Goal: Transaction & Acquisition: Purchase product/service

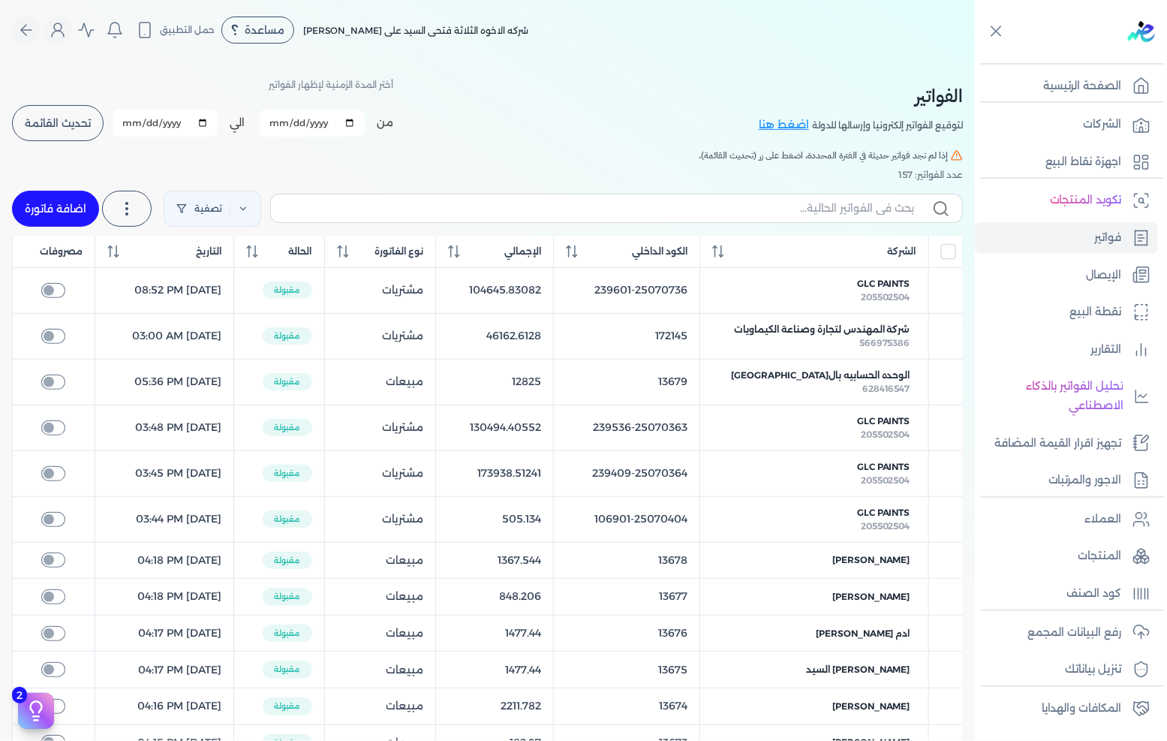
click at [58, 215] on link "اضافة فاتورة" at bounding box center [55, 209] width 87 height 36
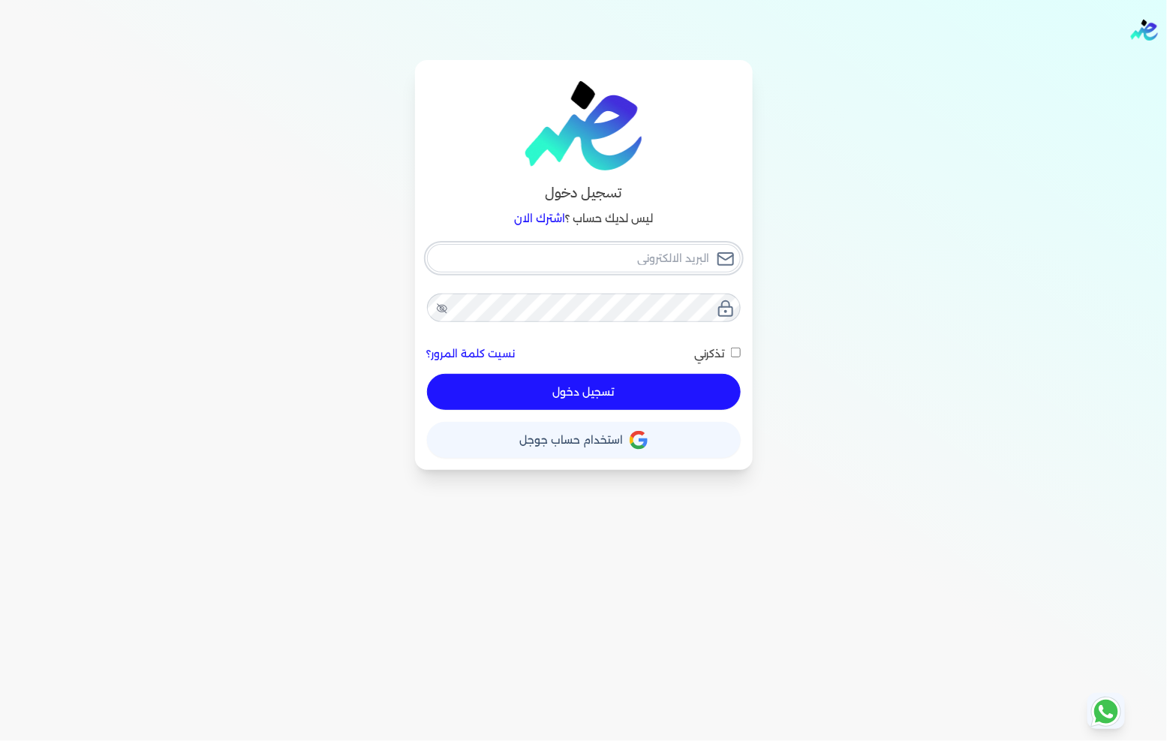
type input "[EMAIL_ADDRESS][DOMAIN_NAME]"
click at [655, 386] on button "تسجيل دخول" at bounding box center [584, 392] width 314 height 36
checkbox input "false"
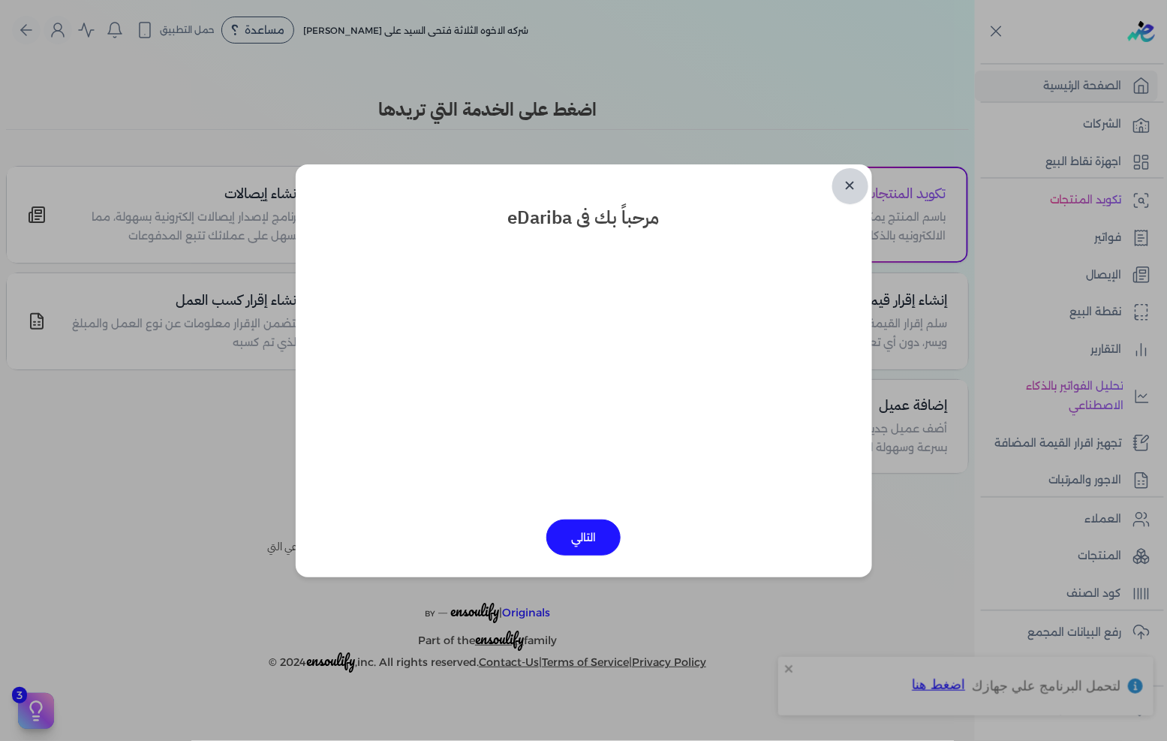
click at [851, 189] on link "✕" at bounding box center [851, 186] width 36 height 36
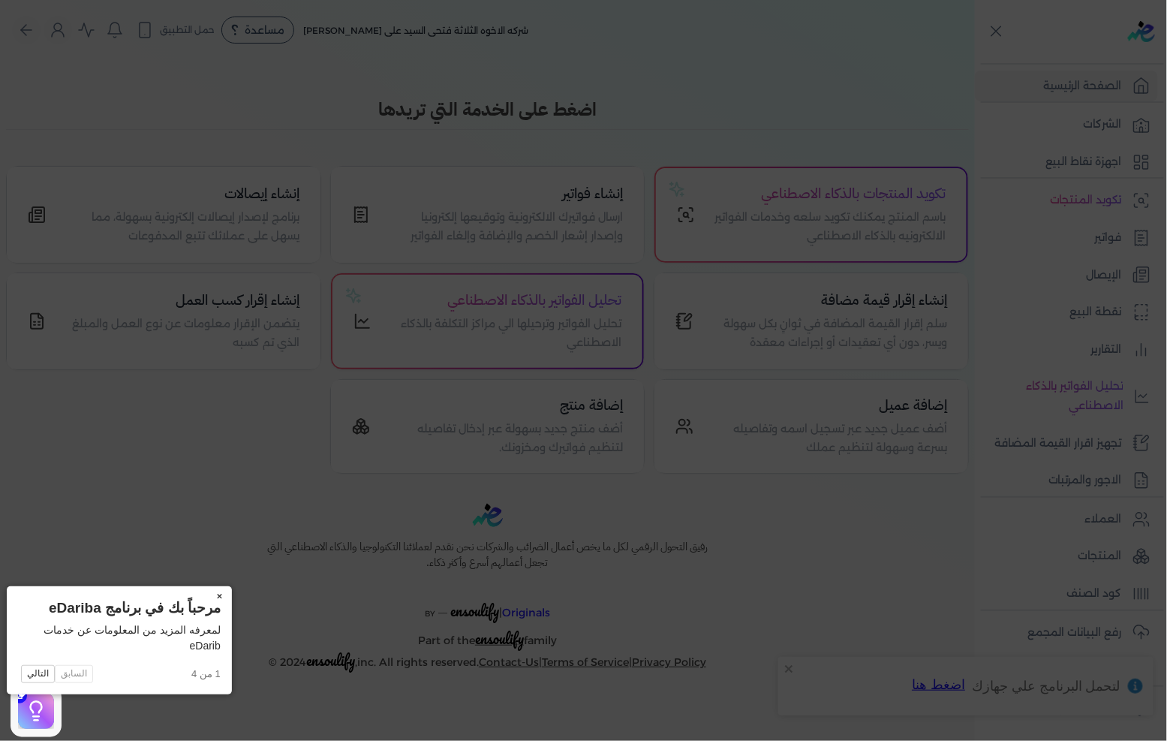
click at [208, 595] on button "×" at bounding box center [220, 596] width 24 height 21
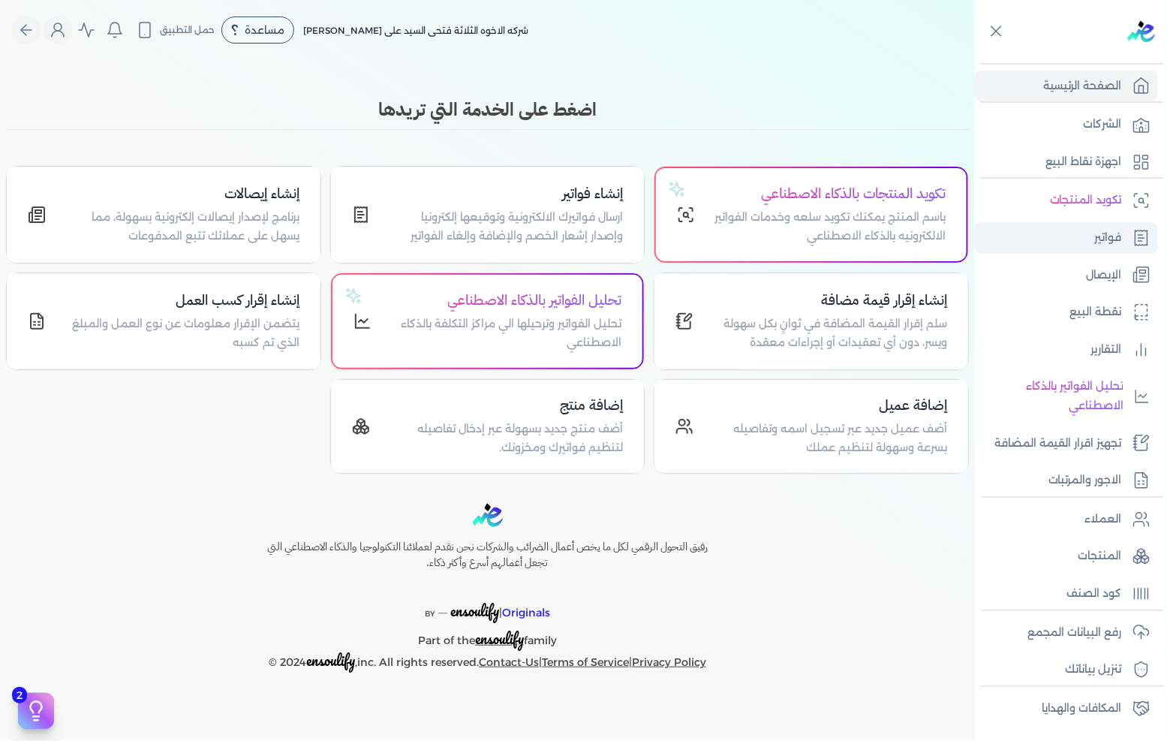
click at [1101, 234] on p "فواتير" at bounding box center [1108, 238] width 27 height 20
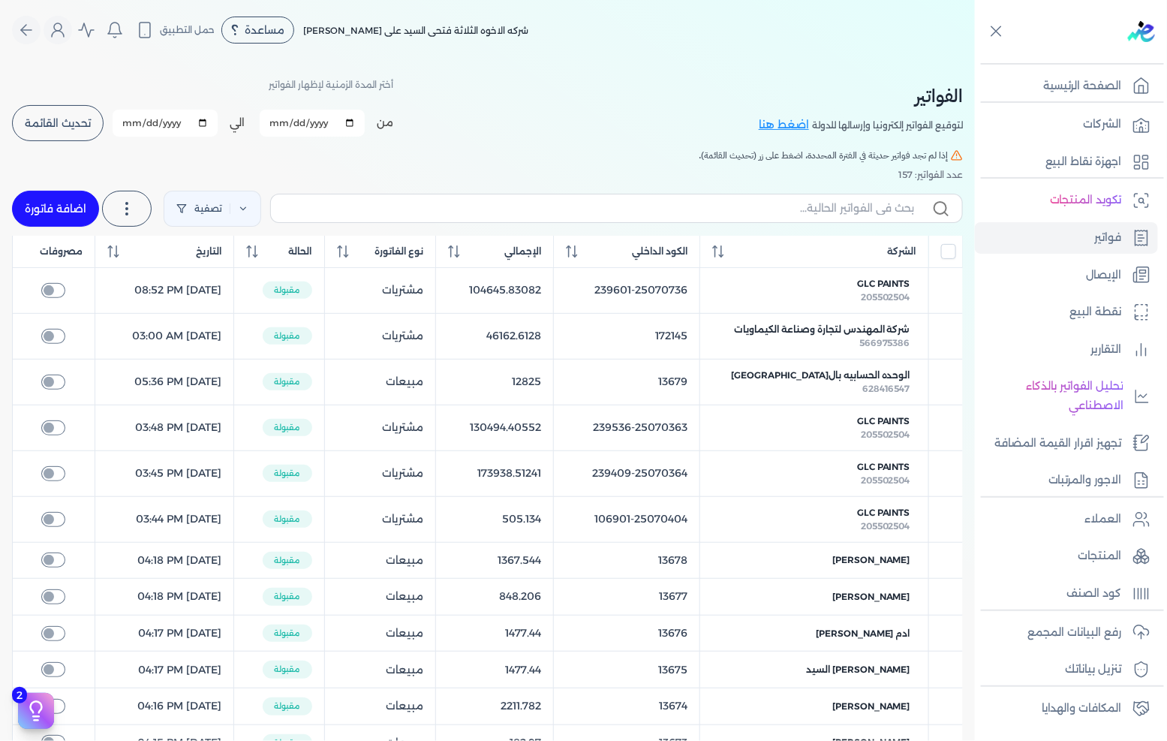
click at [63, 203] on link "اضافة فاتورة" at bounding box center [55, 209] width 87 height 36
select select "EGP"
select select "B"
select select "EGS"
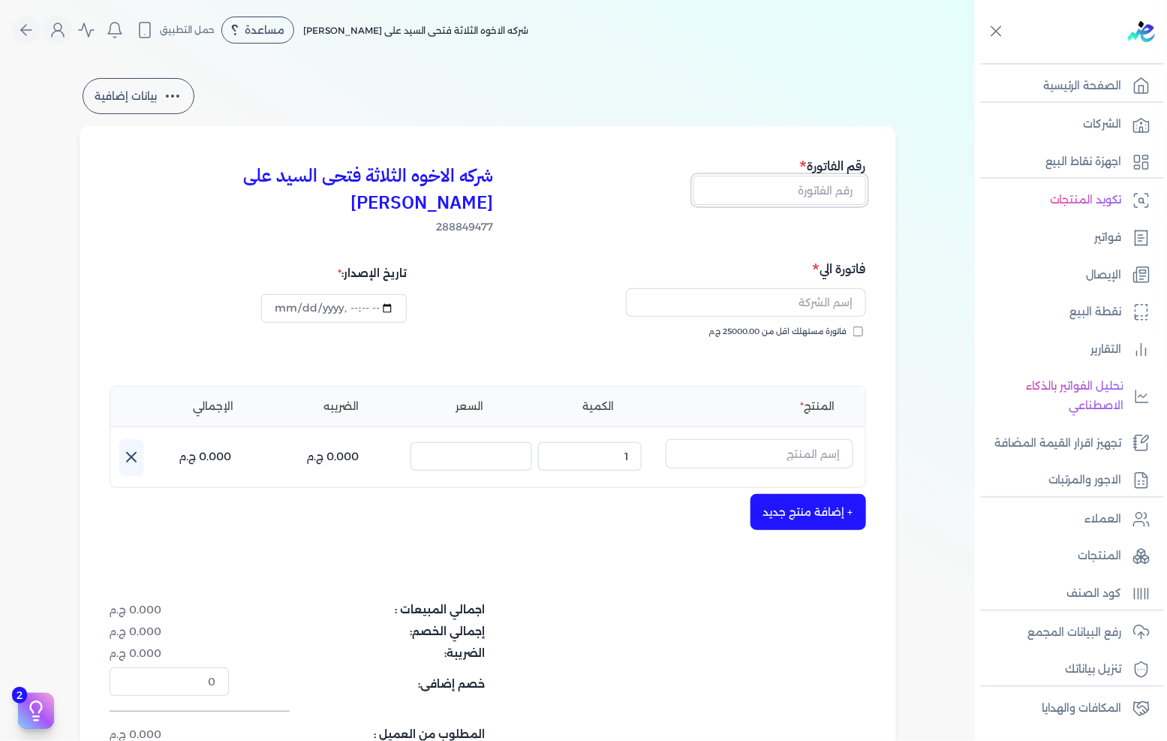
drag, startPoint x: 827, startPoint y: 199, endPoint x: 1167, endPoint y: 211, distance: 340.3
click at [827, 199] on input "text" at bounding box center [780, 190] width 173 height 29
type input "13680"
click at [739, 288] on input "text" at bounding box center [746, 302] width 240 height 29
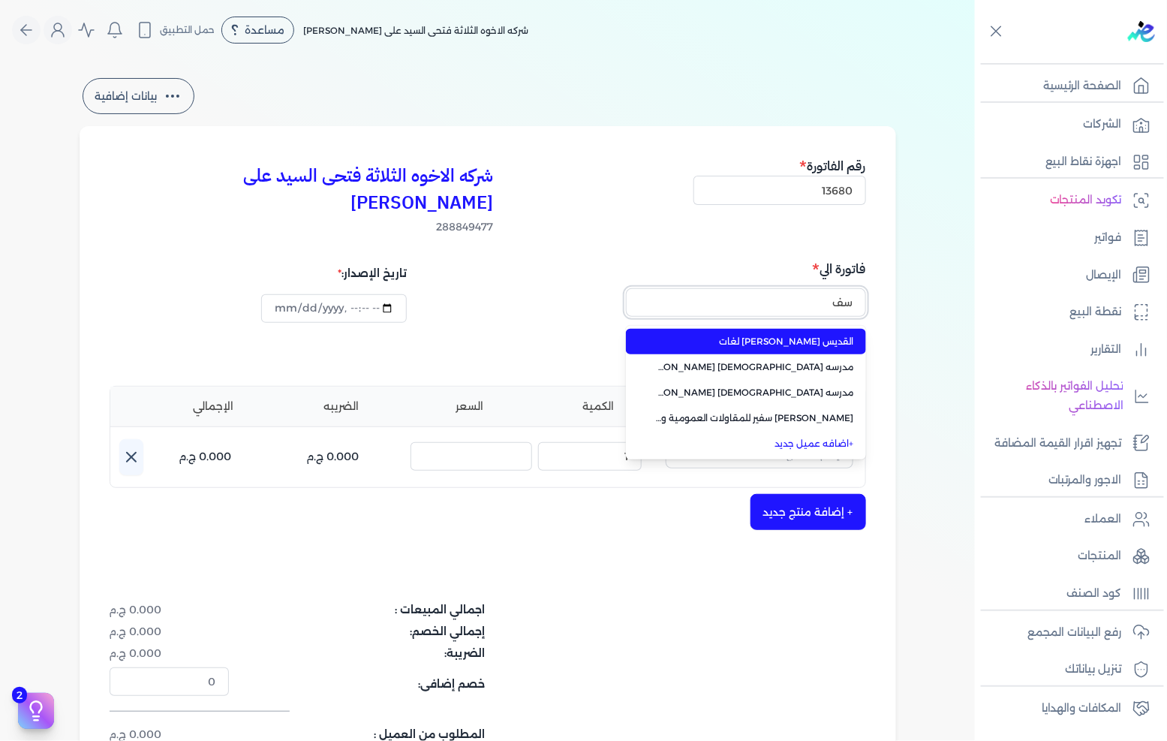
type input "س"
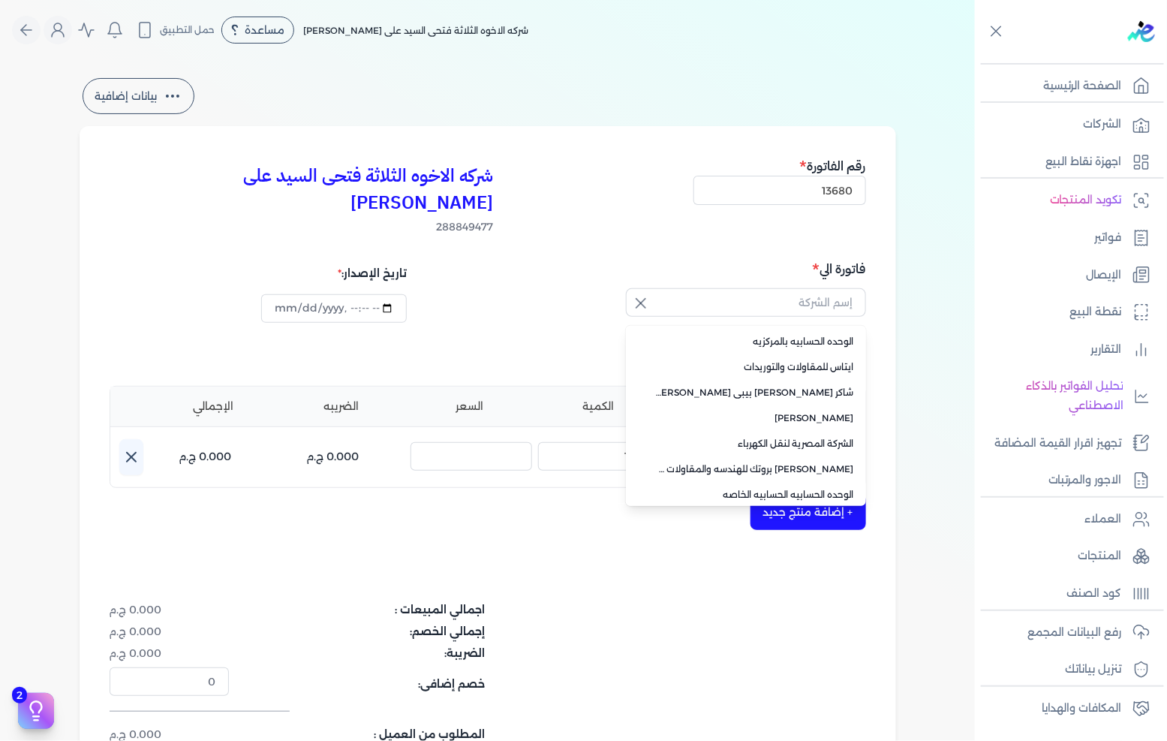
type input "الوحده الحسابيه بالمركزيه"
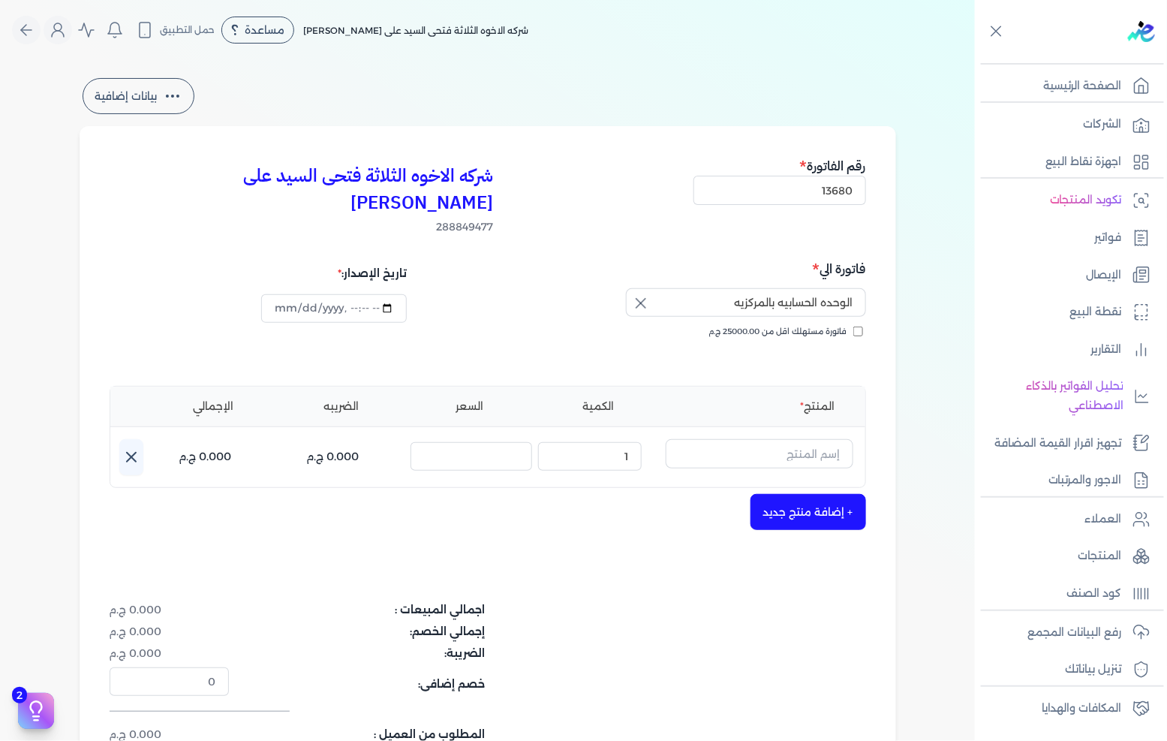
click at [650, 294] on icon "button" at bounding box center [641, 303] width 18 height 18
click at [684, 288] on input "text" at bounding box center [746, 302] width 240 height 29
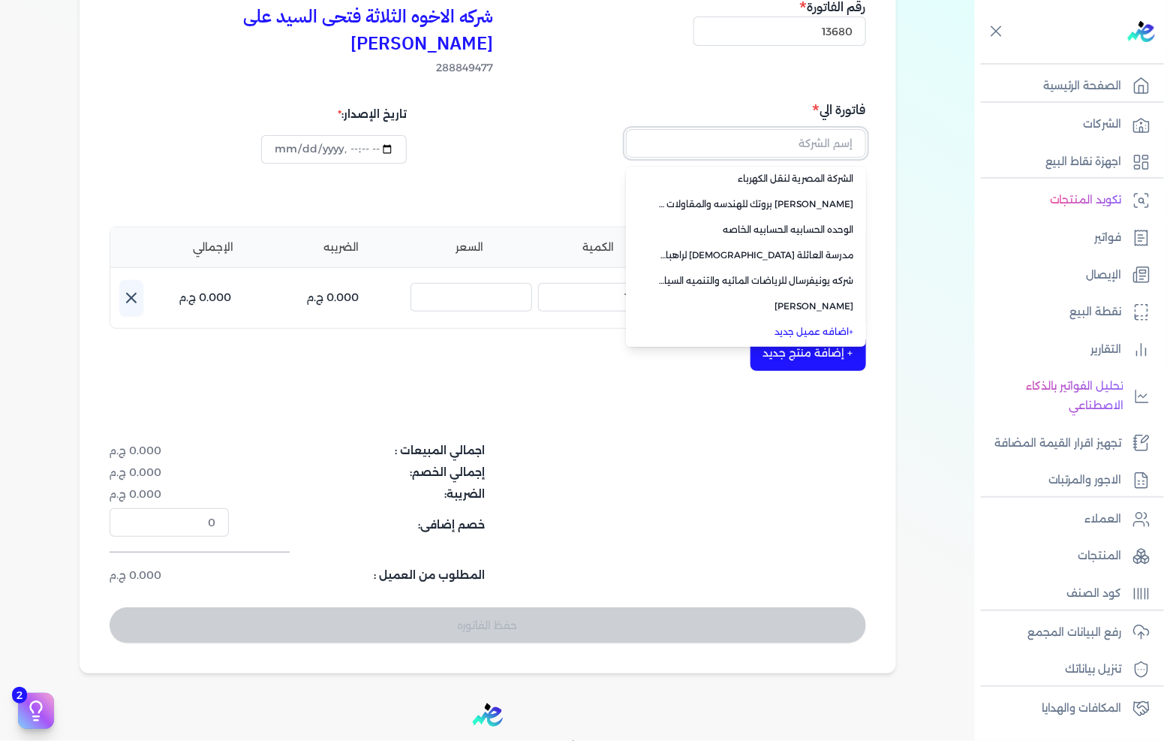
scroll to position [291, 0]
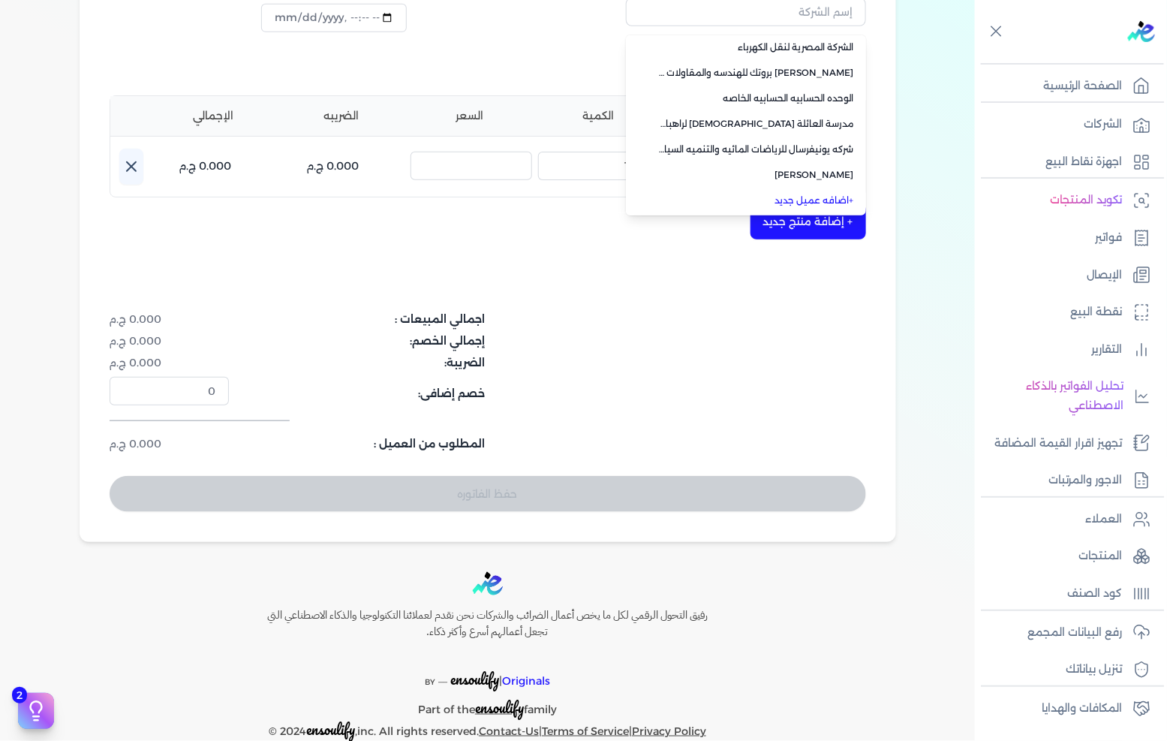
click at [829, 194] on link "+ اضافه عميل جديد" at bounding box center [755, 201] width 198 height 14
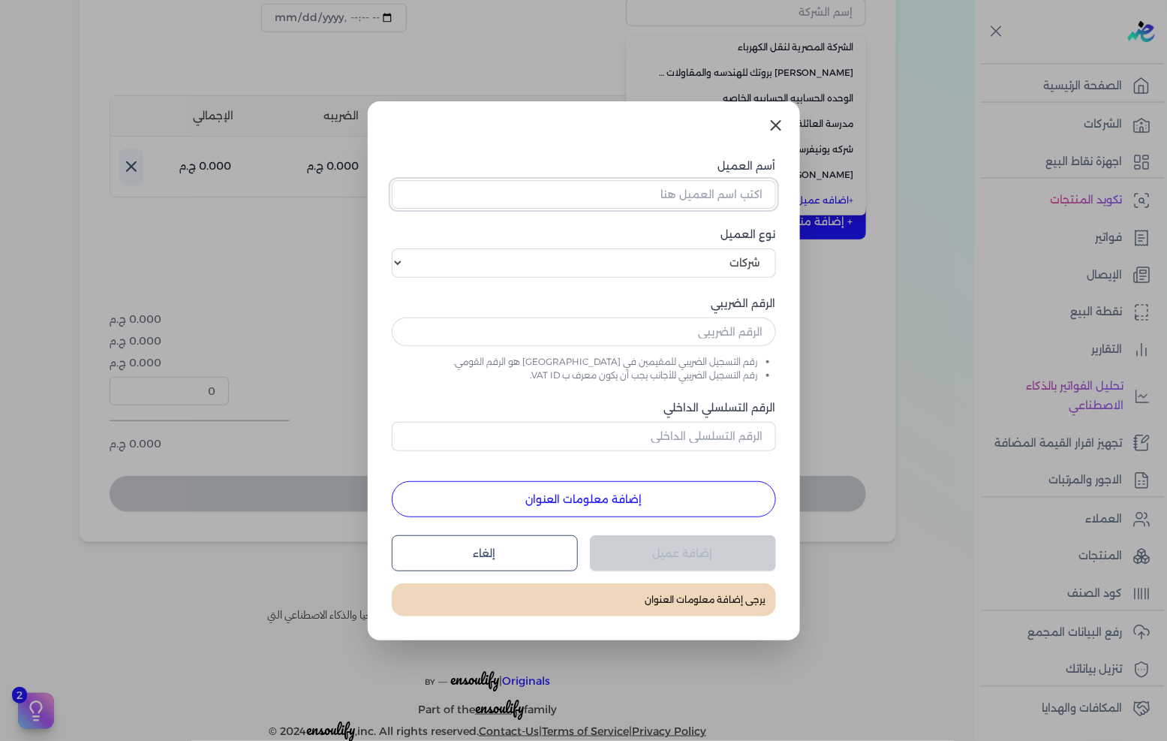
click at [727, 191] on input "أسم العميل" at bounding box center [584, 194] width 384 height 29
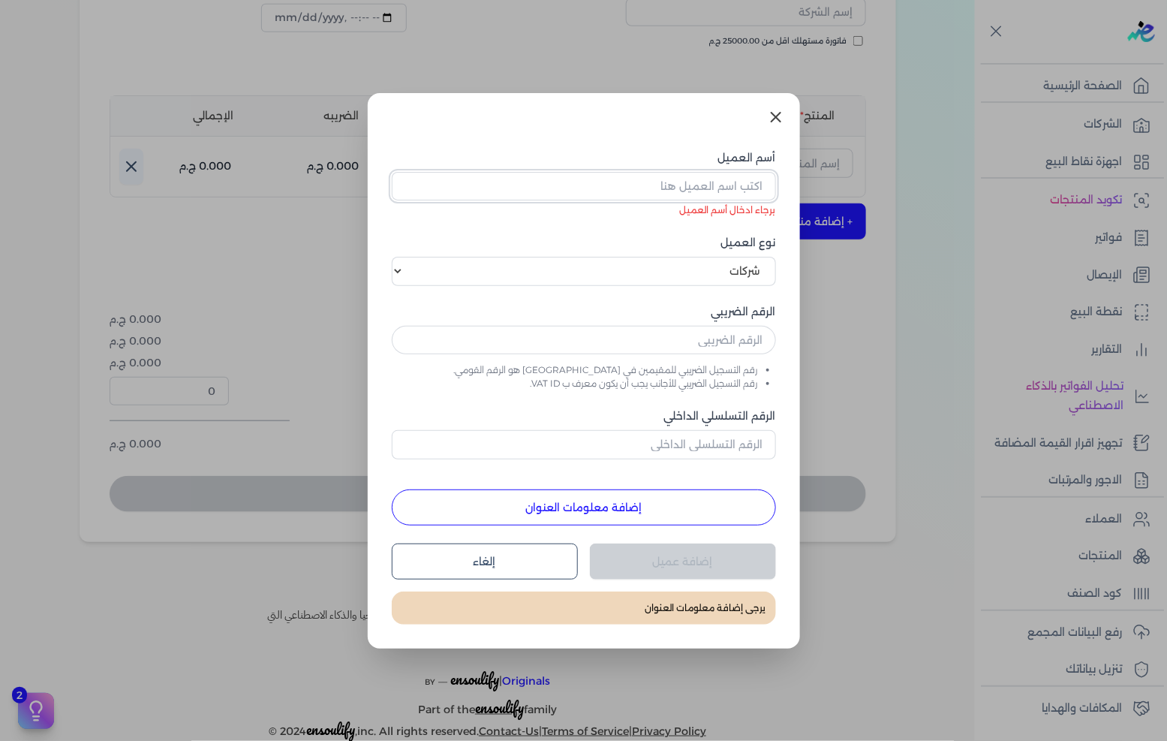
click at [631, 188] on input "أسم العميل" at bounding box center [584, 186] width 384 height 29
paste input "[PERSON_NAME] [PERSON_NAME] [PERSON_NAME] سفن هوم"
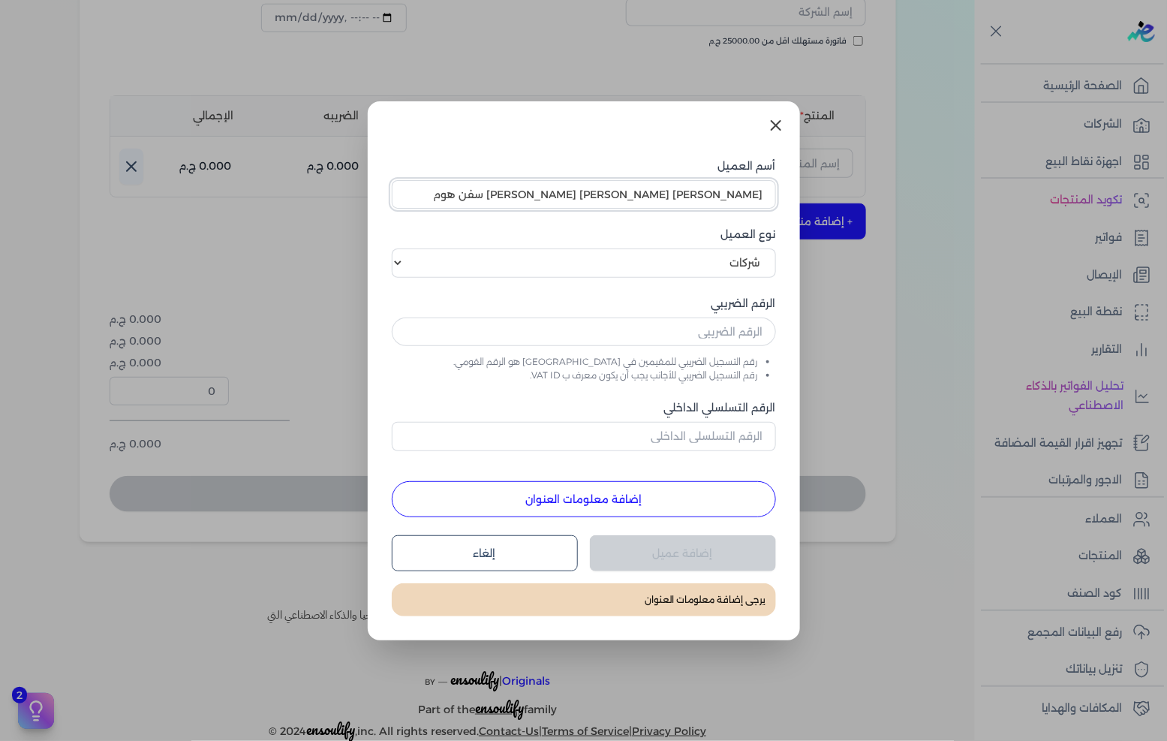
type input "[PERSON_NAME] [PERSON_NAME] [PERSON_NAME] سفن هوم"
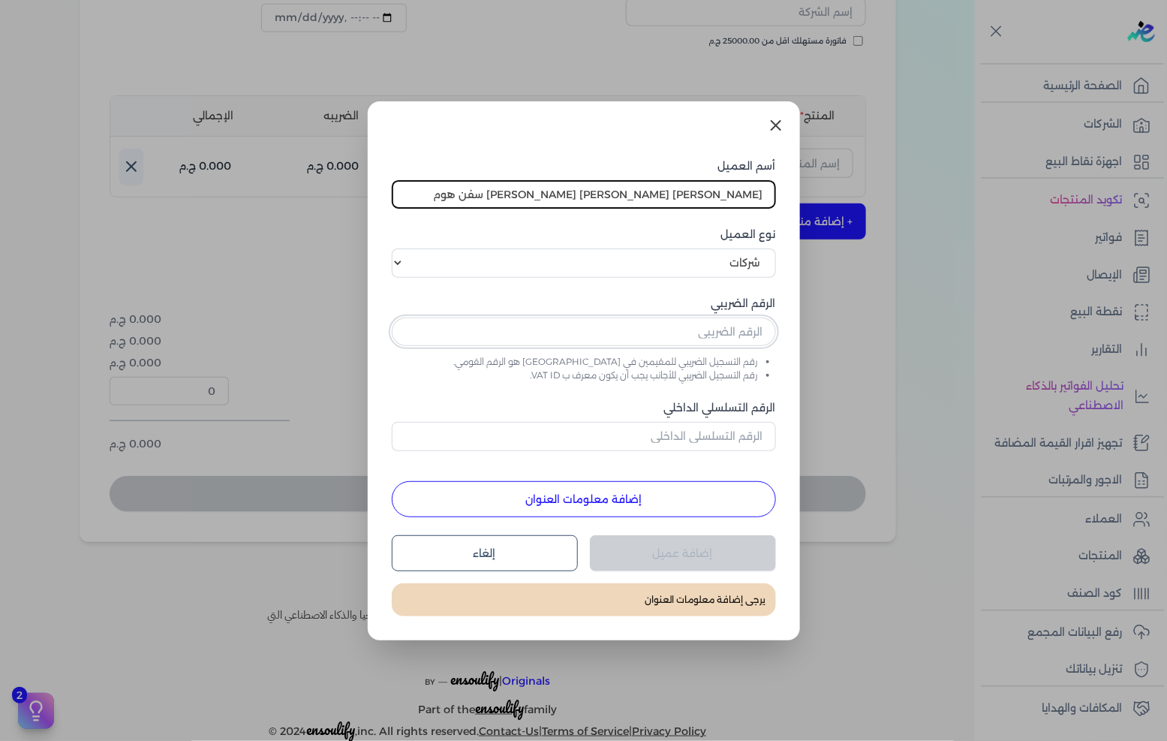
click at [526, 342] on input "text" at bounding box center [584, 332] width 384 height 29
click at [628, 339] on input "text" at bounding box center [584, 332] width 384 height 29
paste input "726831646"
type input "726831646"
click at [593, 503] on button "إضافة معلومات العنوان" at bounding box center [584, 499] width 384 height 36
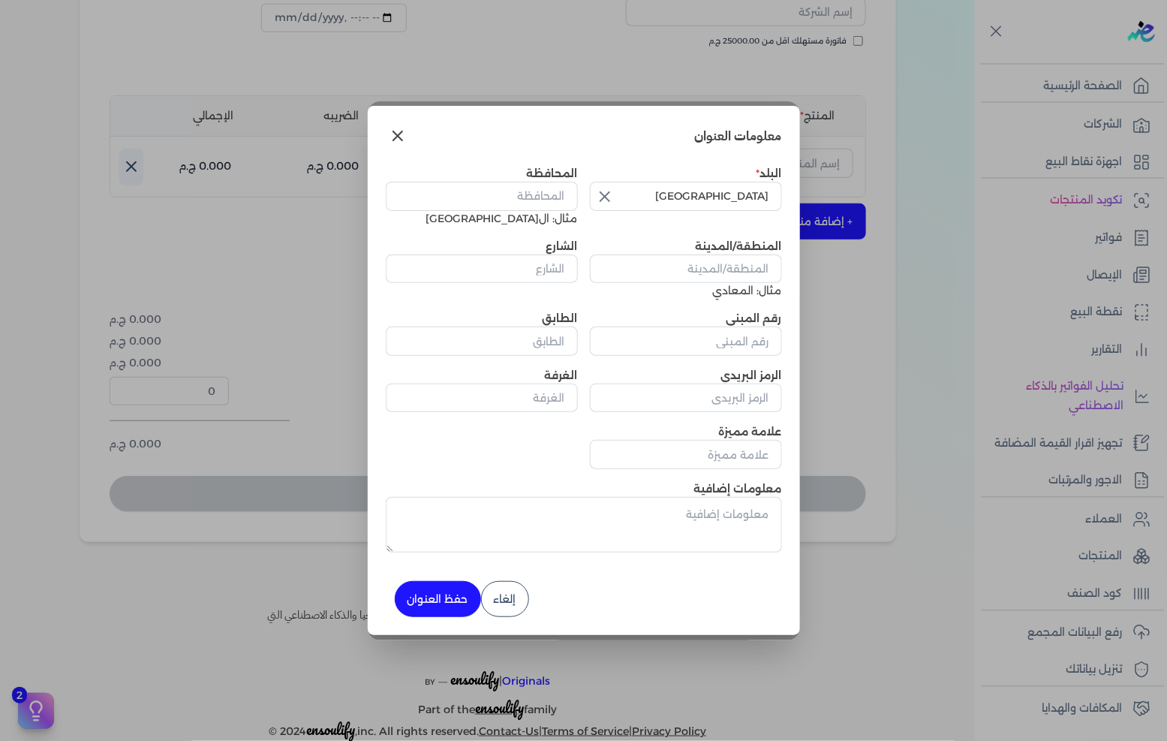
click at [611, 197] on icon "button" at bounding box center [605, 197] width 18 height 18
click at [639, 205] on input "text" at bounding box center [686, 196] width 192 height 29
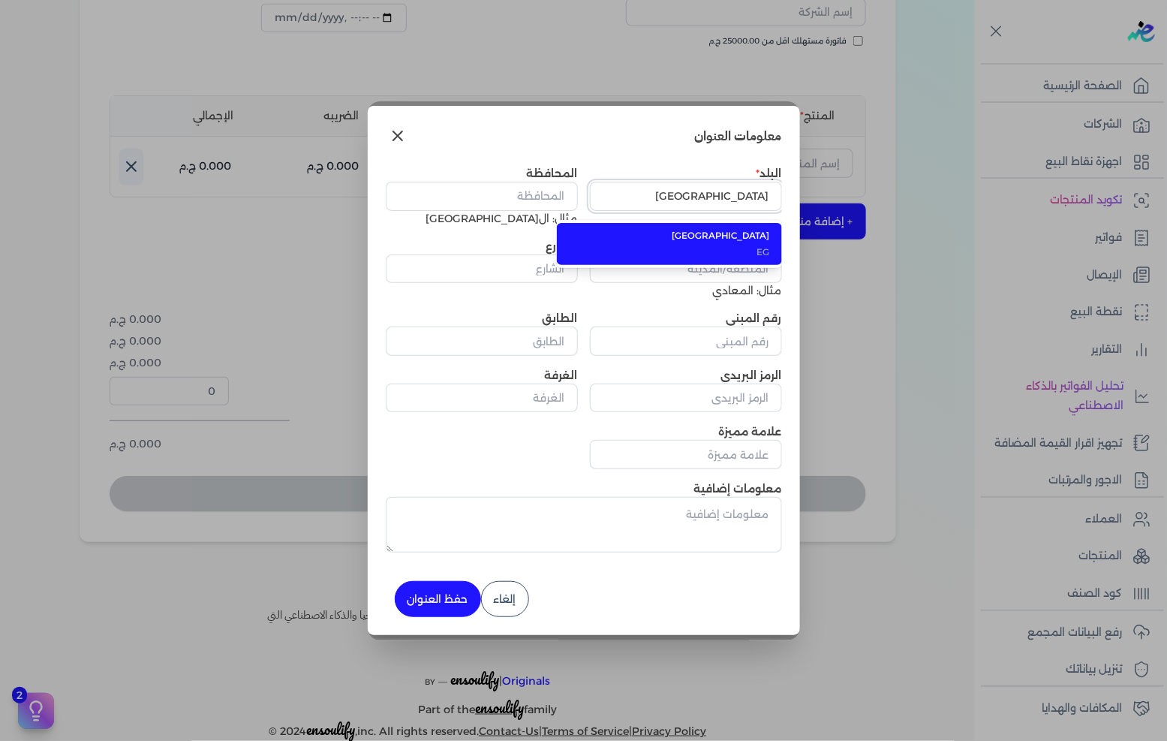
type input "[GEOGRAPHIC_DATA]"
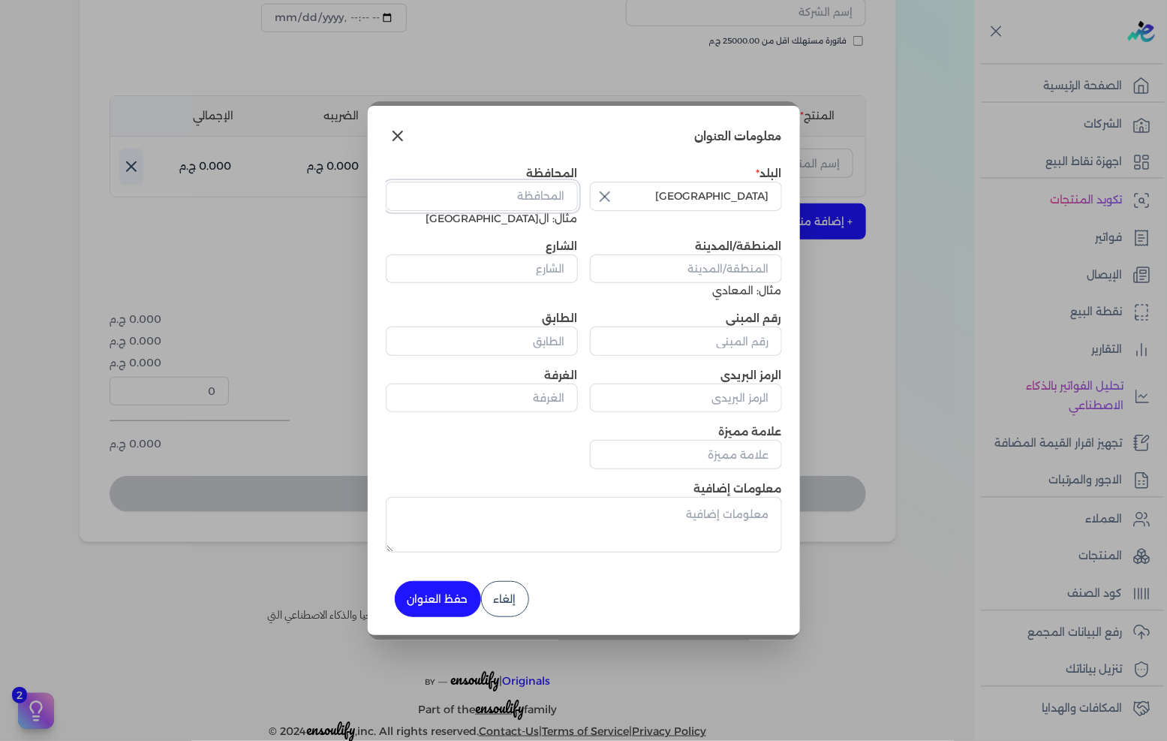
click at [498, 197] on input "المحافظة" at bounding box center [482, 196] width 192 height 29
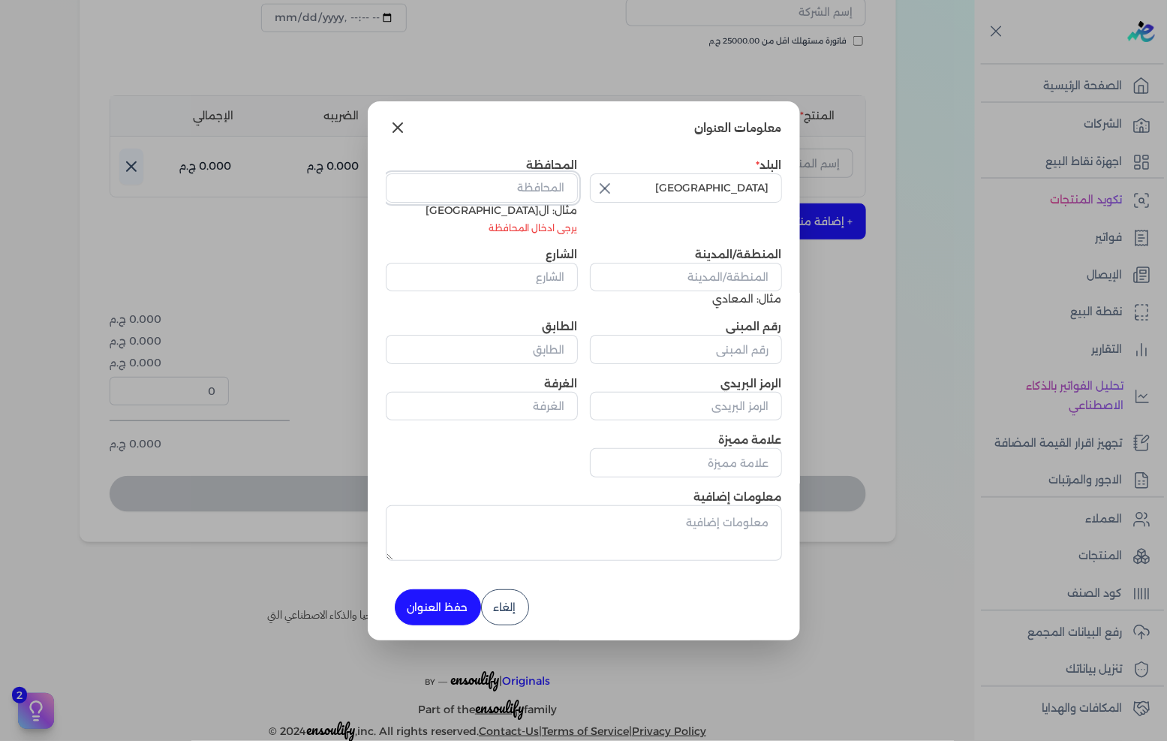
click at [550, 188] on input "المحافظة" at bounding box center [482, 187] width 192 height 29
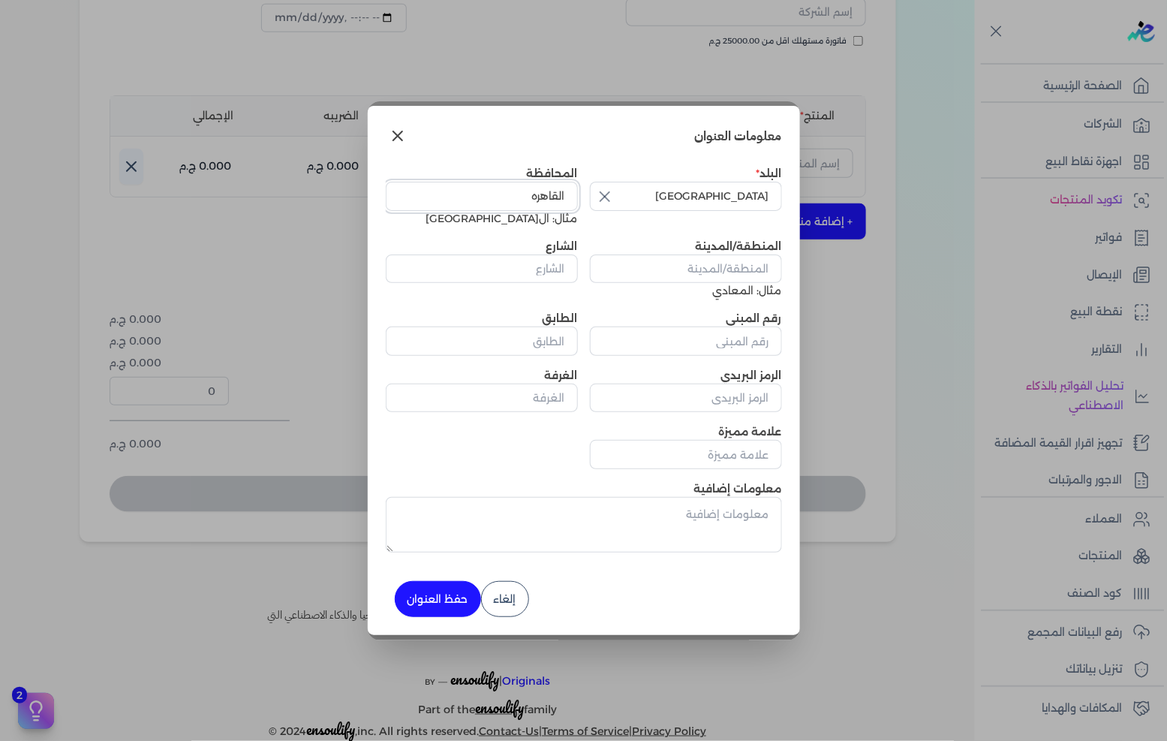
type input "القاهره"
click at [713, 256] on input "المنطقة/المدينة" at bounding box center [686, 268] width 192 height 29
paste input "ش [PERSON_NAME] الجديدة"
type input "ش [PERSON_NAME] الجديدة"
click at [526, 272] on input "الشارع" at bounding box center [482, 268] width 192 height 29
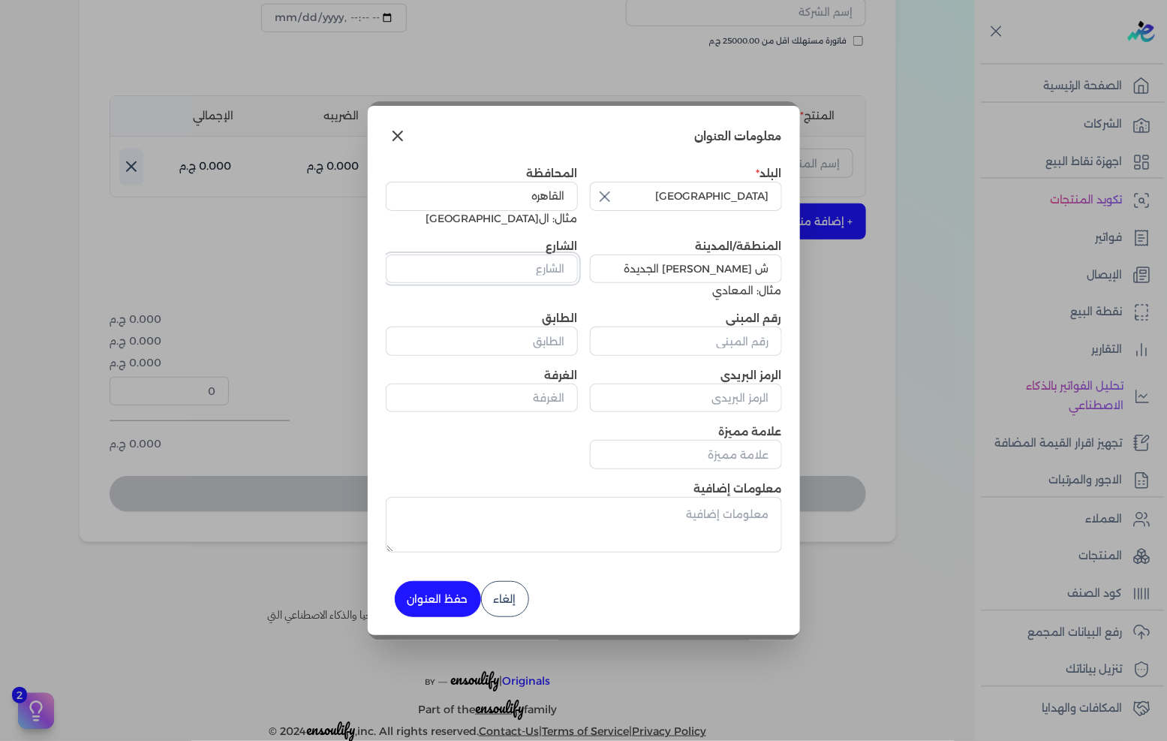
paste input "ش [PERSON_NAME] الجديدة"
type input "ش [PERSON_NAME] الجديدة"
drag, startPoint x: 668, startPoint y: 336, endPoint x: 676, endPoint y: 336, distance: 8.3
click at [668, 336] on input "رقم المبنى" at bounding box center [686, 341] width 192 height 29
type input "0"
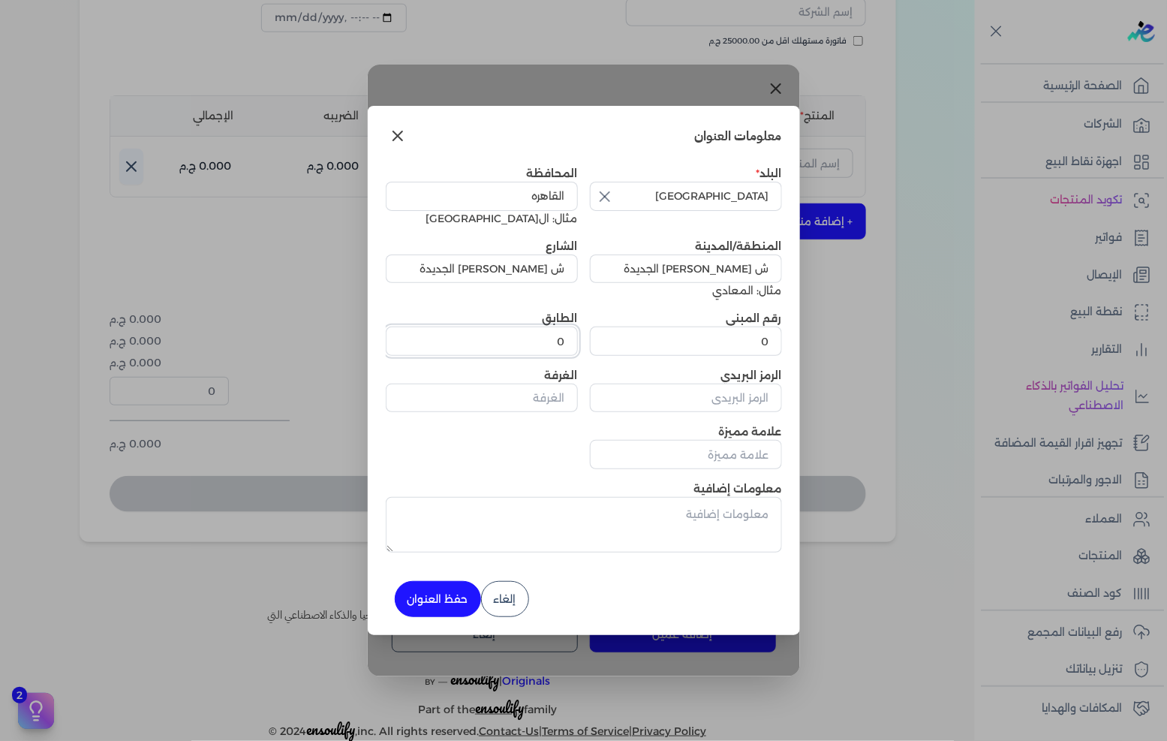
type input "0"
click at [432, 604] on button "حفظ العنوان" at bounding box center [438, 599] width 86 height 36
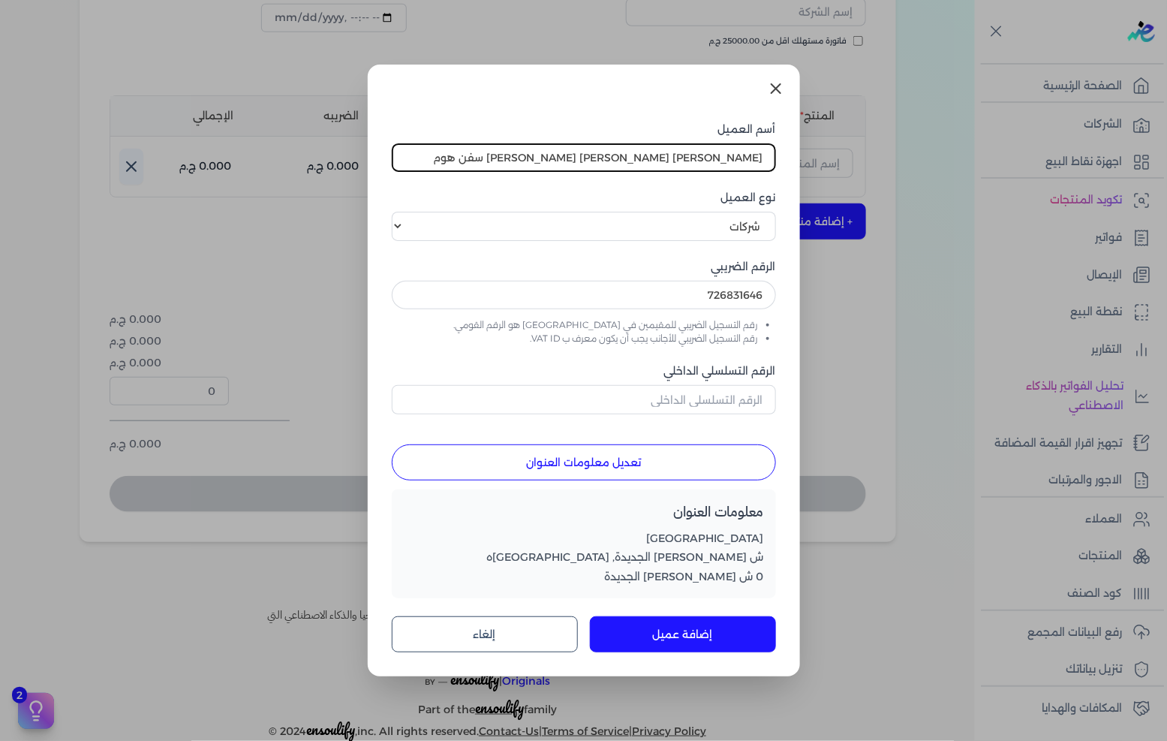
click at [679, 639] on button "إضافة عميل" at bounding box center [683, 634] width 186 height 36
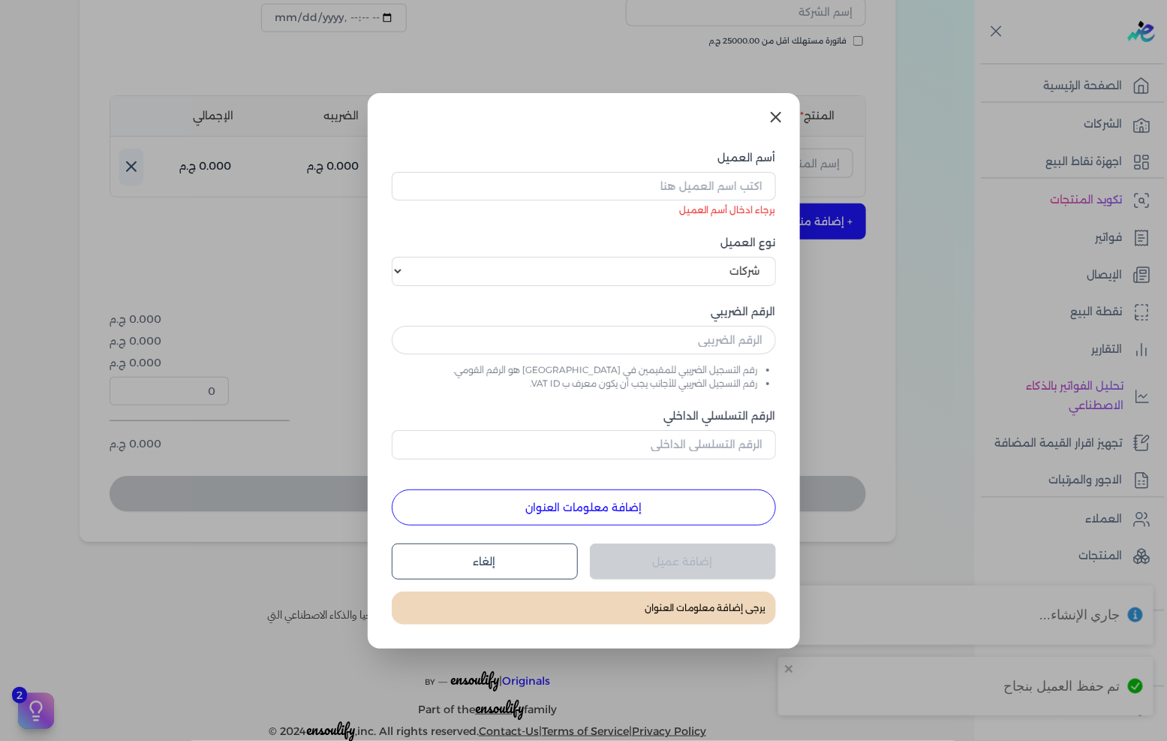
click at [772, 114] on icon at bounding box center [776, 117] width 9 height 9
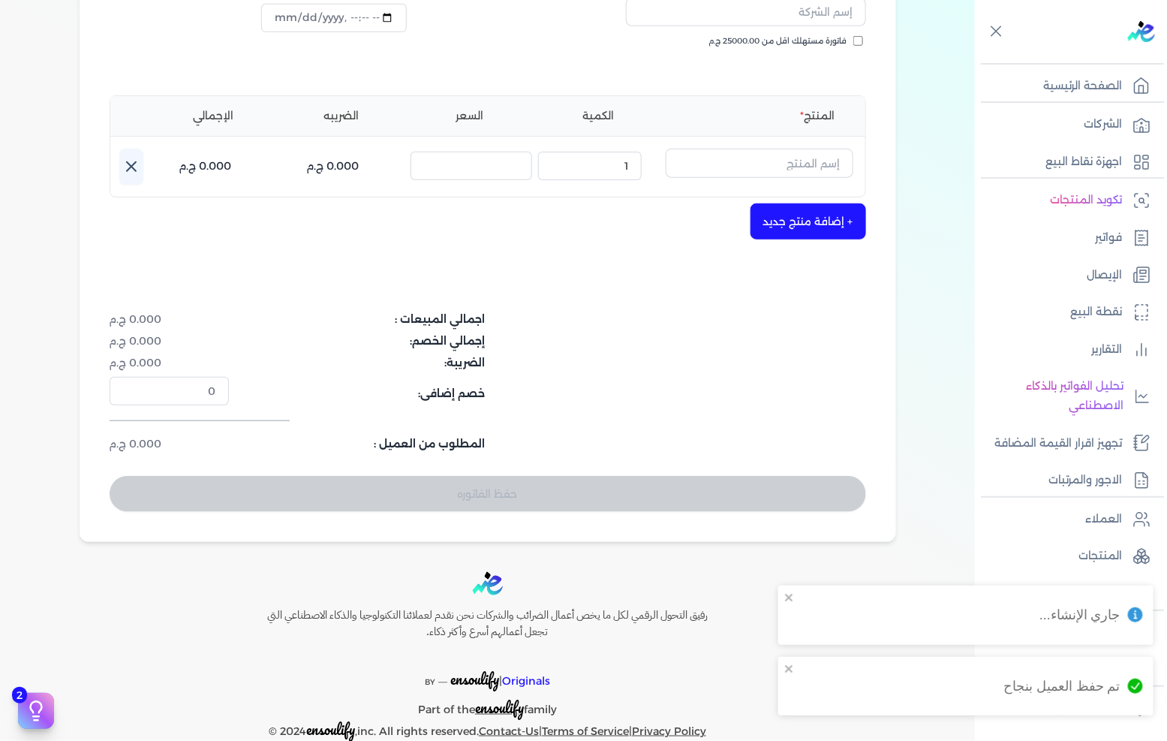
click at [772, 114] on div "المنتج الكمية السعر الضريبه الإجمالي اسم المنتج : الكمية : 1 السعر : الضريبه : …" at bounding box center [488, 146] width 757 height 102
click at [776, 149] on input "text" at bounding box center [760, 163] width 188 height 29
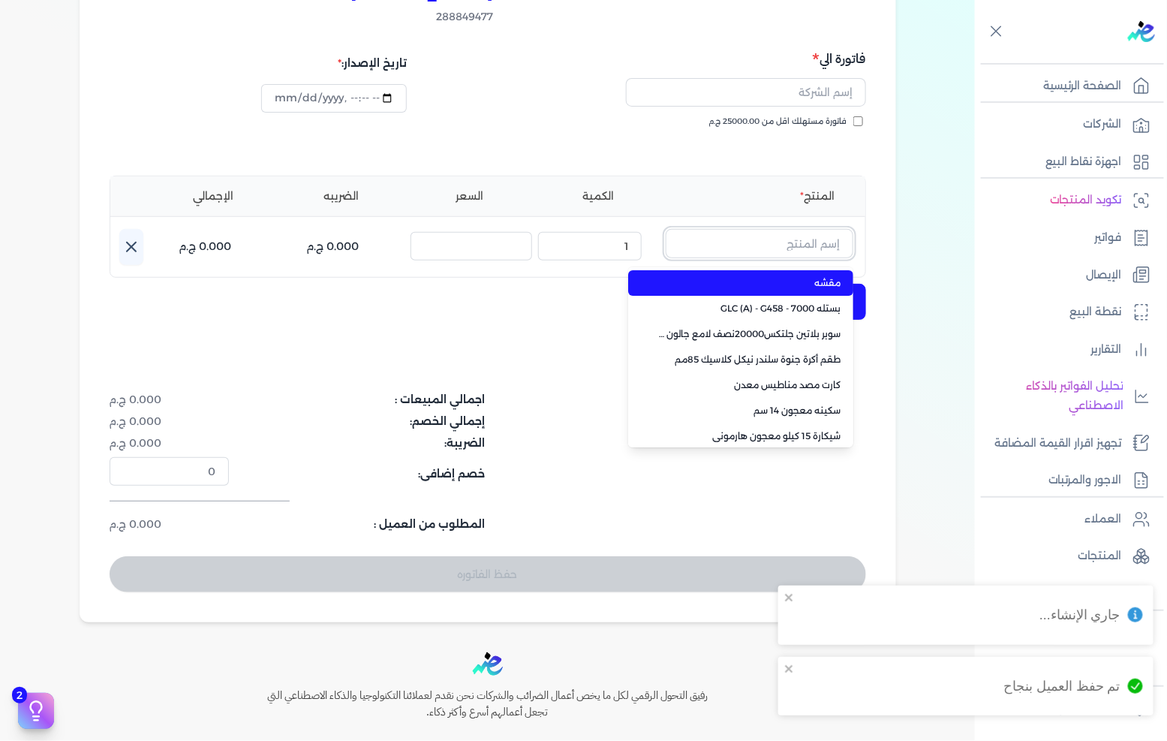
scroll to position [0, 0]
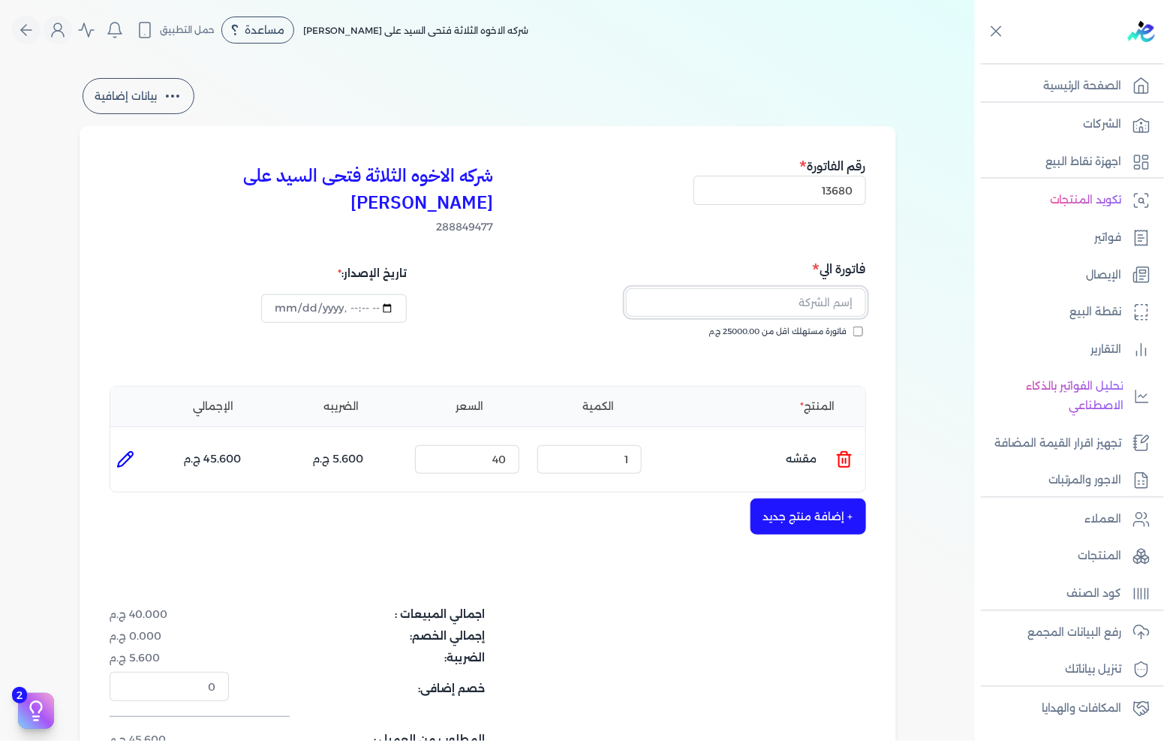
click at [801, 288] on input "text" at bounding box center [746, 302] width 240 height 29
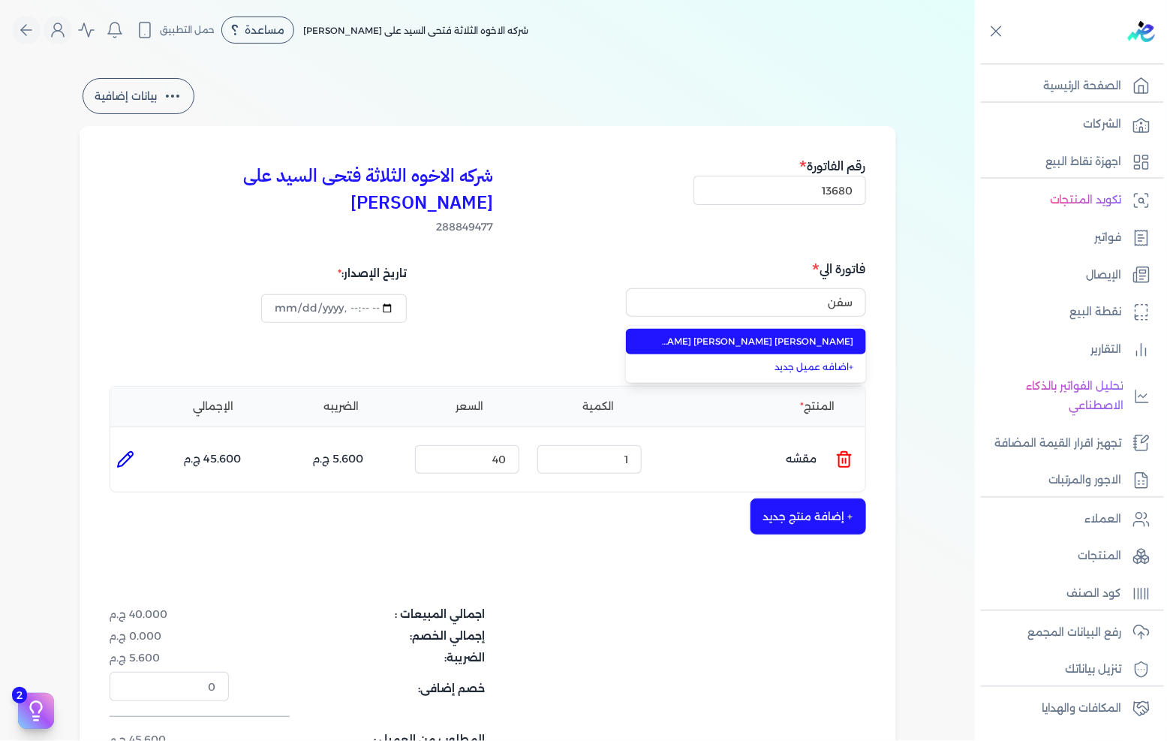
click at [685, 335] on span "[PERSON_NAME] [PERSON_NAME] [PERSON_NAME] سفن هوم" at bounding box center [755, 342] width 198 height 14
type input "[PERSON_NAME] [PERSON_NAME] [PERSON_NAME] سفن هوم"
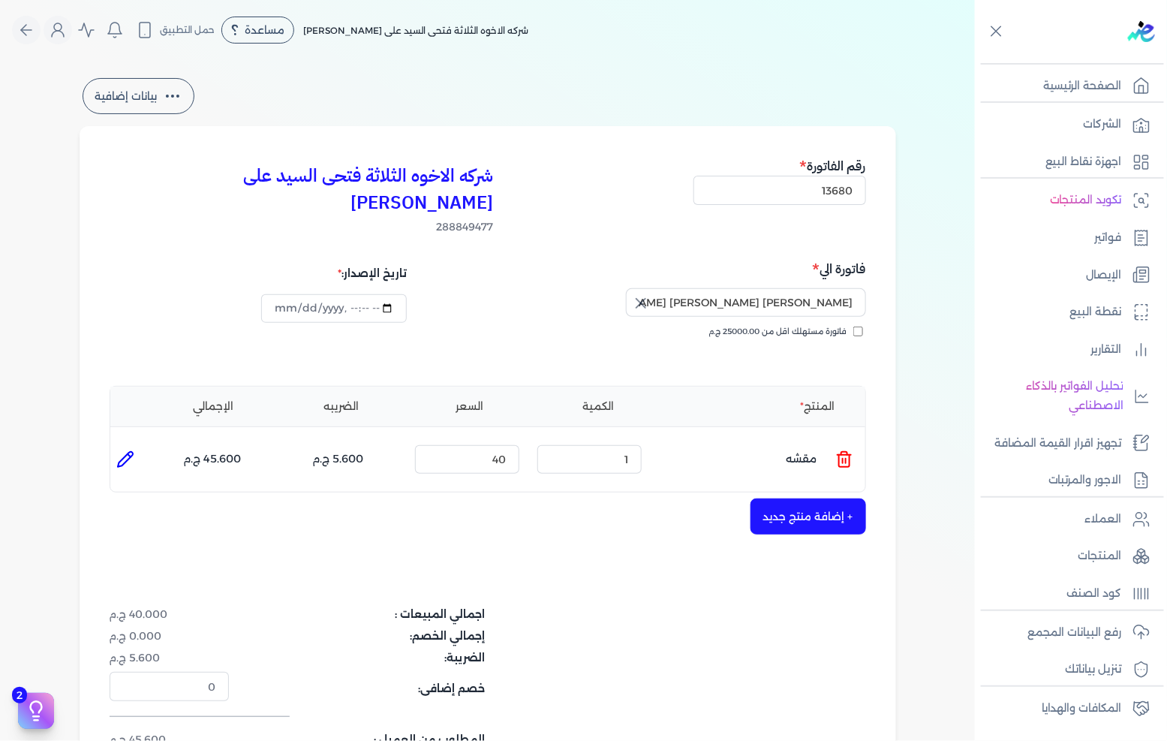
click at [851, 450] on icon at bounding box center [845, 459] width 18 height 18
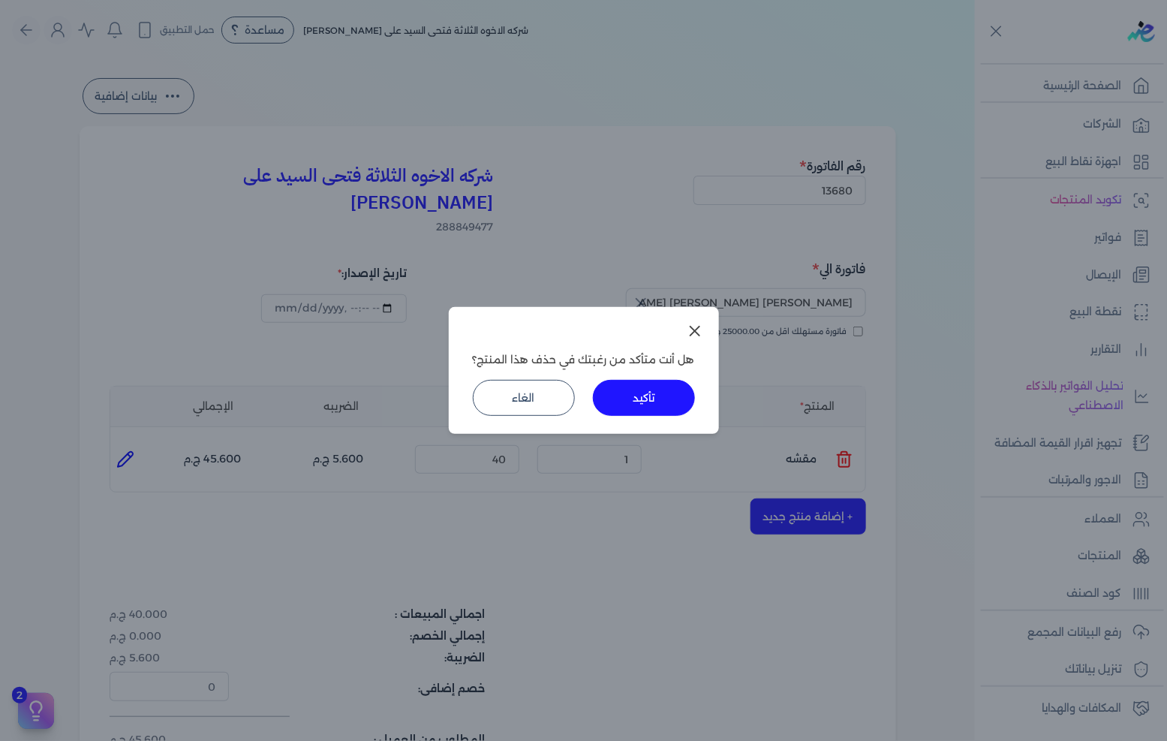
click at [642, 396] on button "تأكيد" at bounding box center [644, 398] width 102 height 36
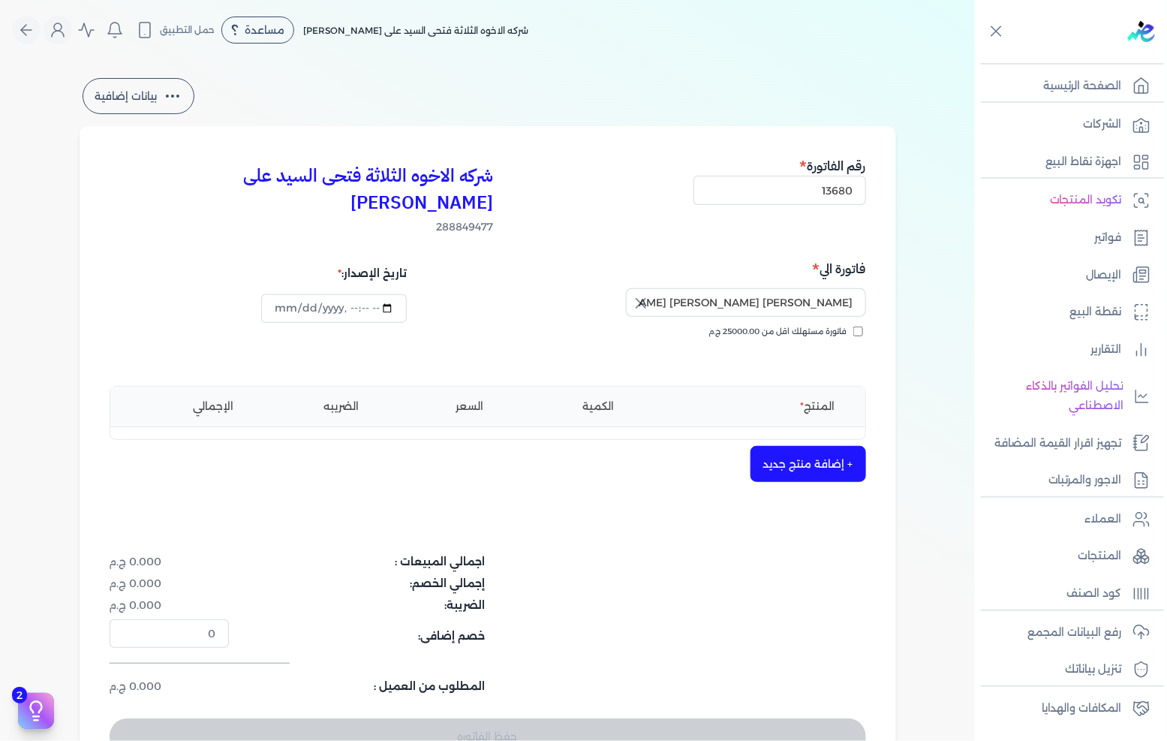
click at [768, 415] on div "شركه الاخوه الثلاثة فتحى السيد على [PERSON_NAME] 288849477 رقم الفاتورة 13680 ف…" at bounding box center [488, 455] width 817 height 658
click at [801, 446] on button "+ إضافة منتج جديد" at bounding box center [809, 464] width 116 height 36
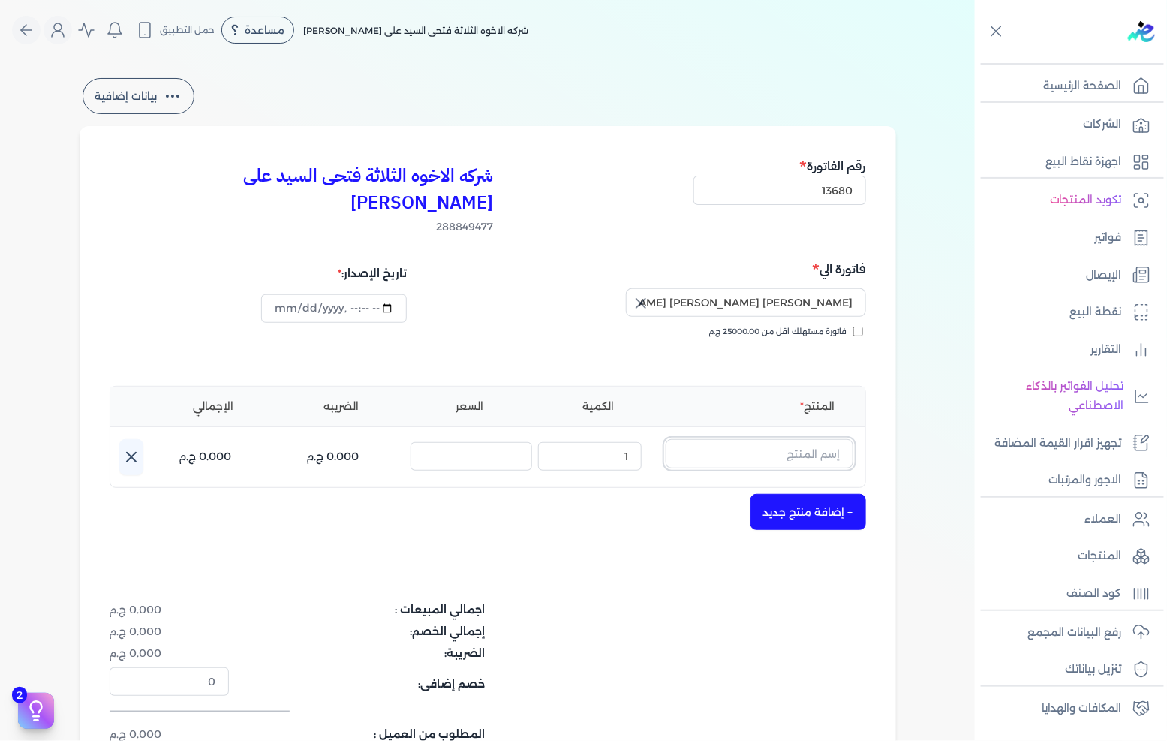
click at [800, 439] on input "text" at bounding box center [760, 453] width 188 height 29
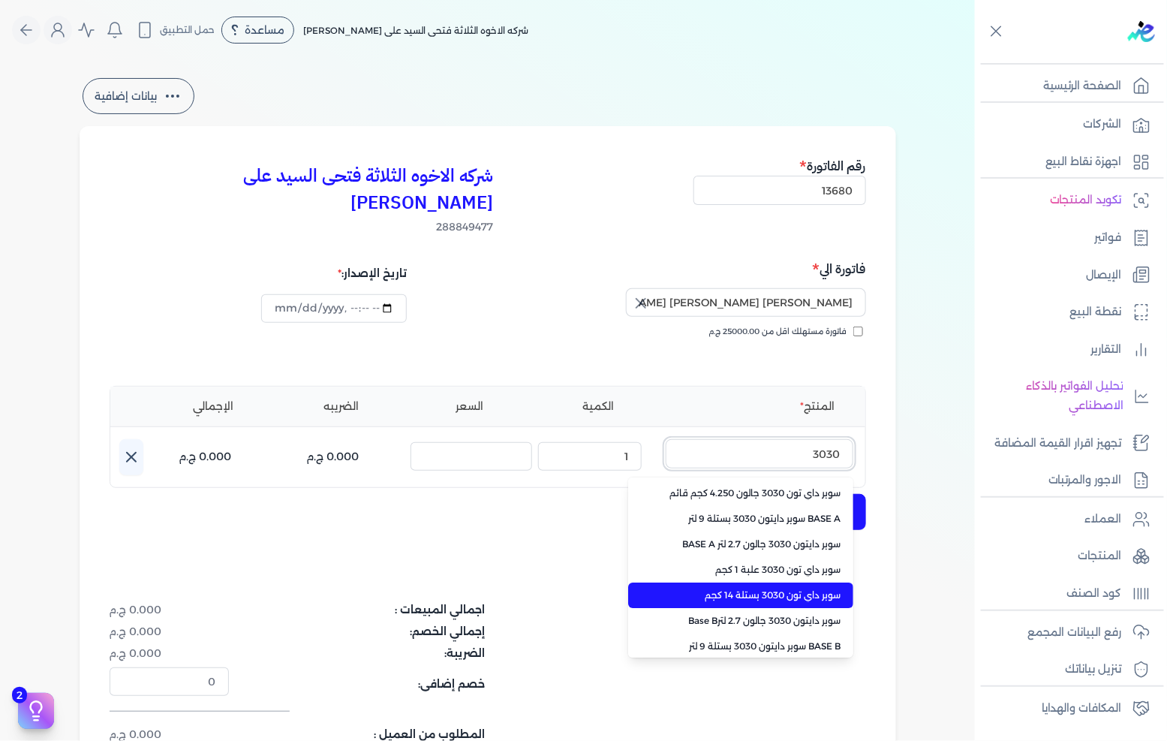
type input "3030"
click at [784, 589] on span "سوبر داي تون 3030 بستلة 14 كجم" at bounding box center [749, 596] width 183 height 14
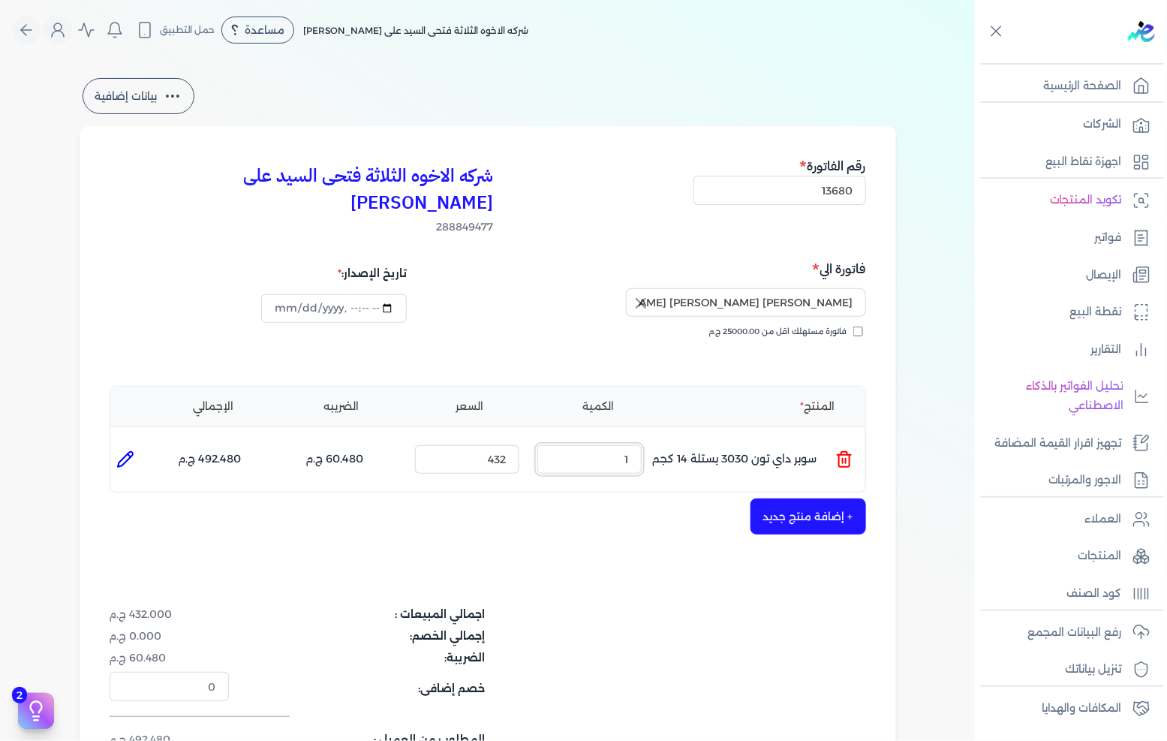
drag, startPoint x: 611, startPoint y: 444, endPoint x: 741, endPoint y: 396, distance: 138.5
click at [741, 396] on div "المنتج الكمية السعر الضريبه الإجمالي المنتج : سوبر داي تون 3030 بستلة 14 كجم ال…" at bounding box center [488, 439] width 757 height 107
type input "4"
click at [760, 499] on button "+ إضافة منتج جديد" at bounding box center [809, 516] width 116 height 36
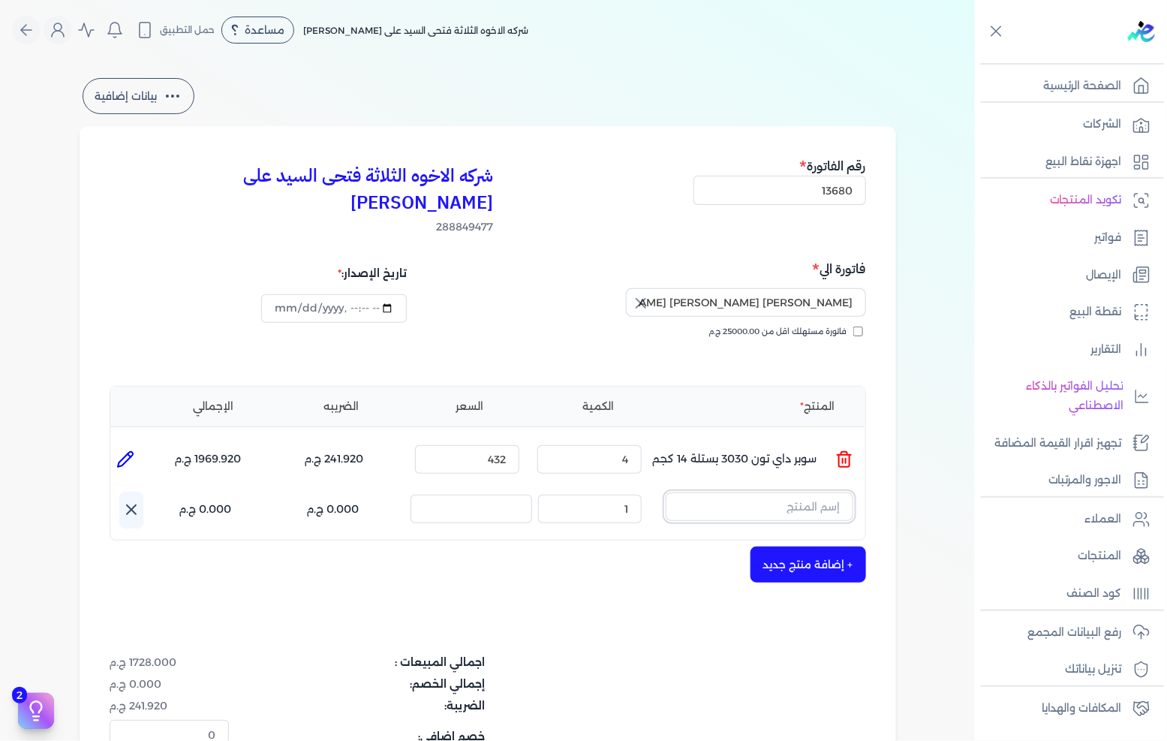
click at [794, 492] on input "text" at bounding box center [760, 506] width 188 height 29
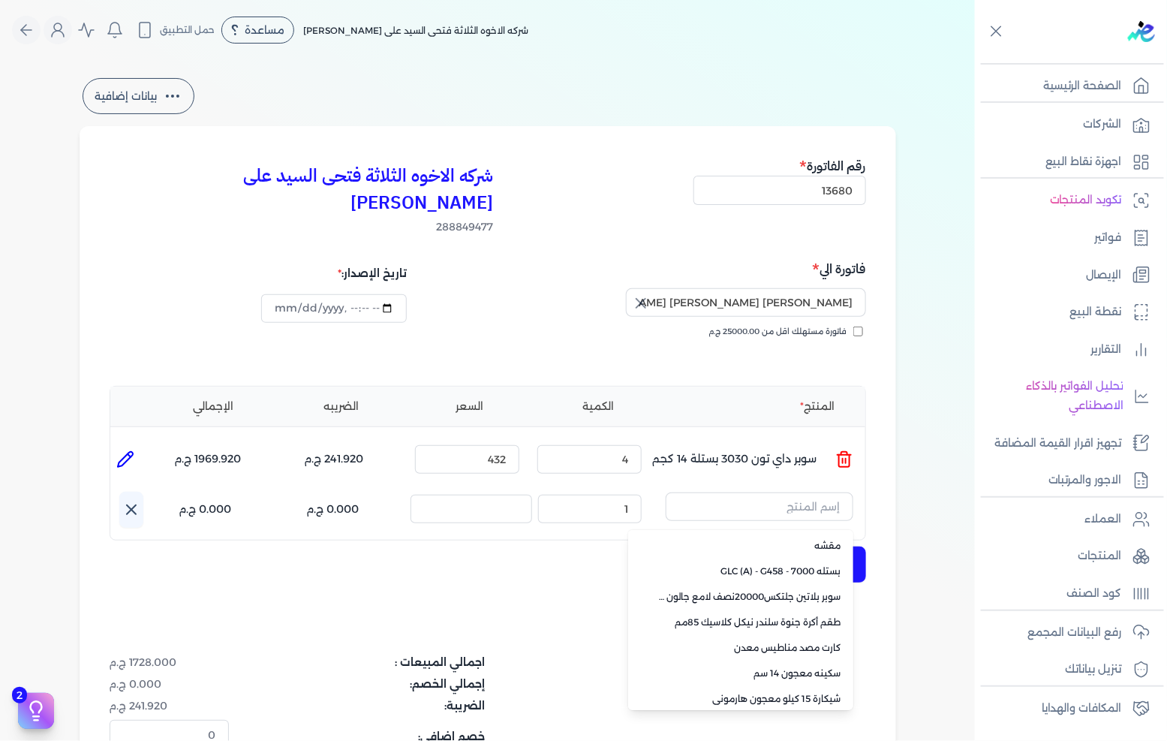
click at [390, 562] on div "شركه الاخوه الثلاثة فتحى السيد على [PERSON_NAME] 288849477 رقم الفاتورة 13680 ف…" at bounding box center [488, 506] width 817 height 760
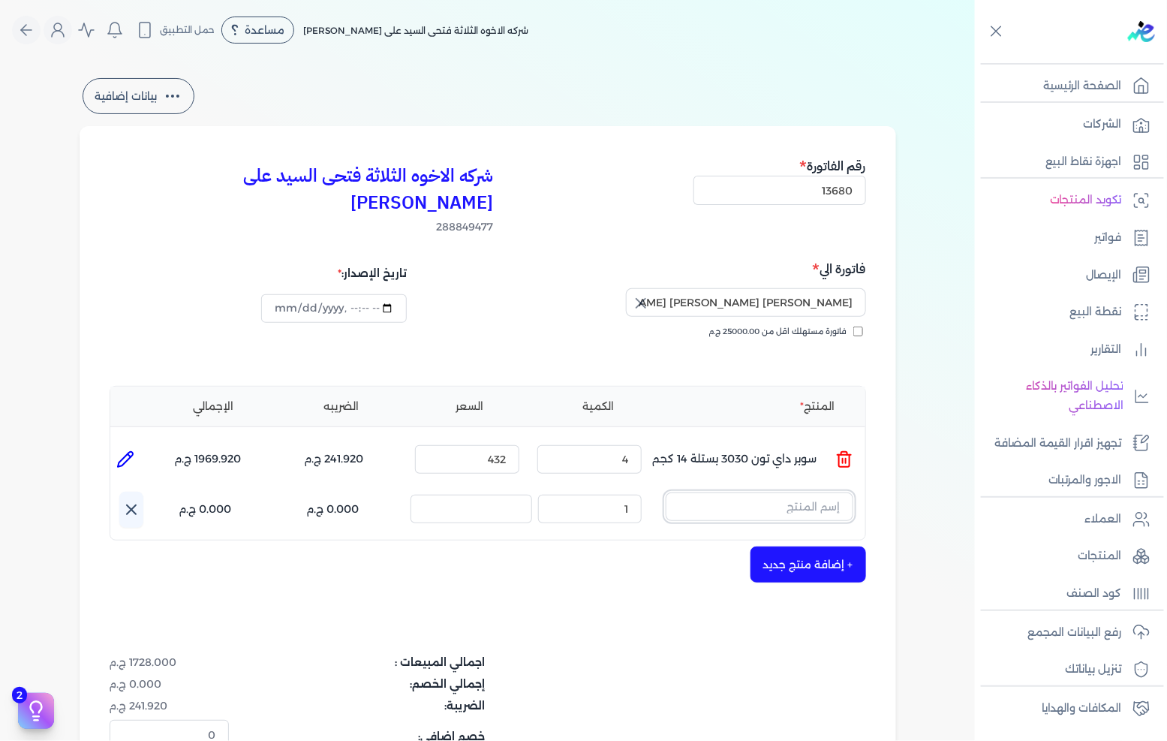
click at [797, 492] on input "text" at bounding box center [760, 506] width 188 height 29
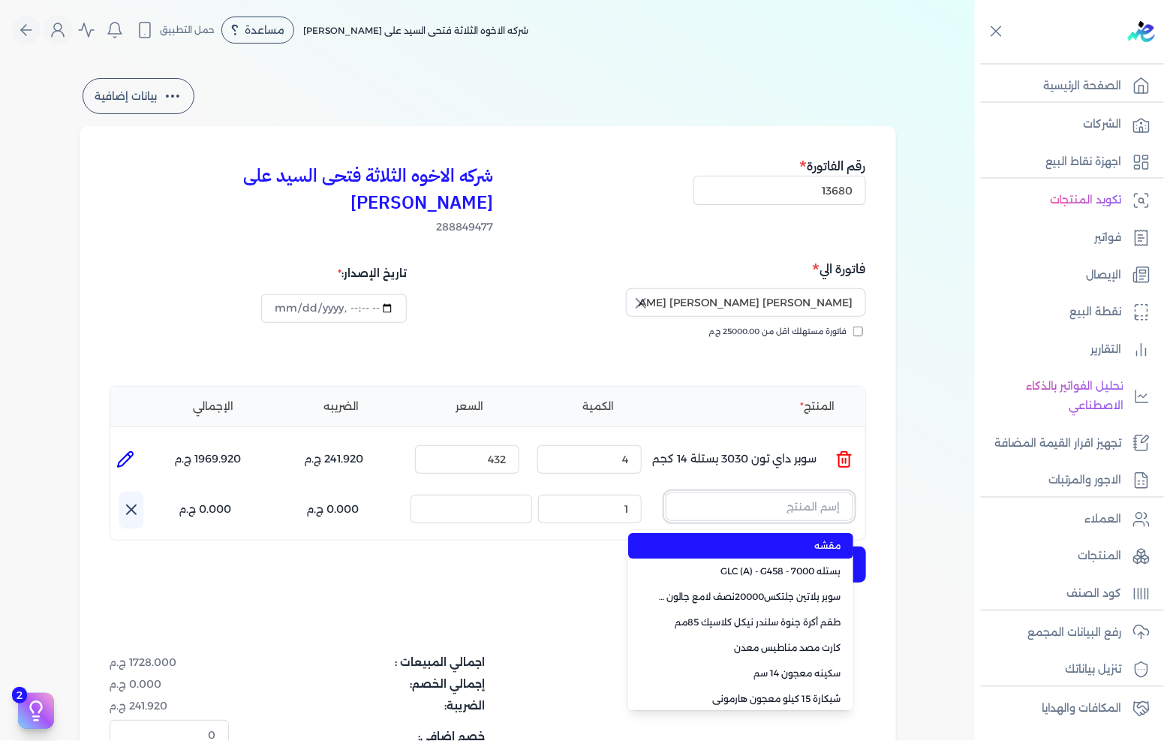
paste input "معجون داي تون 100 جالون 4 كجم قائم"
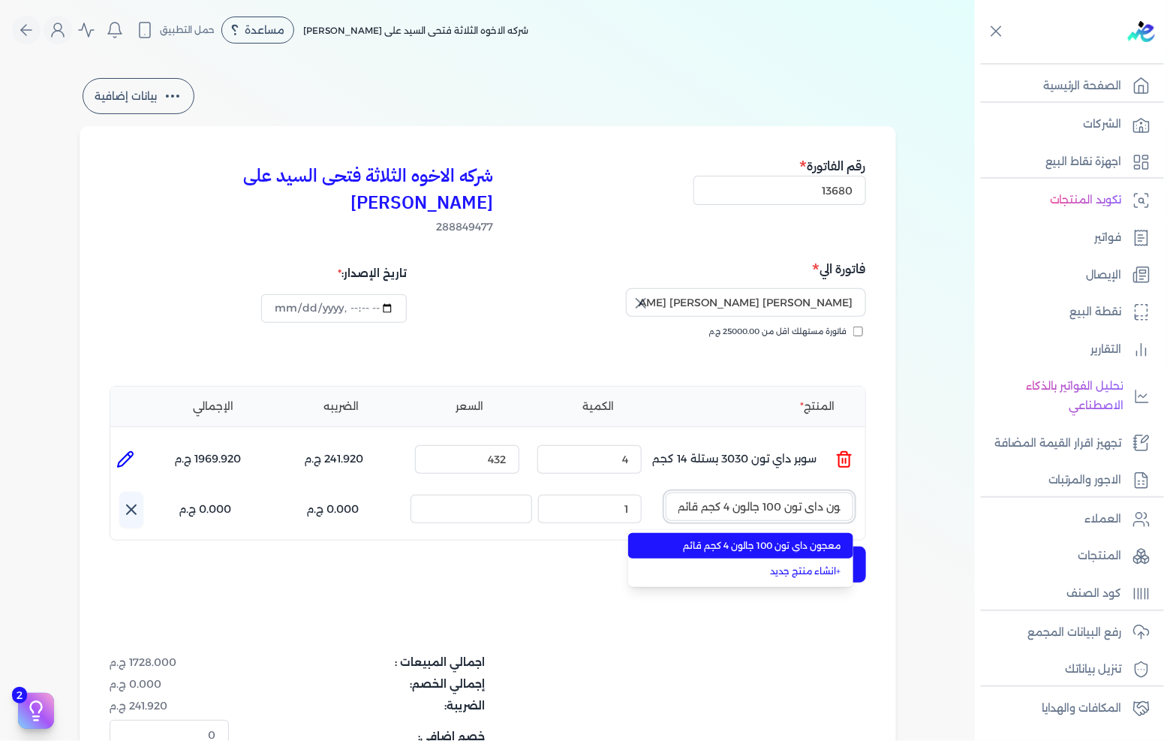
type input "معجون داي تون 100 جالون 4 كجم قائم"
click at [794, 539] on span "معجون داي تون 100 جالون 4 كجم قائم" at bounding box center [749, 546] width 183 height 14
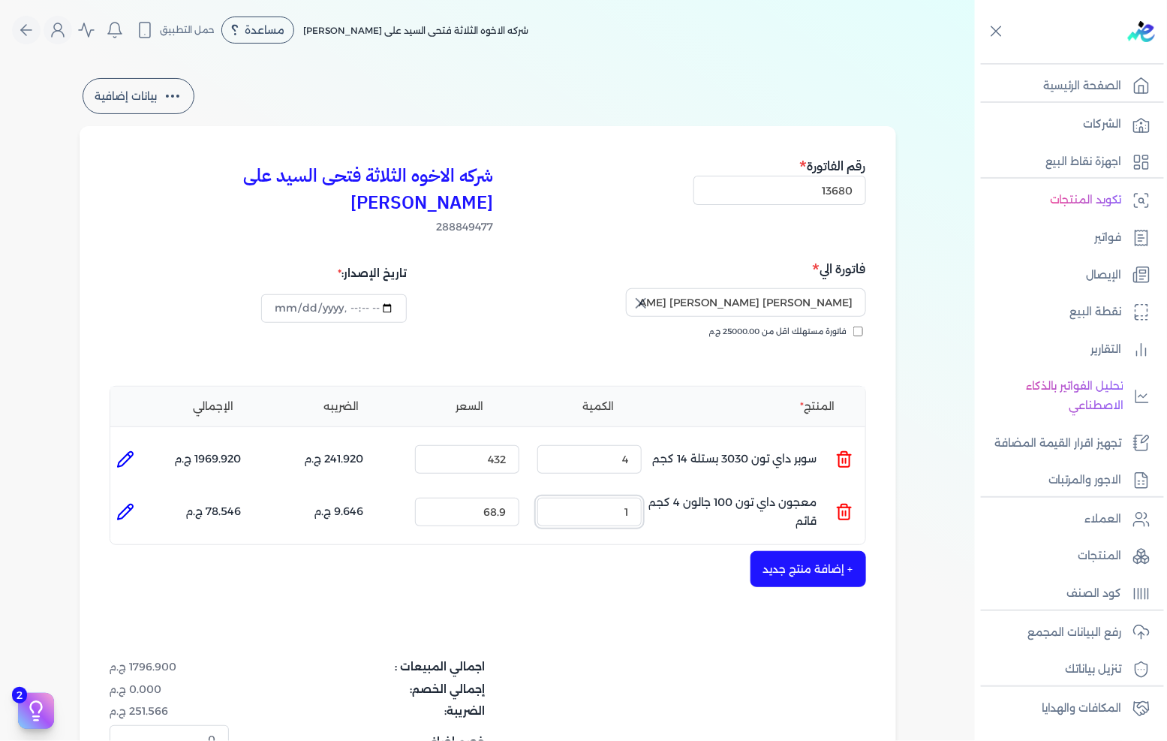
drag, startPoint x: 596, startPoint y: 481, endPoint x: 679, endPoint y: 483, distance: 83.4
click at [679, 492] on ul "المنتج : معجون داي تون 100 جالون 4 كجم قائم الكمية : 1 السعر : 68.9 الضريبه : 9…" at bounding box center [487, 512] width 755 height 41
type input "6"
click at [794, 552] on button "+ إضافة منتج جديد" at bounding box center [809, 569] width 116 height 36
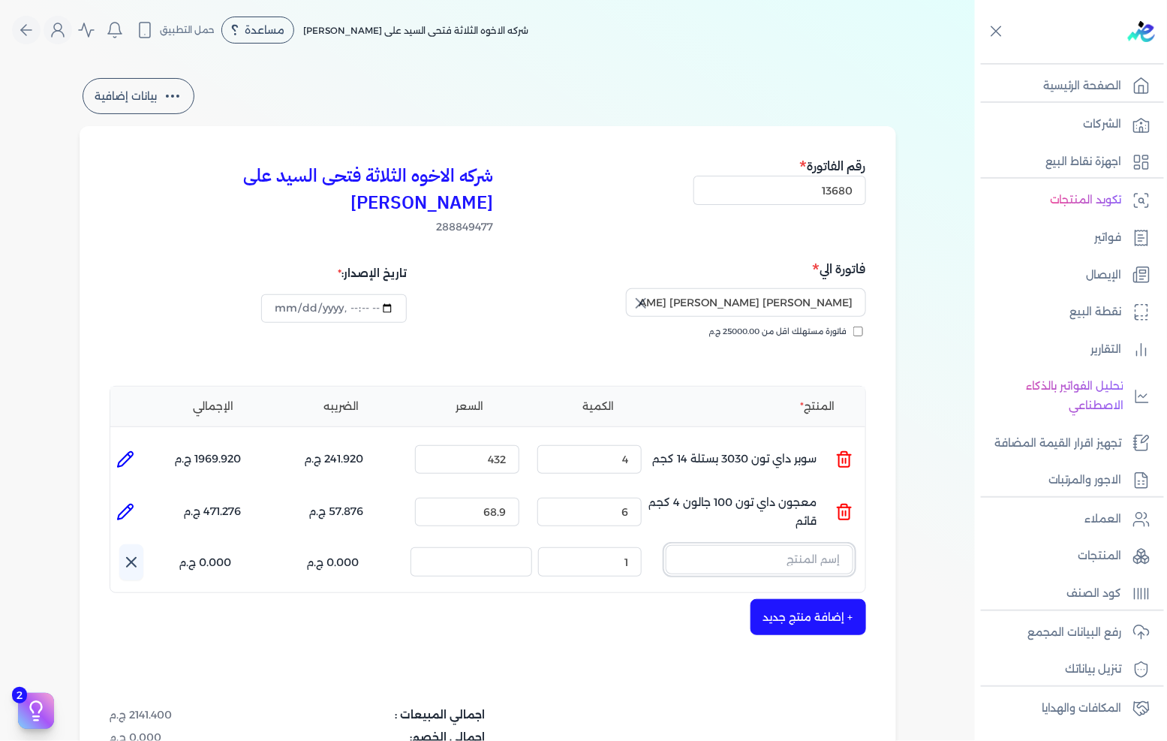
click at [757, 545] on input "text" at bounding box center [760, 559] width 188 height 29
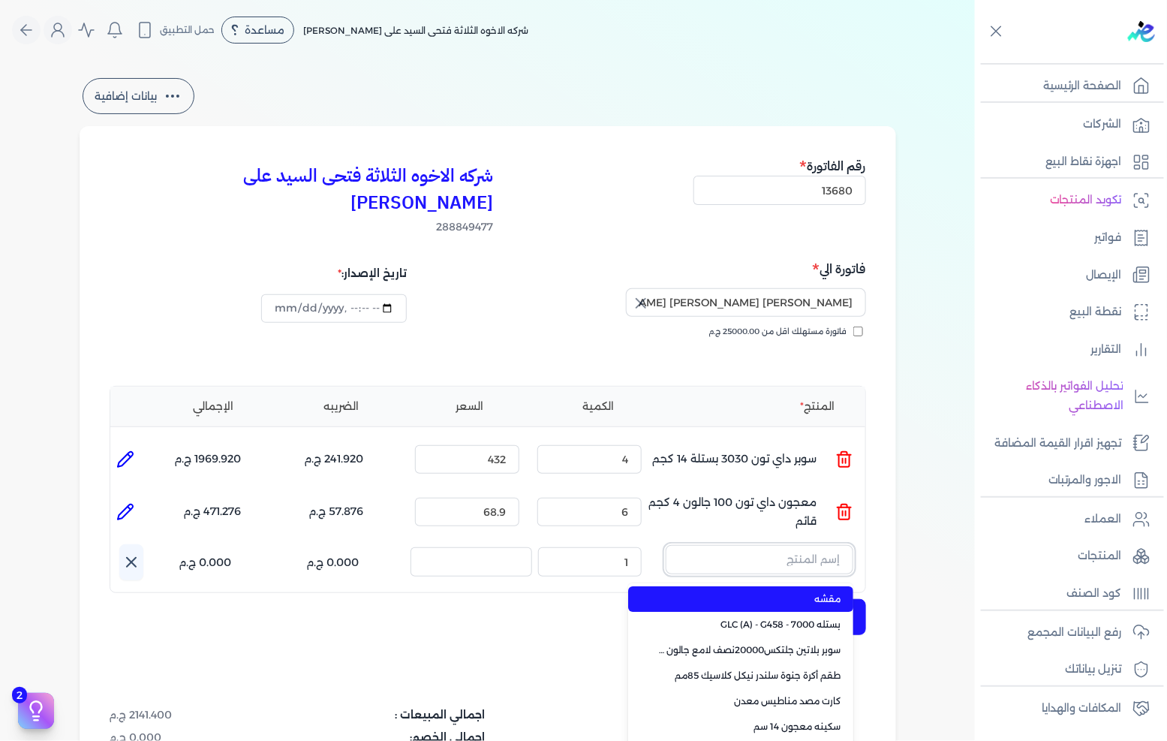
paste input "ورنيش بيور 1901 جالون 2.25 لتر"
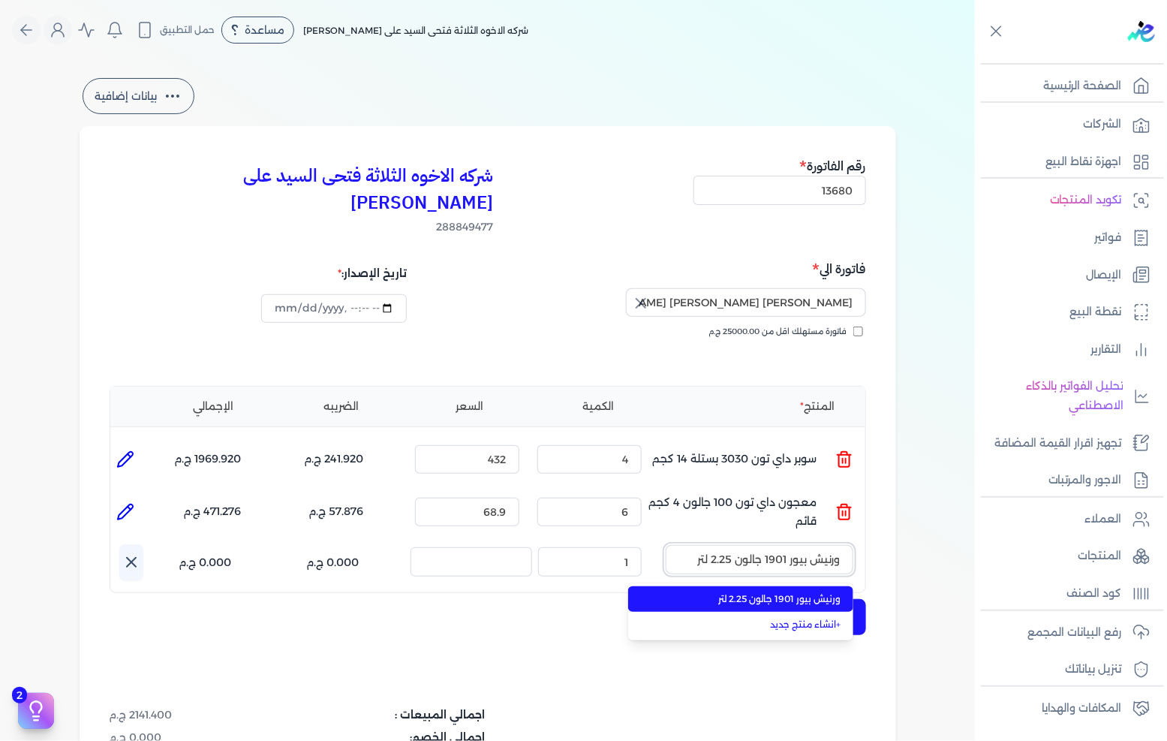
type input "ورنيش بيور 1901 جالون 2.25 لتر"
click at [766, 592] on span "ورنيش بيور 1901 جالون 2.25 لتر" at bounding box center [749, 599] width 183 height 14
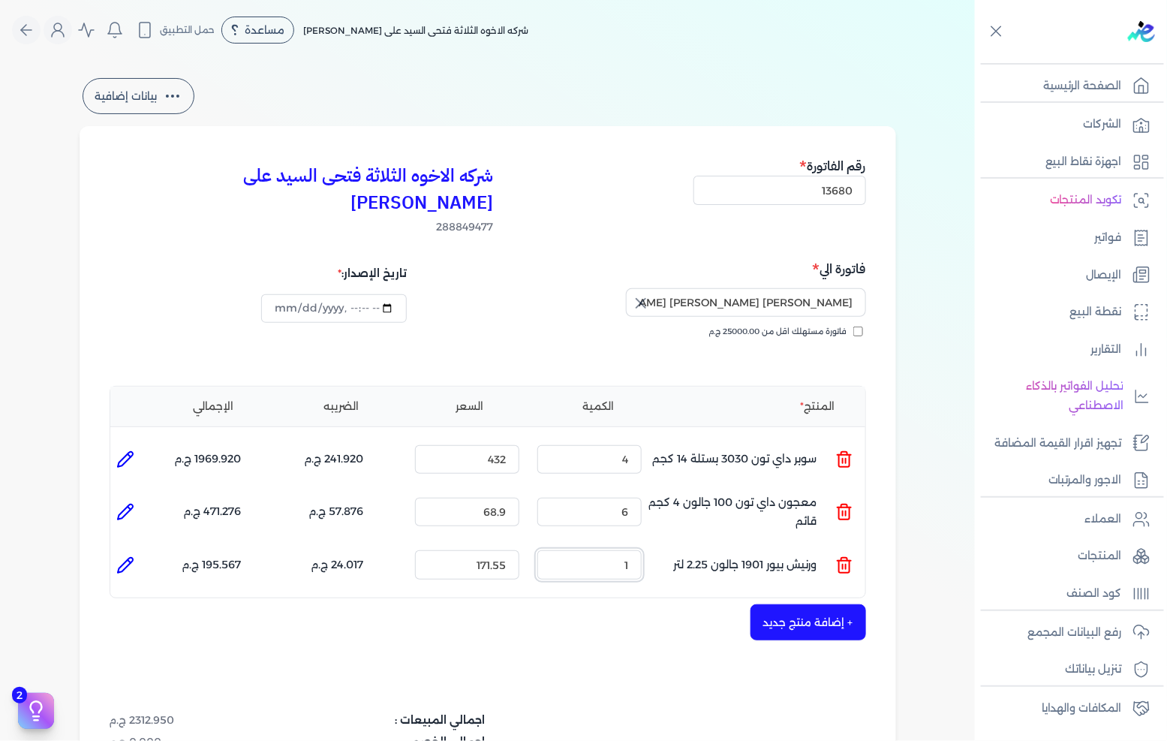
drag, startPoint x: 616, startPoint y: 542, endPoint x: 692, endPoint y: 529, distance: 77.0
click at [692, 544] on ul "المنتج : ورنيش بيور 1901 جالون 2.25 لتر الكمية : 1 السعر : 171.55 الضريبه : 24.…" at bounding box center [487, 564] width 755 height 41
type input "3"
click at [801, 604] on button "+ إضافة منتج جديد" at bounding box center [809, 622] width 116 height 36
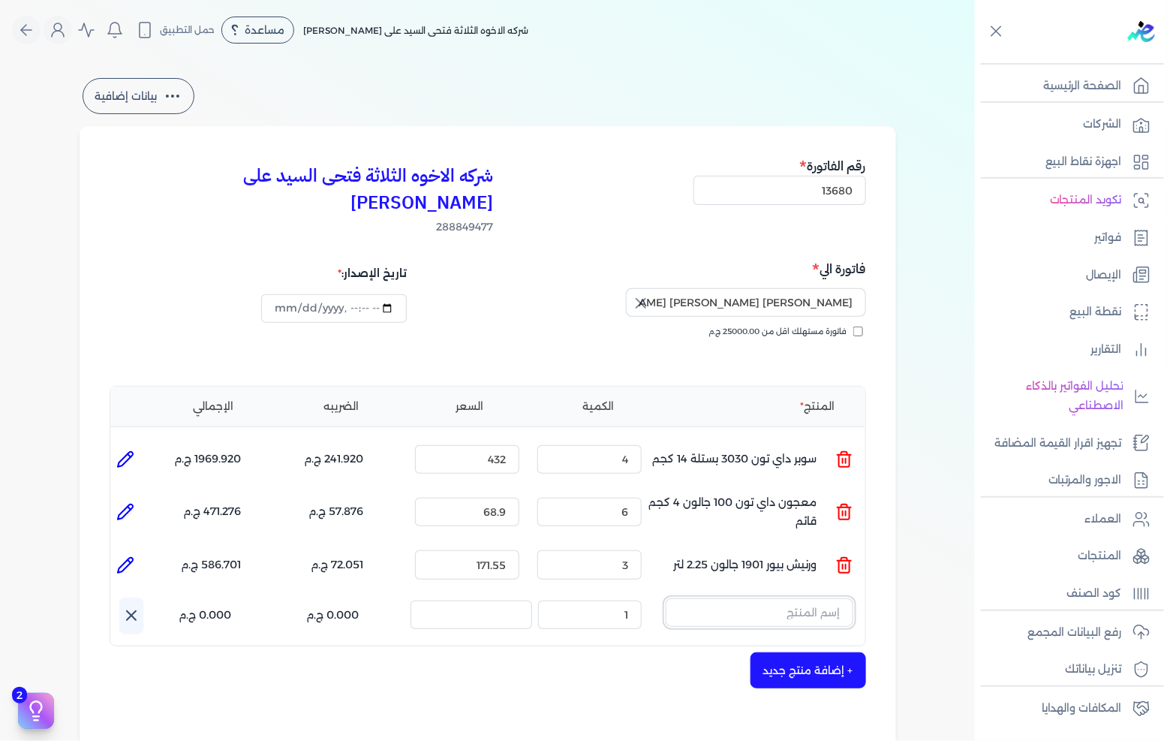
click at [761, 598] on input "text" at bounding box center [760, 612] width 188 height 29
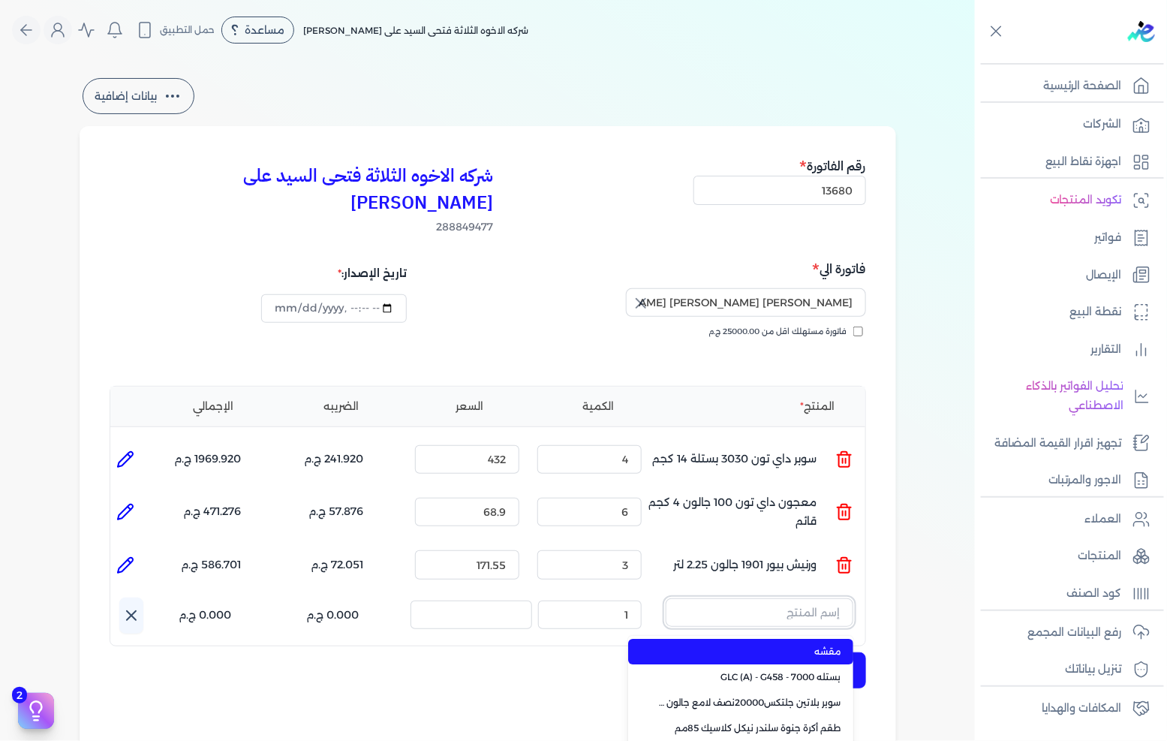
paste input "سوبر بلاتين جلتكس15000حريري بستلة 9 لتر Base A"
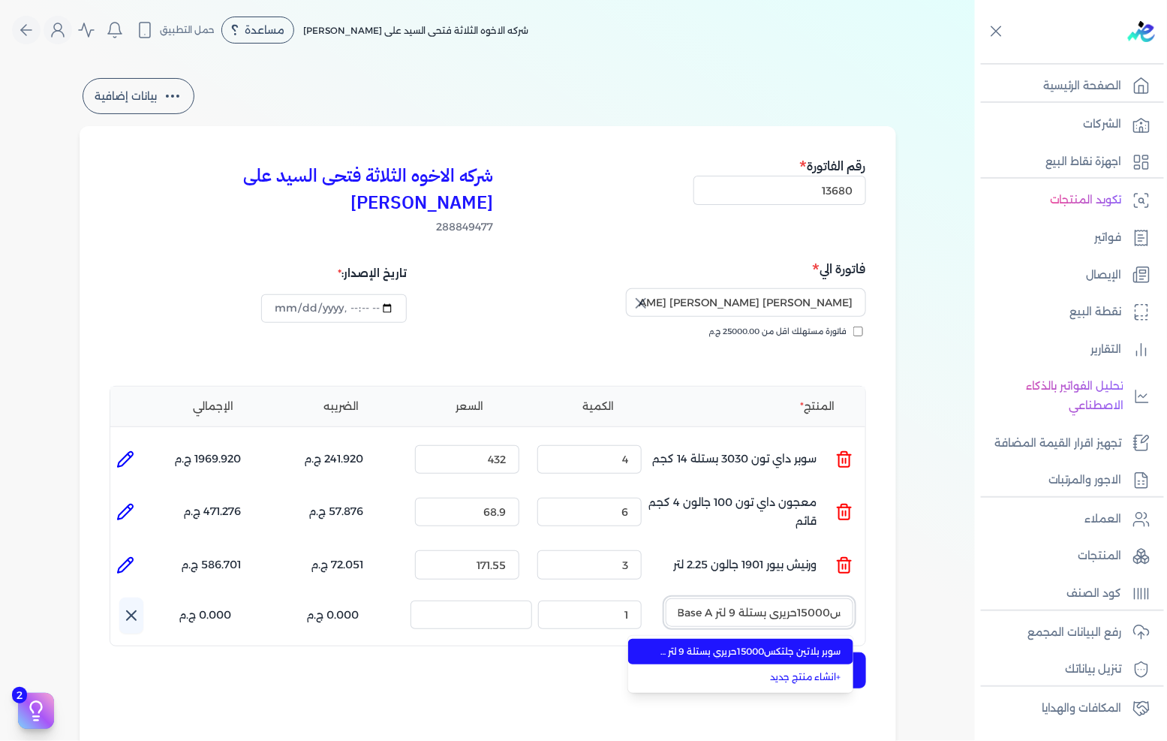
type input "سوبر بلاتين جلتكس15000حريري بستلة 9 لتر Base A"
click at [751, 645] on span "سوبر بلاتين جلتكس15000حريري بستلة 9 لتر Base A" at bounding box center [749, 652] width 183 height 14
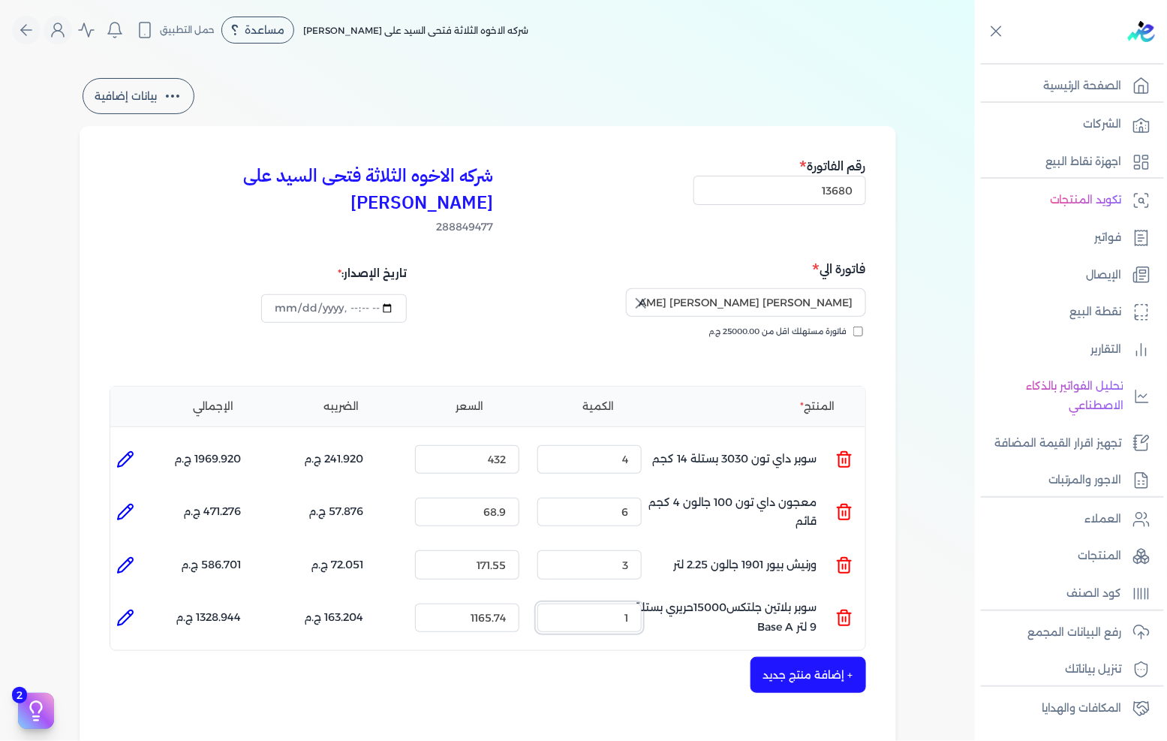
drag, startPoint x: 601, startPoint y: 596, endPoint x: 748, endPoint y: 595, distance: 147.1
click at [748, 598] on ul "المنتج : سوبر بلاتين جلتكس15000حريري بستلة 9 لتر Base A الكمية : 1 السعر : 1165…" at bounding box center [487, 618] width 755 height 41
type input "1"
type input "0"
type input "2"
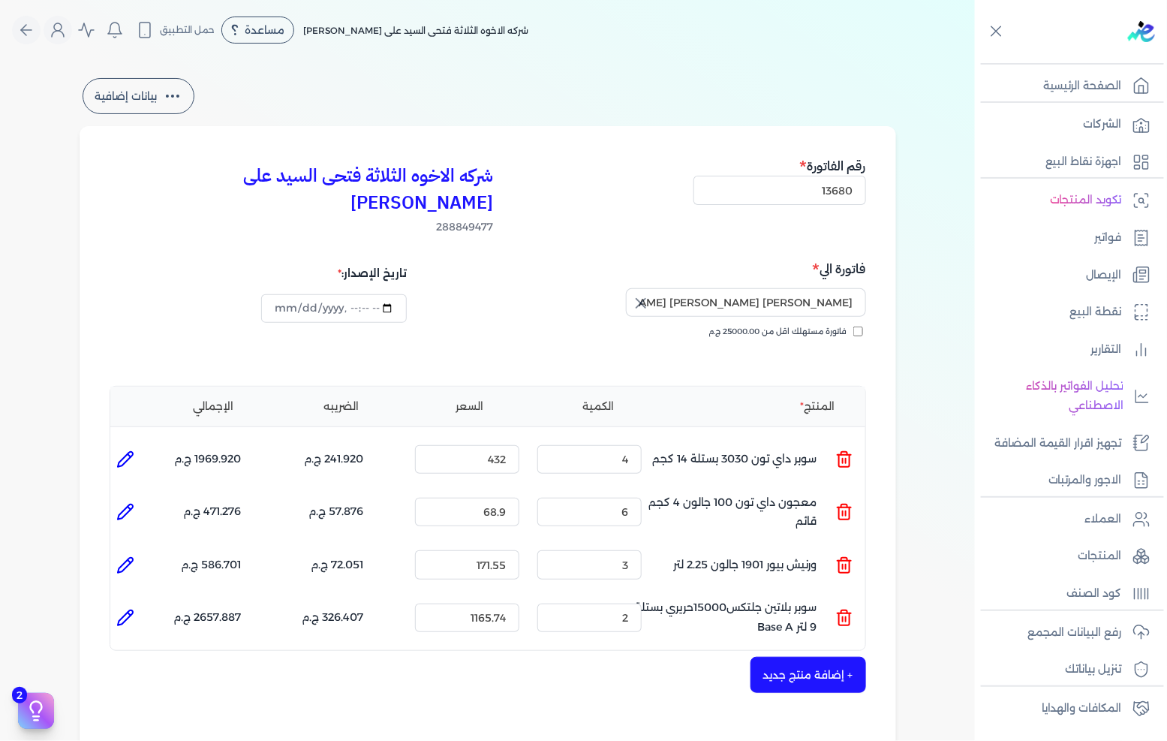
click at [811, 657] on button "+ إضافة منتج جديد" at bounding box center [809, 675] width 116 height 36
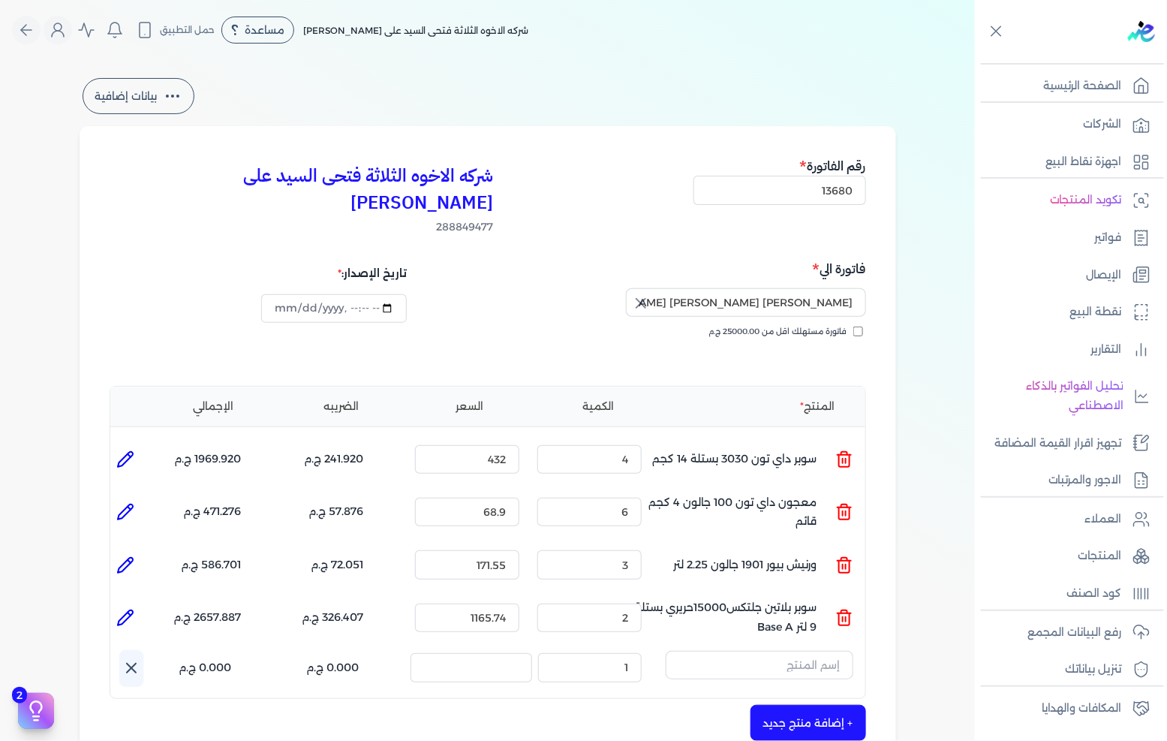
click at [140, 444] on li at bounding box center [125, 459] width 30 height 30
type input "سوبر داي تون 3030 بستلة 14 كجم"
type input "432"
type input "4"
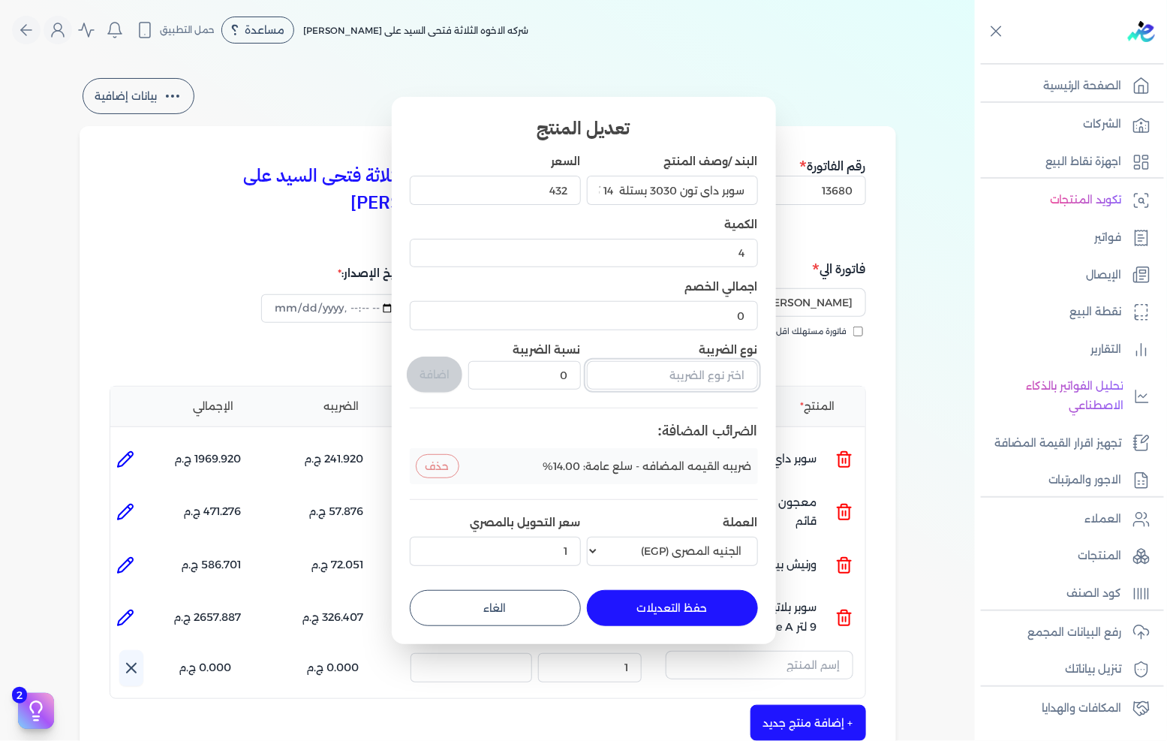
click at [707, 378] on input "text" at bounding box center [672, 375] width 171 height 29
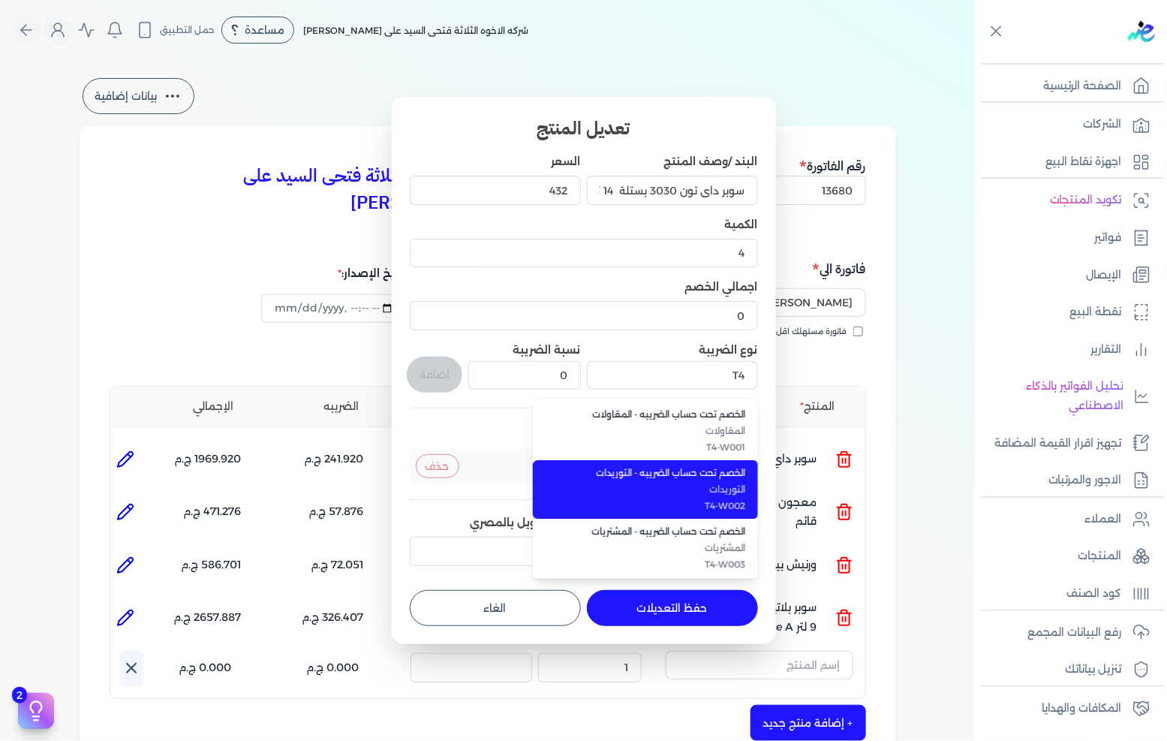
click at [700, 491] on span "التوريدات" at bounding box center [654, 490] width 183 height 14
type input "الخصم تحت حساب الضريبه - التوريدات"
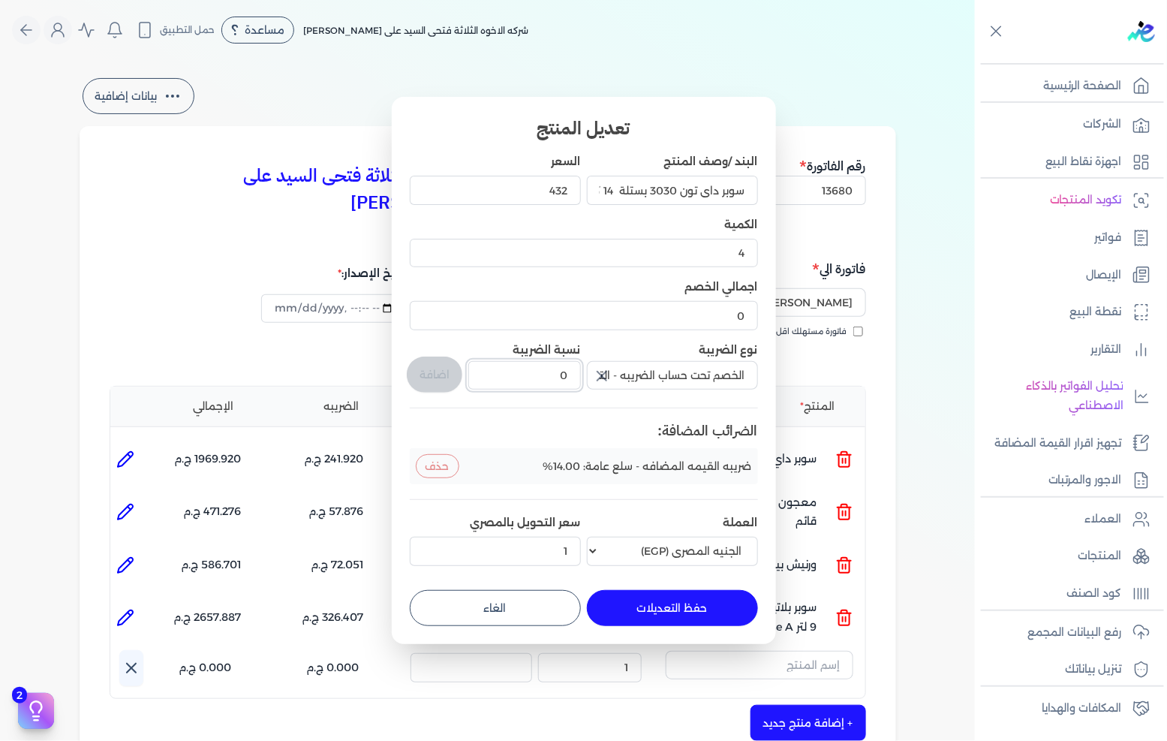
click at [553, 380] on input "0" at bounding box center [524, 375] width 112 height 29
click at [552, 380] on input "0" at bounding box center [524, 375] width 112 height 29
type input "1"
click at [429, 379] on button "اضافة" at bounding box center [435, 375] width 56 height 36
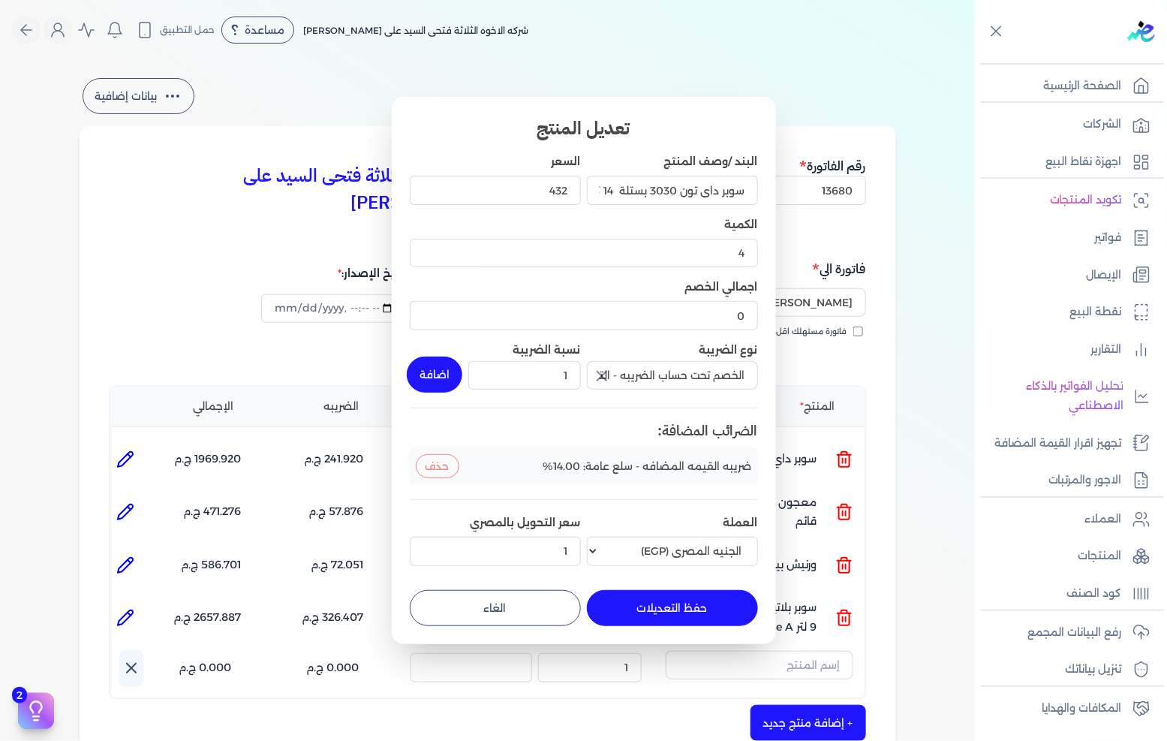
type input "0"
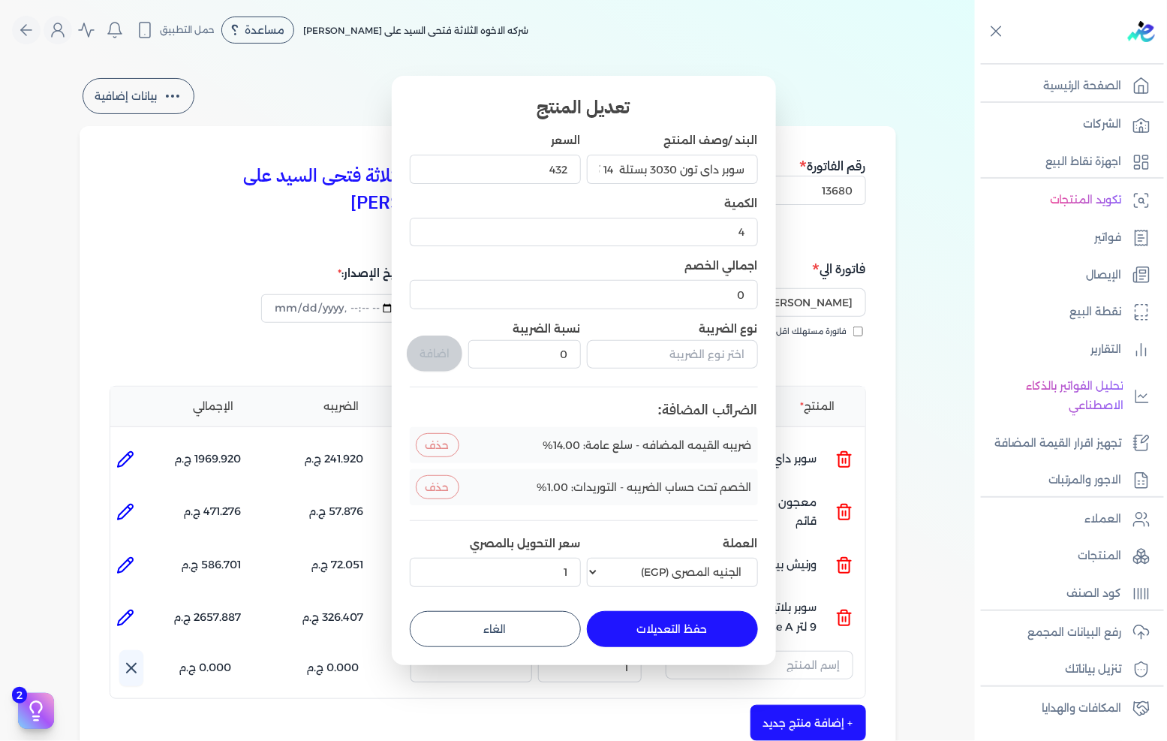
click at [694, 634] on button "حفظ التعديلات" at bounding box center [672, 629] width 171 height 36
type input "0"
type input "1"
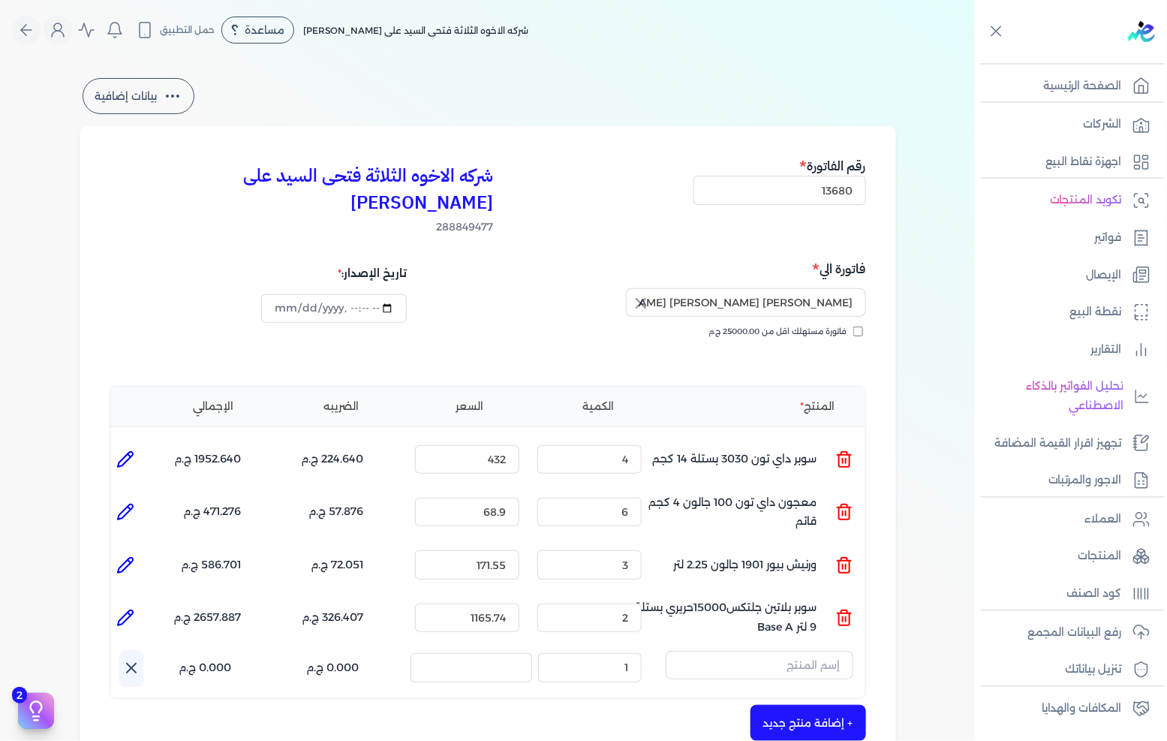
click at [122, 503] on icon at bounding box center [125, 512] width 18 height 18
type input "معجون داي تون 100 جالون 4 كجم قائم"
type input "68.9"
type input "6"
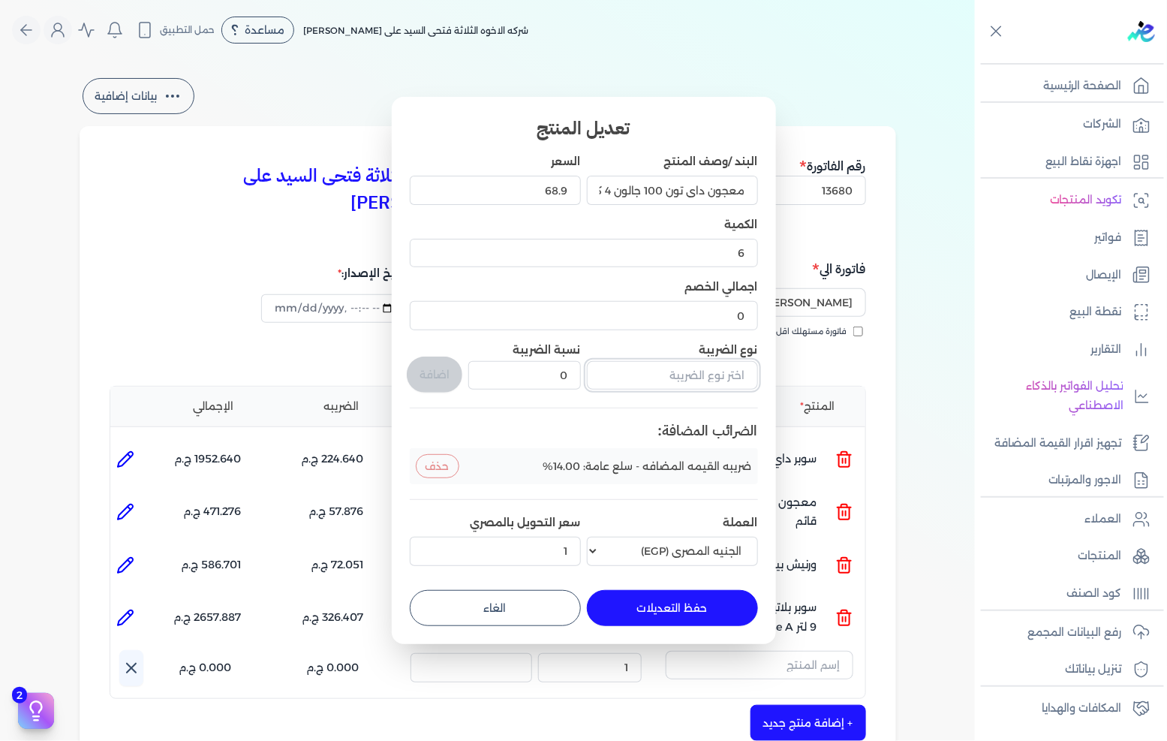
click at [686, 372] on input "text" at bounding box center [672, 375] width 171 height 29
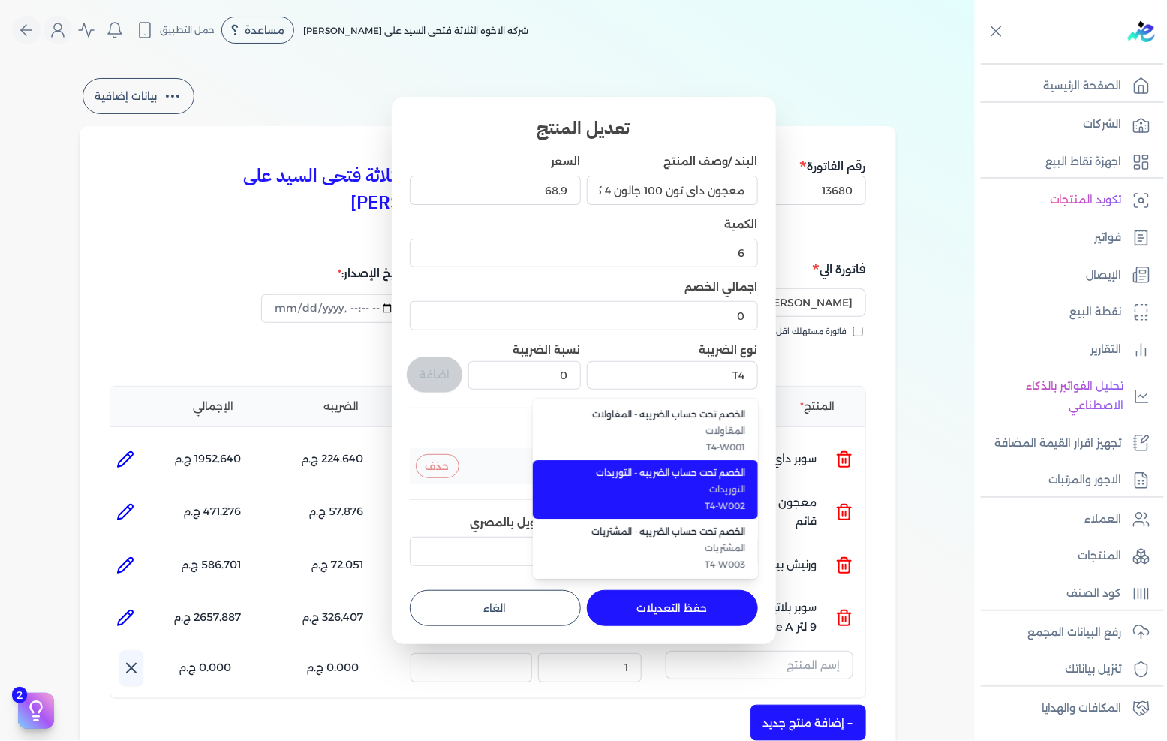
click at [661, 471] on span "الخصم تحت حساب الضريبه - التوريدات" at bounding box center [654, 473] width 183 height 14
type input "الخصم تحت حساب الضريبه - التوريدات"
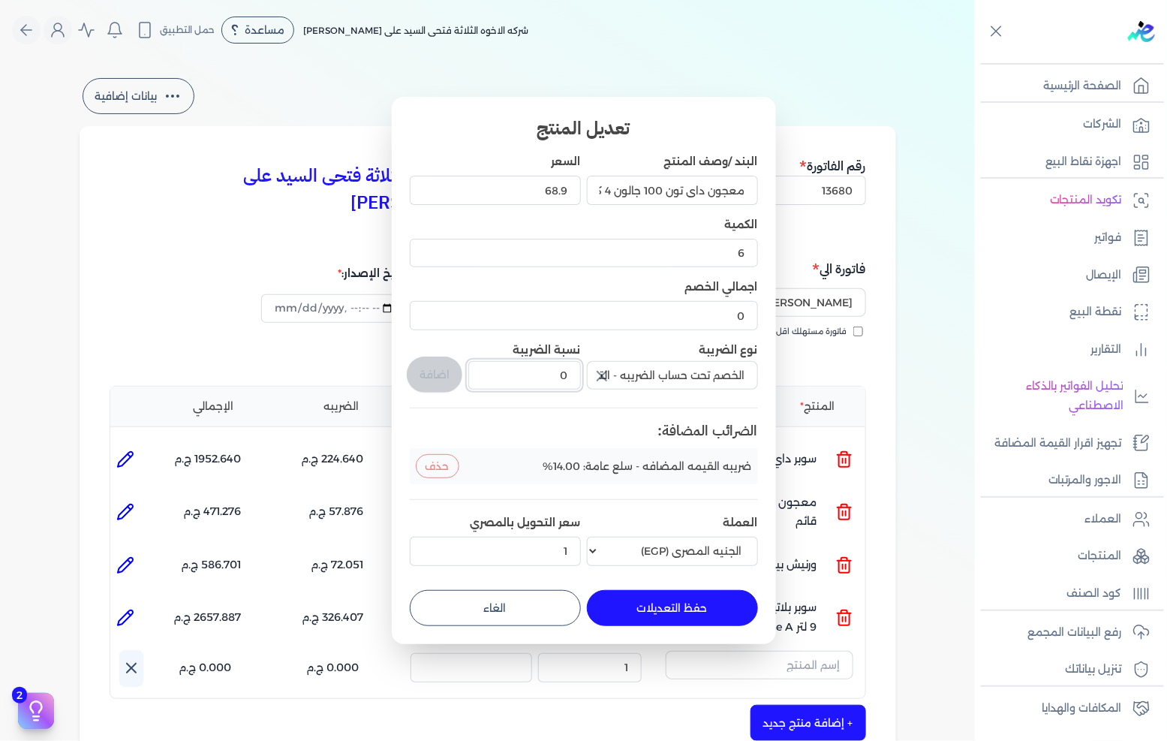
drag, startPoint x: 528, startPoint y: 375, endPoint x: 655, endPoint y: 369, distance: 127.1
click at [653, 369] on div "البند /وصف المنتج معجون داي تون 100 جالون 4 كجم قائم السعر 68.9 الكمية 6 اجمالي…" at bounding box center [584, 362] width 348 height 417
type input "1"
click at [424, 372] on button "اضافة" at bounding box center [435, 375] width 56 height 36
type input "0"
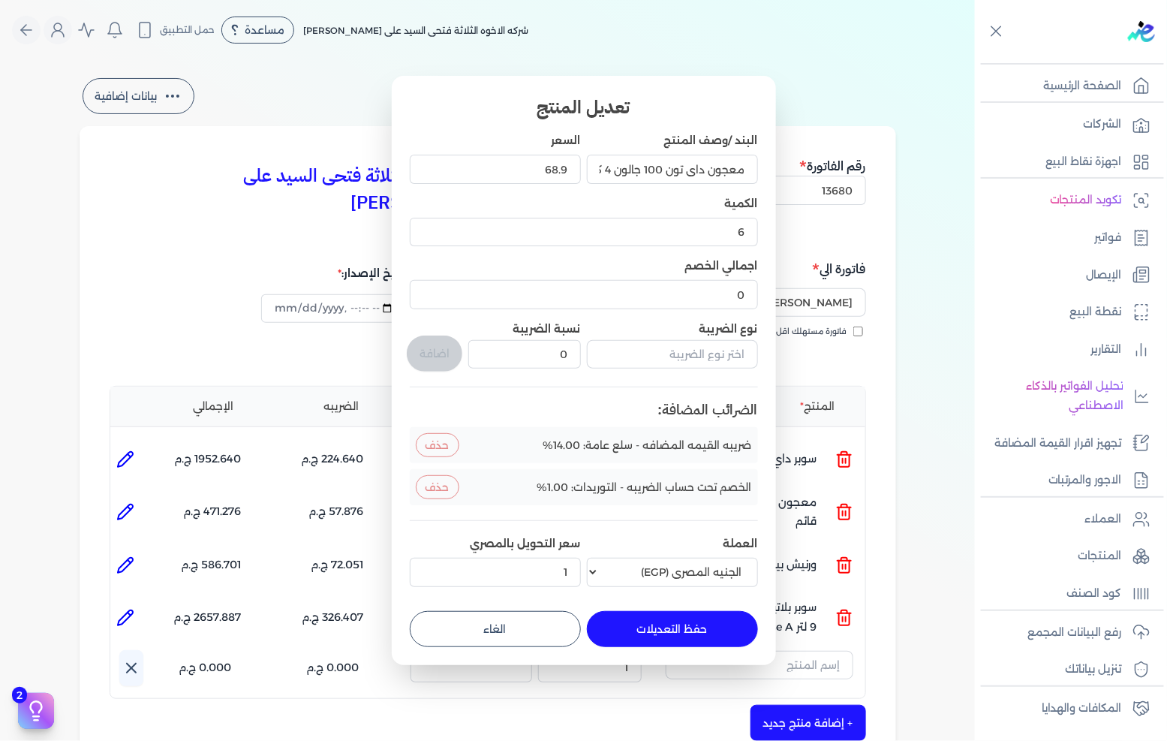
click at [679, 639] on button "حفظ التعديلات" at bounding box center [672, 629] width 171 height 36
type input "0"
type input "1"
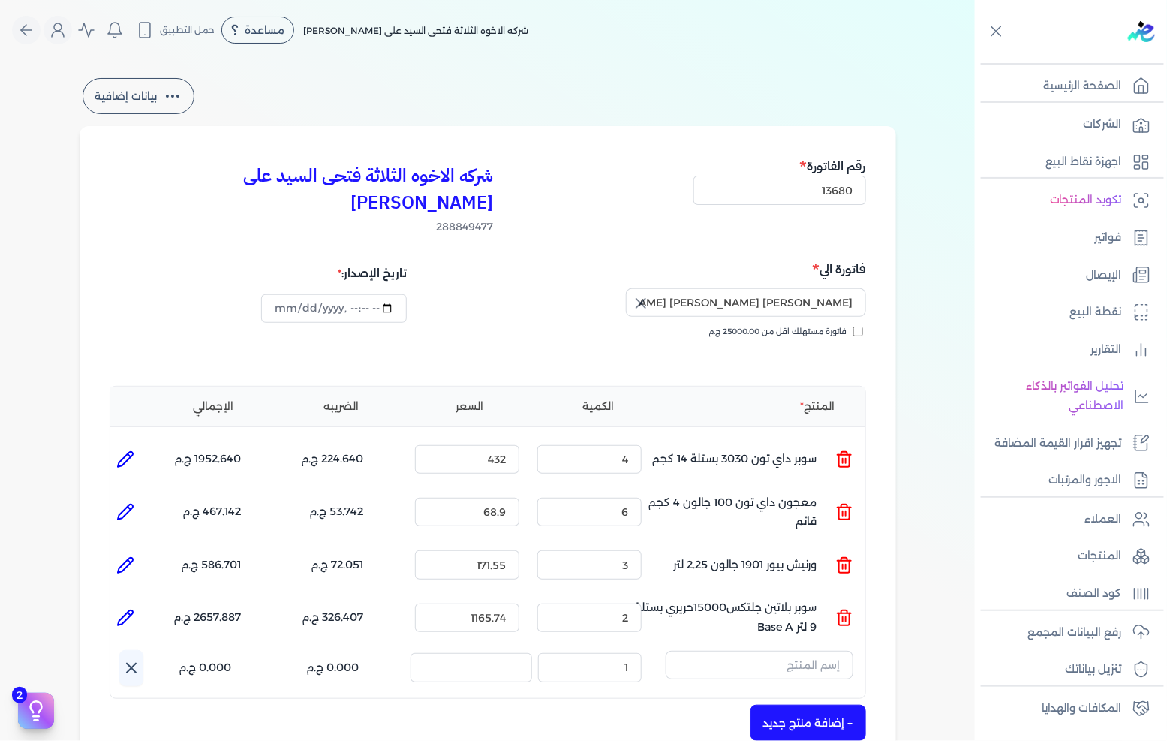
click at [122, 556] on icon at bounding box center [125, 565] width 18 height 18
type input "ورنيش بيور 1901 جالون 2.25 لتر"
type input "171.55"
type input "3"
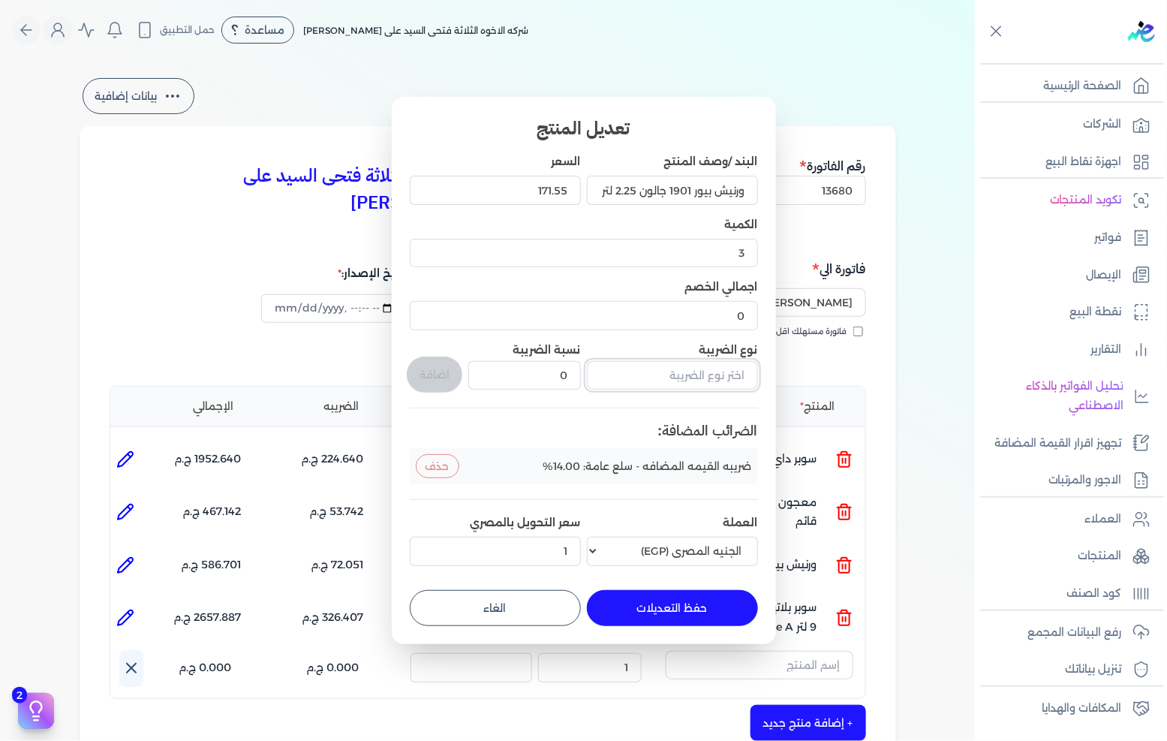
click at [676, 384] on input "text" at bounding box center [672, 375] width 171 height 29
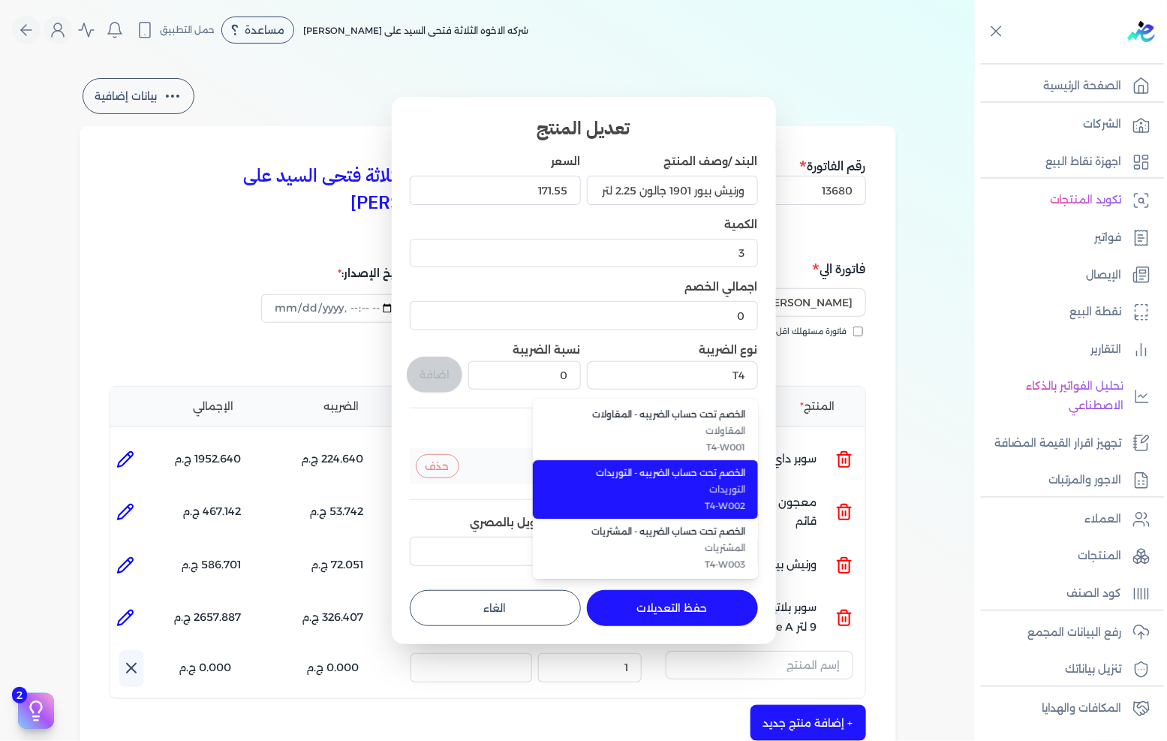
click at [723, 479] on span "الخصم تحت حساب الضريبه - التوريدات" at bounding box center [654, 473] width 183 height 14
type input "الخصم تحت حساب الضريبه - التوريدات"
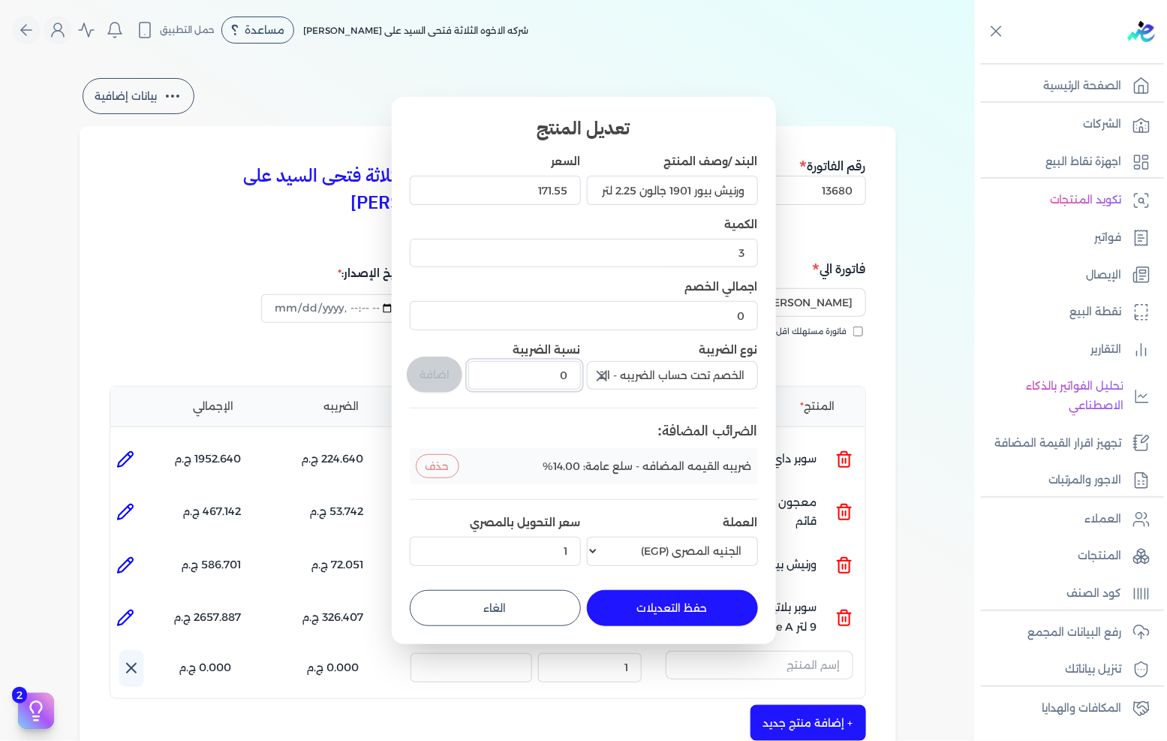
drag, startPoint x: 531, startPoint y: 385, endPoint x: 605, endPoint y: 375, distance: 75.0
click at [605, 375] on div "البند /وصف المنتج ورنيش بيور 1901 جالون 2.25 لتر السعر 171.55 الكمية 3 اجمالي ا…" at bounding box center [584, 362] width 348 height 417
type input "1"
click at [419, 369] on button "اضافة" at bounding box center [435, 375] width 56 height 36
type input "0"
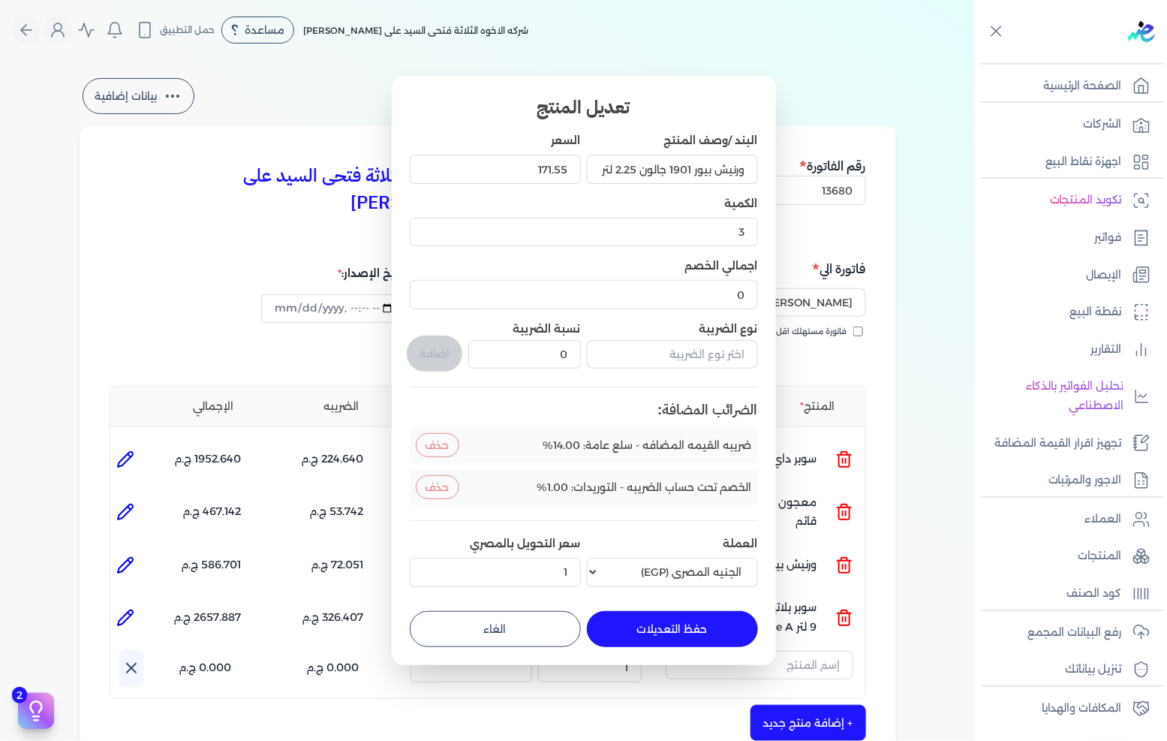
click at [666, 617] on button "حفظ التعديلات" at bounding box center [672, 629] width 171 height 36
type input "0"
type input "1"
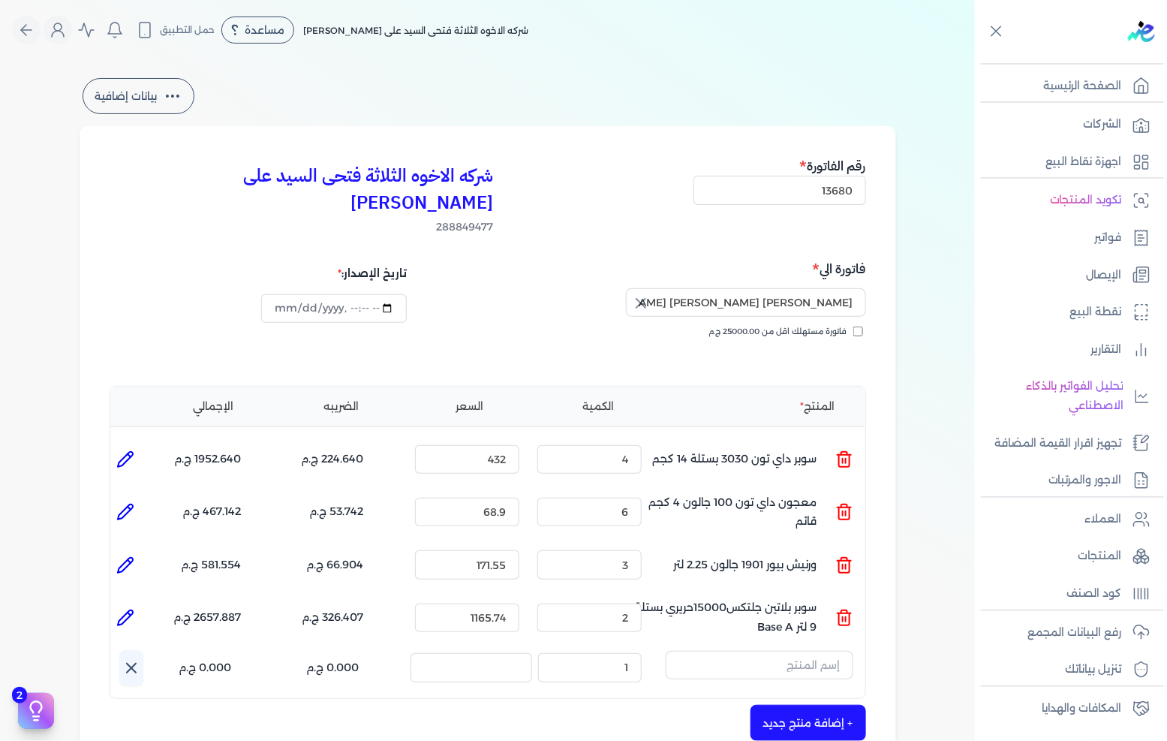
drag, startPoint x: 131, startPoint y: 584, endPoint x: 148, endPoint y: 543, distance: 44.5
click at [130, 609] on icon at bounding box center [125, 618] width 18 height 18
type input "سوبر بلاتين جلتكس15000حريري بستلة 9 لتر Base A"
type input "1165.74"
type input "2"
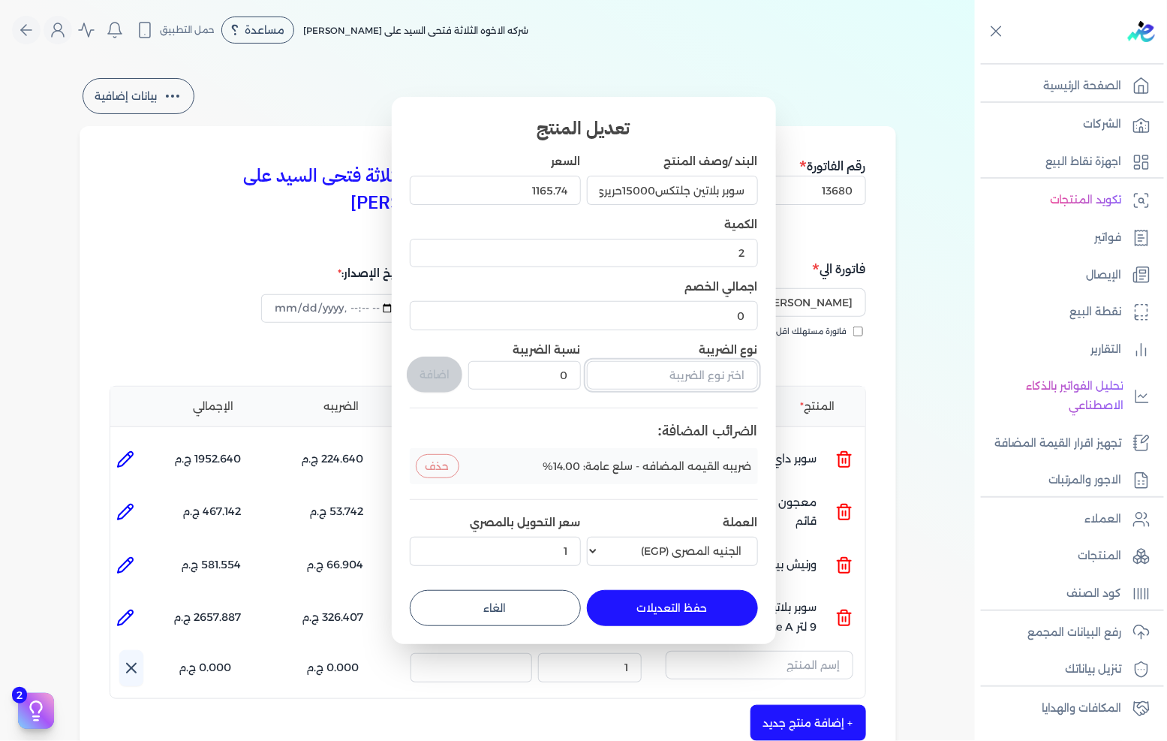
click at [653, 377] on input "text" at bounding box center [672, 375] width 171 height 29
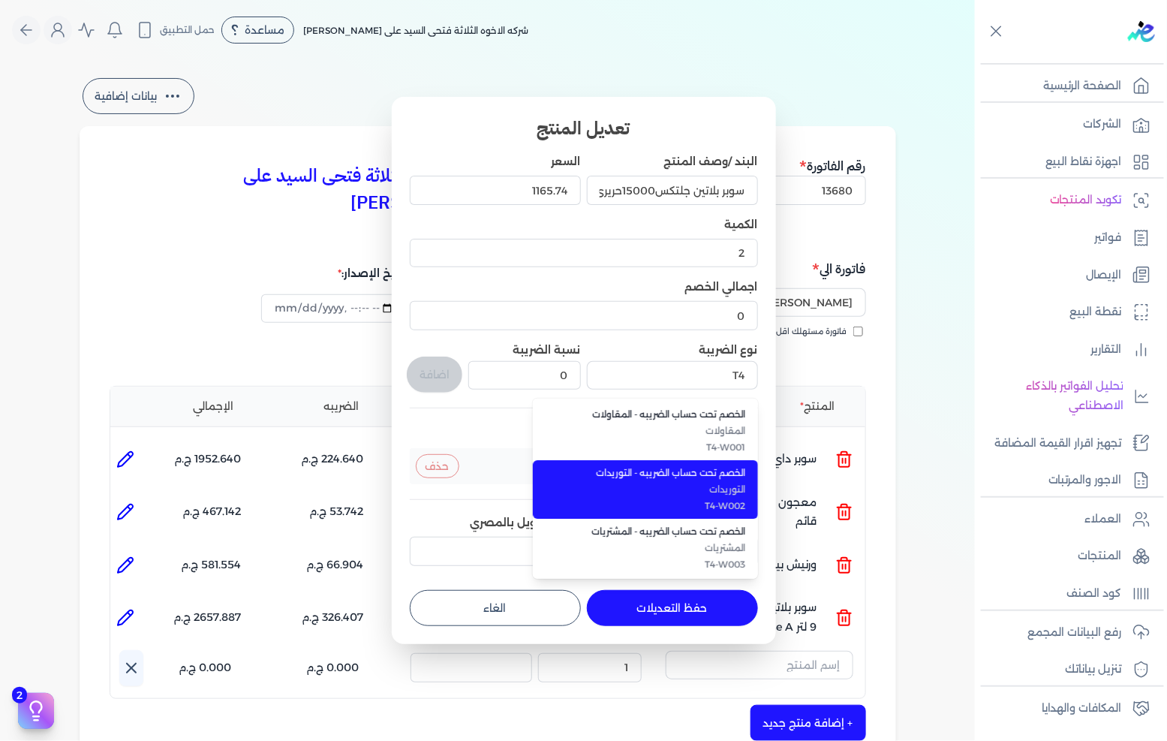
click at [678, 465] on li "الخصم تحت حساب الضريبه - التوريدات التوريدات T4-W002" at bounding box center [645, 489] width 225 height 59
type input "الخصم تحت حساب الضريبه - التوريدات"
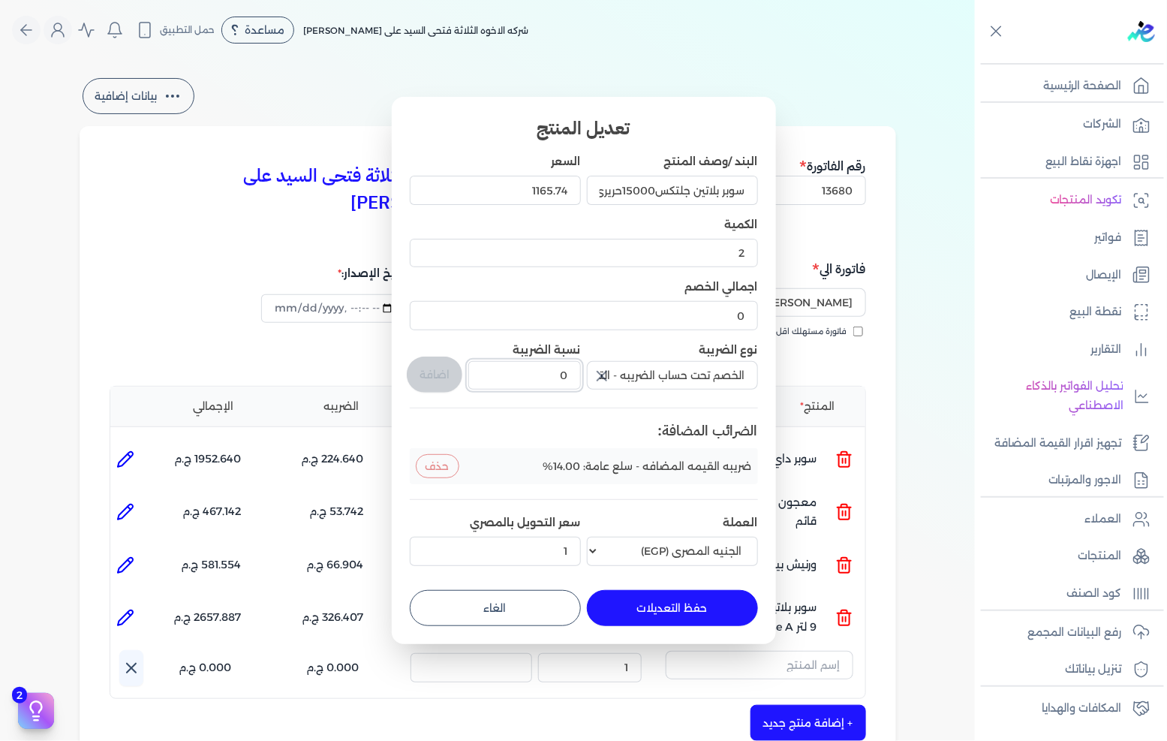
drag, startPoint x: 512, startPoint y: 381, endPoint x: 647, endPoint y: 372, distance: 135.4
click at [644, 372] on div "البند /وصف المنتج سوبر بلاتين جلتكس15000حريري بستلة 9 لتر Base A السعر 1165.74 …" at bounding box center [584, 362] width 348 height 417
type input "1"
click at [452, 375] on button "اضافة" at bounding box center [435, 375] width 56 height 36
type input "0"
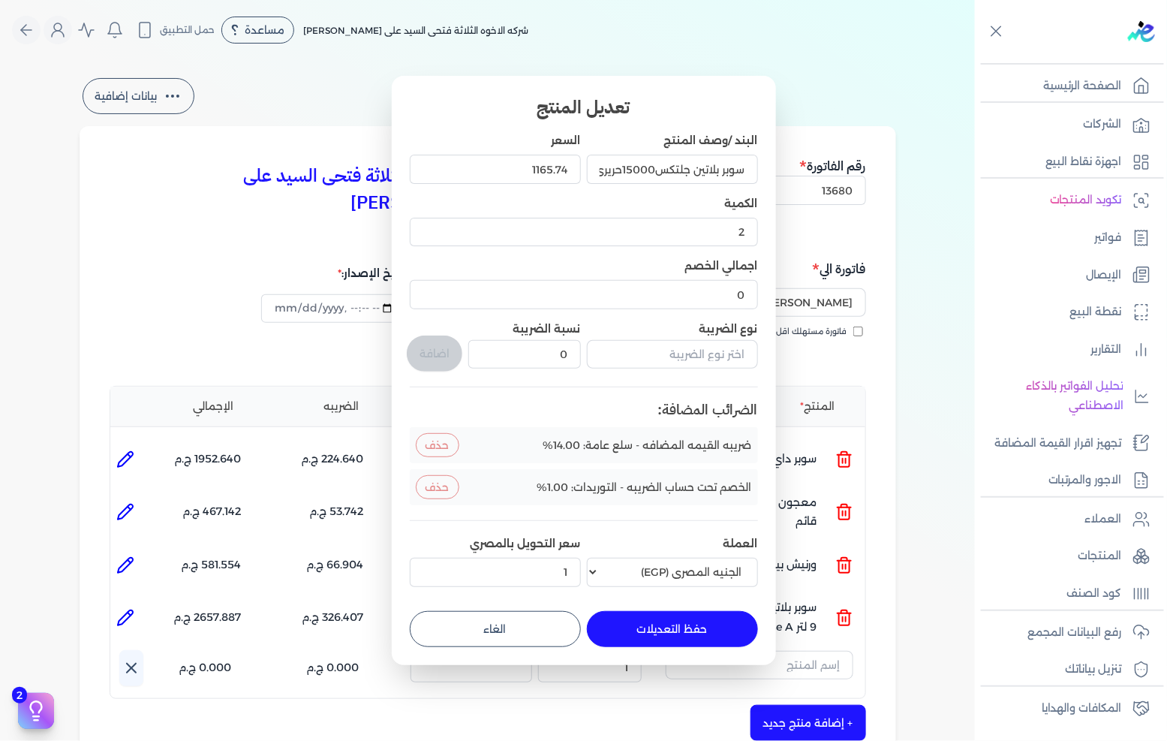
click at [673, 640] on button "حفظ التعديلات" at bounding box center [672, 629] width 171 height 36
type input "0"
type input "1"
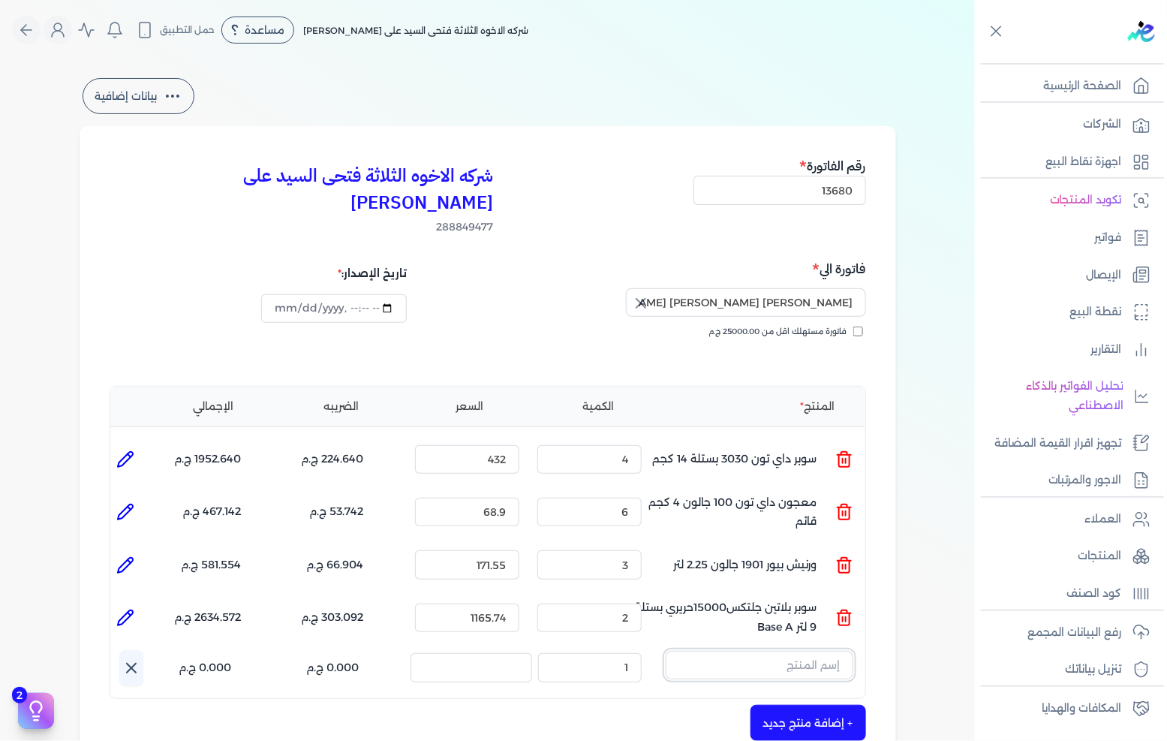
click at [776, 651] on input "text" at bounding box center [760, 665] width 188 height 29
paste input "داي تون مط 200 ابيض علبة 880 جرام صافي"
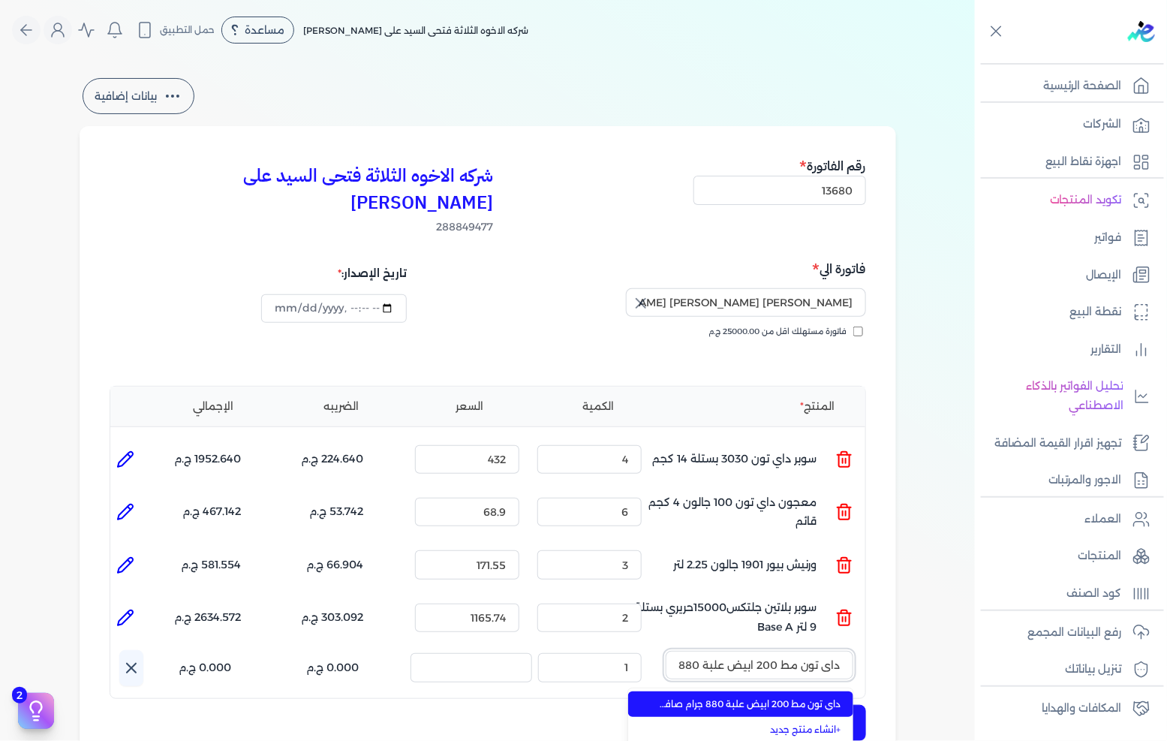
scroll to position [0, -53]
type input "داي تون مط 200 ابيض علبة 880 جرام صافي"
click at [778, 697] on span "داي تون مط 200 ابيض علبة 880 جرام صافي" at bounding box center [749, 704] width 183 height 14
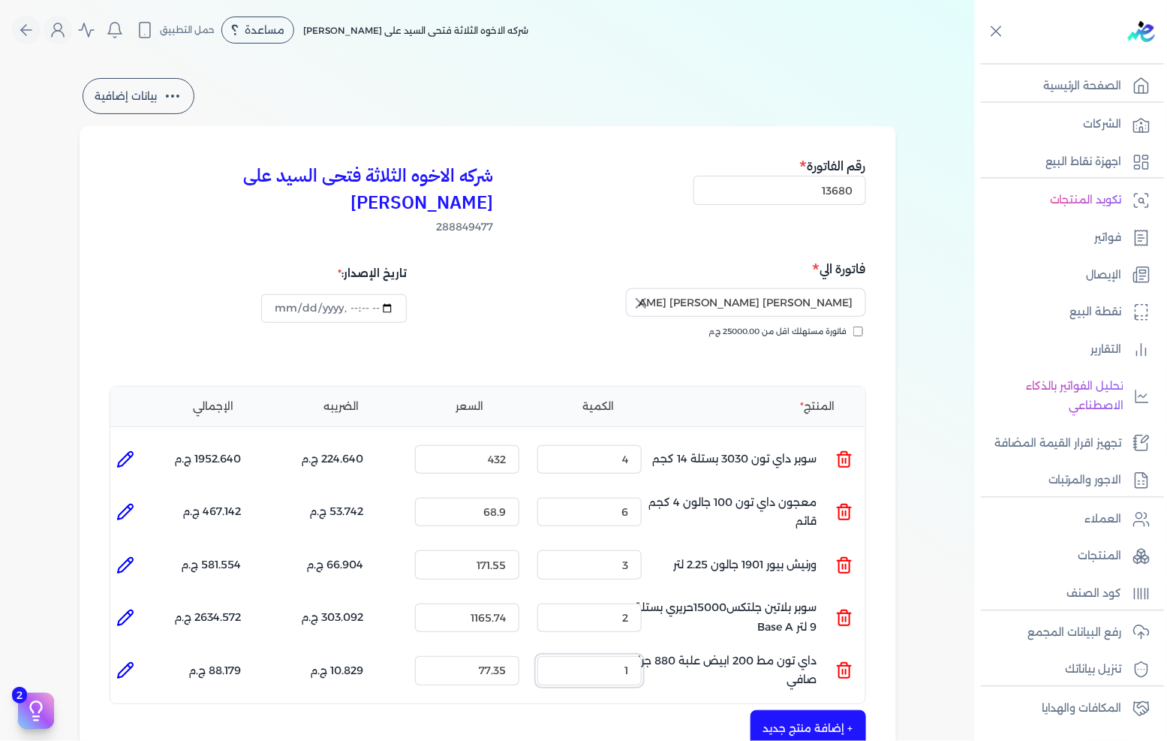
drag, startPoint x: 695, startPoint y: 640, endPoint x: 736, endPoint y: 640, distance: 41.3
click at [715, 650] on ul "المنتج : داي تون مط 200 ابيض علبة 880 جرام صافي الكمية : 1 السعر : 77.35 الضريب…" at bounding box center [487, 670] width 755 height 41
type input "5"
click at [820, 710] on button "+ إضافة منتج جديد" at bounding box center [809, 728] width 116 height 36
click at [785, 703] on input "text" at bounding box center [760, 717] width 188 height 29
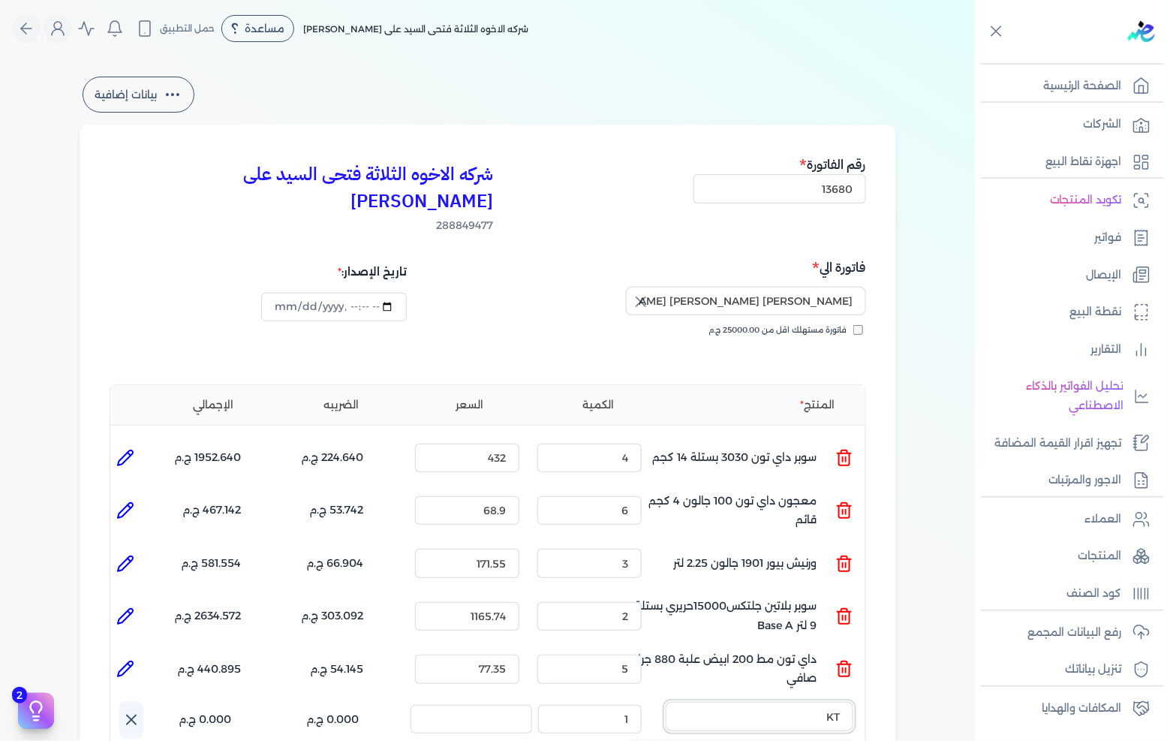
scroll to position [26, 0]
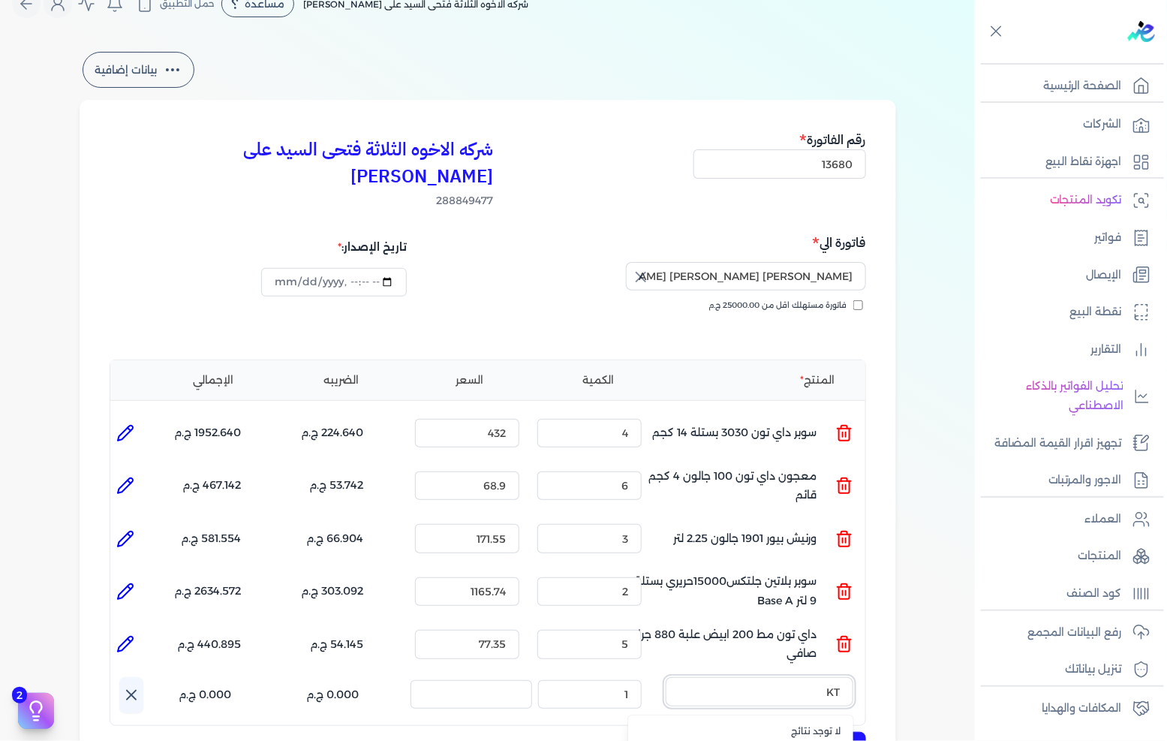
type input "K"
type input "نفض"
click at [789, 724] on span "نفض المهندس (6 - 0.81كجم)" at bounding box center [749, 731] width 183 height 14
drag, startPoint x: 598, startPoint y: 670, endPoint x: 709, endPoint y: 670, distance: 111.1
click at [703, 677] on ul "المنتج : نفض المهندس (6 - 0.81كجم) الكمية : 1 السعر : 182.46 الضريبه : 25.544 ج…" at bounding box center [487, 697] width 755 height 41
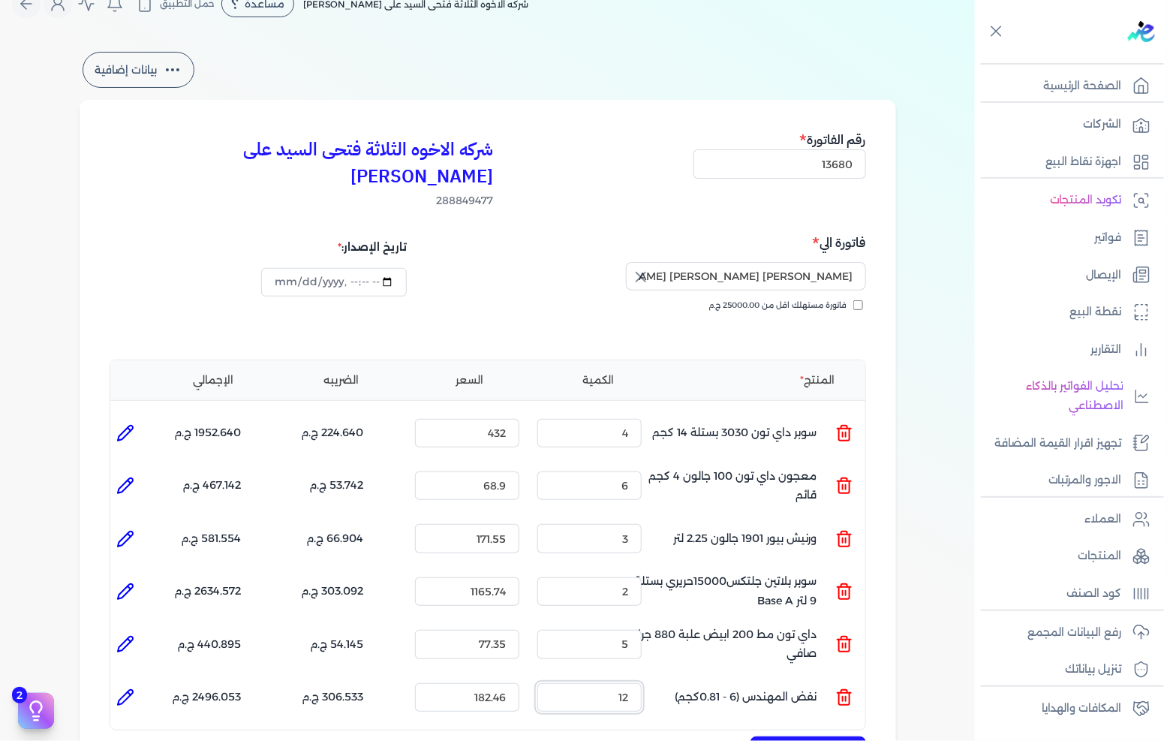
type input "1"
type input "0"
click at [847, 677] on li at bounding box center [845, 697] width 18 height 41
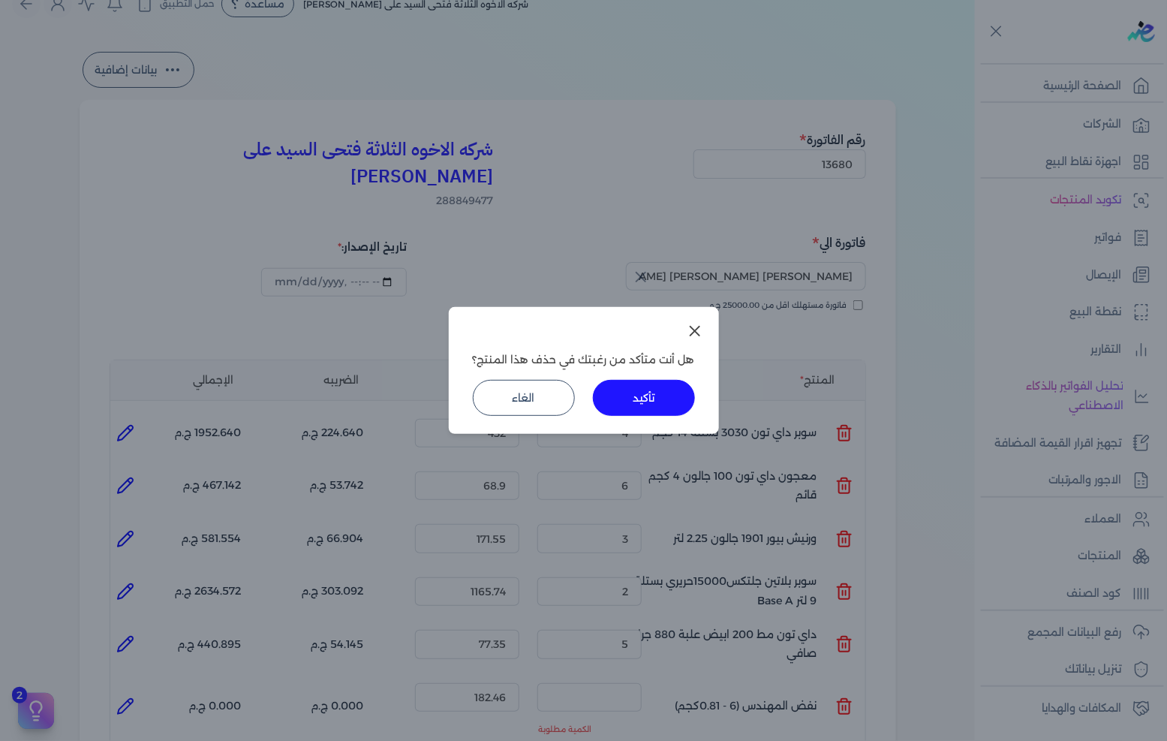
click at [680, 389] on button "تأكيد" at bounding box center [644, 398] width 102 height 36
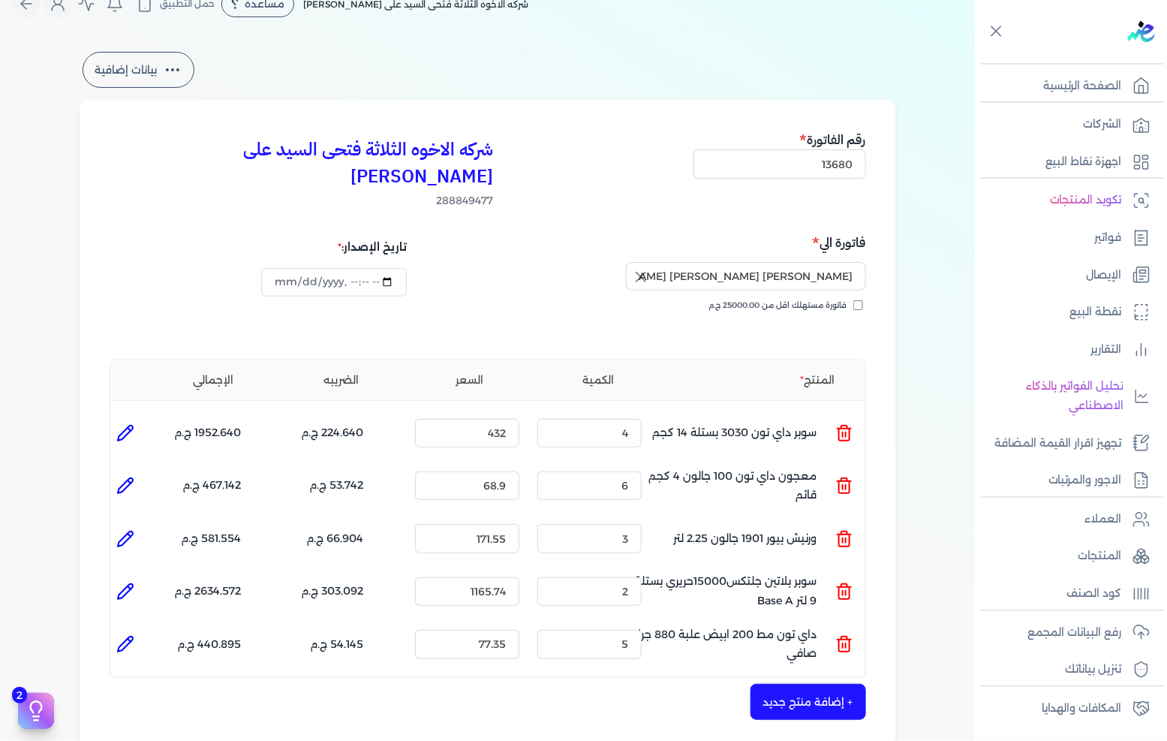
click at [817, 684] on button "+ إضافة منتج جديد" at bounding box center [809, 702] width 116 height 36
click at [792, 677] on input "text" at bounding box center [760, 691] width 188 height 29
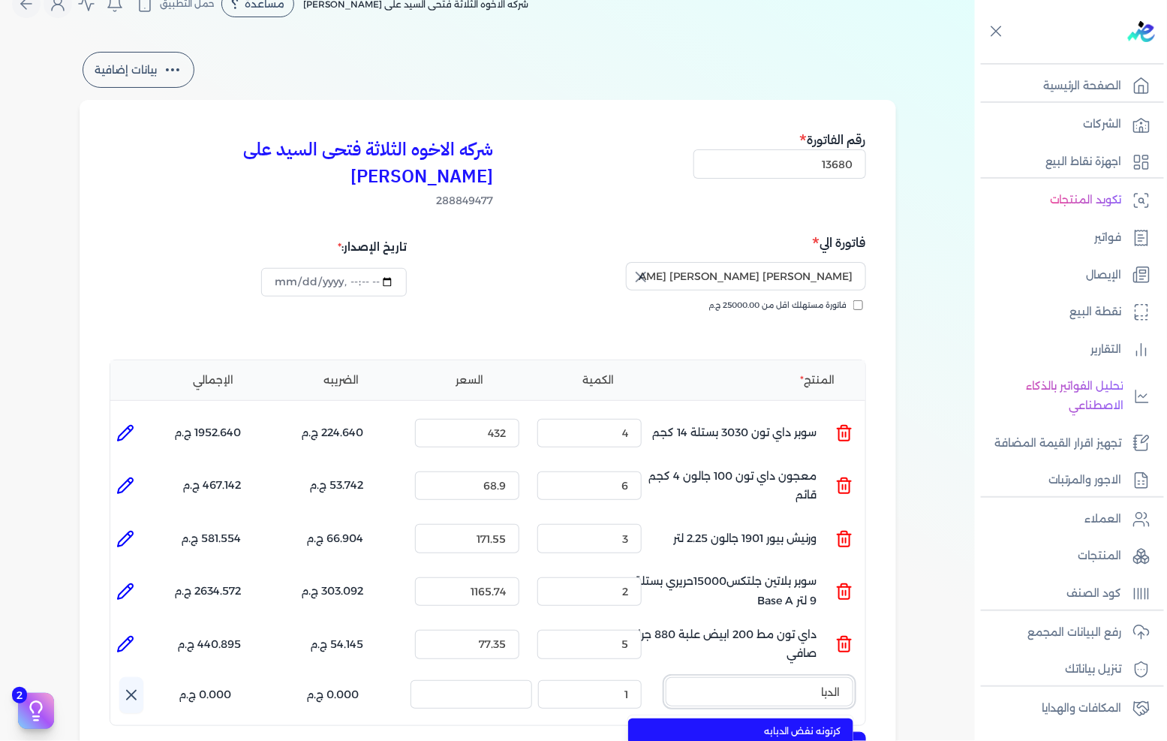
type input "الدبا"
drag, startPoint x: 779, startPoint y: 707, endPoint x: 751, endPoint y: 698, distance: 29.9
click at [778, 724] on span "كرتونه نفض الدبابه" at bounding box center [749, 731] width 183 height 14
drag, startPoint x: 595, startPoint y: 666, endPoint x: 691, endPoint y: 662, distance: 95.4
click at [673, 677] on ul "المنتج : كرتونه نفض الدبابه الكمية : 1 السعر : 350 الضريبه : 49.000 ج.م الإجمال…" at bounding box center [487, 697] width 755 height 41
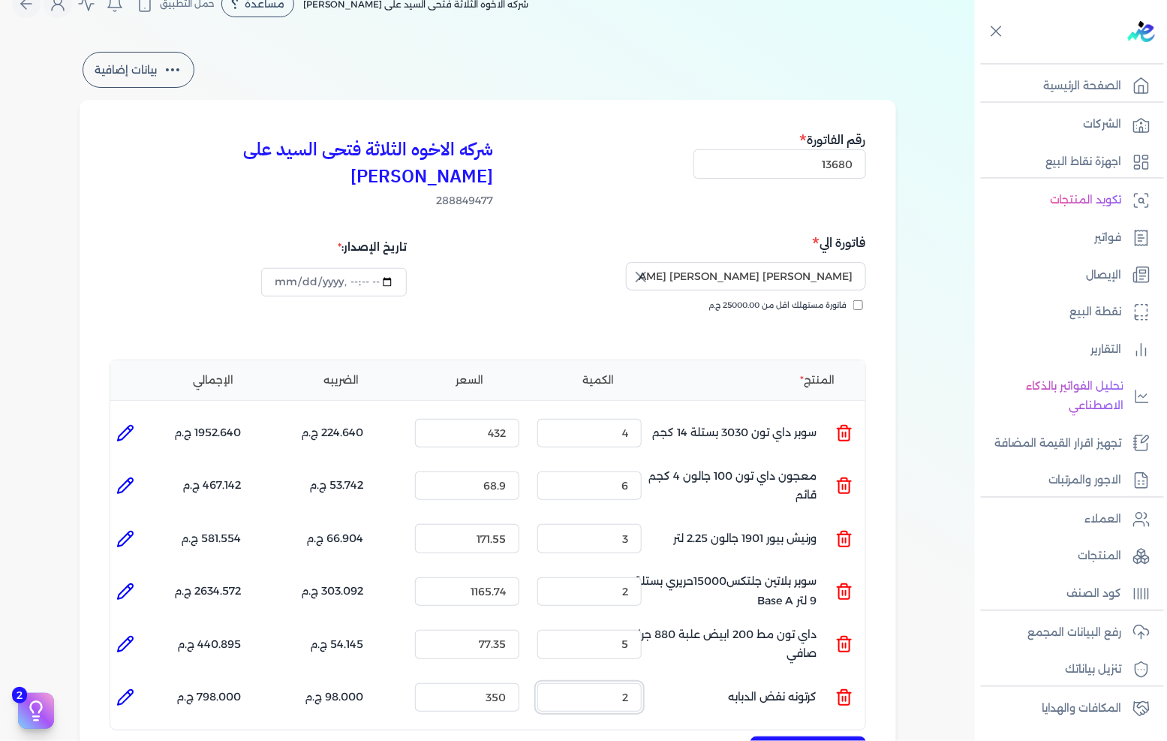
scroll to position [193, 0]
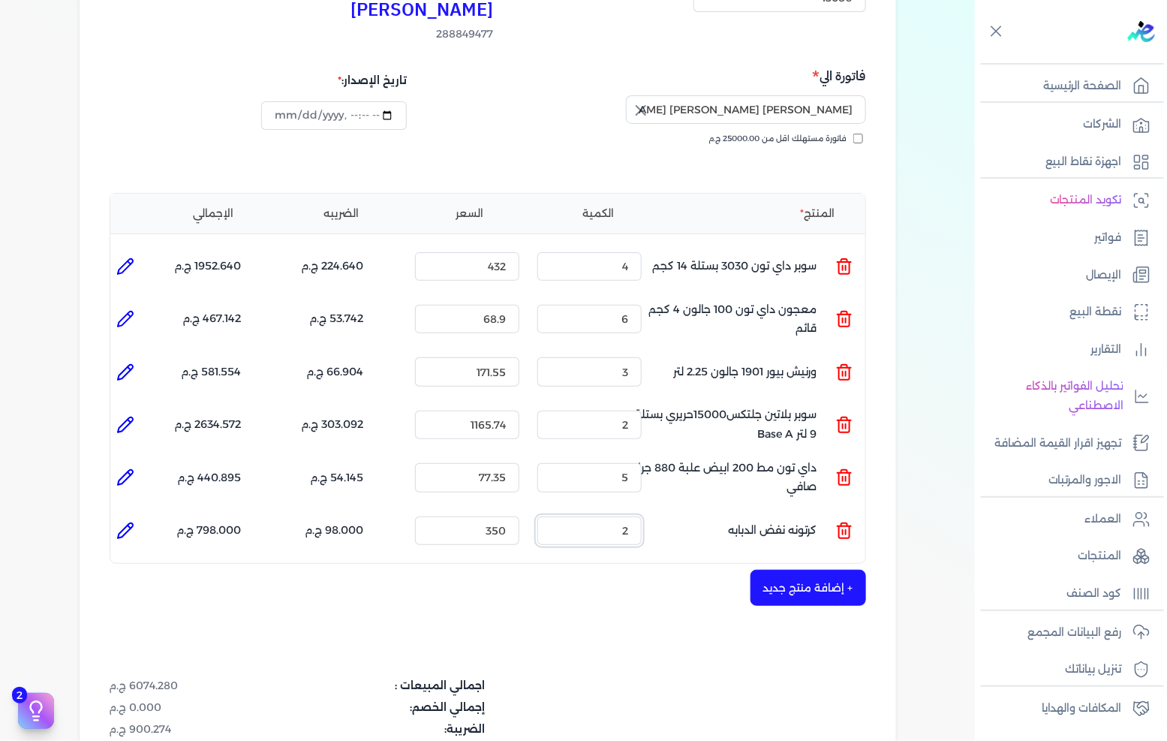
type input "2"
click at [800, 570] on button "+ إضافة منتج جديد" at bounding box center [809, 588] width 116 height 36
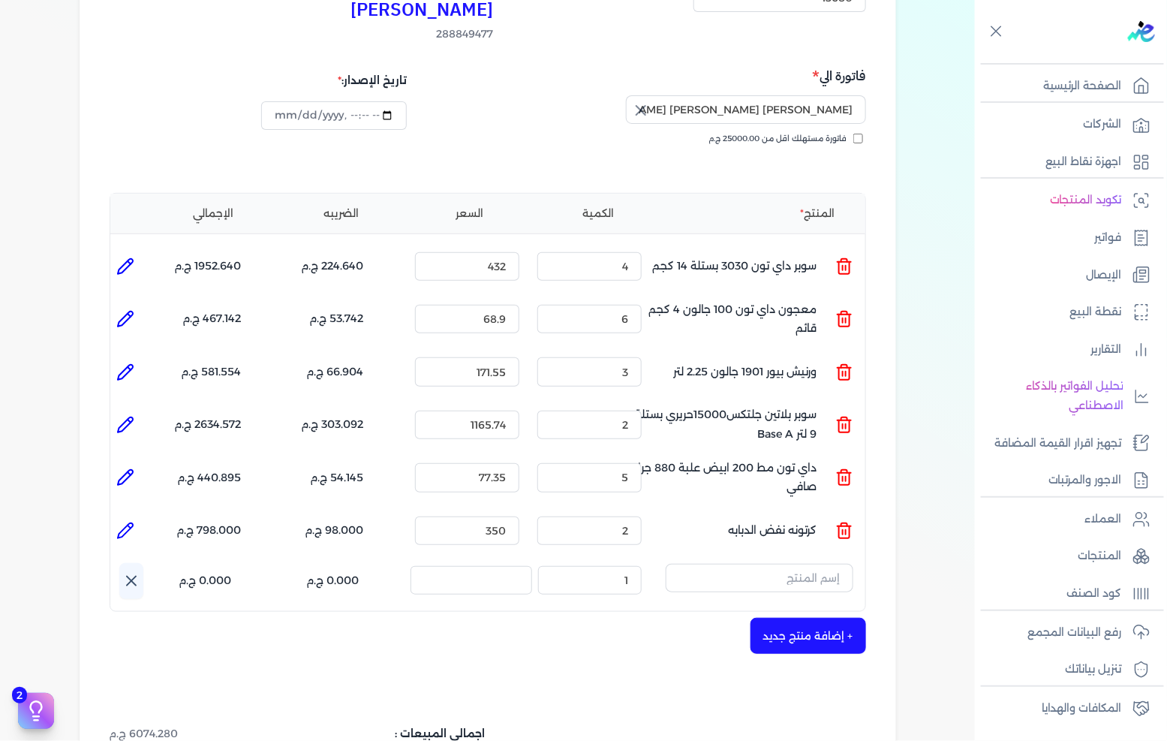
click at [122, 468] on icon at bounding box center [125, 477] width 18 height 18
type input "داي تون مط 200 ابيض علبة 880 جرام صافي"
type input "77.35"
type input "5"
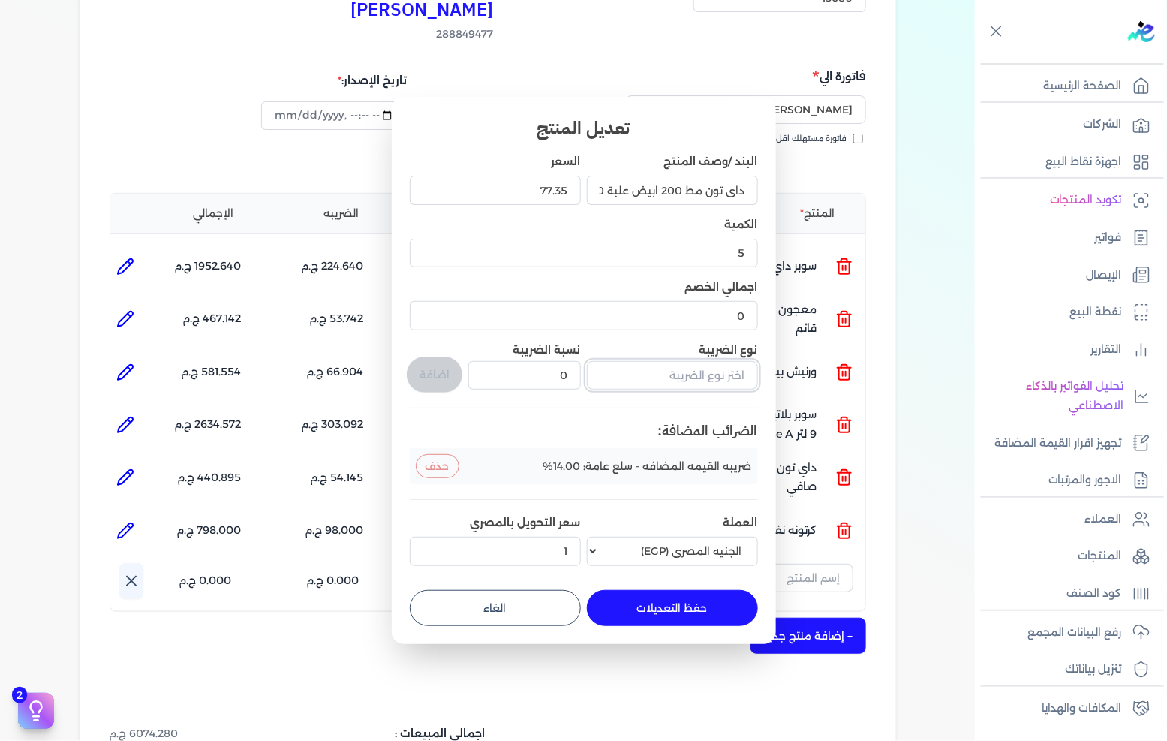
click at [733, 384] on input "text" at bounding box center [672, 375] width 171 height 29
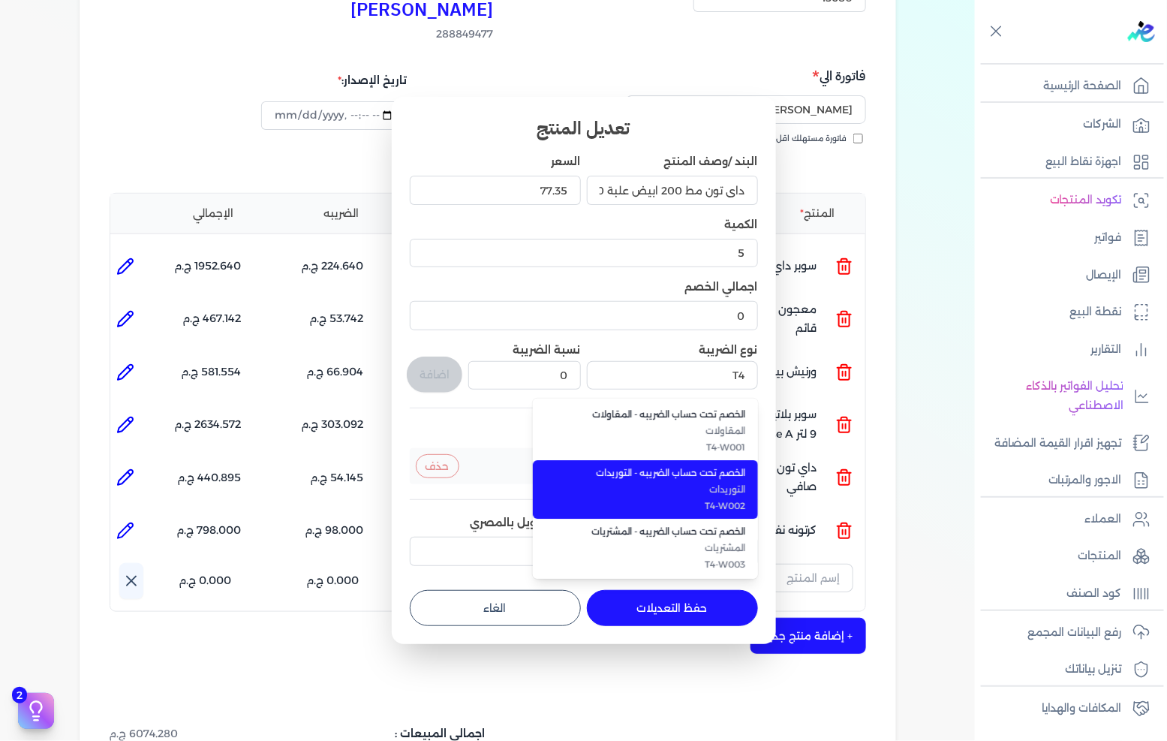
click at [674, 479] on span "الخصم تحت حساب الضريبه - التوريدات" at bounding box center [654, 473] width 183 height 14
type input "الخصم تحت حساب الضريبه - التوريدات"
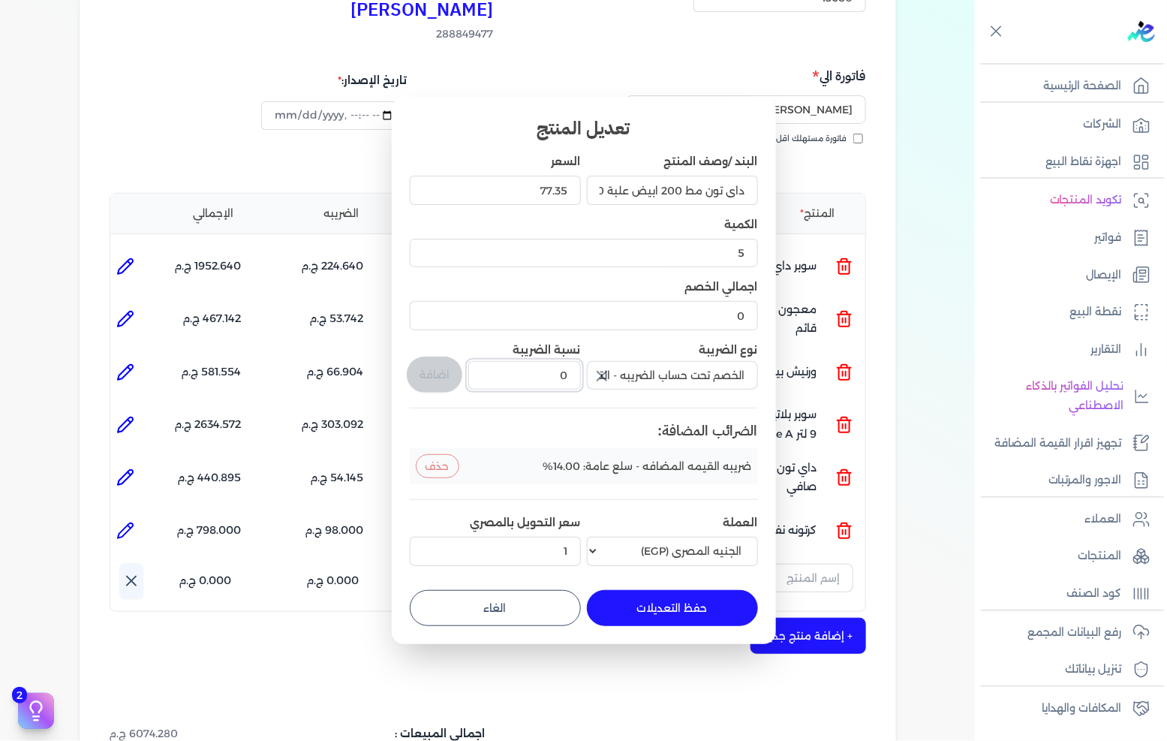
click at [516, 383] on input "0" at bounding box center [524, 375] width 112 height 29
click at [522, 383] on input "0" at bounding box center [524, 375] width 112 height 29
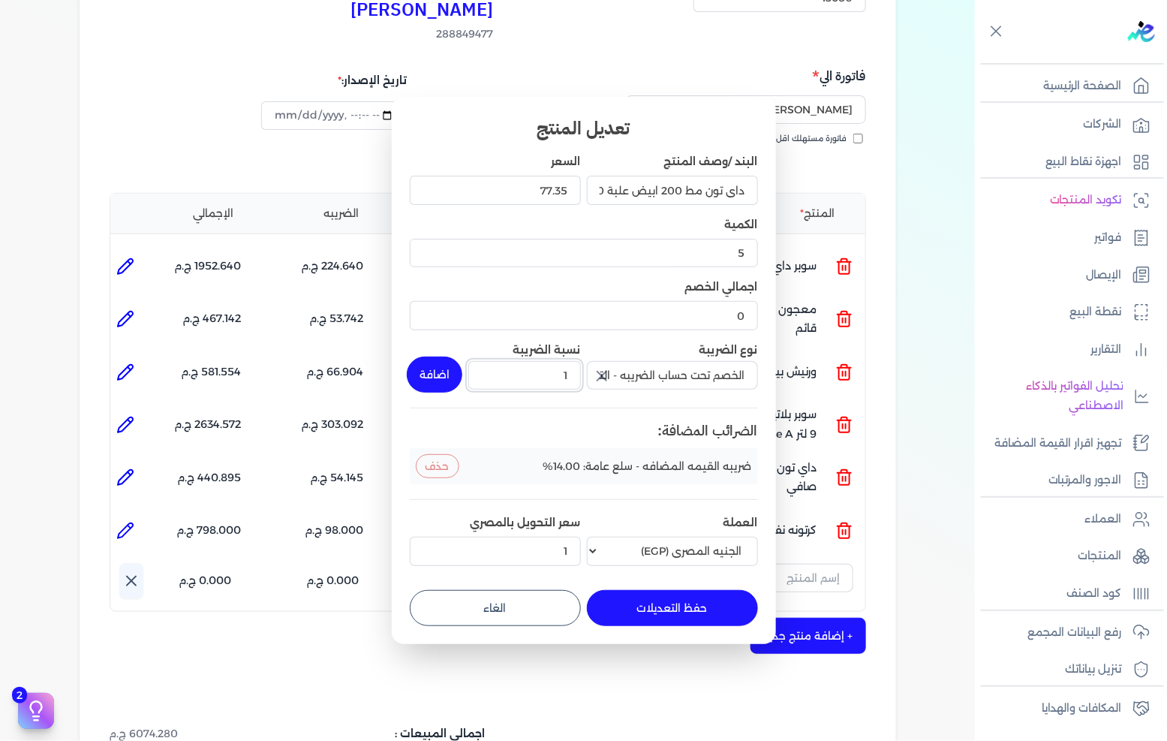
type input "1"
click at [404, 365] on div "تعديل المنتج البند /وصف المنتج داي تون مط 200 ابيض علبة 880 جرام صافي السعر 77.…" at bounding box center [584, 370] width 384 height 547
click at [417, 365] on button "اضافة" at bounding box center [435, 375] width 56 height 36
type input "0"
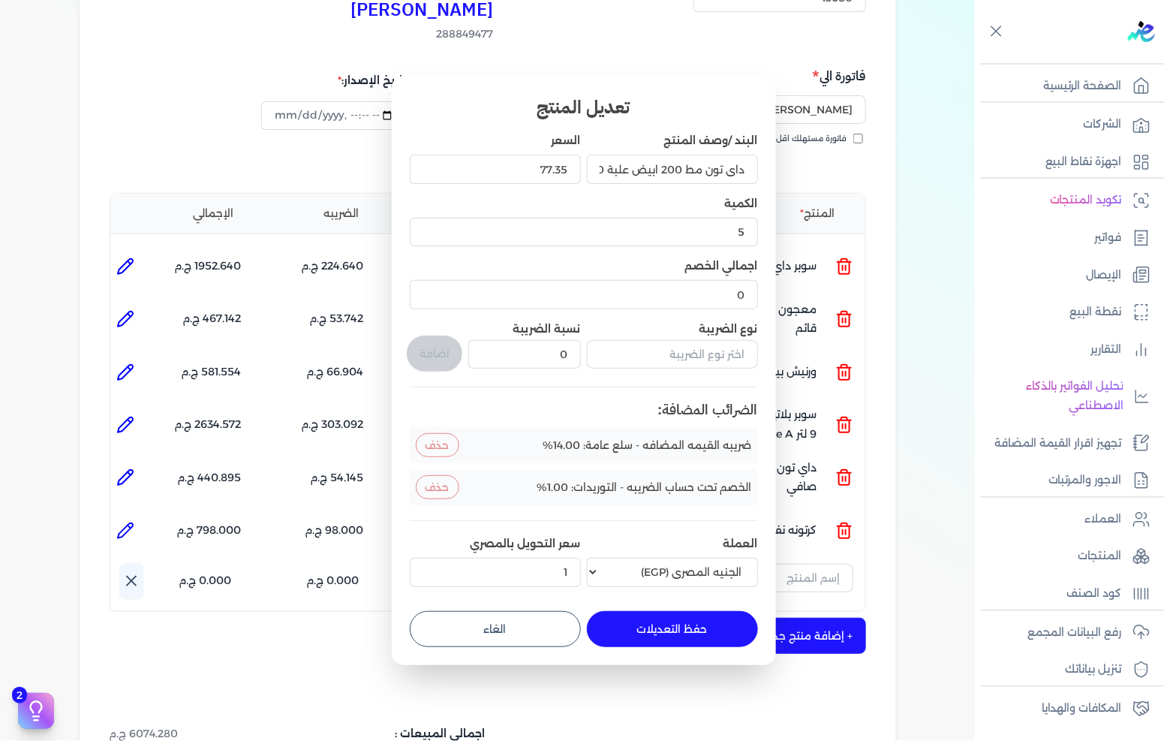
click at [664, 616] on button "حفظ التعديلات" at bounding box center [672, 629] width 171 height 36
type input "0"
type input "1"
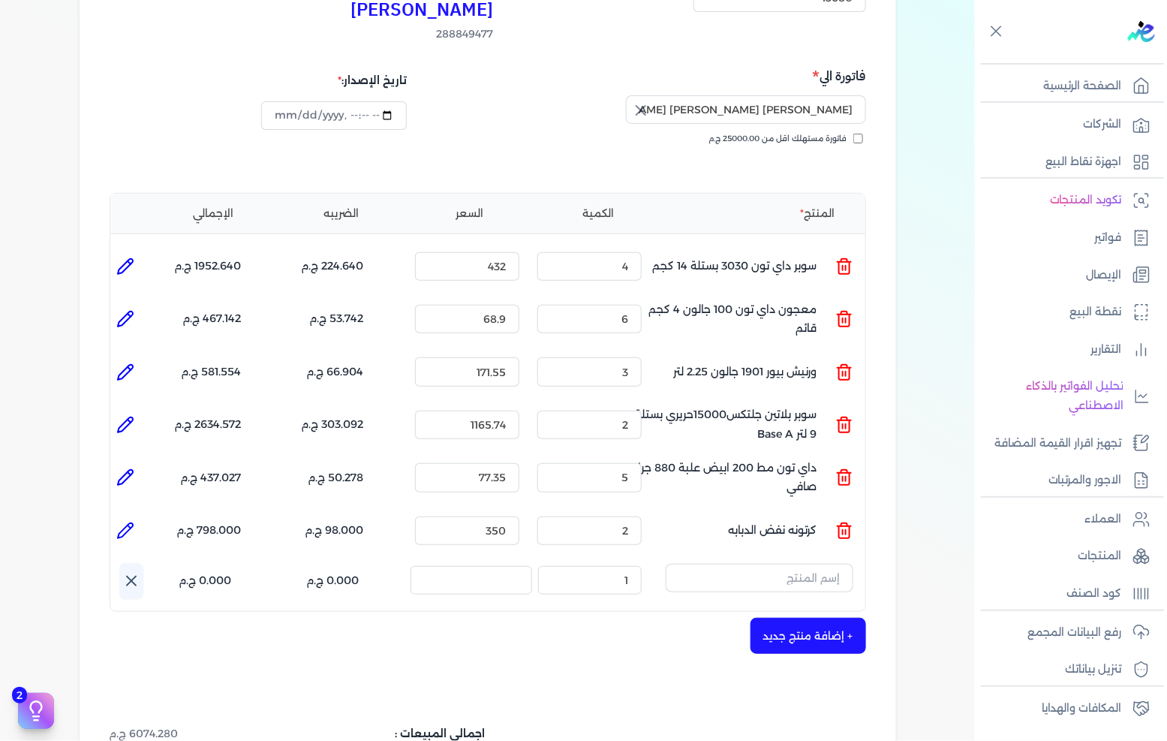
click at [124, 523] on icon at bounding box center [125, 530] width 15 height 15
type input "كرتونه نفض الدبابه"
type input "350"
type input "2"
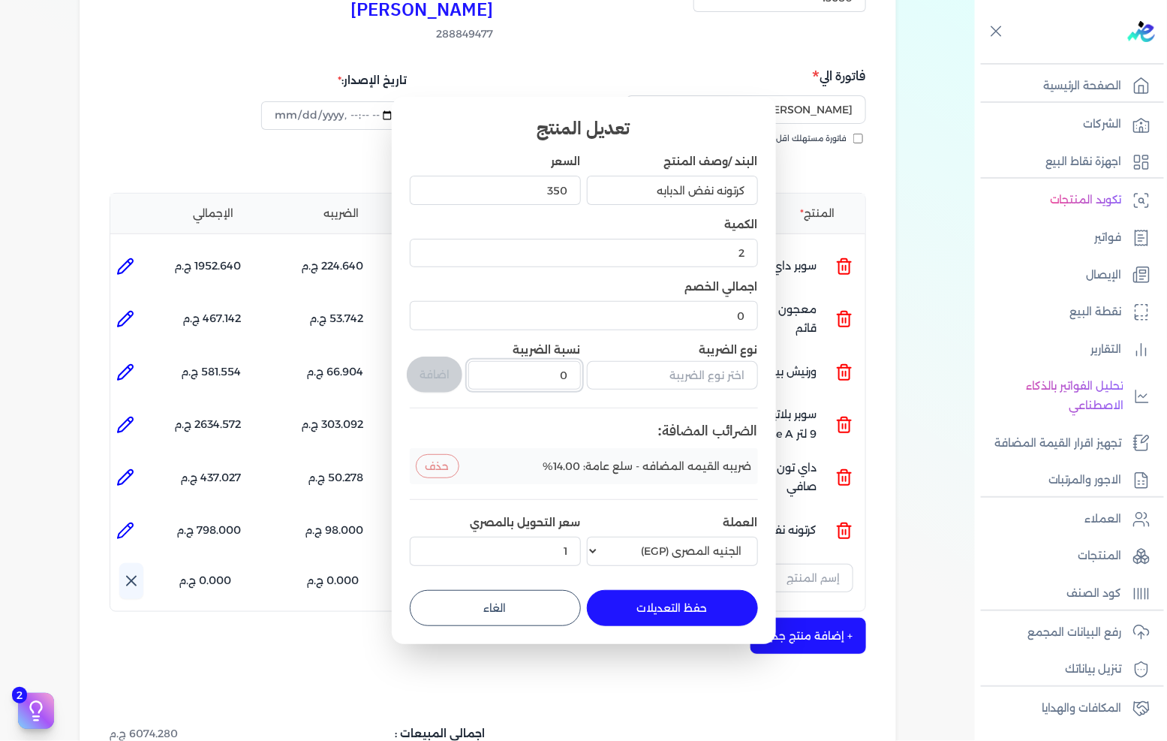
click at [538, 378] on input "0" at bounding box center [524, 375] width 112 height 29
type input "0"
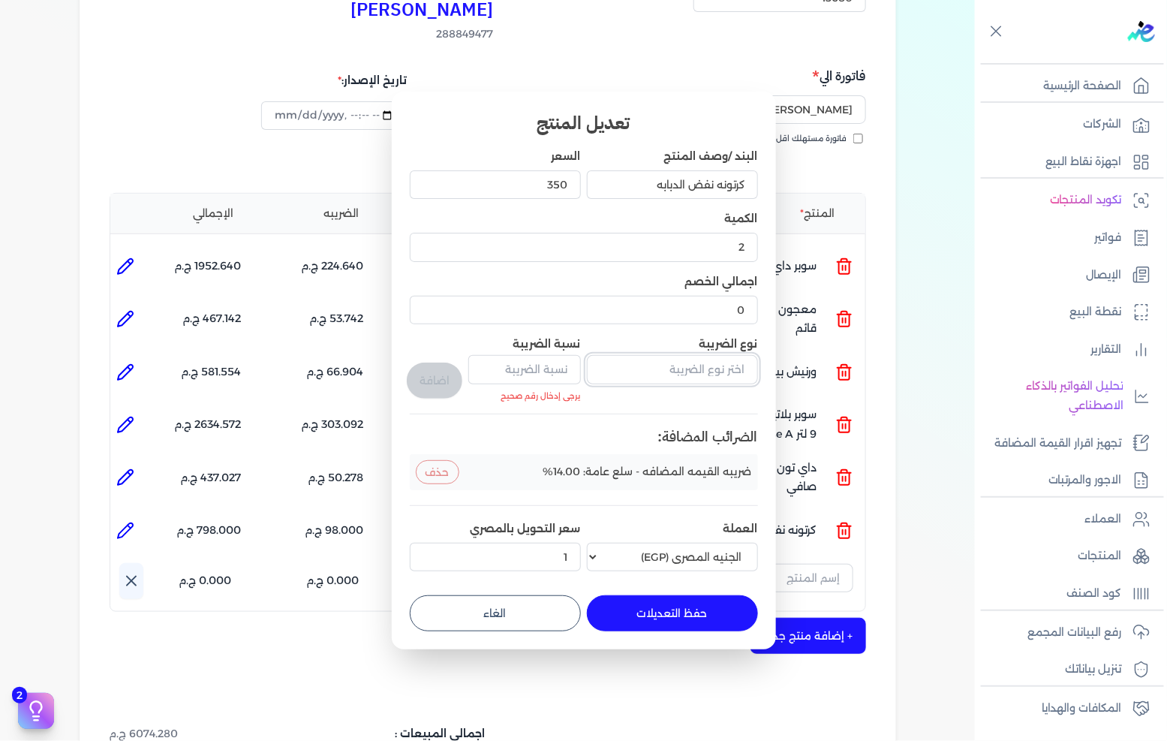
drag, startPoint x: 610, startPoint y: 365, endPoint x: 606, endPoint y: 374, distance: 10.1
click at [610, 365] on input "text" at bounding box center [672, 369] width 171 height 29
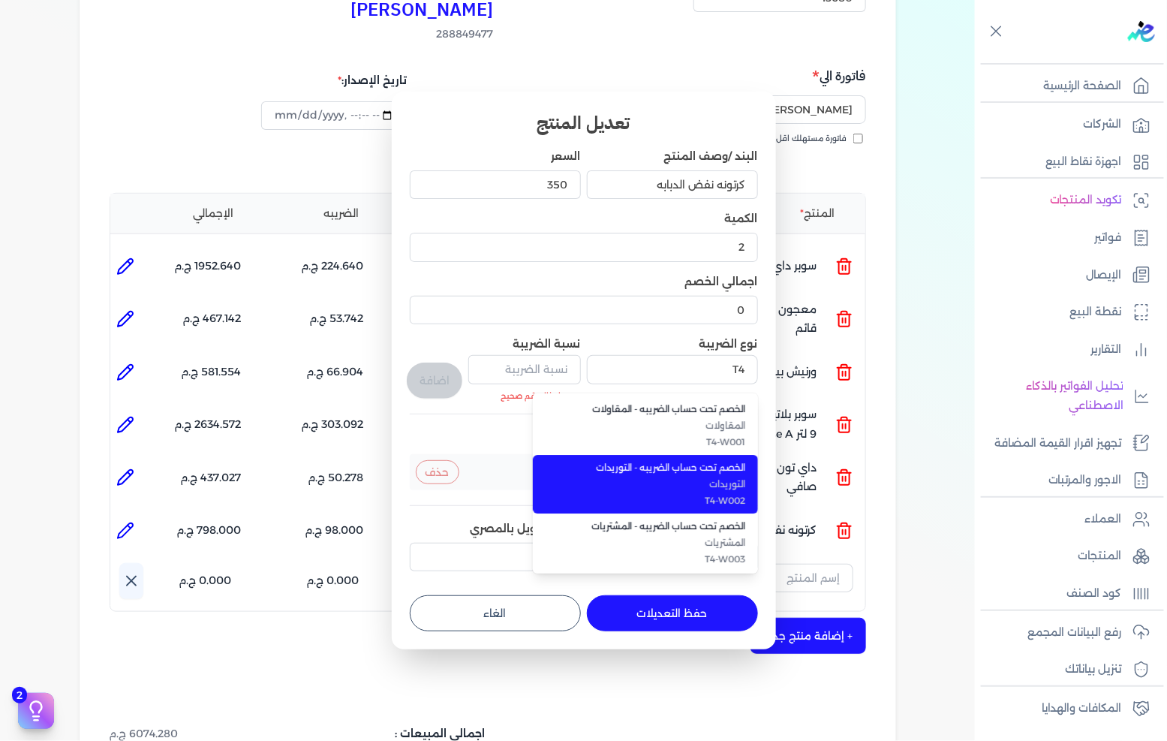
click at [609, 482] on span "التوريدات" at bounding box center [654, 484] width 183 height 14
type input "الخصم تحت حساب الضريبه - التوريدات"
type input "0"
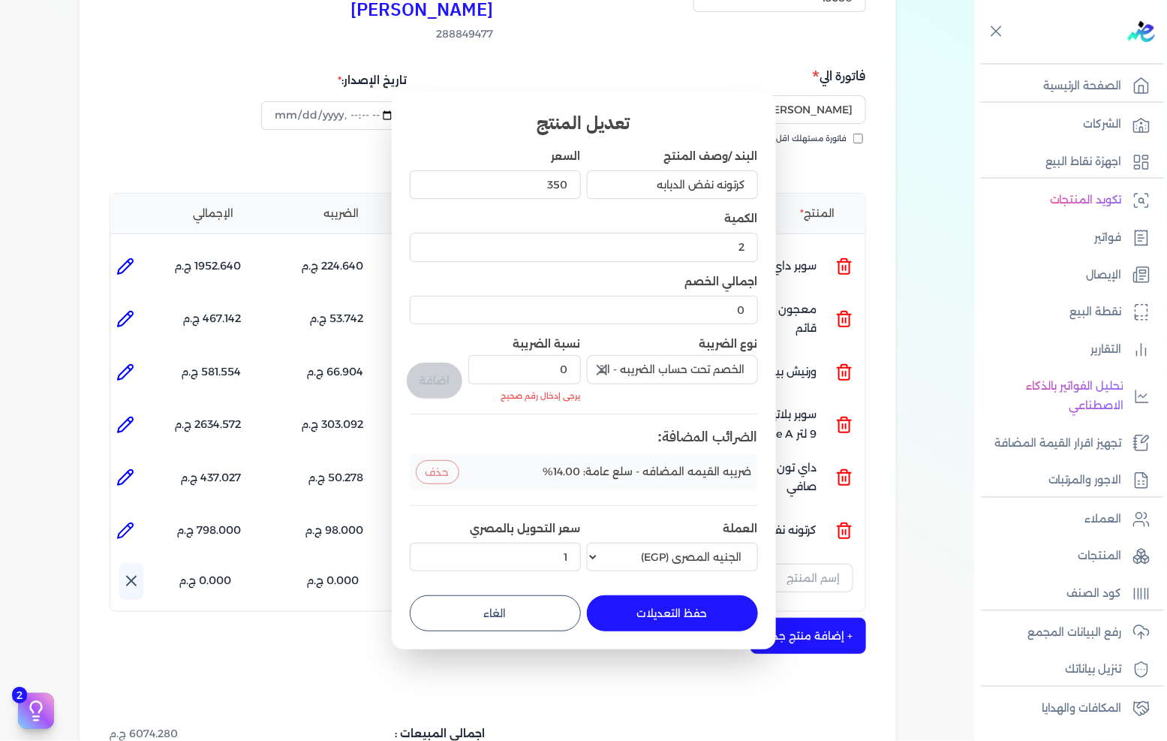
click at [609, 369] on icon "button" at bounding box center [602, 370] width 18 height 18
click at [643, 369] on input "text" at bounding box center [672, 369] width 171 height 29
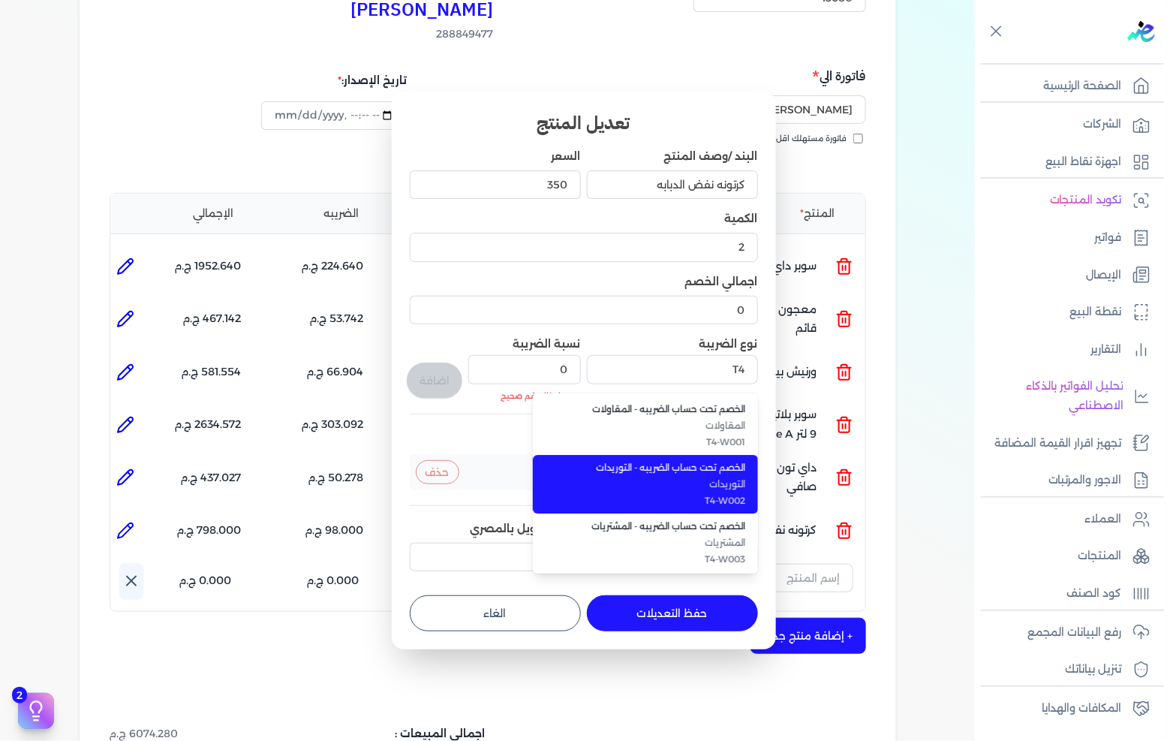
drag, startPoint x: 739, startPoint y: 478, endPoint x: 635, endPoint y: 450, distance: 107.3
click at [736, 478] on span "التوريدات" at bounding box center [654, 484] width 183 height 14
type input "الخصم تحت حساب الضريبه - التوريدات"
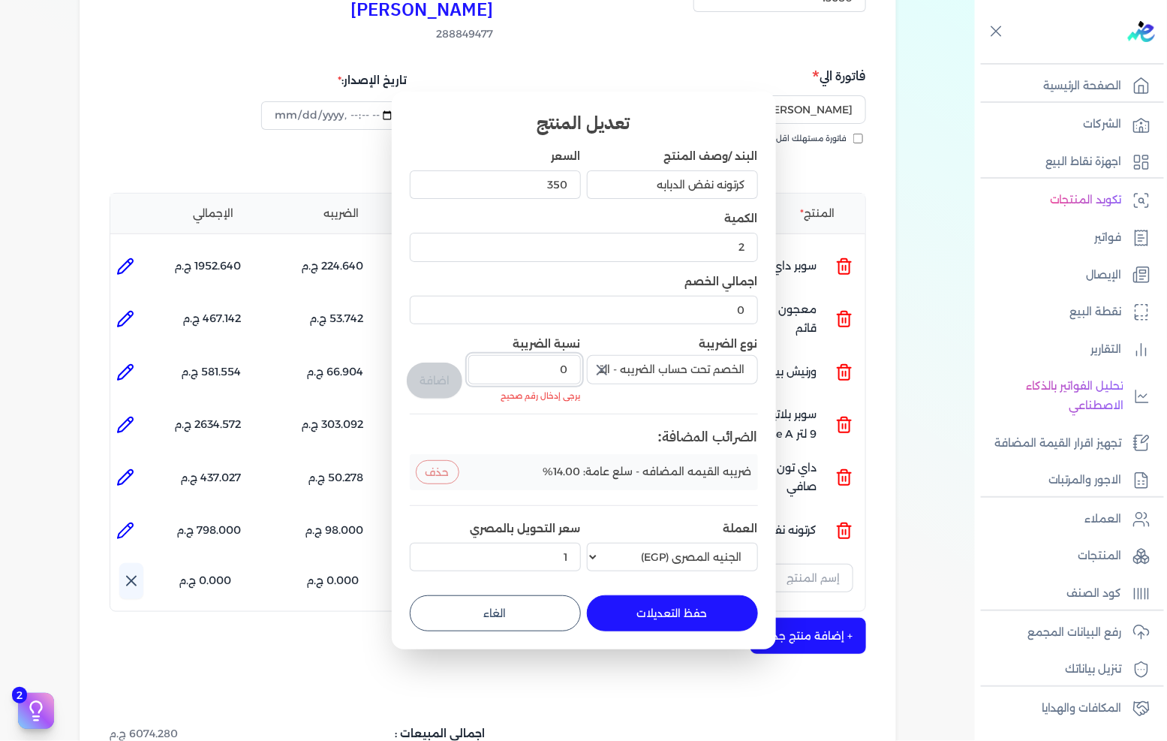
drag, startPoint x: 558, startPoint y: 366, endPoint x: 611, endPoint y: 366, distance: 53.3
click at [611, 366] on div "البند /وصف المنتج كرتونه نفض الدبابه السعر 350 الكمية 2 اجمالي الخصم 0 نوع الضر…" at bounding box center [584, 363] width 348 height 429
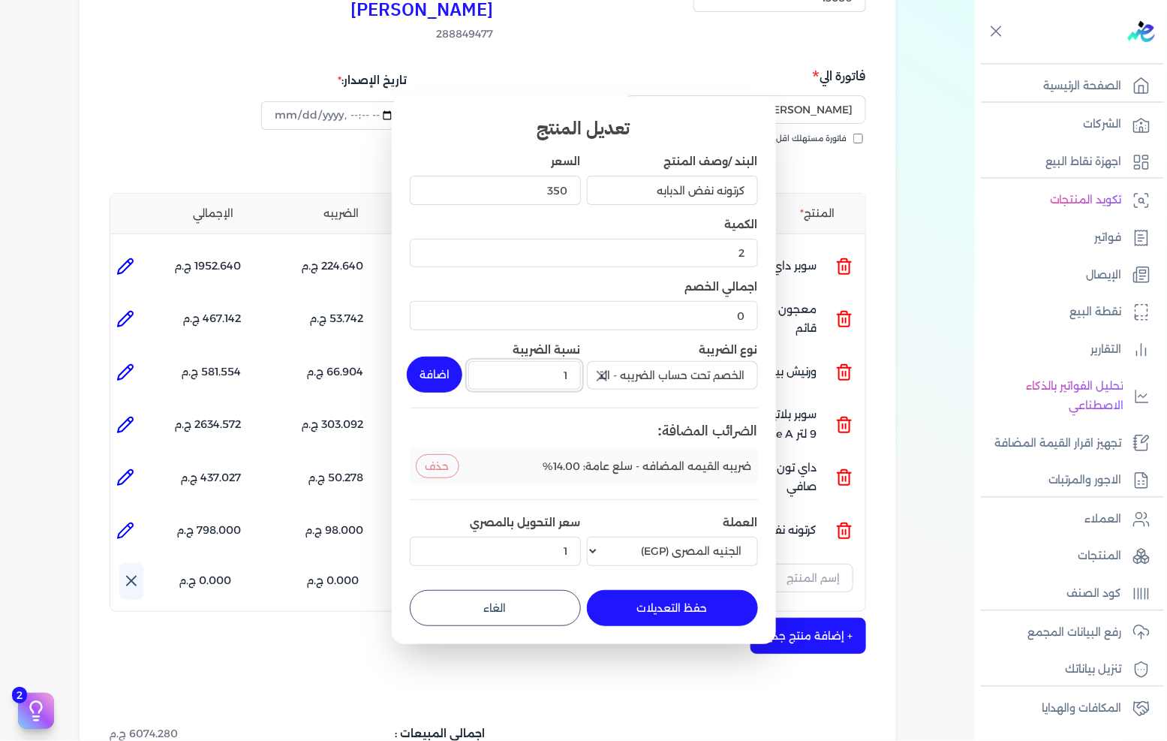
type input "1"
click at [424, 372] on button "اضافة" at bounding box center [435, 375] width 56 height 36
type input "0"
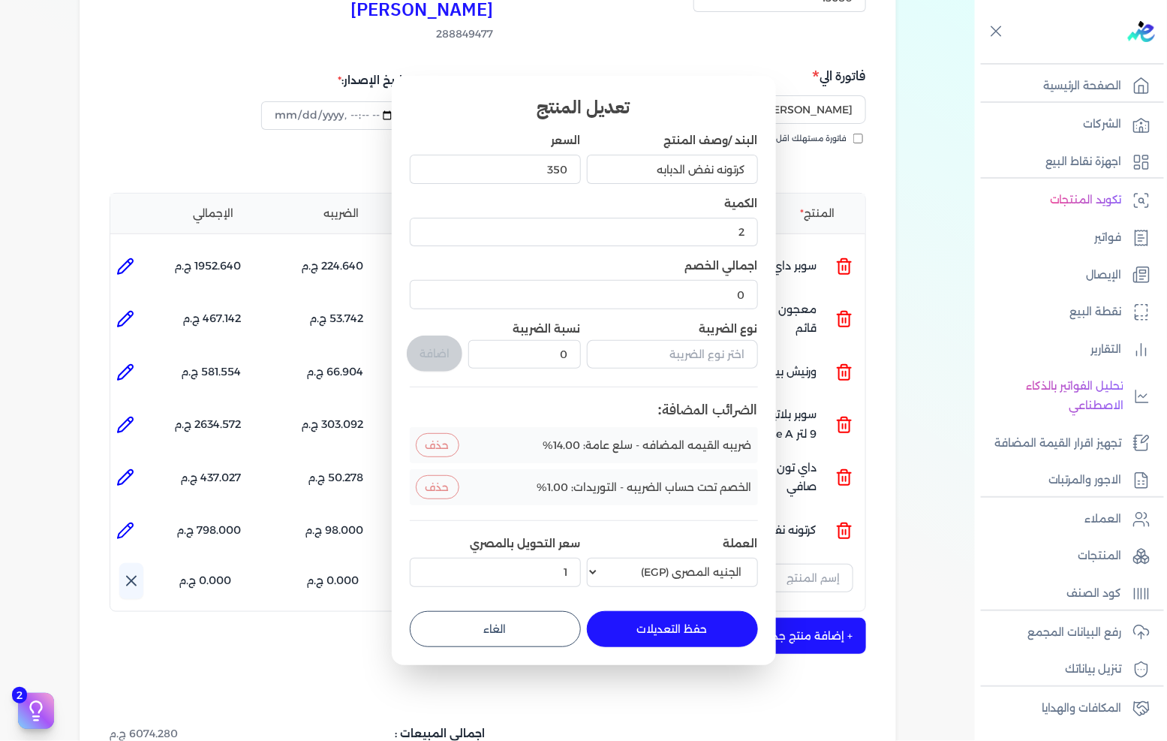
click at [679, 623] on button "حفظ التعديلات" at bounding box center [672, 629] width 171 height 36
type input "0"
type input "1"
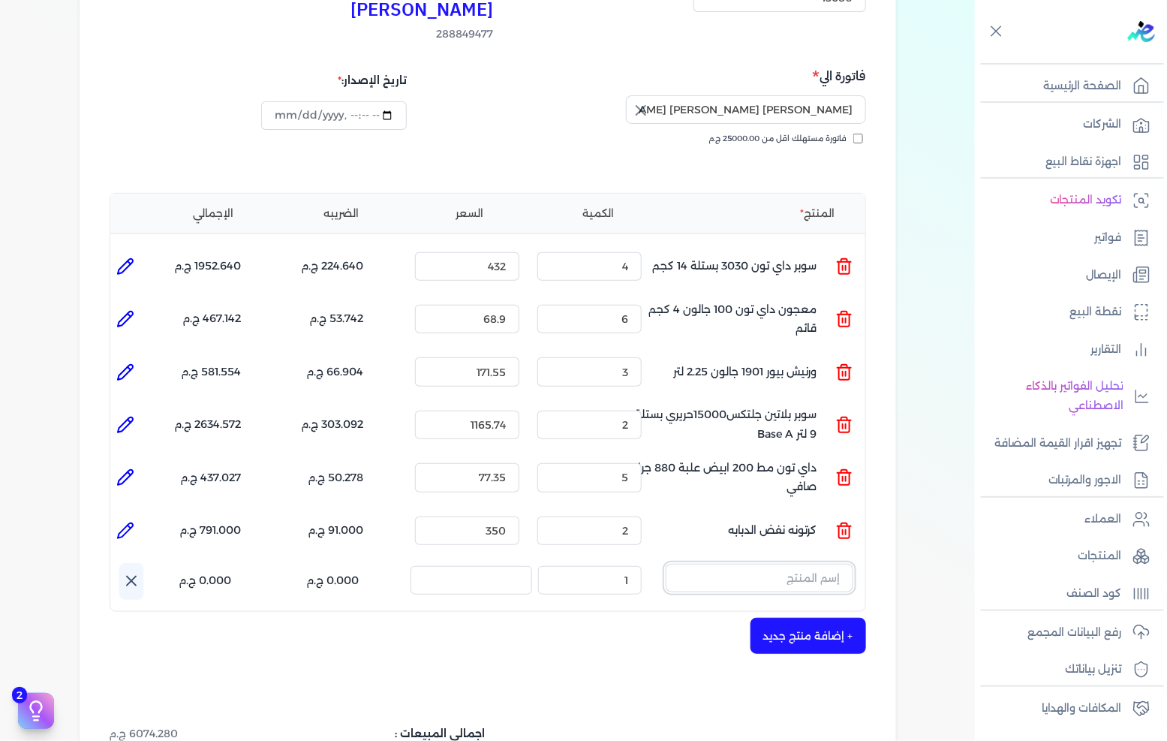
click at [820, 564] on input "text" at bounding box center [760, 578] width 188 height 29
click at [853, 574] on icon at bounding box center [845, 583] width 18 height 18
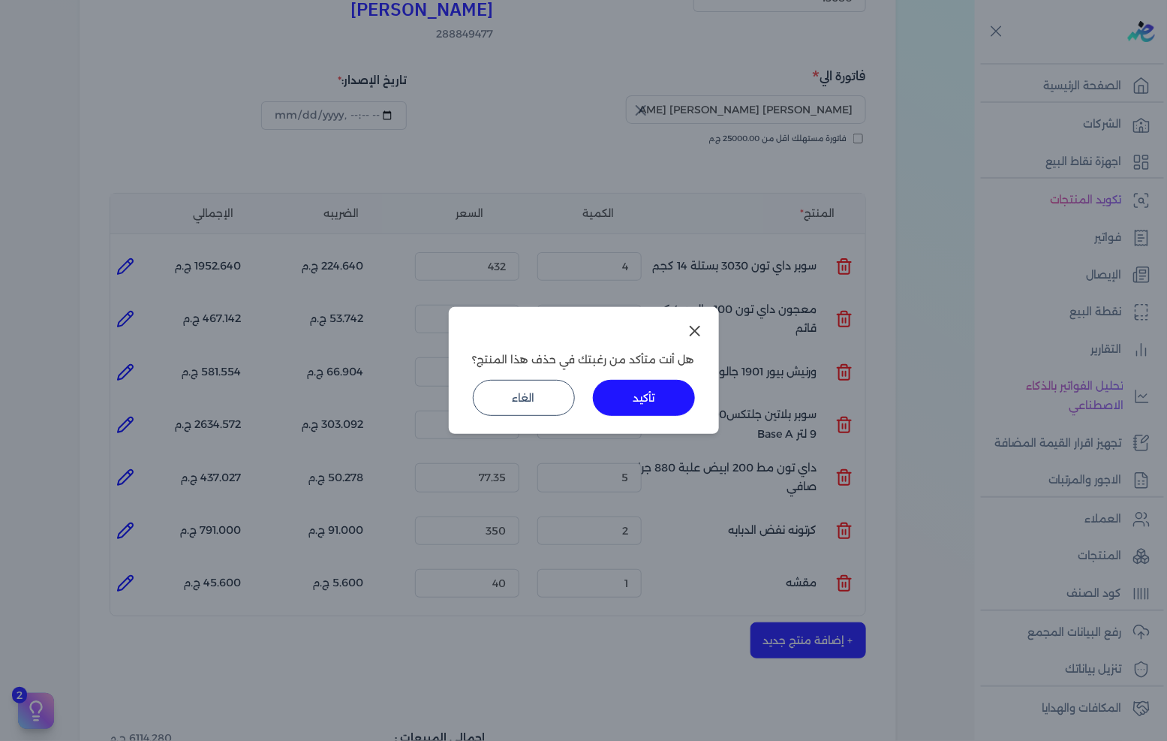
click at [652, 389] on button "تأكيد" at bounding box center [644, 398] width 102 height 36
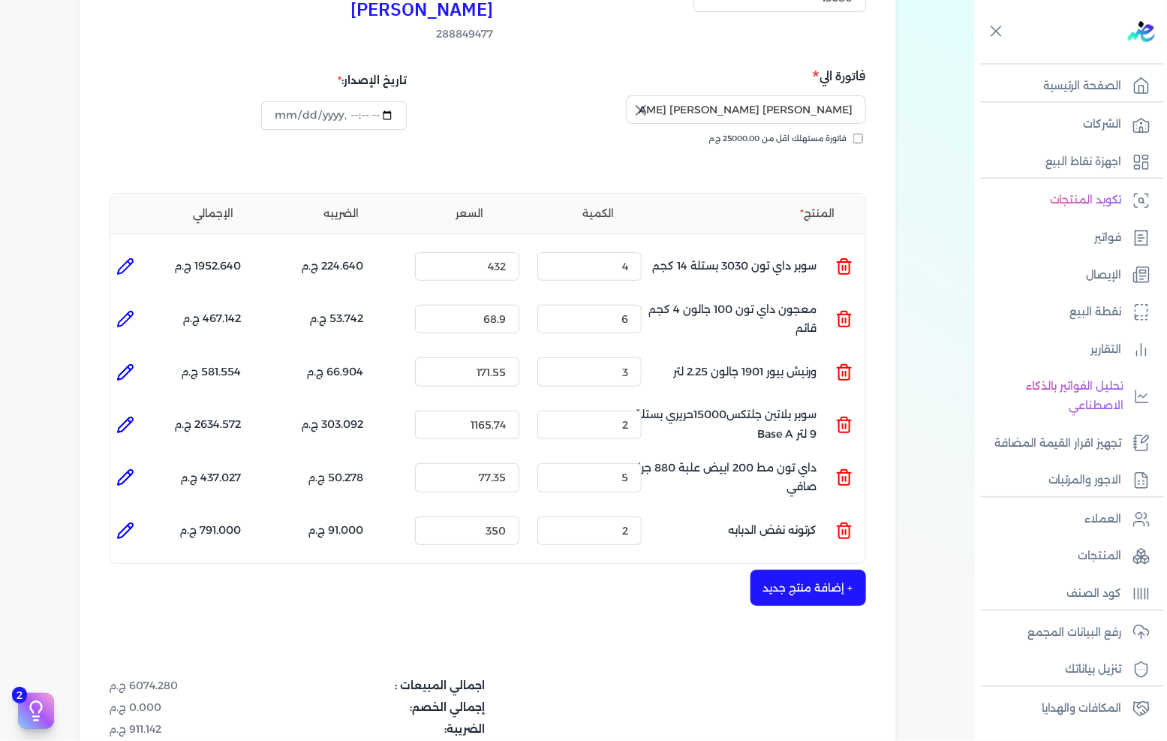
click at [845, 570] on button "+ إضافة منتج جديد" at bounding box center [809, 588] width 116 height 36
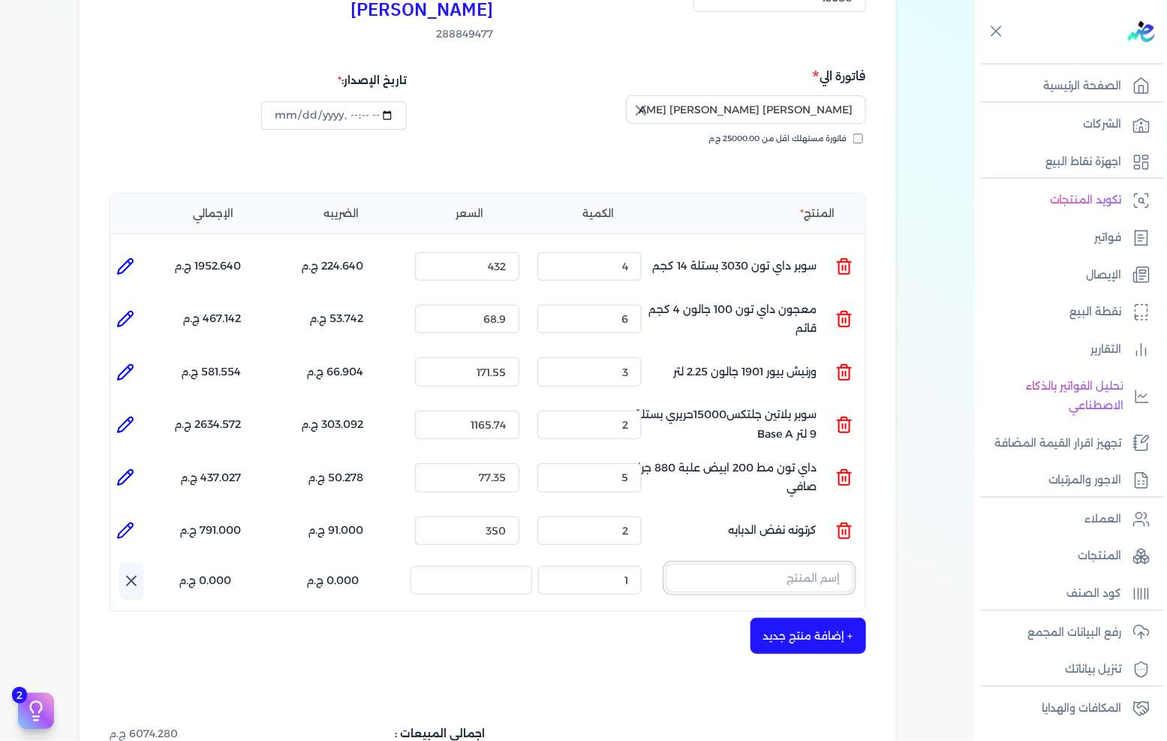
click at [844, 564] on input "text" at bounding box center [760, 578] width 188 height 29
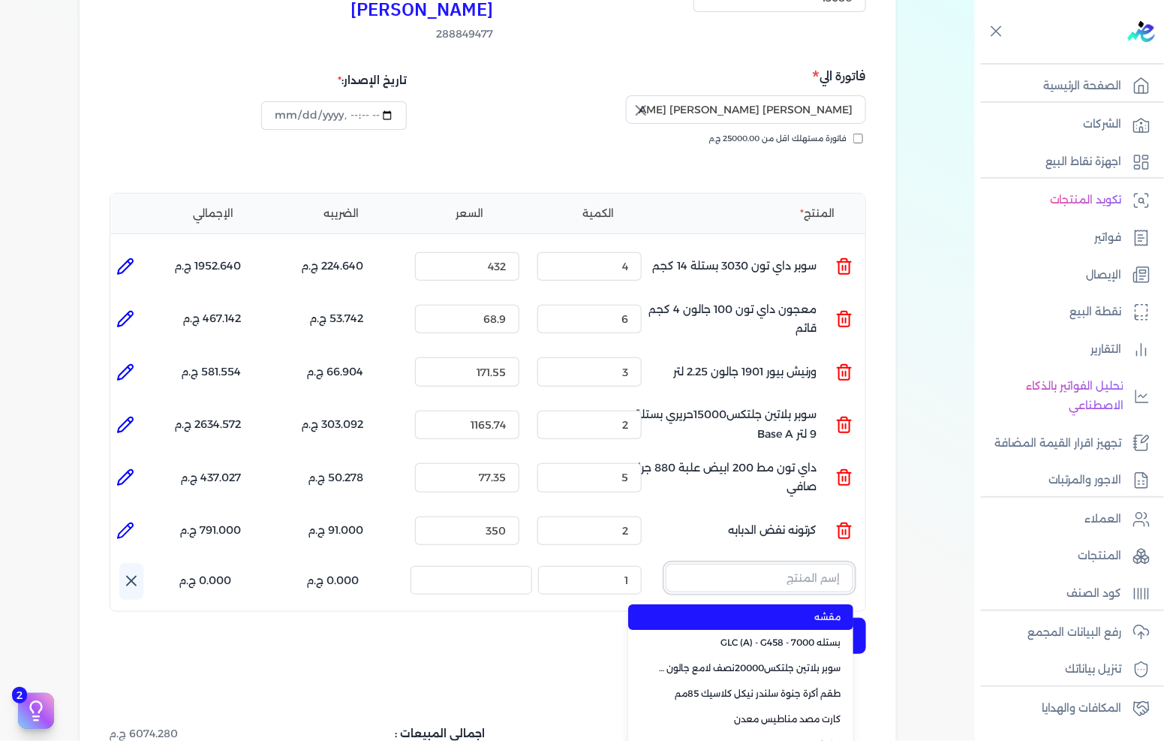
paste input "[PERSON_NAME] جالون 2.700 لتر"
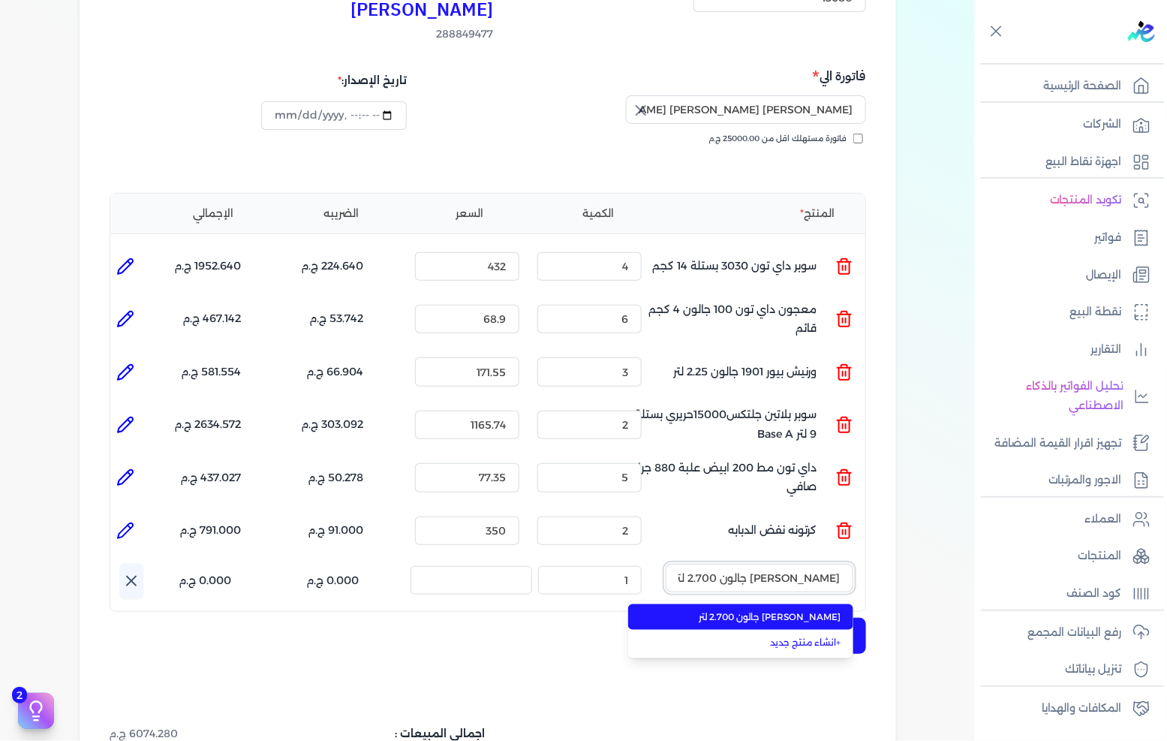
type input "[PERSON_NAME] جالون 2.700 لتر"
drag, startPoint x: 804, startPoint y: 590, endPoint x: 678, endPoint y: 576, distance: 126.9
click at [803, 610] on span "[PERSON_NAME] جالون 2.700 لتر" at bounding box center [749, 617] width 183 height 14
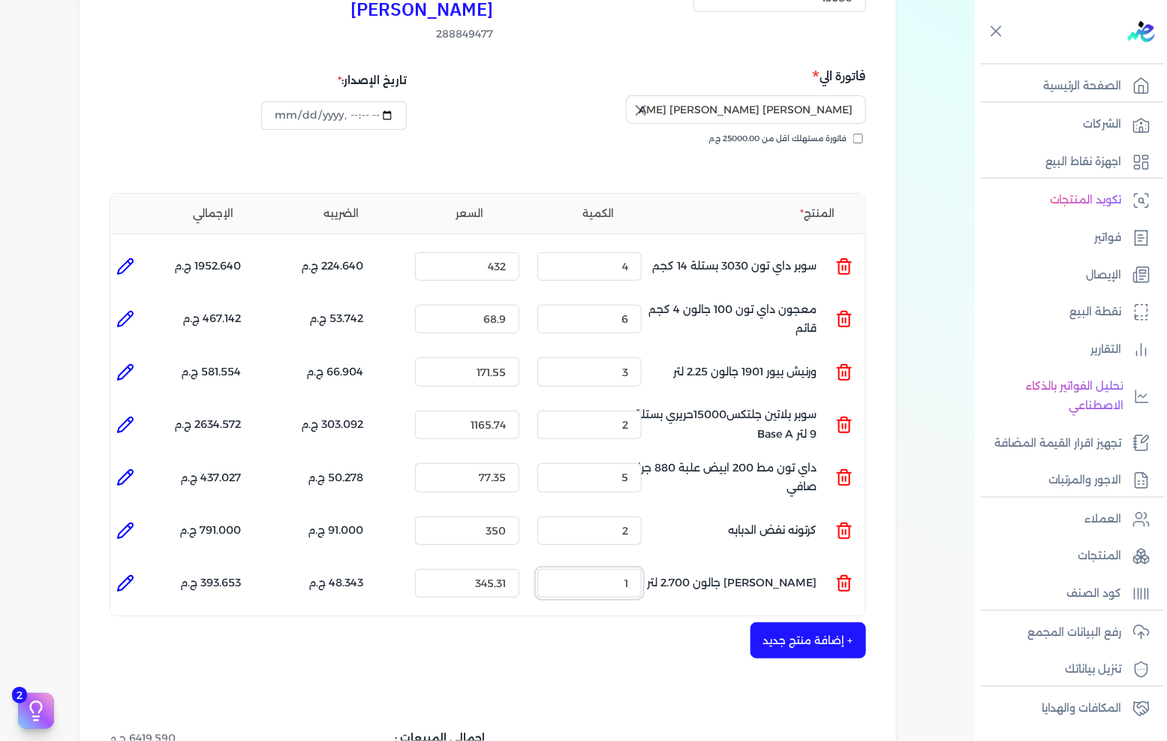
drag, startPoint x: 653, startPoint y: 554, endPoint x: 733, endPoint y: 553, distance: 79.6
click at [730, 563] on ul "المنتج : [PERSON_NAME] 2.700 لتر الكمية : 1 السعر : 345.31 الضريبه : 48.343 ج.م…" at bounding box center [487, 583] width 755 height 41
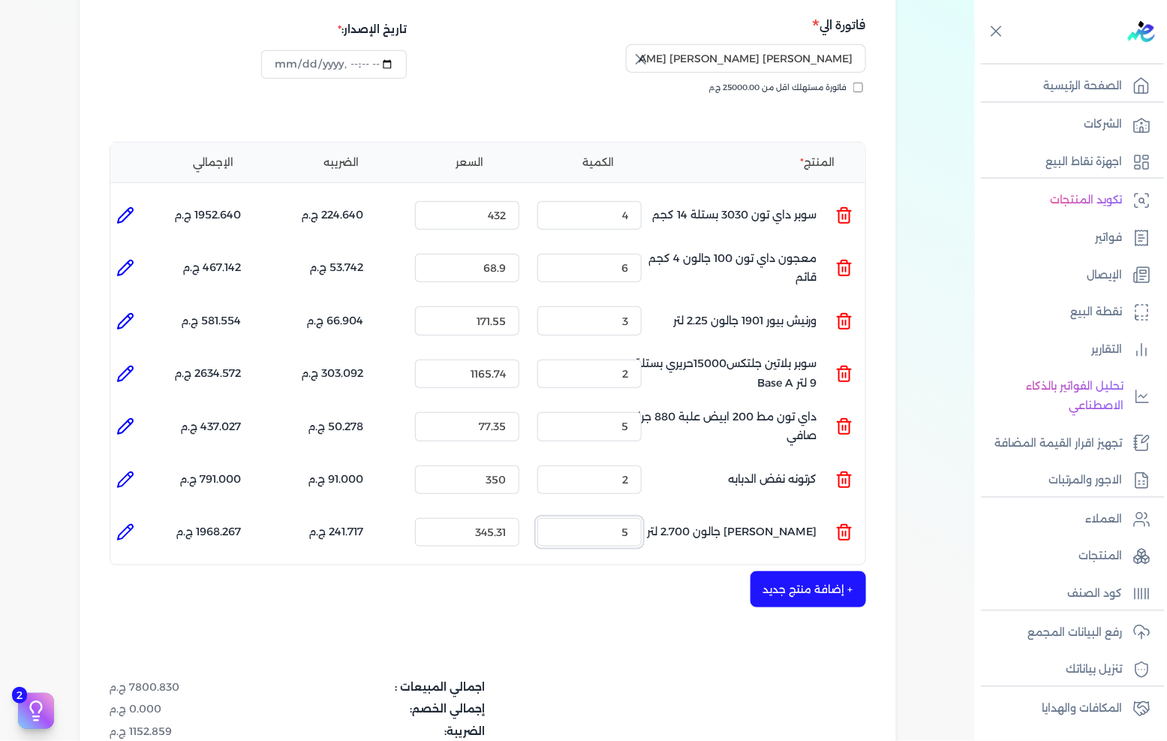
scroll to position [360, 0]
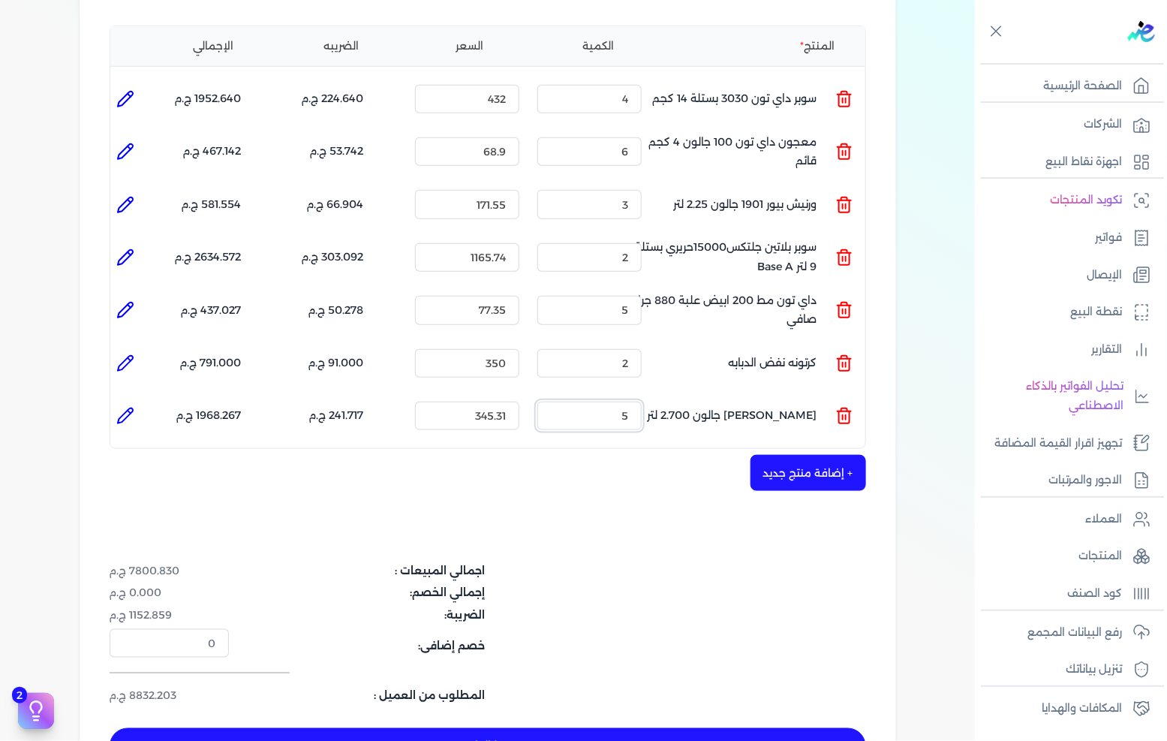
type input "5"
click at [634, 507] on div "شركه الاخوه الثلاثة فتحى السيد على [PERSON_NAME] 288849477 رقم الفاتورة 13680 ف…" at bounding box center [488, 280] width 817 height 1028
click at [794, 455] on button "+ إضافة منتج جديد" at bounding box center [809, 473] width 116 height 36
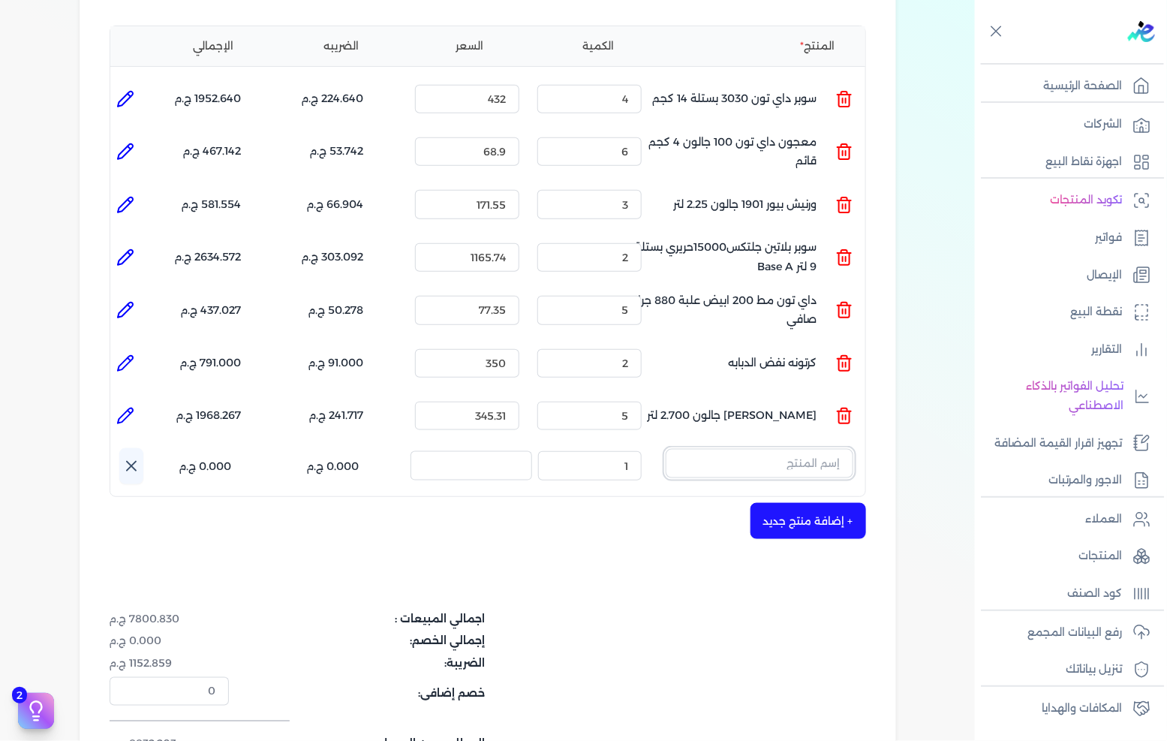
click at [707, 449] on input "text" at bounding box center [760, 463] width 188 height 29
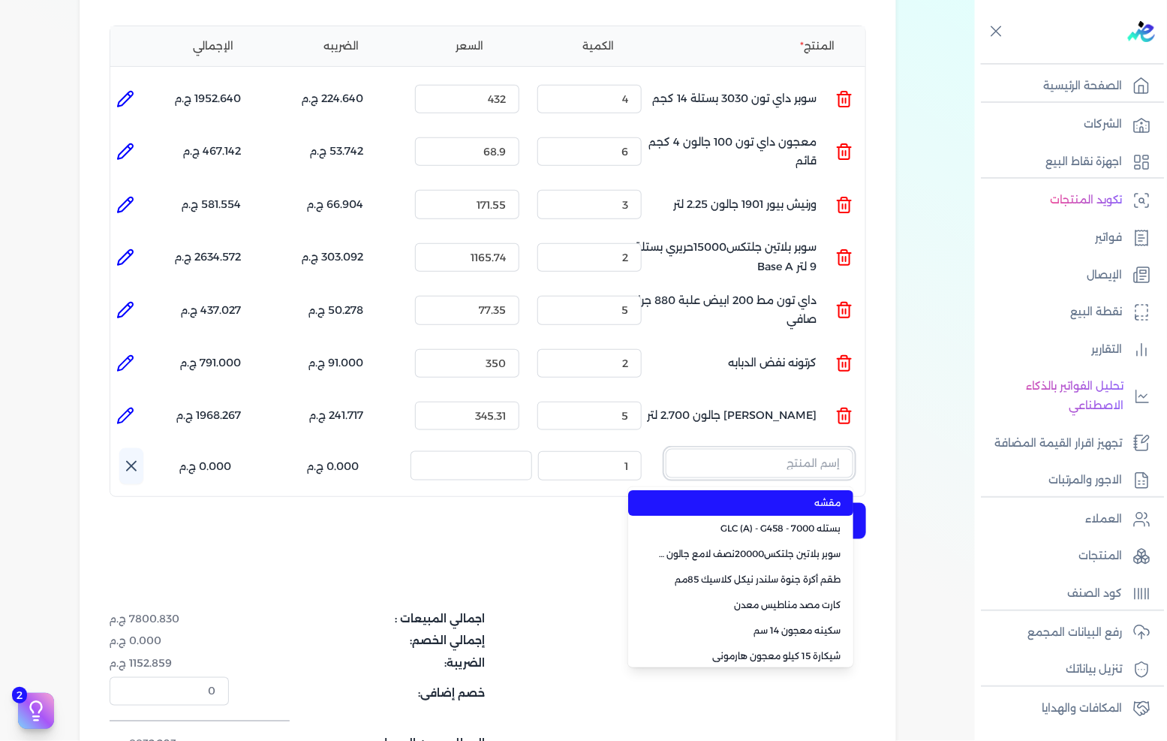
paste input "لؤلؤ جالون 2 لتر"
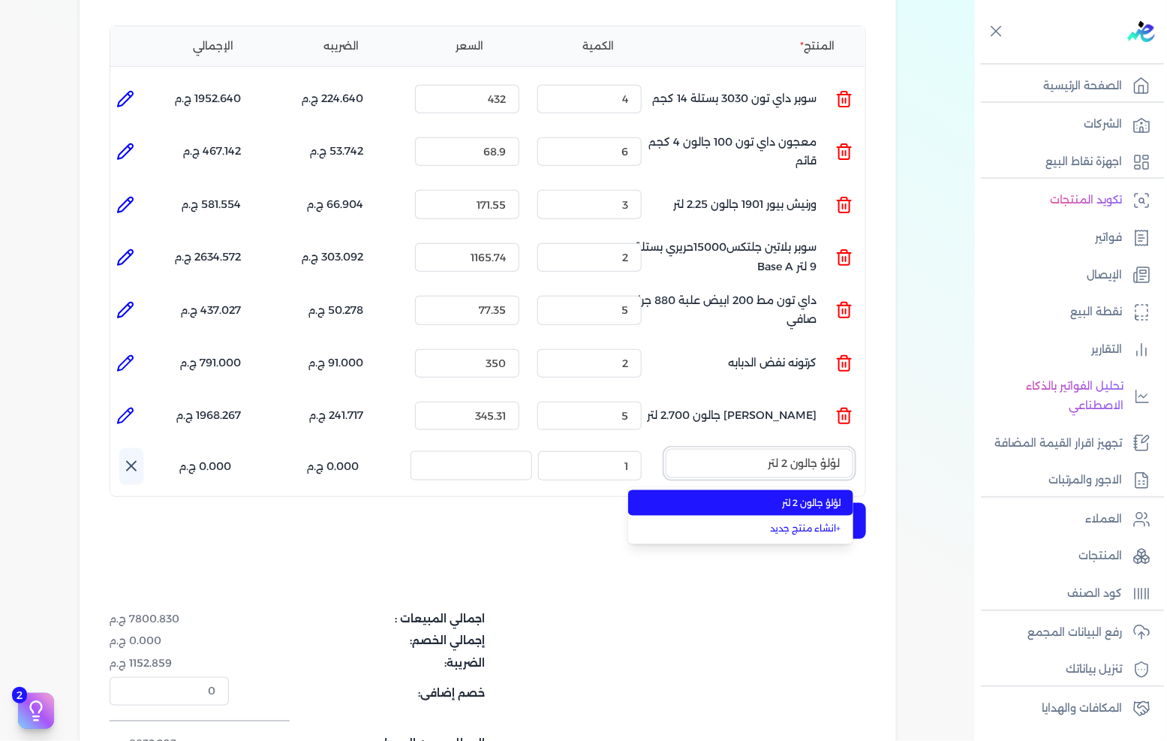
type input "لؤلؤ جالون 2 لتر"
click at [768, 496] on span "لؤلؤ جالون 2 لتر" at bounding box center [749, 503] width 183 height 14
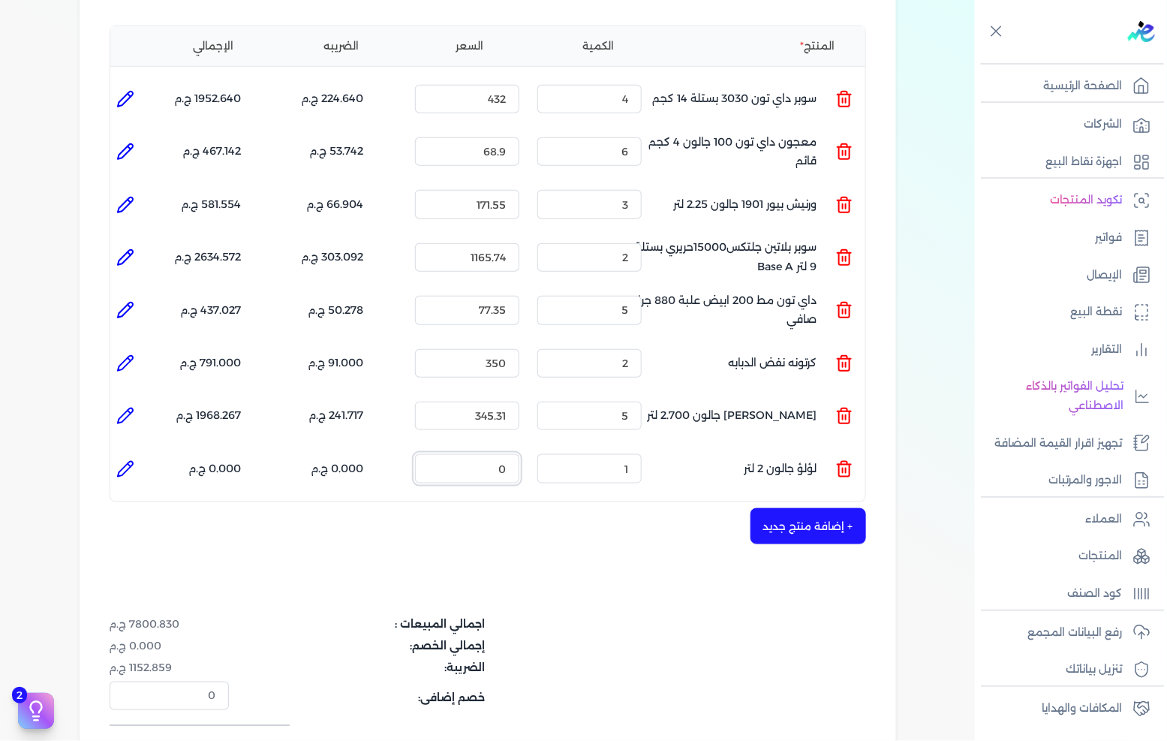
click at [491, 454] on input "0" at bounding box center [467, 468] width 104 height 29
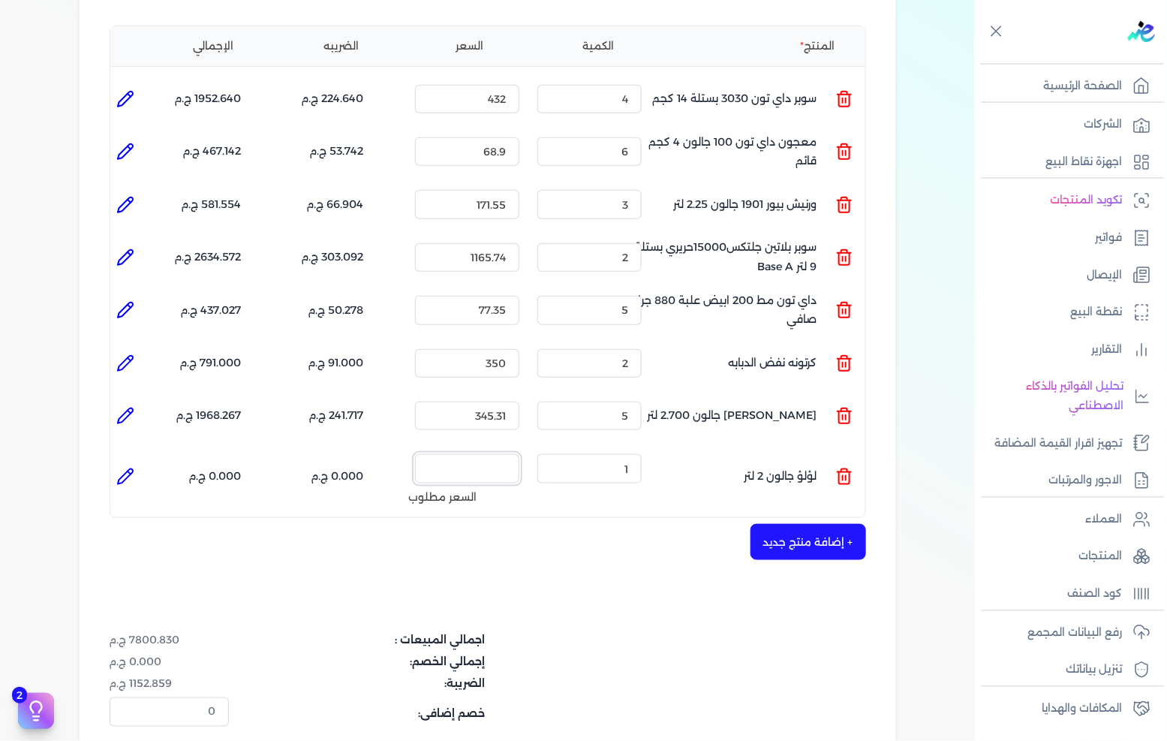
click at [491, 454] on input "السعر :" at bounding box center [467, 468] width 104 height 29
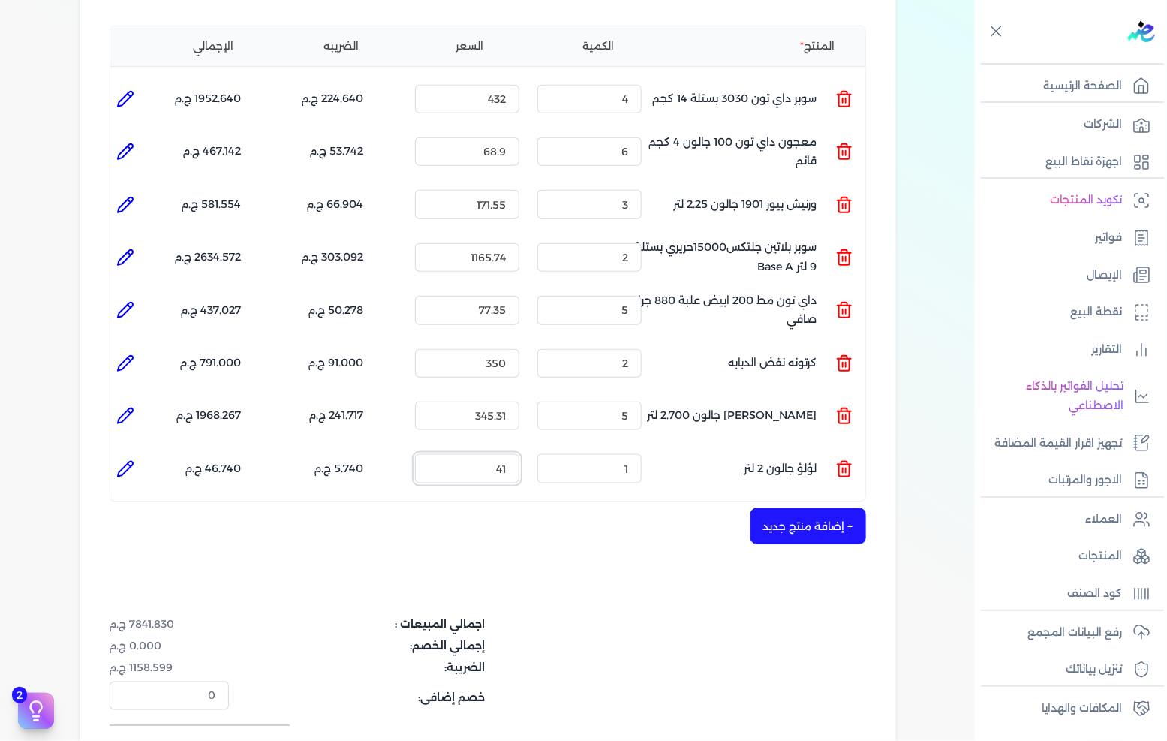
type input "419"
type input "0"
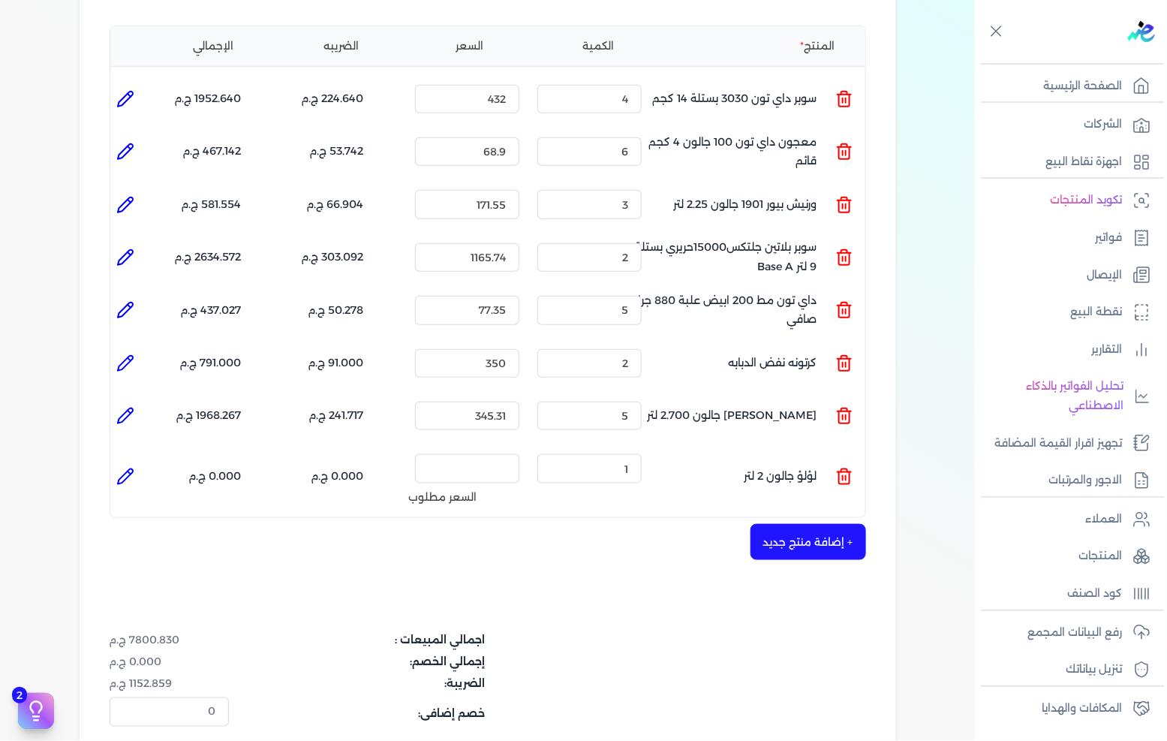
click at [842, 472] on icon at bounding box center [844, 478] width 11 height 12
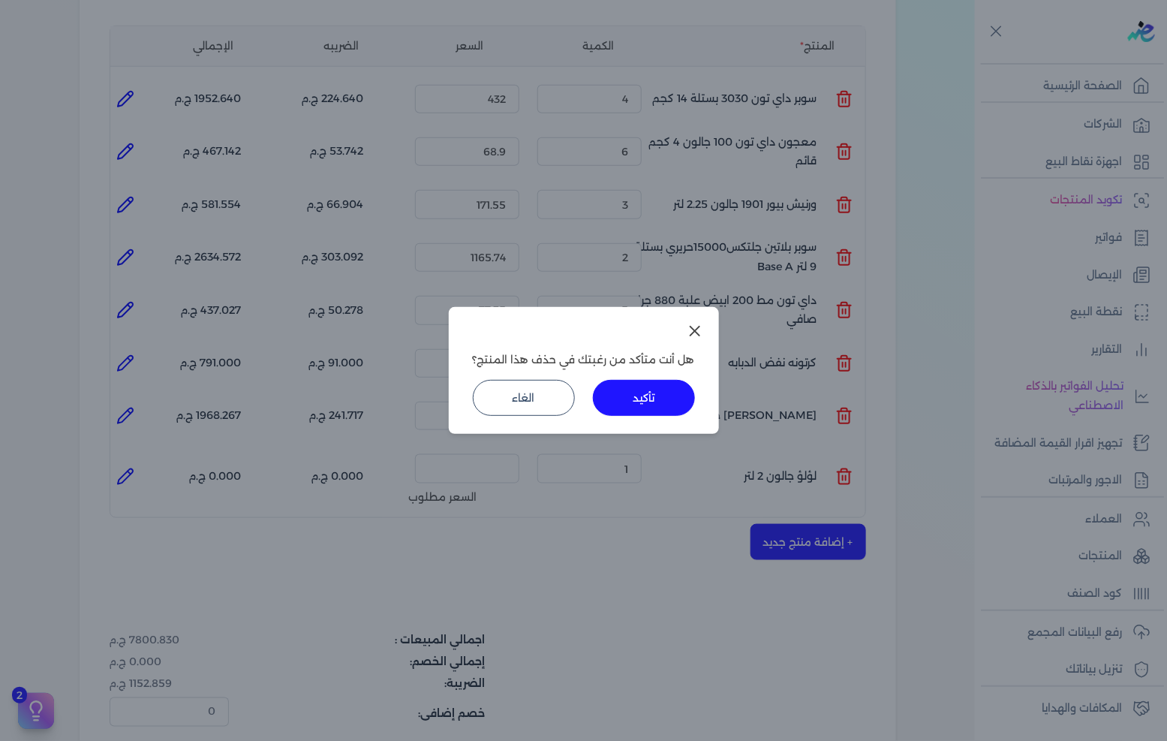
click at [644, 391] on button "تأكيد" at bounding box center [644, 398] width 102 height 36
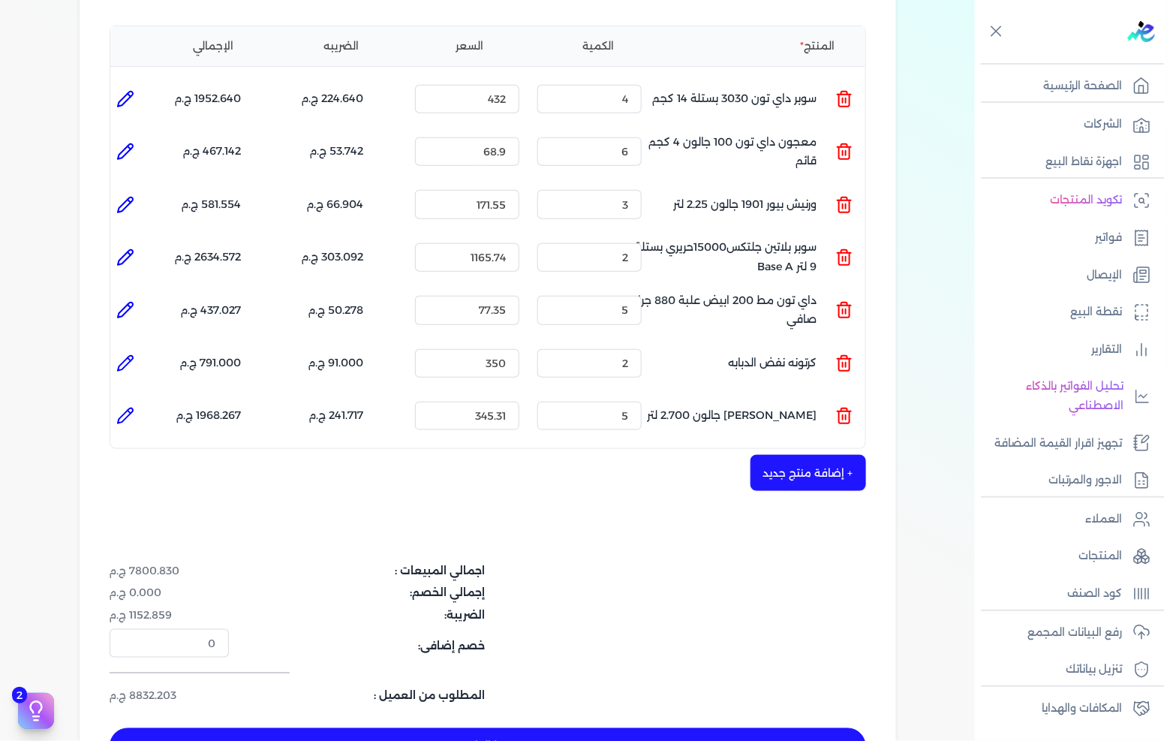
click at [822, 455] on button "+ إضافة منتج جديد" at bounding box center [809, 473] width 116 height 36
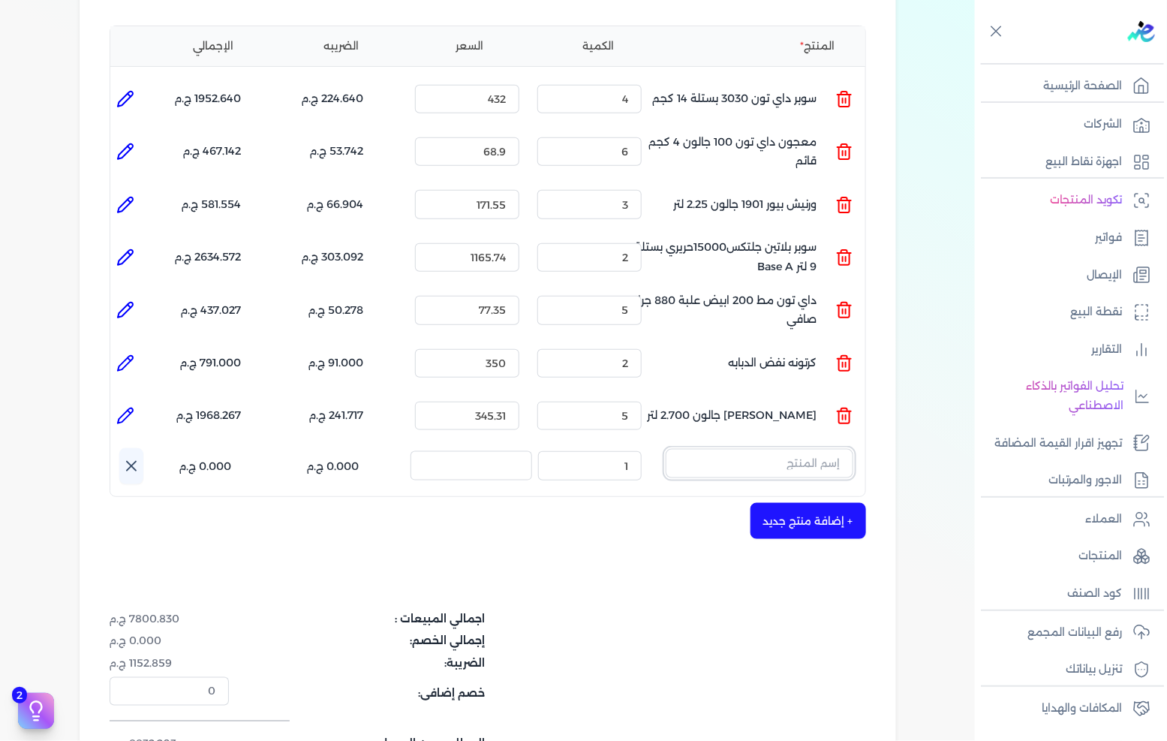
click at [797, 449] on input "text" at bounding box center [760, 463] width 188 height 29
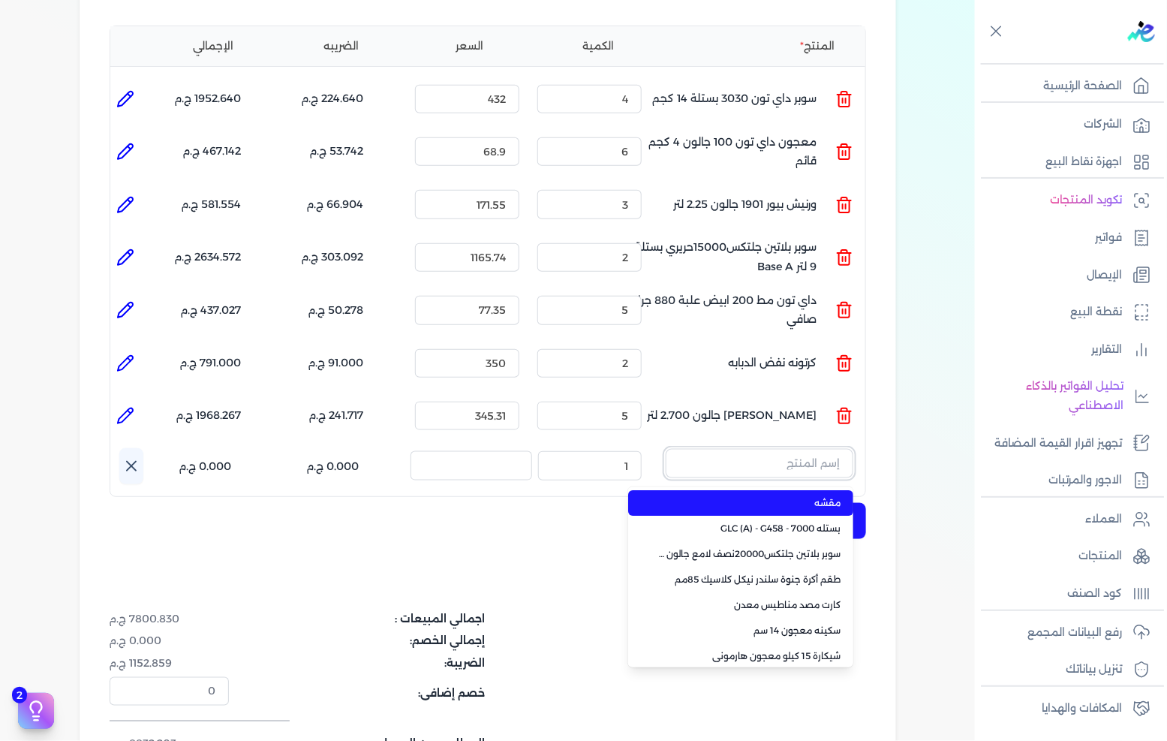
paste input "جلتكس 20000 نصف لامع جالون 2.5 لتر"
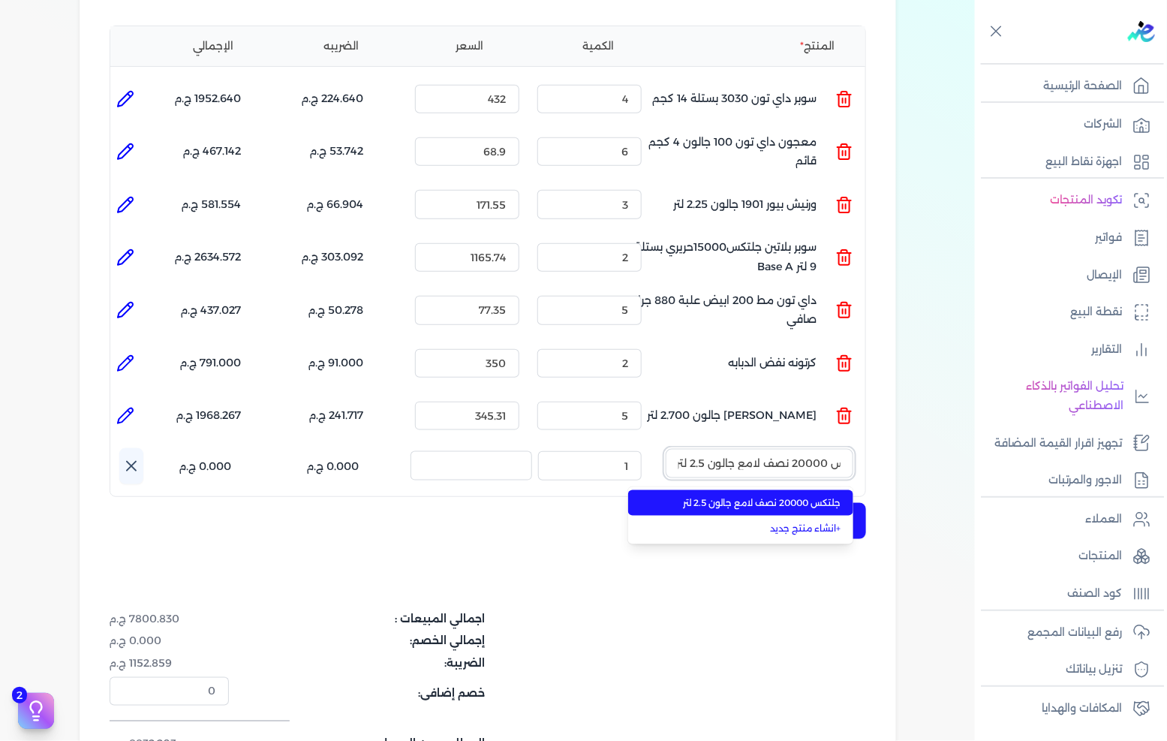
type input "جلتكس 20000 نصف لامع جالون 2.5 لتر"
click at [794, 496] on span "جلتكس 20000 نصف لامع جالون 2.5 لتر" at bounding box center [749, 503] width 183 height 14
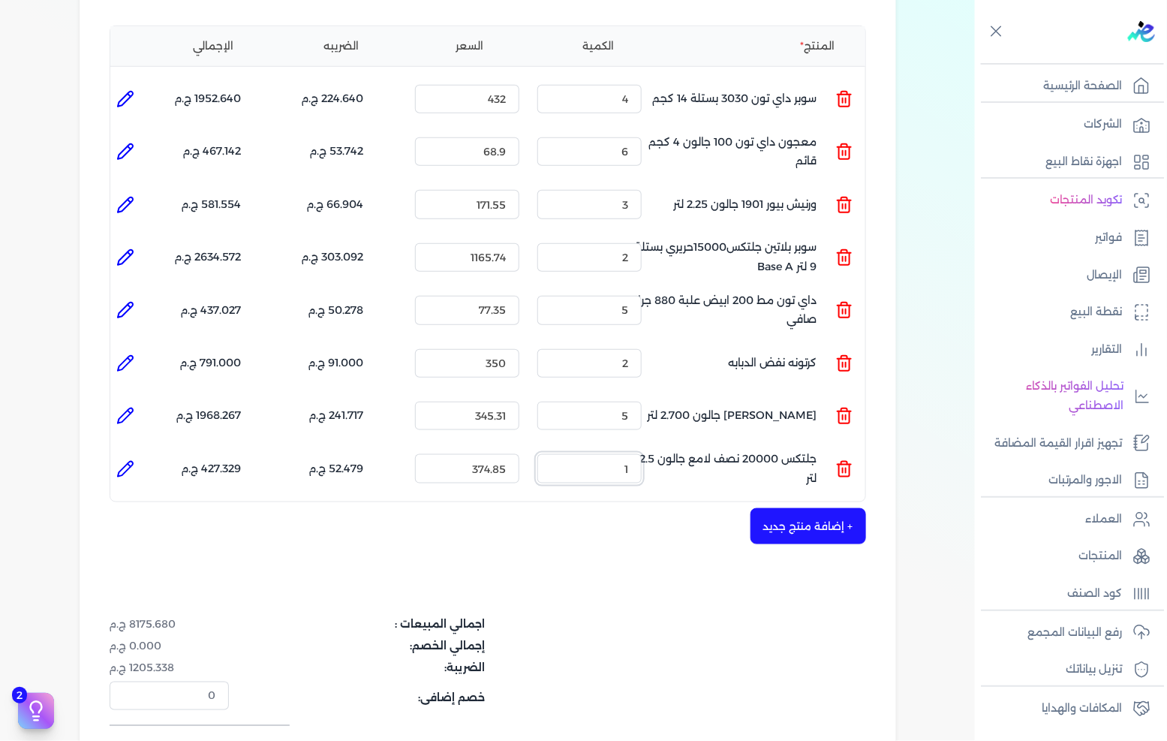
drag, startPoint x: 609, startPoint y: 444, endPoint x: 778, endPoint y: 438, distance: 169.0
click at [763, 448] on ul "المنتج : جلتكس 20000 نصف لامع جالون 2.5 لتر الكمية : 1 السعر : 374.85 الضريبه :…" at bounding box center [487, 468] width 755 height 41
type input "8"
click at [797, 508] on button "+ إضافة منتج جديد" at bounding box center [809, 526] width 116 height 36
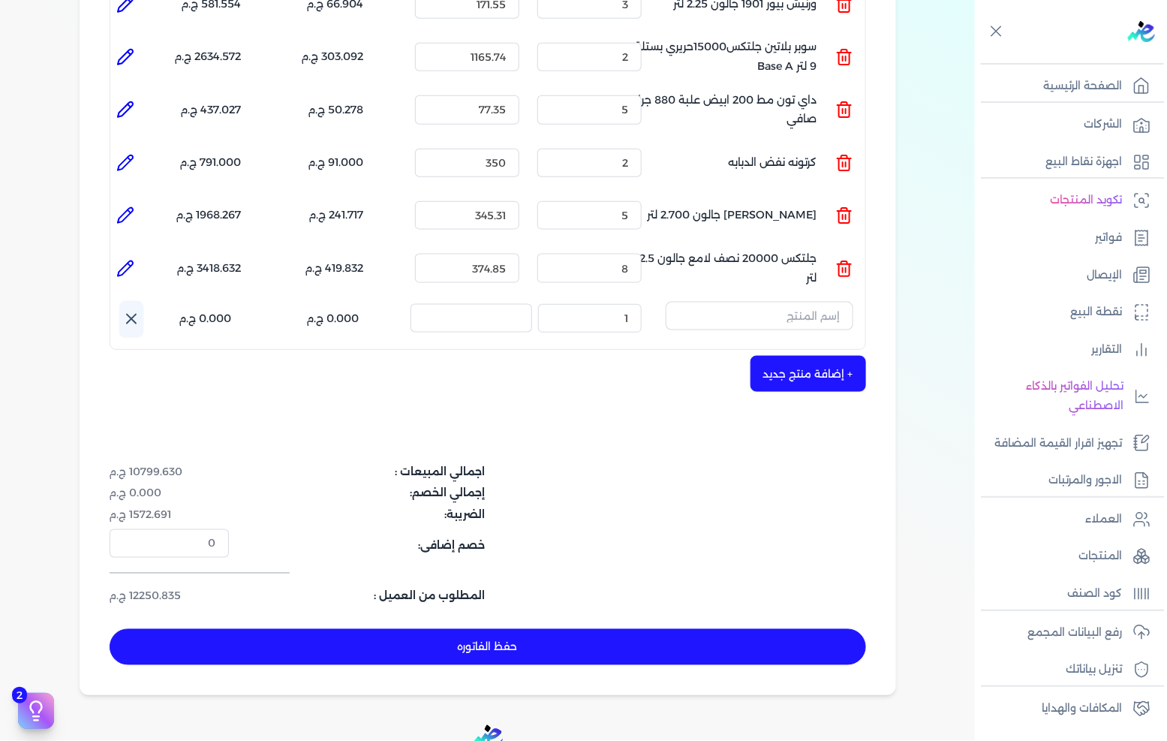
scroll to position [667, 0]
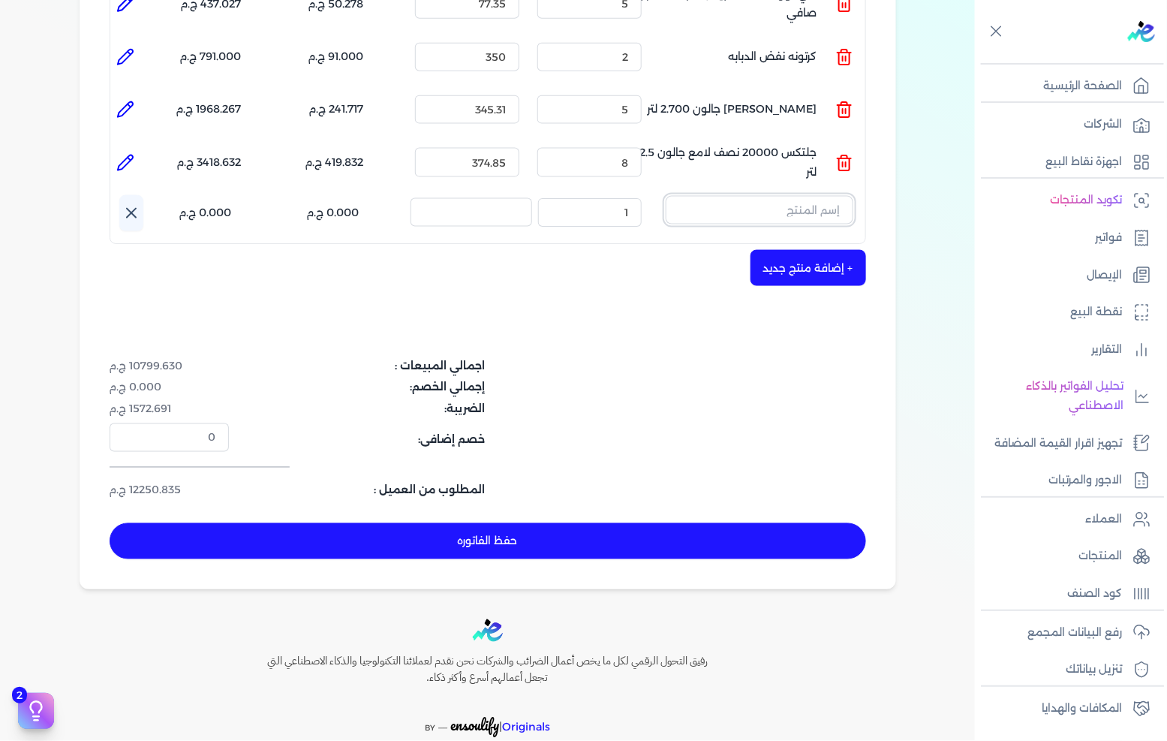
click at [753, 196] on input "text" at bounding box center [760, 210] width 188 height 29
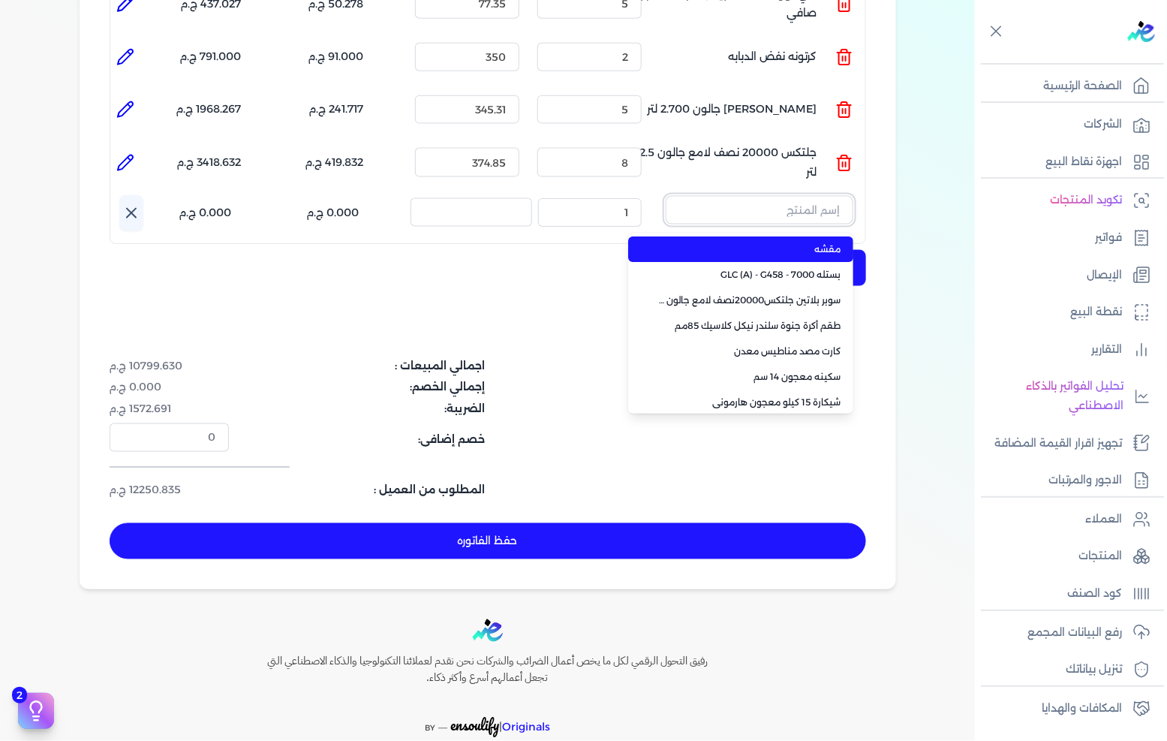
paste input "ورنيش استاندر 690 علبة 360 جرام"
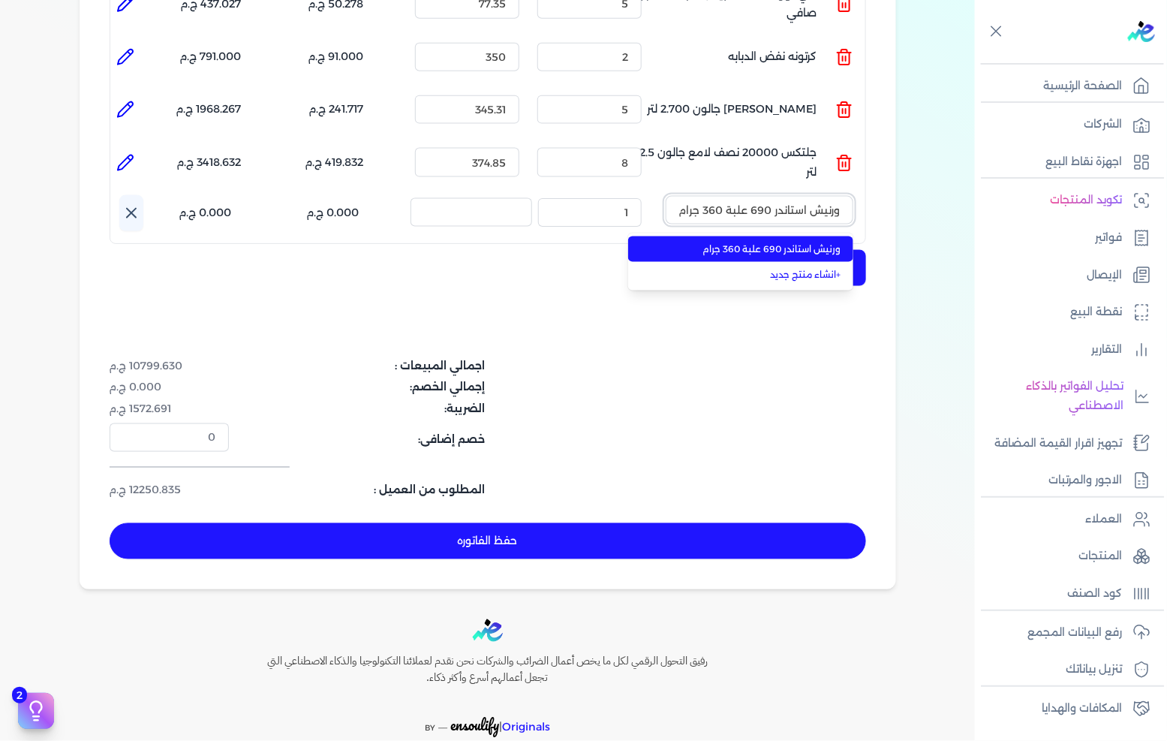
type input "ورنيش استاندر 690 علبة 360 جرام"
click at [751, 242] on span "ورنيش استاندر 690 علبة 360 جرام" at bounding box center [749, 249] width 183 height 14
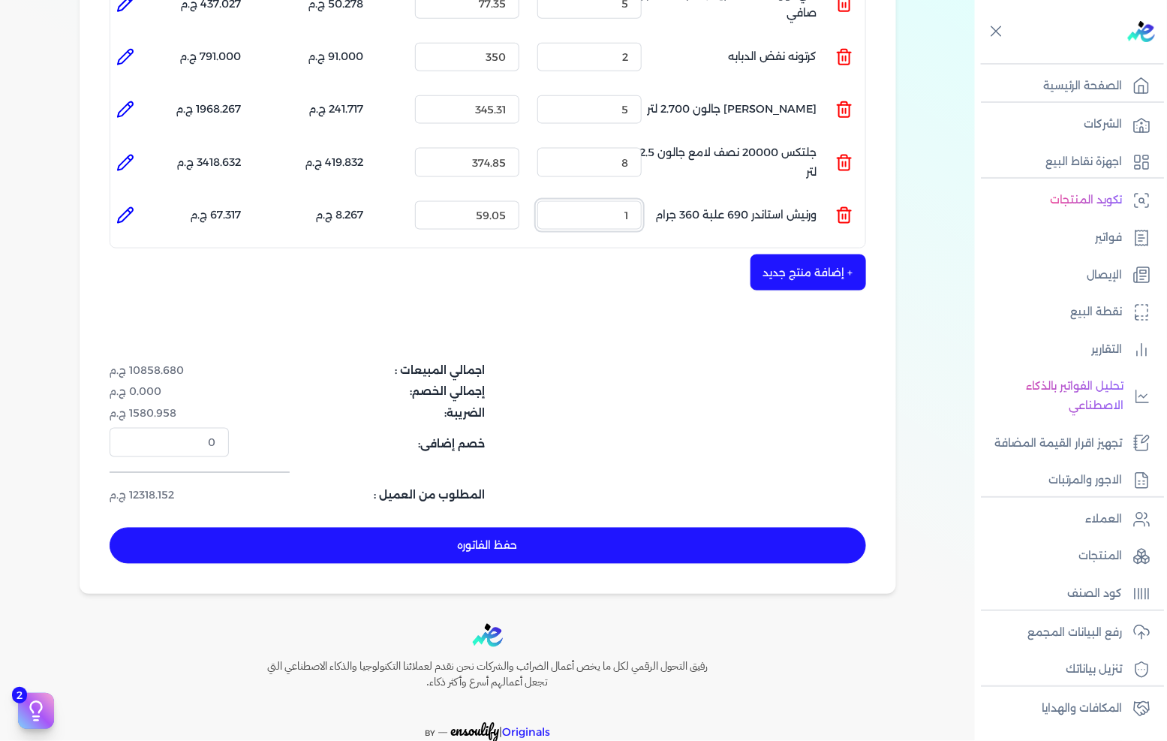
drag, startPoint x: 593, startPoint y: 197, endPoint x: 688, endPoint y: 195, distance: 94.6
click at [688, 195] on ul "المنتج : ورنيش استاندر 690 علبة 360 جرام الكمية : 1 السعر : 59.05 الضريبه : 8.2…" at bounding box center [487, 215] width 755 height 41
type input "6"
click at [800, 254] on button "+ إضافة منتج جديد" at bounding box center [809, 272] width 116 height 36
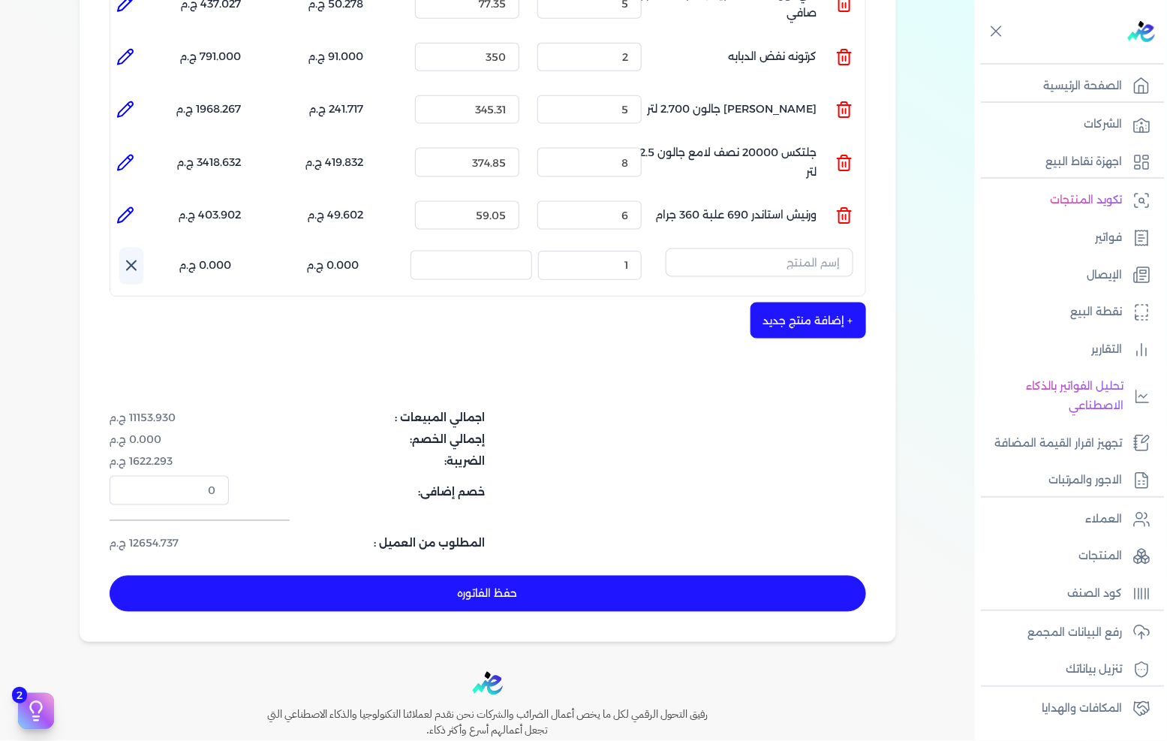
click at [130, 154] on icon at bounding box center [125, 163] width 18 height 18
type input "جلتكس 20000 نصف لامع جالون 2.5 لتر"
type input "374.85"
type input "8"
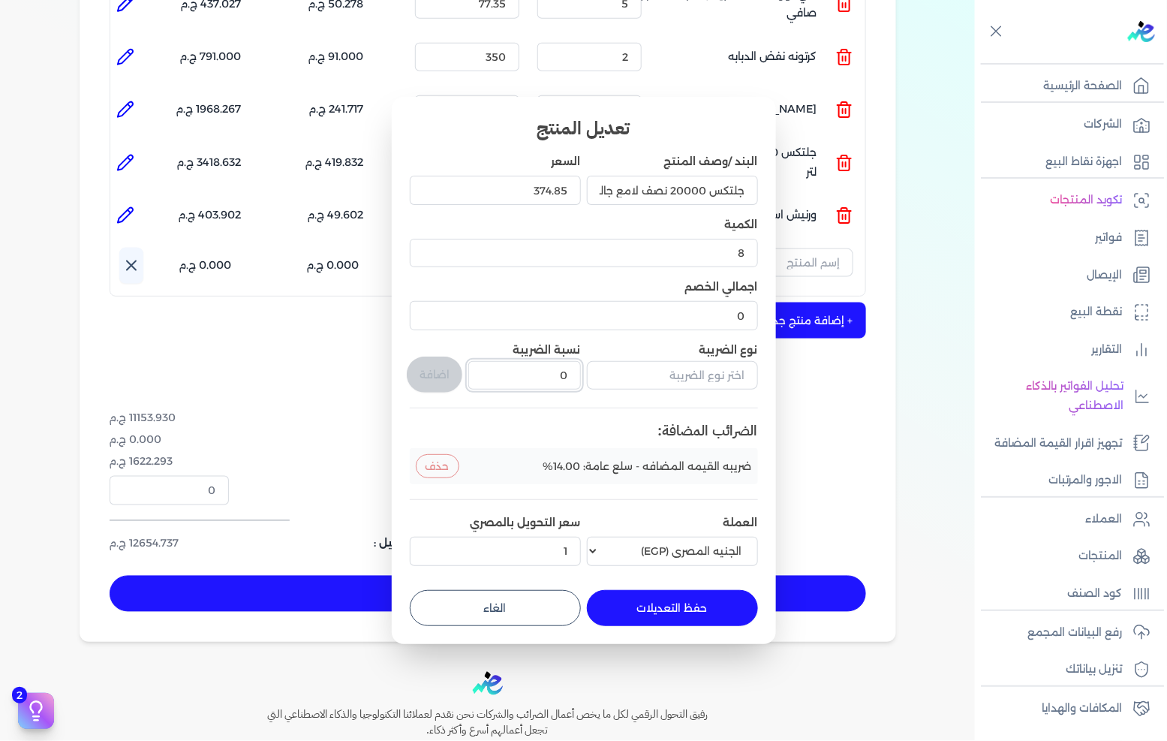
click at [543, 373] on input "0" at bounding box center [524, 375] width 112 height 29
click at [704, 379] on input "text" at bounding box center [672, 375] width 171 height 29
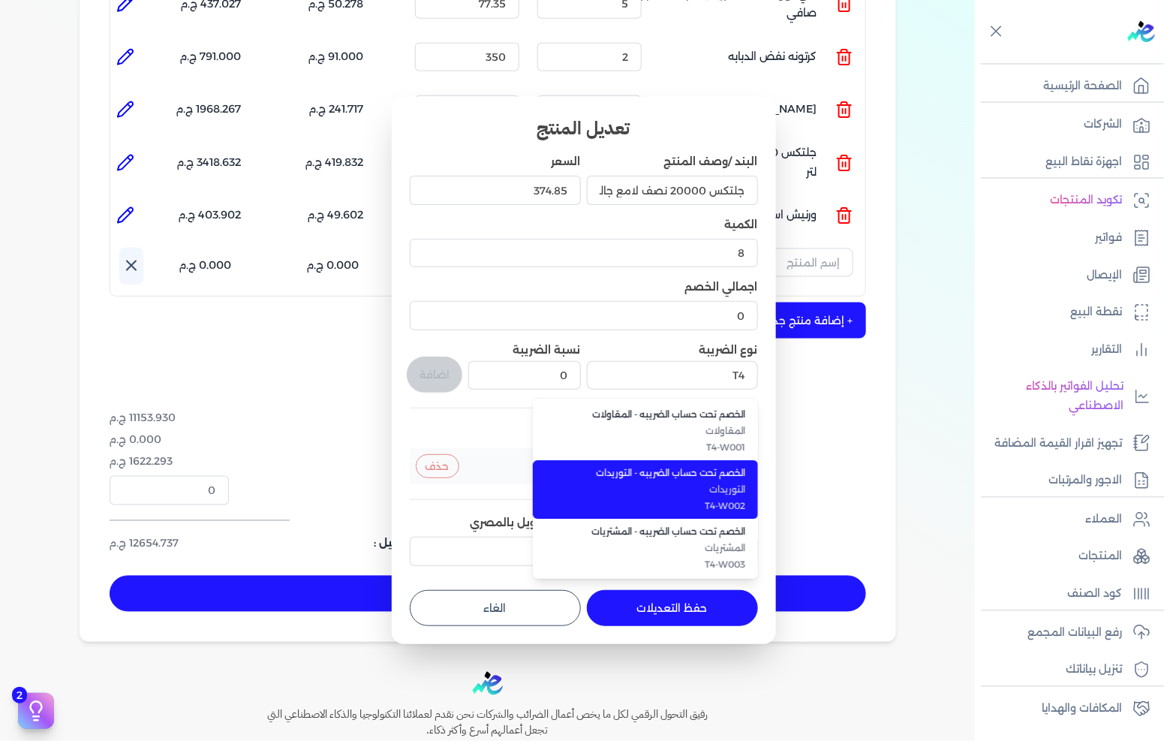
click at [716, 492] on span "التوريدات" at bounding box center [654, 490] width 183 height 14
type input "الخصم تحت حساب الضريبه - التوريدات"
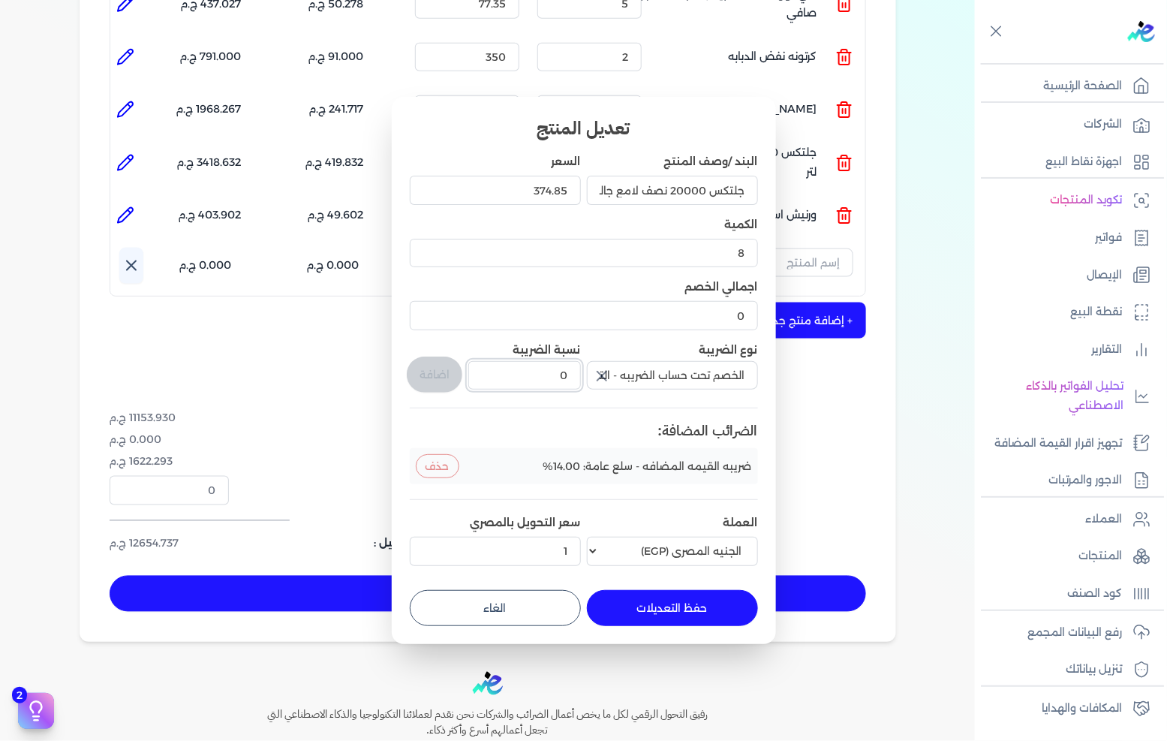
drag, startPoint x: 553, startPoint y: 372, endPoint x: 613, endPoint y: 372, distance: 60.1
click at [613, 372] on div "البند /وصف المنتج جلتكس 20000 نصف لامع جالون 2.5 لتر السعر 374.85 الكمية 8 اجما…" at bounding box center [584, 362] width 348 height 417
type input "1"
click at [441, 381] on button "اضافة" at bounding box center [435, 375] width 56 height 36
type input "0"
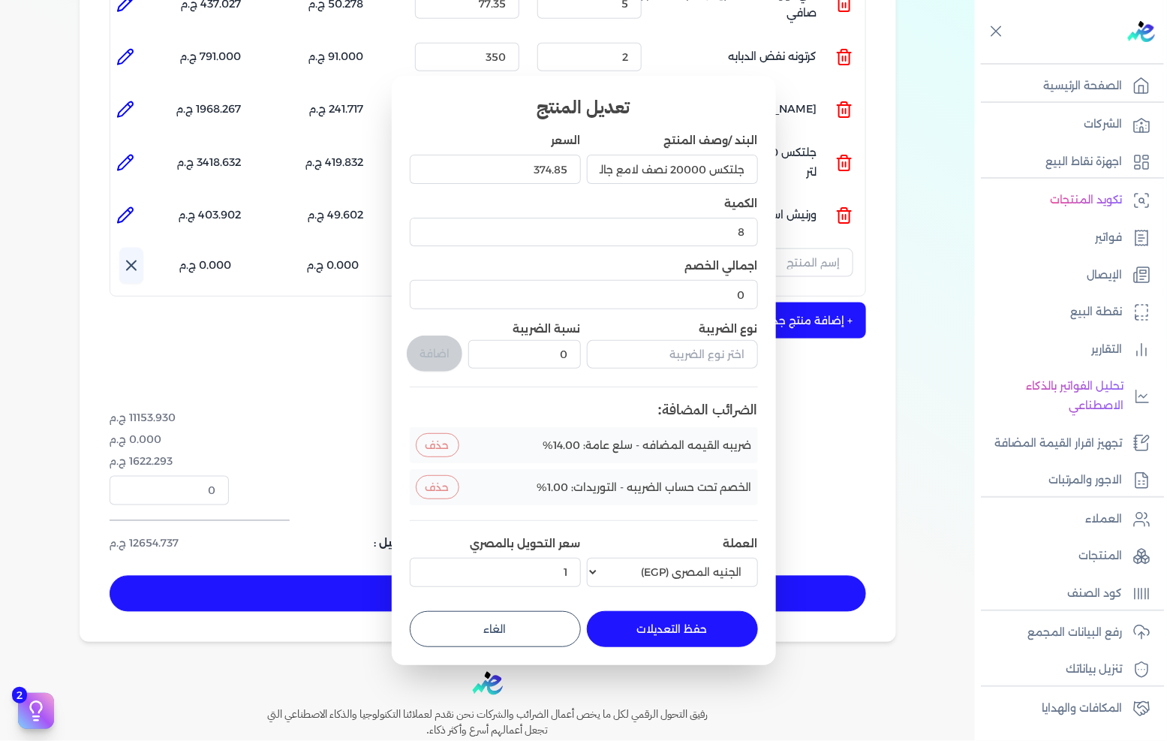
click at [691, 631] on button "حفظ التعديلات" at bounding box center [672, 629] width 171 height 36
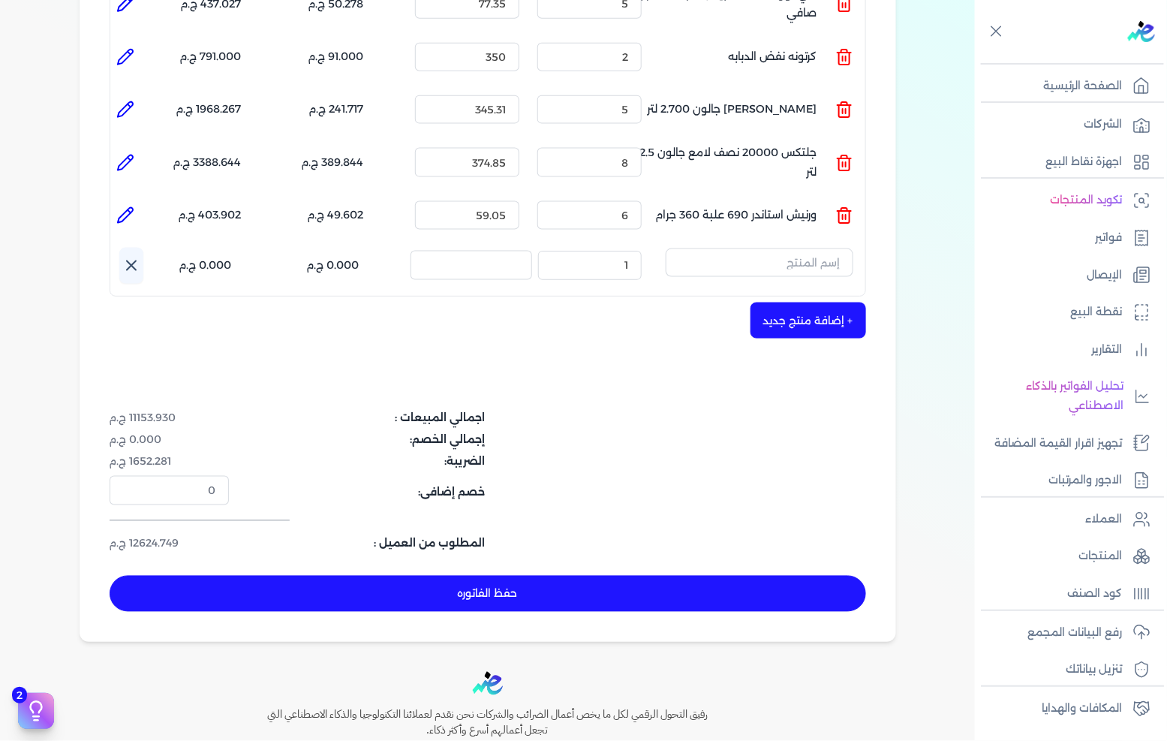
type input "0"
type input "1"
click at [132, 206] on icon at bounding box center [125, 215] width 18 height 18
type input "ورنيش استاندر 690 علبة 360 جرام"
type input "59.05"
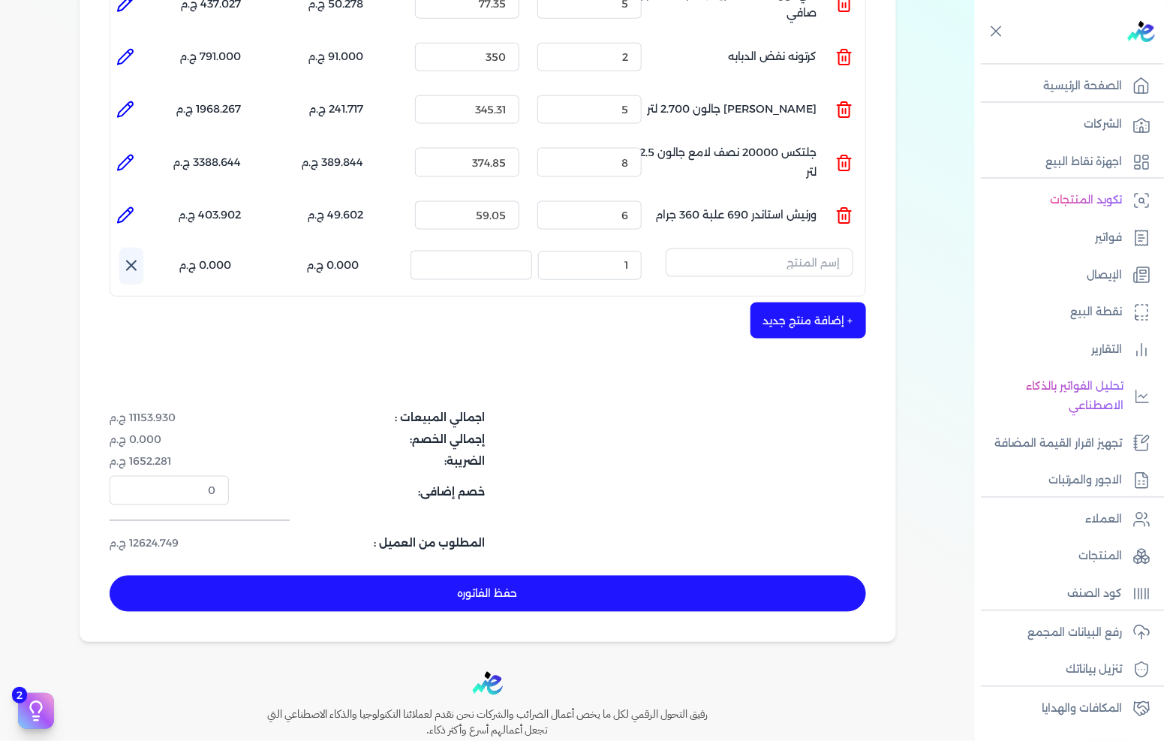
type input "6"
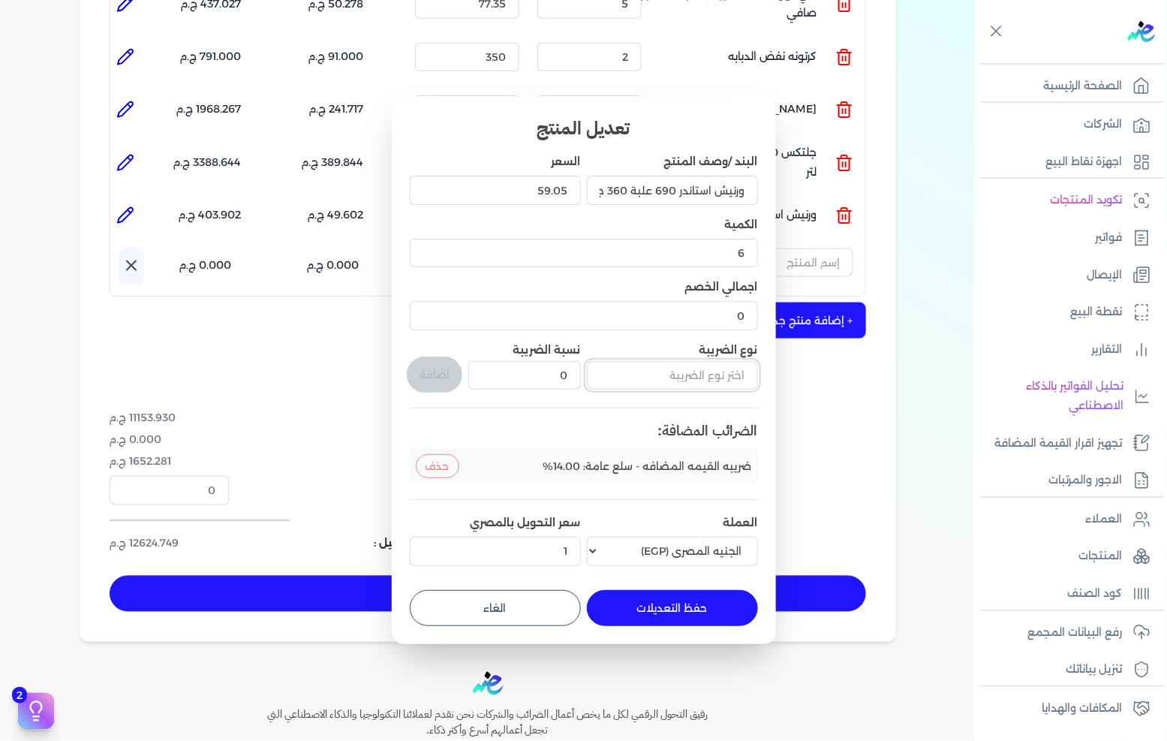
click at [674, 381] on input "text" at bounding box center [672, 375] width 171 height 29
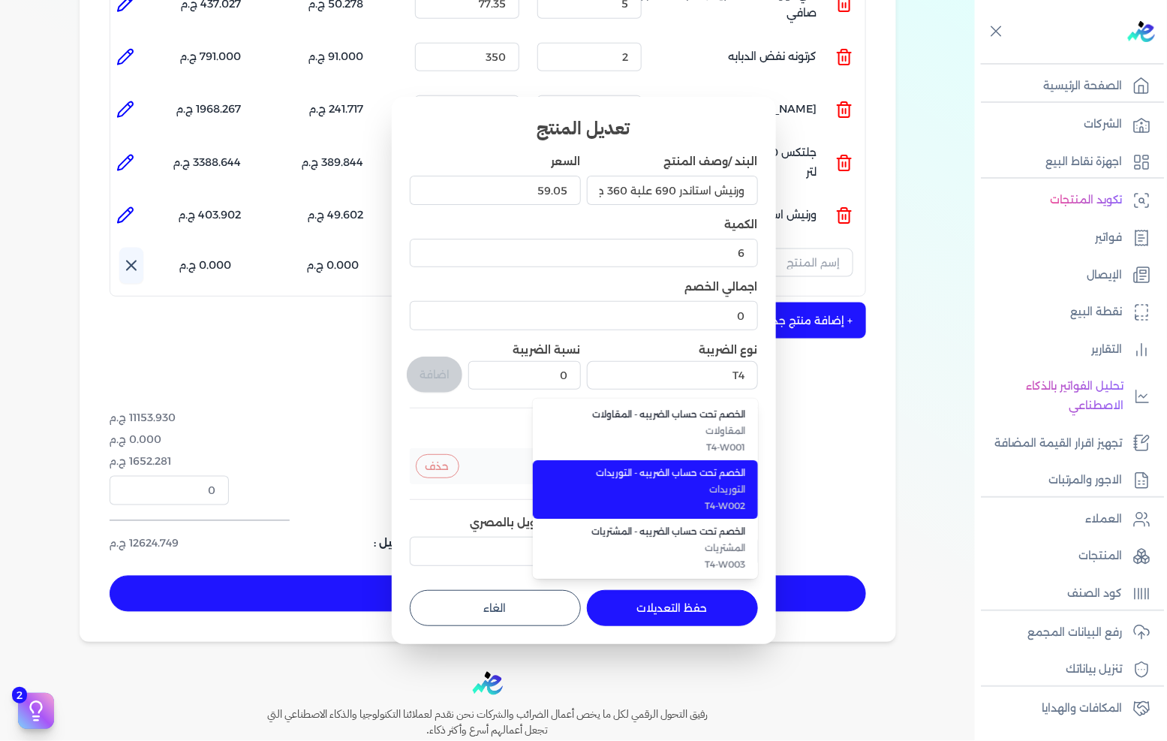
click at [670, 473] on span "الخصم تحت حساب الضريبه - التوريدات" at bounding box center [654, 473] width 183 height 14
type input "الخصم تحت حساب الضريبه - التوريدات"
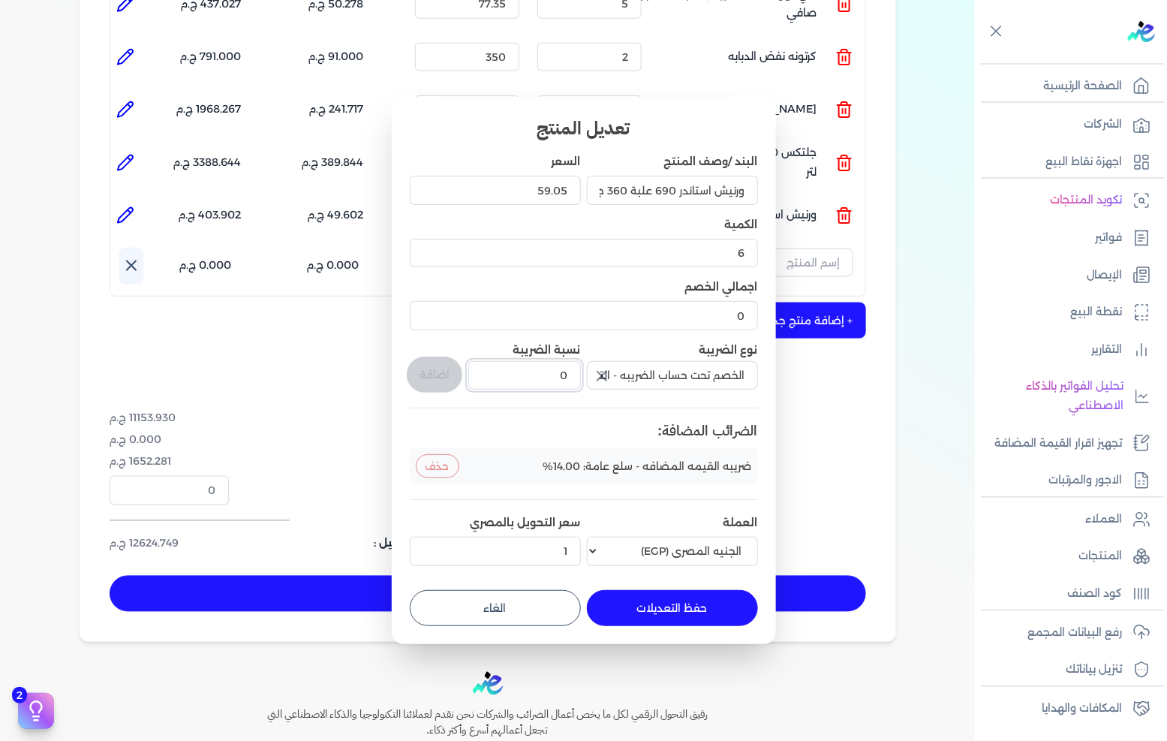
drag, startPoint x: 550, startPoint y: 369, endPoint x: 622, endPoint y: 369, distance: 72.1
click at [622, 369] on div "البند /وصف المنتج ورنيش استاندر 690 علبة 360 جرام السعر 59.05 الكمية 6 اجمالي ا…" at bounding box center [584, 362] width 348 height 417
type input "1"
click at [440, 387] on button "اضافة" at bounding box center [435, 375] width 56 height 36
type input "0"
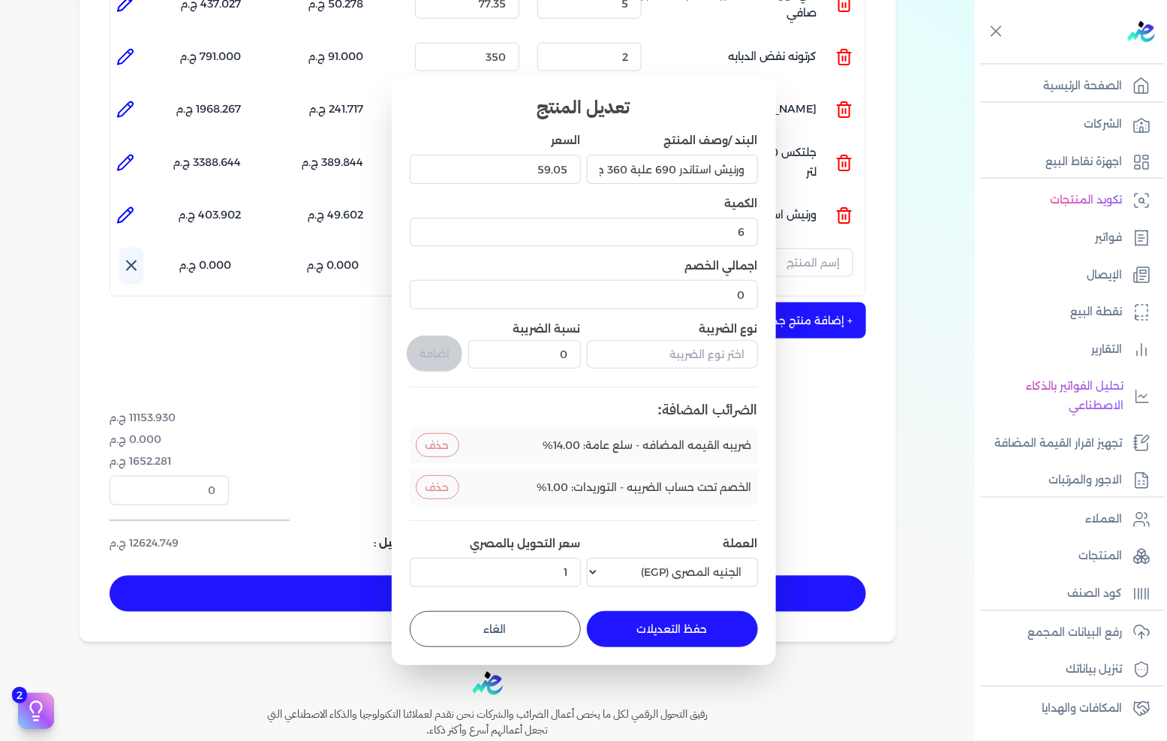
click at [707, 620] on button "حفظ التعديلات" at bounding box center [672, 629] width 171 height 36
type input "0"
type input "1"
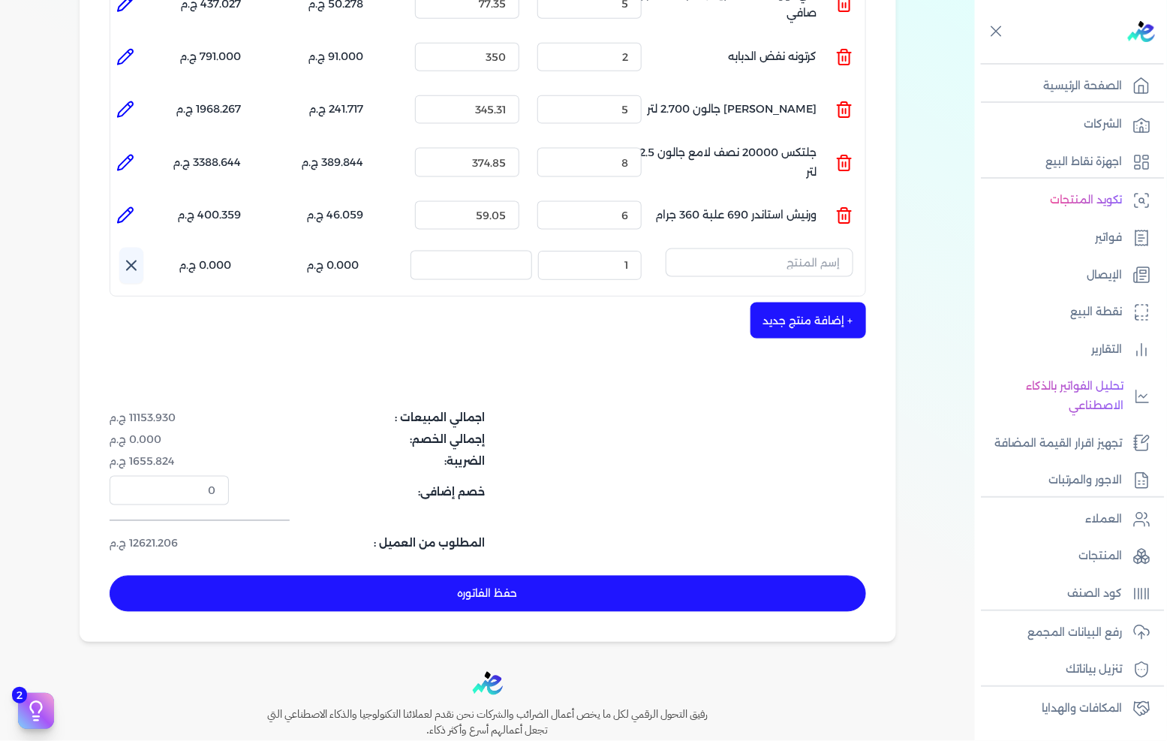
click at [133, 155] on icon at bounding box center [125, 162] width 15 height 15
type input "جلتكس 20000 نصف لامع جالون 2.5 لتر"
type input "374.85"
type input "8"
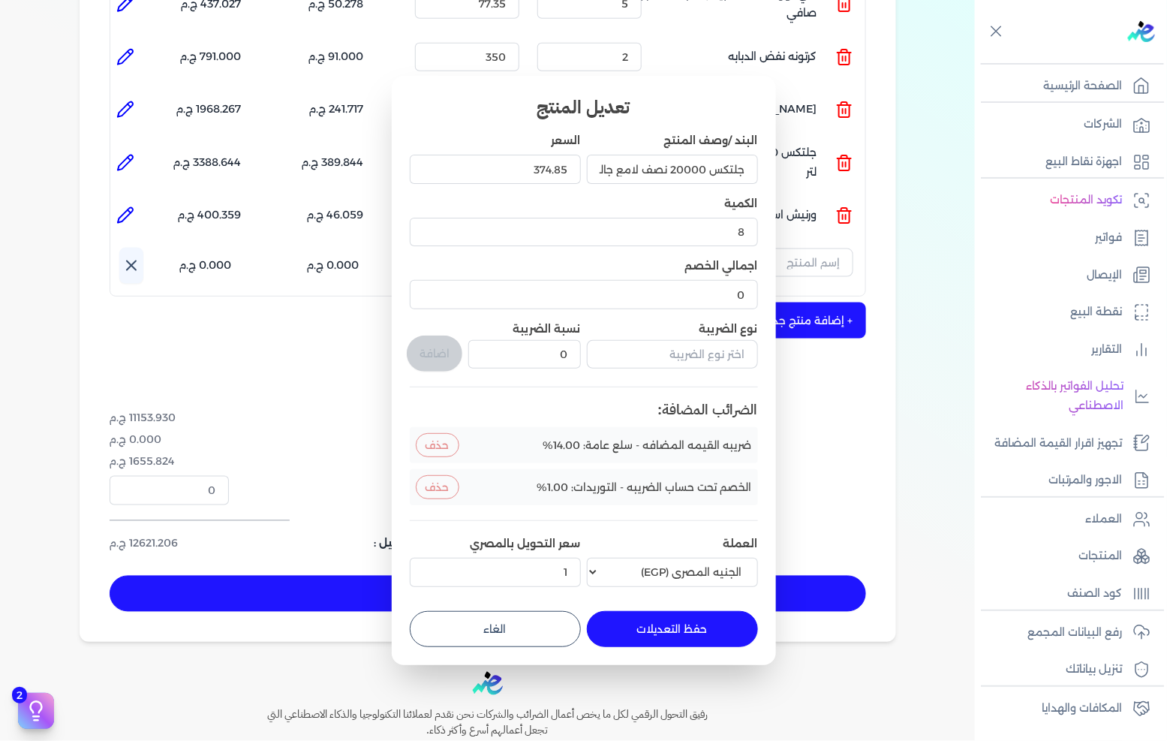
click at [507, 634] on button "الغاء" at bounding box center [495, 629] width 171 height 36
type input "0"
type input "1"
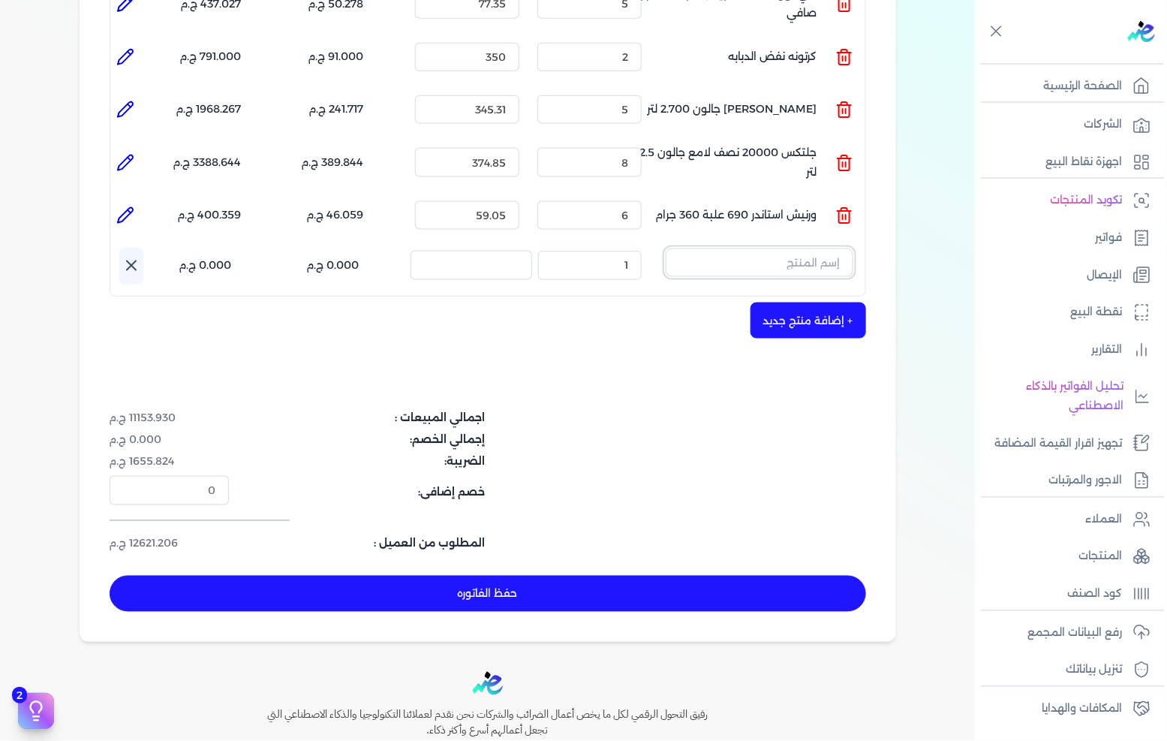
click at [786, 248] on input "text" at bounding box center [760, 262] width 188 height 29
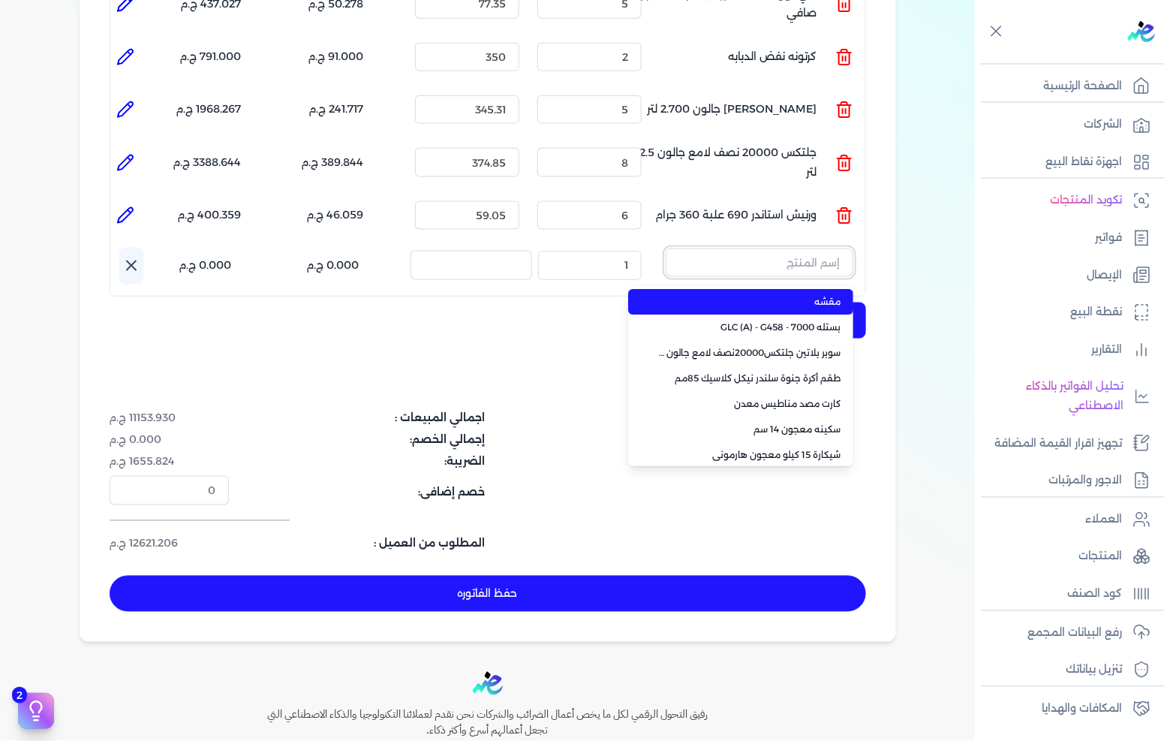
paste input "سوبرلاك الوان 750 جالون 2 لتر"
type input "سوبرلاك الوان 750 جالون 2 لتر"
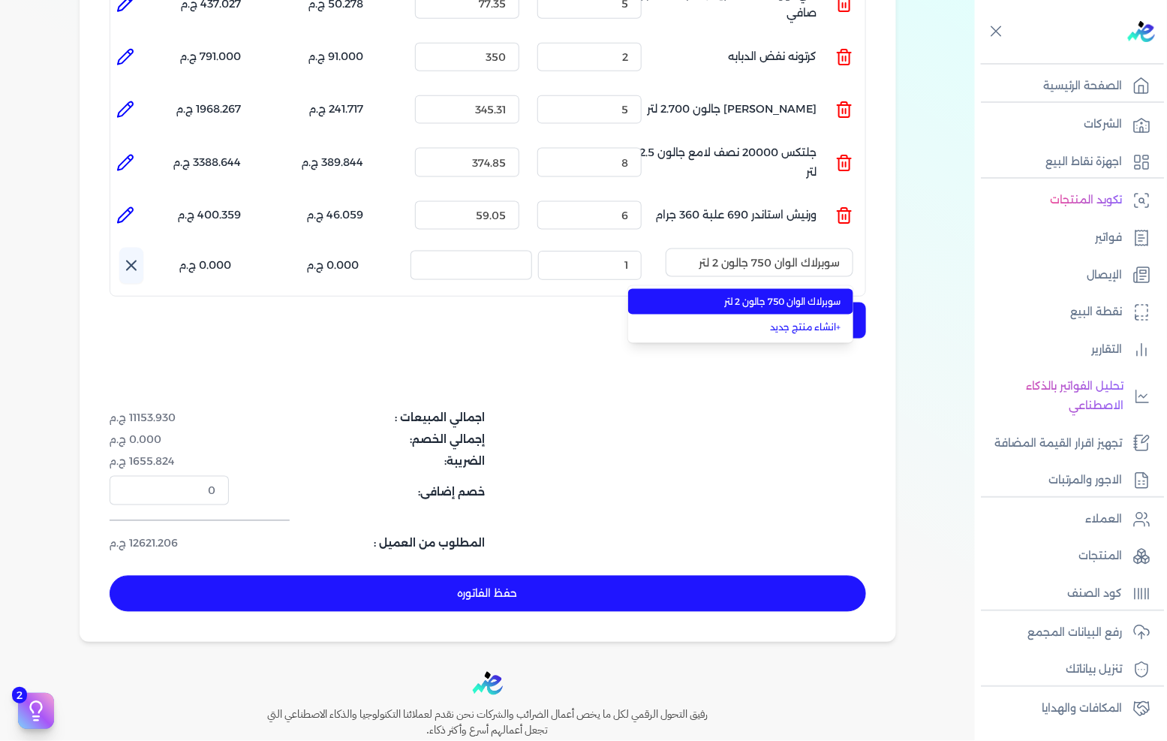
click at [772, 295] on span "سوبرلاك الوان 750 جالون 2 لتر" at bounding box center [749, 302] width 183 height 14
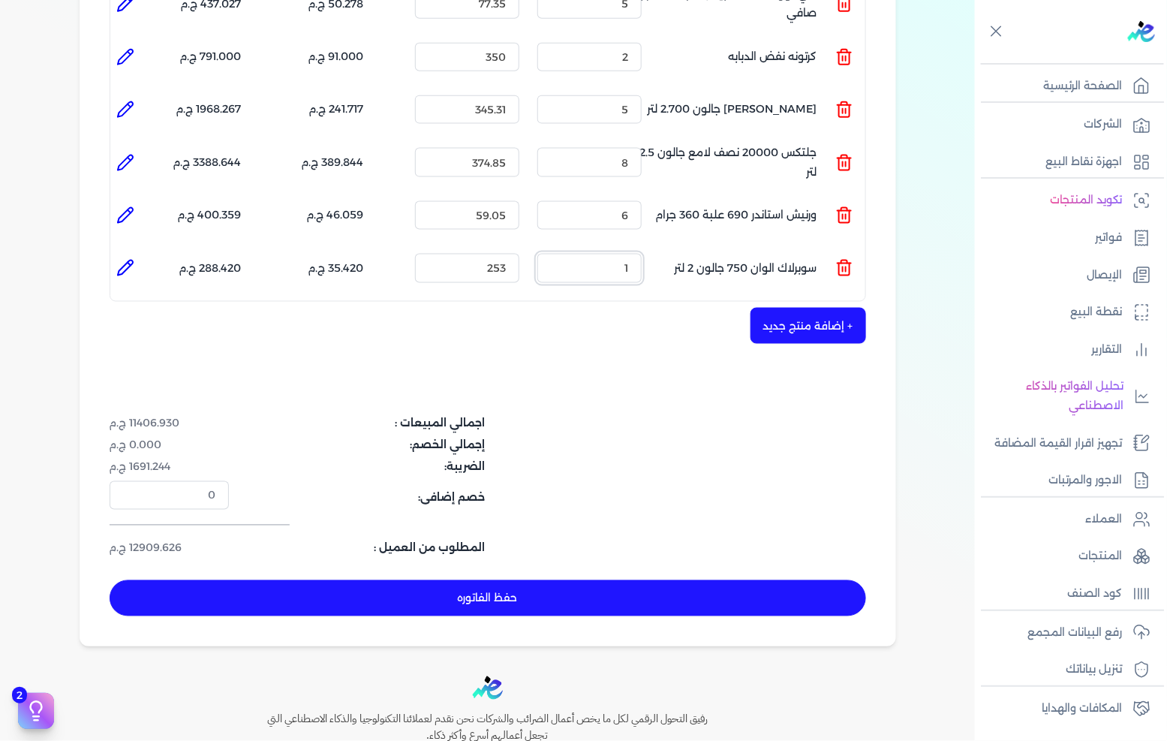
drag, startPoint x: 619, startPoint y: 248, endPoint x: 704, endPoint y: 234, distance: 85.9
click at [703, 248] on ul "المنتج : سوبرلاك الوان 750 جالون 2 لتر الكمية : 1 السعر : 253 الضريبه : 35.420 …" at bounding box center [487, 268] width 755 height 41
type input "6"
type input "0"
type input "6"
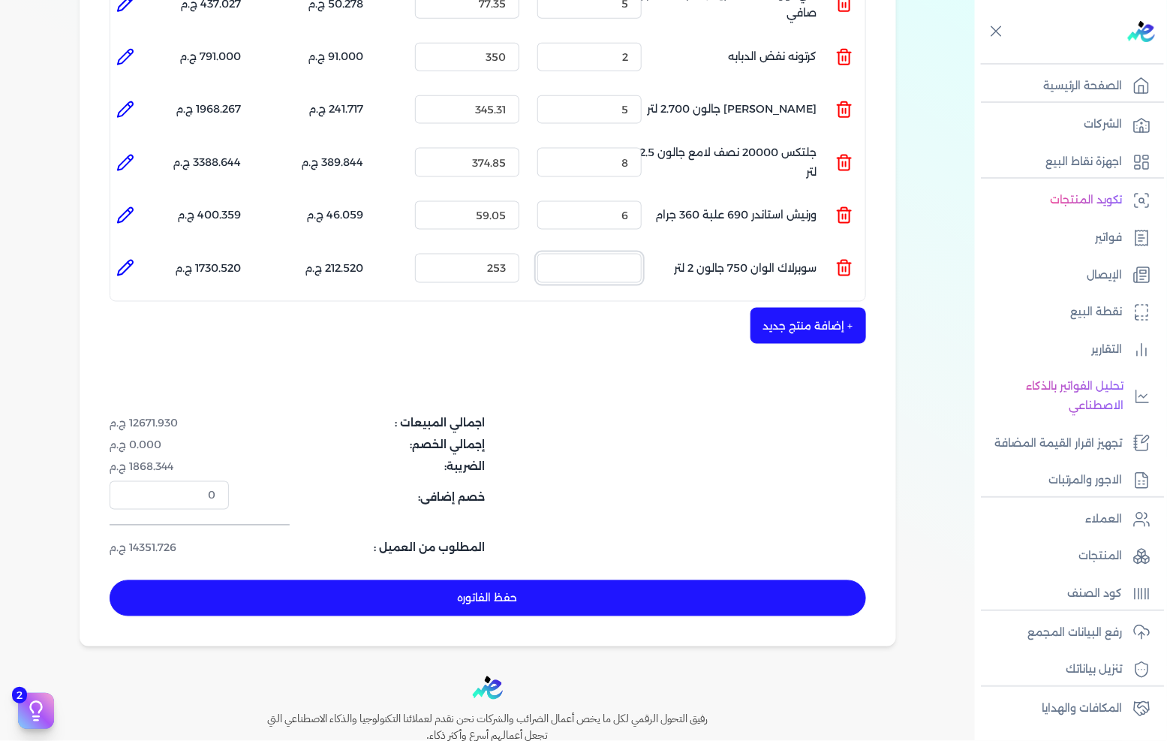
type input "0"
type input "5"
click at [763, 308] on button "+ إضافة منتج جديد" at bounding box center [809, 326] width 116 height 36
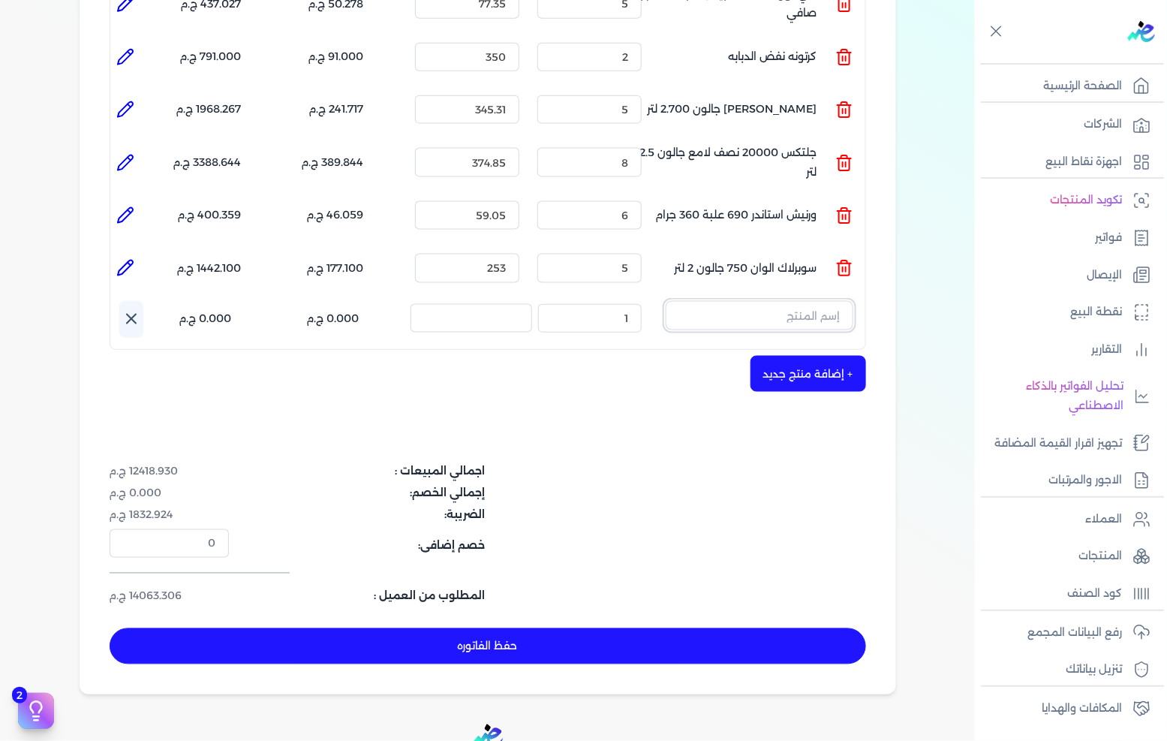
click at [791, 301] on input "text" at bounding box center [760, 315] width 188 height 29
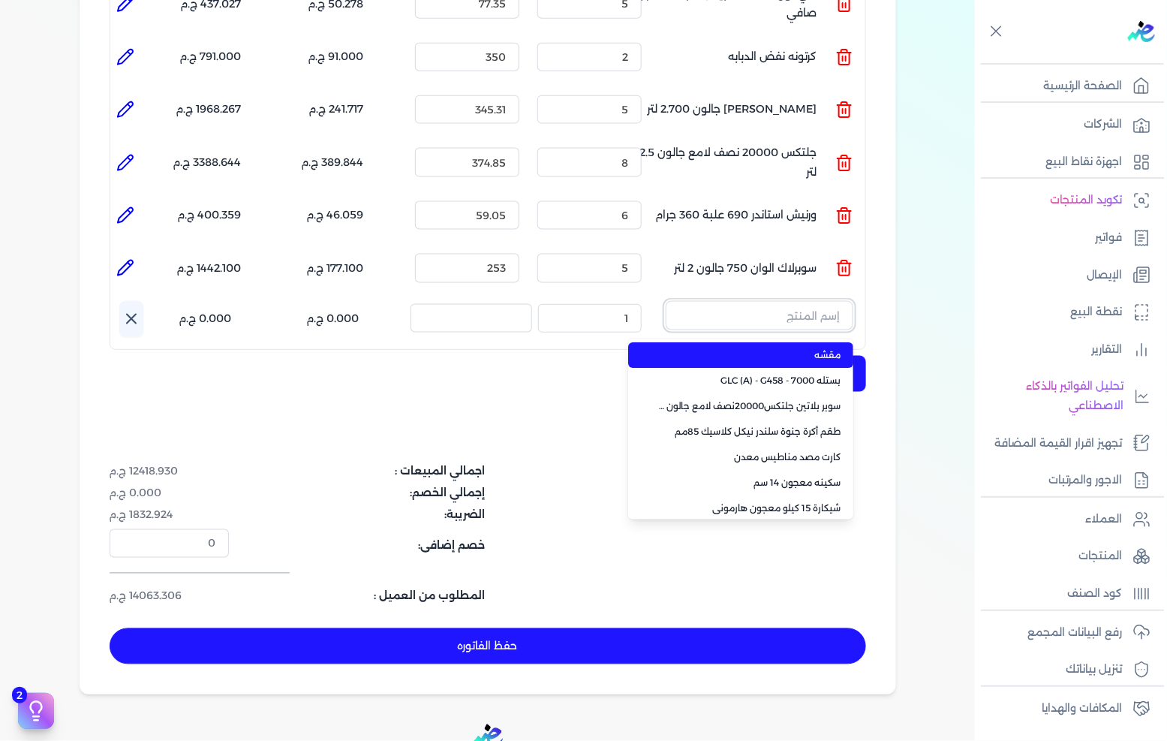
paste input "سوبر بلاتين هايجين سيلك8000 بستلة 9 لتر Base A"
type input "سوبر بلاتين هايجين سيلك8000 بستلة 9 لتر Base A"
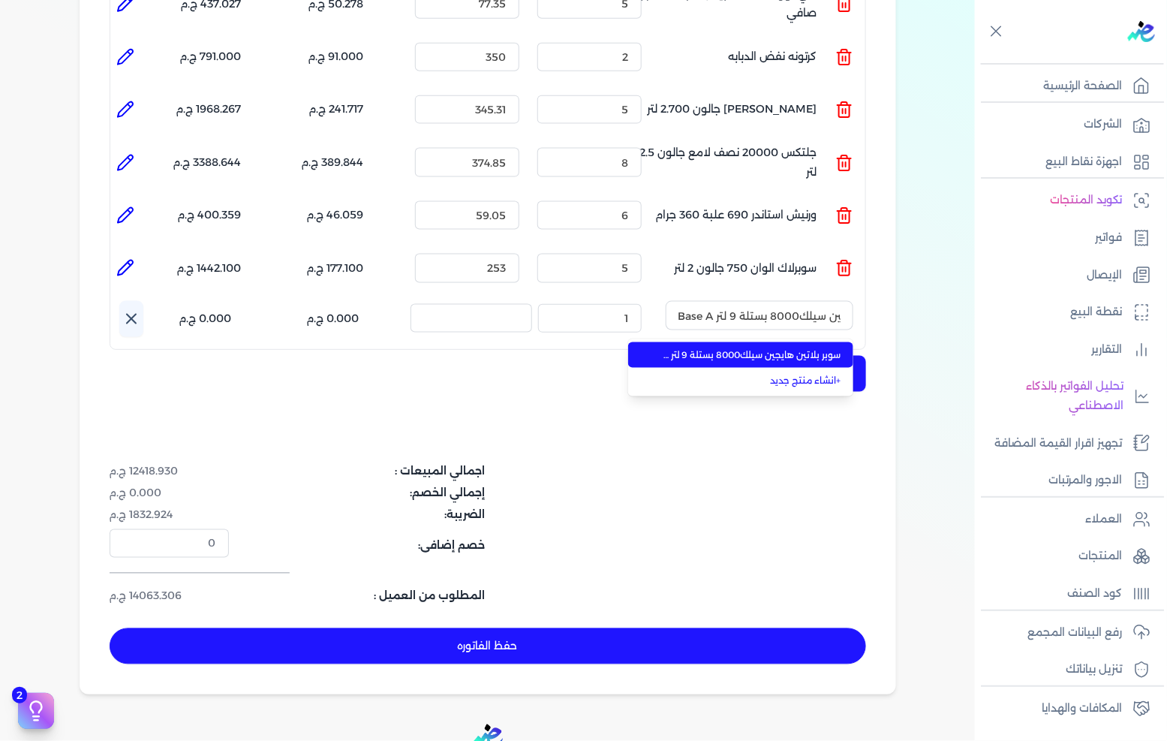
click at [777, 348] on span "سوبر بلاتين هايجين سيلك8000 بستلة 9 لتر Base A" at bounding box center [749, 355] width 183 height 14
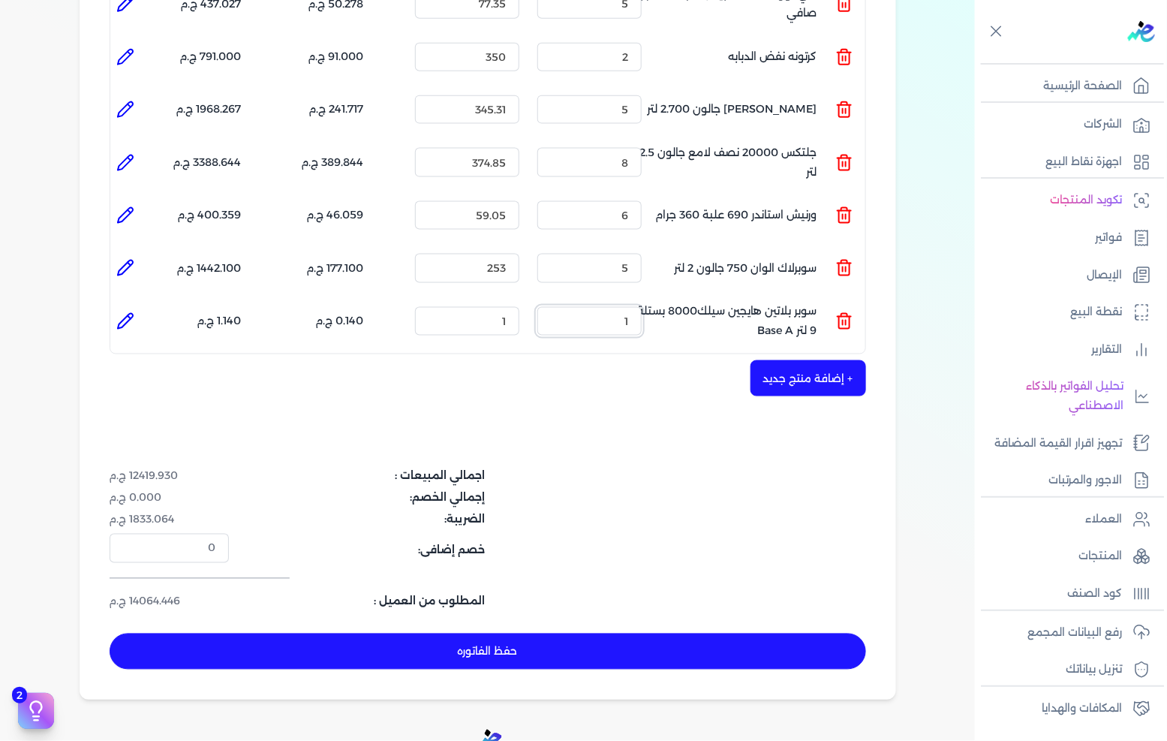
click at [857, 301] on ul "المنتج : سوبر بلاتين هايجين سيلك8000 بستلة 9 لتر Base A الكمية : 1 السعر : 1 ال…" at bounding box center [487, 321] width 755 height 41
type input "4"
type input "1539"
type input "0"
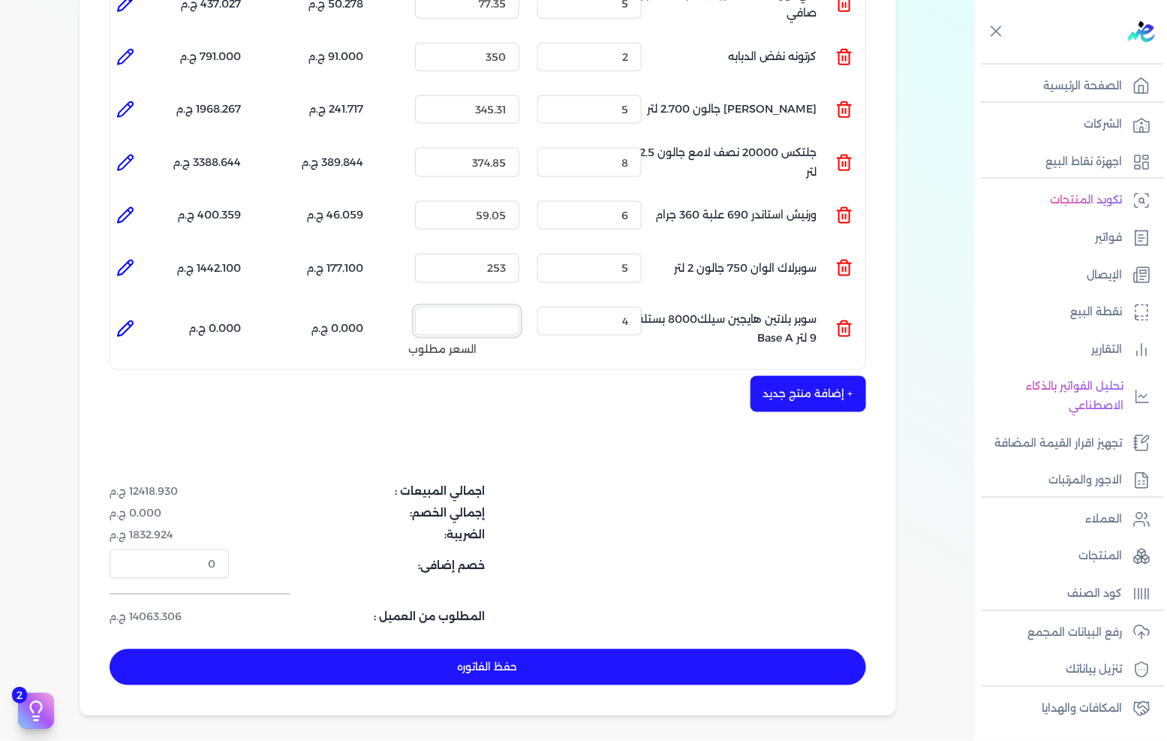
type input "0"
click at [128, 321] on icon at bounding box center [125, 328] width 15 height 15
type input "سوبر بلاتين هايجين سيلك8000 بستلة 9 لتر Base A"
type input "4"
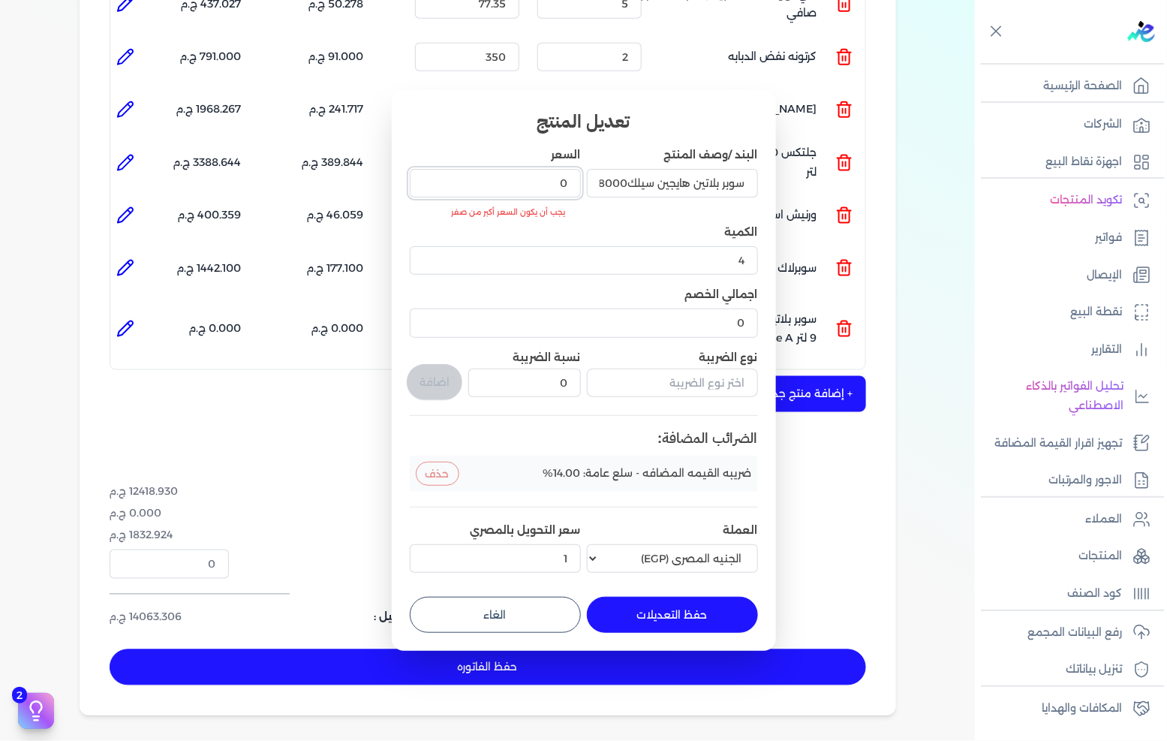
click at [530, 196] on input "0" at bounding box center [495, 183] width 171 height 29
type input "0.001"
type input "0"
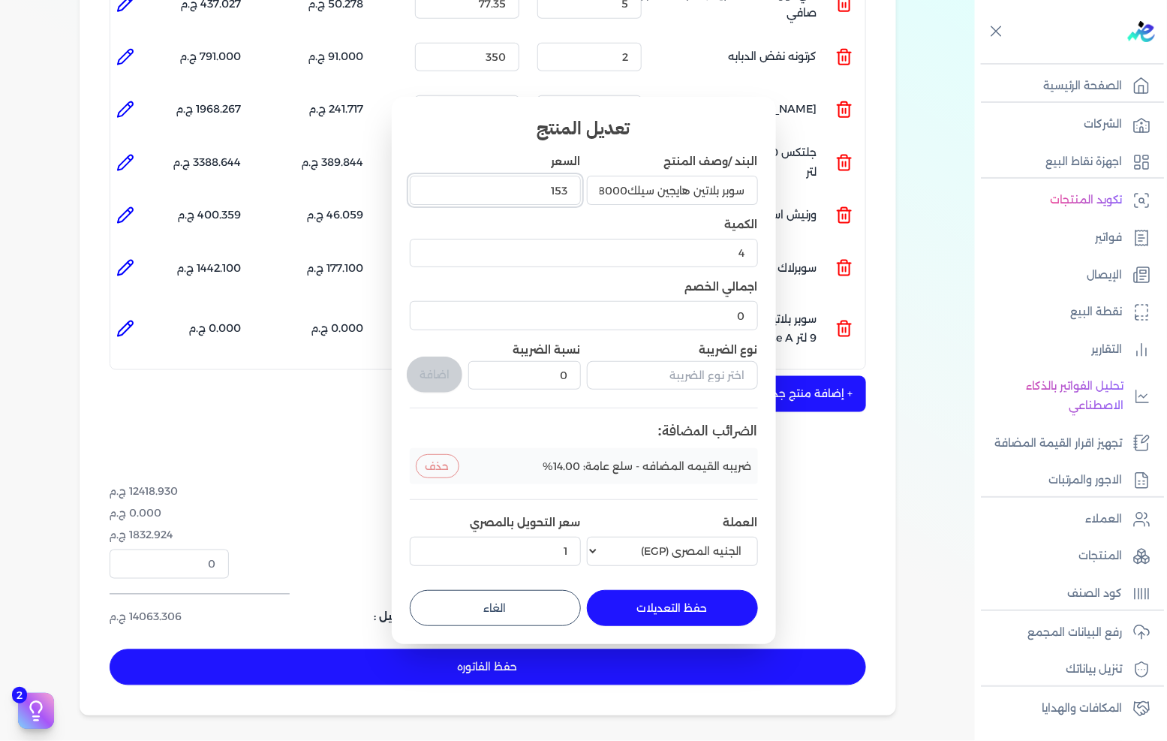
type input "1539"
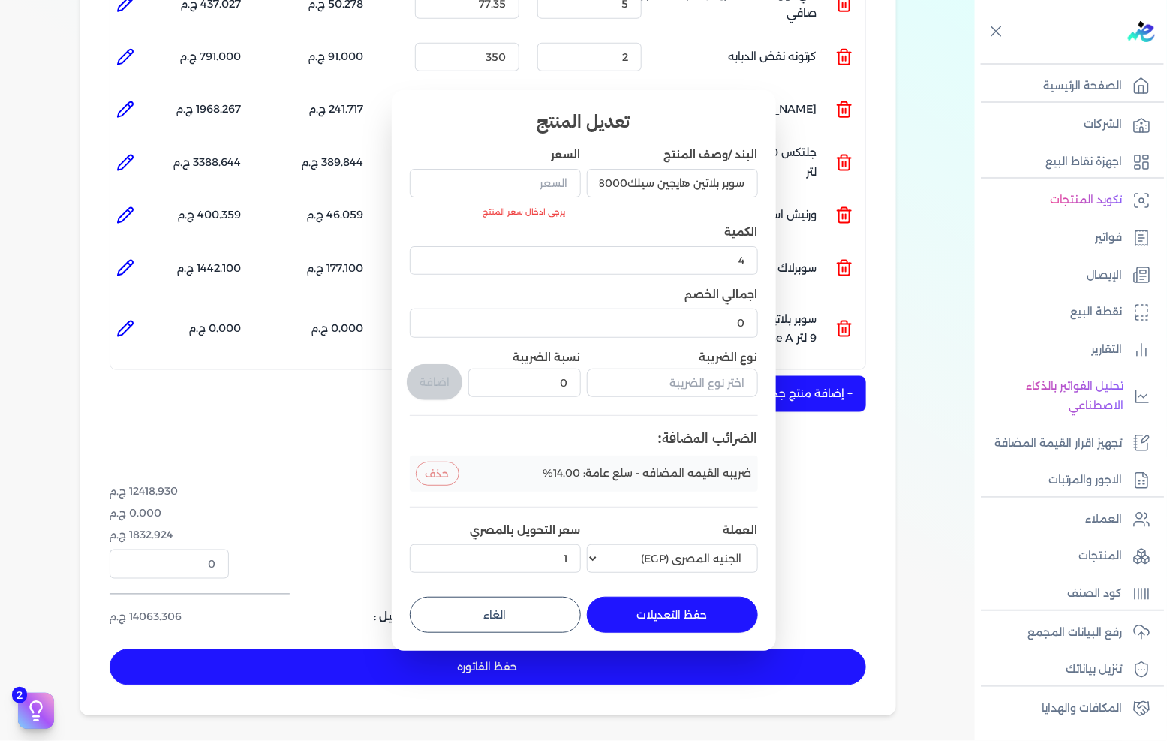
type input "0.001"
type input "0"
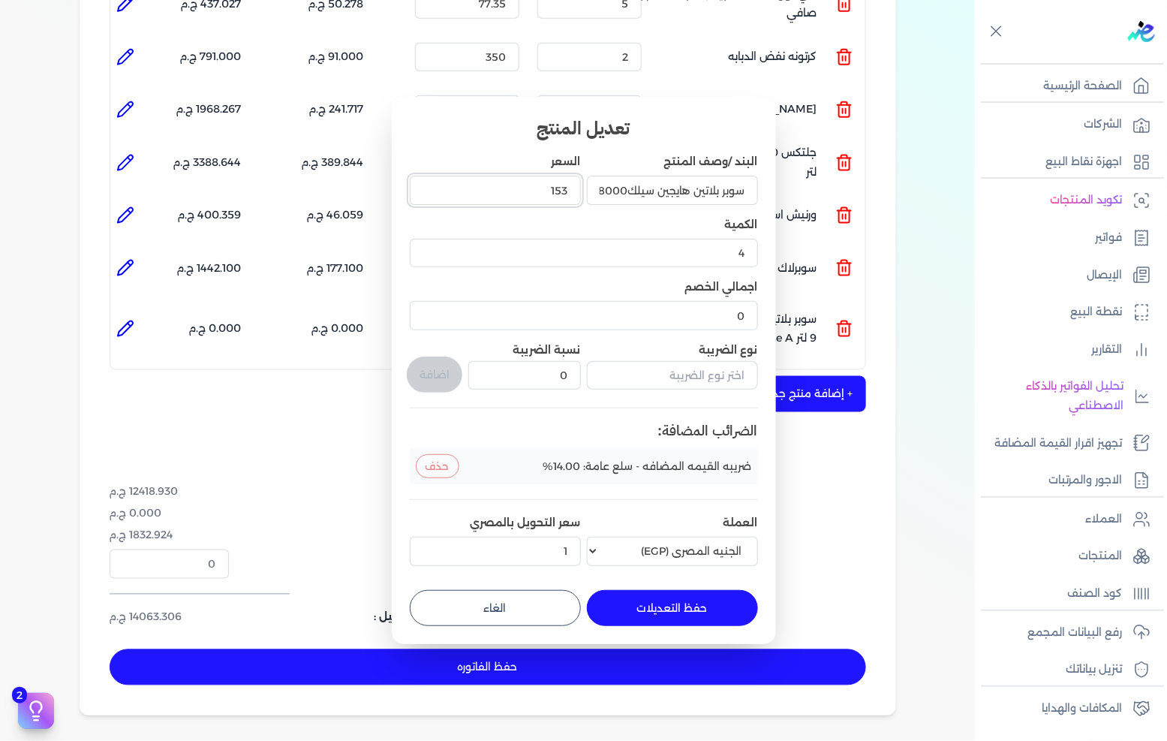
type input "1539"
type input "1539.41"
click at [670, 378] on input "text" at bounding box center [672, 375] width 171 height 29
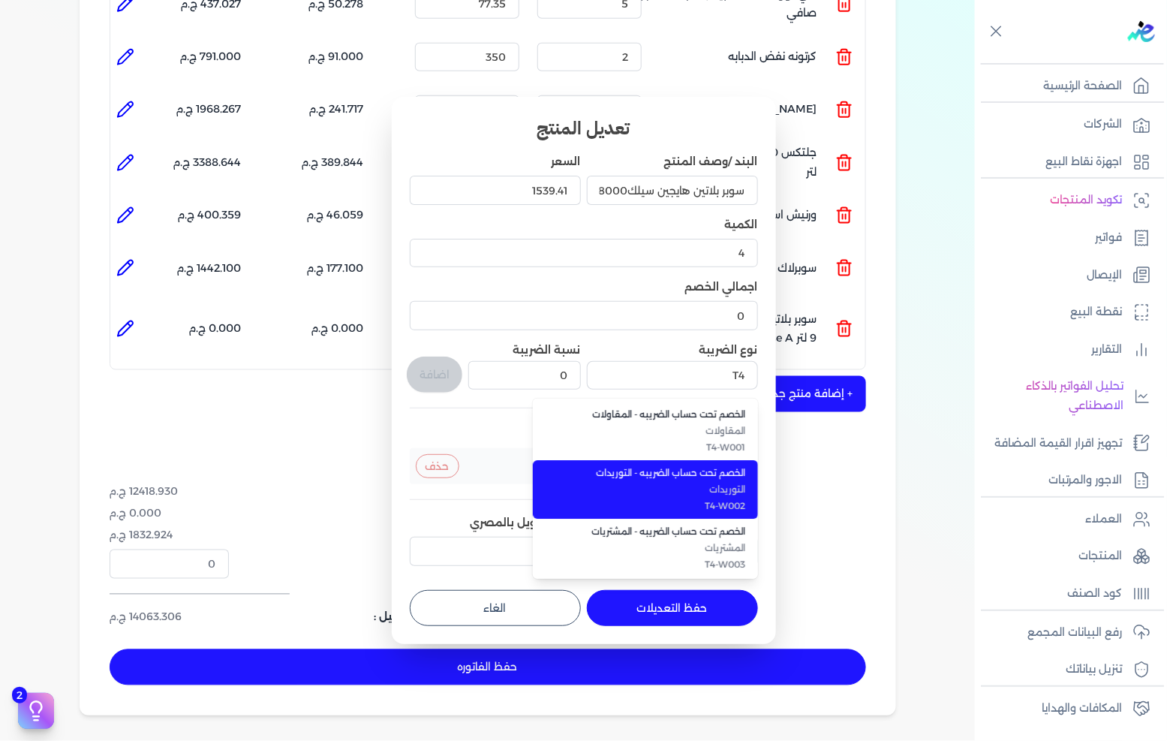
click at [679, 495] on span "التوريدات" at bounding box center [654, 490] width 183 height 14
type input "الخصم تحت حساب الضريبه - التوريدات"
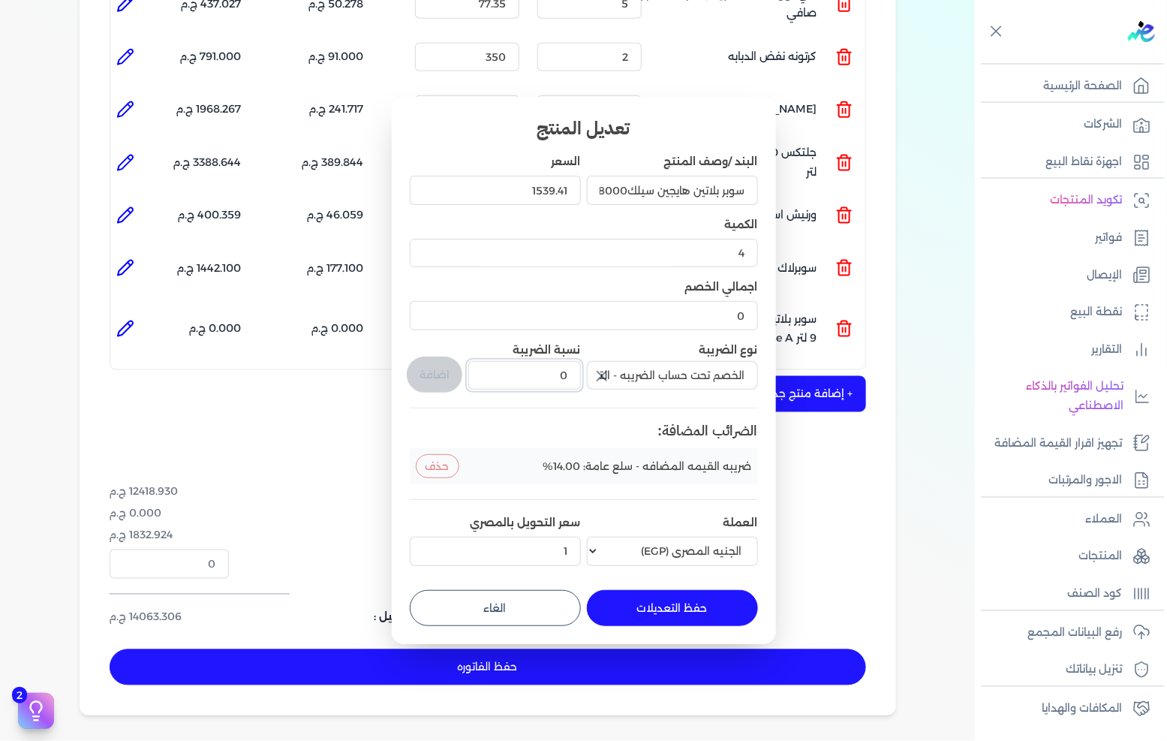
drag, startPoint x: 529, startPoint y: 374, endPoint x: 751, endPoint y: 372, distance: 222.2
click at [733, 374] on div "البند /وصف المنتج سوبر بلاتين هايجين سيلك8000 بستلة 9 لتر Base A السعر 1539.41 …" at bounding box center [584, 362] width 348 height 417
type input "1"
click at [426, 374] on button "اضافة" at bounding box center [435, 375] width 56 height 36
type input "0"
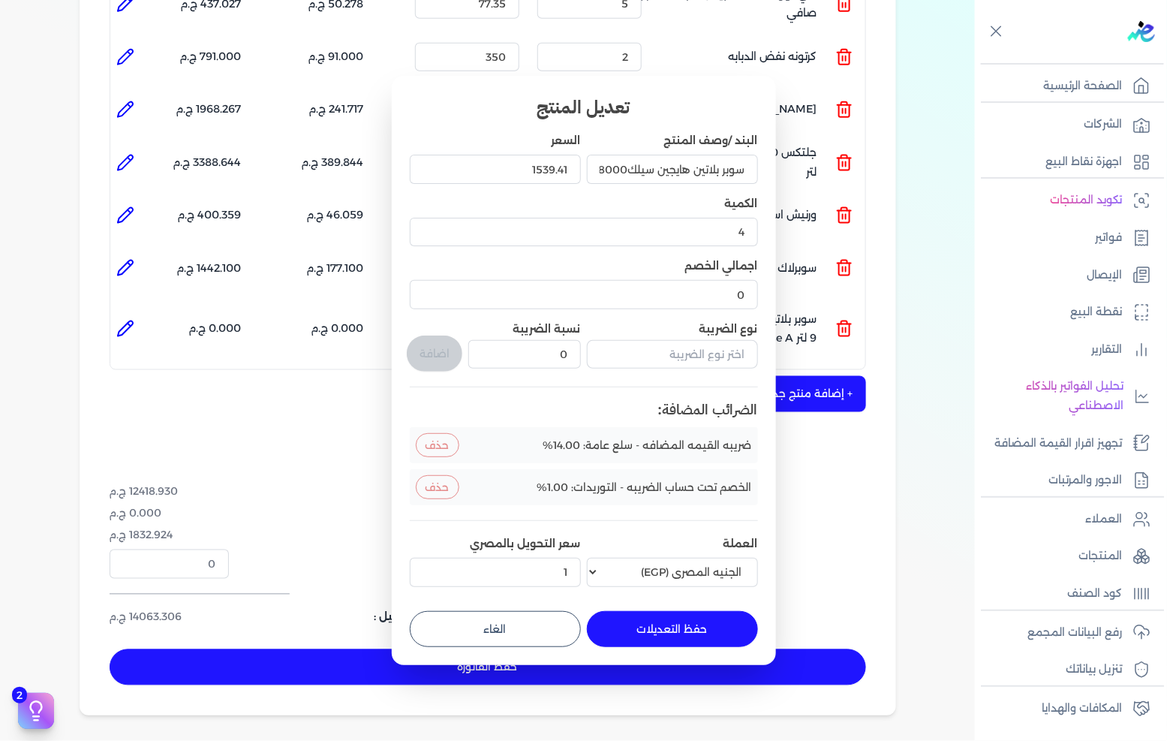
click at [671, 623] on button "حفظ التعديلات" at bounding box center [672, 629] width 171 height 36
type input "0"
type input "1"
type input "1539.41"
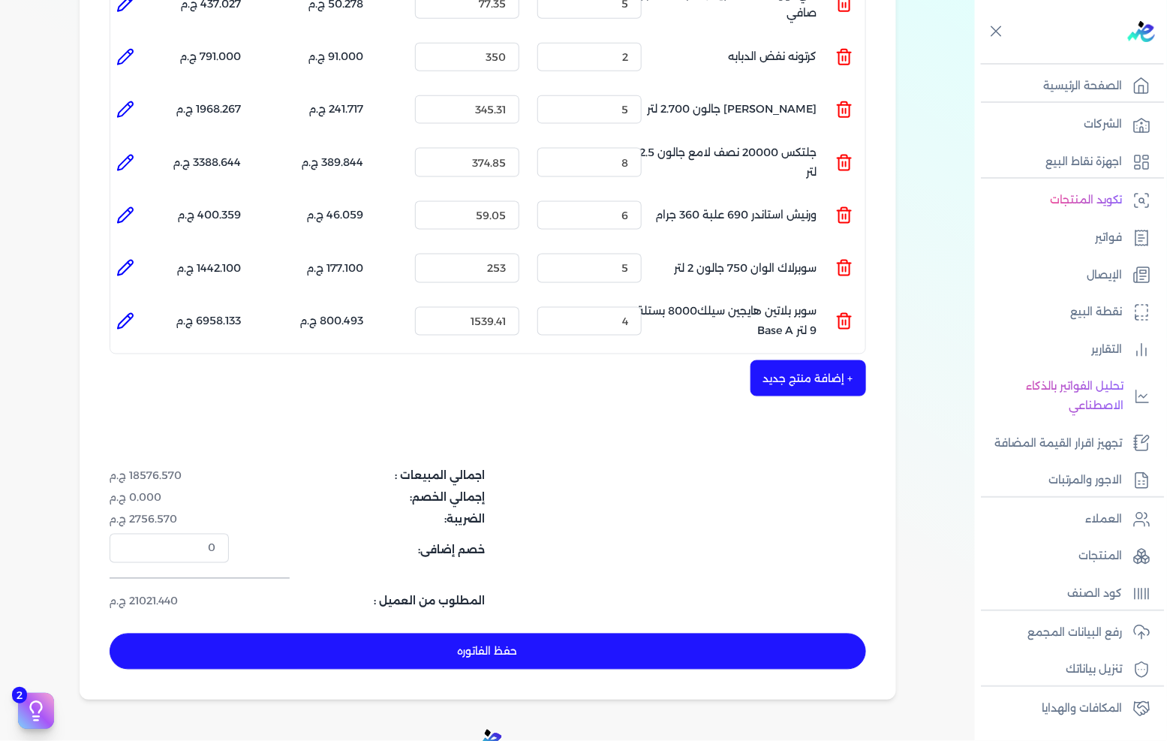
click at [119, 259] on icon at bounding box center [125, 268] width 18 height 18
type input "سوبرلاك الوان 750 جالون 2 لتر"
type input "253"
type input "5"
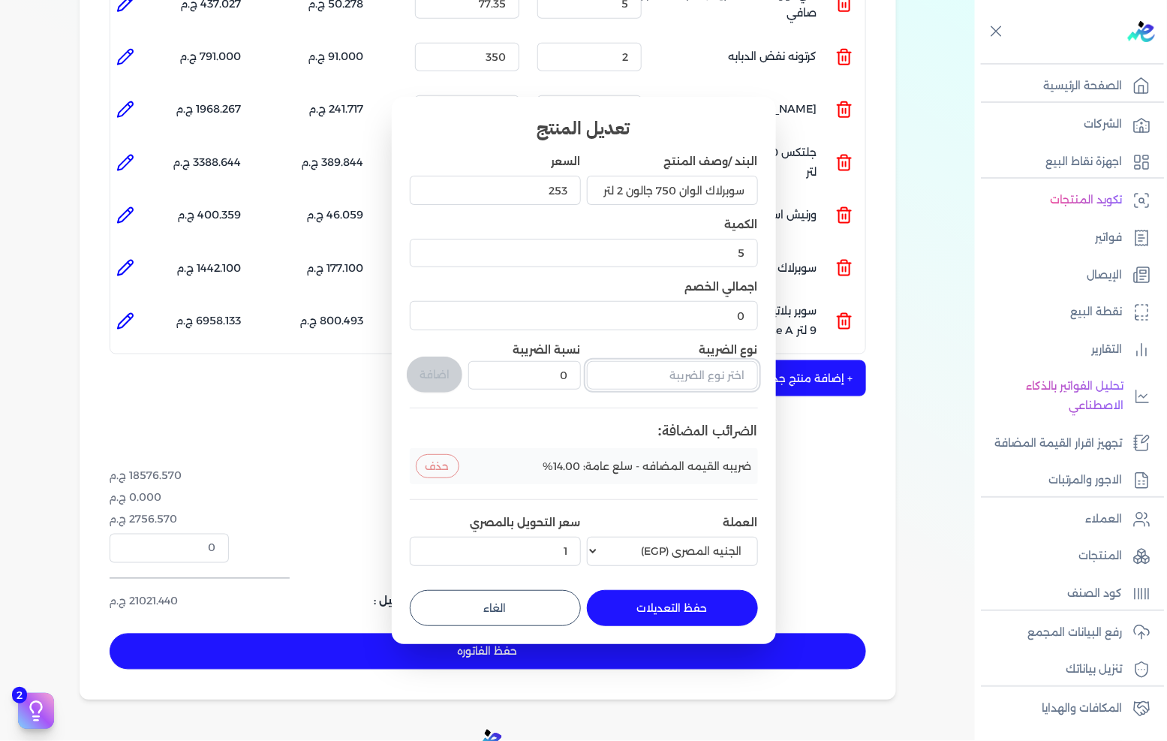
click at [666, 386] on input "text" at bounding box center [672, 375] width 171 height 29
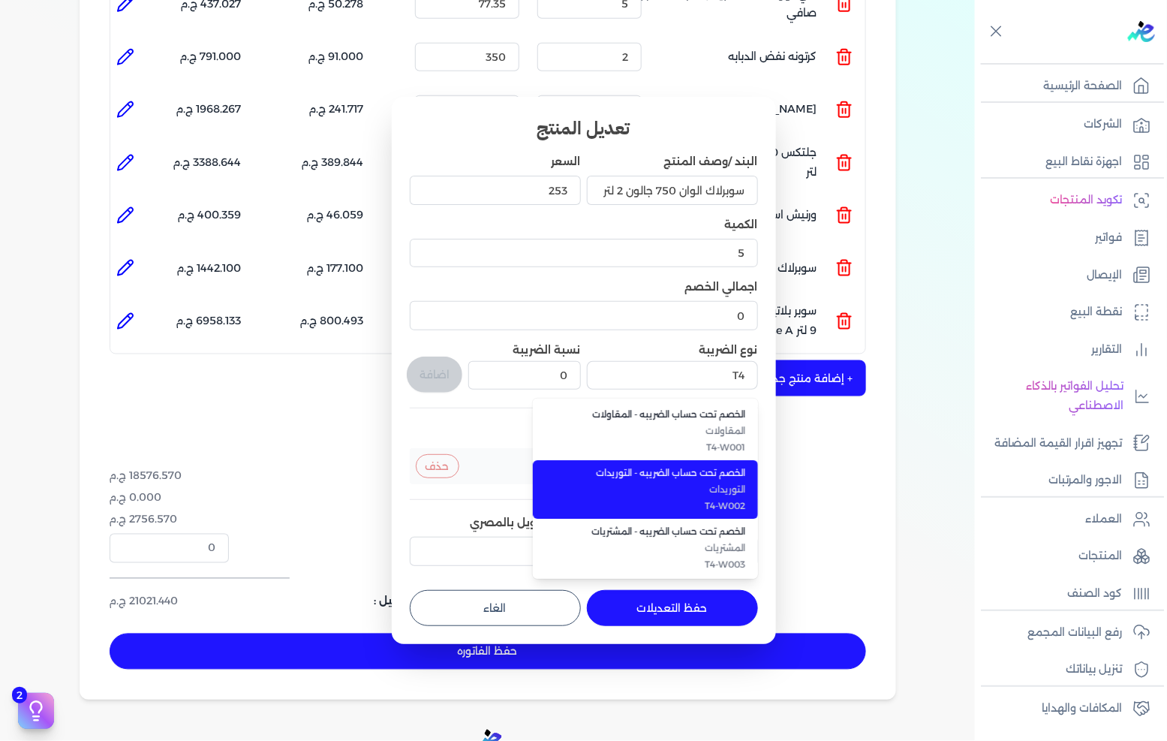
click at [725, 470] on span "الخصم تحت حساب الضريبه - التوريدات" at bounding box center [654, 473] width 183 height 14
type input "الخصم تحت حساب الضريبه - التوريدات"
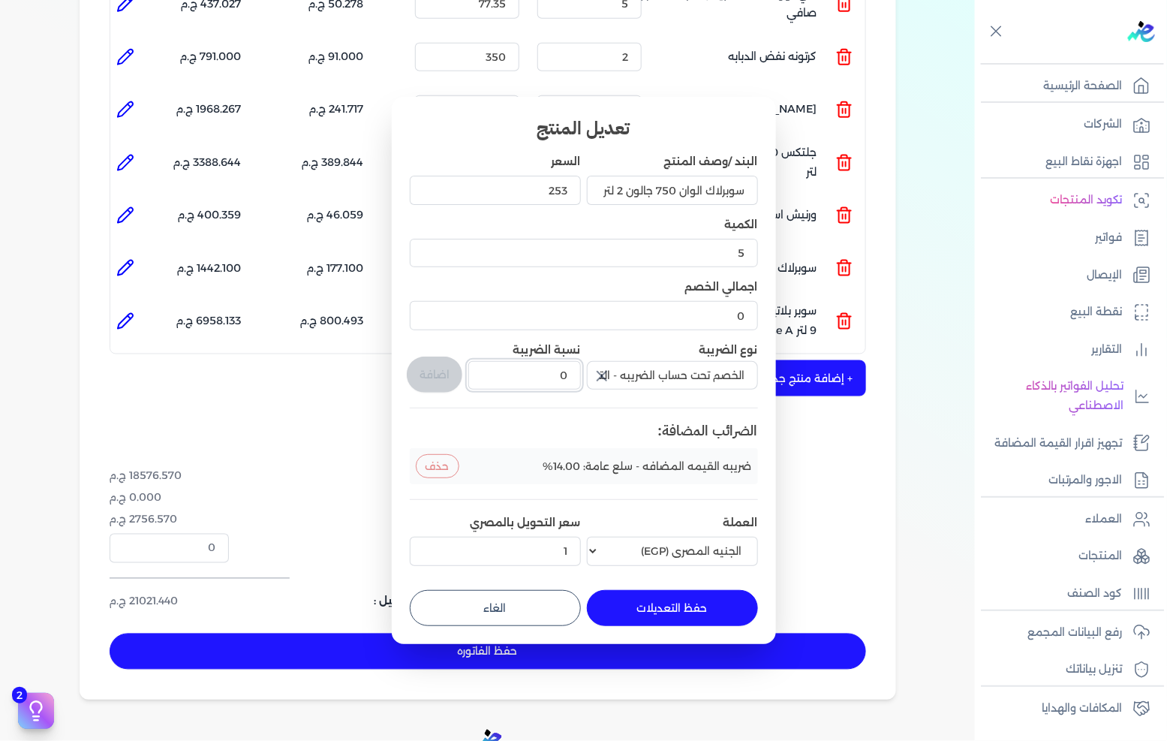
drag, startPoint x: 550, startPoint y: 369, endPoint x: 583, endPoint y: 369, distance: 33.8
click at [580, 369] on input "0" at bounding box center [524, 375] width 112 height 29
type input "1"
drag, startPoint x: 439, startPoint y: 378, endPoint x: 440, endPoint y: 395, distance: 16.5
click at [440, 378] on button "اضافة" at bounding box center [435, 375] width 56 height 36
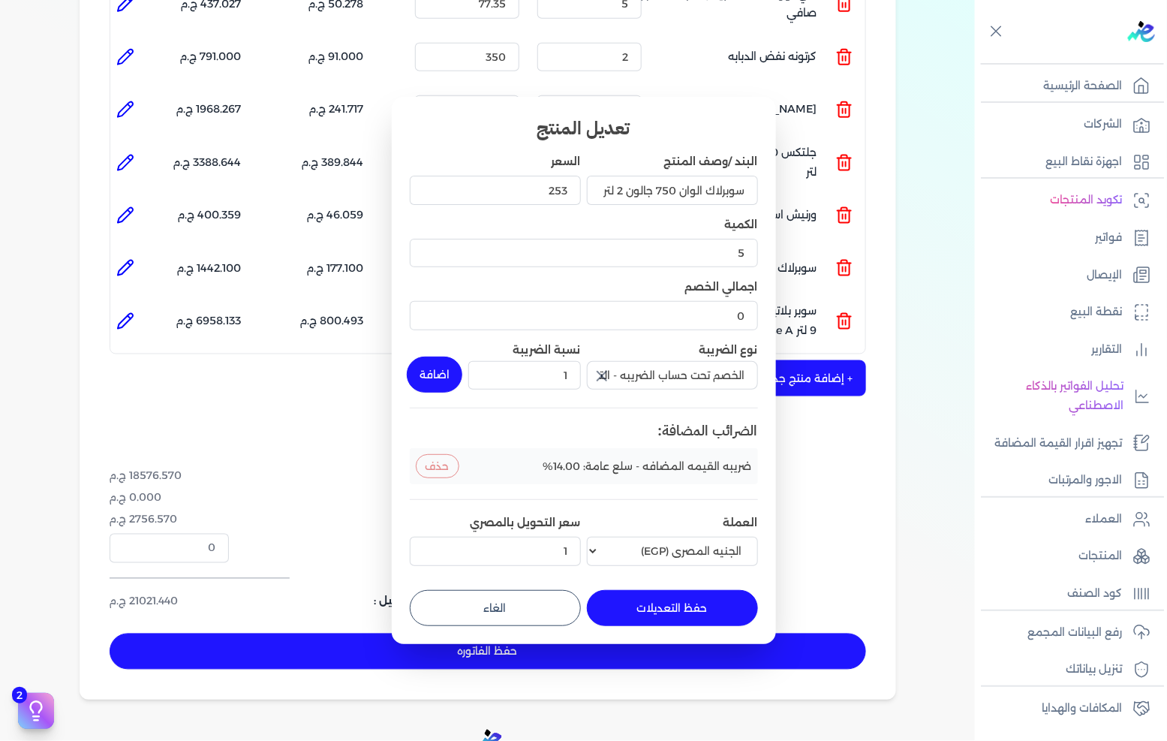
type input "0"
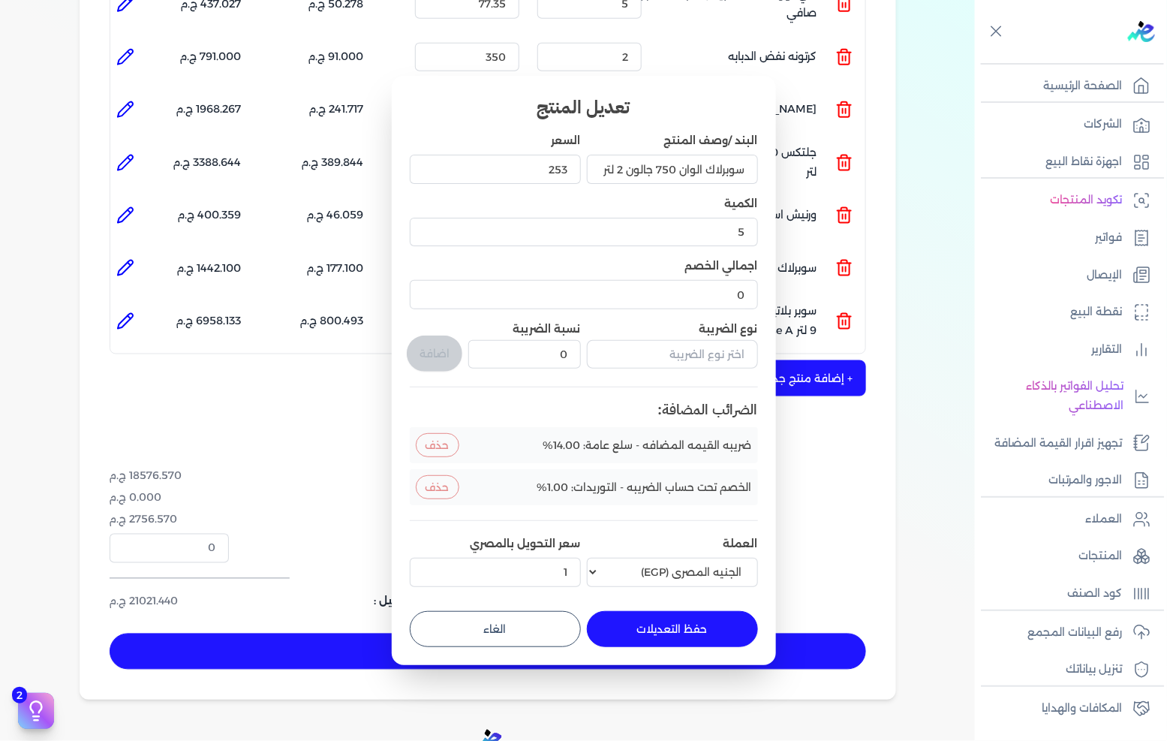
click at [709, 646] on button "حفظ التعديلات" at bounding box center [672, 629] width 171 height 36
type input "0"
type input "1"
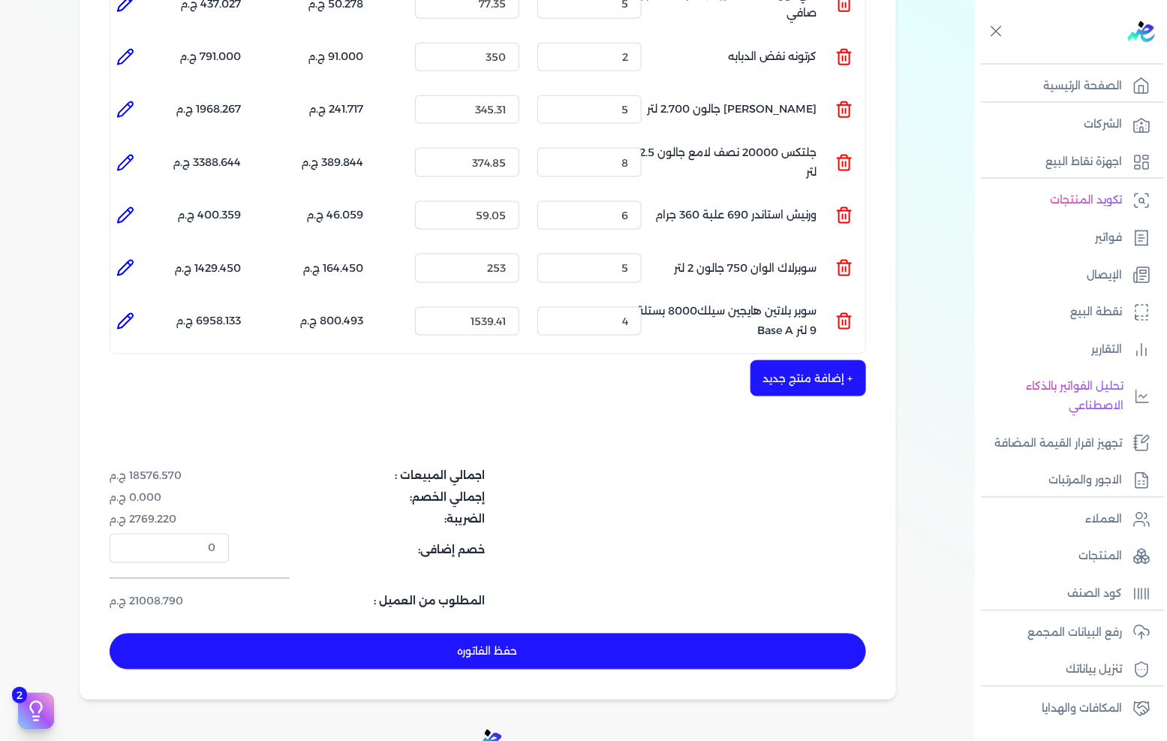
click at [859, 360] on button "+ إضافة منتج جديد" at bounding box center [809, 378] width 116 height 36
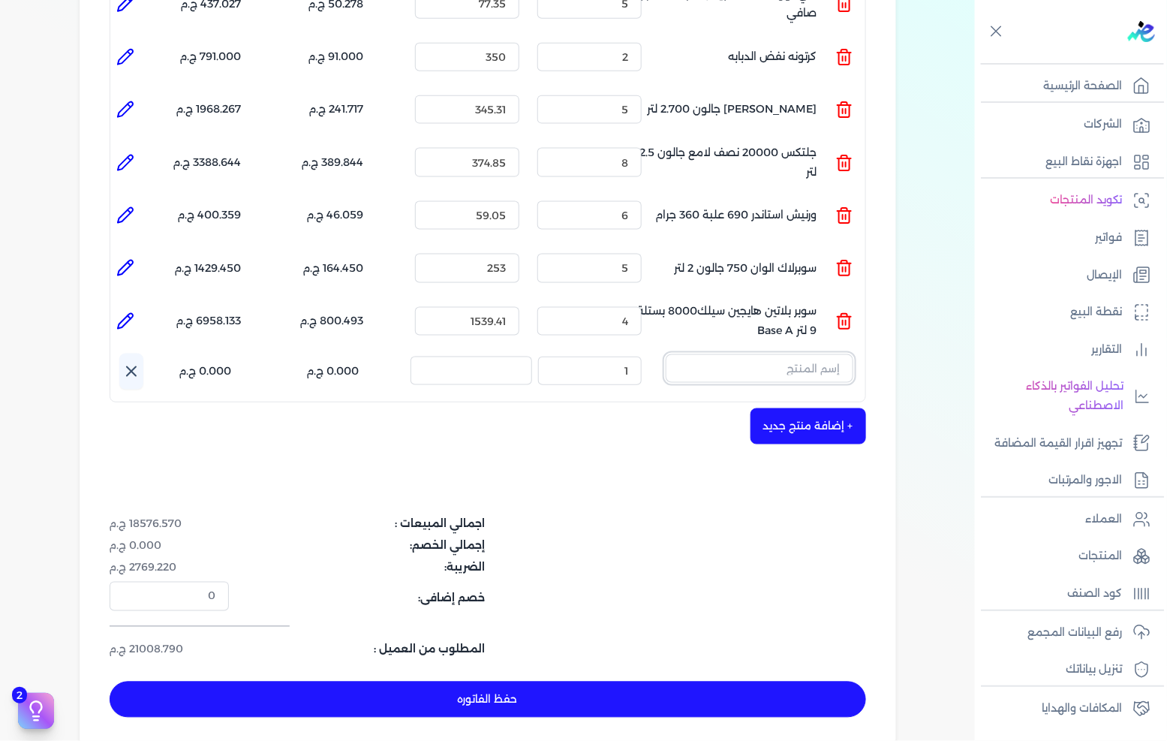
click at [798, 354] on input "text" at bounding box center [760, 368] width 188 height 29
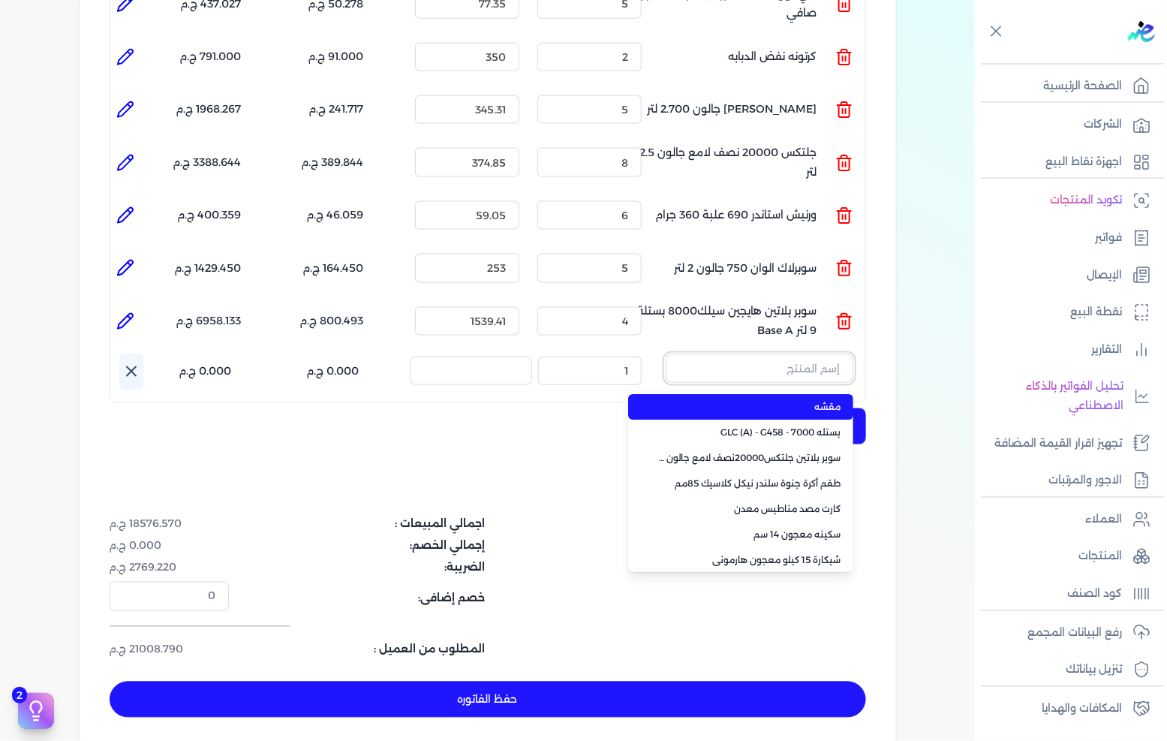
paste input "داي تون مط اسود جالون 3.750 كجم"
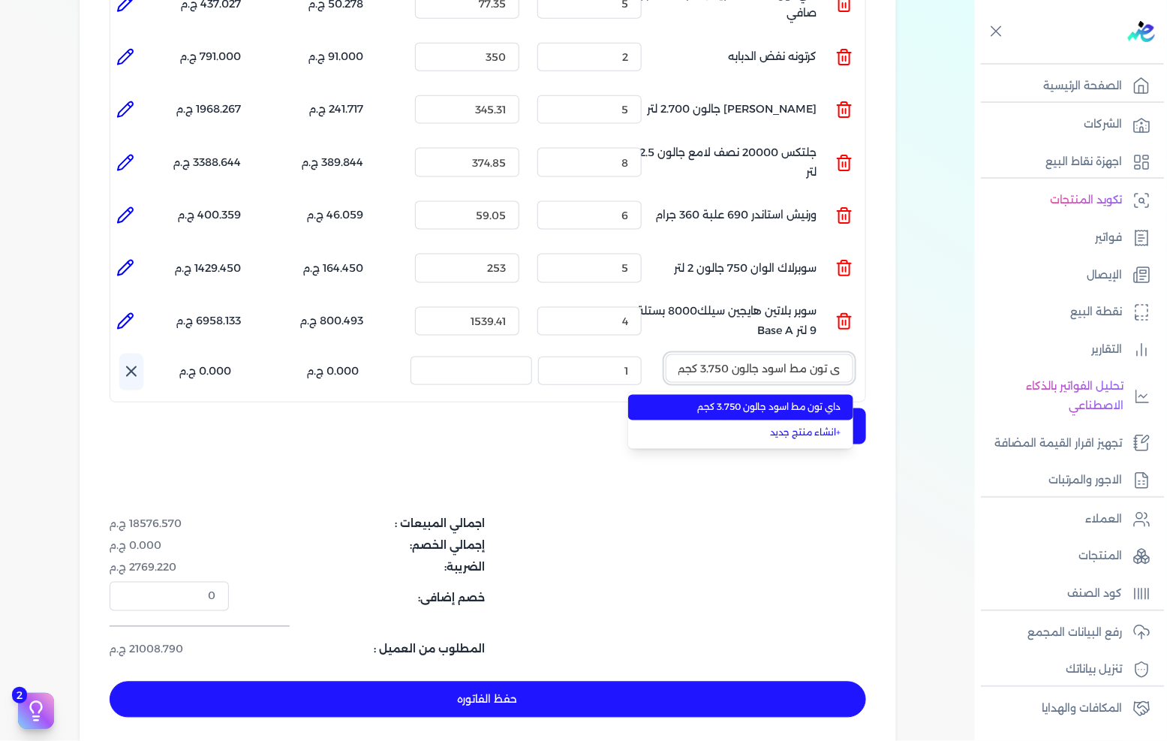
type input "داي تون مط اسود جالون 3.750 كجم"
click at [782, 401] on span "داي تون مط اسود جالون 3.750 كجم" at bounding box center [749, 408] width 183 height 14
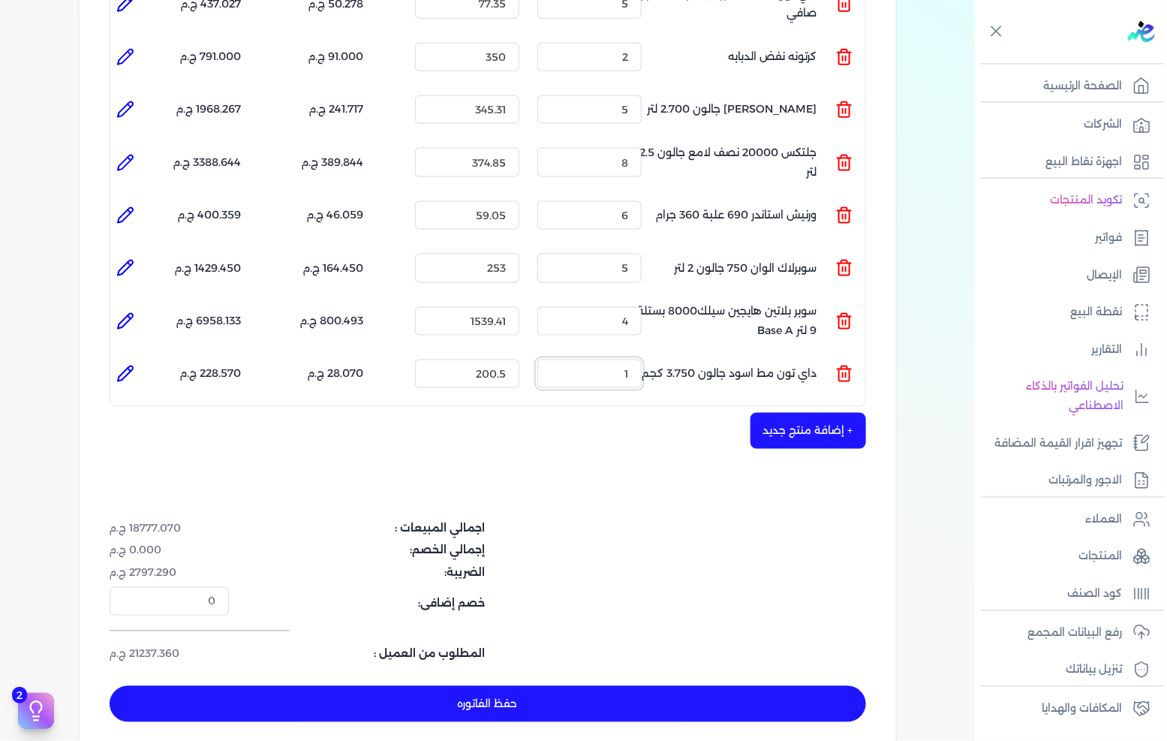
drag, startPoint x: 574, startPoint y: 340, endPoint x: 782, endPoint y: 355, distance: 207.7
click at [782, 355] on ul "المنتج : داي تون مط اسود جالون 3.750 كجم الكمية : 1 السعر : 200.5 الضريبه : 28.…" at bounding box center [487, 374] width 755 height 41
type input "6"
click at [122, 366] on icon at bounding box center [125, 373] width 15 height 15
type input "داي تون مط اسود جالون 3.750 كجم"
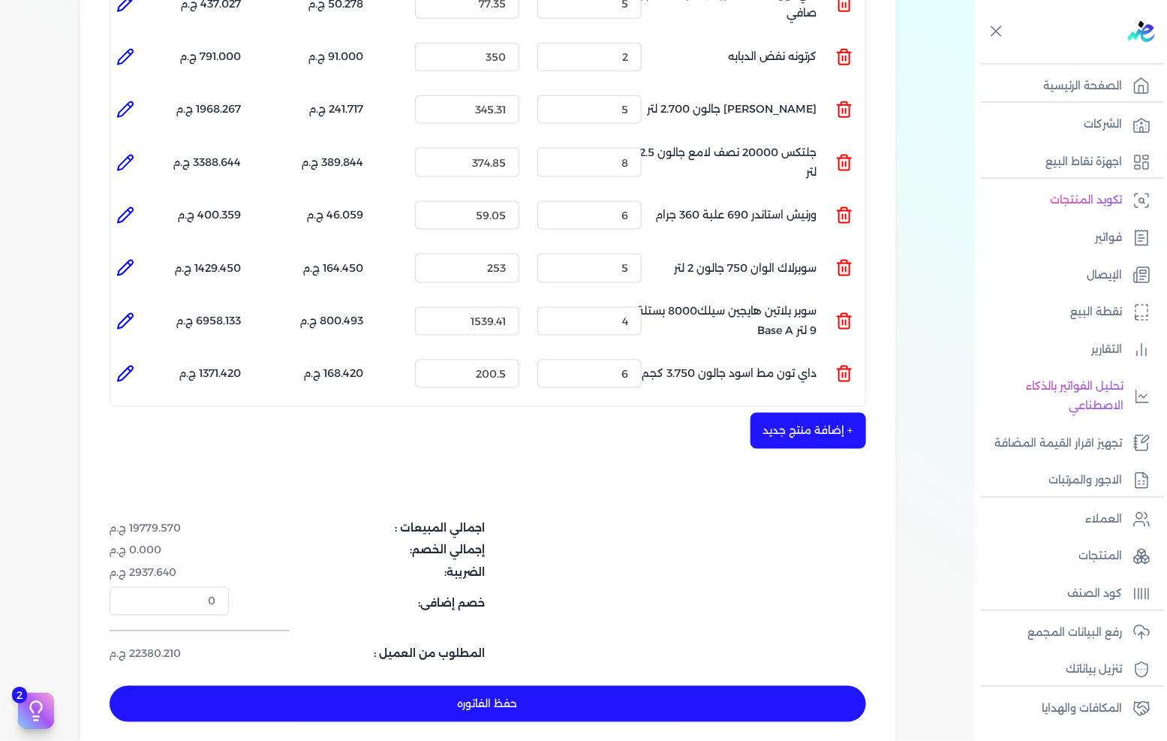
type input "200.5"
type input "6"
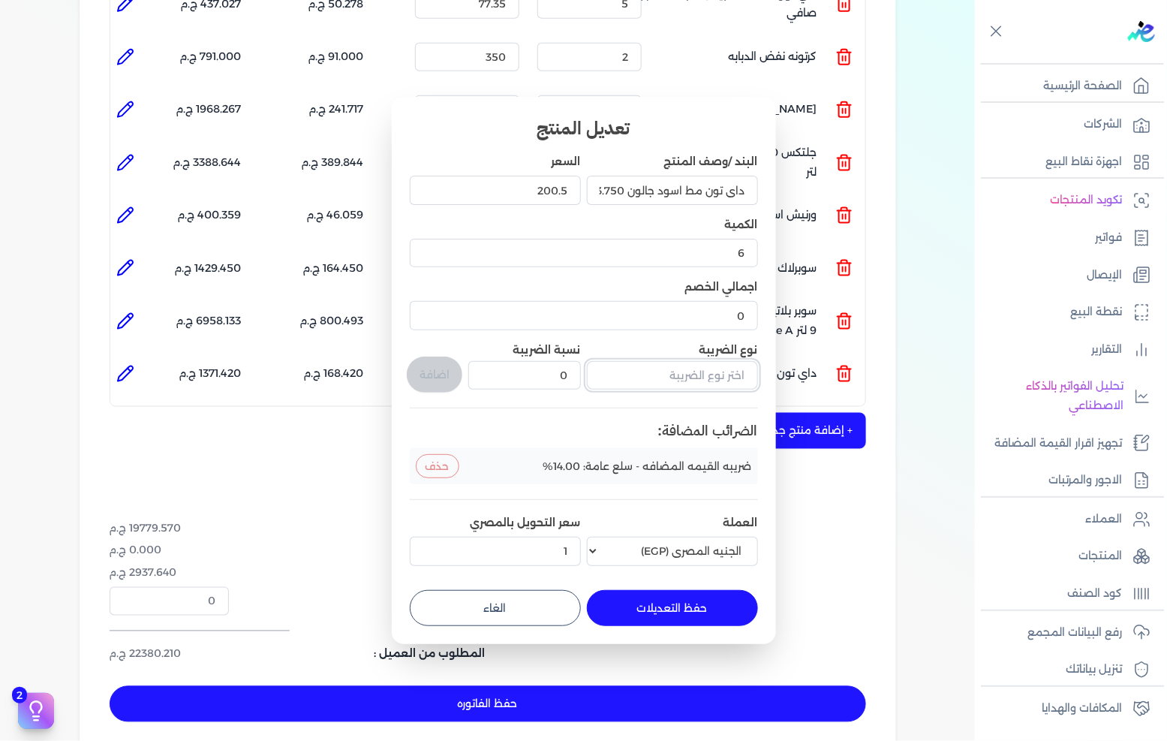
click at [669, 365] on input "text" at bounding box center [672, 375] width 171 height 29
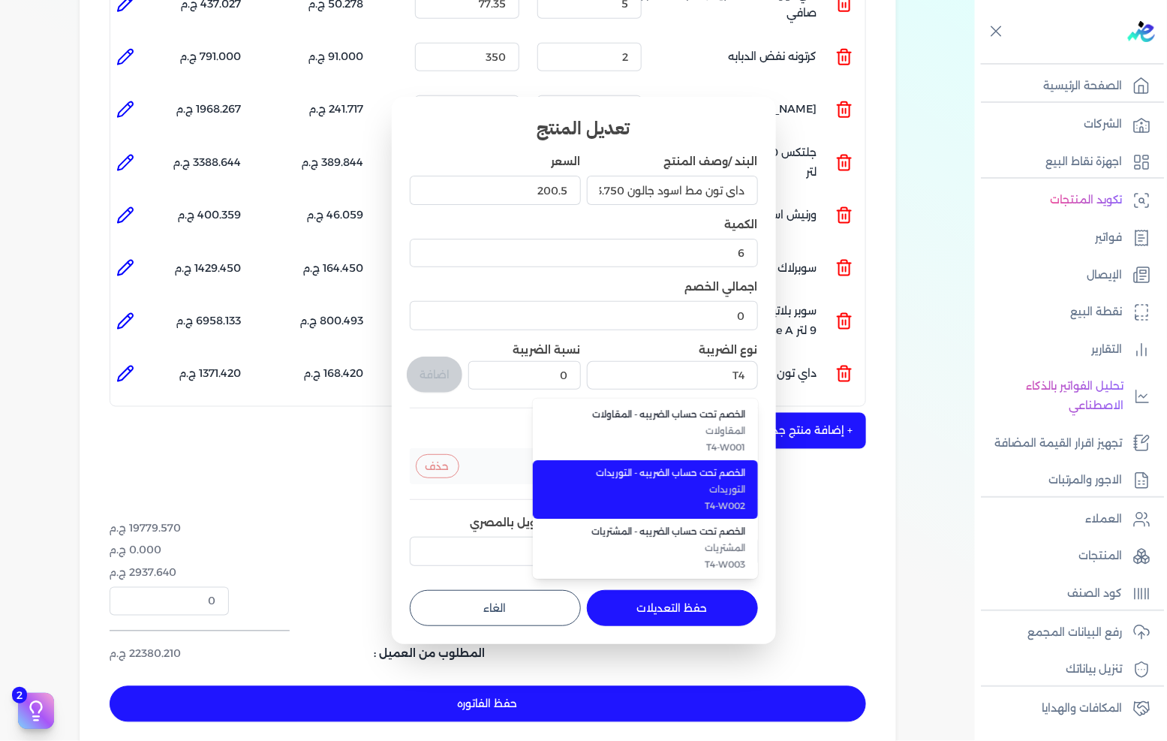
click at [688, 466] on span "الخصم تحت حساب الضريبه - التوريدات" at bounding box center [654, 473] width 183 height 14
type input "الخصم تحت حساب الضريبه - التوريدات"
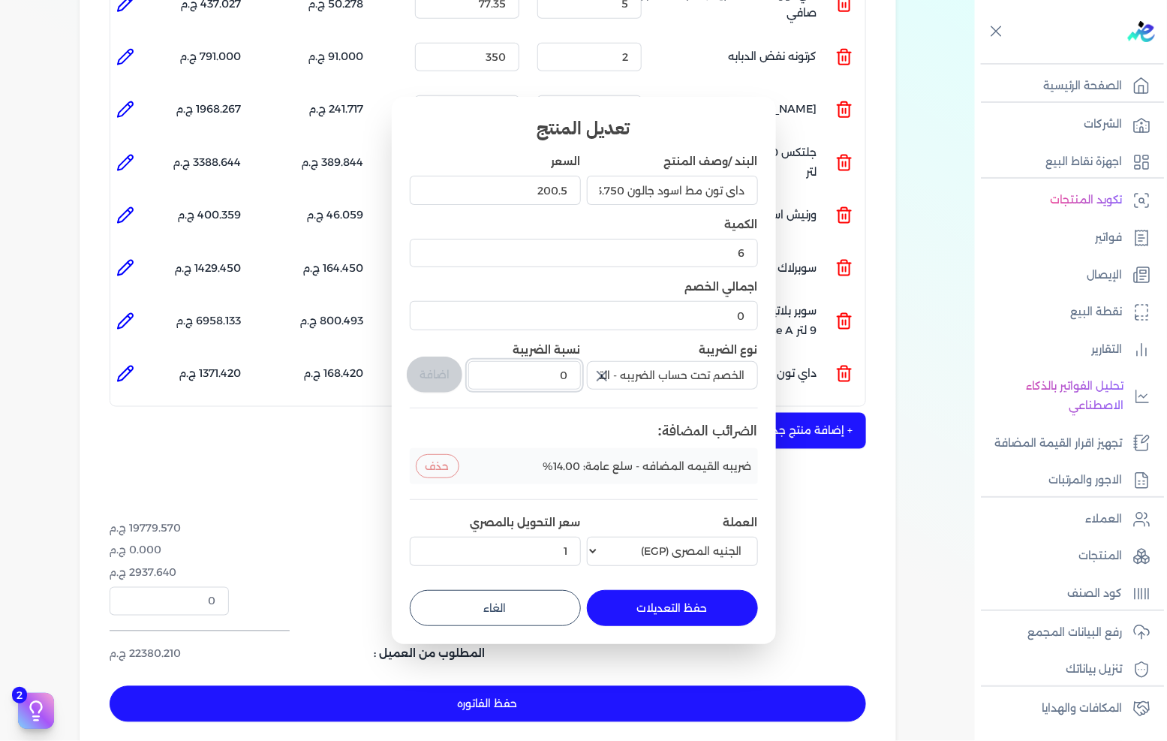
drag, startPoint x: 530, startPoint y: 373, endPoint x: 616, endPoint y: 385, distance: 87.2
click at [616, 384] on div "البند /وصف المنتج داي تون مط اسود جالون 3.750 كجم السعر 200.5 الكمية 6 اجمالي ا…" at bounding box center [584, 362] width 348 height 417
type input "1"
click at [425, 374] on button "اضافة" at bounding box center [435, 375] width 56 height 36
type input "0"
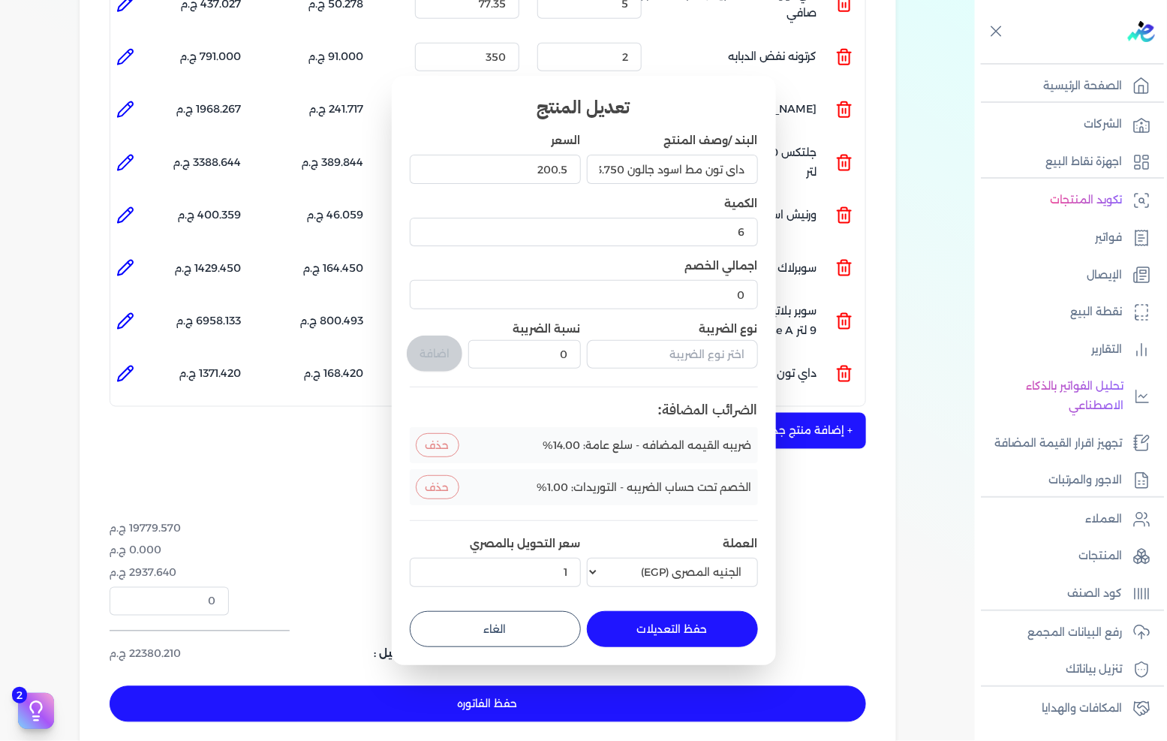
click at [659, 619] on button "حفظ التعديلات" at bounding box center [672, 629] width 171 height 36
type input "0"
type input "1"
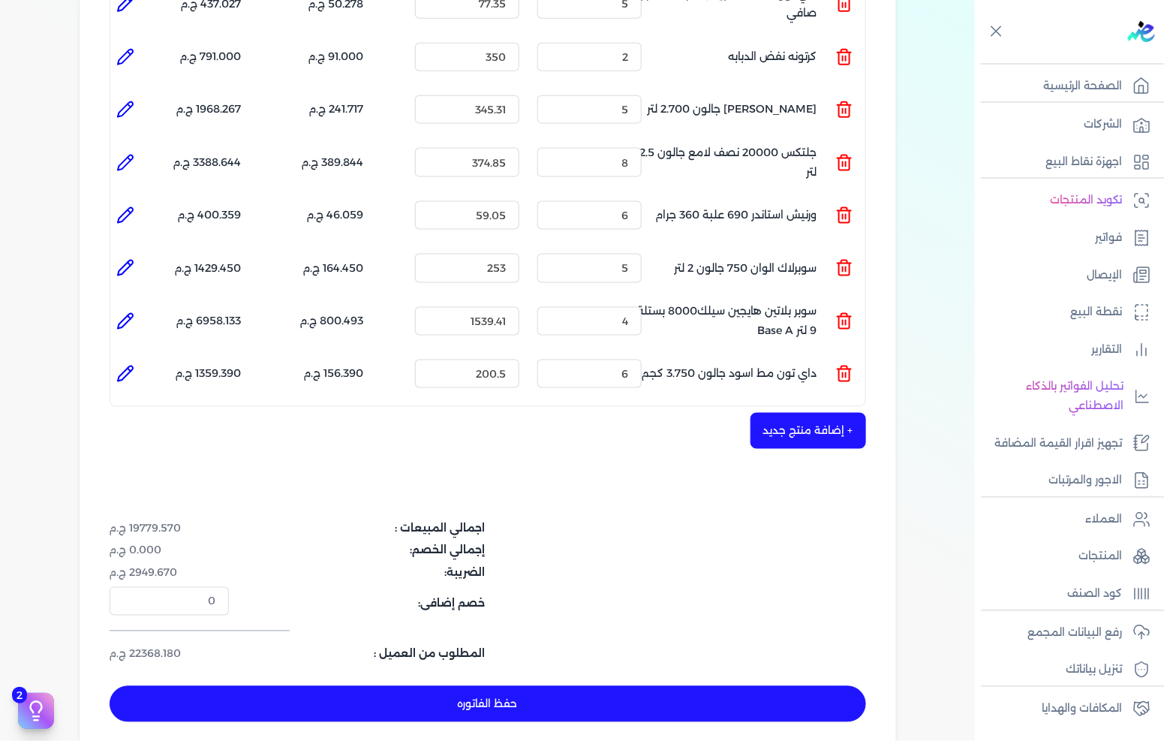
click at [818, 413] on button "+ إضافة منتج جديد" at bounding box center [809, 431] width 116 height 36
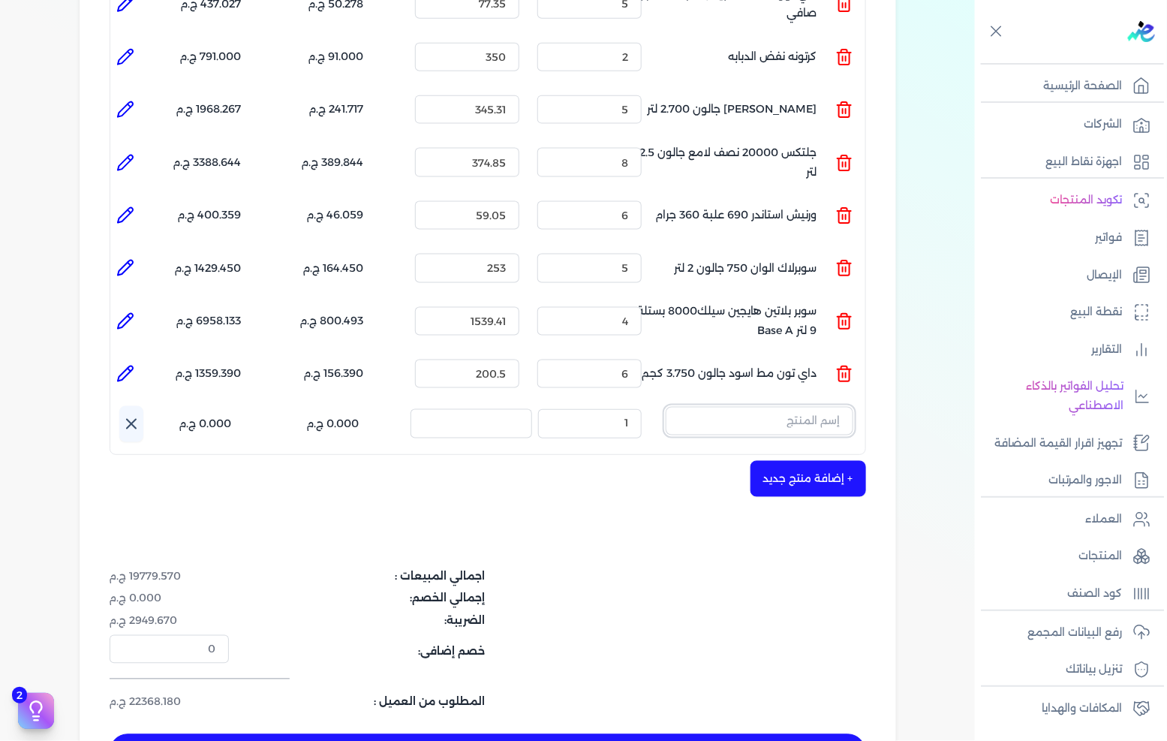
click at [808, 407] on input "text" at bounding box center [760, 421] width 188 height 29
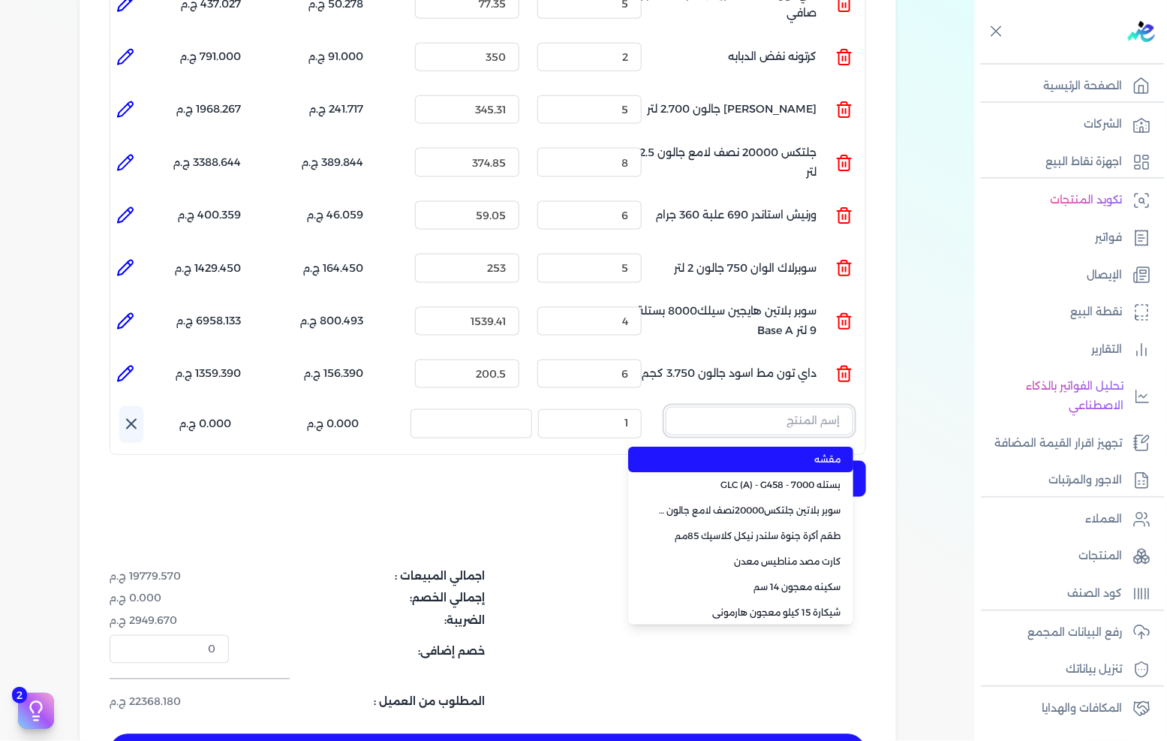
paste input "جلتكس25000 لامع بلاستيك بستلة 12.250 كجم"
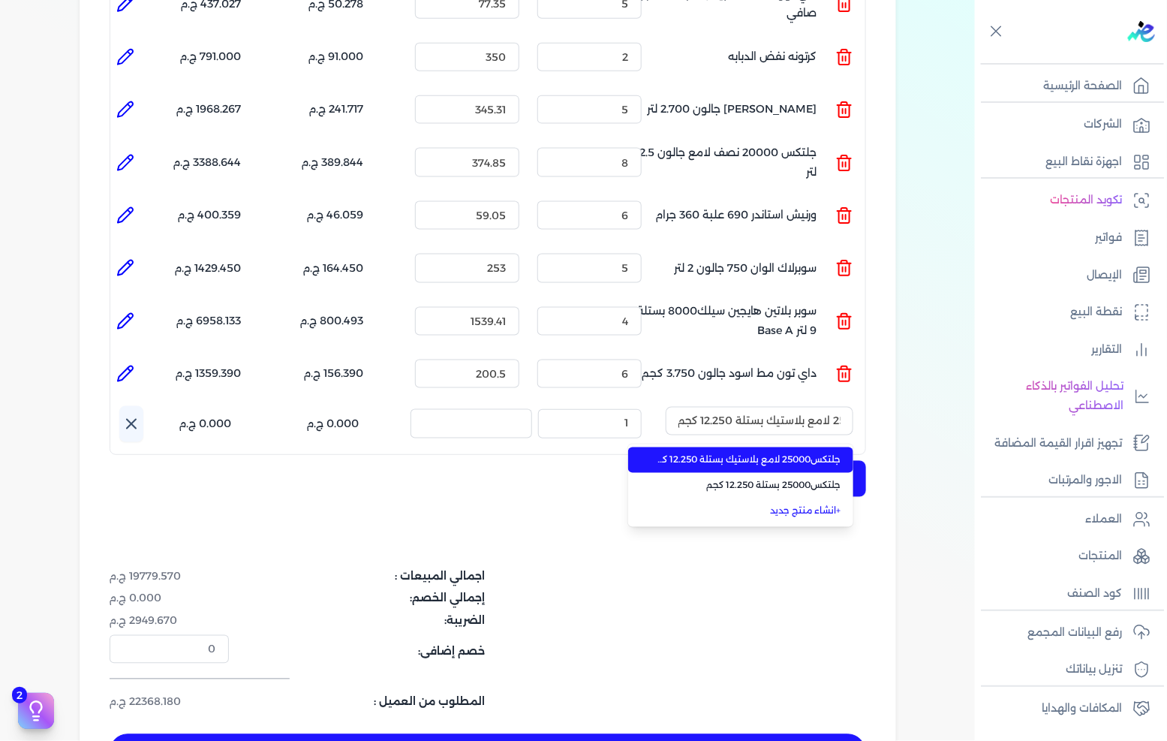
click at [777, 453] on span "جلتكس25000 لامع بلاستيك بستلة 12.250 كجم" at bounding box center [749, 460] width 183 height 14
type input "جلتكس25000 لامع بلاستيك بستلة 12.250 كجم"
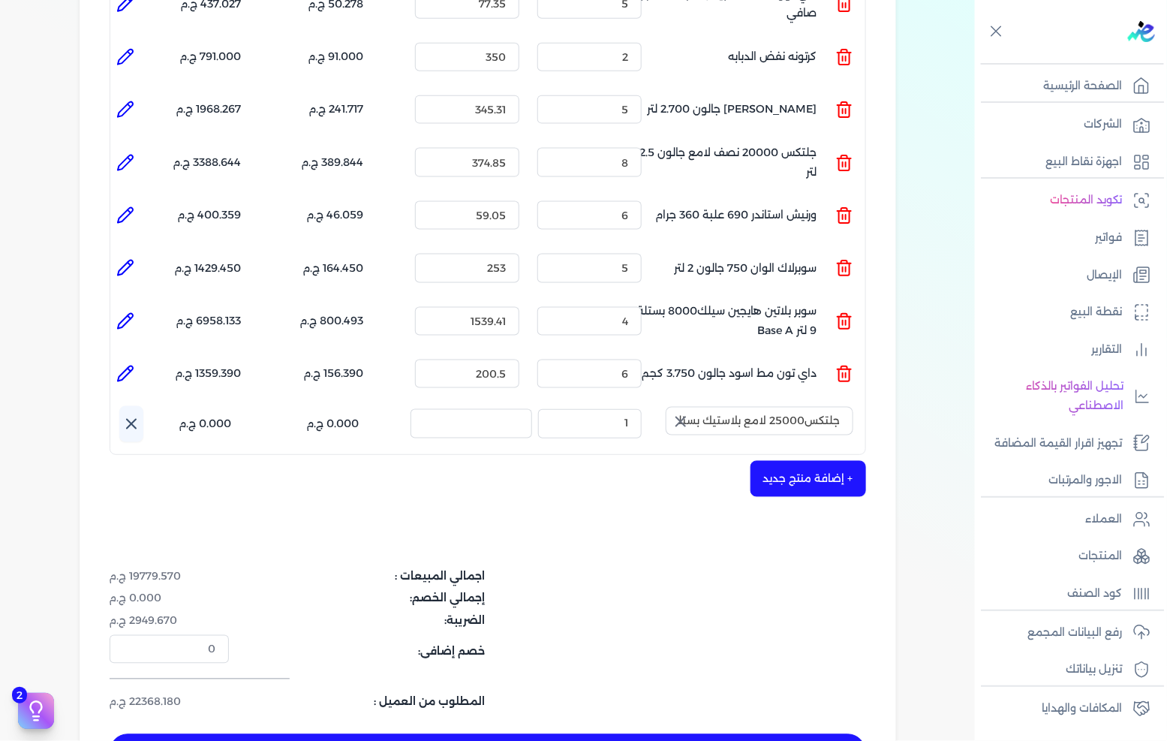
click at [685, 417] on icon "button" at bounding box center [680, 421] width 9 height 9
click at [700, 407] on input "text" at bounding box center [760, 421] width 188 height 29
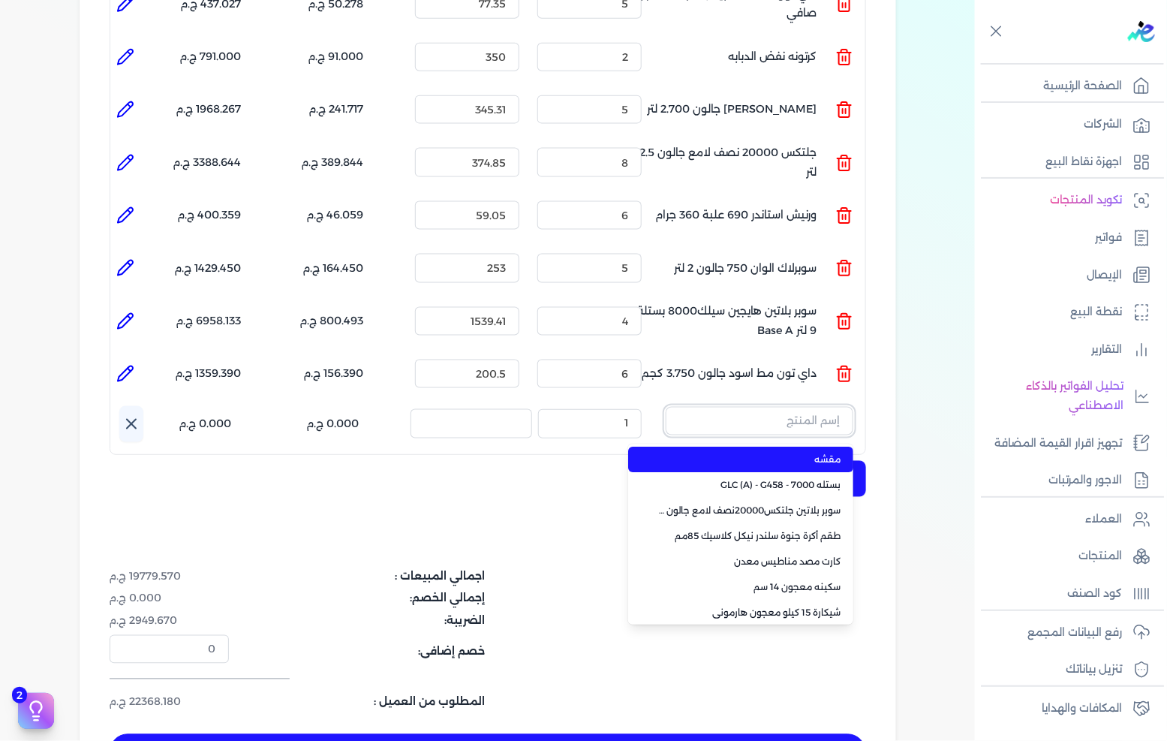
paste input "سوبر بلاتين جلتكس15000حريري جالون 2.7 لتر Base A"
type input "سوبر بلاتين جلتكس15000حريري جالون 2.7 لتر Base A"
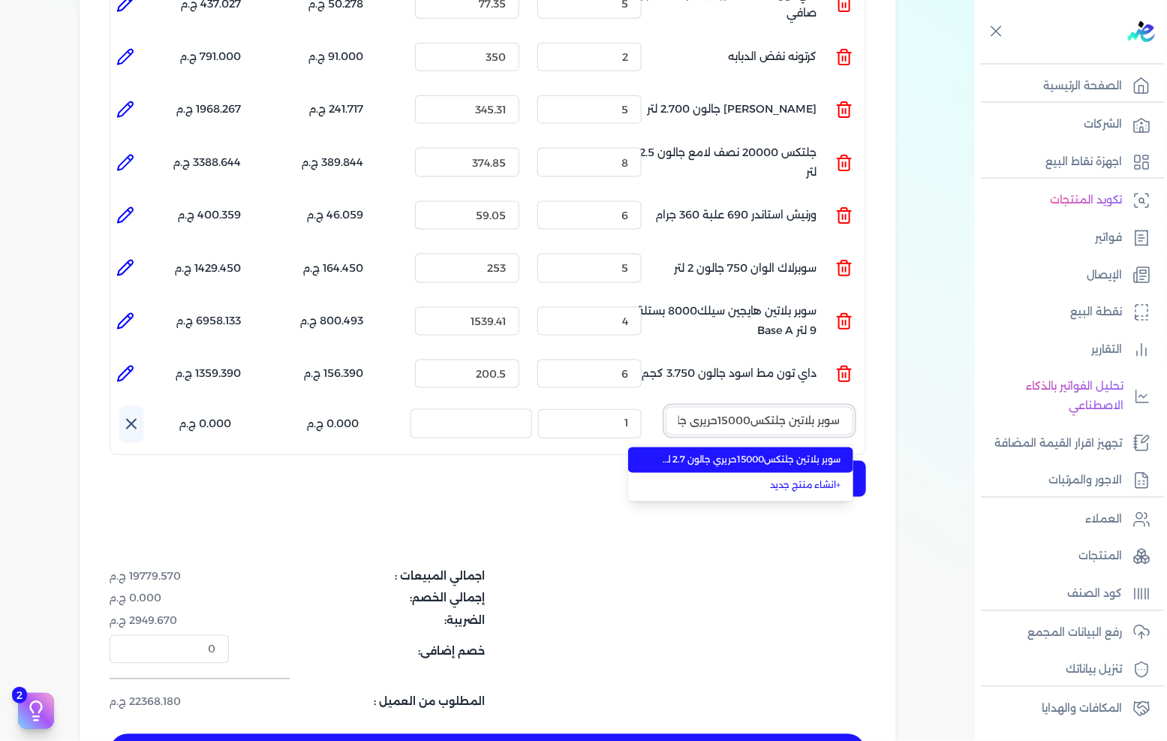
scroll to position [0, -86]
click at [715, 453] on span "سوبر بلاتين جلتكس15000حريري جالون 2.7 لتر Base A" at bounding box center [749, 460] width 183 height 14
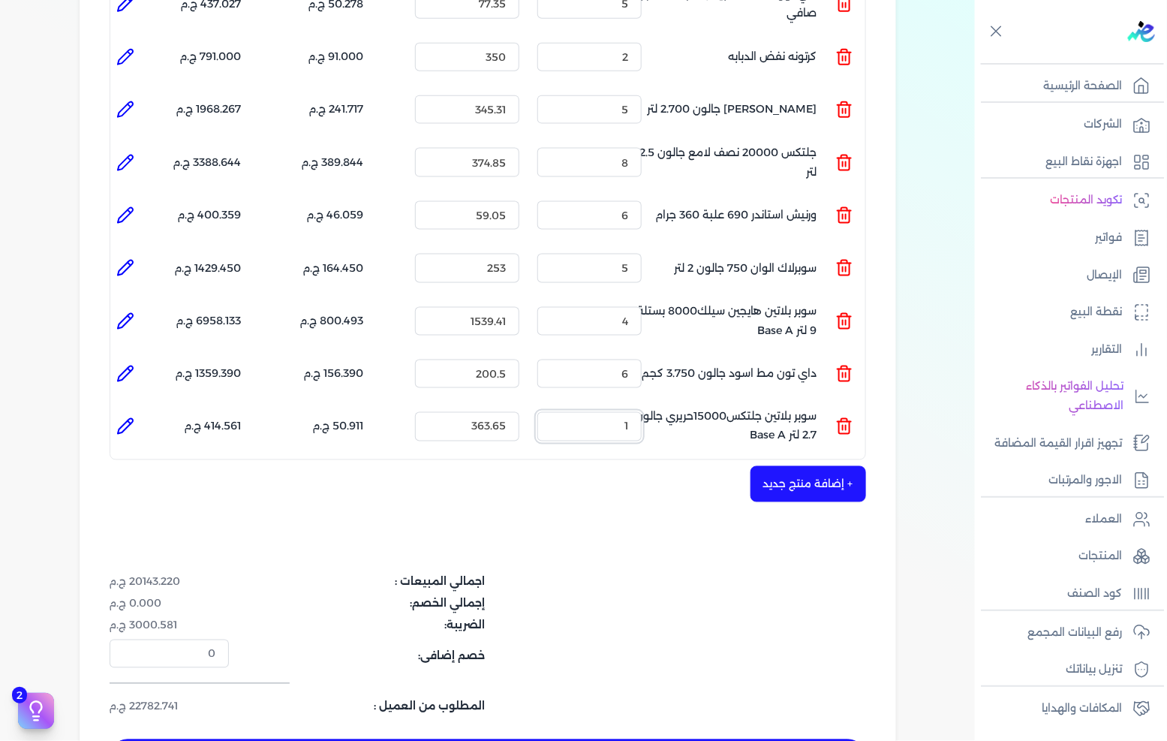
drag, startPoint x: 613, startPoint y: 401, endPoint x: 723, endPoint y: 393, distance: 110.6
click at [723, 406] on ul "المنتج : سوبر بلاتين جلتكس15000حريري جالون 2.7 لتر Base A الكمية : 1 السعر : 36…" at bounding box center [487, 426] width 755 height 41
click at [134, 359] on li at bounding box center [125, 374] width 30 height 30
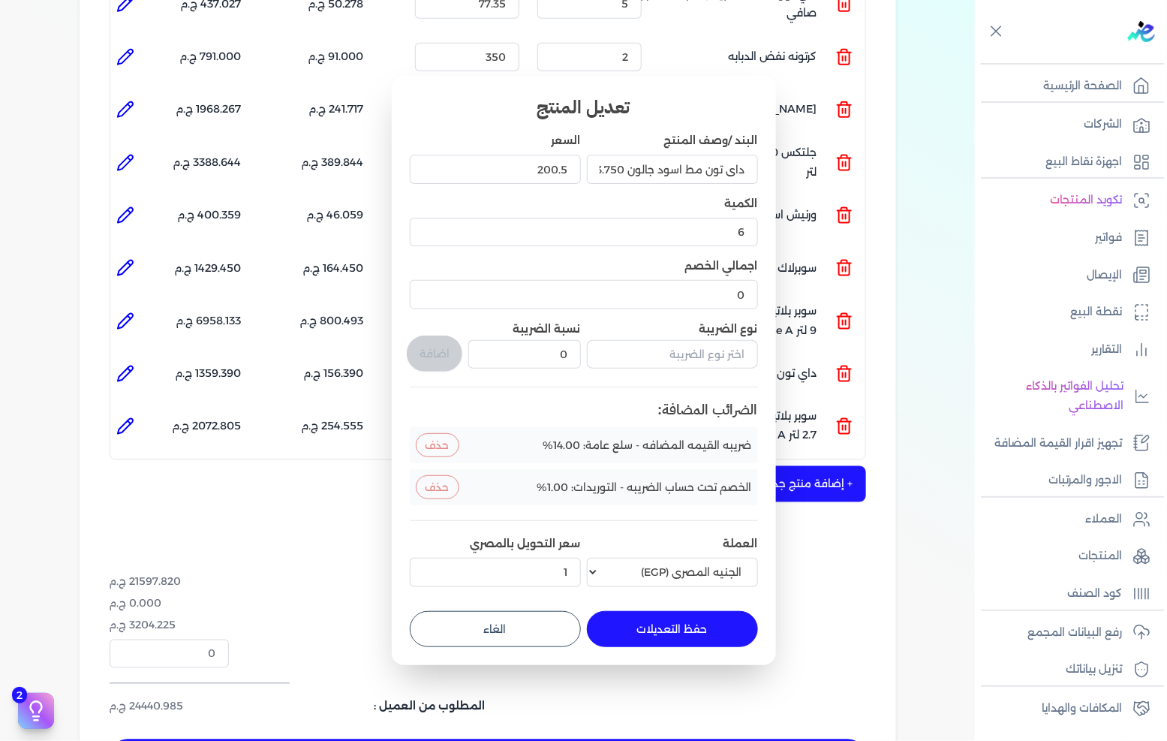
click at [481, 640] on button "الغاء" at bounding box center [495, 629] width 171 height 36
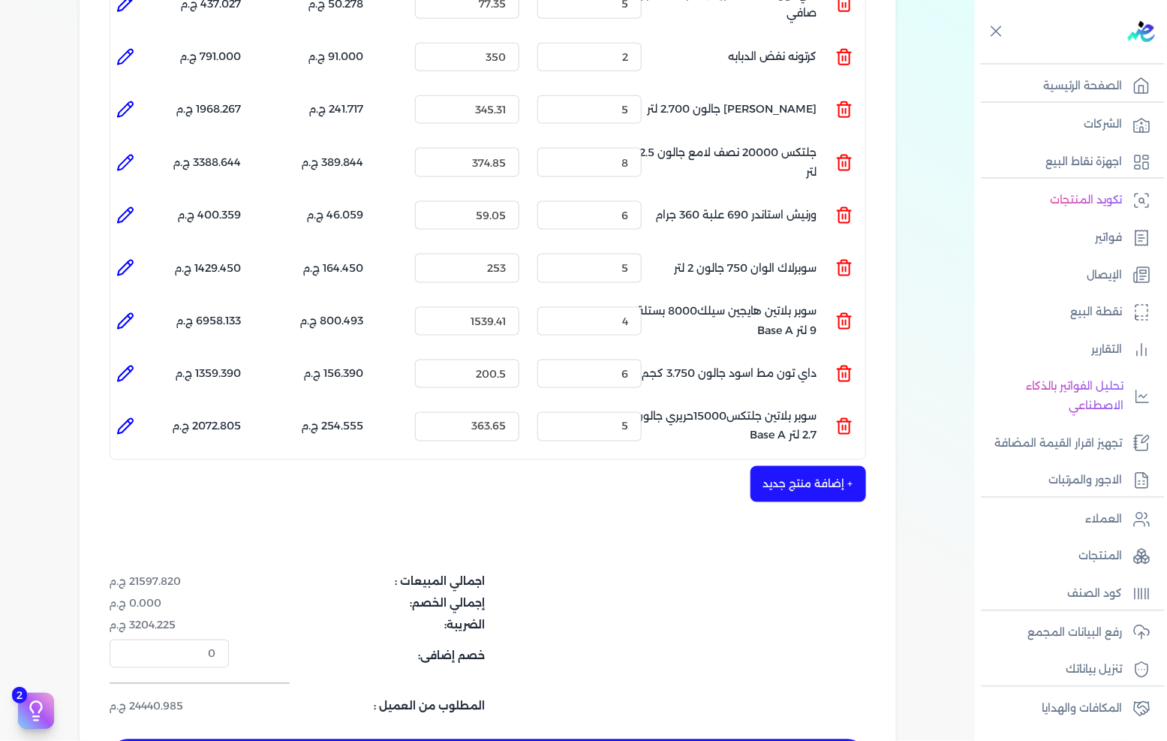
click at [130, 419] on icon at bounding box center [125, 426] width 15 height 15
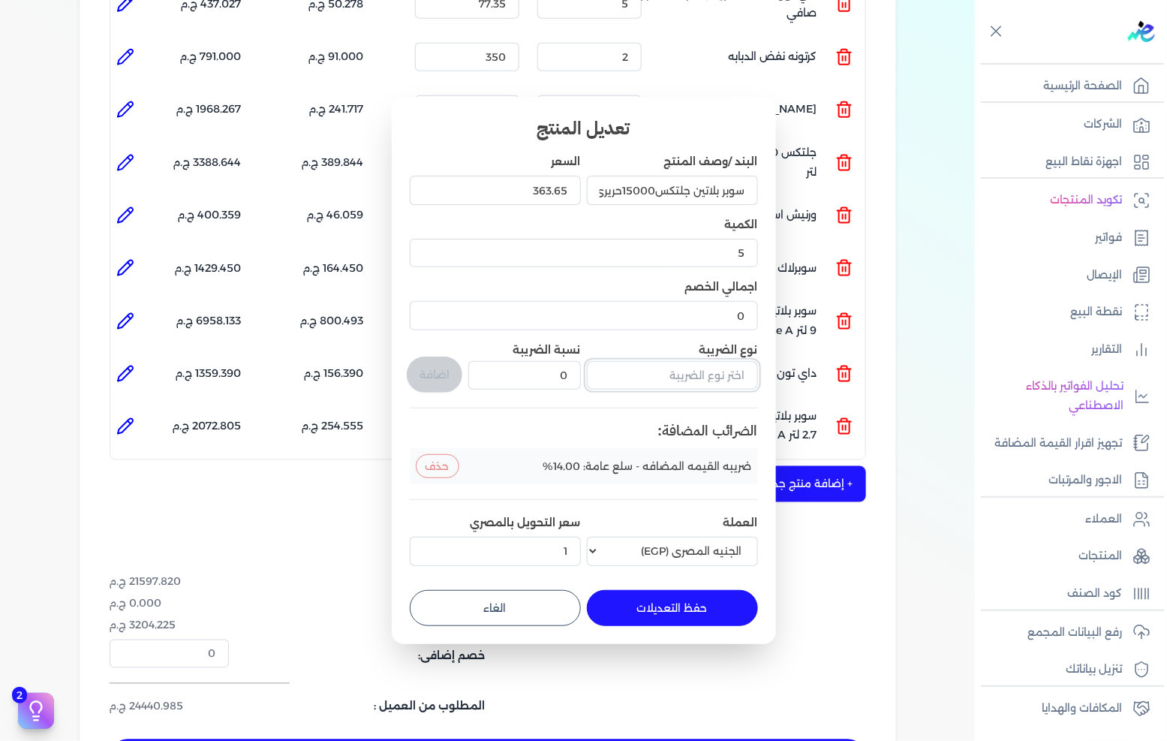
click at [685, 379] on input "text" at bounding box center [672, 375] width 171 height 29
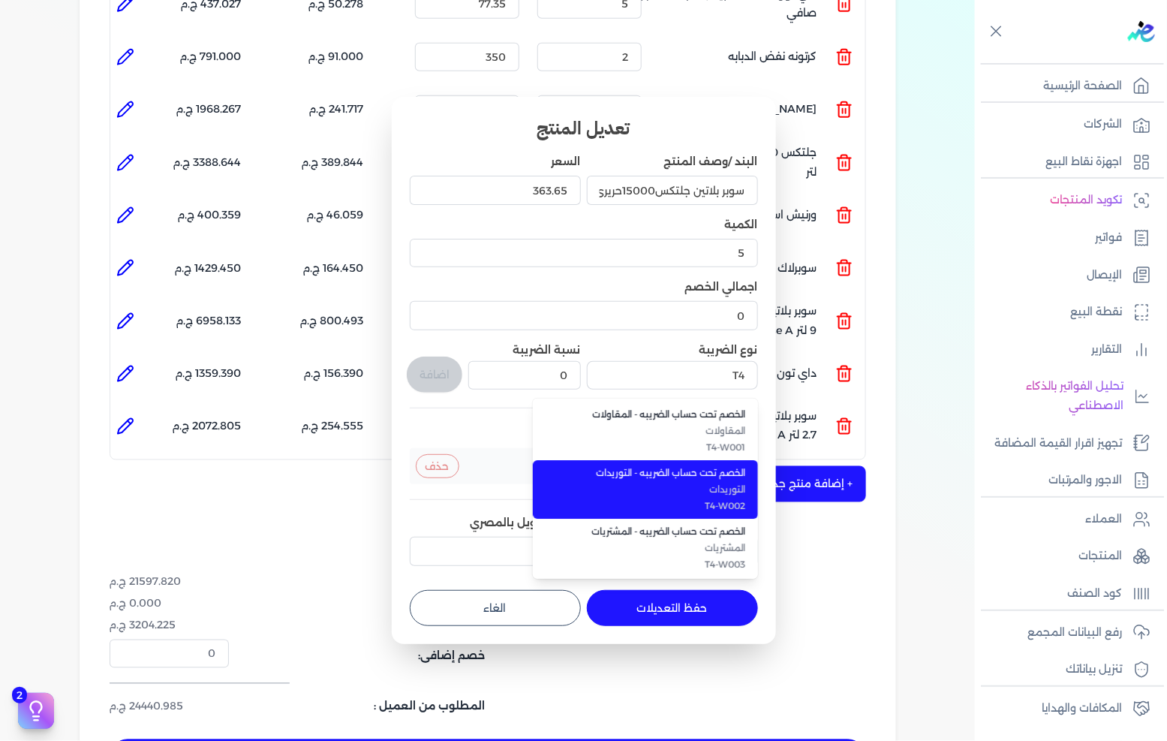
click at [701, 477] on span "الخصم تحت حساب الضريبه - التوريدات" at bounding box center [654, 473] width 183 height 14
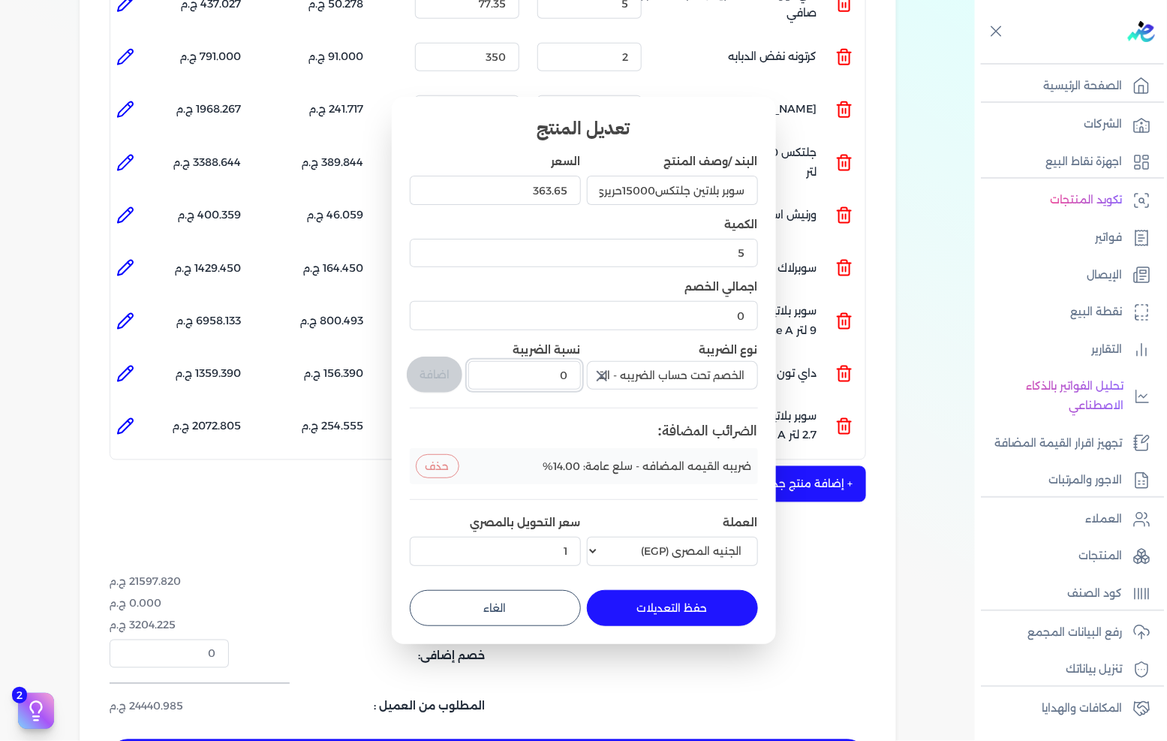
drag, startPoint x: 552, startPoint y: 378, endPoint x: 589, endPoint y: 377, distance: 36.8
click at [589, 377] on div "البند /وصف المنتج سوبر بلاتين جلتكس15000حريري جالون 2.7 لتر Base A السعر 363.65…" at bounding box center [584, 362] width 348 height 417
click at [453, 380] on button "اضافة" at bounding box center [435, 375] width 56 height 36
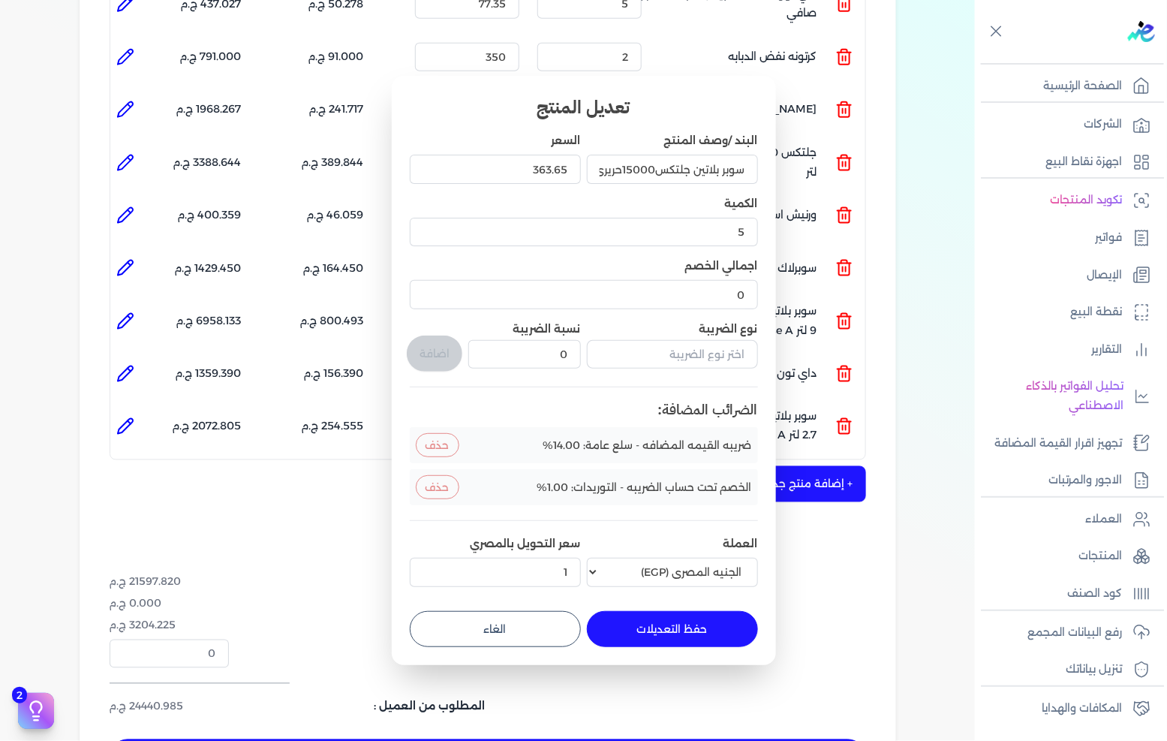
click at [648, 638] on button "حفظ التعديلات" at bounding box center [672, 629] width 171 height 36
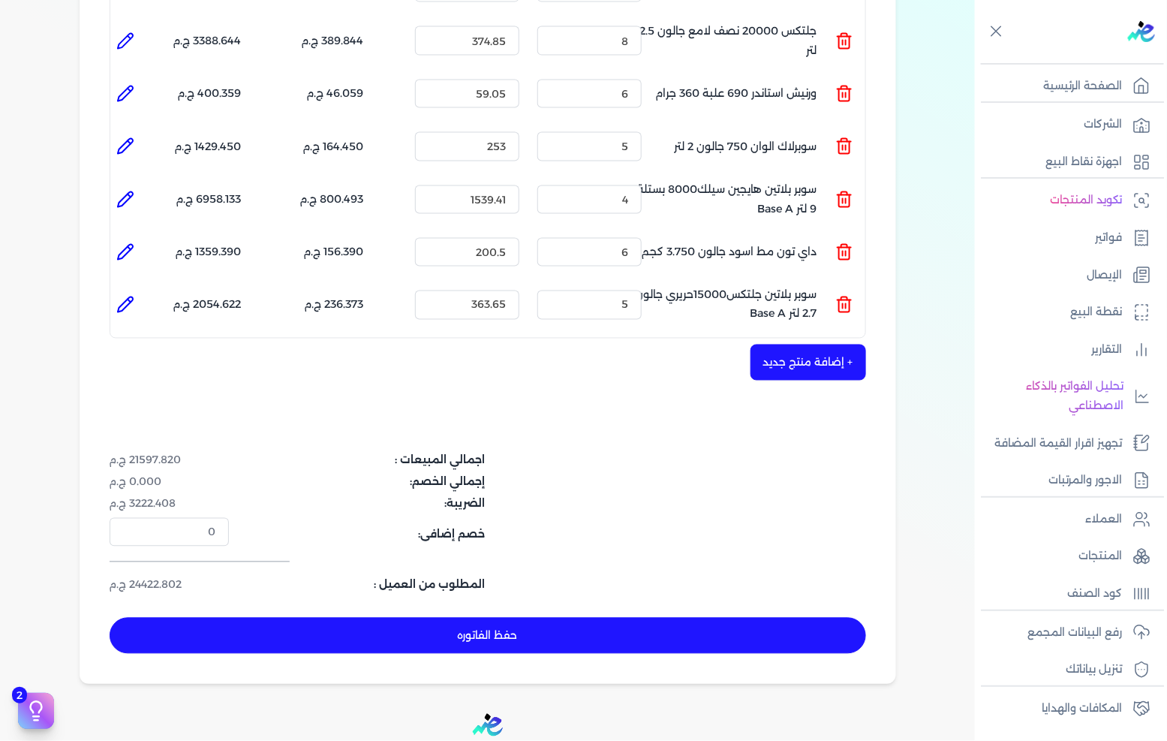
scroll to position [667, 0]
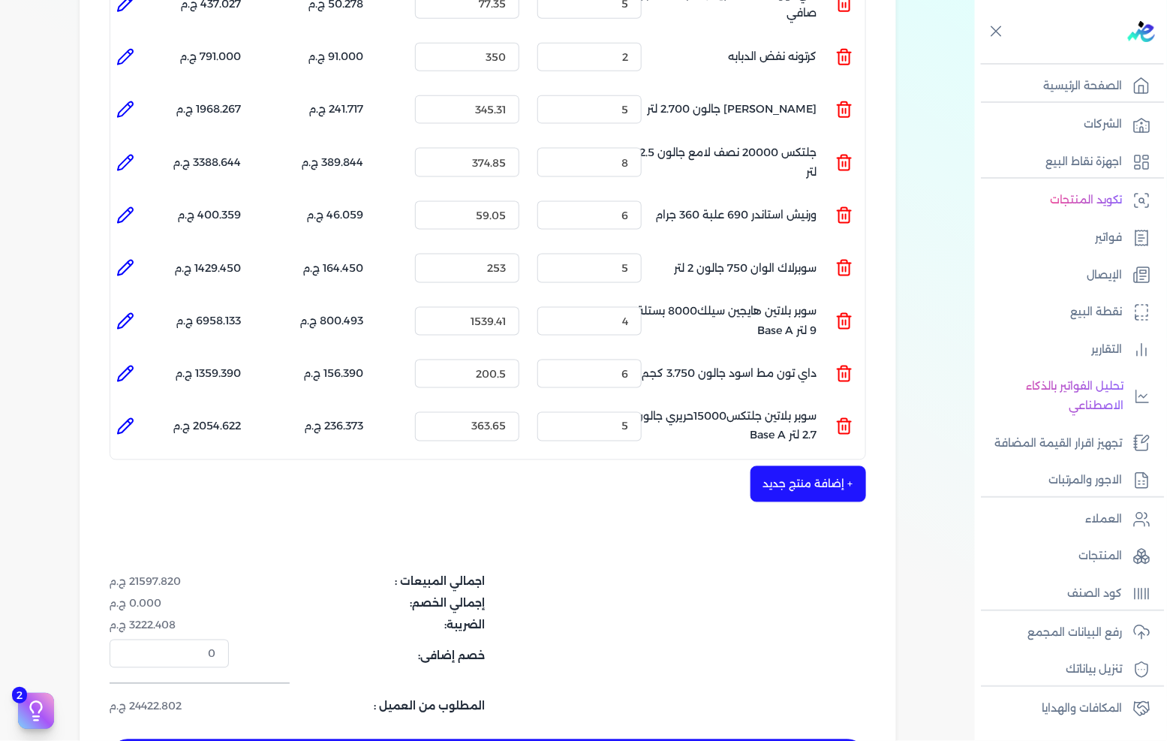
click at [817, 466] on button "+ إضافة منتج جديد" at bounding box center [809, 484] width 116 height 36
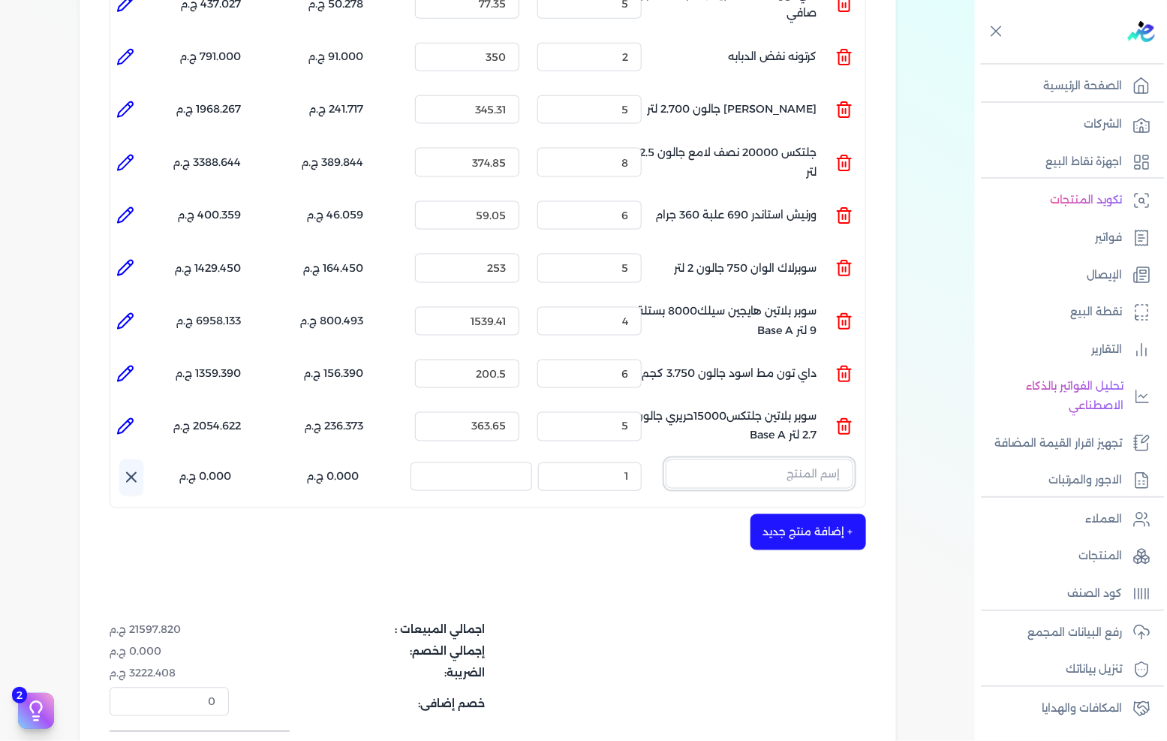
click at [814, 459] on input "text" at bounding box center [760, 473] width 188 height 29
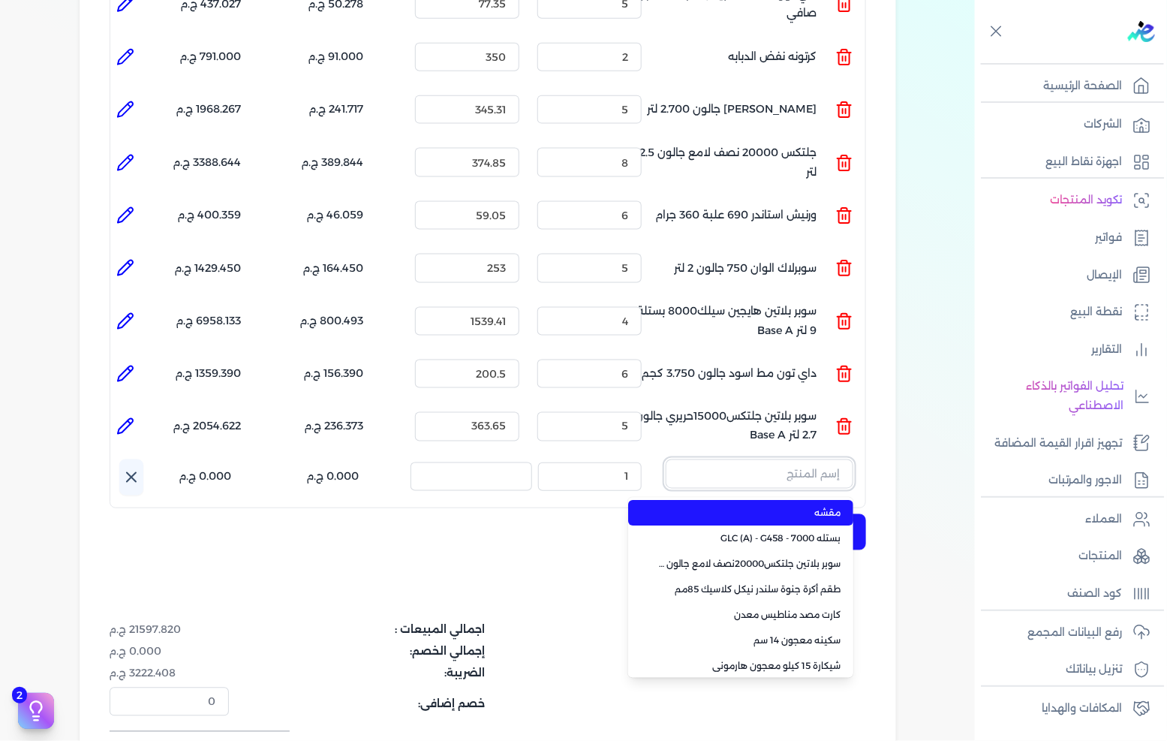
paste input "ورنيش ستاندر 690 بستلة 15 كجم"
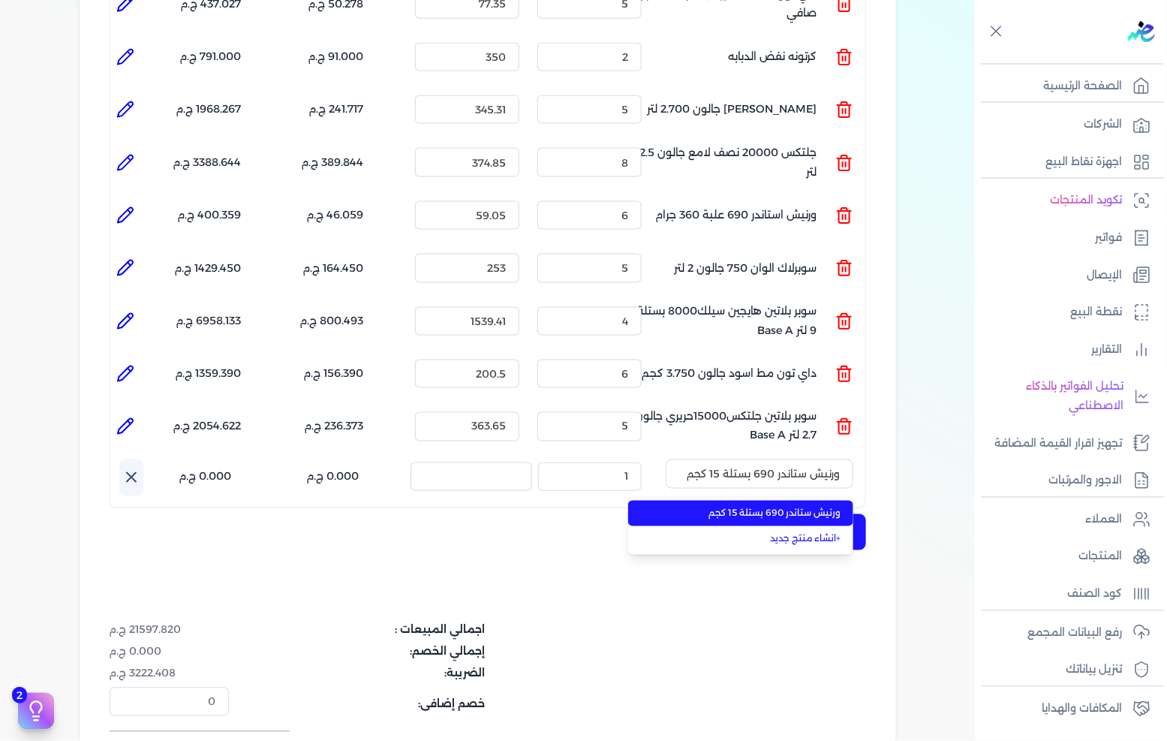
click at [804, 501] on li "ورنيش ستاندر 690 بستلة 15 كجم" at bounding box center [740, 514] width 225 height 26
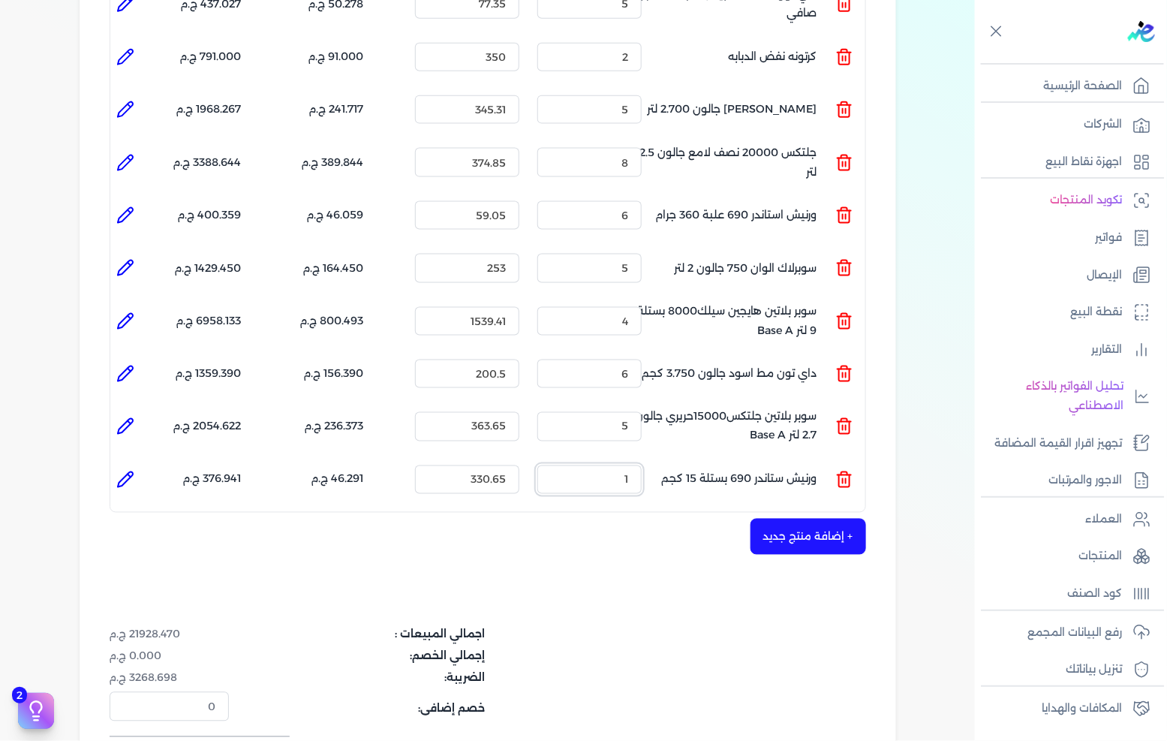
drag, startPoint x: 594, startPoint y: 458, endPoint x: 694, endPoint y: 428, distance: 104.3
click at [625, 465] on input "1" at bounding box center [590, 479] width 104 height 29
drag, startPoint x: 623, startPoint y: 455, endPoint x: 669, endPoint y: 454, distance: 45.8
click at [647, 459] on div "الكمية : 1" at bounding box center [590, 479] width 116 height 41
click at [128, 471] on icon at bounding box center [125, 480] width 18 height 18
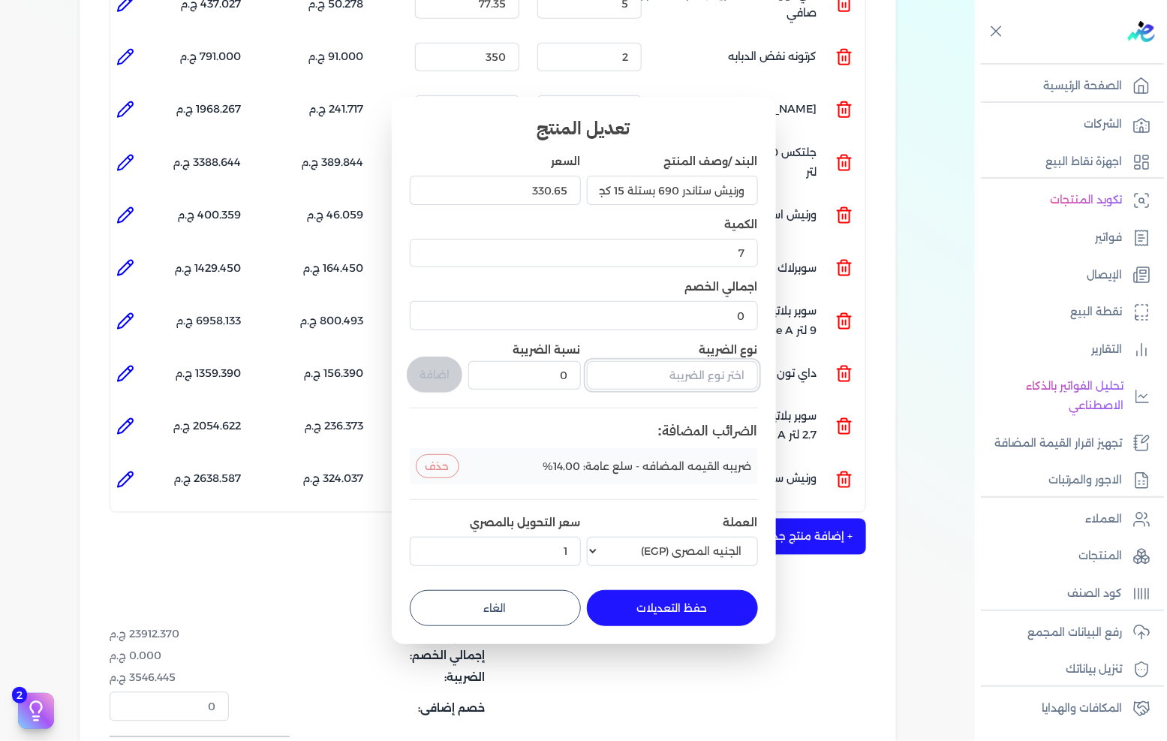
click at [662, 383] on input "text" at bounding box center [672, 375] width 171 height 29
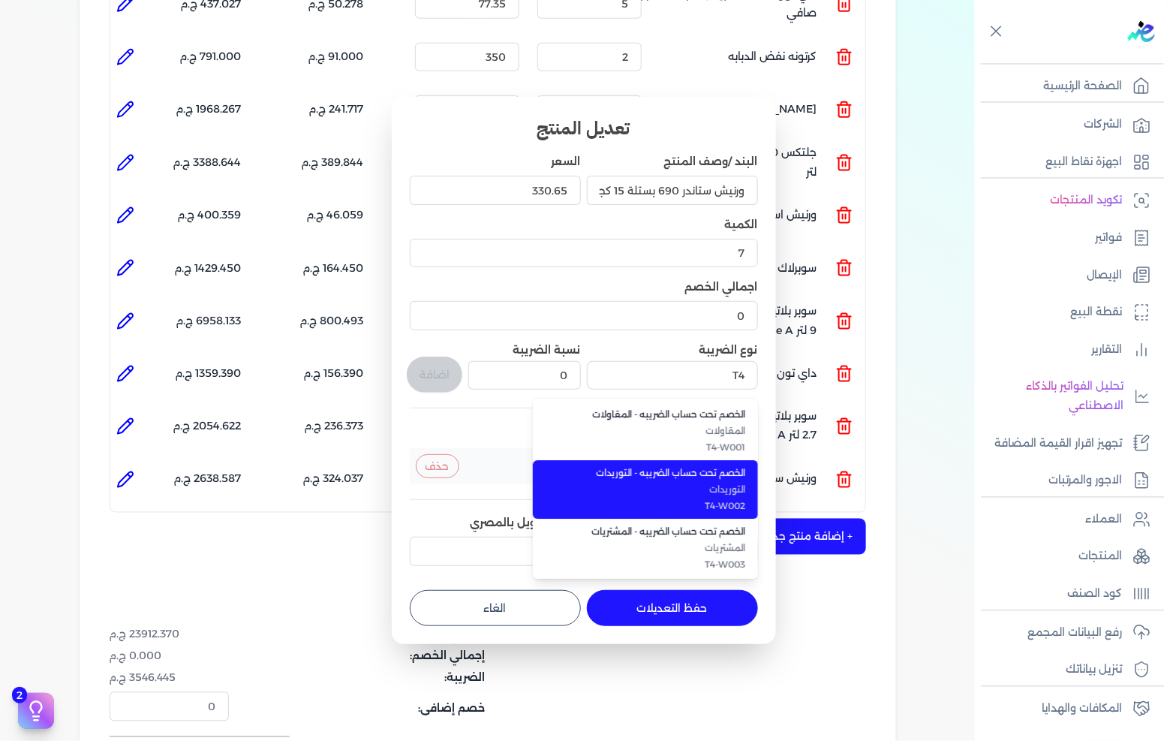
click at [673, 501] on span "T4-W002" at bounding box center [654, 506] width 183 height 14
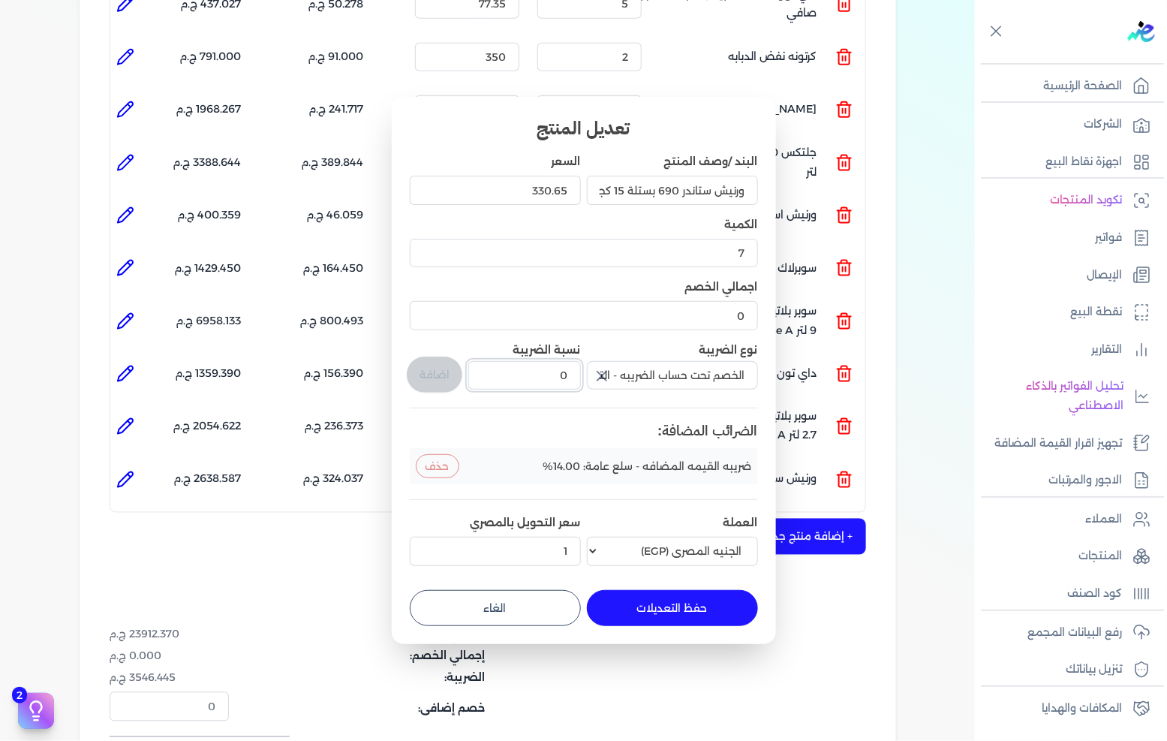
drag, startPoint x: 553, startPoint y: 383, endPoint x: 619, endPoint y: 372, distance: 67.0
click at [619, 372] on div "البند /وصف المنتج ورنيش ستاندر 690 بستلة 15 كجم السعر 330.65 الكمية 7 اجمالي ال…" at bounding box center [584, 362] width 348 height 417
click at [444, 379] on button "اضافة" at bounding box center [435, 375] width 56 height 36
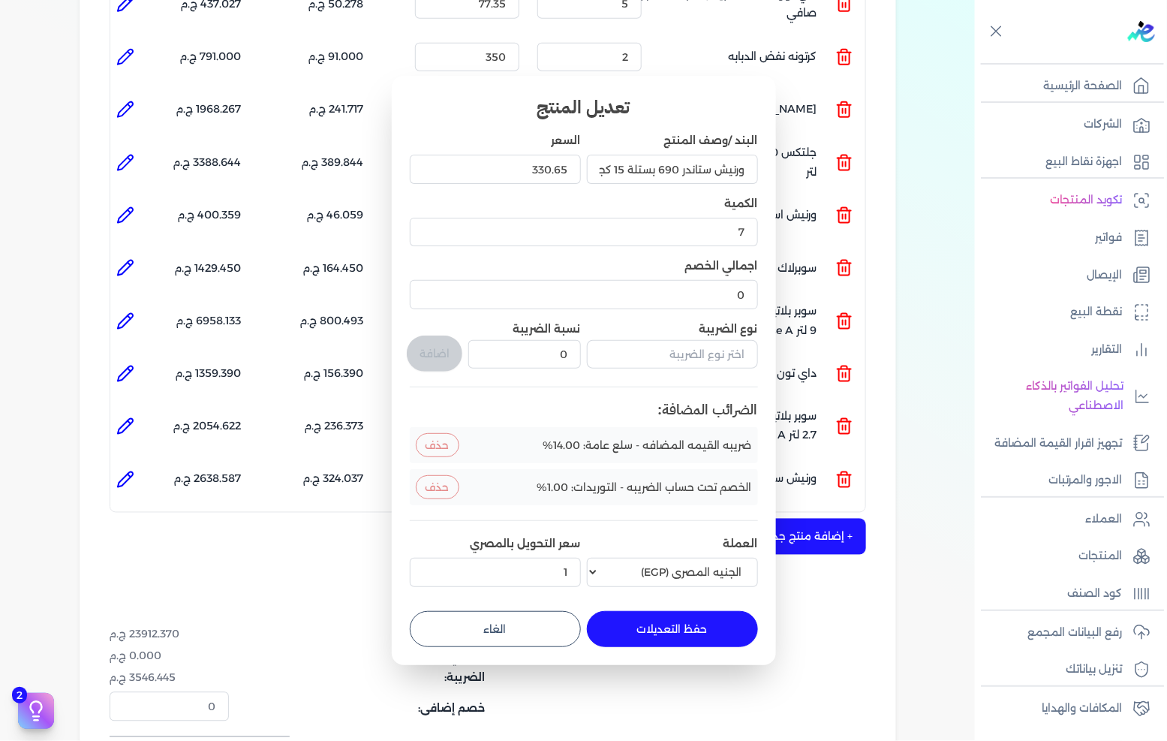
click at [700, 640] on button "حفظ التعديلات" at bounding box center [672, 629] width 171 height 36
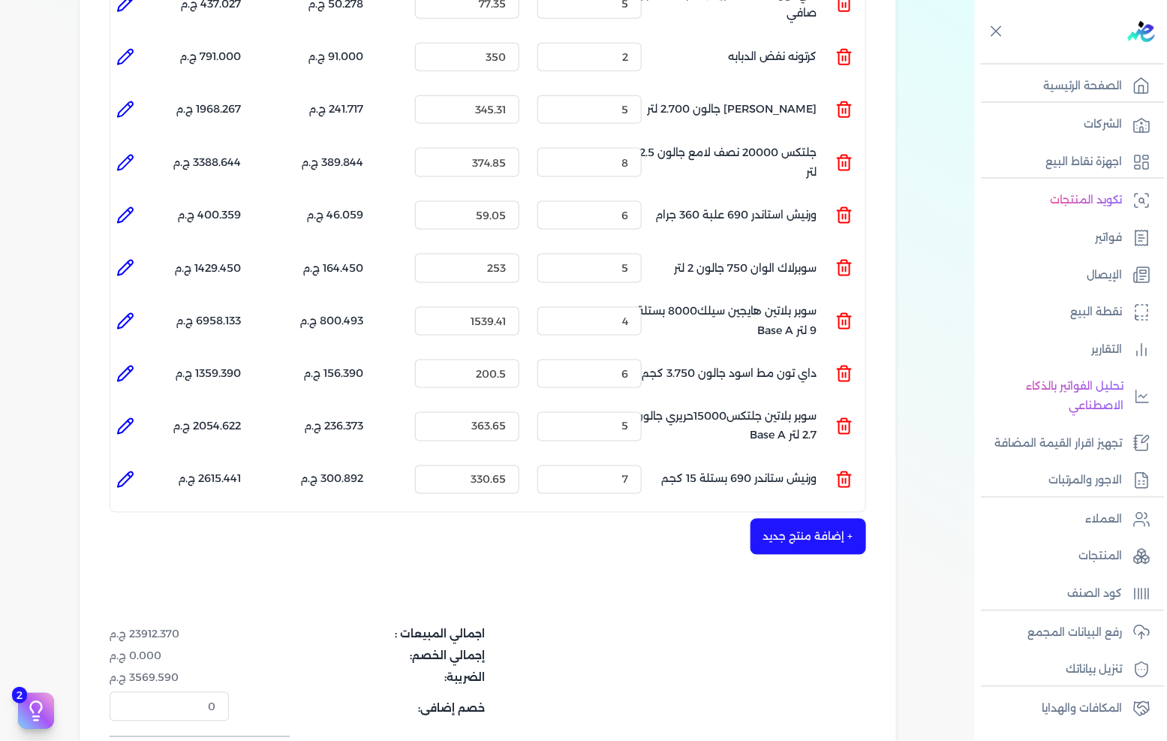
click at [801, 519] on button "+ إضافة منتج جديد" at bounding box center [809, 537] width 116 height 36
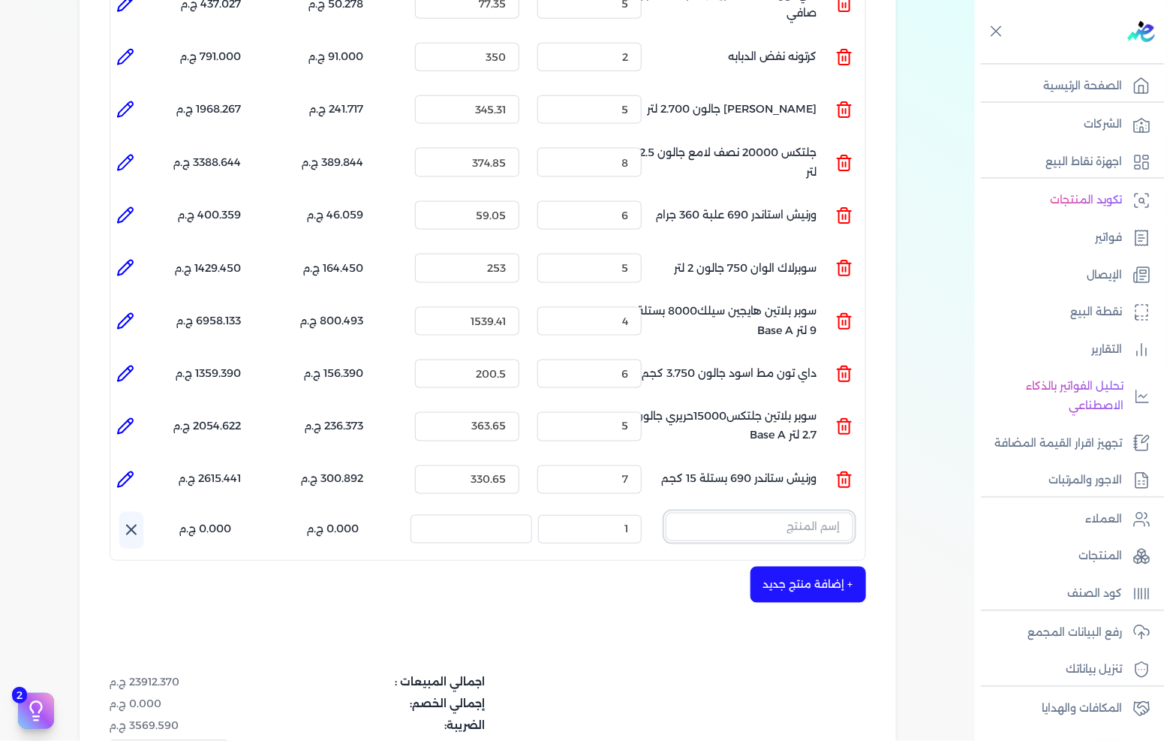
click at [792, 513] on input "text" at bounding box center [760, 527] width 188 height 29
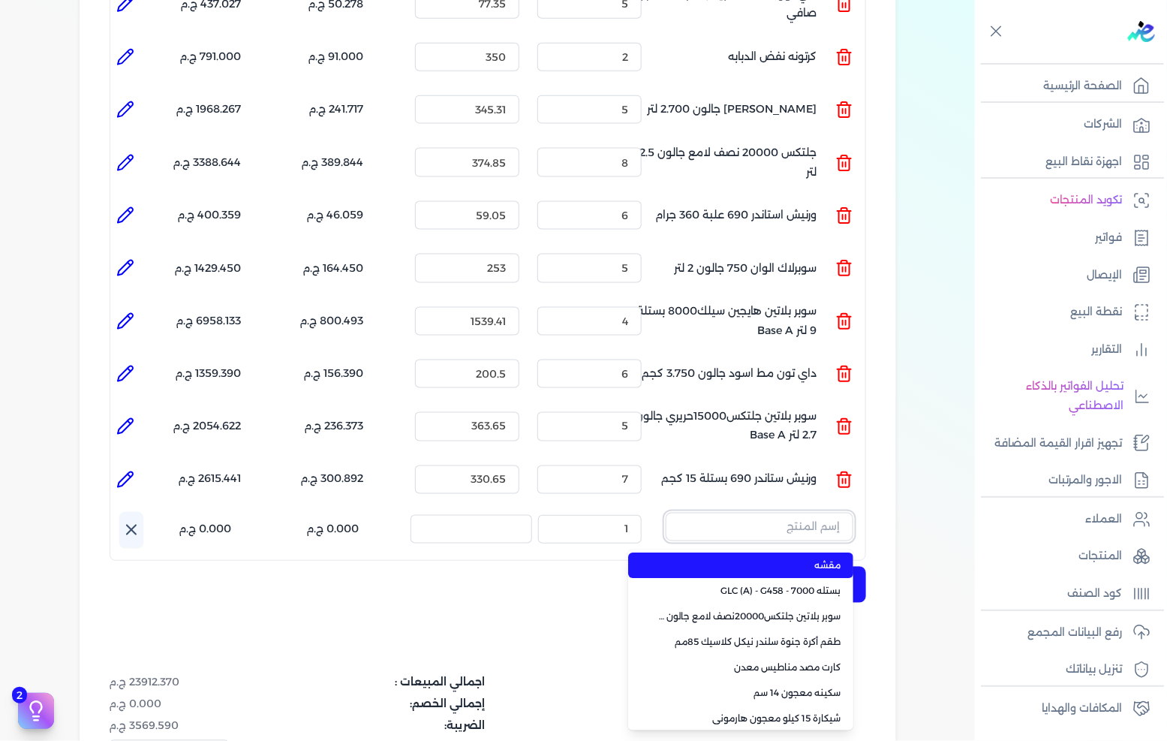
paste input "ستارت ميتاليك فضي علبة 0.190 لتر"
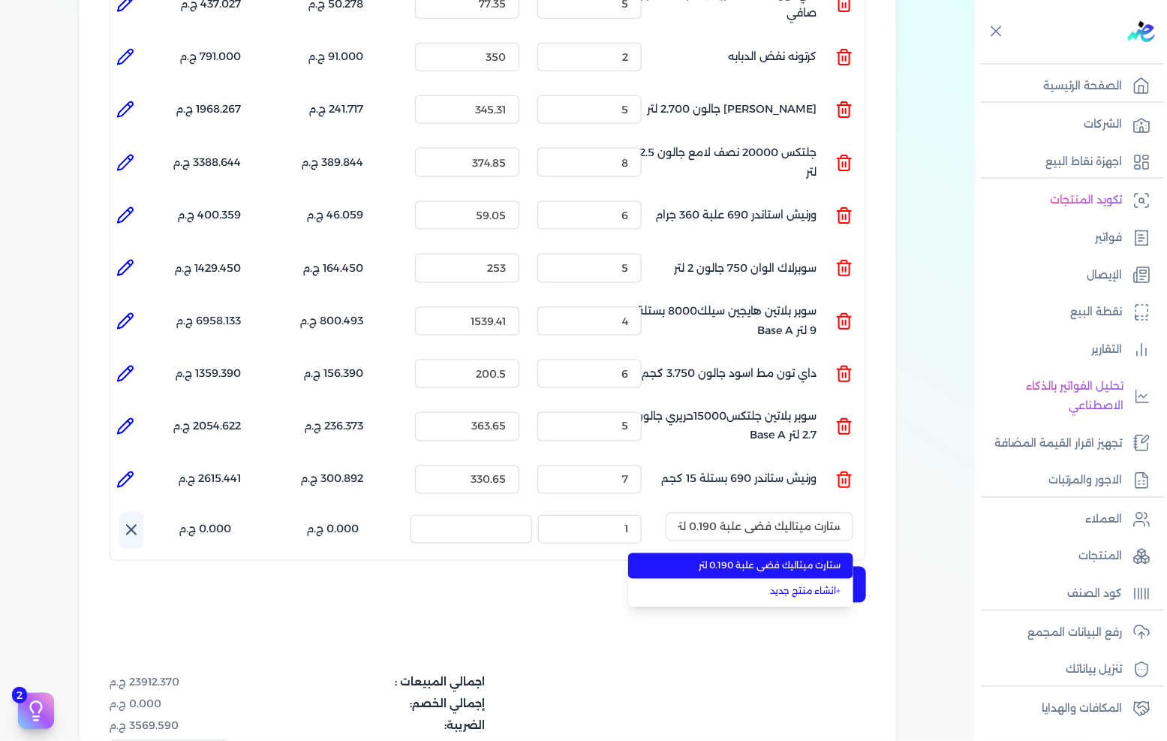
scroll to position [0, 0]
click at [809, 559] on span "ستارت ميتاليك فضي علبة 0.190 لتر" at bounding box center [749, 566] width 183 height 14
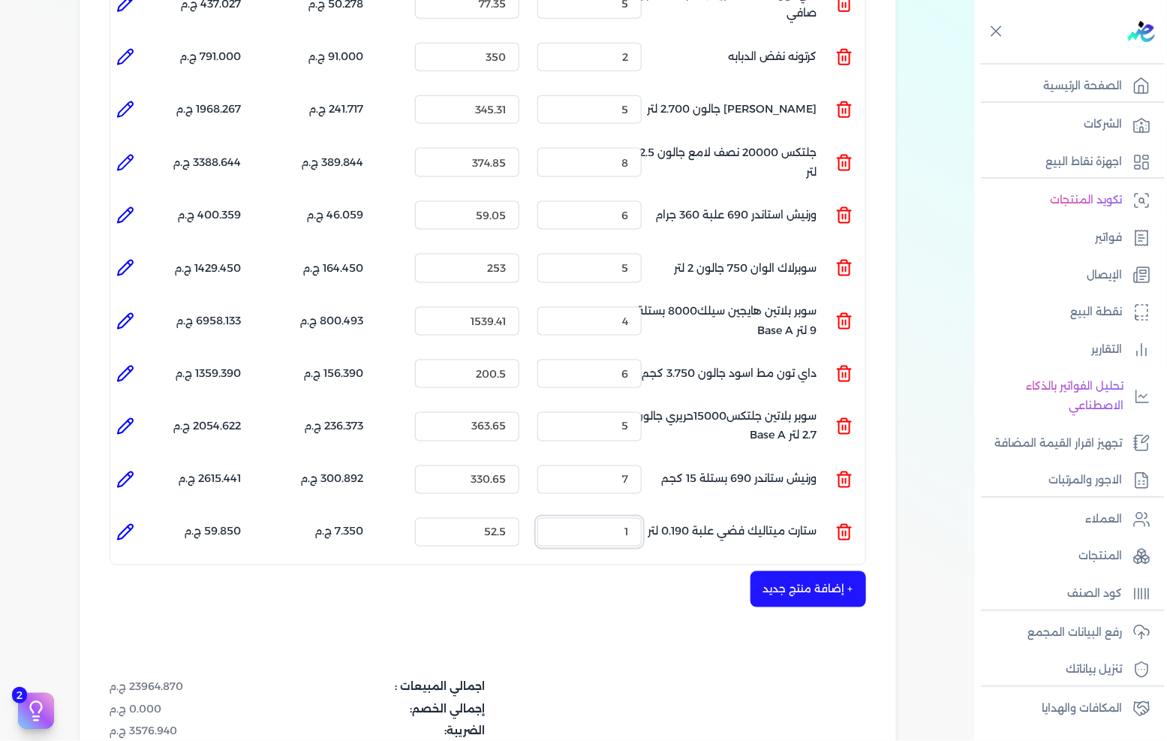
drag, startPoint x: 618, startPoint y: 513, endPoint x: 684, endPoint y: 497, distance: 67.9
click at [684, 512] on ul "المنتج : ستارت ميتاليك فضي علبة 0.190 لتر الكمية : 1 السعر : 52.5 الضريبه : 7.3…" at bounding box center [487, 532] width 755 height 41
click at [116, 517] on li at bounding box center [125, 532] width 30 height 30
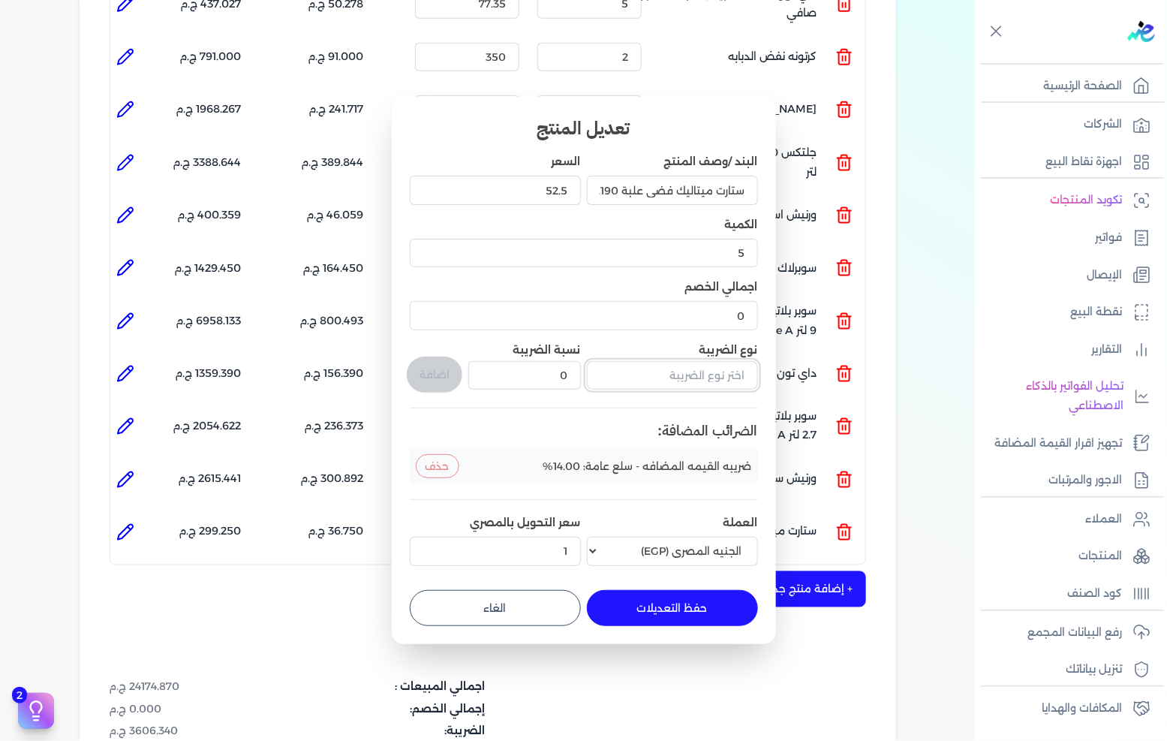
click at [656, 372] on input "text" at bounding box center [672, 375] width 171 height 29
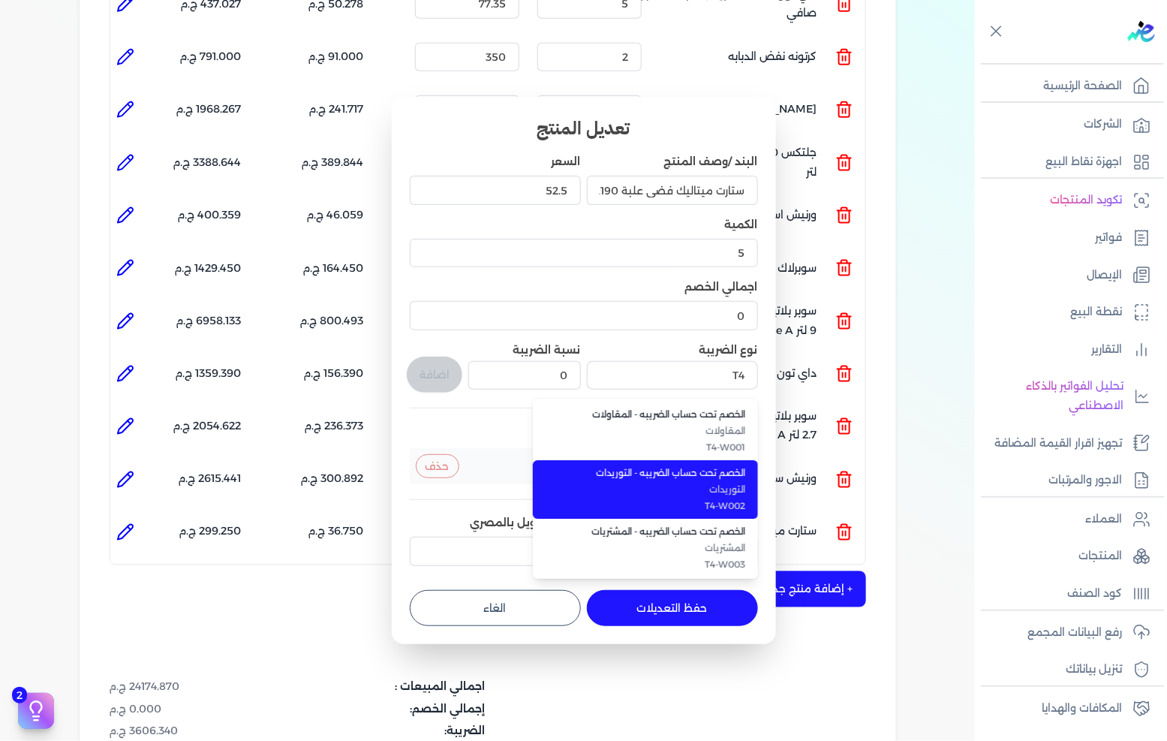
click at [709, 501] on span "T4-W002" at bounding box center [654, 506] width 183 height 14
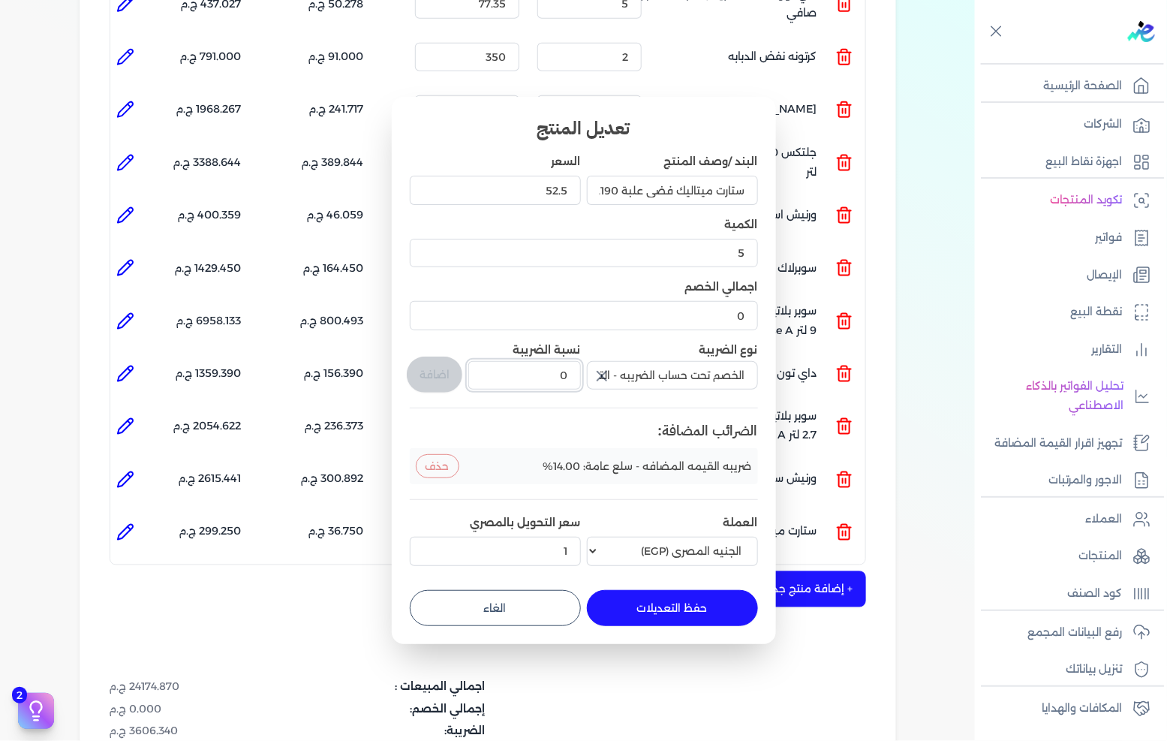
drag, startPoint x: 524, startPoint y: 380, endPoint x: 751, endPoint y: 361, distance: 228.2
click at [751, 361] on div "البند /وصف المنتج ستارت ميتاليك فضي علبة 0.190 لتر السعر 52.5 الكمية 5 اجمالي ا…" at bounding box center [584, 362] width 348 height 417
click at [418, 363] on button "اضافة" at bounding box center [435, 375] width 56 height 36
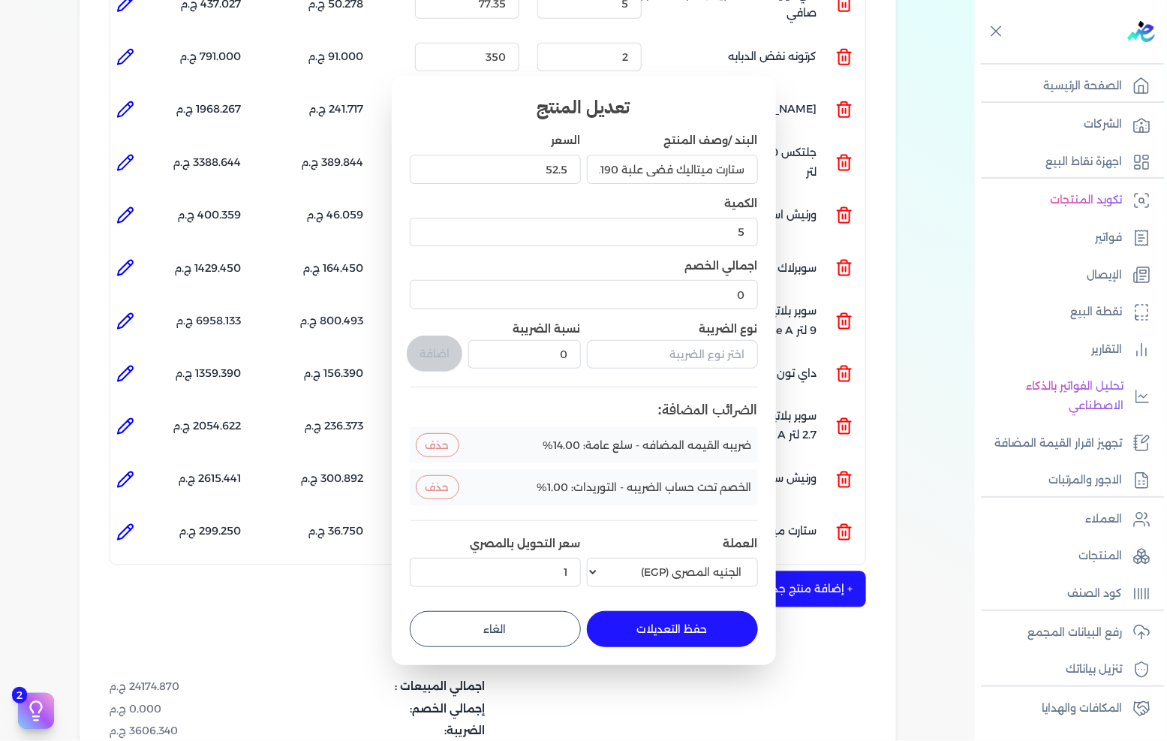
click at [694, 641] on button "حفظ التعديلات" at bounding box center [672, 629] width 171 height 36
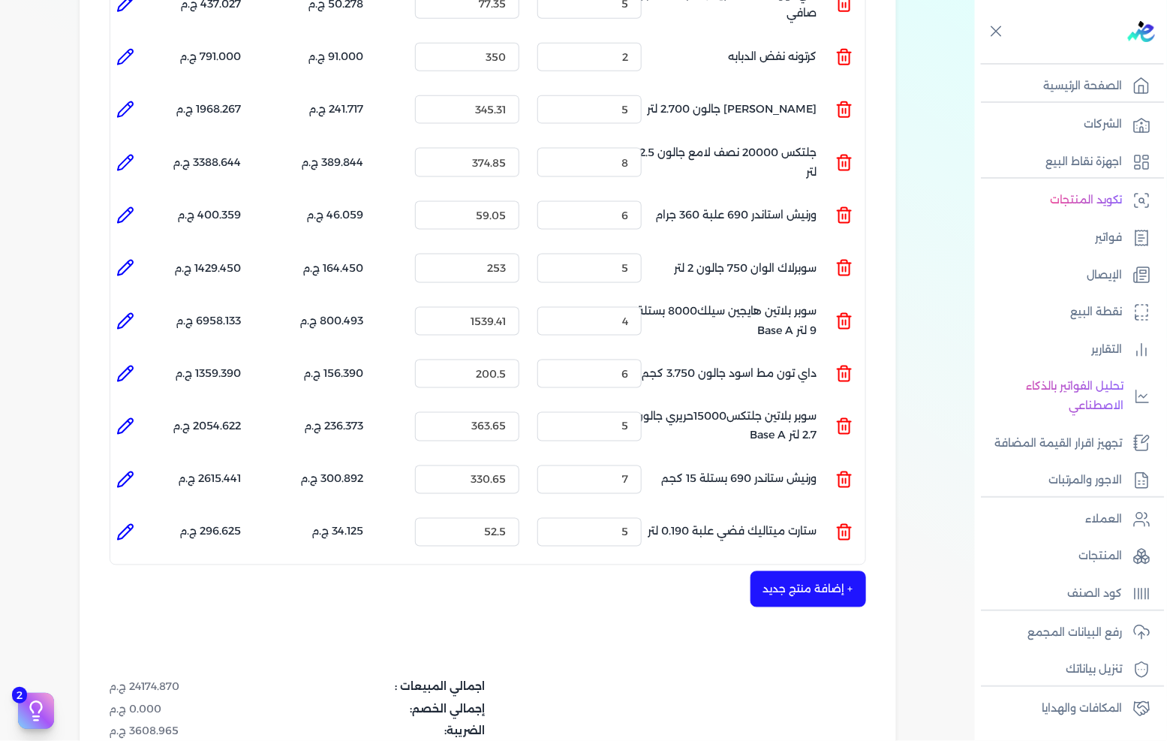
click at [122, 472] on icon at bounding box center [125, 479] width 15 height 15
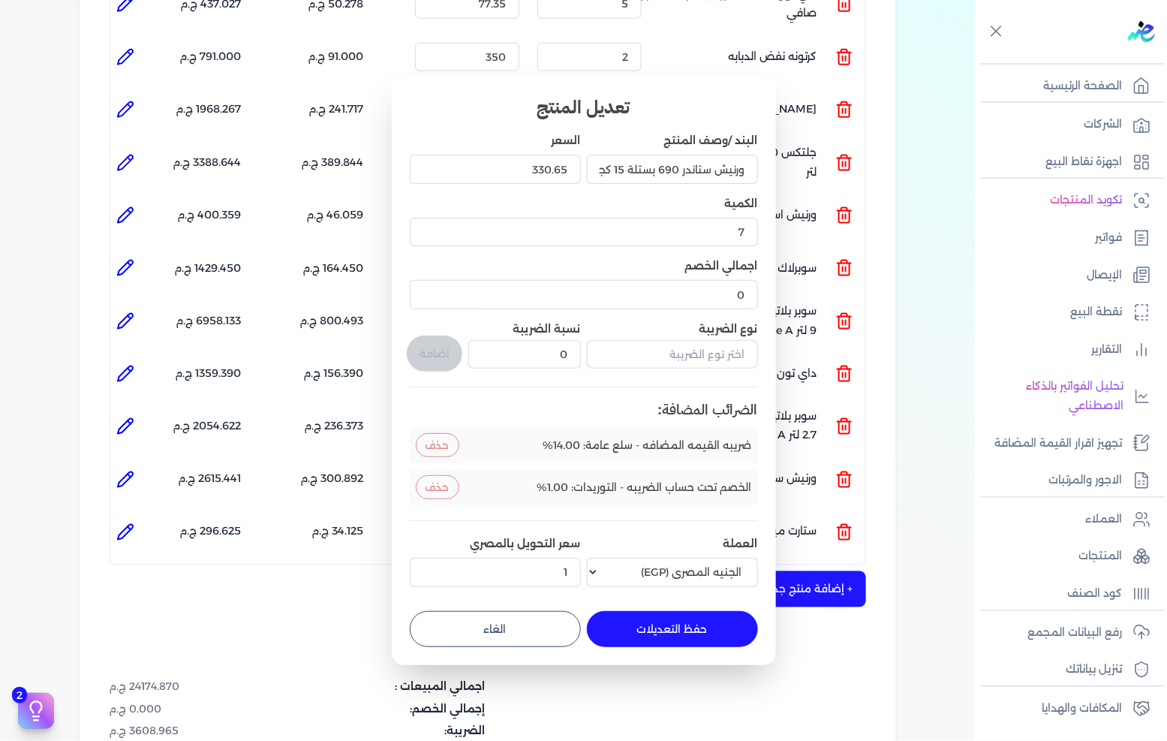
click at [545, 629] on button "الغاء" at bounding box center [495, 629] width 171 height 36
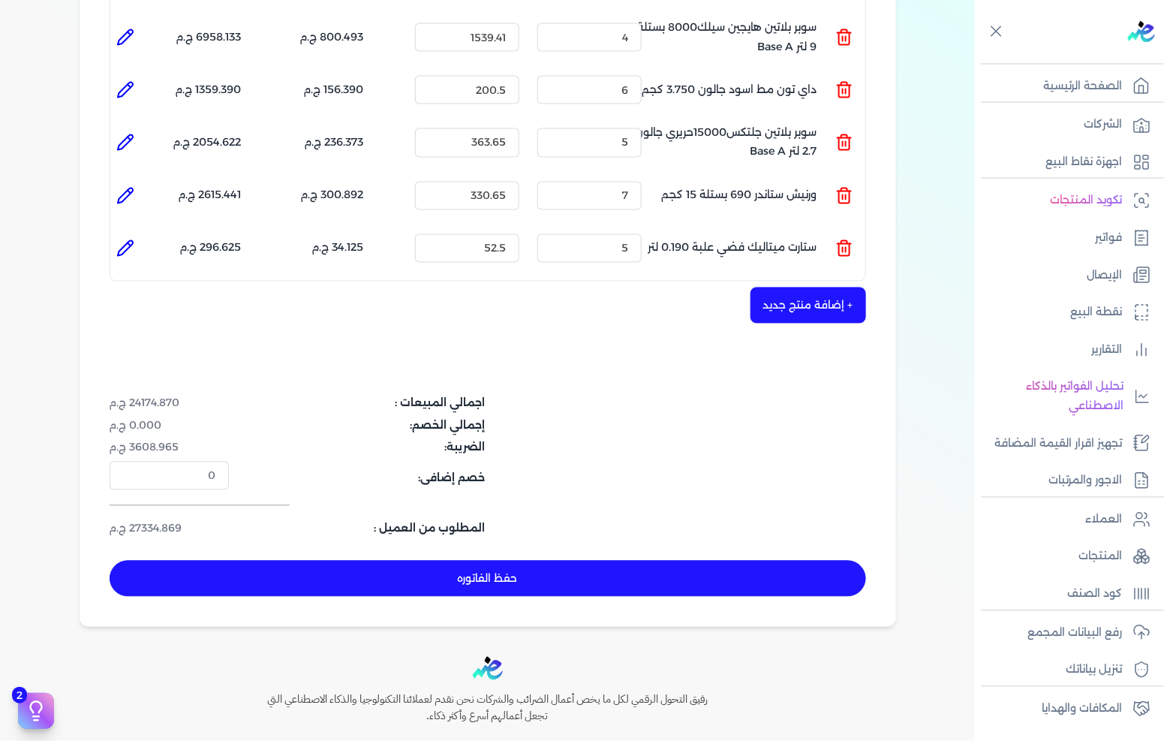
scroll to position [1001, 0]
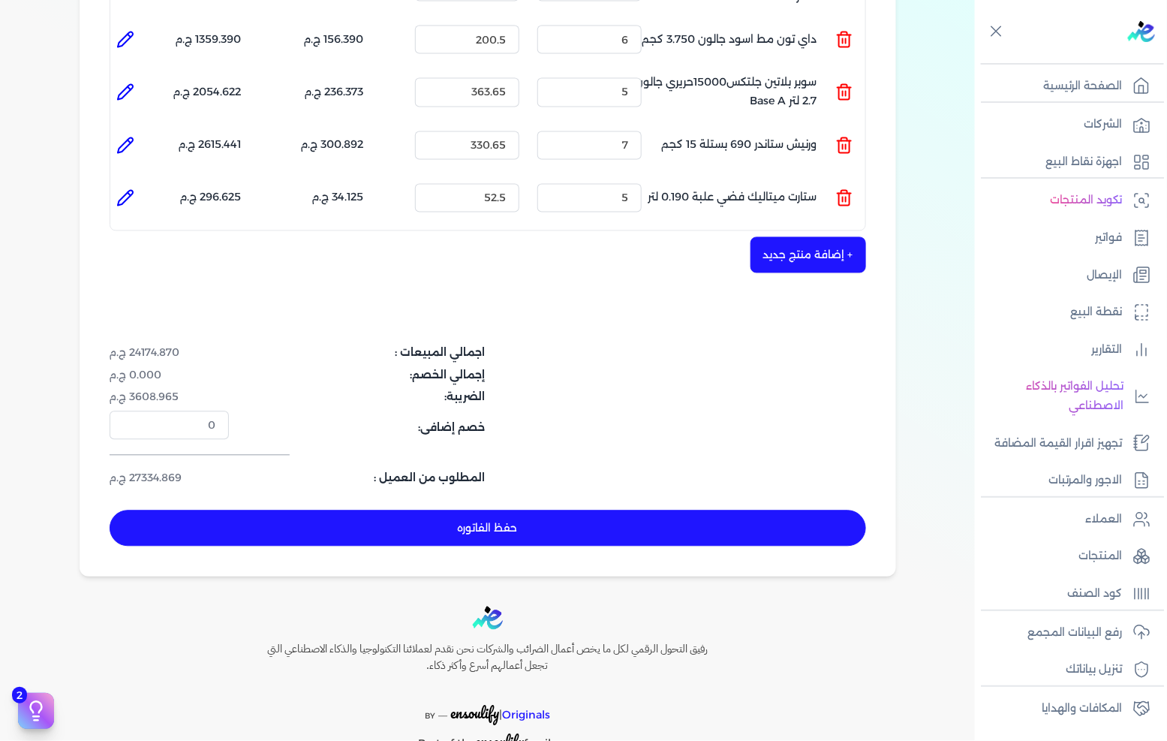
click at [831, 237] on button "+ إضافة منتج جديد" at bounding box center [809, 255] width 116 height 36
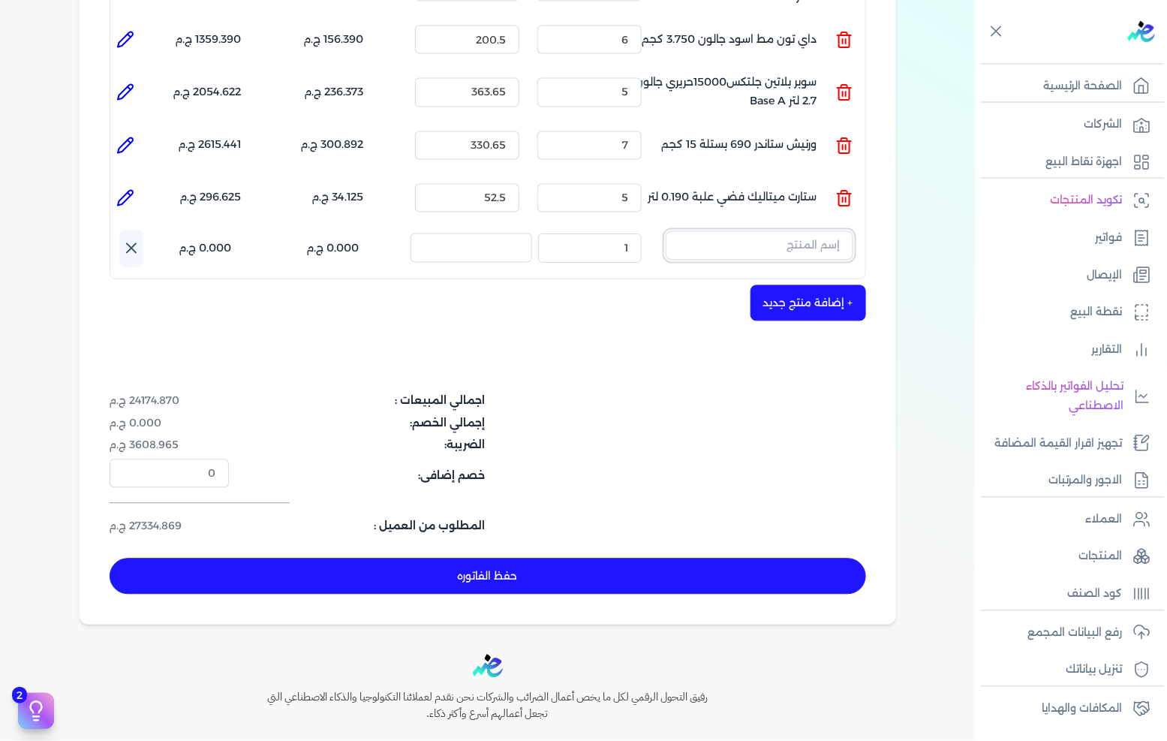
click at [827, 231] on input "text" at bounding box center [760, 245] width 188 height 29
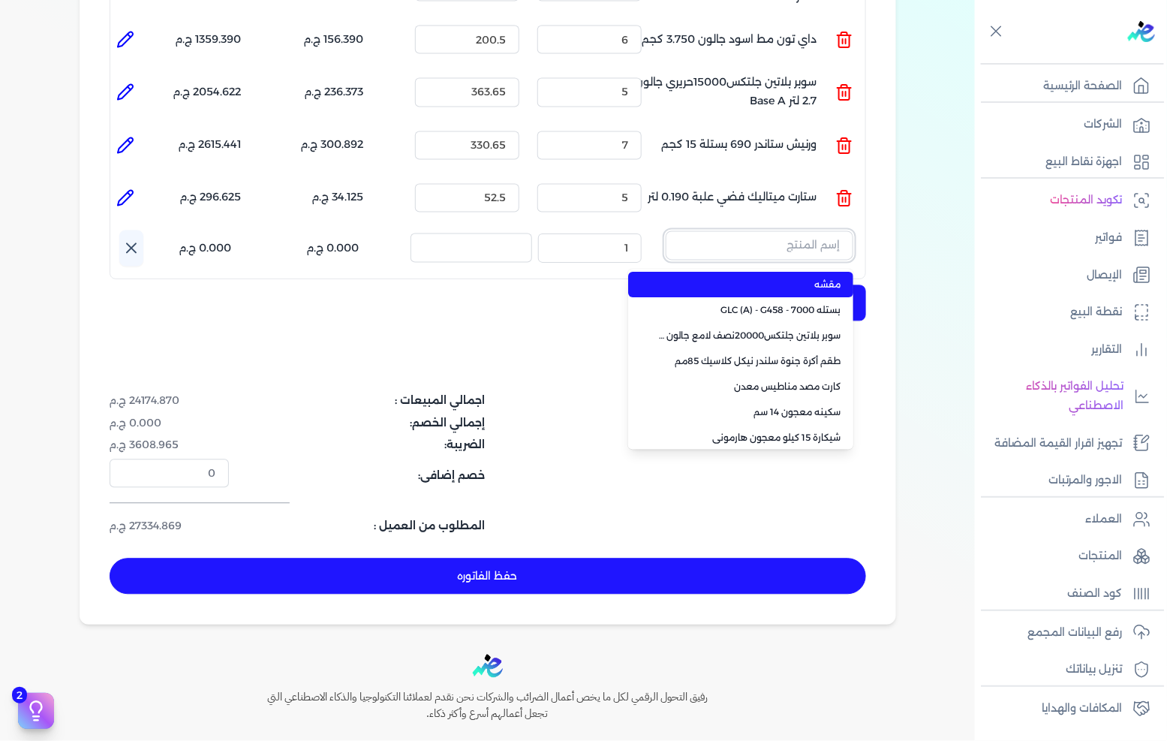
paste input "سوبر بلاتين لاكشيري مط 7000بستلة 9 لتر Base A plus"
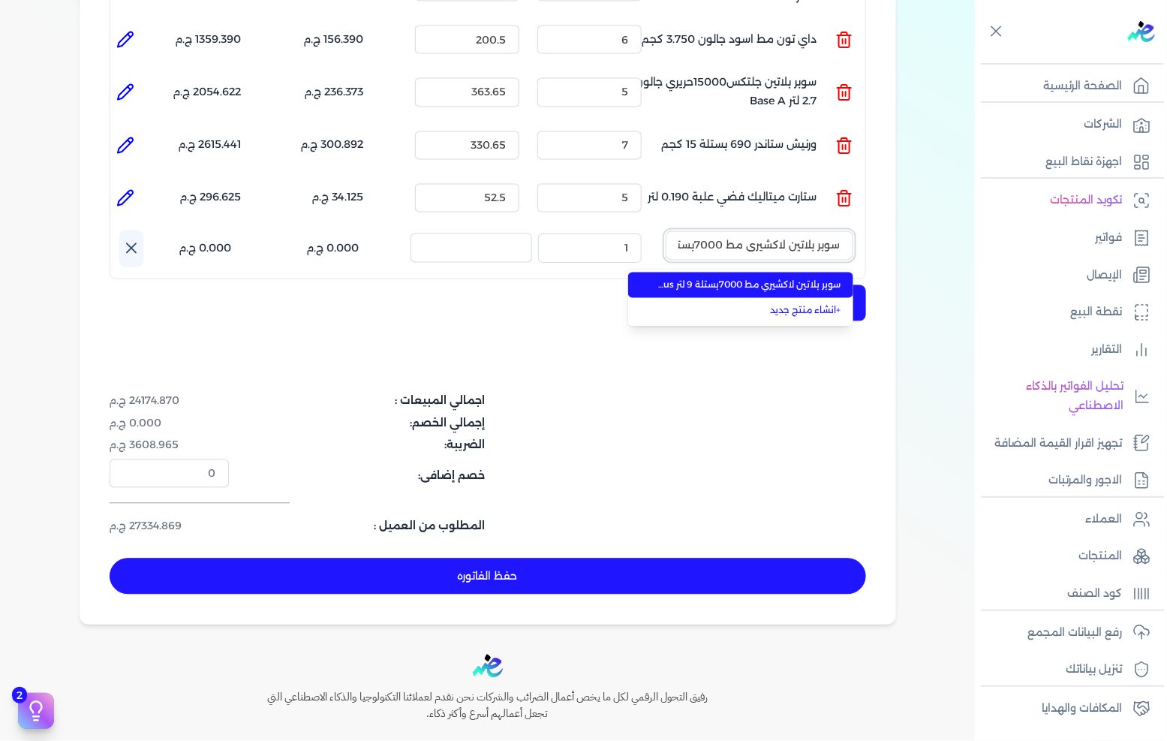
scroll to position [0, -96]
click at [817, 279] on span "سوبر بلاتين لاكشيري مط 7000بستلة 9 لتر Base A plus" at bounding box center [749, 286] width 183 height 14
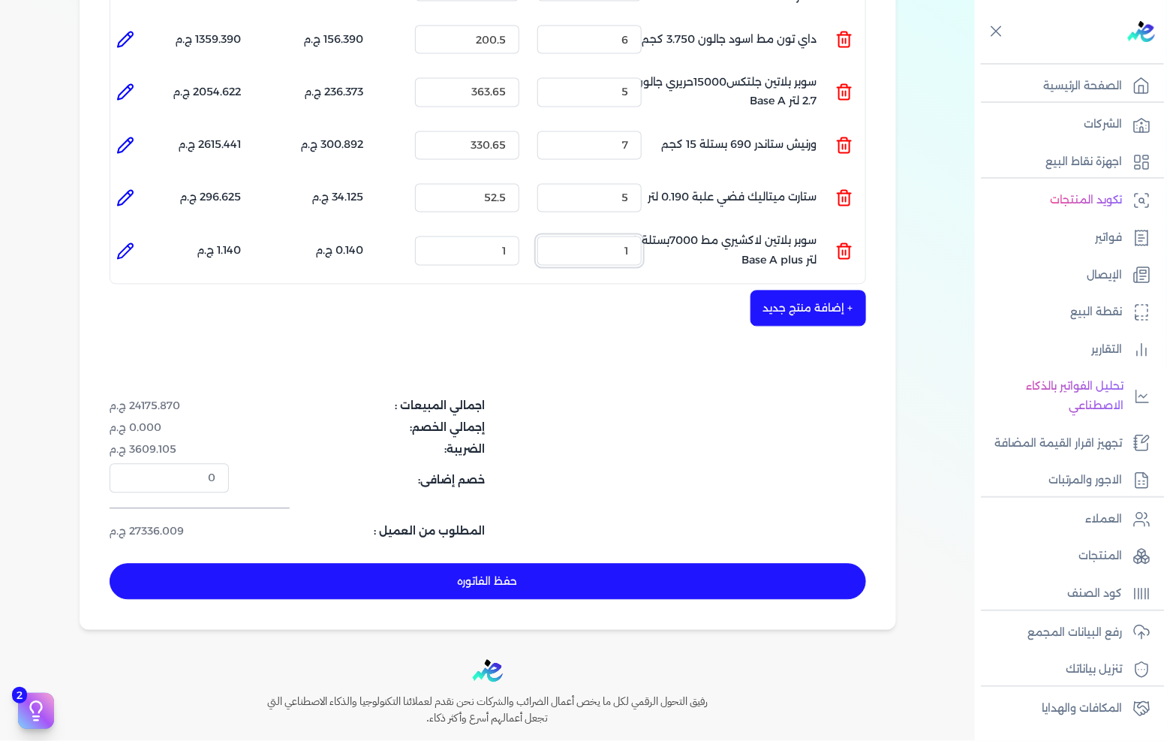
drag, startPoint x: 616, startPoint y: 227, endPoint x: 709, endPoint y: 212, distance: 93.6
click at [708, 230] on ul "المنتج : سوبر بلاتين لاكشيري مط 7000بستلة 9 لتر Base A plus الكمية : 1 السعر : …" at bounding box center [487, 250] width 755 height 41
drag, startPoint x: 478, startPoint y: 224, endPoint x: 571, endPoint y: 224, distance: 92.3
click at [571, 230] on ul "المنتج : سوبر بلاتين لاكشيري مط 7000بستلة 9 لتر Base A plus الكمية : 4 السعر : …" at bounding box center [487, 250] width 755 height 41
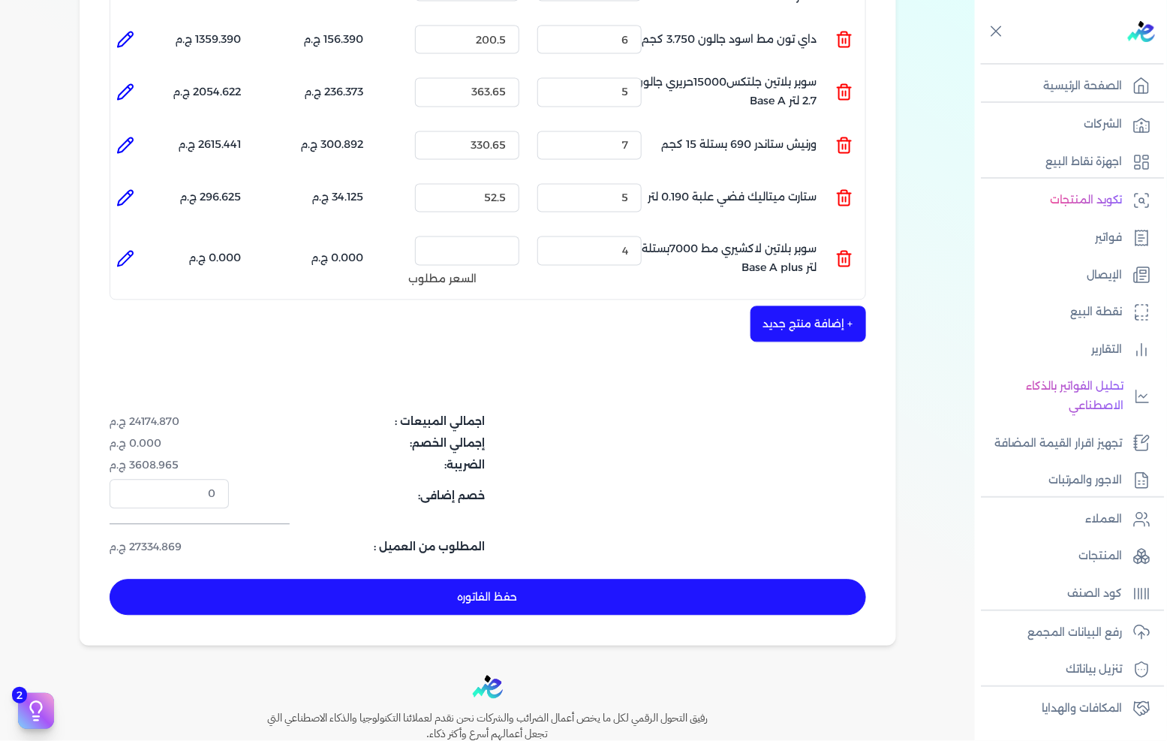
click at [134, 250] on icon at bounding box center [125, 259] width 18 height 18
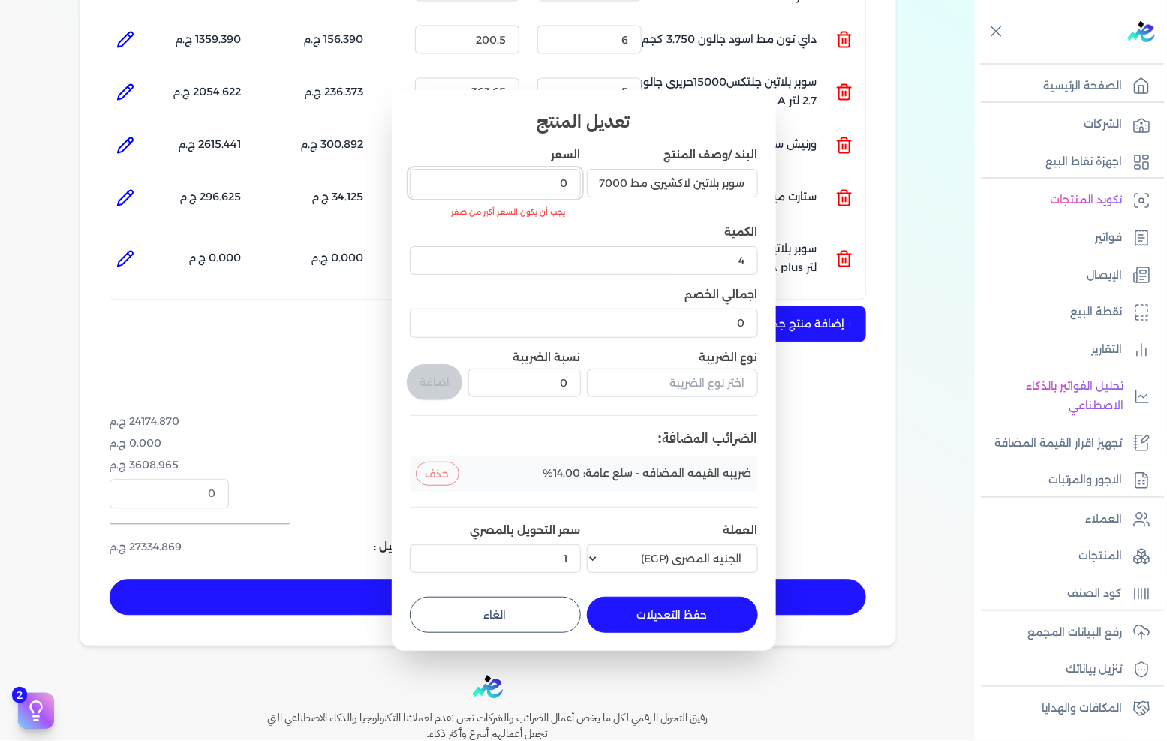
drag, startPoint x: 535, startPoint y: 185, endPoint x: 647, endPoint y: 173, distance: 113.2
click at [647, 173] on div "البند /وصف المنتج سوبر بلاتين لاكشيري مط 7000بستلة 9 لتر Base A plus السعر 0 يج…" at bounding box center [584, 363] width 348 height 432
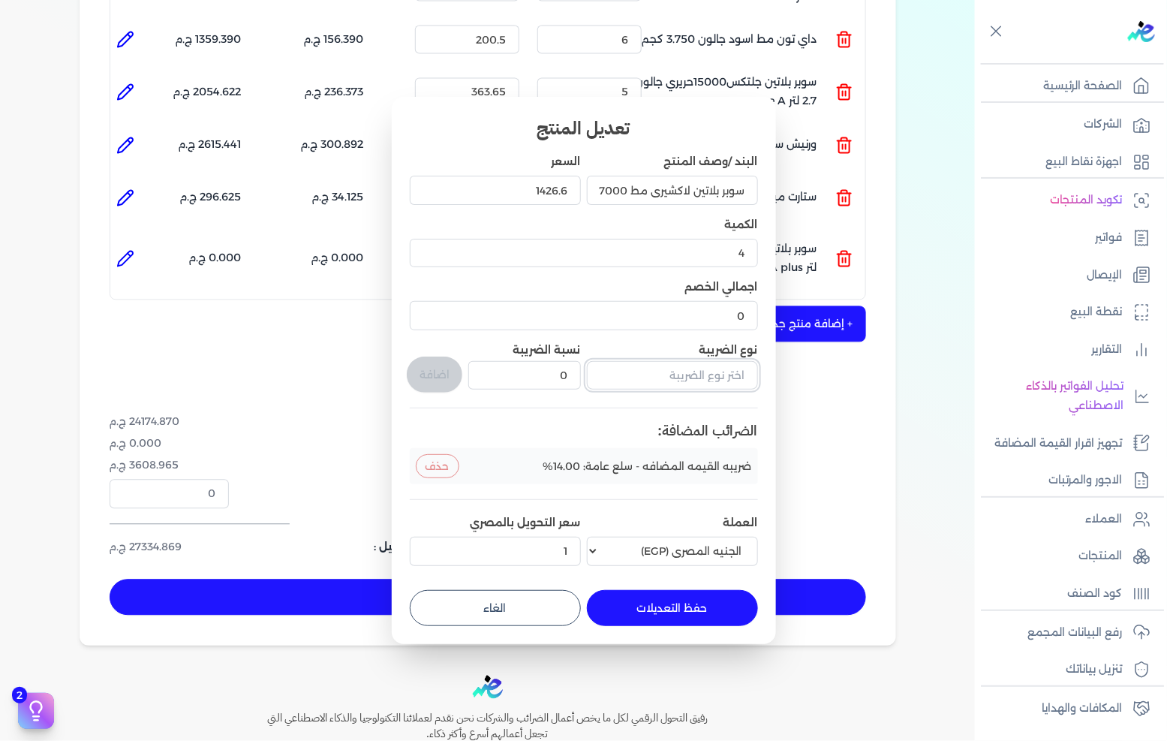
click at [647, 370] on input "text" at bounding box center [672, 375] width 171 height 29
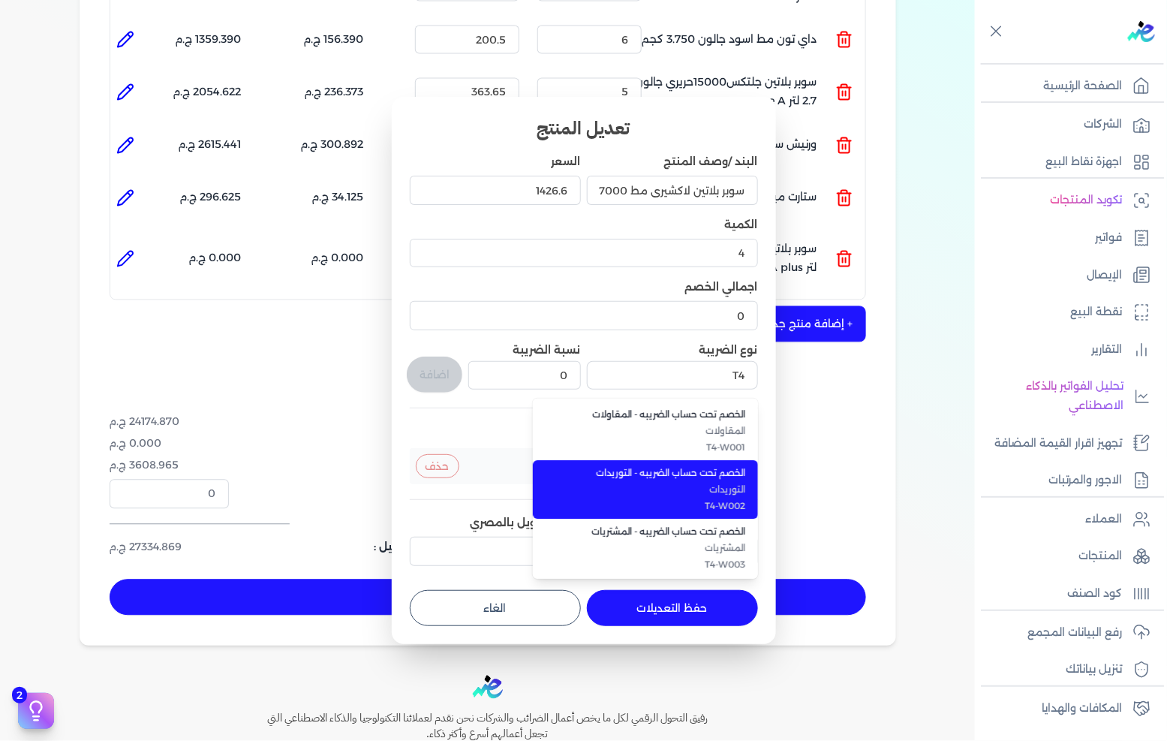
click at [701, 495] on span "التوريدات" at bounding box center [654, 490] width 183 height 14
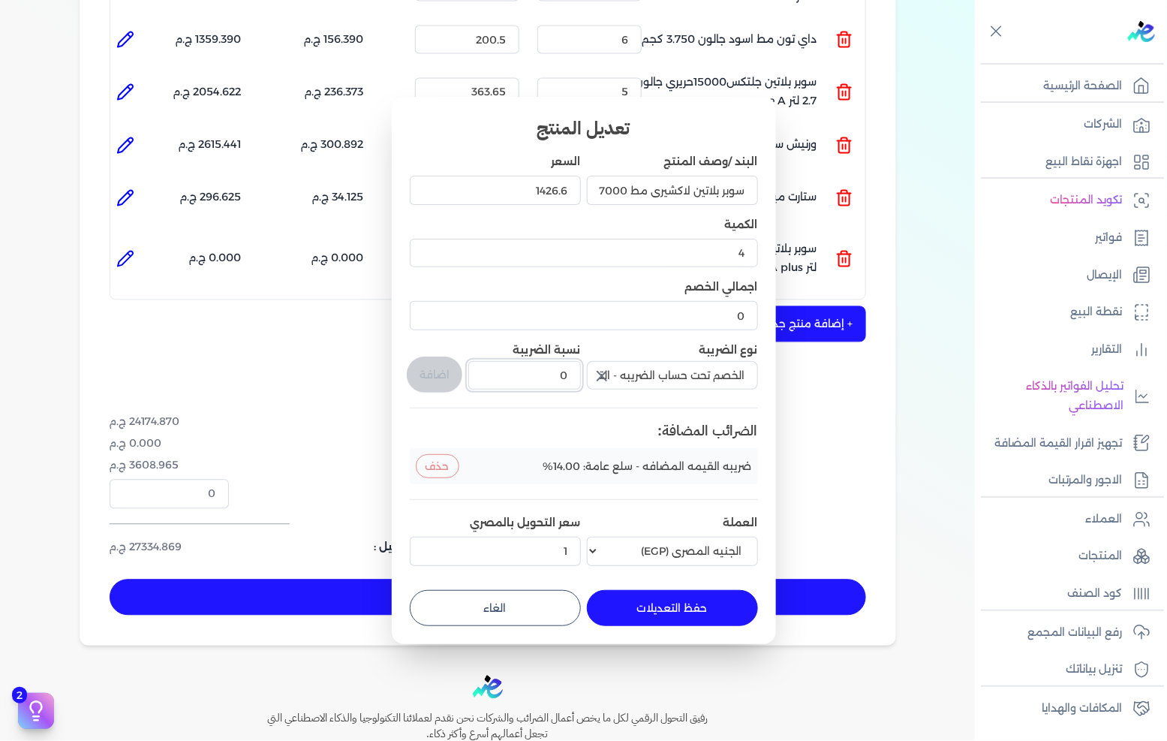
drag, startPoint x: 551, startPoint y: 372, endPoint x: 586, endPoint y: 369, distance: 35.4
click at [586, 369] on div "البند /وصف المنتج سوبر بلاتين لاكشيري مط 7000بستلة 9 لتر Base A plus السعر 1426…" at bounding box center [584, 362] width 348 height 417
click at [408, 372] on button "اضافة" at bounding box center [435, 375] width 56 height 36
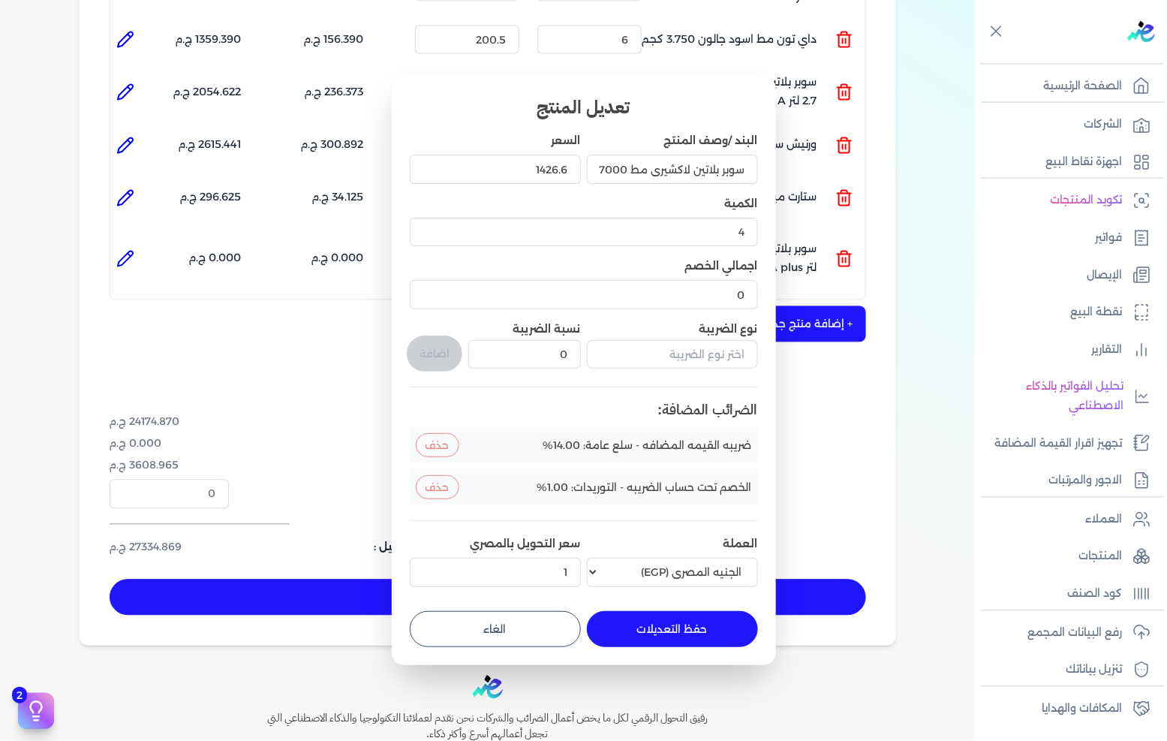
click at [694, 634] on button "حفظ التعديلات" at bounding box center [672, 629] width 171 height 36
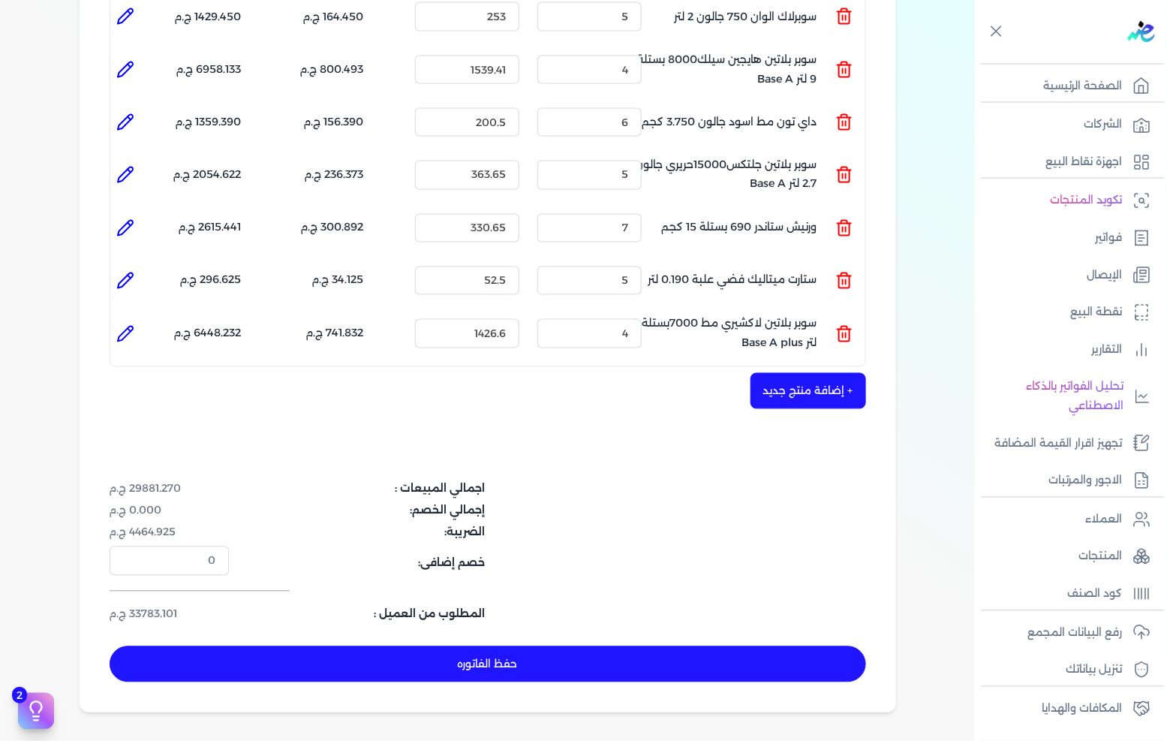
scroll to position [1089, 0]
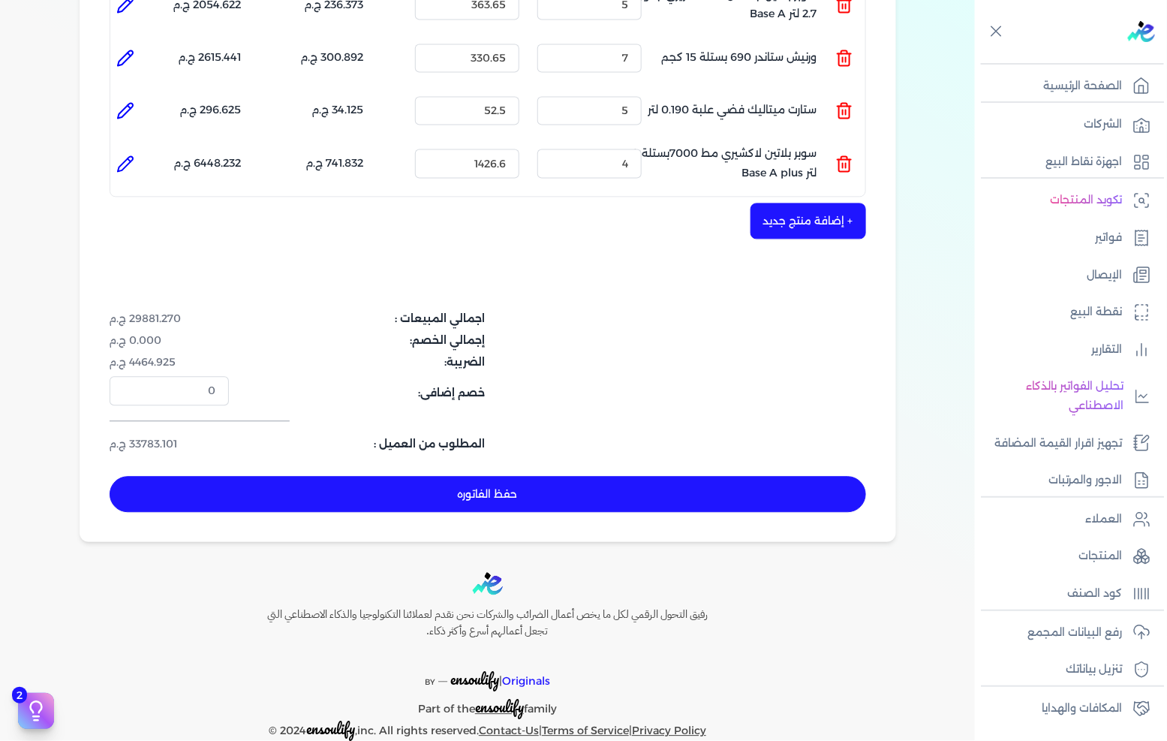
click at [824, 203] on button "+ إضافة منتج جديد" at bounding box center [809, 221] width 116 height 36
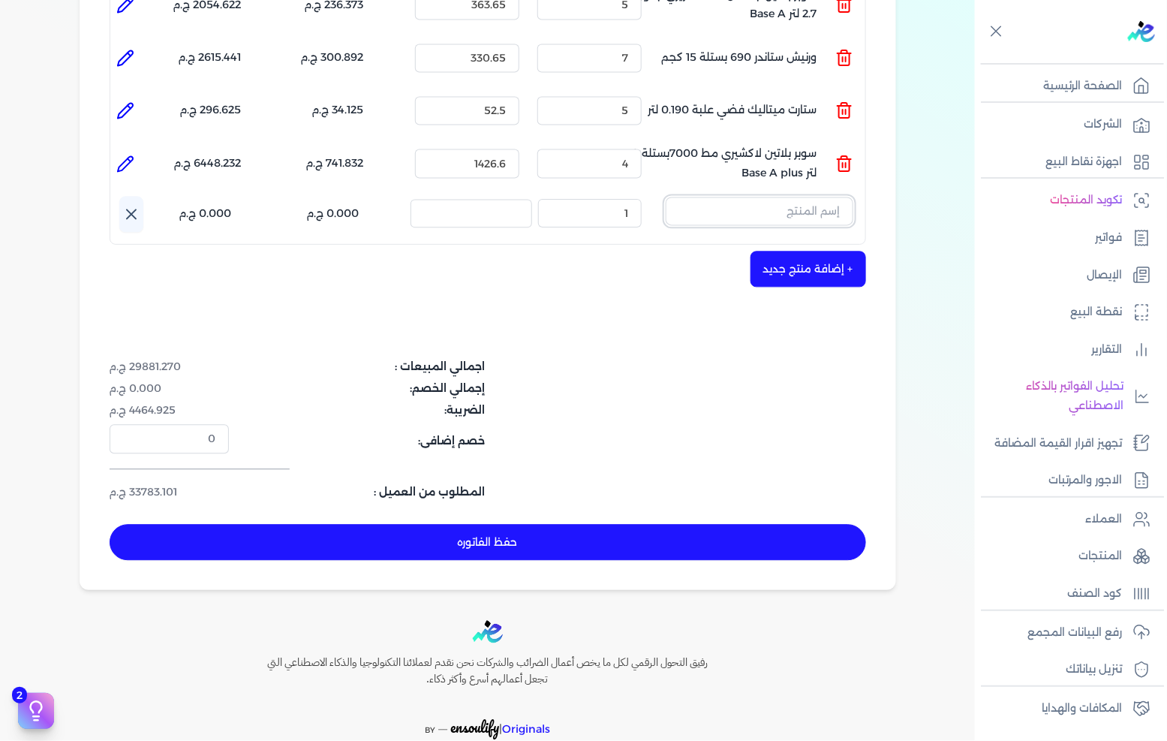
click at [748, 197] on input "text" at bounding box center [760, 211] width 188 height 29
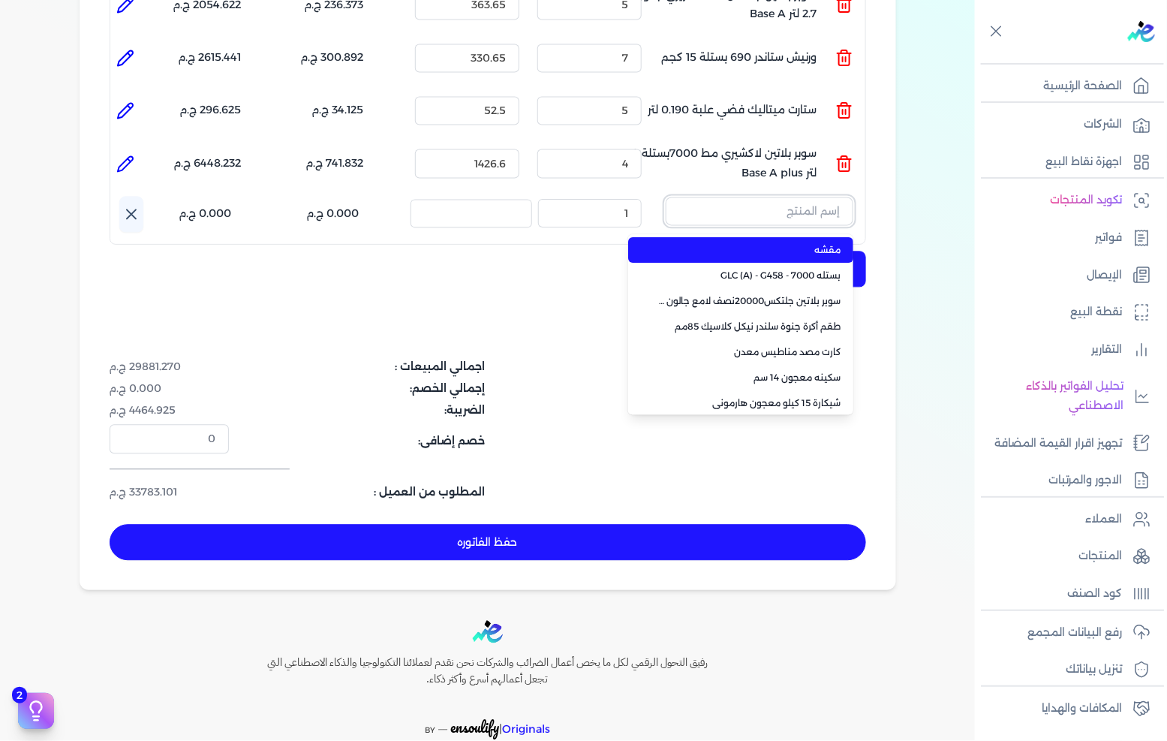
paste input "سوبرلاك ابيض 786 جالون 2.100 لتر"
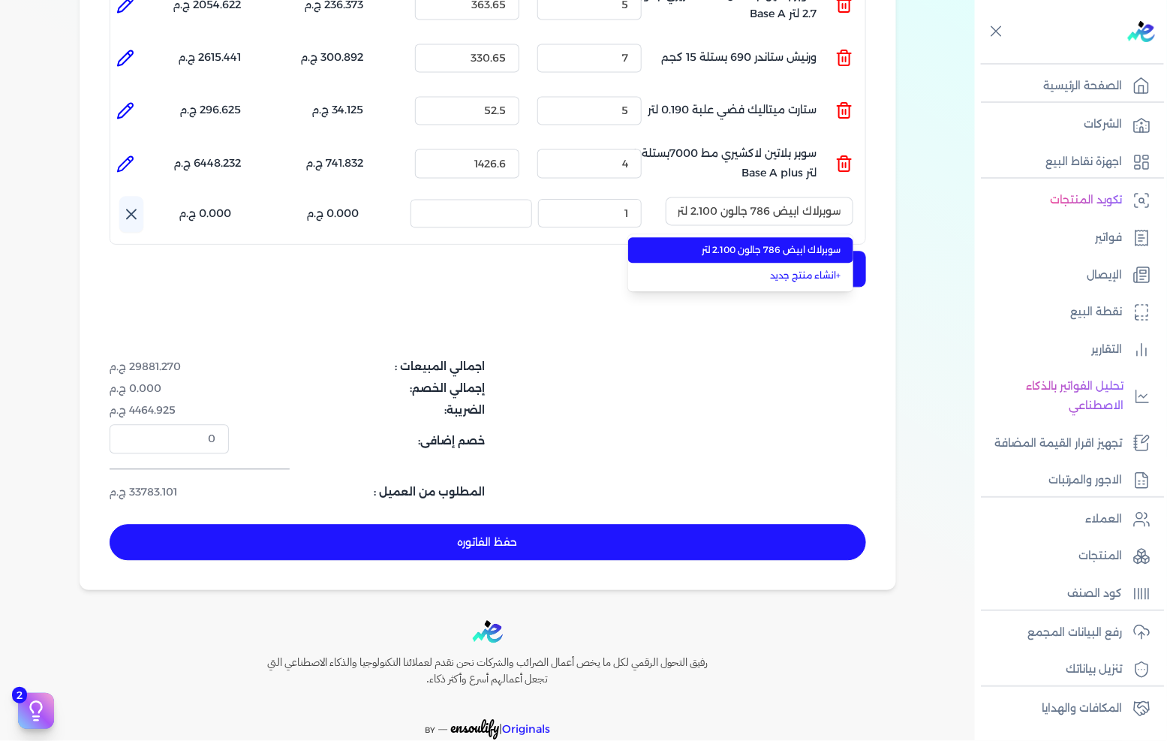
click at [741, 243] on span "سوبرلاك ابيض 786 جالون 2.100 لتر" at bounding box center [749, 250] width 183 height 14
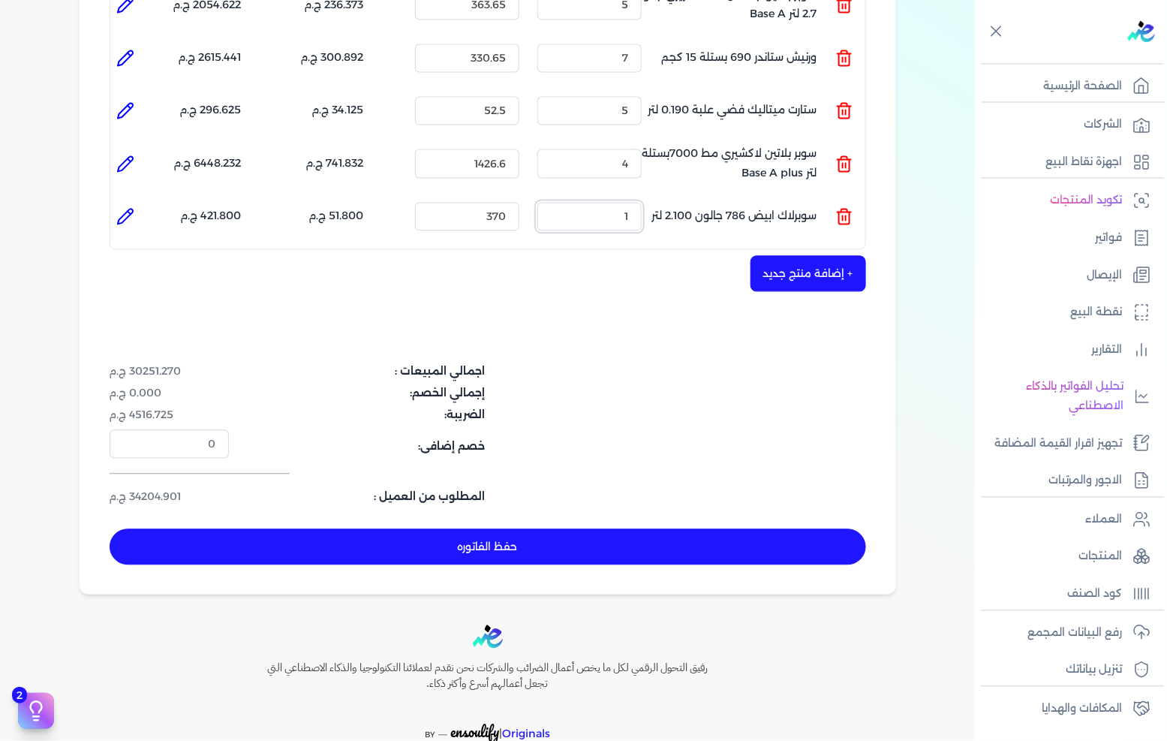
drag, startPoint x: 616, startPoint y: 191, endPoint x: 634, endPoint y: 184, distance: 19.5
click at [634, 202] on input "1" at bounding box center [590, 216] width 104 height 29
click at [121, 207] on icon at bounding box center [125, 216] width 18 height 18
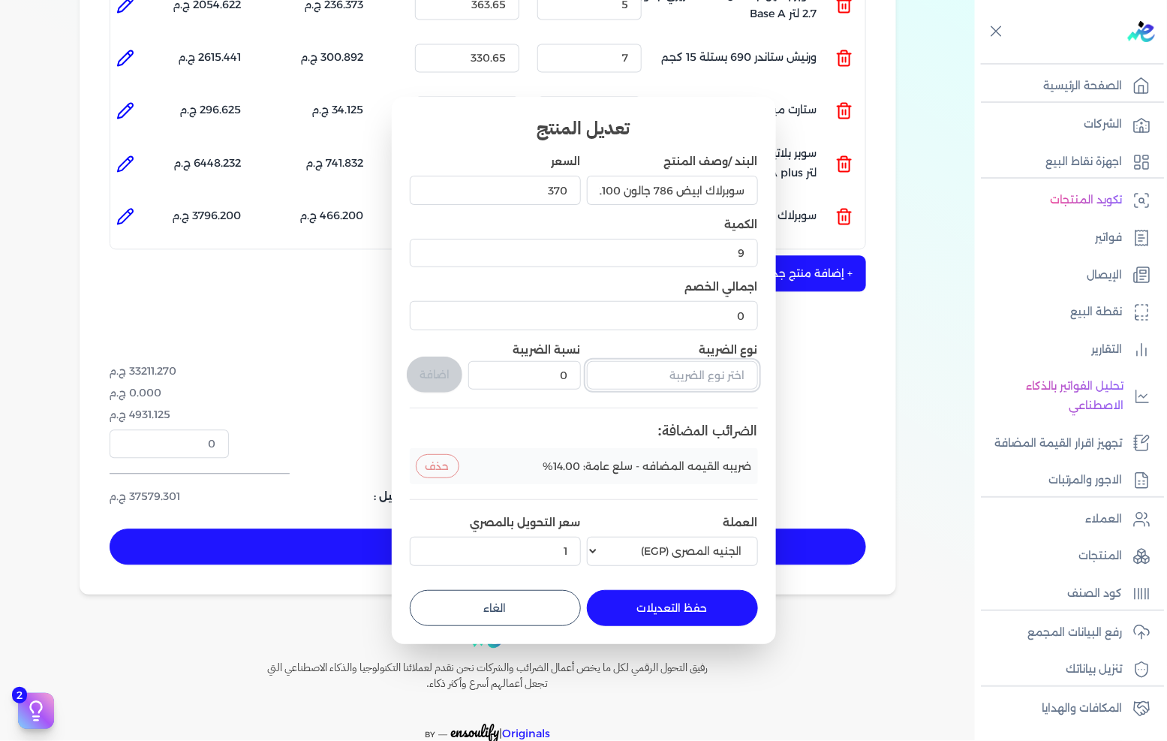
click at [661, 380] on input "text" at bounding box center [672, 375] width 171 height 29
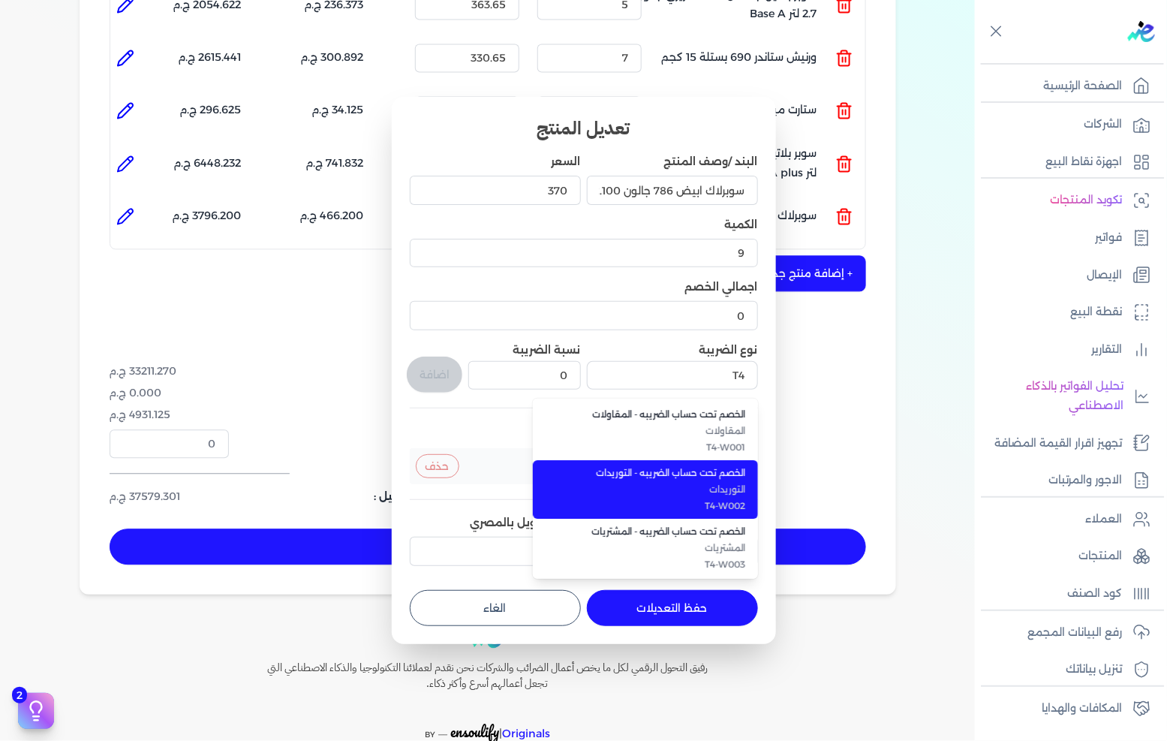
click at [706, 477] on span "الخصم تحت حساب الضريبه - التوريدات" at bounding box center [654, 473] width 183 height 14
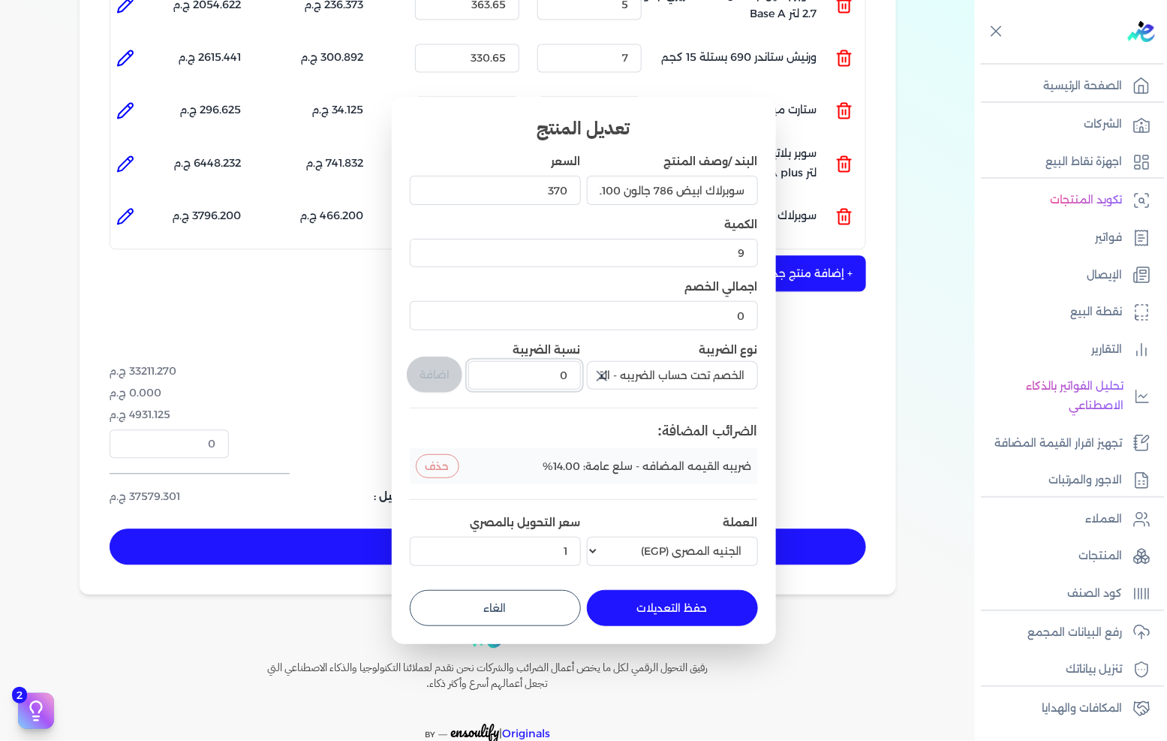
drag, startPoint x: 538, startPoint y: 376, endPoint x: 638, endPoint y: 373, distance: 99.9
click at [605, 373] on div "البند /وصف المنتج سوبرلاك ابيض 786 جالون 2.100 لتر السعر 370 الكمية 9 اجمالي ال…" at bounding box center [584, 362] width 348 height 417
click at [445, 381] on button "اضافة" at bounding box center [435, 375] width 56 height 36
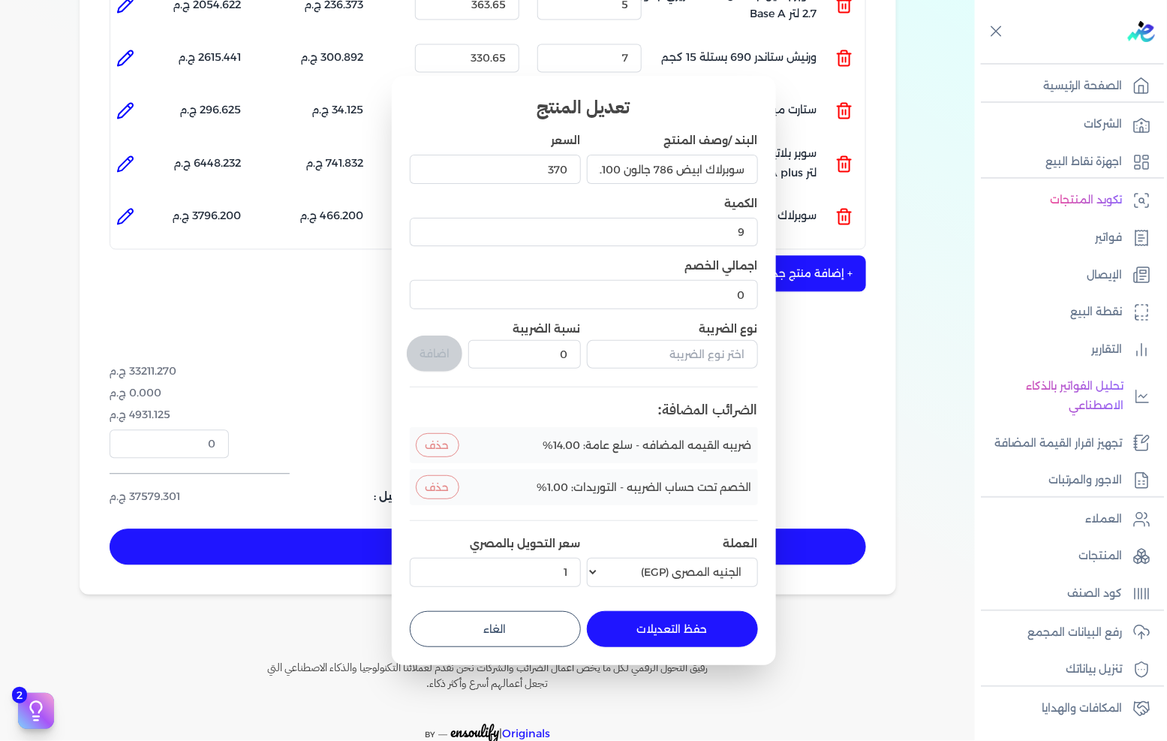
click at [700, 638] on button "حفظ التعديلات" at bounding box center [672, 629] width 171 height 36
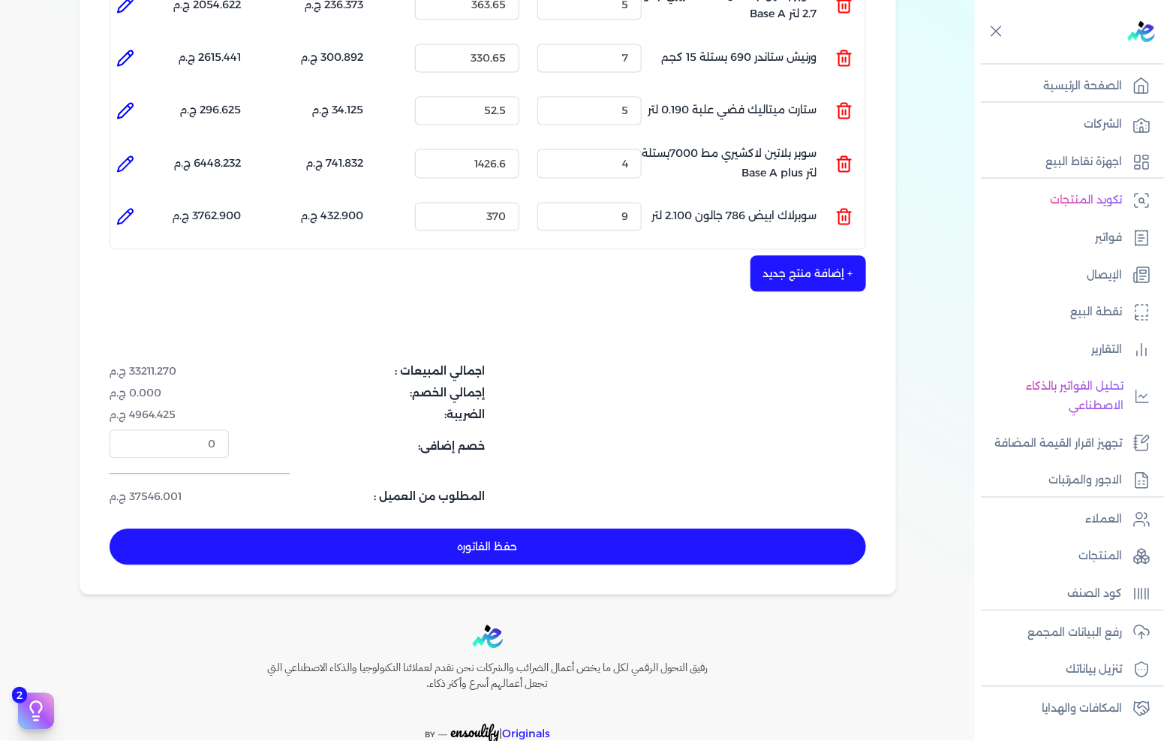
click at [688, 529] on button "حفظ الفاتوره" at bounding box center [488, 547] width 757 height 36
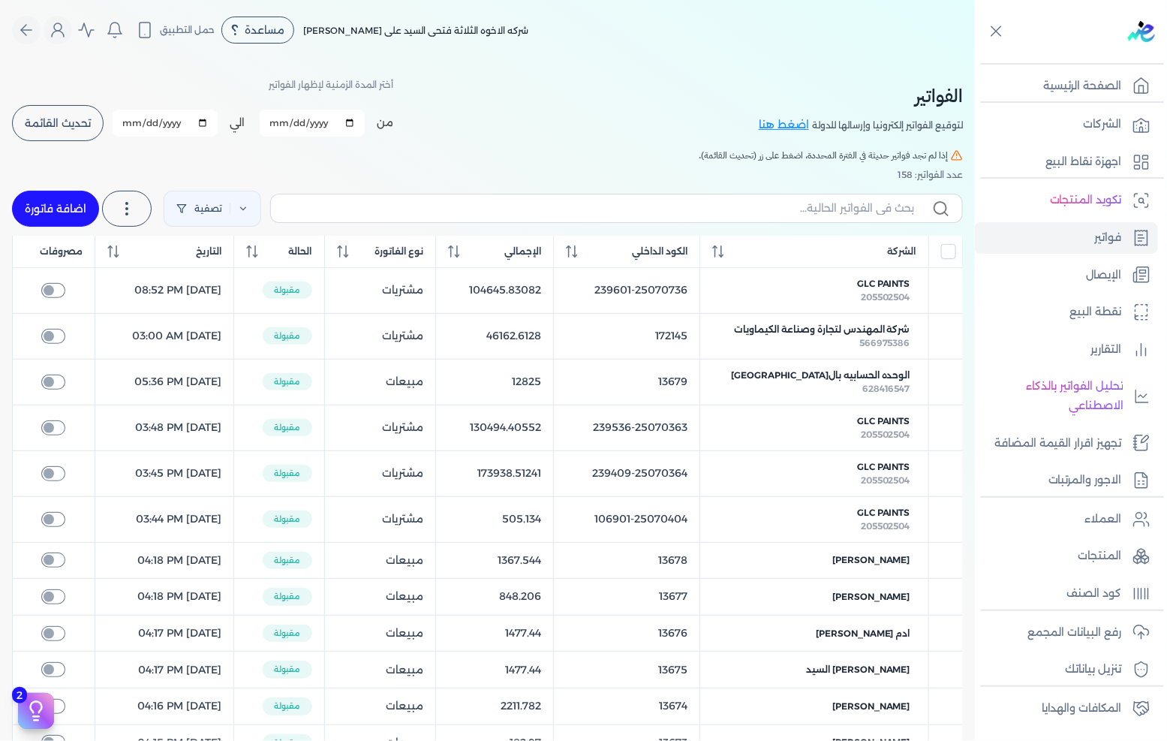
click at [79, 135] on button "تحديث القائمة" at bounding box center [58, 123] width 92 height 36
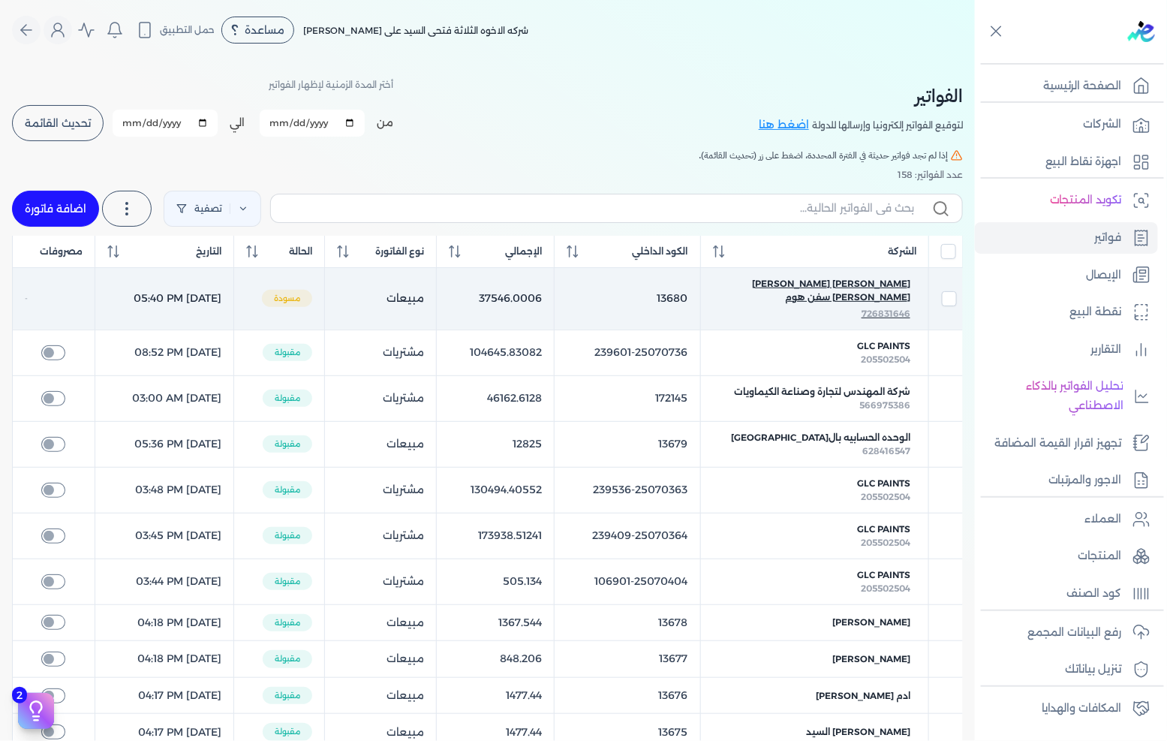
click at [821, 286] on span "[PERSON_NAME] [PERSON_NAME] [PERSON_NAME] سفن هوم" at bounding box center [814, 290] width 191 height 27
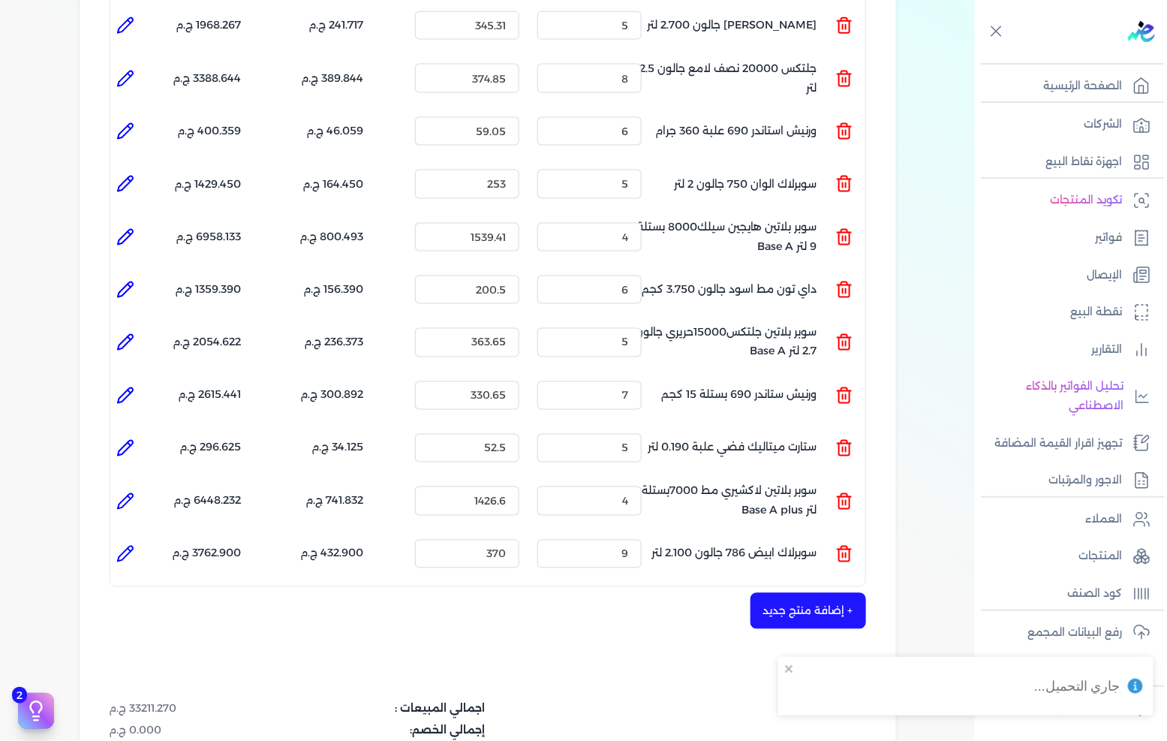
scroll to position [1141, 0]
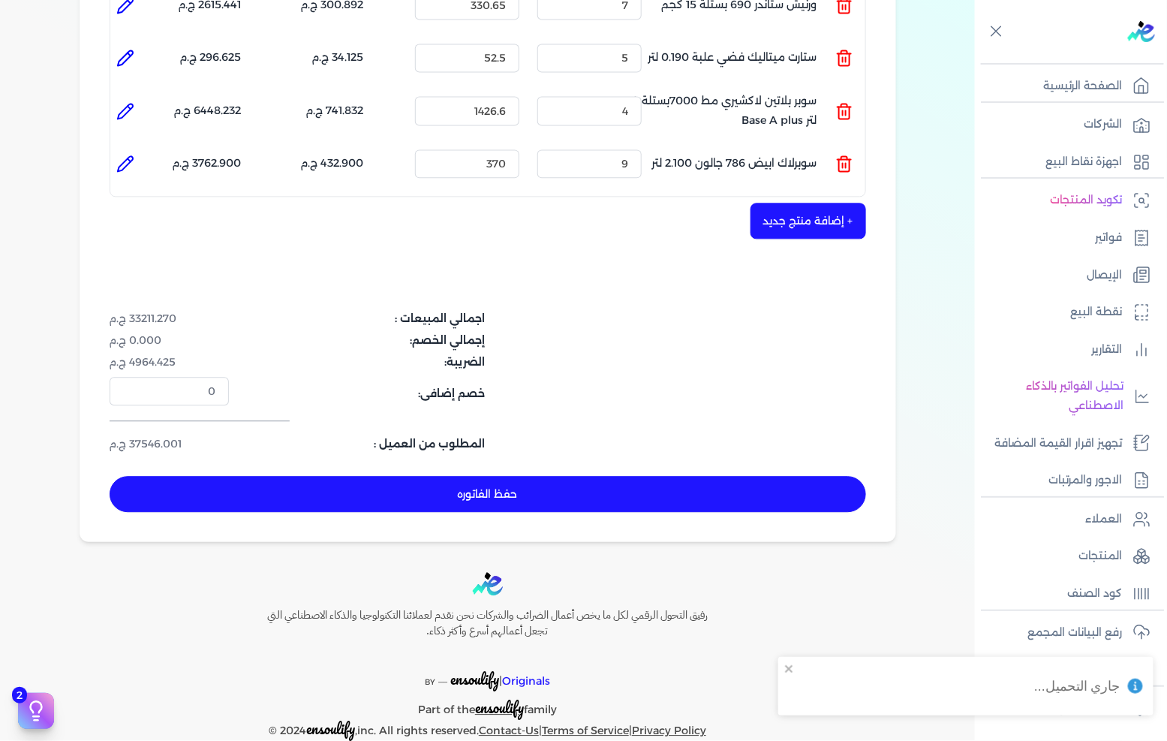
click at [793, 203] on button "+ إضافة منتج جديد" at bounding box center [809, 221] width 116 height 36
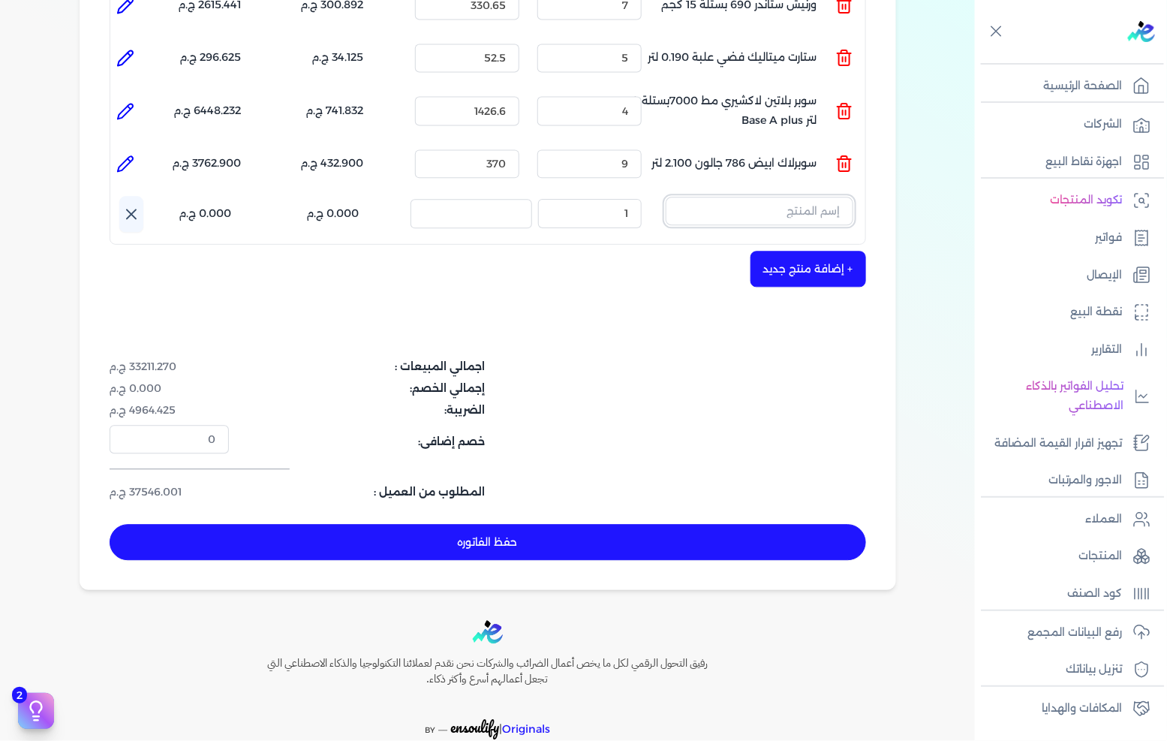
click at [779, 197] on input "text" at bounding box center [760, 211] width 188 height 29
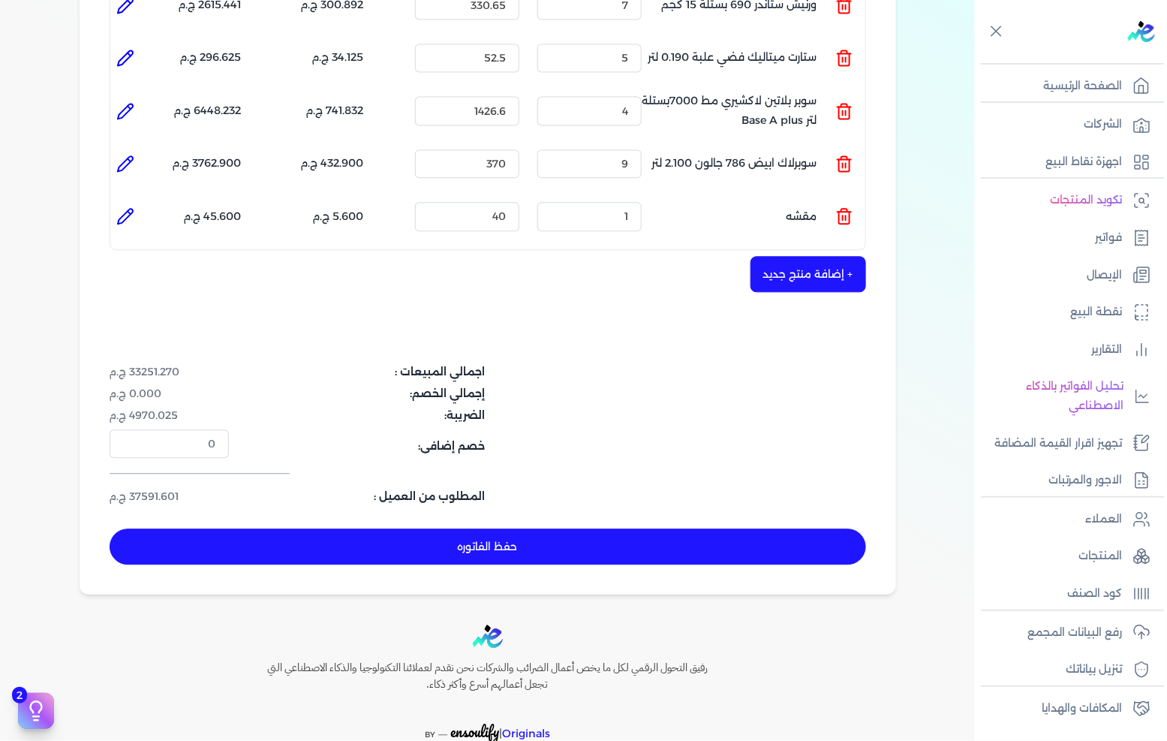
click at [839, 207] on icon at bounding box center [845, 216] width 18 height 18
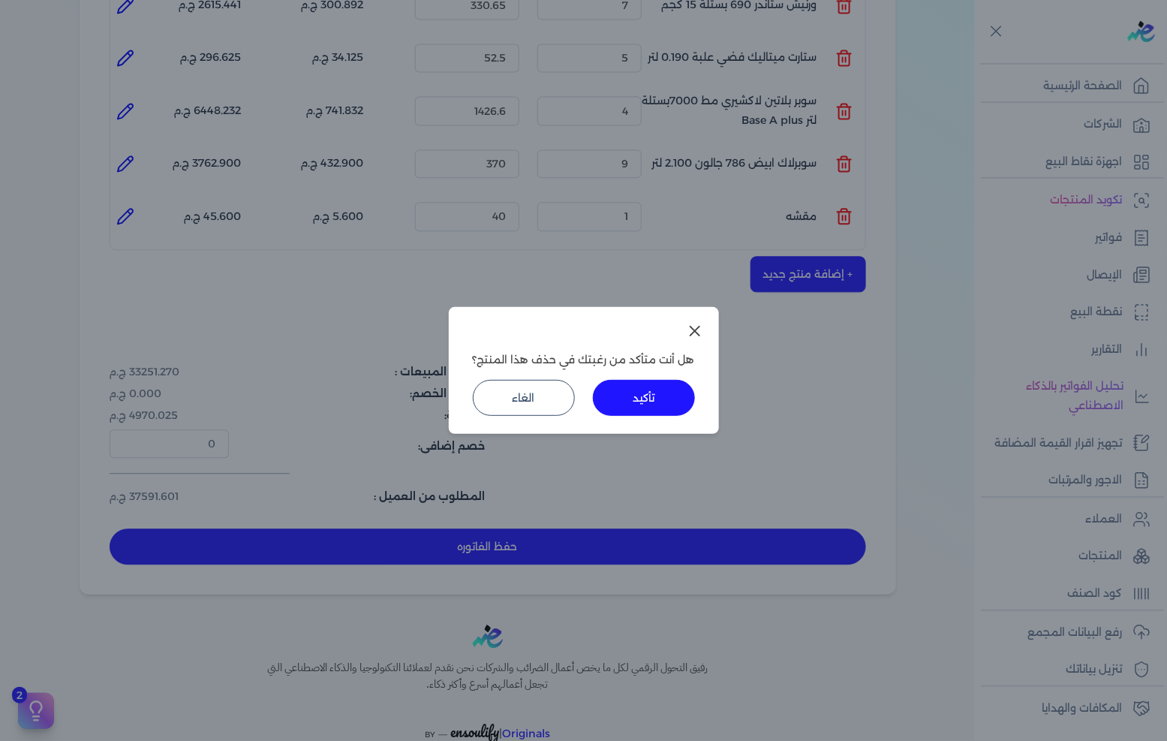
click at [642, 396] on button "تأكيد" at bounding box center [644, 398] width 102 height 36
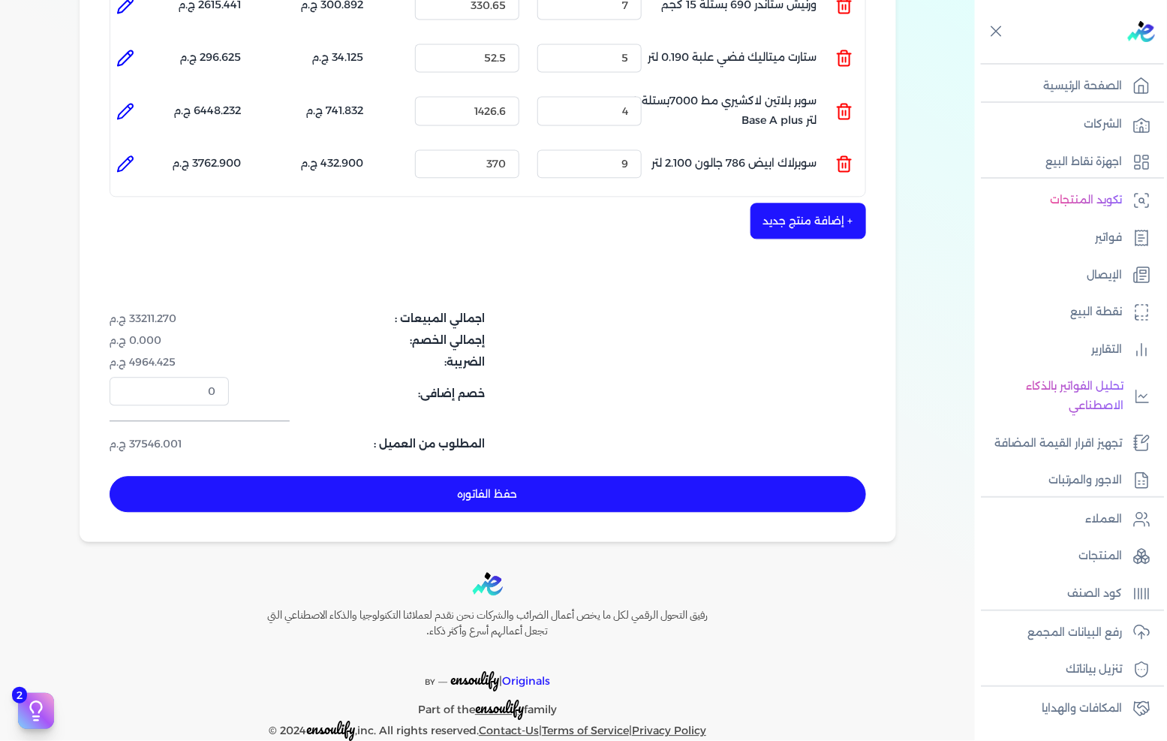
click at [797, 203] on button "+ إضافة منتج جديد" at bounding box center [809, 221] width 116 height 36
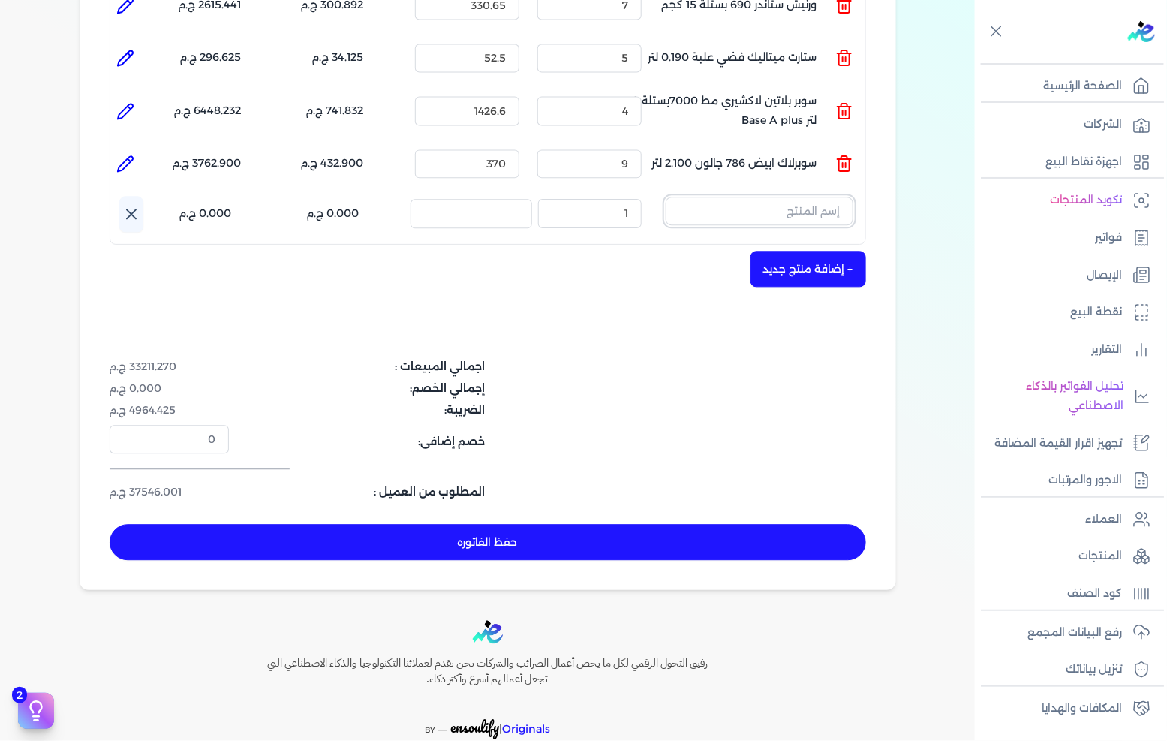
click at [793, 197] on input "text" at bounding box center [760, 211] width 188 height 29
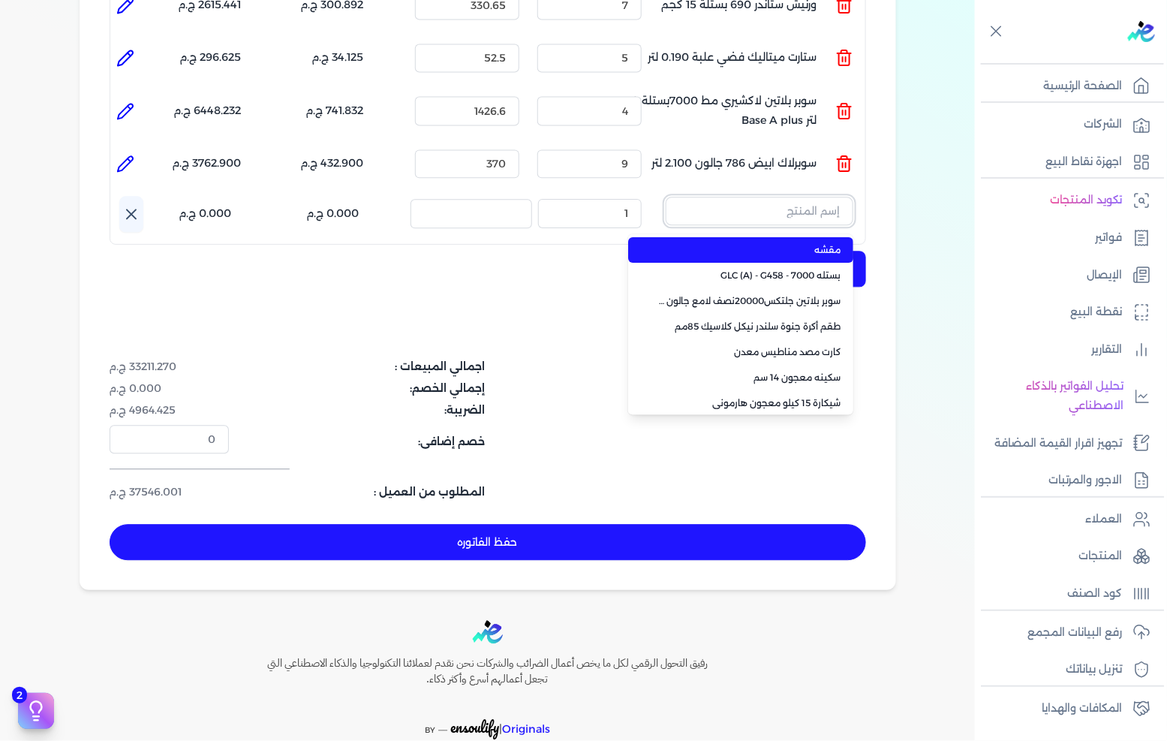
paste input "داى تون مط بنى جالون 3.750 كجم"
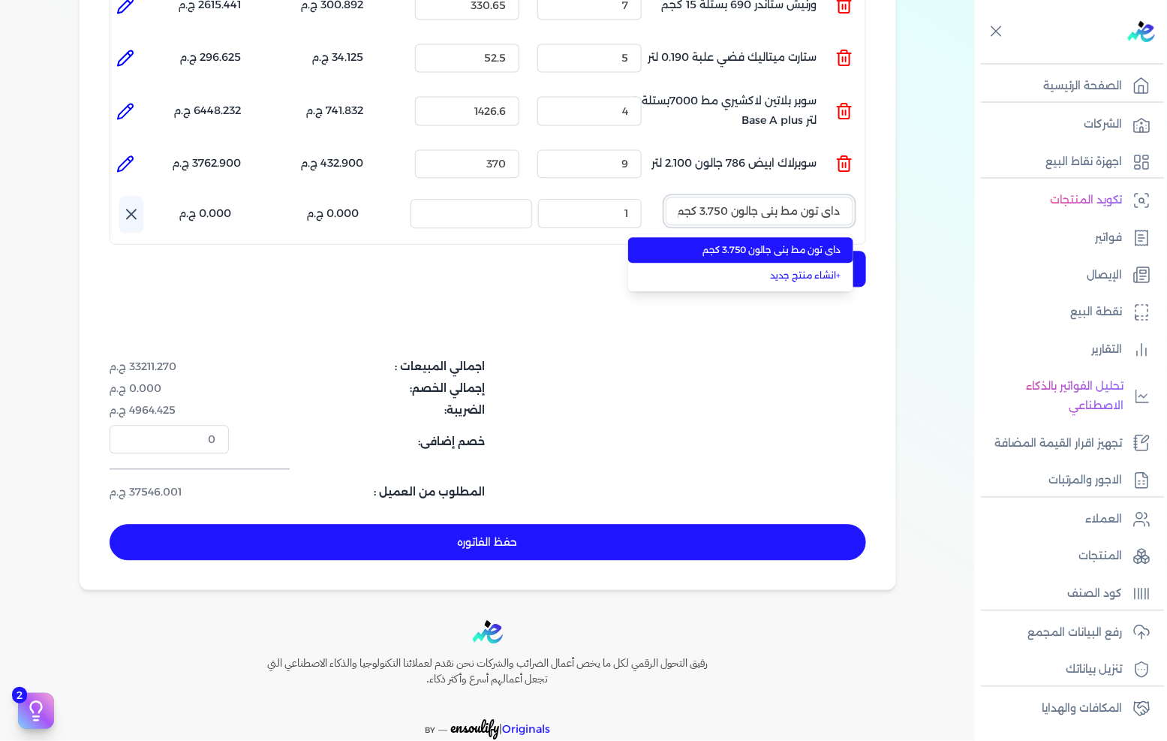
scroll to position [0, -1]
click at [775, 243] on span "داى تون مط بنى جالون 3.750 كجم" at bounding box center [749, 250] width 183 height 14
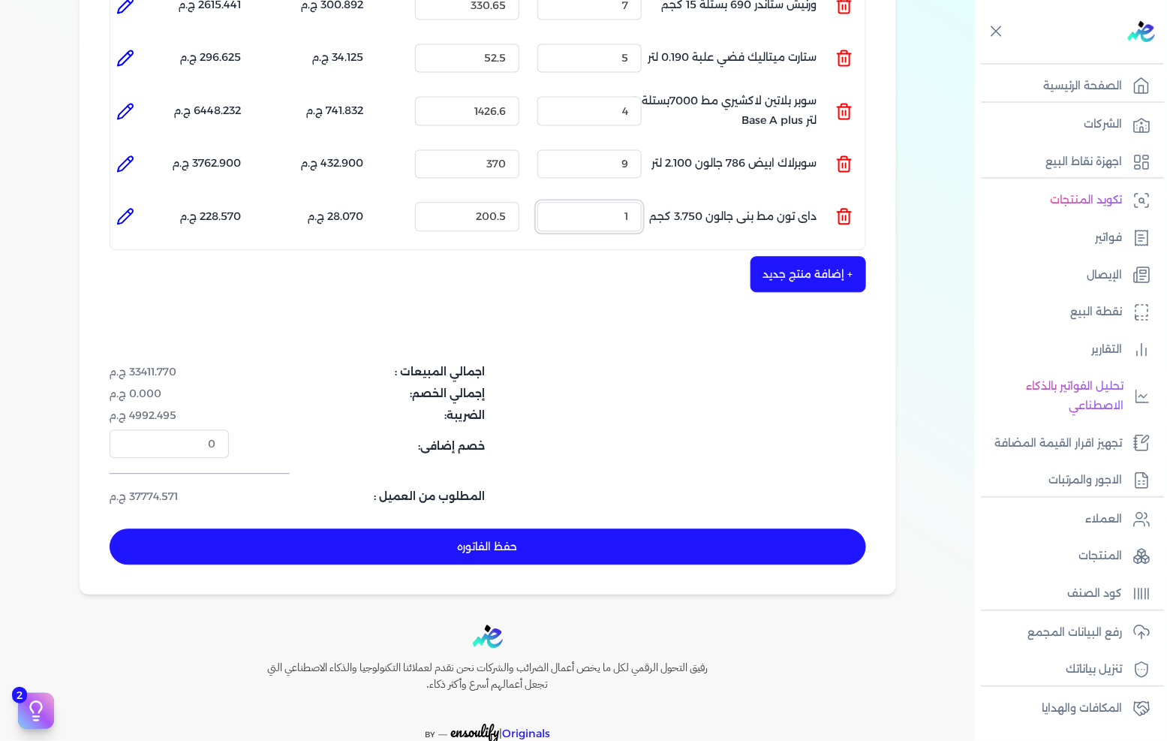
drag, startPoint x: 617, startPoint y: 195, endPoint x: 680, endPoint y: 190, distance: 63.3
click at [680, 196] on ul "المنتج : داى تون مط بنى جالون 3.750 كجم الكمية : 1 السعر : 200.5 الضريبه : 28.0…" at bounding box center [487, 216] width 755 height 41
click at [120, 207] on icon at bounding box center [125, 216] width 18 height 18
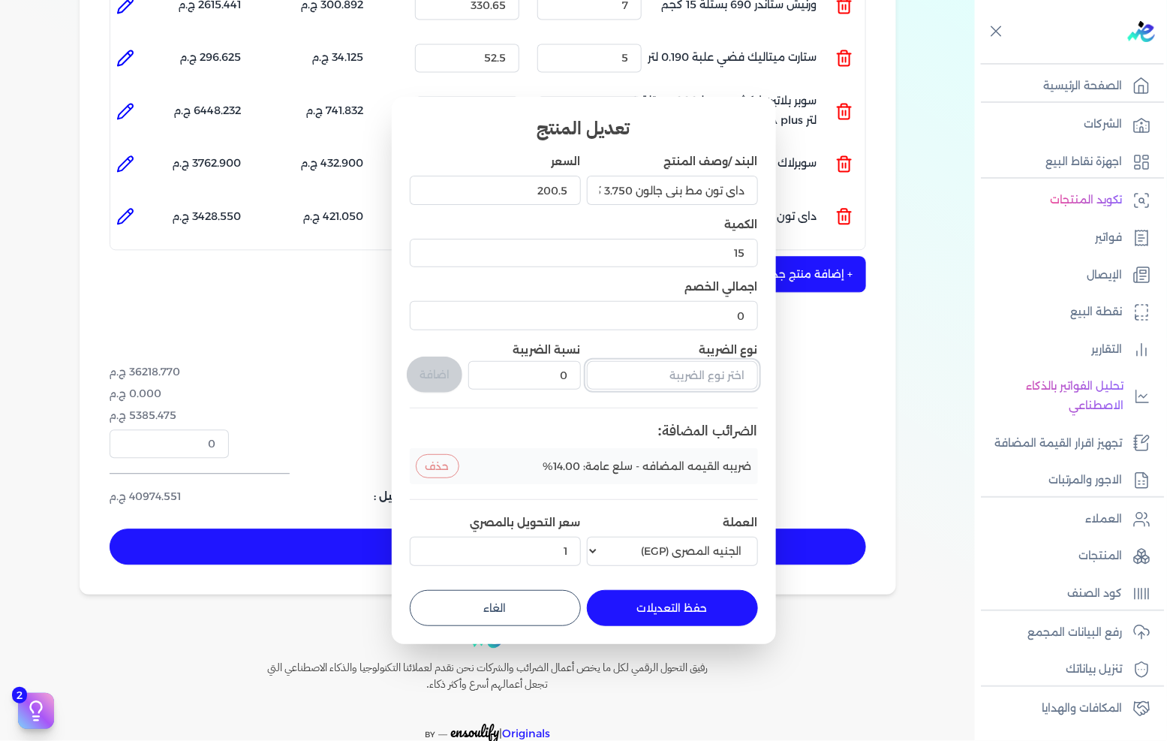
click at [667, 376] on input "text" at bounding box center [672, 375] width 171 height 29
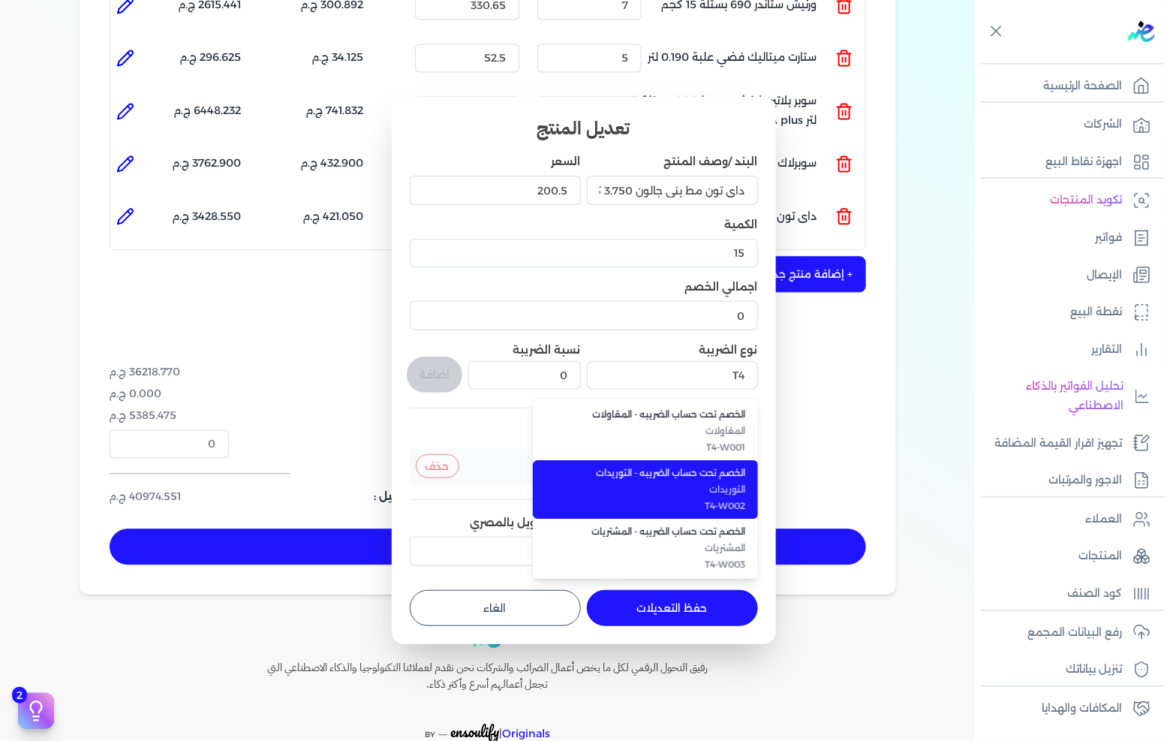
click at [716, 479] on span "الخصم تحت حساب الضريبه - التوريدات" at bounding box center [654, 473] width 183 height 14
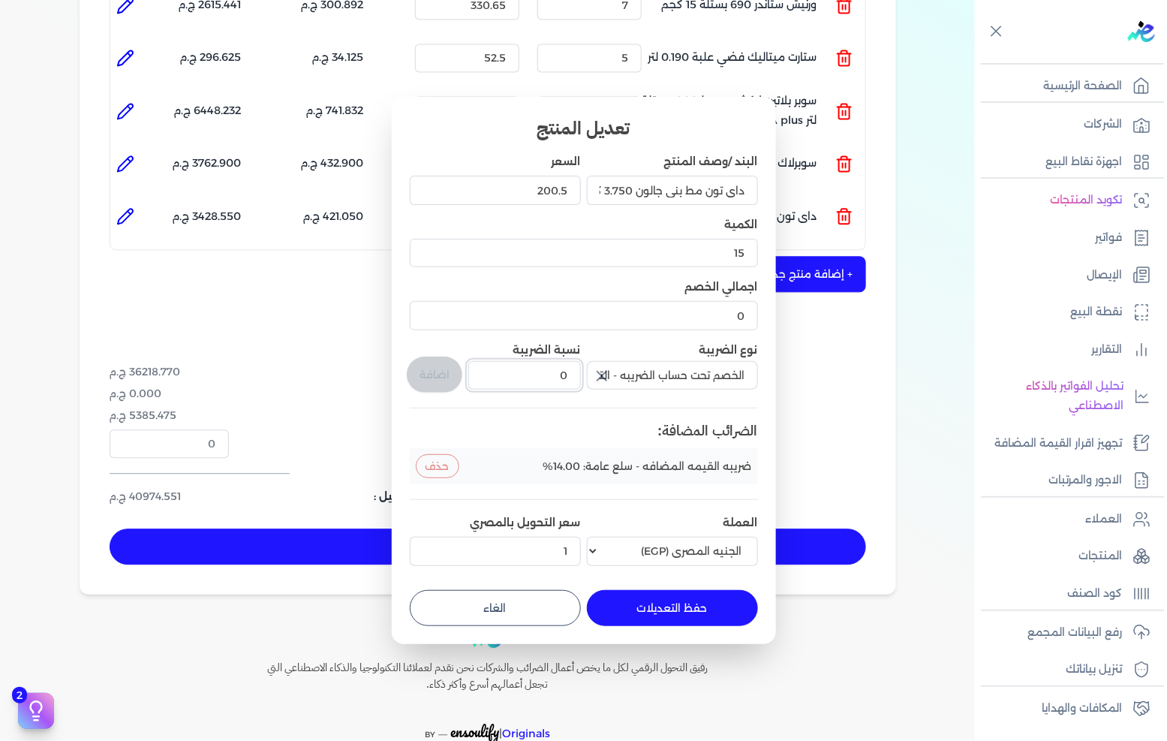
drag, startPoint x: 556, startPoint y: 369, endPoint x: 579, endPoint y: 372, distance: 22.6
click at [576, 372] on input "0" at bounding box center [524, 375] width 112 height 29
click at [429, 378] on button "اضافة" at bounding box center [435, 375] width 56 height 36
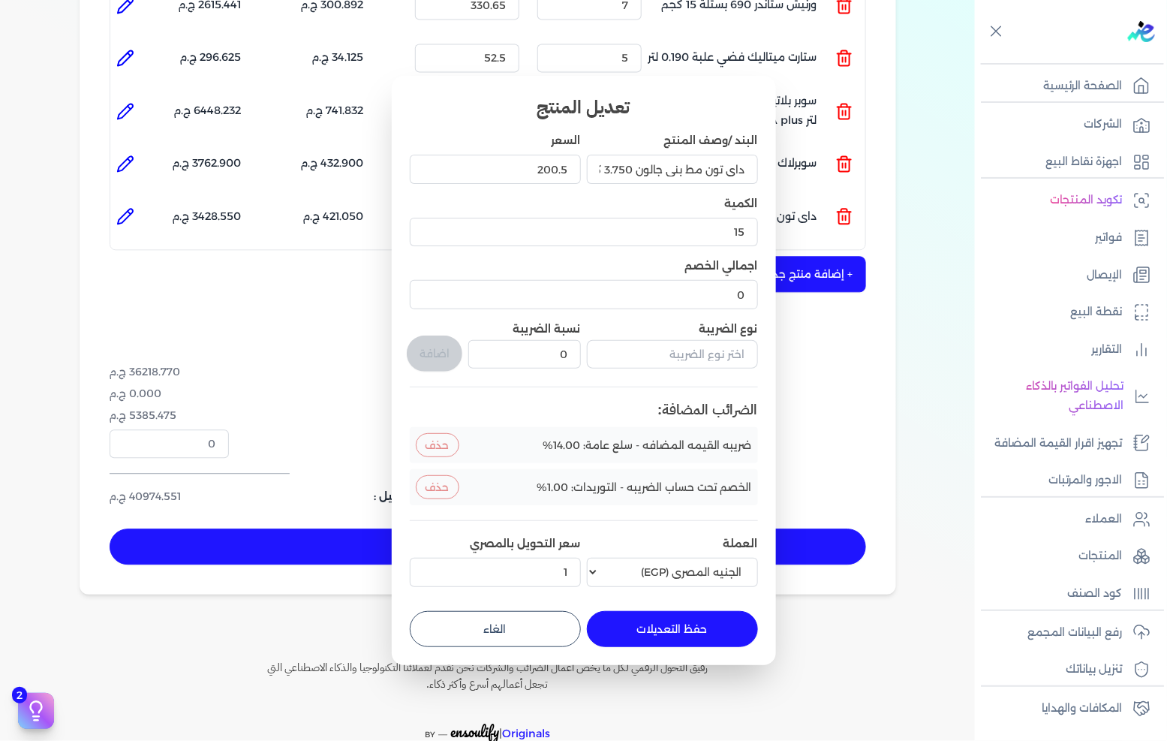
click at [717, 638] on button "حفظ التعديلات" at bounding box center [672, 629] width 171 height 36
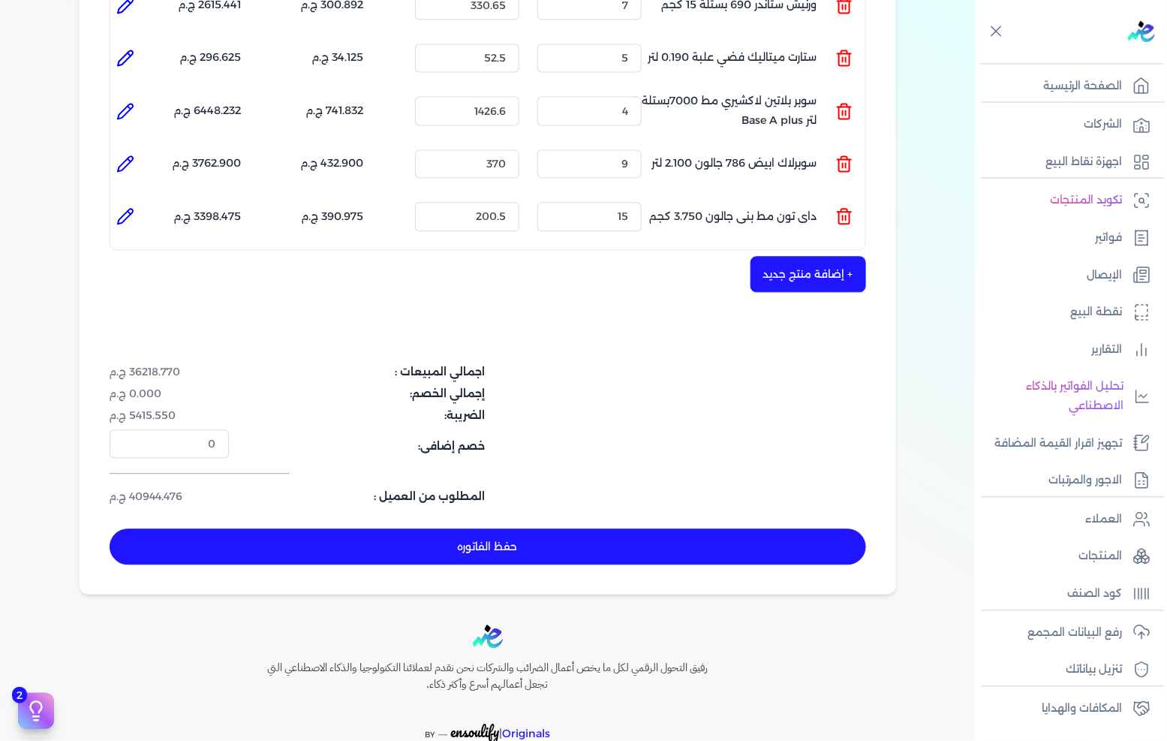
click at [791, 256] on button "+ إضافة منتج جديد" at bounding box center [809, 274] width 116 height 36
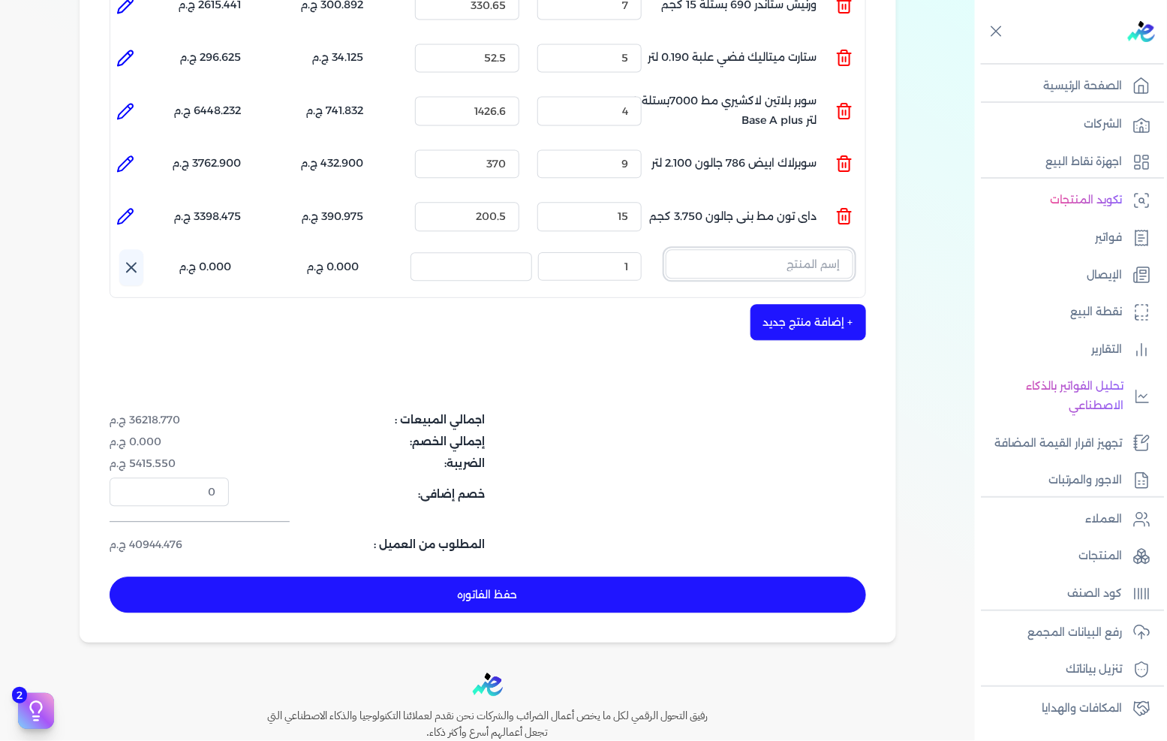
click at [712, 249] on input "text" at bounding box center [760, 263] width 188 height 29
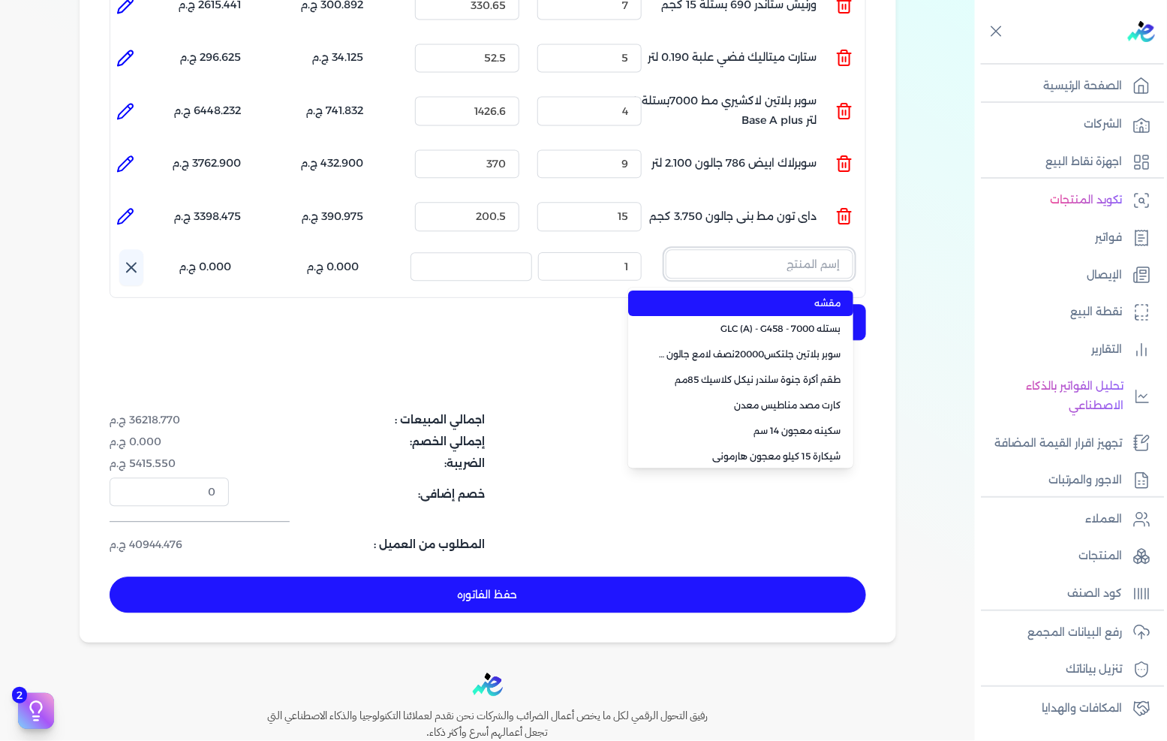
paste input "سوبر بلاتين سوبرلاك نصف لامع جالون 2.700 لتر Base A"
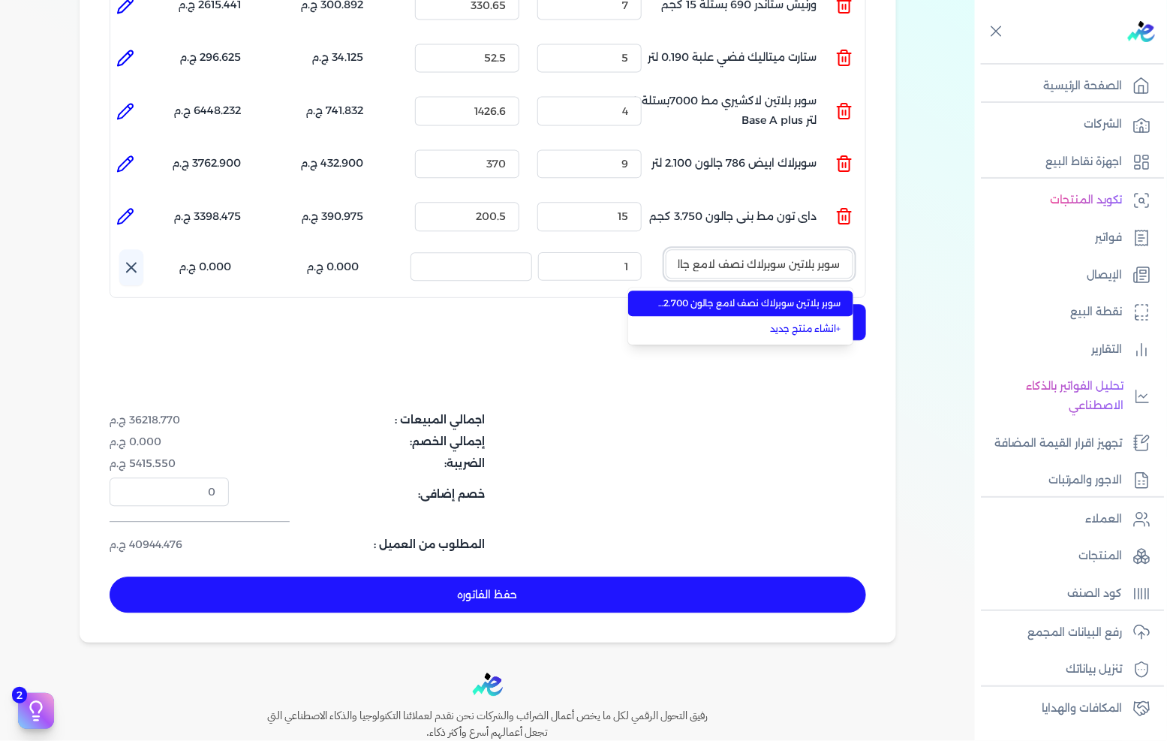
scroll to position [0, -98]
click at [707, 297] on span "سوبر بلاتين سوبرلاك نصف لامع جالون 2.700 لتر Base A" at bounding box center [749, 304] width 183 height 14
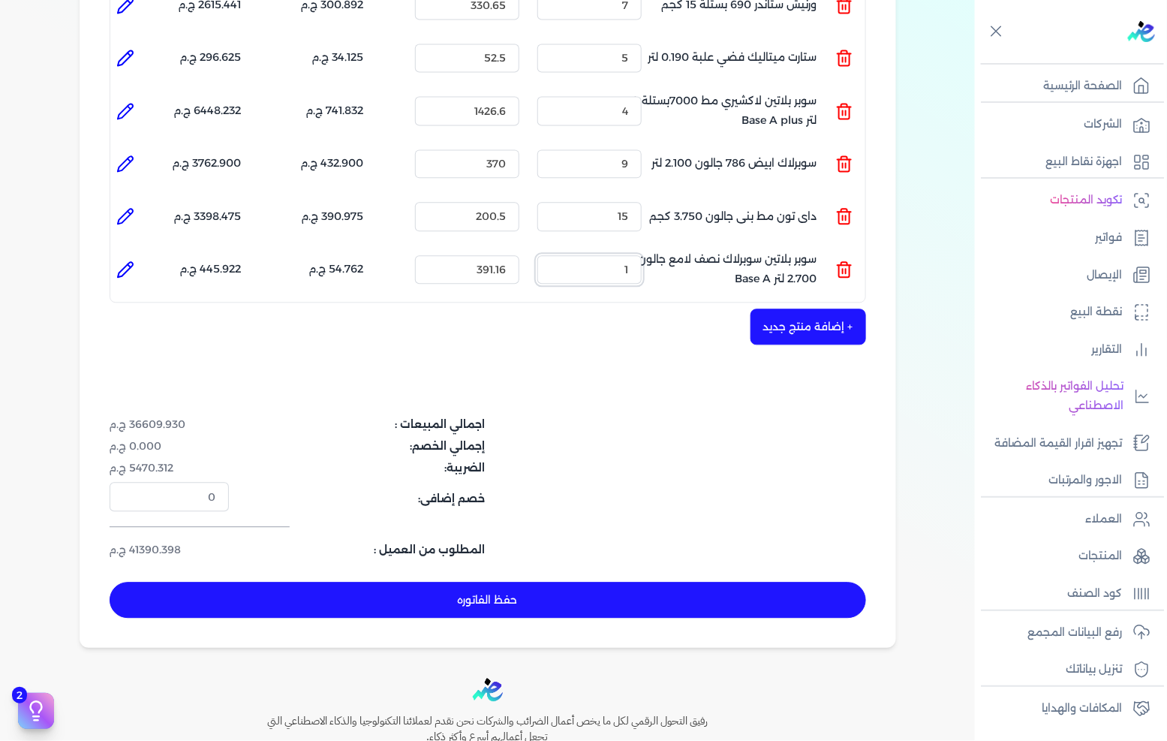
drag, startPoint x: 598, startPoint y: 242, endPoint x: 627, endPoint y: 236, distance: 29.3
click at [627, 255] on input "1" at bounding box center [590, 269] width 104 height 29
drag, startPoint x: 626, startPoint y: 241, endPoint x: 634, endPoint y: 238, distance: 8.8
click at [634, 255] on input "1" at bounding box center [590, 269] width 104 height 29
click at [133, 261] on icon at bounding box center [125, 270] width 18 height 18
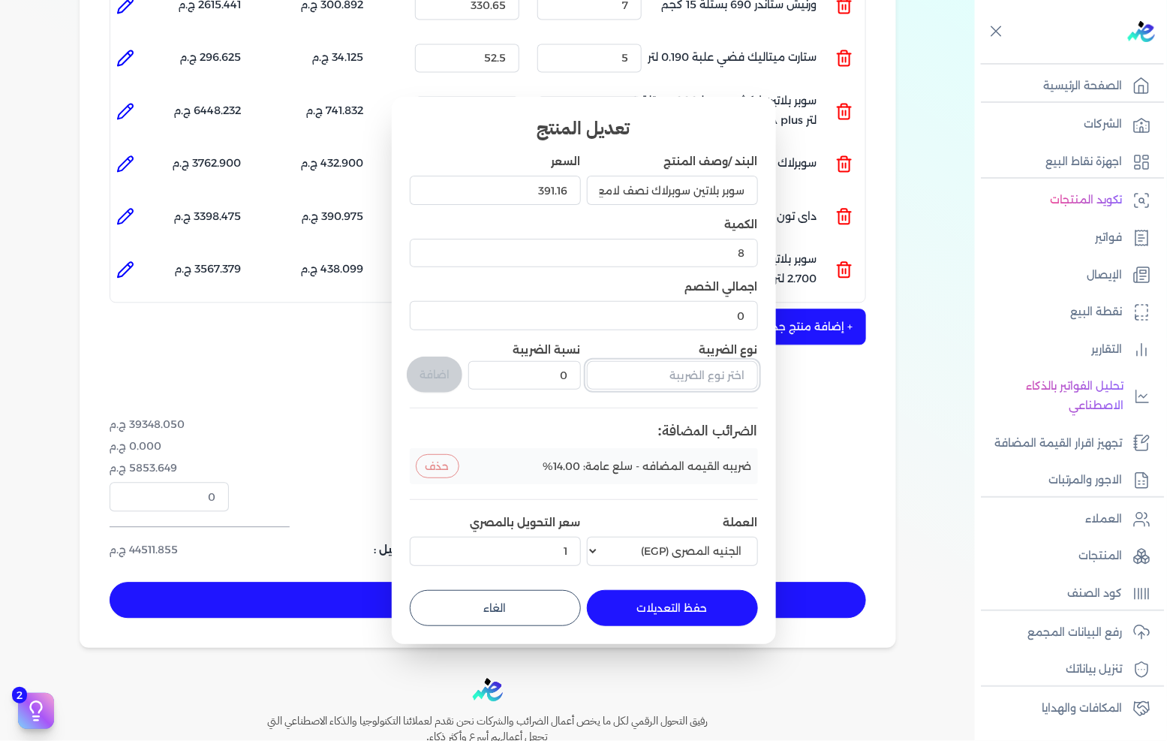
click at [670, 384] on input "text" at bounding box center [672, 375] width 171 height 29
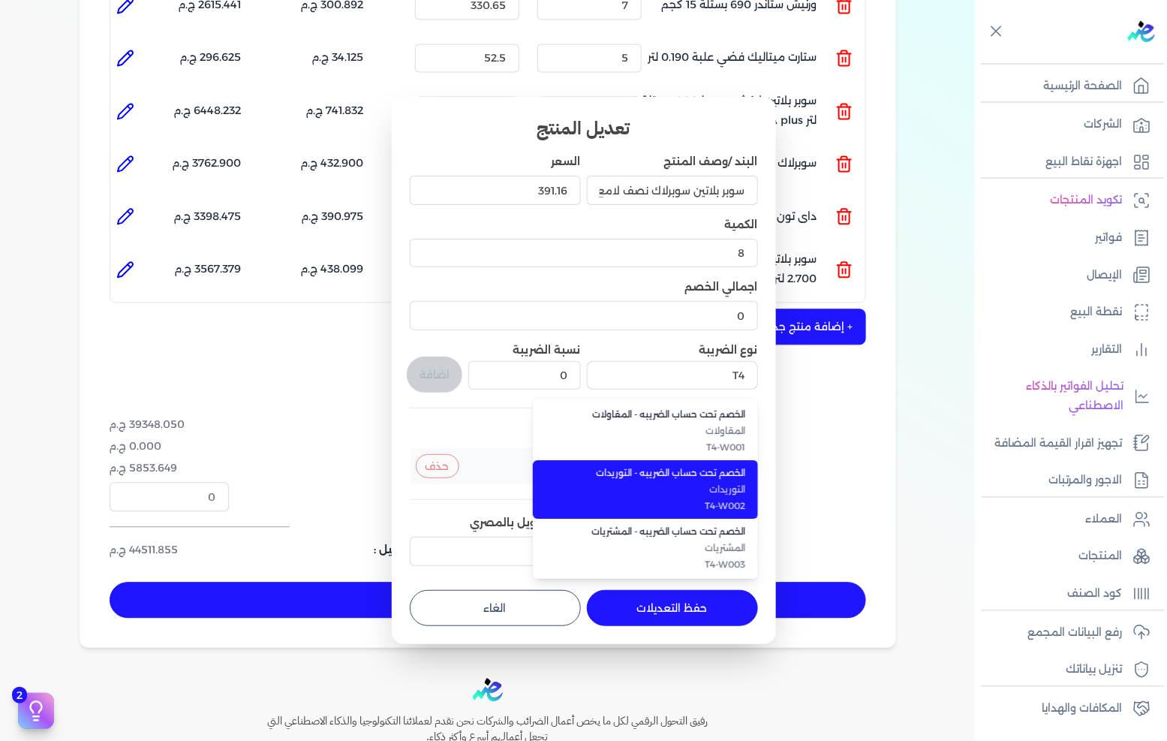
click at [656, 485] on span "التوريدات" at bounding box center [654, 490] width 183 height 14
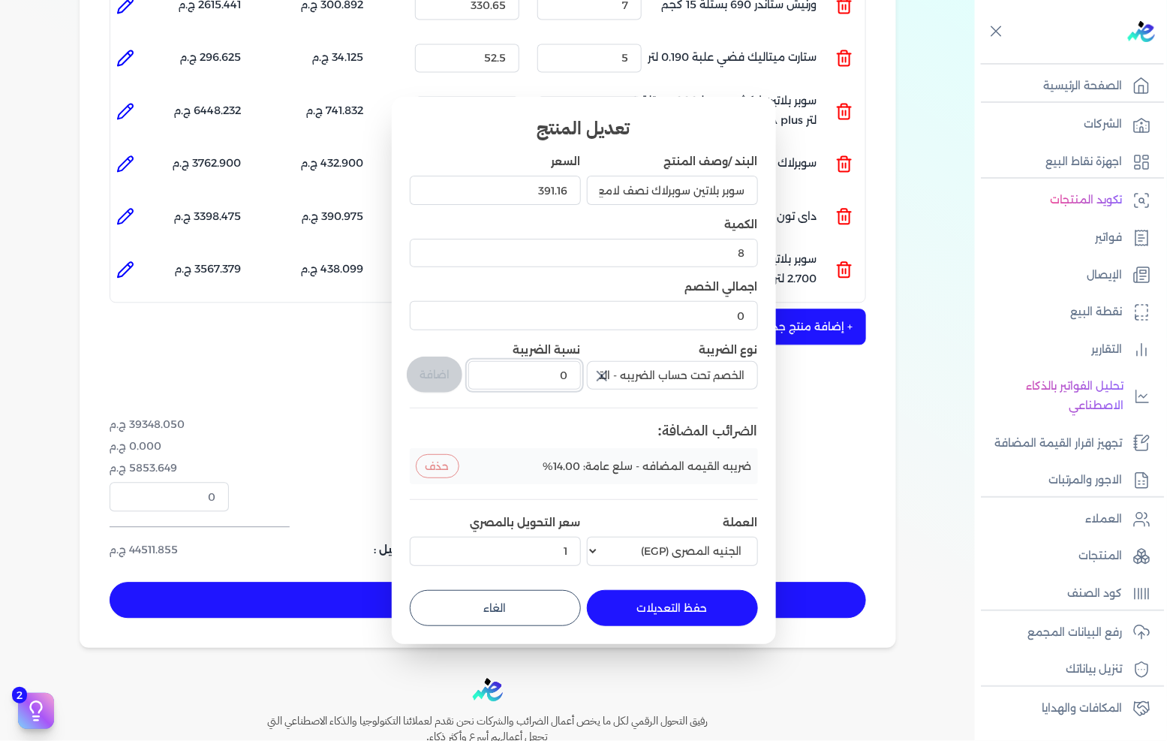
drag, startPoint x: 523, startPoint y: 372, endPoint x: 674, endPoint y: 351, distance: 153.1
click at [640, 351] on div "البند /وصف المنتج سوبر بلاتين سوبرلاك نصف لامع جالون 2.700 لتر Base A السعر 391…" at bounding box center [584, 362] width 348 height 417
click at [405, 372] on div "تعديل المنتج البند /وصف المنتج سوبر بلاتين سوبرلاك نصف لامع جالون 2.700 لتر Bas…" at bounding box center [584, 370] width 384 height 547
click at [420, 370] on button "اضافة" at bounding box center [435, 375] width 56 height 36
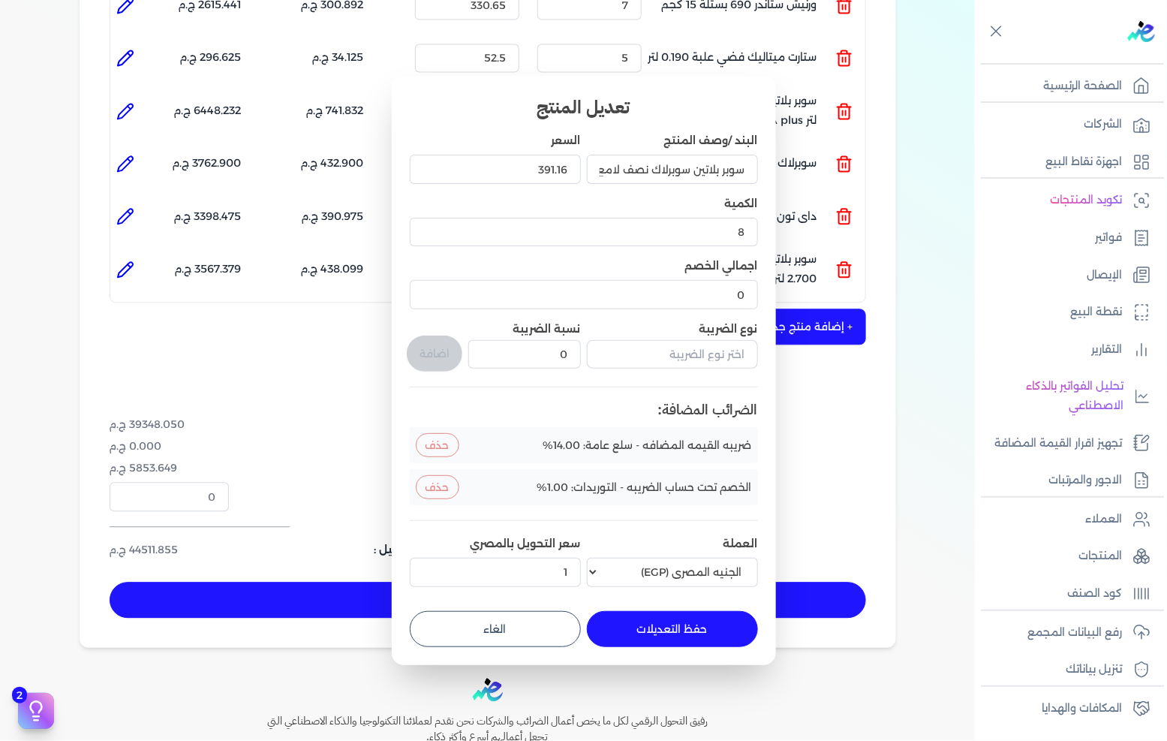
click at [647, 625] on button "حفظ التعديلات" at bounding box center [672, 629] width 171 height 36
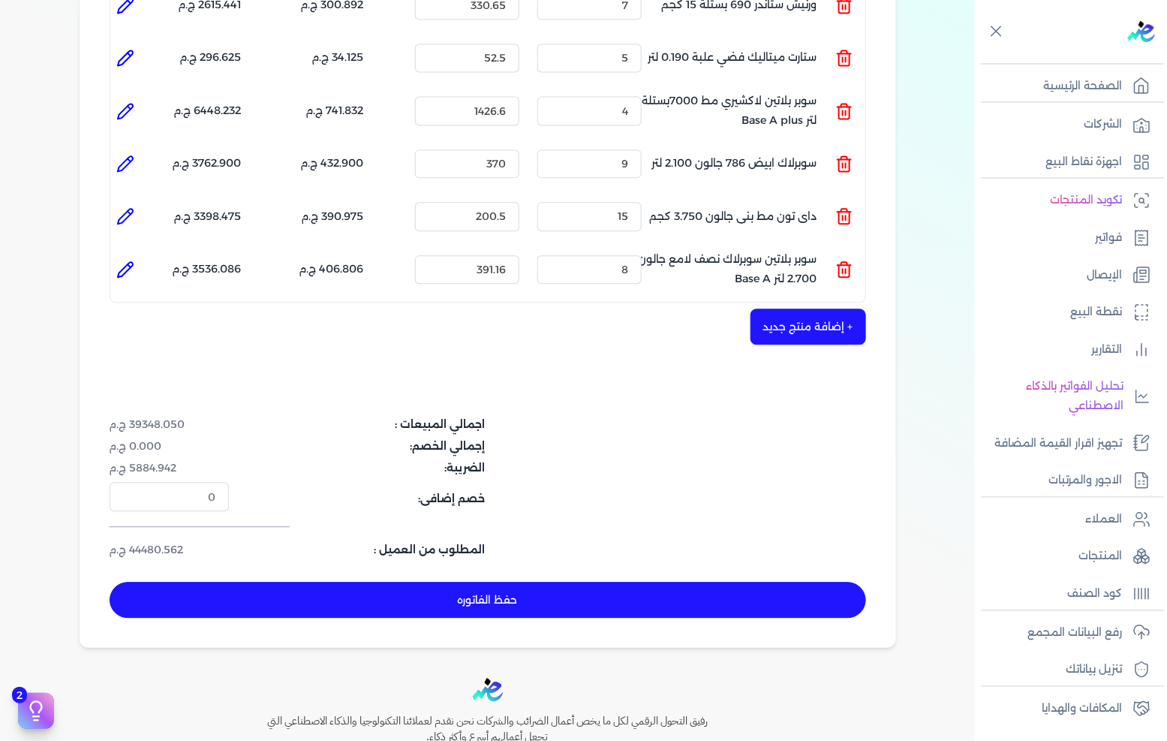
click at [826, 309] on button "+ إضافة منتج جديد" at bounding box center [809, 327] width 116 height 36
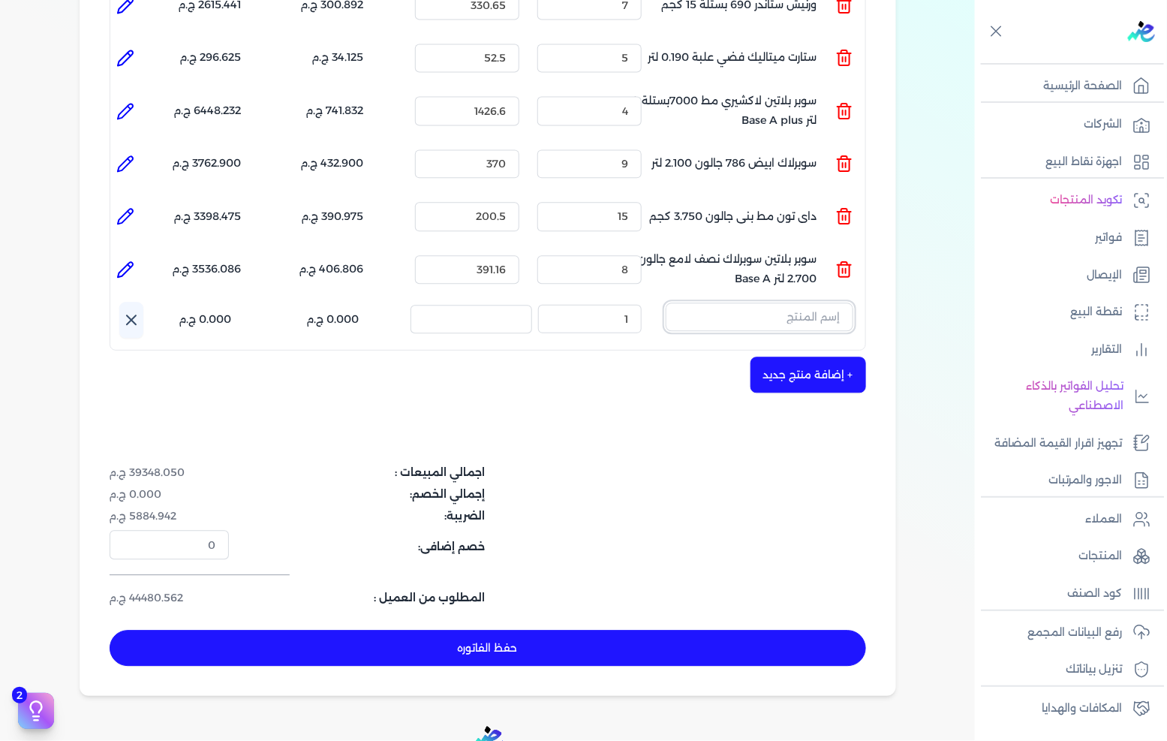
click at [813, 303] on input "text" at bounding box center [760, 317] width 188 height 29
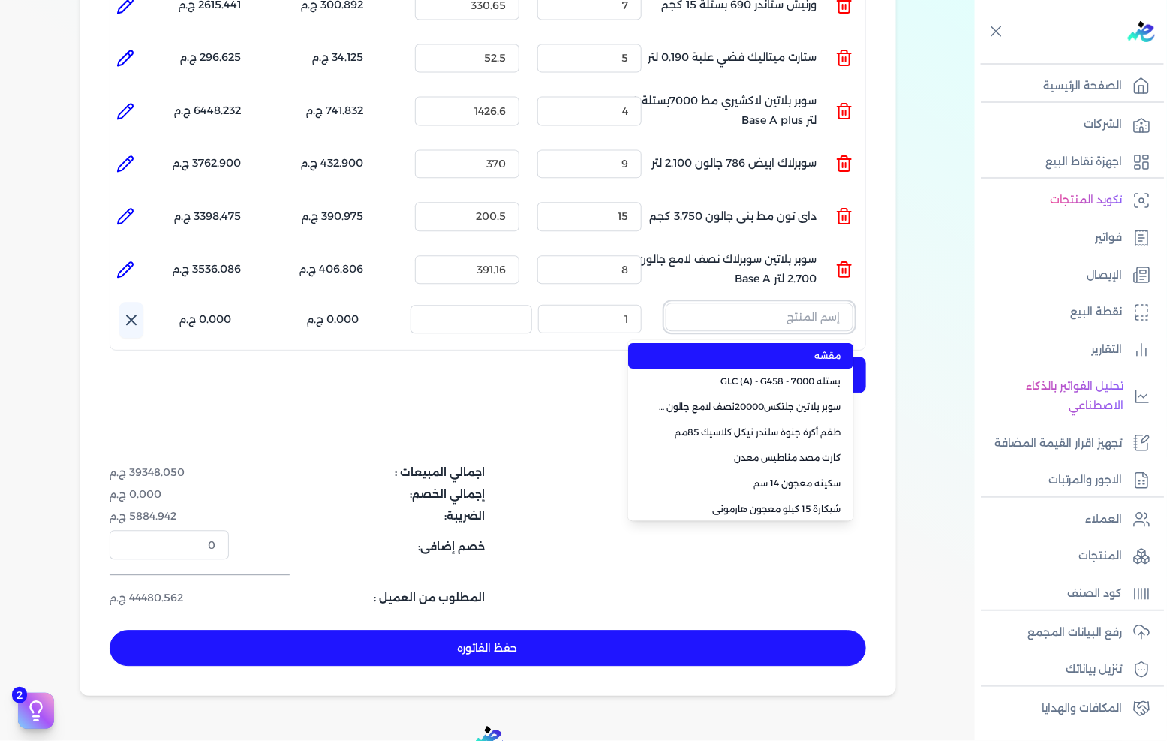
paste input "سيناو علبة 0.900 لتر"
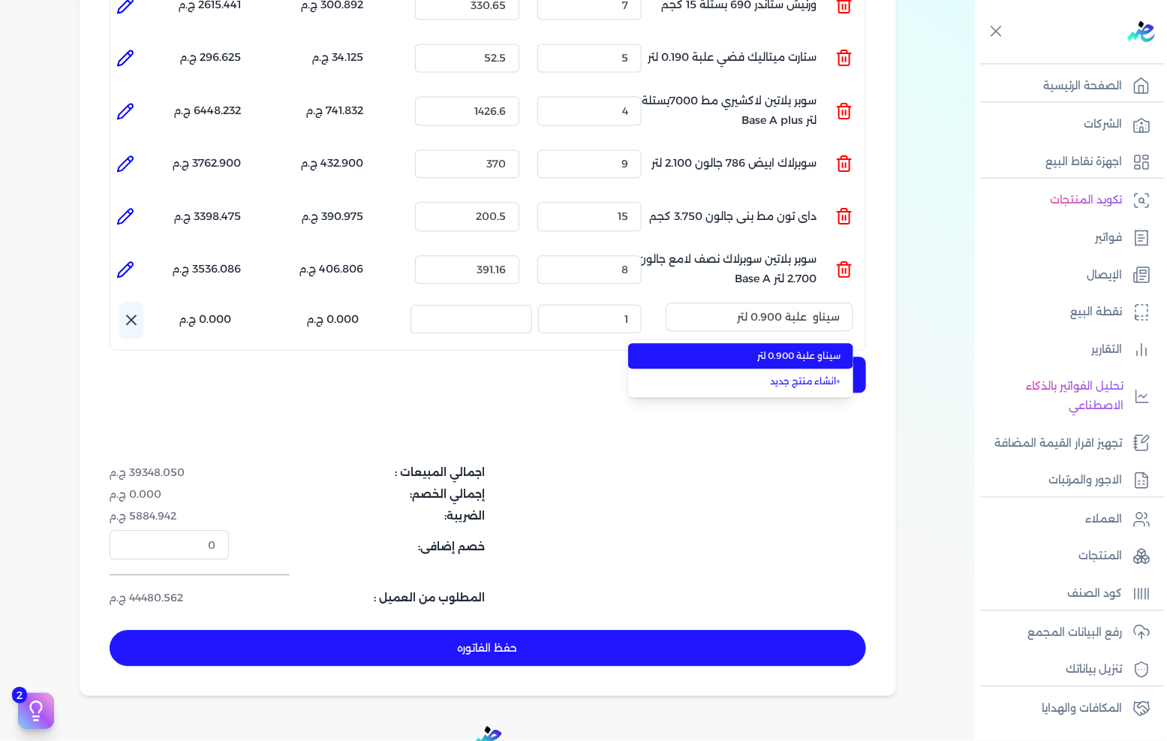
click at [763, 349] on span "سيناو علبة 0.900 لتر" at bounding box center [749, 356] width 183 height 14
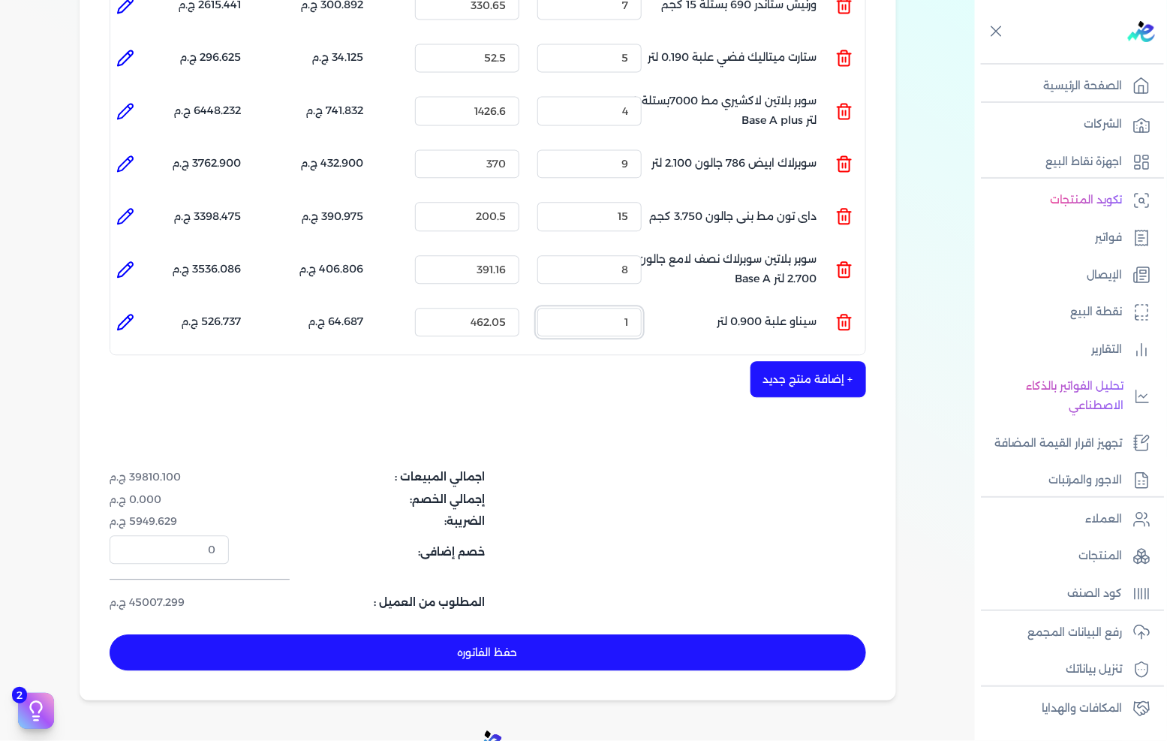
drag, startPoint x: 619, startPoint y: 297, endPoint x: 661, endPoint y: 298, distance: 41.3
click at [661, 302] on ul "المنتج : سيناو علبة 0.900 لتر الكمية : 1 السعر : 462.05 الضريبه : 64.687 ج.م ال…" at bounding box center [487, 322] width 755 height 41
click at [125, 313] on icon at bounding box center [125, 322] width 18 height 18
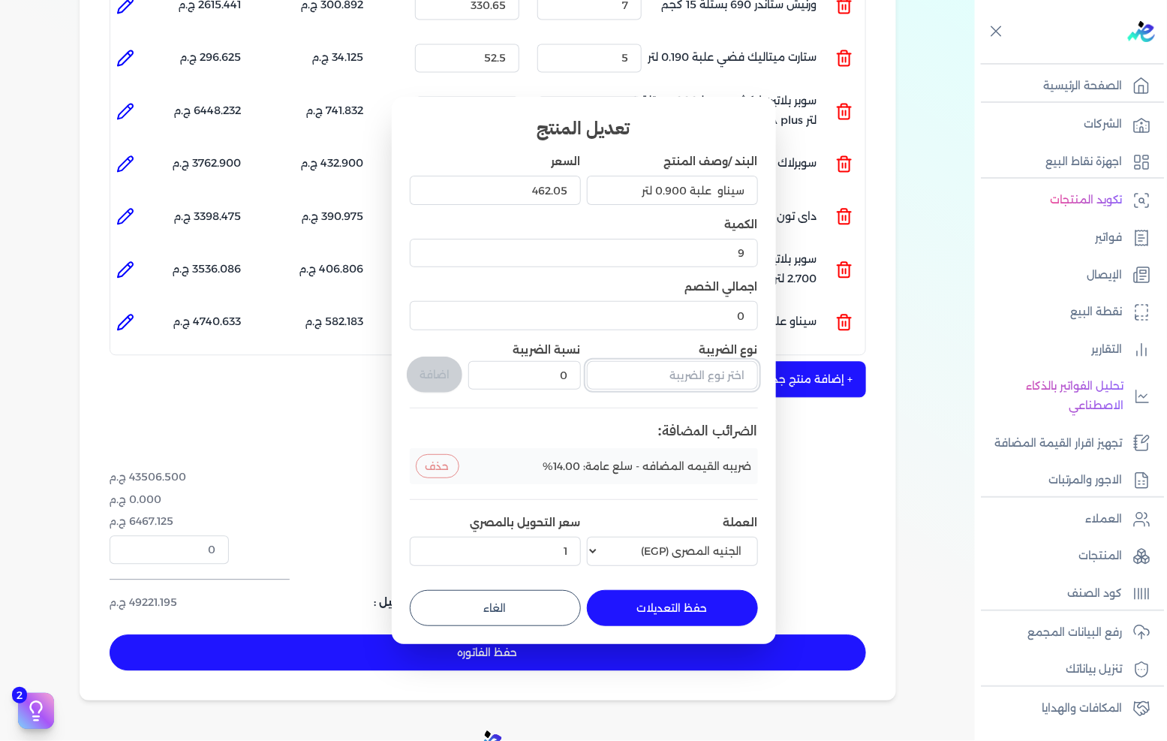
click at [698, 387] on input "text" at bounding box center [672, 375] width 171 height 29
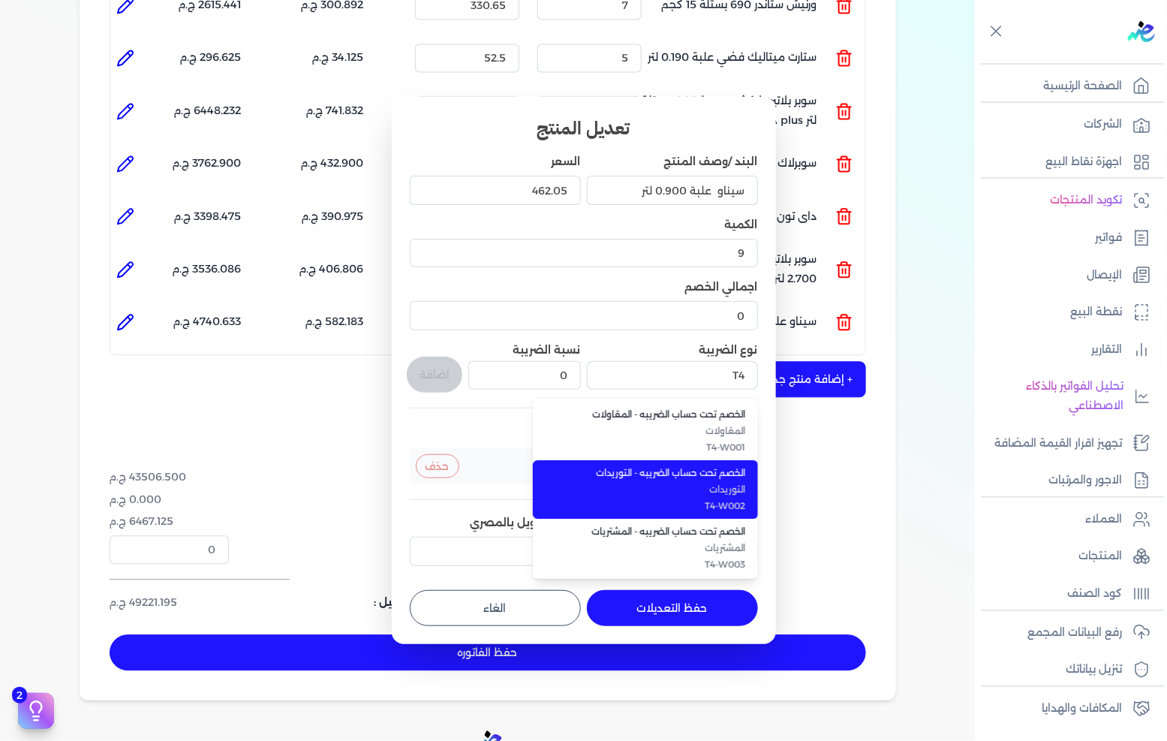
click at [693, 471] on span "الخصم تحت حساب الضريبه - التوريدات" at bounding box center [654, 473] width 183 height 14
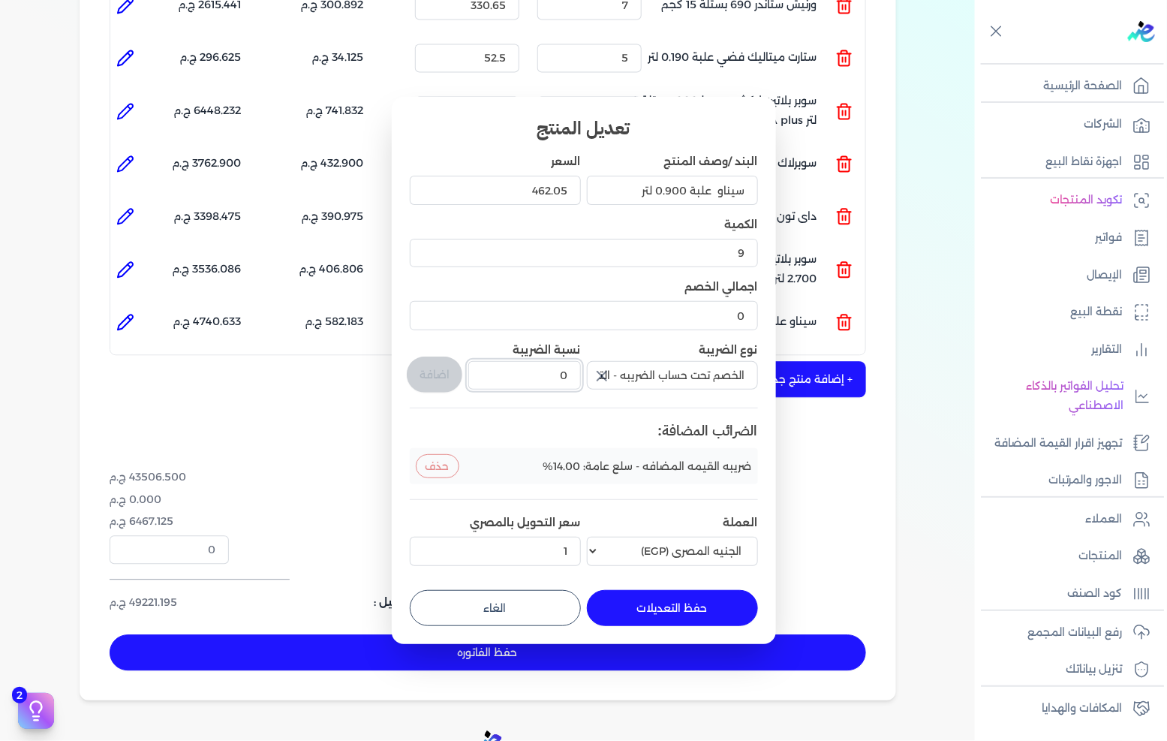
drag, startPoint x: 632, startPoint y: 380, endPoint x: 722, endPoint y: 380, distance: 90.1
click at [722, 380] on div "البند /وصف المنتج سيناو علبة 0.900 لتر السعر 462.05 الكمية 9 اجمالي الخصم 0 نوع…" at bounding box center [584, 362] width 348 height 417
click at [424, 375] on button "اضافة" at bounding box center [435, 375] width 56 height 36
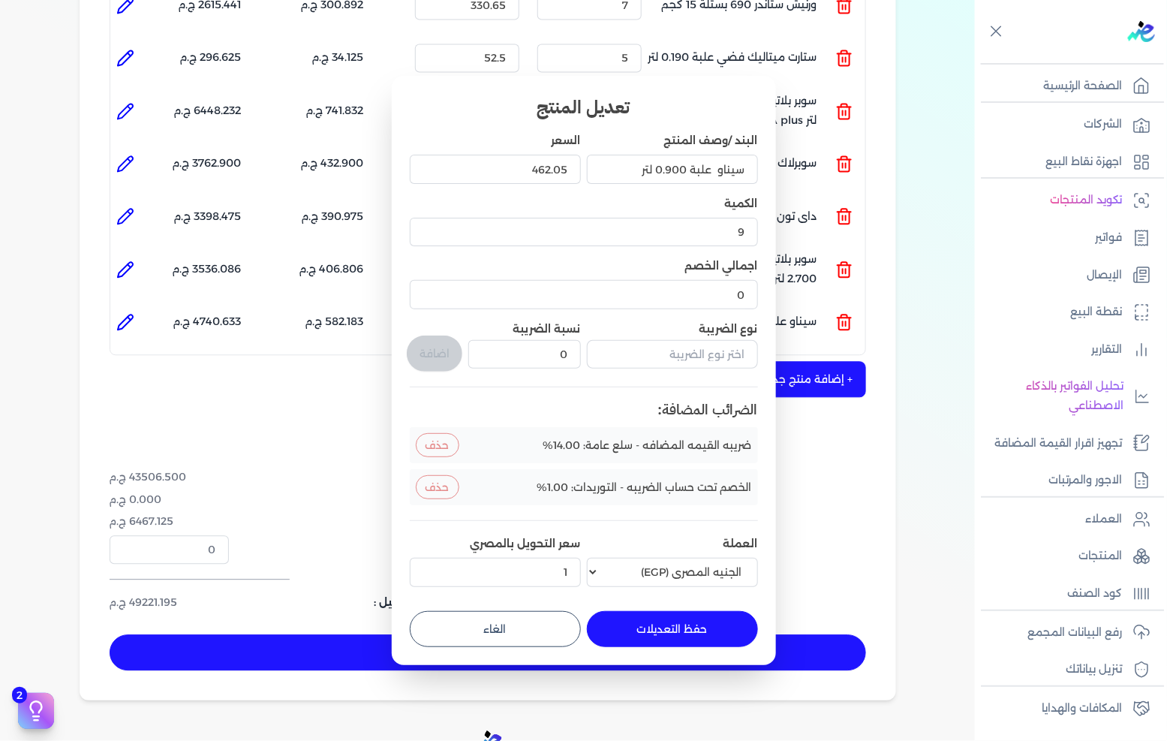
click at [702, 625] on button "حفظ التعديلات" at bounding box center [672, 629] width 171 height 36
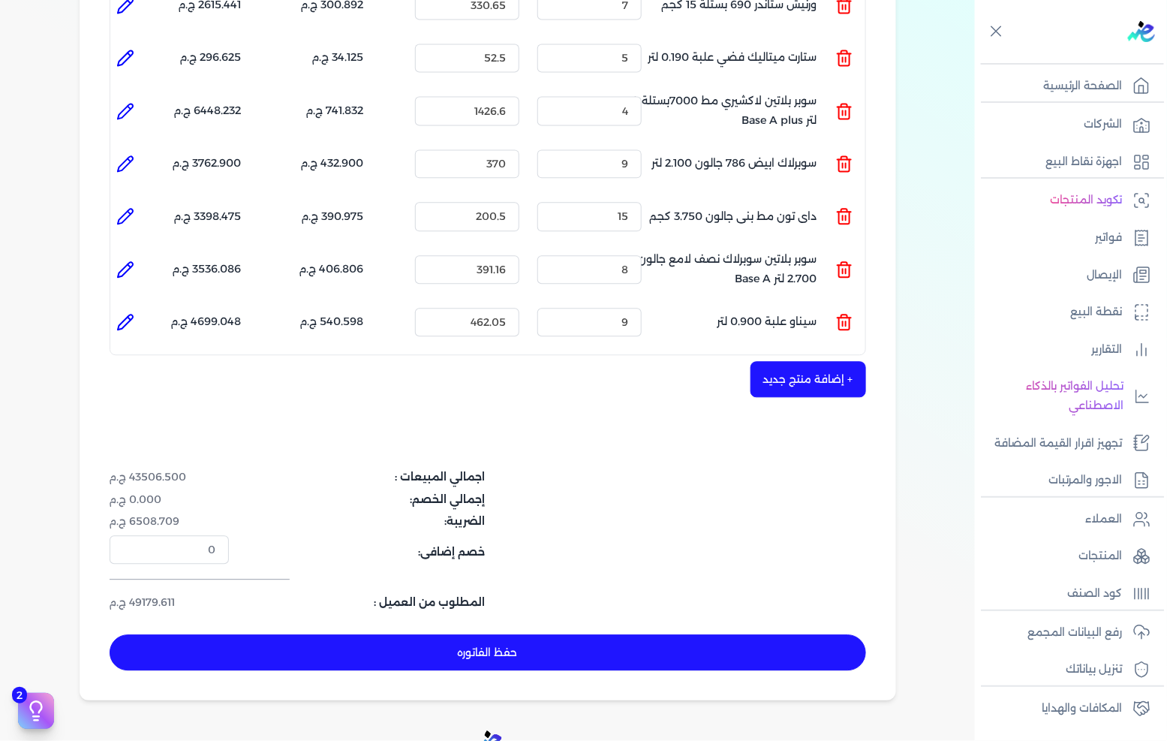
click at [814, 364] on button "+ إضافة منتج جديد" at bounding box center [809, 379] width 116 height 36
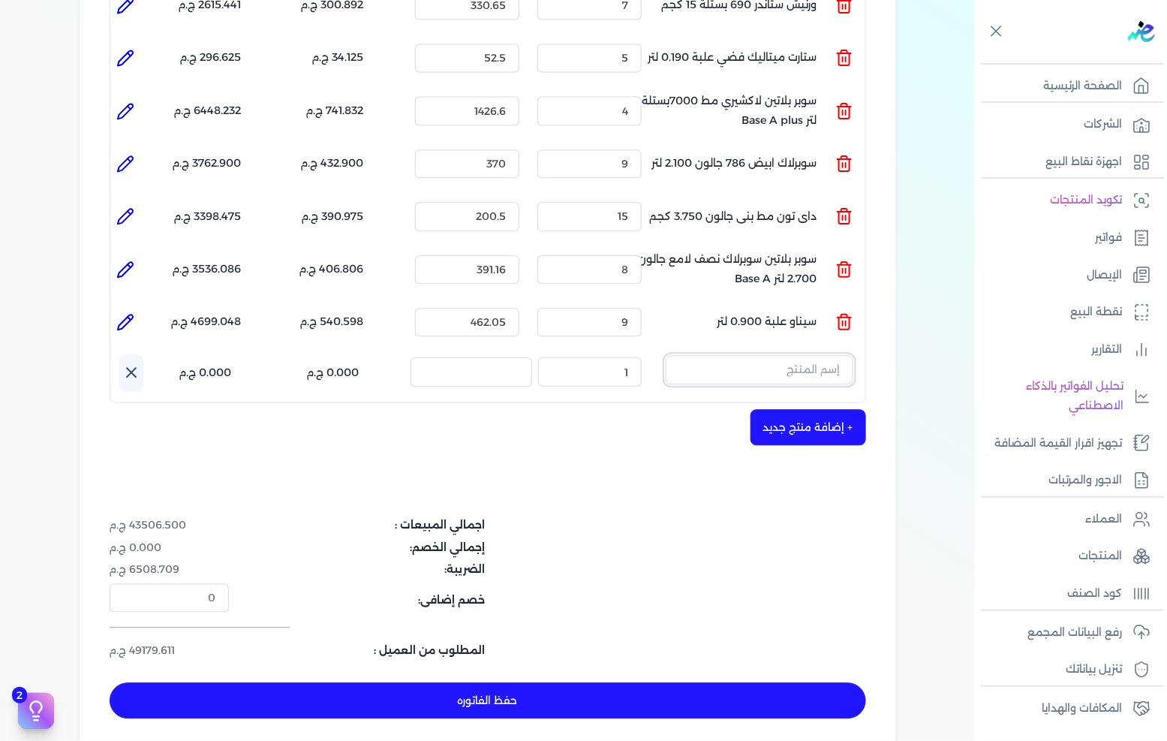
click at [798, 355] on input "text" at bounding box center [760, 369] width 188 height 29
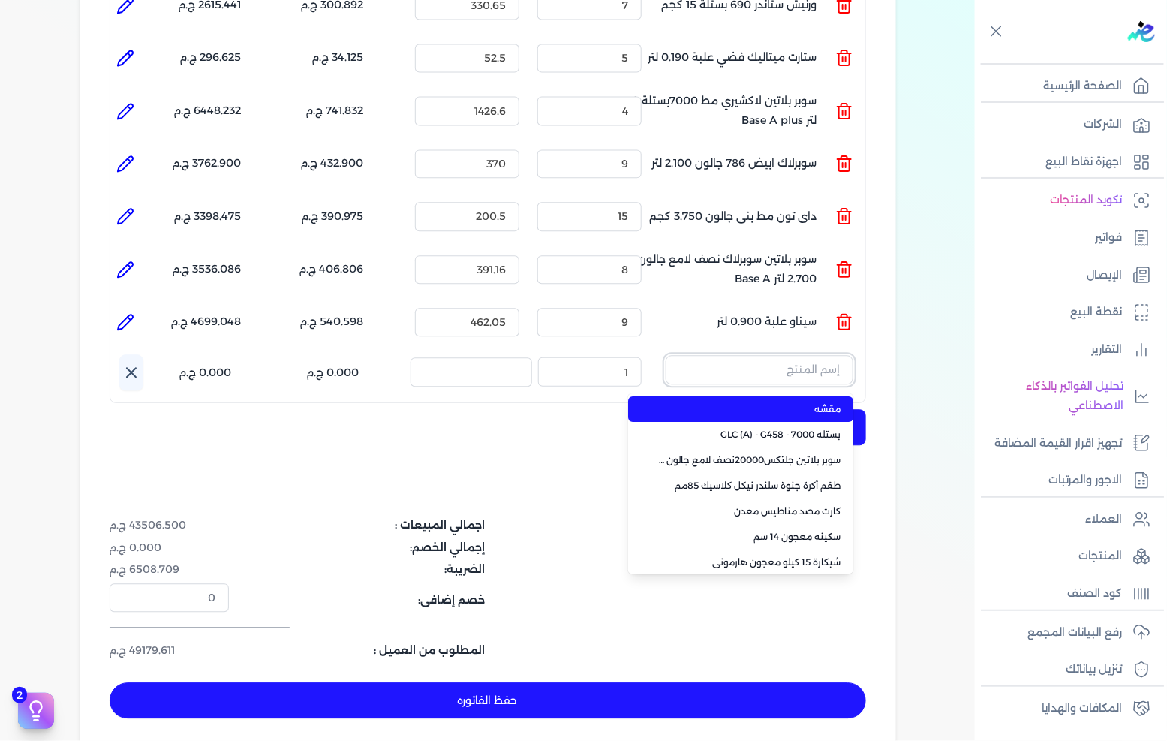
paste input "زيجزاج 303 علبة 0,750 لتر"
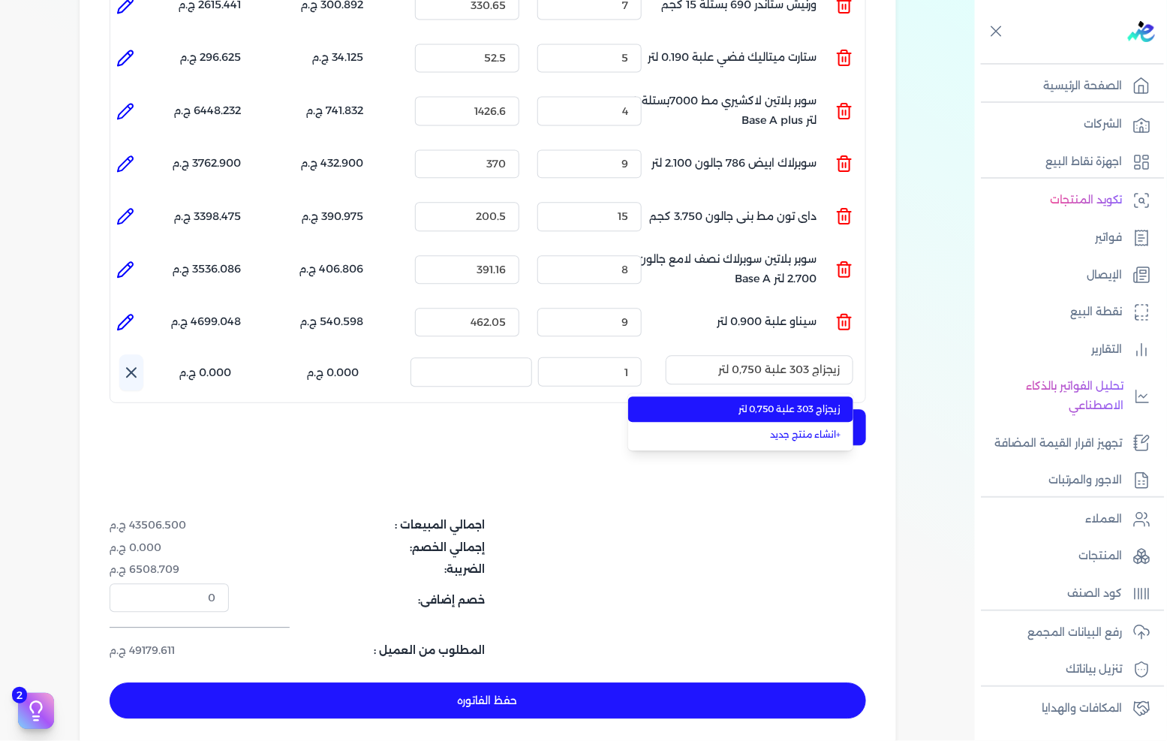
click at [799, 402] on span "زيجزاج 303 علبة 0,750 لتر" at bounding box center [749, 409] width 183 height 14
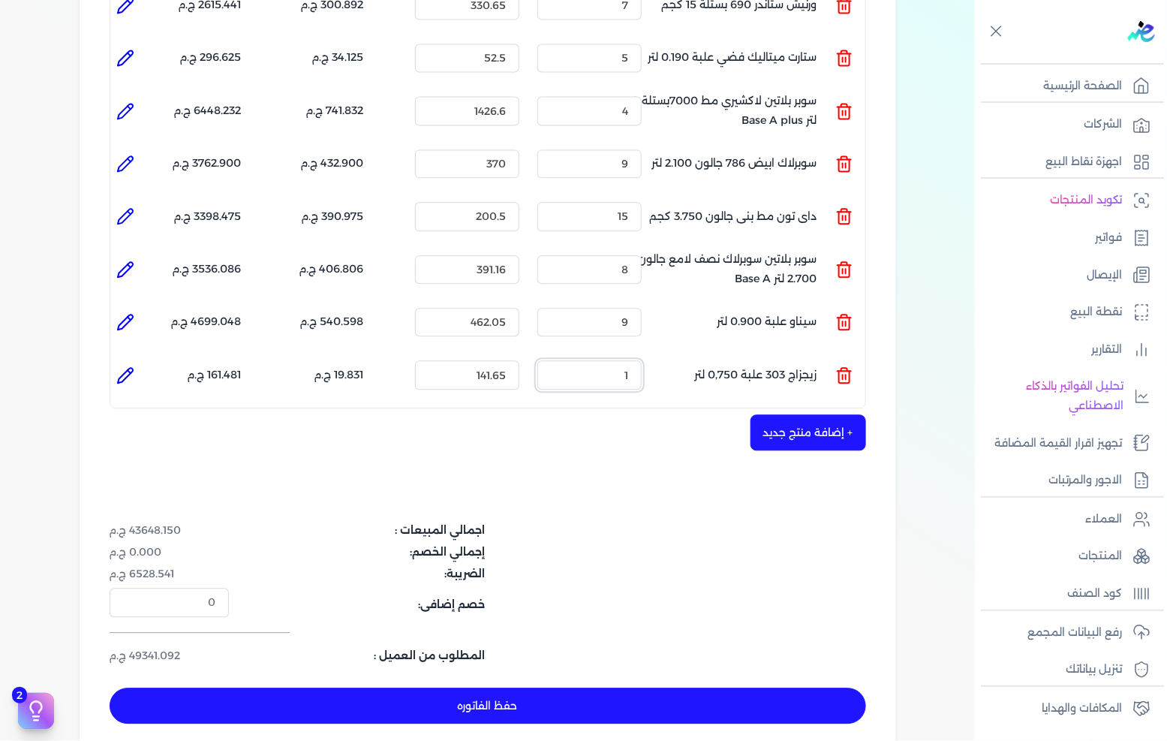
drag, startPoint x: 602, startPoint y: 344, endPoint x: 649, endPoint y: 348, distance: 47.5
click at [648, 354] on div "الكمية : 1" at bounding box center [590, 374] width 116 height 41
click at [132, 366] on icon at bounding box center [125, 375] width 18 height 18
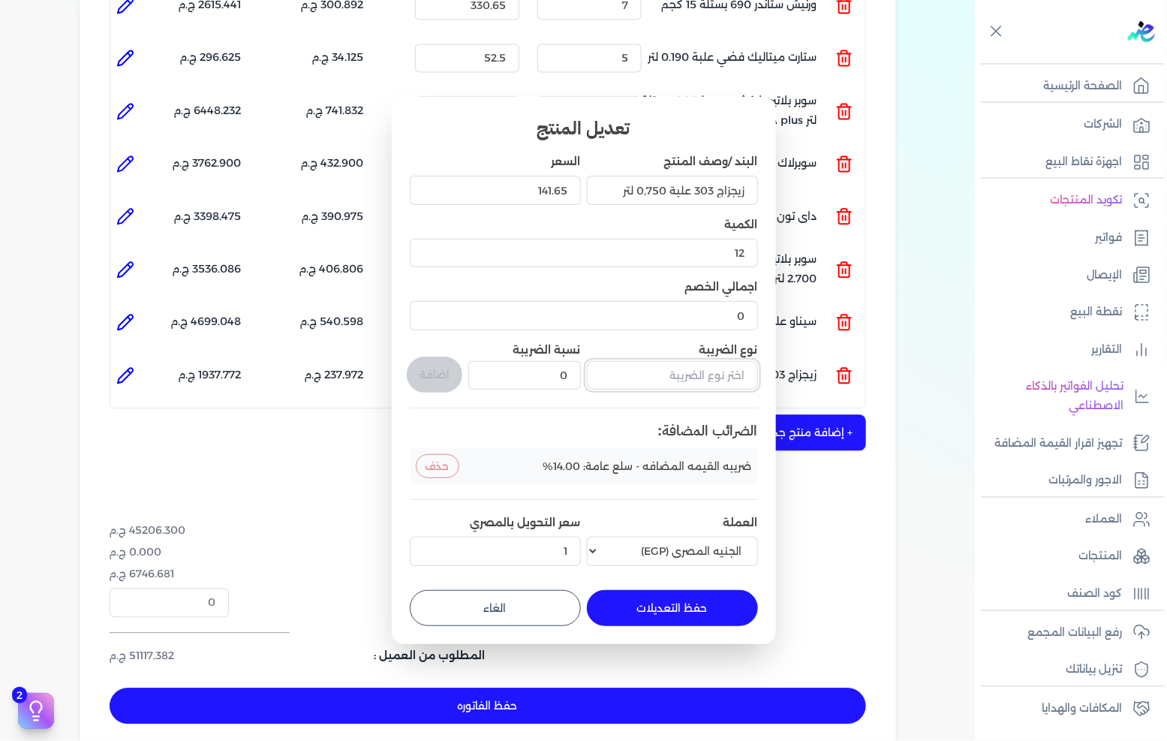
click at [621, 372] on input "text" at bounding box center [672, 375] width 171 height 29
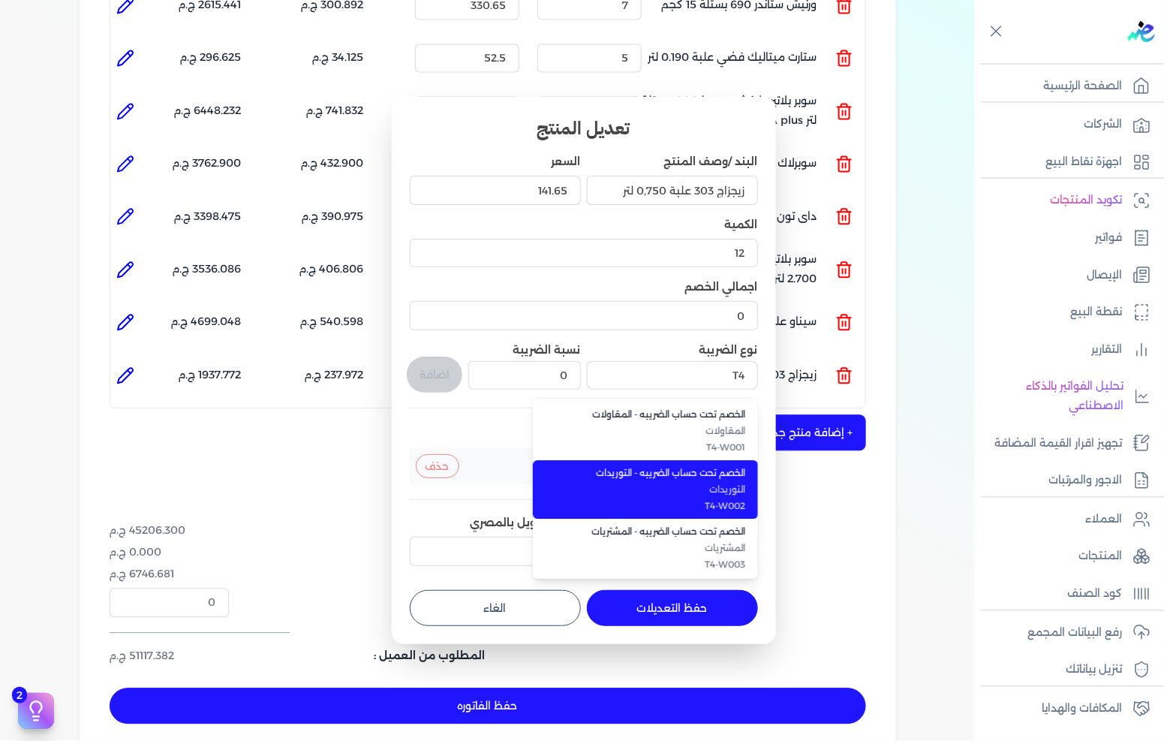
click at [673, 469] on span "الخصم تحت حساب الضريبه - التوريدات" at bounding box center [654, 473] width 183 height 14
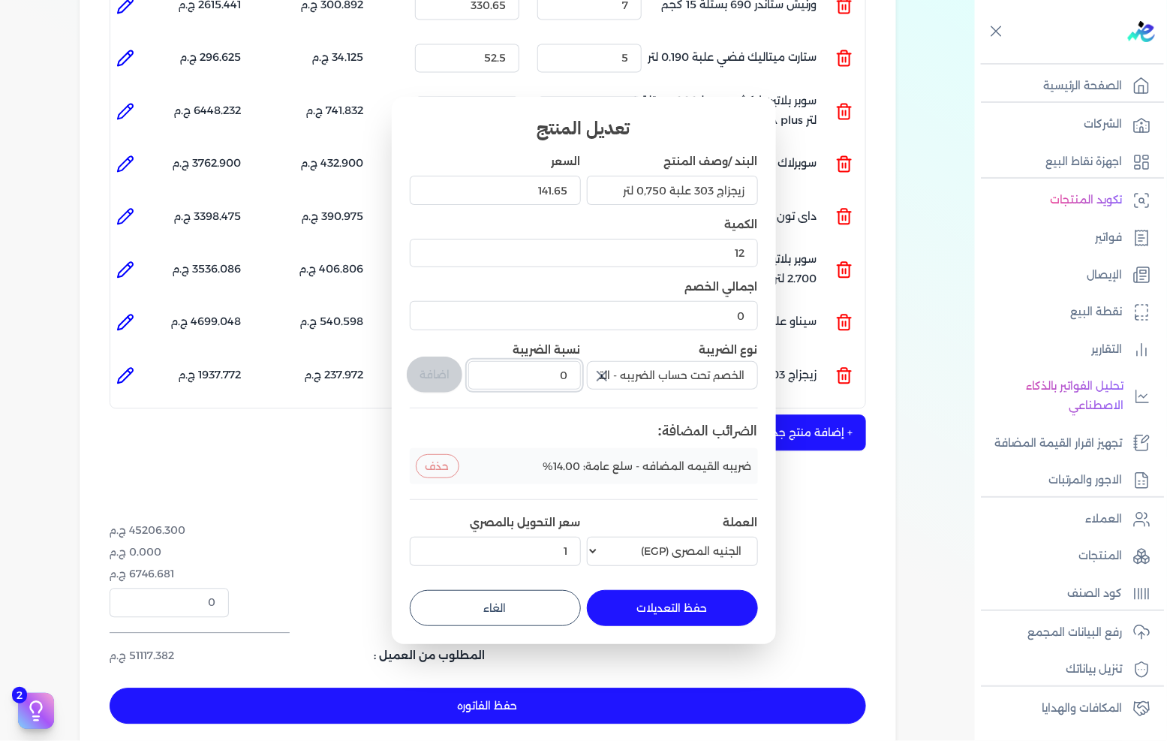
drag, startPoint x: 521, startPoint y: 373, endPoint x: 614, endPoint y: 369, distance: 93.2
click at [614, 369] on div "البند /وصف المنتج زيجزاج 303 علبة 0,750 لتر السعر 141.65 الكمية 12 اجمالي الخصم…" at bounding box center [584, 362] width 348 height 417
click at [423, 373] on button "اضافة" at bounding box center [435, 375] width 56 height 36
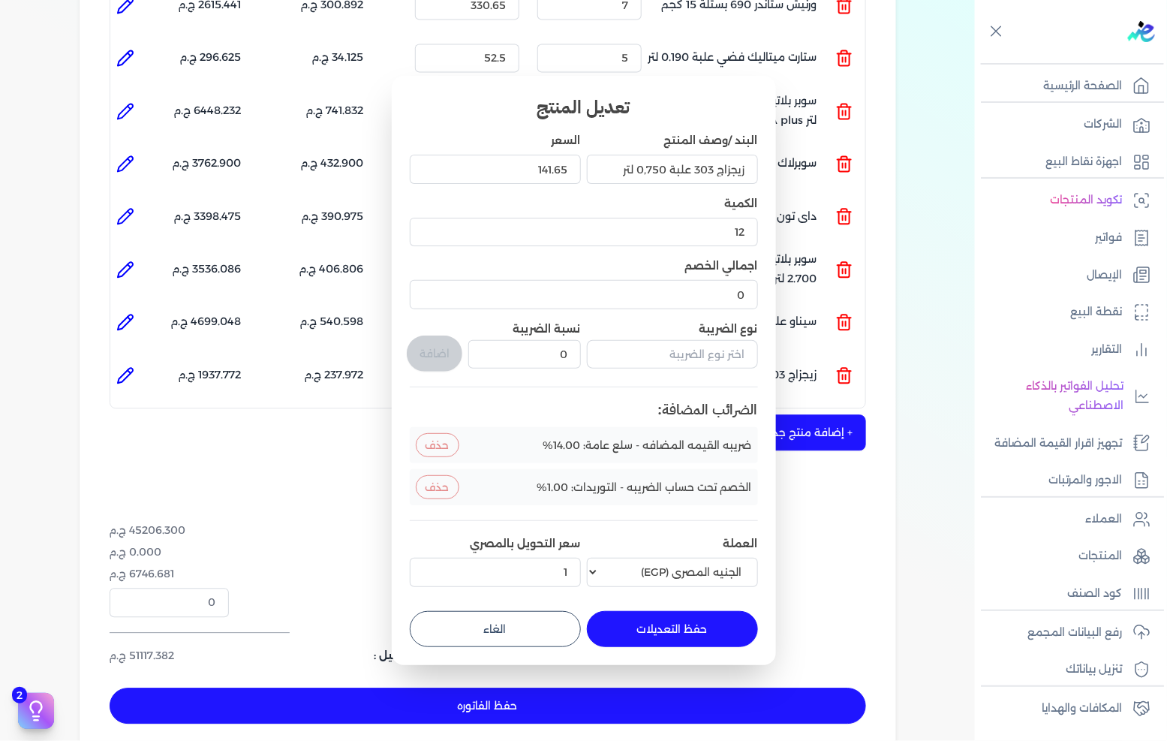
click at [694, 627] on button "حفظ التعديلات" at bounding box center [672, 629] width 171 height 36
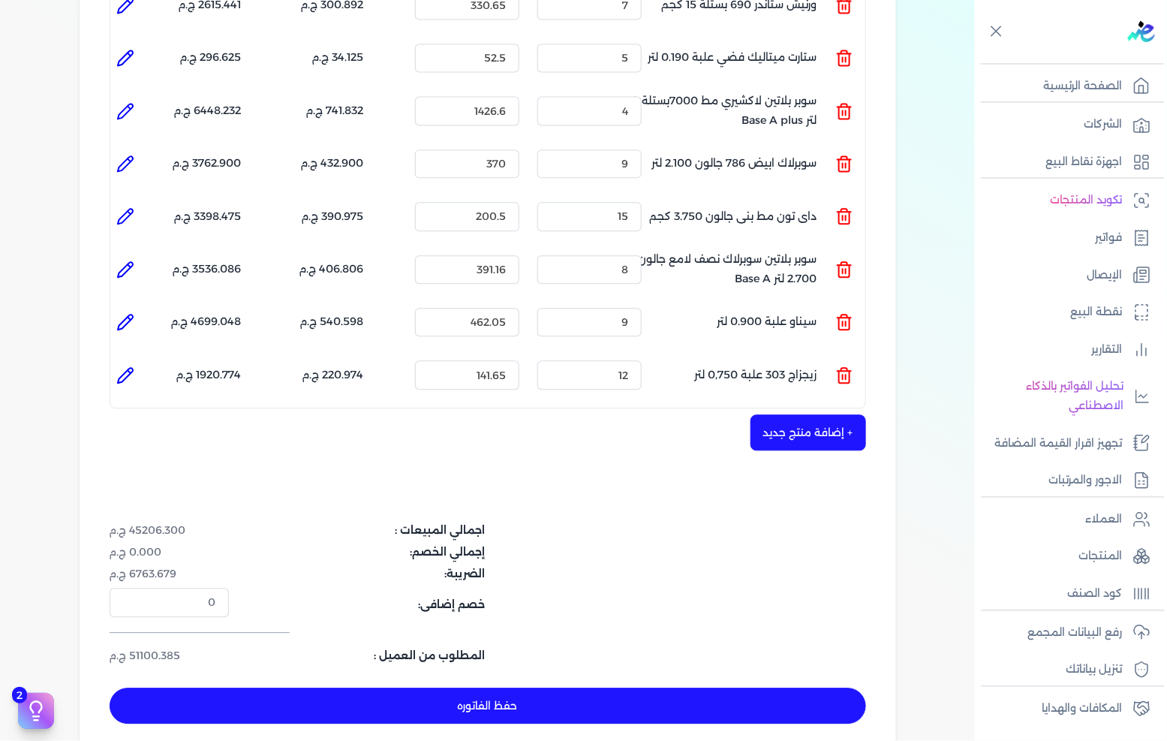
click at [827, 414] on button "+ إضافة منتج جديد" at bounding box center [809, 432] width 116 height 36
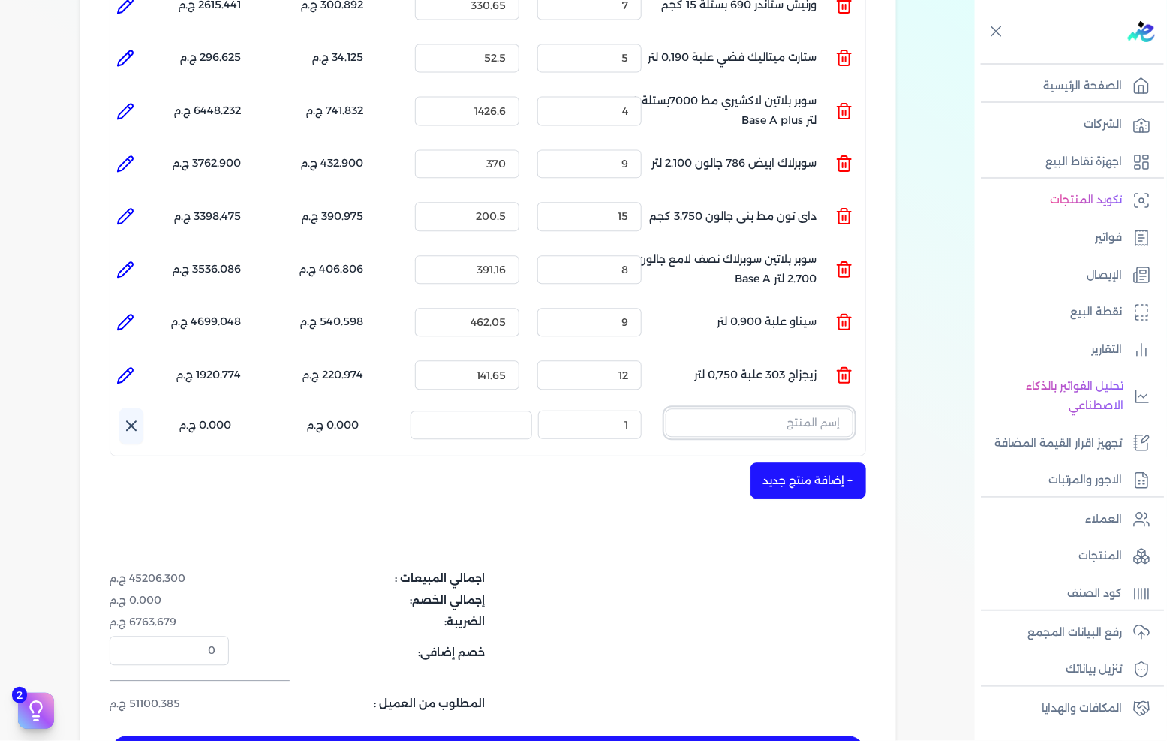
click at [751, 408] on input "text" at bounding box center [760, 422] width 188 height 29
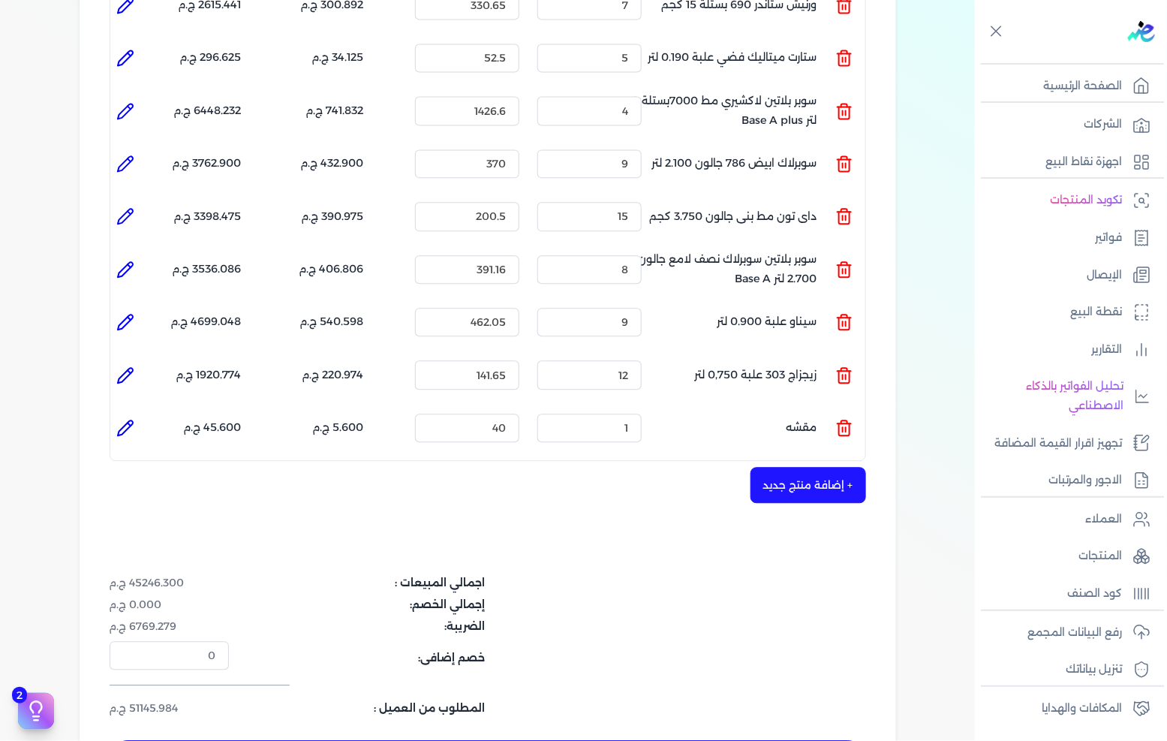
click at [857, 408] on ul "المنتج : مقشه الكمية : 1 السعر : 40 الضريبه : 5.600 ج.م الإجمالي : 45.600 ج.م" at bounding box center [487, 428] width 755 height 41
click at [853, 419] on icon at bounding box center [845, 428] width 18 height 18
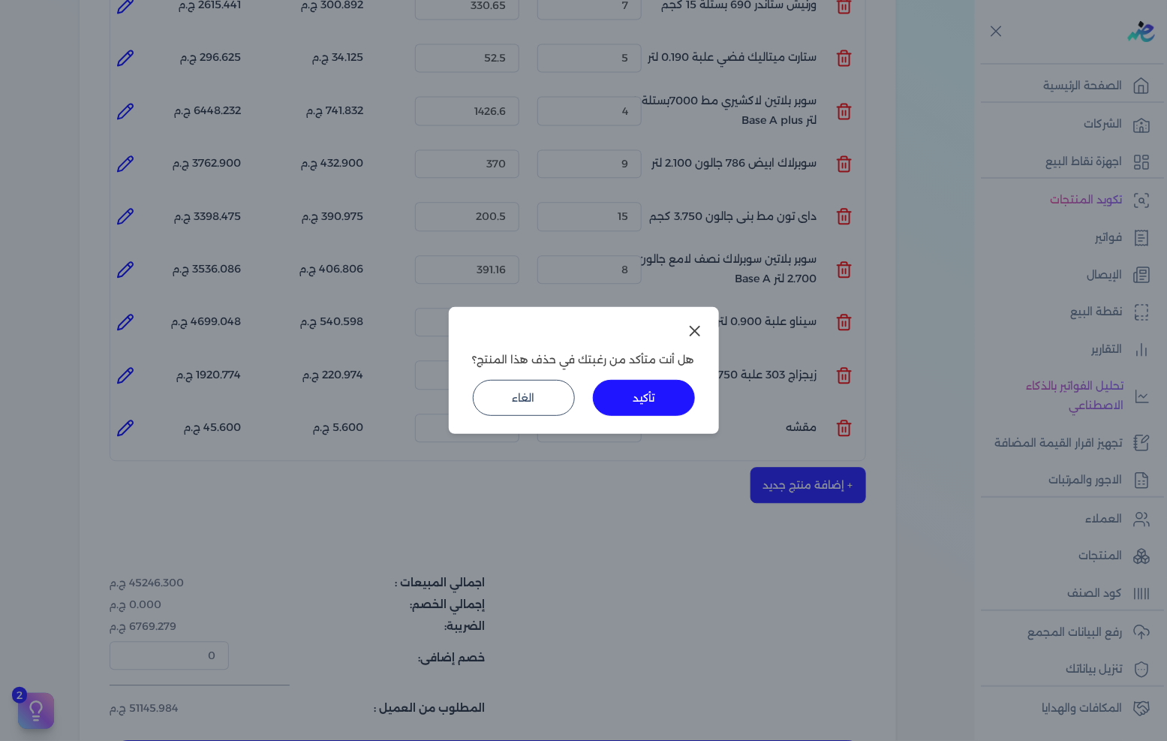
click at [651, 399] on button "تأكيد" at bounding box center [644, 398] width 102 height 36
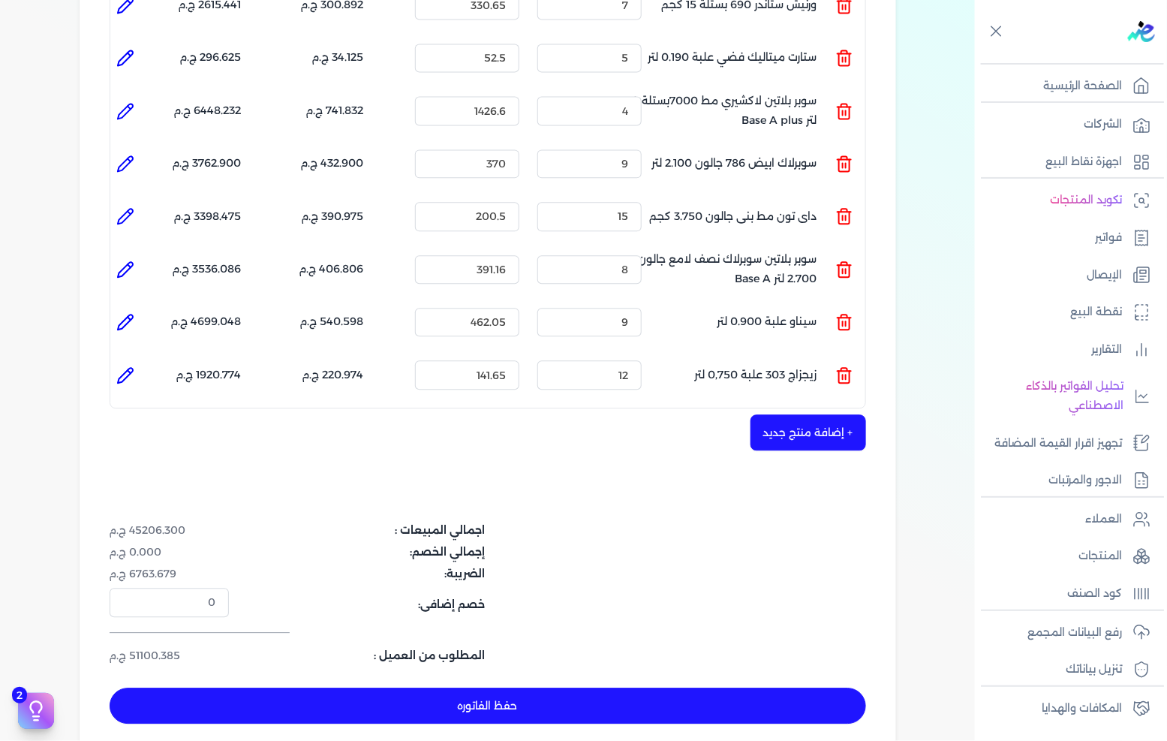
click at [794, 414] on button "+ إضافة منتج جديد" at bounding box center [809, 432] width 116 height 36
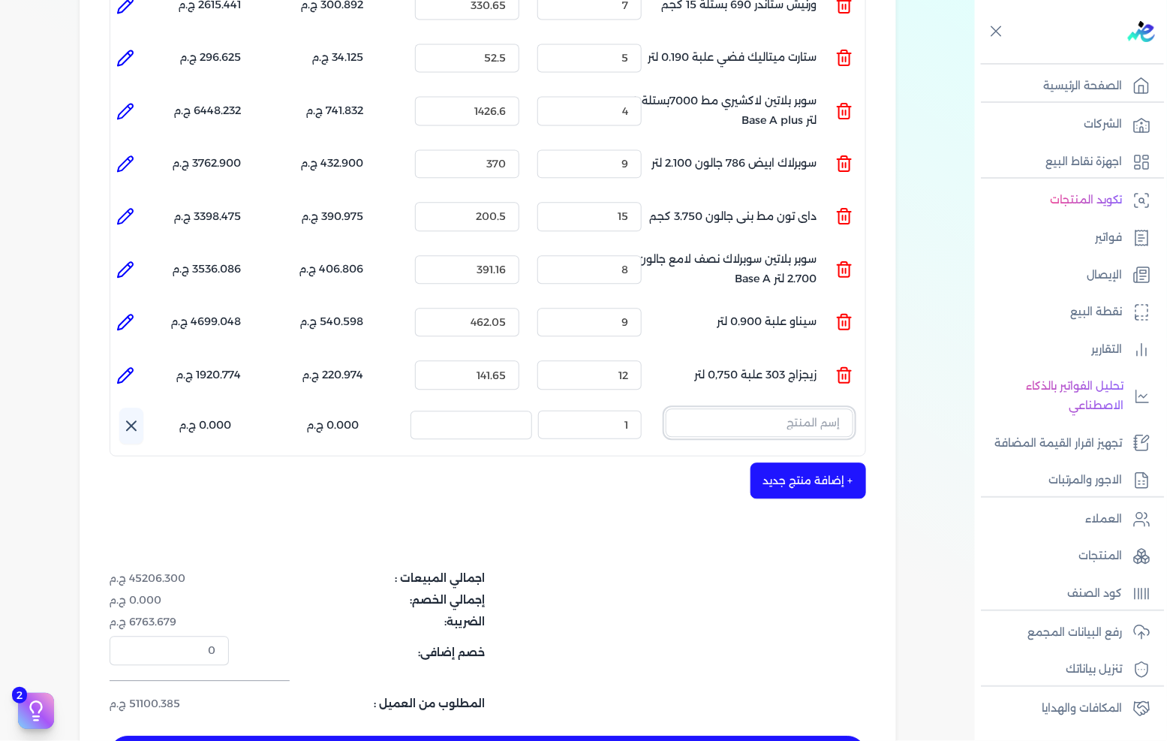
click at [794, 408] on input "text" at bounding box center [760, 422] width 188 height 29
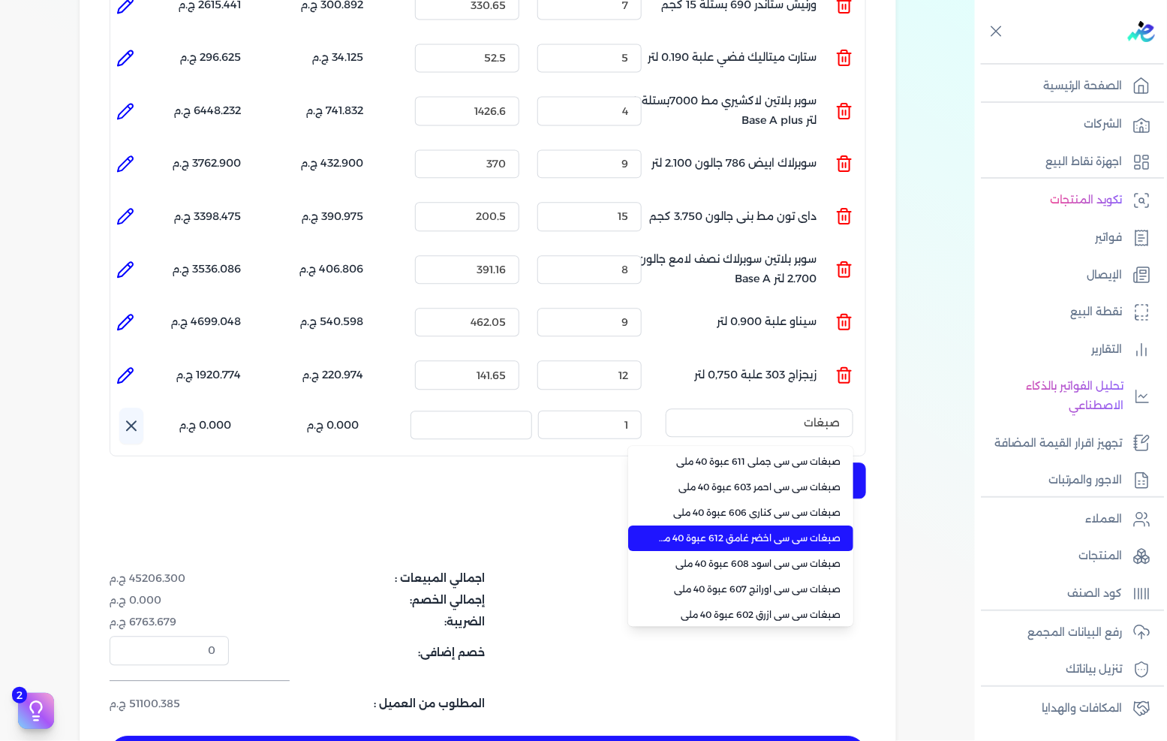
click at [727, 532] on span "صبغات سي سي اخضر غامق 612 عبوة 40 ملي" at bounding box center [749, 539] width 183 height 14
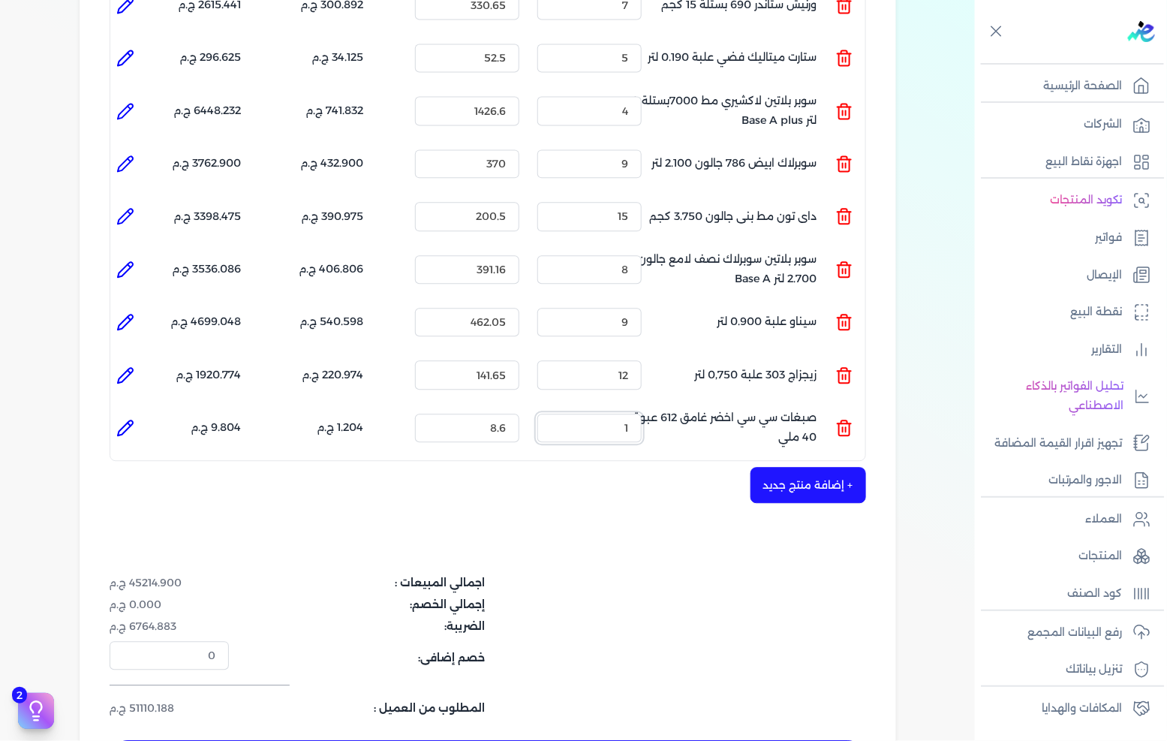
drag, startPoint x: 610, startPoint y: 405, endPoint x: 688, endPoint y: 402, distance: 78.2
click at [688, 408] on ul "المنتج : صبغات سي سي اخضر غامق 612 عبوة 40 ملي الكمية : 1 السعر : 8.6 الضريبه :…" at bounding box center [487, 428] width 755 height 41
click at [772, 467] on button "+ إضافة منتج جديد" at bounding box center [809, 485] width 116 height 36
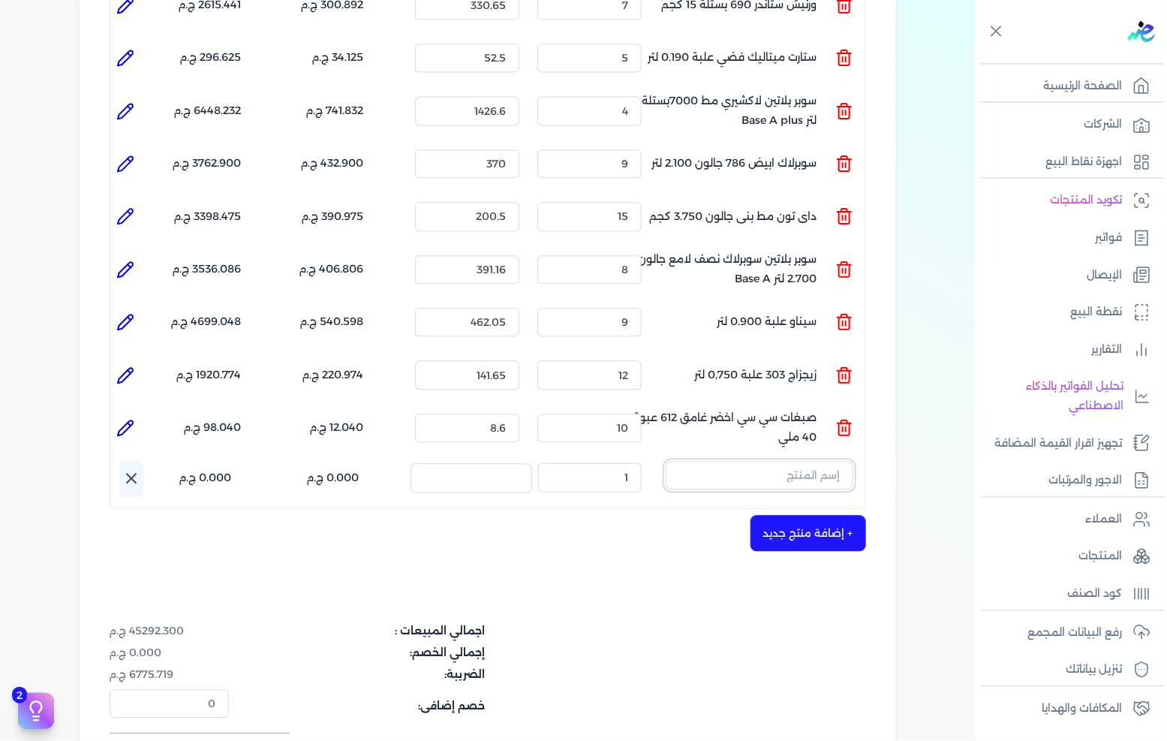
click at [776, 461] on input "text" at bounding box center [760, 475] width 188 height 29
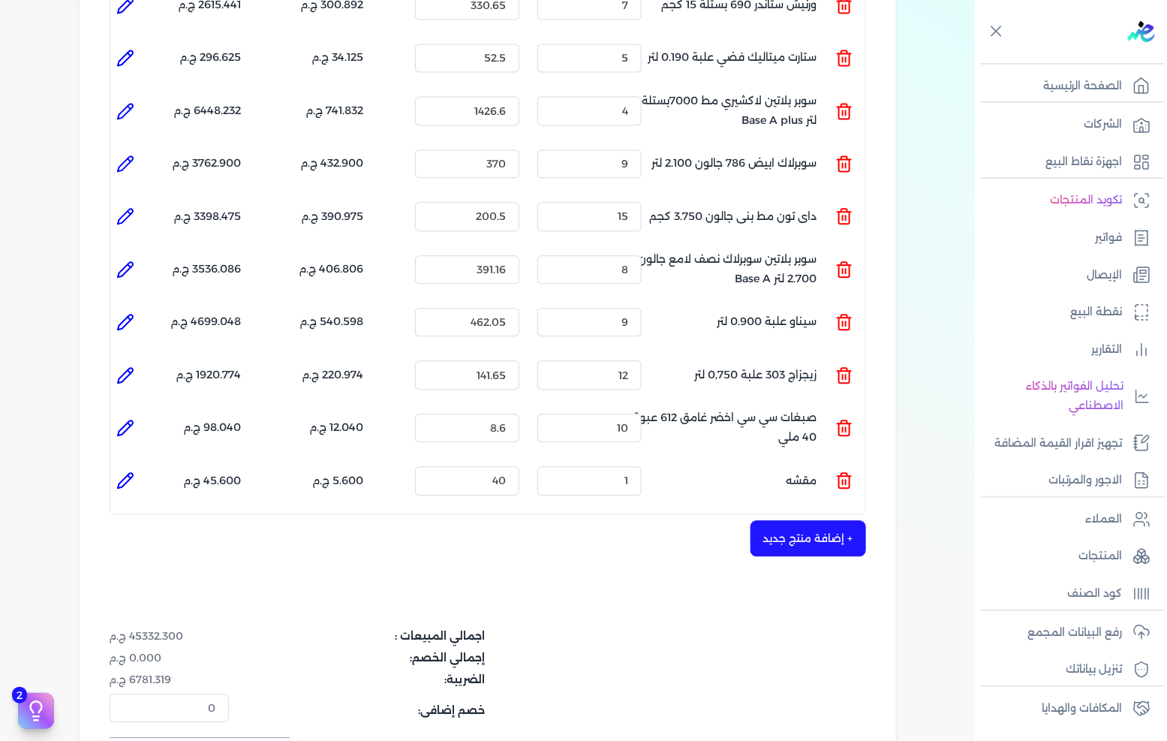
click at [851, 471] on icon at bounding box center [845, 480] width 18 height 18
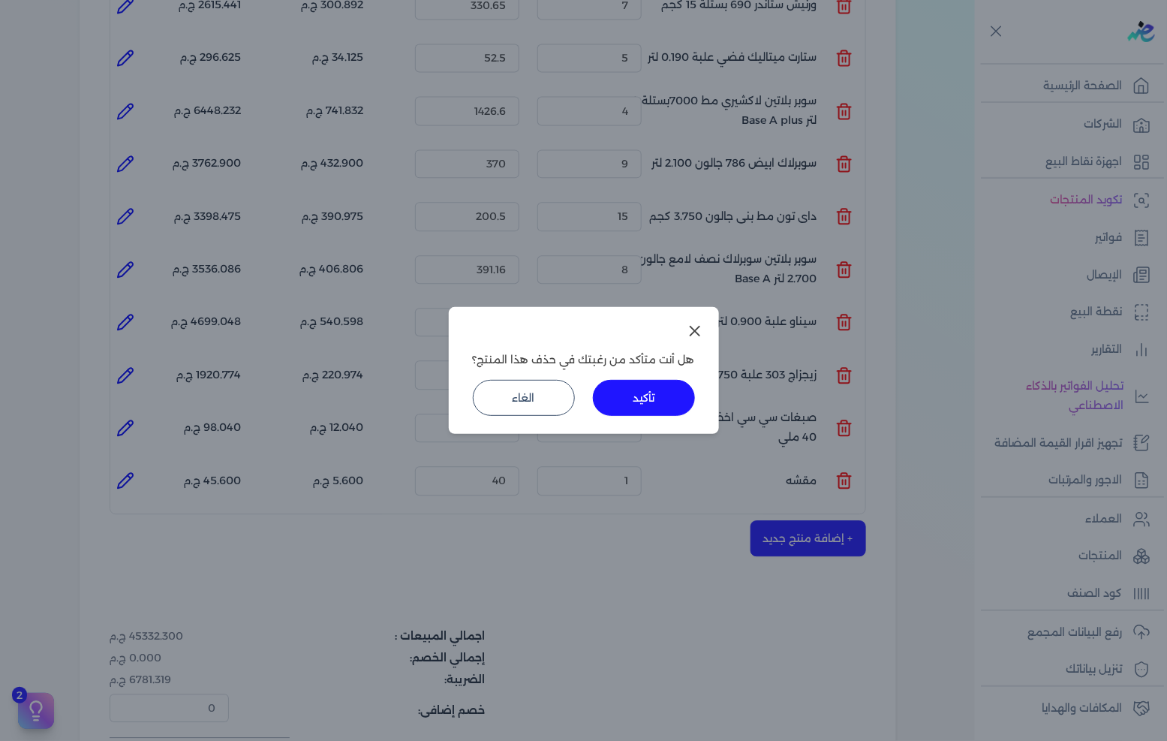
click at [623, 393] on button "تأكيد" at bounding box center [644, 398] width 102 height 36
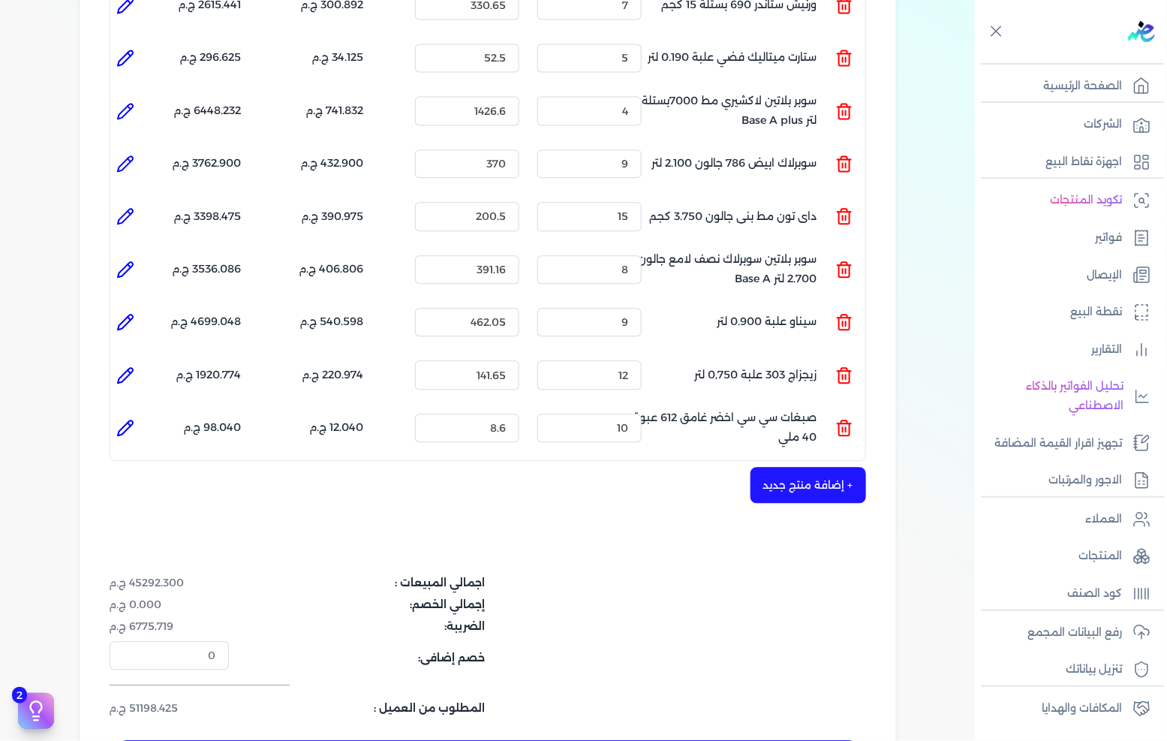
click at [789, 468] on button "+ إضافة منتج جديد" at bounding box center [809, 485] width 116 height 36
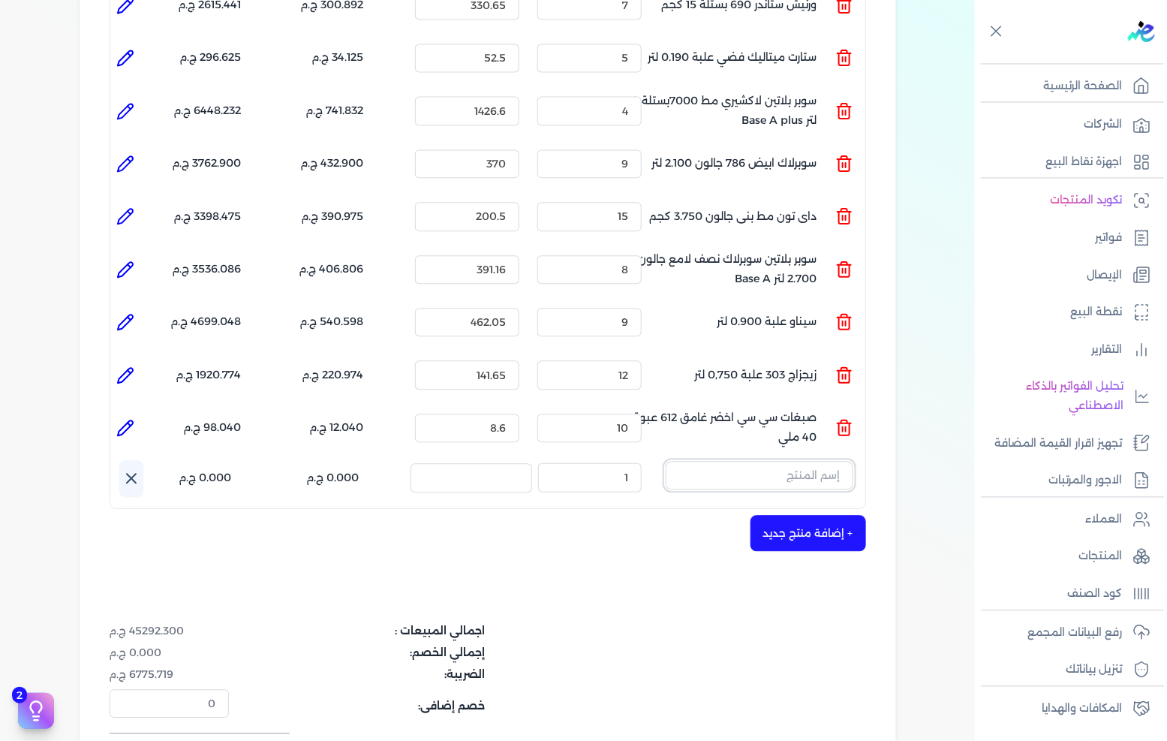
click at [799, 461] on input "text" at bounding box center [760, 475] width 188 height 29
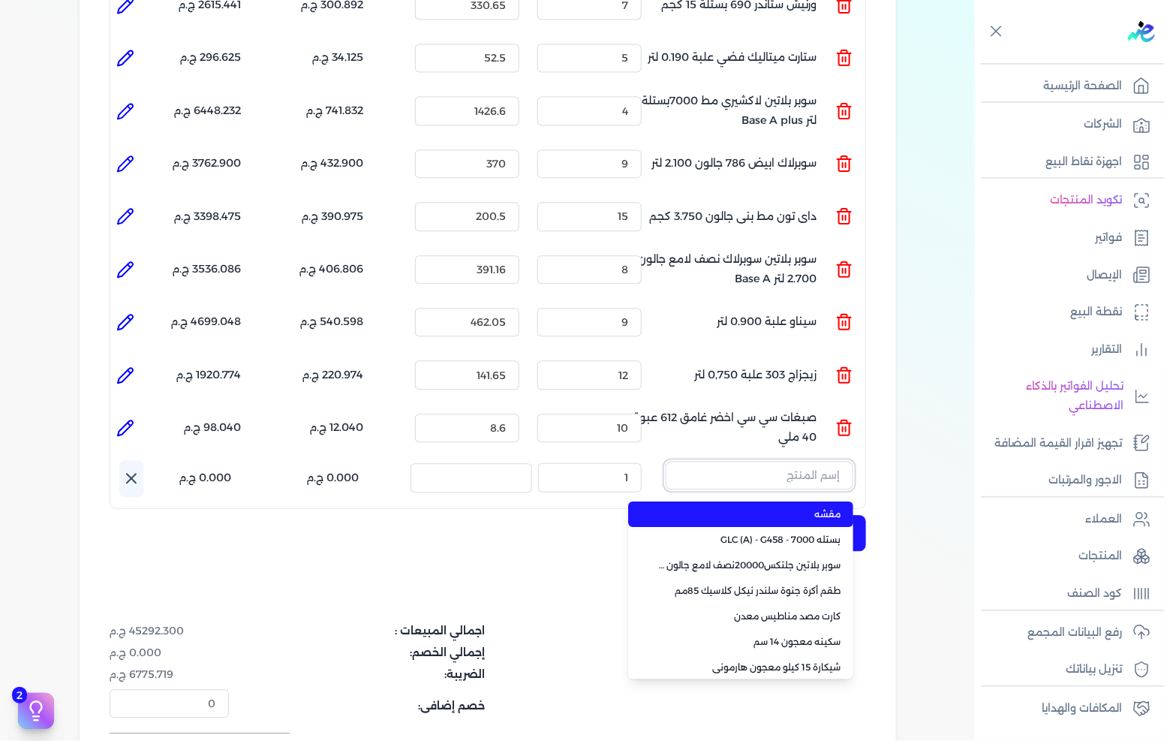
paste input "ستارت لاكيه لامع ابيض جالون كومبو 3.750 لتر"
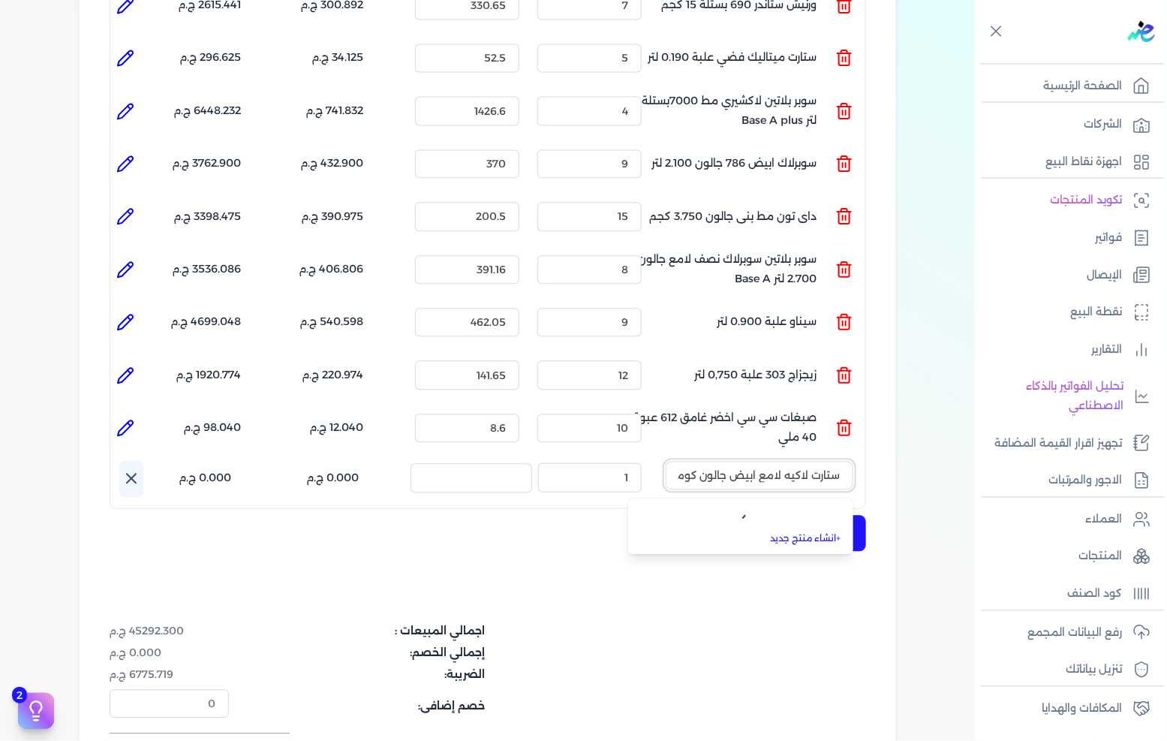
scroll to position [0, -56]
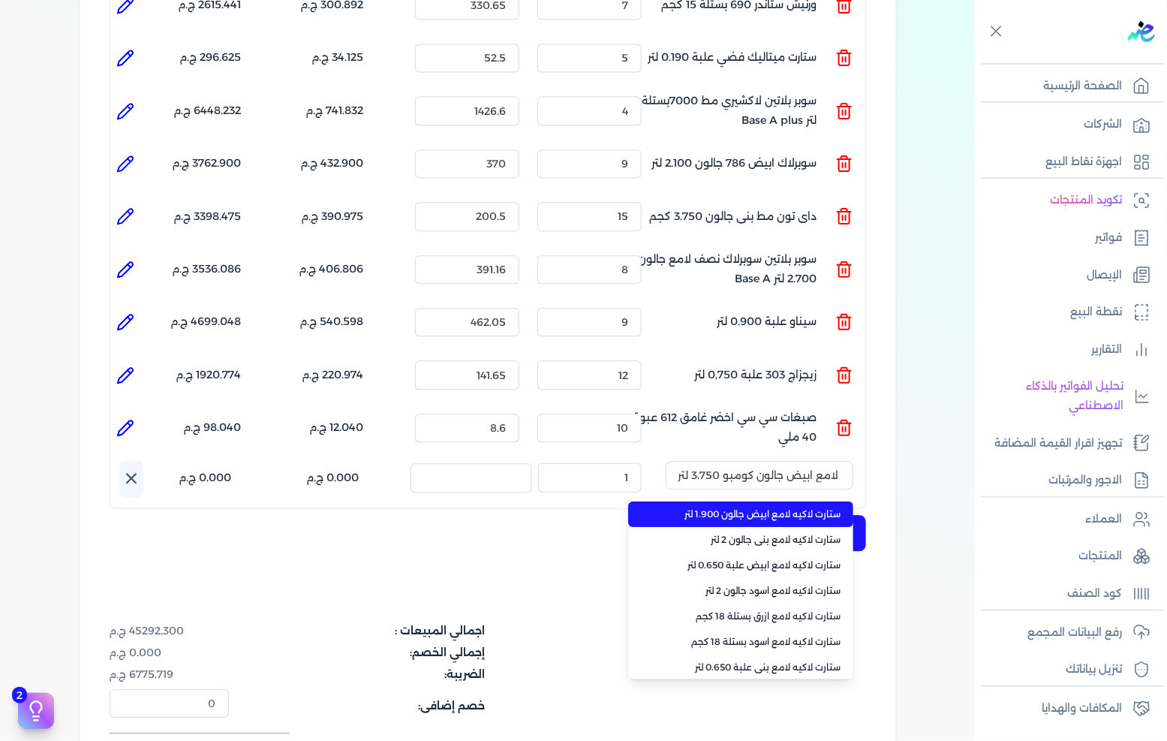
click at [739, 507] on span "ستارت لاكيه لامع ابيض جالون 1.900 لتر" at bounding box center [749, 514] width 183 height 14
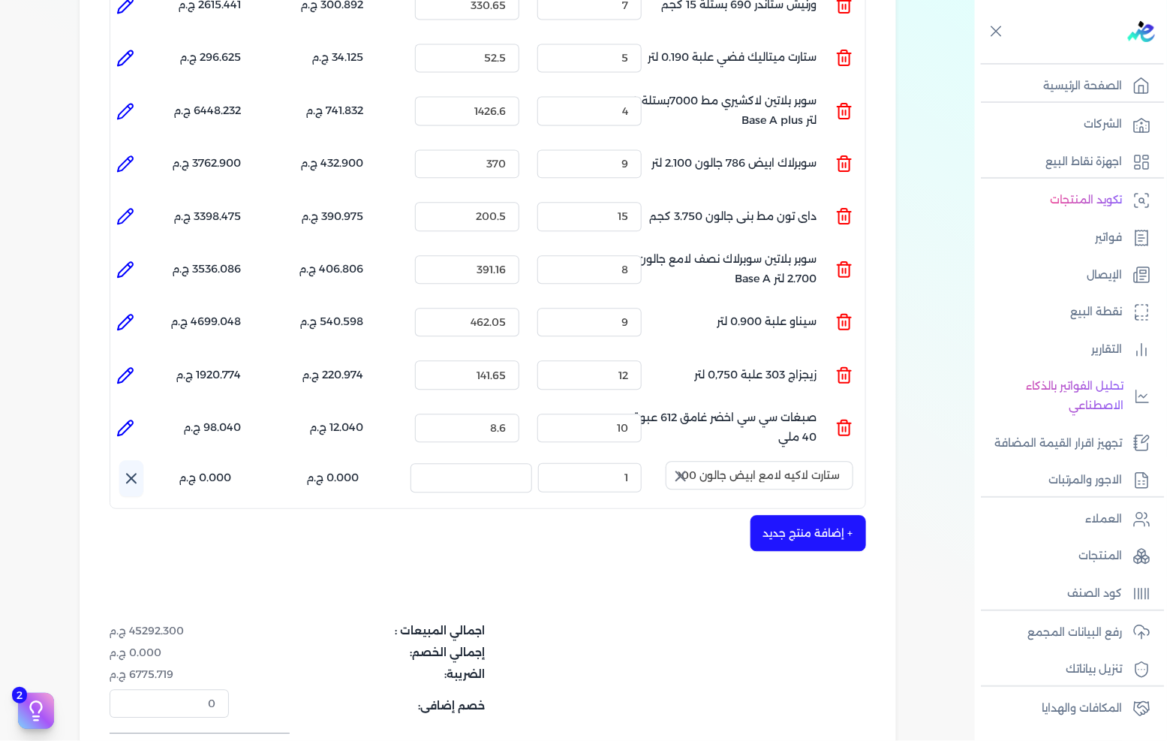
click at [685, 471] on icon "button" at bounding box center [680, 475] width 9 height 9
click at [743, 461] on input "text" at bounding box center [760, 475] width 188 height 29
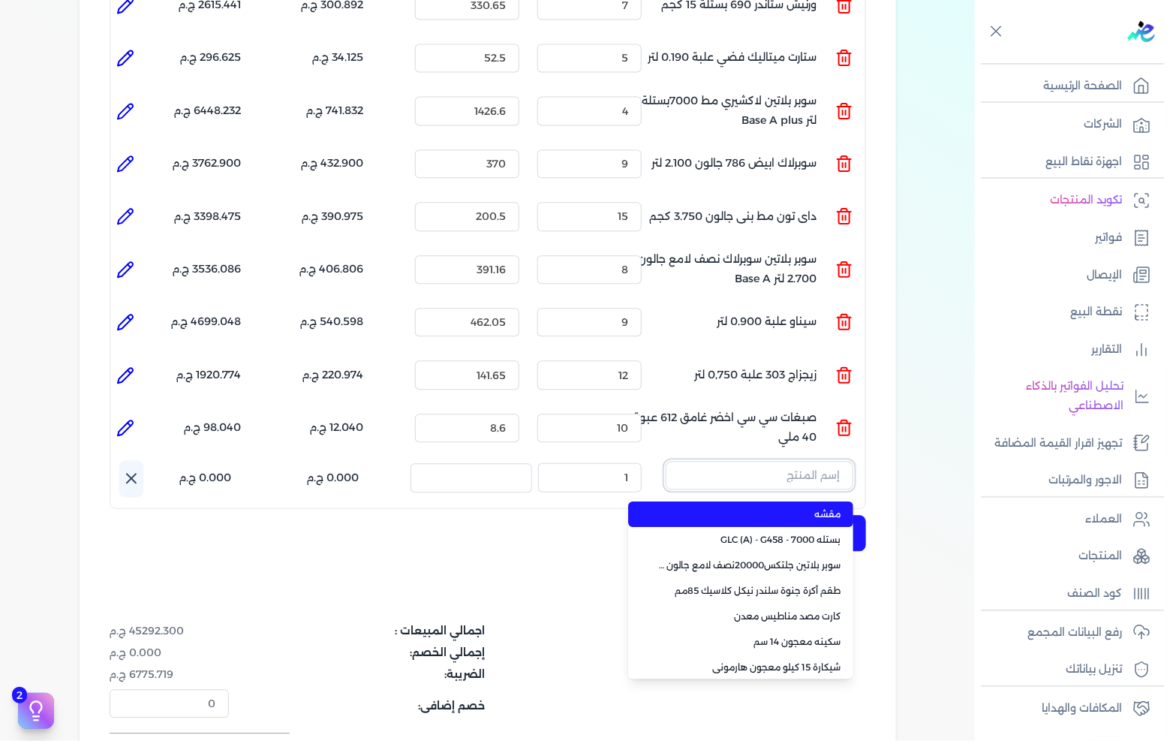
paste input "سوبر بلاتين سوبر لاك لامع جالون 2.7 لتر Base A"
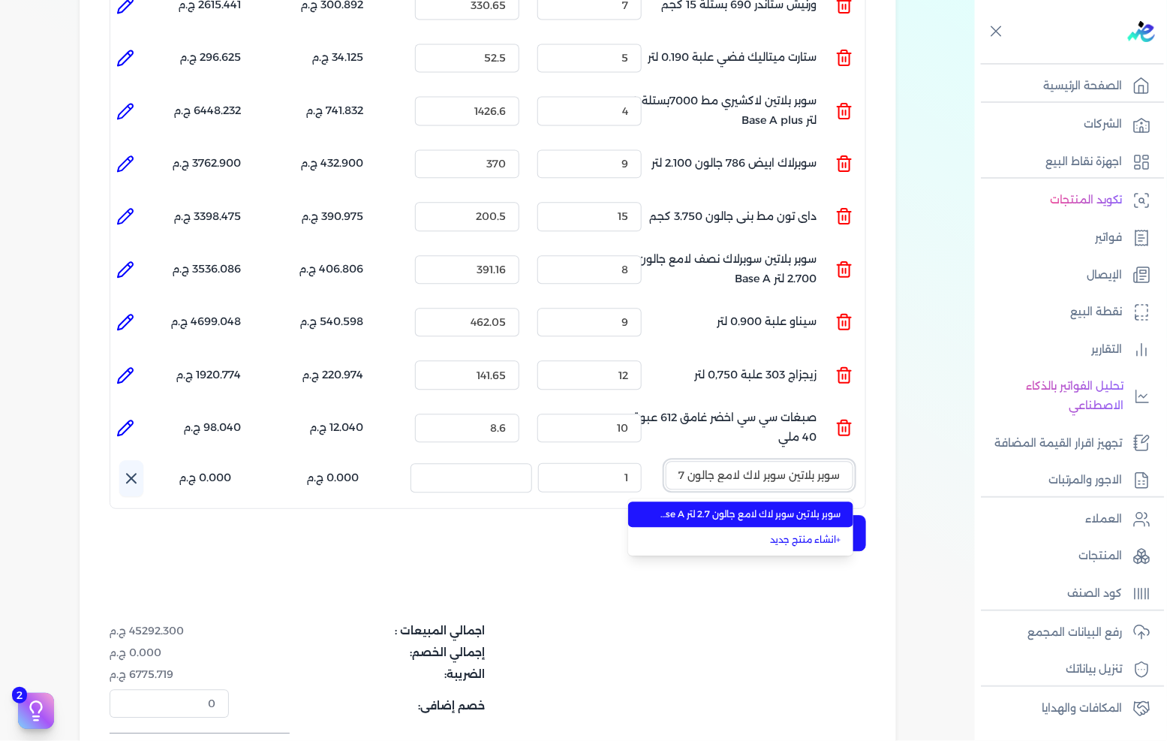
scroll to position [0, -58]
click at [747, 507] on span "سوبر بلاتين سوبر لاك لامع جالون 2.7 لتر Base A" at bounding box center [749, 514] width 183 height 14
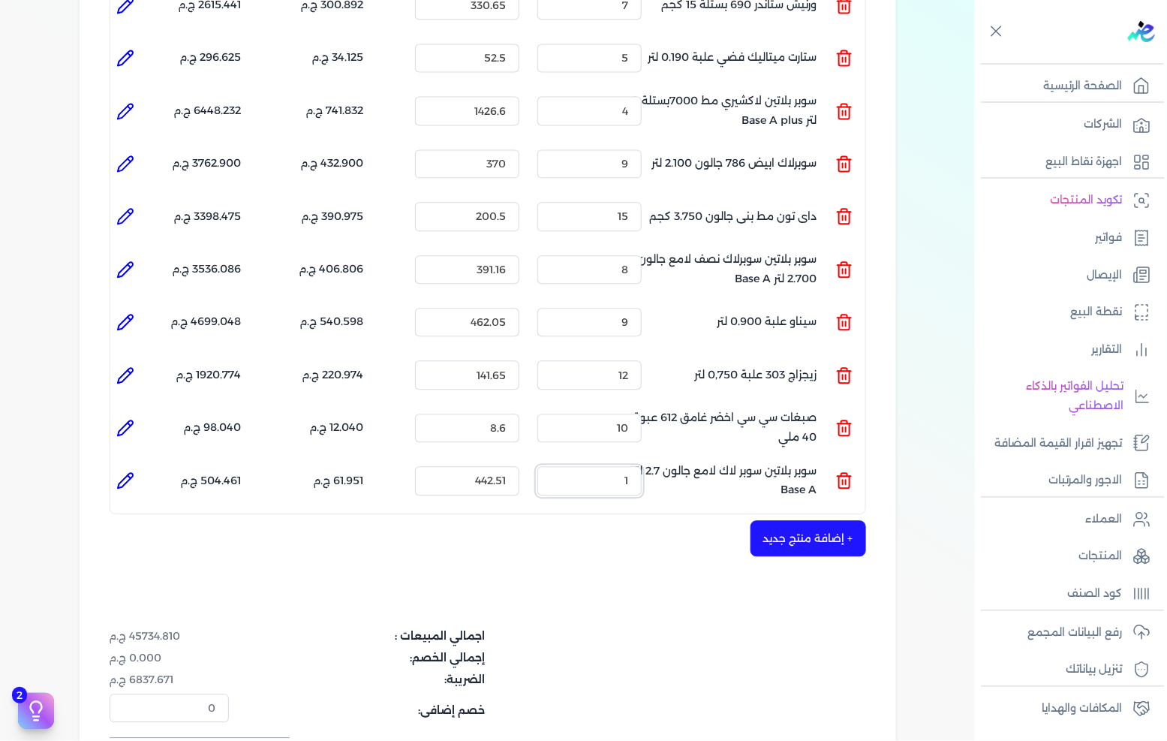
drag, startPoint x: 610, startPoint y: 459, endPoint x: 694, endPoint y: 461, distance: 83.3
click at [694, 461] on ul "المنتج : سوبر بلاتين سوبر لاك لامع جالون 2.7 لتر Base A الكمية : 1 السعر : 442.…" at bounding box center [487, 480] width 755 height 41
drag, startPoint x: 610, startPoint y: 404, endPoint x: 657, endPoint y: 404, distance: 46.5
click at [657, 408] on ul "المنتج : صبغات سي سي اخضر غامق 612 عبوة 40 ملي الكمية : 10 السعر : 8.6 الضريبه …" at bounding box center [487, 428] width 755 height 41
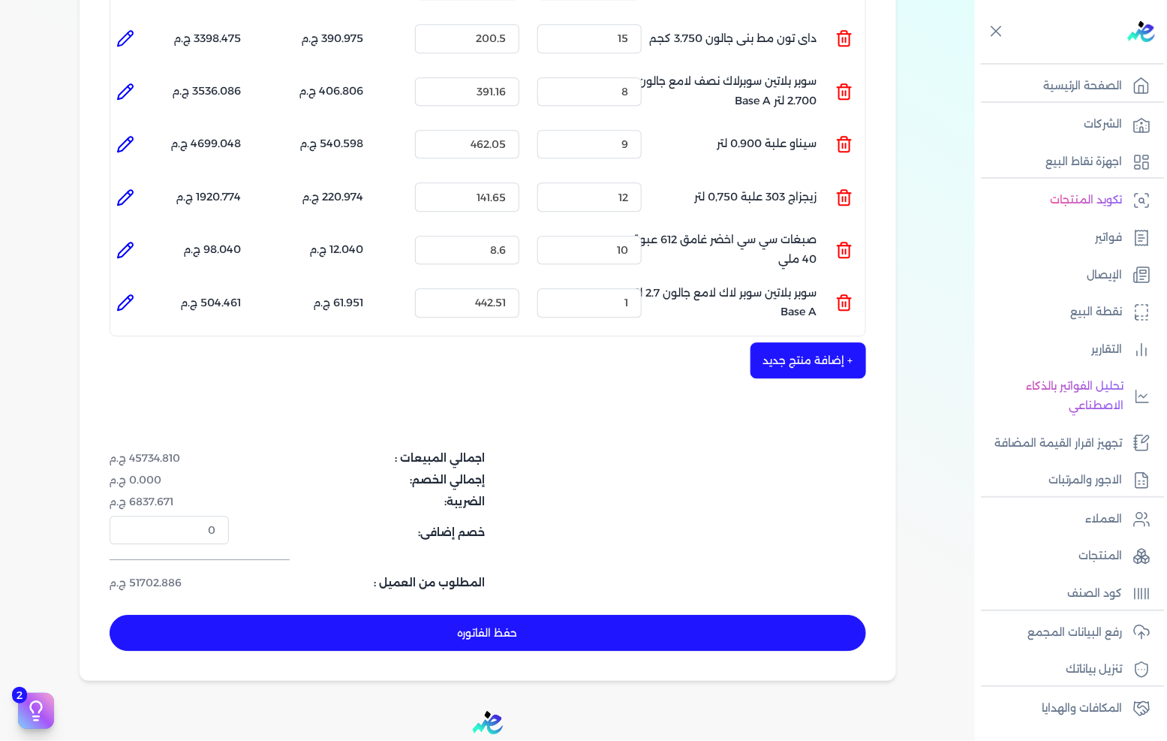
scroll to position [1167, 0]
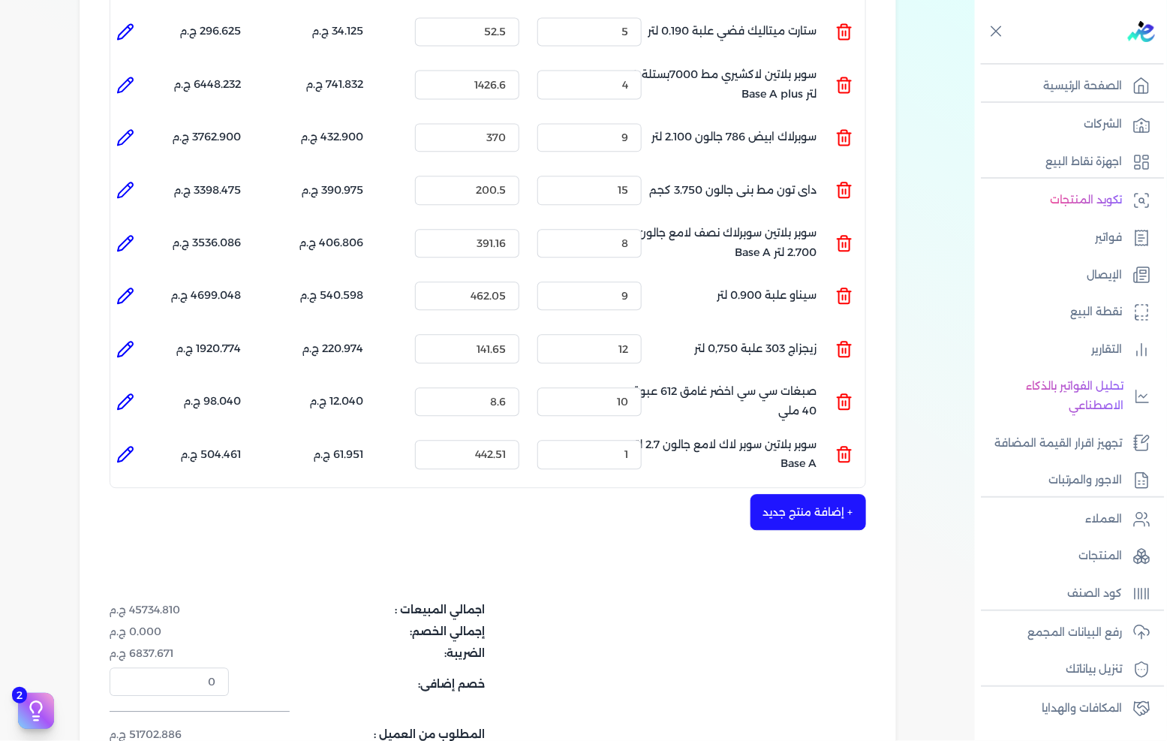
click at [131, 439] on li at bounding box center [125, 454] width 30 height 30
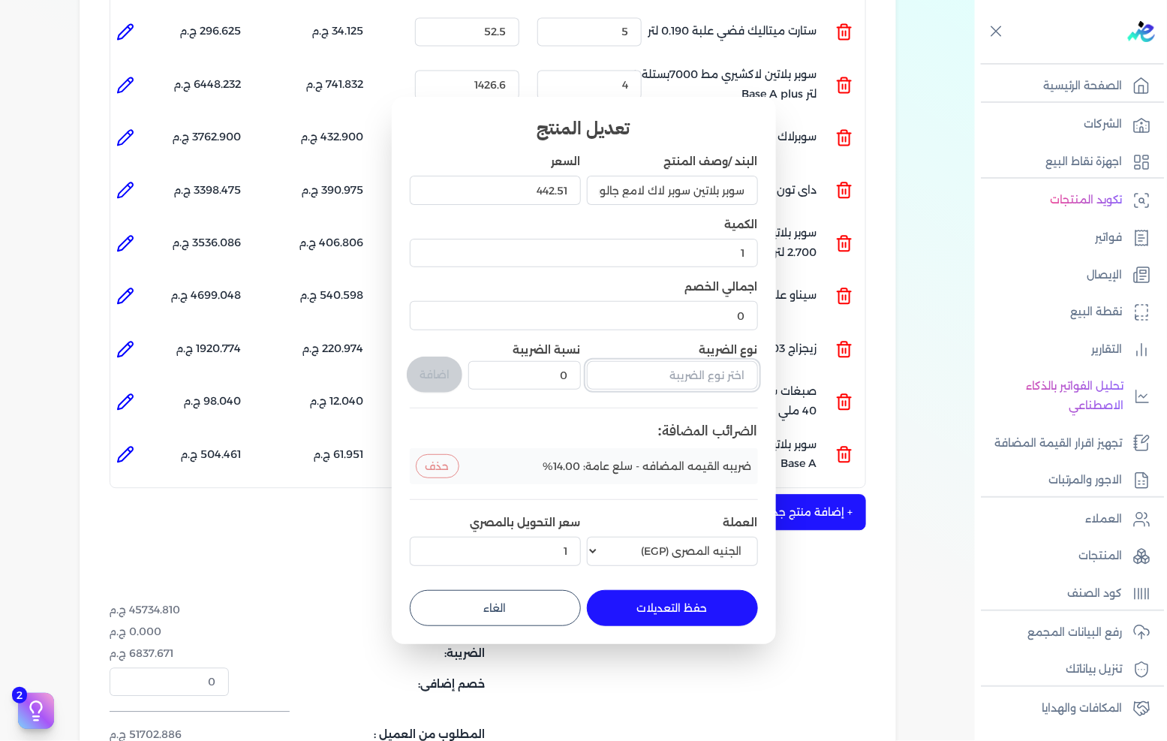
click at [679, 369] on input "text" at bounding box center [672, 375] width 171 height 29
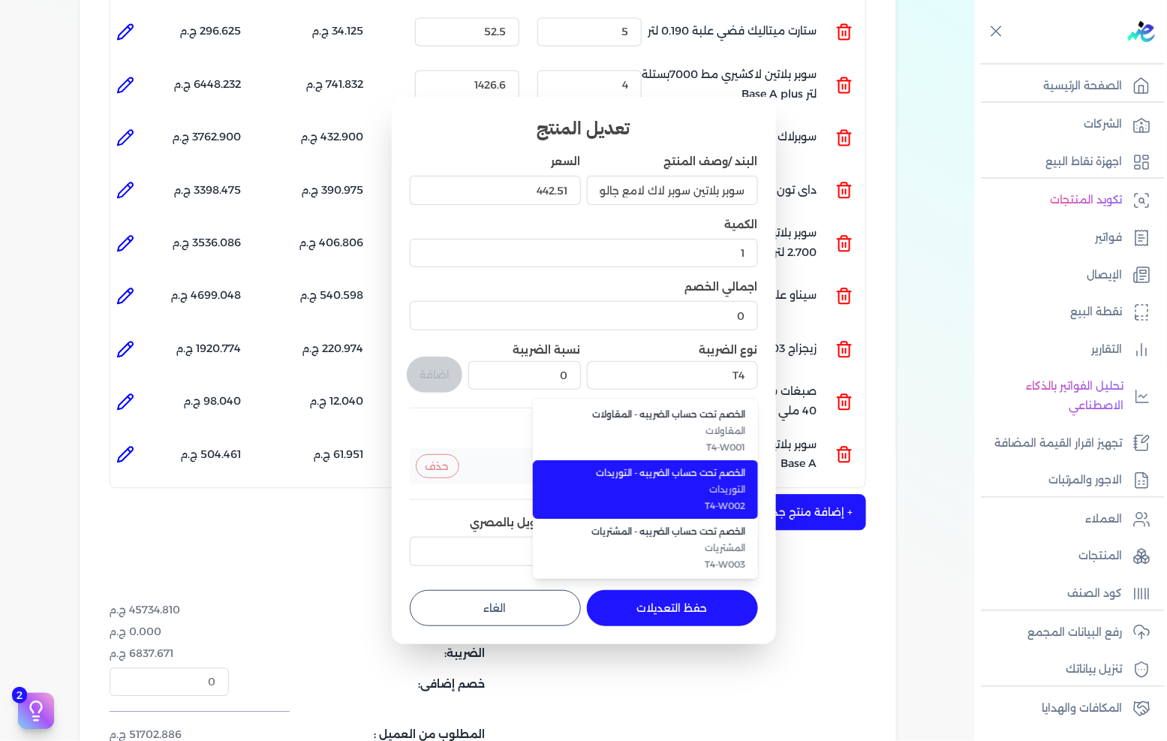
click at [670, 476] on span "الخصم تحت حساب الضريبه - التوريدات" at bounding box center [654, 473] width 183 height 14
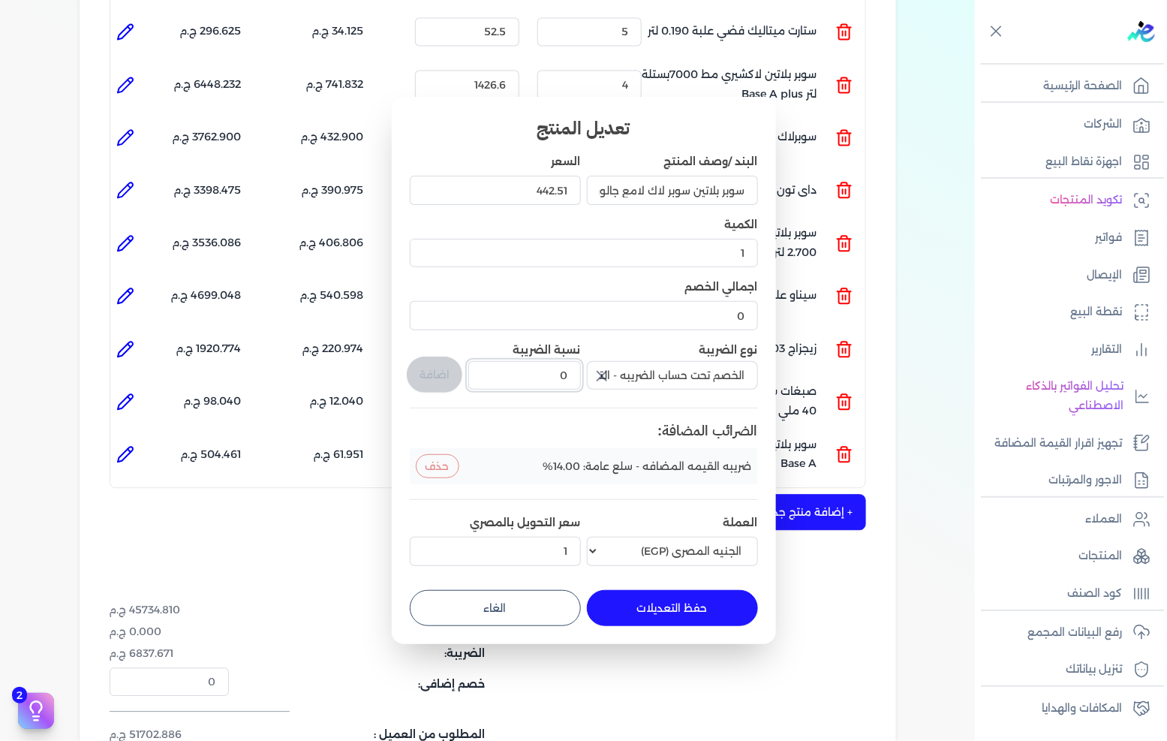
drag, startPoint x: 610, startPoint y: 377, endPoint x: 625, endPoint y: 377, distance: 14.3
click at [625, 377] on div "البند /وصف المنتج سوبر بلاتين سوبر لاك لامع جالون 2.7 لتر Base A السعر 442.51 ا…" at bounding box center [584, 362] width 348 height 417
click at [415, 378] on button "اضافة" at bounding box center [435, 375] width 56 height 36
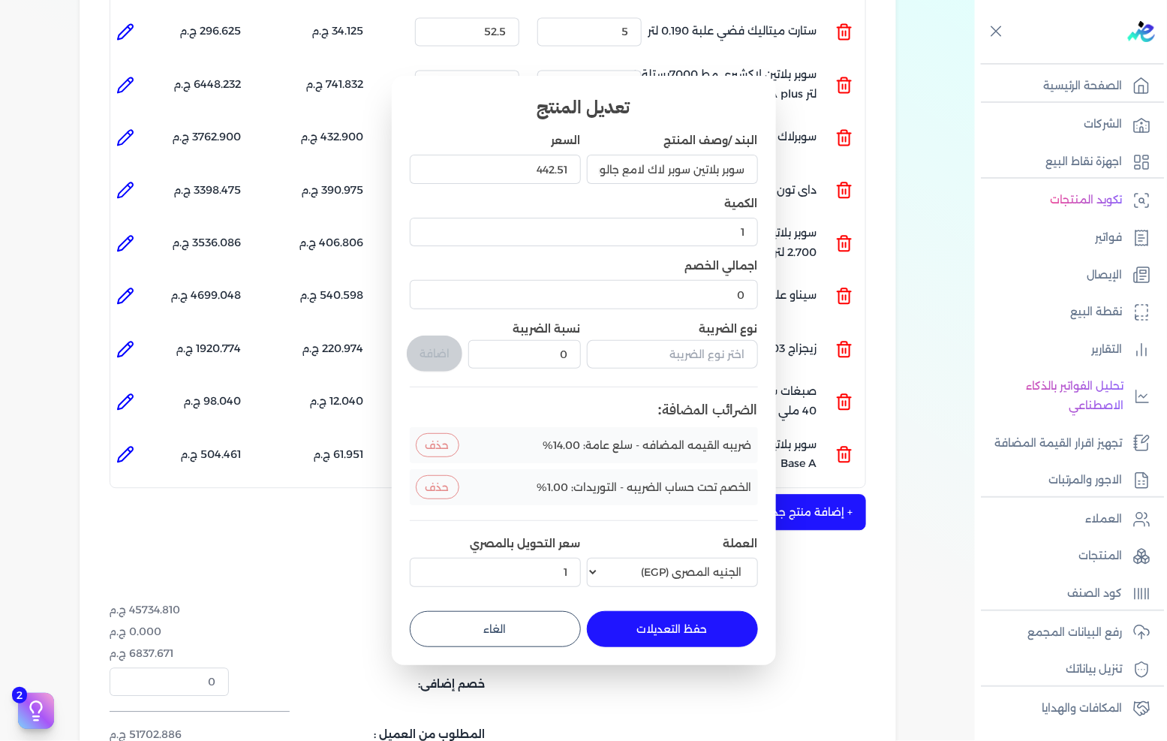
click at [664, 613] on button "حفظ التعديلات" at bounding box center [672, 629] width 171 height 36
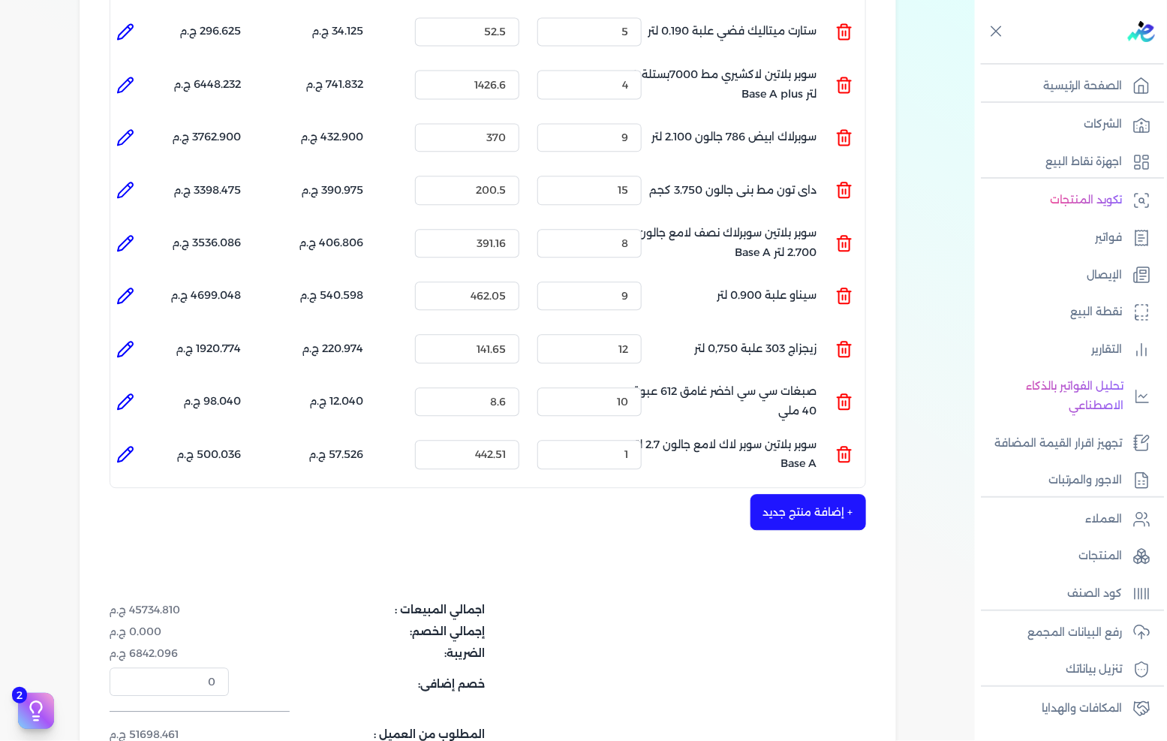
click at [131, 394] on icon at bounding box center [125, 401] width 15 height 15
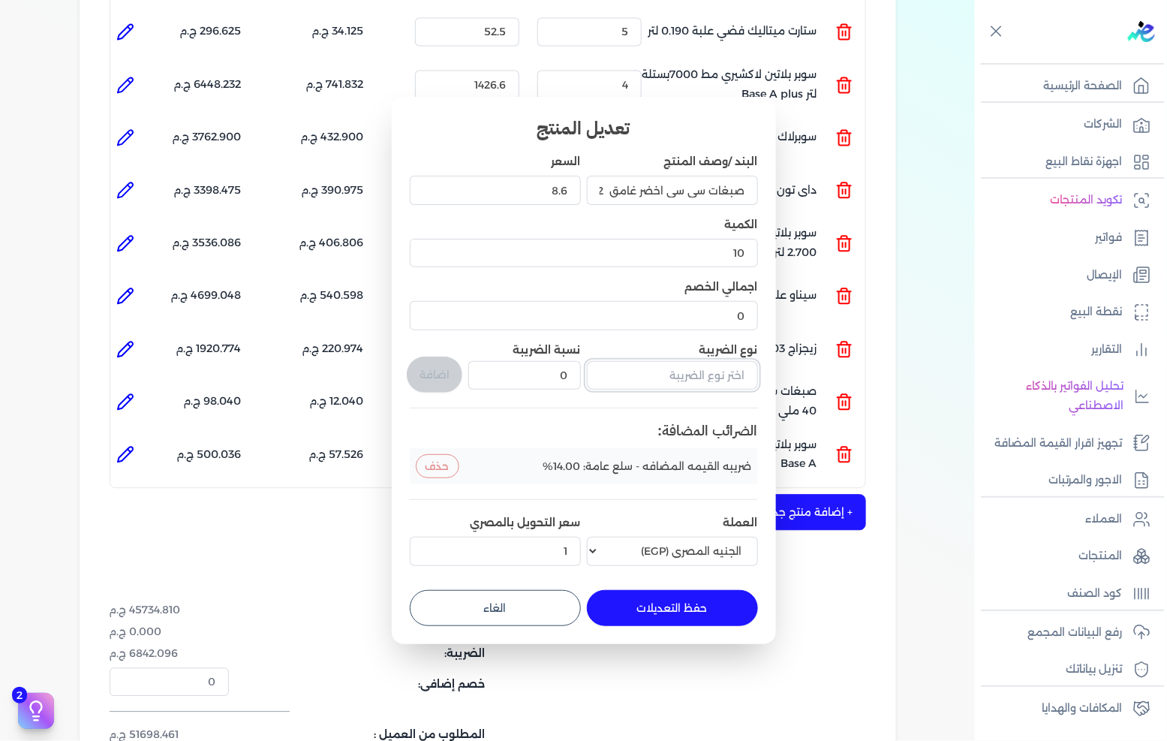
click at [650, 376] on input "text" at bounding box center [672, 375] width 171 height 29
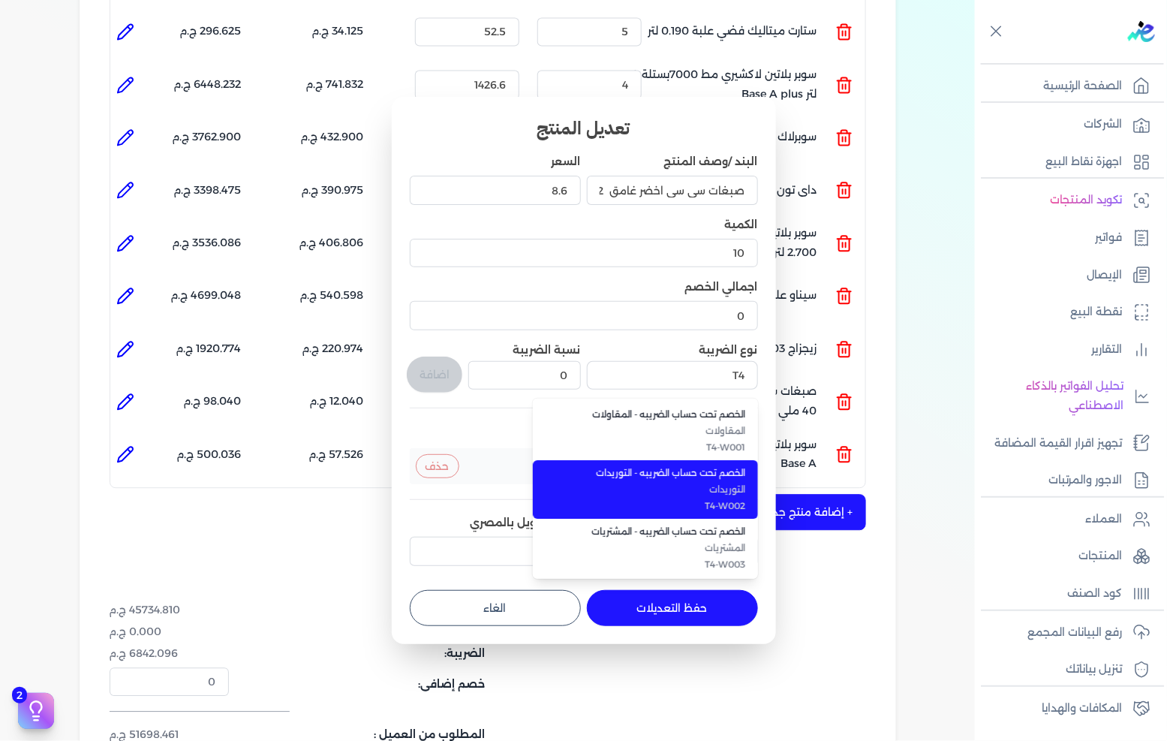
click at [678, 476] on span "الخصم تحت حساب الضريبه - التوريدات" at bounding box center [654, 473] width 183 height 14
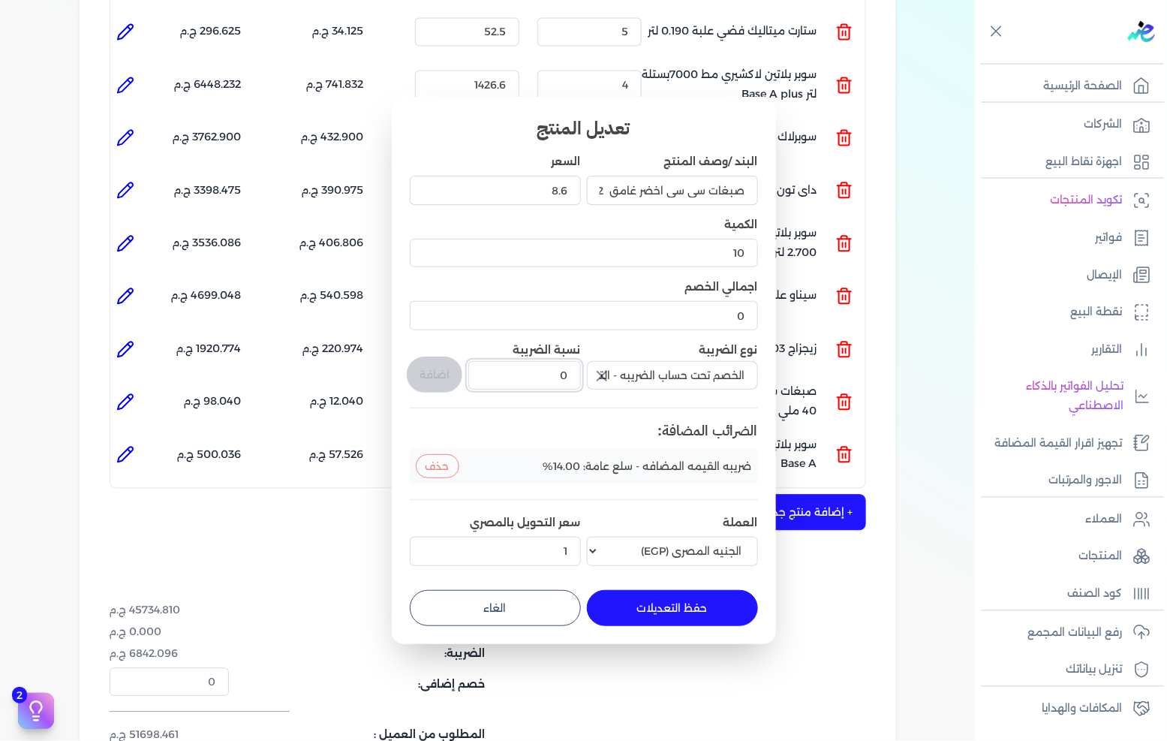
drag, startPoint x: 536, startPoint y: 379, endPoint x: 666, endPoint y: 351, distance: 133.0
click at [666, 351] on div "البند /وصف المنتج صبغات سي سي اخضر غامق 612 عبوة 40 ملي السعر 8.6 الكمية 10 اجم…" at bounding box center [584, 362] width 348 height 417
click at [443, 381] on button "اضافة" at bounding box center [435, 375] width 56 height 36
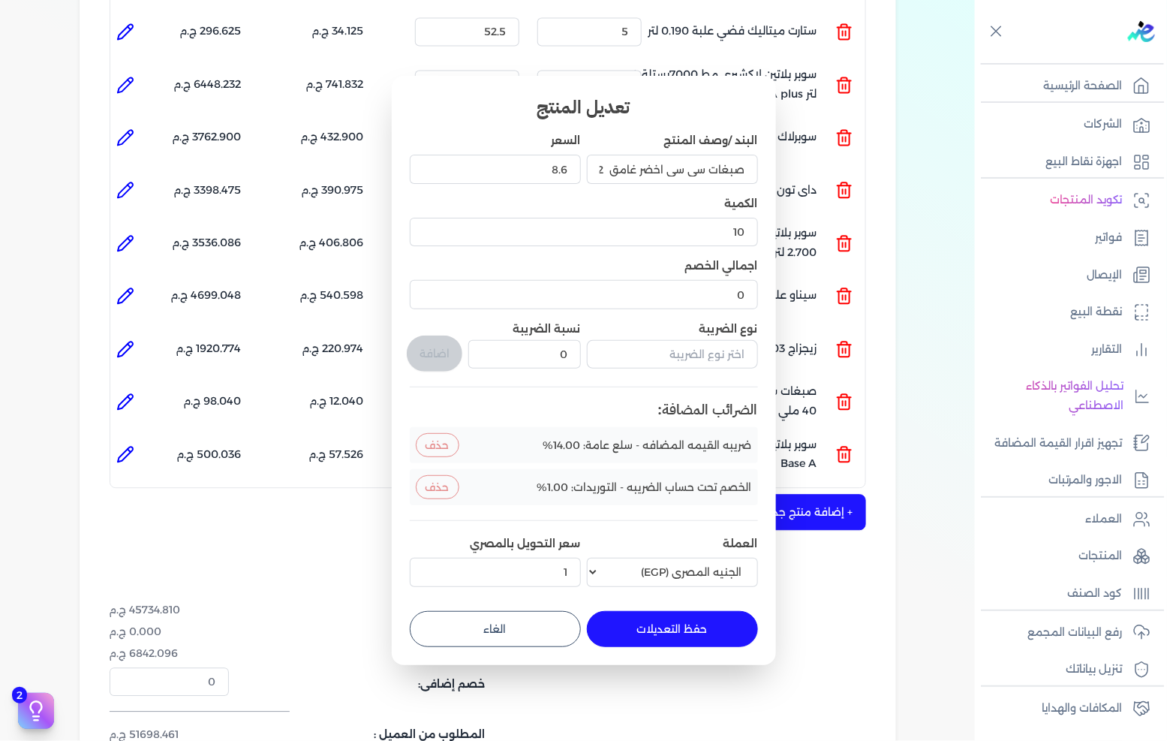
click at [686, 628] on button "حفظ التعديلات" at bounding box center [672, 629] width 171 height 36
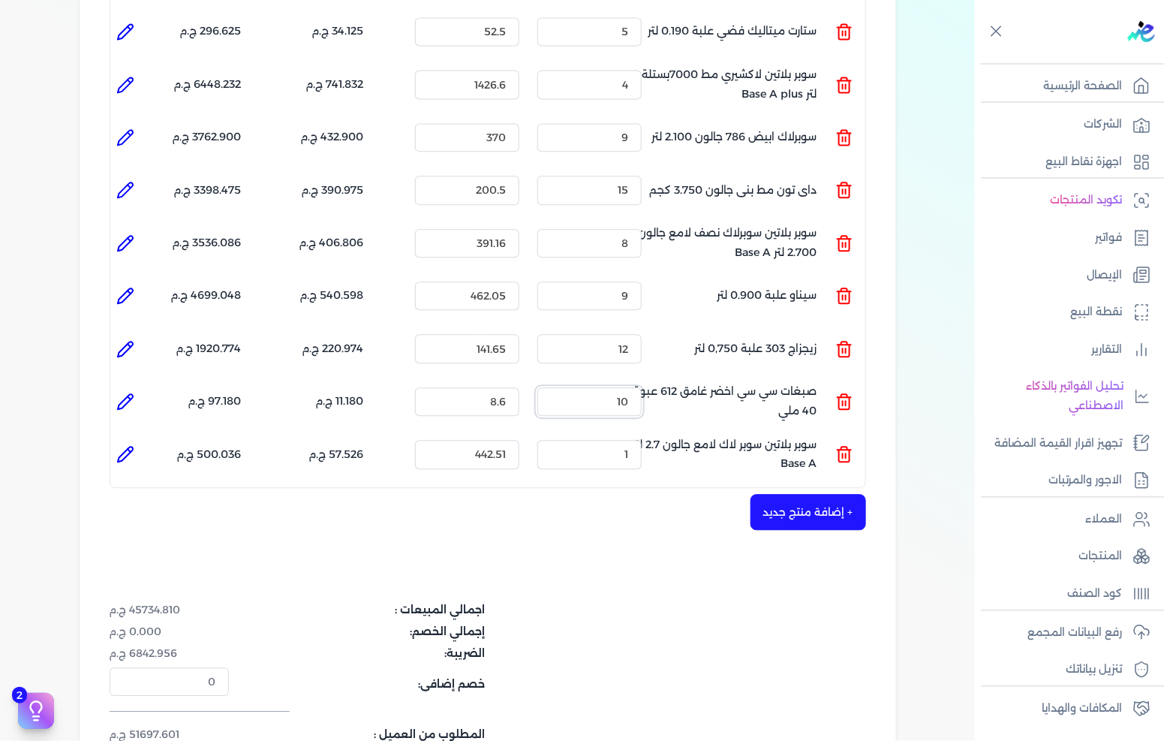
drag, startPoint x: 617, startPoint y: 379, endPoint x: 631, endPoint y: 374, distance: 14.5
click at [631, 387] on input "10" at bounding box center [590, 401] width 104 height 29
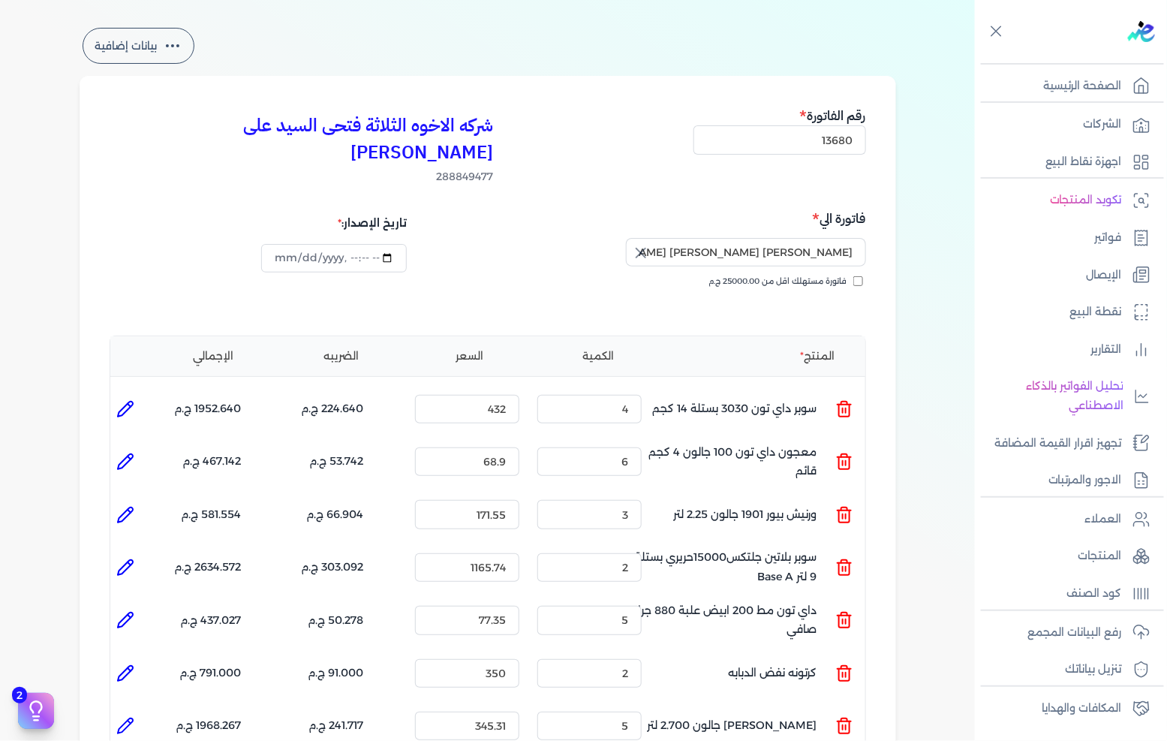
scroll to position [0, 0]
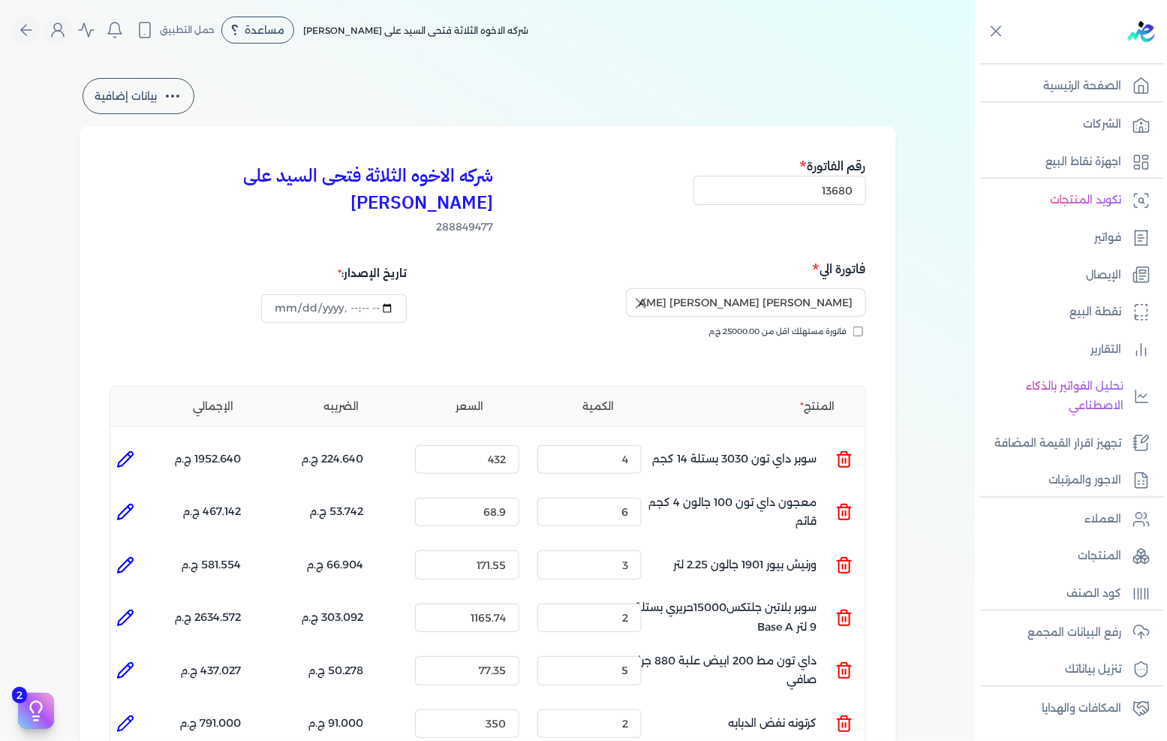
click at [128, 450] on icon at bounding box center [125, 459] width 18 height 18
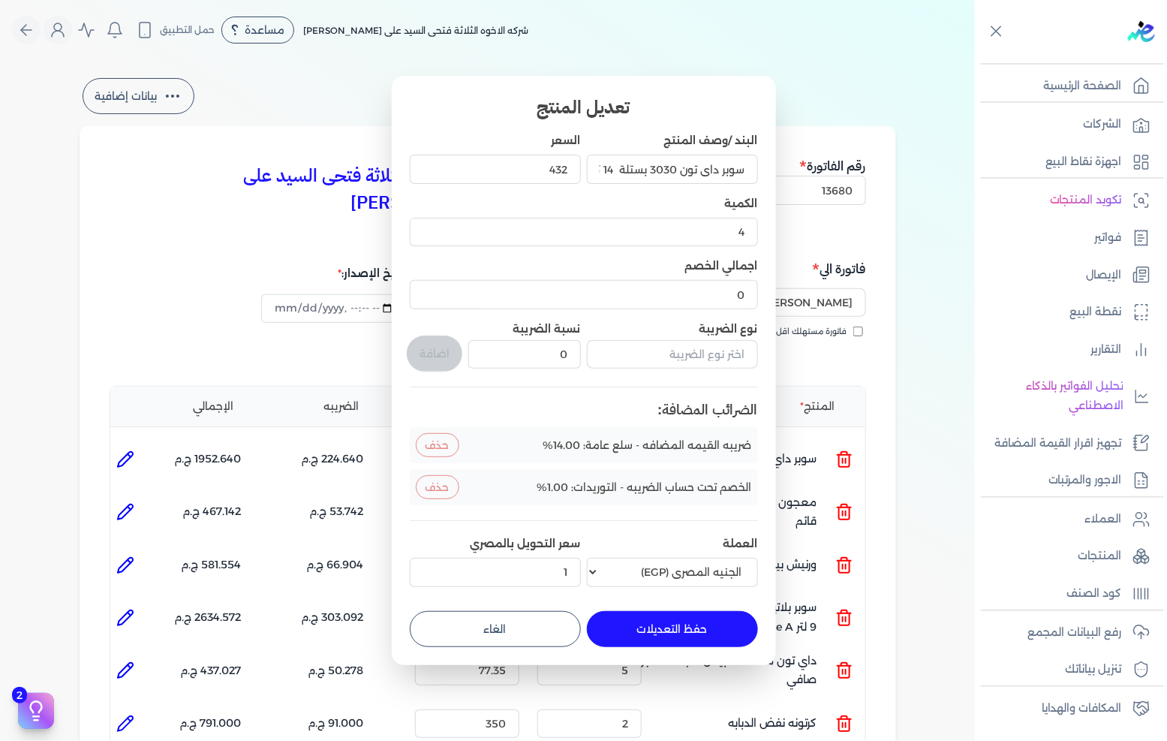
drag, startPoint x: 553, startPoint y: 619, endPoint x: 257, endPoint y: 514, distance: 313.9
click at [552, 620] on button "الغاء" at bounding box center [495, 629] width 171 height 36
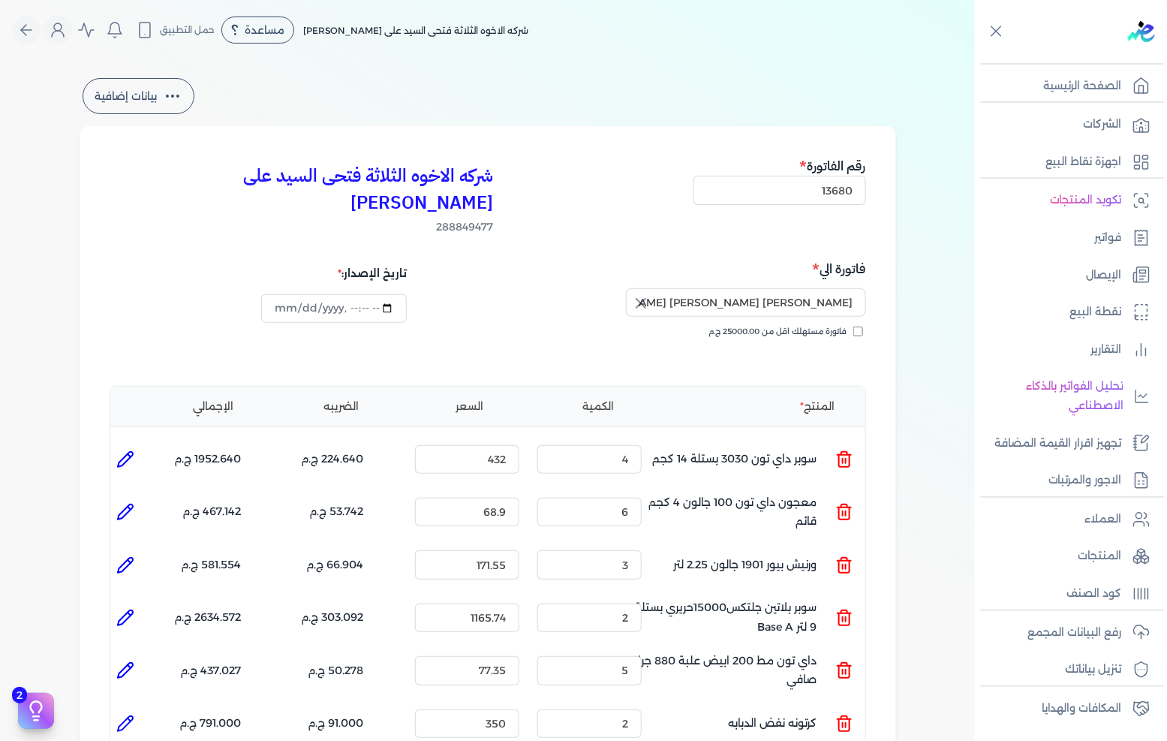
click at [133, 504] on icon at bounding box center [125, 511] width 15 height 15
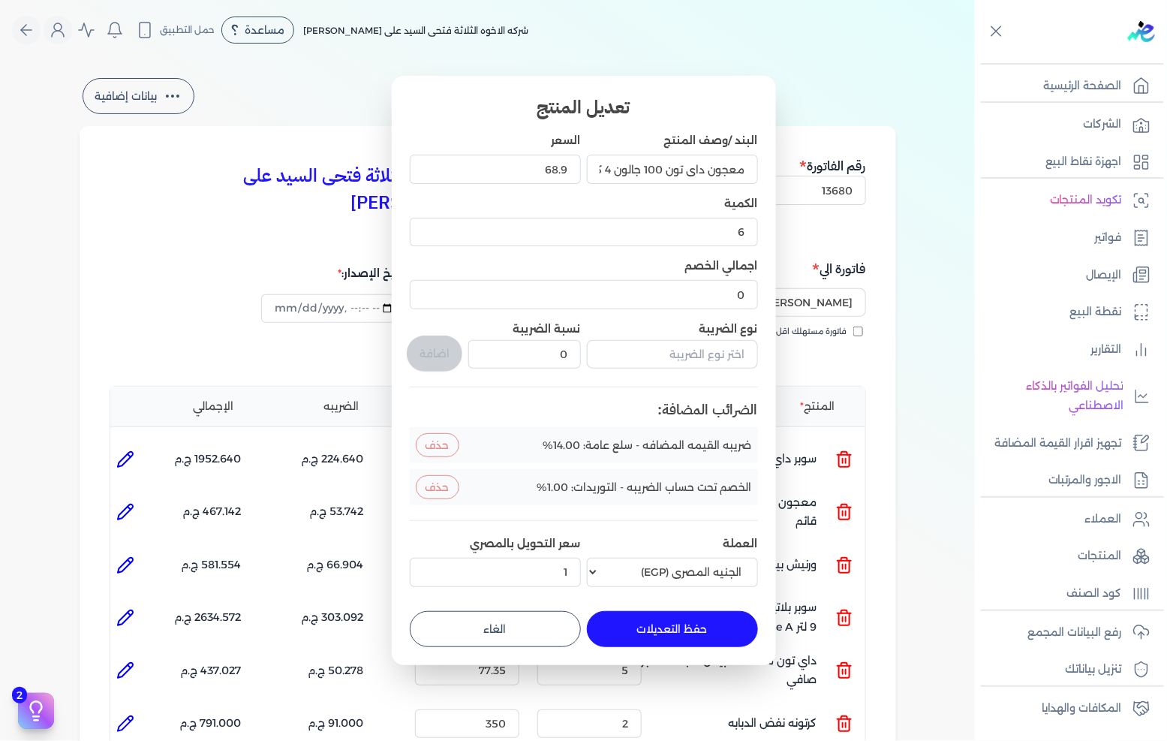
click at [496, 618] on button "الغاء" at bounding box center [495, 629] width 171 height 36
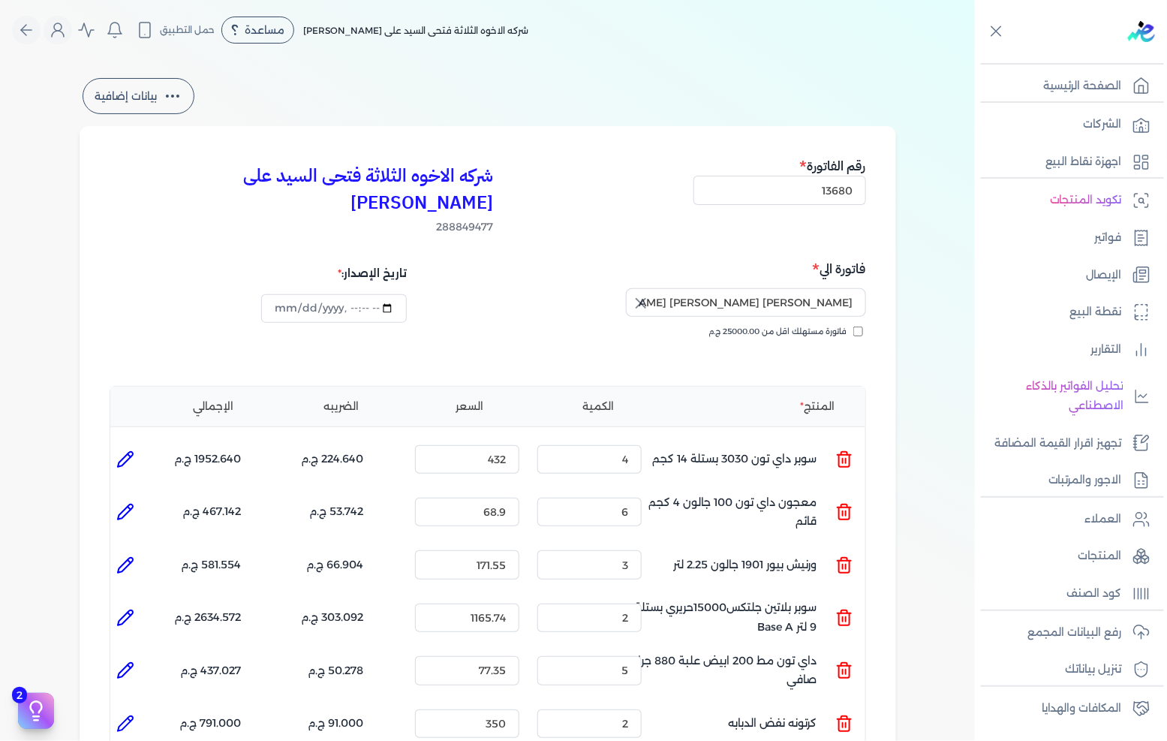
click at [131, 452] on icon at bounding box center [125, 459] width 15 height 15
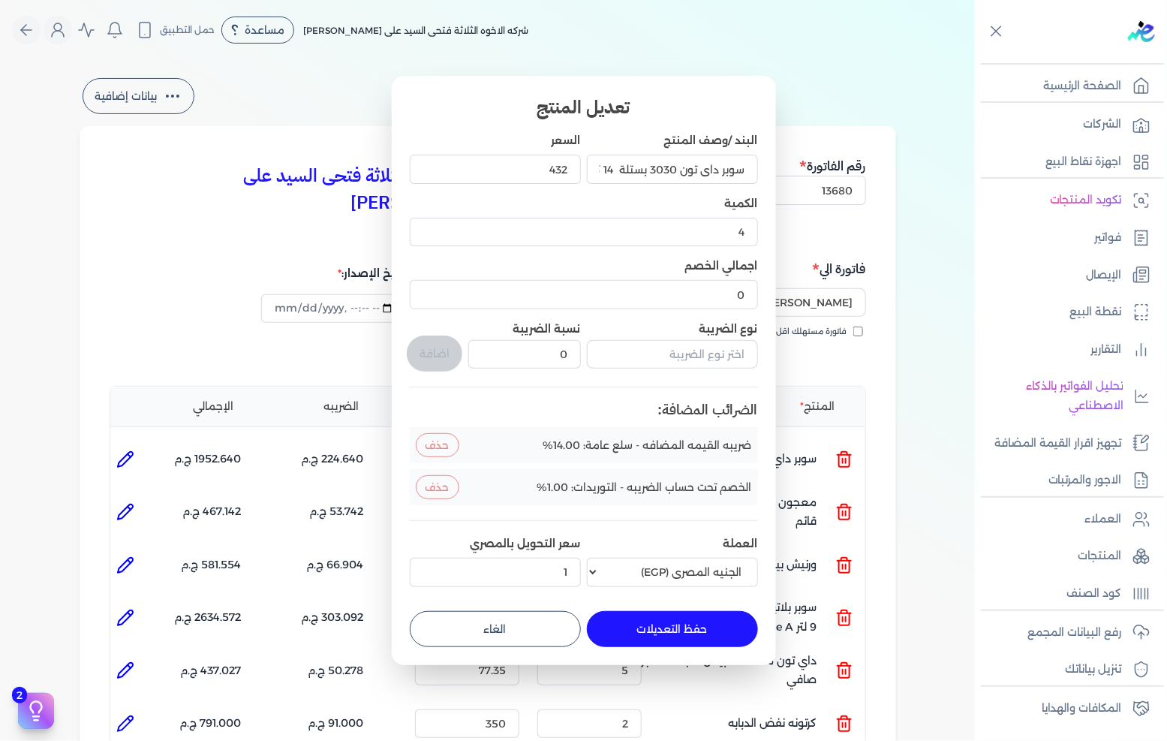
click at [545, 636] on button "الغاء" at bounding box center [495, 629] width 171 height 36
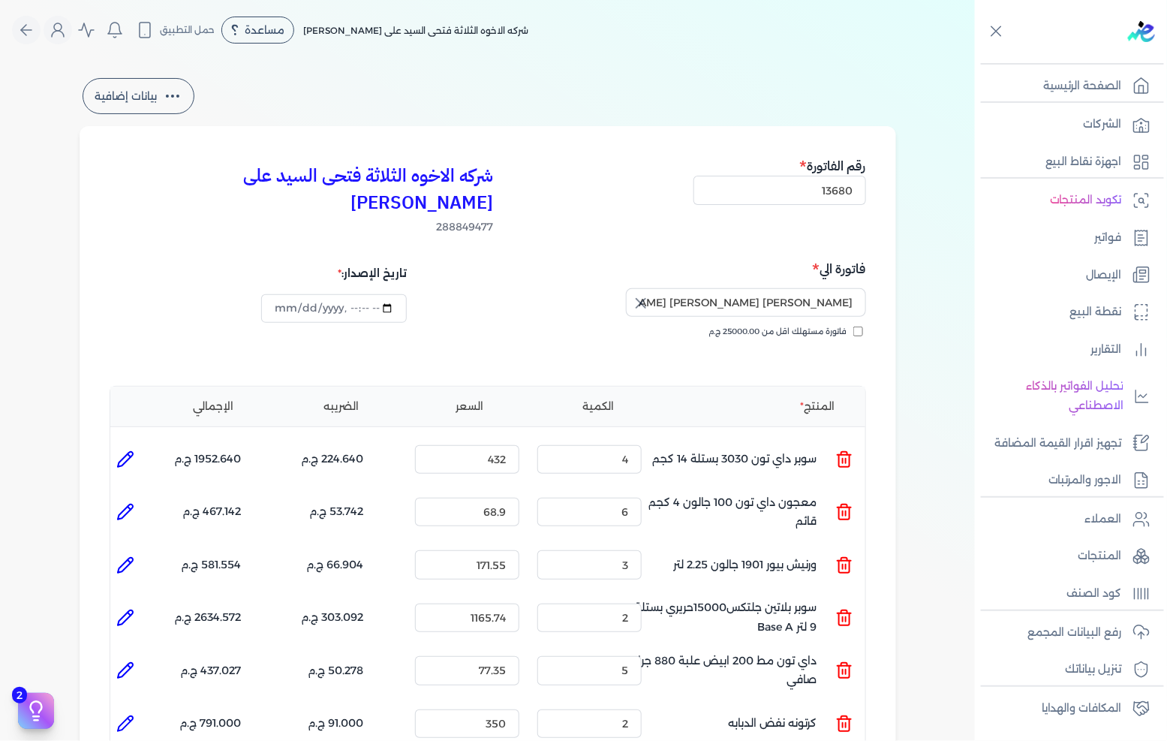
click at [123, 503] on icon at bounding box center [125, 512] width 18 height 18
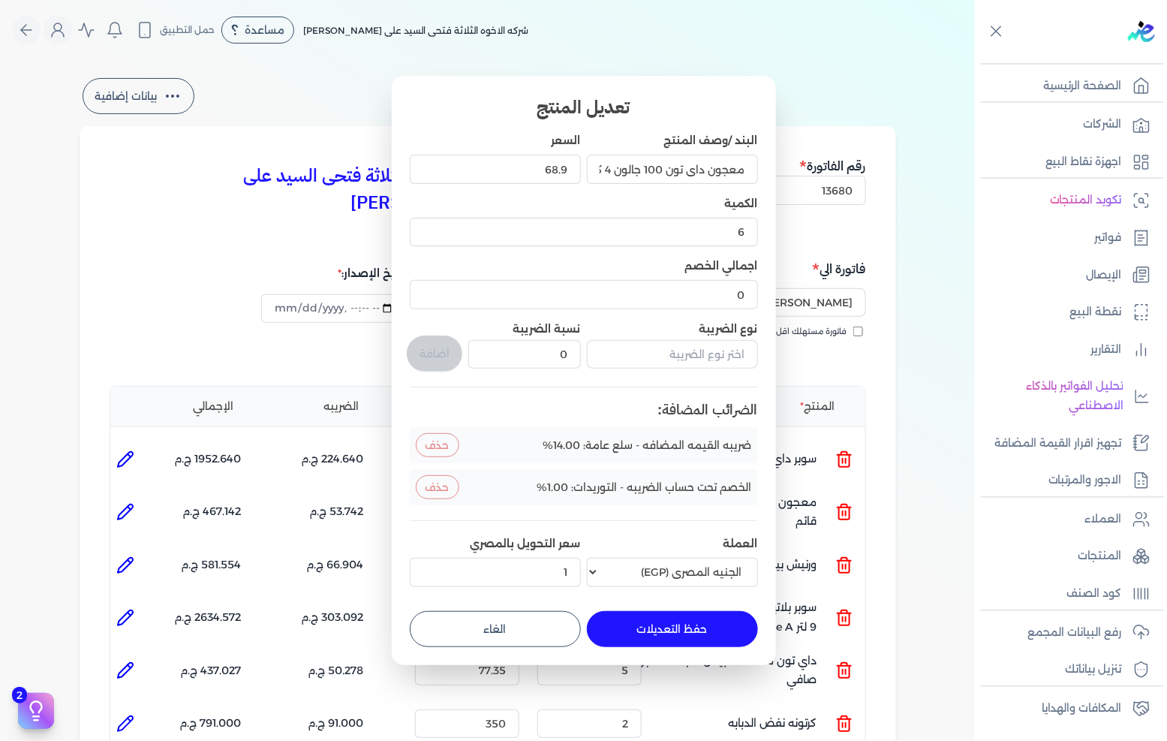
click at [460, 619] on button "الغاء" at bounding box center [495, 629] width 171 height 36
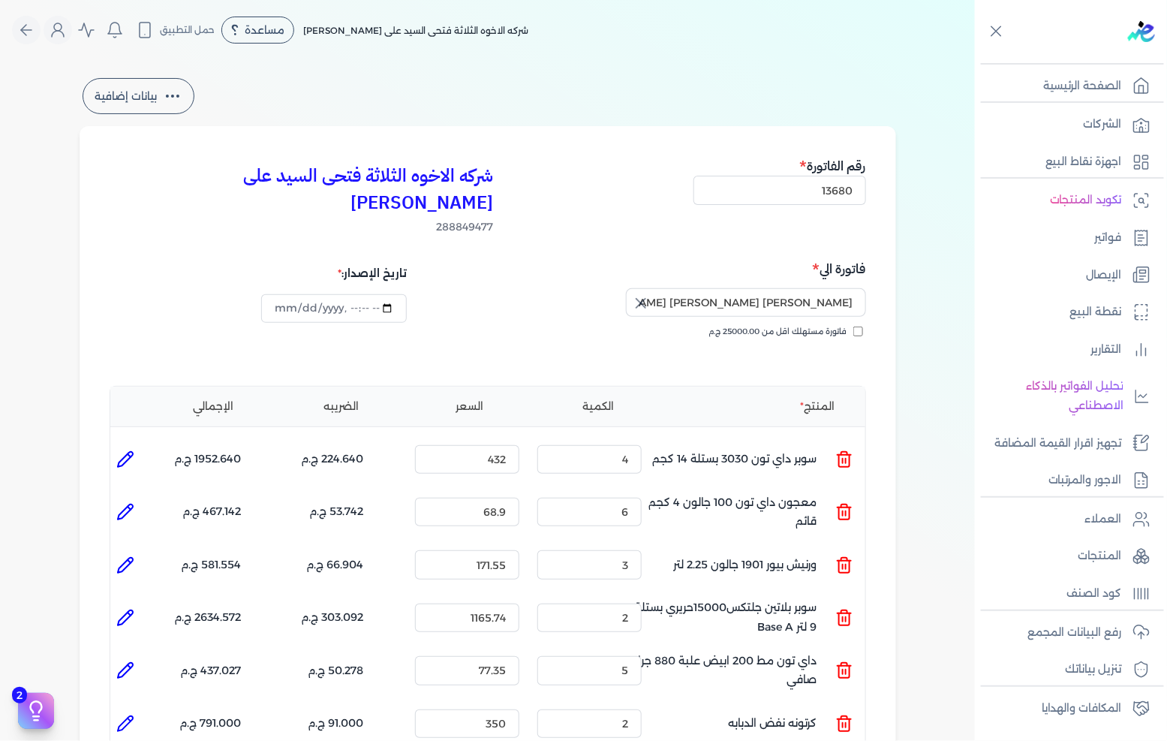
click at [123, 558] on icon at bounding box center [125, 565] width 15 height 15
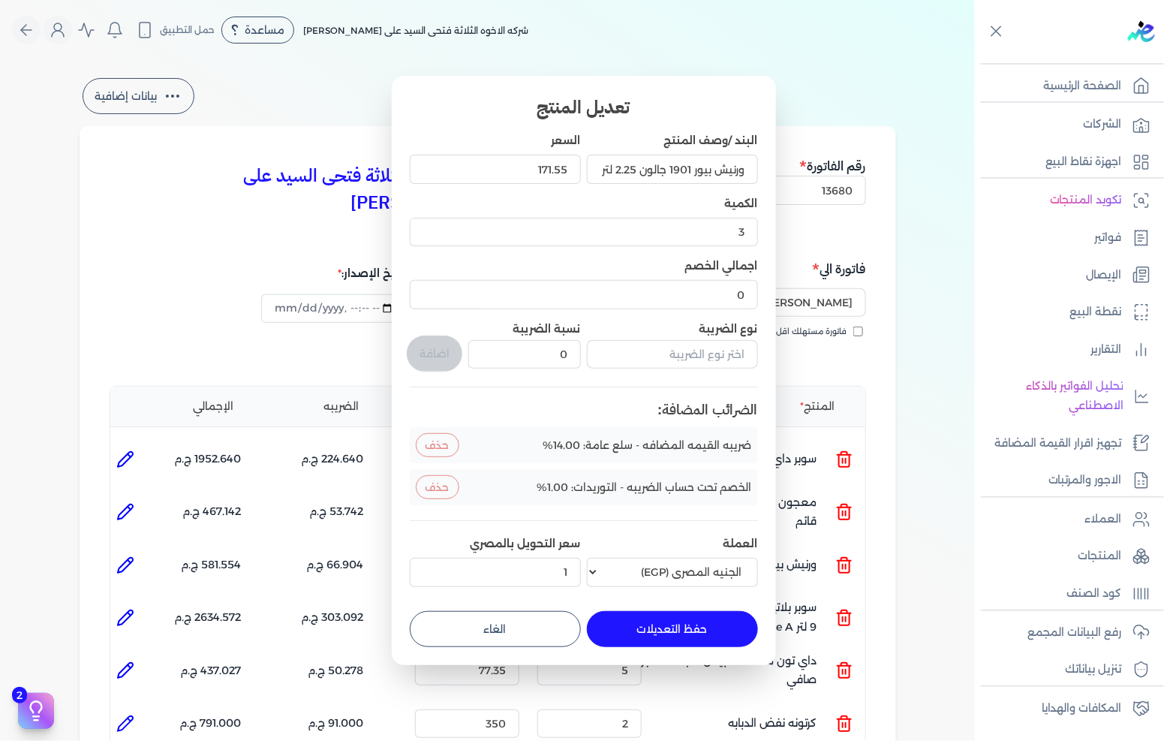
click at [462, 631] on button "الغاء" at bounding box center [495, 629] width 171 height 36
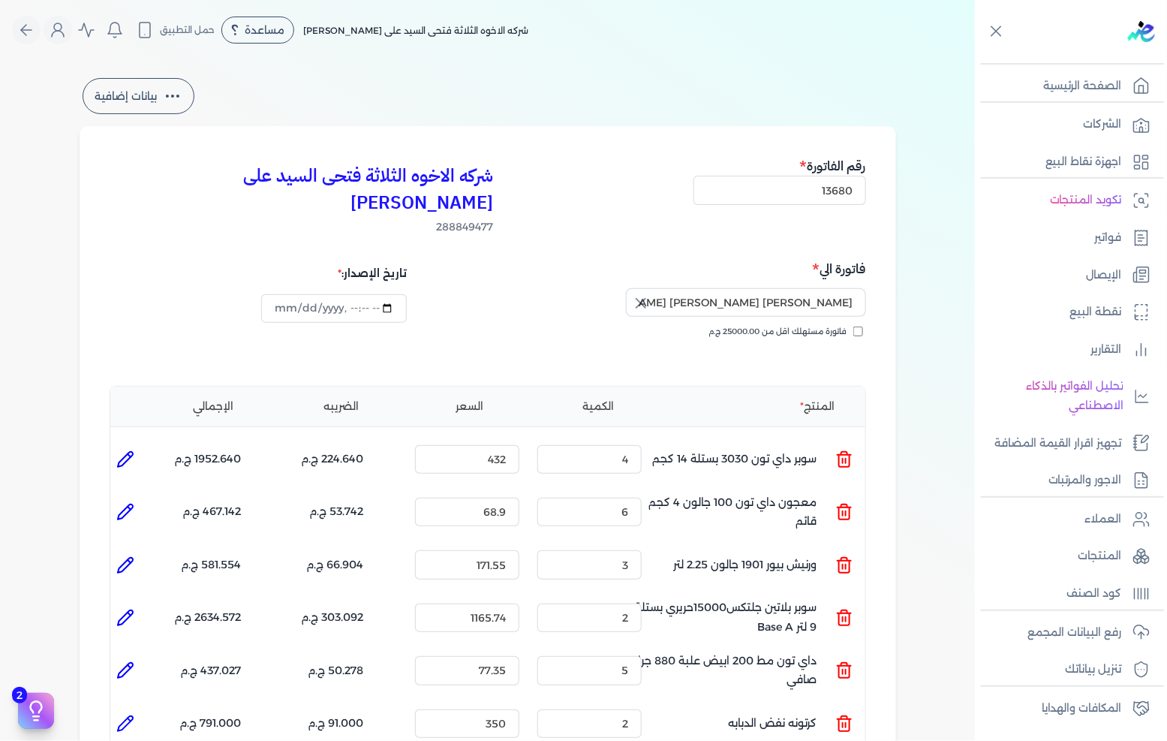
click at [134, 609] on icon at bounding box center [125, 618] width 18 height 18
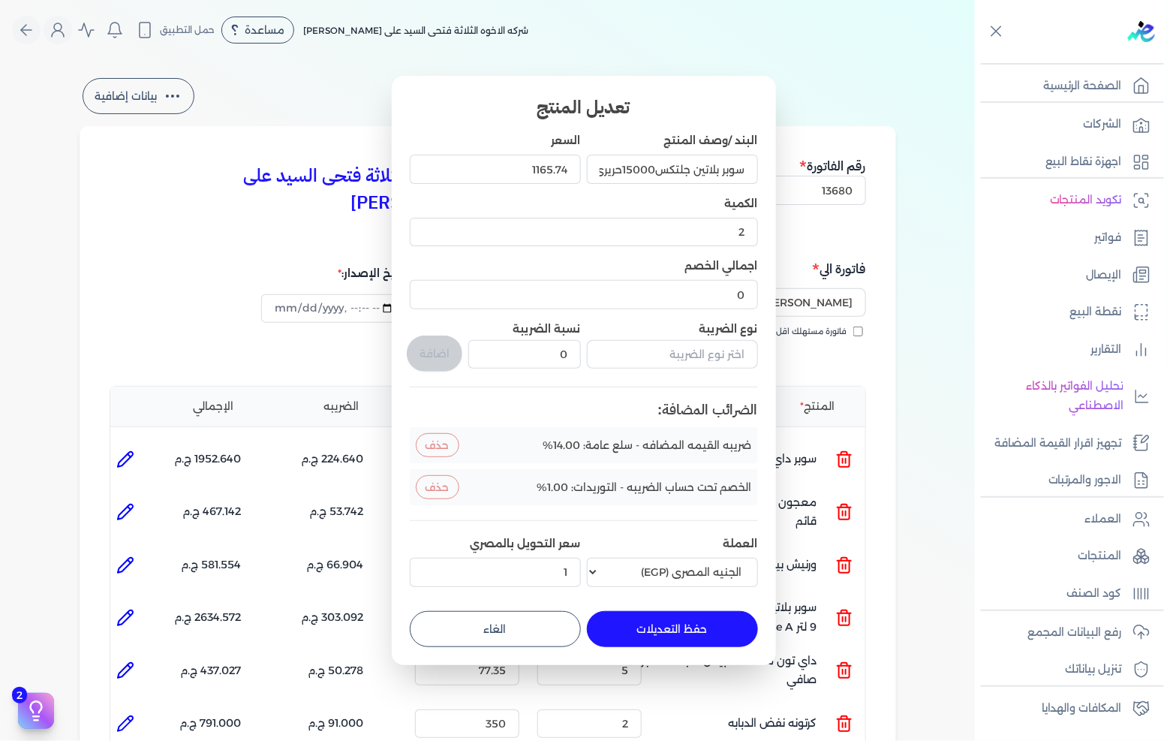
drag, startPoint x: 512, startPoint y: 613, endPoint x: 475, endPoint y: 616, distance: 36.9
click at [511, 613] on button "الغاء" at bounding box center [495, 629] width 171 height 36
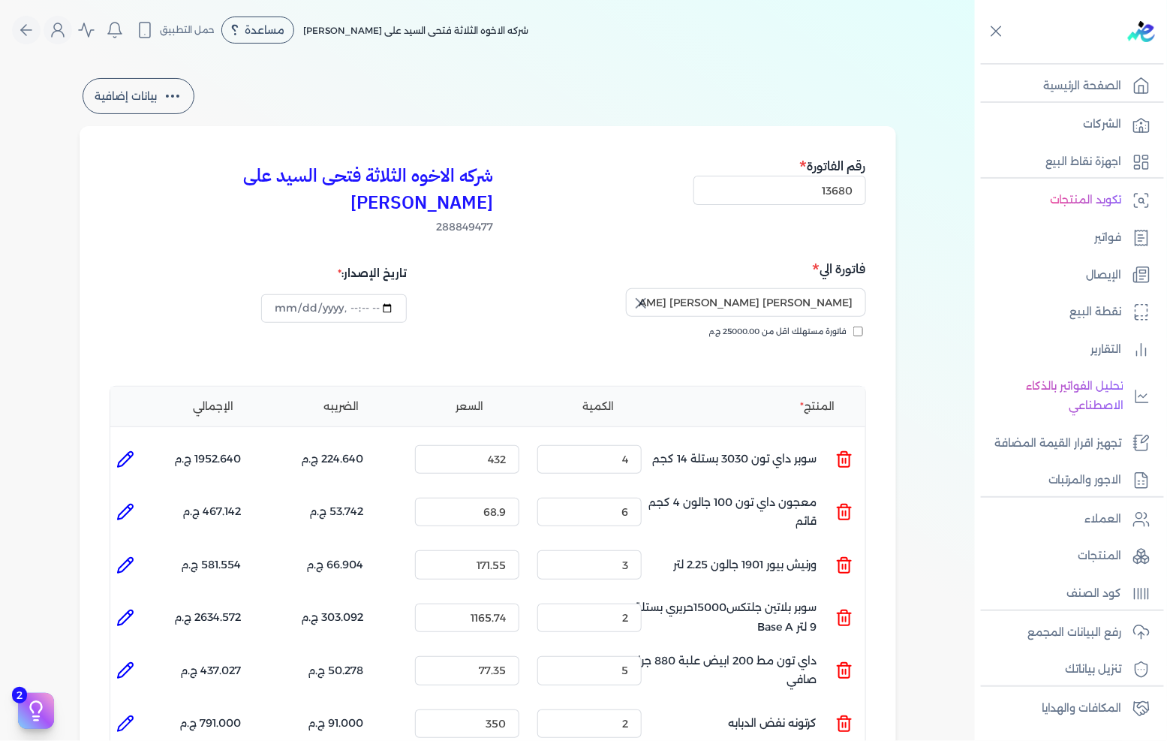
click at [125, 661] on icon at bounding box center [125, 670] width 18 height 18
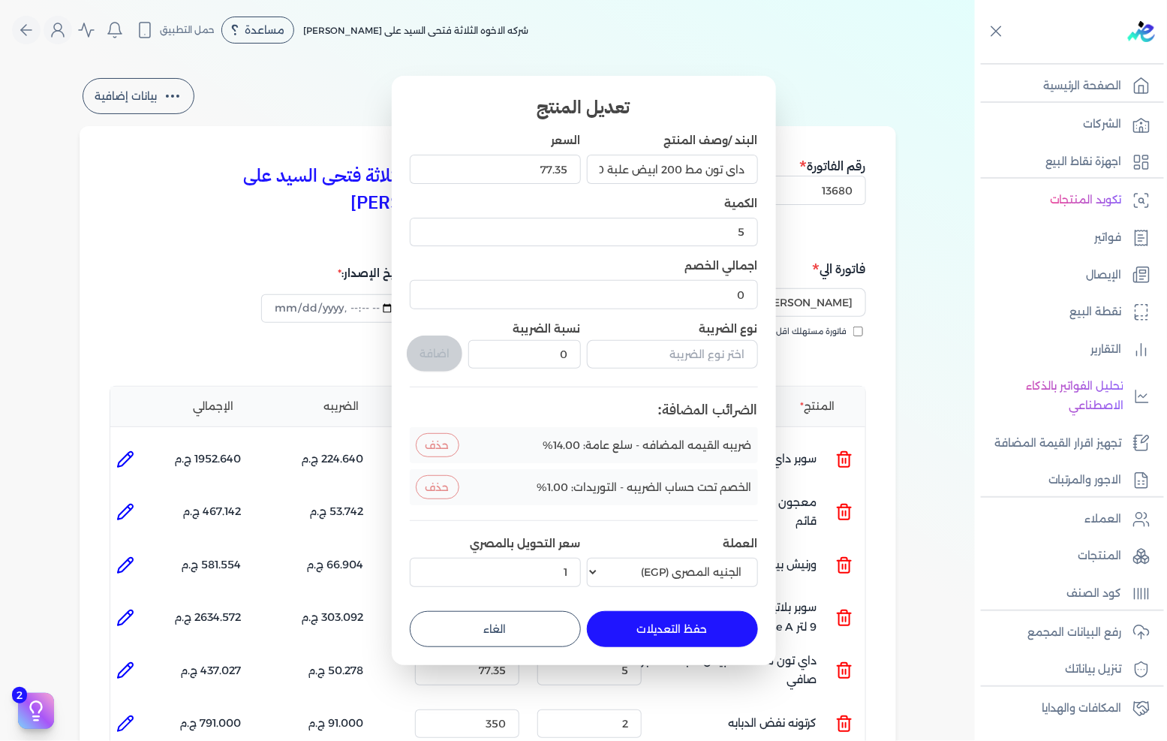
click at [483, 640] on button "الغاء" at bounding box center [495, 629] width 171 height 36
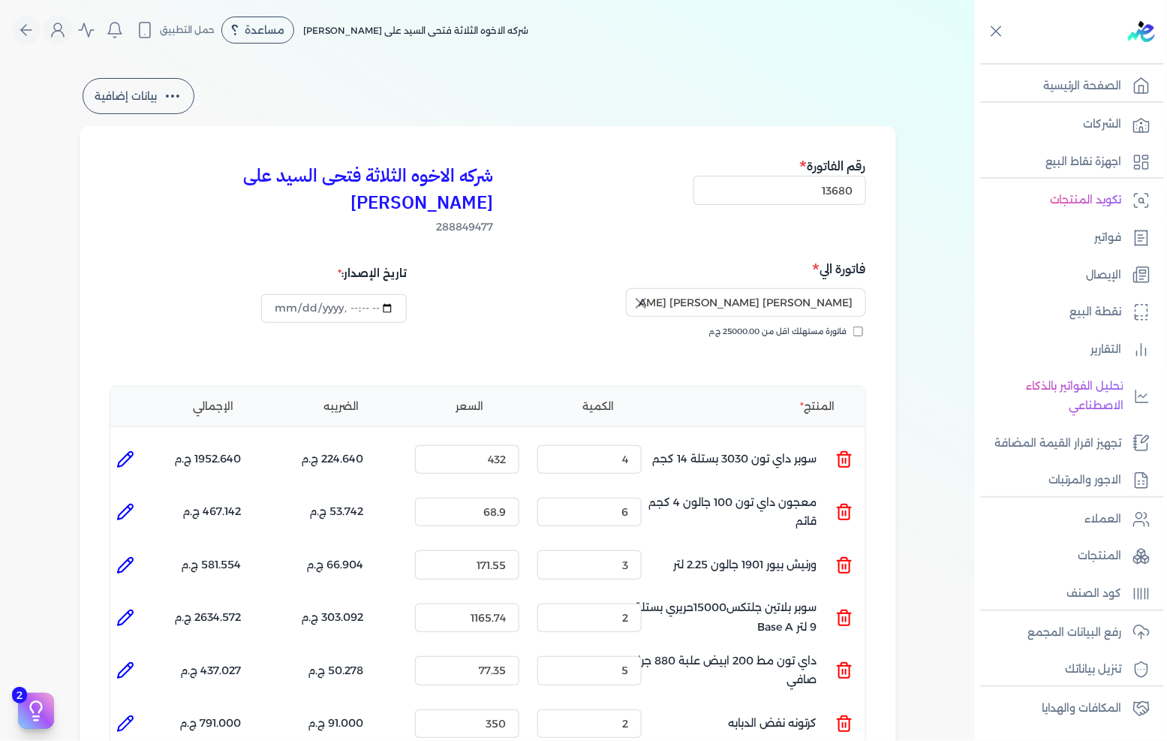
click at [128, 715] on icon at bounding box center [125, 724] width 18 height 18
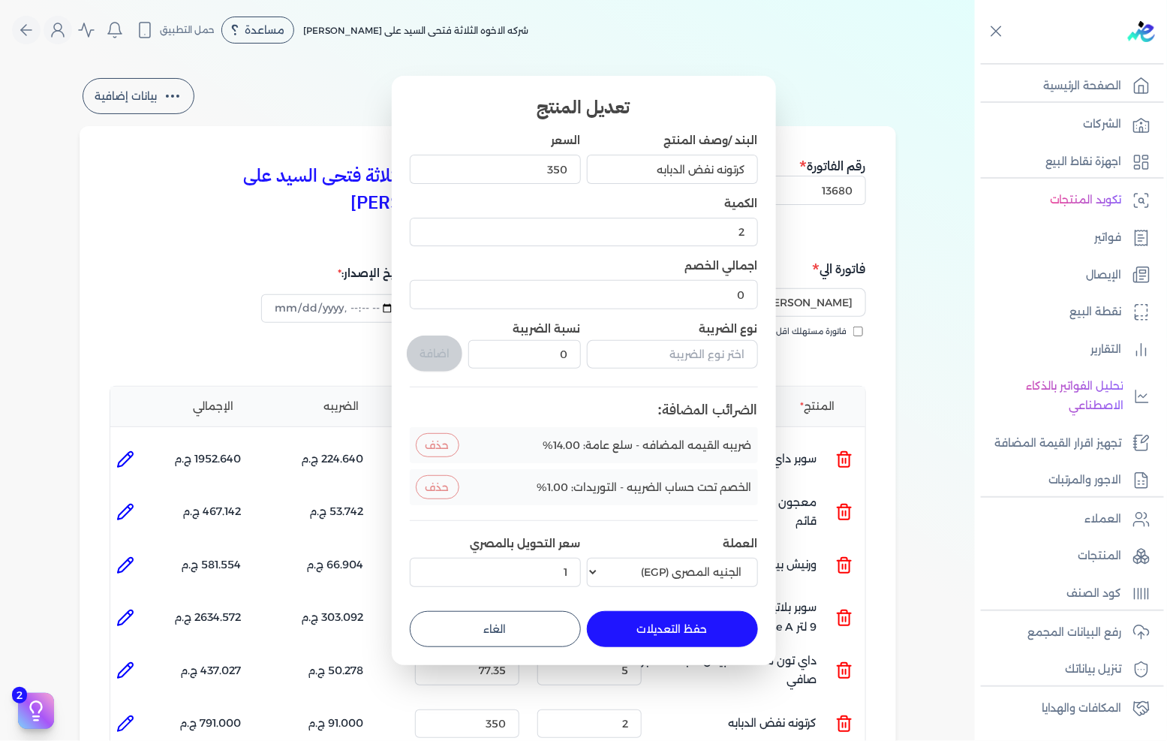
click at [523, 635] on button "الغاء" at bounding box center [495, 629] width 171 height 36
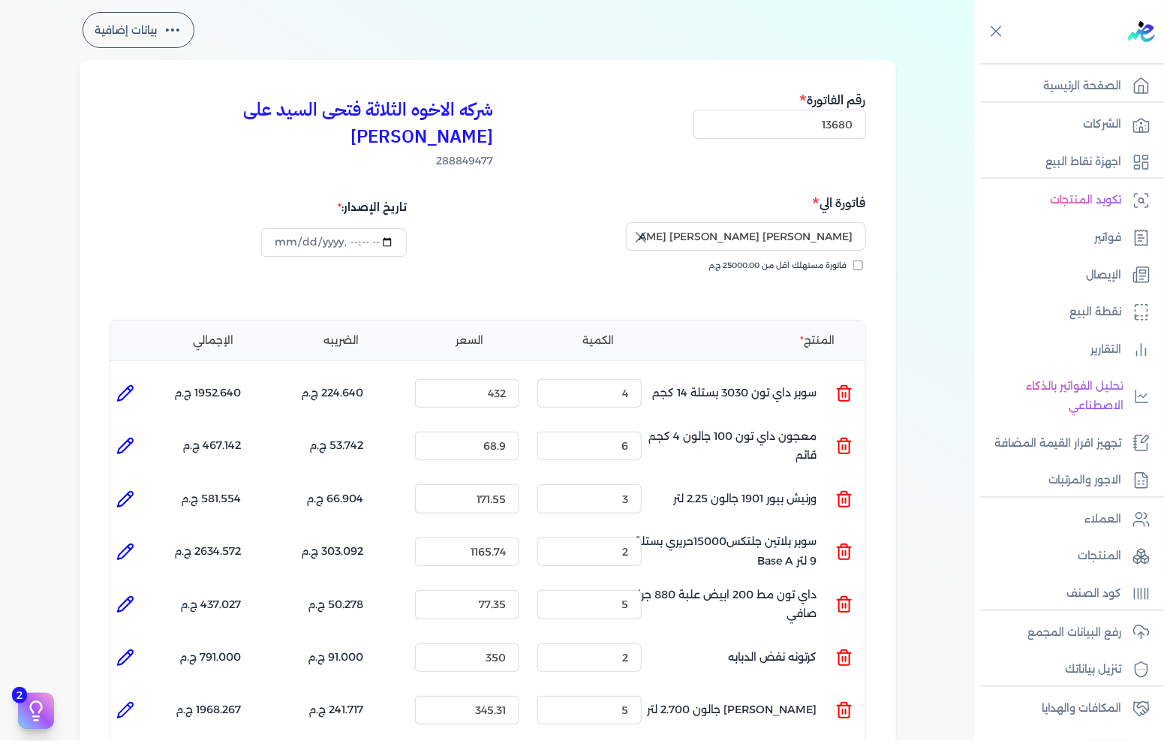
scroll to position [83, 0]
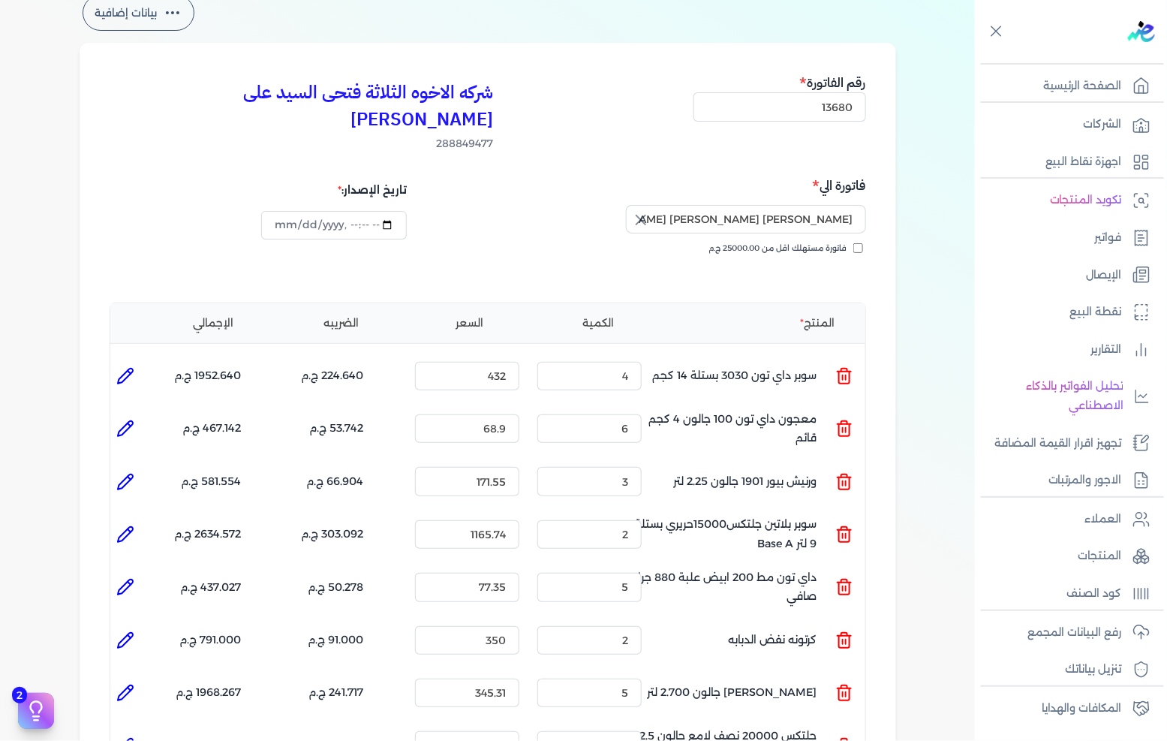
click at [134, 684] on icon at bounding box center [125, 693] width 18 height 18
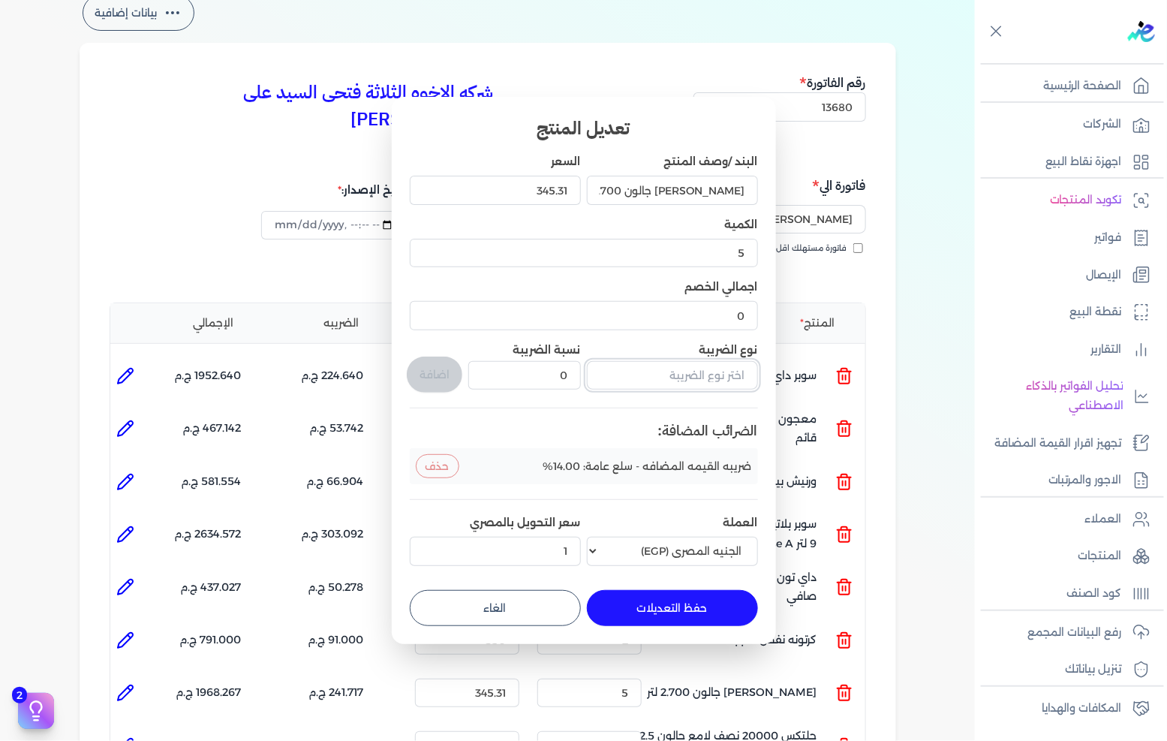
click at [656, 377] on input "text" at bounding box center [672, 375] width 171 height 29
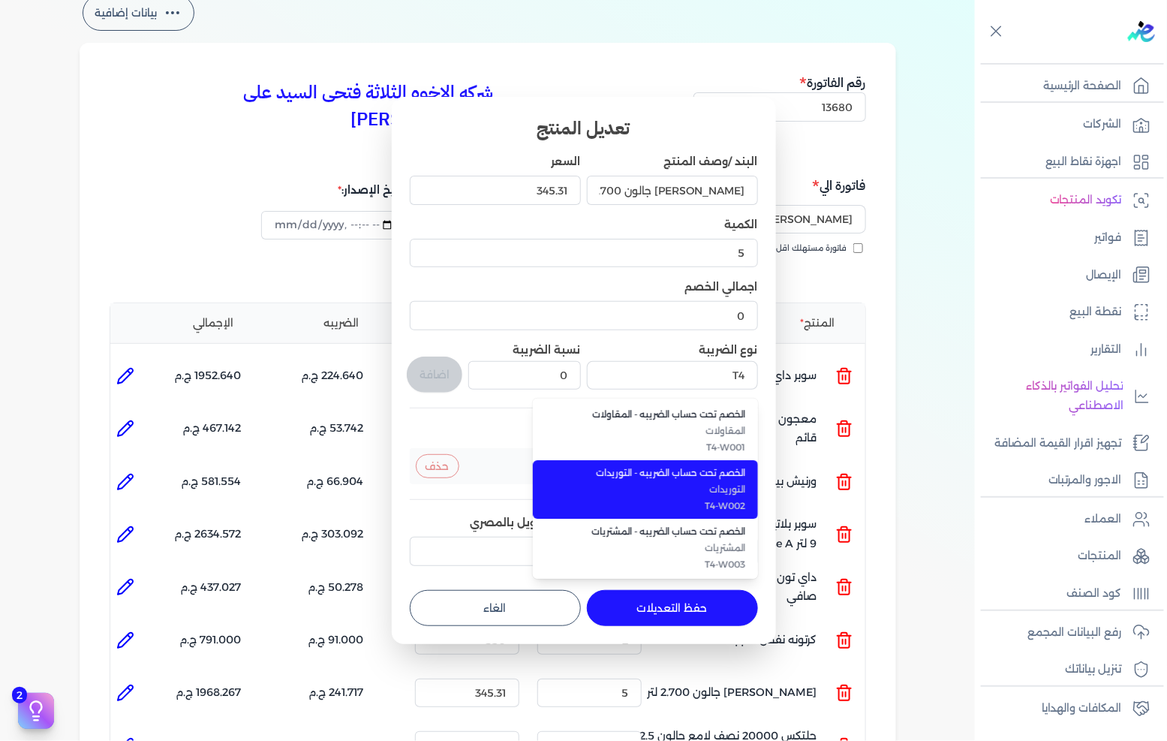
click at [663, 480] on li "الخصم تحت حساب الضريبه - التوريدات التوريدات T4-W002" at bounding box center [645, 489] width 225 height 59
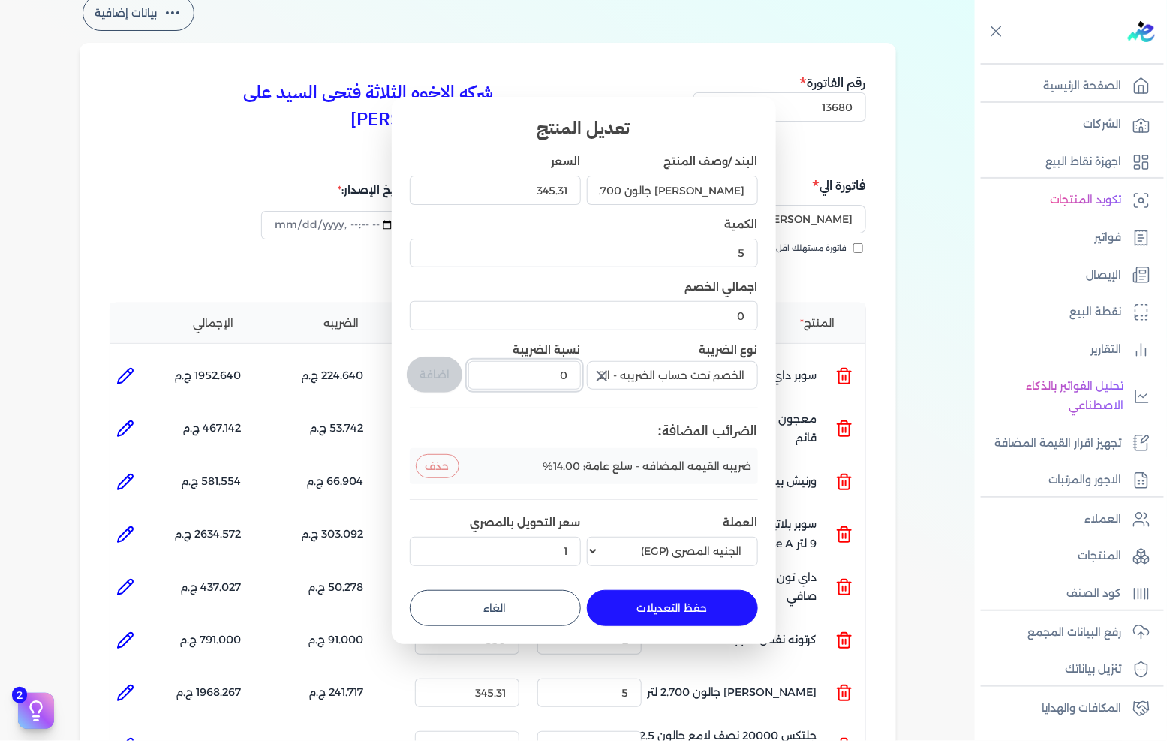
drag, startPoint x: 535, startPoint y: 381, endPoint x: 598, endPoint y: 375, distance: 63.3
click at [595, 375] on div "البند /وصف المنتج ماربللو ستوكو جالون 2.700 لتر السعر 345.31 الكمية 5 اجمالي ال…" at bounding box center [584, 362] width 348 height 417
click at [628, 601] on button "حفظ التعديلات" at bounding box center [672, 608] width 171 height 36
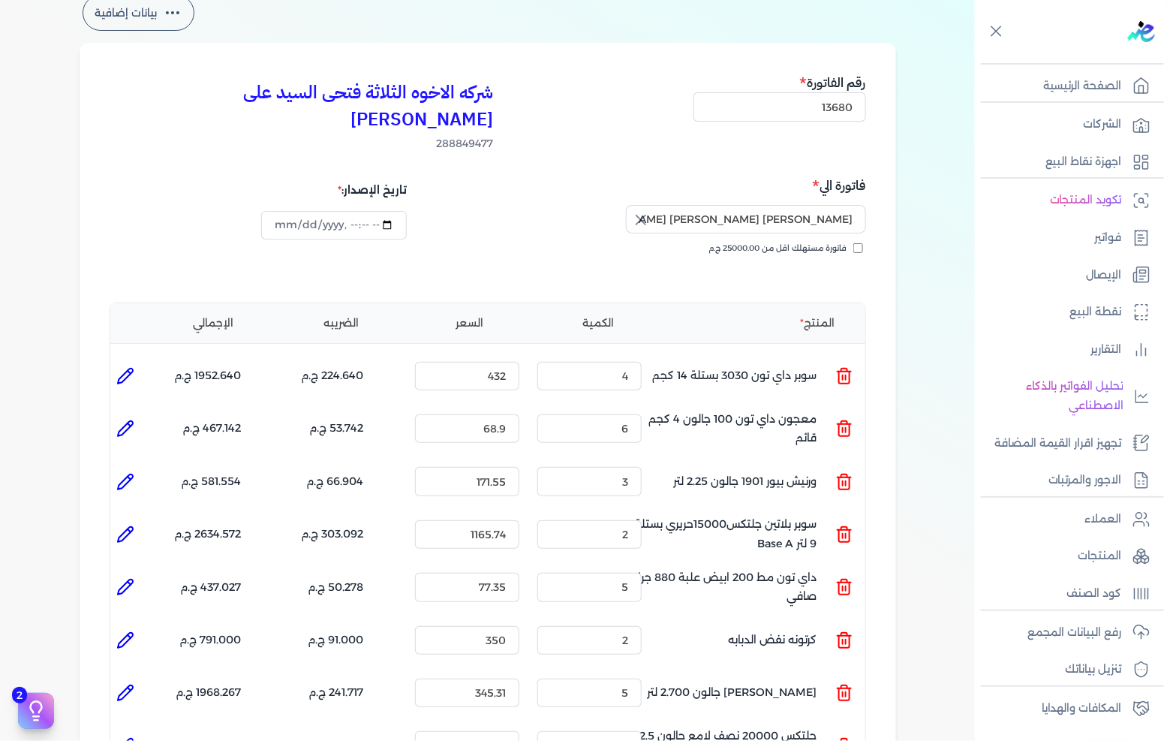
click at [129, 737] on icon at bounding box center [125, 746] width 18 height 18
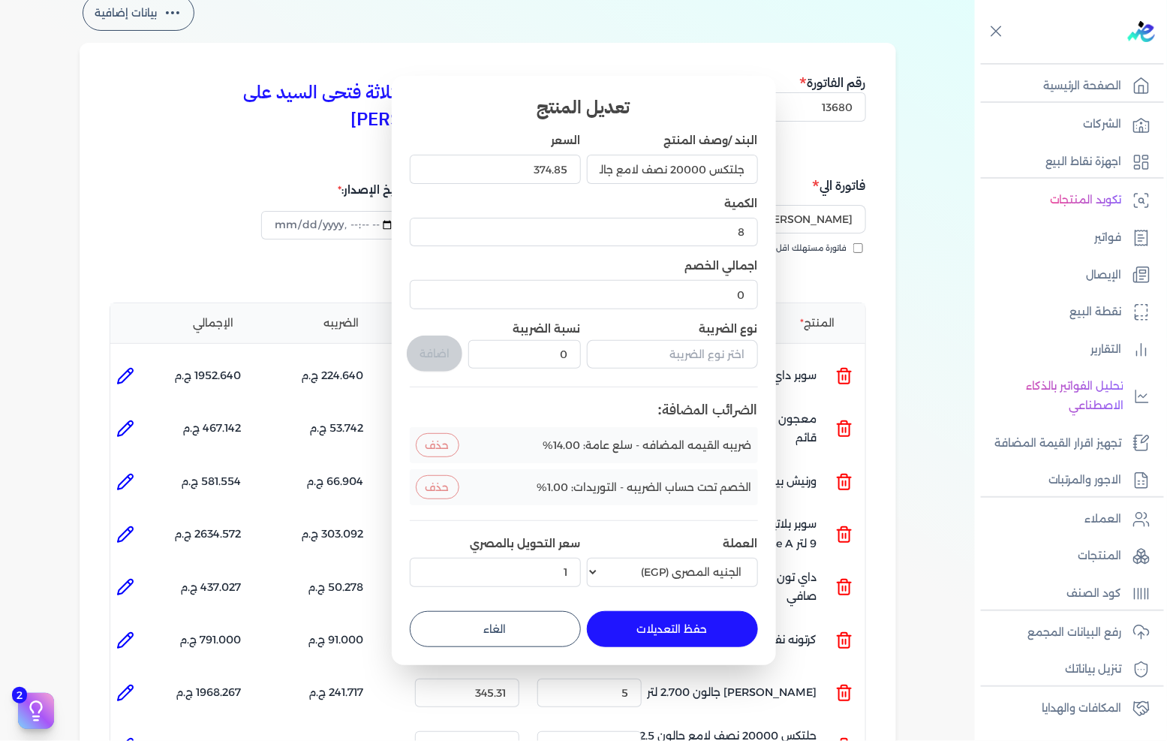
click at [476, 620] on button "الغاء" at bounding box center [495, 629] width 171 height 36
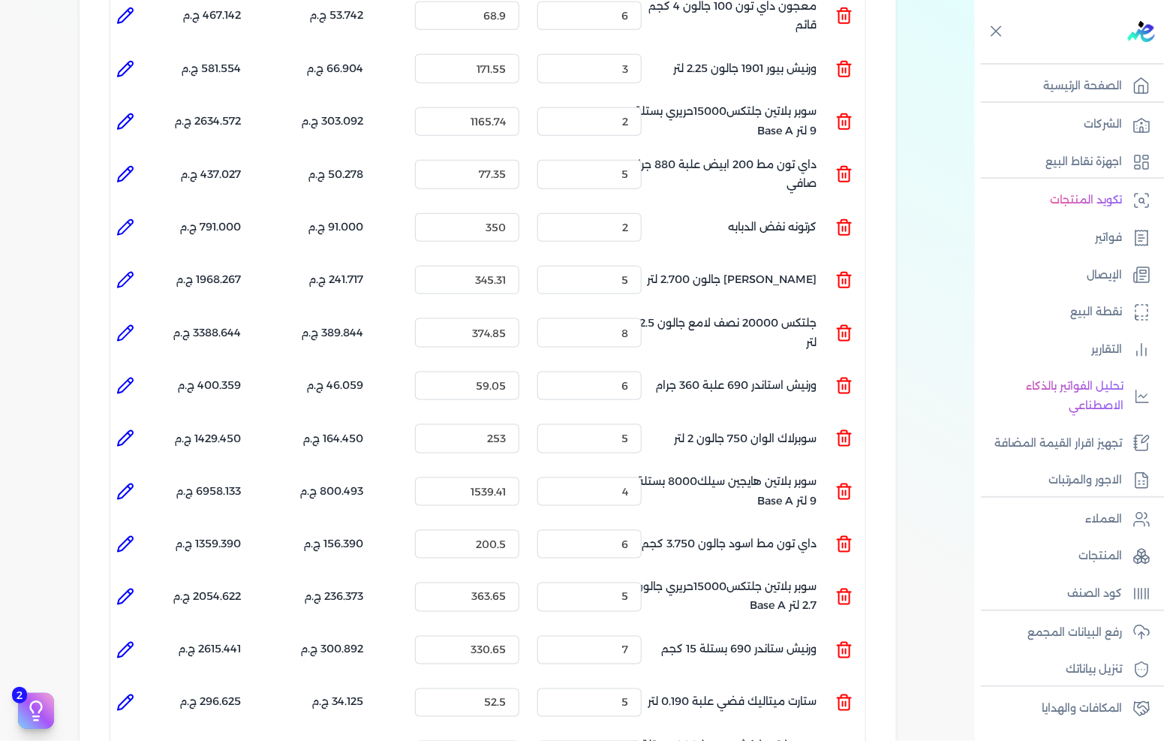
scroll to position [500, 0]
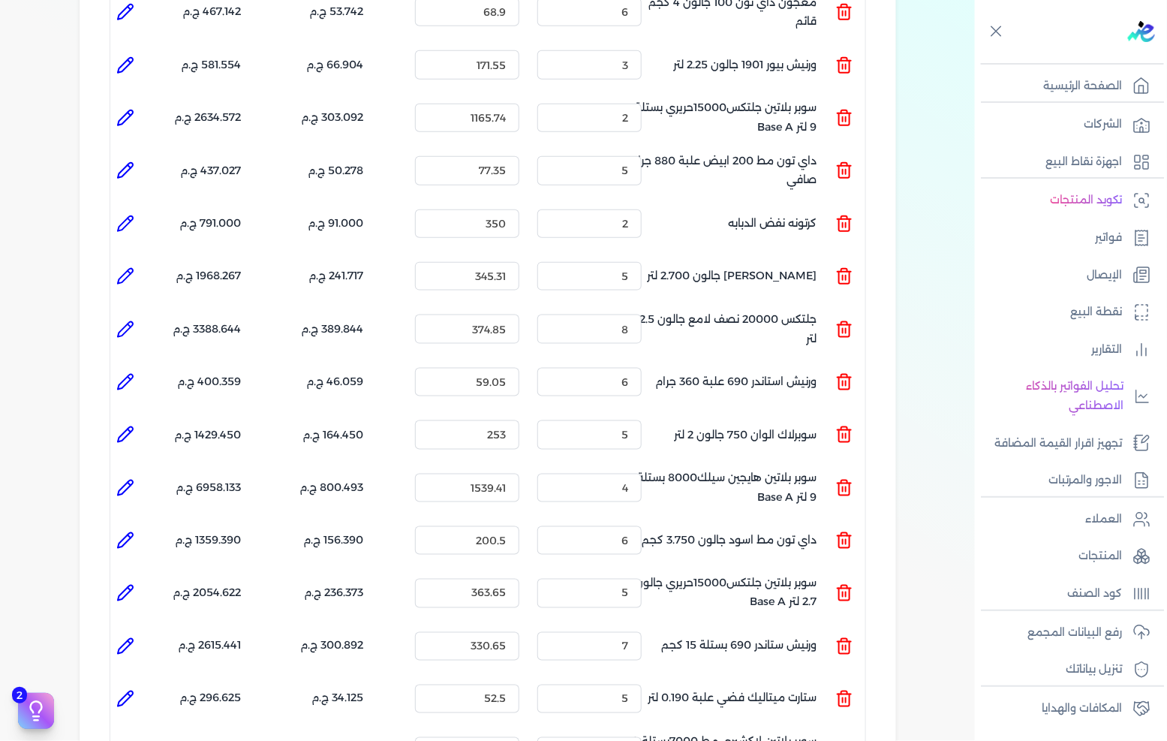
click at [124, 373] on icon at bounding box center [125, 382] width 18 height 18
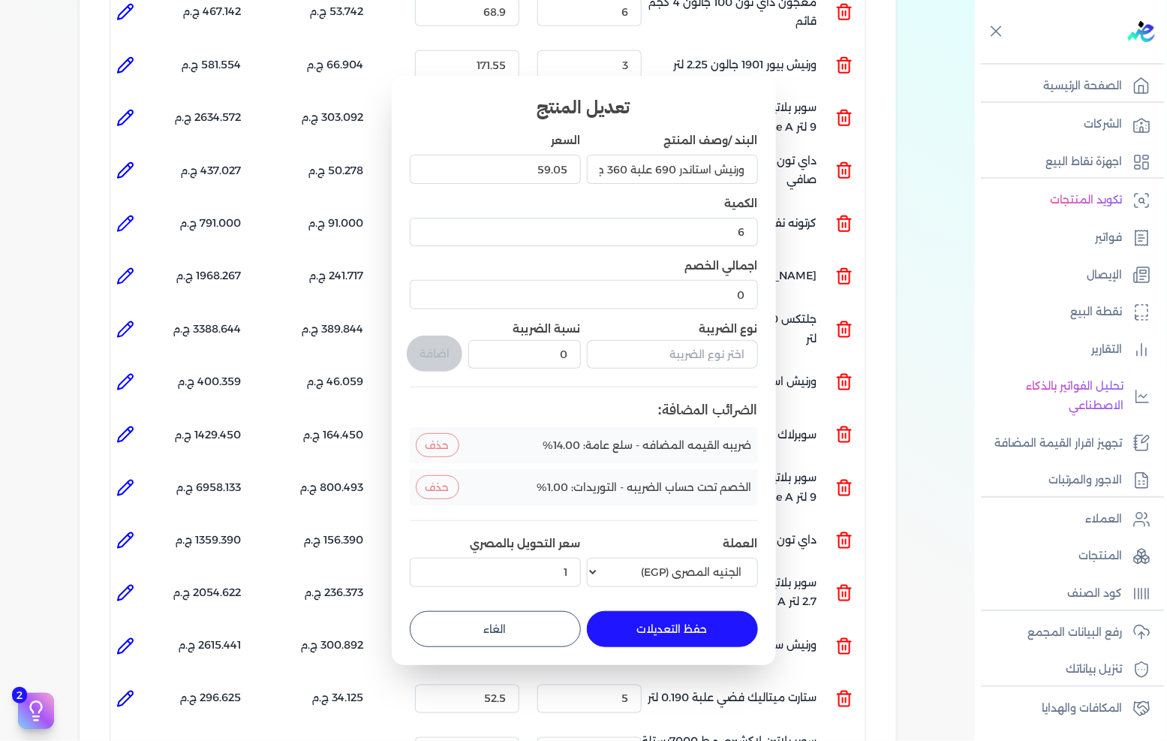
click at [497, 622] on button "الغاء" at bounding box center [495, 629] width 171 height 36
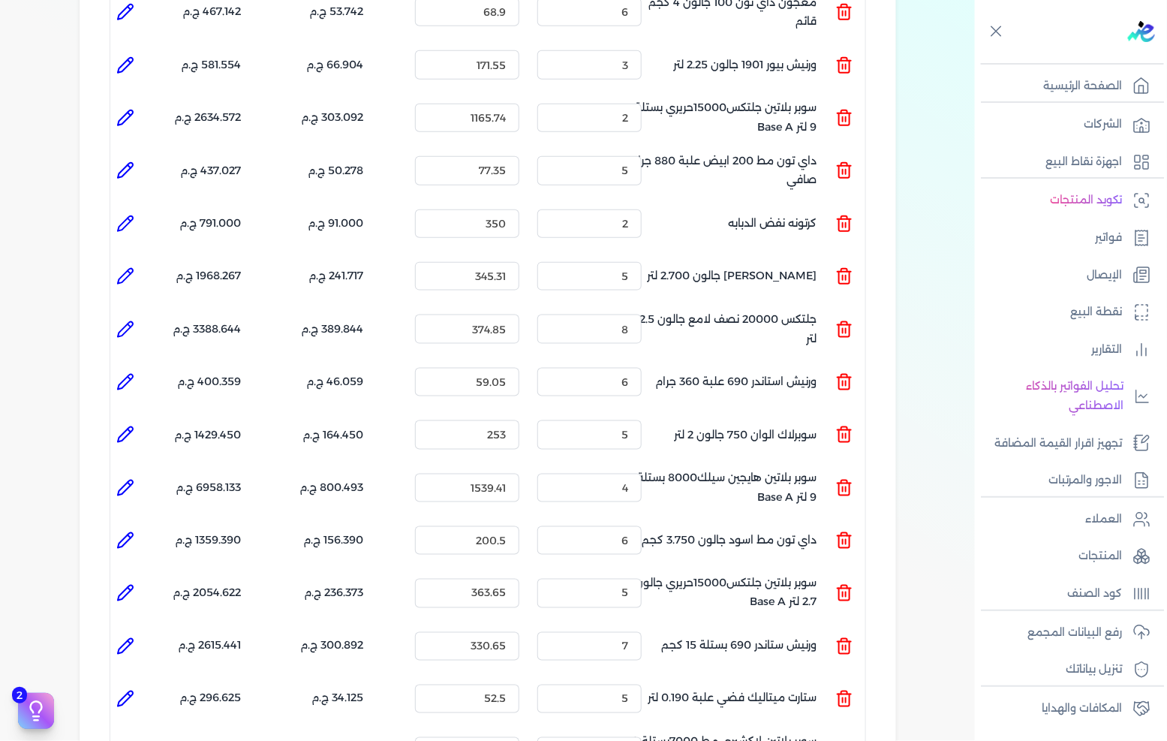
click at [128, 427] on icon at bounding box center [125, 434] width 15 height 15
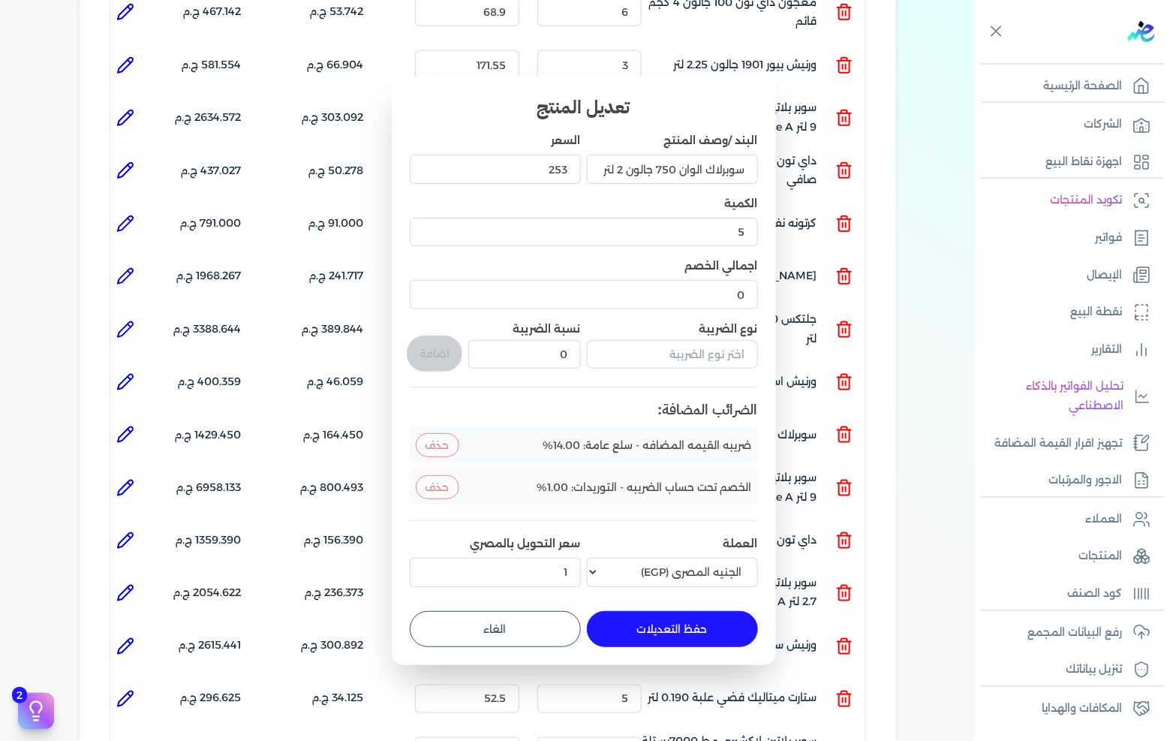
click at [503, 619] on button "الغاء" at bounding box center [495, 629] width 171 height 36
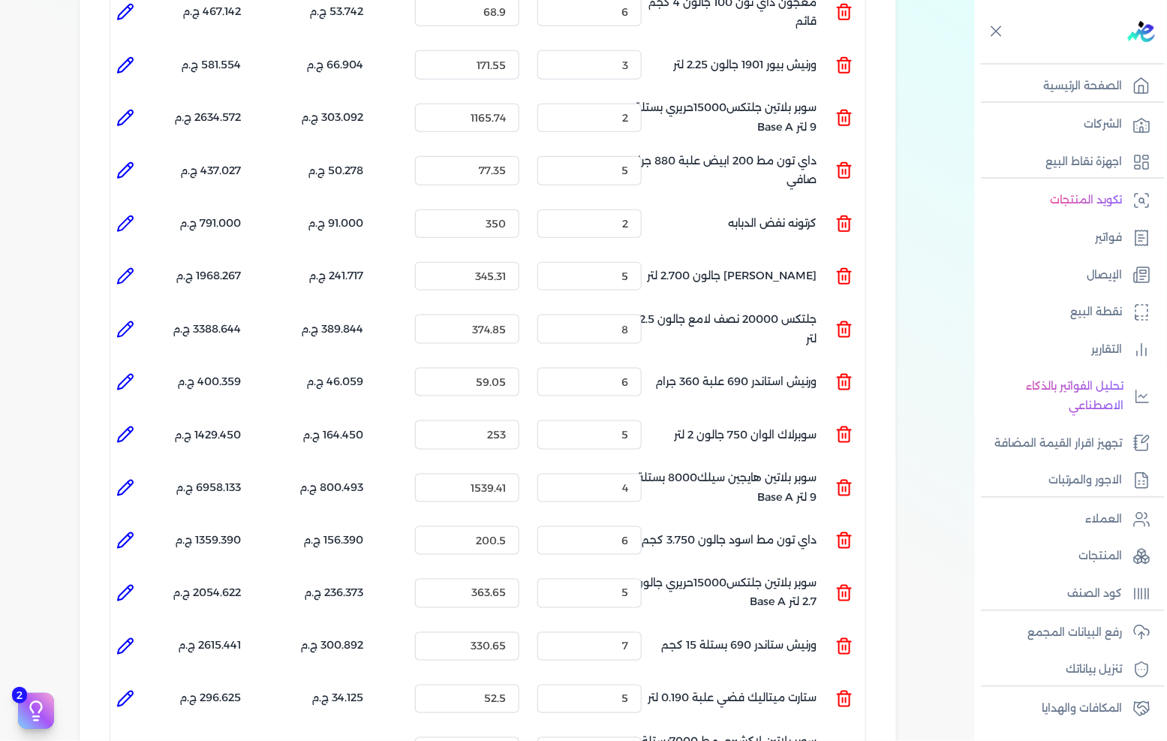
click at [125, 480] on icon at bounding box center [125, 487] width 15 height 15
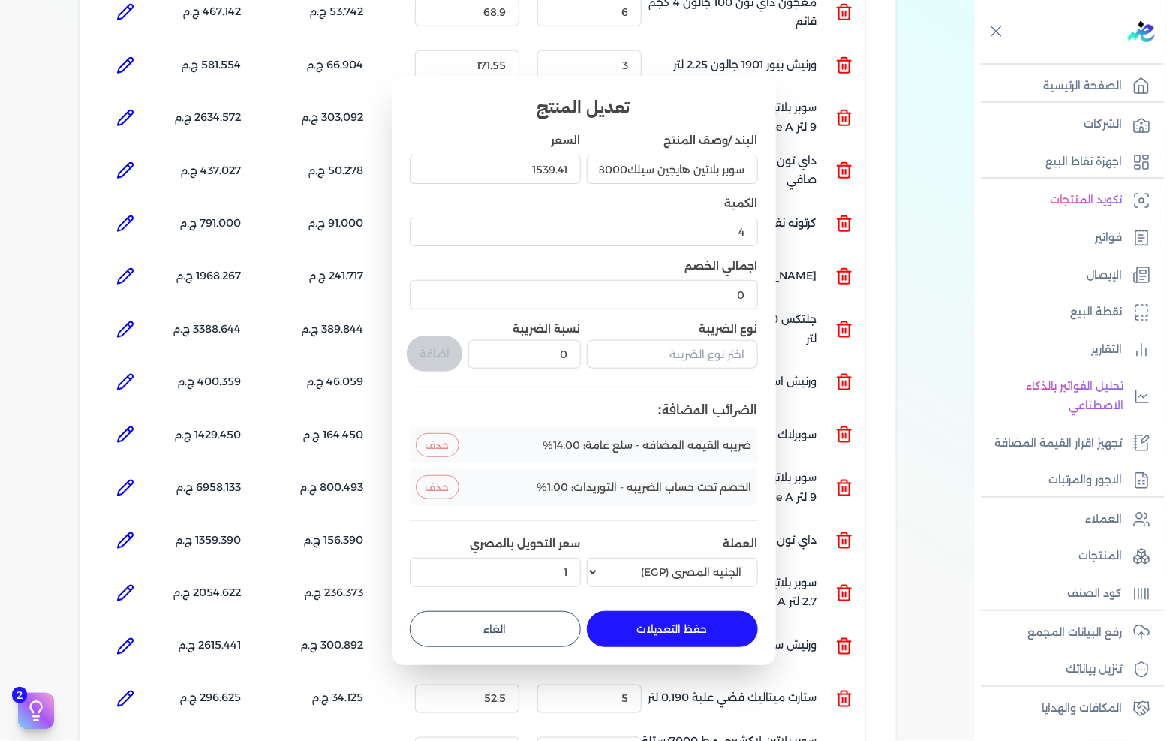
click at [530, 627] on button "الغاء" at bounding box center [495, 629] width 171 height 36
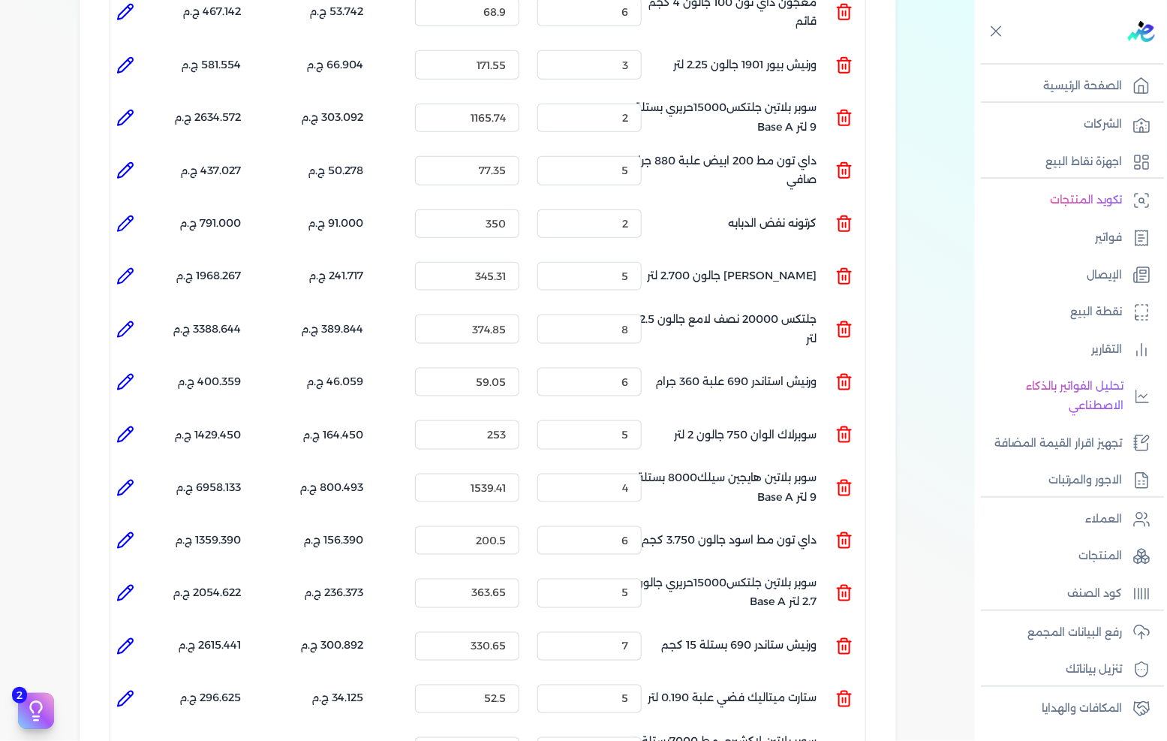
click at [129, 480] on icon at bounding box center [125, 487] width 15 height 15
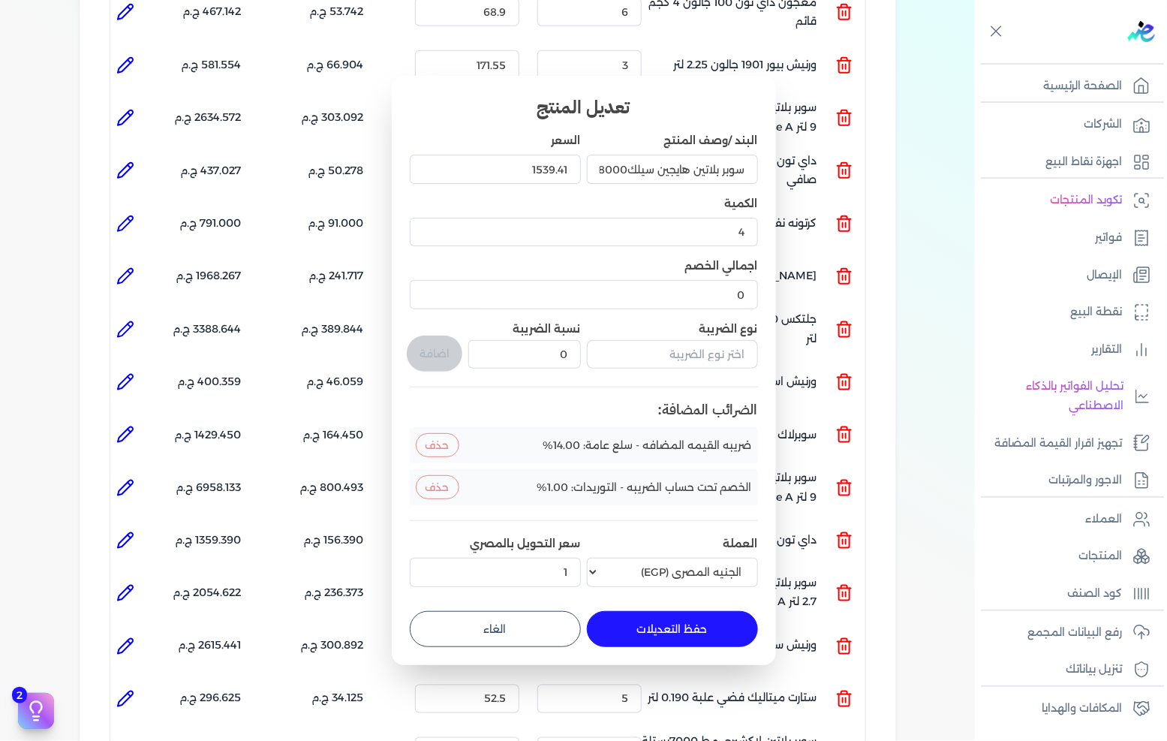
click at [465, 629] on button "الغاء" at bounding box center [495, 629] width 171 height 36
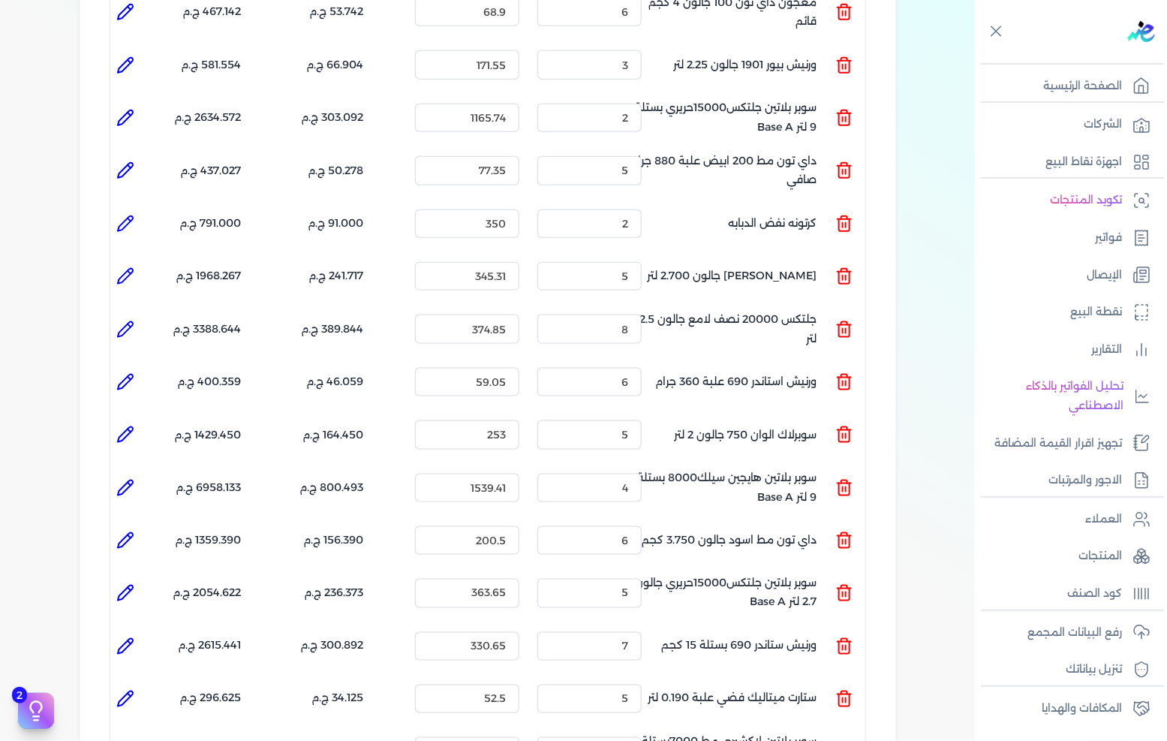
click at [125, 532] on icon at bounding box center [125, 541] width 18 height 18
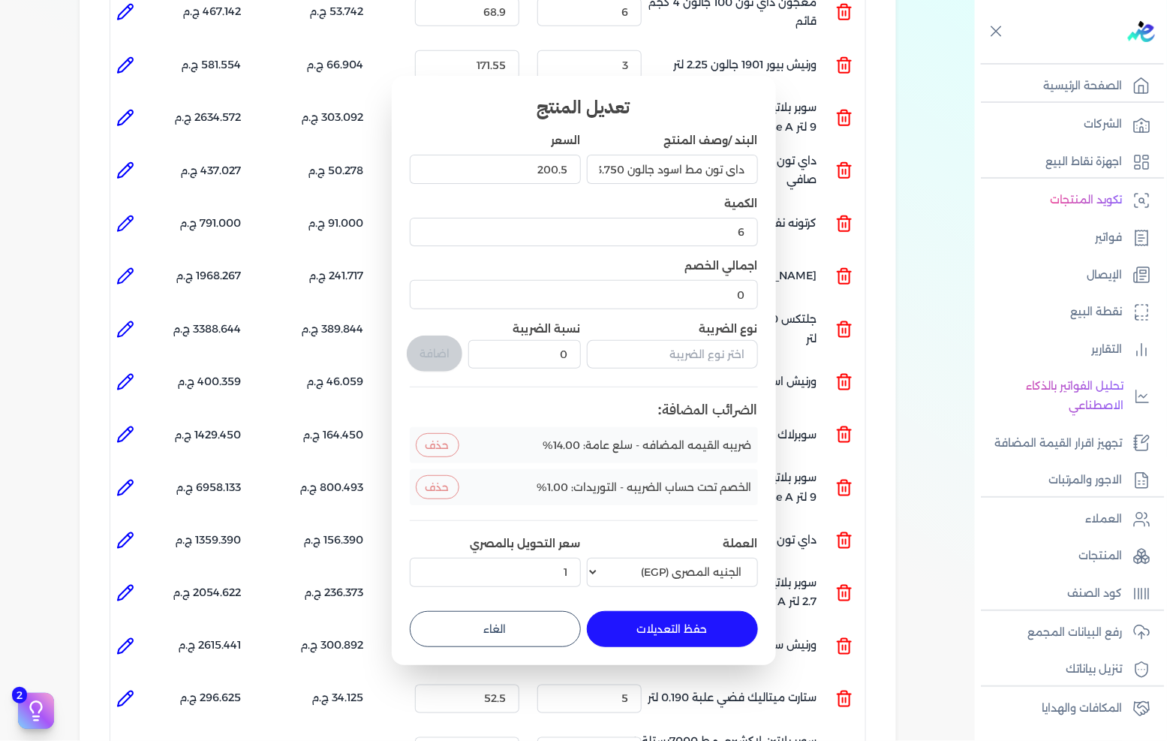
click at [557, 617] on button "الغاء" at bounding box center [495, 629] width 171 height 36
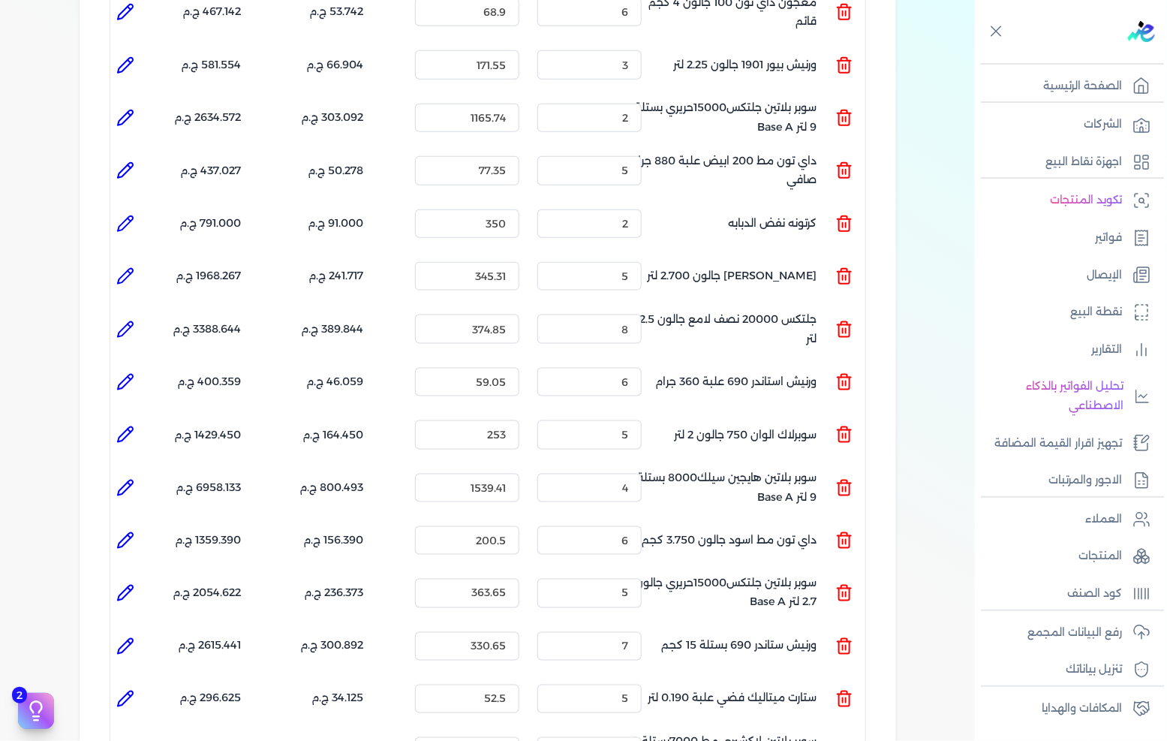
click at [131, 578] on li at bounding box center [125, 593] width 30 height 30
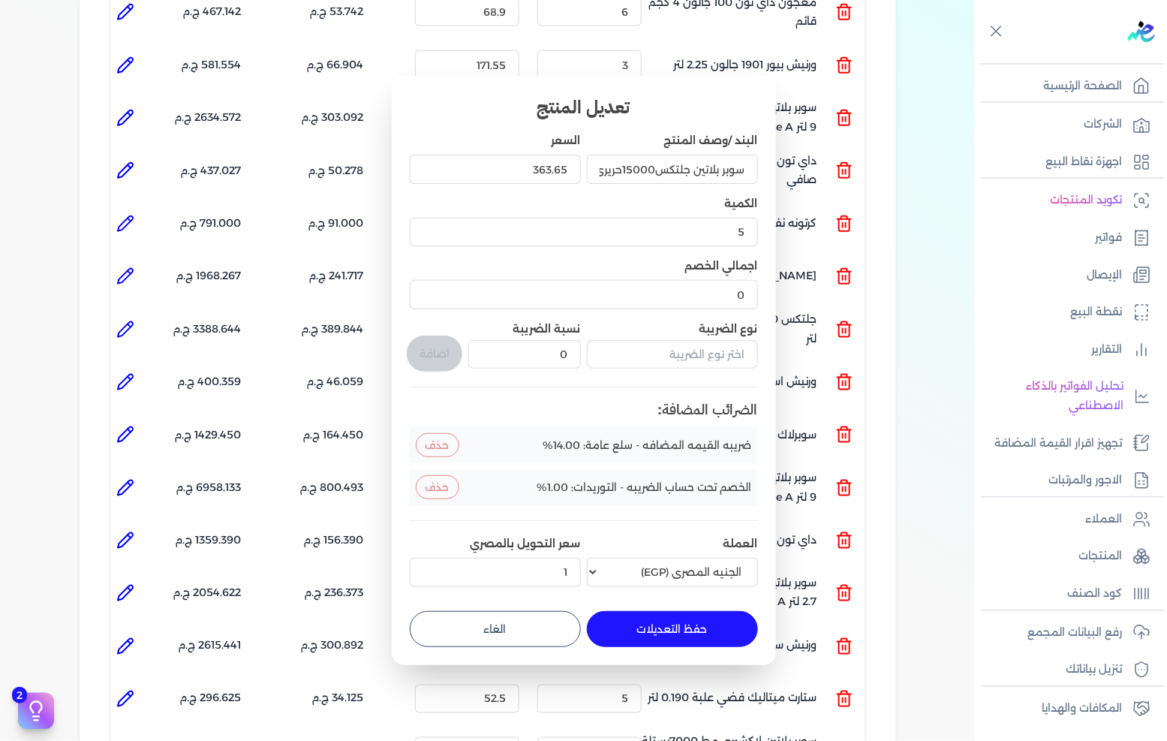
click at [552, 634] on button "الغاء" at bounding box center [495, 629] width 171 height 36
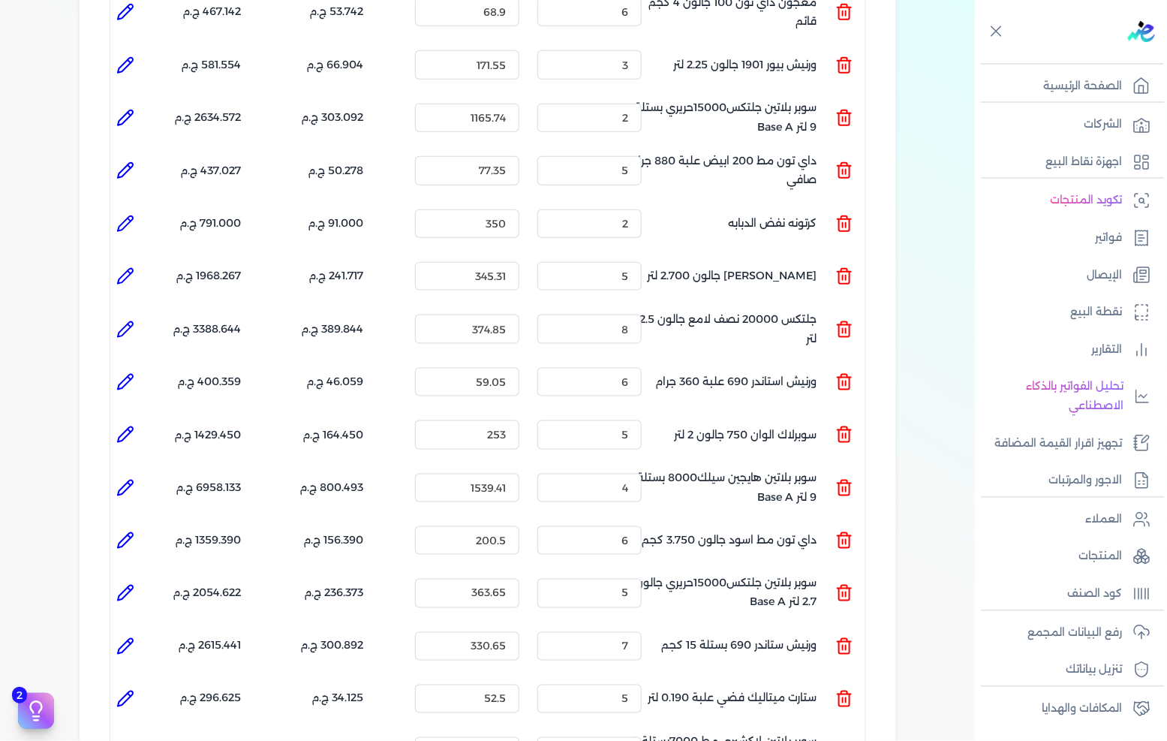
click at [119, 532] on icon at bounding box center [125, 541] width 18 height 18
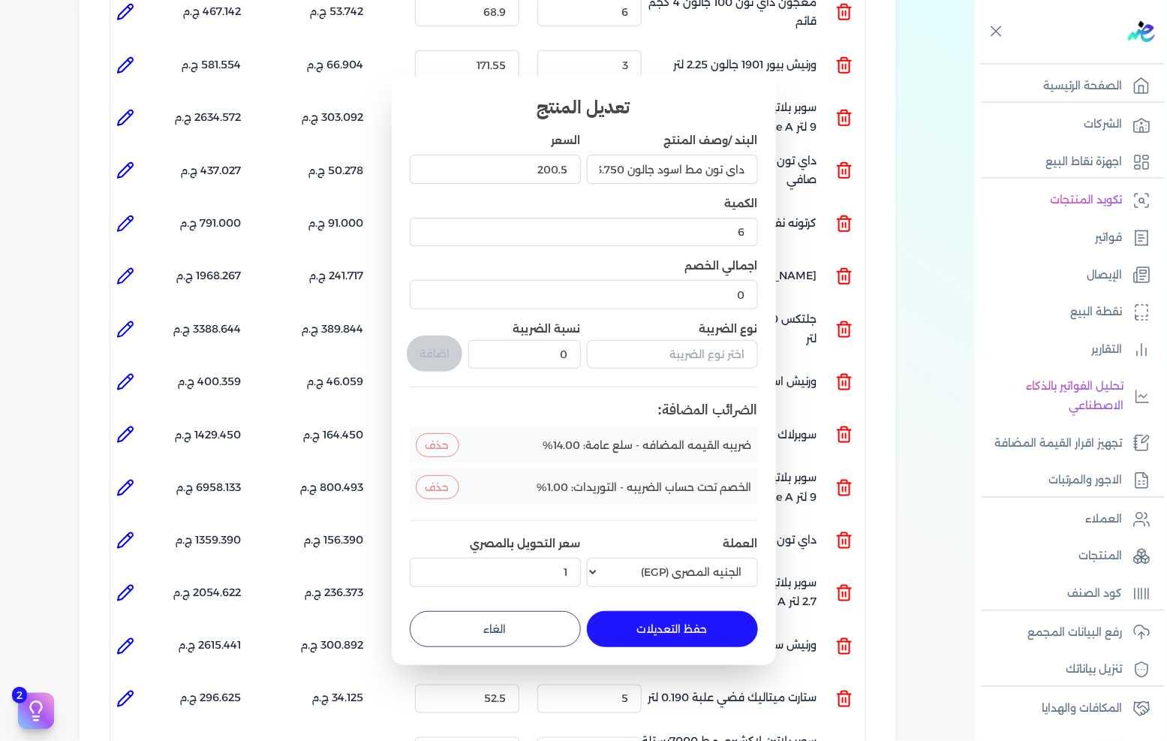
click at [538, 614] on button "الغاء" at bounding box center [495, 629] width 171 height 36
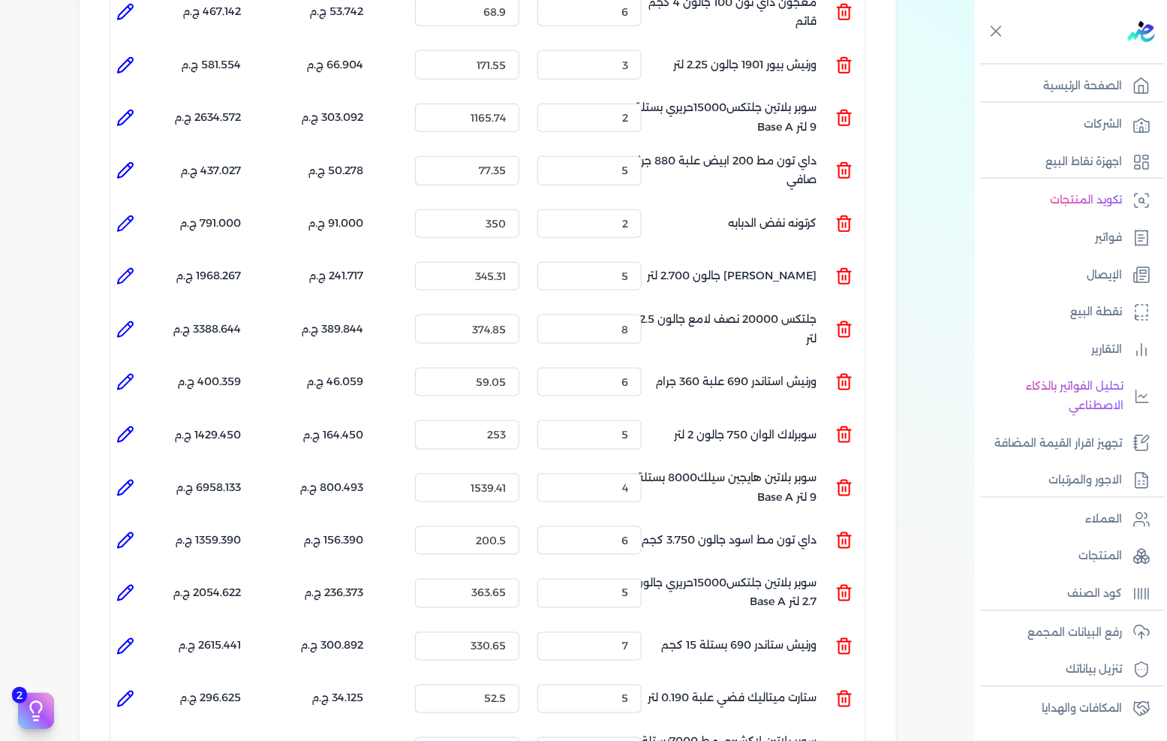
click at [128, 584] on icon at bounding box center [125, 593] width 18 height 18
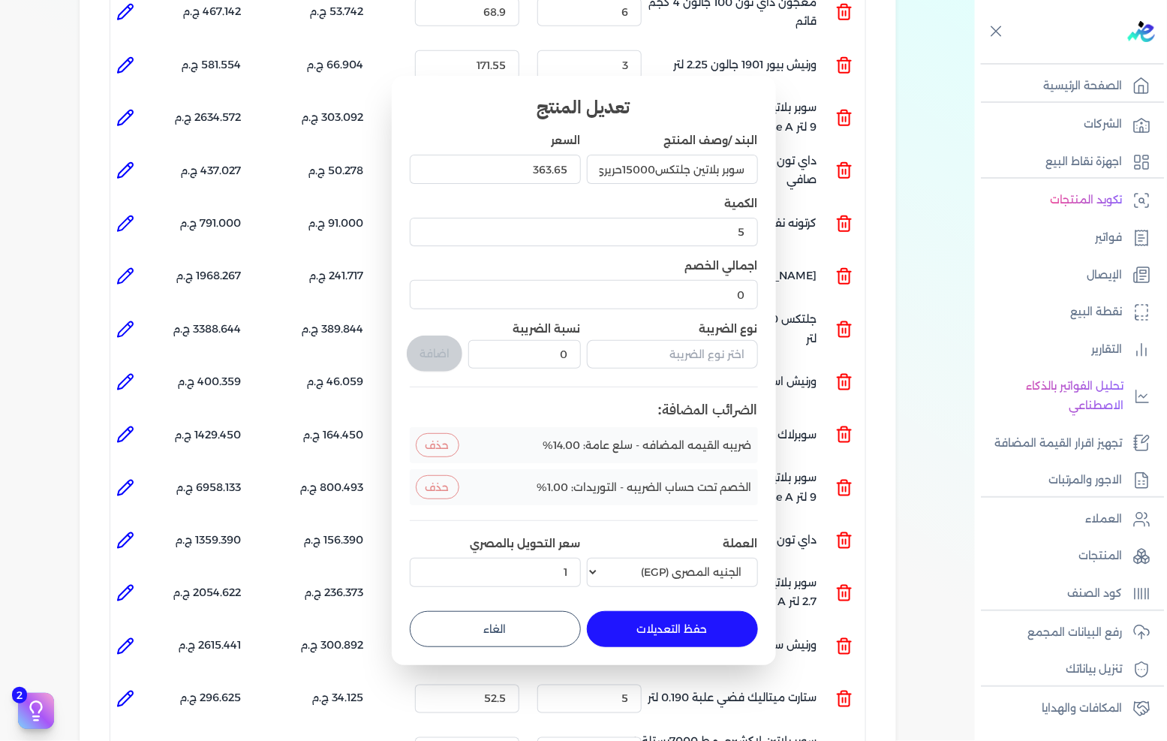
click at [468, 621] on button "الغاء" at bounding box center [495, 629] width 171 height 36
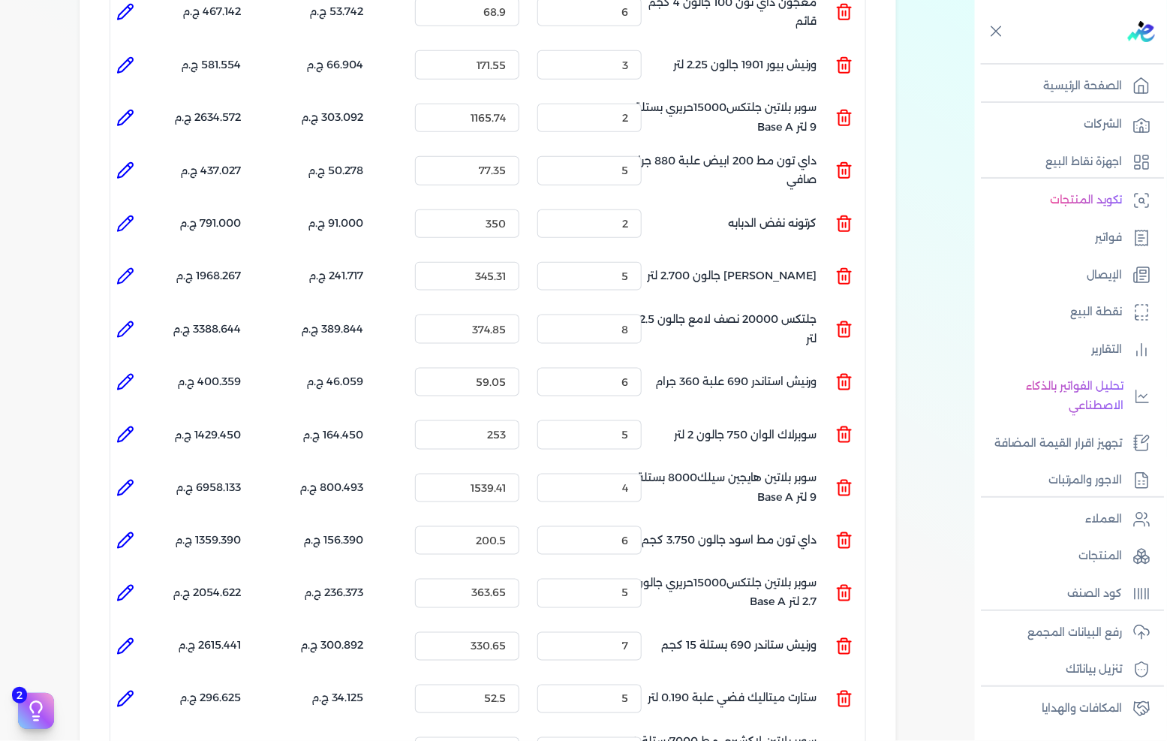
click at [134, 637] on icon at bounding box center [125, 646] width 18 height 18
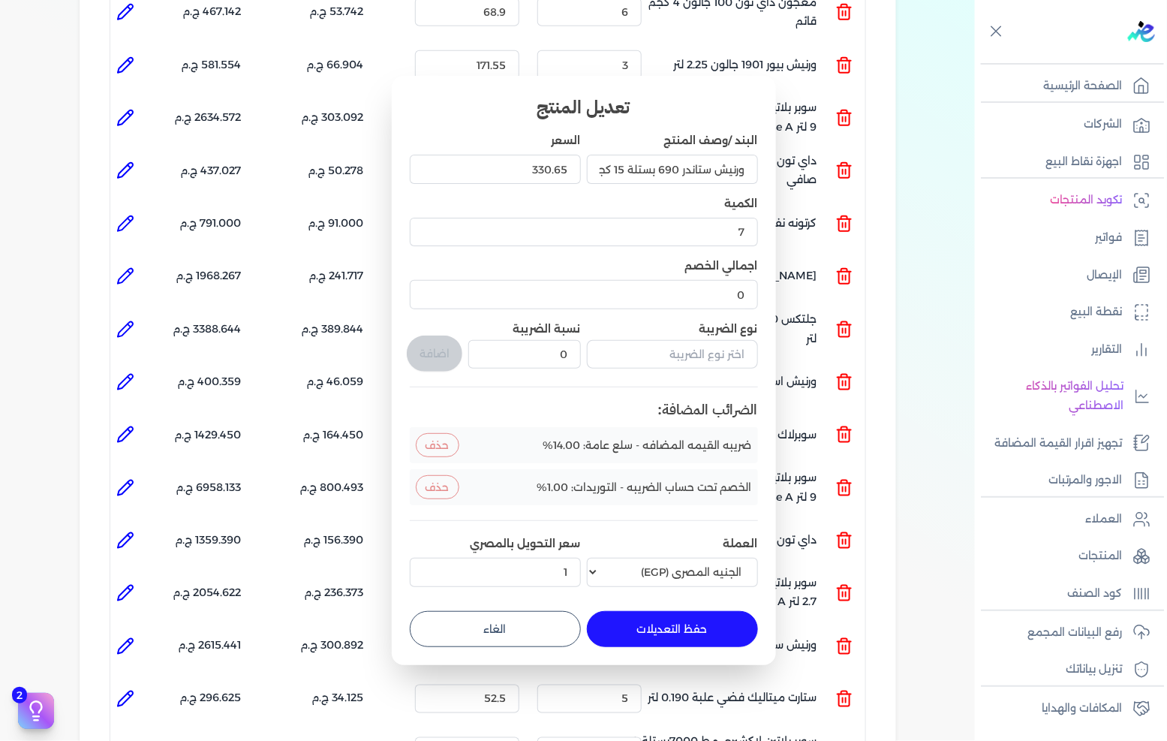
click at [553, 621] on button "الغاء" at bounding box center [495, 629] width 171 height 36
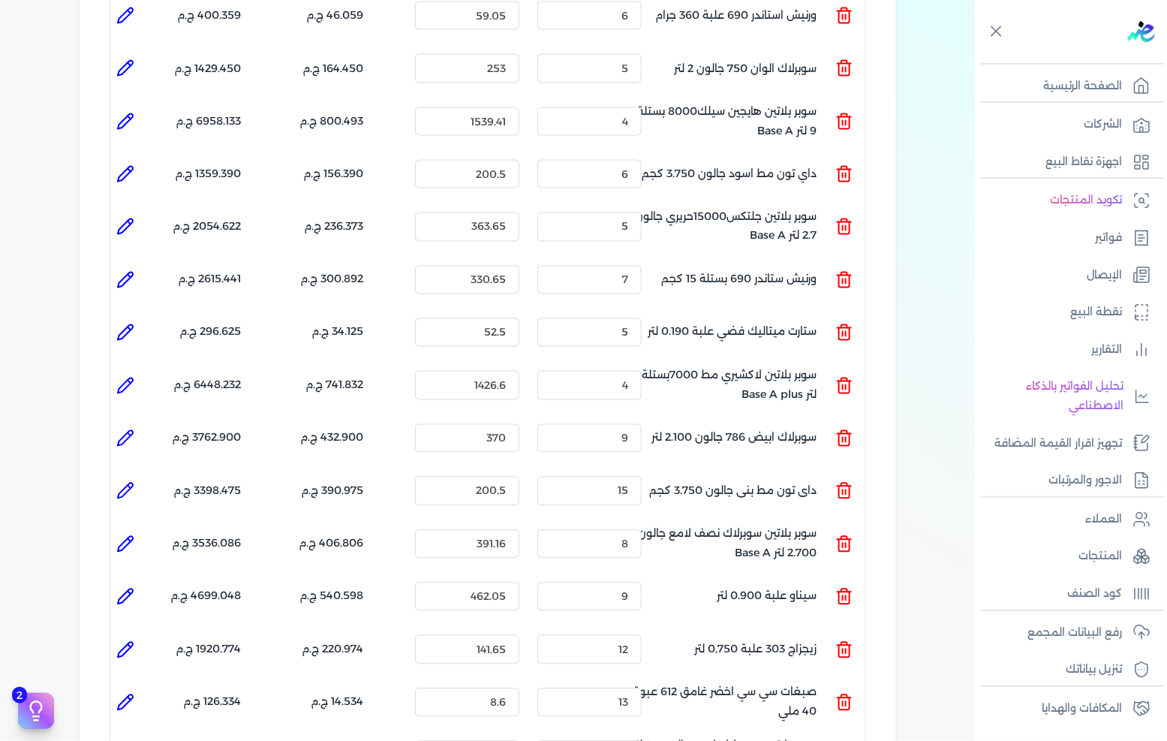
scroll to position [917, 0]
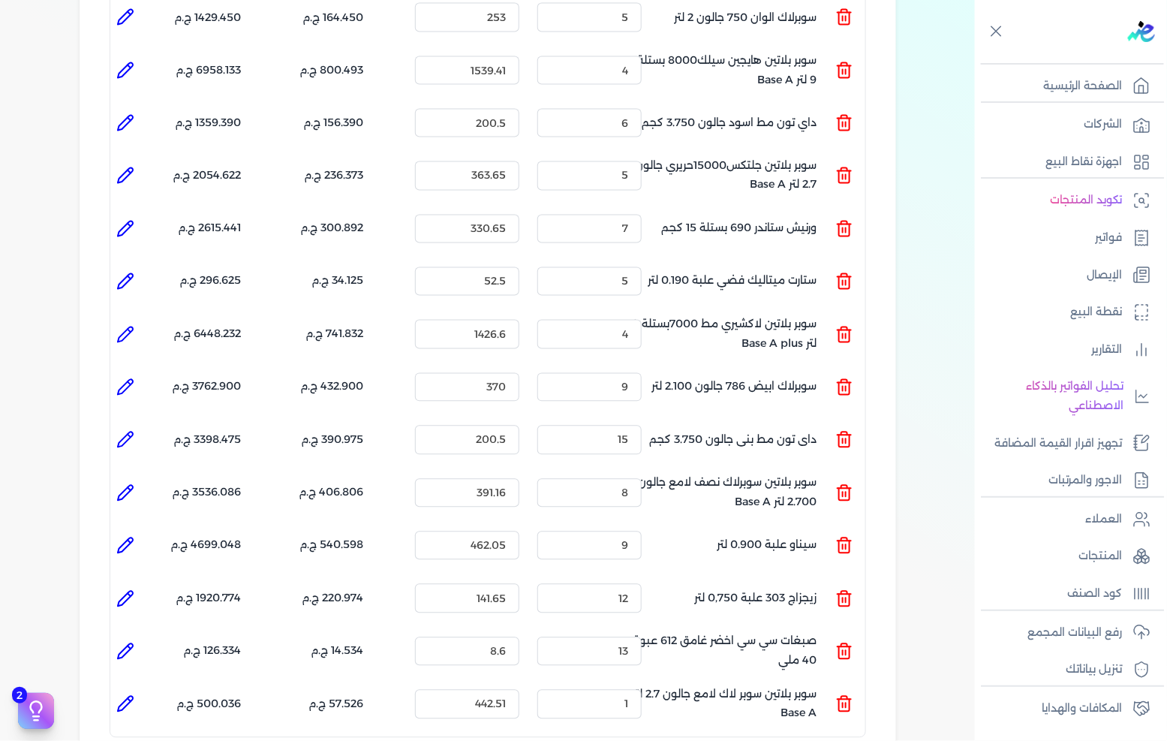
click at [131, 273] on icon at bounding box center [125, 282] width 18 height 18
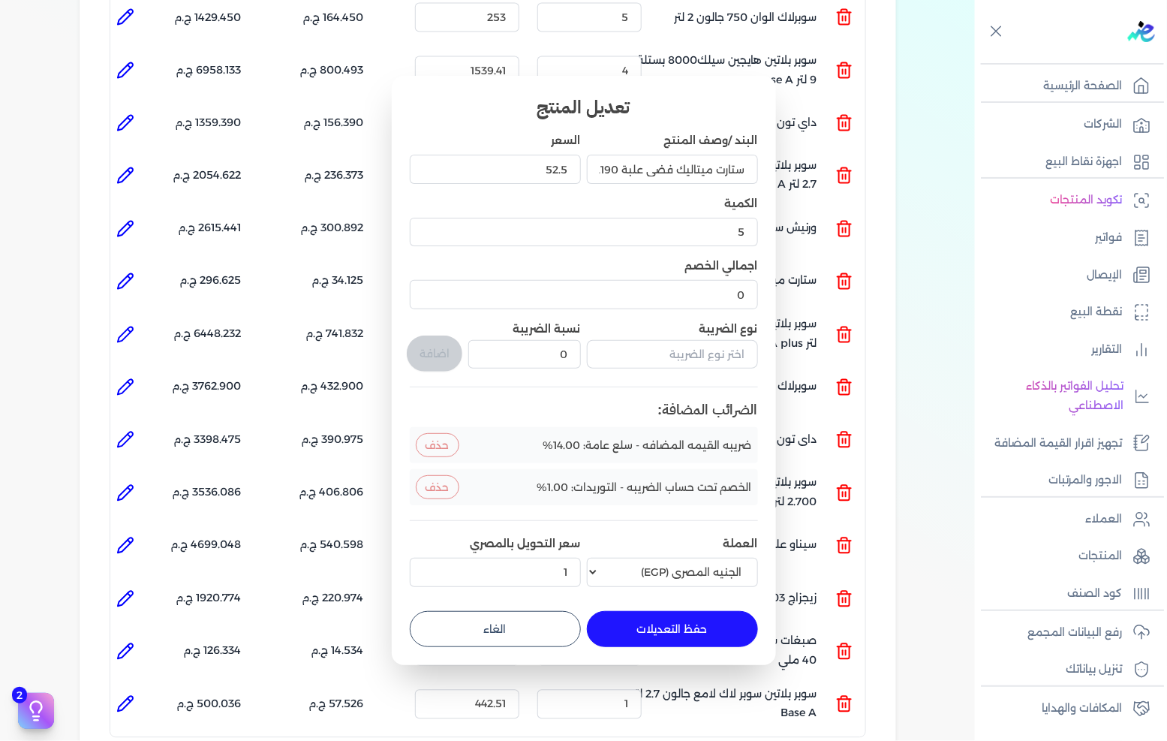
click at [498, 628] on button "الغاء" at bounding box center [495, 629] width 171 height 36
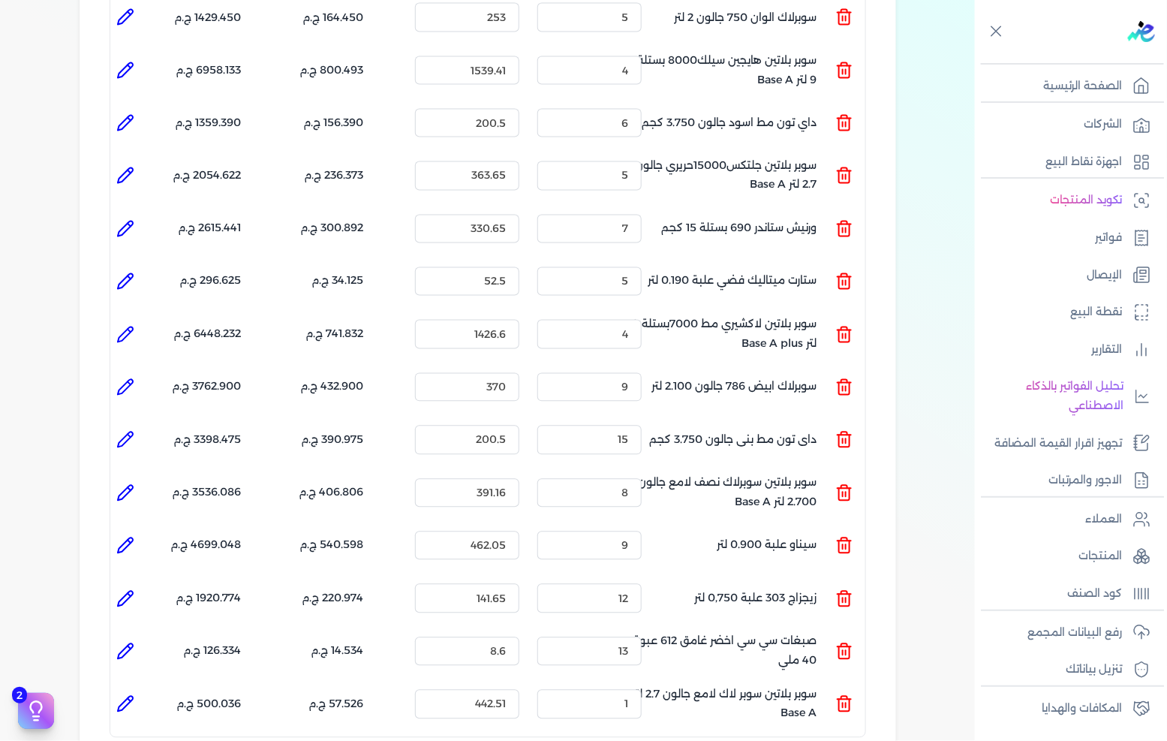
click at [122, 326] on icon at bounding box center [125, 335] width 18 height 18
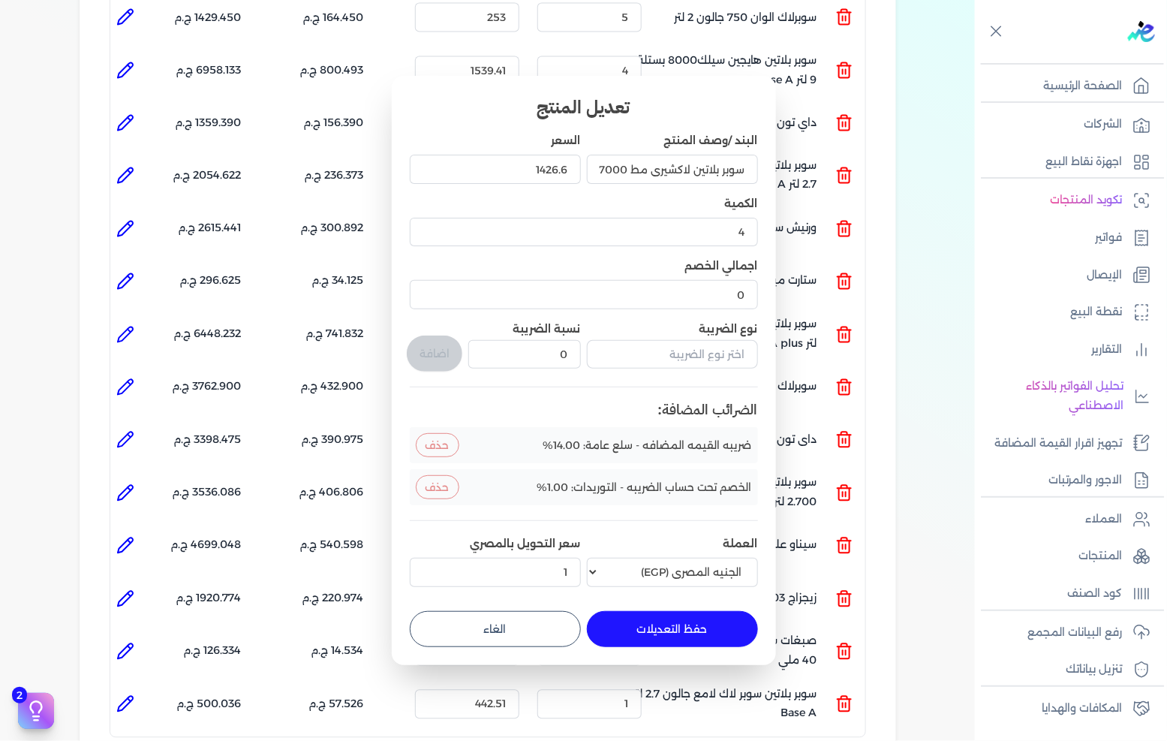
click at [486, 628] on button "الغاء" at bounding box center [495, 629] width 171 height 36
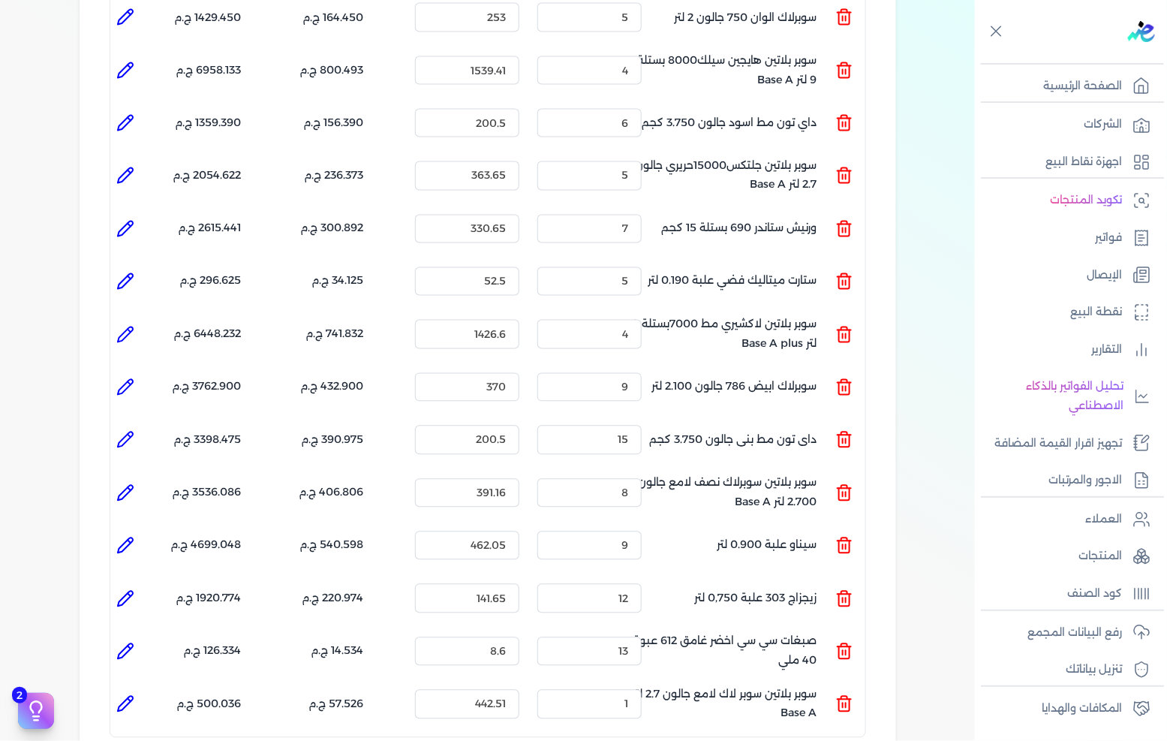
click at [126, 380] on icon at bounding box center [125, 387] width 15 height 15
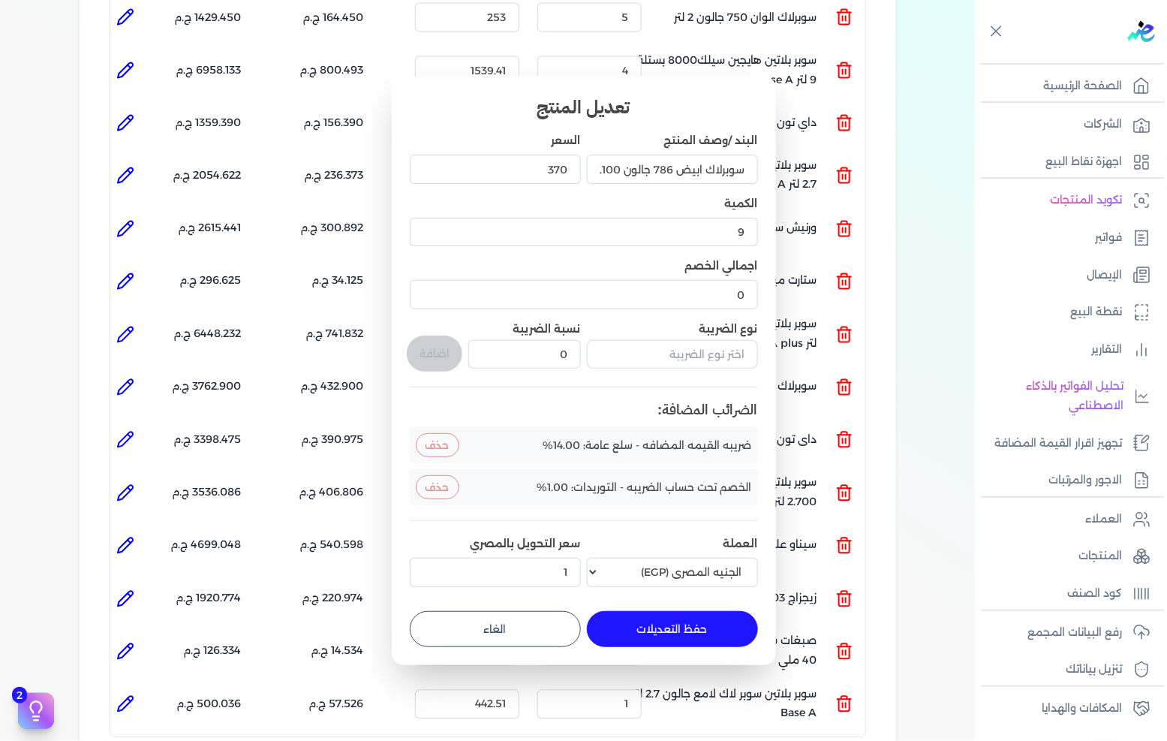
click at [492, 625] on button "الغاء" at bounding box center [495, 629] width 171 height 36
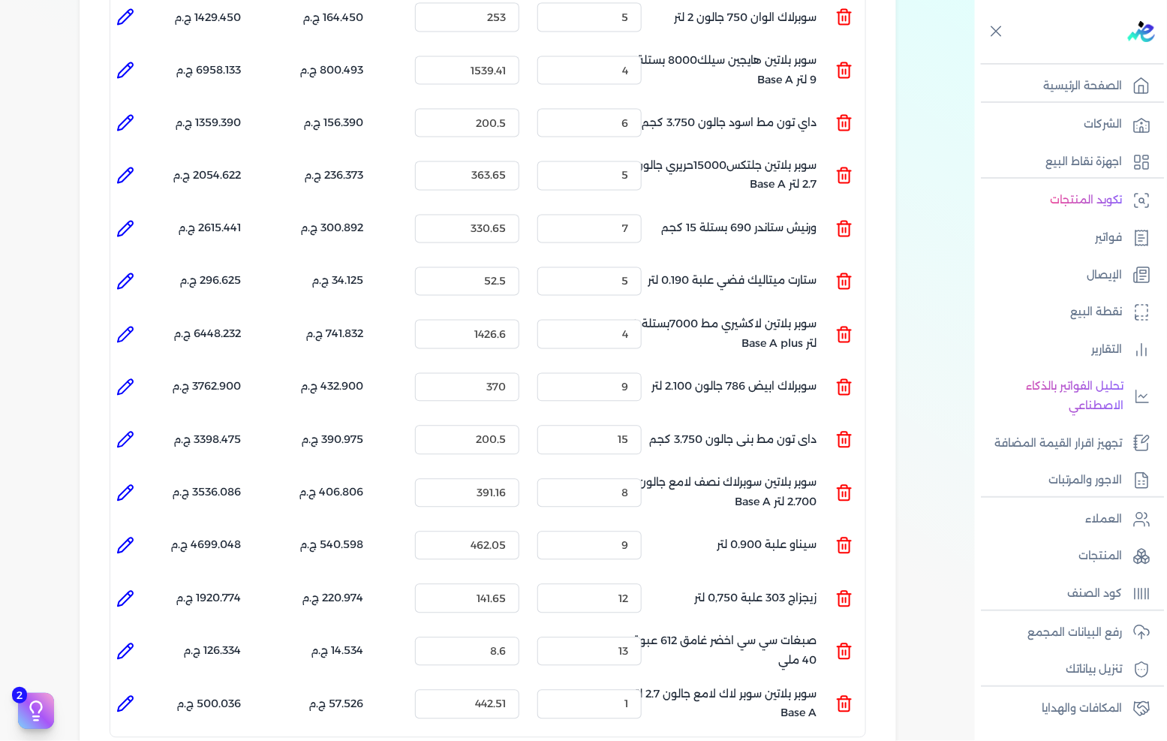
click at [126, 431] on icon at bounding box center [125, 440] width 18 height 18
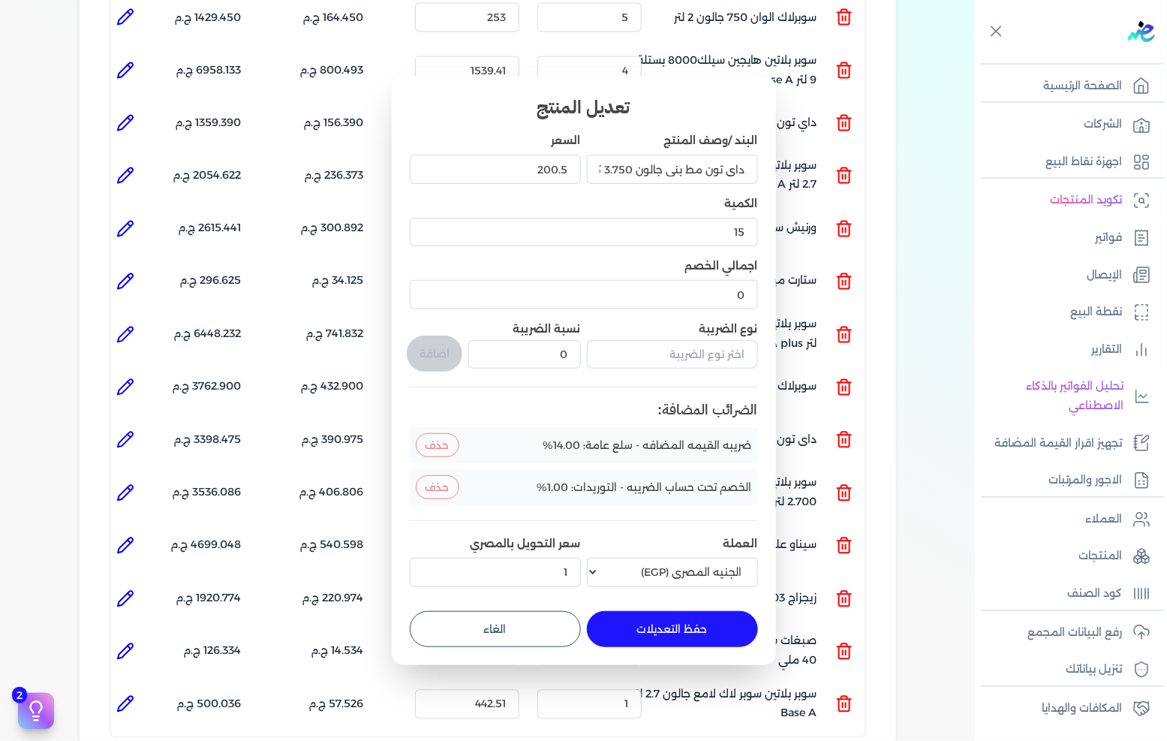
click at [446, 628] on button "الغاء" at bounding box center [495, 629] width 171 height 36
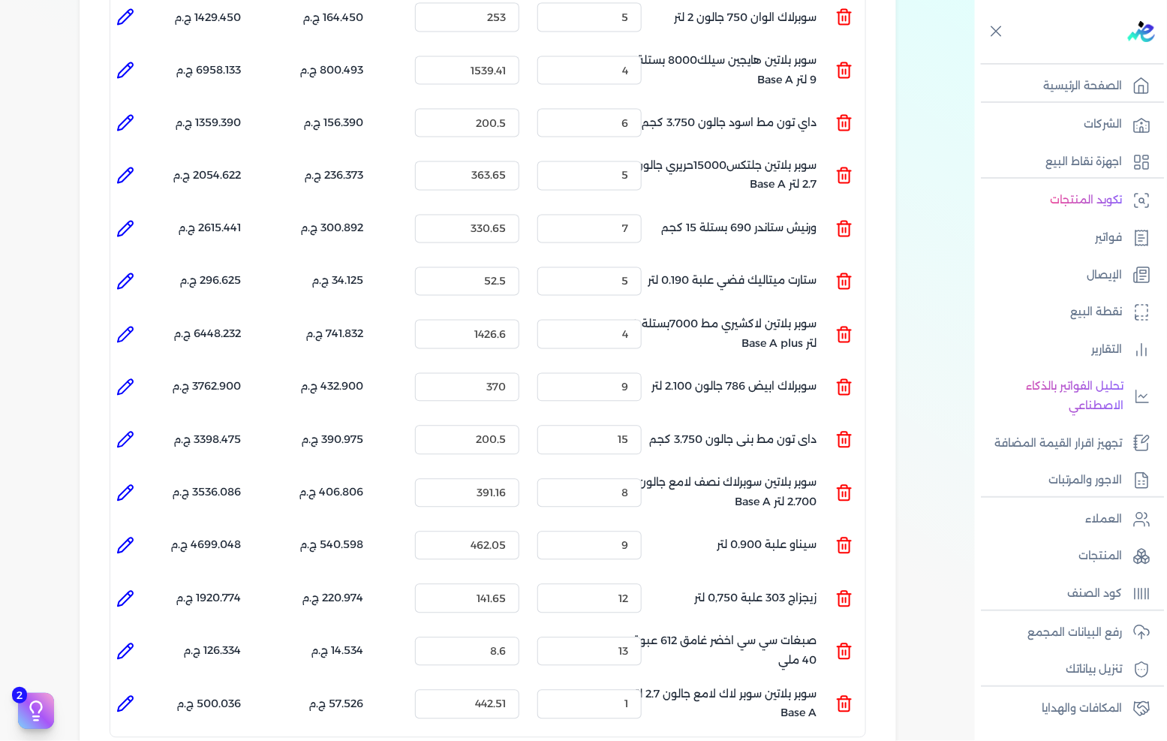
click at [124, 326] on icon at bounding box center [125, 335] width 18 height 18
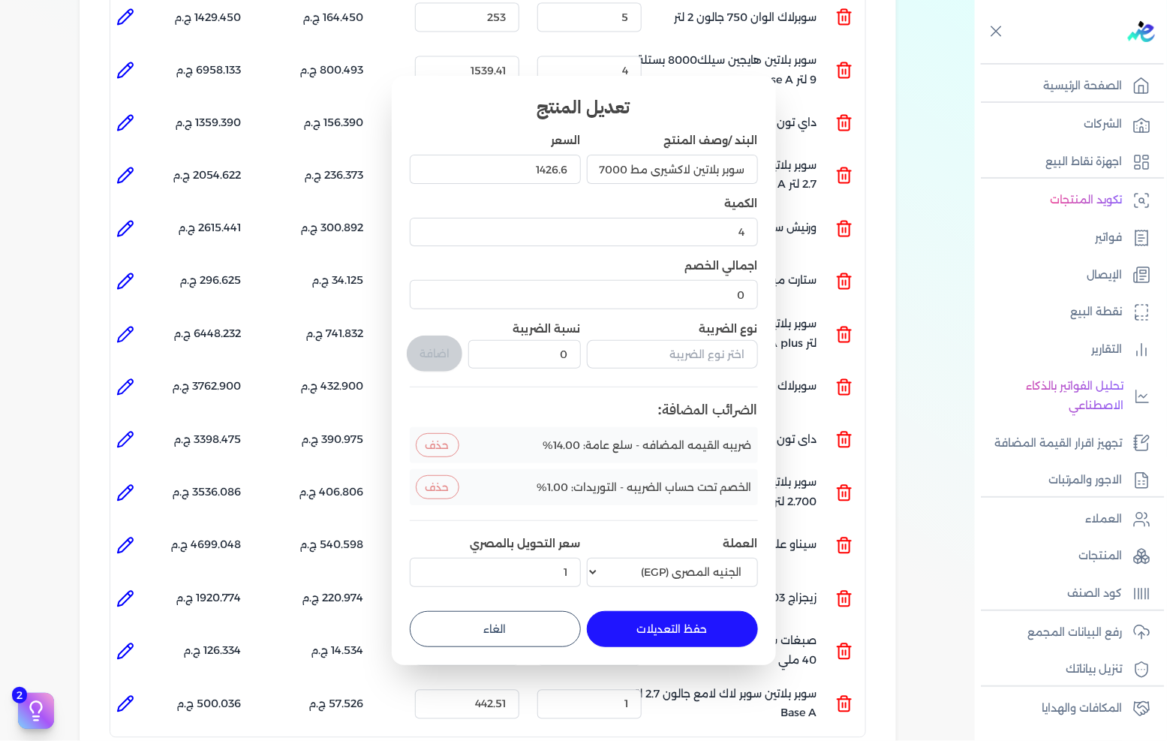
click at [518, 613] on button "الغاء" at bounding box center [495, 629] width 171 height 36
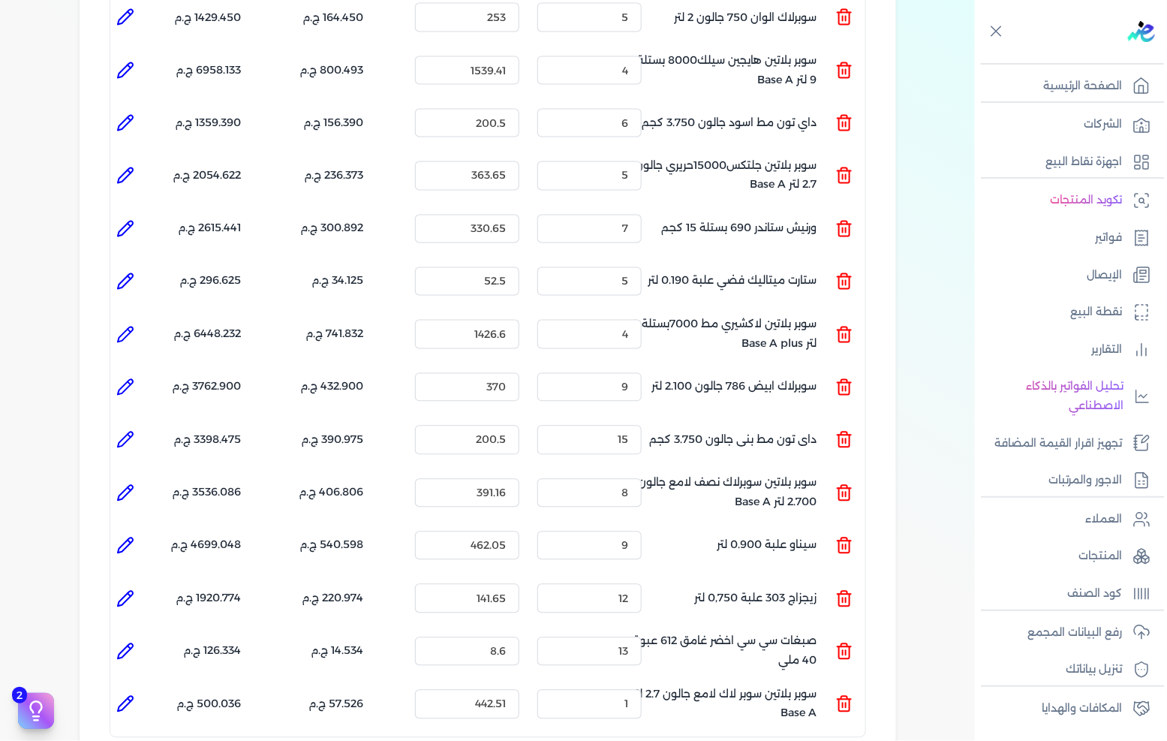
click at [134, 378] on icon at bounding box center [125, 387] width 18 height 18
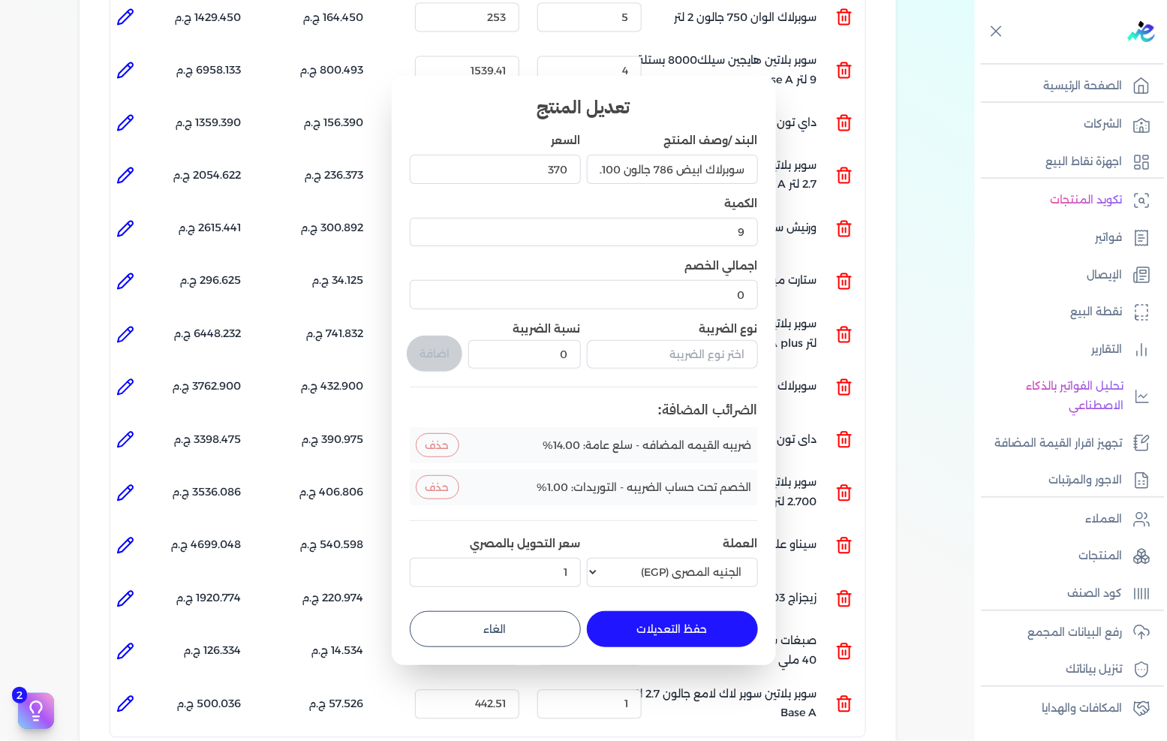
click at [543, 616] on button "الغاء" at bounding box center [495, 629] width 171 height 36
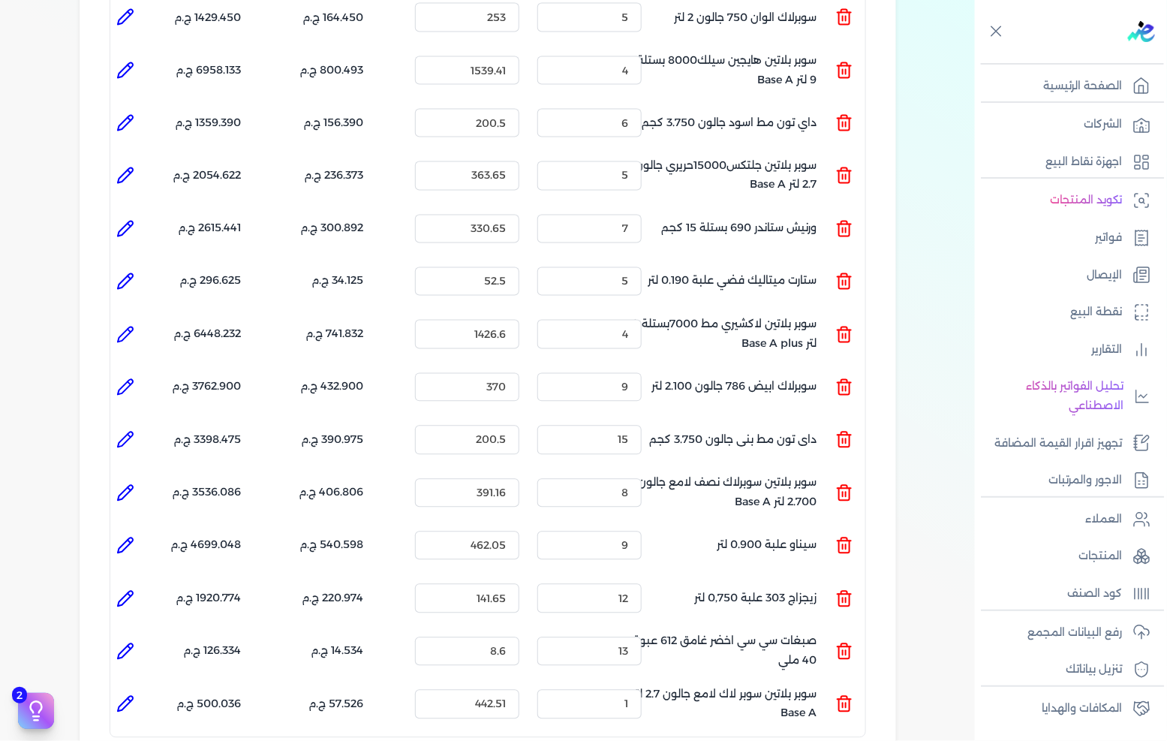
click at [125, 431] on icon at bounding box center [125, 440] width 18 height 18
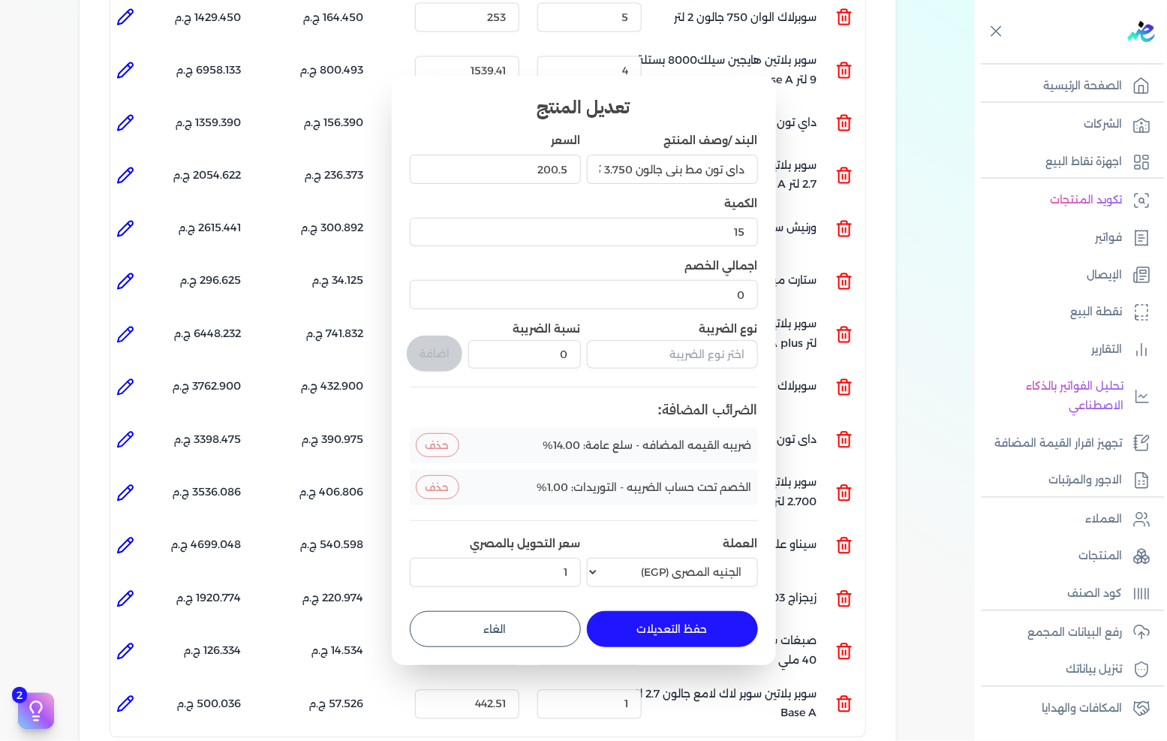
click at [523, 635] on button "الغاء" at bounding box center [495, 629] width 171 height 36
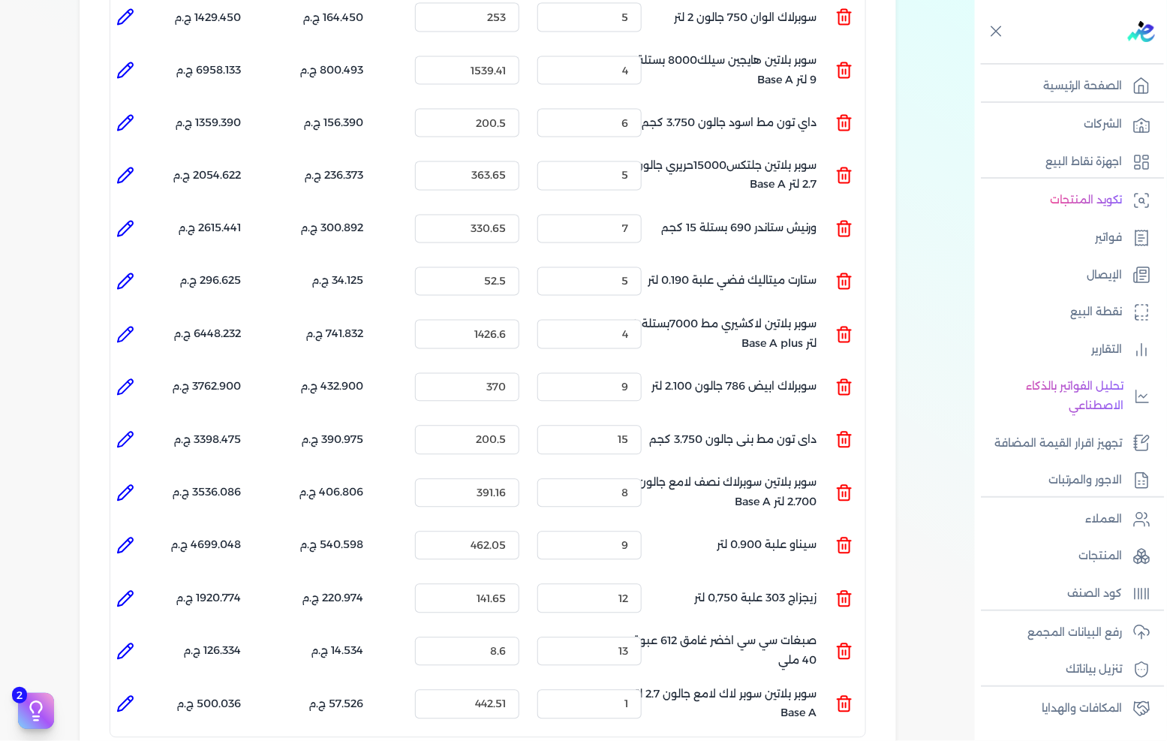
click at [123, 478] on li at bounding box center [125, 493] width 30 height 30
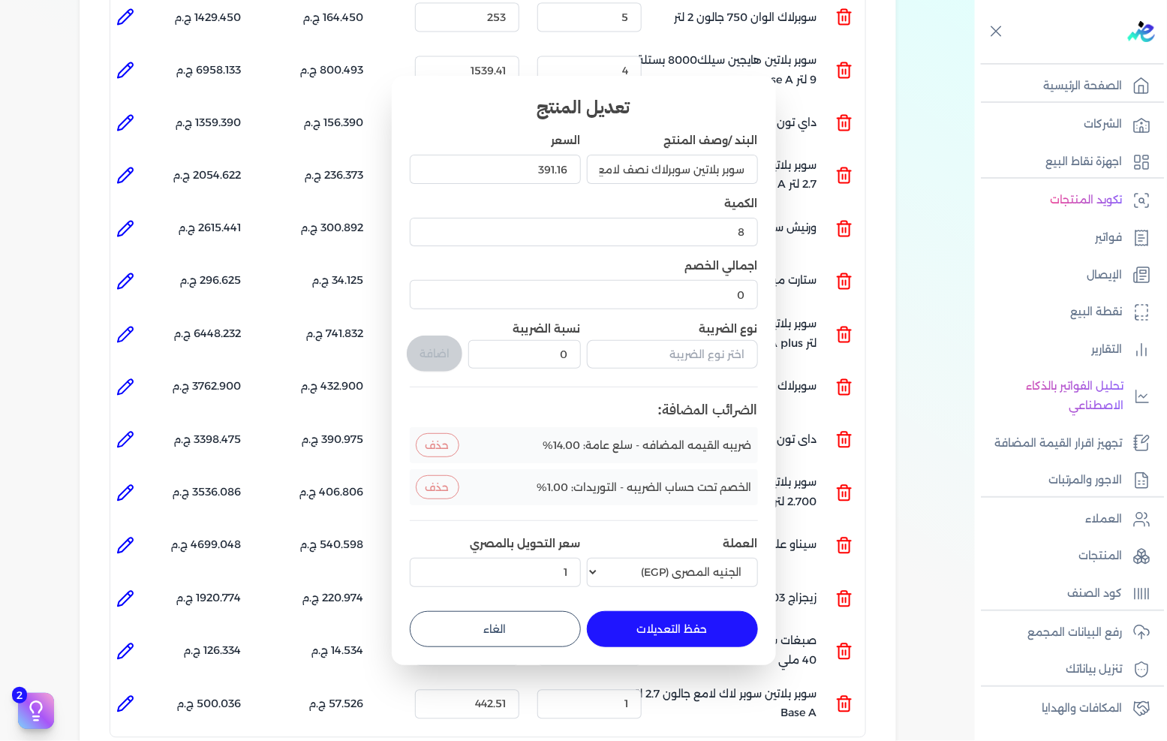
click at [552, 631] on button "الغاء" at bounding box center [495, 629] width 171 height 36
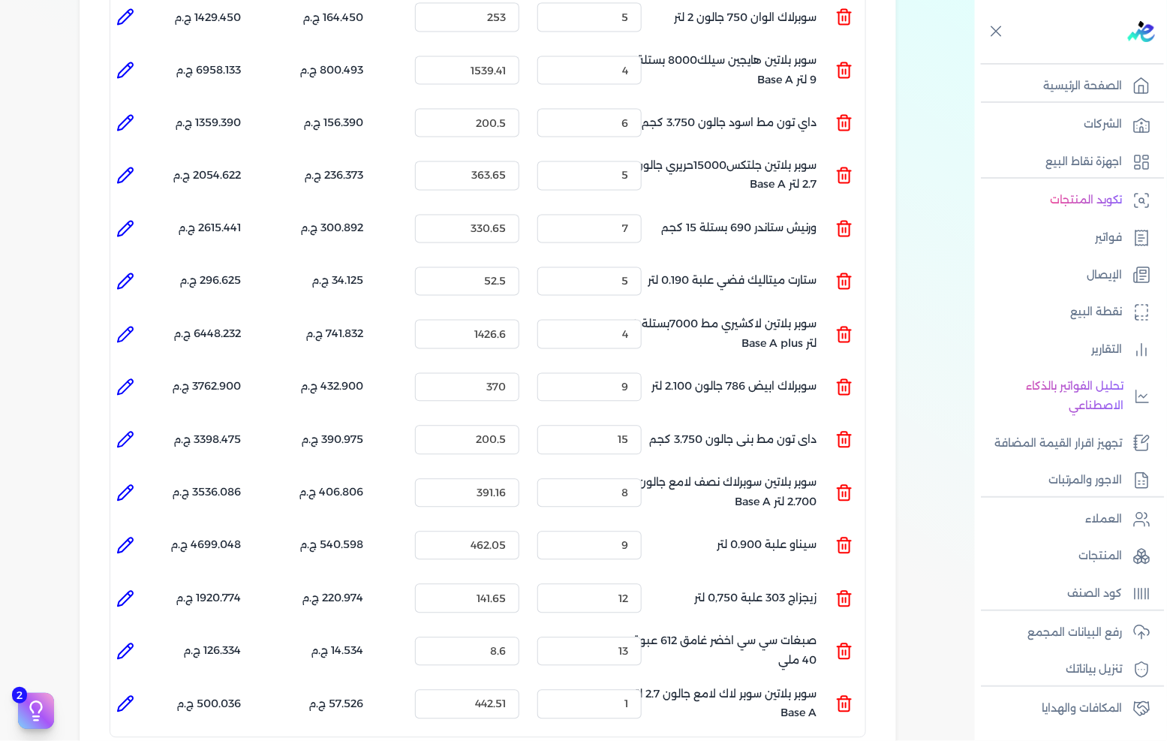
click at [116, 531] on li at bounding box center [125, 546] width 30 height 30
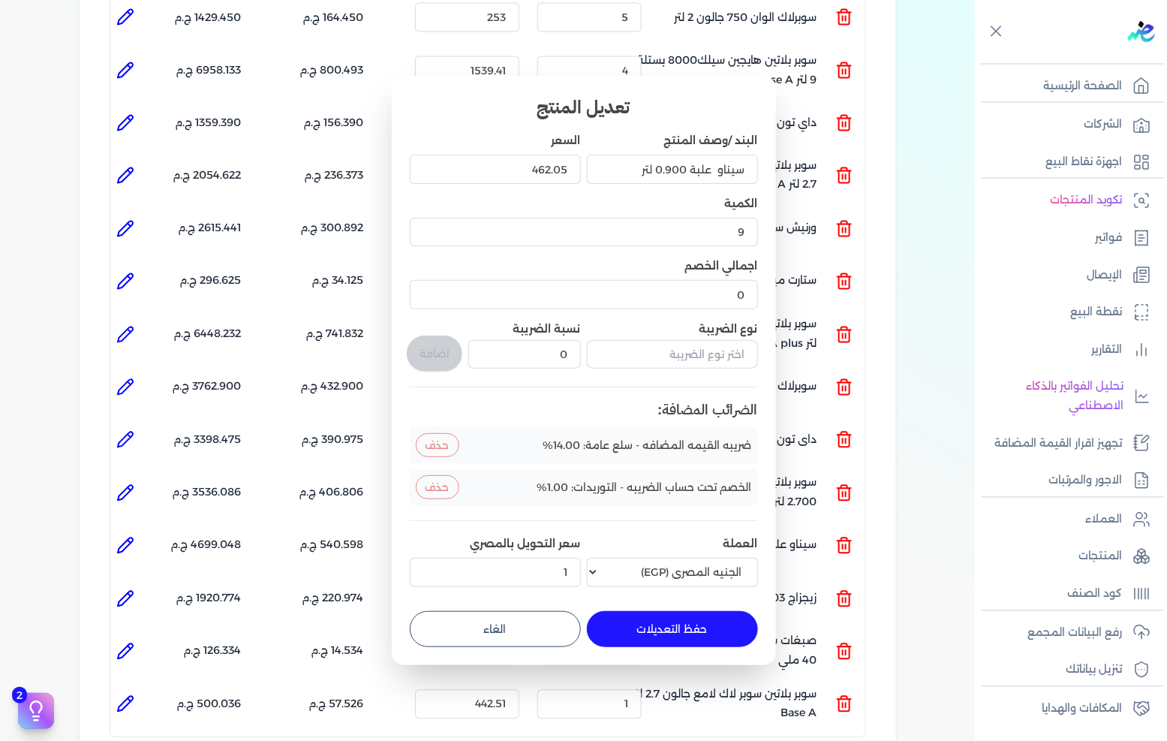
click at [454, 613] on button "الغاء" at bounding box center [495, 629] width 171 height 36
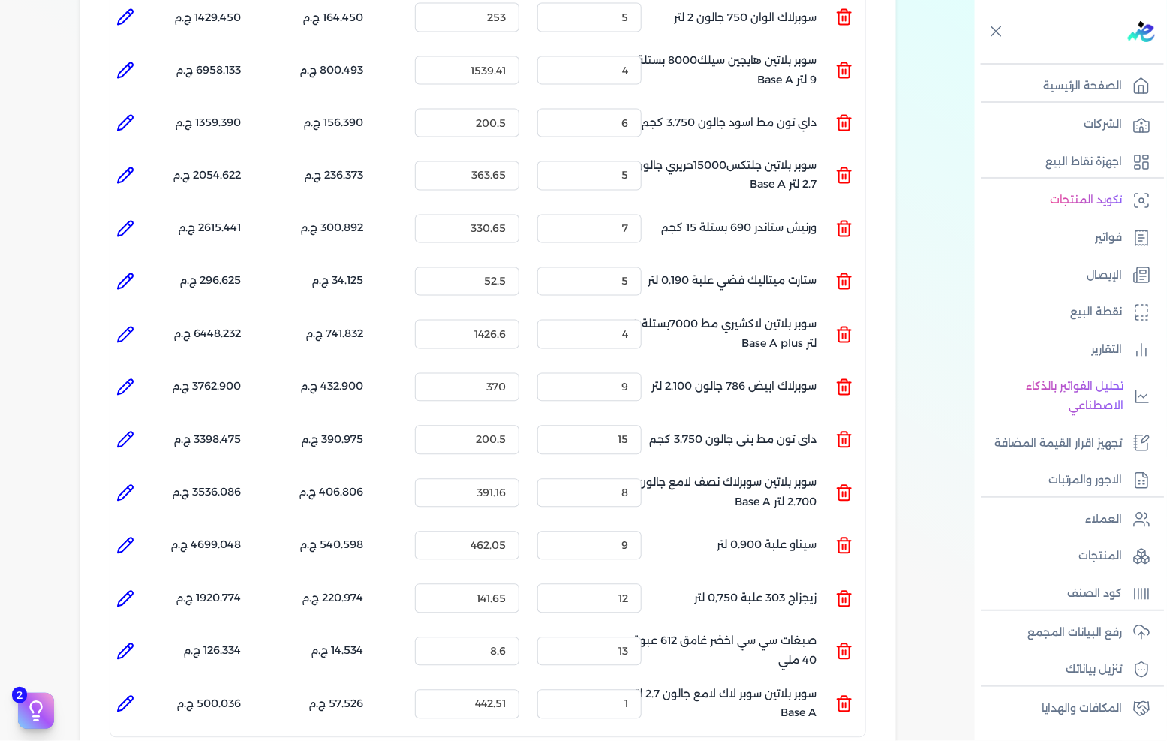
click at [122, 590] on icon at bounding box center [125, 599] width 18 height 18
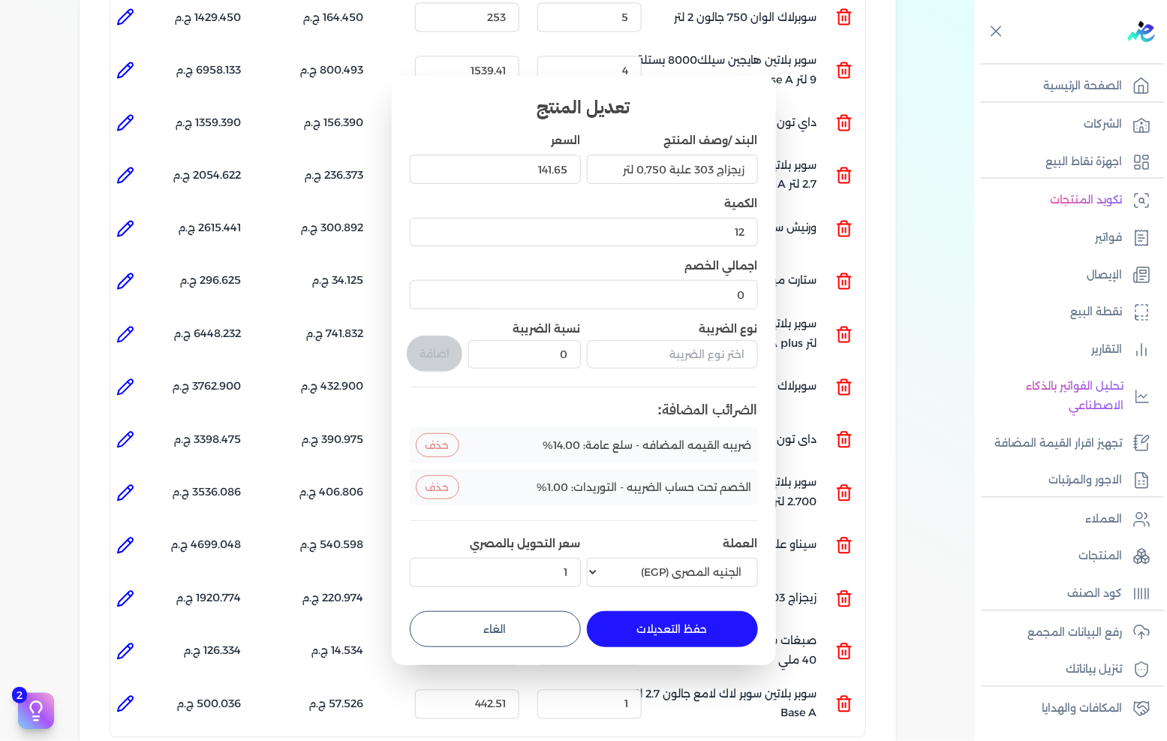
click at [463, 647] on div "تعديل المنتج البند /وصف المنتج زيجزاج 303 علبة 0,750 لتر السعر 141.65 الكمية 12…" at bounding box center [584, 370] width 384 height 589
click at [473, 643] on button "الغاء" at bounding box center [495, 629] width 171 height 36
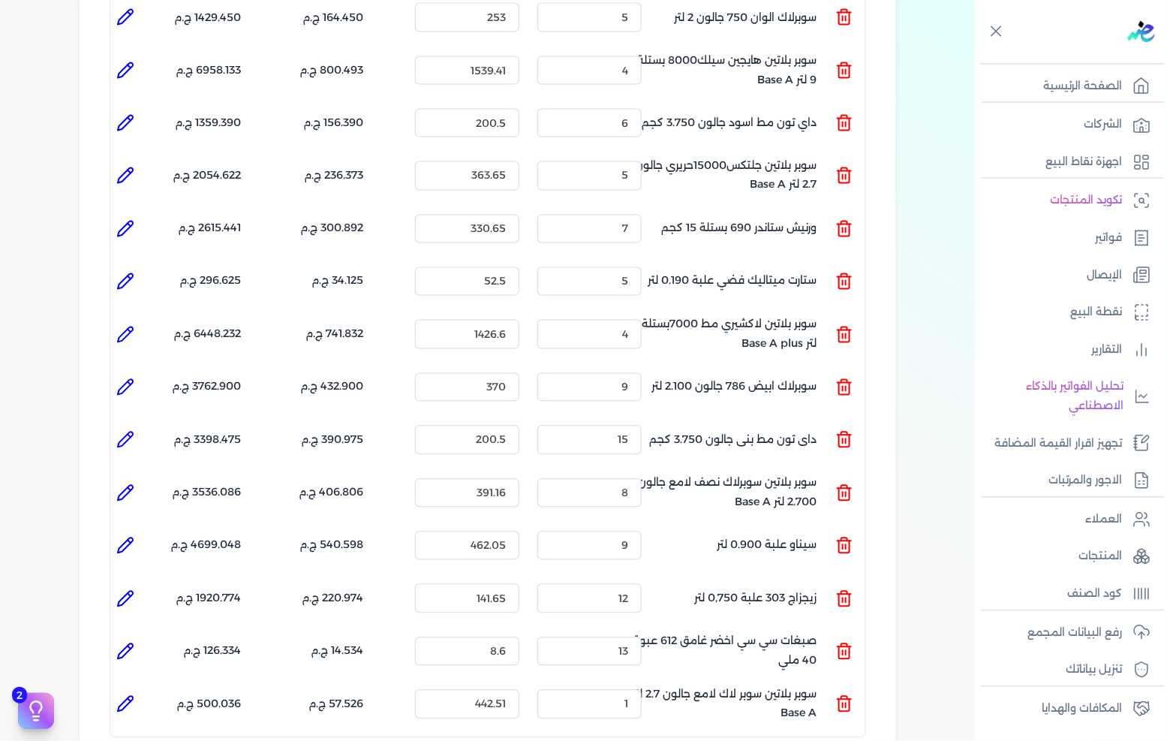
click at [131, 646] on icon at bounding box center [129, 647] width 3 height 3
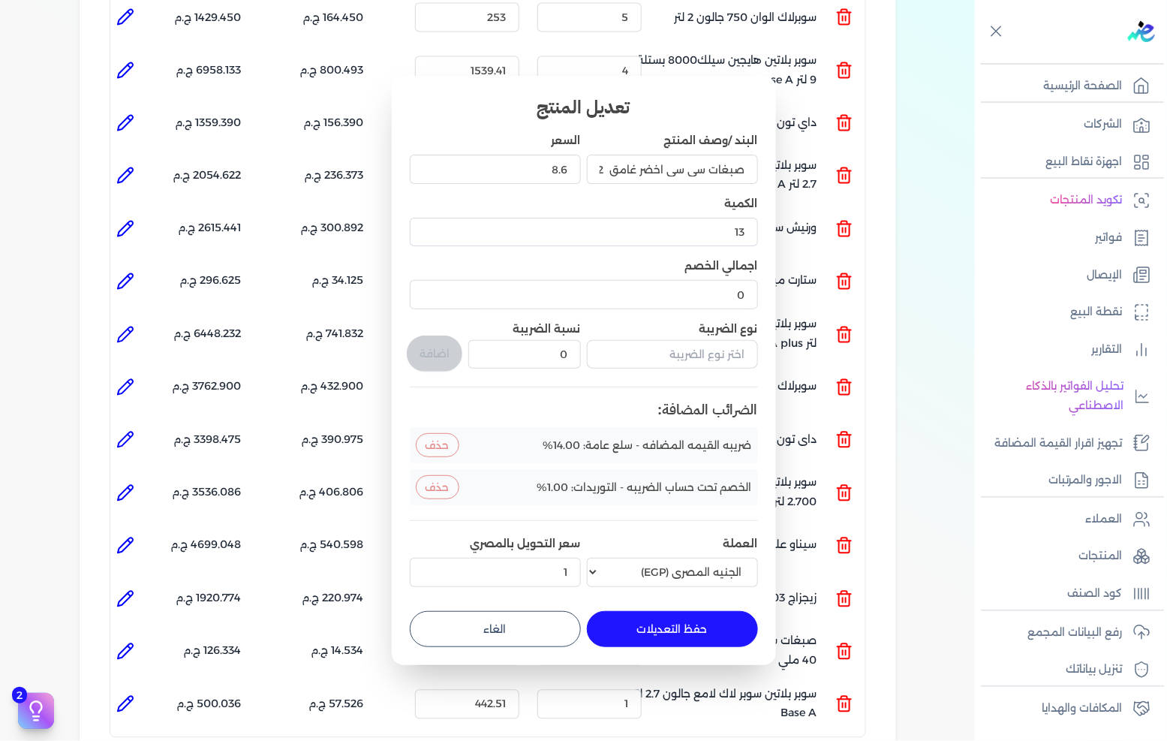
click at [530, 619] on button "الغاء" at bounding box center [495, 629] width 171 height 36
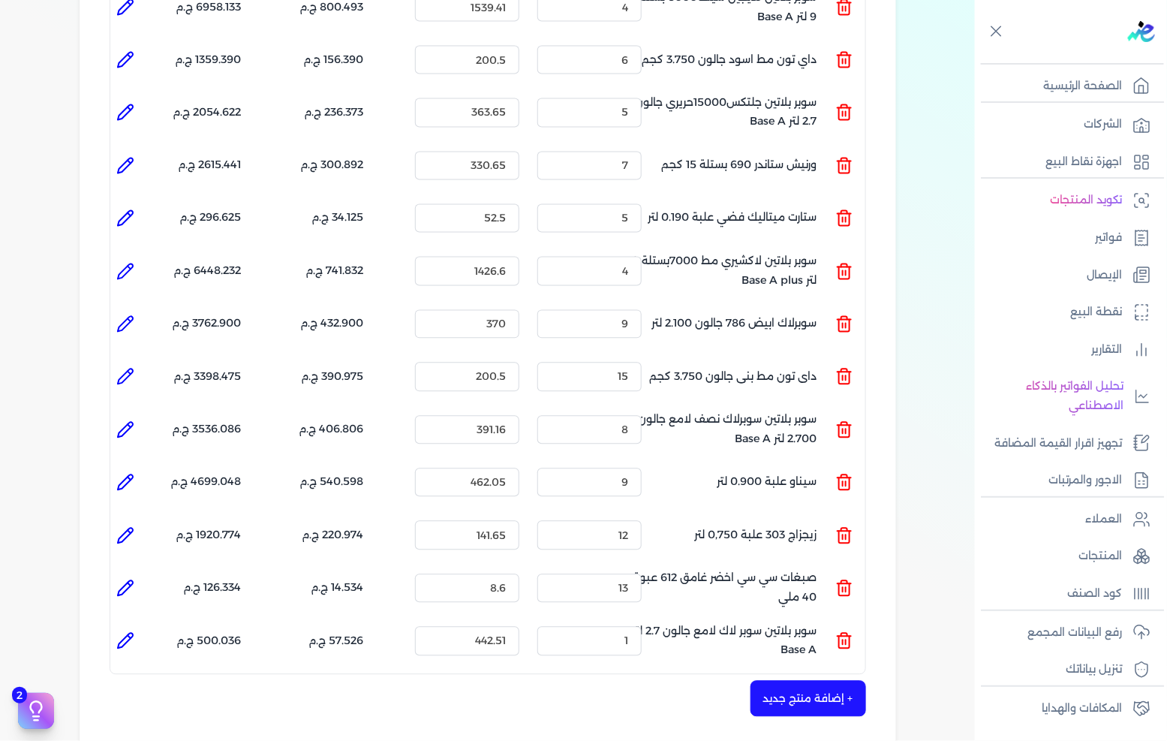
scroll to position [1084, 0]
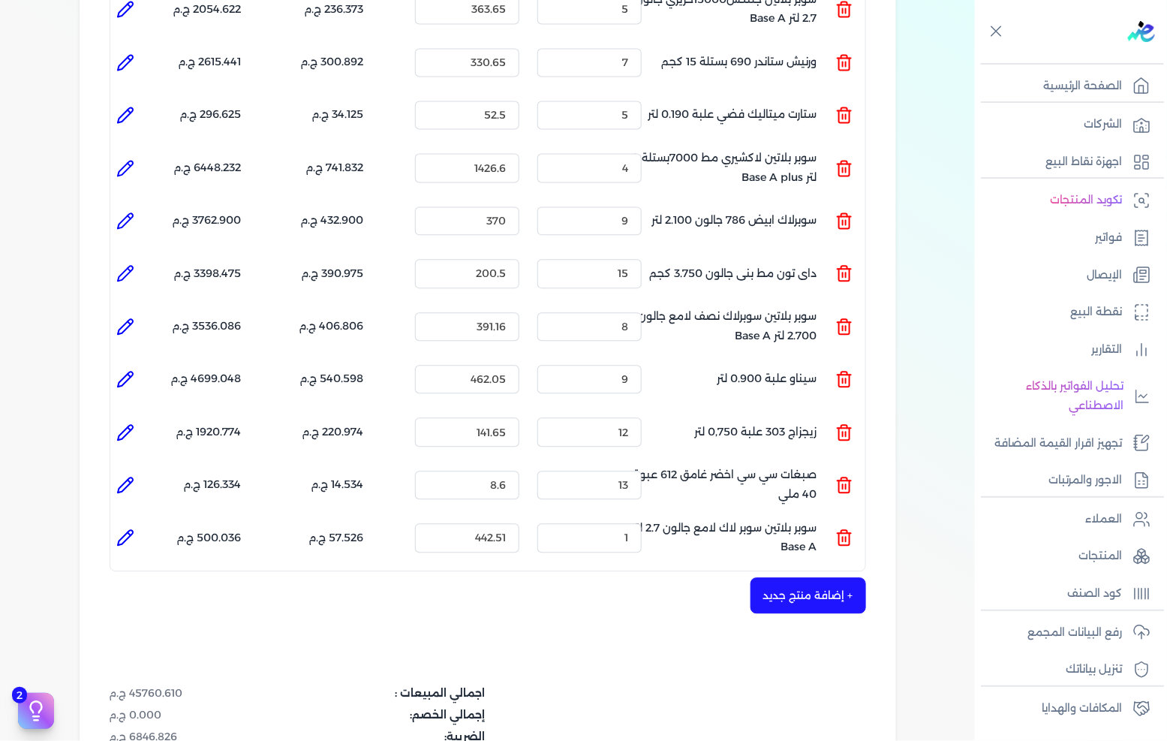
click at [140, 523] on li at bounding box center [125, 538] width 30 height 30
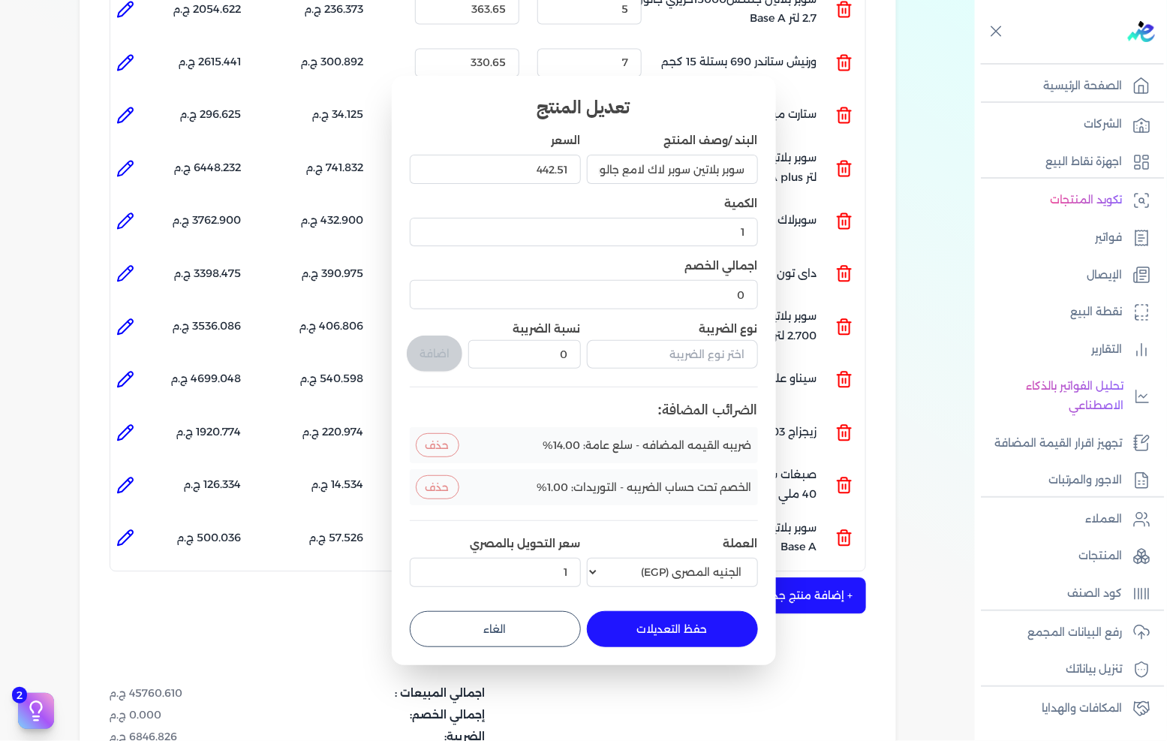
click at [488, 613] on button "الغاء" at bounding box center [495, 629] width 171 height 36
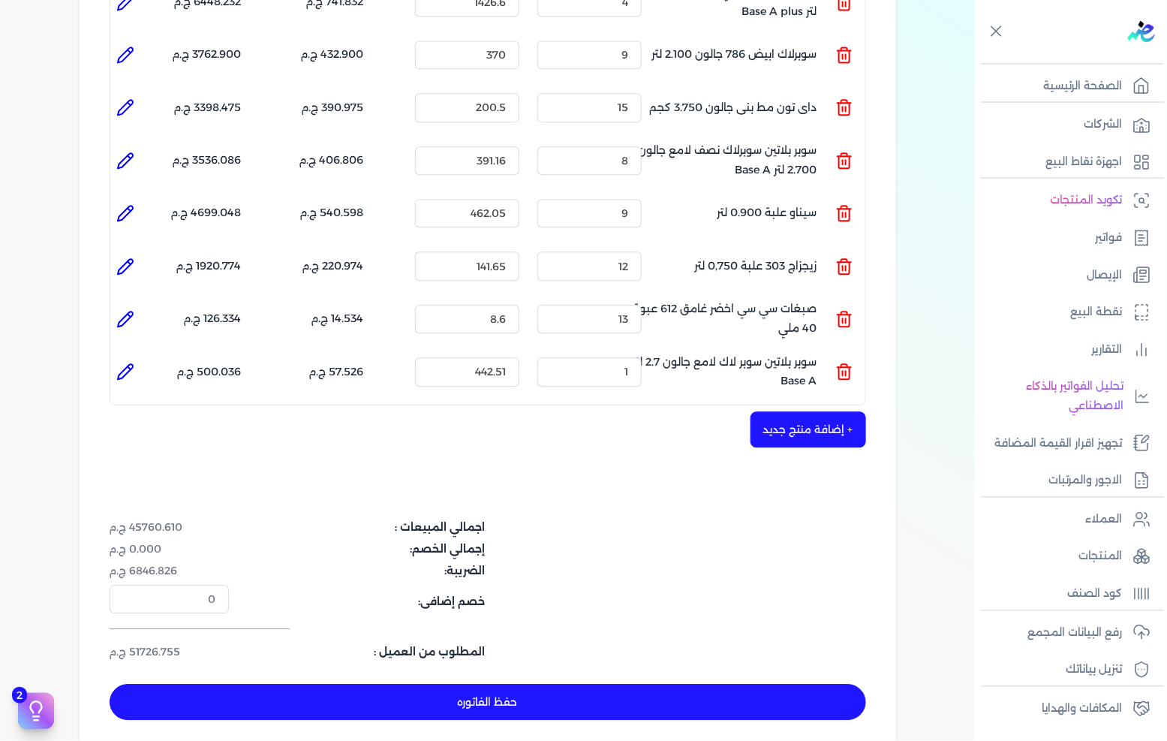
scroll to position [1251, 0]
click at [858, 411] on button "+ إضافة منتج جديد" at bounding box center [809, 429] width 116 height 36
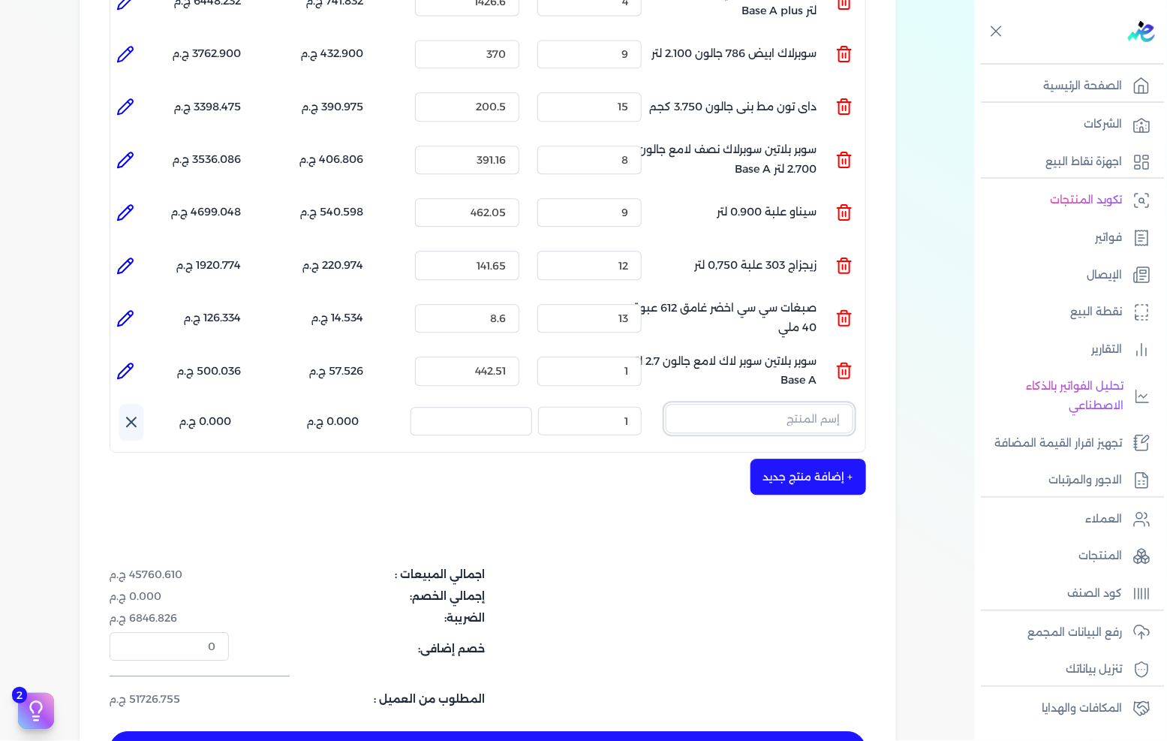
click at [781, 404] on input "text" at bounding box center [760, 418] width 188 height 29
click at [486, 459] on div "+ إضافة منتج جديد" at bounding box center [488, 477] width 757 height 36
click at [139, 413] on icon at bounding box center [131, 422] width 18 height 18
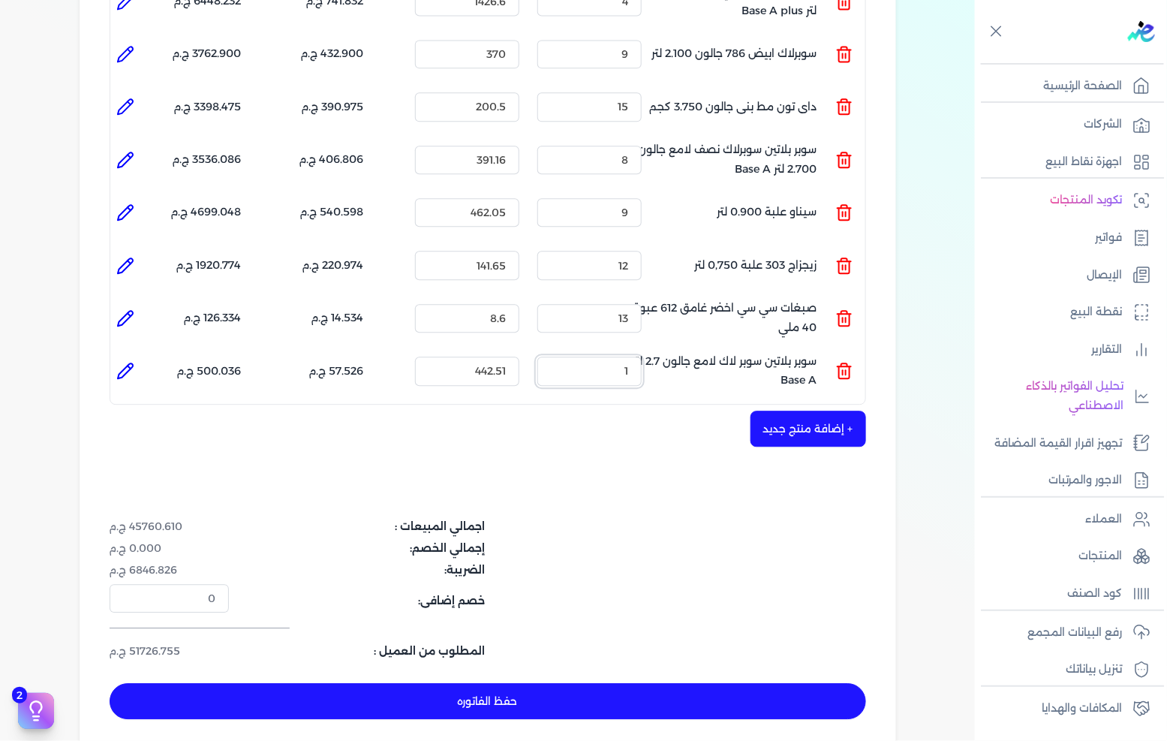
drag, startPoint x: 618, startPoint y: 340, endPoint x: 672, endPoint y: 343, distance: 54.1
click at [672, 351] on ul "المنتج : سوبر بلاتين سوبر لاك لامع جالون 2.7 لتر Base A الكمية : 1 السعر : 442.…" at bounding box center [487, 371] width 755 height 41
click at [806, 411] on button "+ إضافة منتج جديد" at bounding box center [809, 429] width 116 height 36
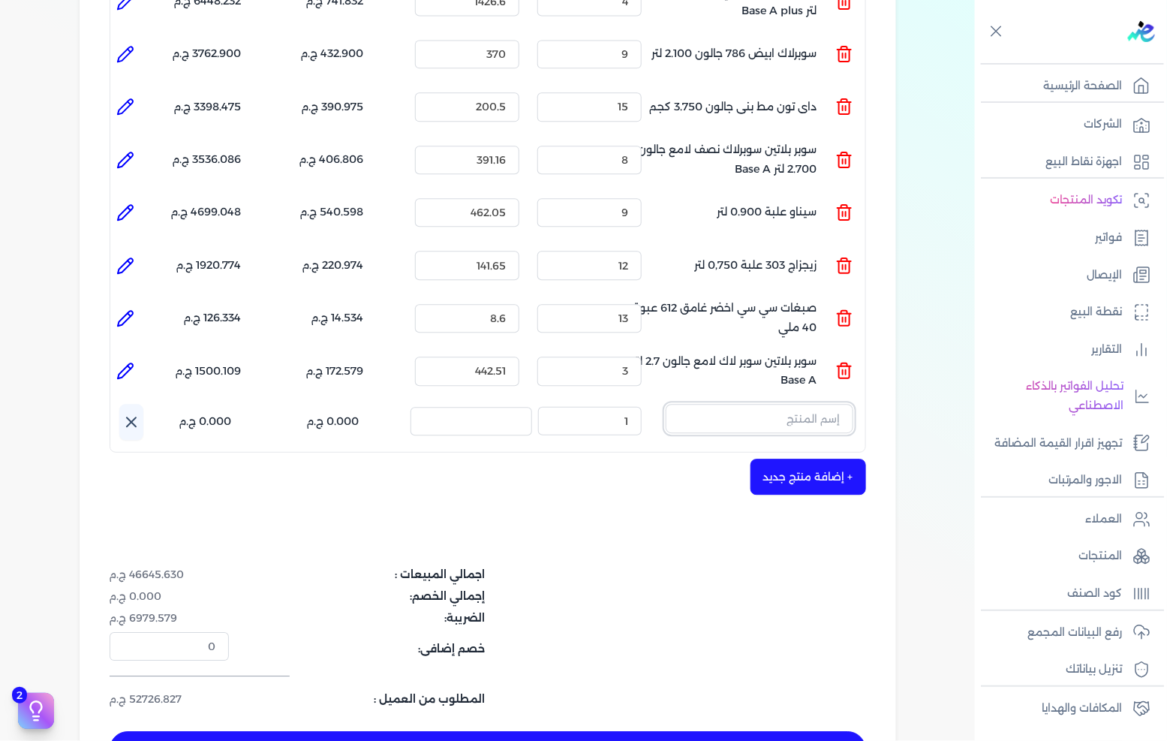
click at [760, 404] on input "text" at bounding box center [760, 418] width 188 height 29
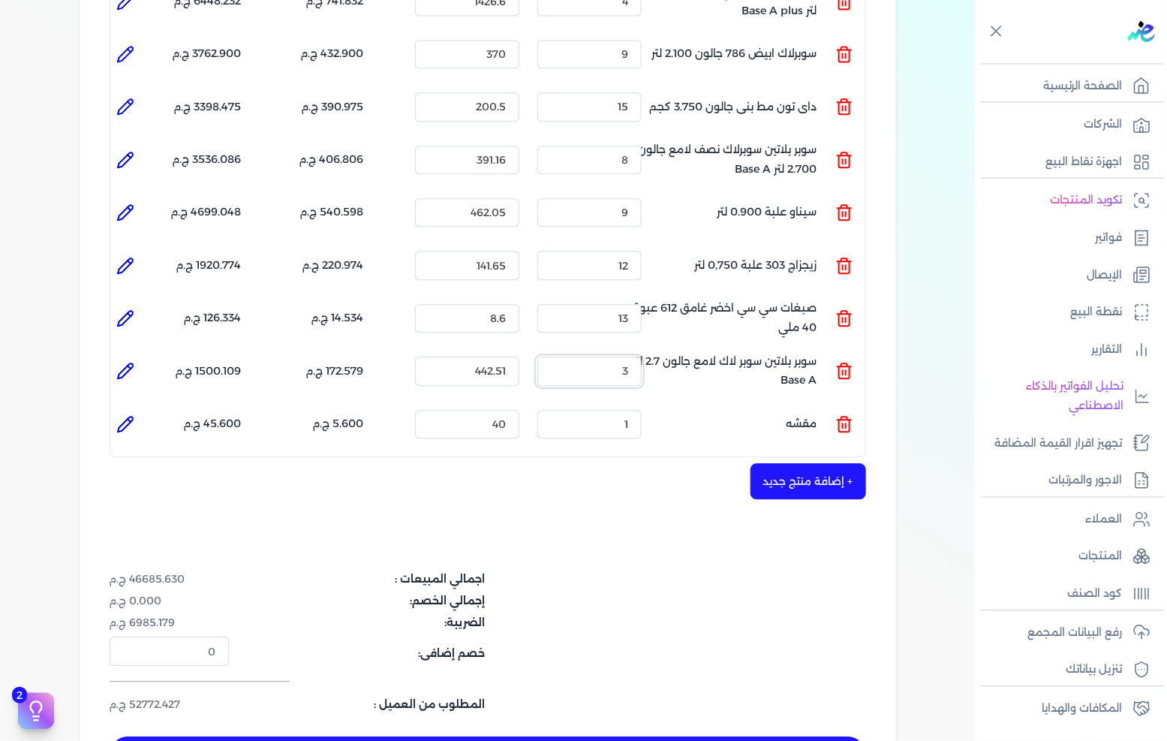
drag, startPoint x: 601, startPoint y: 334, endPoint x: 666, endPoint y: 329, distance: 65.5
click at [666, 351] on ul "المنتج : سوبر بلاتين سوبر لاك لامع جالون 2.7 لتر Base A الكمية : 3 السعر : 442.…" at bounding box center [487, 371] width 755 height 41
click at [844, 415] on icon at bounding box center [845, 424] width 18 height 18
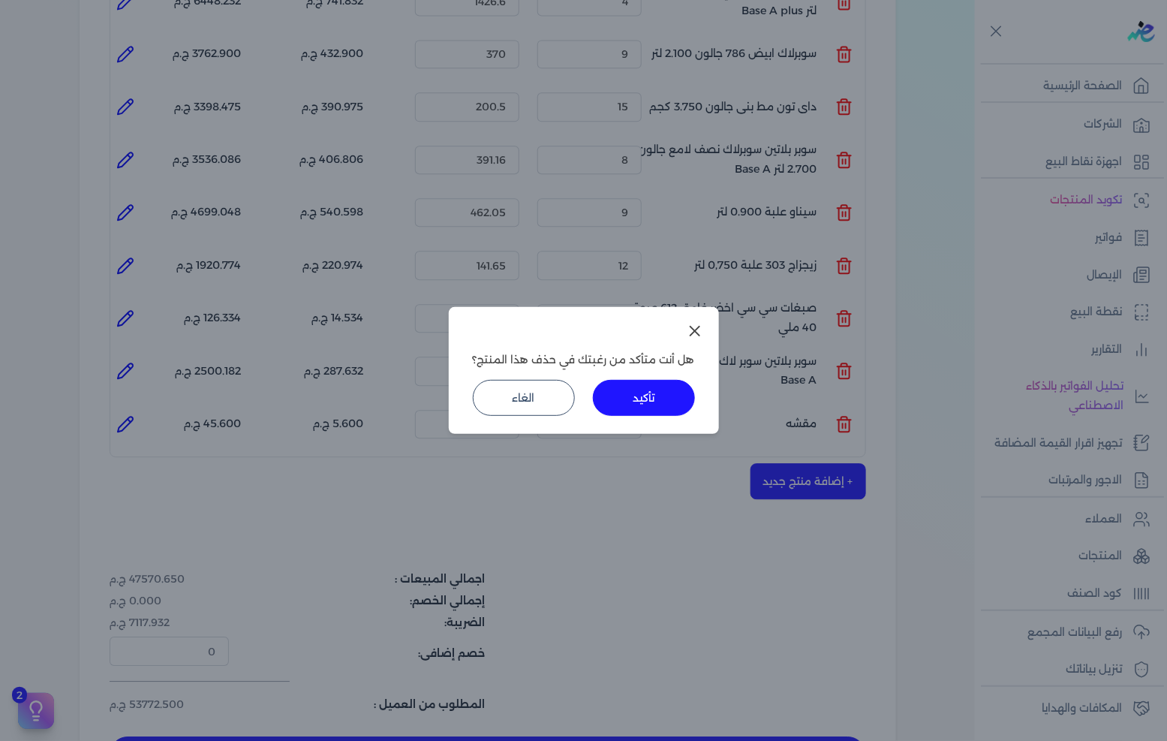
click at [649, 393] on button "تأكيد" at bounding box center [644, 398] width 102 height 36
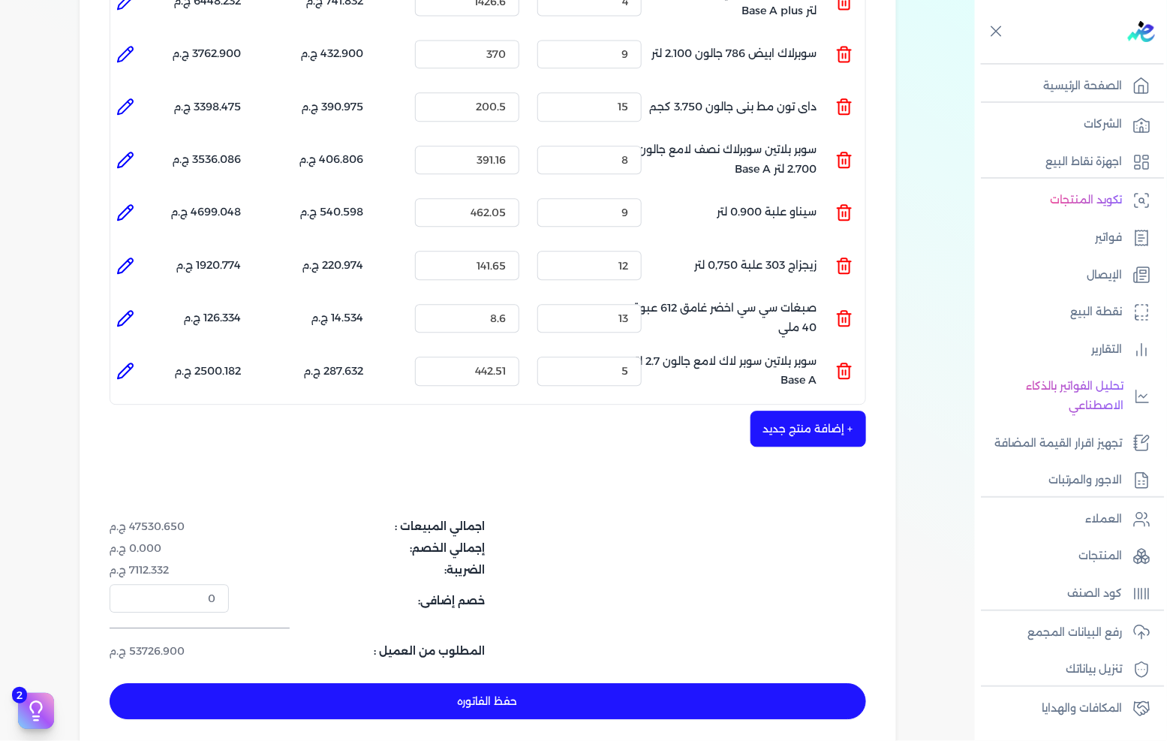
click at [811, 411] on button "+ إضافة منتج جديد" at bounding box center [809, 429] width 116 height 36
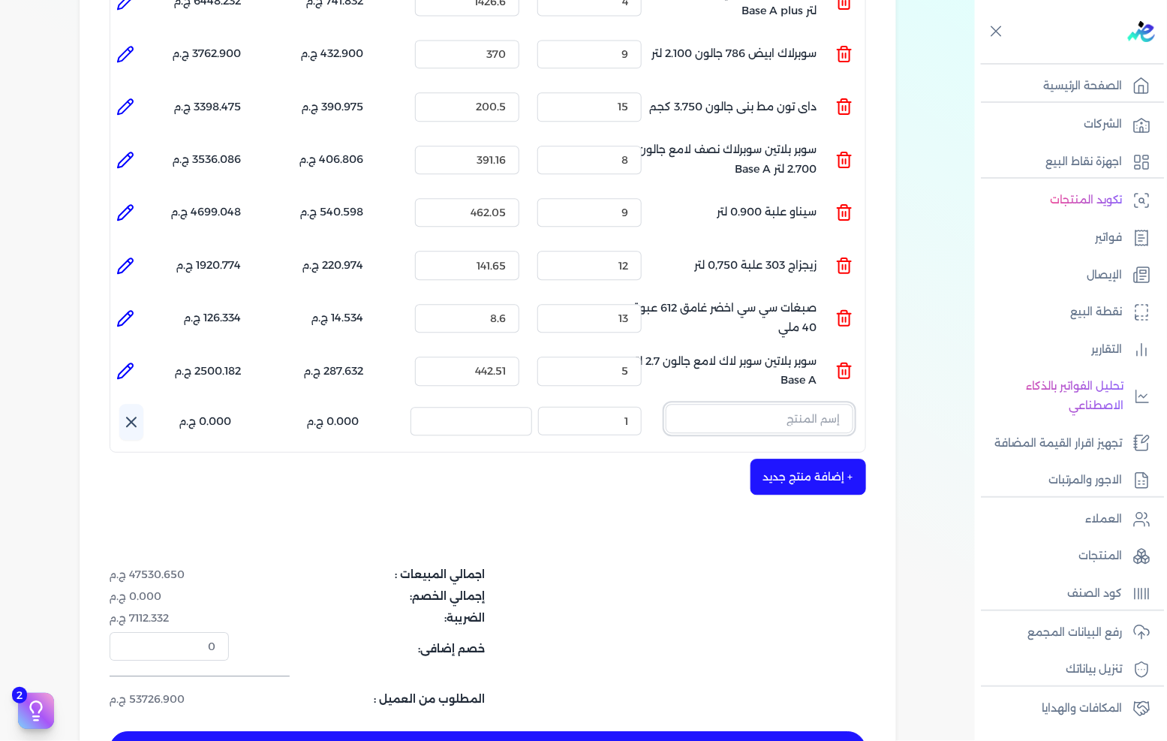
click at [773, 404] on input "text" at bounding box center [760, 418] width 188 height 29
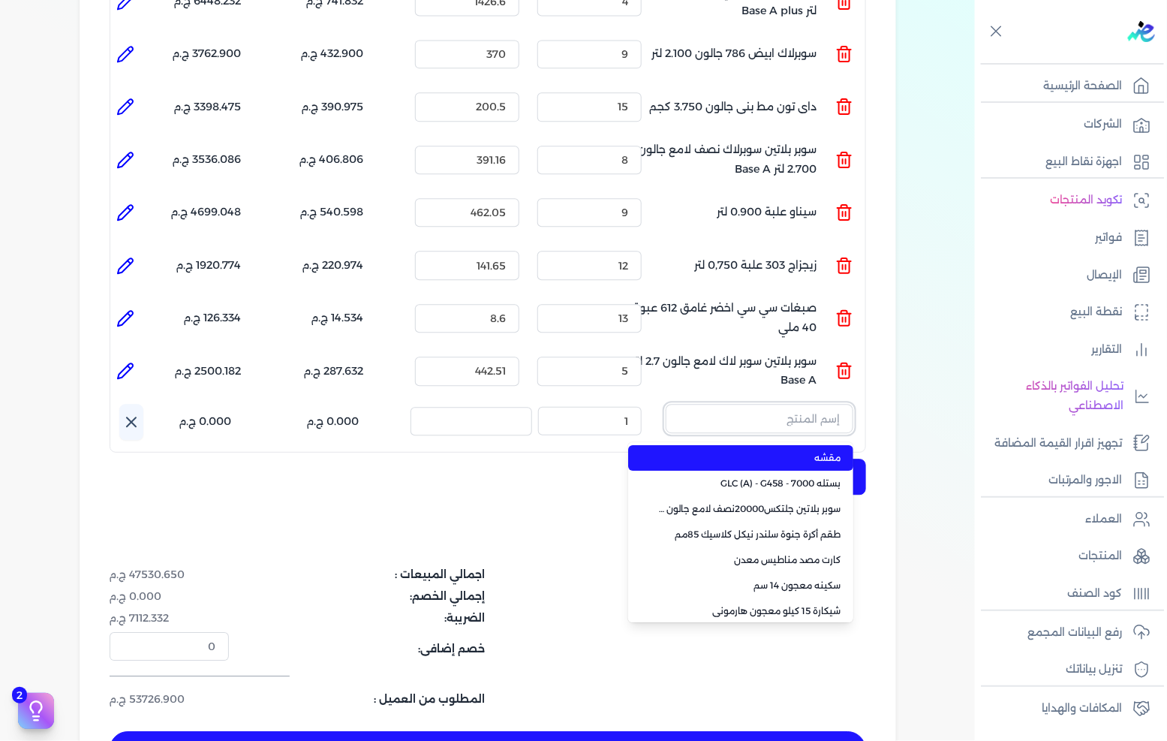
paste input "جلتكس 20000 نصف لامع بلاستيك بستلة 9 لتر"
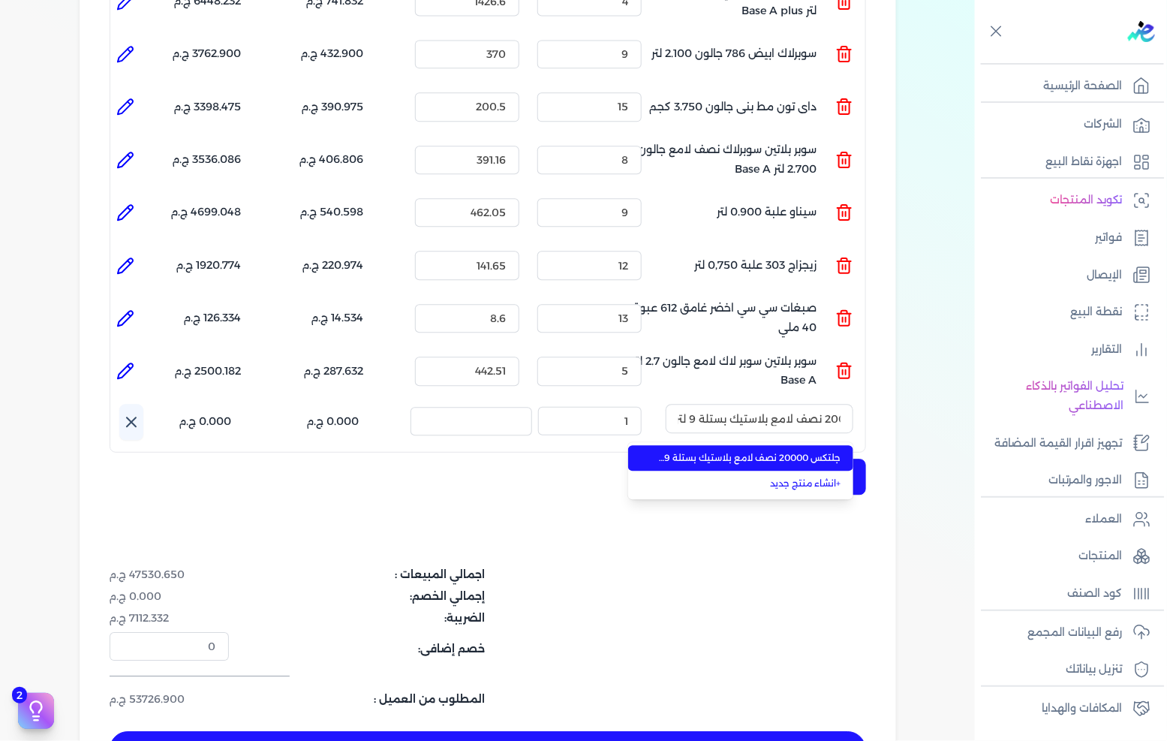
click at [771, 451] on span "جلتكس 20000 نصف لامع بلاستيك بستلة 9 لتر" at bounding box center [749, 458] width 183 height 14
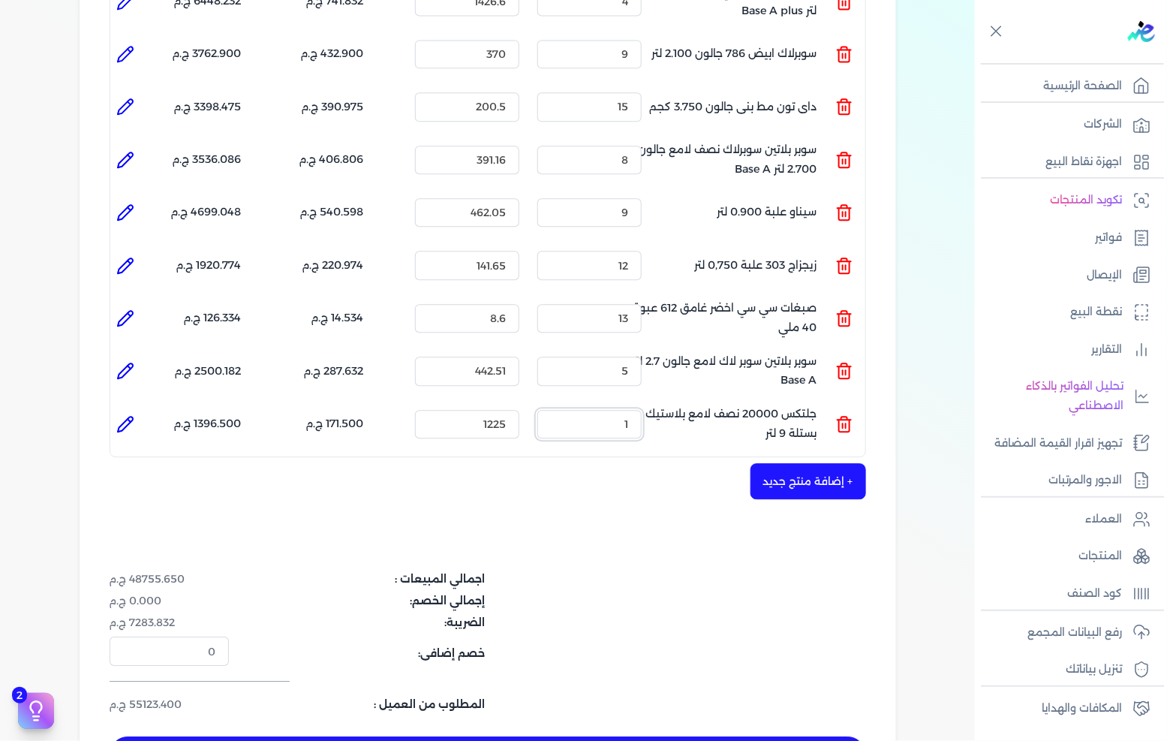
drag, startPoint x: 589, startPoint y: 401, endPoint x: 640, endPoint y: 396, distance: 51.2
click at [640, 410] on input "1" at bounding box center [590, 424] width 104 height 29
click at [769, 463] on button "+ إضافة منتج جديد" at bounding box center [809, 481] width 116 height 36
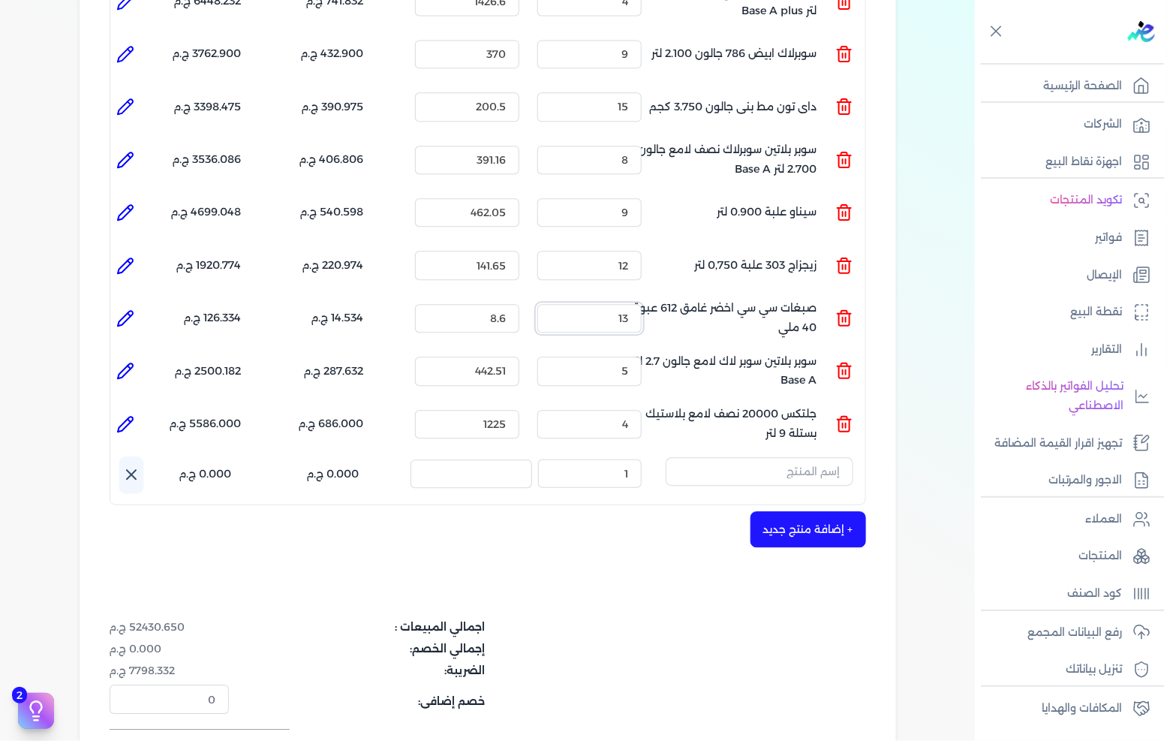
drag, startPoint x: 610, startPoint y: 296, endPoint x: 636, endPoint y: 294, distance: 25.6
click at [636, 304] on input "13" at bounding box center [590, 318] width 104 height 29
click at [130, 257] on icon at bounding box center [125, 266] width 18 height 18
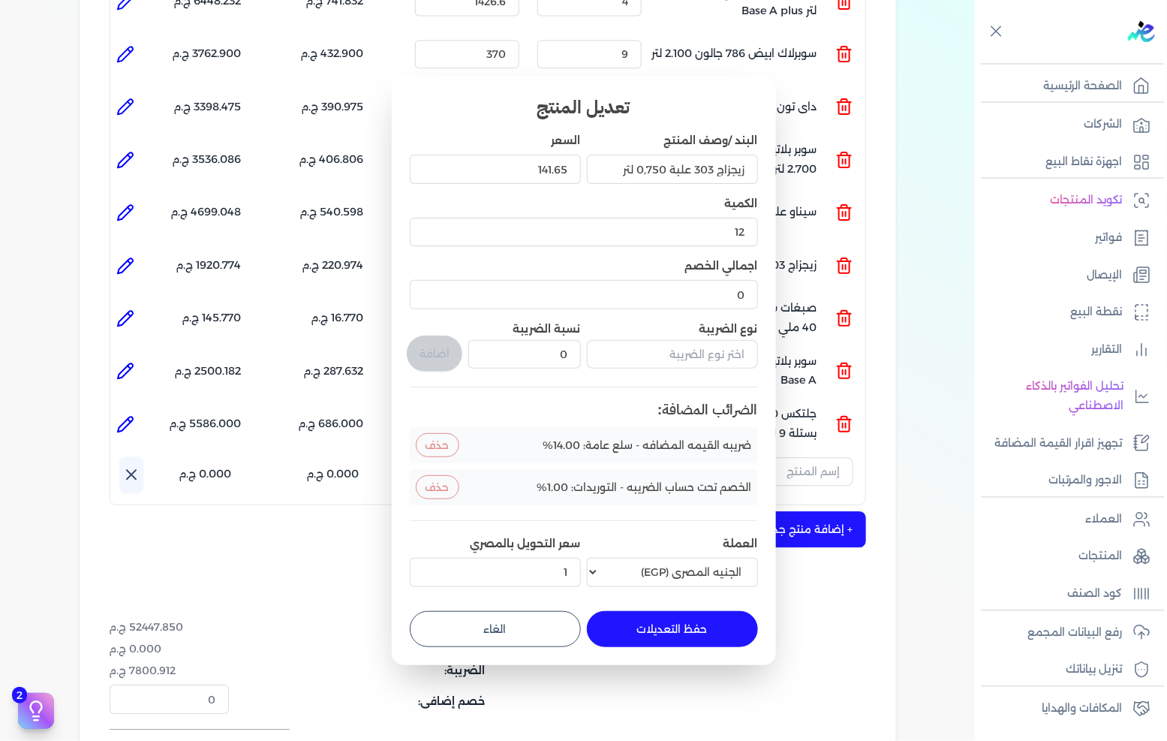
click at [522, 644] on button "الغاء" at bounding box center [495, 629] width 171 height 36
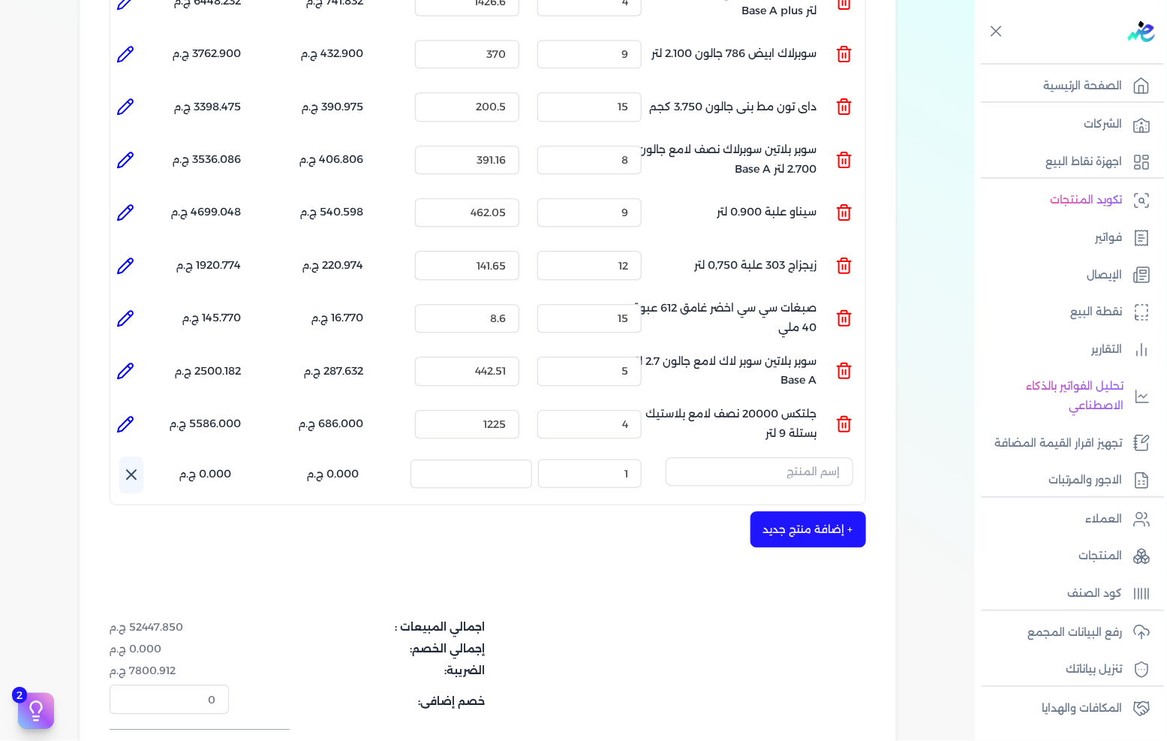
click at [131, 309] on icon at bounding box center [125, 318] width 18 height 18
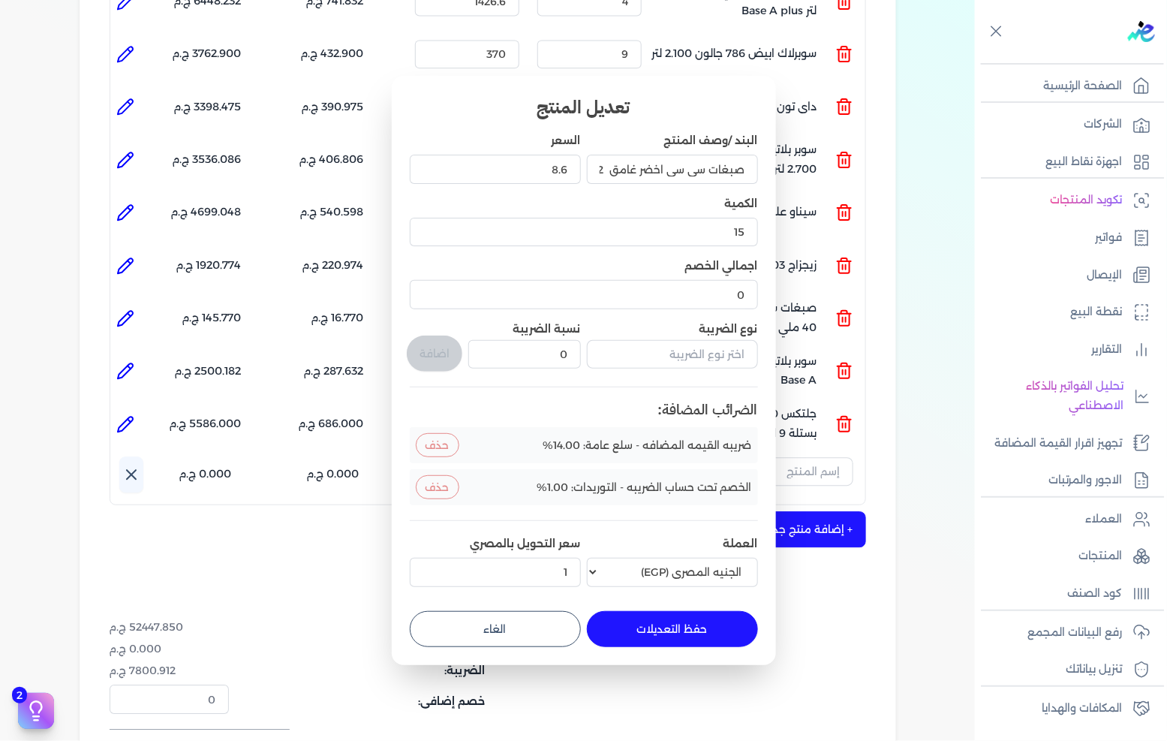
click at [466, 626] on button "الغاء" at bounding box center [495, 629] width 171 height 36
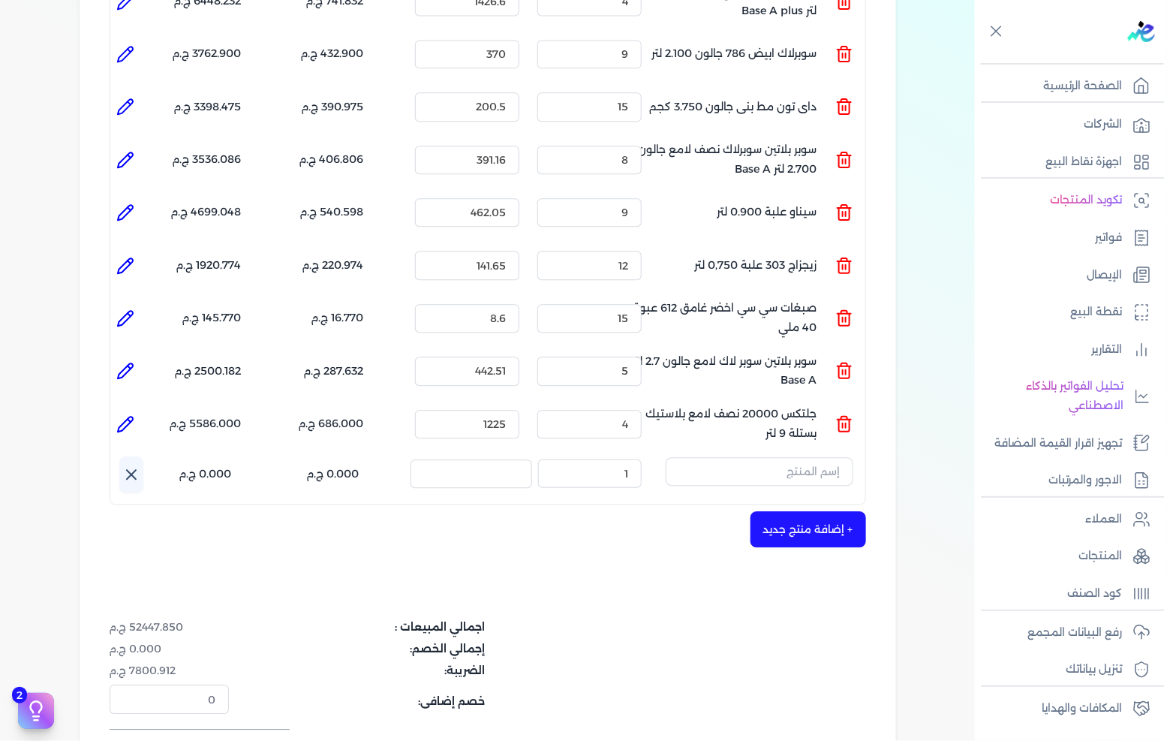
click at [137, 356] on li at bounding box center [125, 371] width 30 height 30
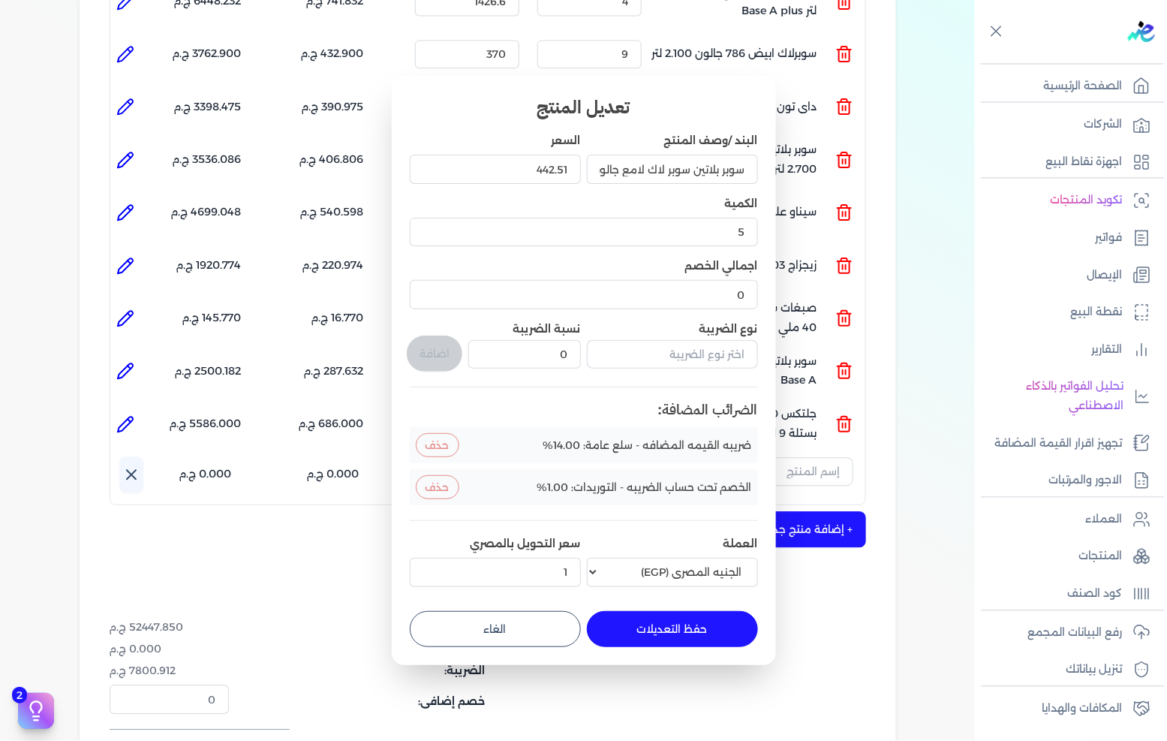
click at [473, 646] on button "الغاء" at bounding box center [495, 629] width 171 height 36
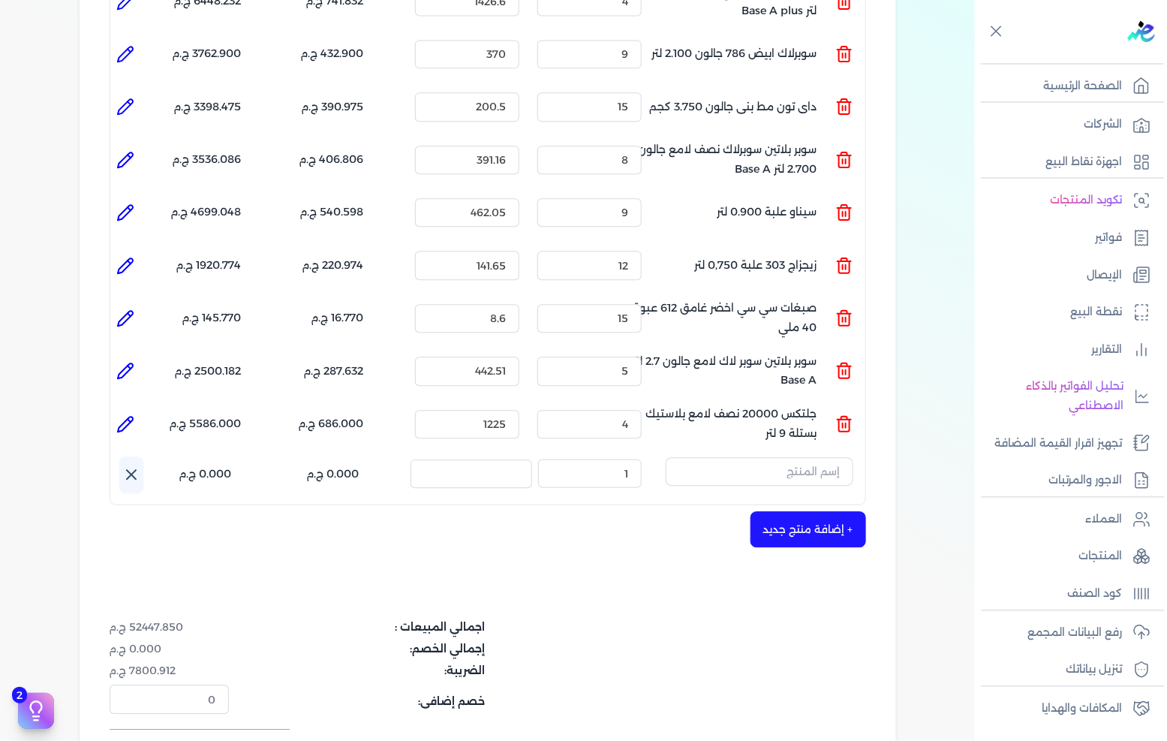
click at [131, 419] on icon at bounding box center [129, 420] width 3 height 3
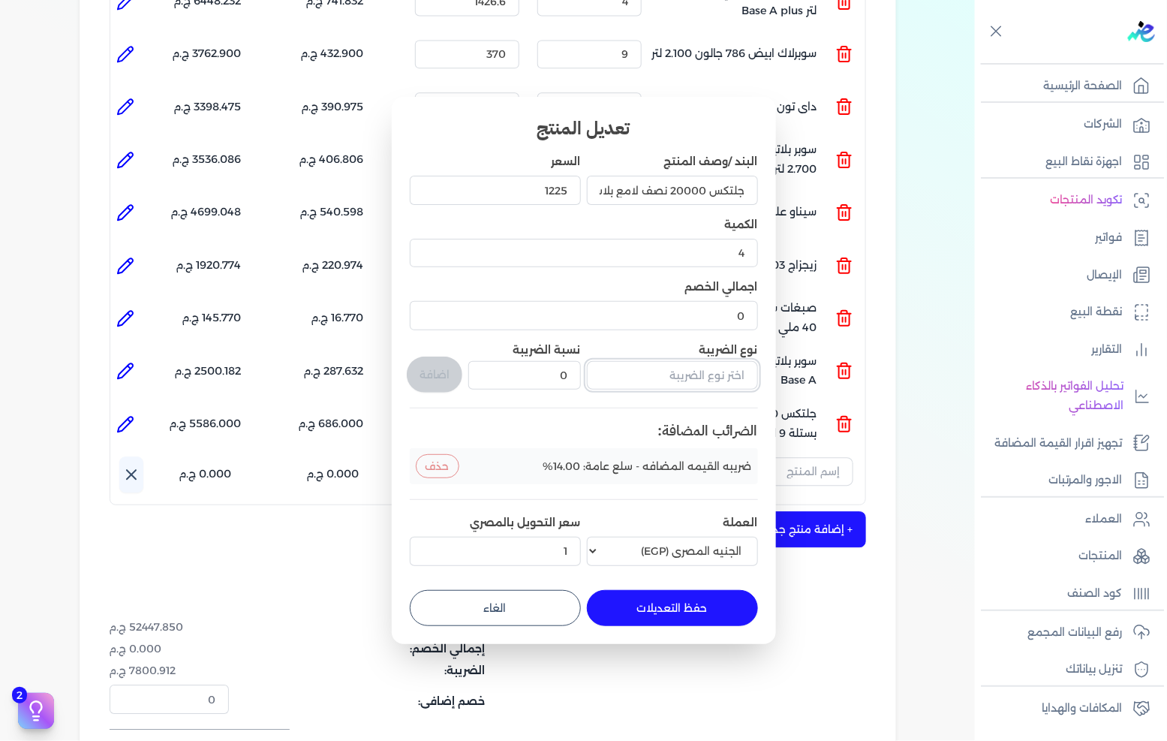
click at [601, 378] on input "text" at bounding box center [672, 375] width 171 height 29
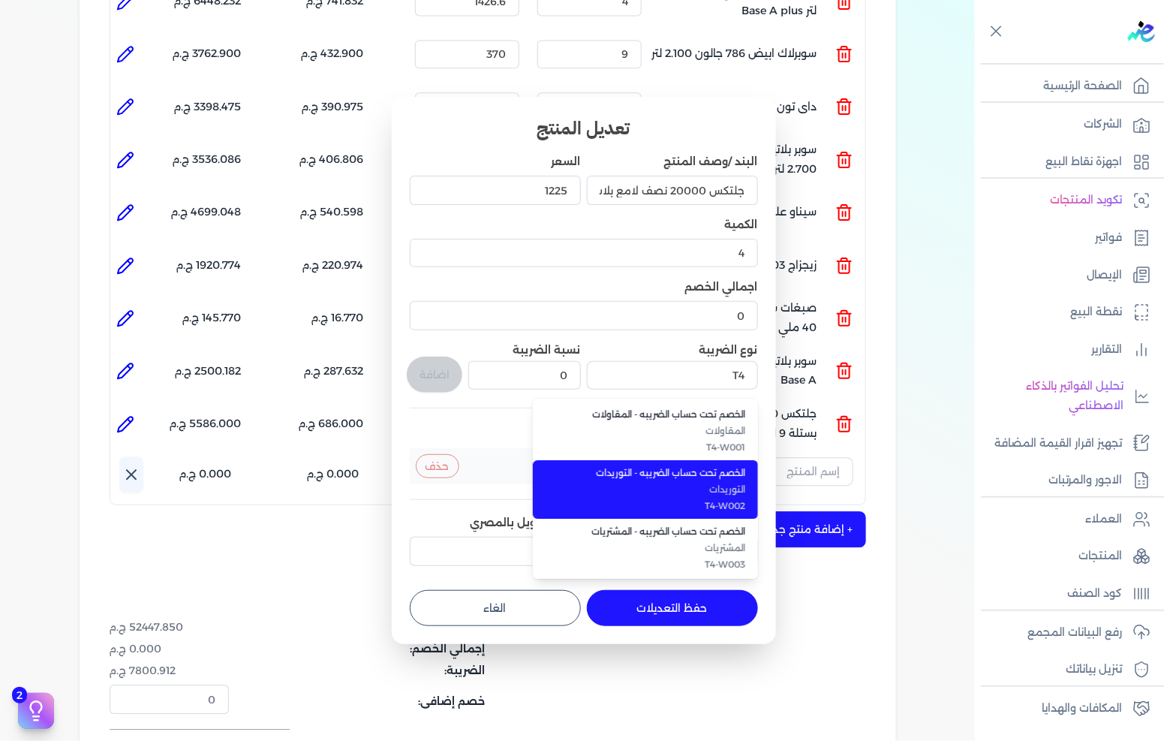
click at [611, 492] on span "التوريدات" at bounding box center [654, 490] width 183 height 14
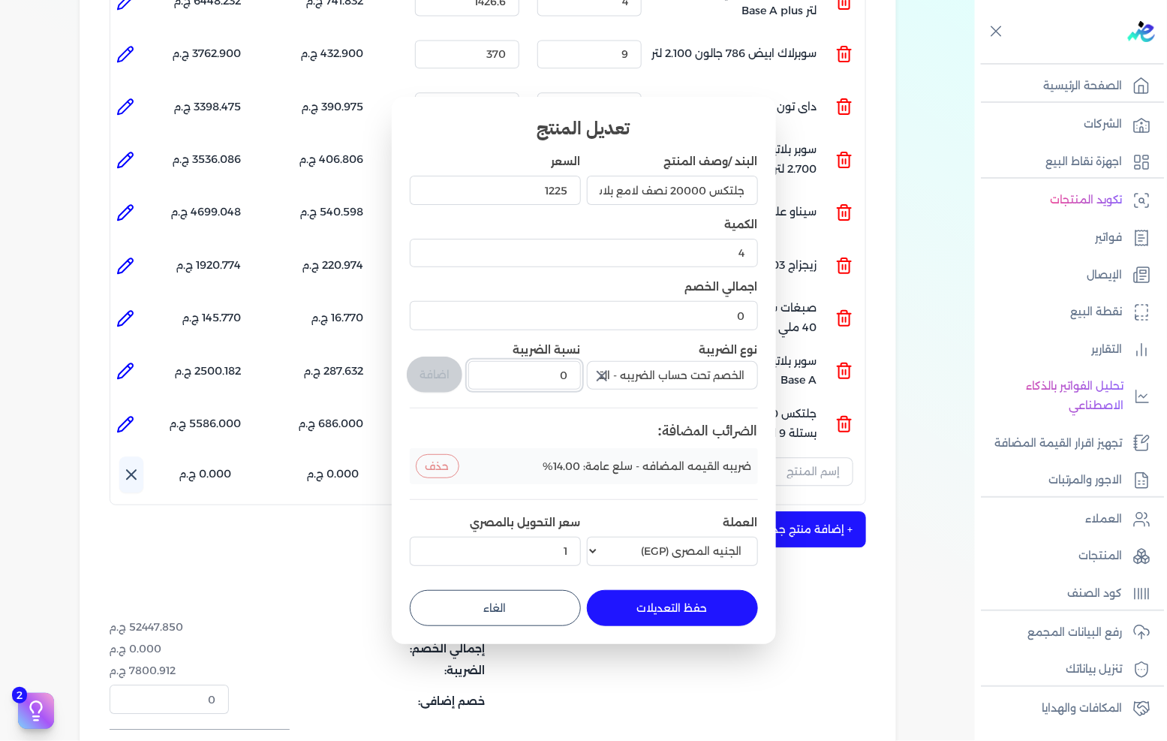
drag, startPoint x: 509, startPoint y: 378, endPoint x: 594, endPoint y: 375, distance: 84.9
click at [594, 375] on div "البند /وصف المنتج جلتكس 20000 نصف لامع بلاستيك بستلة 9 لتر السعر 1225 الكمية 4 …" at bounding box center [584, 362] width 348 height 417
drag, startPoint x: 424, startPoint y: 380, endPoint x: 459, endPoint y: 421, distance: 53.8
click at [424, 379] on button "اضافة" at bounding box center [435, 375] width 56 height 36
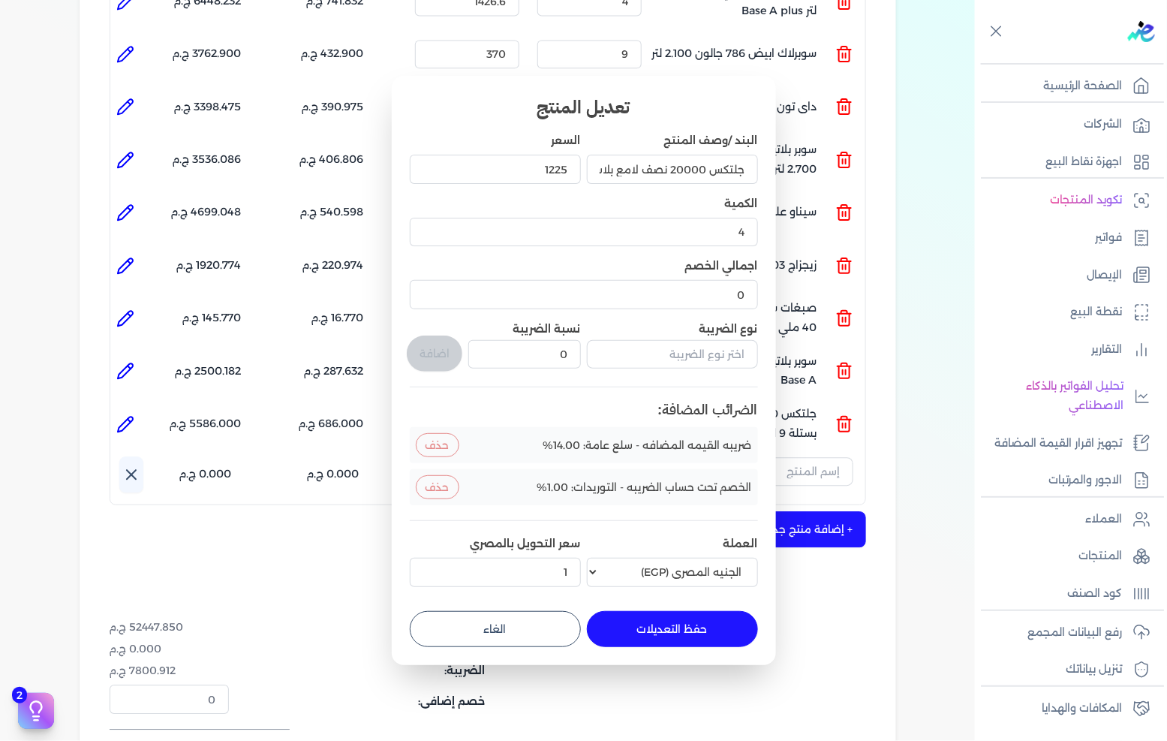
click at [702, 629] on button "حفظ التعديلات" at bounding box center [672, 629] width 171 height 36
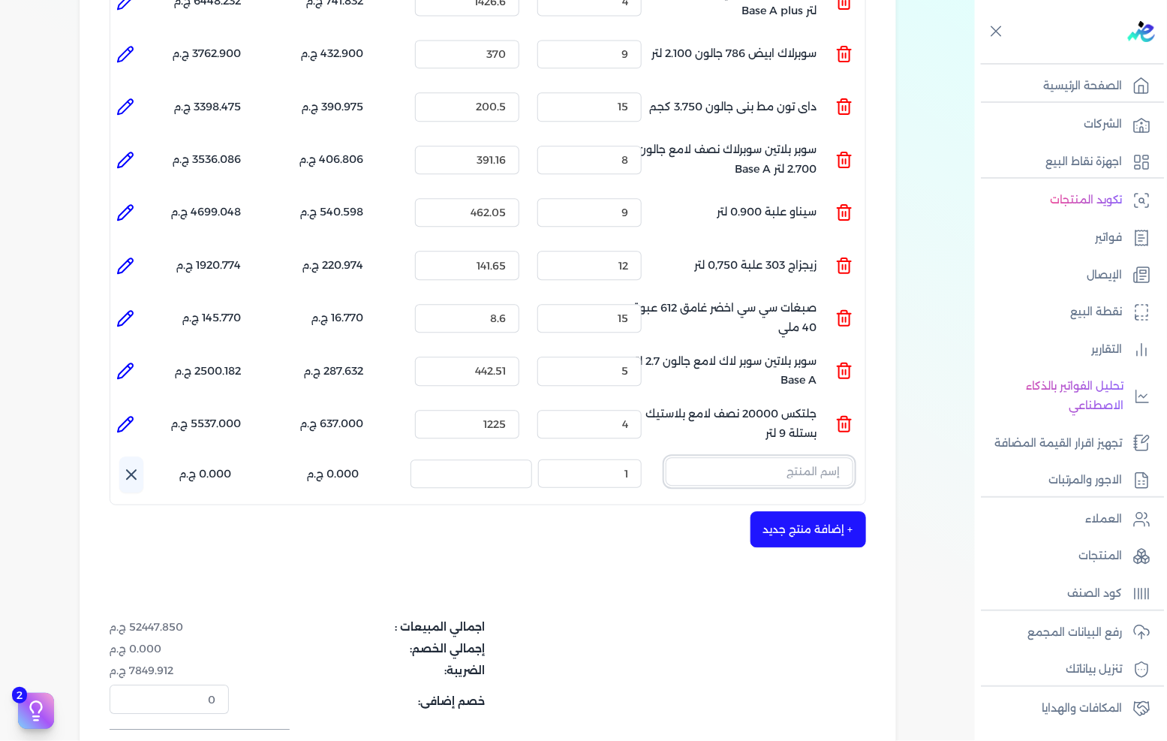
click at [761, 457] on input "text" at bounding box center [760, 471] width 188 height 29
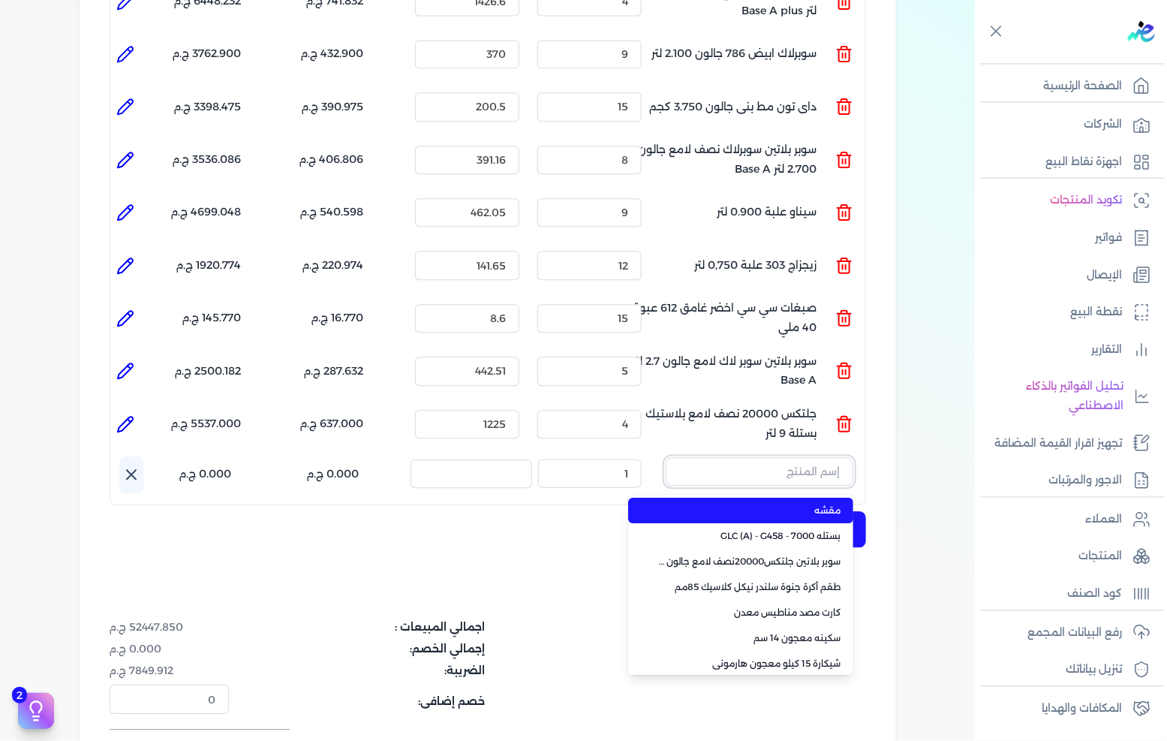
paste input "كوش برايمر سينثيتيك 150 احمر جالون 3.300 كجم"
click at [760, 498] on li "كوش برايمر سينثيتيك 150 رمادي جالون 3.300 كجم" at bounding box center [740, 511] width 225 height 26
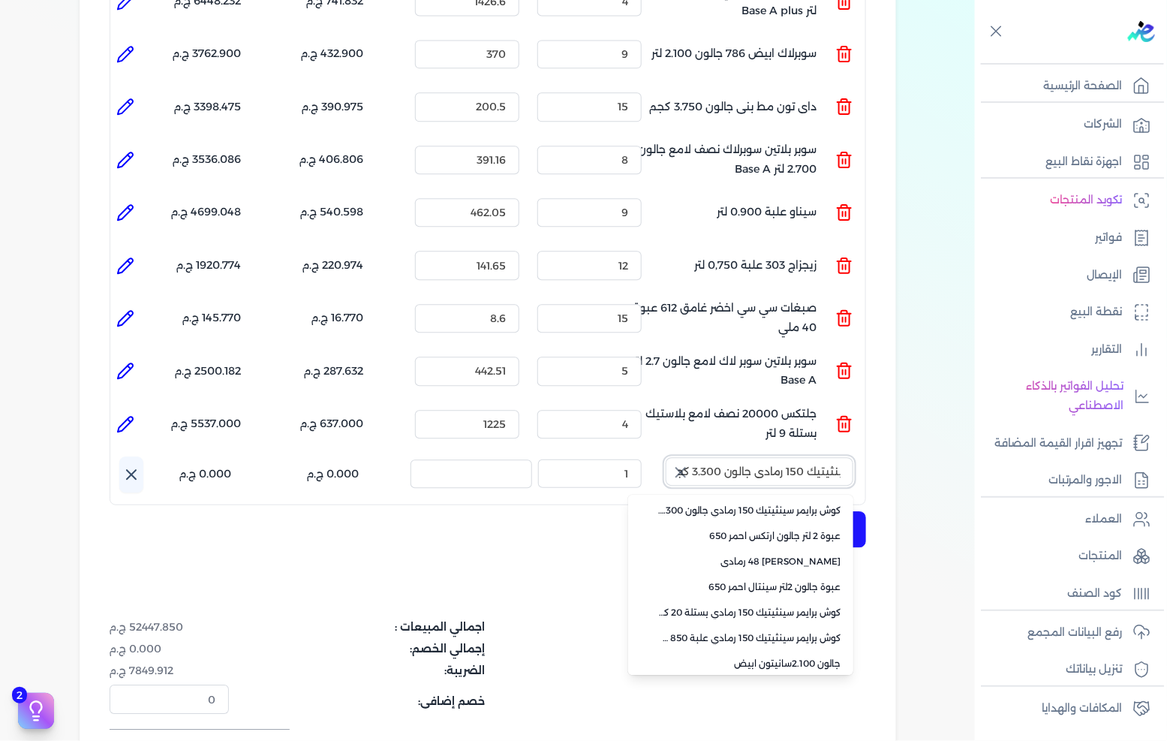
scroll to position [0, 0]
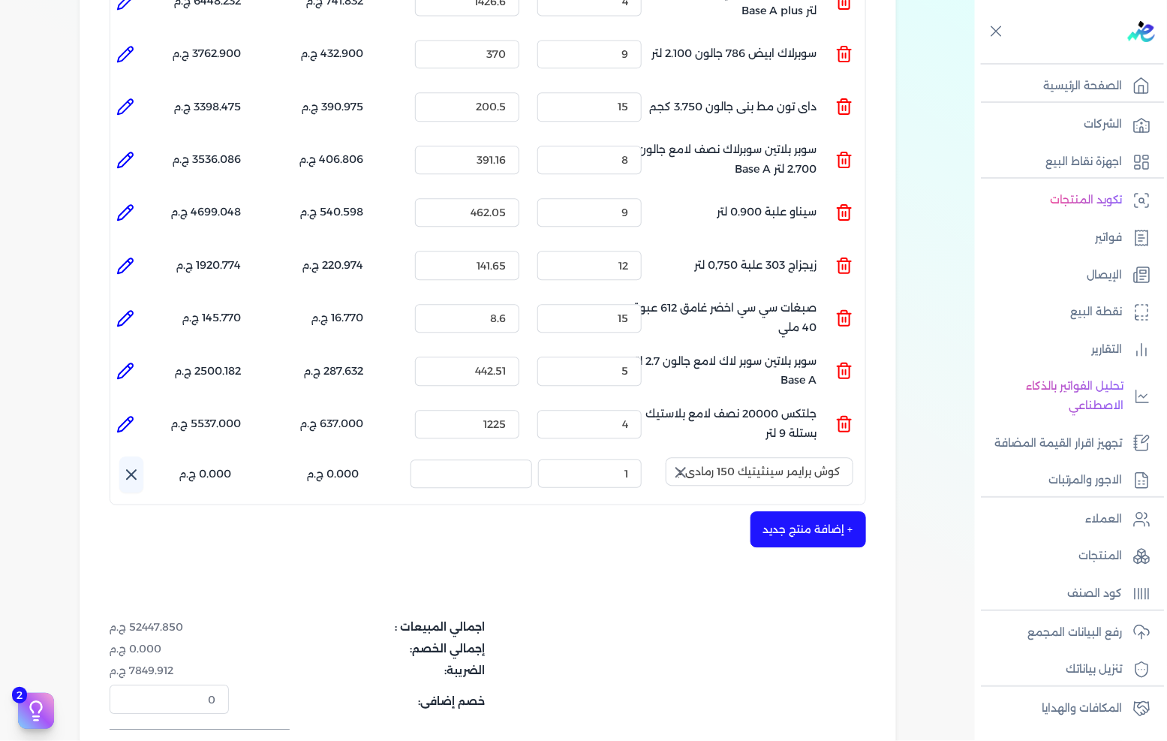
click at [690, 463] on icon "button" at bounding box center [681, 472] width 18 height 18
click at [758, 457] on input "text" at bounding box center [760, 471] width 188 height 29
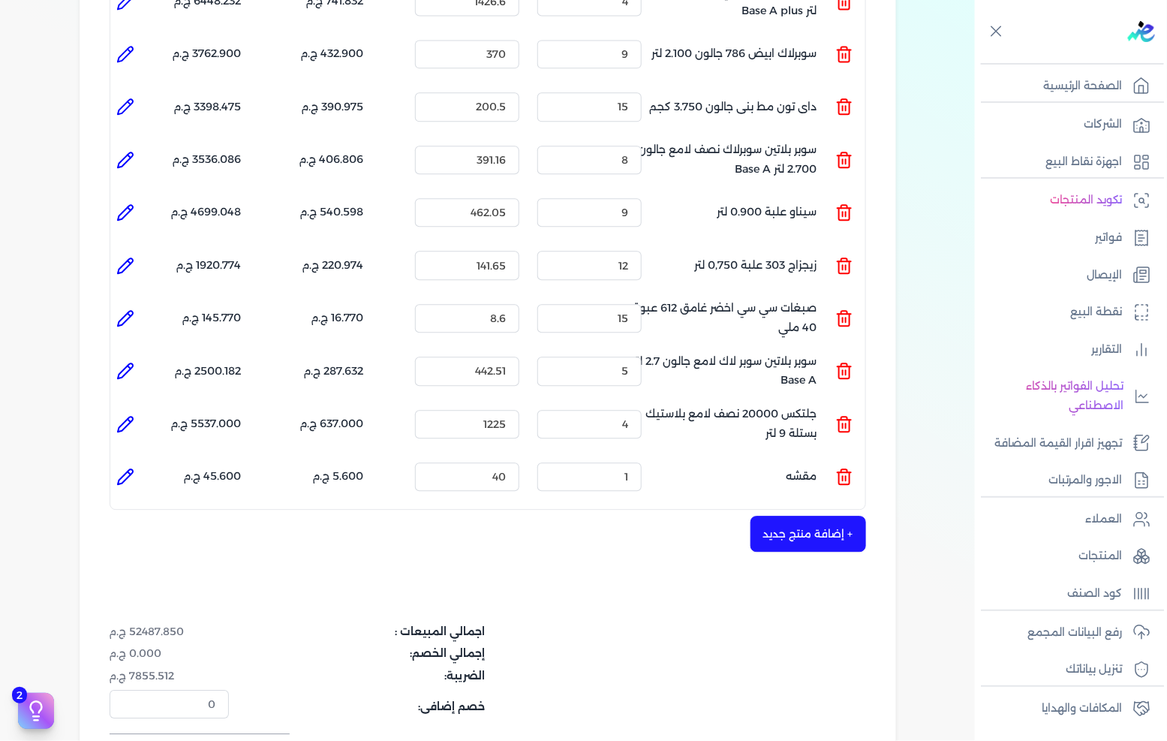
click at [844, 469] on icon at bounding box center [845, 470] width 6 height 3
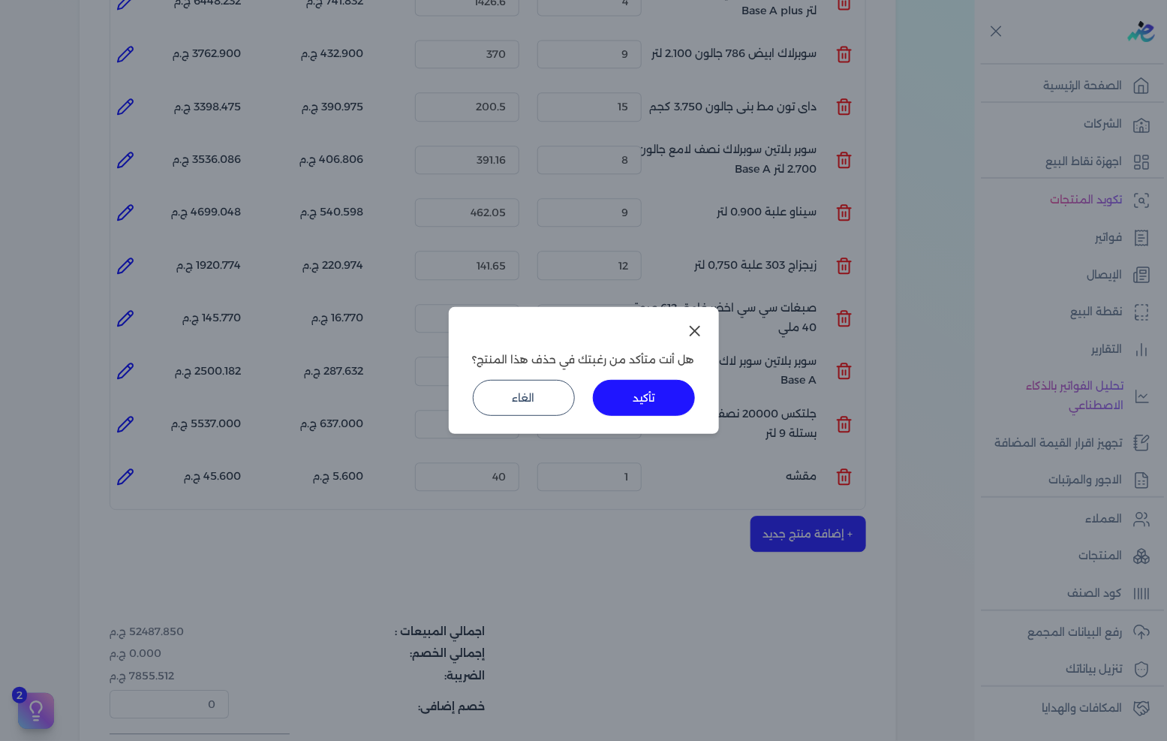
click at [659, 402] on button "تأكيد" at bounding box center [644, 398] width 102 height 36
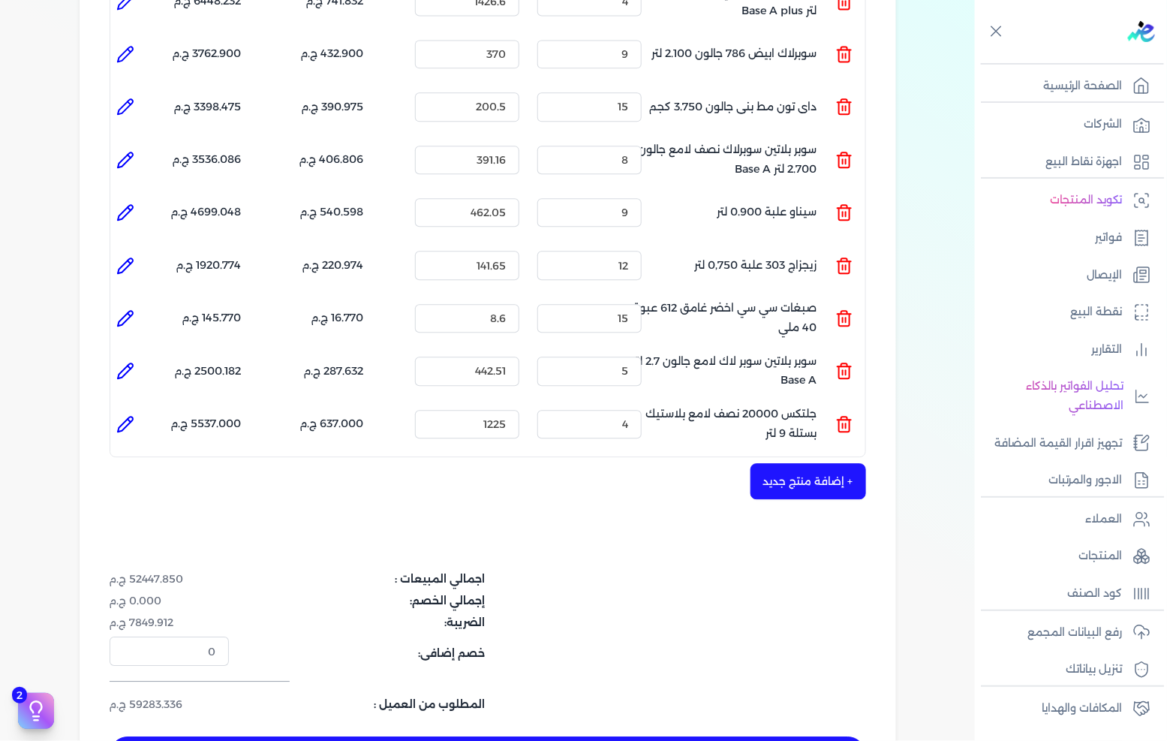
click at [808, 463] on button "+ إضافة منتج جديد" at bounding box center [809, 481] width 116 height 36
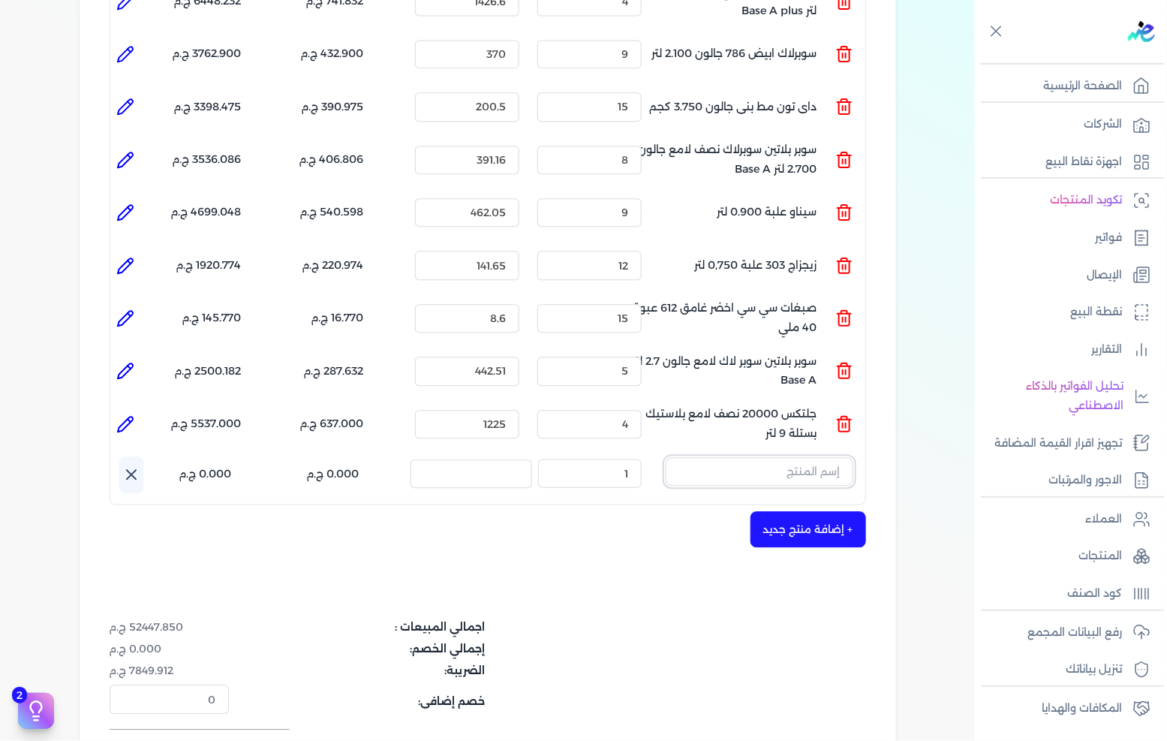
click at [812, 457] on input "text" at bounding box center [760, 471] width 188 height 29
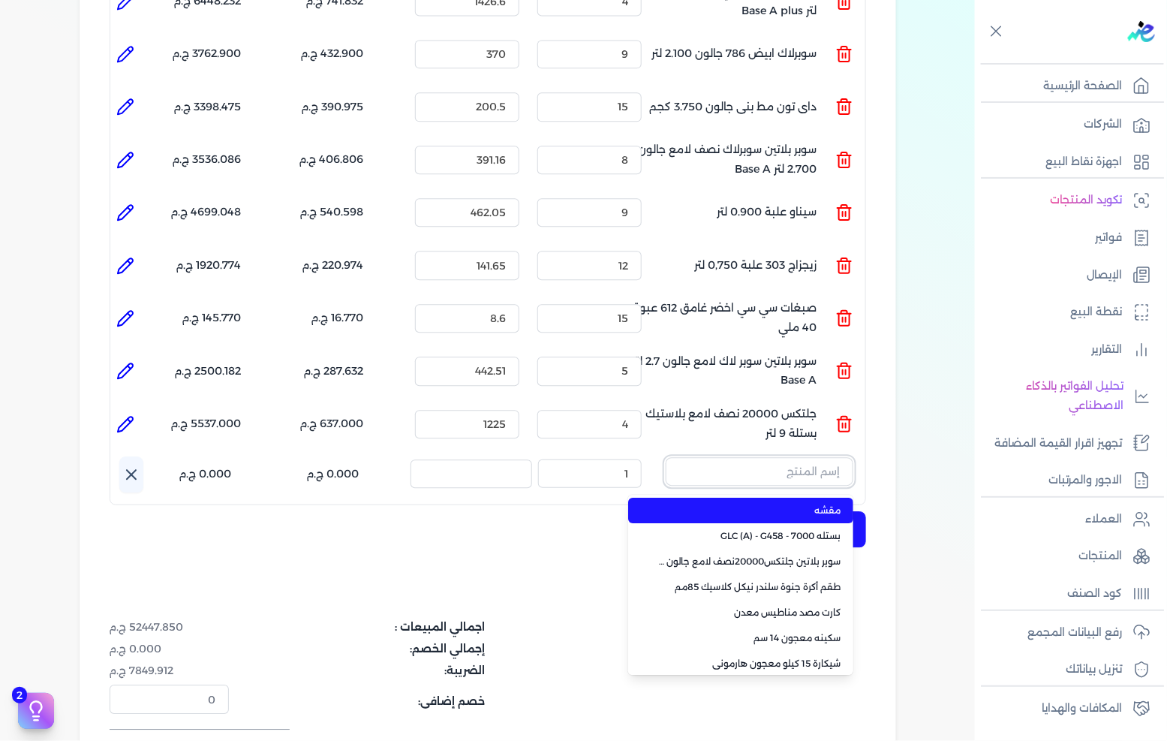
paste input "ايكون معجون حديد رمادي علبة 0.850 كجم"
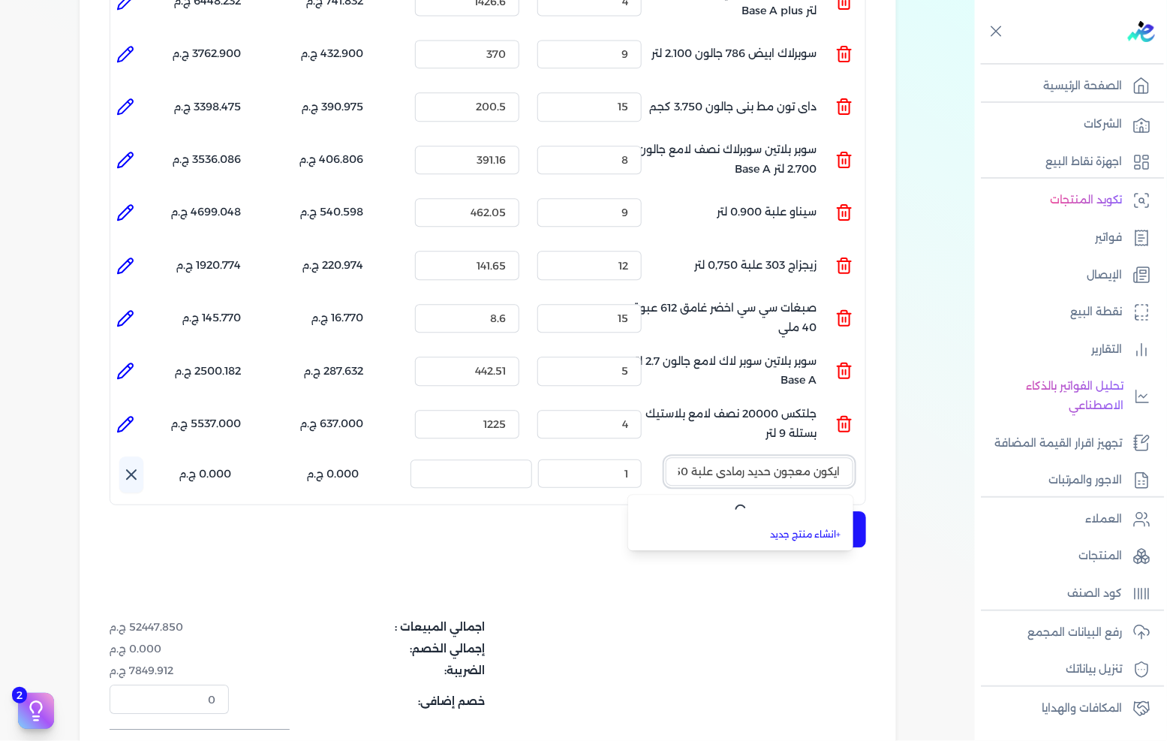
scroll to position [0, -41]
click at [799, 498] on li "جي ال سي ايكون معجون حديد رمادي علبة 0.850 كيلوغرام" at bounding box center [740, 511] width 225 height 26
drag, startPoint x: 605, startPoint y: 435, endPoint x: 667, endPoint y: 441, distance: 61.8
click at [667, 456] on div "اسم المنتج : جي ال سي ايكون معجون حديد رمادي علبة 0.850 كيلوغرام الكمية : 1 الس…" at bounding box center [492, 474] width 746 height 36
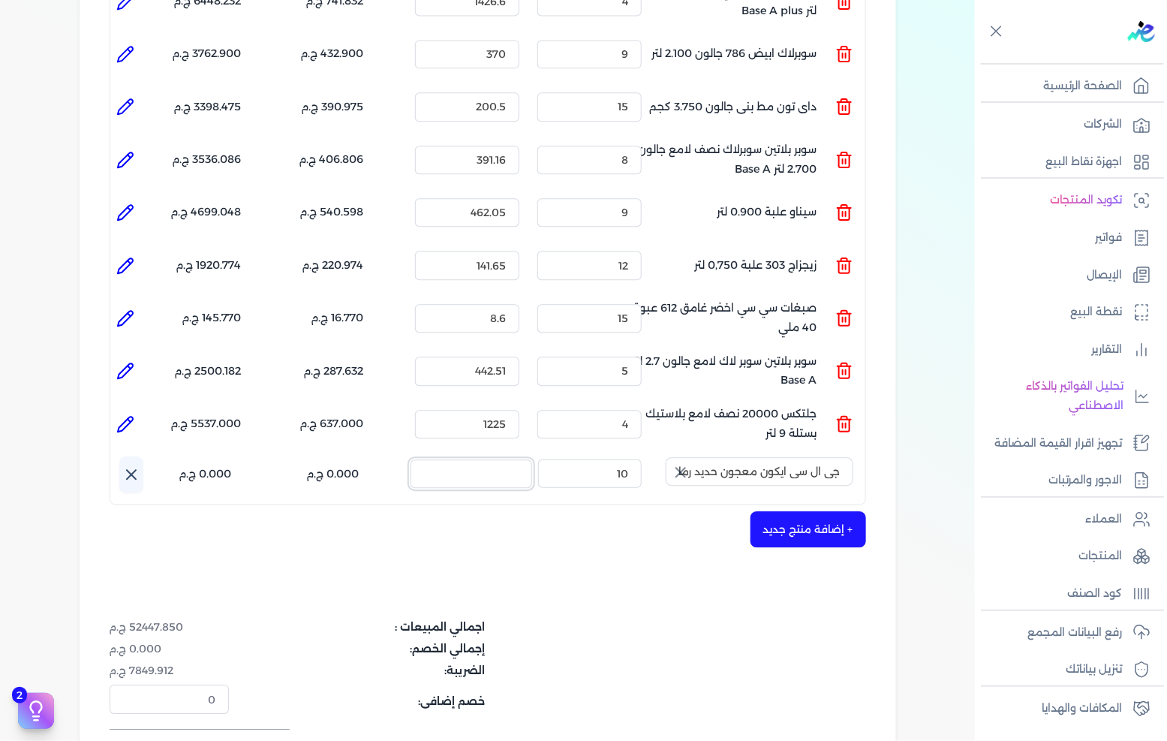
click at [495, 459] on input "السعر :" at bounding box center [472, 473] width 122 height 29
click at [131, 465] on icon at bounding box center [131, 474] width 18 height 18
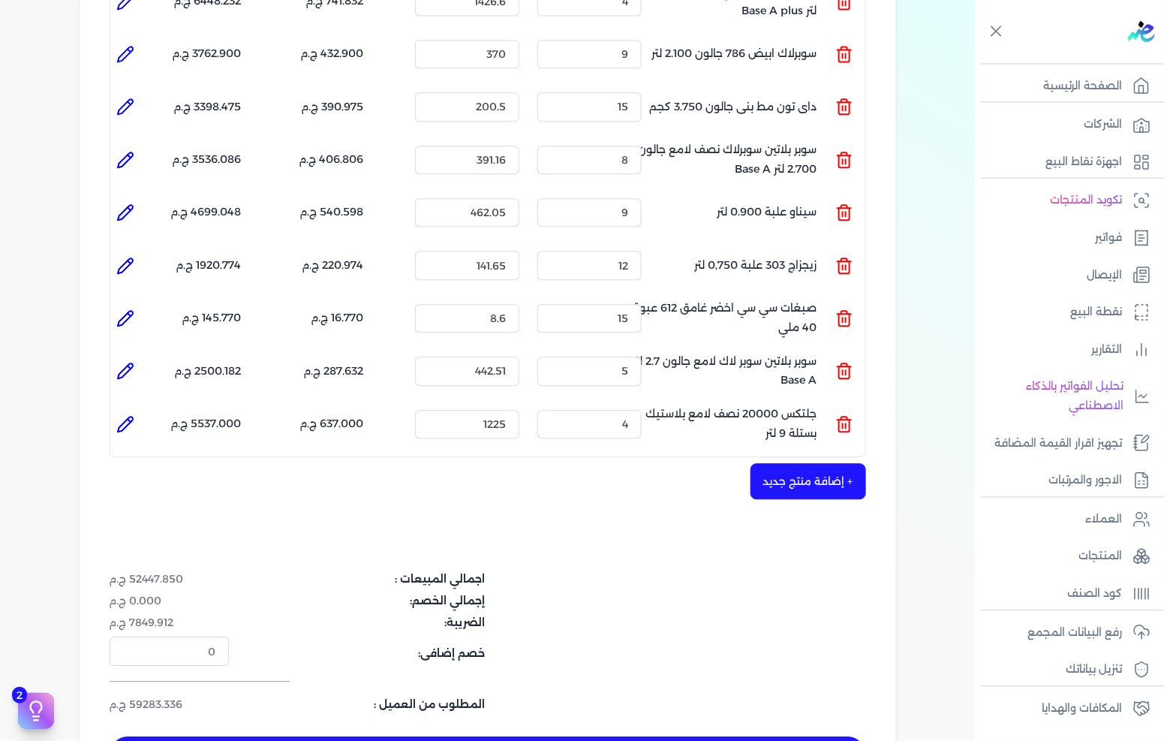
click at [773, 463] on button "+ إضافة منتج جديد" at bounding box center [809, 481] width 116 height 36
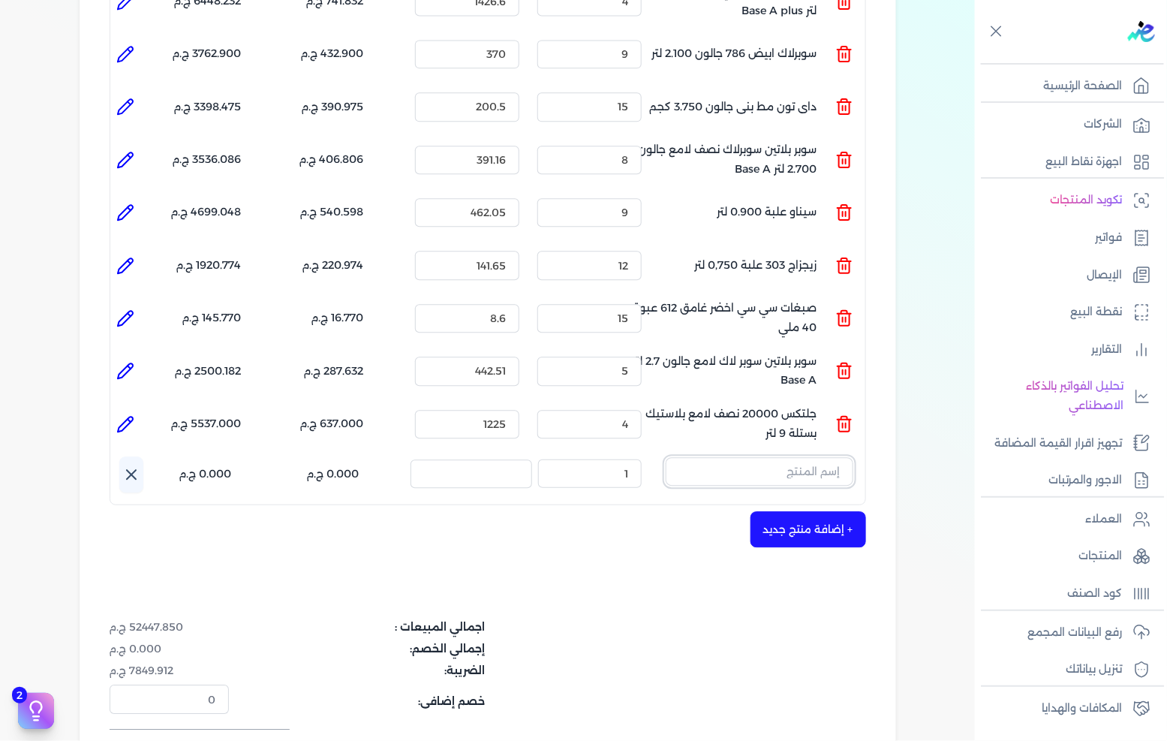
click at [808, 457] on input "text" at bounding box center [760, 471] width 188 height 29
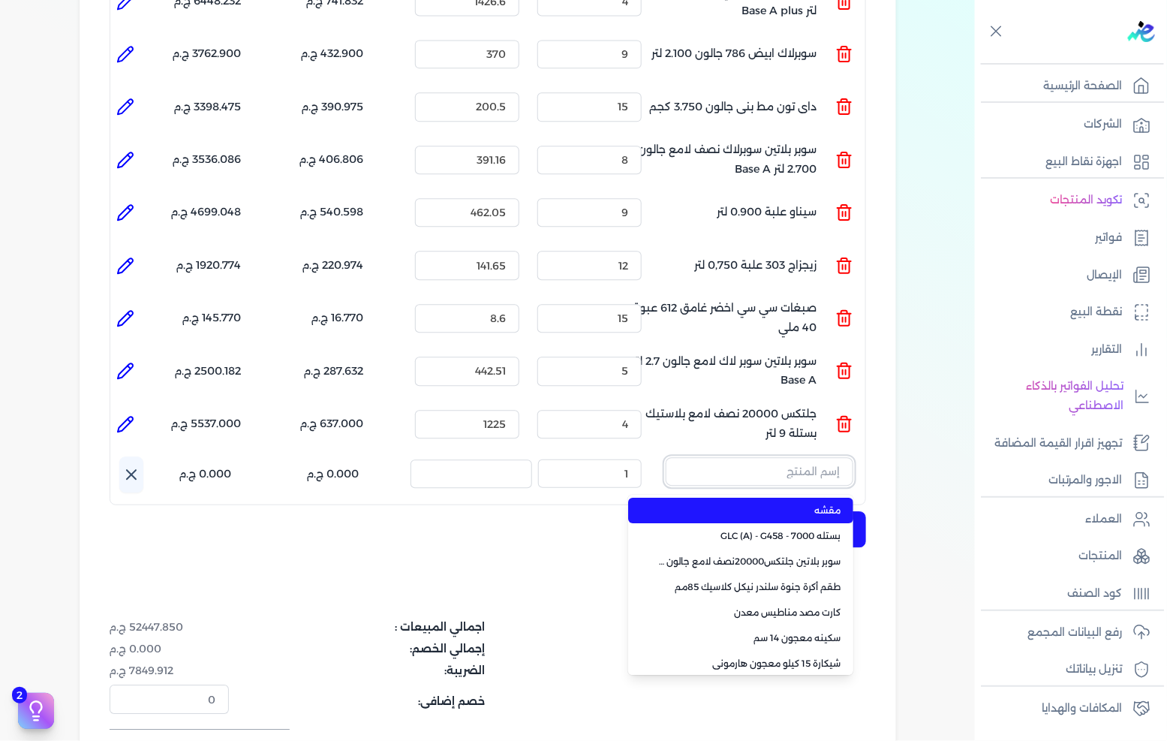
paste input "ورنيش بيور 1901 بستلة 9 لتر"
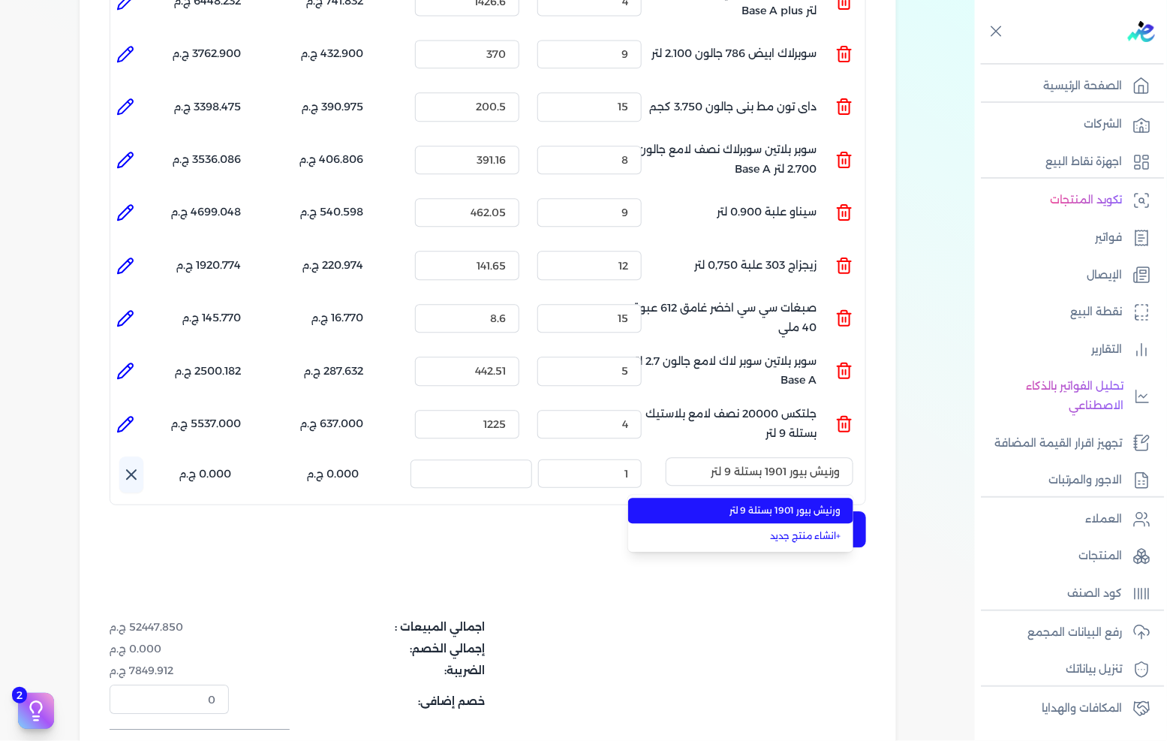
click at [794, 504] on span "ورنيش بيور 1901 بستلة 9 لتر" at bounding box center [749, 511] width 183 height 14
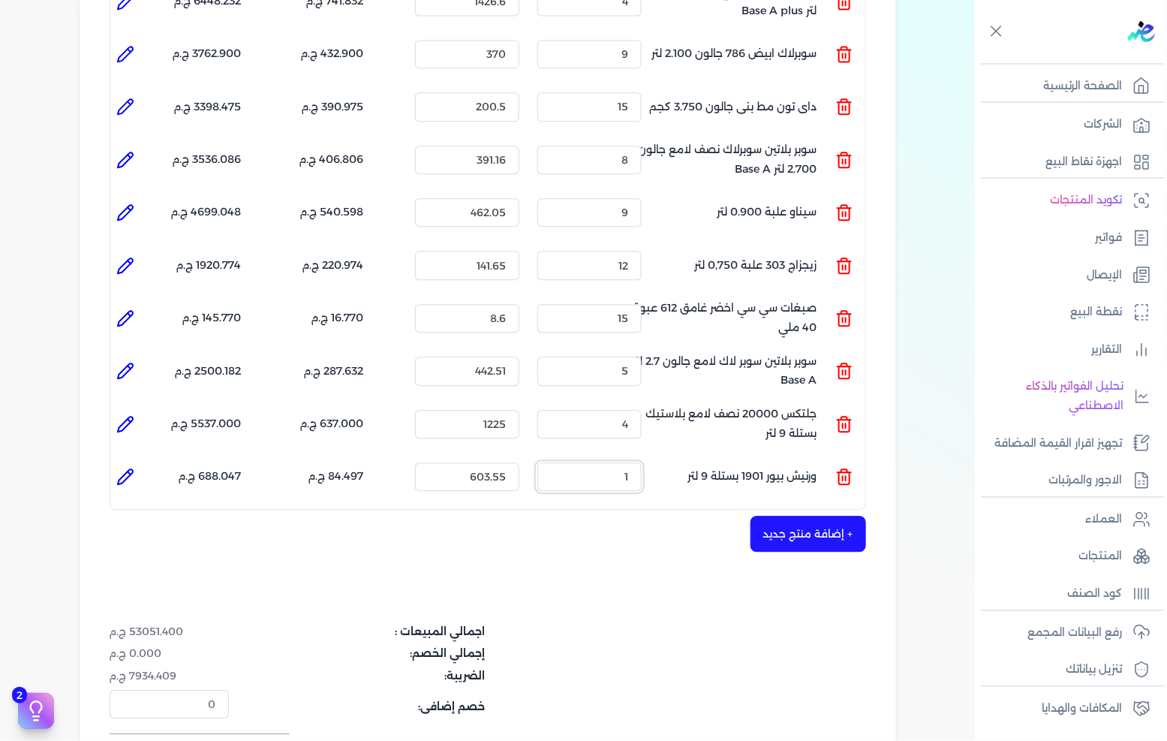
drag, startPoint x: 591, startPoint y: 444, endPoint x: 664, endPoint y: 446, distance: 73.6
click at [663, 456] on ul "المنتج : ورنيش بيور 1901 بستلة 9 لتر الكمية : 1 السعر : 603.55 الضريبه : 84.497…" at bounding box center [487, 476] width 755 height 41
drag, startPoint x: 598, startPoint y: 448, endPoint x: 668, endPoint y: 452, distance: 70.7
click at [668, 456] on ul "المنتج : ورنيش بيور 1901 بستلة 9 لتر الكمية : 6 السعر : 603.55 الضريبه : 506.98…" at bounding box center [487, 476] width 755 height 41
drag, startPoint x: 616, startPoint y: 450, endPoint x: 682, endPoint y: 448, distance: 65.4
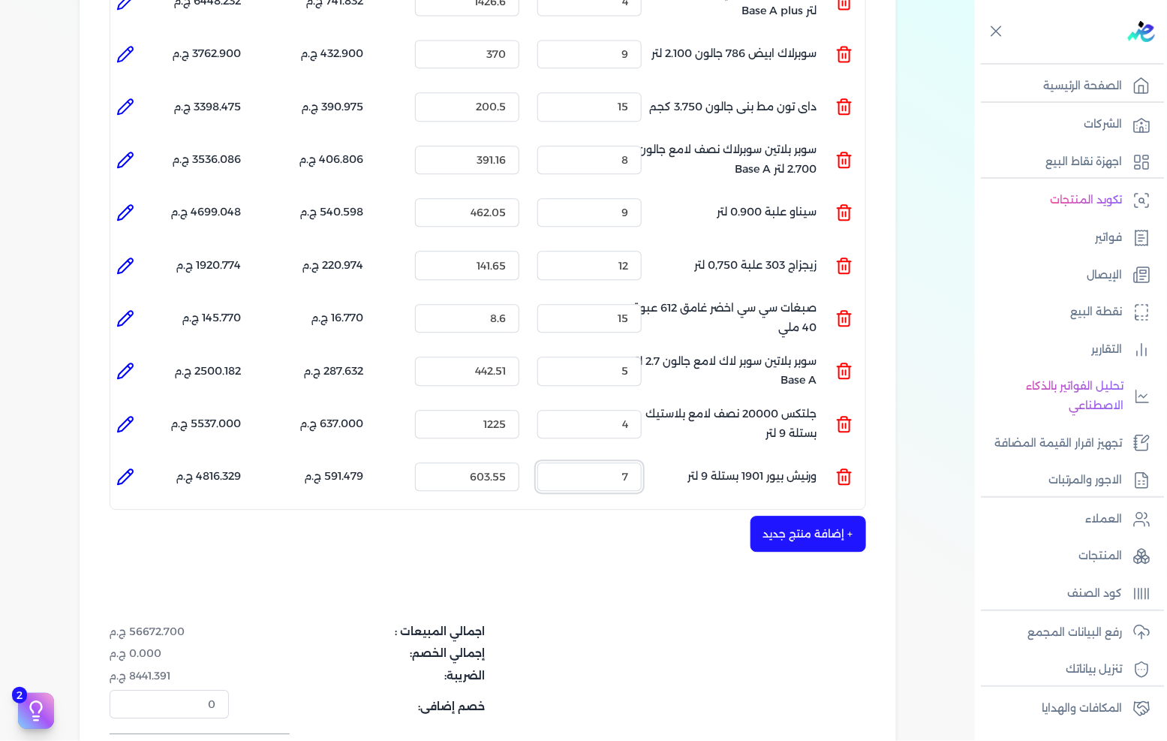
click at [682, 456] on ul "المنتج : ورنيش بيور 1901 بستلة 9 لتر الكمية : 7 السعر : 603.55 الضريبه : 591.47…" at bounding box center [487, 476] width 755 height 41
click at [607, 462] on input "7" at bounding box center [590, 476] width 104 height 29
click at [132, 468] on icon at bounding box center [125, 477] width 18 height 18
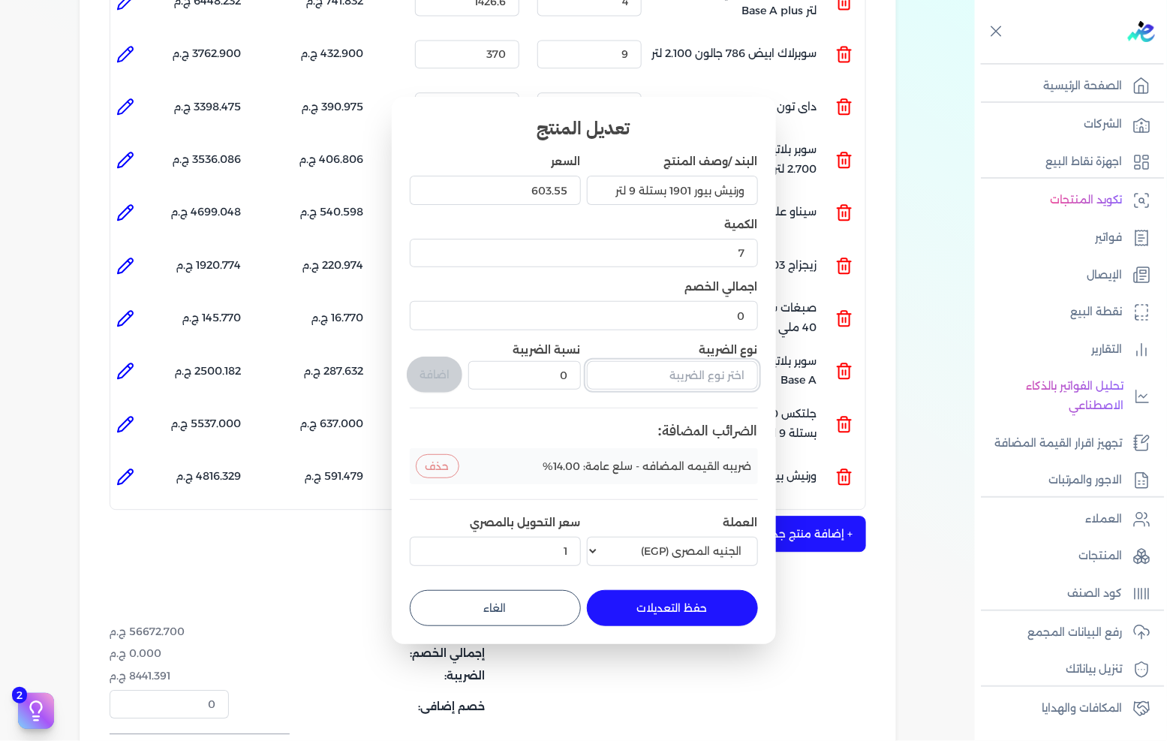
click at [681, 381] on input "text" at bounding box center [672, 375] width 171 height 29
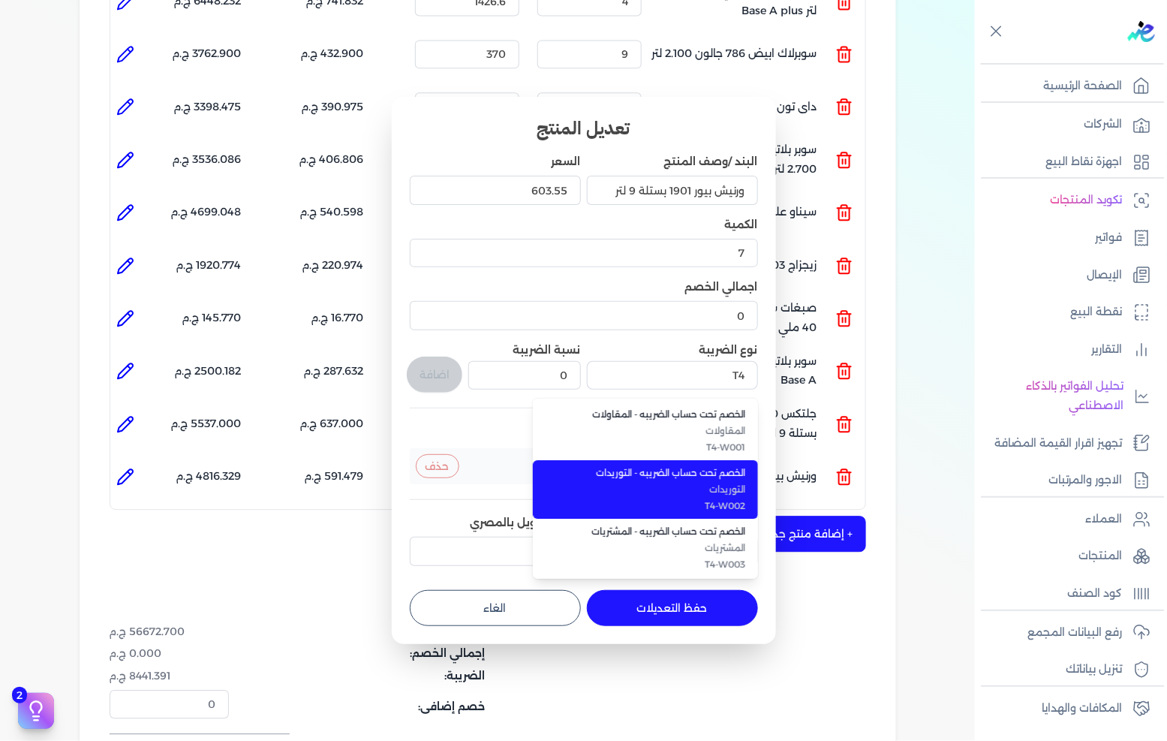
click at [670, 496] on span "التوريدات" at bounding box center [654, 490] width 183 height 14
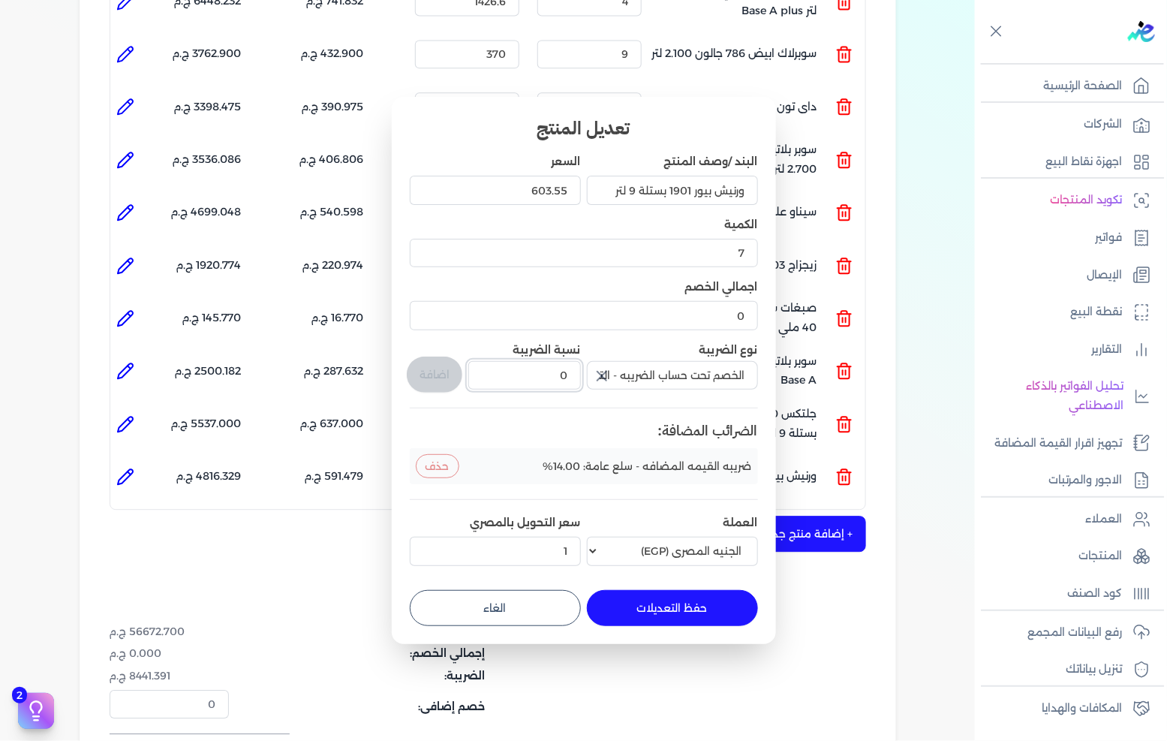
drag, startPoint x: 550, startPoint y: 372, endPoint x: 577, endPoint y: 374, distance: 26.4
click at [577, 374] on input "0" at bounding box center [524, 375] width 112 height 29
click at [424, 369] on button "اضافة" at bounding box center [435, 375] width 56 height 36
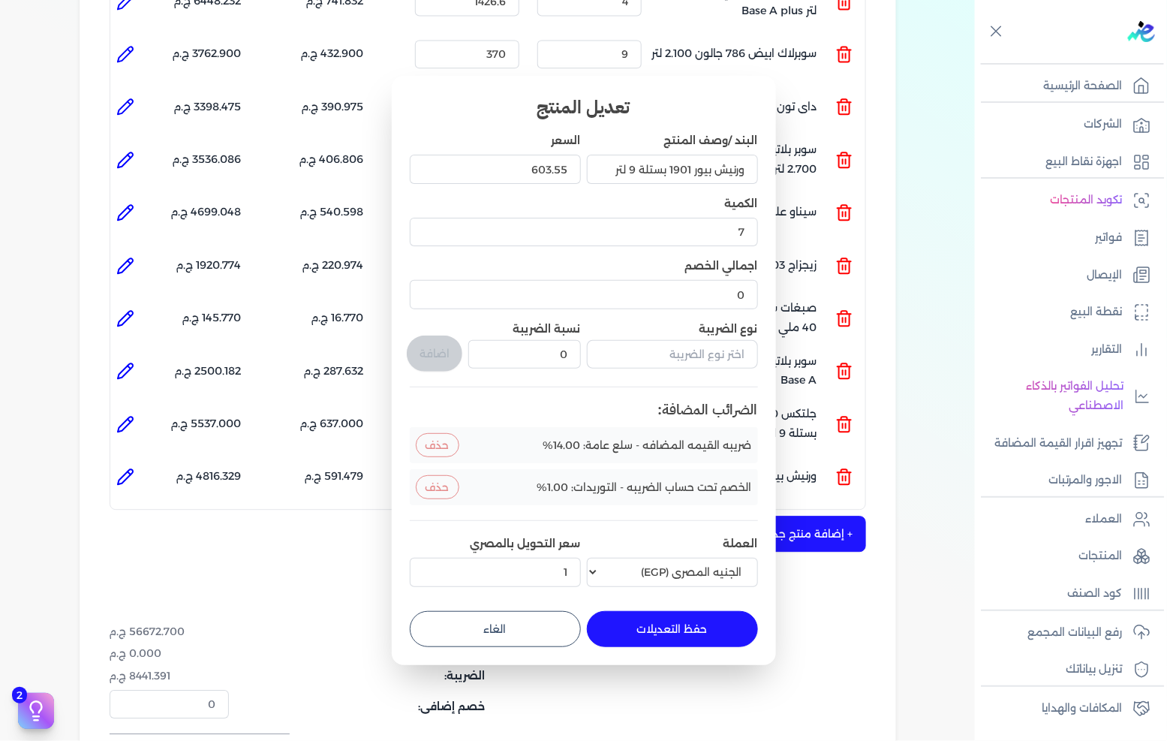
click at [634, 622] on button "حفظ التعديلات" at bounding box center [672, 629] width 171 height 36
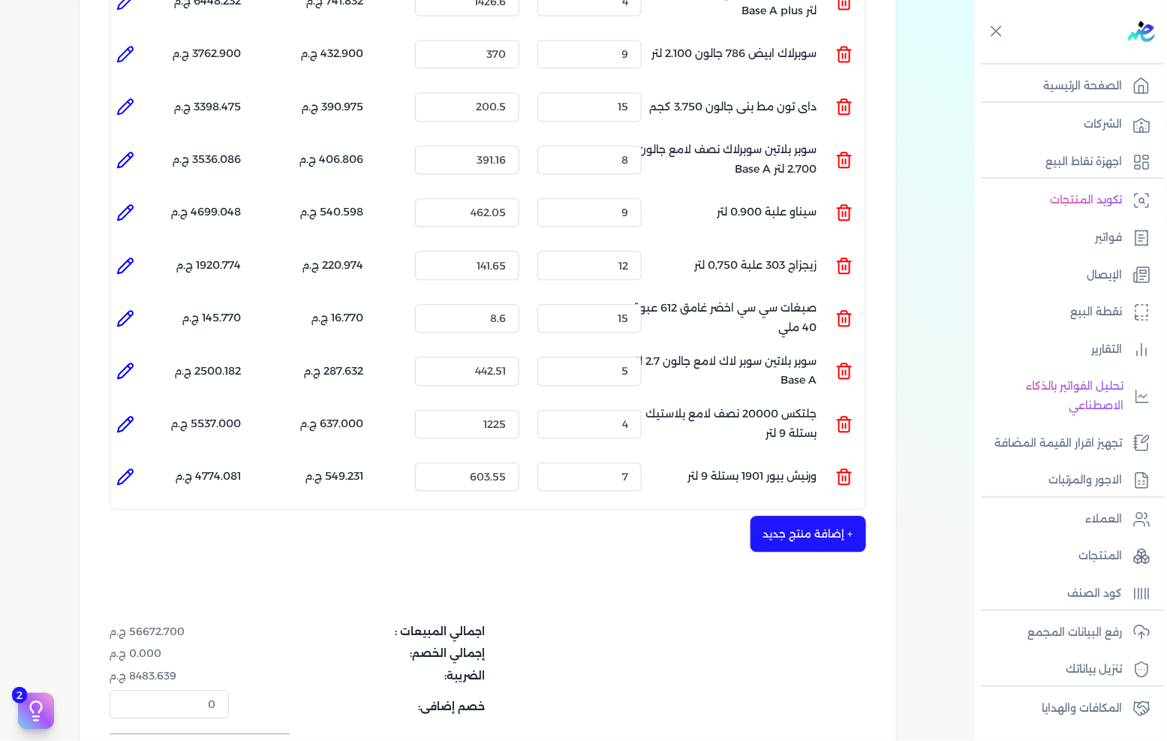
click at [798, 516] on button "+ إضافة منتج جديد" at bounding box center [809, 534] width 116 height 36
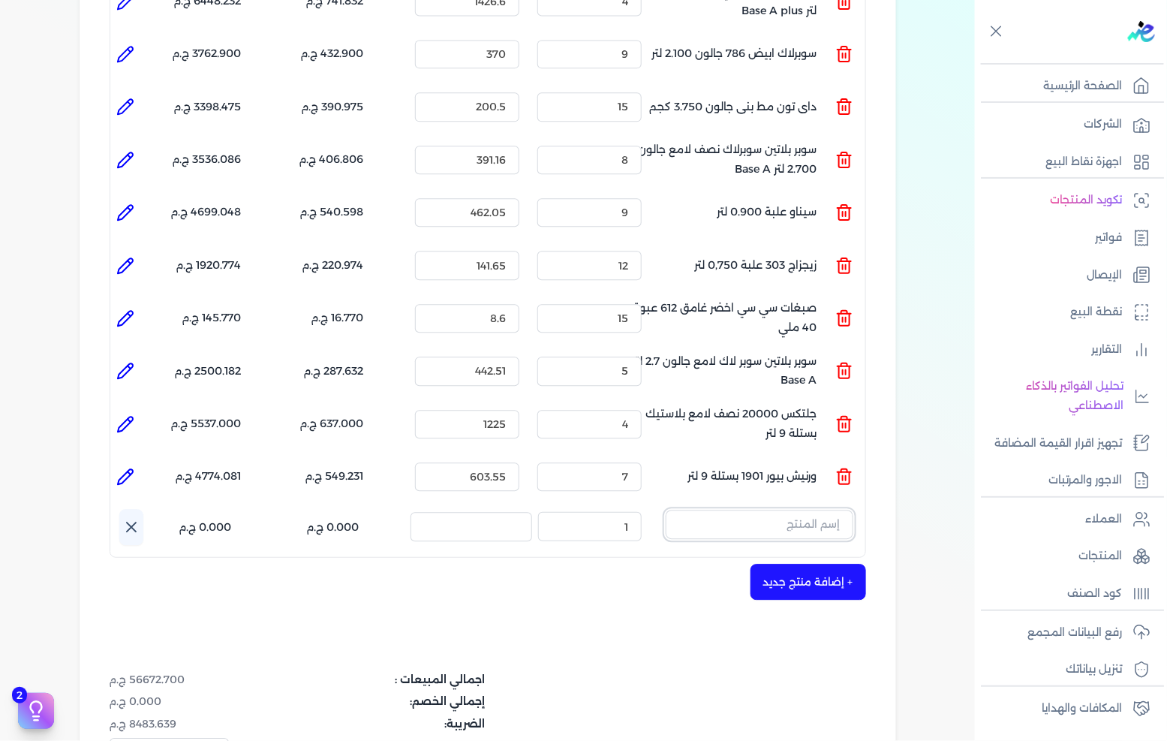
drag, startPoint x: 798, startPoint y: 497, endPoint x: 788, endPoint y: 497, distance: 9.8
click at [788, 510] on input "text" at bounding box center [760, 524] width 188 height 29
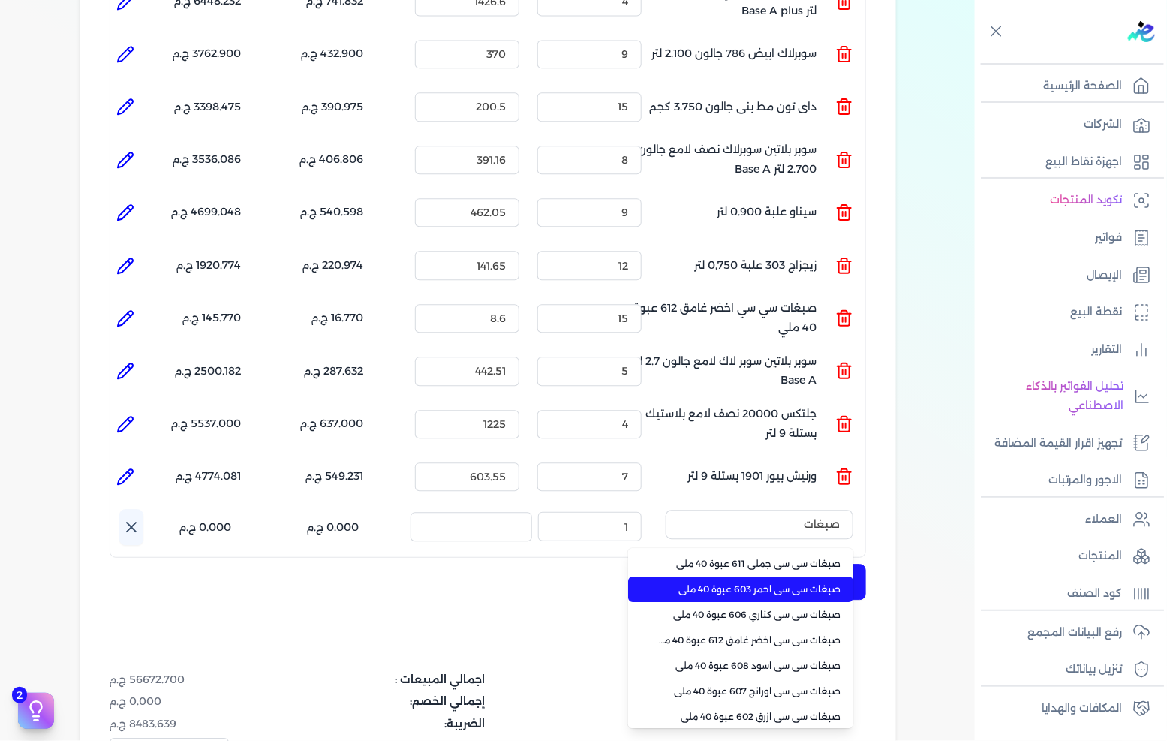
click at [761, 583] on span "صبغات سي سي احمر 603 عبوة 40 ملي" at bounding box center [749, 590] width 183 height 14
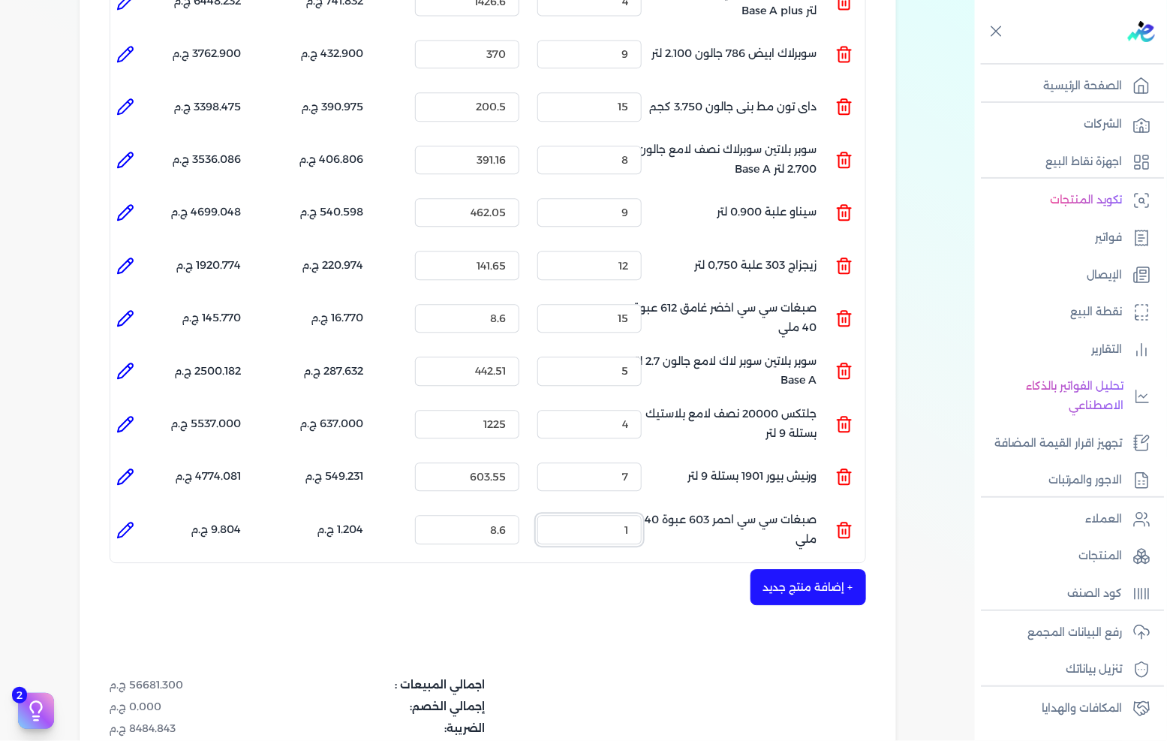
drag, startPoint x: 604, startPoint y: 498, endPoint x: 656, endPoint y: 511, distance: 54.3
click at [656, 511] on ul "المنتج : صبغات سي سي احمر 603 عبوة 40 ملي الكمية : 1 السعر : 8.6 الضريبه : 1.20…" at bounding box center [487, 529] width 755 height 41
drag, startPoint x: 618, startPoint y: 500, endPoint x: 643, endPoint y: 501, distance: 25.6
click at [642, 515] on input "15" at bounding box center [590, 529] width 104 height 29
drag, startPoint x: 624, startPoint y: 498, endPoint x: 651, endPoint y: 504, distance: 27.7
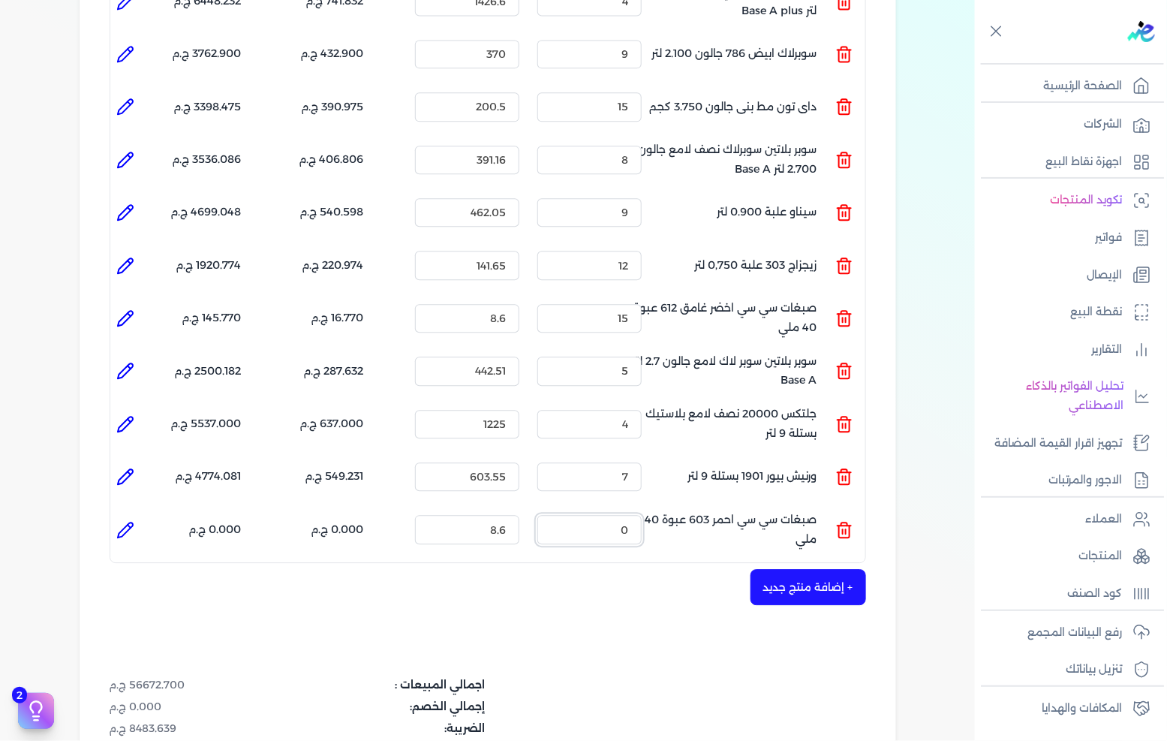
click at [651, 509] on ul "المنتج : صبغات سي سي احمر 603 عبوة 40 ملي الكمية : 0 السعر : 8.6 الضريبه : 0.00…" at bounding box center [487, 529] width 755 height 41
drag, startPoint x: 605, startPoint y: 501, endPoint x: 651, endPoint y: 499, distance: 45.8
click at [646, 509] on div "الكمية : 10" at bounding box center [590, 529] width 116 height 41
click at [117, 515] on li at bounding box center [125, 530] width 30 height 30
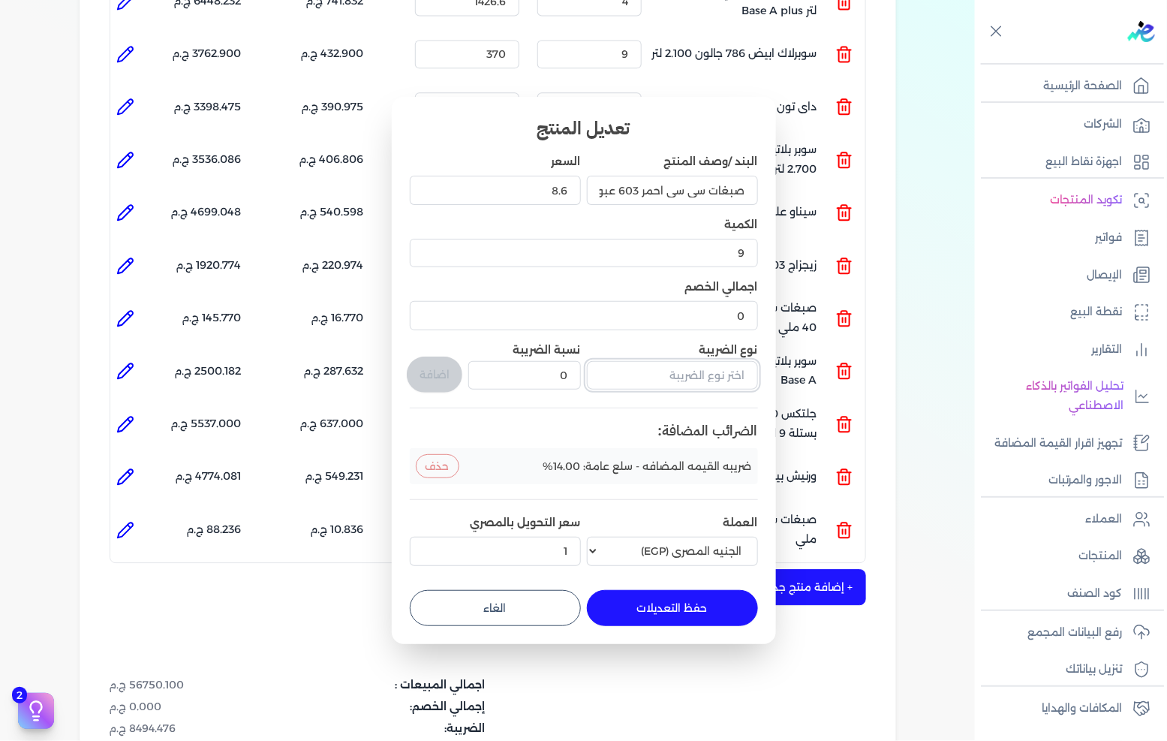
click at [703, 376] on input "text" at bounding box center [672, 375] width 171 height 29
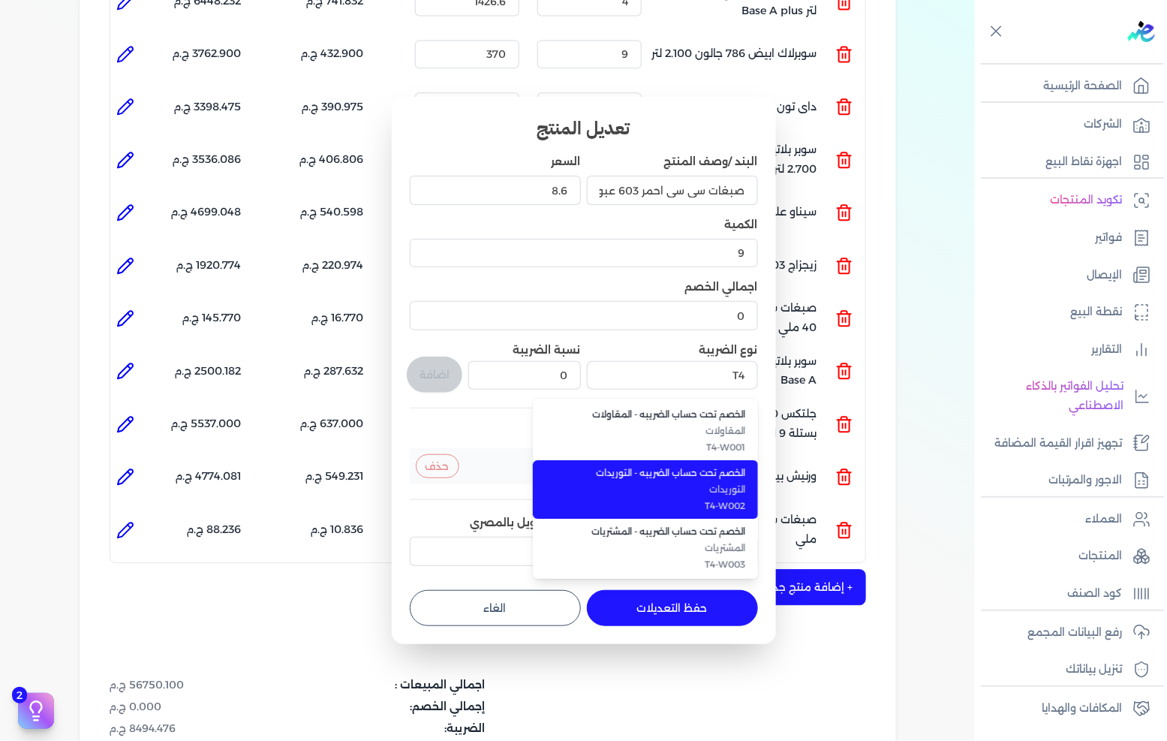
click at [685, 483] on span "التوريدات" at bounding box center [654, 490] width 183 height 14
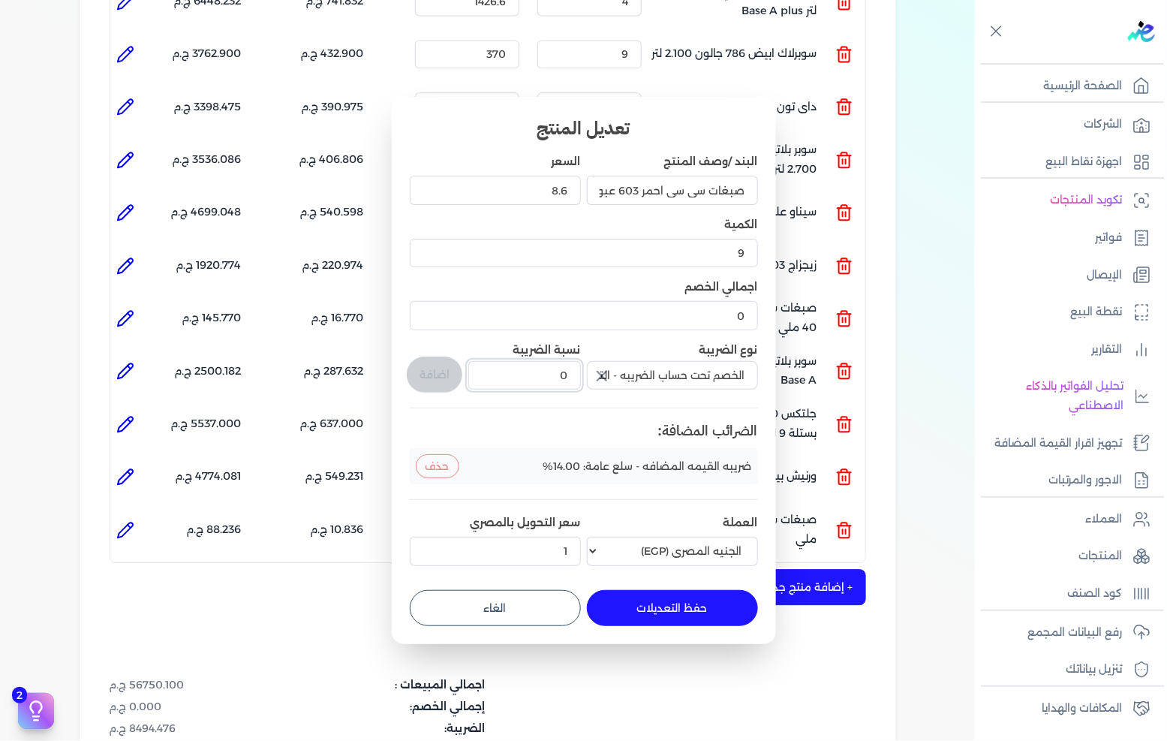
drag, startPoint x: 516, startPoint y: 381, endPoint x: 616, endPoint y: 370, distance: 100.4
click at [616, 370] on div "البند /وصف المنتج صبغات سي سي احمر 603 عبوة 40 ملي السعر 8.6 الكمية 9 اجمالي ال…" at bounding box center [584, 362] width 348 height 417
click at [454, 363] on button "اضافة" at bounding box center [435, 375] width 56 height 36
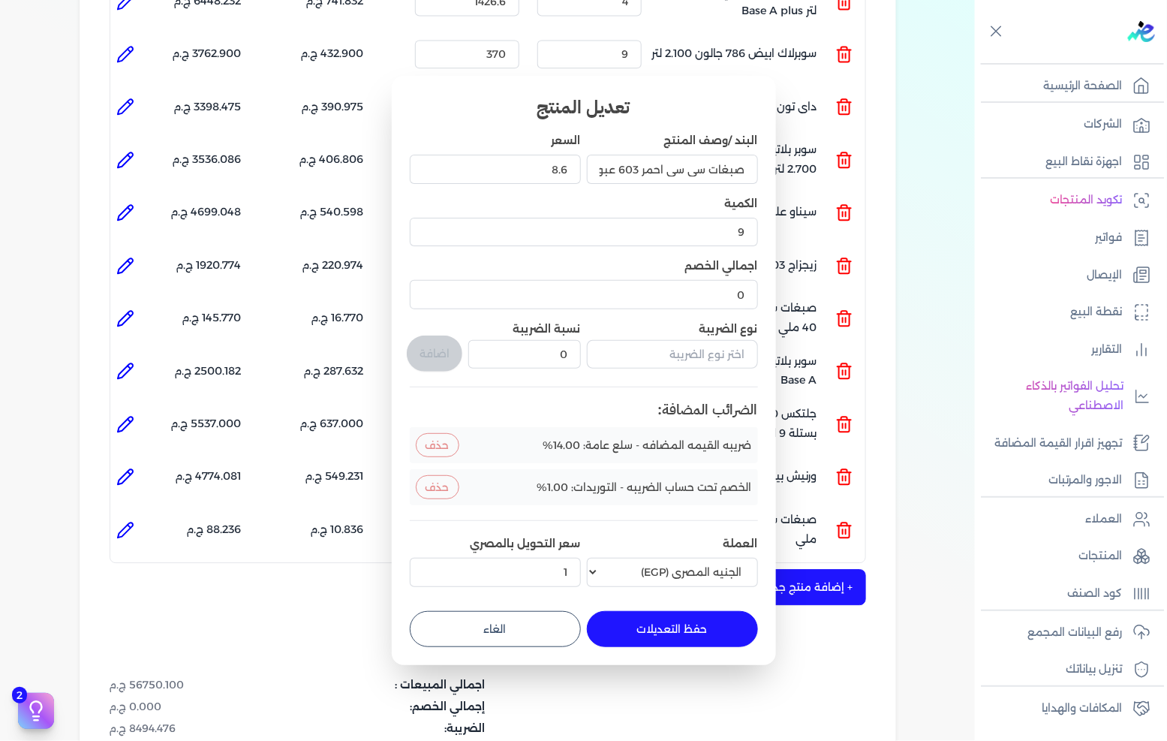
click at [709, 637] on button "حفظ التعديلات" at bounding box center [672, 629] width 171 height 36
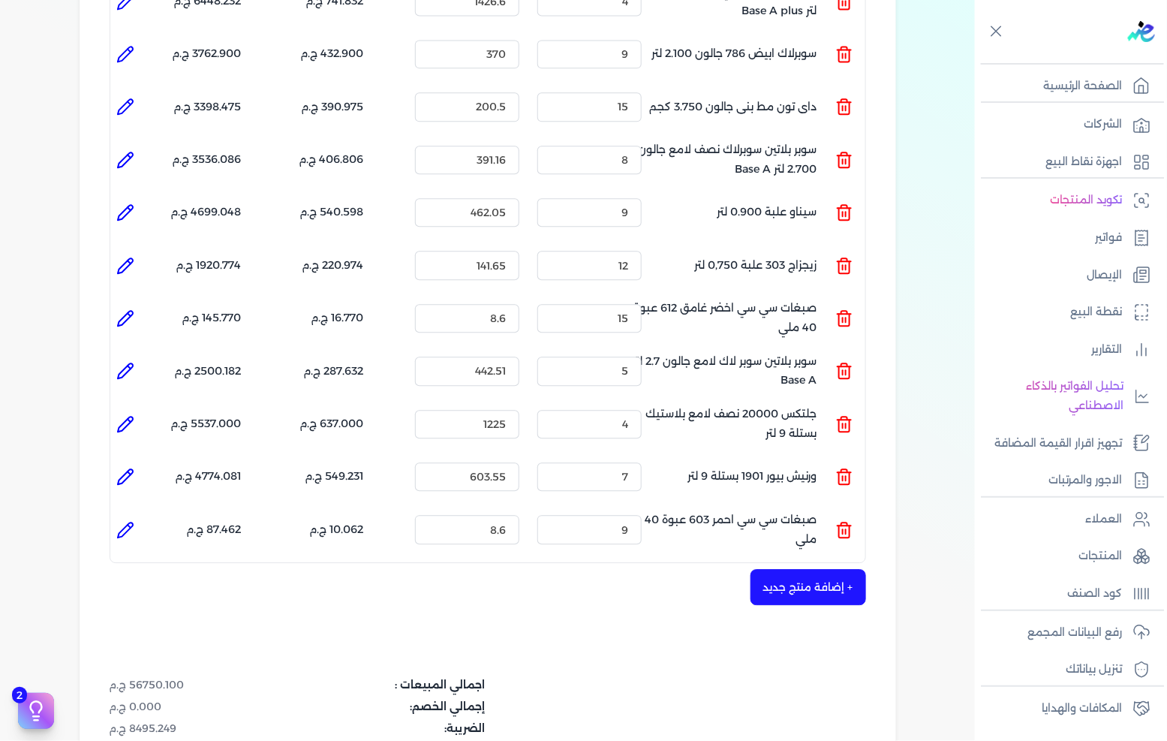
click at [128, 468] on icon at bounding box center [125, 477] width 18 height 18
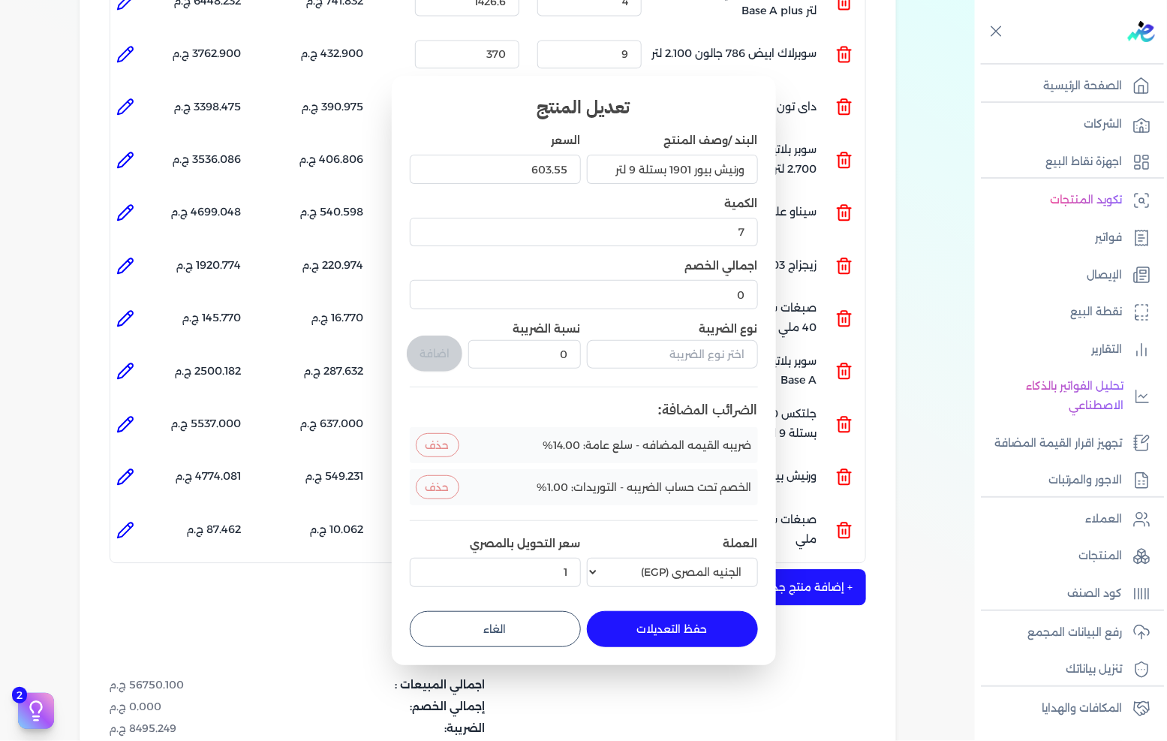
click at [546, 616] on button "الغاء" at bounding box center [495, 629] width 171 height 36
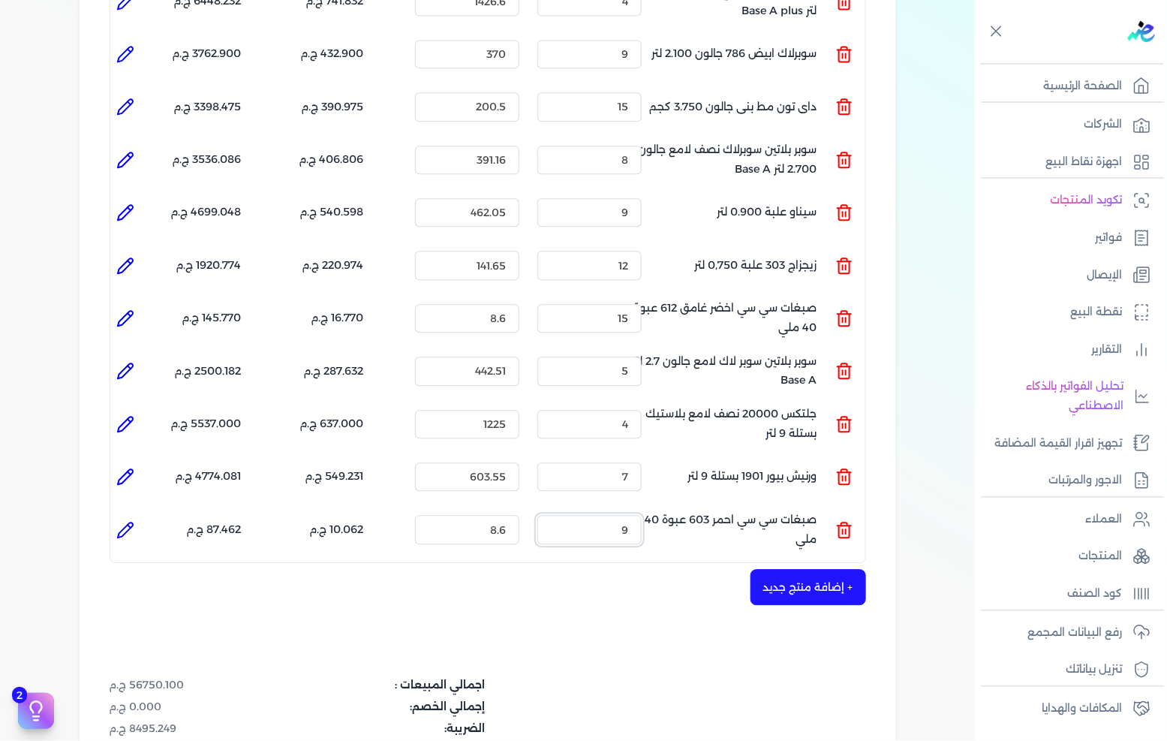
drag, startPoint x: 612, startPoint y: 495, endPoint x: 625, endPoint y: 496, distance: 13.5
click at [625, 515] on input "9" at bounding box center [590, 529] width 104 height 29
drag, startPoint x: 617, startPoint y: 501, endPoint x: 636, endPoint y: 501, distance: 18.8
click at [631, 515] on input "9" at bounding box center [590, 529] width 104 height 29
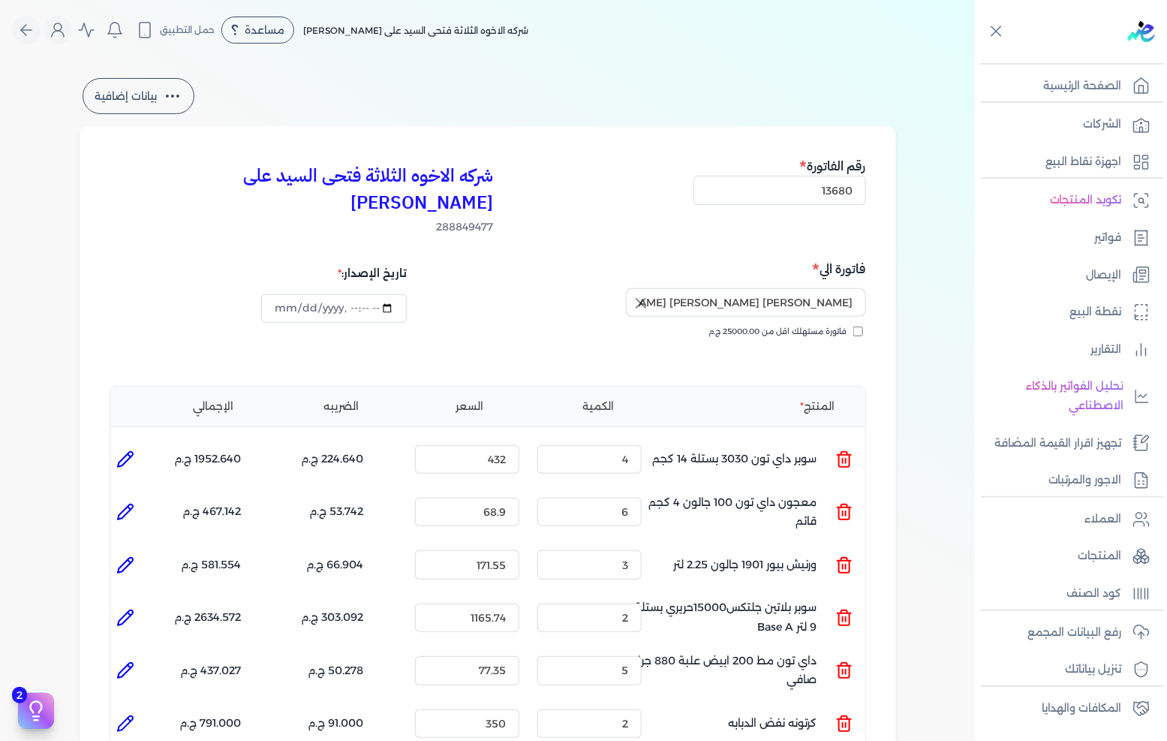
click at [134, 450] on icon at bounding box center [125, 459] width 18 height 18
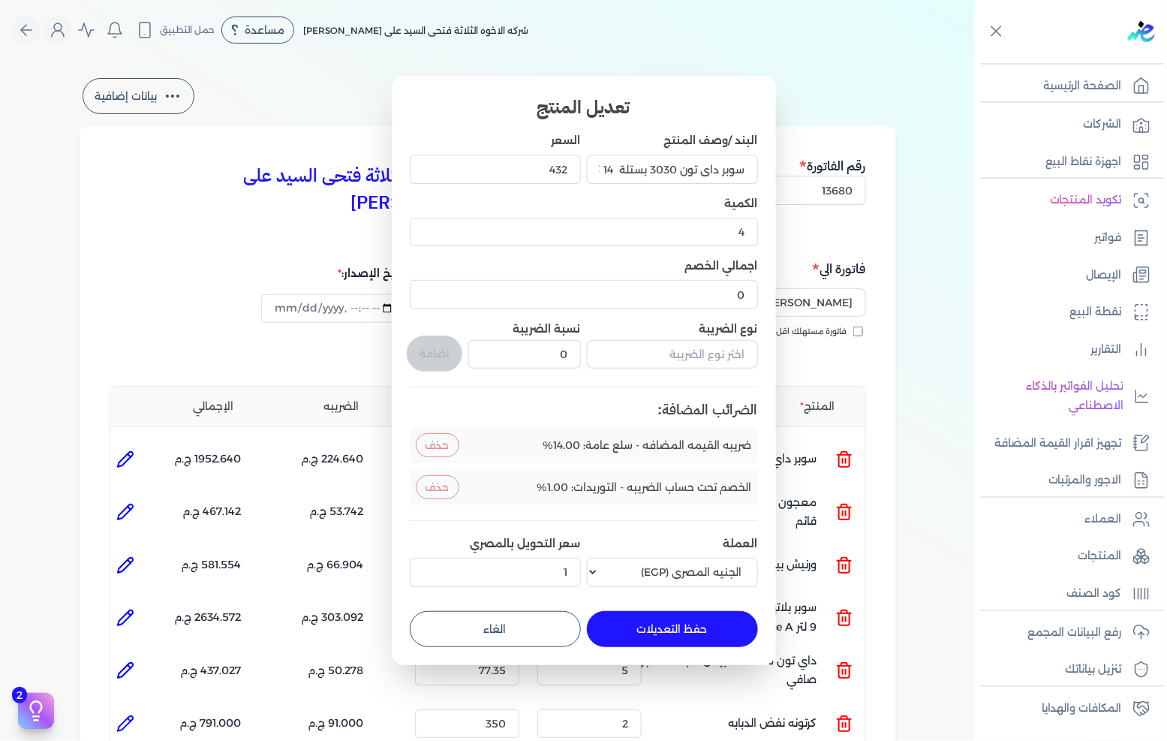
drag, startPoint x: 544, startPoint y: 614, endPoint x: 486, endPoint y: 603, distance: 59.6
click at [544, 616] on button "الغاء" at bounding box center [495, 629] width 171 height 36
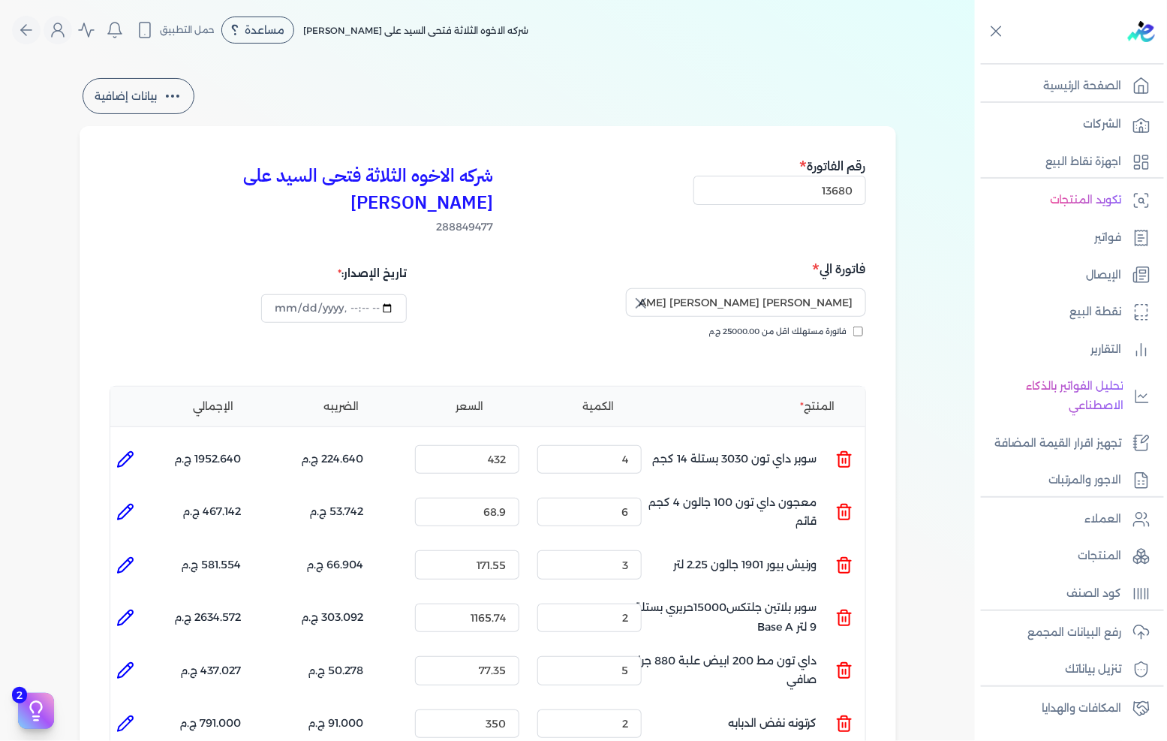
click at [124, 503] on icon at bounding box center [125, 512] width 18 height 18
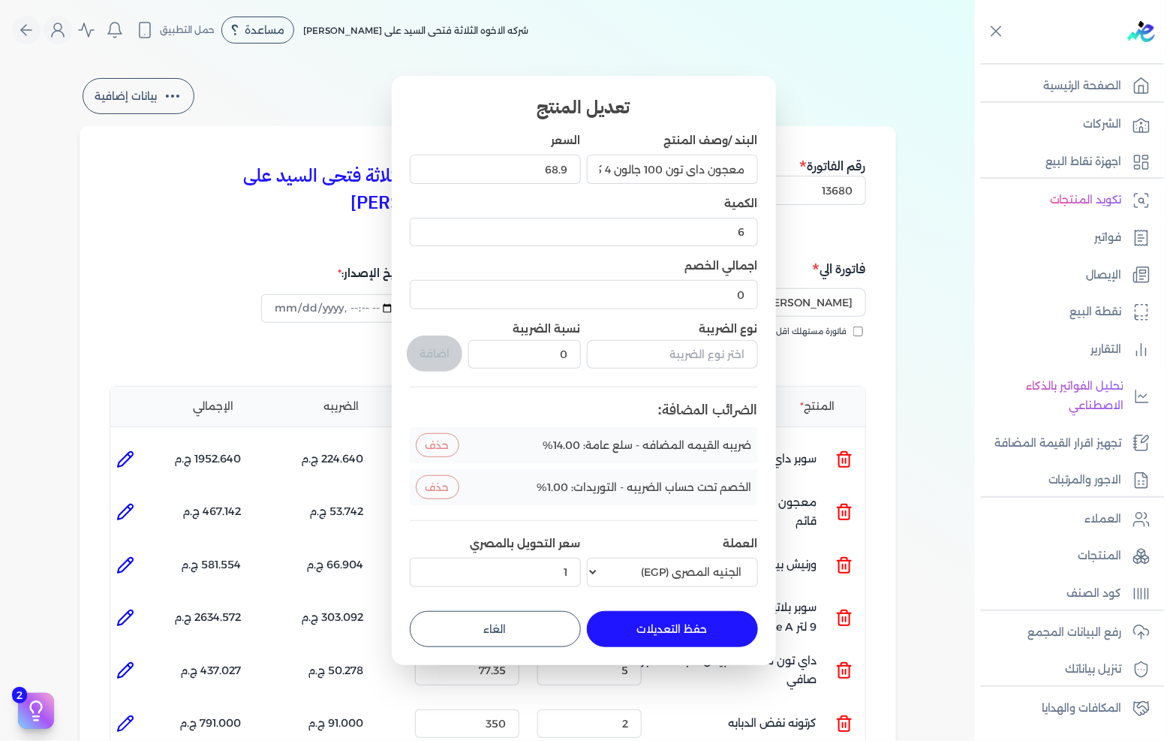
click at [533, 616] on button "الغاء" at bounding box center [495, 629] width 171 height 36
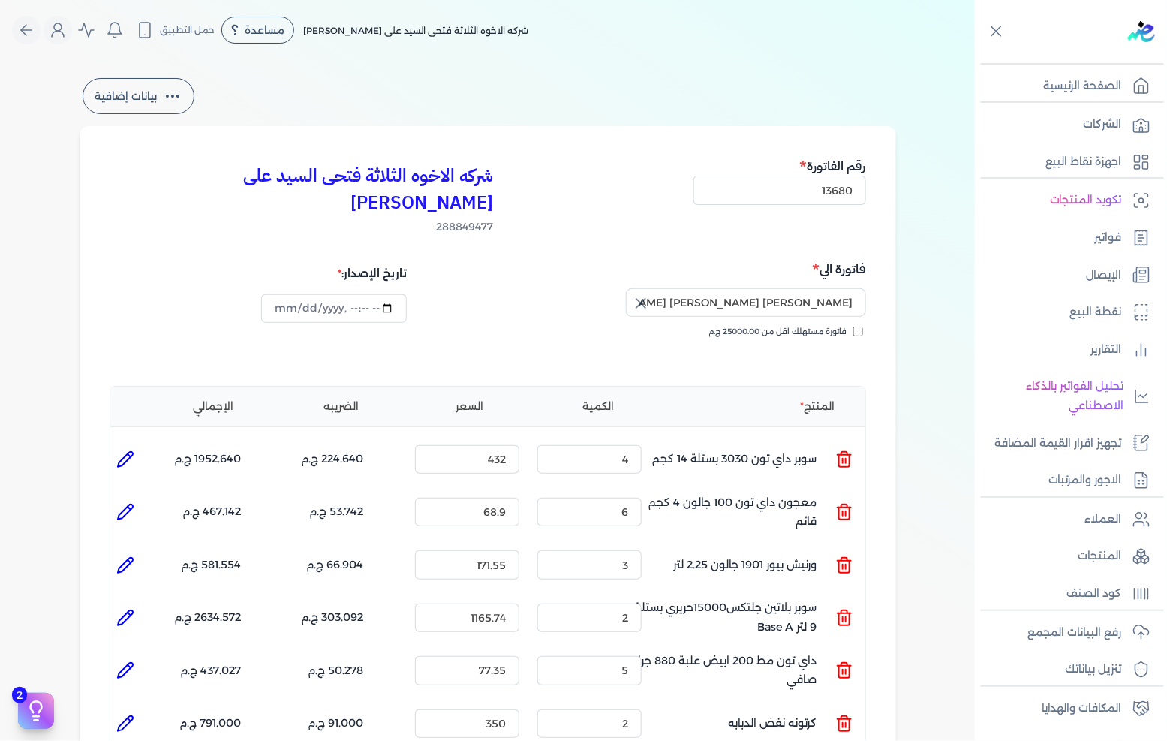
click at [126, 558] on icon at bounding box center [125, 565] width 15 height 15
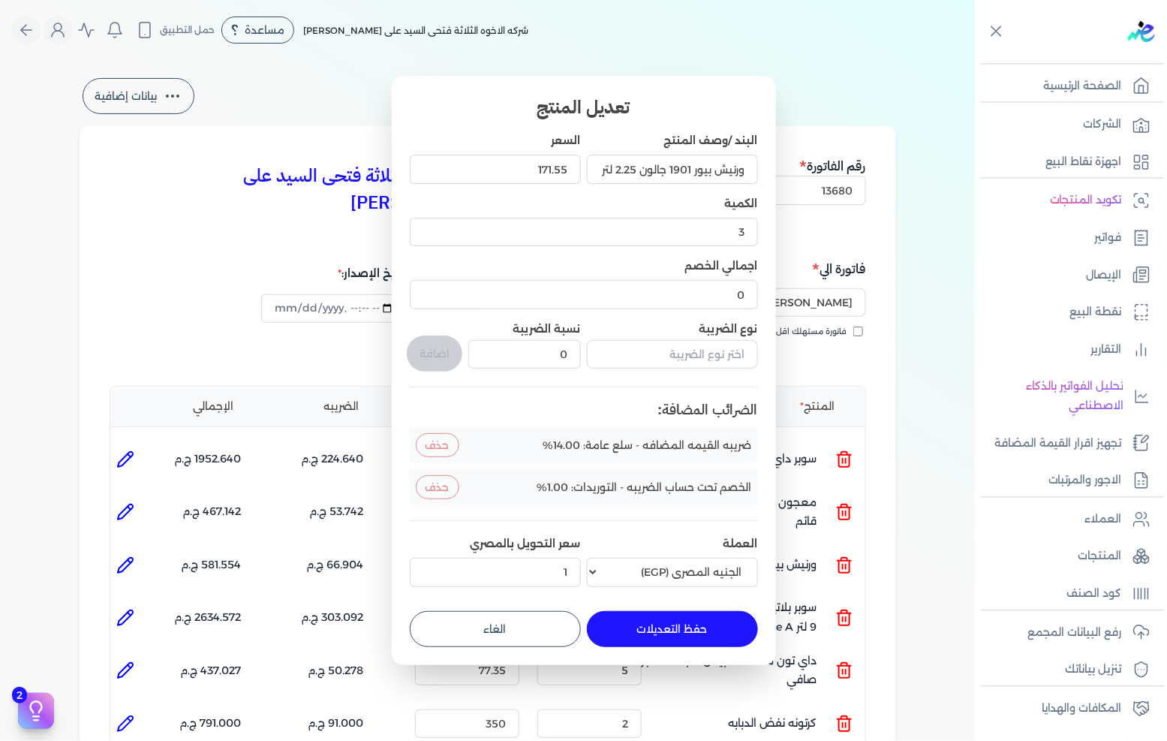
drag, startPoint x: 505, startPoint y: 646, endPoint x: 498, endPoint y: 646, distance: 7.5
click at [504, 646] on button "الغاء" at bounding box center [495, 629] width 171 height 36
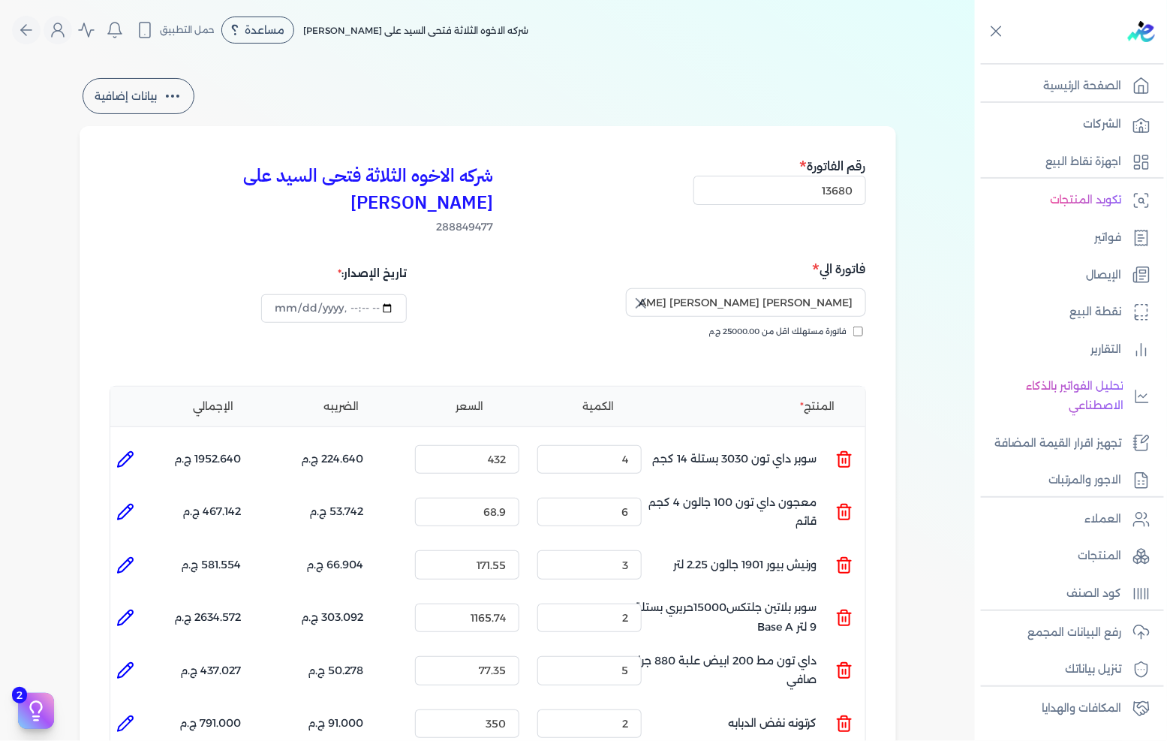
click at [122, 609] on icon at bounding box center [125, 618] width 18 height 18
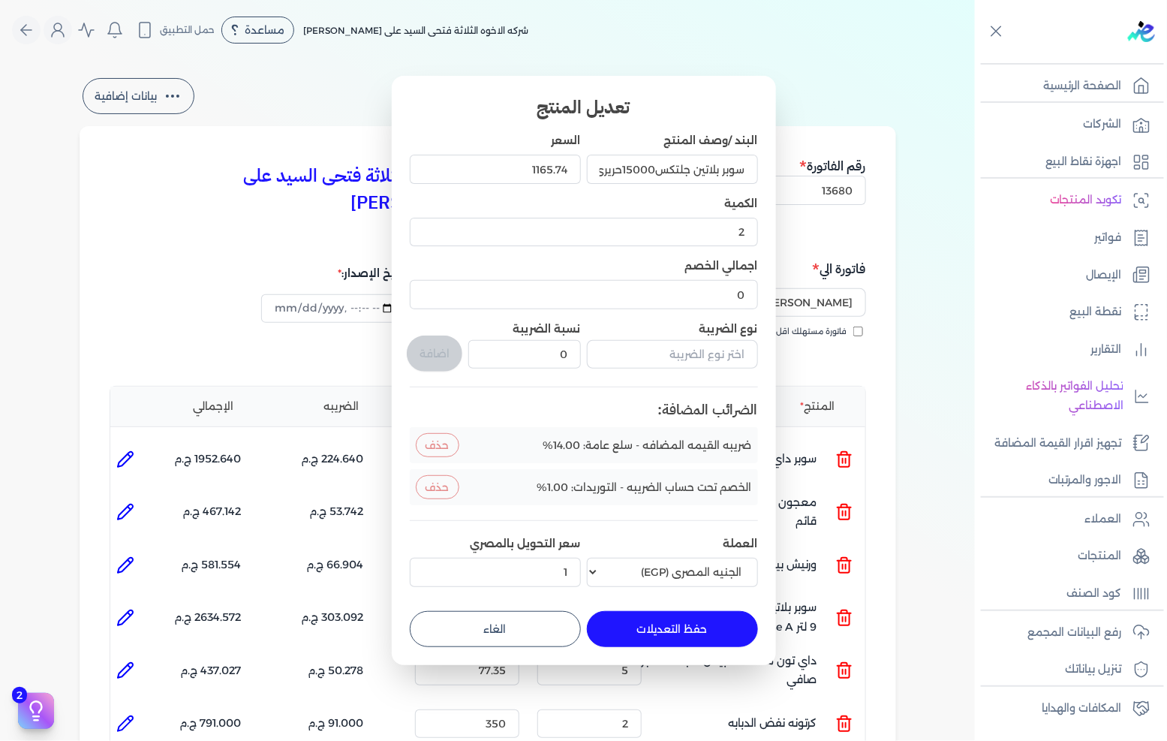
click at [537, 632] on button "الغاء" at bounding box center [495, 629] width 171 height 36
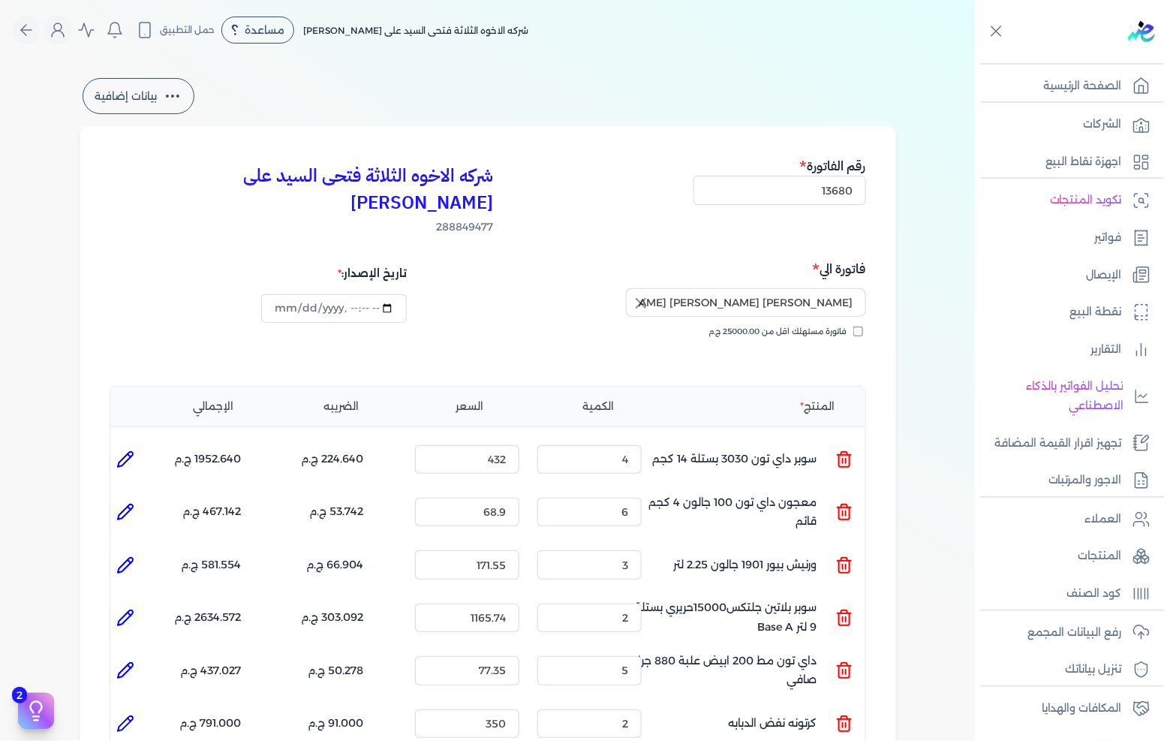
click at [128, 663] on icon at bounding box center [125, 670] width 15 height 15
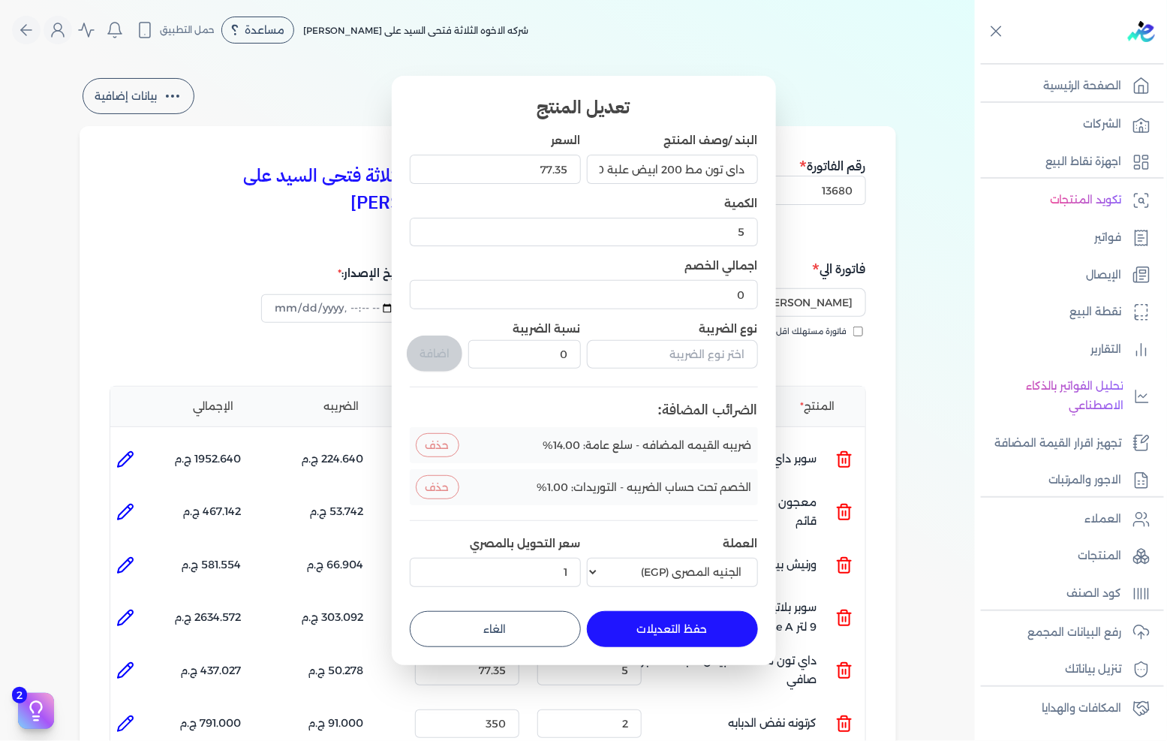
click at [538, 618] on button "الغاء" at bounding box center [495, 629] width 171 height 36
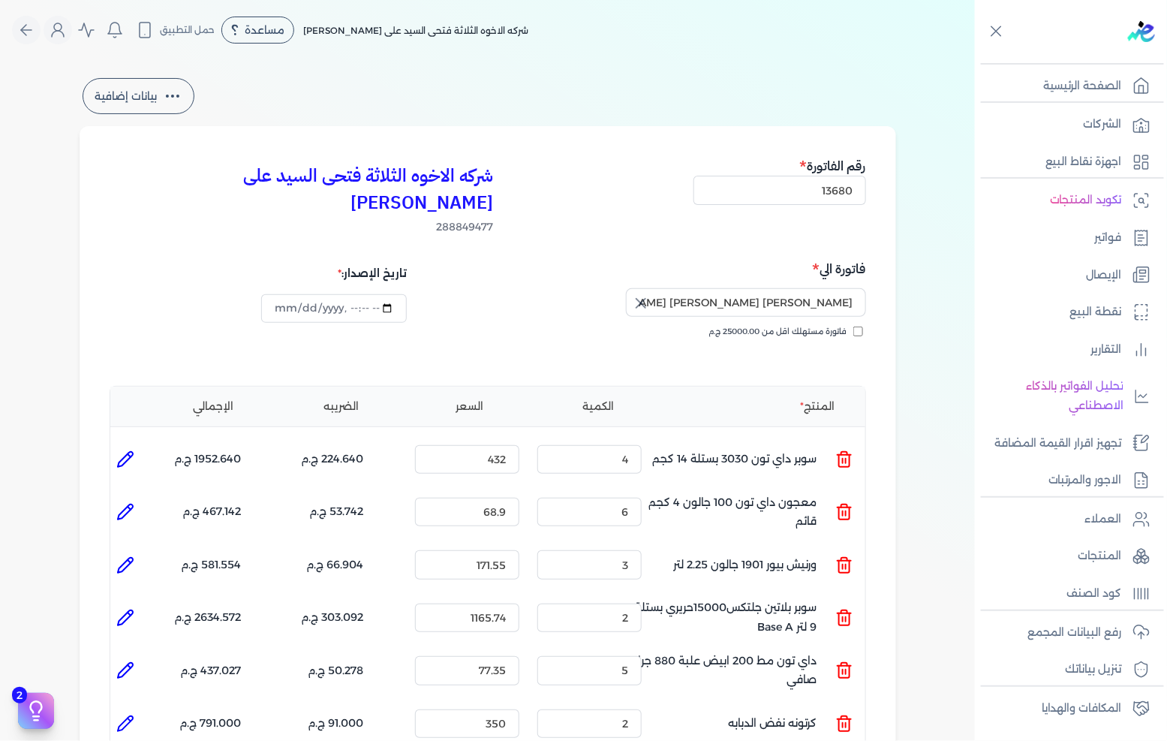
click at [131, 715] on icon at bounding box center [125, 724] width 18 height 18
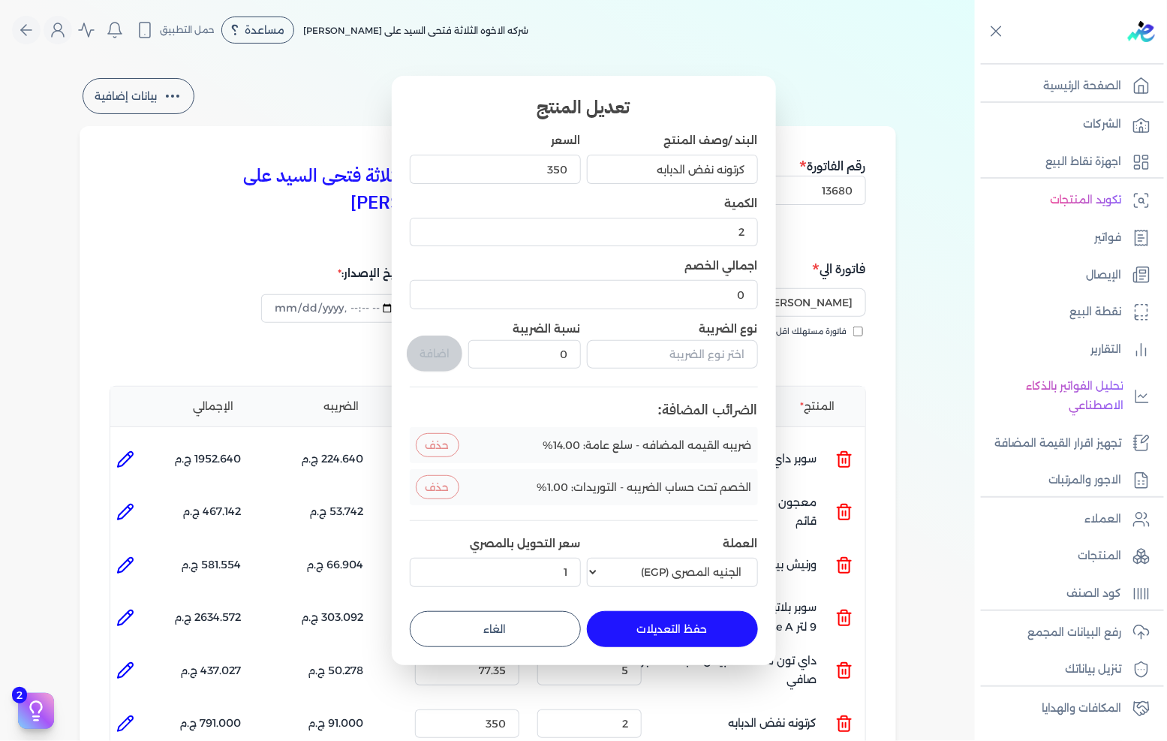
click at [536, 617] on button "الغاء" at bounding box center [495, 629] width 171 height 36
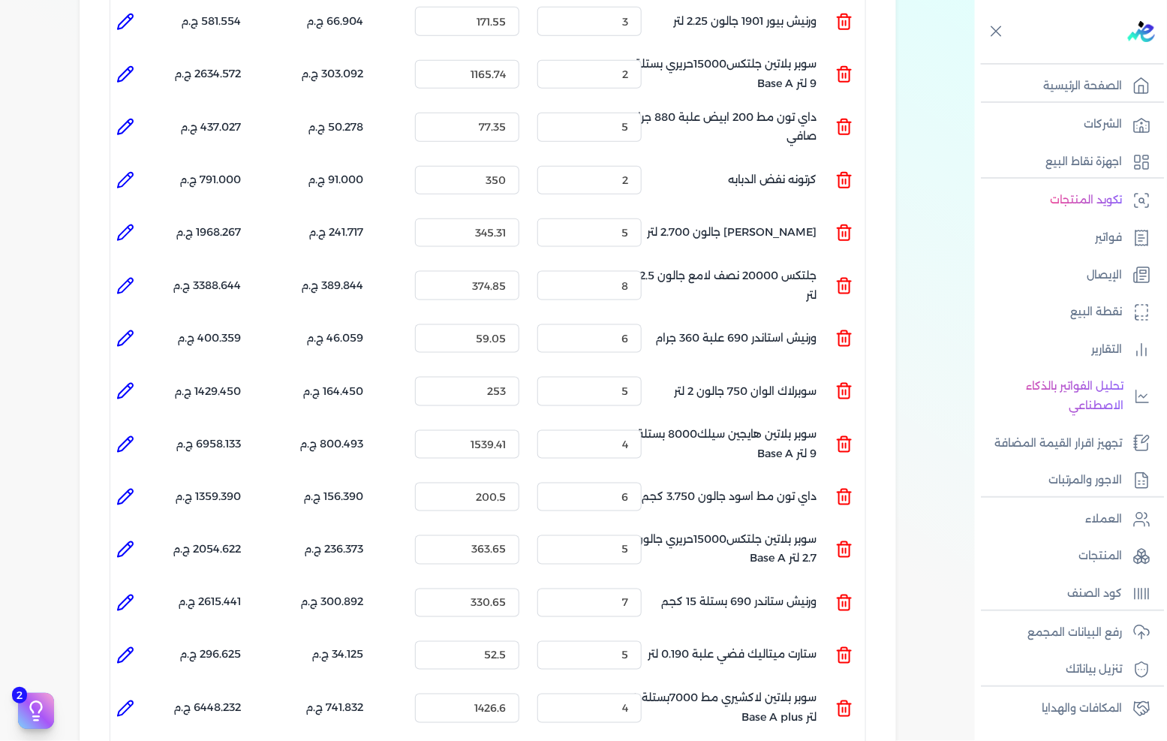
scroll to position [583, 0]
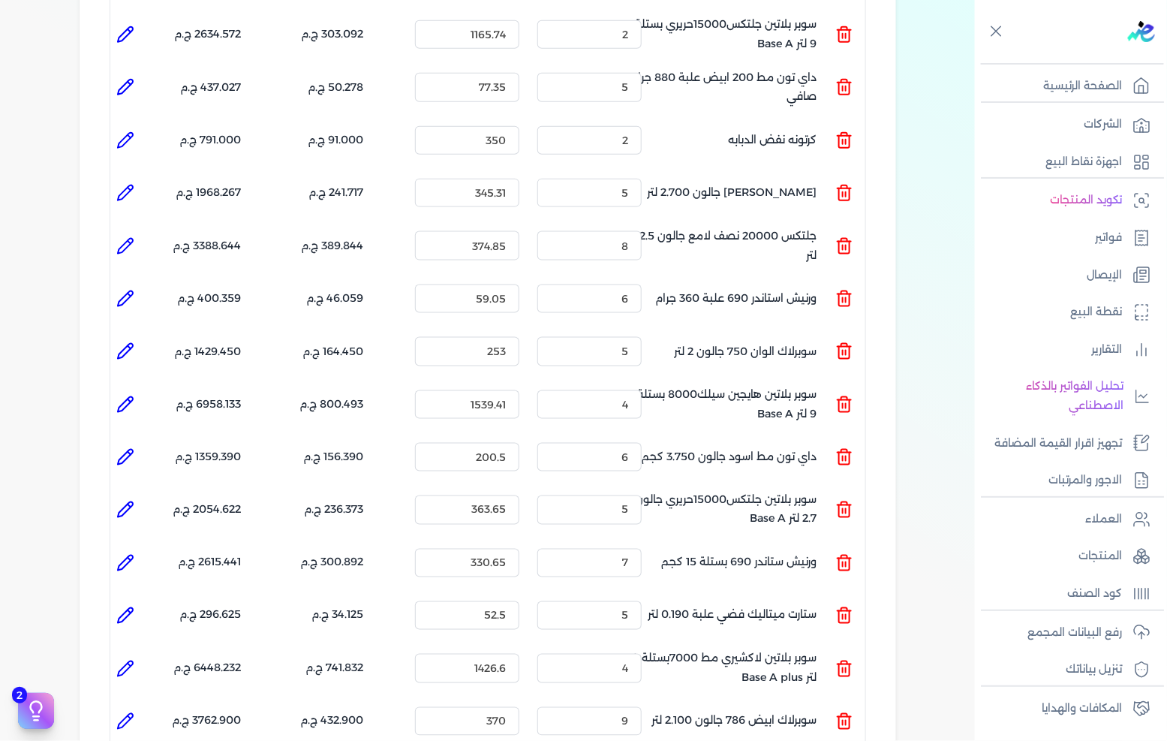
click at [134, 184] on icon at bounding box center [125, 193] width 18 height 18
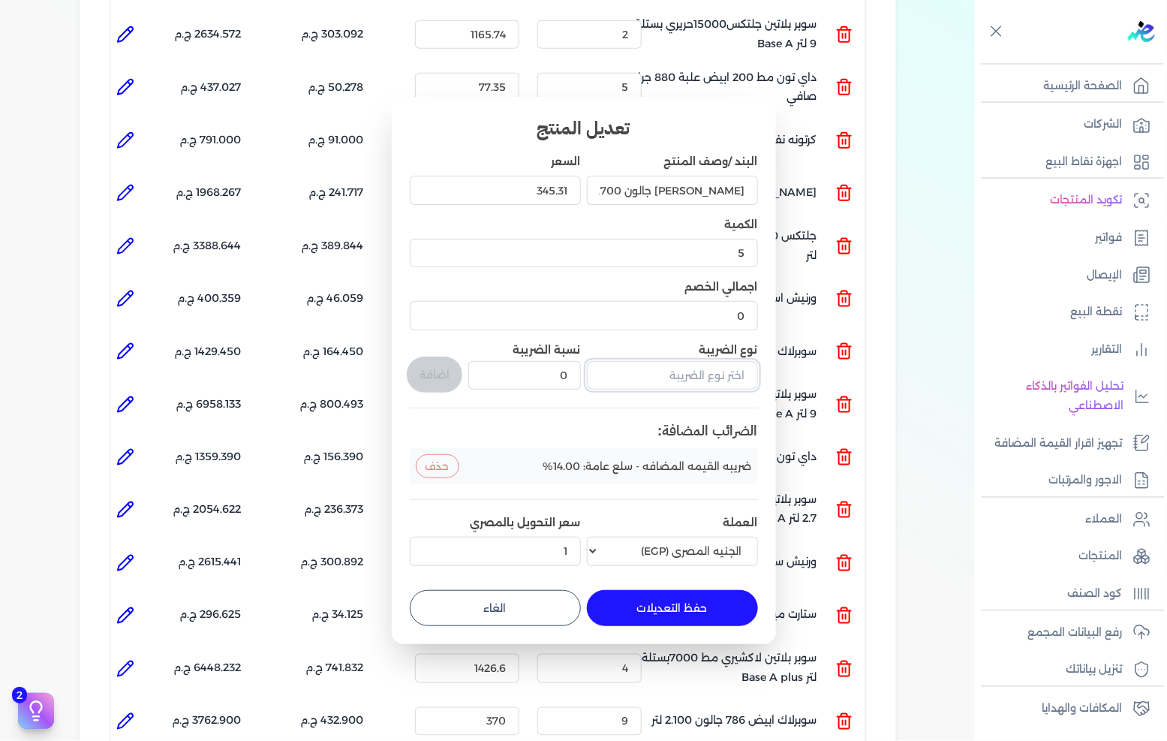
click at [635, 378] on input "text" at bounding box center [672, 375] width 171 height 29
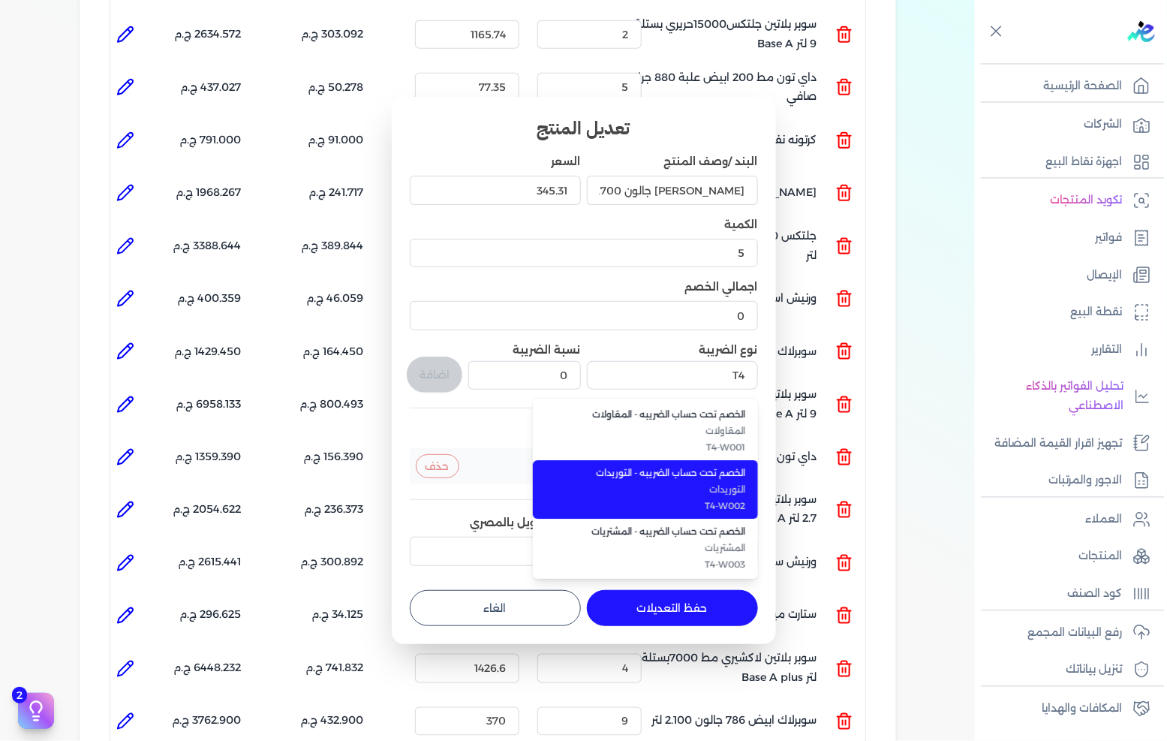
click at [678, 494] on span "التوريدات" at bounding box center [654, 490] width 183 height 14
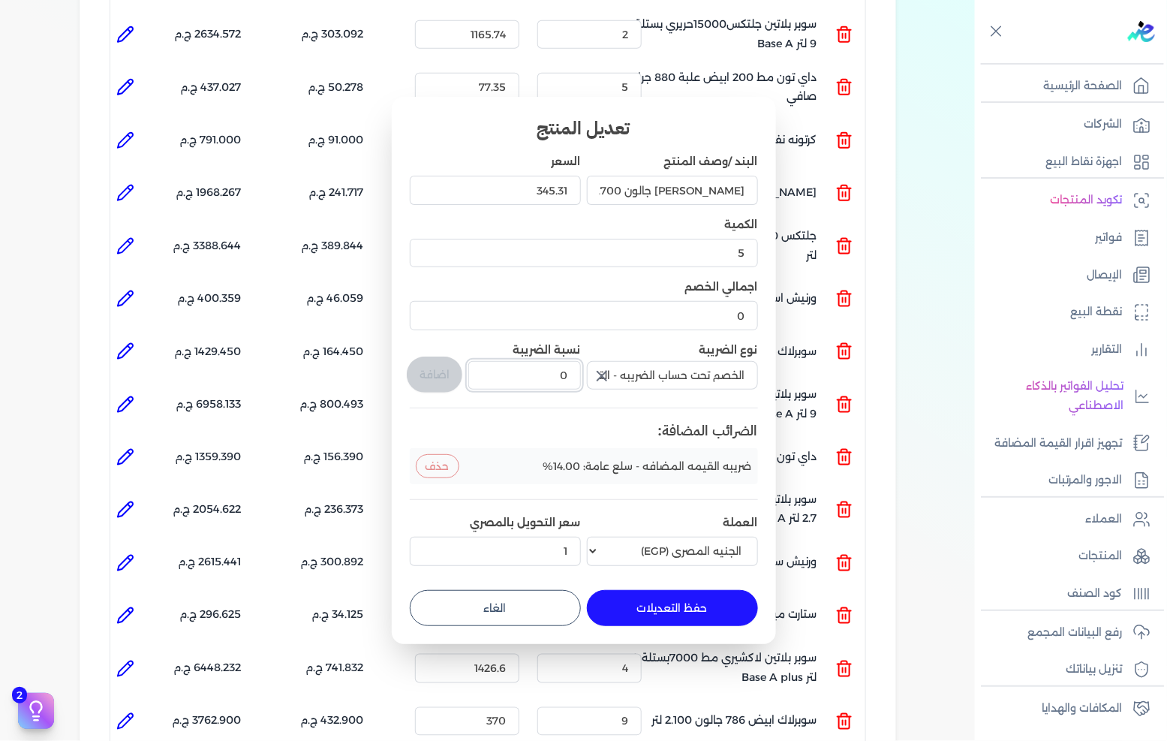
drag, startPoint x: 553, startPoint y: 376, endPoint x: 610, endPoint y: 368, distance: 57.6
click at [603, 369] on div "البند /وصف المنتج ماربللو ستوكو جالون 2.700 لتر السعر 345.31 الكمية 5 اجمالي ال…" at bounding box center [584, 362] width 348 height 417
click at [642, 605] on button "حفظ التعديلات" at bounding box center [672, 608] width 171 height 36
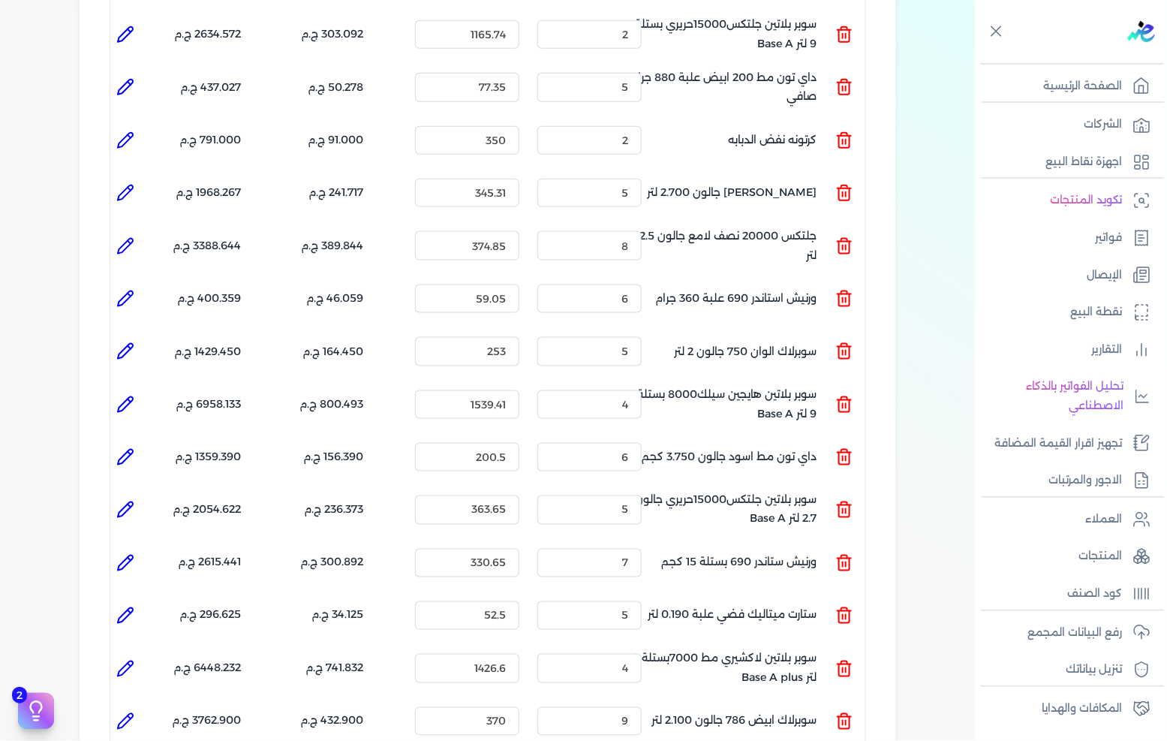
click at [130, 184] on icon at bounding box center [125, 193] width 18 height 18
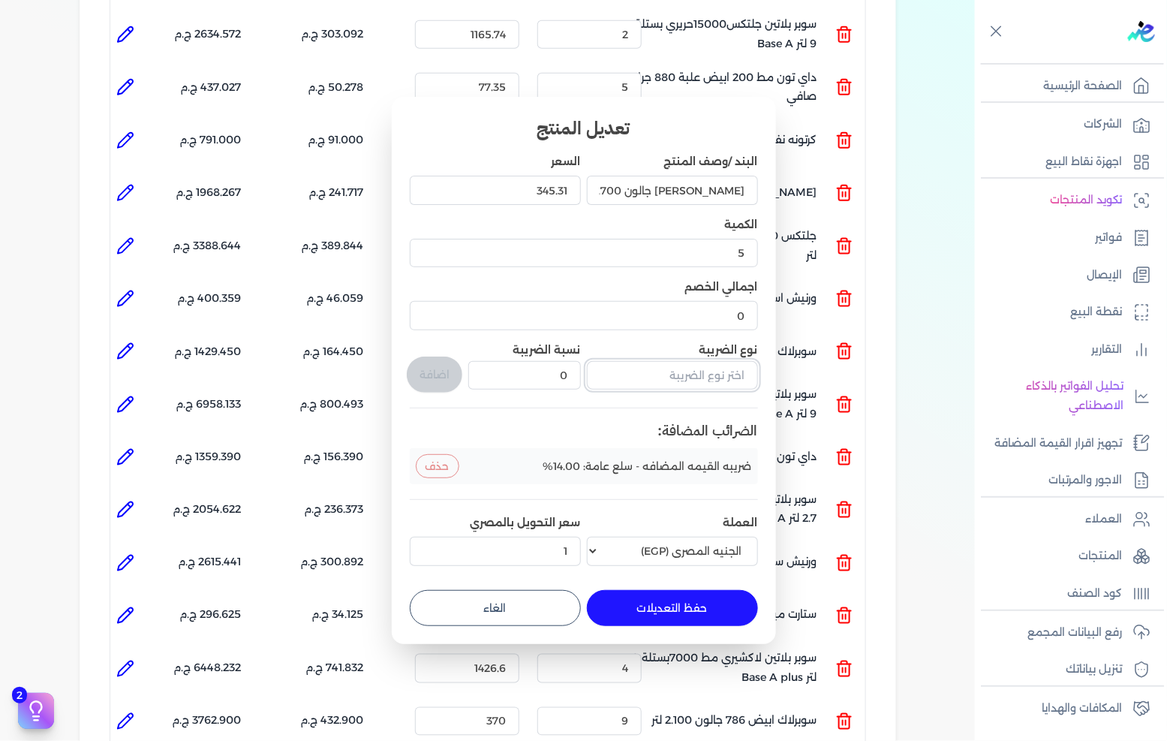
click at [657, 385] on input "text" at bounding box center [672, 375] width 171 height 29
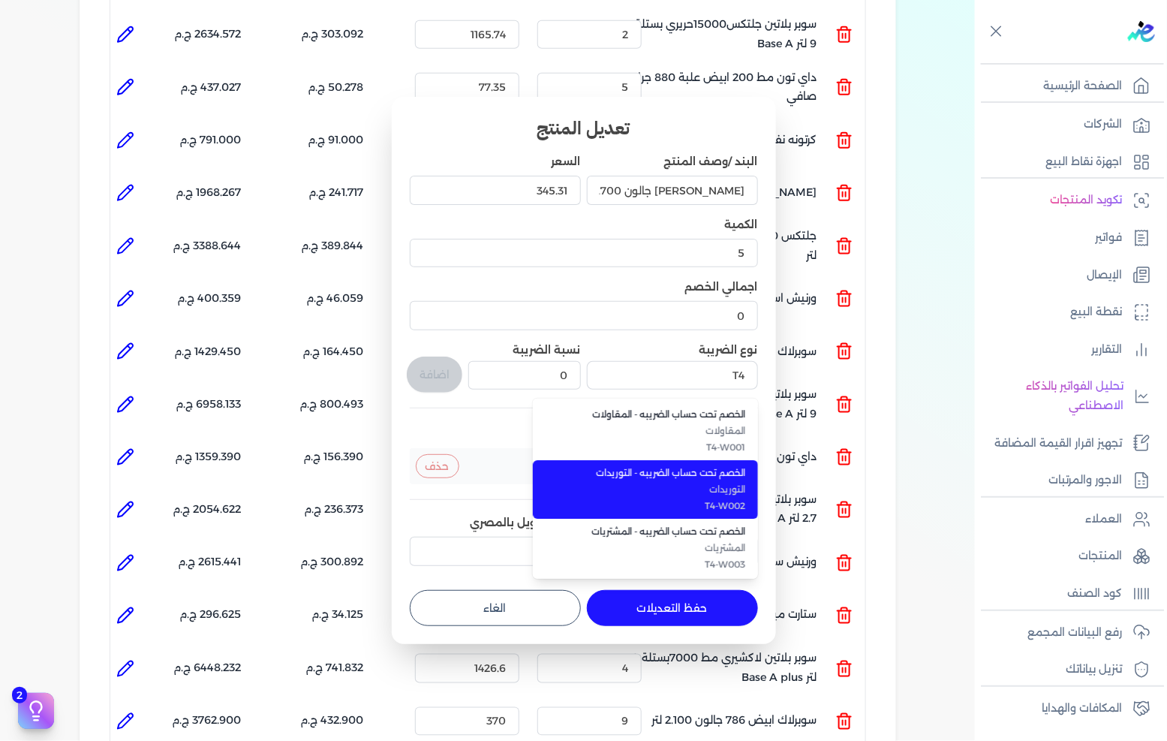
click at [659, 489] on span "التوريدات" at bounding box center [654, 490] width 183 height 14
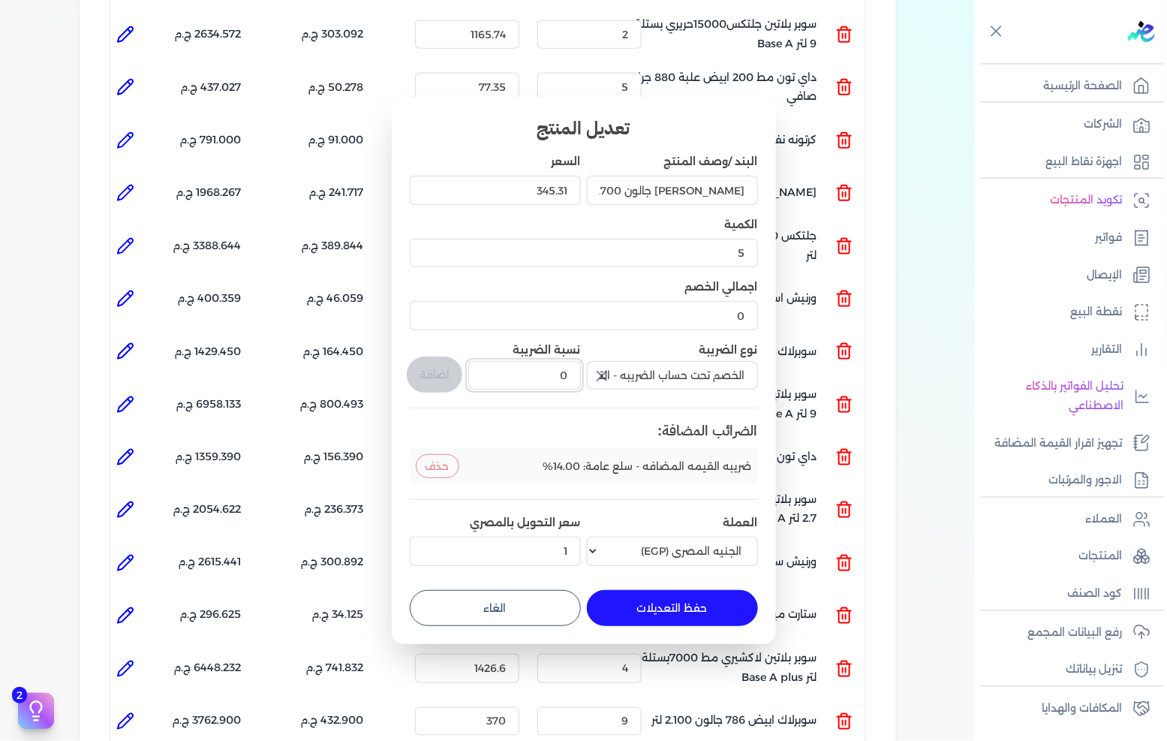
drag, startPoint x: 565, startPoint y: 372, endPoint x: 574, endPoint y: 369, distance: 9.5
click at [574, 369] on input "0" at bounding box center [524, 375] width 112 height 29
click at [411, 372] on button "اضافة" at bounding box center [435, 375] width 56 height 36
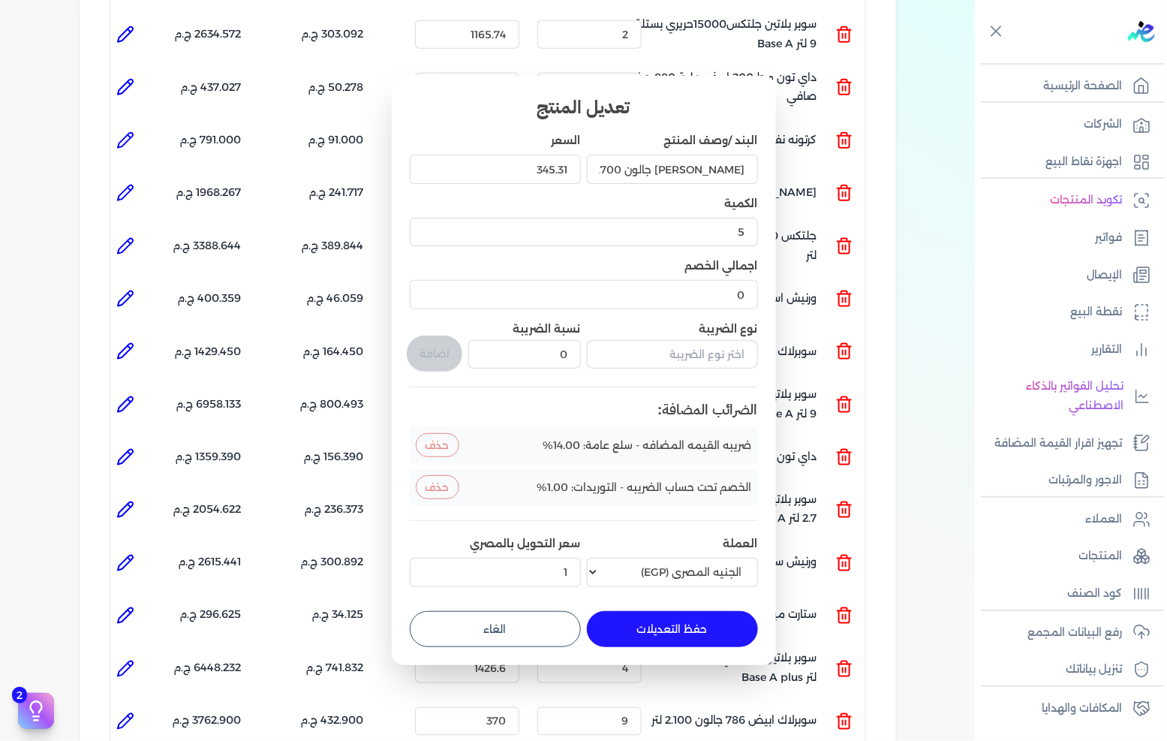
click at [673, 634] on button "حفظ التعديلات" at bounding box center [672, 629] width 171 height 36
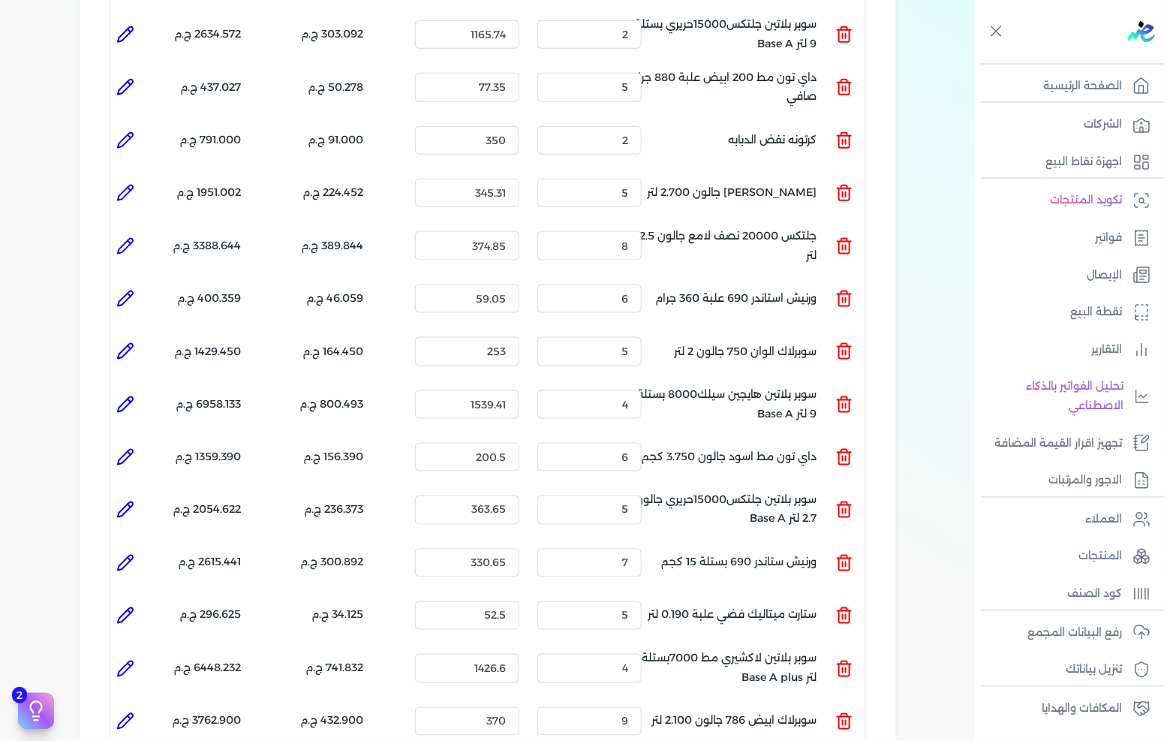
click at [131, 237] on icon at bounding box center [125, 246] width 18 height 18
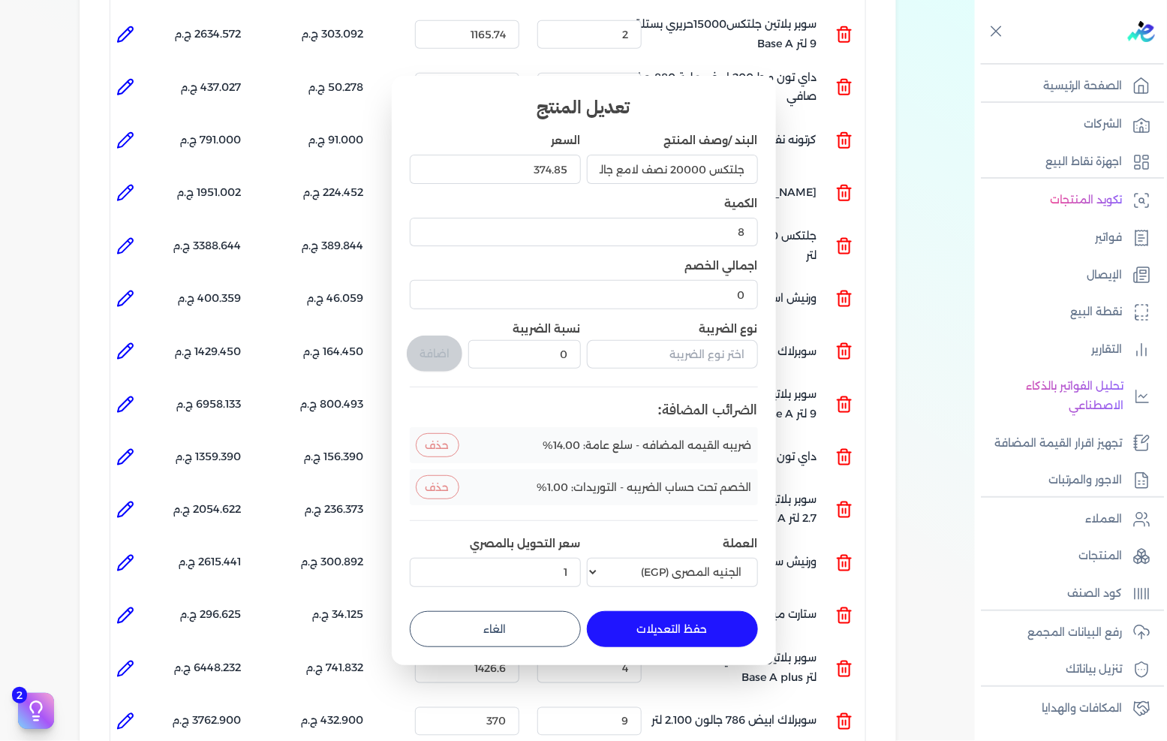
click at [539, 611] on button "الغاء" at bounding box center [495, 629] width 171 height 36
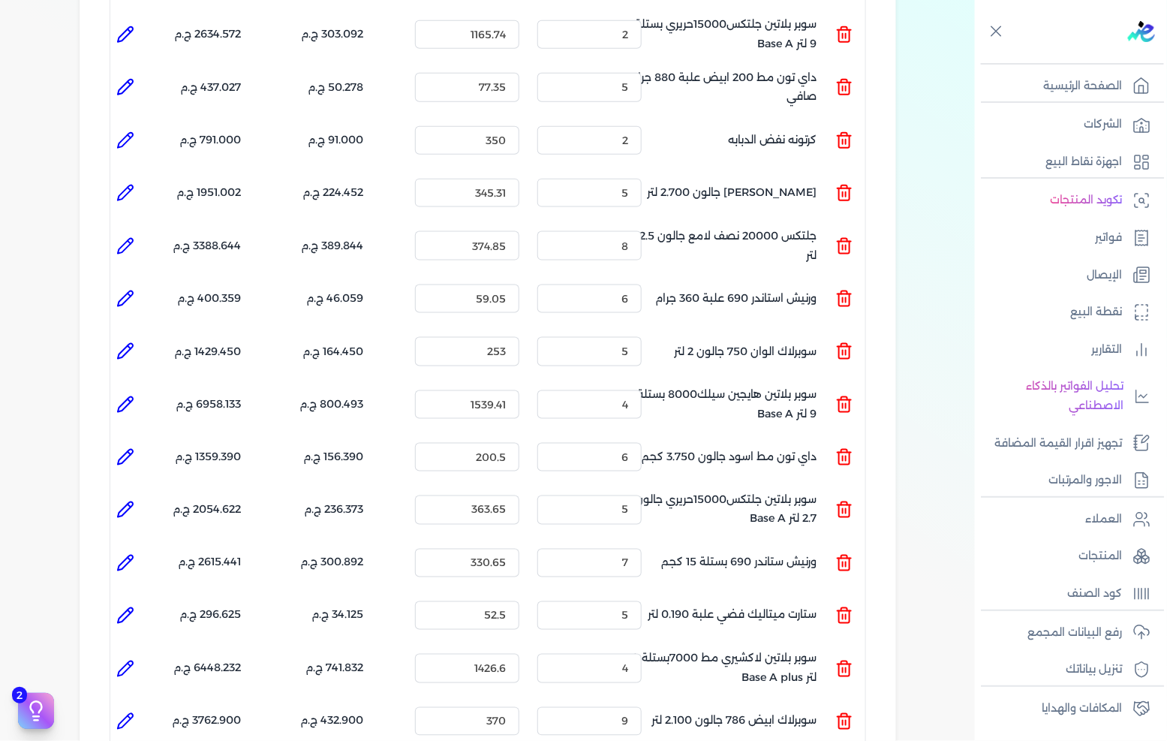
click at [134, 290] on icon at bounding box center [125, 299] width 18 height 18
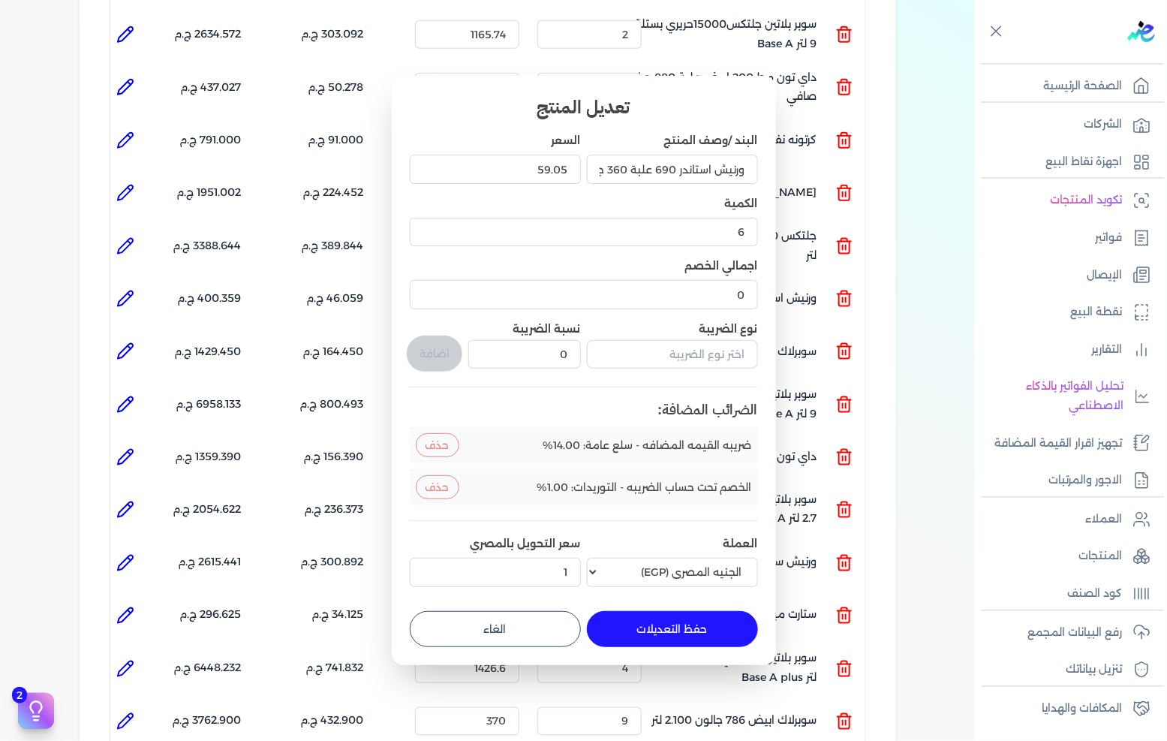
click at [507, 636] on button "الغاء" at bounding box center [495, 629] width 171 height 36
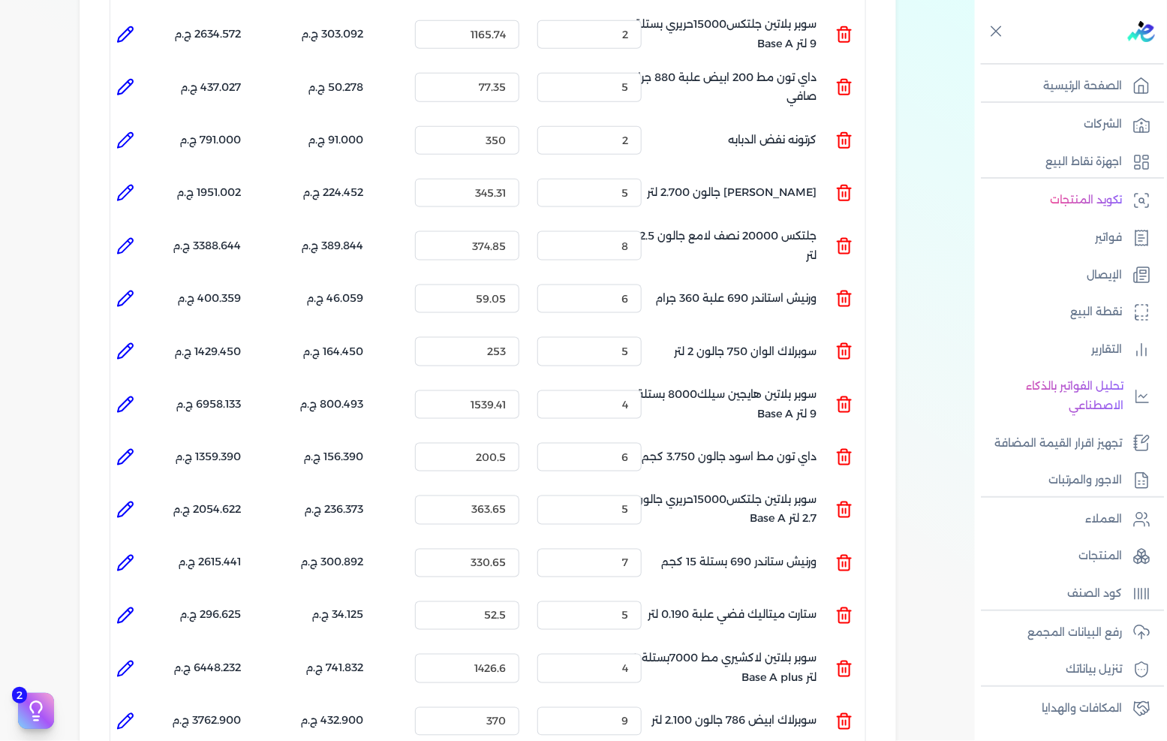
click at [128, 342] on icon at bounding box center [125, 351] width 18 height 18
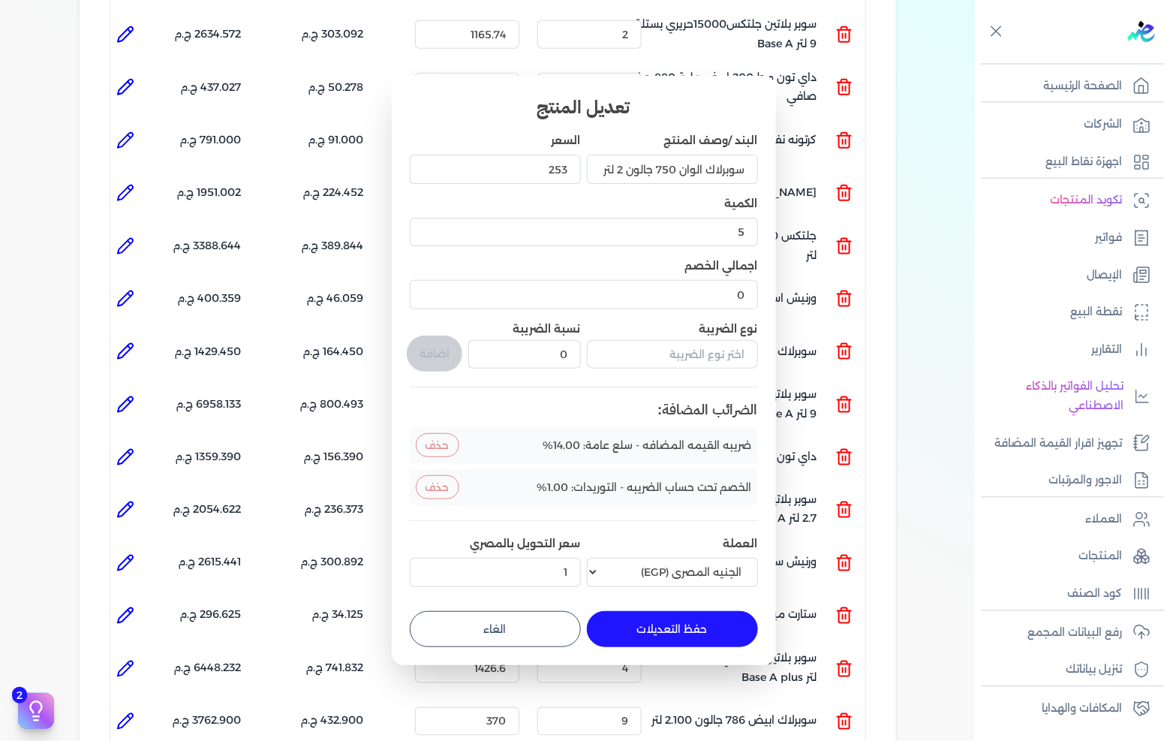
click at [527, 622] on button "الغاء" at bounding box center [495, 629] width 171 height 36
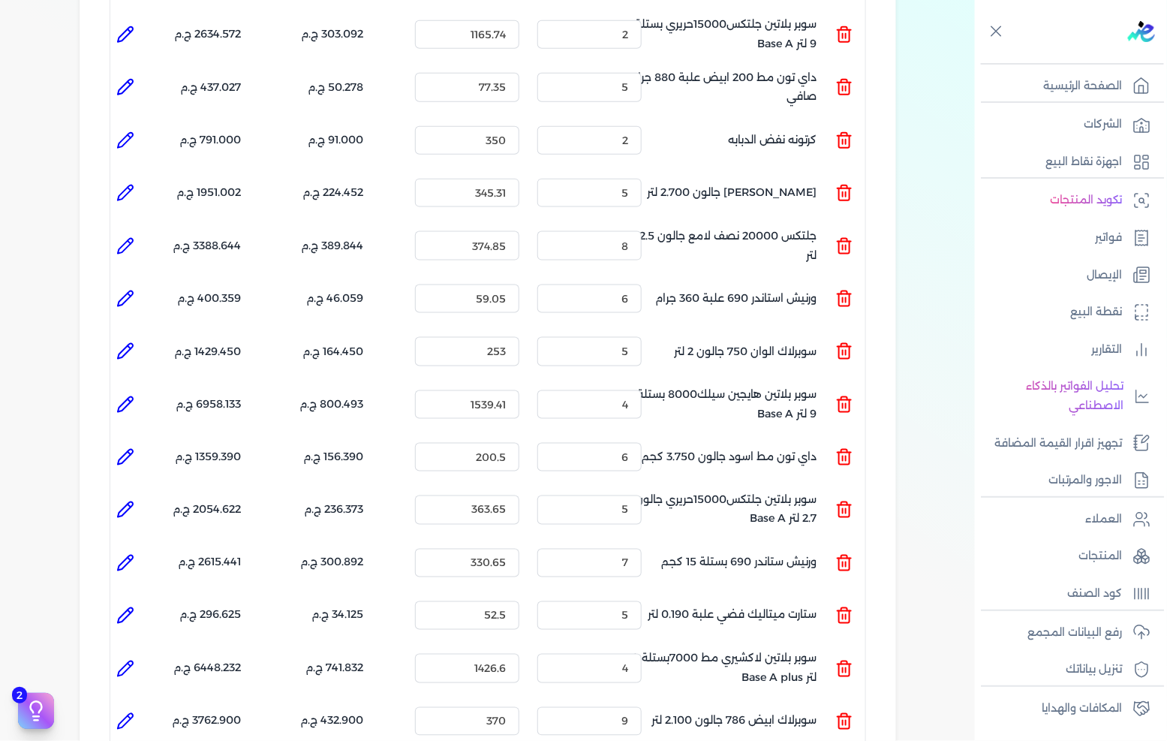
click at [134, 396] on icon at bounding box center [125, 405] width 18 height 18
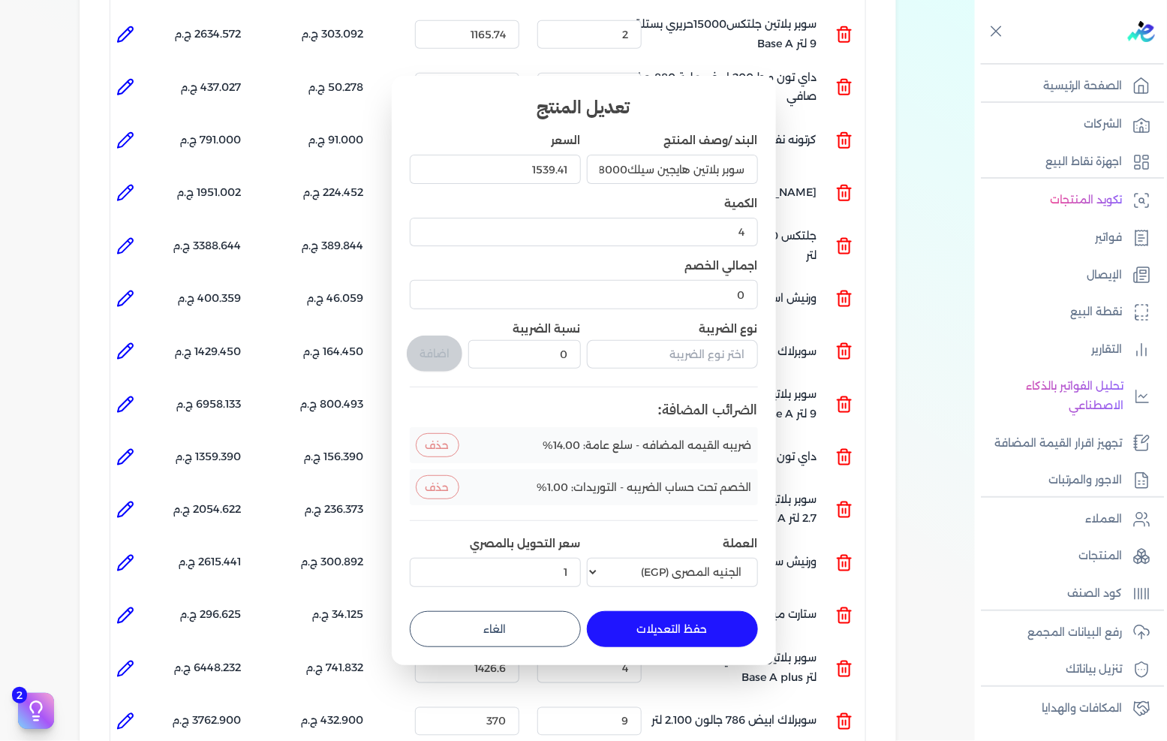
click at [522, 613] on button "الغاء" at bounding box center [495, 629] width 171 height 36
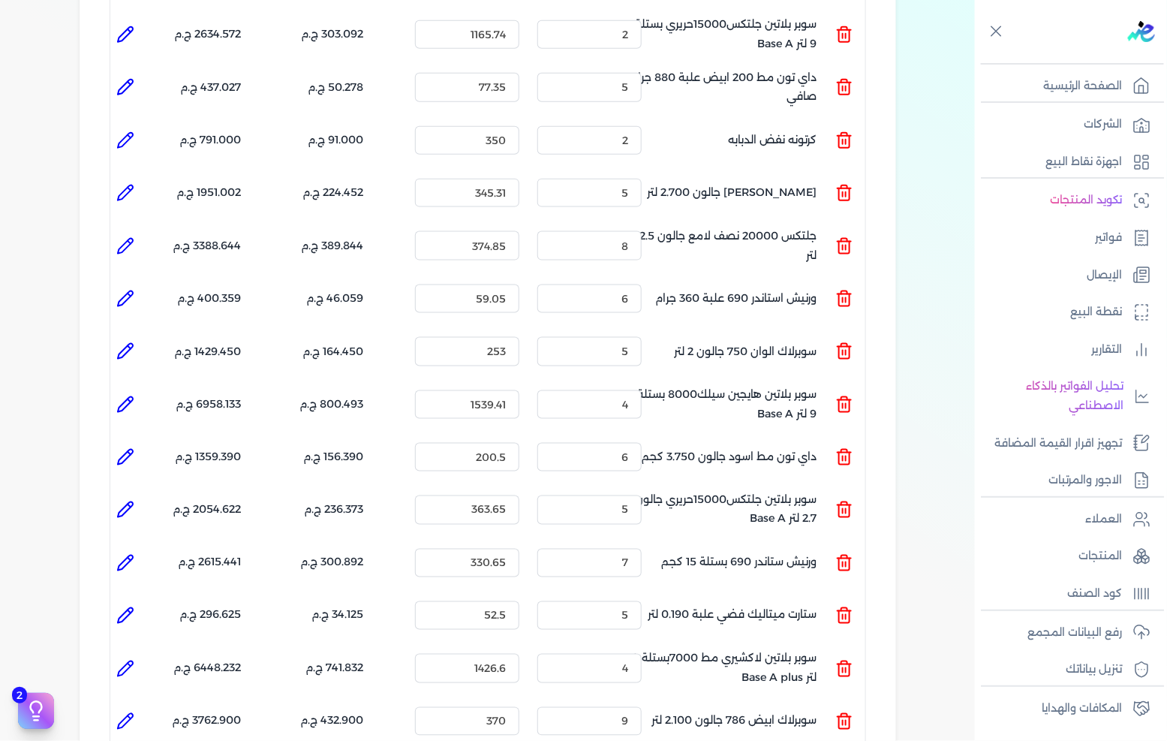
click at [128, 442] on li at bounding box center [125, 457] width 30 height 30
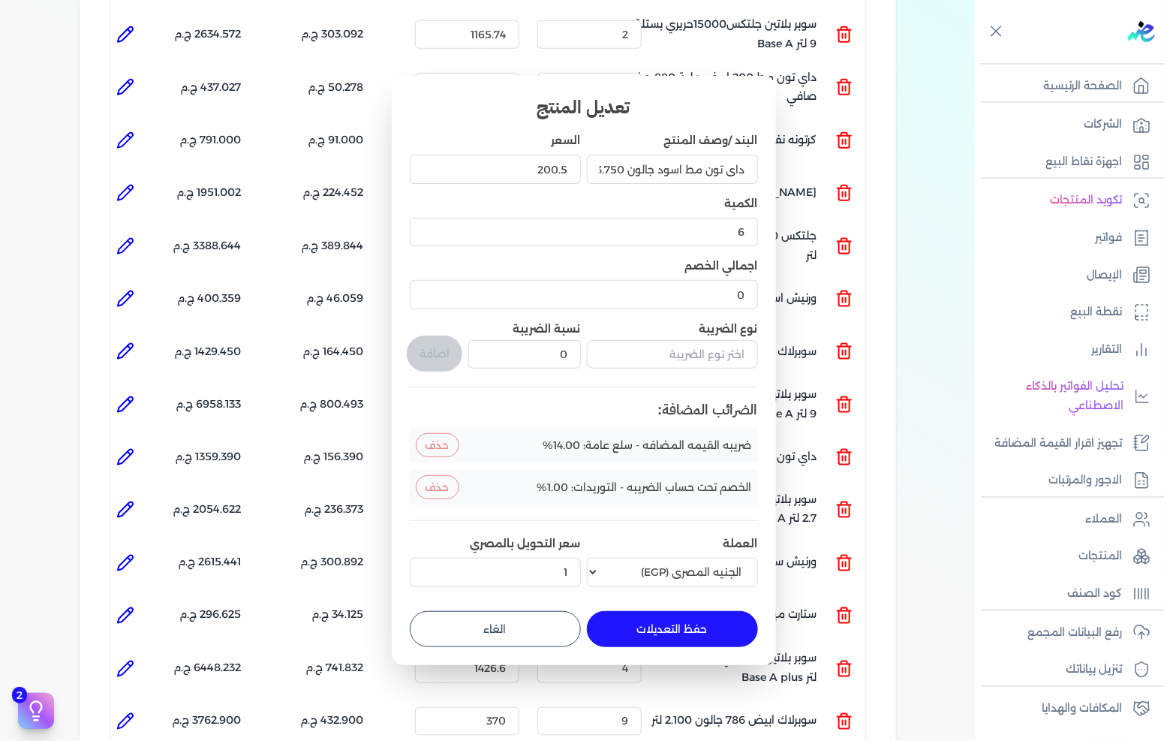
click at [550, 613] on button "الغاء" at bounding box center [495, 629] width 171 height 36
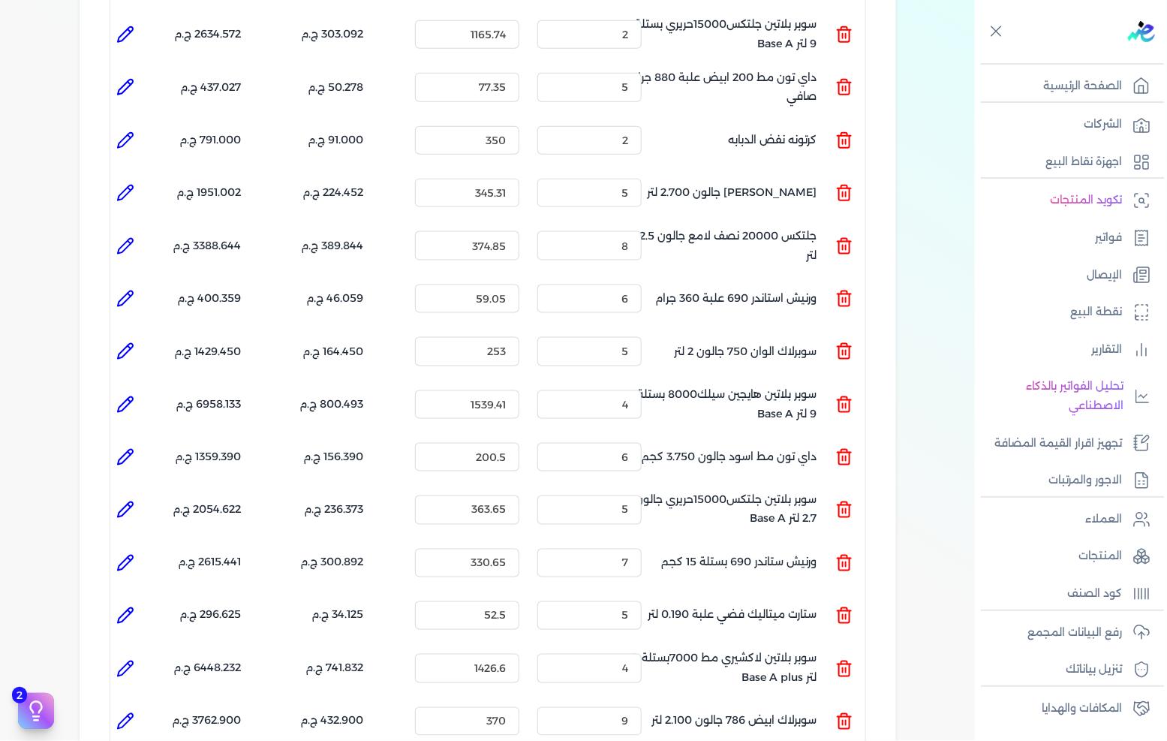
click at [123, 501] on icon at bounding box center [125, 510] width 18 height 18
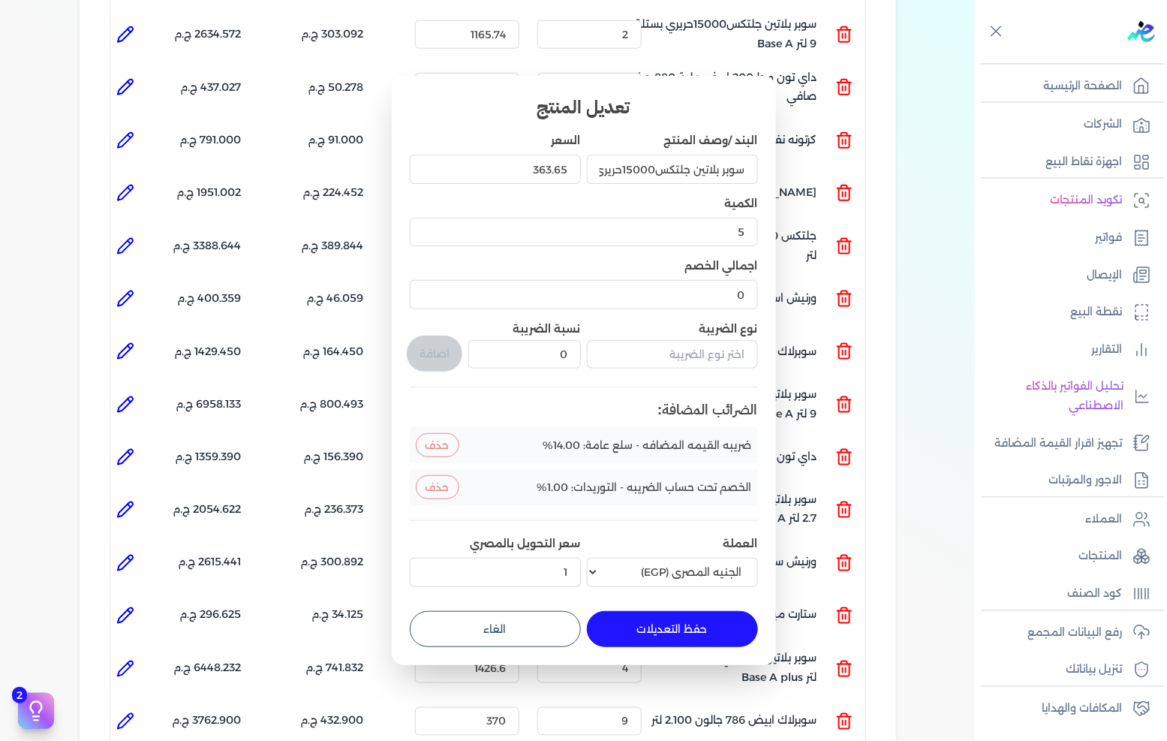
click at [478, 618] on button "الغاء" at bounding box center [495, 629] width 171 height 36
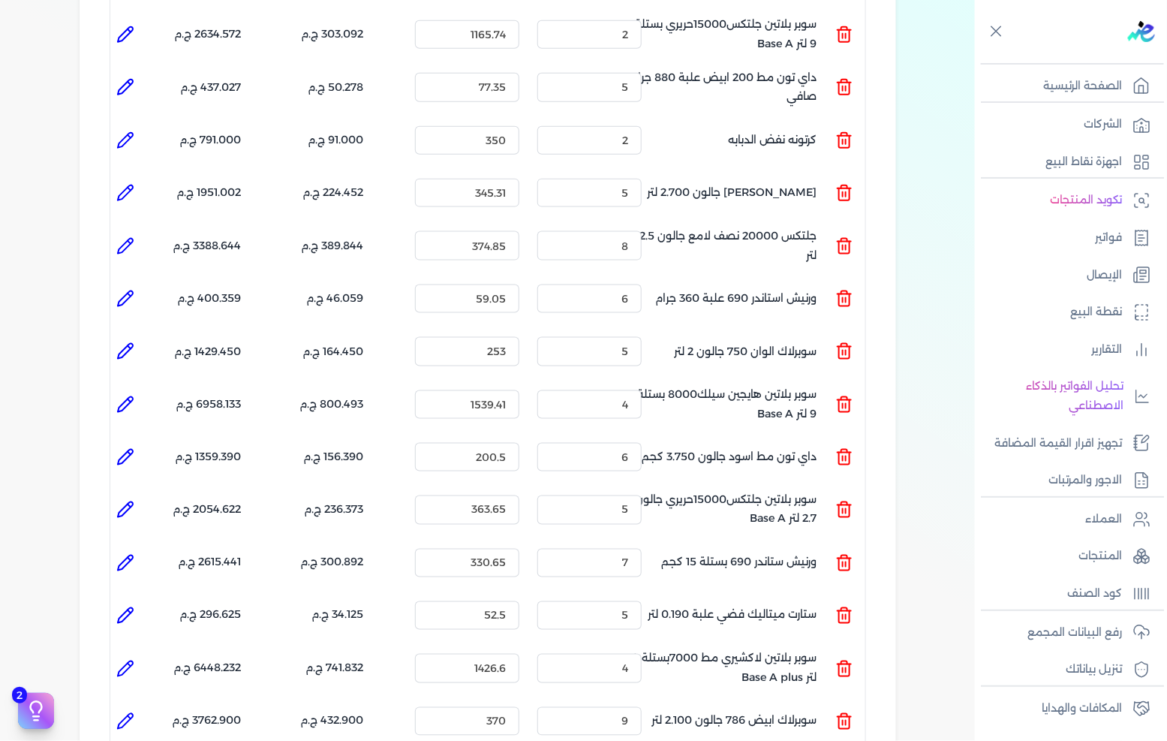
click at [128, 554] on icon at bounding box center [125, 563] width 18 height 18
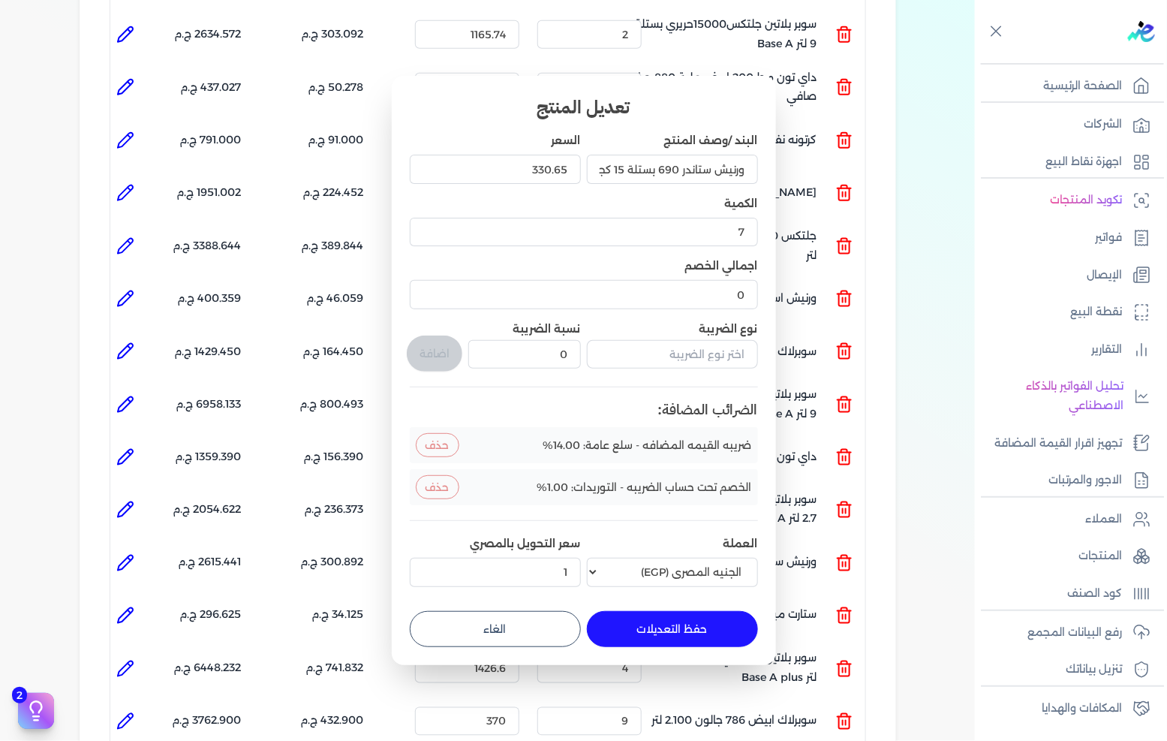
click at [507, 619] on button "الغاء" at bounding box center [495, 629] width 171 height 36
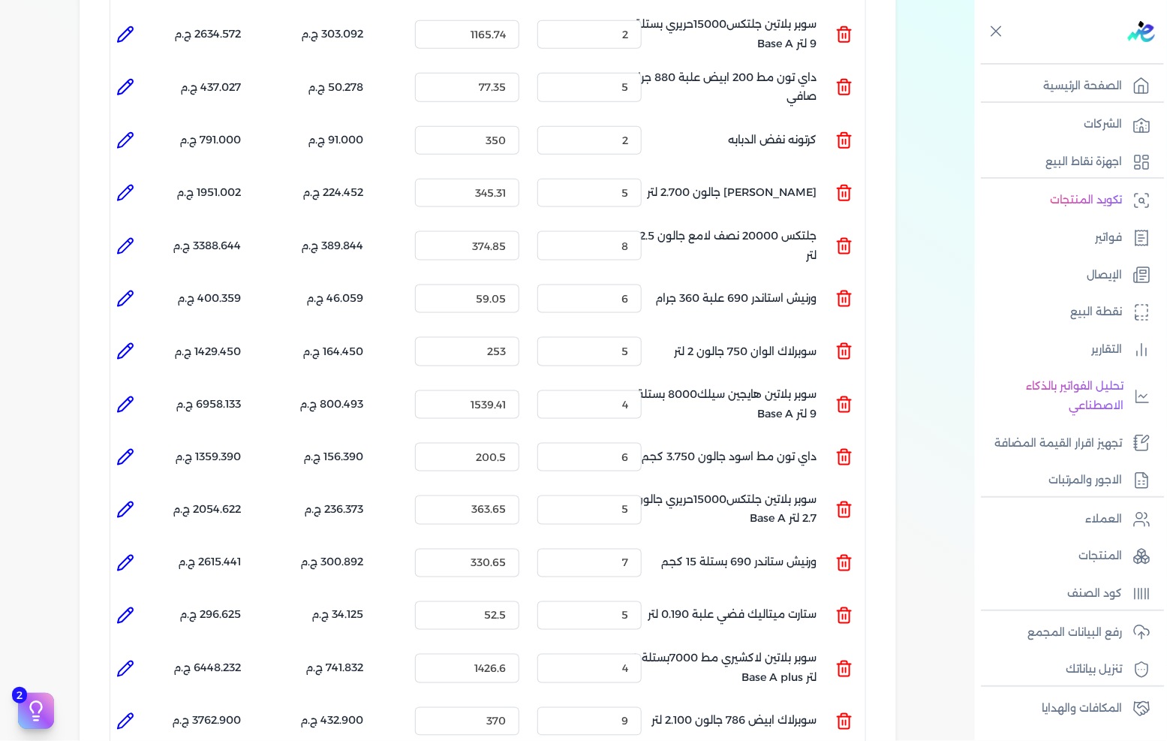
click at [125, 608] on icon at bounding box center [125, 615] width 15 height 15
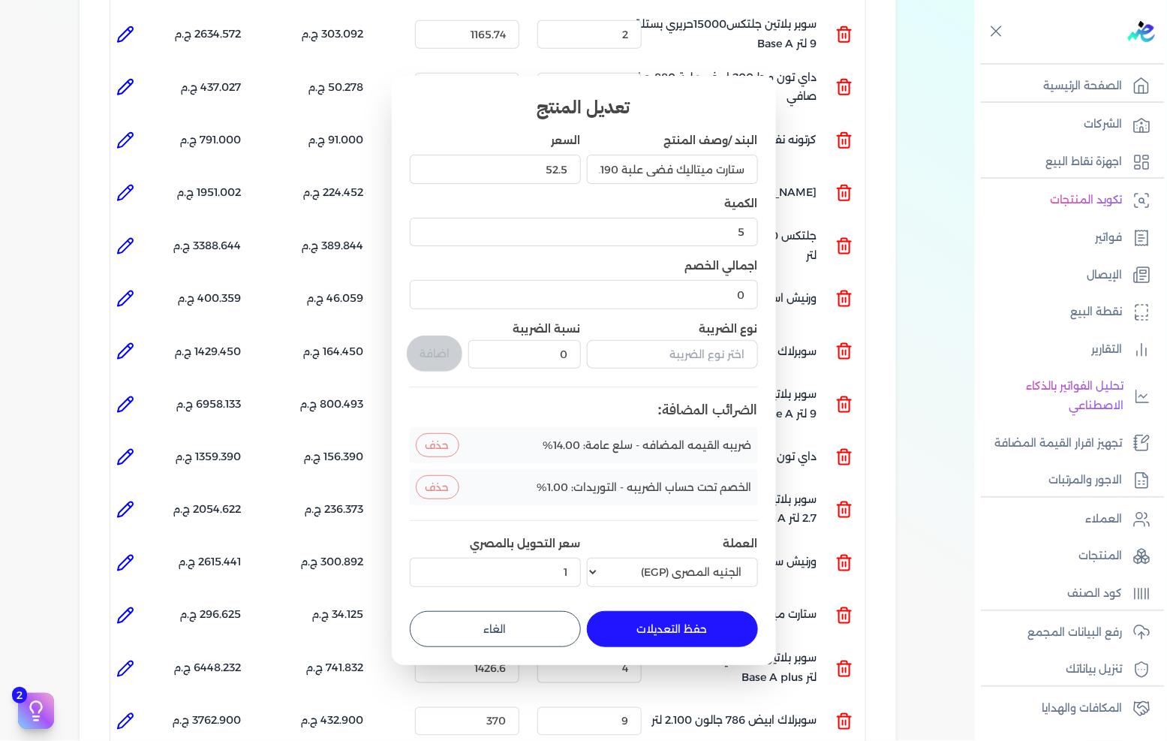
click at [462, 619] on button "الغاء" at bounding box center [495, 629] width 171 height 36
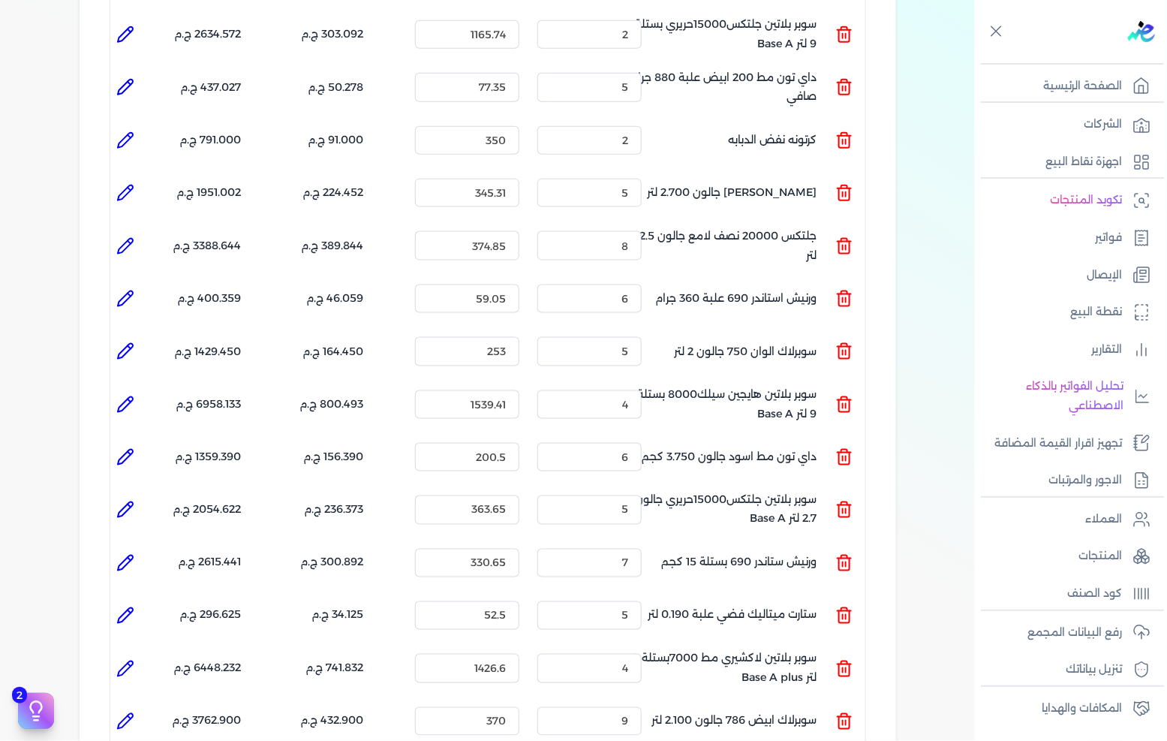
click at [126, 661] on icon at bounding box center [125, 668] width 15 height 15
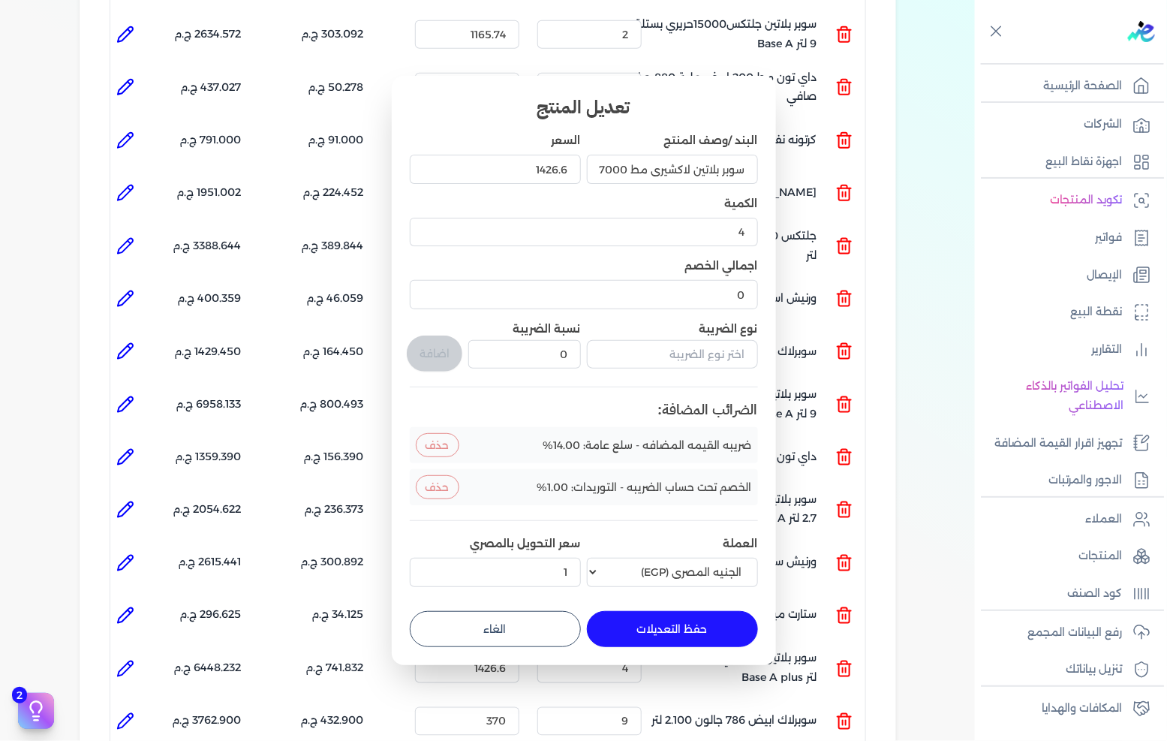
click at [542, 613] on button "الغاء" at bounding box center [495, 629] width 171 height 36
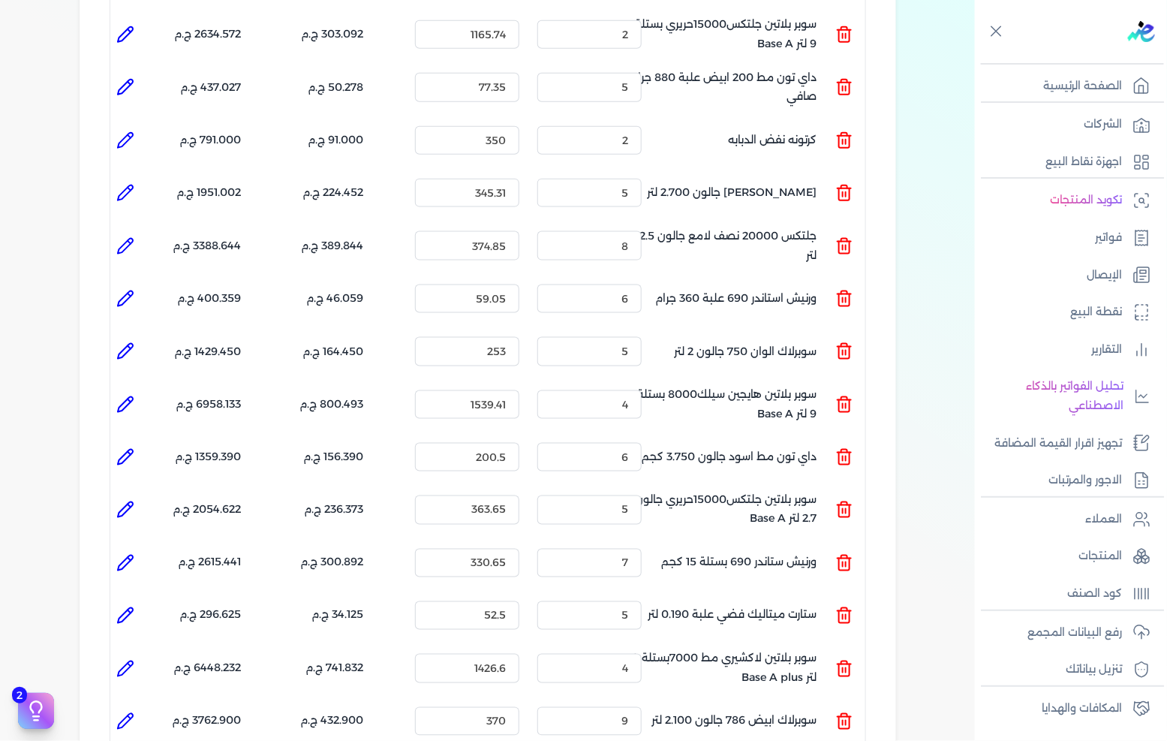
click at [126, 712] on icon at bounding box center [125, 721] width 18 height 18
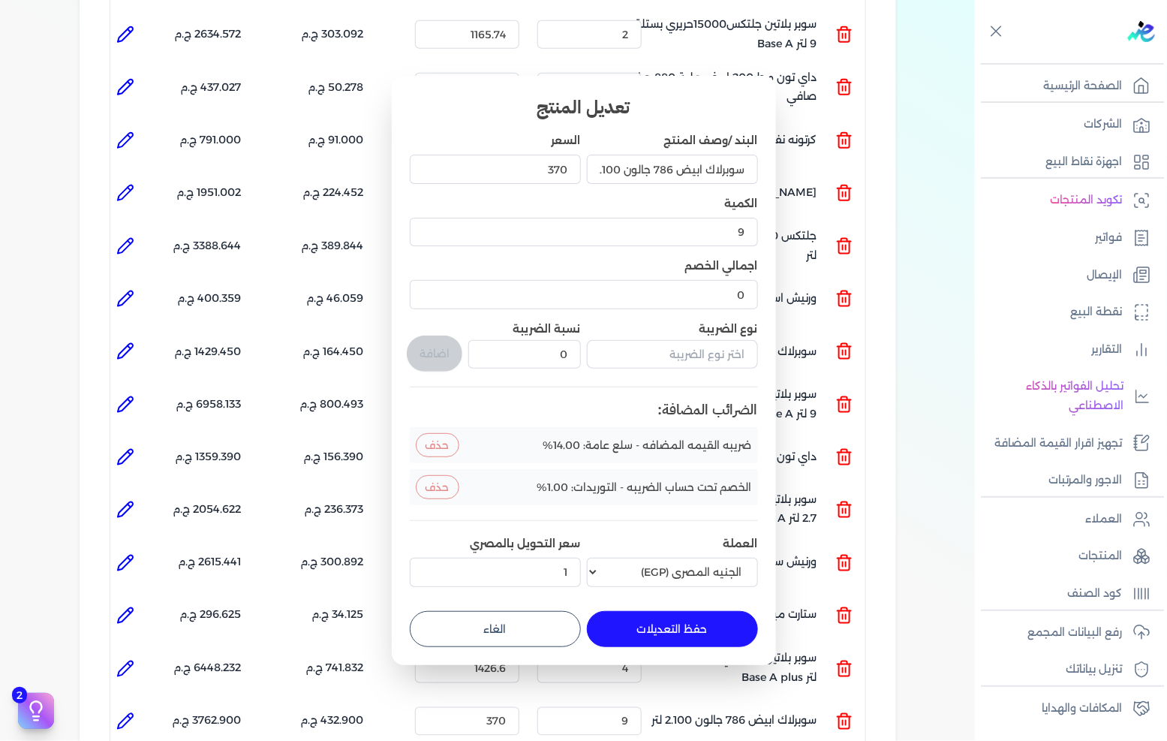
click at [526, 616] on button "الغاء" at bounding box center [495, 629] width 171 height 36
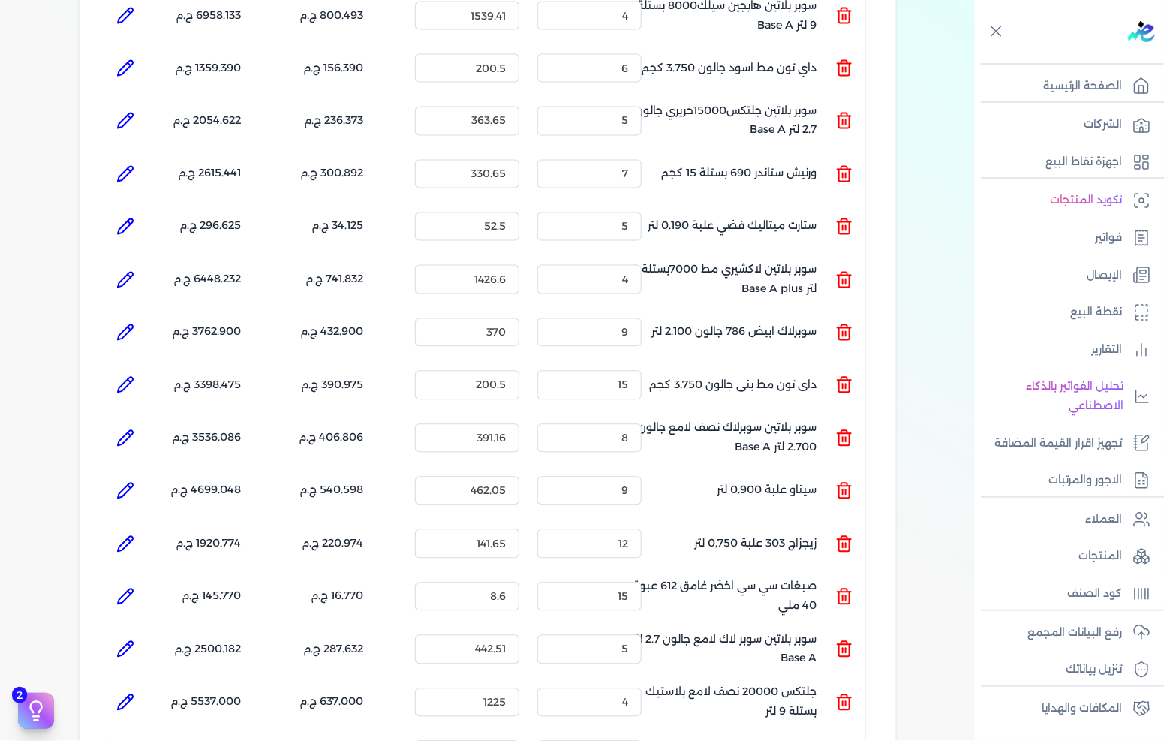
scroll to position [1167, 0]
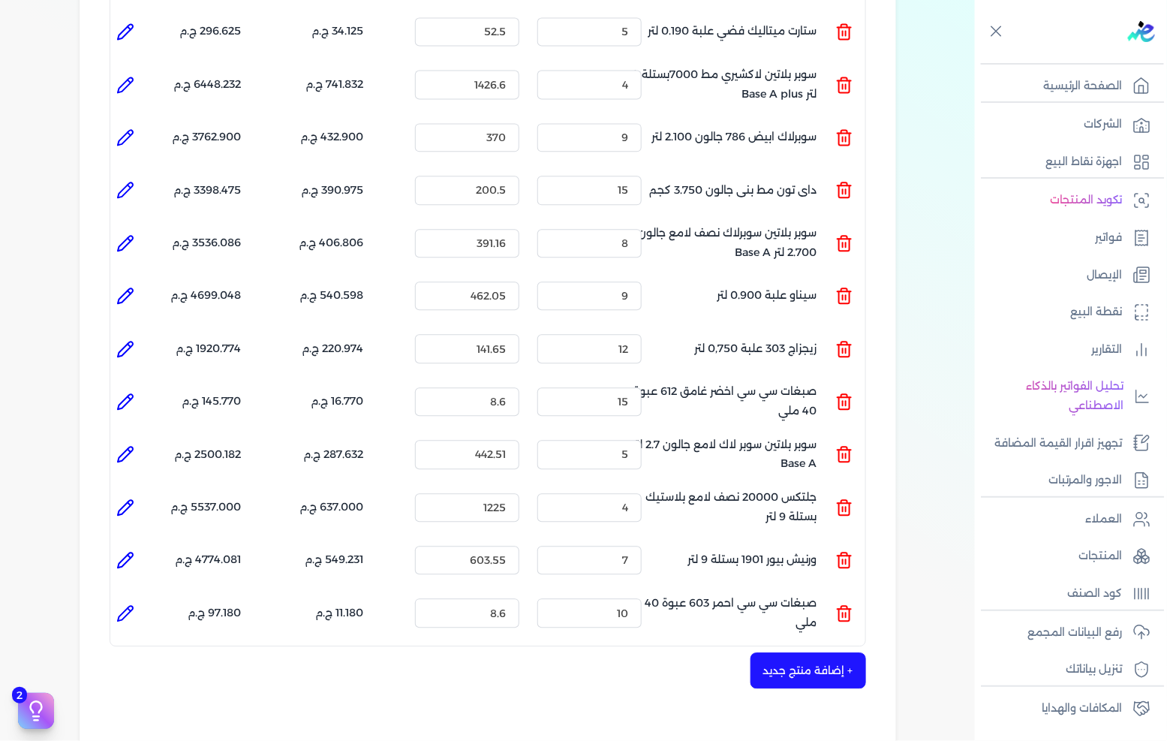
click at [128, 182] on icon at bounding box center [125, 189] width 15 height 15
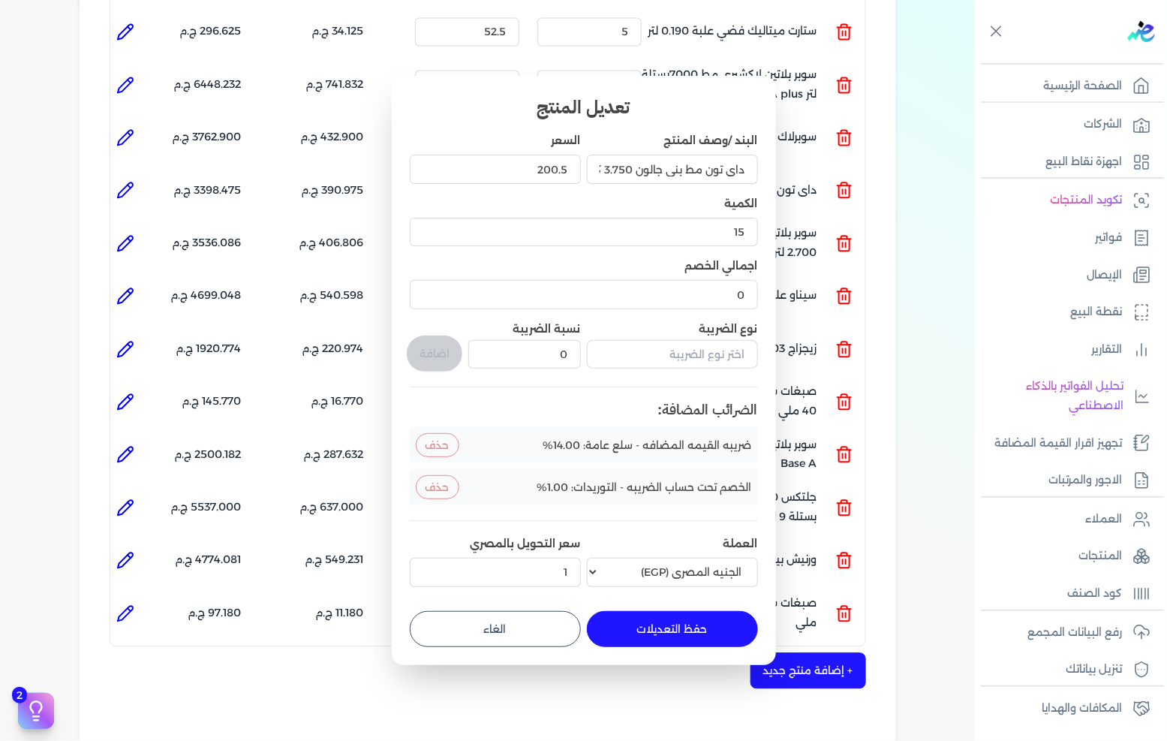
click at [520, 625] on button "الغاء" at bounding box center [495, 629] width 171 height 36
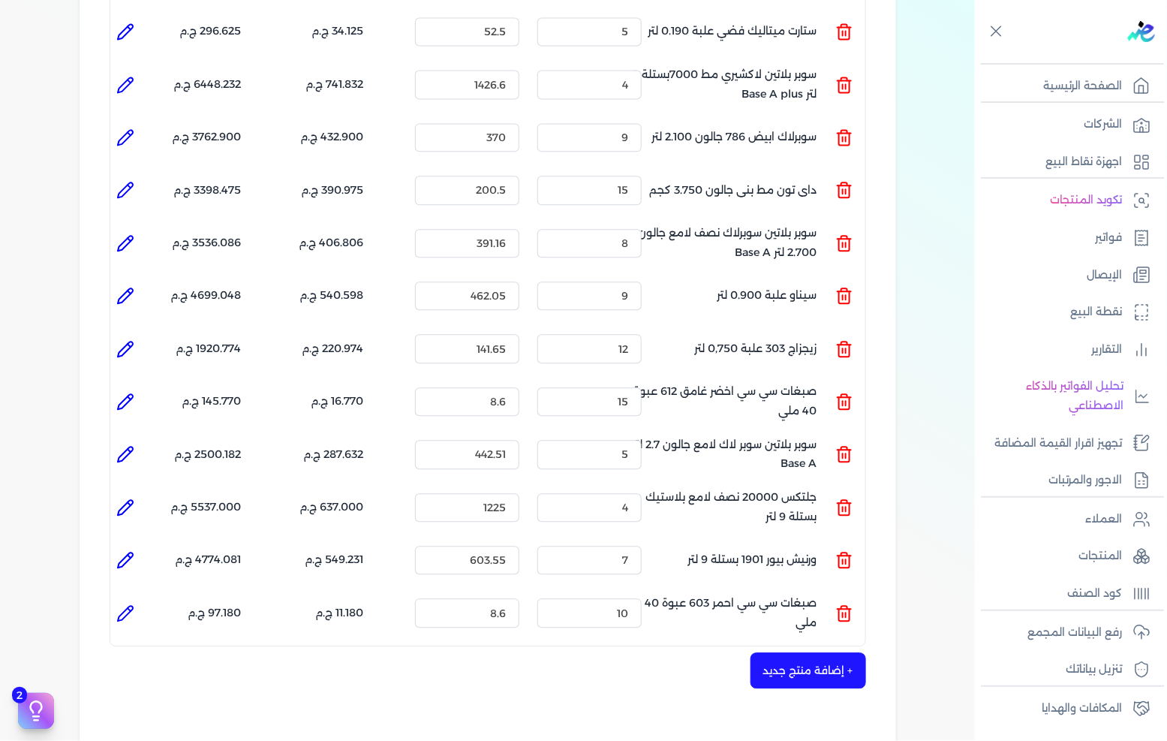
click at [124, 234] on icon at bounding box center [125, 243] width 18 height 18
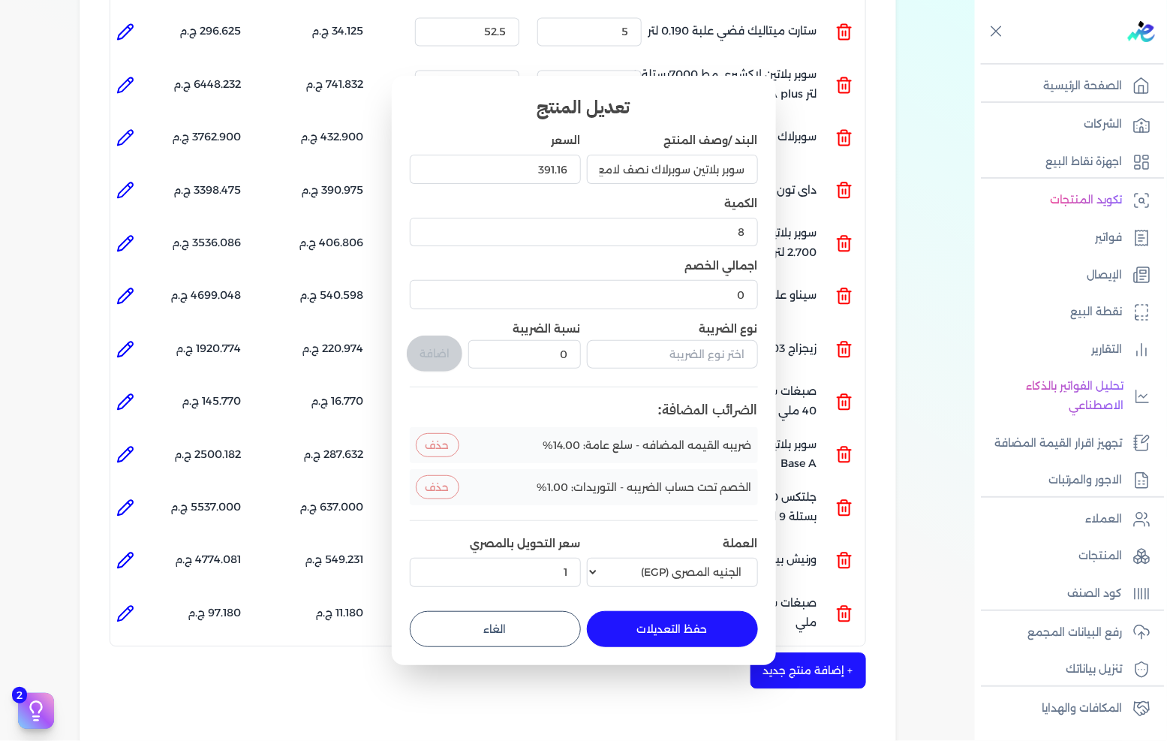
drag, startPoint x: 468, startPoint y: 634, endPoint x: 295, endPoint y: 499, distance: 219.8
click at [470, 634] on button "الغاء" at bounding box center [495, 629] width 171 height 36
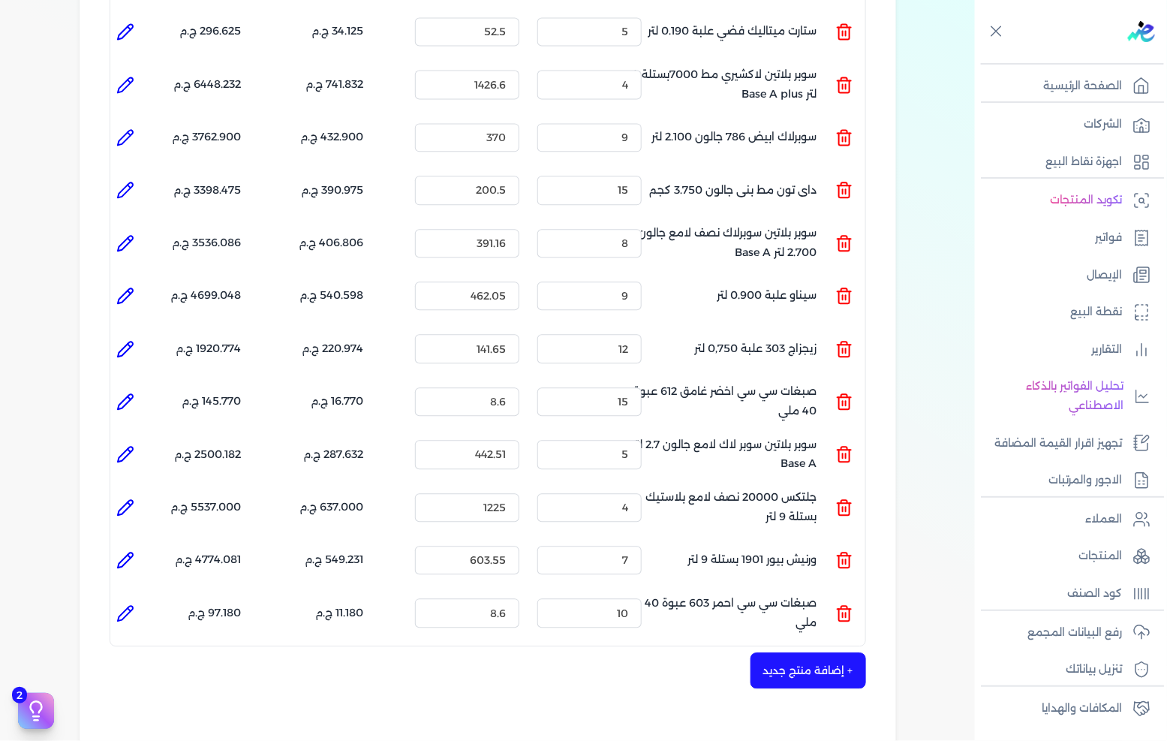
click at [124, 287] on icon at bounding box center [125, 296] width 18 height 18
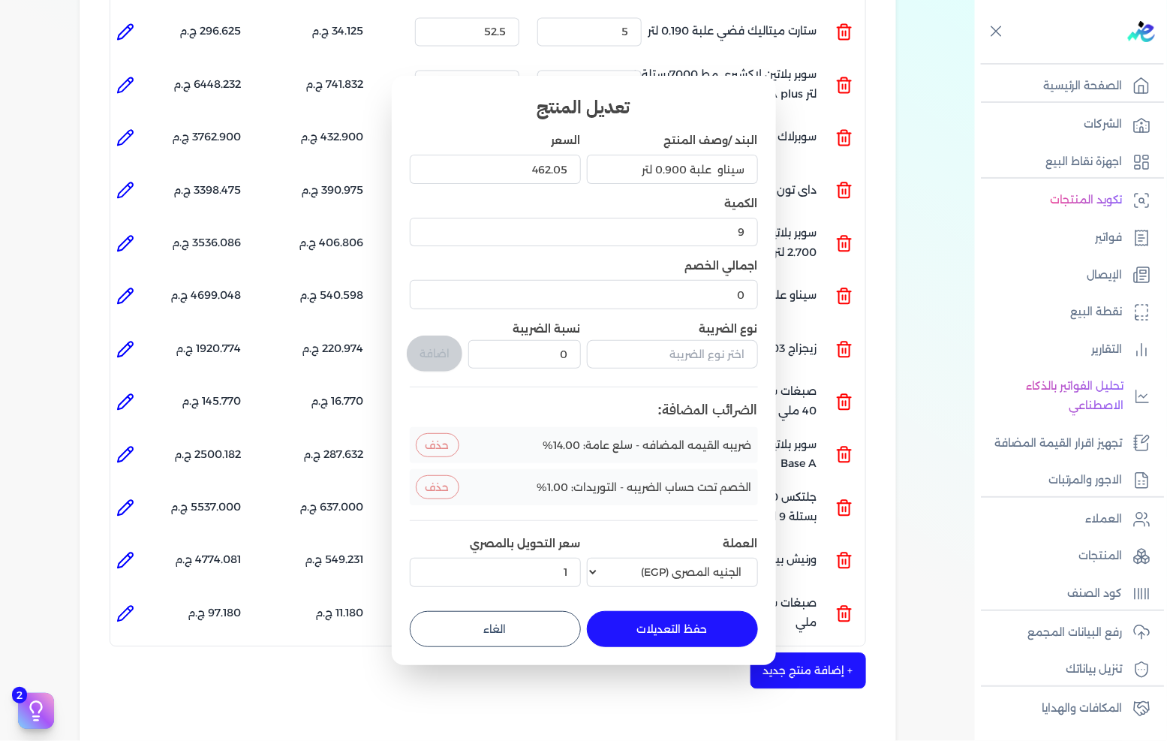
click at [514, 603] on form "البند /وصف المنتج سيناو علبة 0.900 لتر السعر 462.05 الكمية 9 اجمالي الخصم 0 نوع…" at bounding box center [584, 384] width 348 height 526
click at [546, 646] on button "الغاء" at bounding box center [495, 629] width 171 height 36
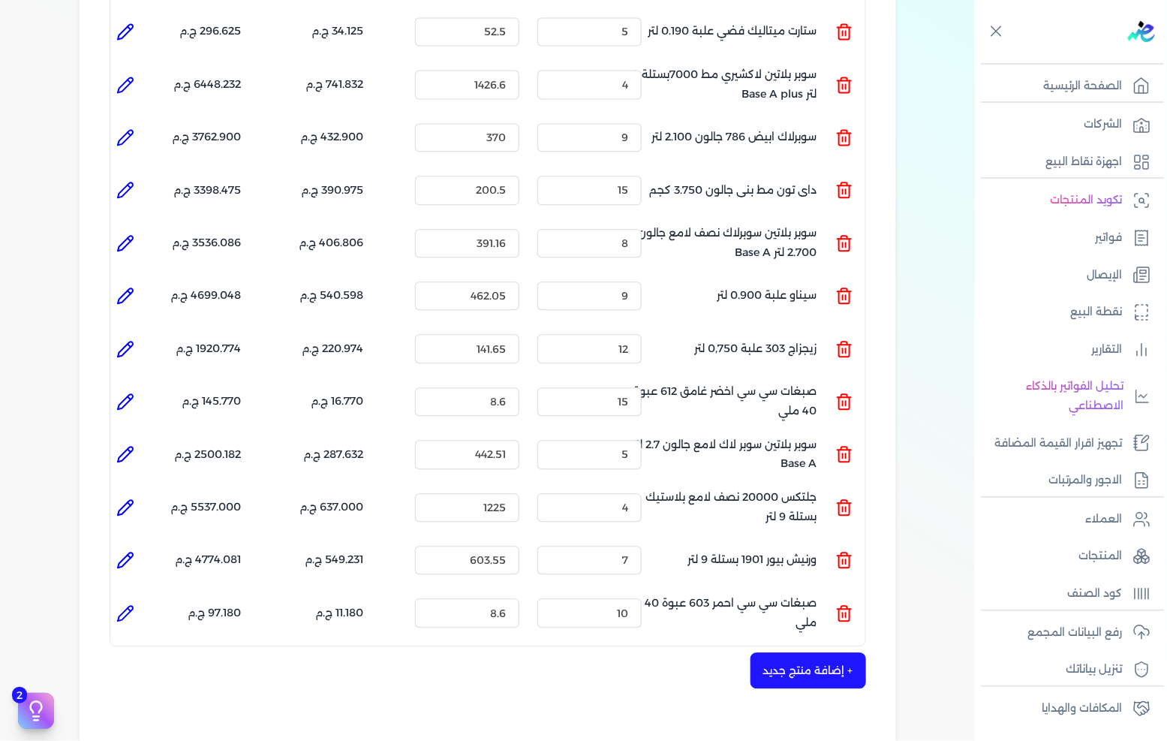
click at [122, 340] on icon at bounding box center [125, 349] width 18 height 18
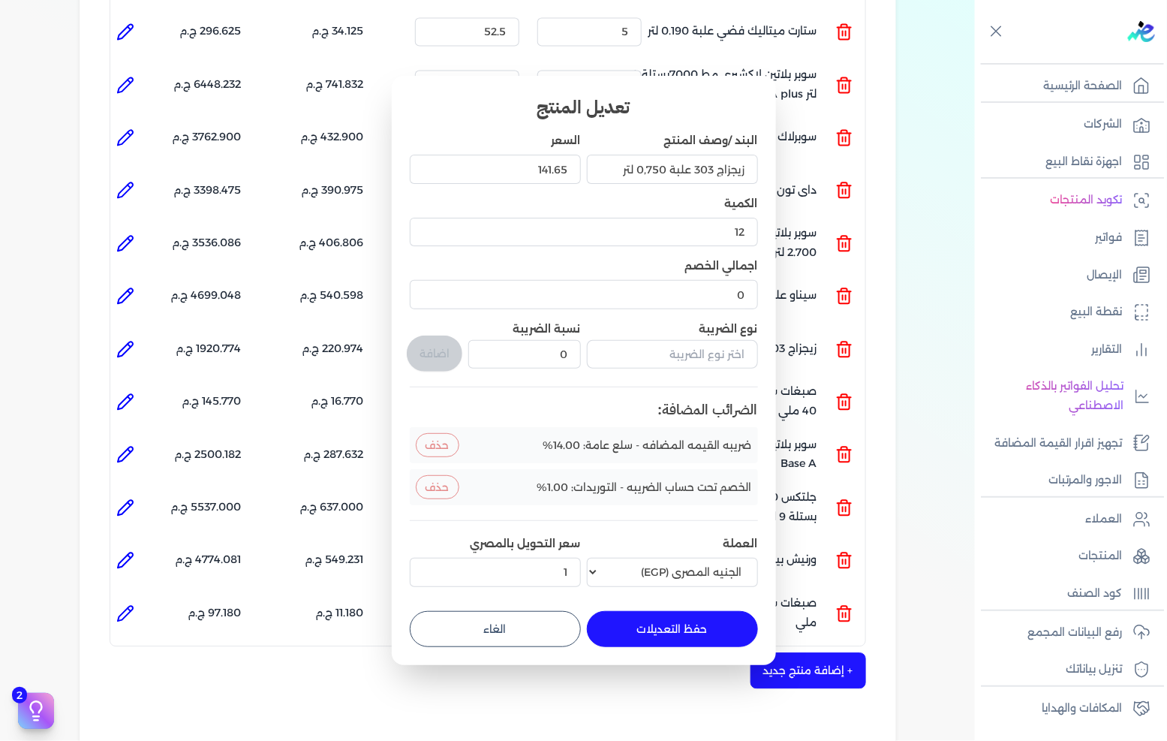
click at [536, 619] on button "الغاء" at bounding box center [495, 629] width 171 height 36
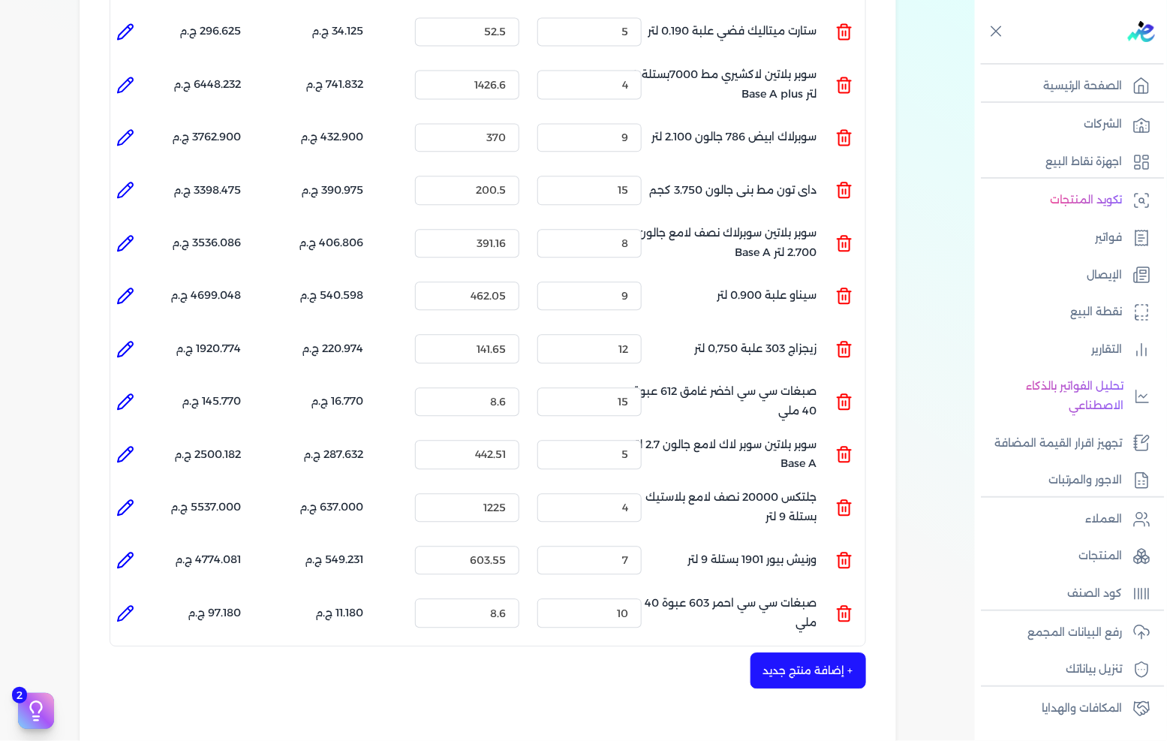
click at [126, 394] on icon at bounding box center [125, 401] width 15 height 15
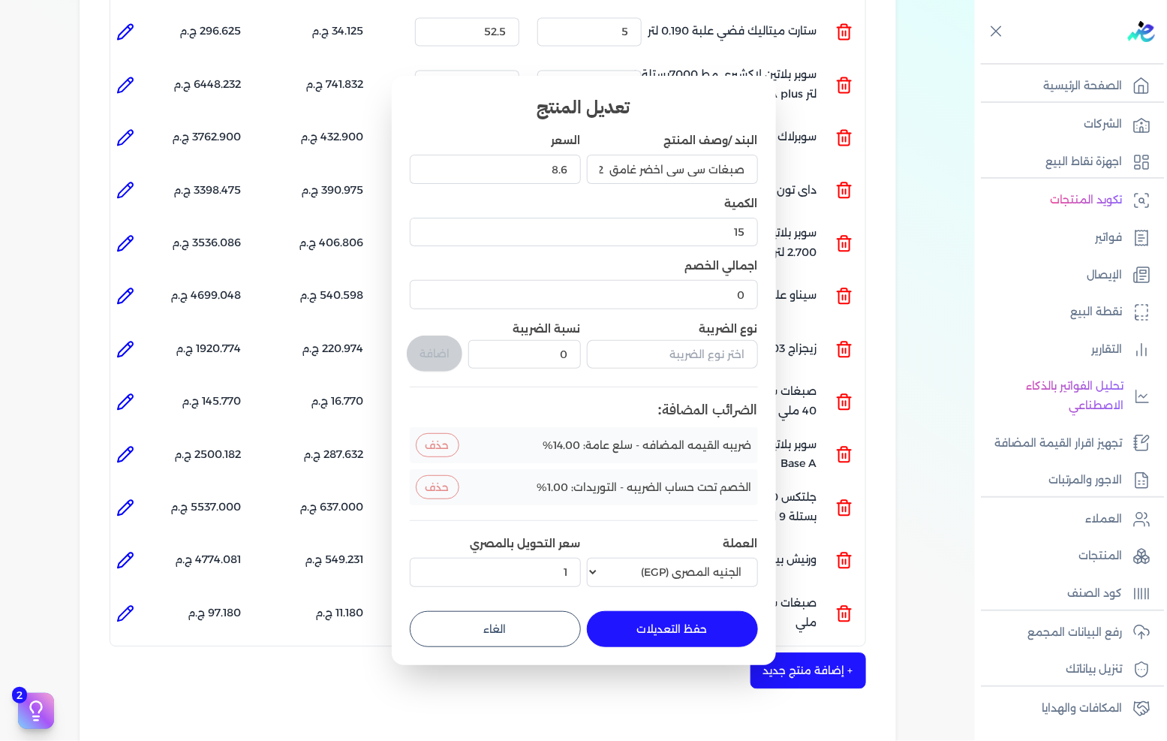
click at [542, 608] on form "البند /وصف المنتج صبغات سي سي اخضر غامق 612 عبوة 40 ملي السعر 8.6 الكمية 15 اجم…" at bounding box center [584, 384] width 348 height 526
click at [539, 622] on button "الغاء" at bounding box center [495, 629] width 171 height 36
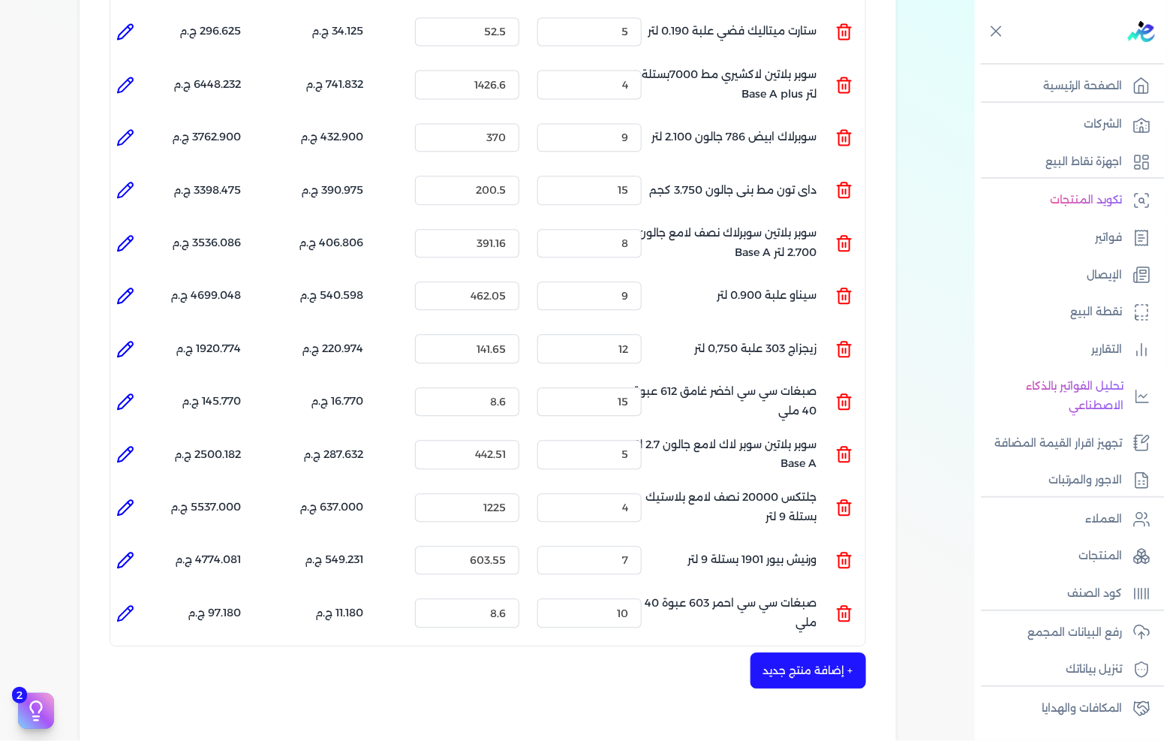
click at [125, 445] on icon at bounding box center [125, 454] width 18 height 18
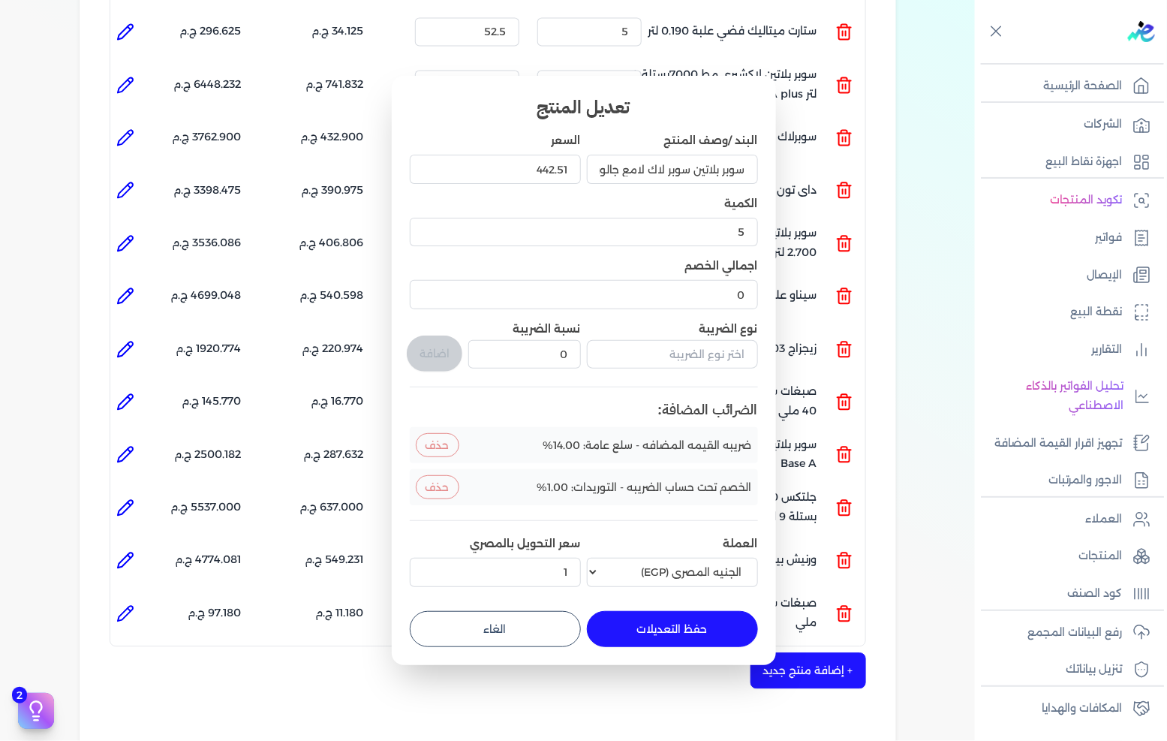
drag, startPoint x: 489, startPoint y: 621, endPoint x: 75, endPoint y: 504, distance: 429.9
click at [486, 621] on button "الغاء" at bounding box center [495, 629] width 171 height 36
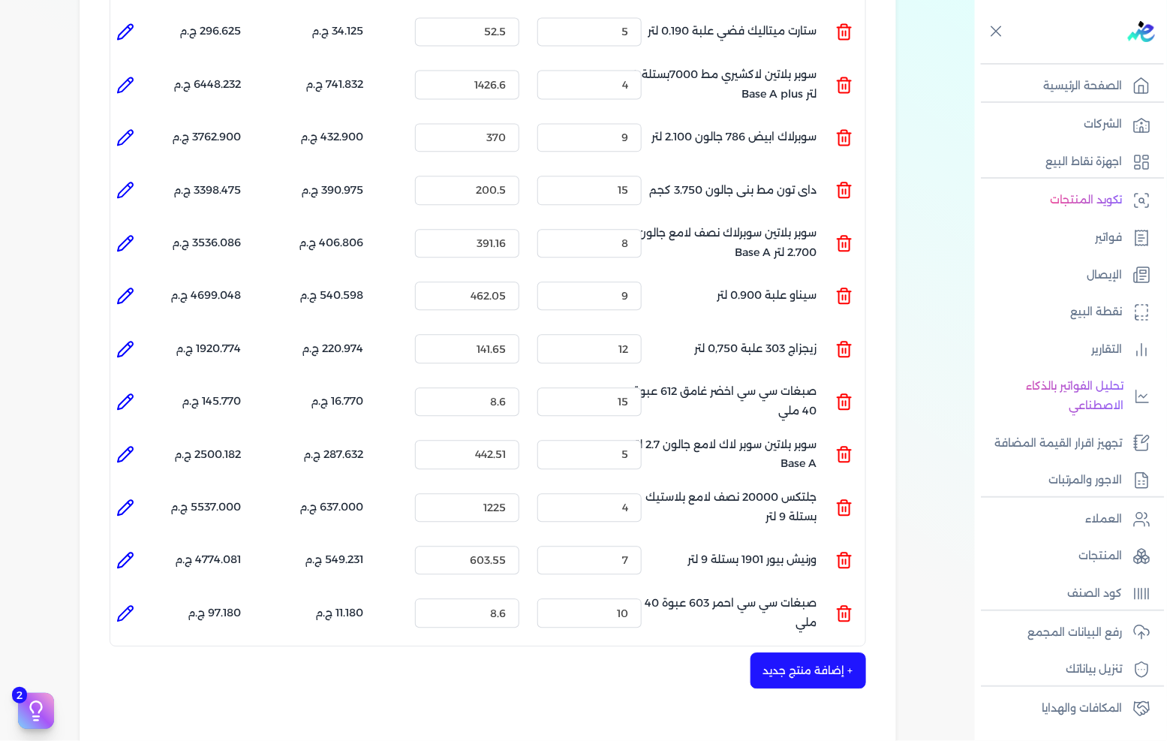
click at [132, 498] on icon at bounding box center [125, 507] width 18 height 18
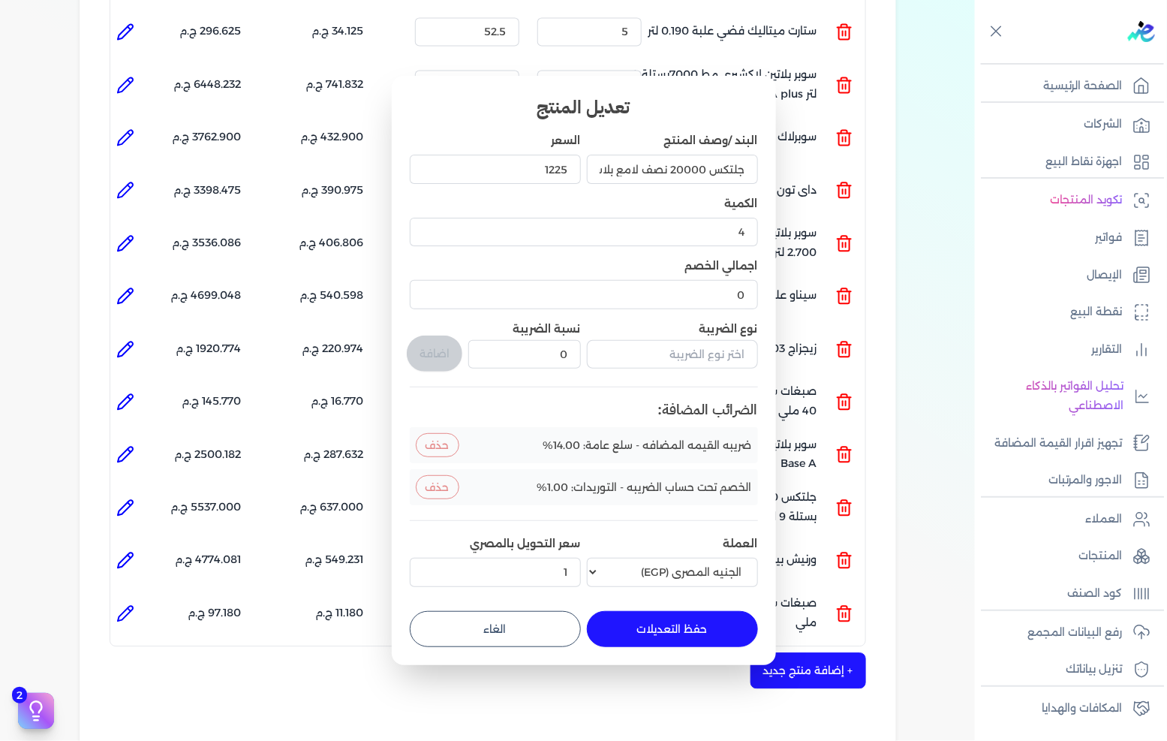
click at [515, 616] on button "الغاء" at bounding box center [495, 629] width 171 height 36
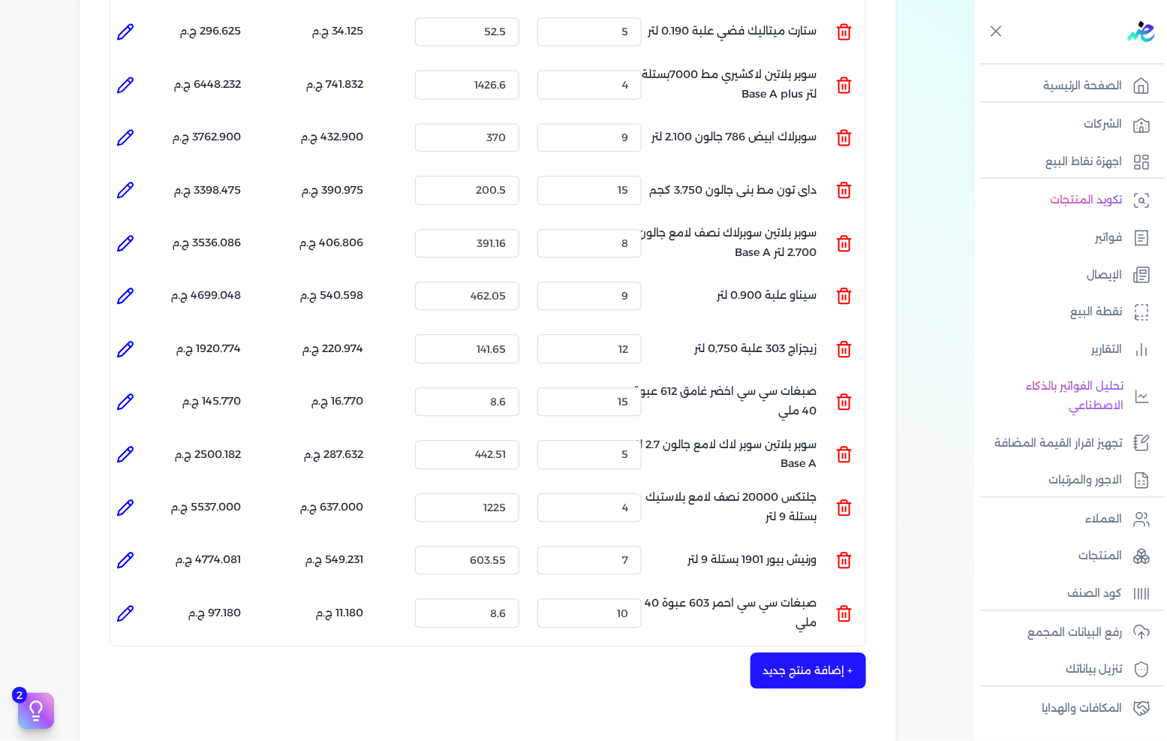
click at [128, 551] on icon at bounding box center [125, 560] width 18 height 18
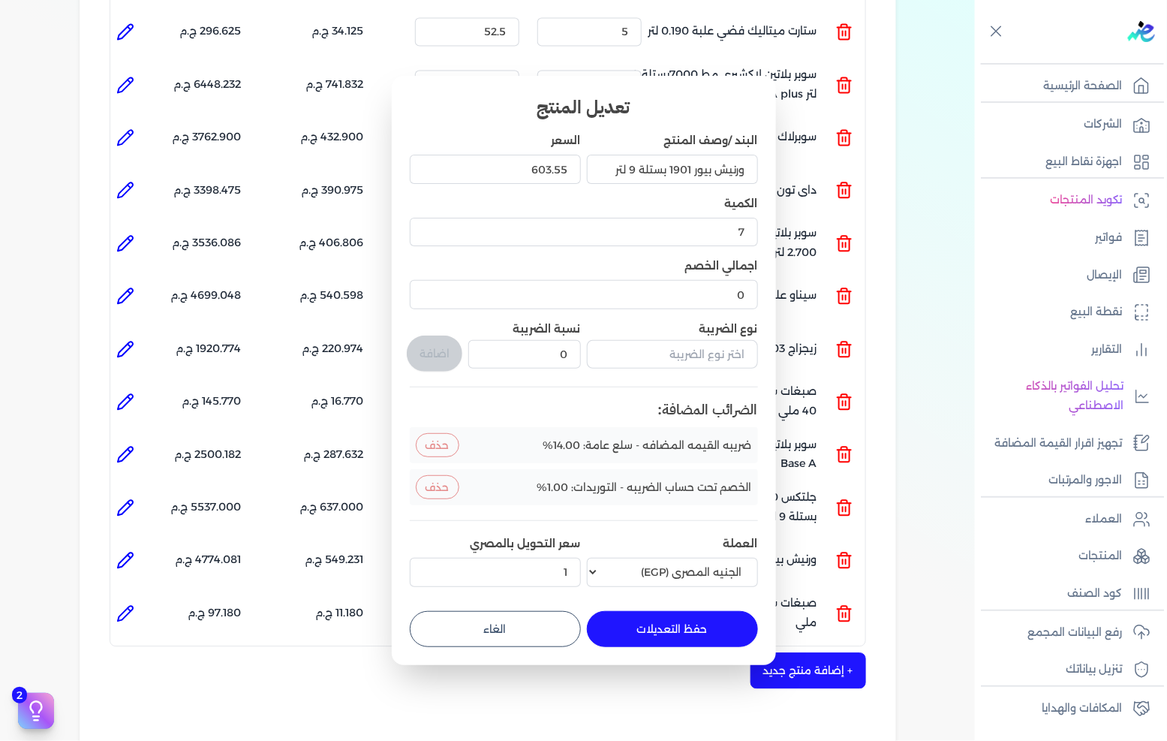
drag, startPoint x: 524, startPoint y: 623, endPoint x: 273, endPoint y: 602, distance: 251.6
click at [522, 623] on button "الغاء" at bounding box center [495, 629] width 171 height 36
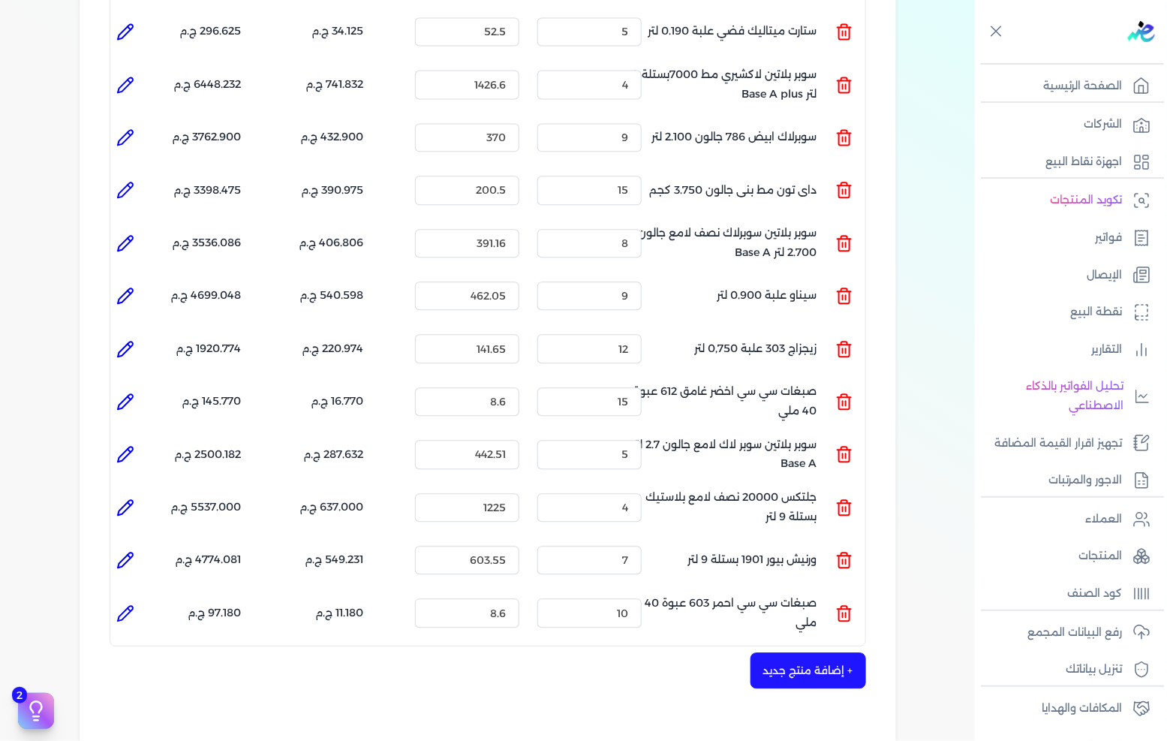
click at [125, 604] on icon at bounding box center [125, 613] width 18 height 18
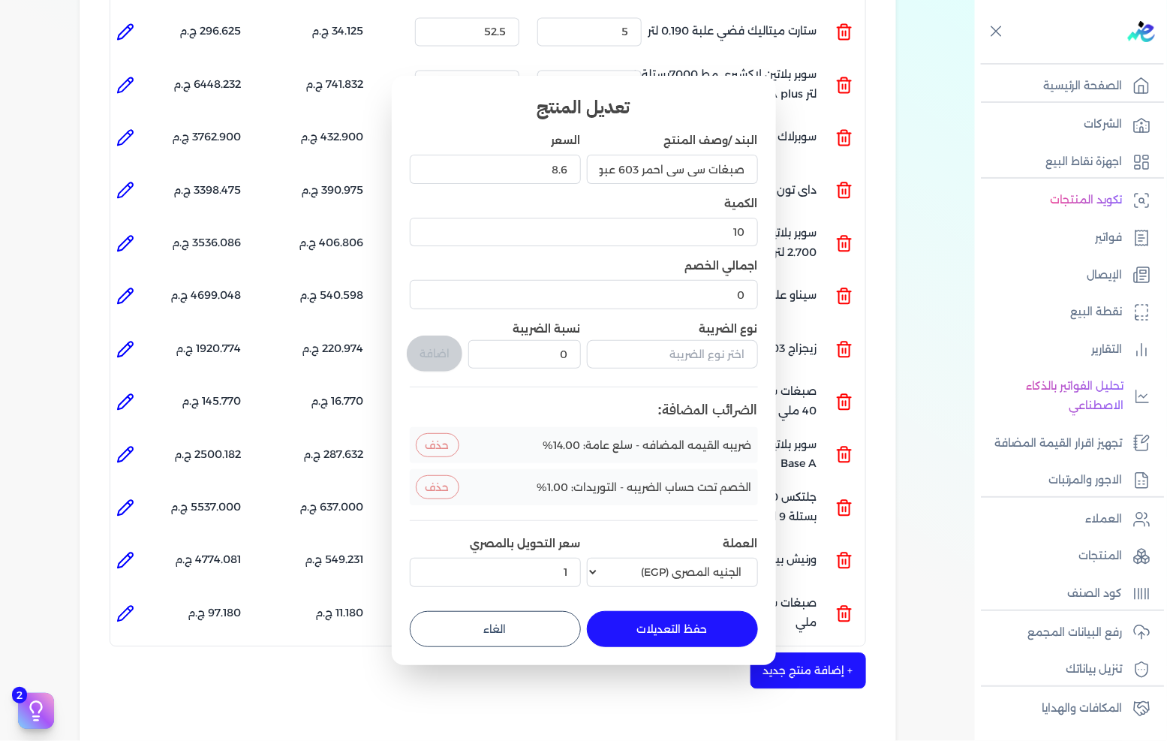
click at [545, 618] on button "الغاء" at bounding box center [495, 629] width 171 height 36
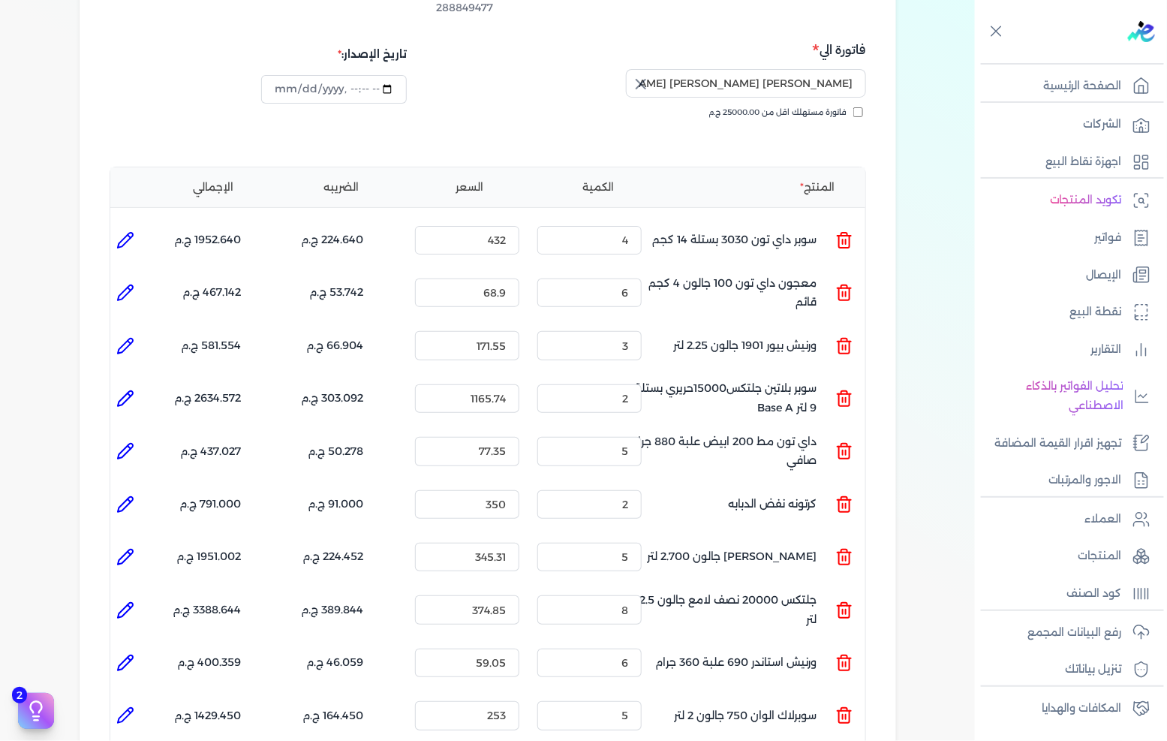
scroll to position [115, 0]
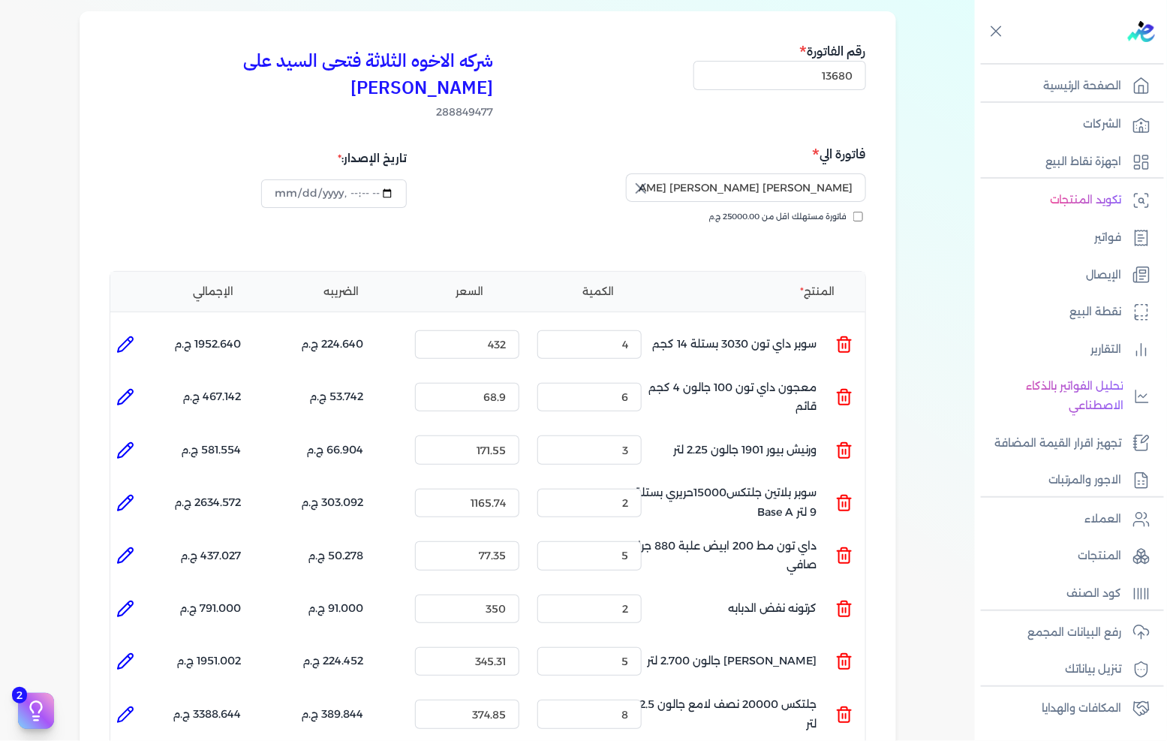
click at [134, 336] on icon at bounding box center [125, 345] width 18 height 18
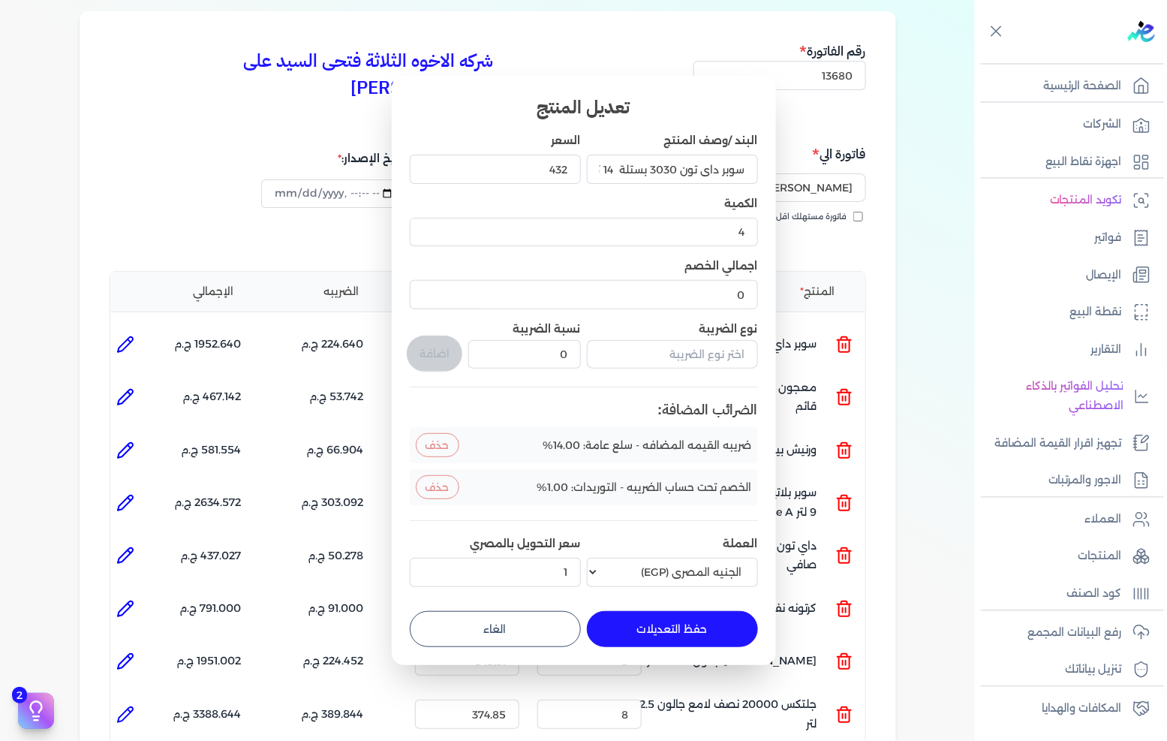
drag, startPoint x: 535, startPoint y: 628, endPoint x: 385, endPoint y: 566, distance: 162.6
click at [535, 629] on button "الغاء" at bounding box center [495, 629] width 171 height 36
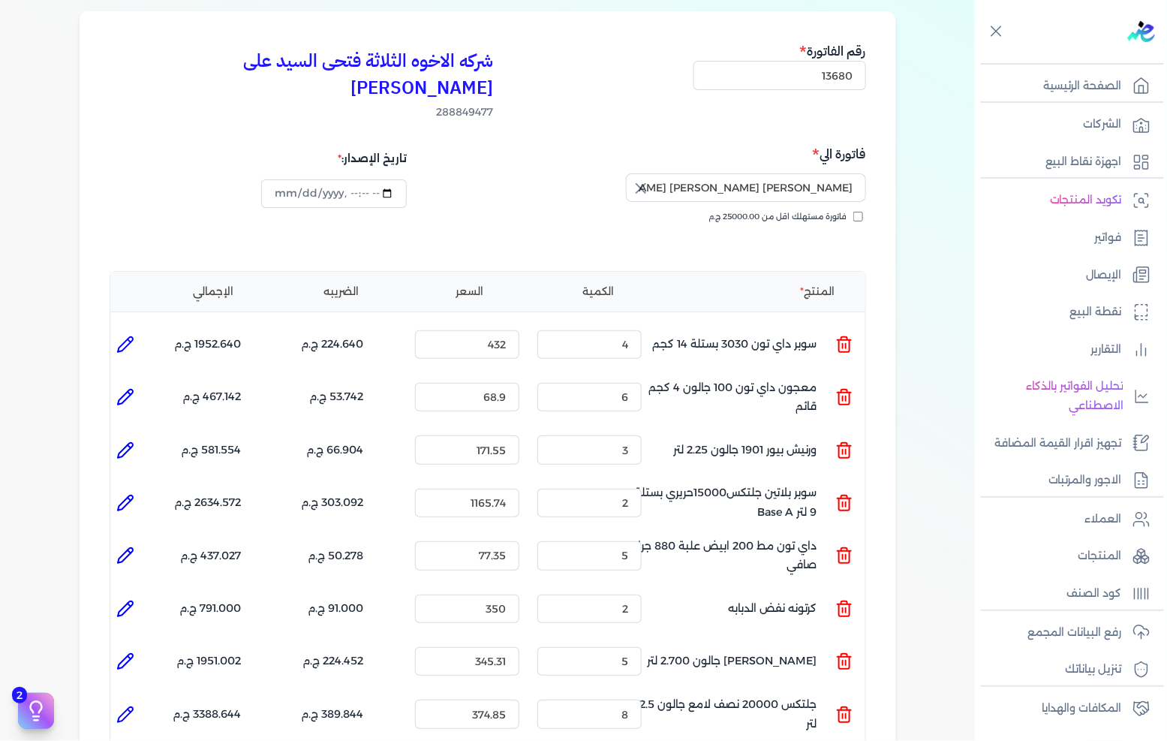
click at [139, 382] on li at bounding box center [125, 397] width 30 height 30
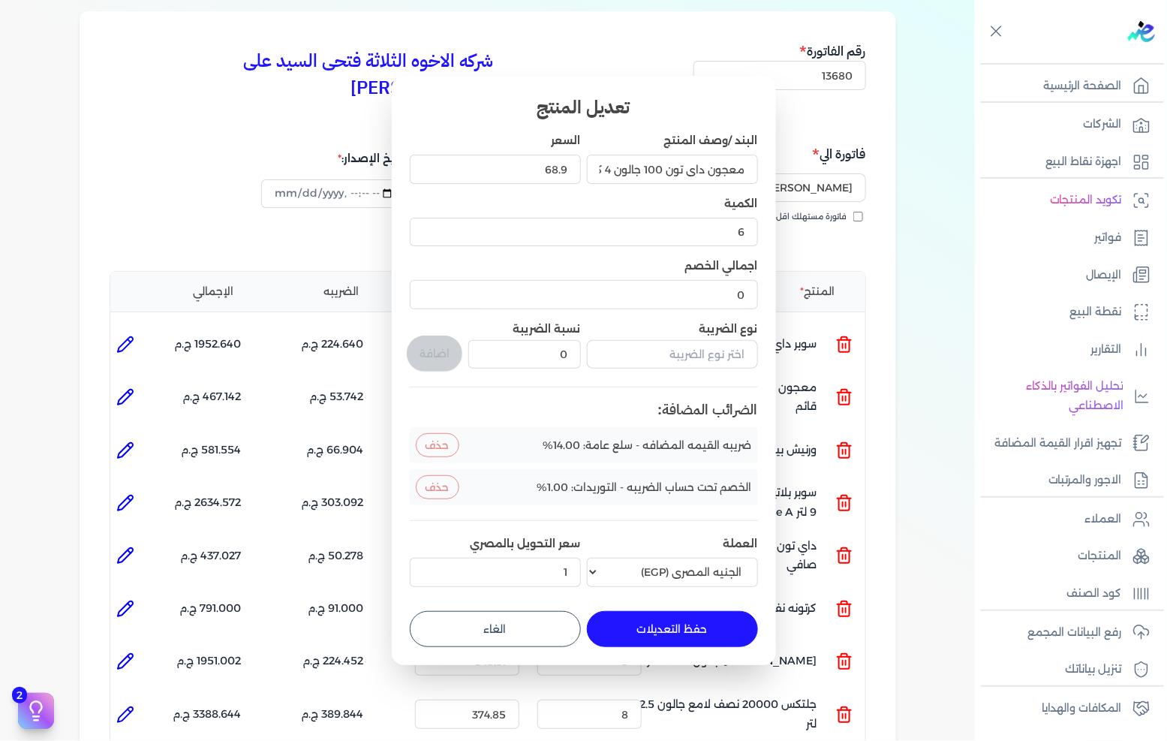
click at [543, 632] on button "الغاء" at bounding box center [495, 629] width 171 height 36
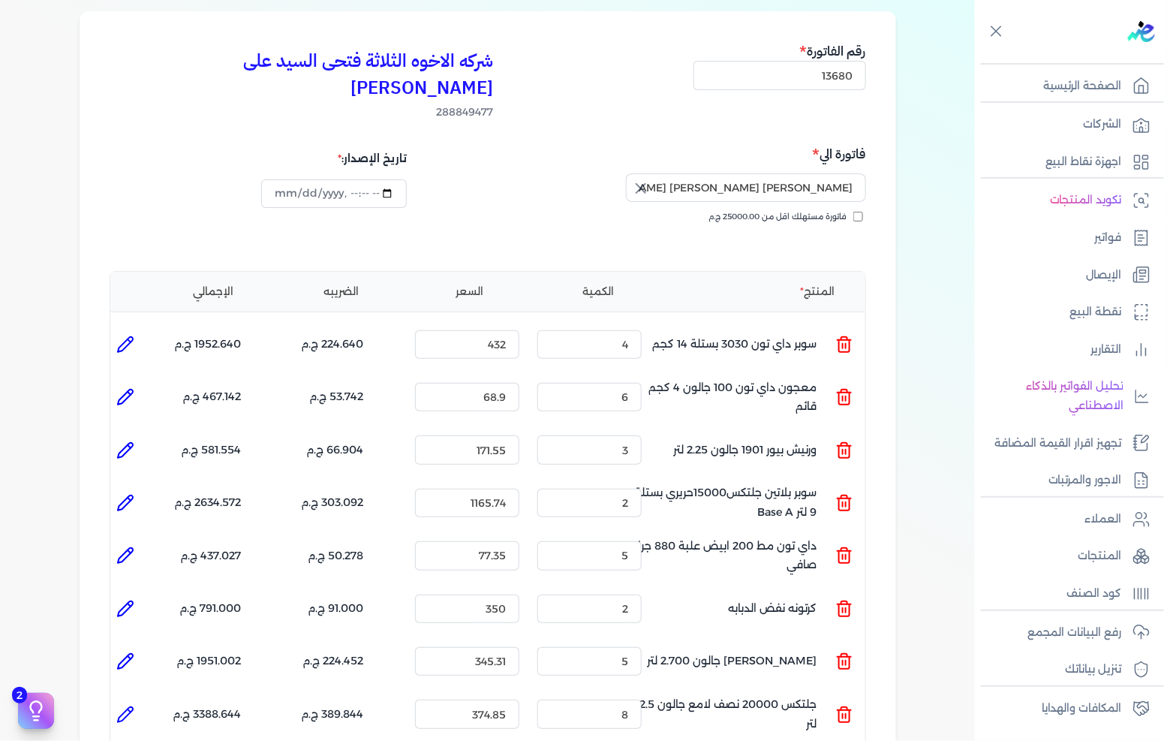
click at [132, 441] on icon at bounding box center [125, 450] width 18 height 18
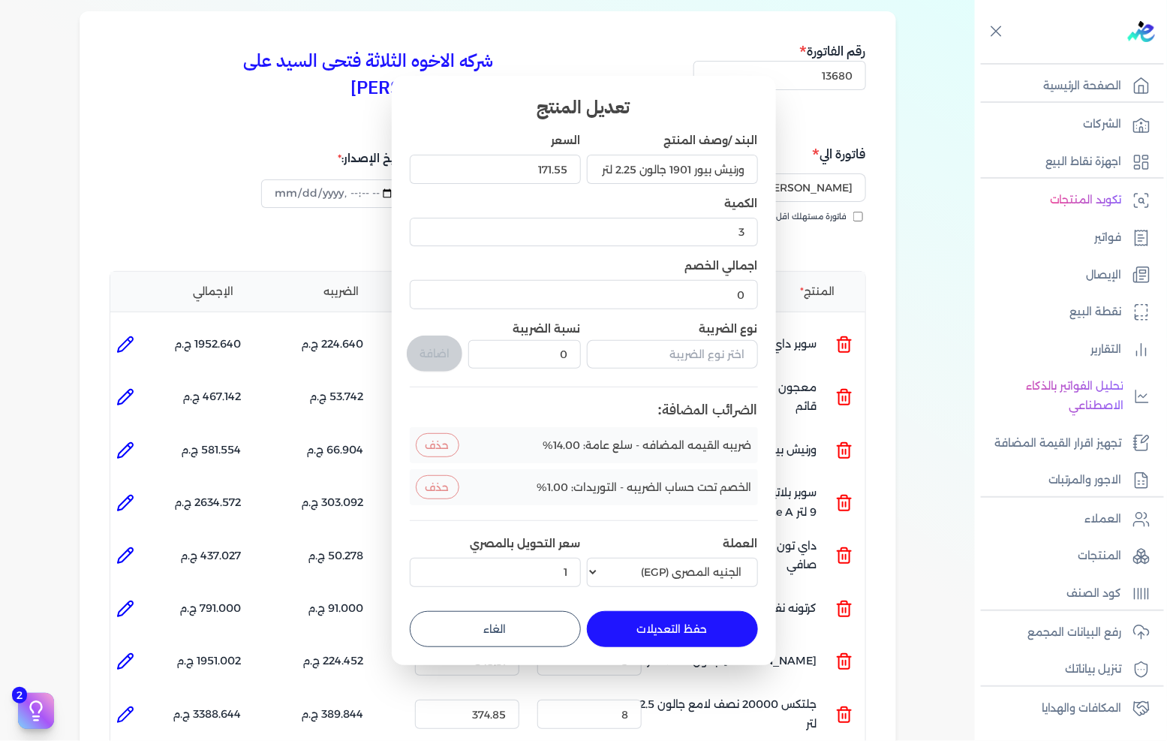
drag, startPoint x: 536, startPoint y: 634, endPoint x: 523, endPoint y: 636, distance: 13.6
click at [536, 636] on button "الغاء" at bounding box center [495, 629] width 171 height 36
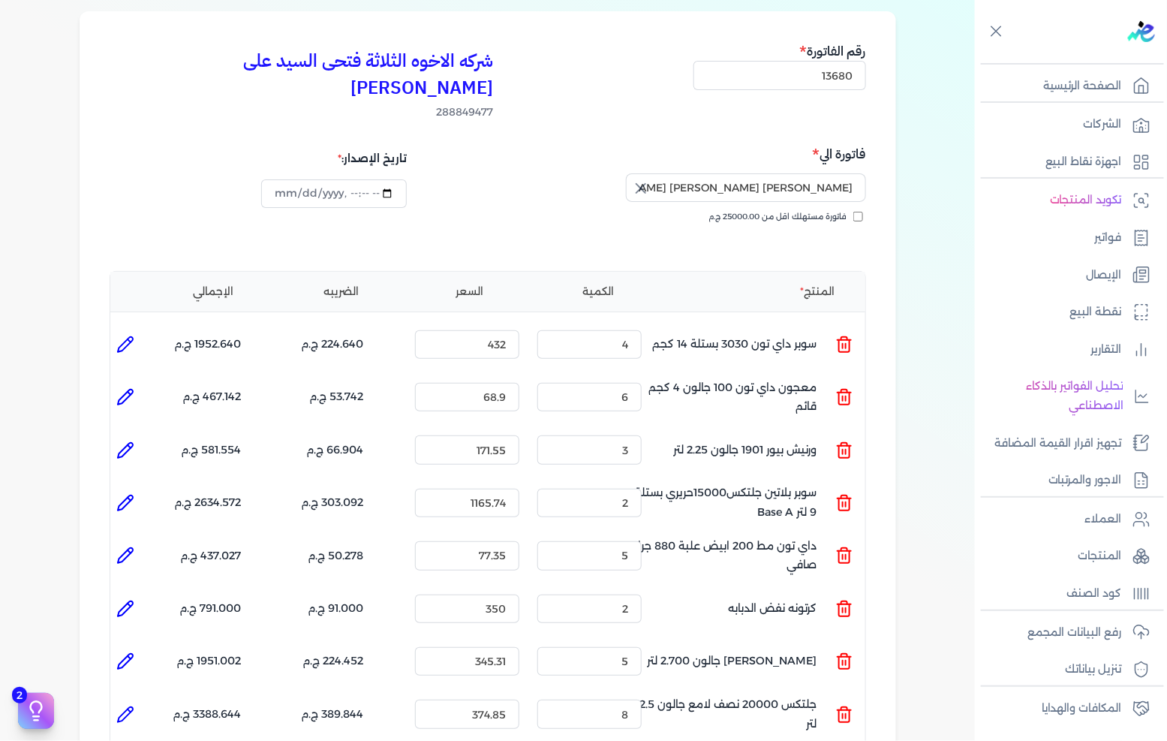
click at [131, 498] on icon at bounding box center [129, 499] width 3 height 3
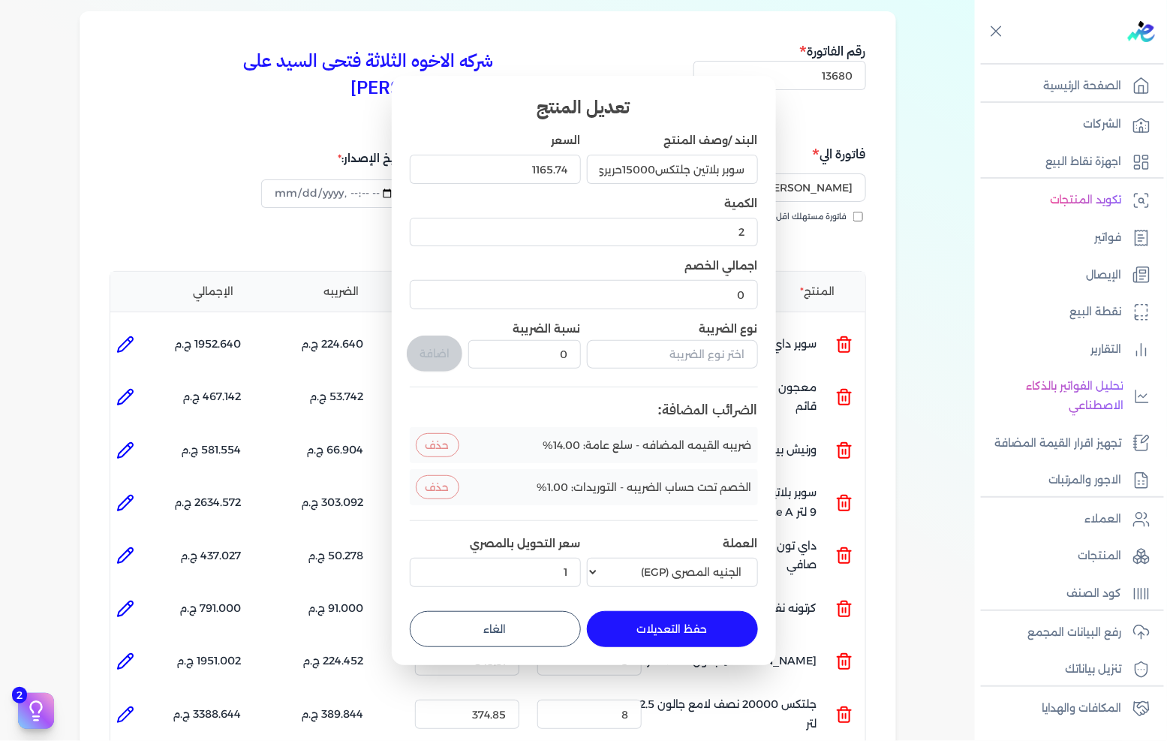
click at [533, 633] on button "الغاء" at bounding box center [495, 629] width 171 height 36
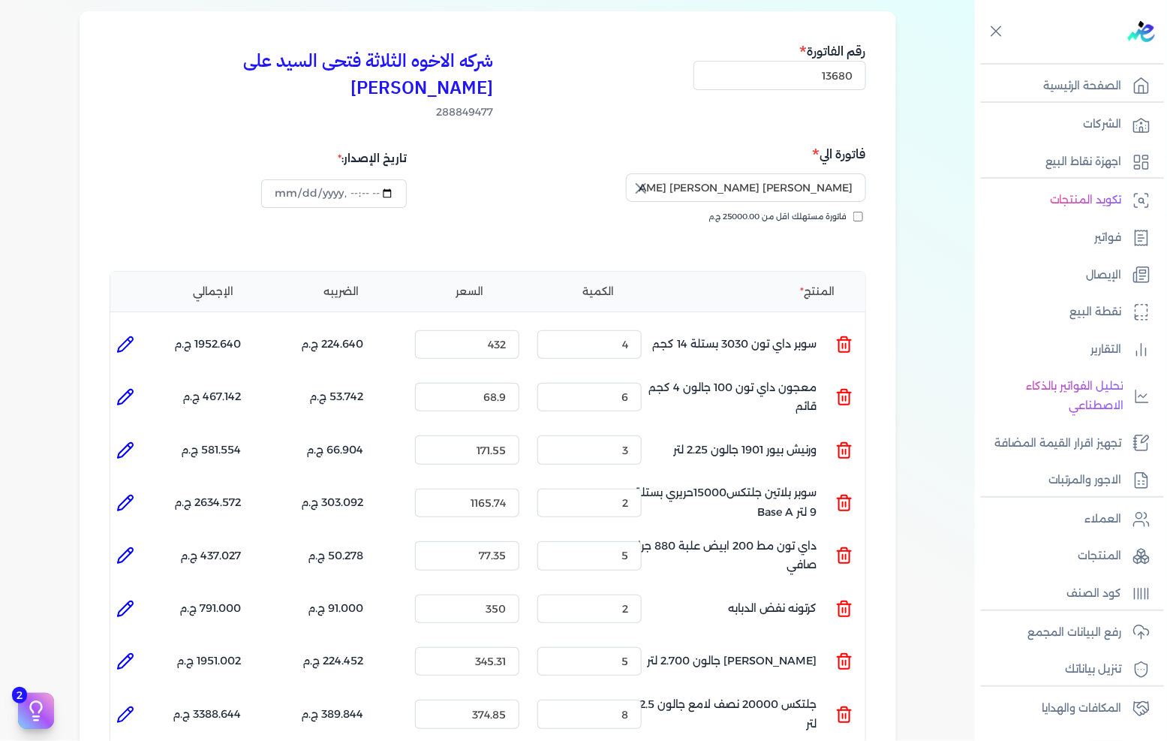
click at [130, 541] on li at bounding box center [125, 556] width 30 height 30
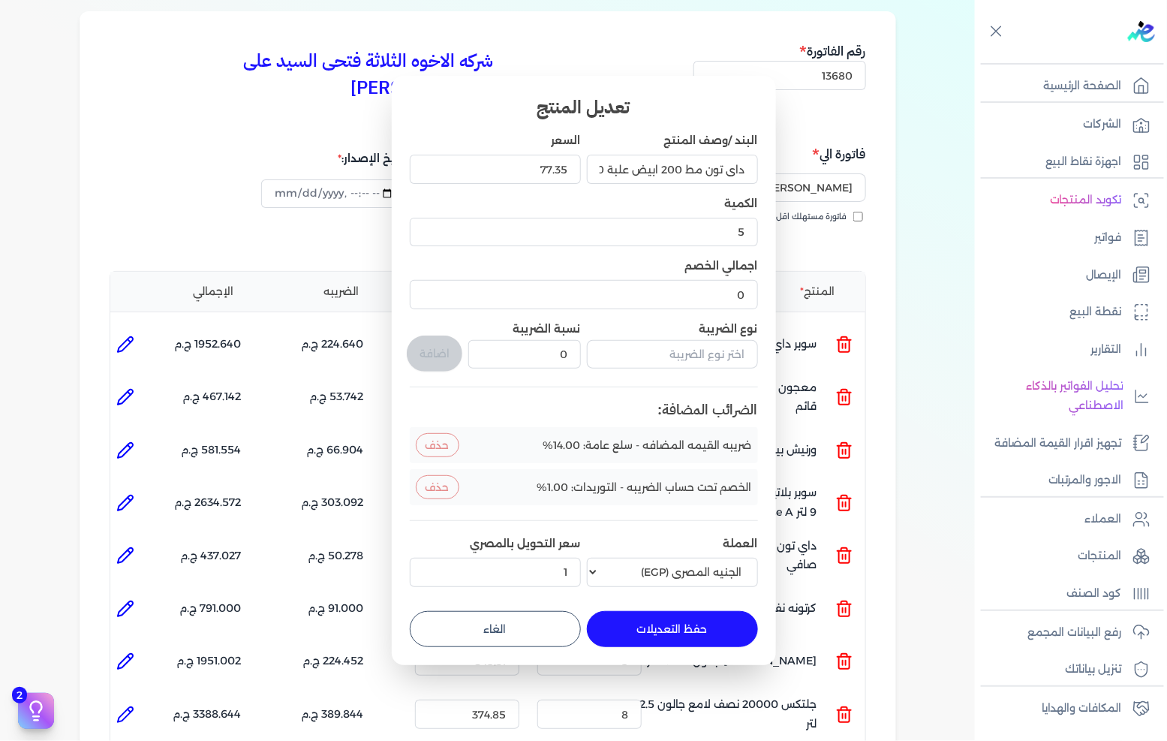
click at [545, 622] on button "الغاء" at bounding box center [495, 629] width 171 height 36
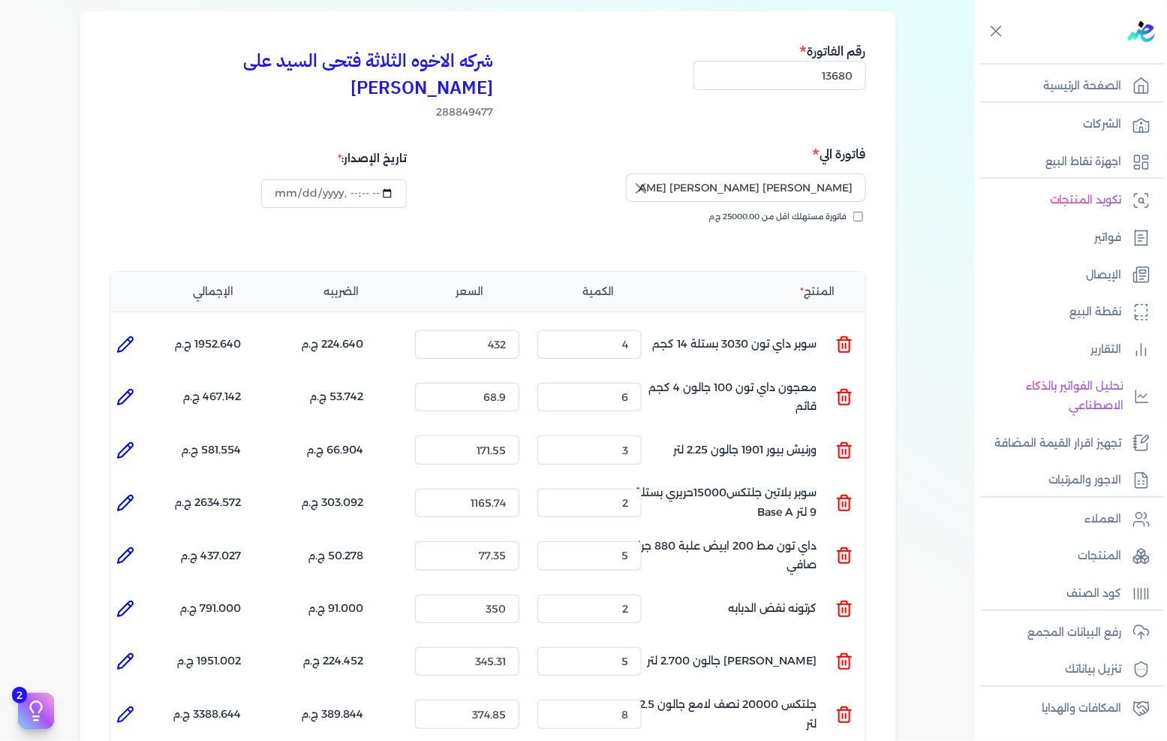
click at [131, 604] on icon at bounding box center [129, 605] width 3 height 3
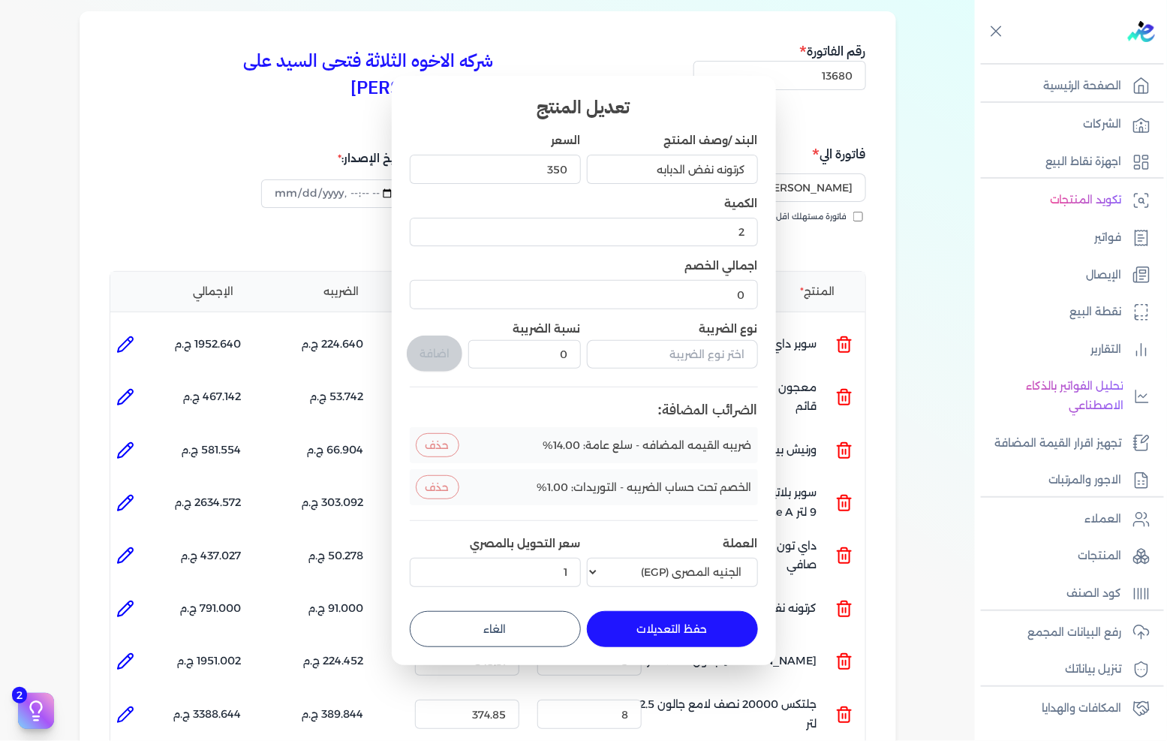
click at [539, 633] on button "الغاء" at bounding box center [495, 629] width 171 height 36
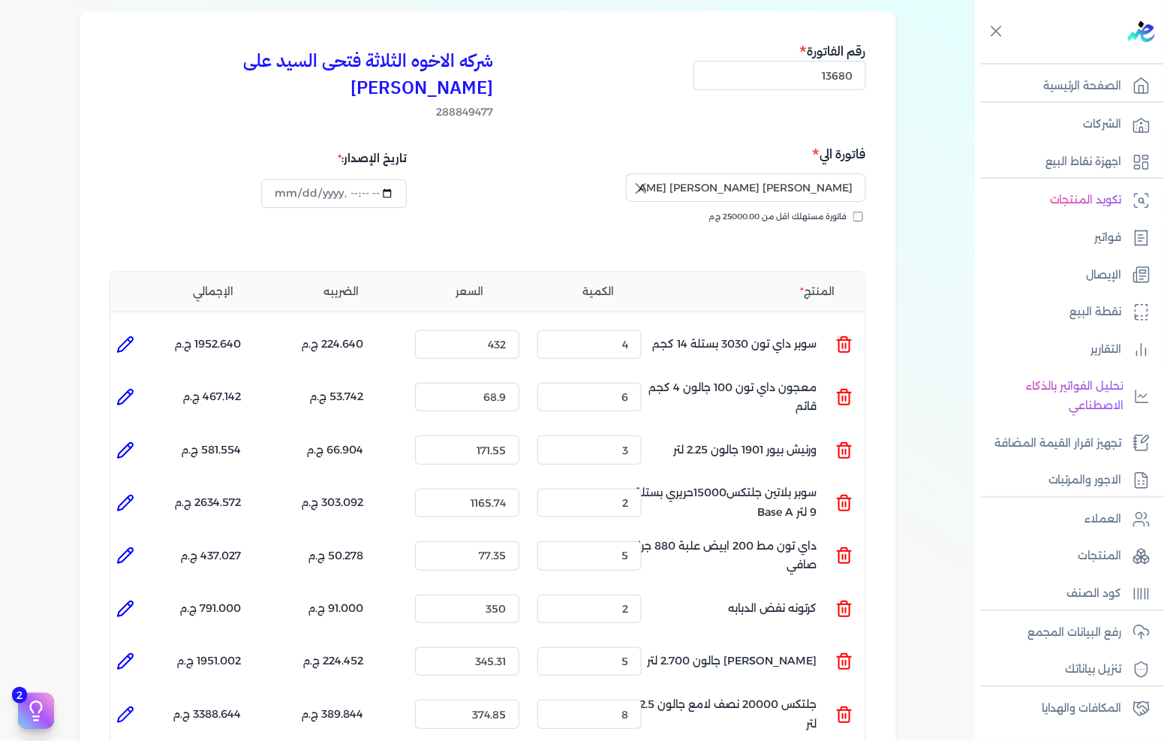
click at [139, 646] on li at bounding box center [125, 661] width 30 height 30
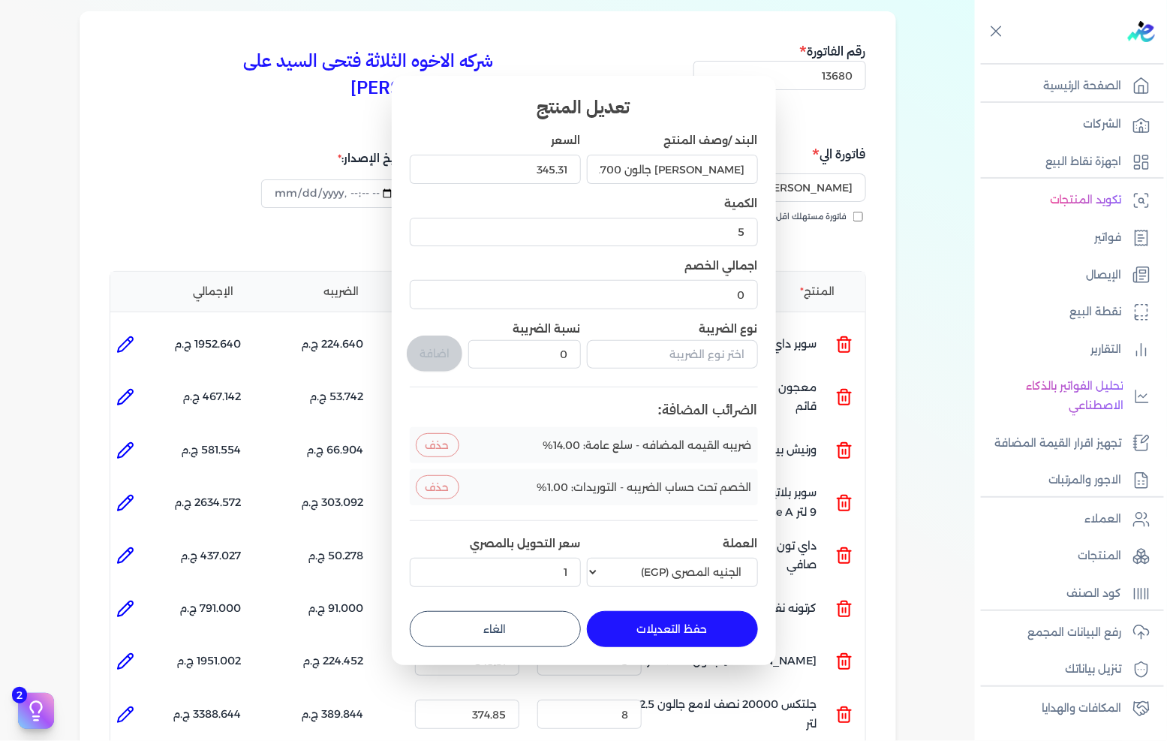
click at [528, 632] on button "الغاء" at bounding box center [495, 629] width 171 height 36
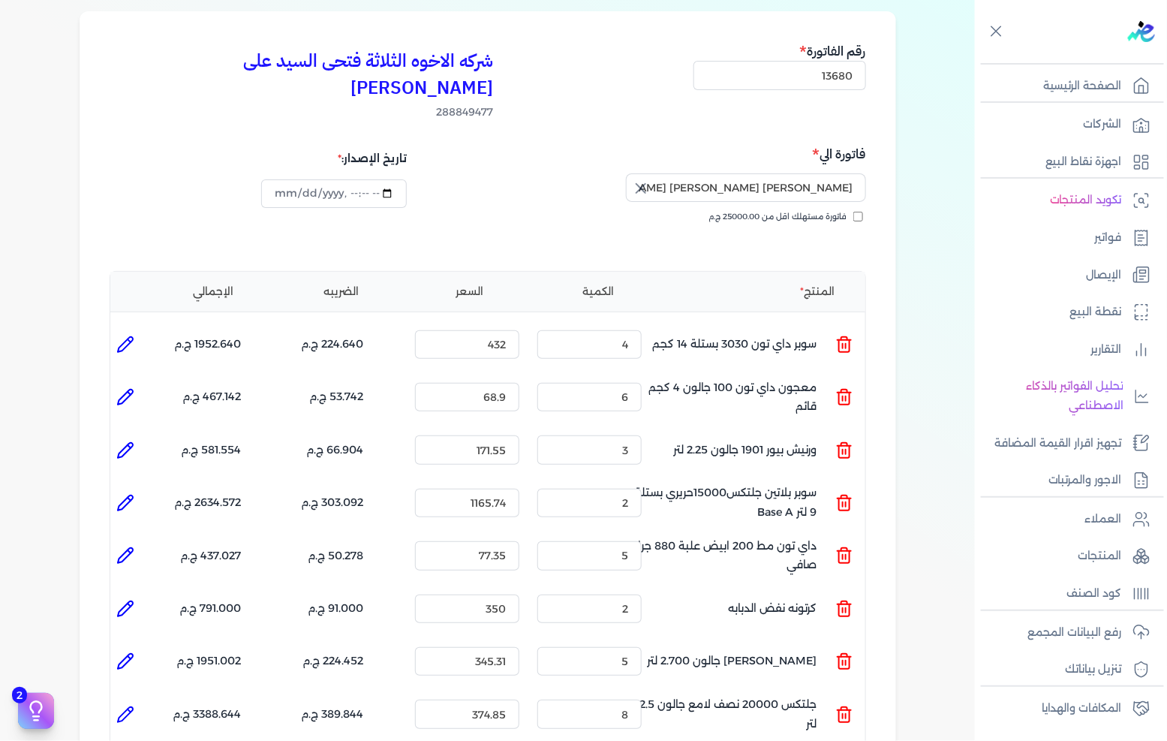
click at [131, 706] on icon at bounding box center [125, 715] width 18 height 18
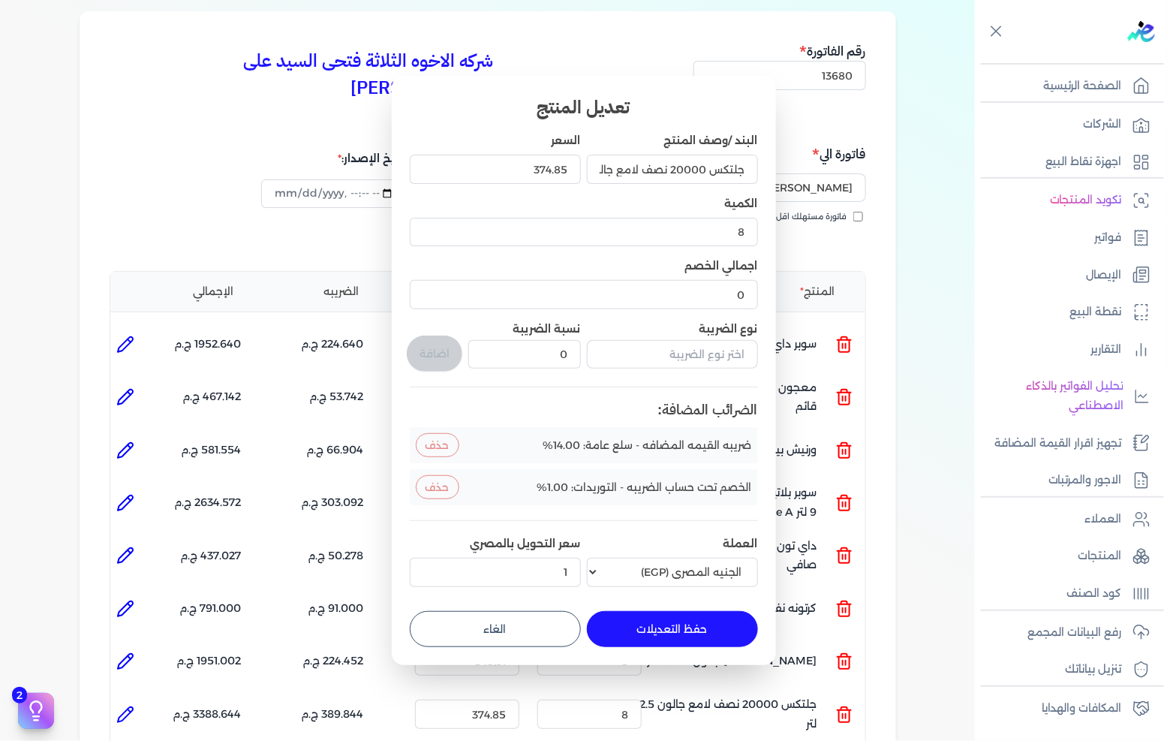
click at [518, 634] on button "الغاء" at bounding box center [495, 629] width 171 height 36
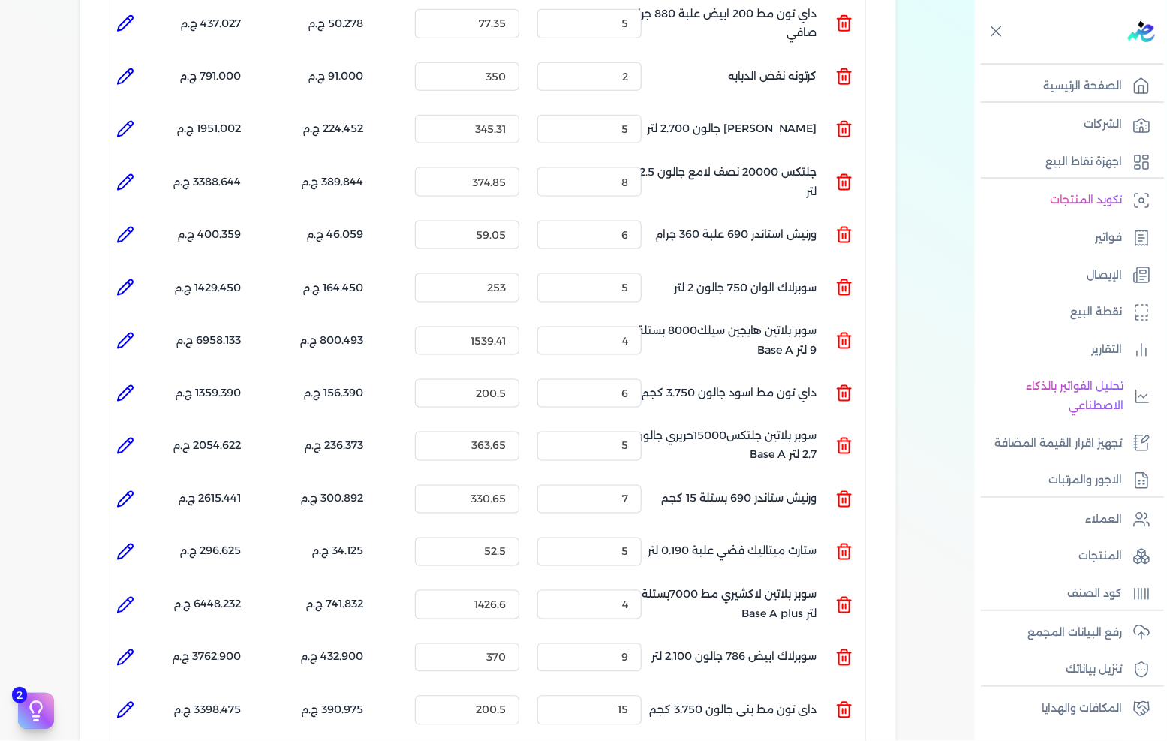
scroll to position [699, 0]
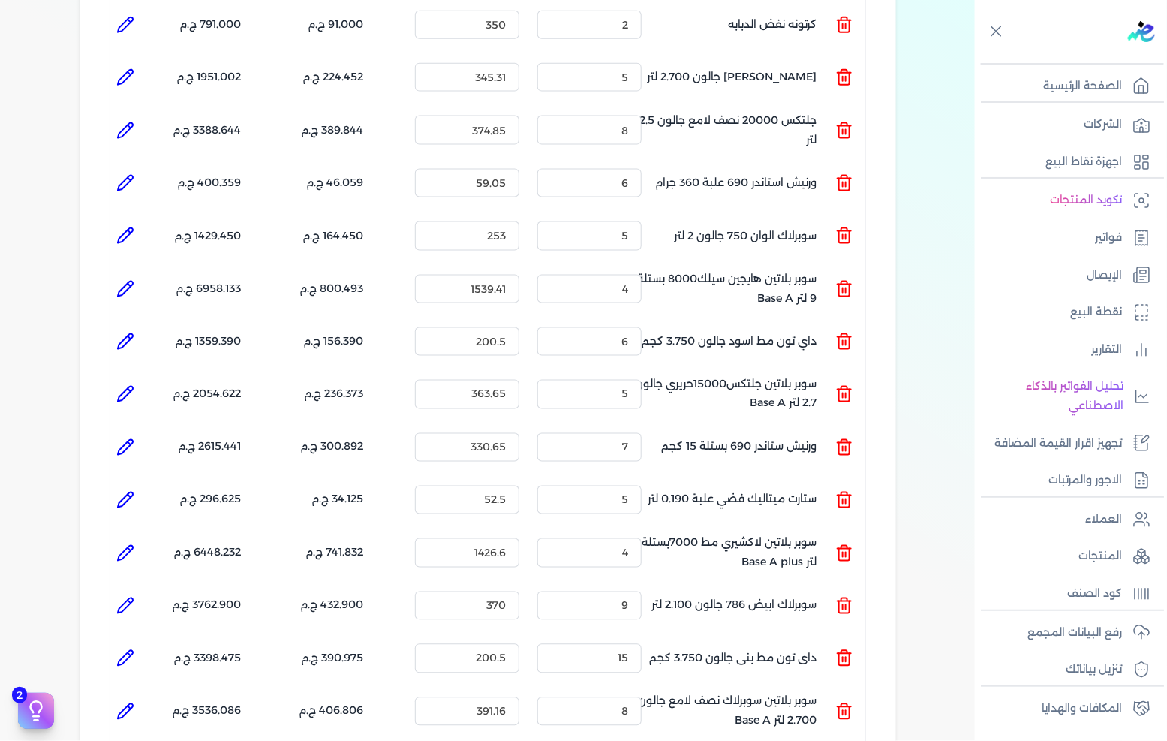
click at [124, 174] on icon at bounding box center [125, 183] width 18 height 18
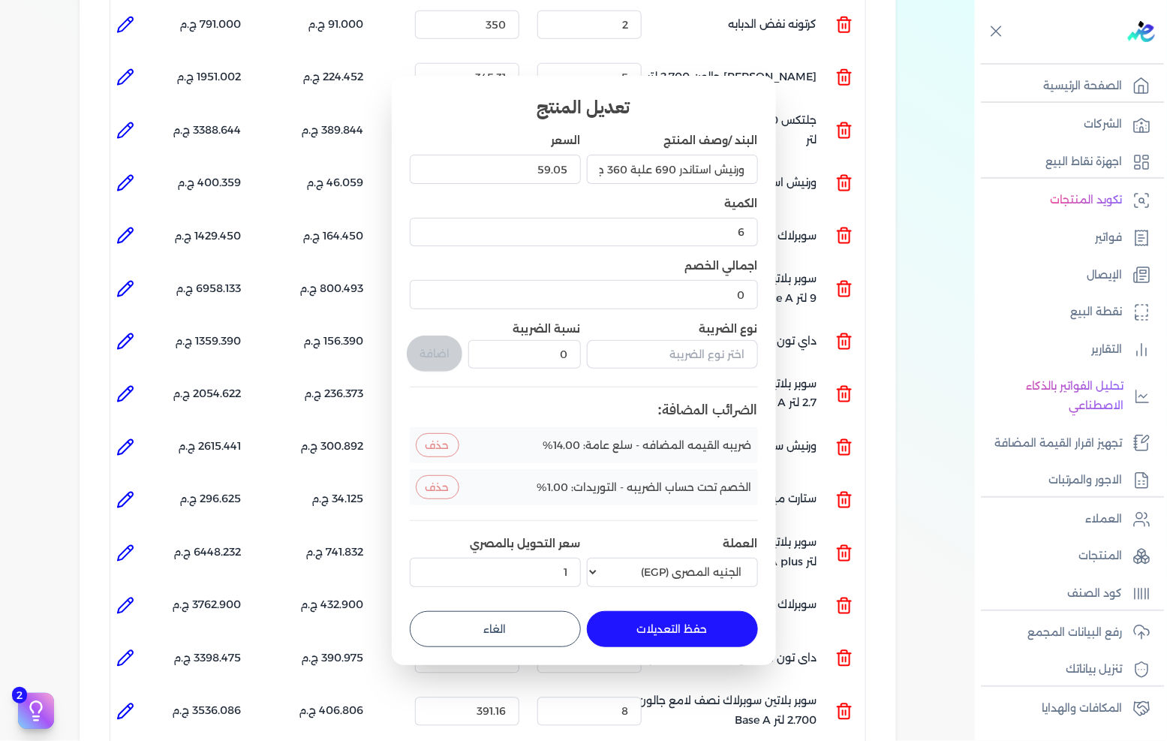
click at [518, 624] on button "الغاء" at bounding box center [495, 629] width 171 height 36
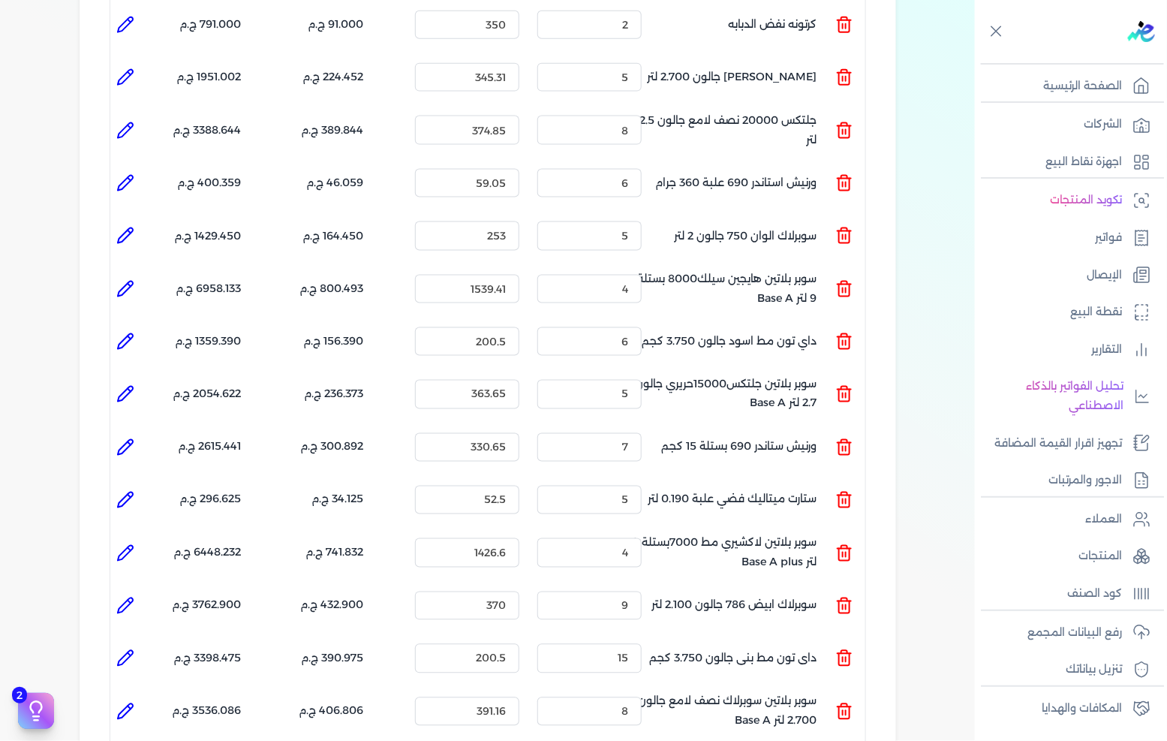
click at [124, 227] on icon at bounding box center [125, 236] width 18 height 18
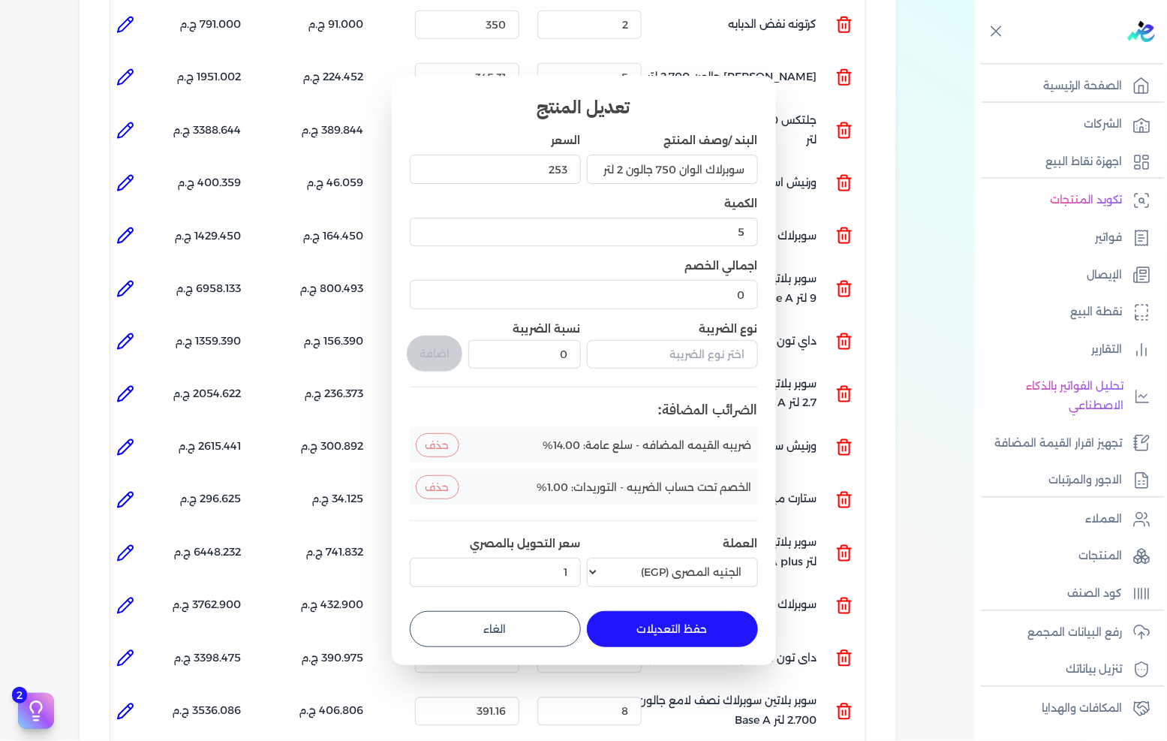
click at [520, 639] on button "الغاء" at bounding box center [495, 629] width 171 height 36
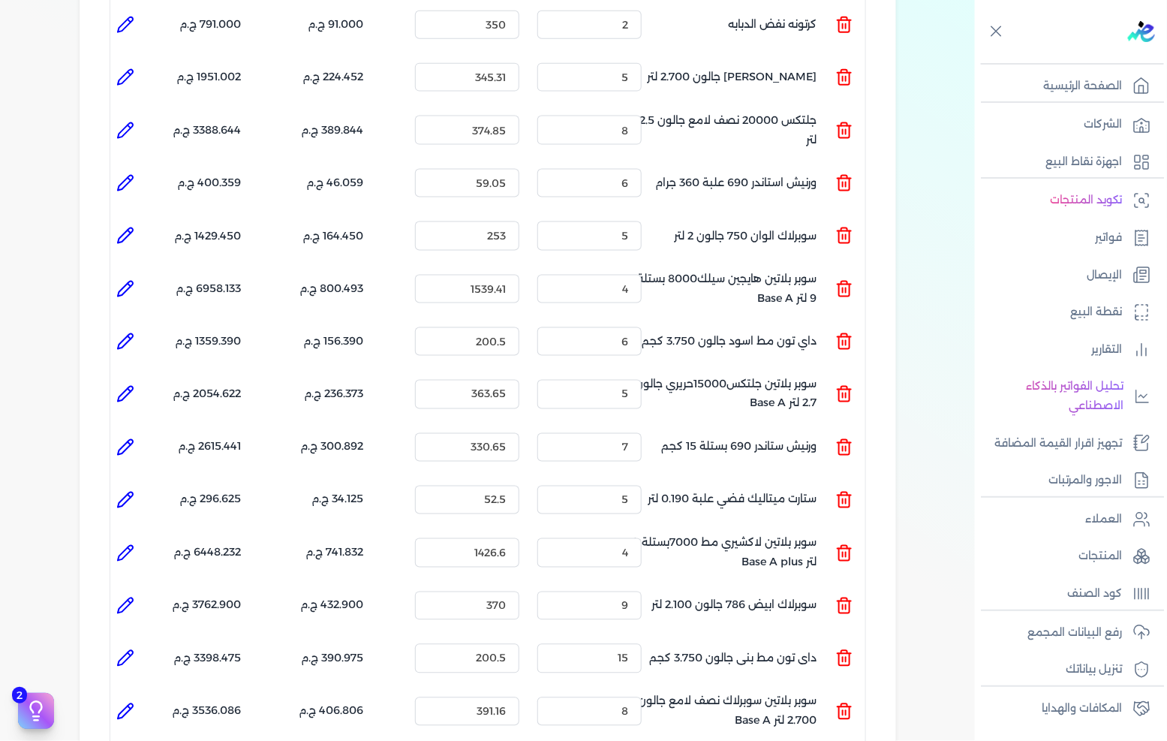
click at [129, 280] on icon at bounding box center [125, 289] width 18 height 18
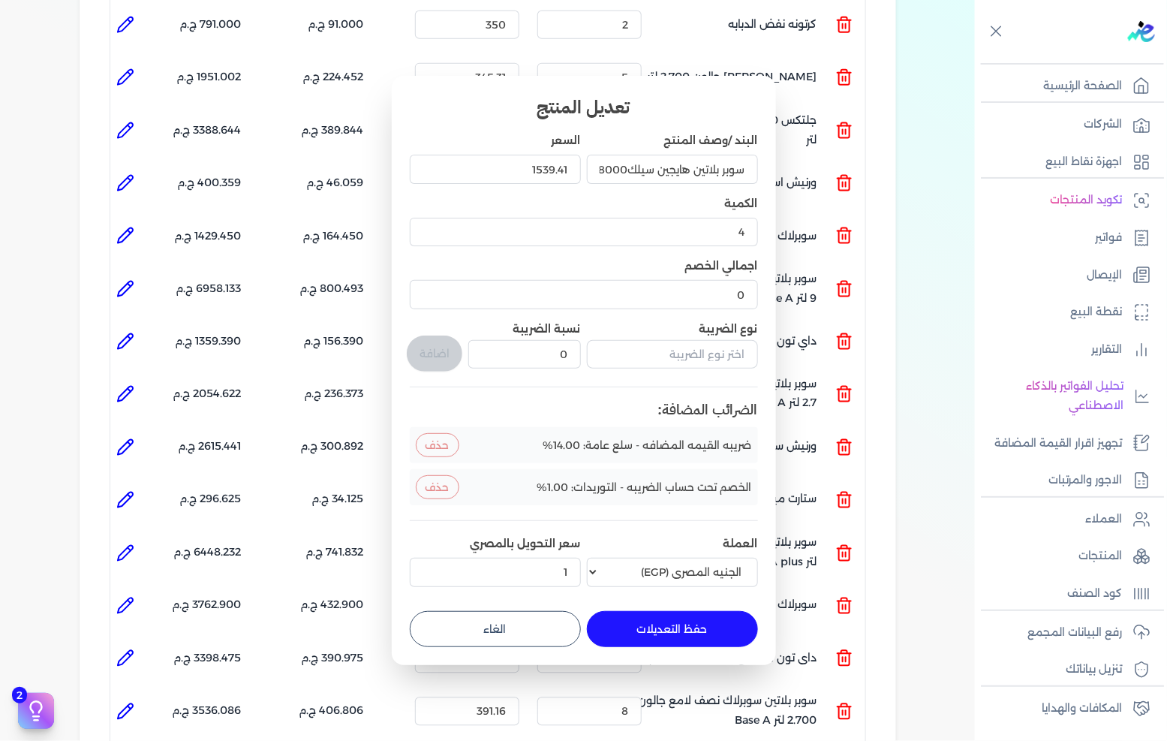
click at [530, 621] on button "الغاء" at bounding box center [495, 629] width 171 height 36
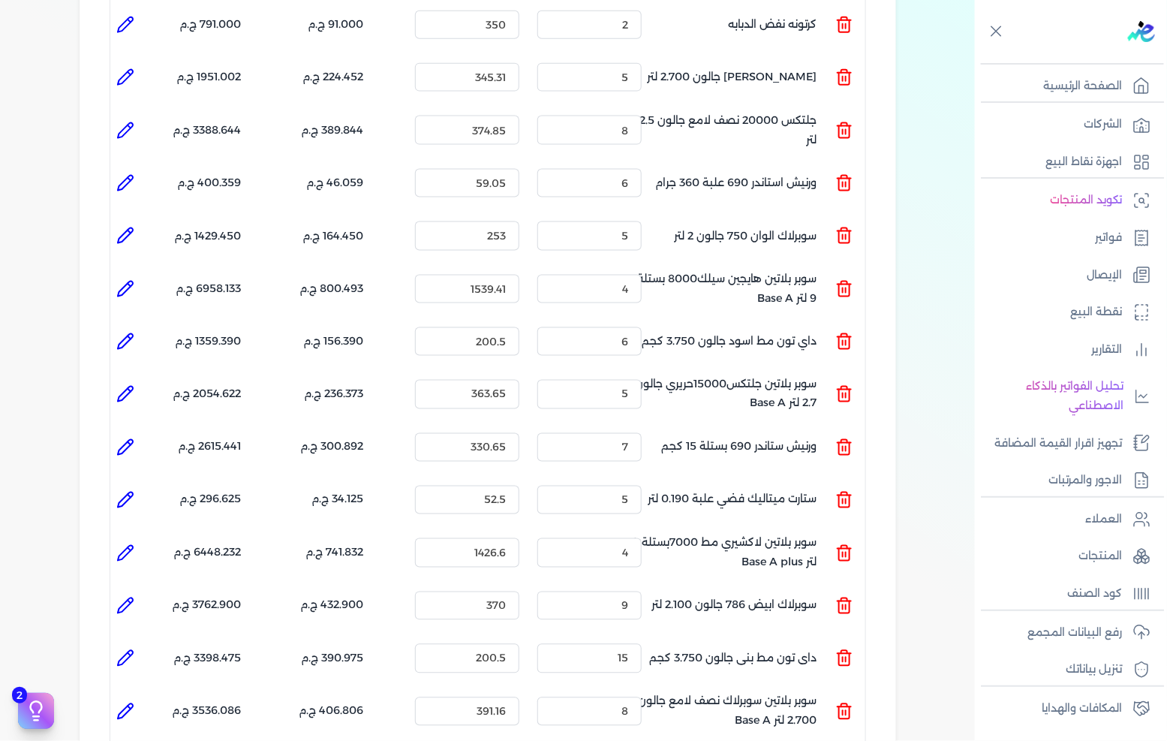
click at [131, 333] on icon at bounding box center [125, 342] width 18 height 18
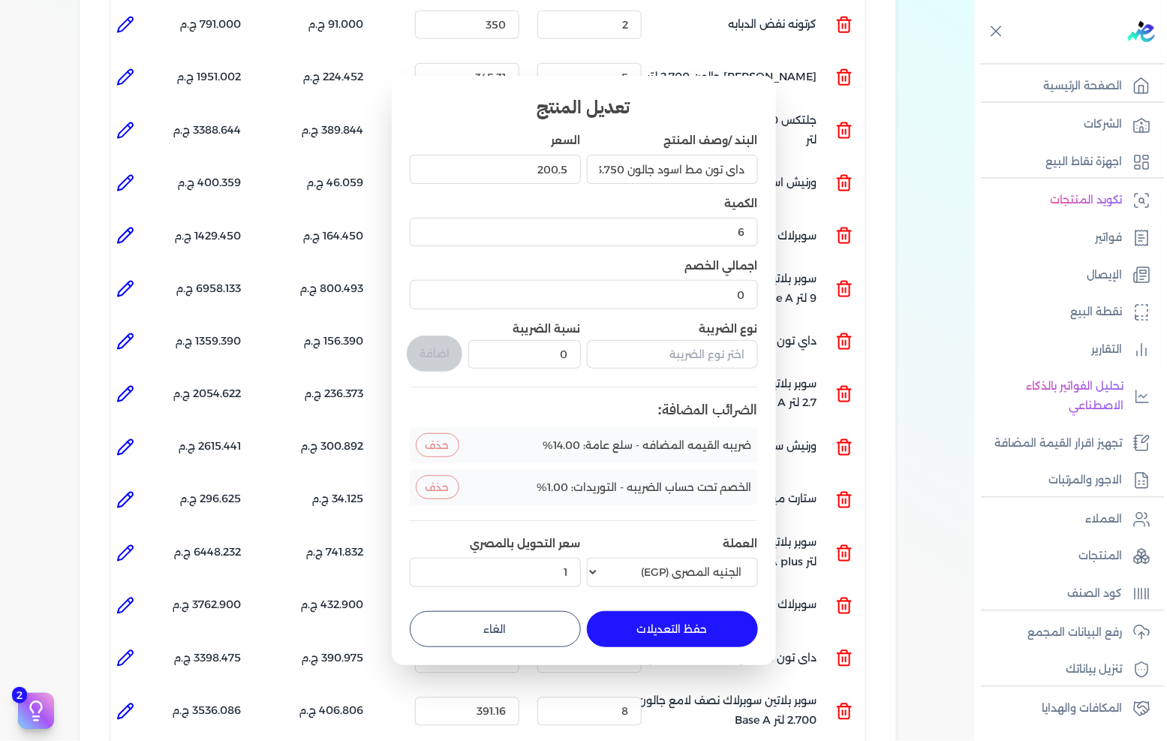
click at [526, 631] on button "الغاء" at bounding box center [495, 629] width 171 height 36
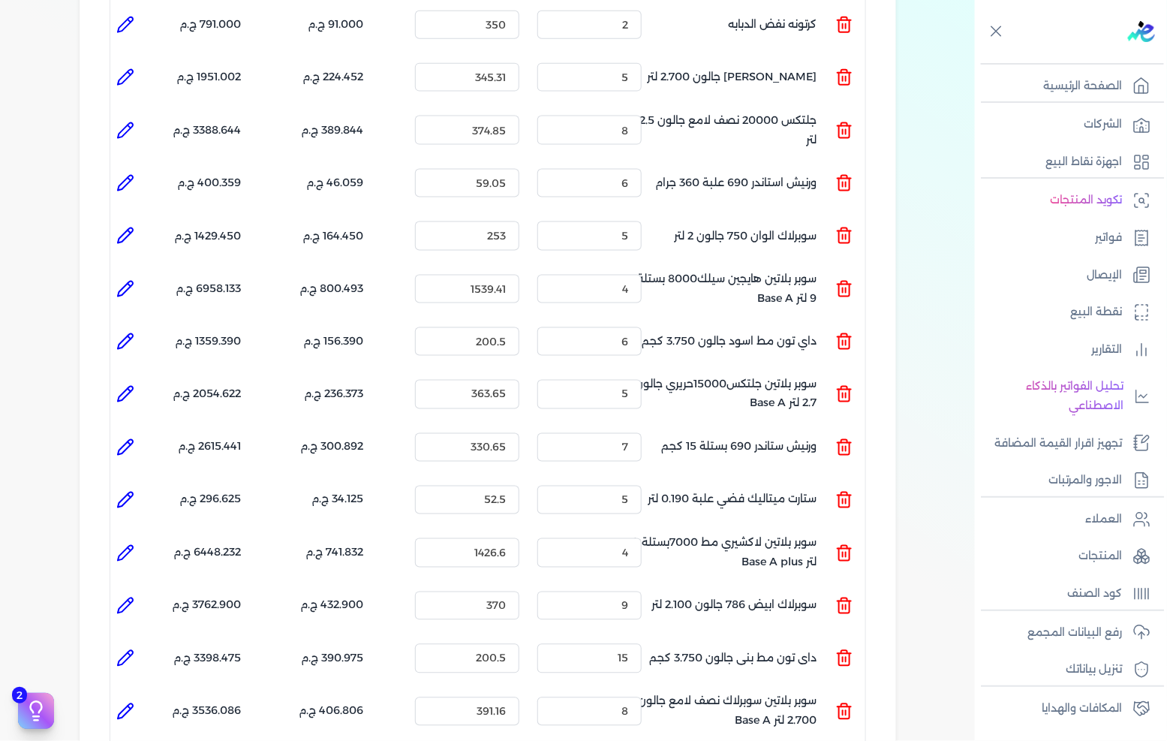
click at [131, 385] on icon at bounding box center [125, 394] width 18 height 18
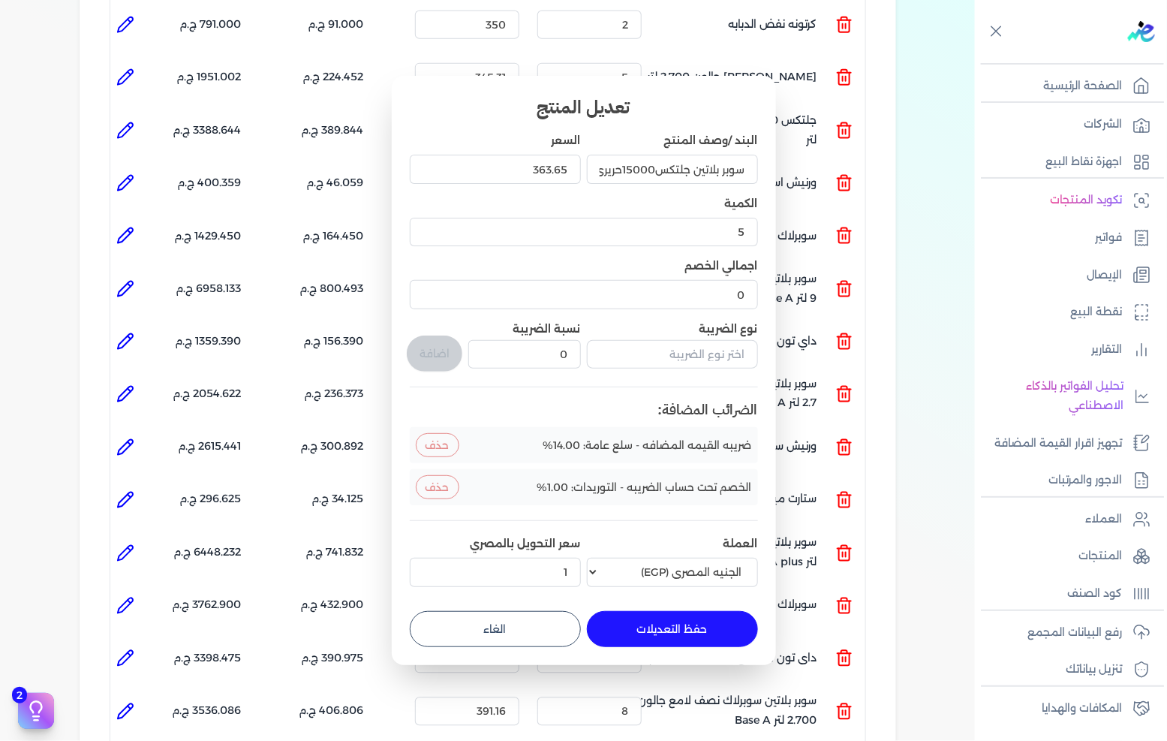
click at [538, 621] on button "الغاء" at bounding box center [495, 629] width 171 height 36
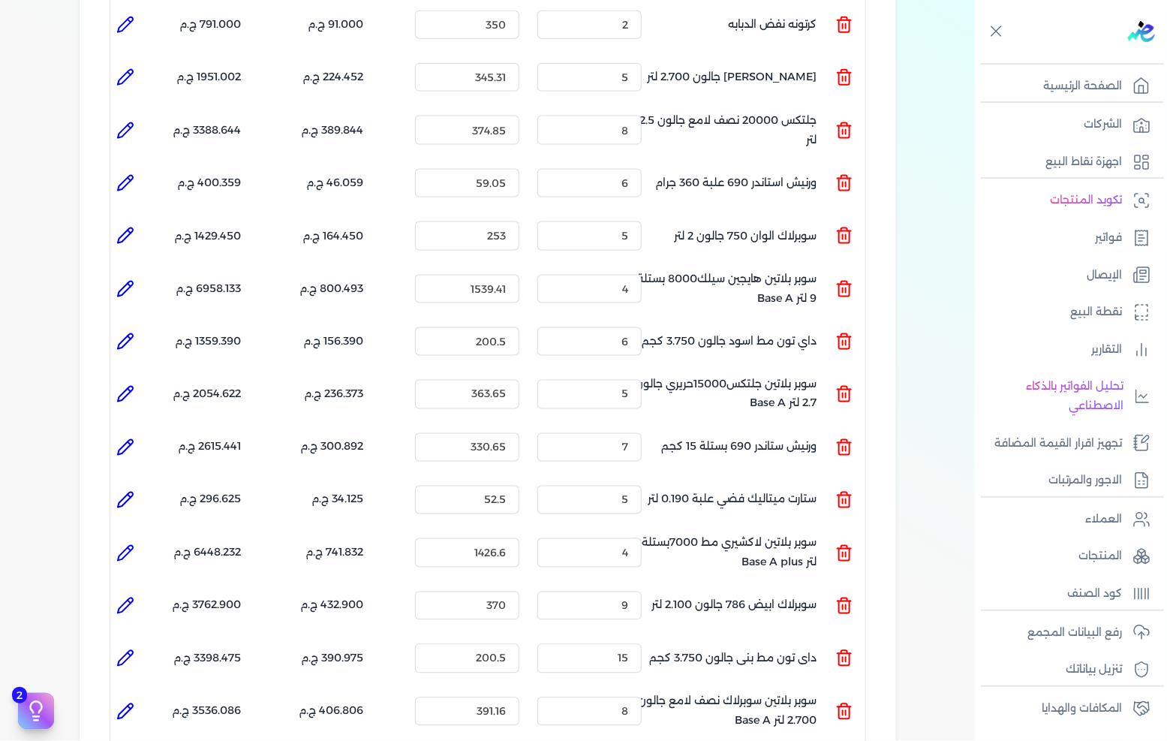
click at [128, 438] on icon at bounding box center [125, 447] width 18 height 18
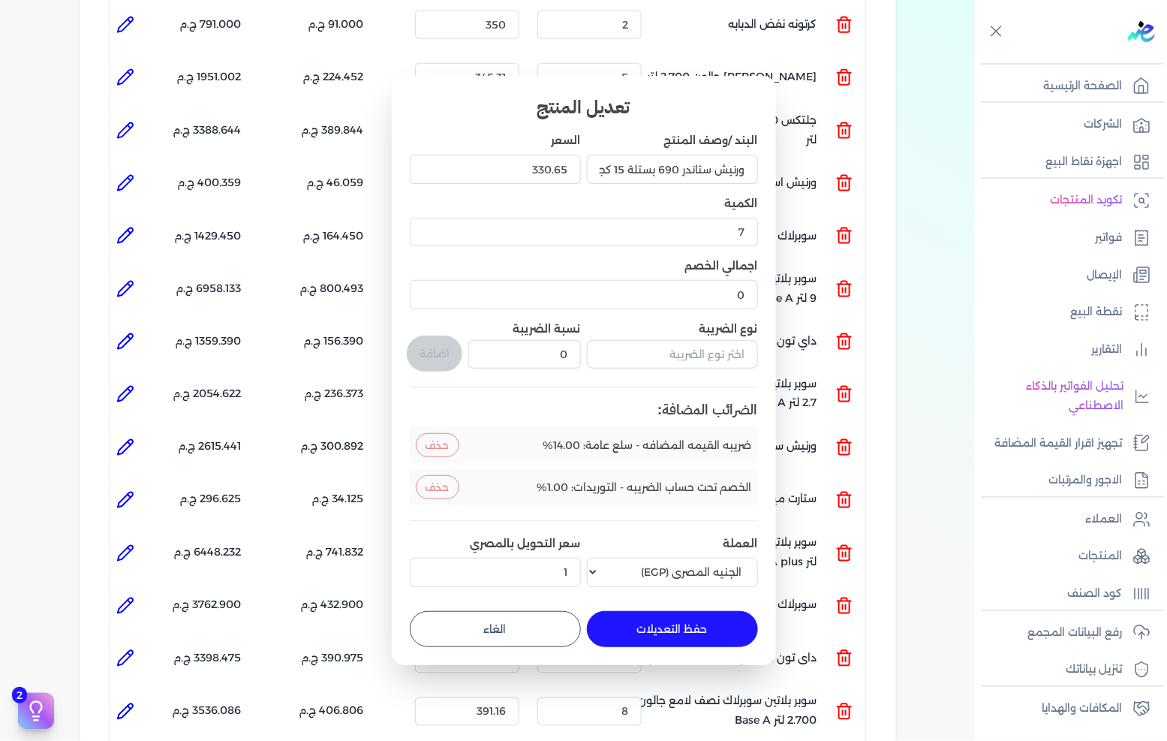
click at [537, 611] on div "حفظ التعديلات الغاء" at bounding box center [584, 629] width 348 height 36
click at [565, 637] on button "الغاء" at bounding box center [495, 629] width 171 height 36
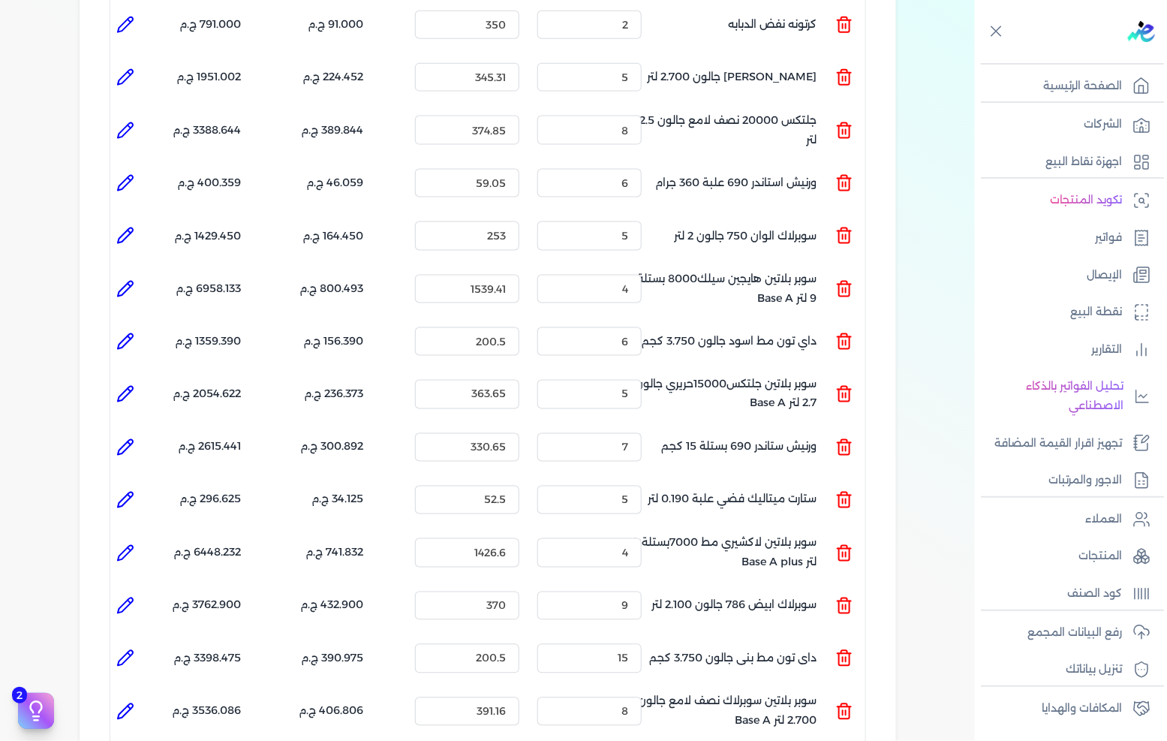
click at [133, 485] on li at bounding box center [125, 500] width 30 height 30
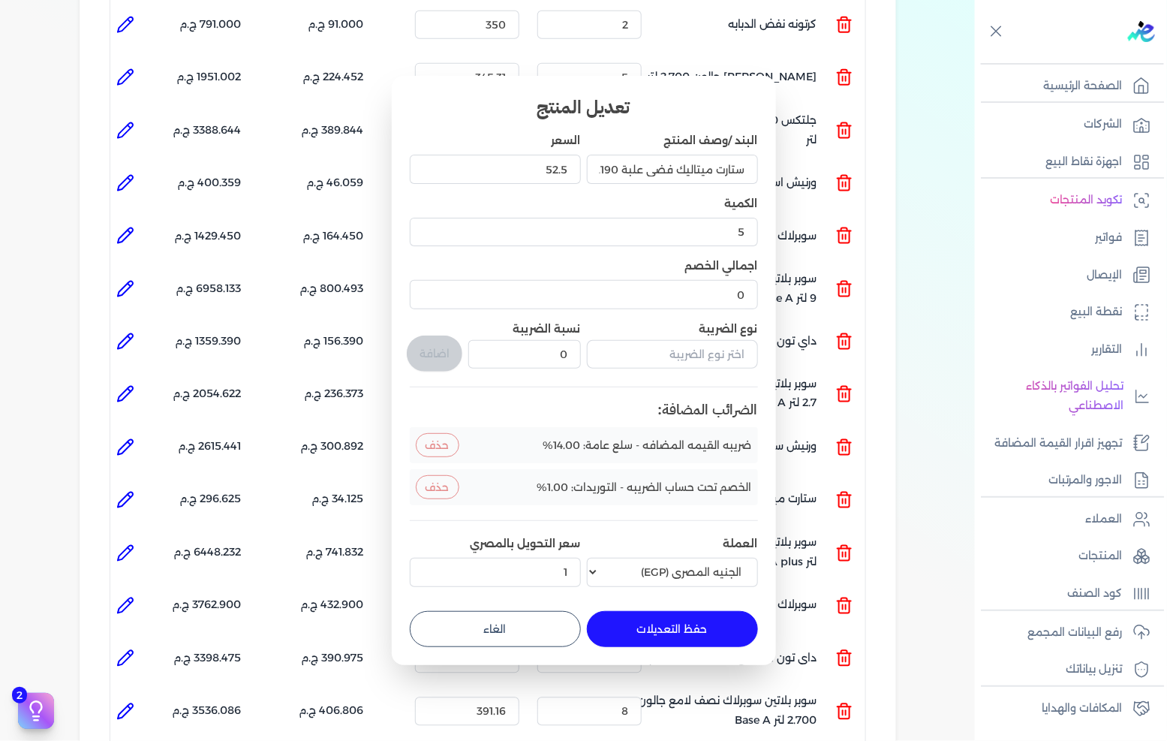
drag, startPoint x: 529, startPoint y: 614, endPoint x: 492, endPoint y: 612, distance: 36.9
click at [528, 616] on button "الغاء" at bounding box center [495, 629] width 171 height 36
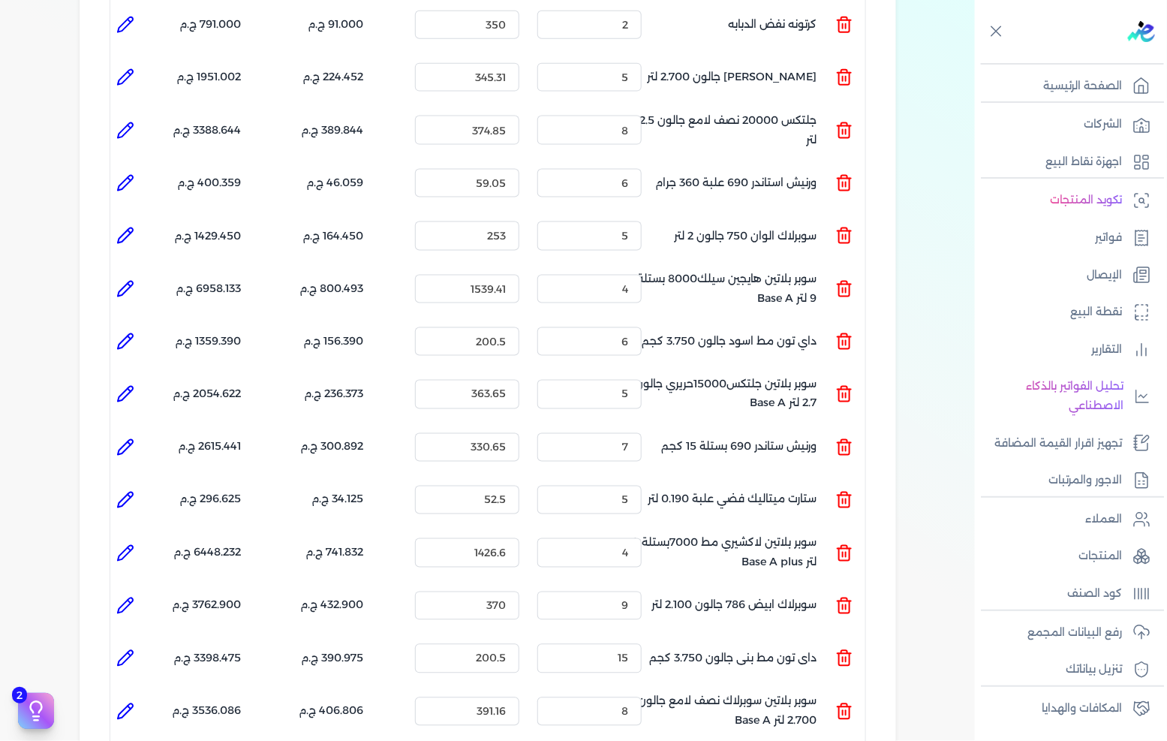
click at [122, 544] on icon at bounding box center [125, 553] width 18 height 18
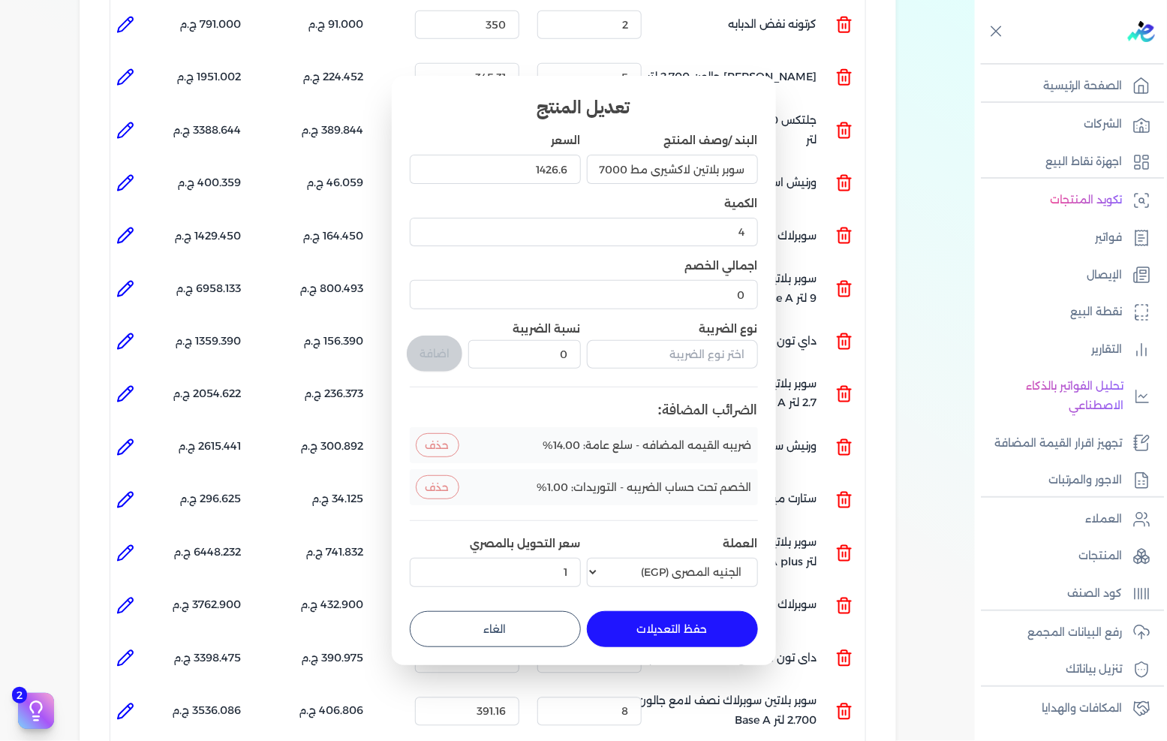
click at [551, 619] on button "الغاء" at bounding box center [495, 629] width 171 height 36
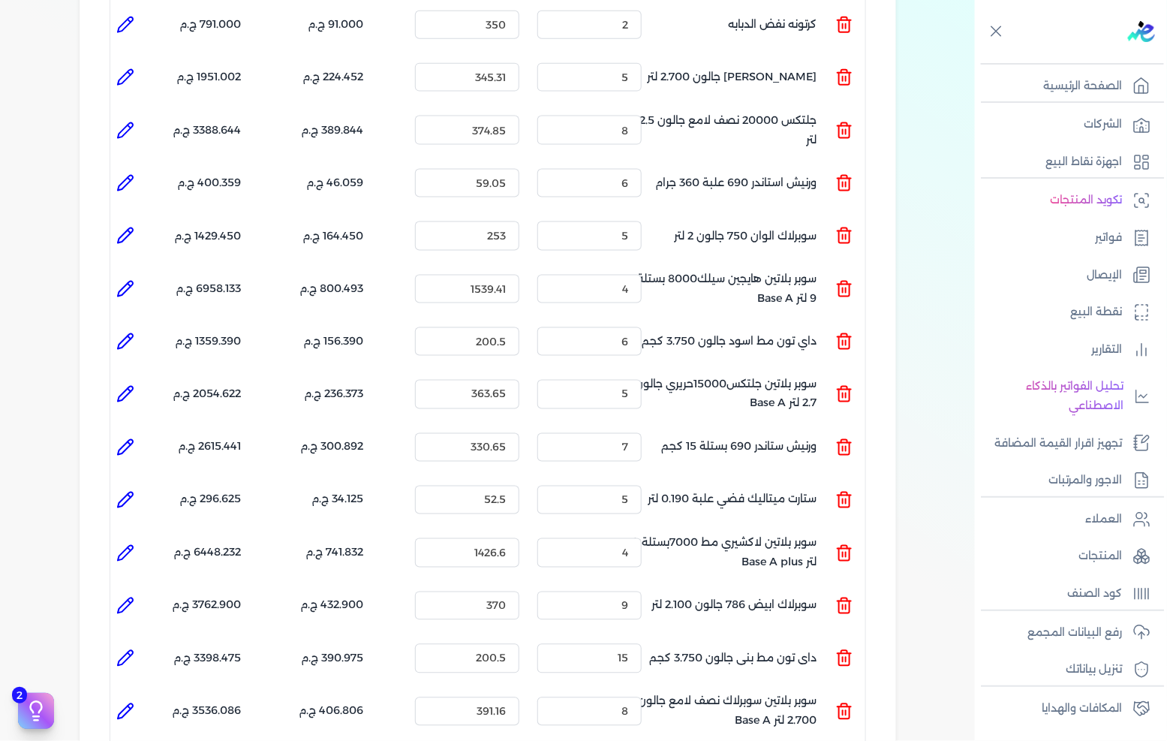
click at [133, 598] on icon at bounding box center [125, 605] width 15 height 15
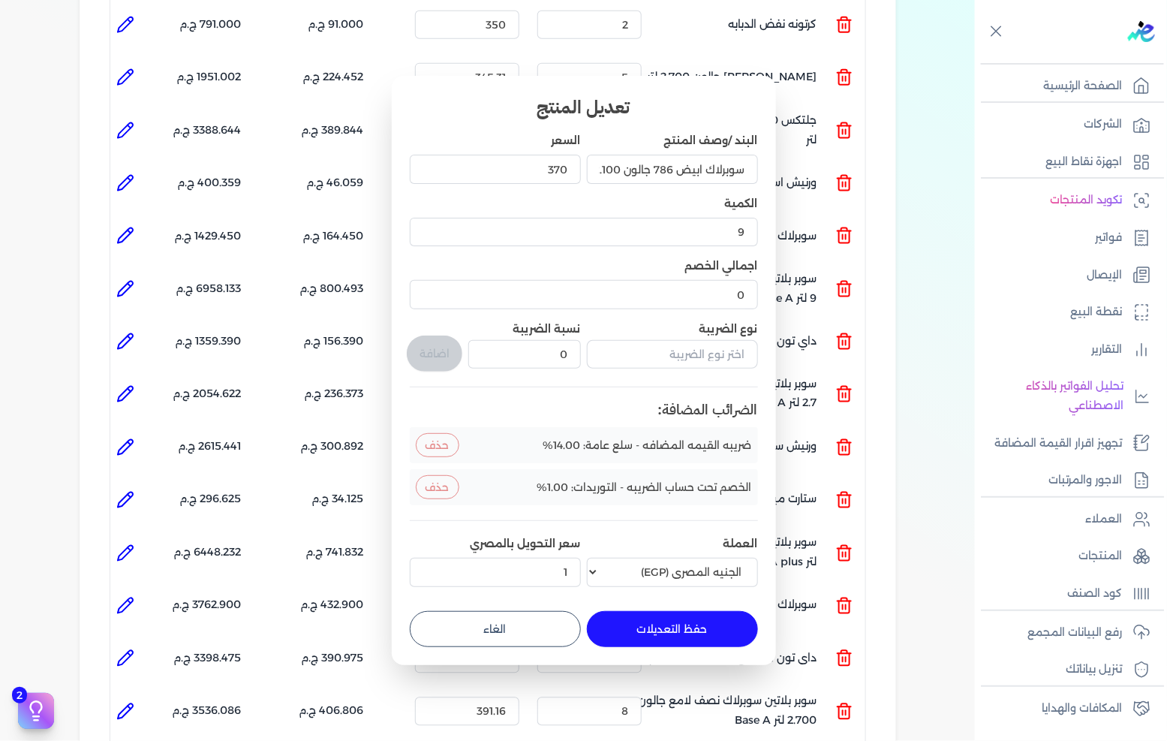
drag, startPoint x: 526, startPoint y: 616, endPoint x: 507, endPoint y: 628, distance: 21.9
click at [524, 616] on button "الغاء" at bounding box center [495, 629] width 171 height 36
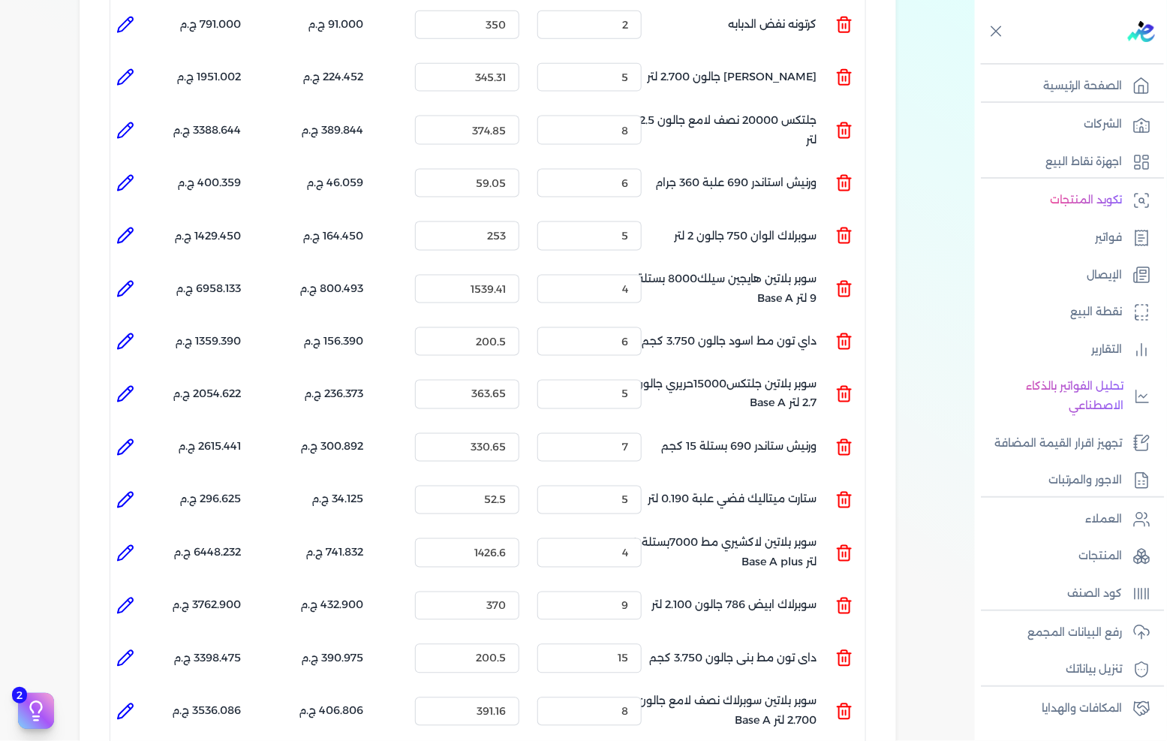
click at [125, 649] on icon at bounding box center [125, 658] width 18 height 18
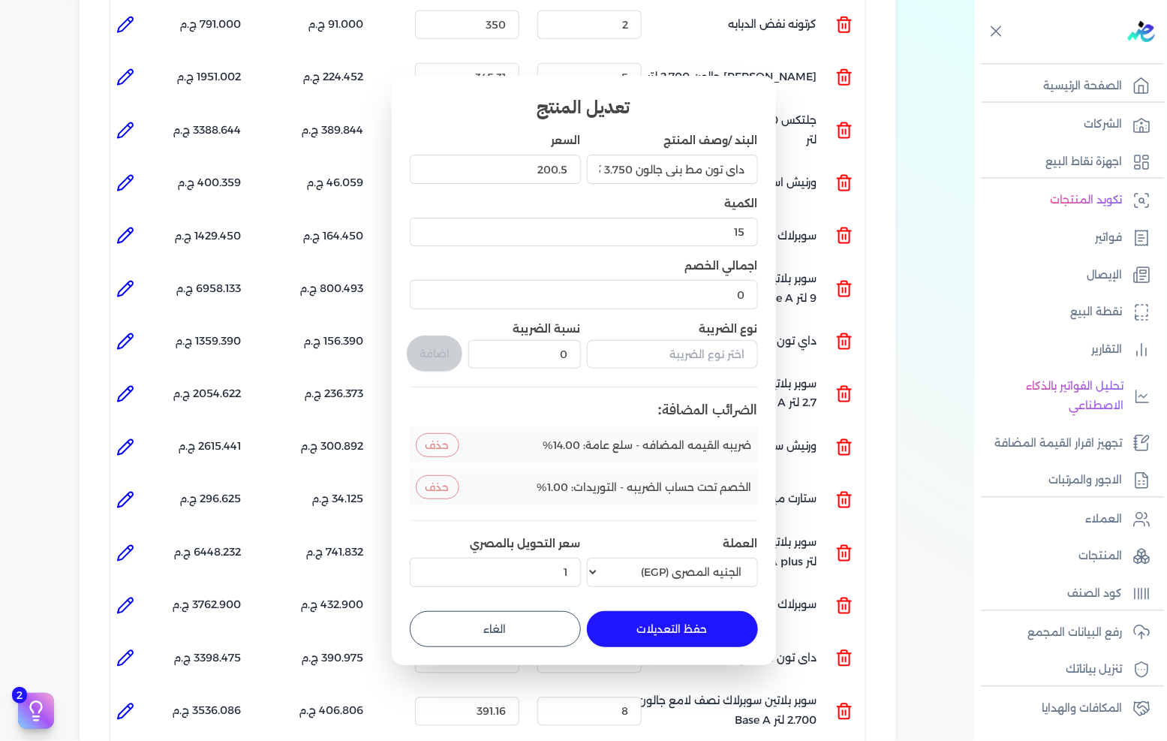
click at [511, 622] on button "الغاء" at bounding box center [495, 629] width 171 height 36
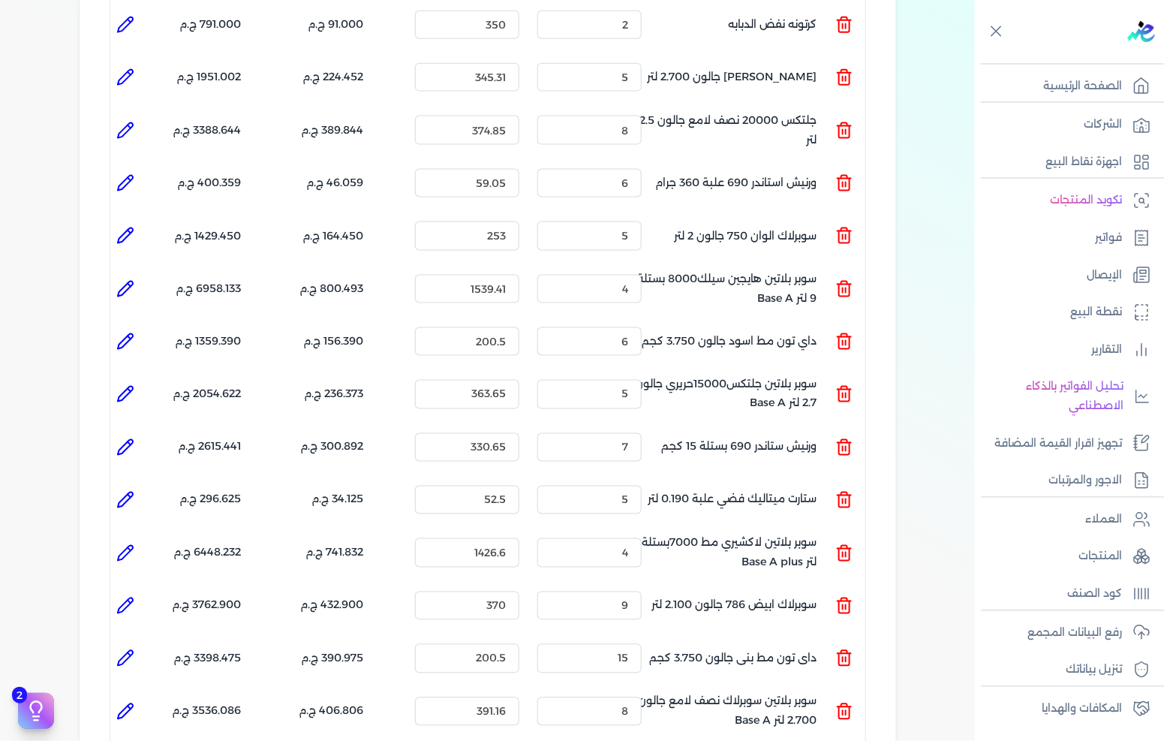
click at [128, 703] on icon at bounding box center [125, 712] width 18 height 18
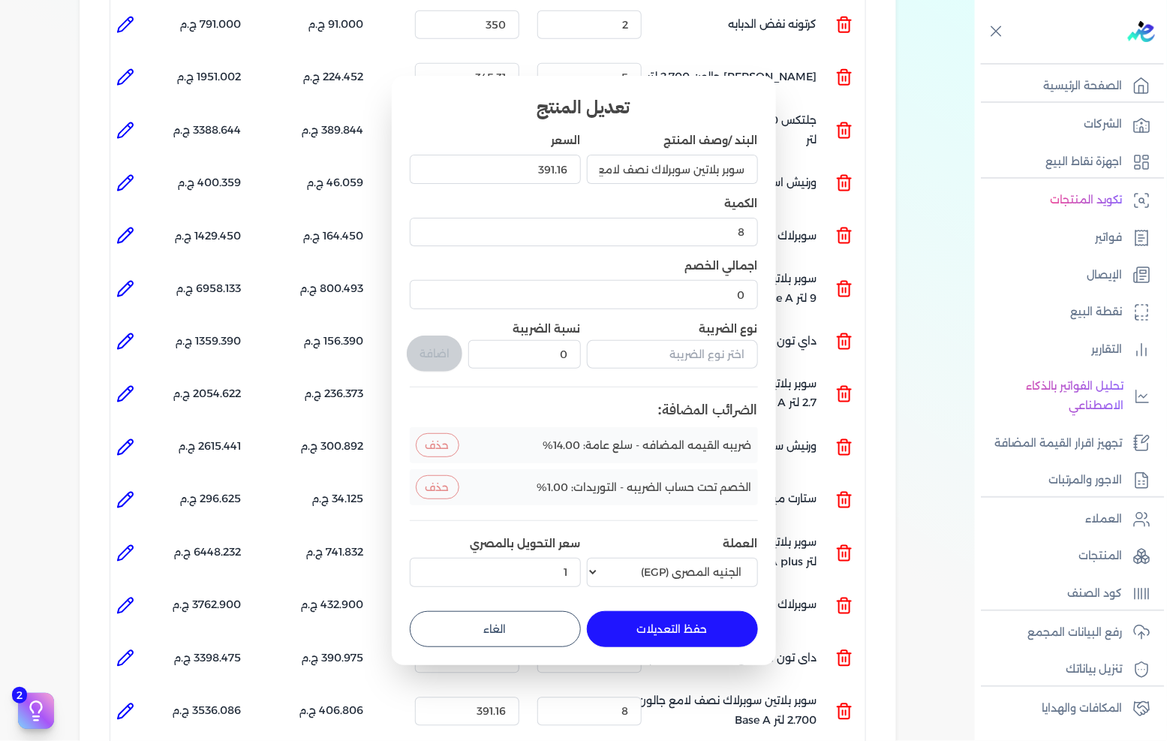
click at [544, 623] on button "الغاء" at bounding box center [495, 629] width 171 height 36
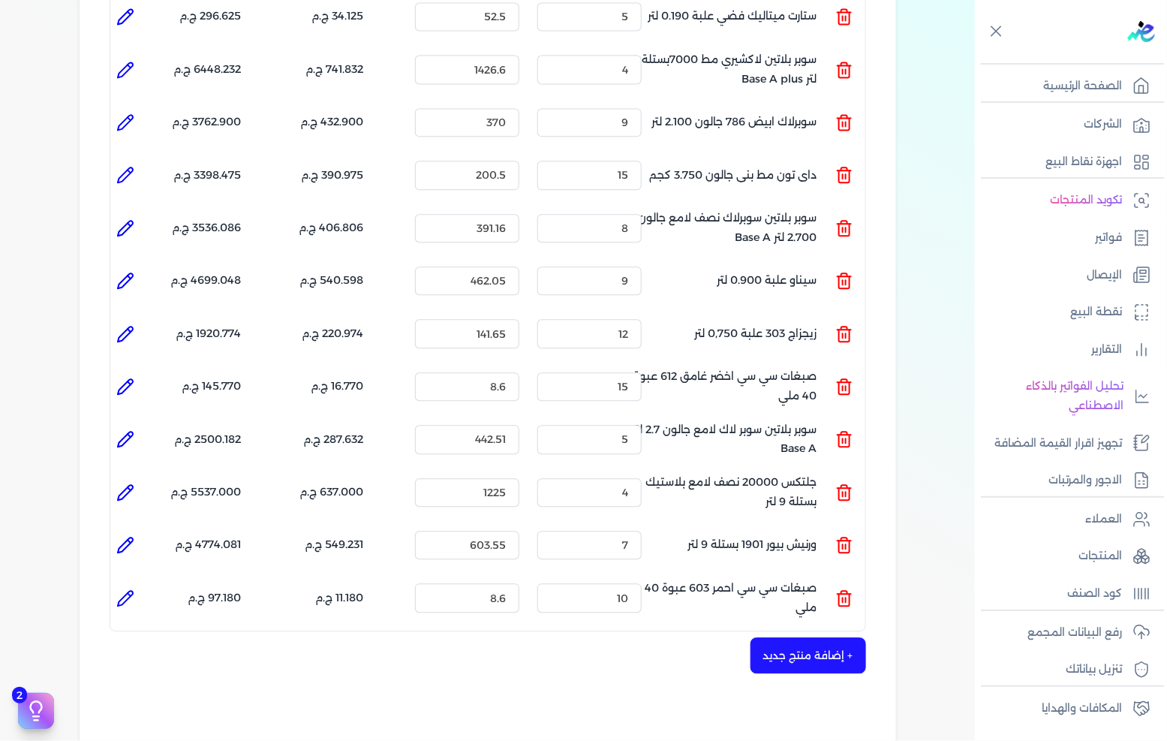
scroll to position [1199, 0]
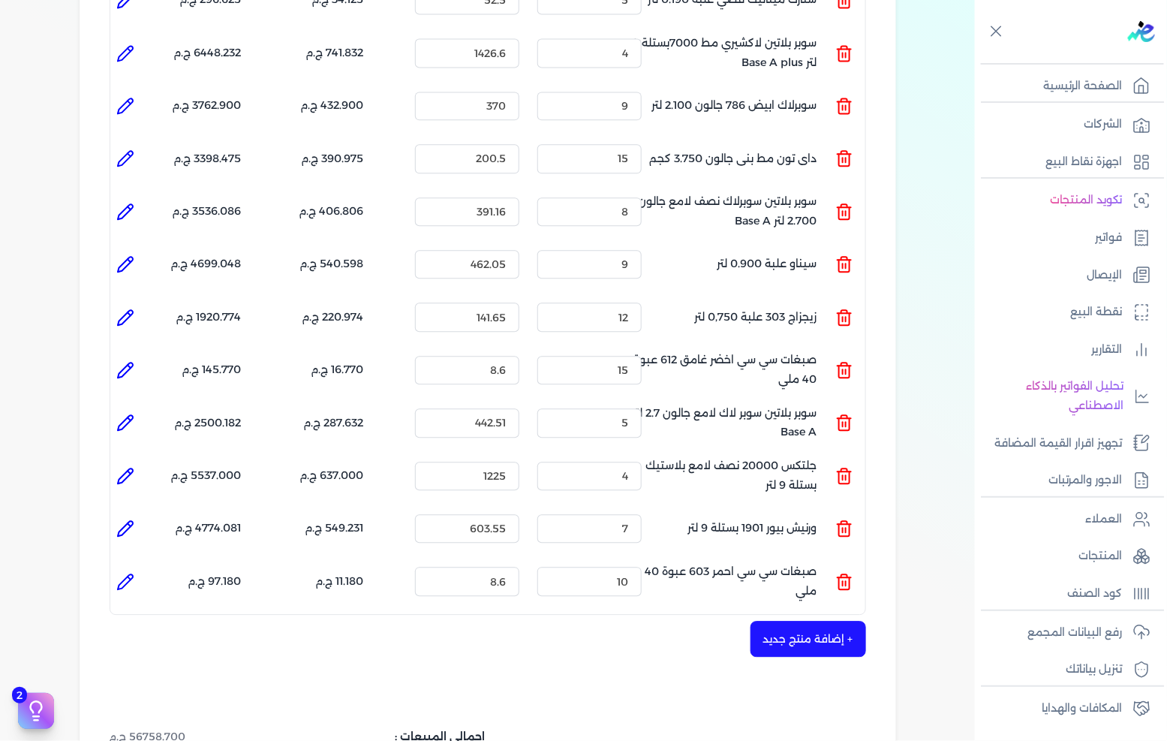
click at [128, 255] on icon at bounding box center [125, 264] width 18 height 18
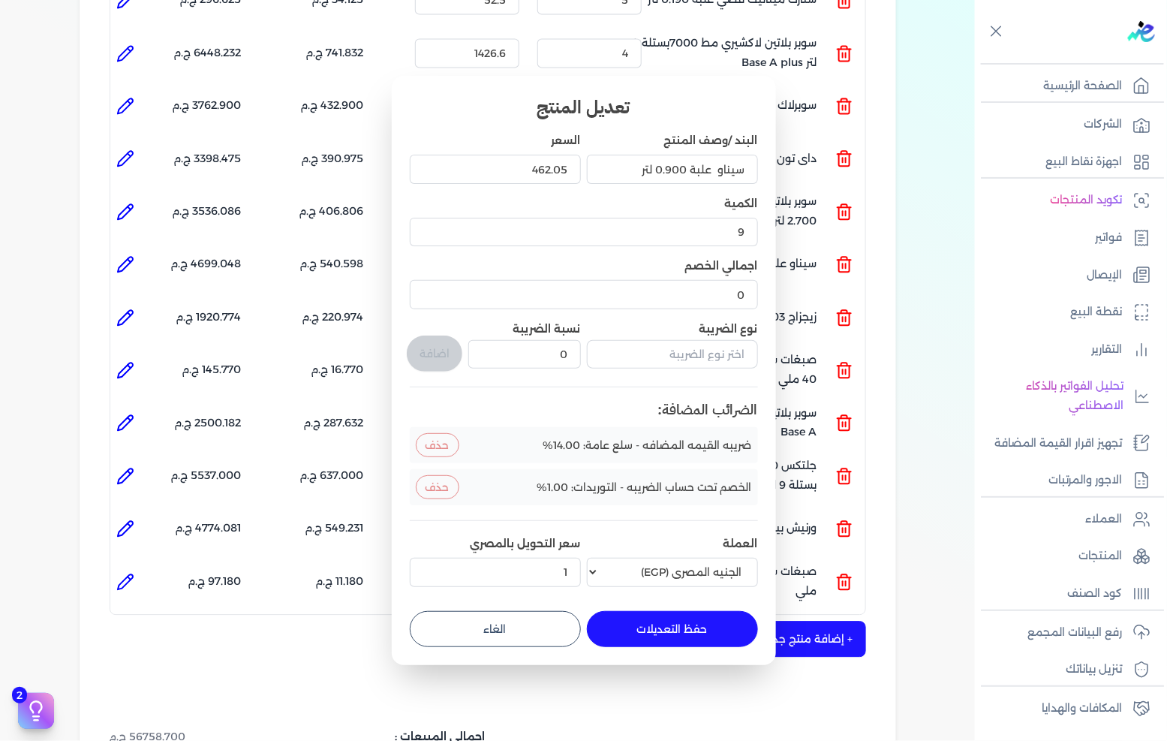
click at [554, 626] on button "الغاء" at bounding box center [495, 629] width 171 height 36
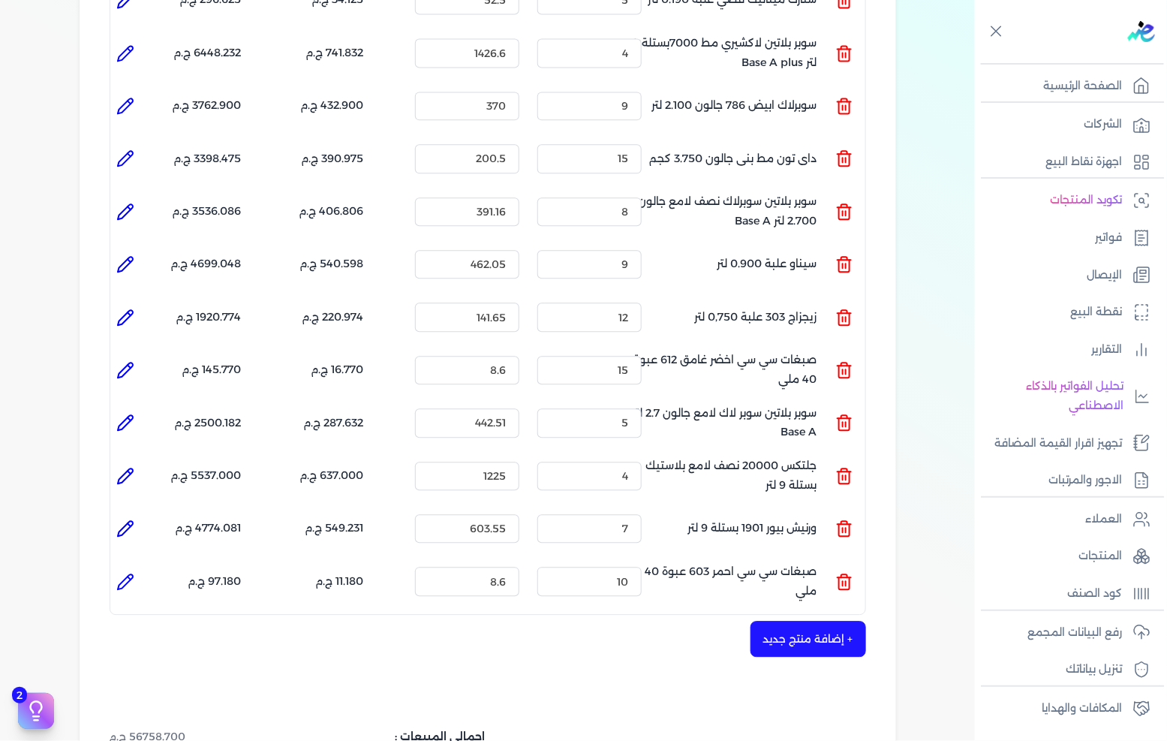
drag, startPoint x: 123, startPoint y: 283, endPoint x: 155, endPoint y: 287, distance: 32.5
click at [122, 309] on icon at bounding box center [125, 318] width 18 height 18
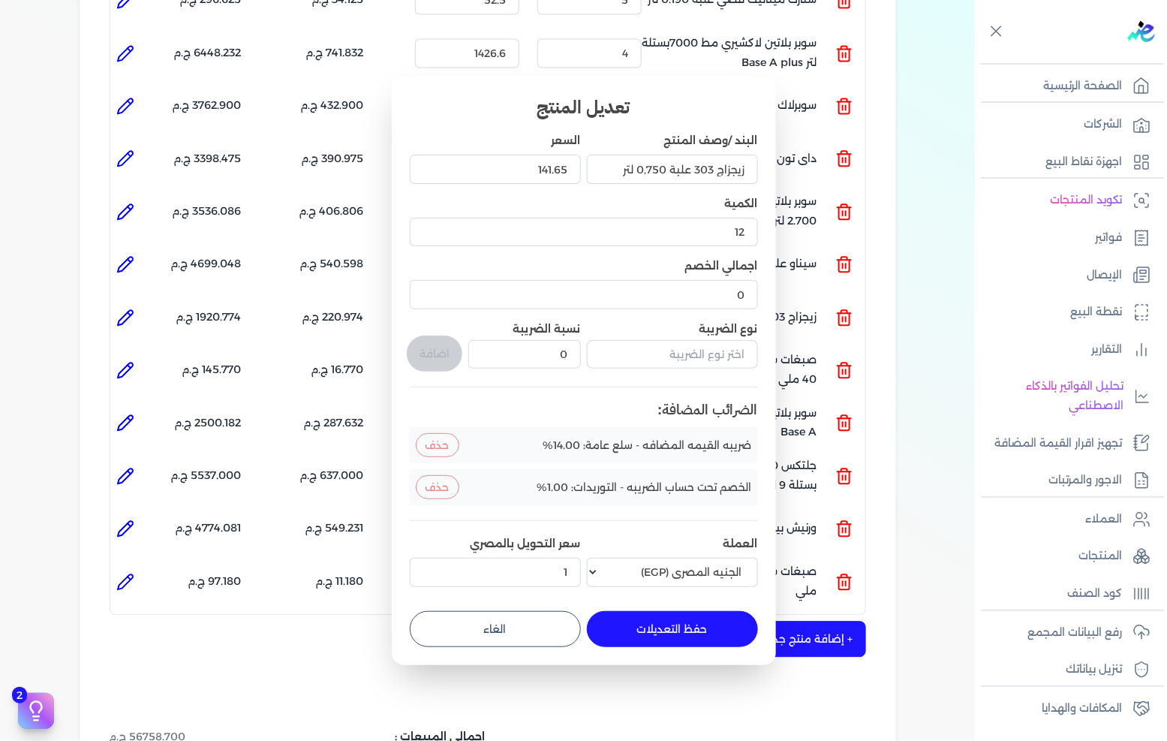
drag, startPoint x: 546, startPoint y: 616, endPoint x: 336, endPoint y: 519, distance: 231.8
click at [545, 616] on button "الغاء" at bounding box center [495, 629] width 171 height 36
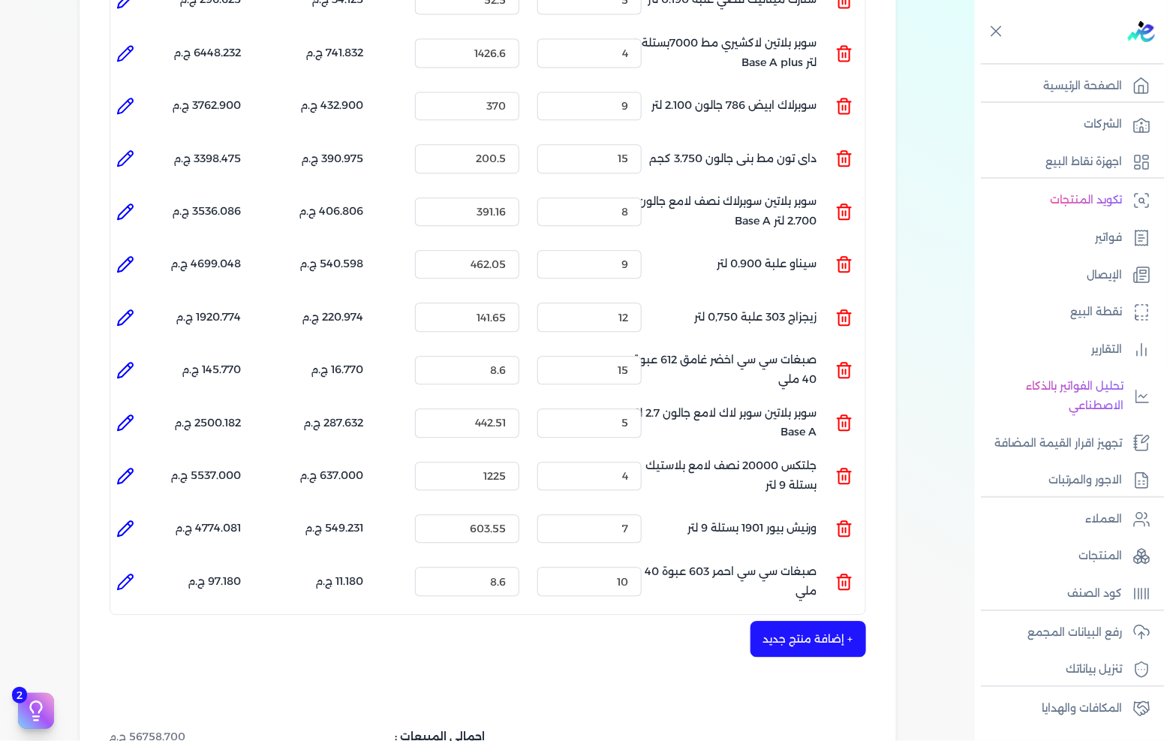
click at [134, 361] on icon at bounding box center [125, 370] width 18 height 18
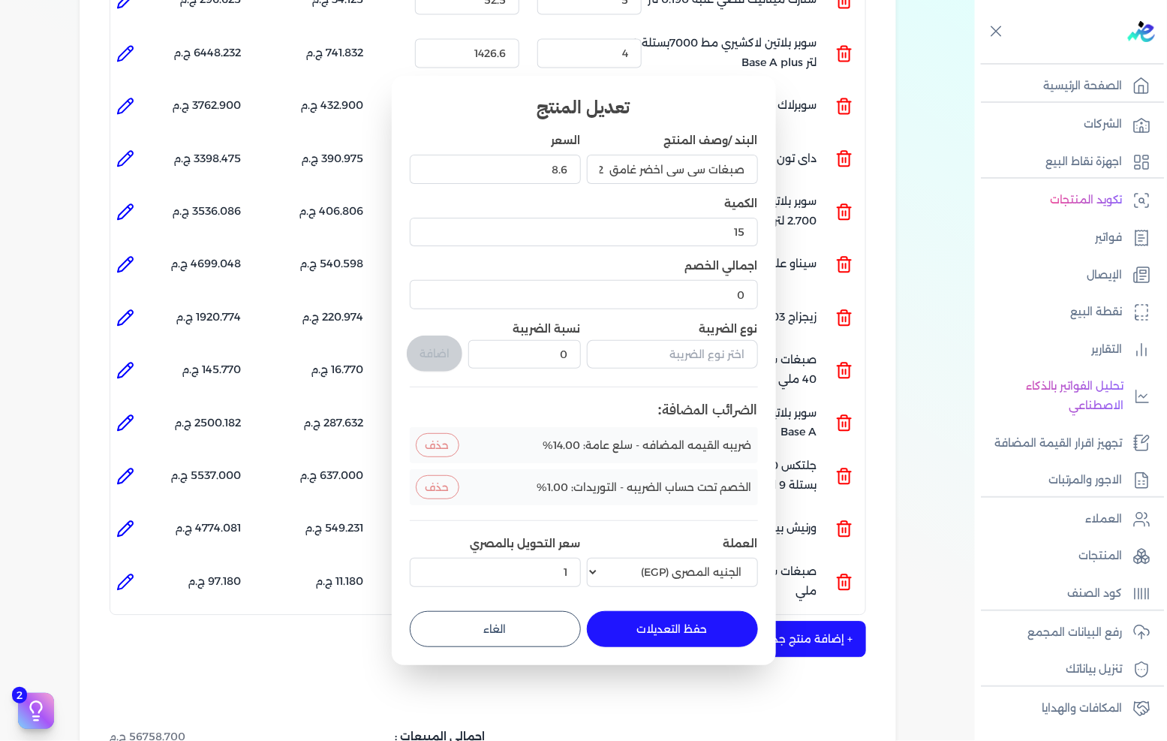
drag, startPoint x: 535, startPoint y: 621, endPoint x: 182, endPoint y: 450, distance: 391.8
click at [534, 622] on button "الغاء" at bounding box center [495, 629] width 171 height 36
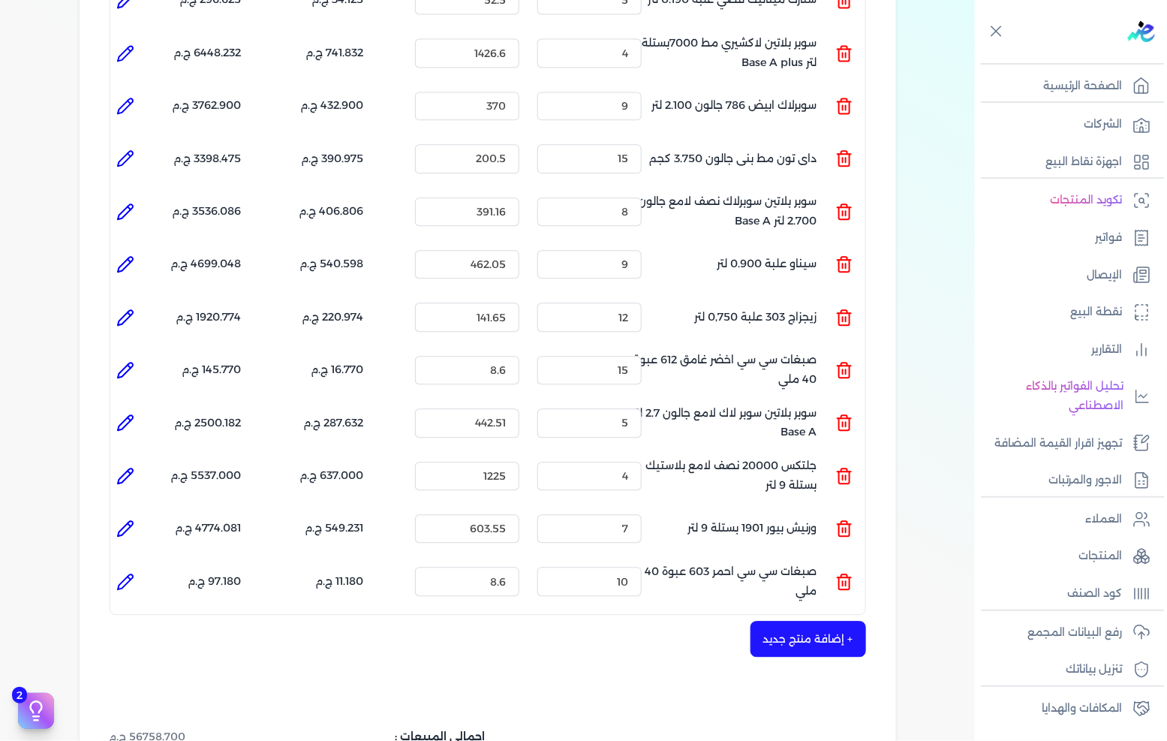
click at [138, 408] on li at bounding box center [125, 423] width 30 height 30
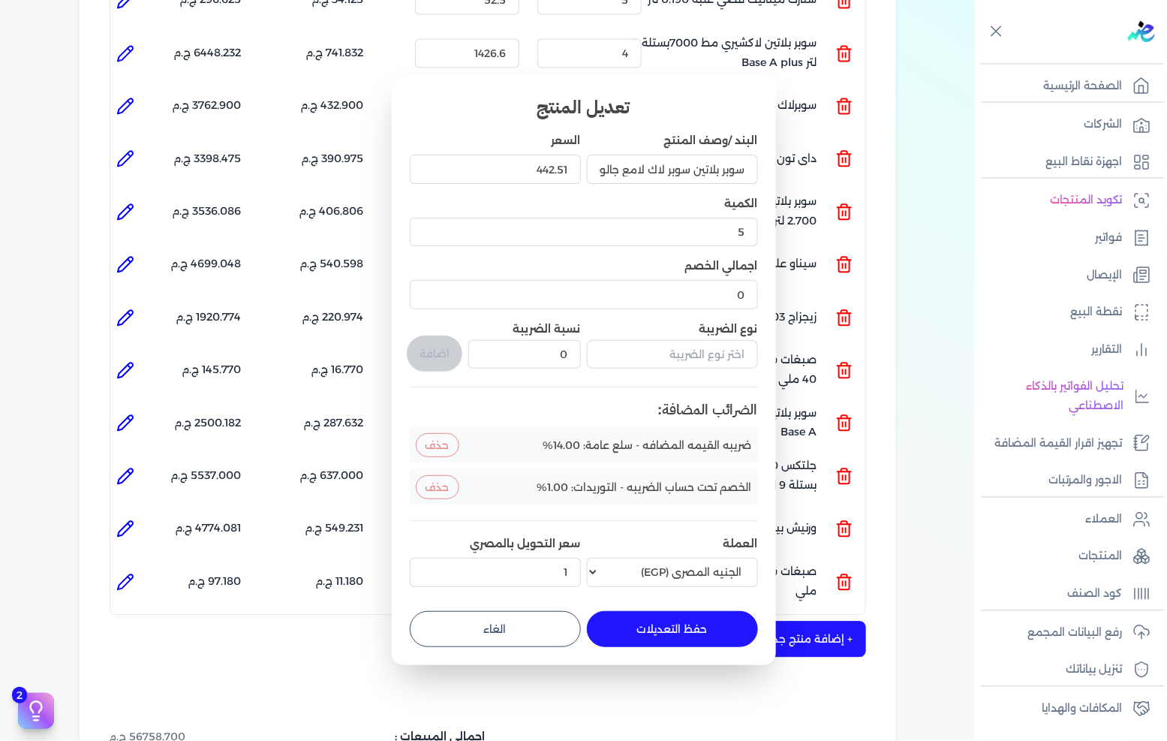
click at [551, 619] on button "الغاء" at bounding box center [495, 629] width 171 height 36
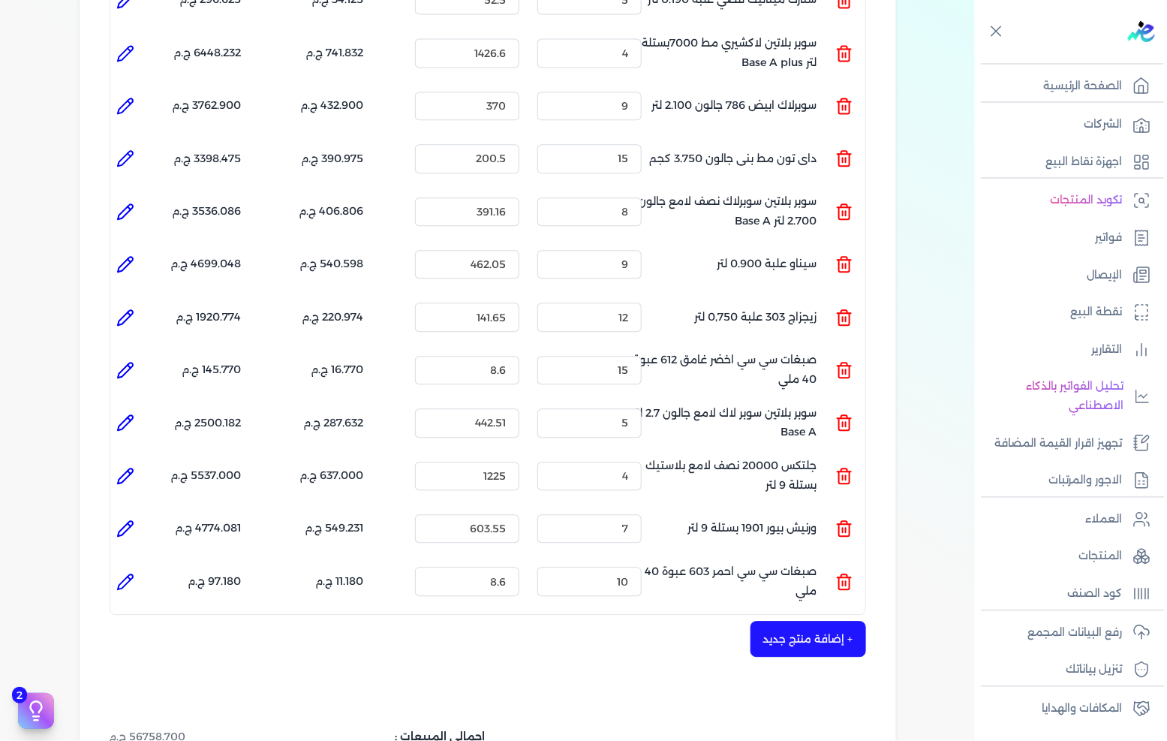
click at [128, 467] on icon at bounding box center [125, 476] width 18 height 18
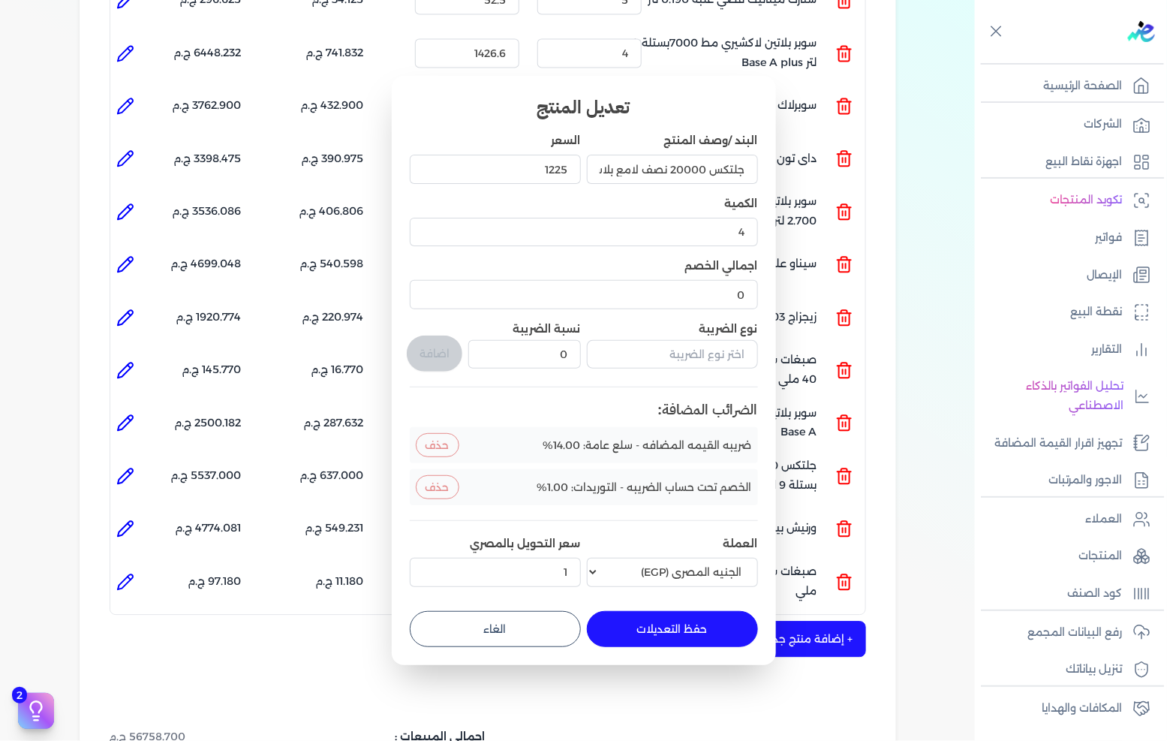
click at [510, 628] on button "الغاء" at bounding box center [495, 629] width 171 height 36
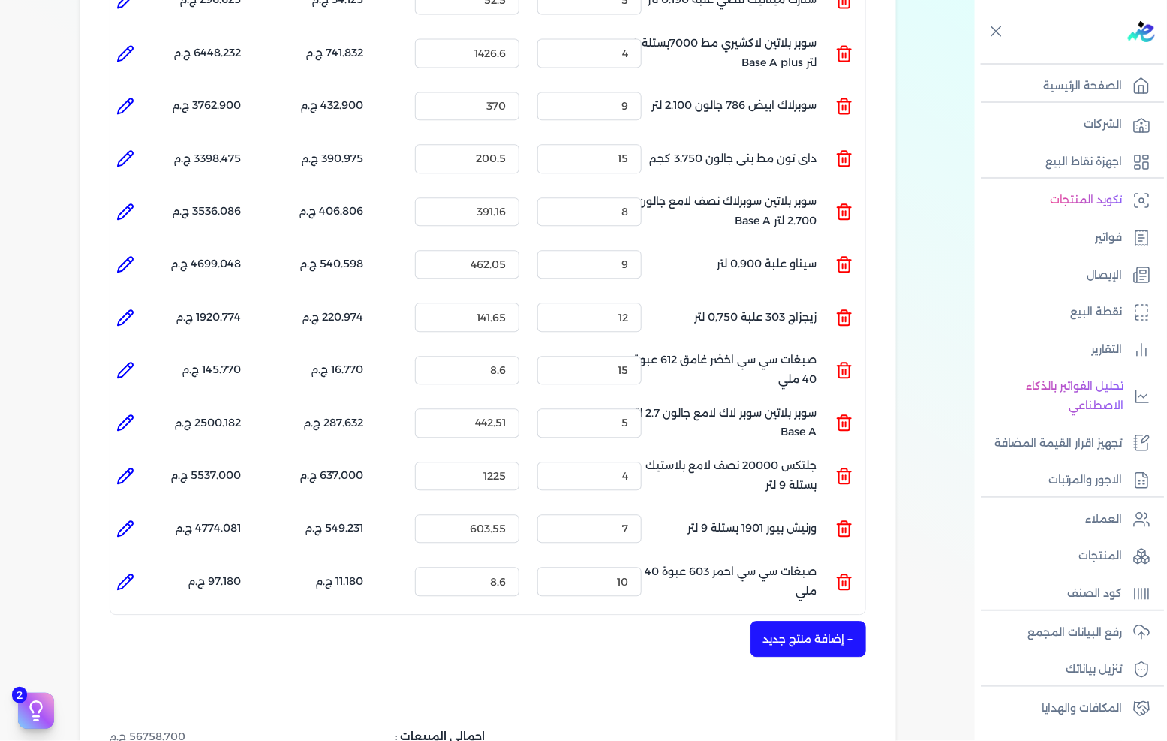
click at [123, 513] on li at bounding box center [125, 528] width 30 height 30
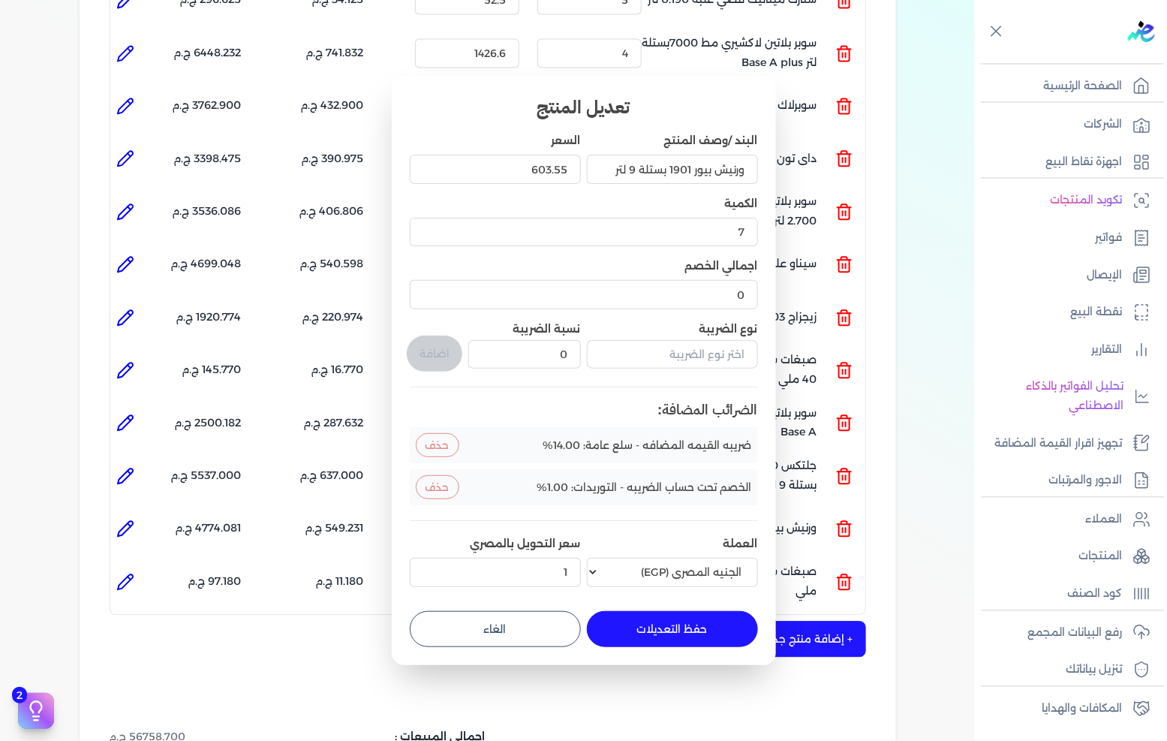
click at [538, 620] on button "الغاء" at bounding box center [495, 629] width 171 height 36
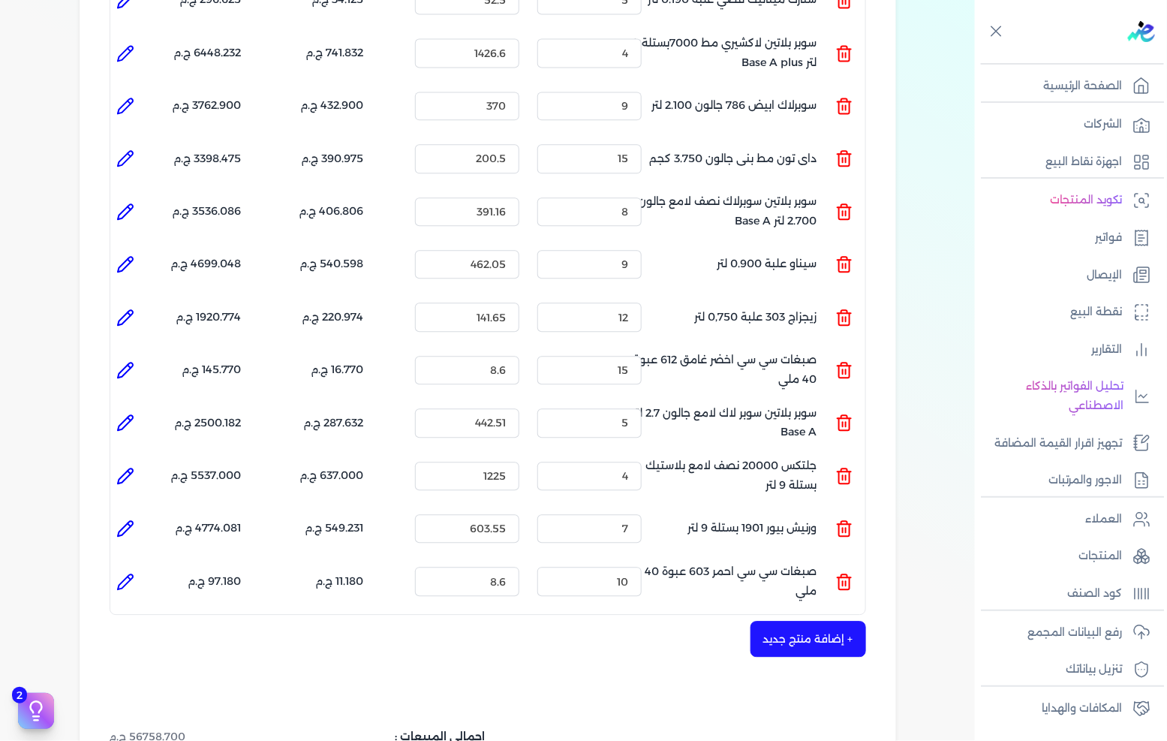
click at [124, 573] on icon at bounding box center [125, 582] width 18 height 18
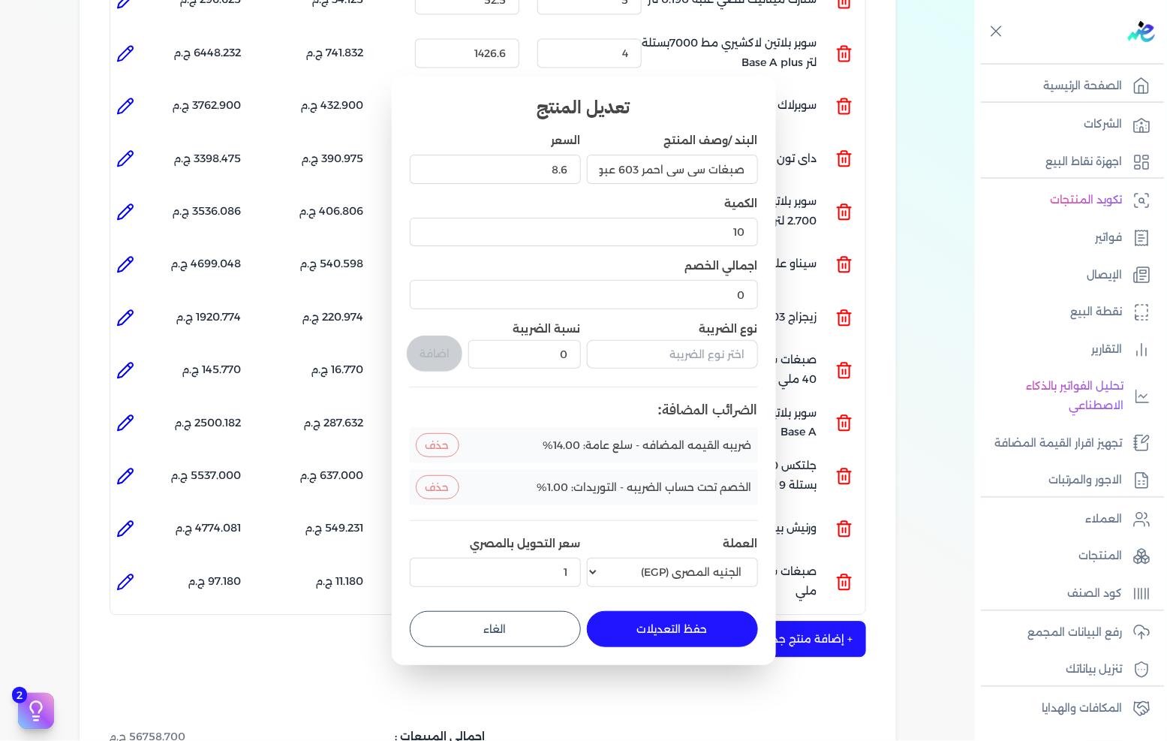
click at [516, 631] on button "الغاء" at bounding box center [495, 629] width 171 height 36
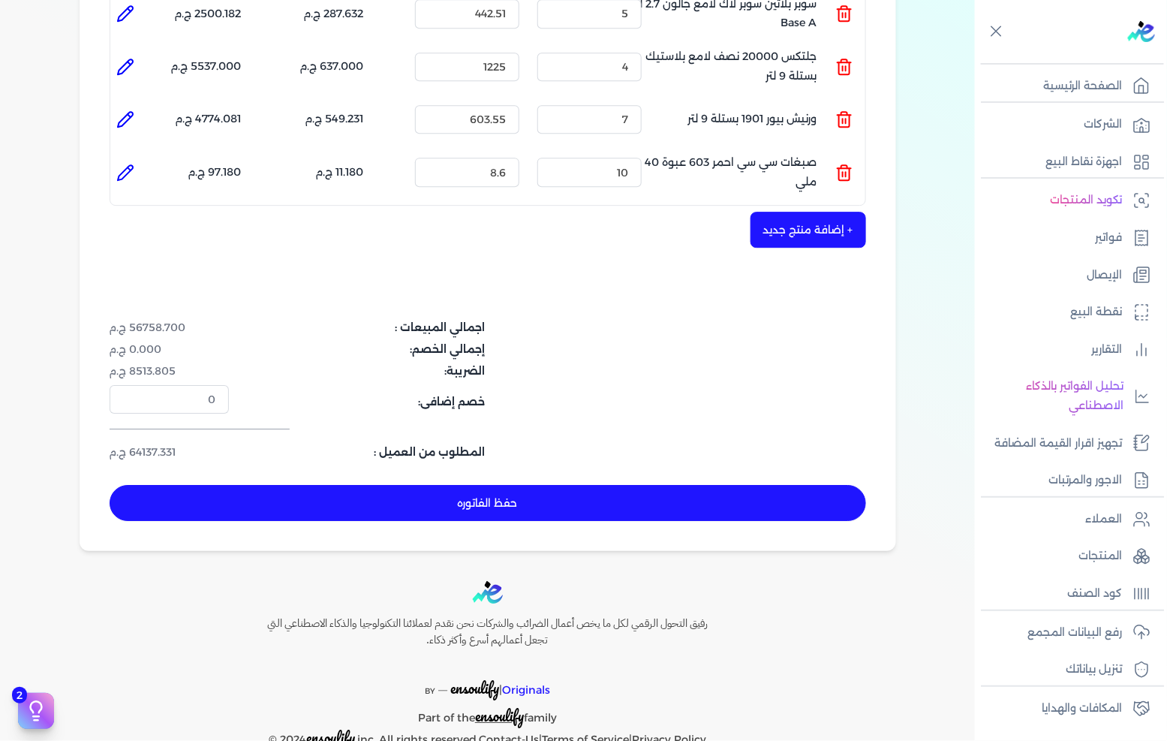
scroll to position [1616, 0]
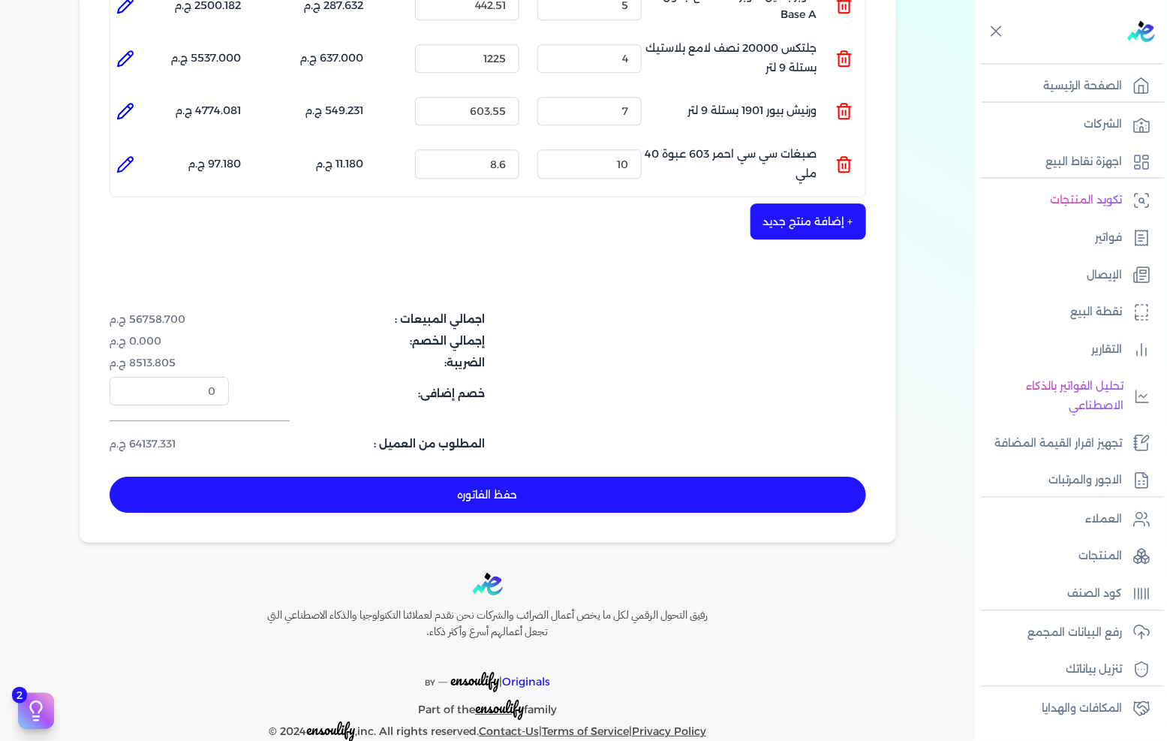
click at [511, 477] on button "حفظ الفاتوره" at bounding box center [488, 495] width 757 height 36
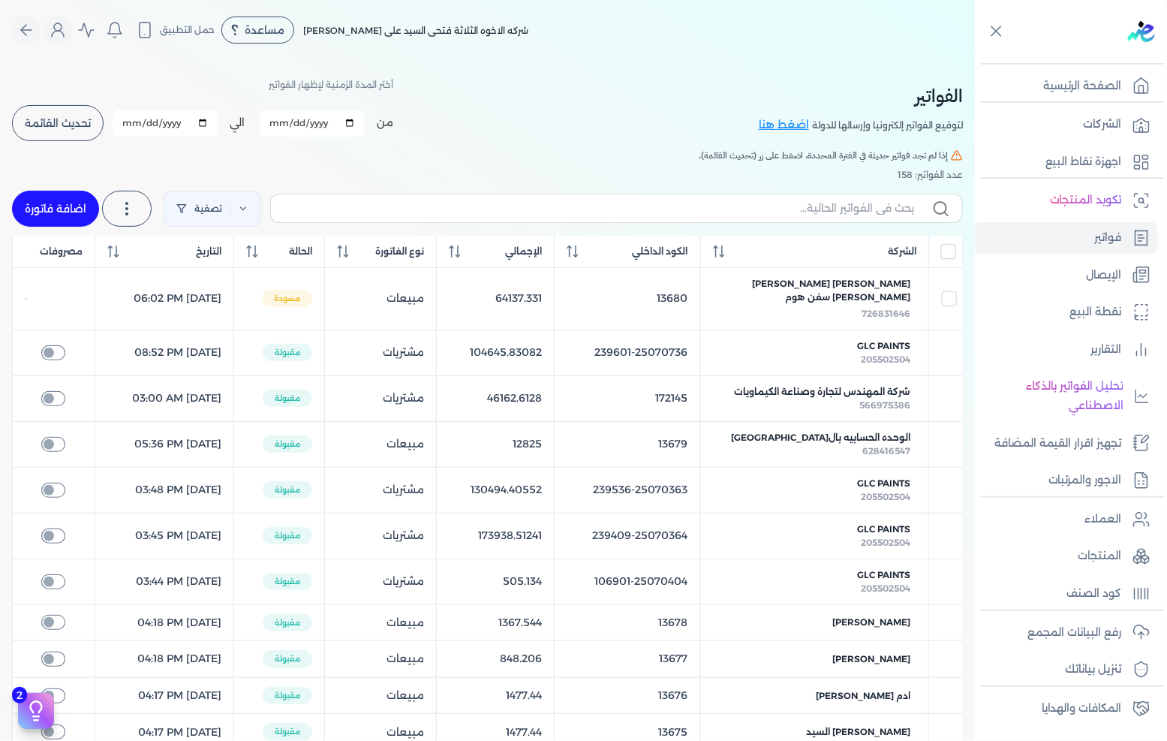
click at [88, 124] on span "تحديث القائمة" at bounding box center [58, 123] width 66 height 11
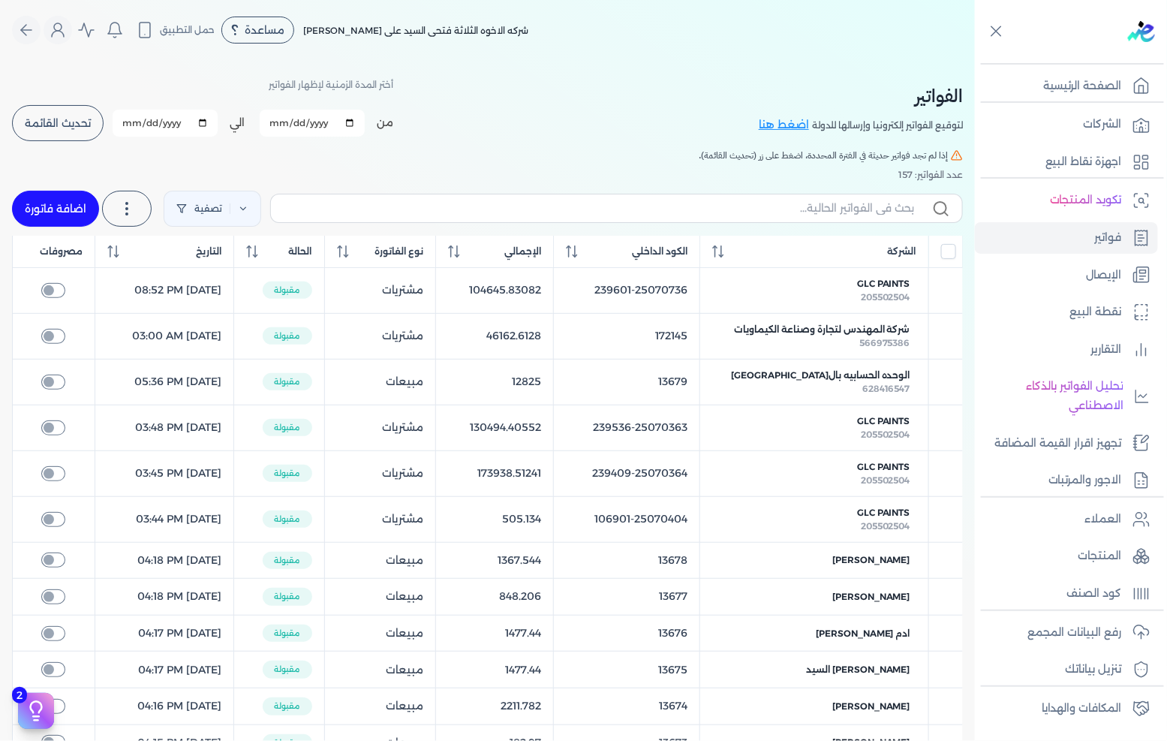
click at [56, 215] on link "اضافة فاتورة" at bounding box center [55, 209] width 87 height 36
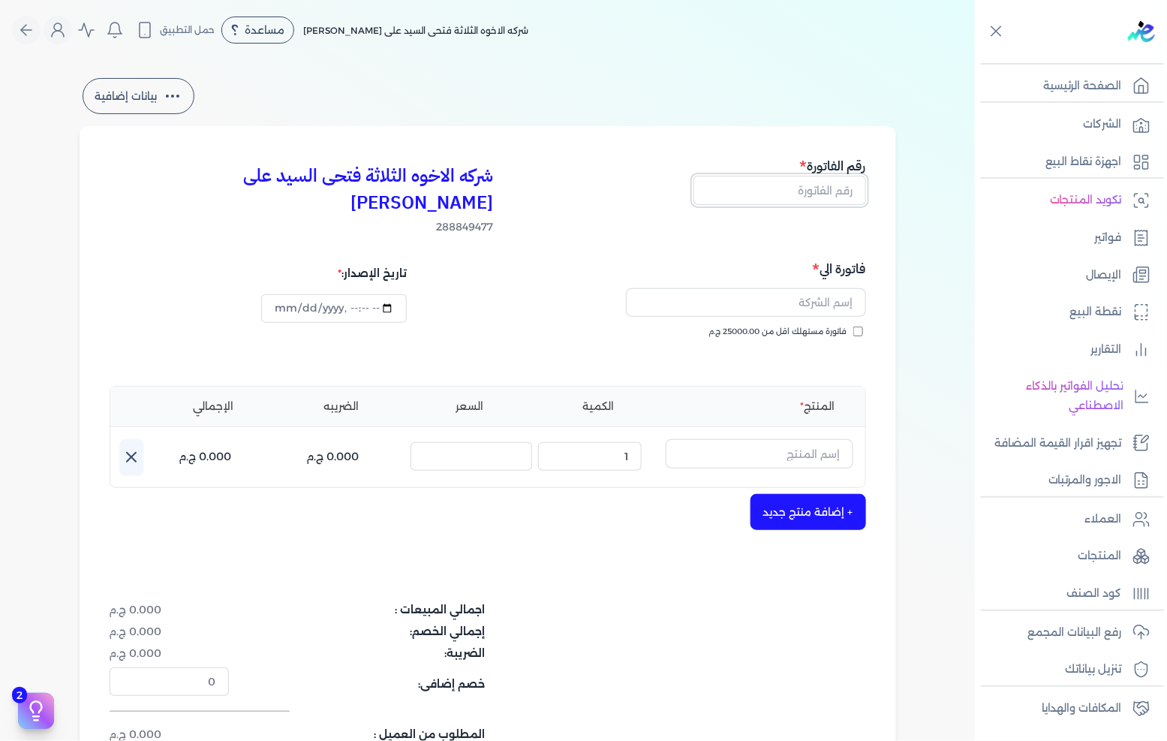
click at [830, 193] on input "text" at bounding box center [780, 190] width 173 height 29
click at [813, 326] on span "فاتورة مستهلك اقل من 25000.00 ج.م" at bounding box center [778, 332] width 138 height 12
click at [854, 327] on input "فاتورة مستهلك اقل من 25000.00 ج.م" at bounding box center [859, 332] width 10 height 10
drag, startPoint x: 813, startPoint y: 302, endPoint x: 794, endPoint y: 274, distance: 33.5
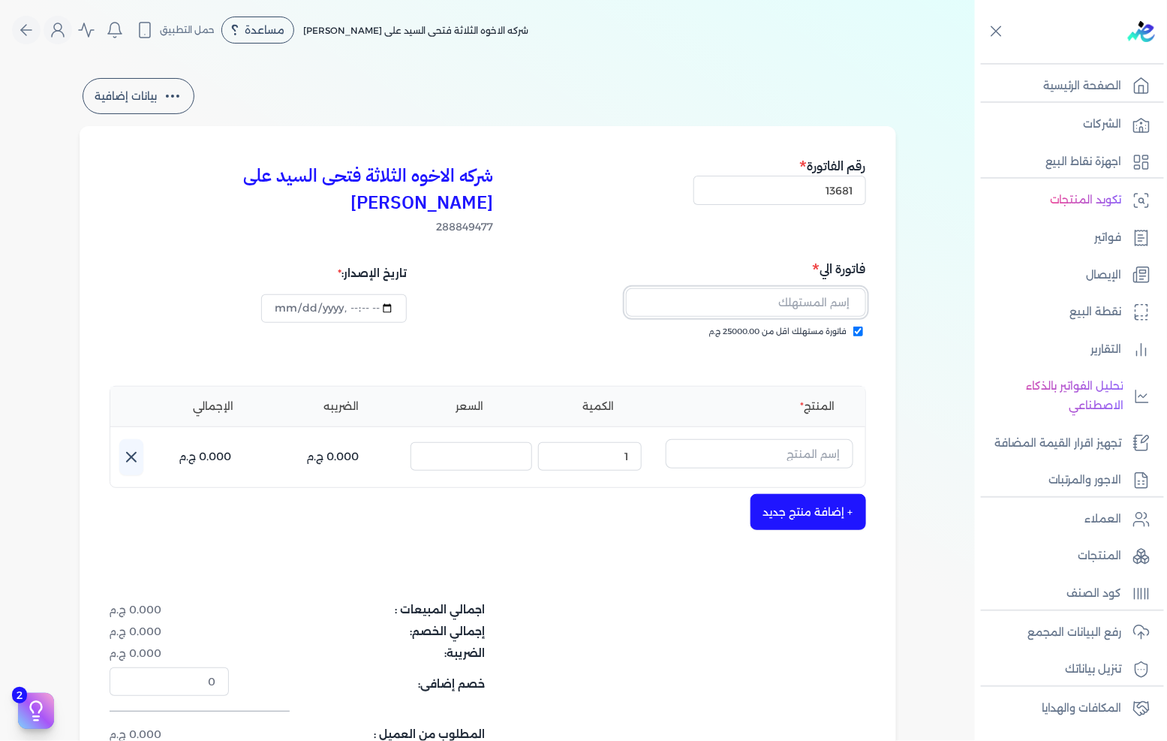
click at [794, 288] on input "text" at bounding box center [746, 302] width 240 height 29
click at [739, 439] on input "text" at bounding box center [760, 453] width 188 height 29
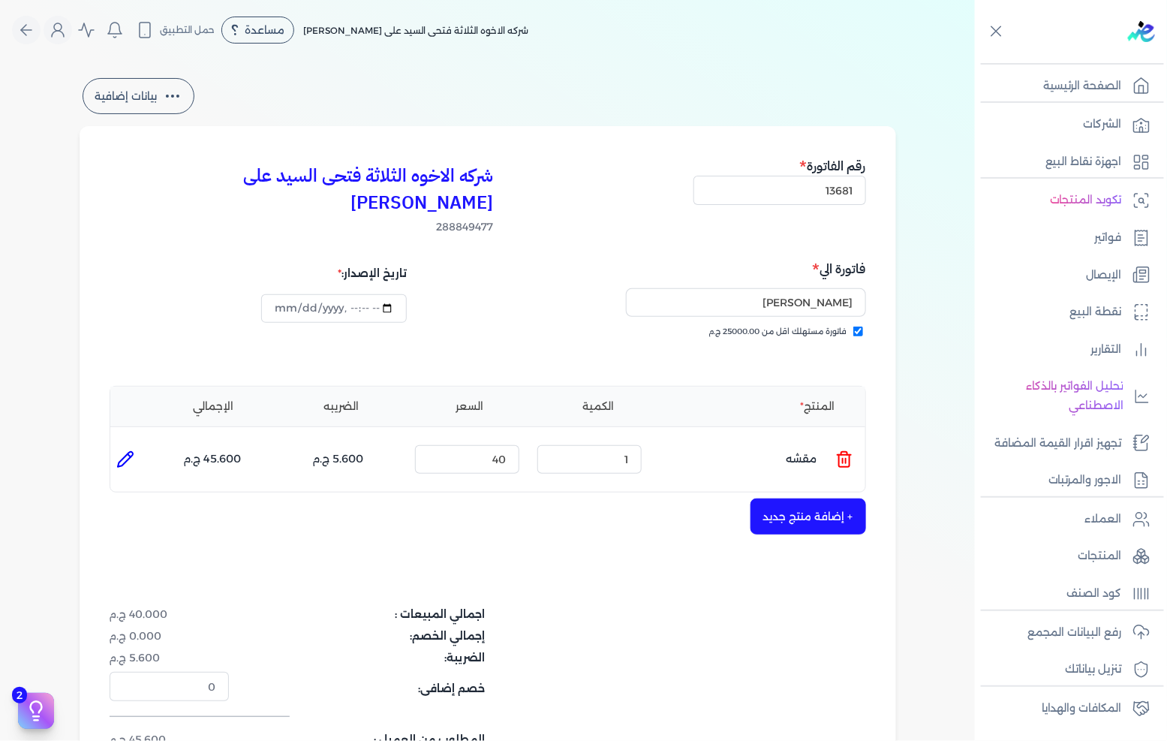
click at [843, 450] on icon at bounding box center [845, 459] width 18 height 18
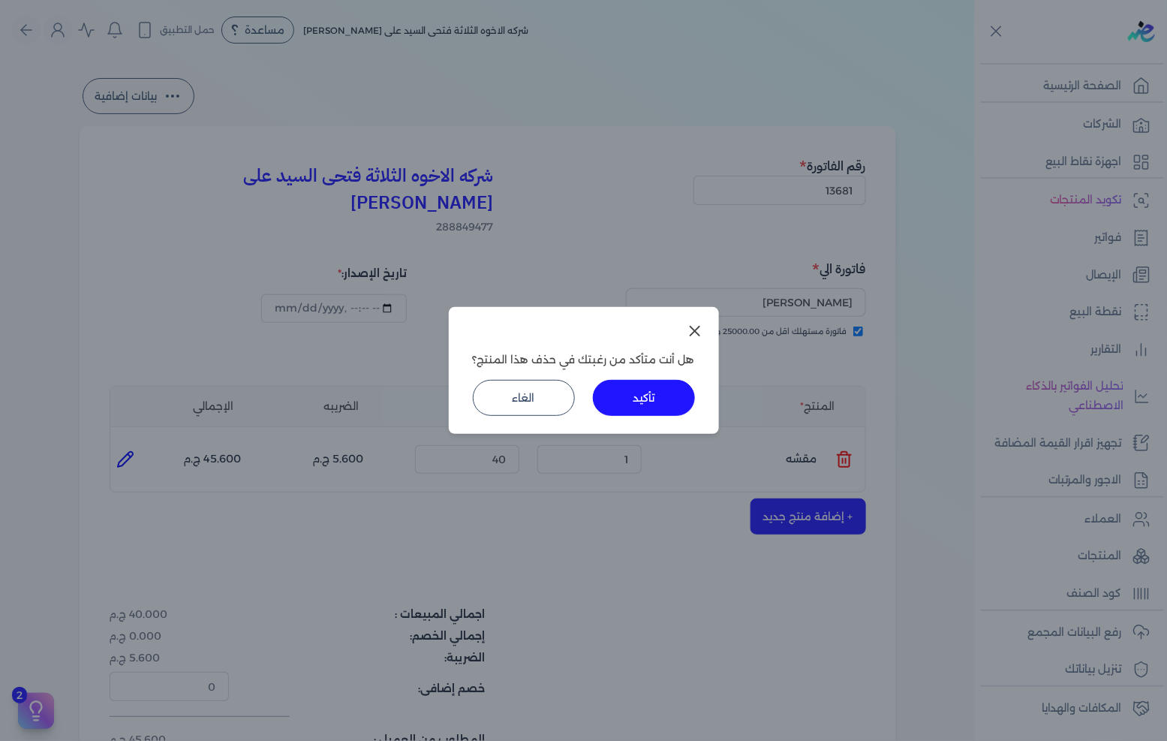
click at [618, 391] on button "تأكيد" at bounding box center [644, 398] width 102 height 36
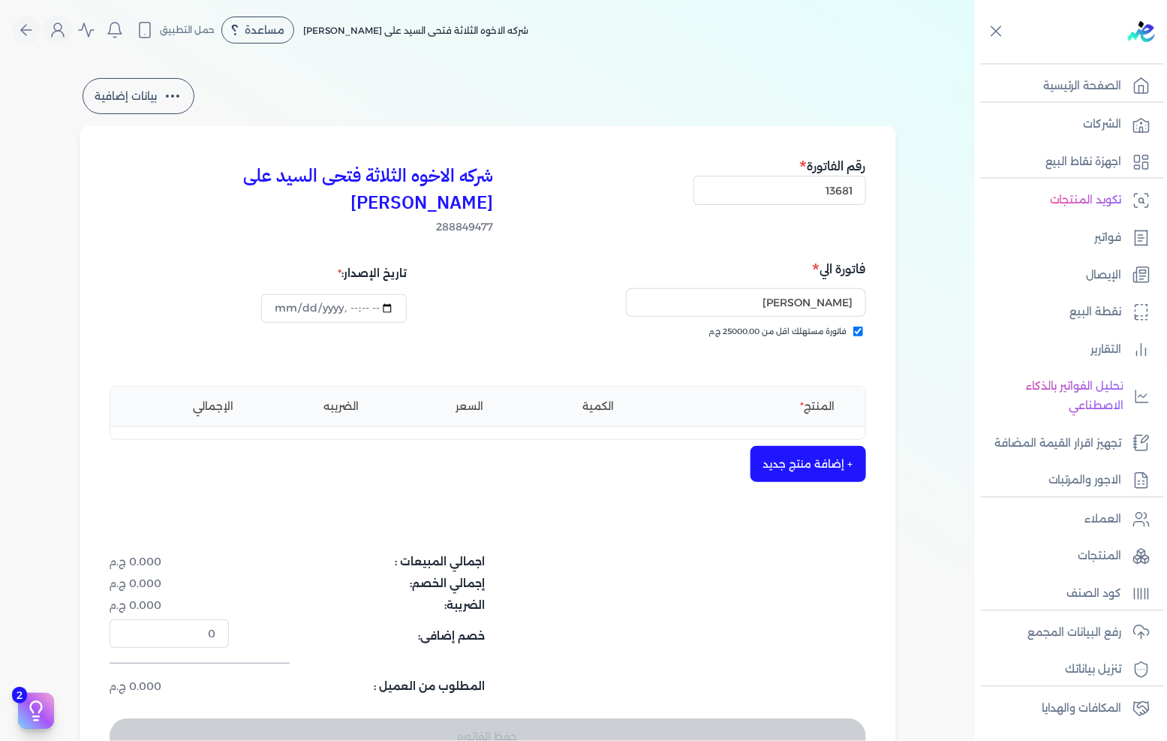
click at [834, 446] on button "+ إضافة منتج جديد" at bounding box center [809, 464] width 116 height 36
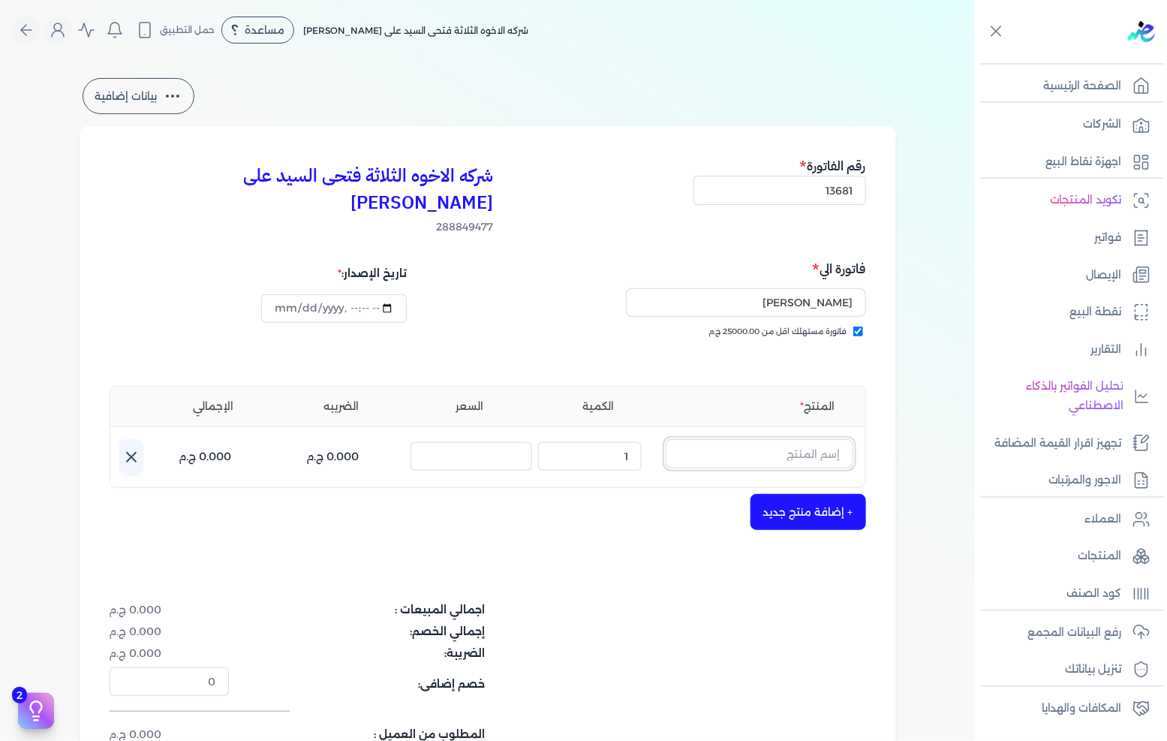
click at [821, 439] on input "text" at bounding box center [760, 453] width 188 height 29
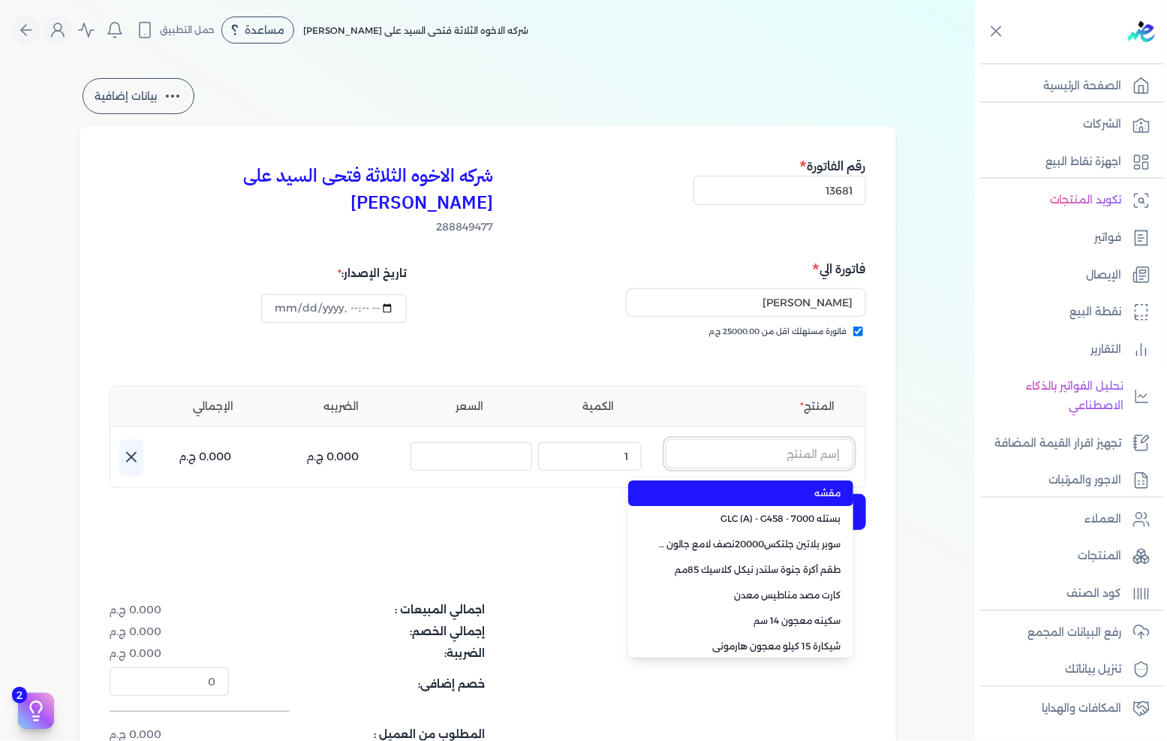
paste input "معجون داي تون 100 شيكارة 15 كجم"
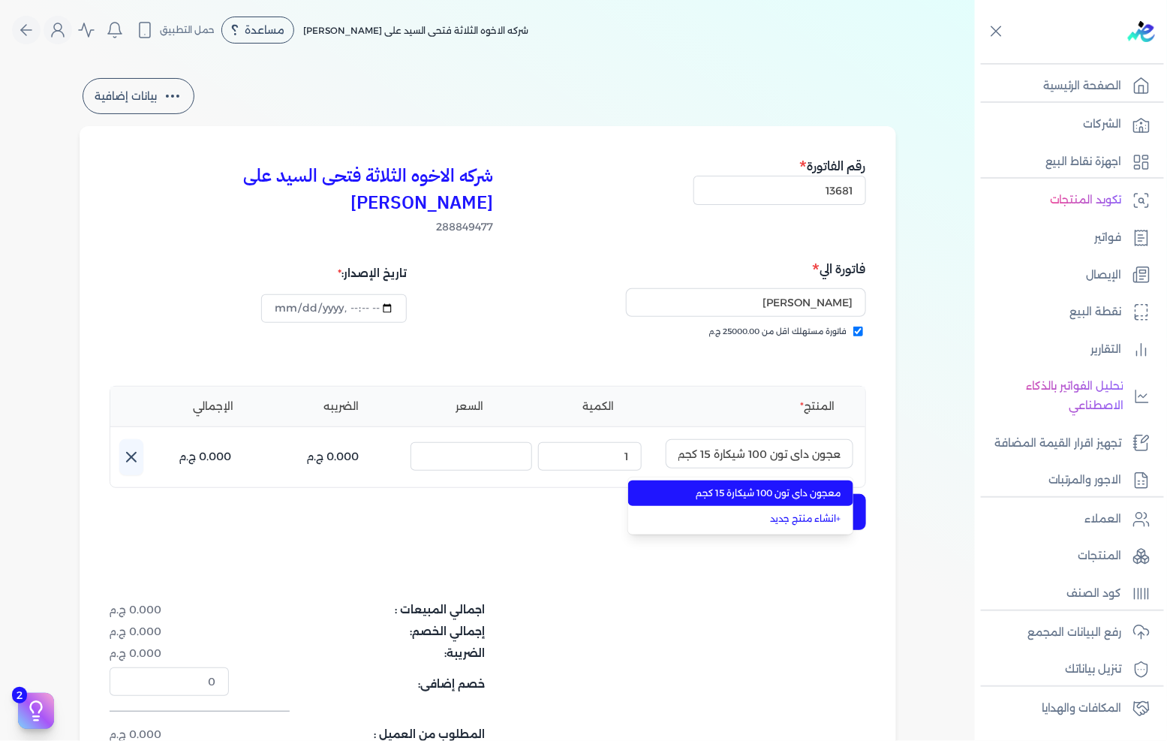
click at [812, 486] on span "معجون داي تون 100 شيكارة 15 كجم" at bounding box center [749, 493] width 183 height 14
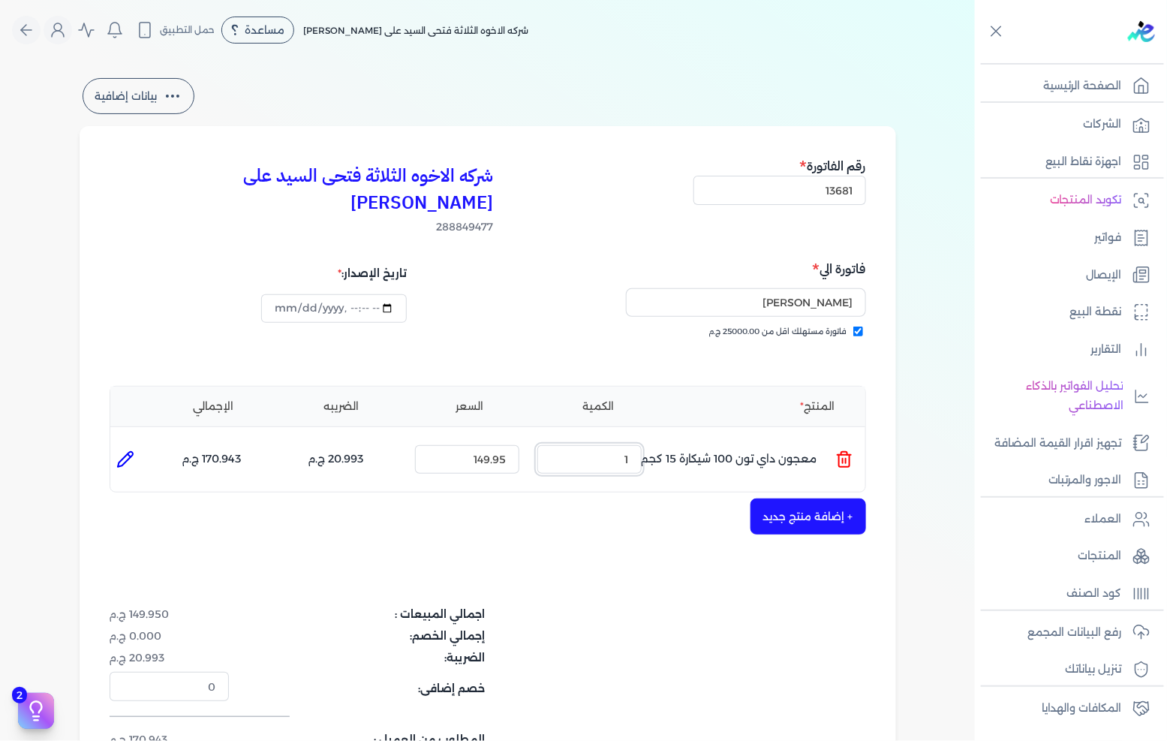
click at [708, 450] on ul "المنتج : معجون داي تون 100 شيكارة 15 كجم الكمية : 1 السعر : 149.95 الضريبه : 20…" at bounding box center [487, 459] width 755 height 41
click at [815, 498] on button "+ إضافة منتج جديد" at bounding box center [809, 516] width 116 height 36
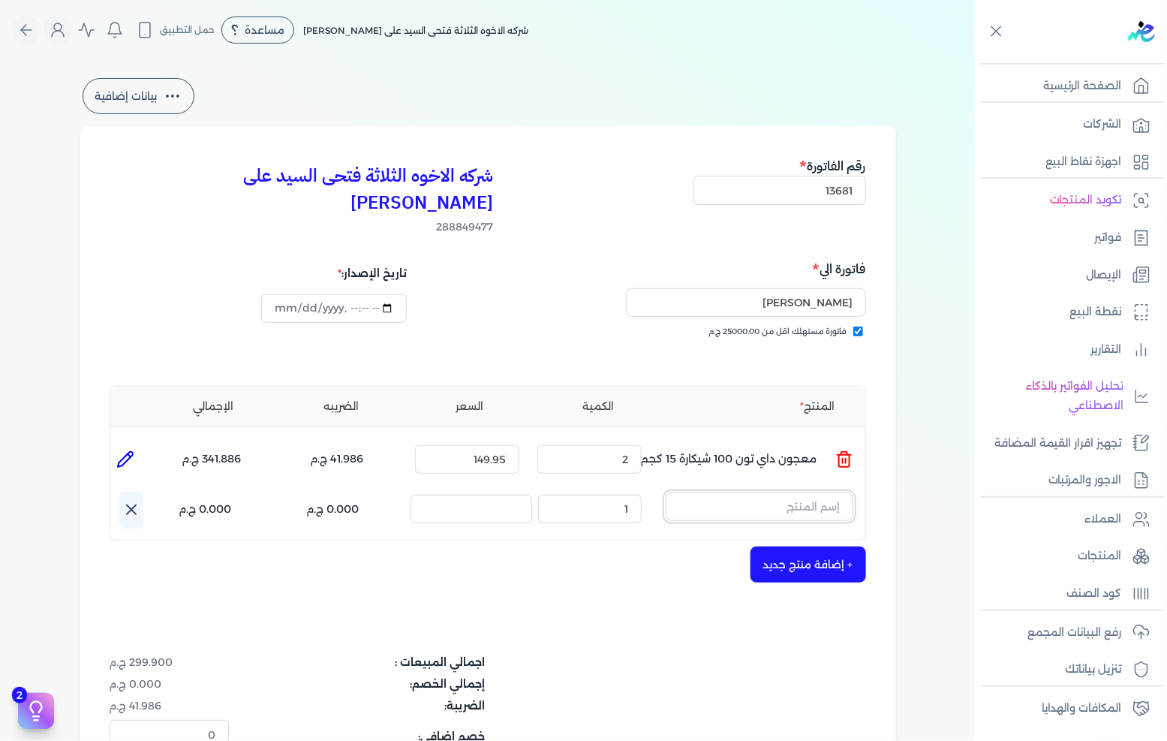
click at [771, 492] on input "text" at bounding box center [760, 506] width 188 height 29
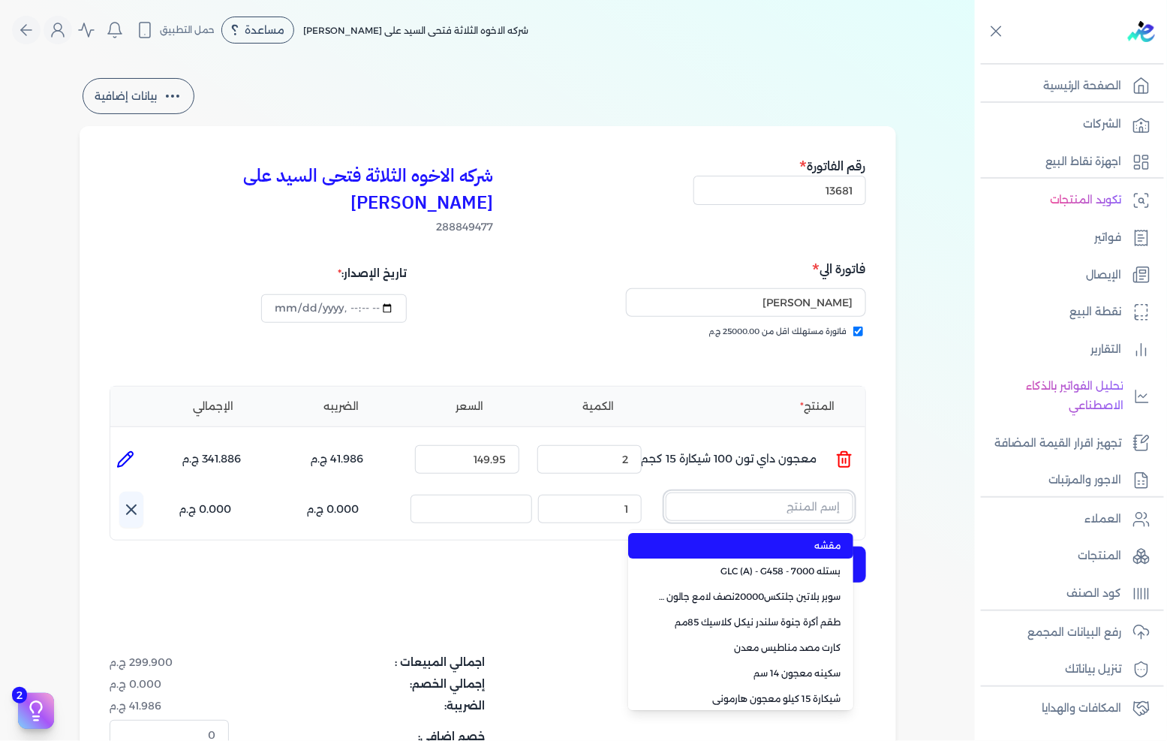
paste input "صبغات سي سي بني 610 عبوة 40 ملي"
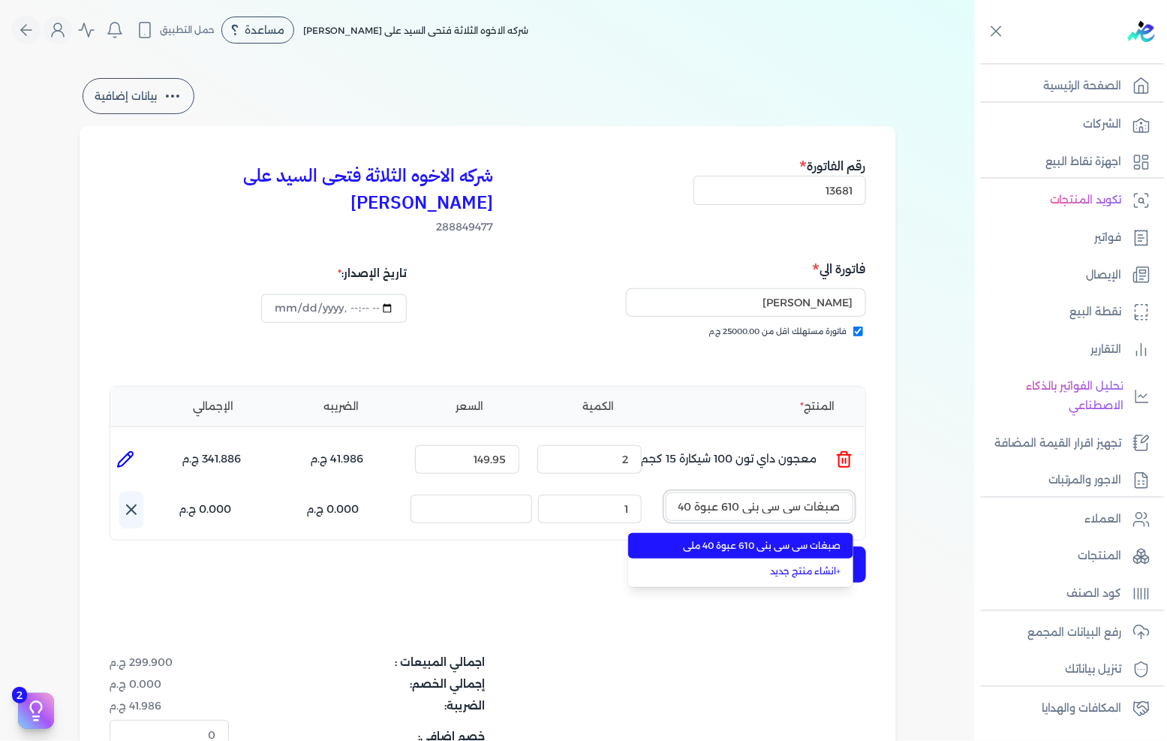
scroll to position [0, -20]
click at [754, 539] on span "صبغات سي سي بني 610 عبوة 40 ملي" at bounding box center [749, 546] width 183 height 14
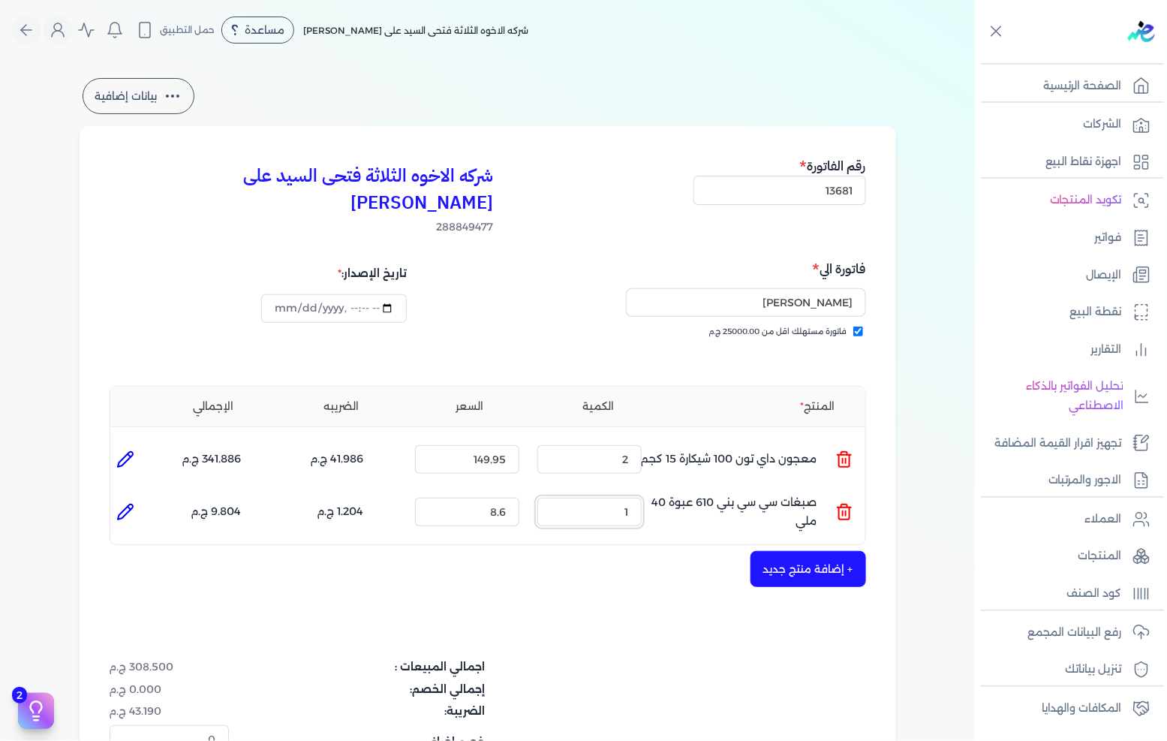
drag, startPoint x: 616, startPoint y: 489, endPoint x: 754, endPoint y: 489, distance: 137.4
click at [754, 492] on ul "المنتج : صبغات سي سي بني 610 عبوة 40 ملي الكمية : 1 السعر : 8.6 الضريبه : 1.204…" at bounding box center [487, 512] width 755 height 41
drag, startPoint x: 842, startPoint y: 535, endPoint x: 805, endPoint y: 516, distance: 42.0
click at [842, 551] on button "+ إضافة منتج جديد" at bounding box center [809, 569] width 116 height 36
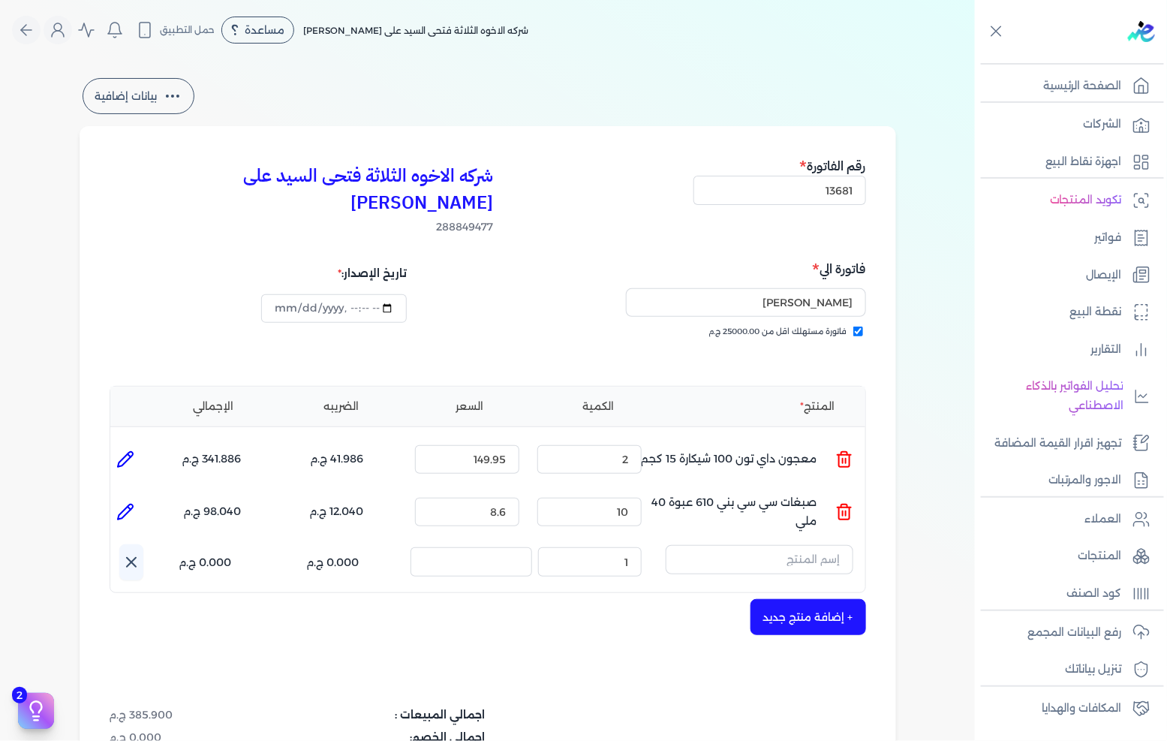
click at [804, 515] on div "المنتج الكمية السعر الضريبه الإجمالي المنتج : معجون داي تون 100 شيكارة 15 كجم ا…" at bounding box center [488, 490] width 757 height 208
click at [798, 545] on input "text" at bounding box center [760, 559] width 188 height 29
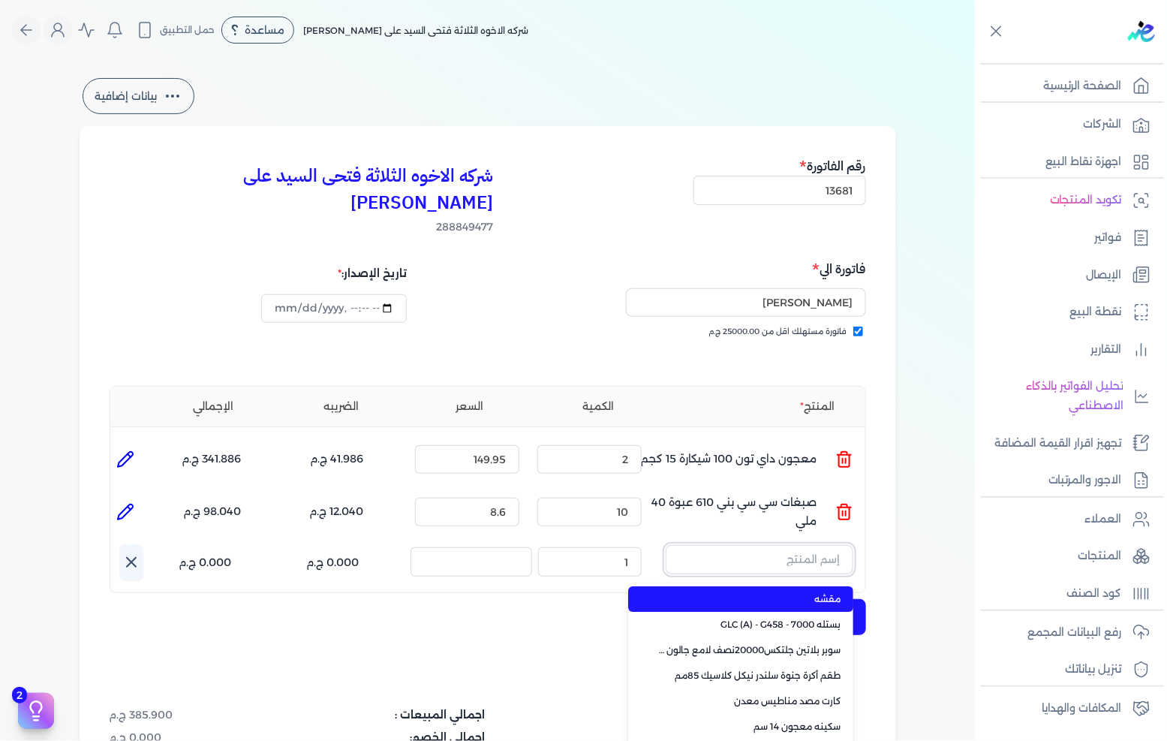
paste input "سوبر داي تون 3030 جالون 4.250 كجم قائم"
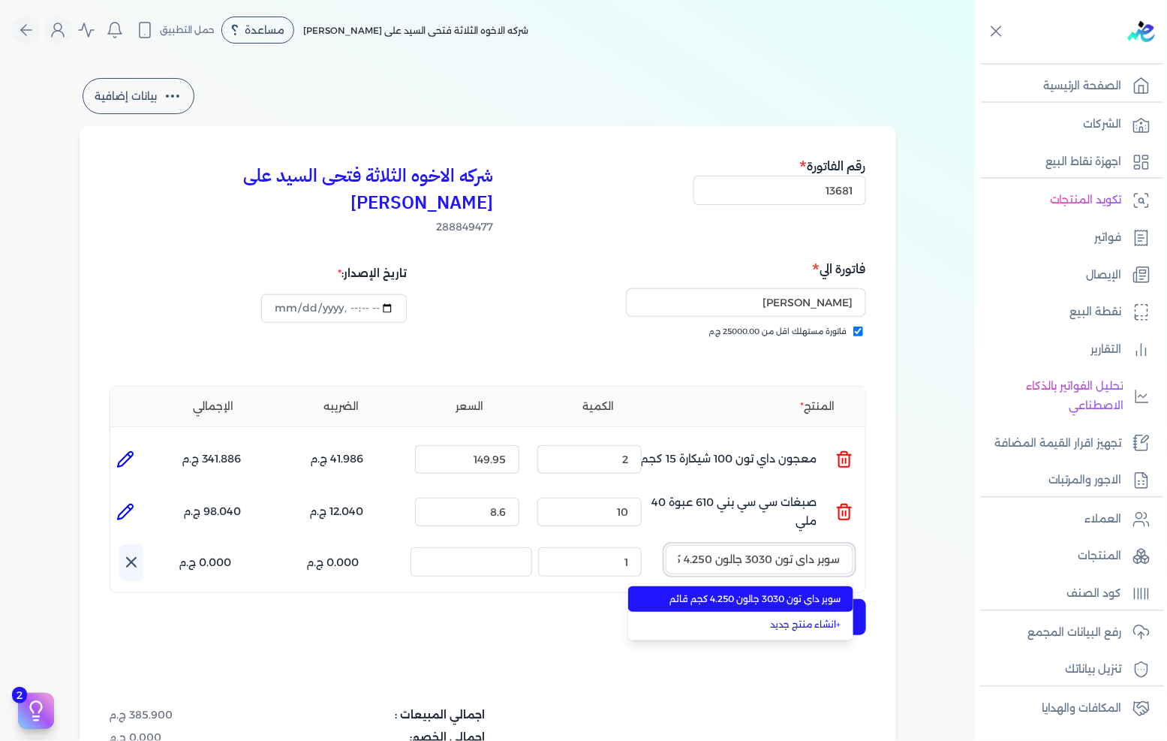
scroll to position [0, -41]
drag, startPoint x: 800, startPoint y: 571, endPoint x: 695, endPoint y: 566, distance: 105.2
click at [800, 592] on span "سوبر داي تون 3030 جالون 4.250 كجم قائم" at bounding box center [749, 599] width 183 height 14
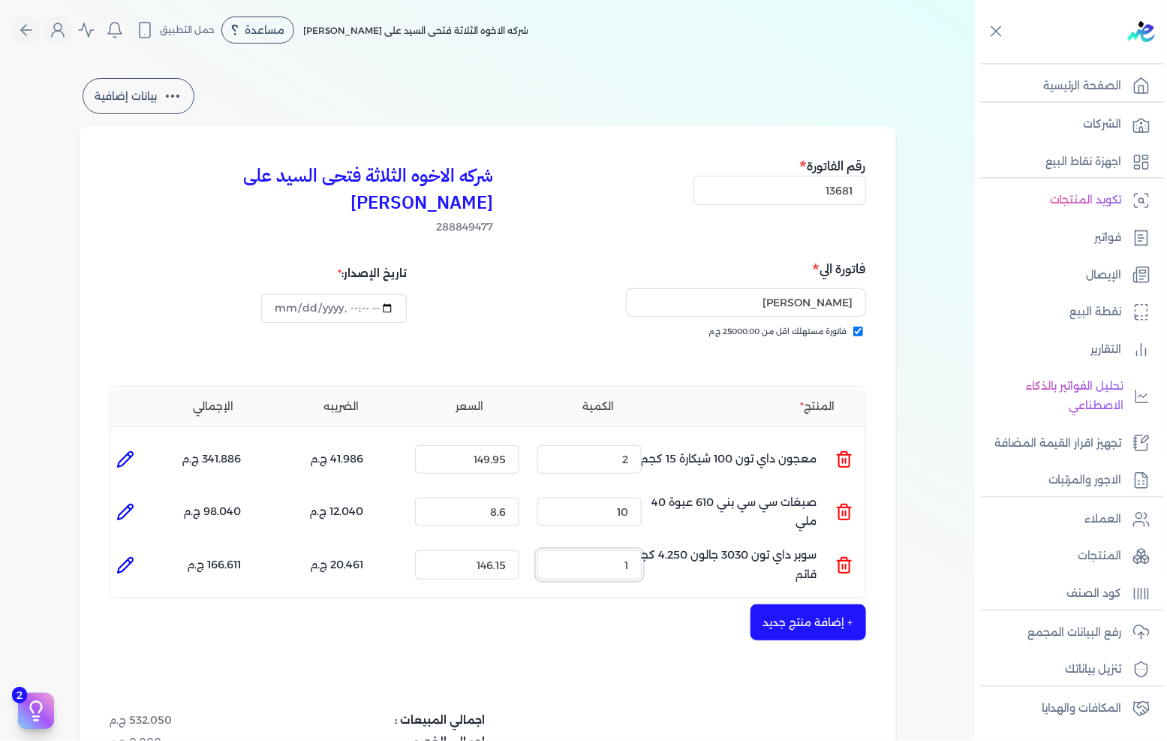
drag, startPoint x: 592, startPoint y: 544, endPoint x: 741, endPoint y: 541, distance: 149.4
click at [730, 544] on ul "المنتج : سوبر داي تون 3030 جالون 4.250 كجم قائم الكمية : 1 السعر : 146.15 الضري…" at bounding box center [487, 564] width 755 height 41
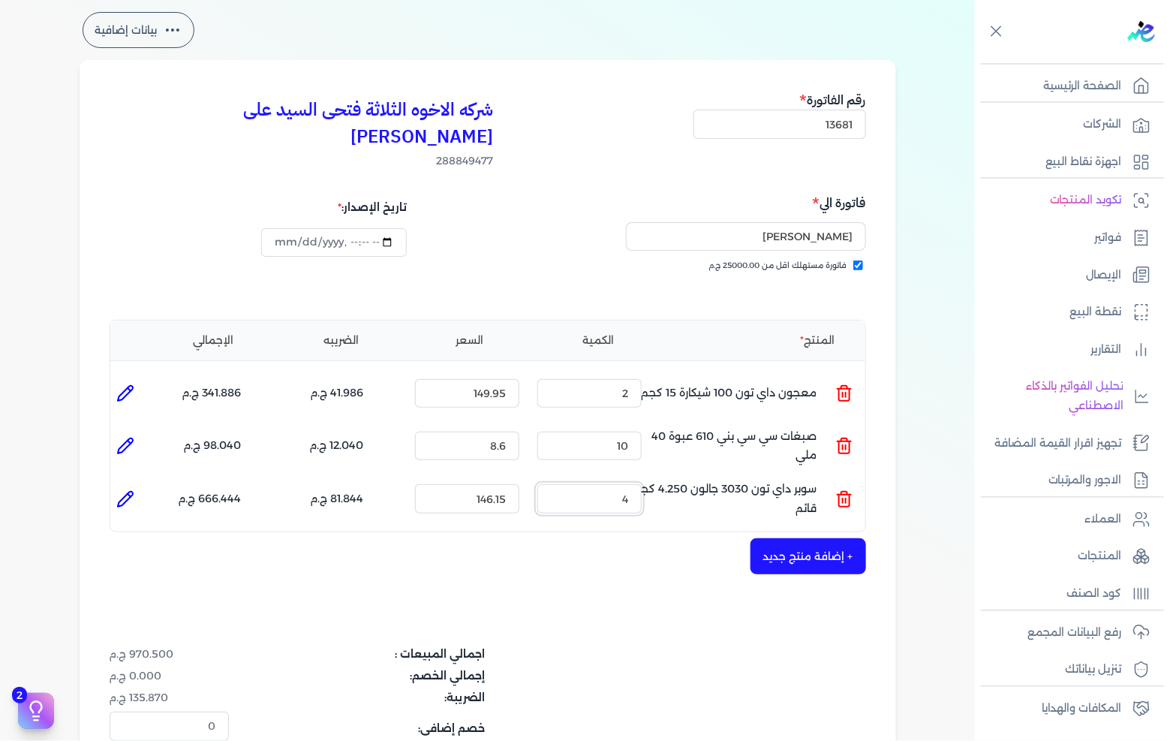
scroll to position [167, 0]
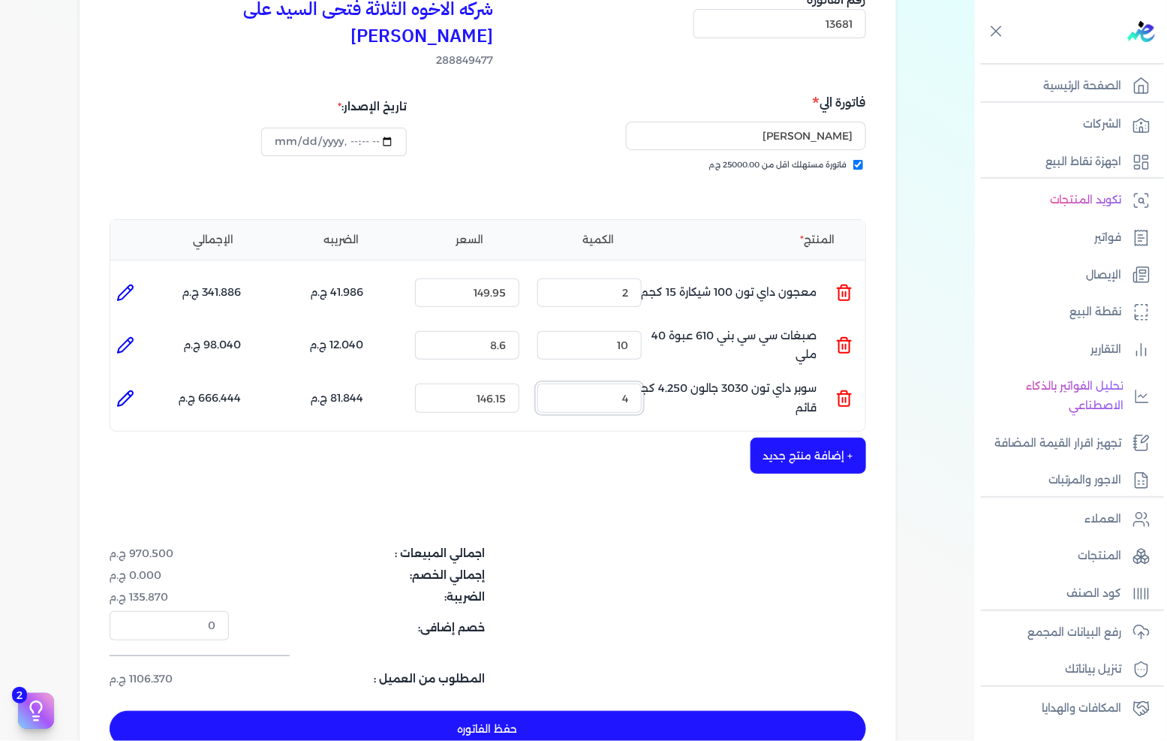
drag, startPoint x: 602, startPoint y: 372, endPoint x: 712, endPoint y: 369, distance: 109.7
click at [712, 378] on ul "المنتج : سوبر داي تون 3030 جالون 4.250 كجم قائم الكمية : 4 السعر : 146.15 الضري…" at bounding box center [487, 398] width 755 height 41
click at [798, 438] on button "+ إضافة منتج جديد" at bounding box center [809, 456] width 116 height 36
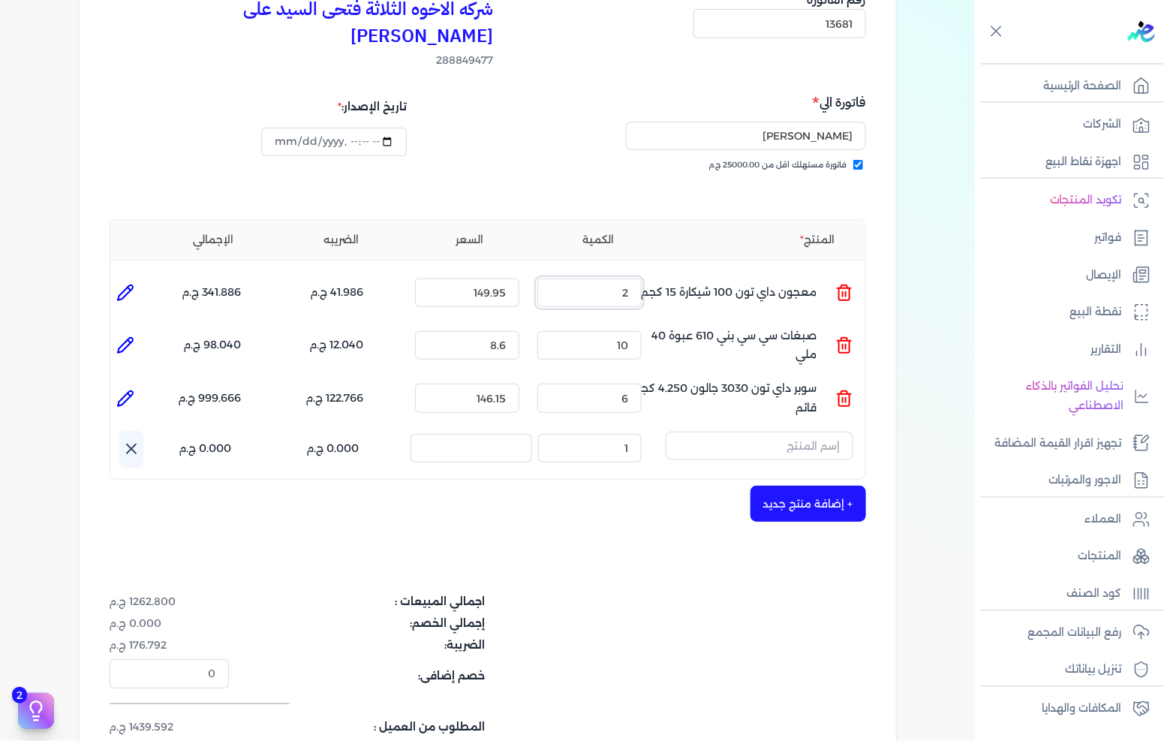
drag, startPoint x: 604, startPoint y: 264, endPoint x: 701, endPoint y: 264, distance: 97.6
click at [701, 273] on ul "المنتج : معجون داي تون 100 شيكارة 15 كجم الكمية : 2 السعر : 149.95 الضريبه : 41…" at bounding box center [487, 293] width 755 height 41
click at [130, 440] on icon at bounding box center [131, 449] width 18 height 18
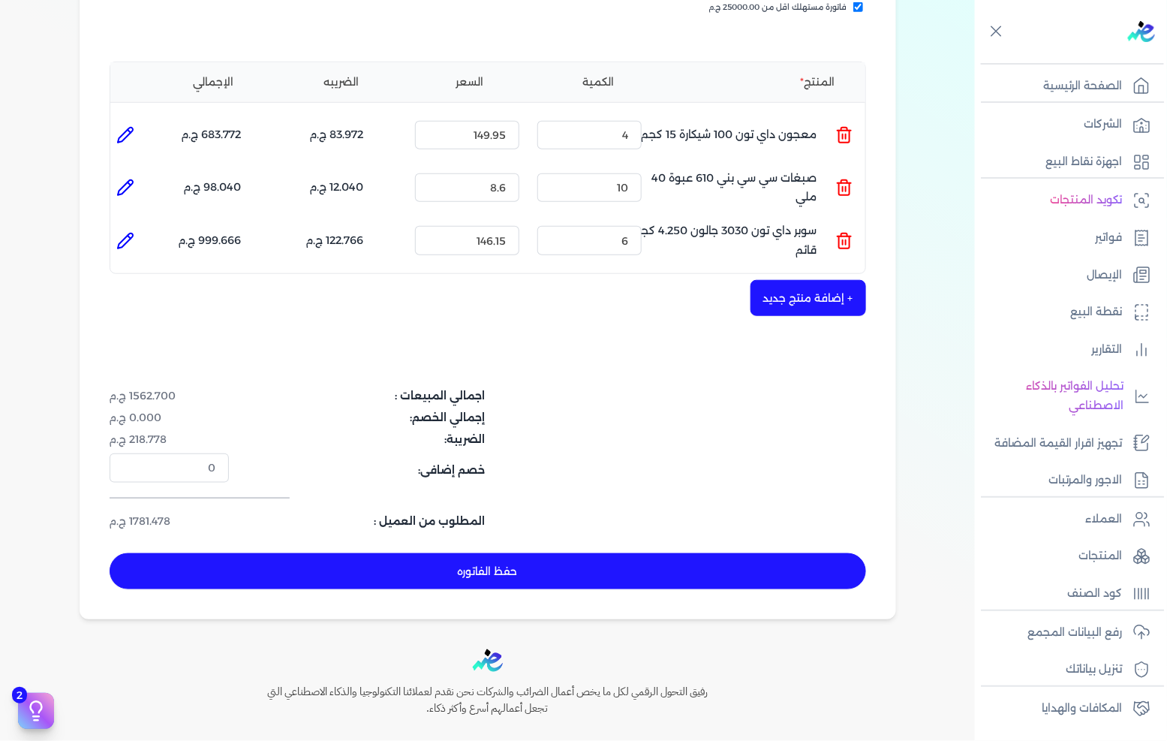
scroll to position [333, 0]
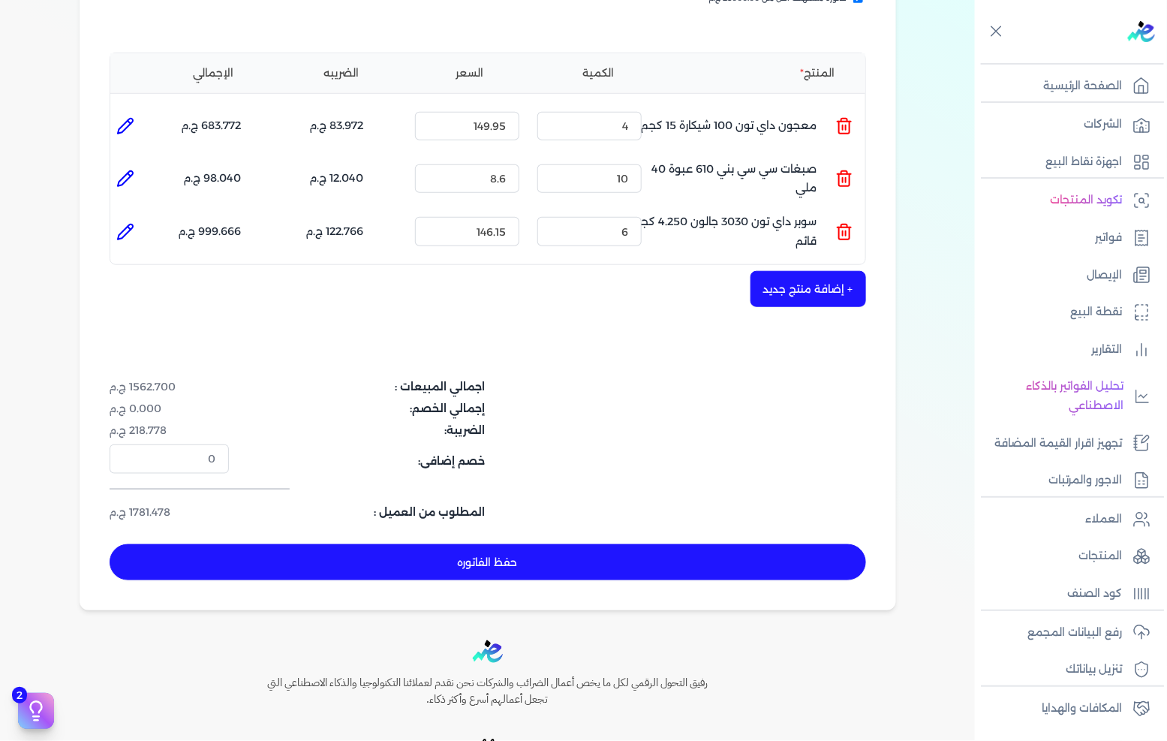
drag, startPoint x: 507, startPoint y: 535, endPoint x: 520, endPoint y: 541, distance: 14.1
click at [508, 544] on button "حفظ الفاتوره" at bounding box center [488, 562] width 757 height 36
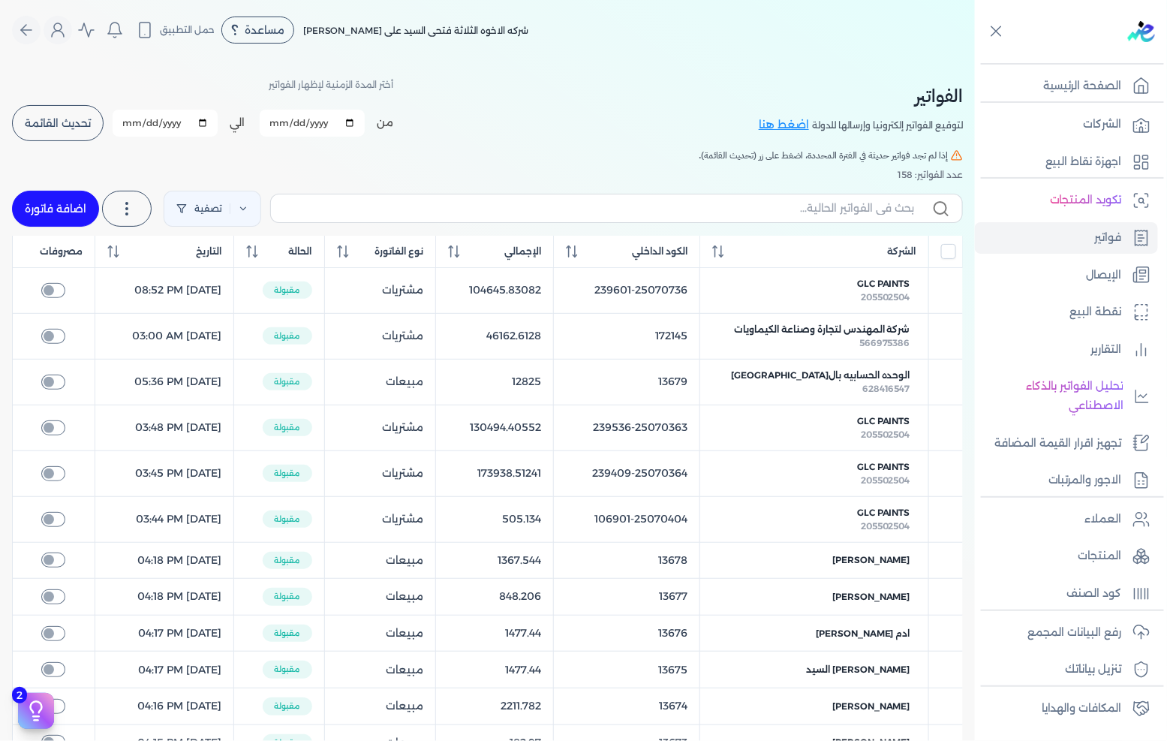
click at [54, 204] on link "اضافة فاتورة" at bounding box center [55, 209] width 87 height 36
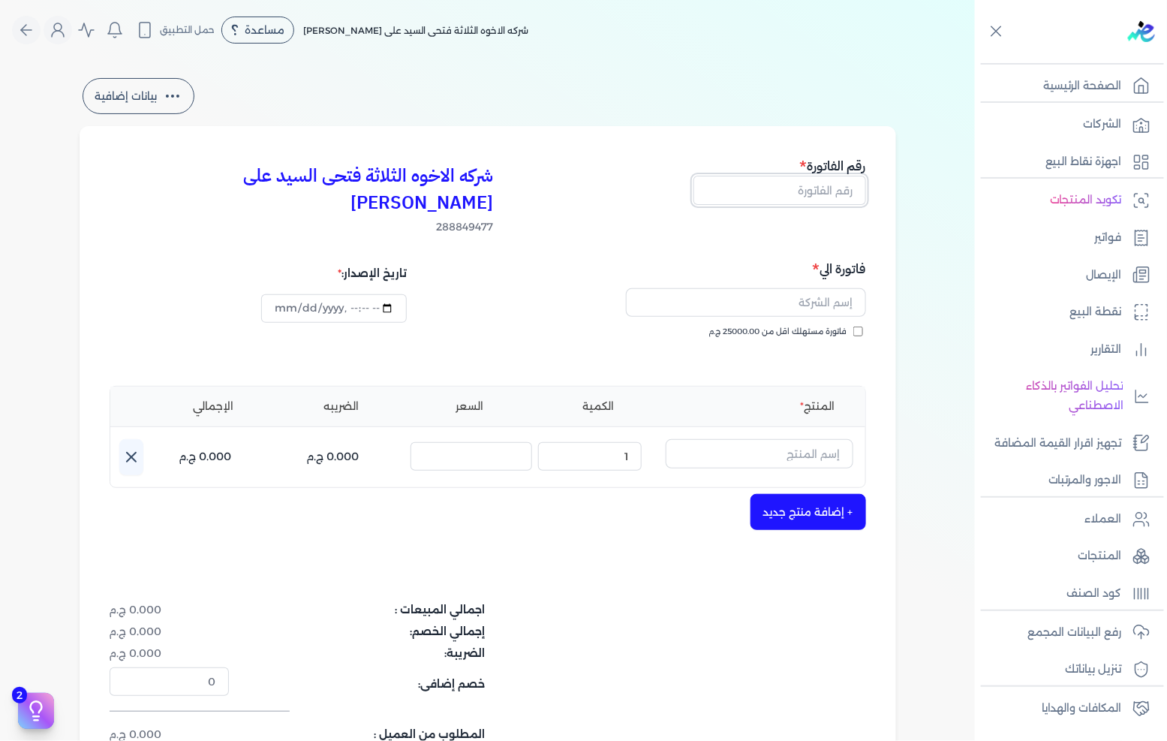
click at [828, 188] on input "text" at bounding box center [780, 190] width 173 height 29
click at [805, 326] on span "فاتورة مستهلك اقل من 25000.00 ج.م" at bounding box center [778, 332] width 138 height 12
click at [854, 327] on input "فاتورة مستهلك اقل من 25000.00 ج.م" at bounding box center [859, 332] width 10 height 10
drag, startPoint x: 805, startPoint y: 308, endPoint x: 793, endPoint y: 279, distance: 31.0
click at [793, 288] on input "text" at bounding box center [746, 302] width 240 height 29
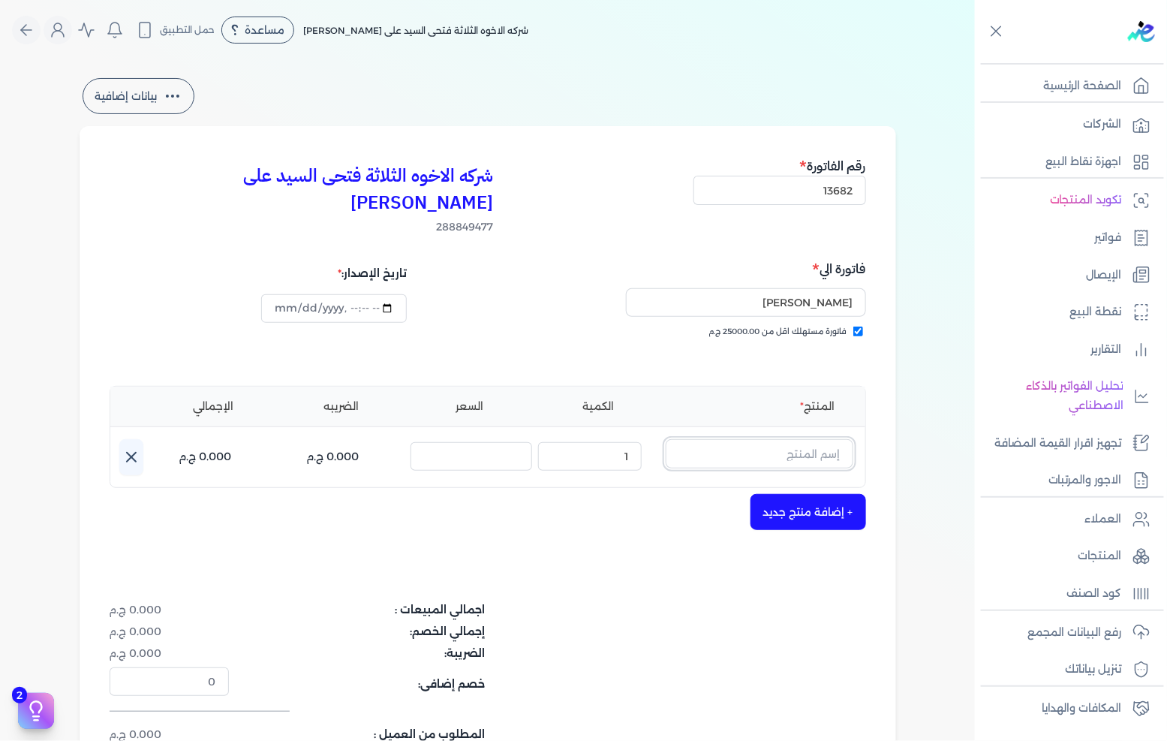
click at [777, 439] on input "text" at bounding box center [760, 453] width 188 height 29
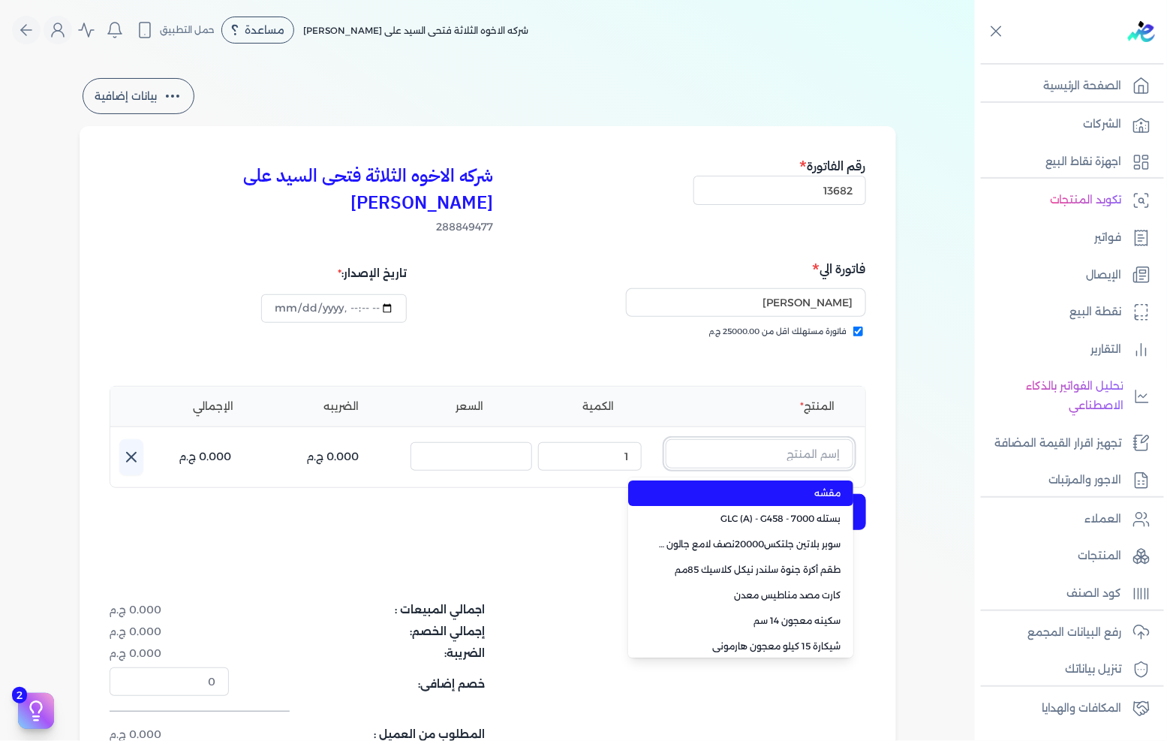
paste input "معجون داي تون 100 علبة 1 كجم"
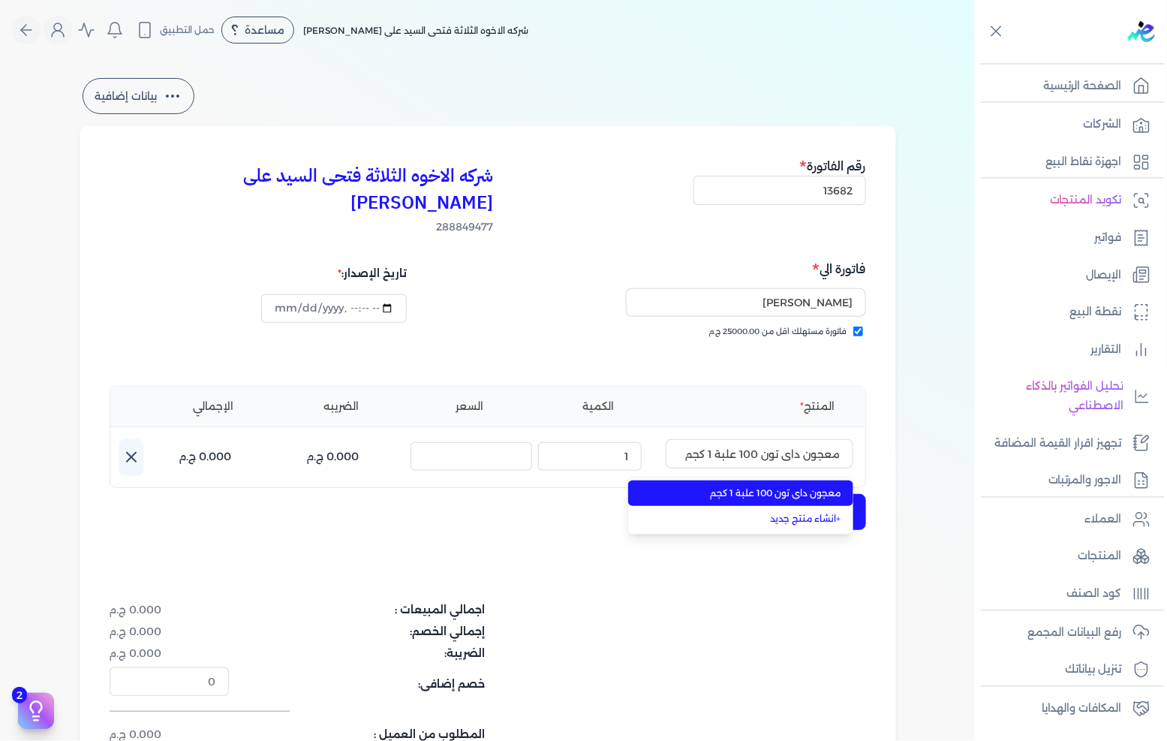
click at [770, 486] on span "معجون داي تون 100 علبة 1 كجم" at bounding box center [749, 493] width 183 height 14
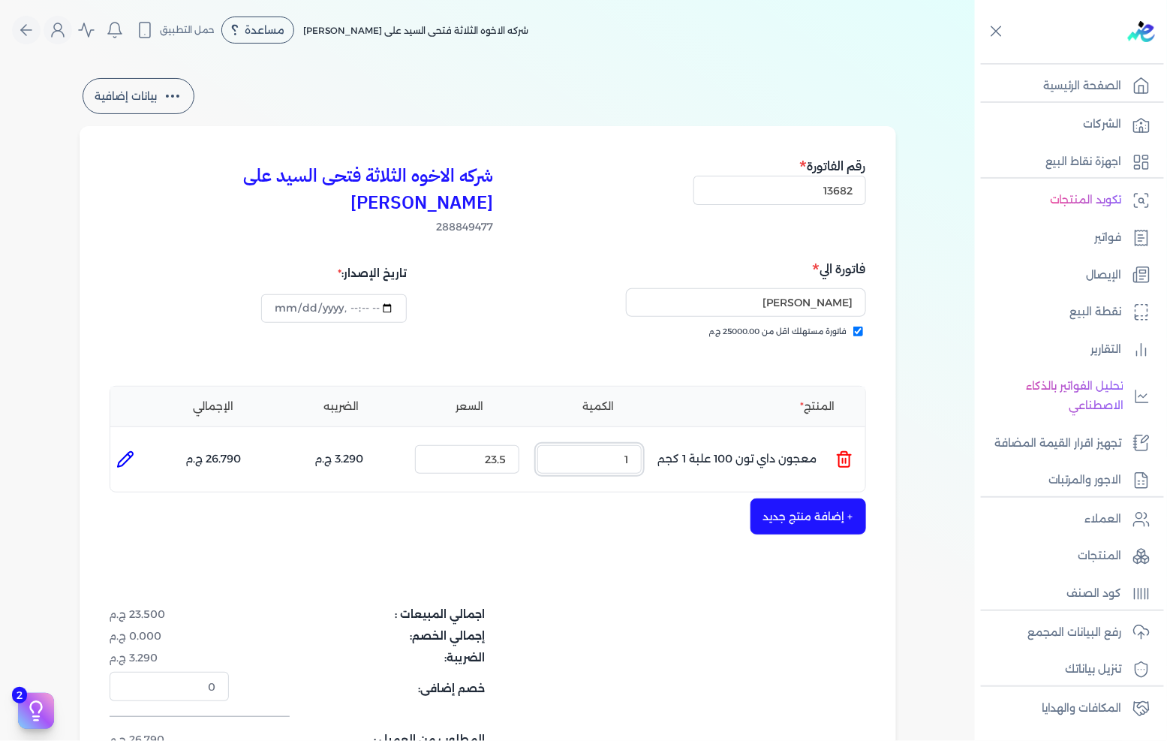
drag, startPoint x: 603, startPoint y: 434, endPoint x: 706, endPoint y: 426, distance: 103.9
click at [698, 439] on ul "المنتج : معجون داي تون 100 علبة 1 كجم الكمية : 1 السعر : 23.5 الضريبه : 3.290 ج…" at bounding box center [487, 459] width 755 height 41
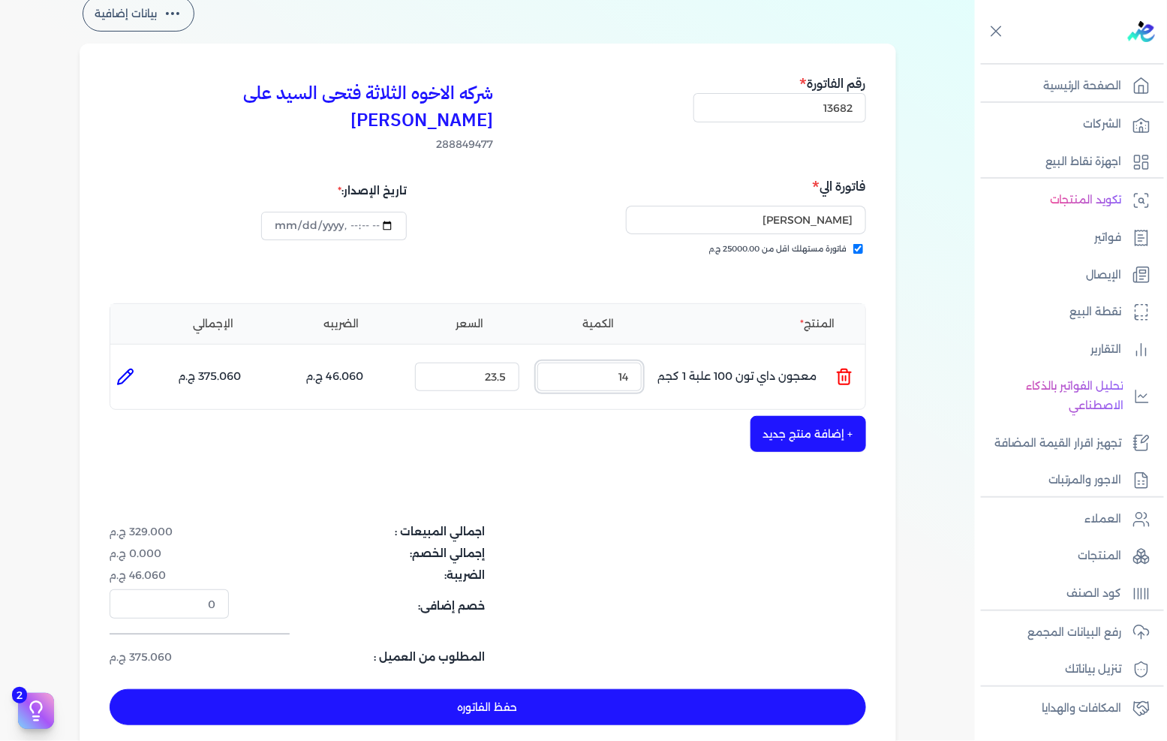
scroll to position [83, 0]
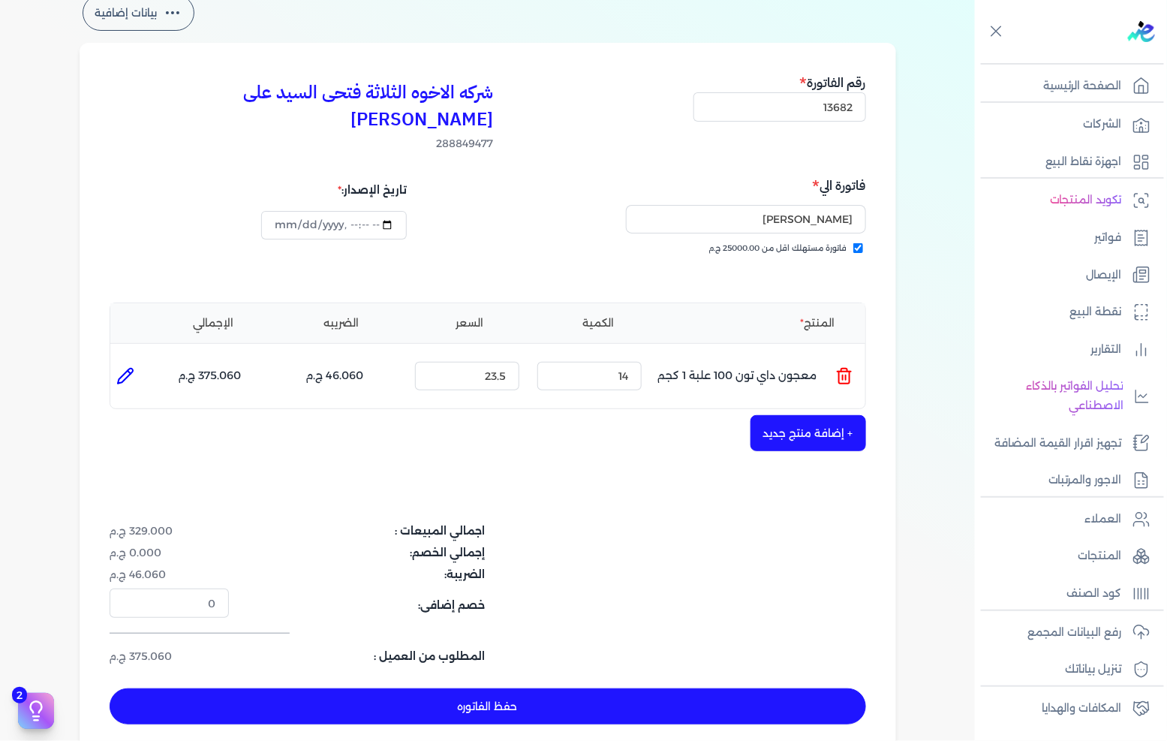
click at [767, 415] on button "+ إضافة منتج جديد" at bounding box center [809, 433] width 116 height 36
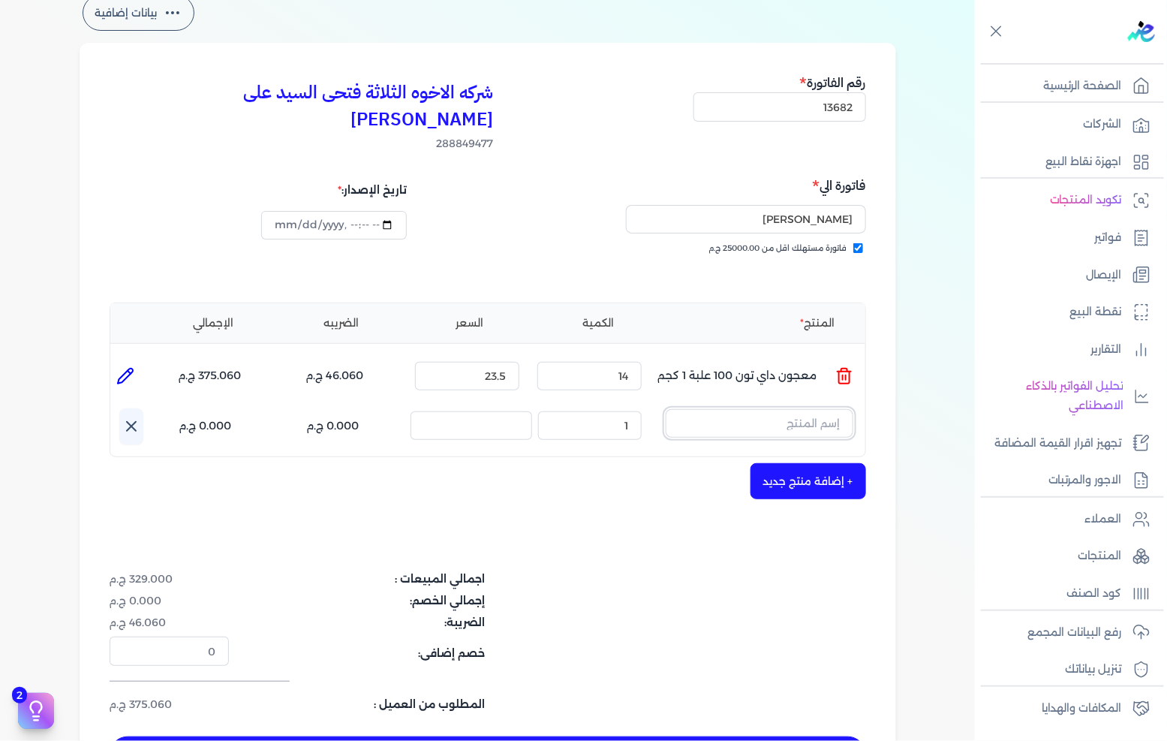
click at [756, 409] on input "text" at bounding box center [760, 423] width 188 height 29
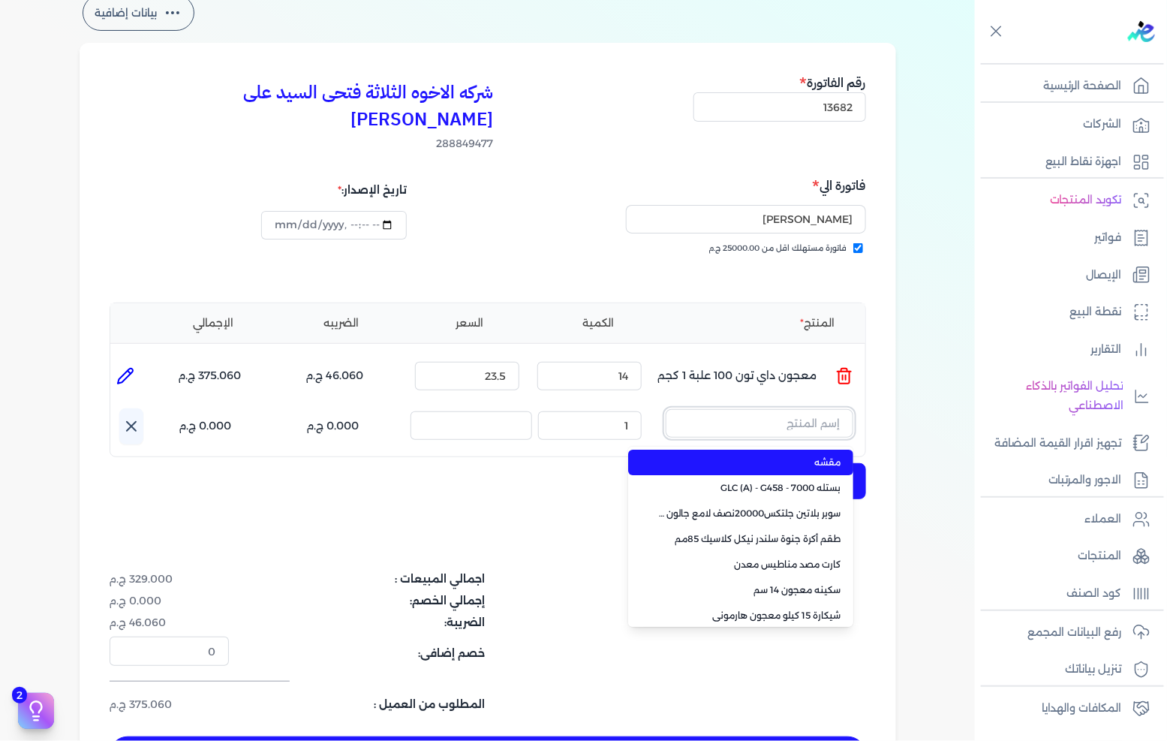
paste input "سيلر المقاوم 0017 بستلة 9 لتر"
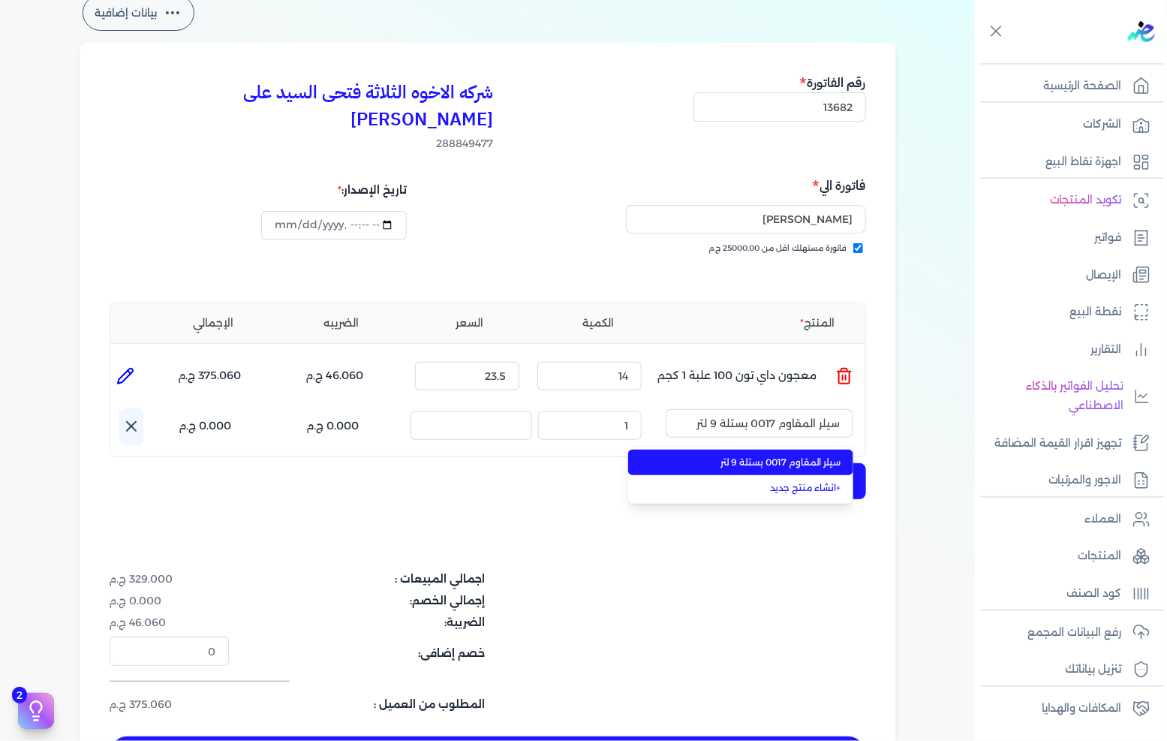
click at [757, 456] on span "سيلر المقاوم 0017 بستلة 9 لتر" at bounding box center [749, 463] width 183 height 14
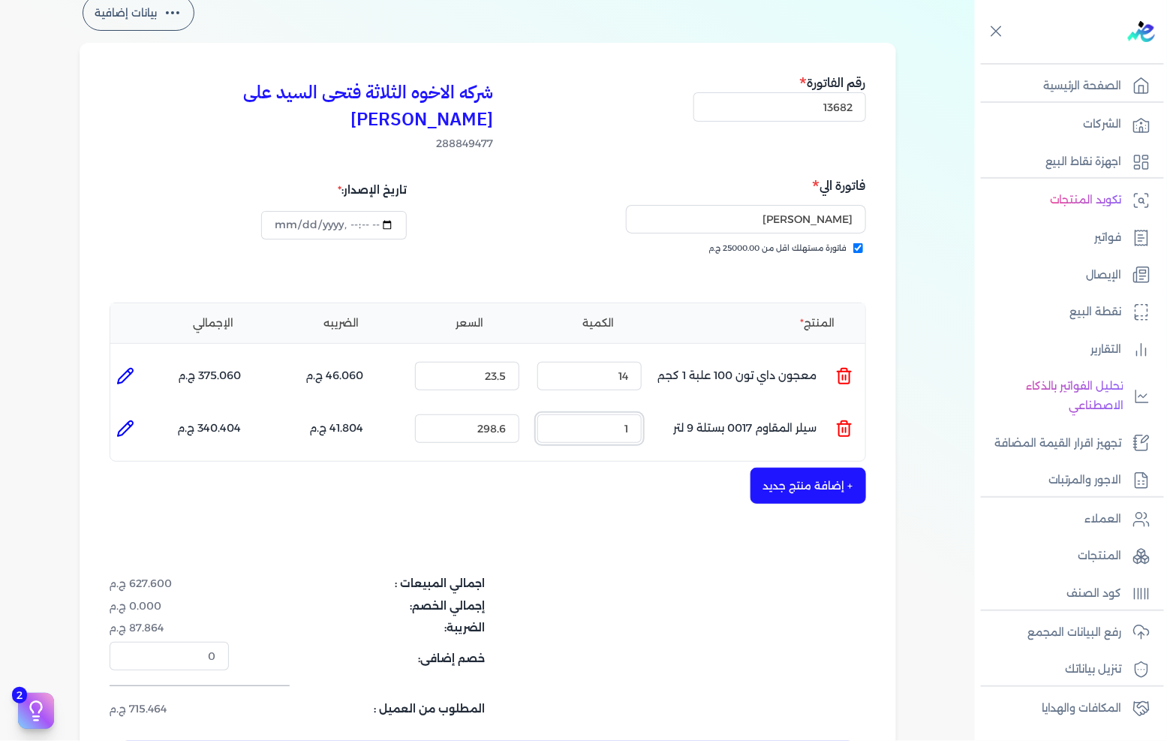
drag, startPoint x: 603, startPoint y: 405, endPoint x: 685, endPoint y: 389, distance: 83.5
click at [689, 408] on ul "المنتج : سيلر المقاوم 0017 بستلة 9 لتر الكمية : 1 السعر : 298.6 الضريبه : 41.80…" at bounding box center [487, 428] width 755 height 41
drag, startPoint x: 606, startPoint y: 395, endPoint x: 682, endPoint y: 389, distance: 76.1
click at [664, 408] on ul "المنتج : سيلر المقاوم 0017 بستلة 9 لتر الكمية : 5 السعر : 298.6 الضريبه : 209.0…" at bounding box center [487, 428] width 755 height 41
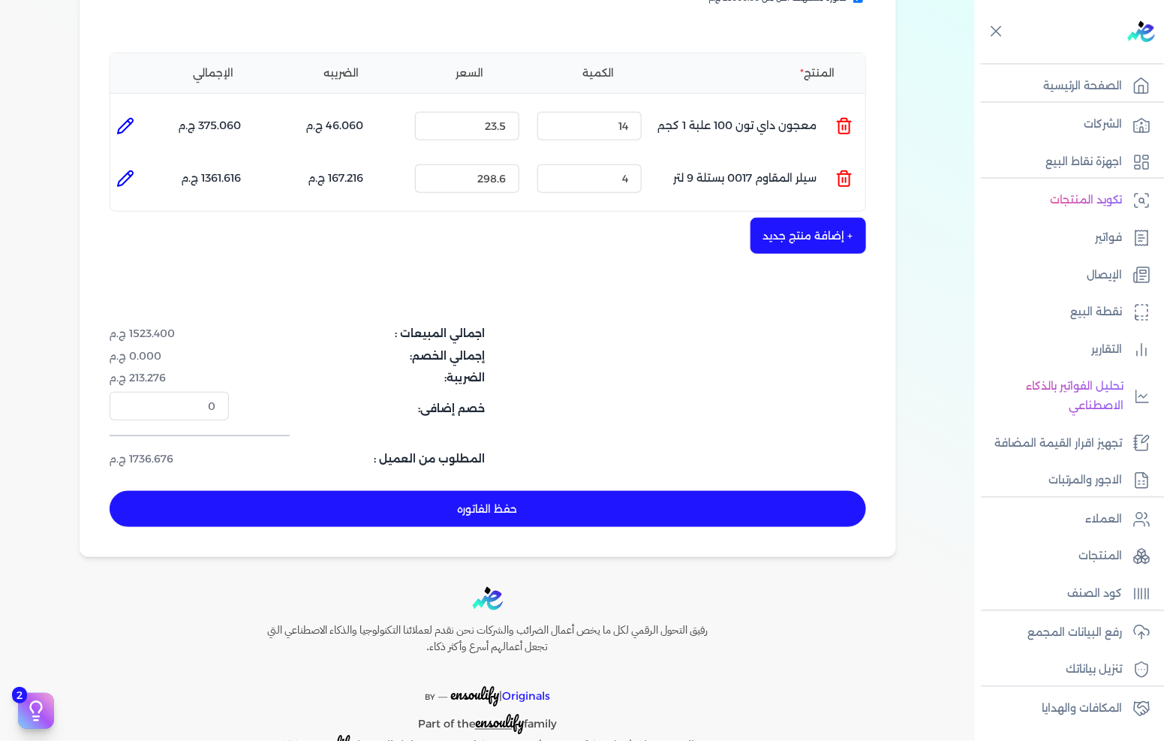
click at [655, 492] on button "حفظ الفاتوره" at bounding box center [488, 509] width 757 height 36
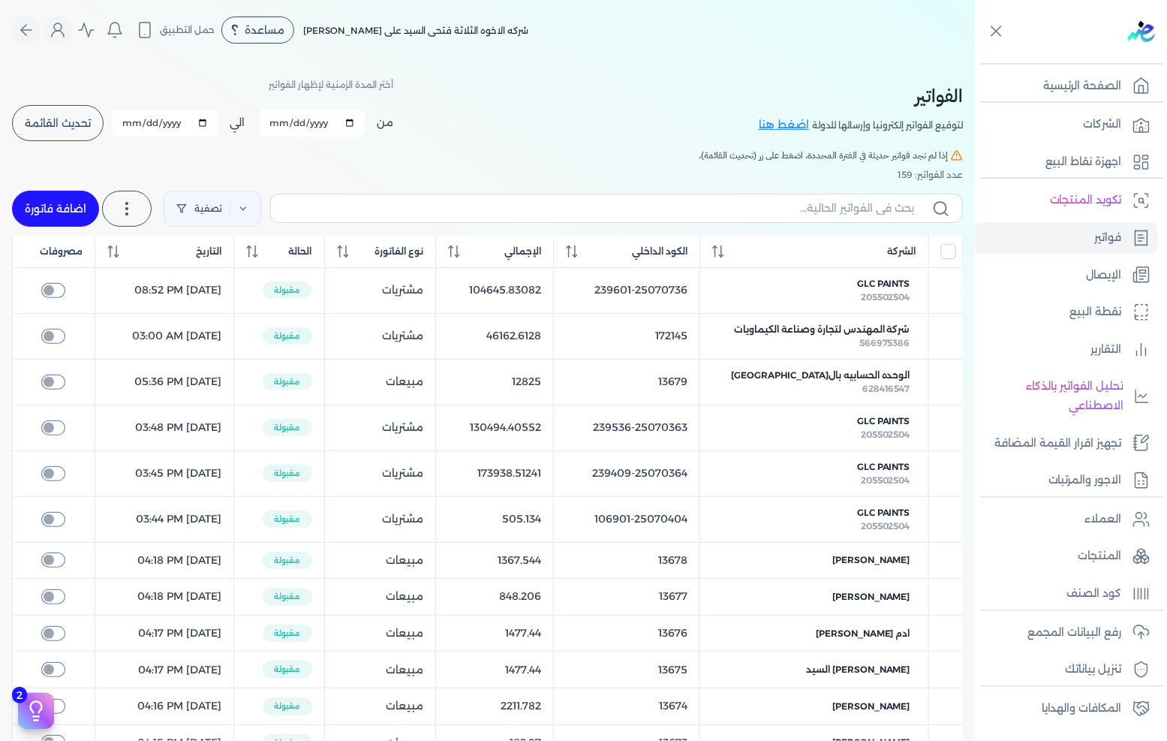
click at [44, 203] on link "اضافة فاتورة" at bounding box center [55, 209] width 87 height 36
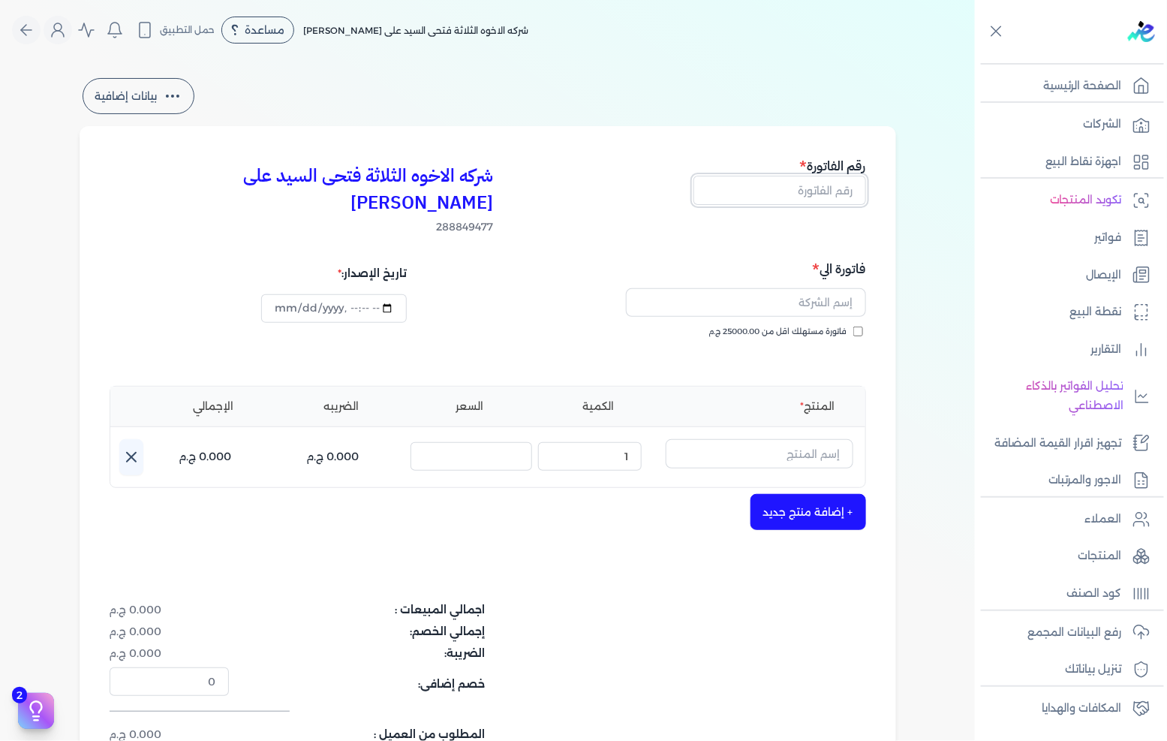
click at [824, 200] on input "text" at bounding box center [780, 190] width 173 height 29
click at [850, 297] on div "فاتورة الي فاتورة مستهلك اقل من 25000.00 ج.م" at bounding box center [679, 313] width 374 height 108
click at [841, 326] on span "فاتورة مستهلك اقل من 25000.00 ج.م" at bounding box center [778, 332] width 138 height 12
click at [854, 327] on input "فاتورة مستهلك اقل من 25000.00 ج.م" at bounding box center [859, 332] width 10 height 10
click at [818, 288] on input "text" at bounding box center [746, 302] width 240 height 29
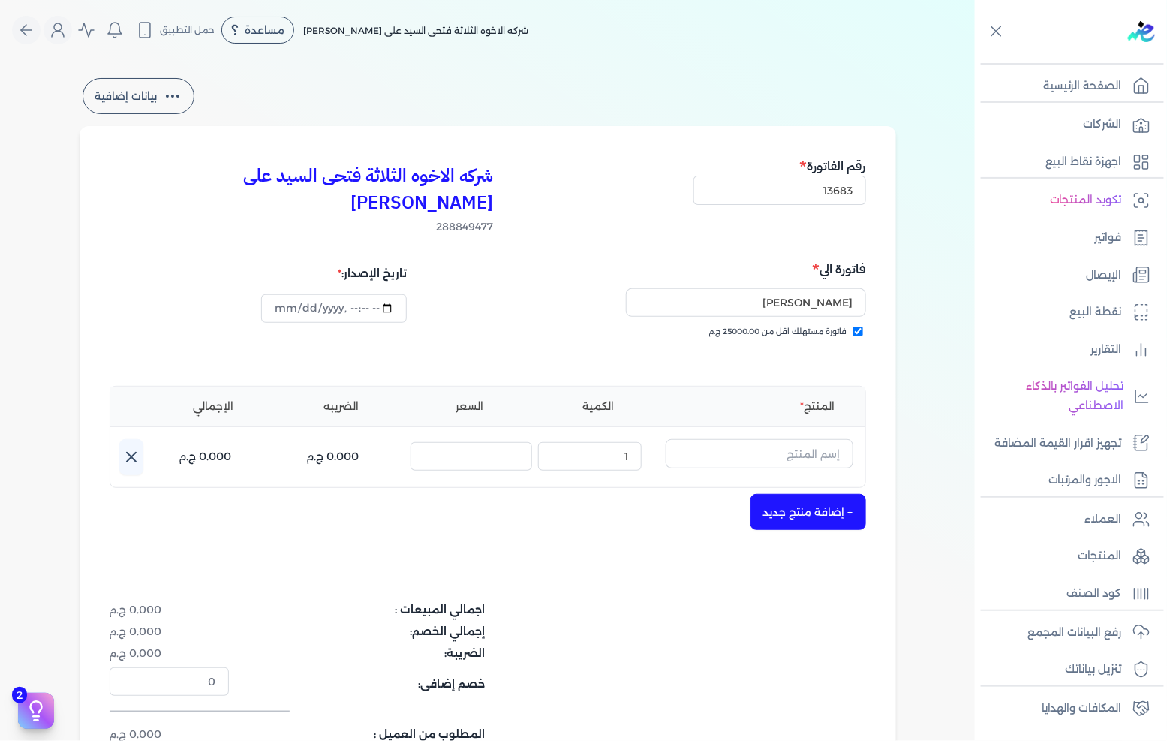
click at [677, 462] on div "شركه الاخوه الثلاثة فتحى السيد على [PERSON_NAME] 288849477 رقم الفاتورة 13683 ف…" at bounding box center [488, 479] width 817 height 706
click at [756, 439] on input "text" at bounding box center [760, 453] width 188 height 29
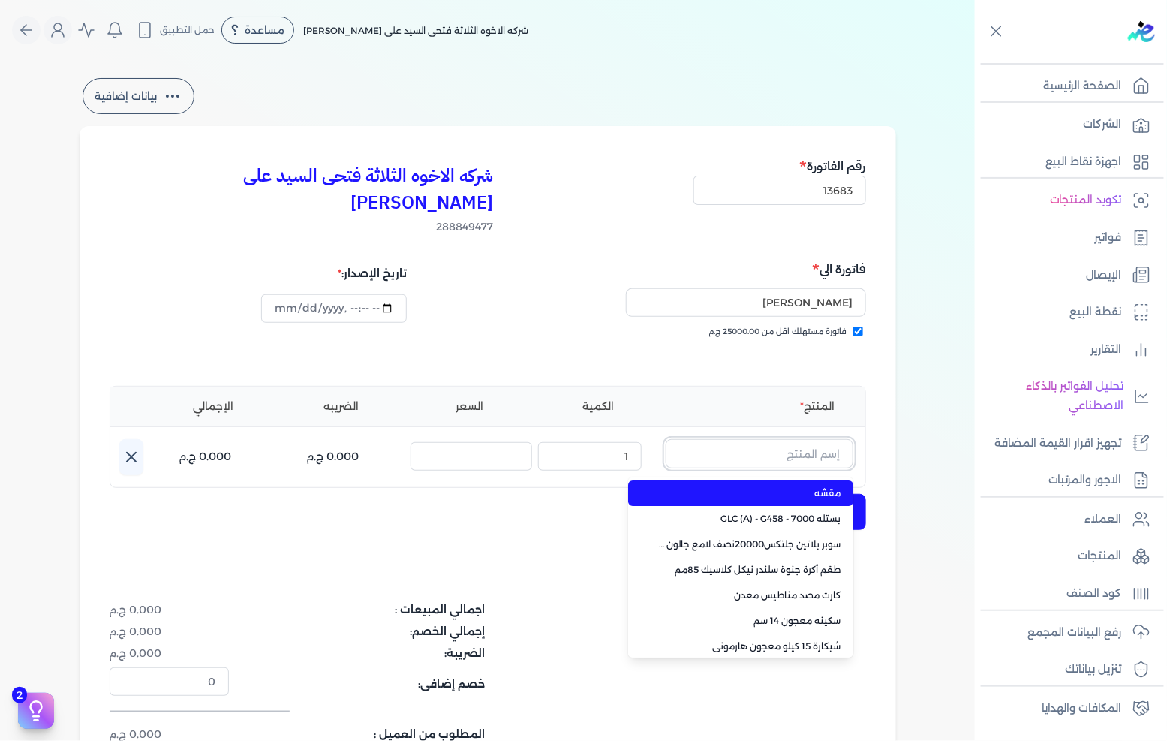
paste input "معجون داي تون 100 جالون 4 كجم قائم"
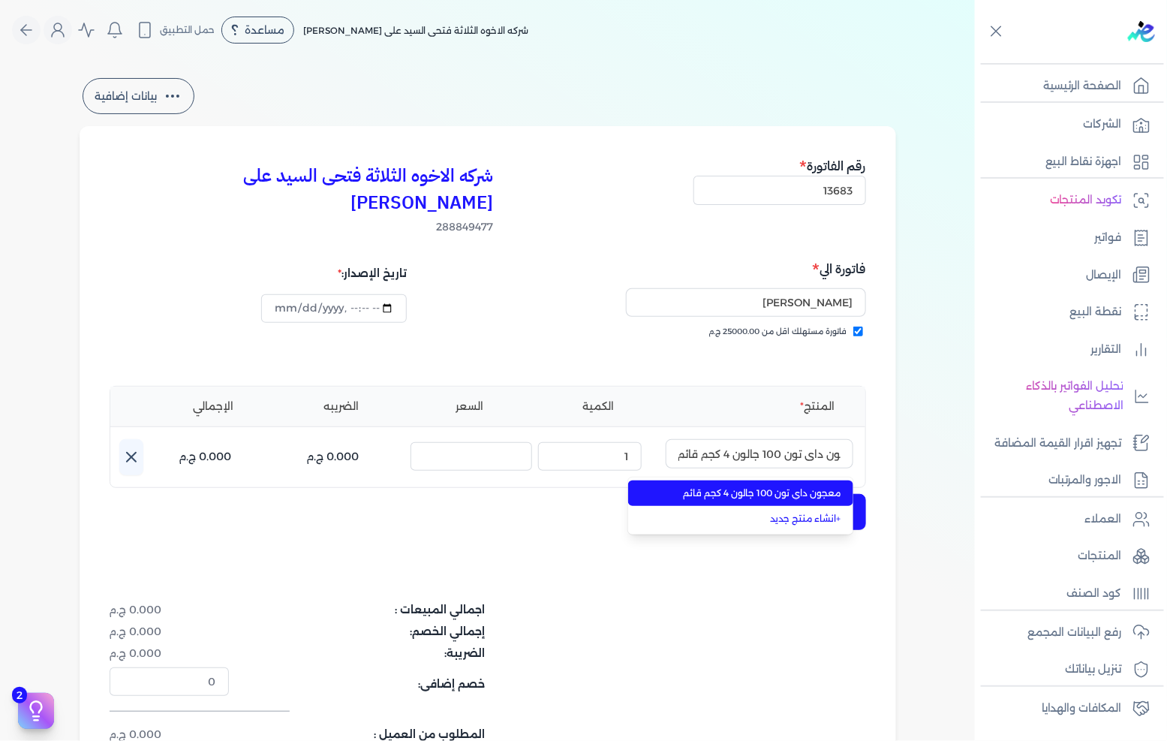
click at [767, 486] on span "معجون داي تون 100 جالون 4 كجم قائم" at bounding box center [749, 493] width 183 height 14
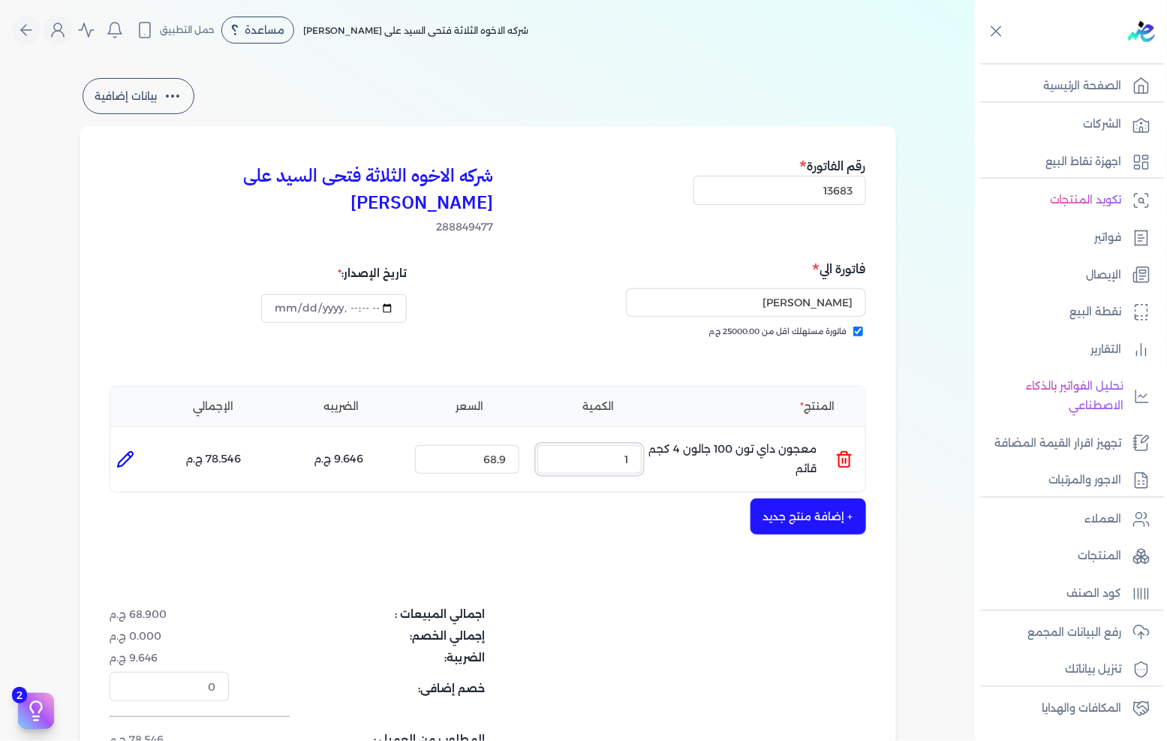
drag, startPoint x: 603, startPoint y: 440, endPoint x: 667, endPoint y: 426, distance: 65.4
click at [654, 439] on ul "المنتج : معجون داي تون 100 جالون 4 كجم قائم الكمية : 1 السعر : 68.9 الضريبه : 9…" at bounding box center [487, 459] width 755 height 41
click at [791, 498] on button "+ إضافة منتج جديد" at bounding box center [809, 516] width 116 height 36
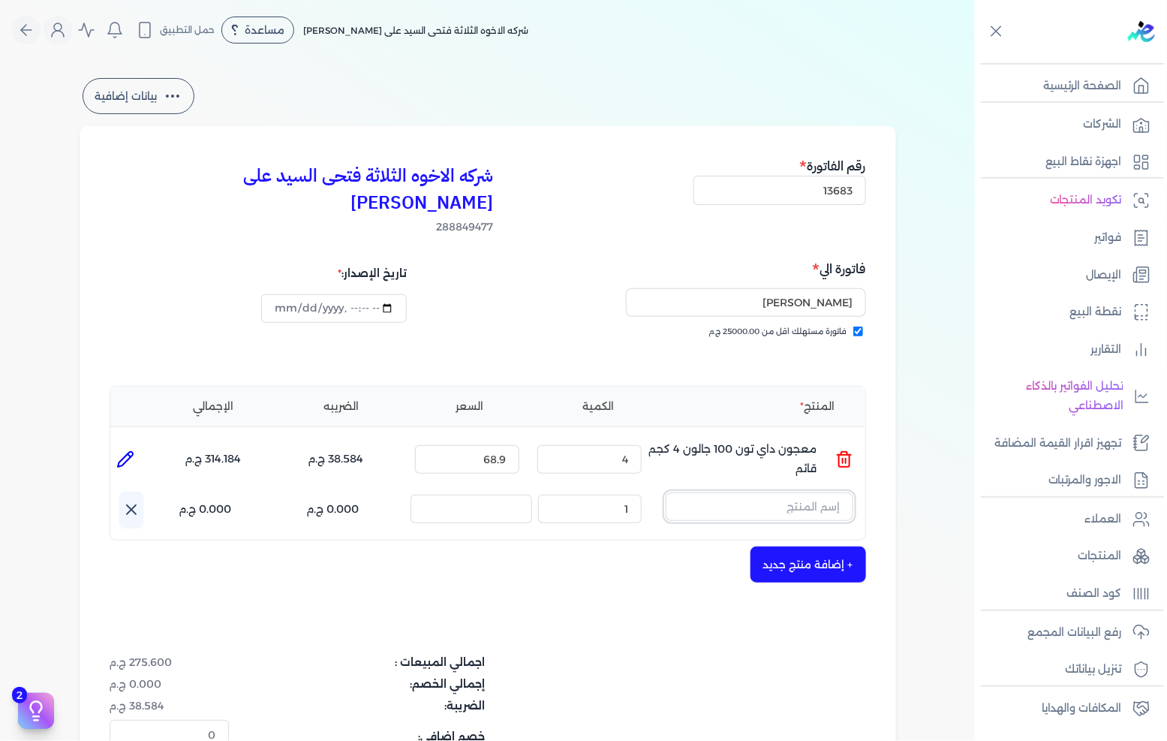
click at [741, 492] on input "text" at bounding box center [760, 506] width 188 height 29
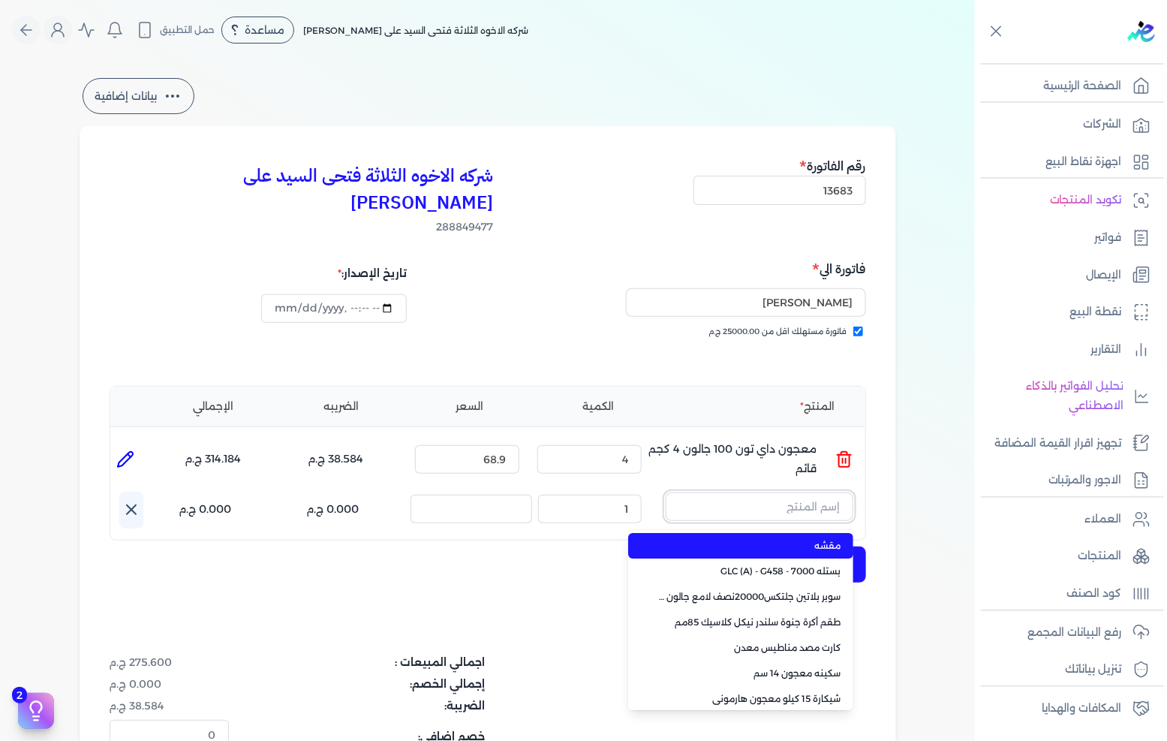
paste input "سوبر داي تون 3030 علبة 1 كجم"
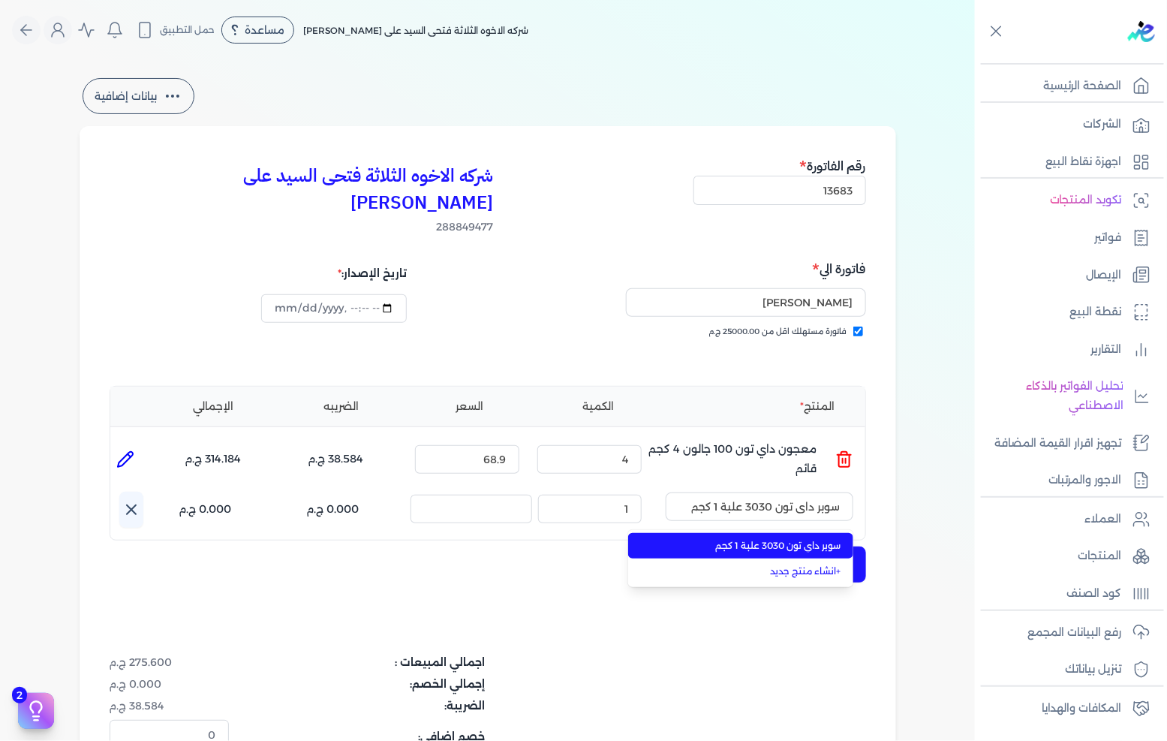
click at [688, 539] on span "سوبر داي تون 3030 علبة 1 كجم" at bounding box center [749, 546] width 183 height 14
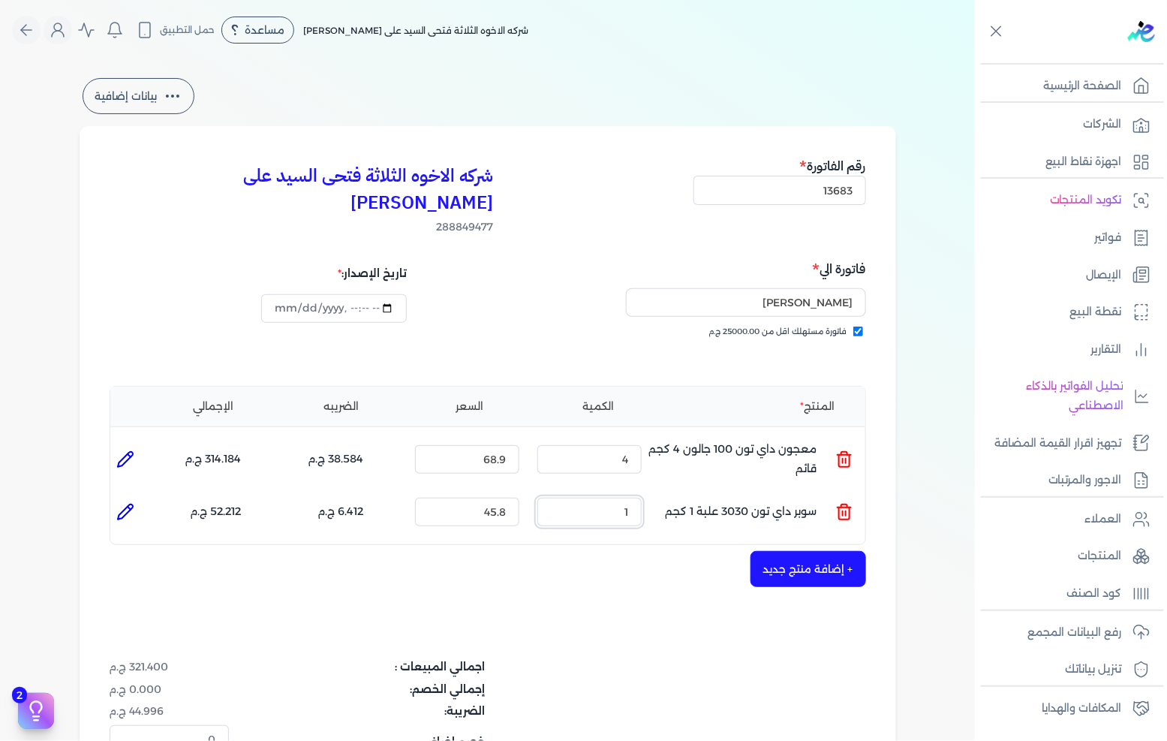
drag, startPoint x: 609, startPoint y: 494, endPoint x: 673, endPoint y: 480, distance: 66.0
click at [684, 492] on ul "المنتج : سوبر داي تون 3030 علبة 1 كجم الكمية : 1 السعر : 45.8 الضريبه : 6.412 ج…" at bounding box center [487, 512] width 755 height 41
click at [781, 551] on button "+ إضافة منتج جديد" at bounding box center [809, 569] width 116 height 36
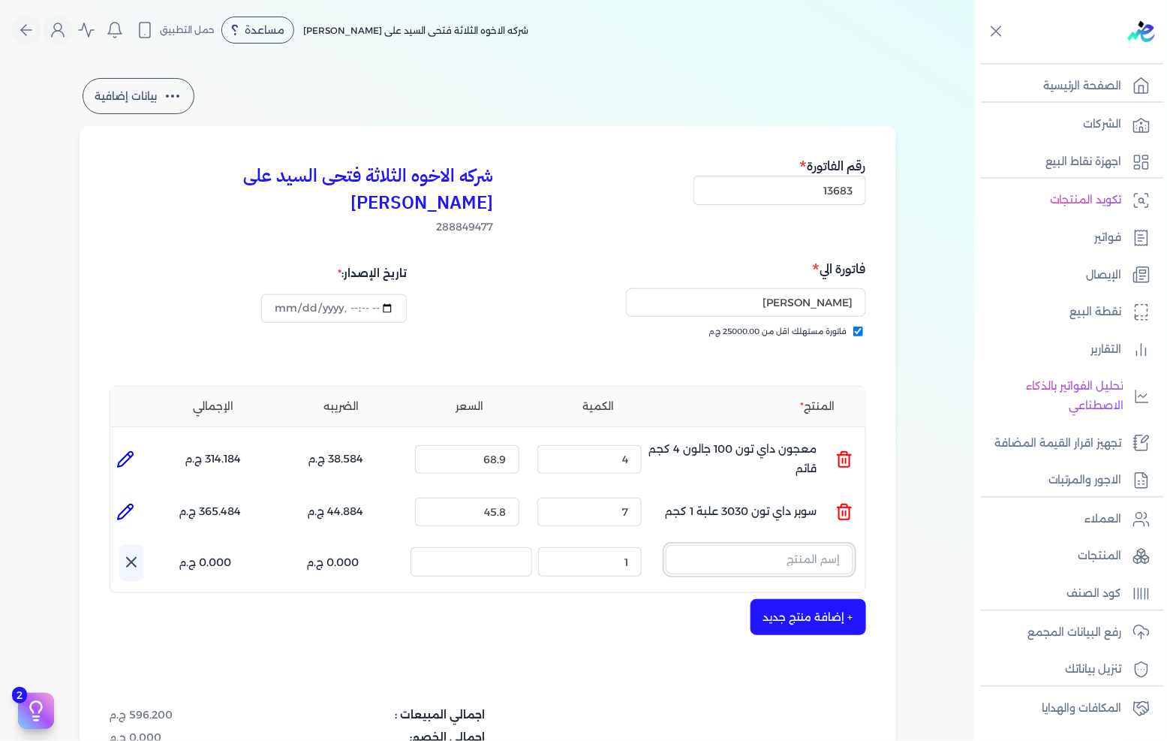
click at [751, 545] on input "text" at bounding box center [760, 559] width 188 height 29
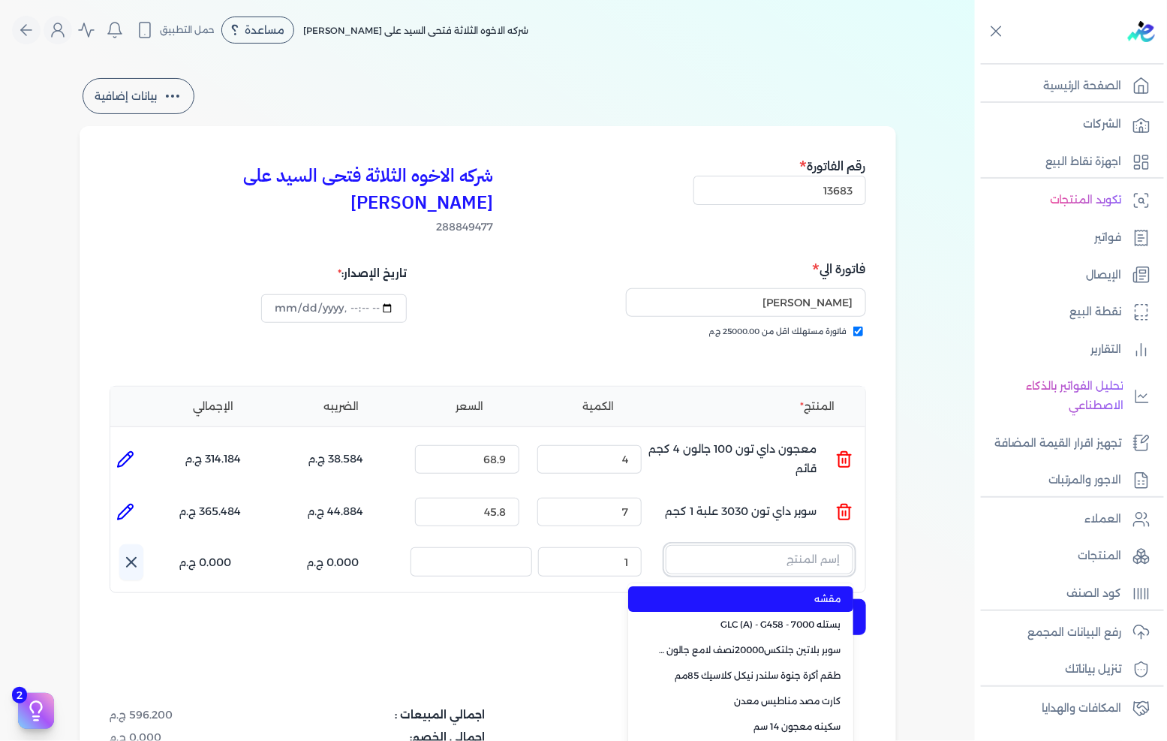
paste input "معجون اكريليك 900 شيكارة 15 كجم"
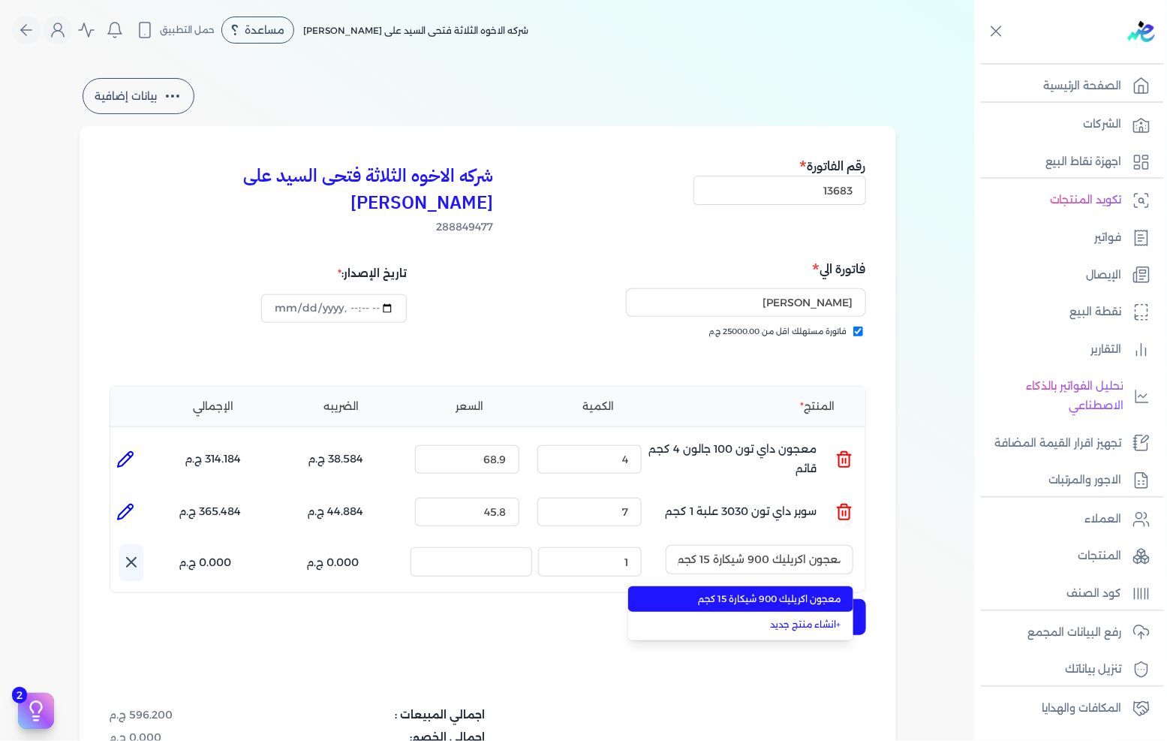
drag, startPoint x: 756, startPoint y: 574, endPoint x: 668, endPoint y: 566, distance: 88.2
click at [756, 592] on span "معجون اكريليك 900 شيكارة 15 كجم" at bounding box center [749, 599] width 183 height 14
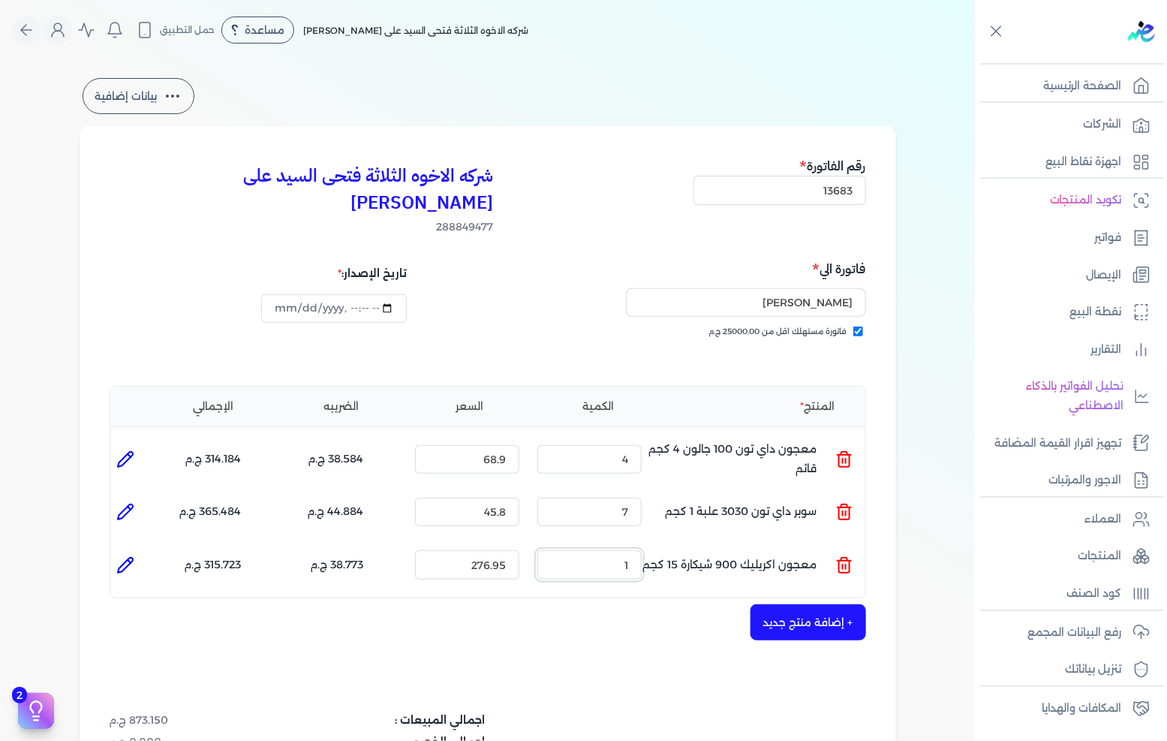
drag, startPoint x: 658, startPoint y: 535, endPoint x: 703, endPoint y: 523, distance: 47.3
click at [704, 544] on ul "المنتج : معجون اكريليك 900 شيكارة 15 كجم الكمية : 1 السعر : 276.95 الضريبه : 38…" at bounding box center [487, 564] width 755 height 41
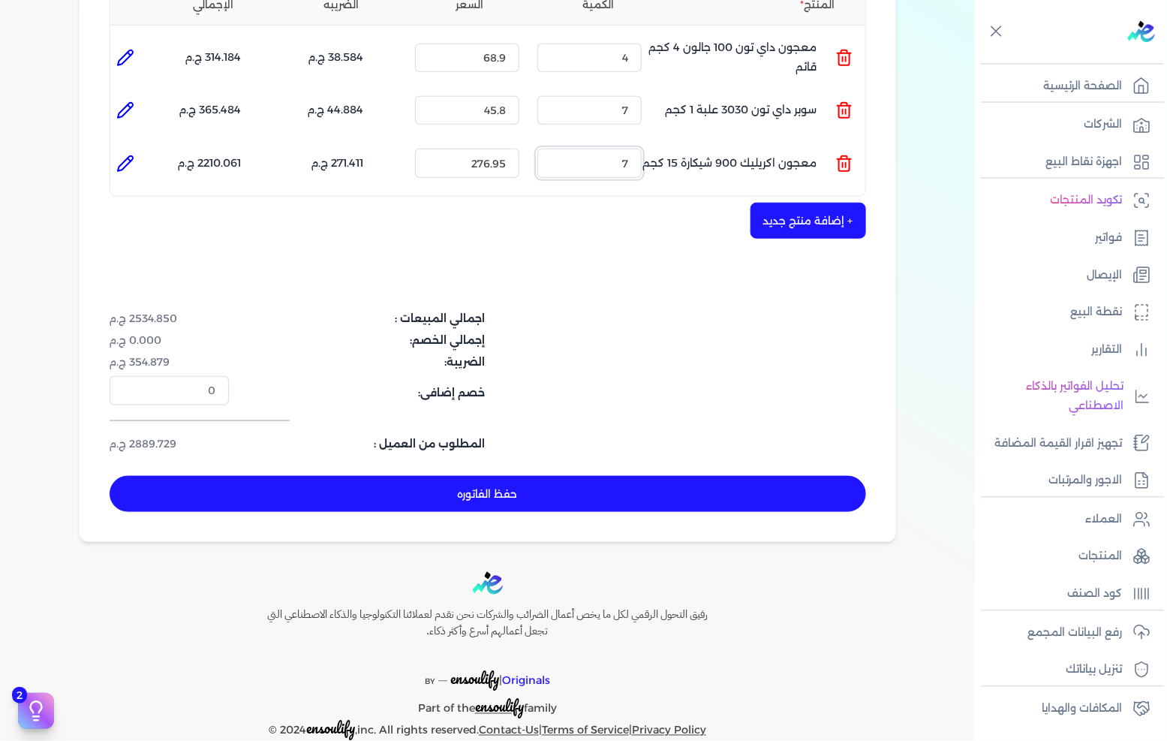
drag, startPoint x: 587, startPoint y: 131, endPoint x: 683, endPoint y: 190, distance: 112.9
click at [674, 143] on ul "المنتج : معجون اكريليك 900 شيكارة 15 كجم الكمية : 7 السعر : 276.95 الضريبه : 27…" at bounding box center [487, 163] width 755 height 41
drag, startPoint x: 605, startPoint y: 139, endPoint x: 699, endPoint y: 139, distance: 93.8
click at [696, 143] on ul "المنتج : معجون اكريليك 900 شيكارة 15 كجم الكمية : 47 السعر : 276.95 الضريبه : 1…" at bounding box center [487, 163] width 755 height 41
drag, startPoint x: 613, startPoint y: 137, endPoint x: 634, endPoint y: 143, distance: 21.9
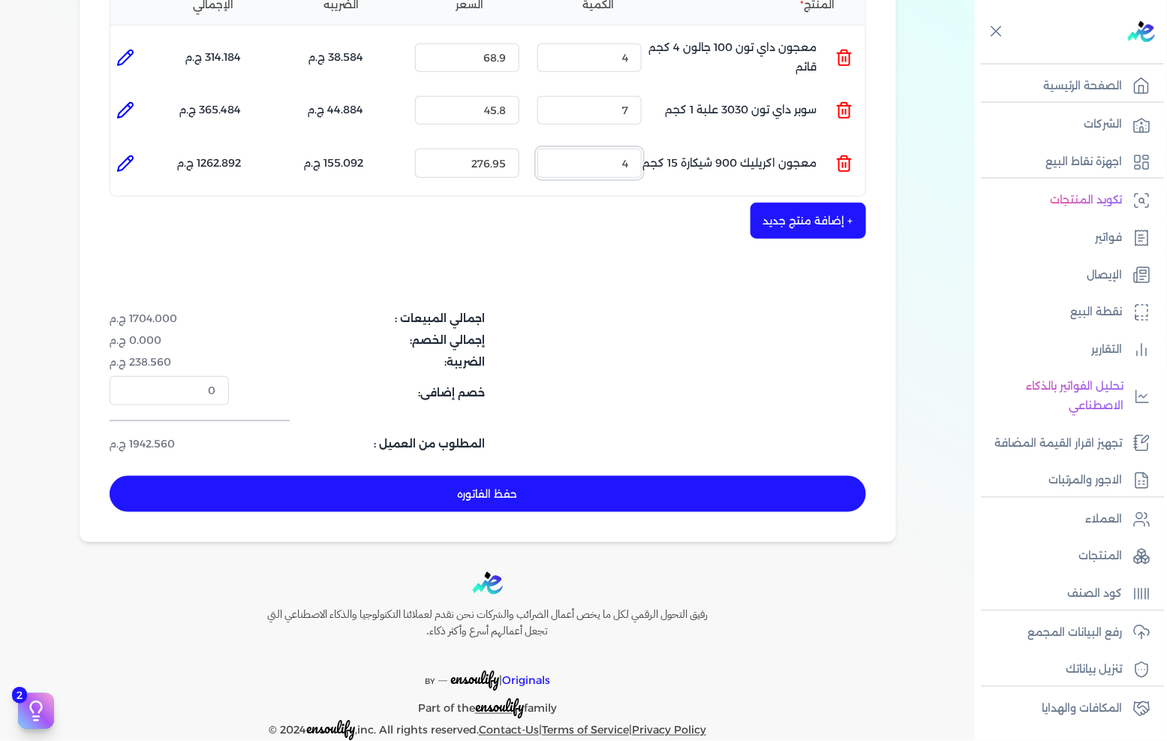
click at [634, 149] on input "4" at bounding box center [590, 163] width 104 height 29
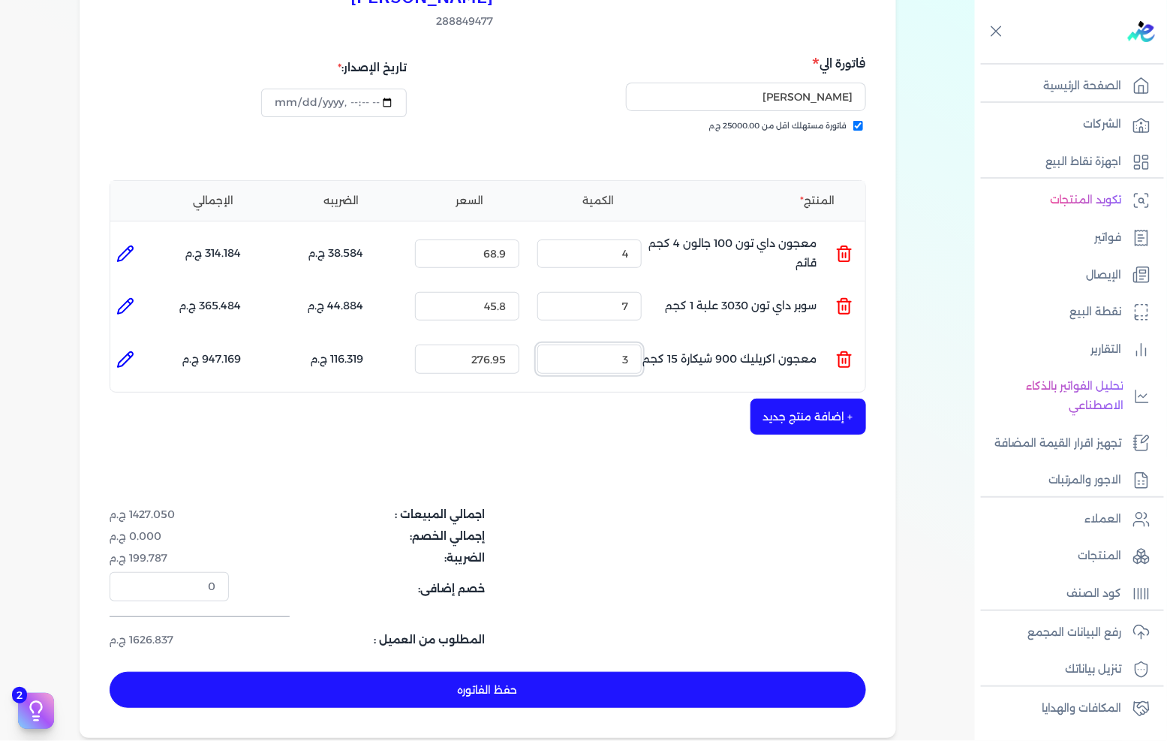
scroll to position [235, 0]
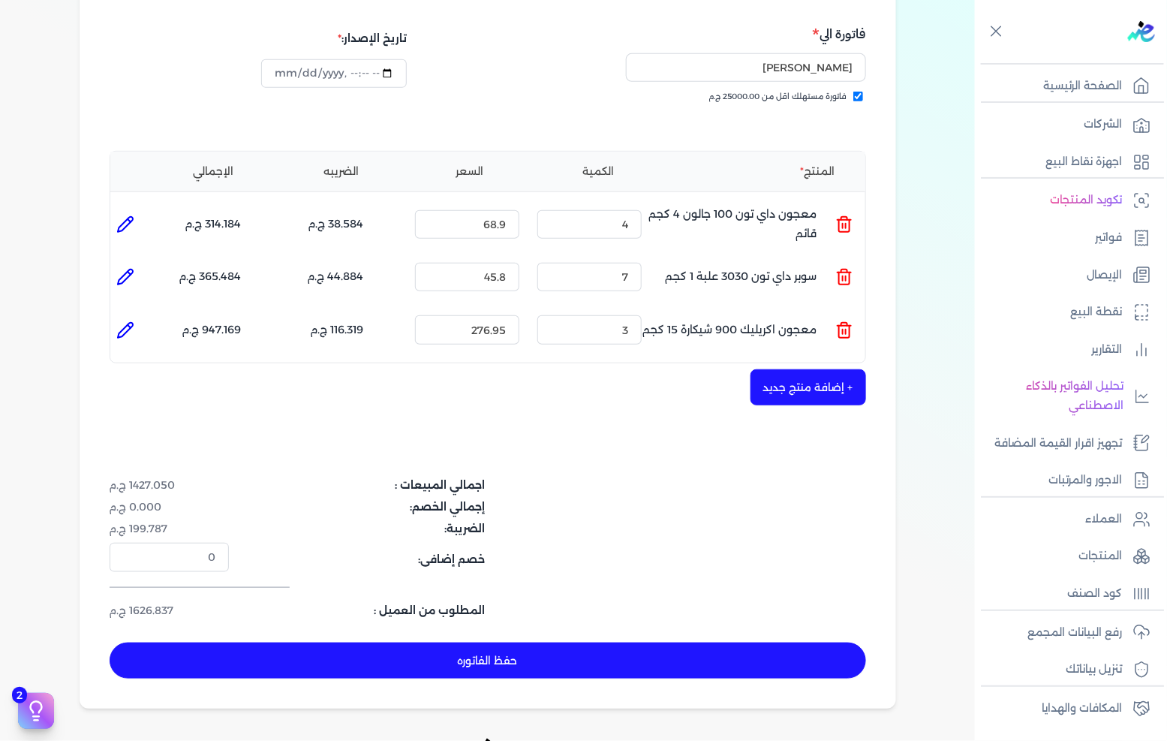
click at [657, 643] on button "حفظ الفاتوره" at bounding box center [488, 661] width 757 height 36
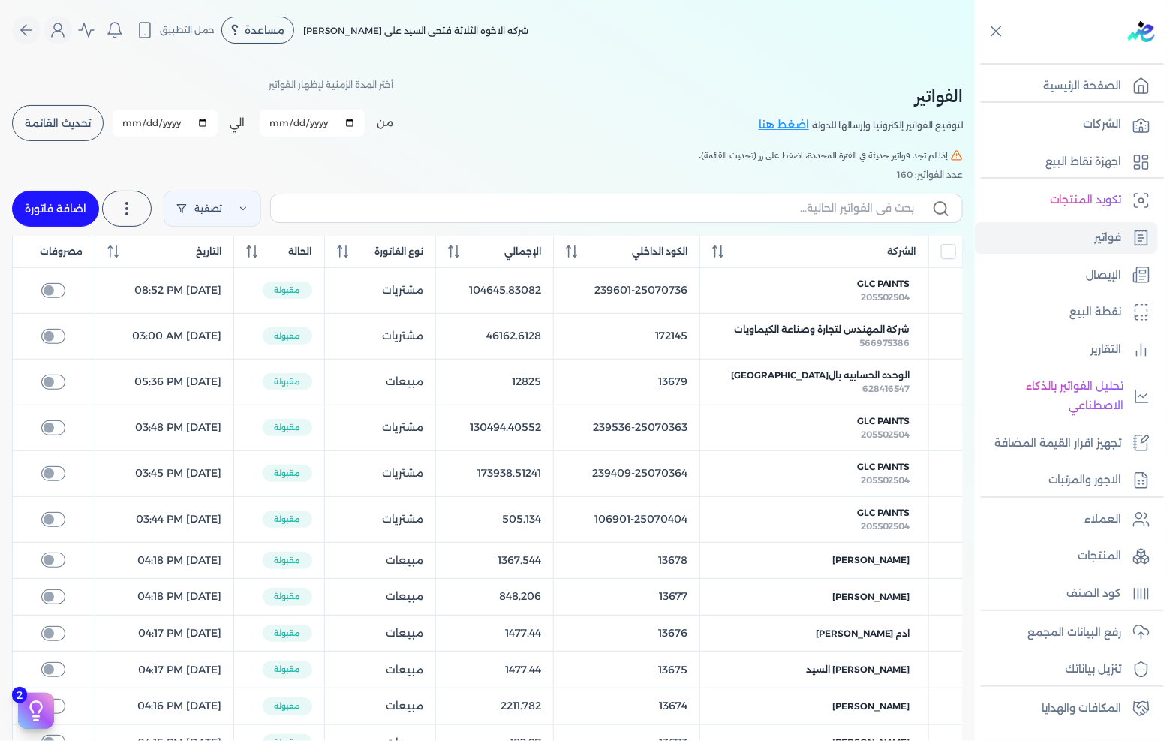
drag, startPoint x: 80, startPoint y: 211, endPoint x: 869, endPoint y: 325, distance: 798.0
click at [80, 209] on link "اضافة فاتورة" at bounding box center [55, 209] width 87 height 36
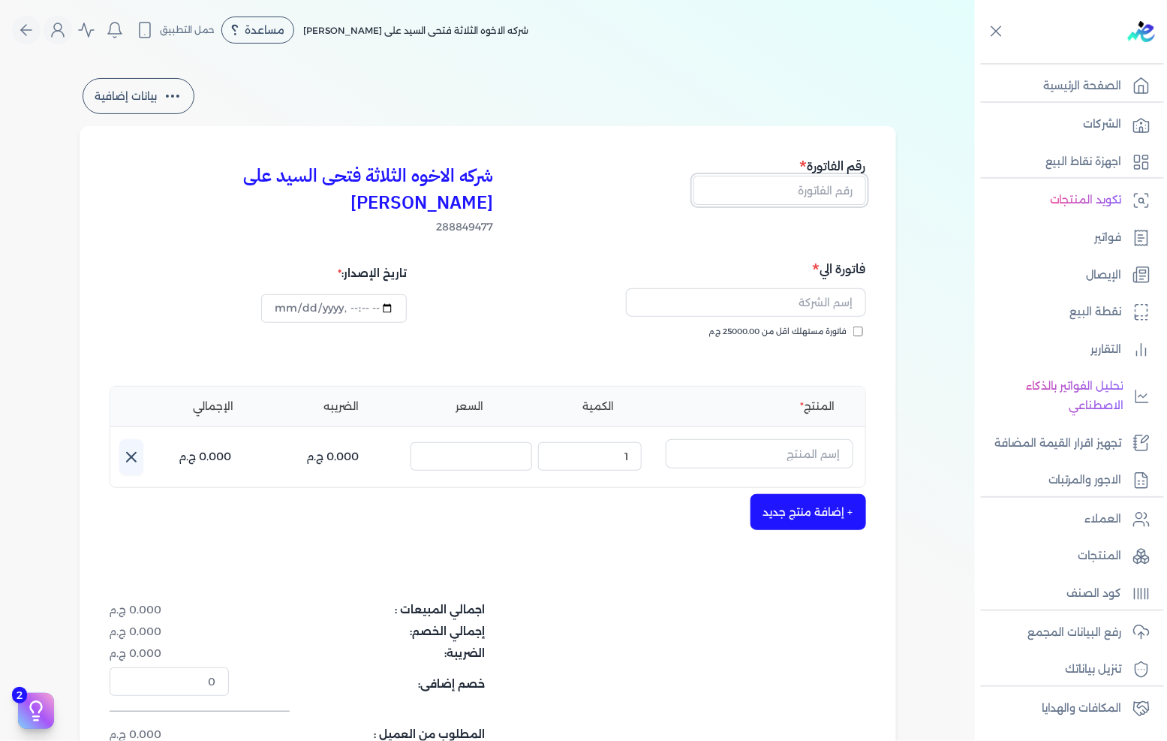
click at [815, 196] on input "text" at bounding box center [780, 190] width 173 height 29
click at [806, 326] on span "فاتورة مستهلك اقل من 25000.00 ج.م" at bounding box center [778, 332] width 138 height 12
click at [854, 327] on input "فاتورة مستهلك اقل من 25000.00 ج.م" at bounding box center [859, 332] width 10 height 10
click at [801, 288] on input "text" at bounding box center [746, 302] width 240 height 29
click at [717, 439] on input "text" at bounding box center [760, 453] width 188 height 29
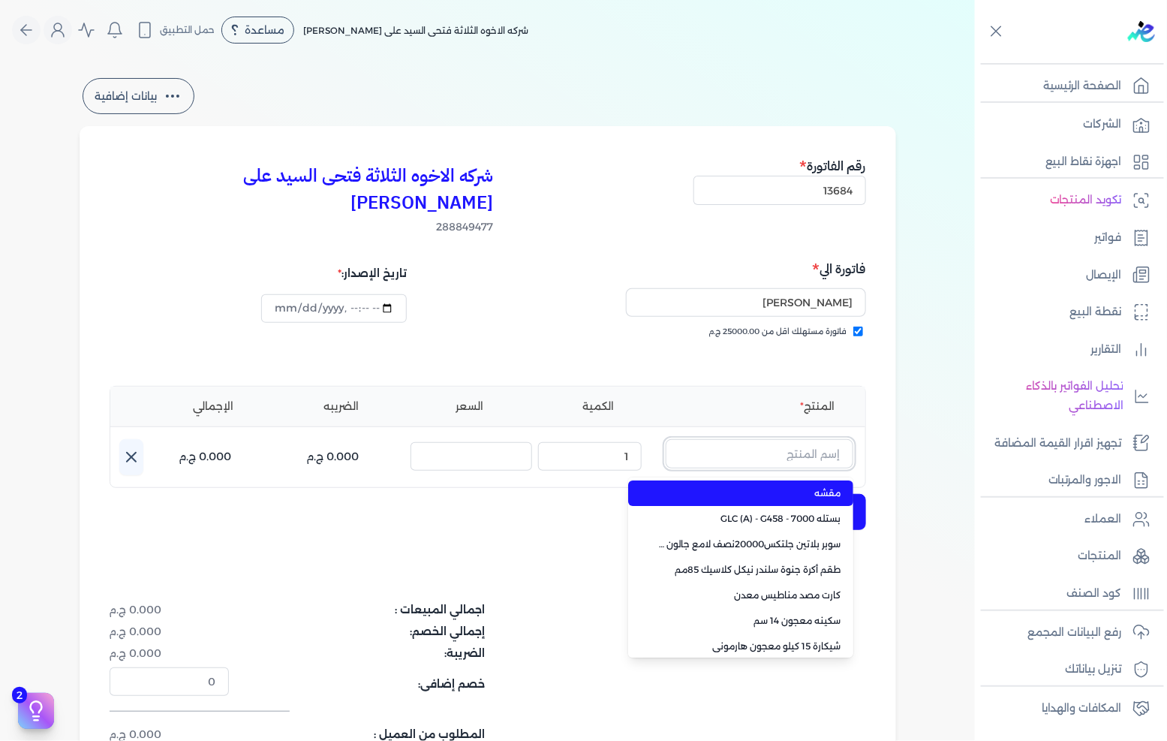
paste input "سيلر المقاوم 0017 جالون 2,400 لتر"
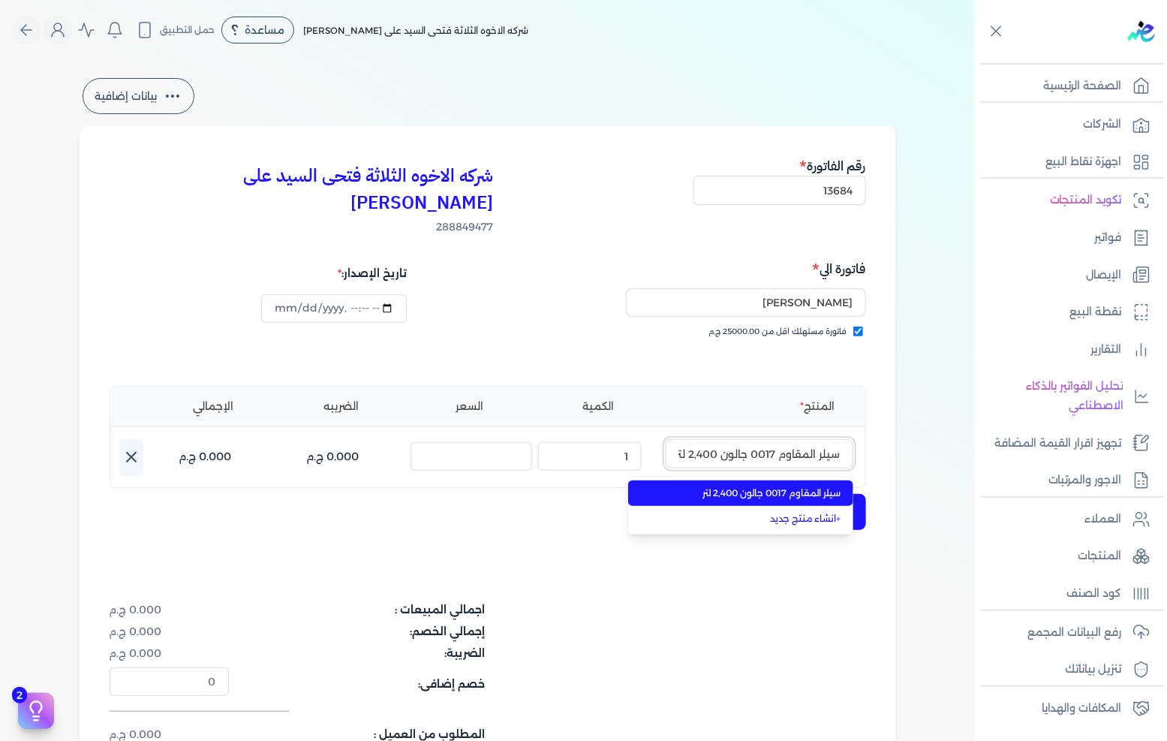
scroll to position [0, -2]
click at [715, 486] on span "سيلر المقاوم 0017 جالون 2,400 لتر" at bounding box center [749, 493] width 183 height 14
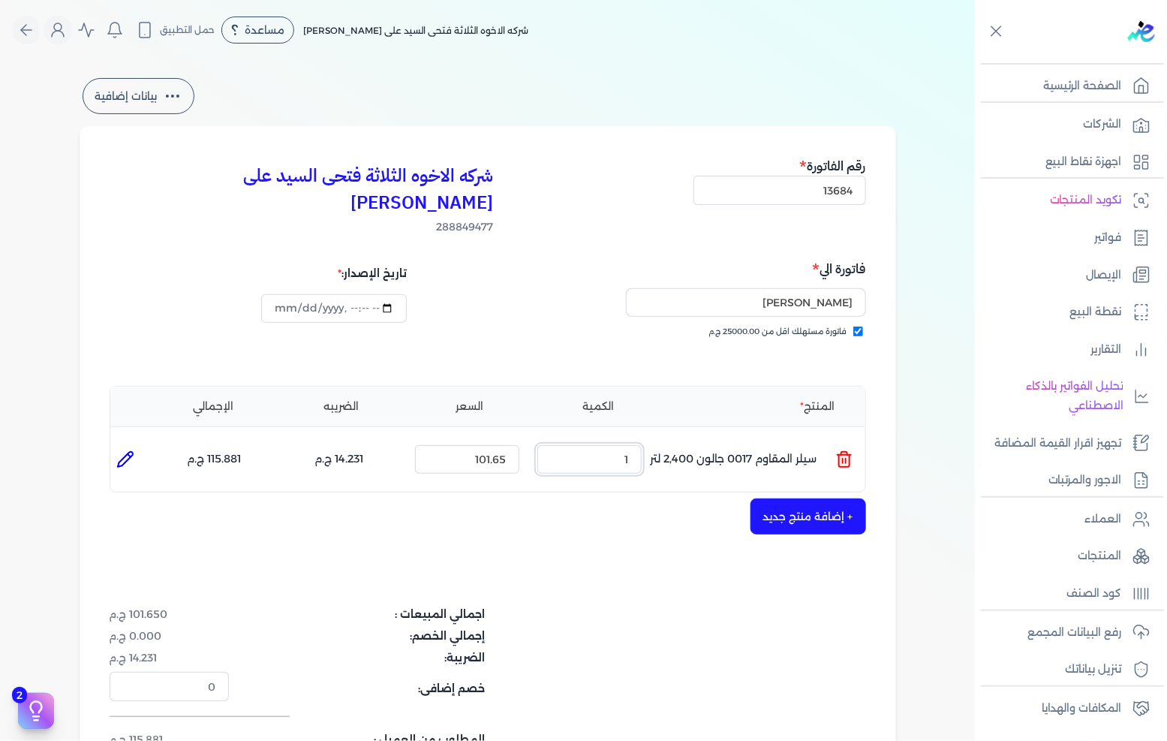
drag, startPoint x: 581, startPoint y: 435, endPoint x: 772, endPoint y: 429, distance: 190.8
click at [772, 439] on ul "المنتج : سيلر المقاوم 0017 جالون 2,400 لتر الكمية : 1 السعر : 101.65 الضريبه : …" at bounding box center [487, 459] width 755 height 41
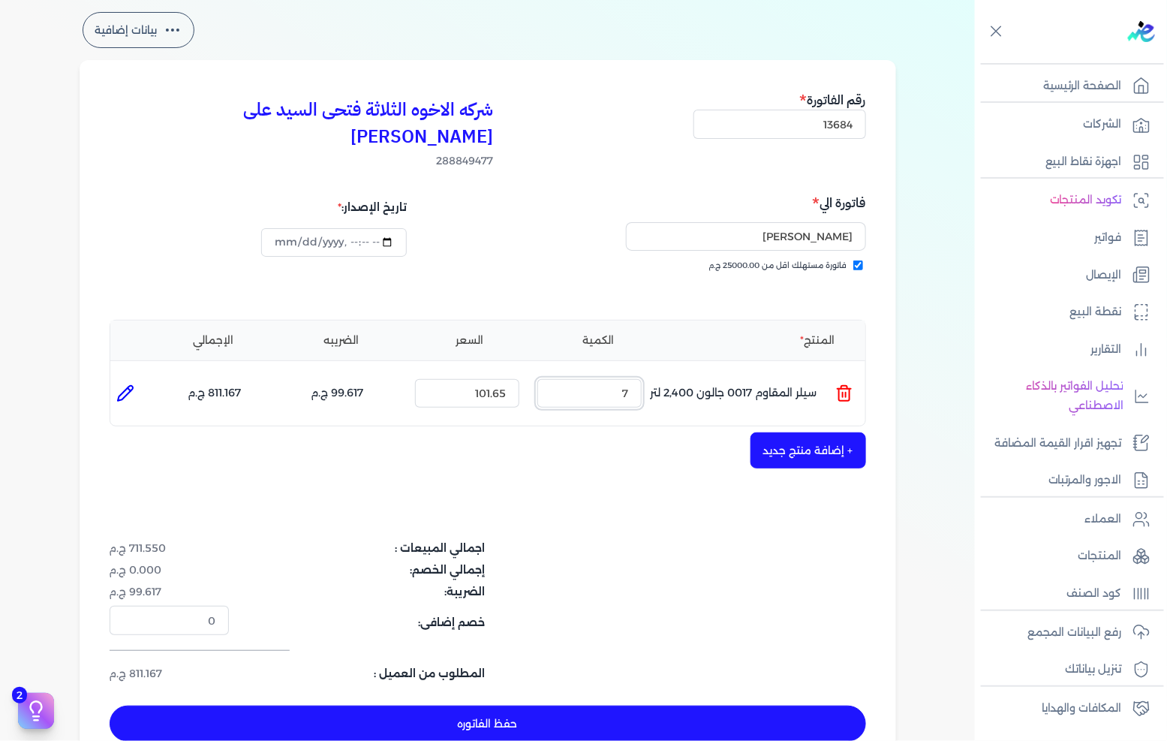
scroll to position [167, 0]
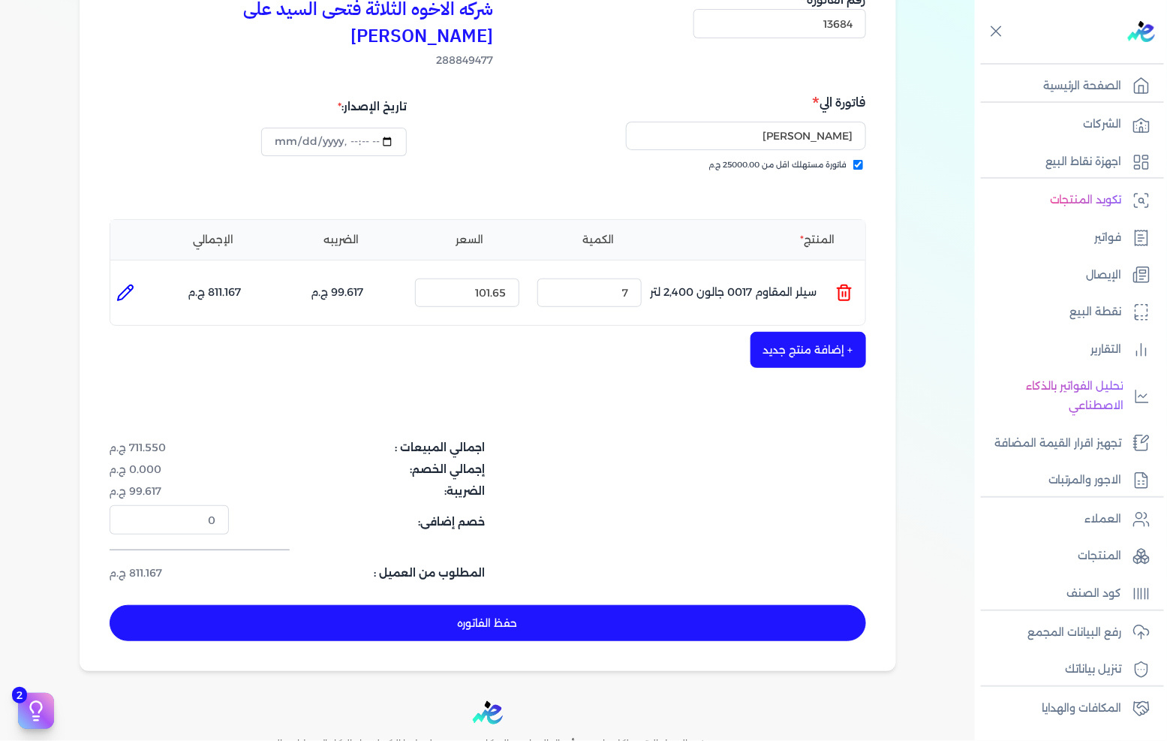
click at [781, 332] on button "+ إضافة منتج جديد" at bounding box center [809, 350] width 116 height 36
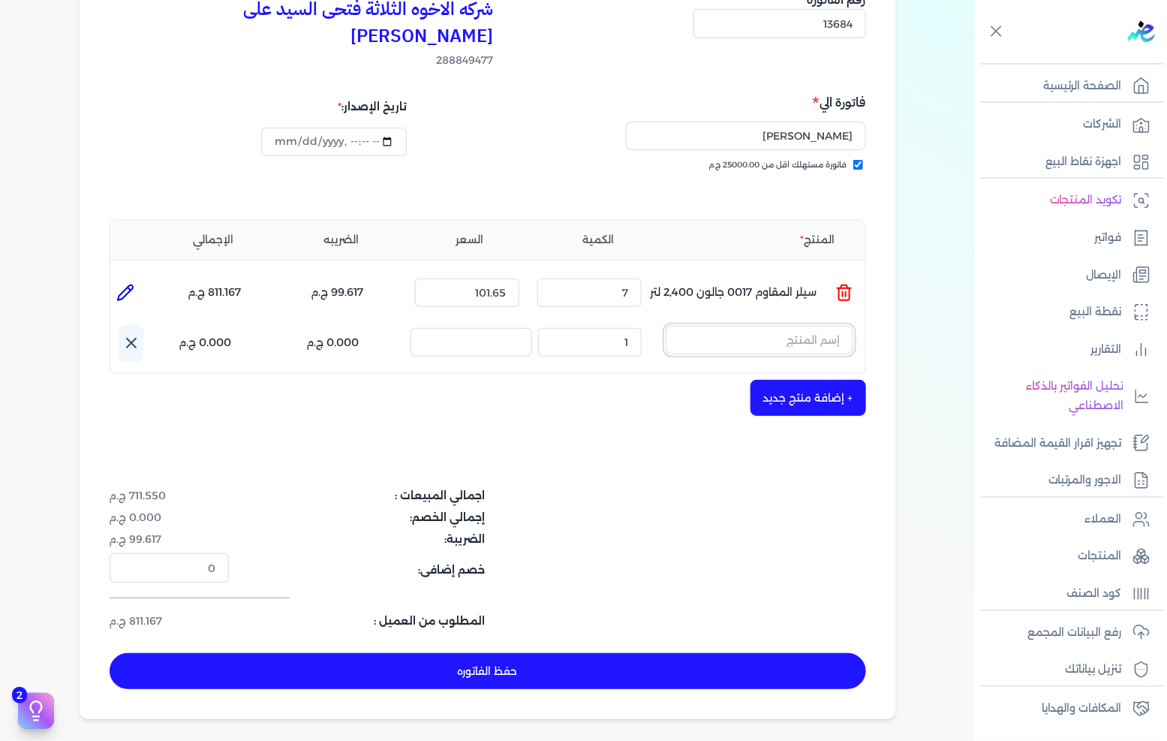
click at [747, 326] on input "text" at bounding box center [760, 340] width 188 height 29
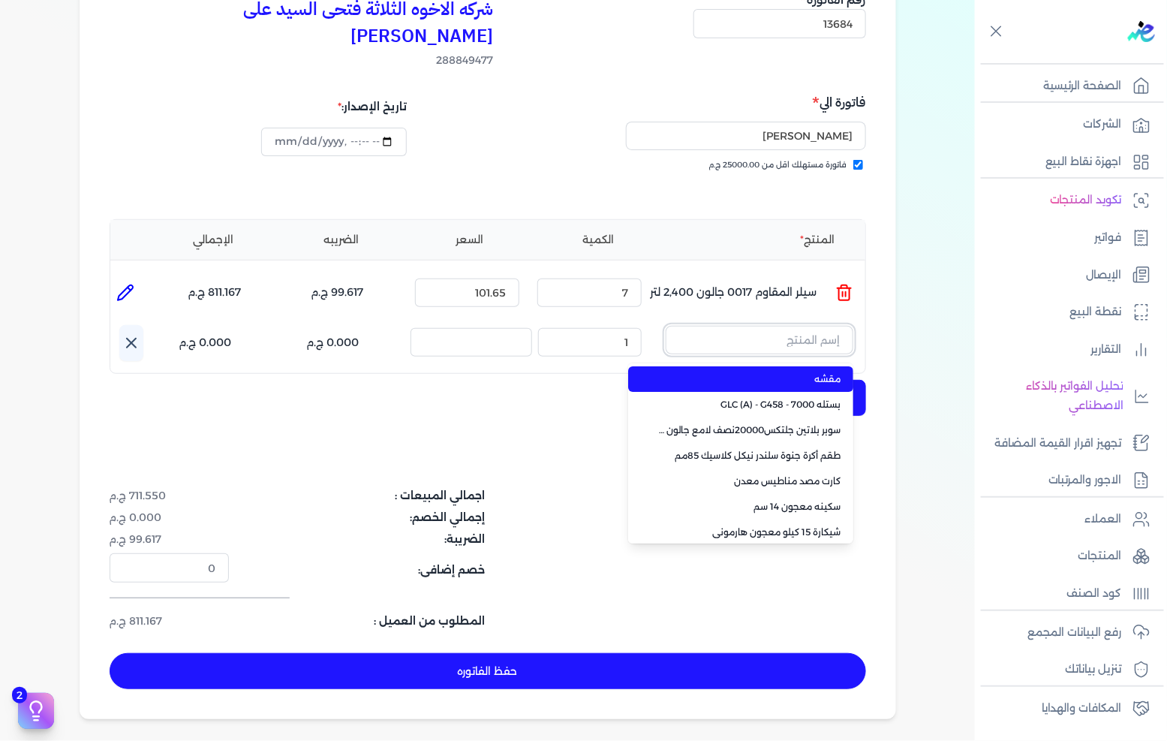
paste input "معجون داي تون 100 بستلة 15 كجم"
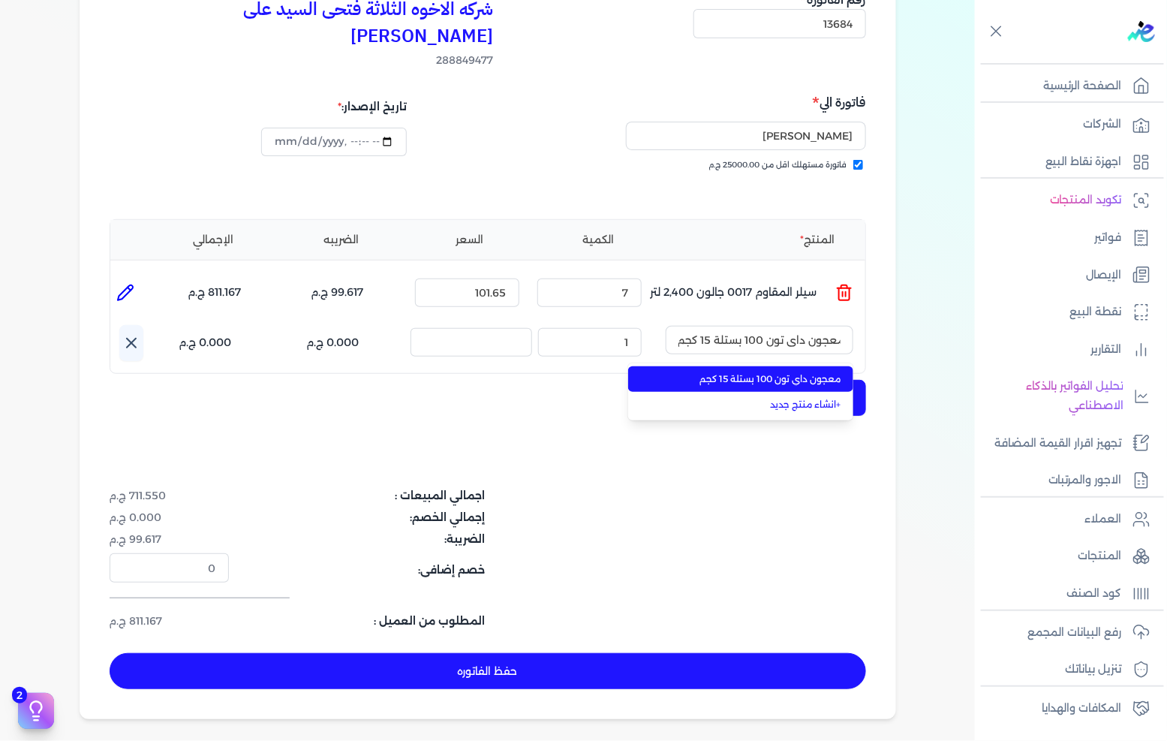
click at [737, 372] on span "معجون داي تون 100 بستلة 15 كجم" at bounding box center [749, 379] width 183 height 14
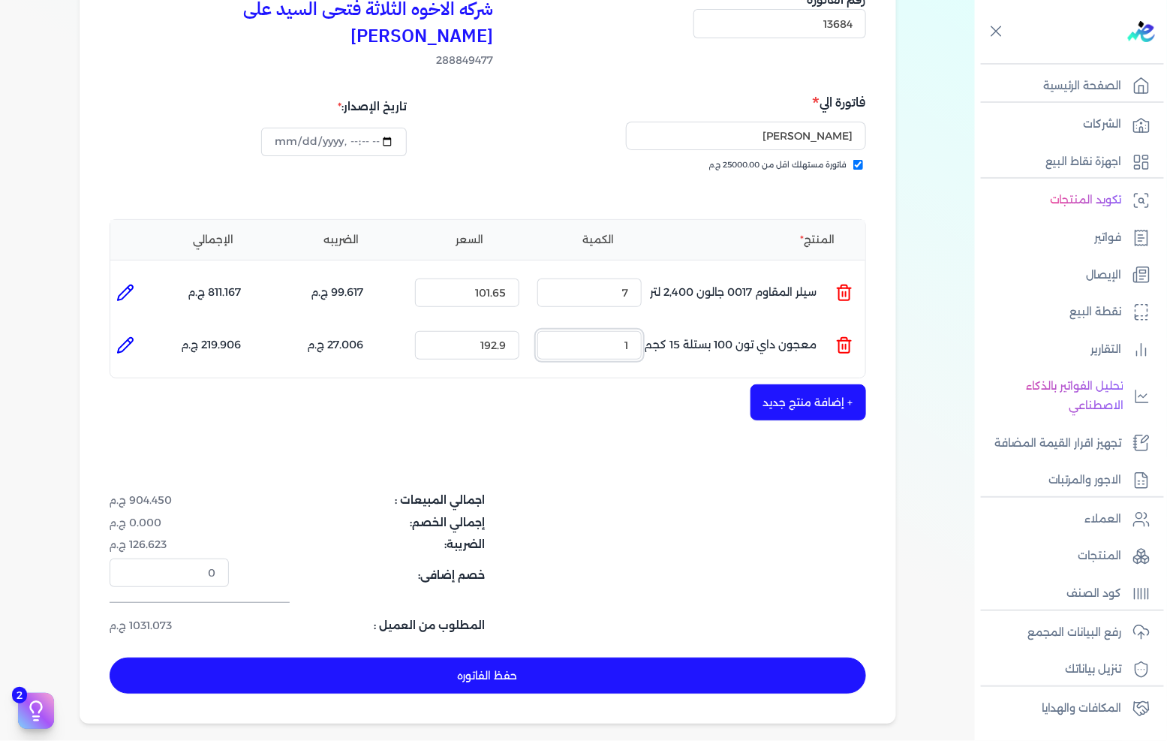
drag, startPoint x: 605, startPoint y: 328, endPoint x: 706, endPoint y: 323, distance: 100.7
click at [684, 327] on ul "المنتج : معجون داي تون 100 بستلة 15 كجم الكمية : 1 السعر : 192.9 الضريبه : 27.0…" at bounding box center [487, 345] width 755 height 41
drag, startPoint x: 683, startPoint y: 324, endPoint x: 769, endPoint y: 319, distance: 85.7
click at [769, 325] on ul "المنتج : معجون داي تون 100 بستلة 15 كجم الكمية : 7 السعر : 192.9 الضريبه : 189.…" at bounding box center [487, 345] width 755 height 41
click at [634, 658] on button "حفظ الفاتوره" at bounding box center [488, 676] width 757 height 36
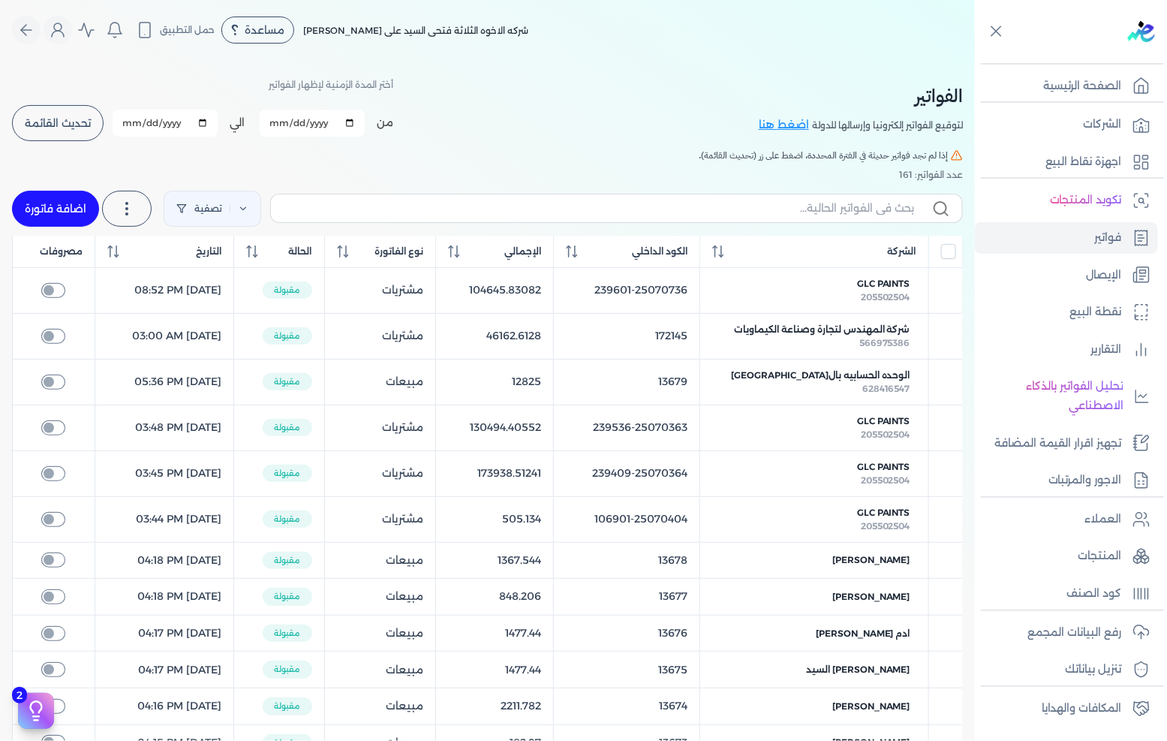
click at [55, 201] on link "اضافة فاتورة" at bounding box center [55, 209] width 87 height 36
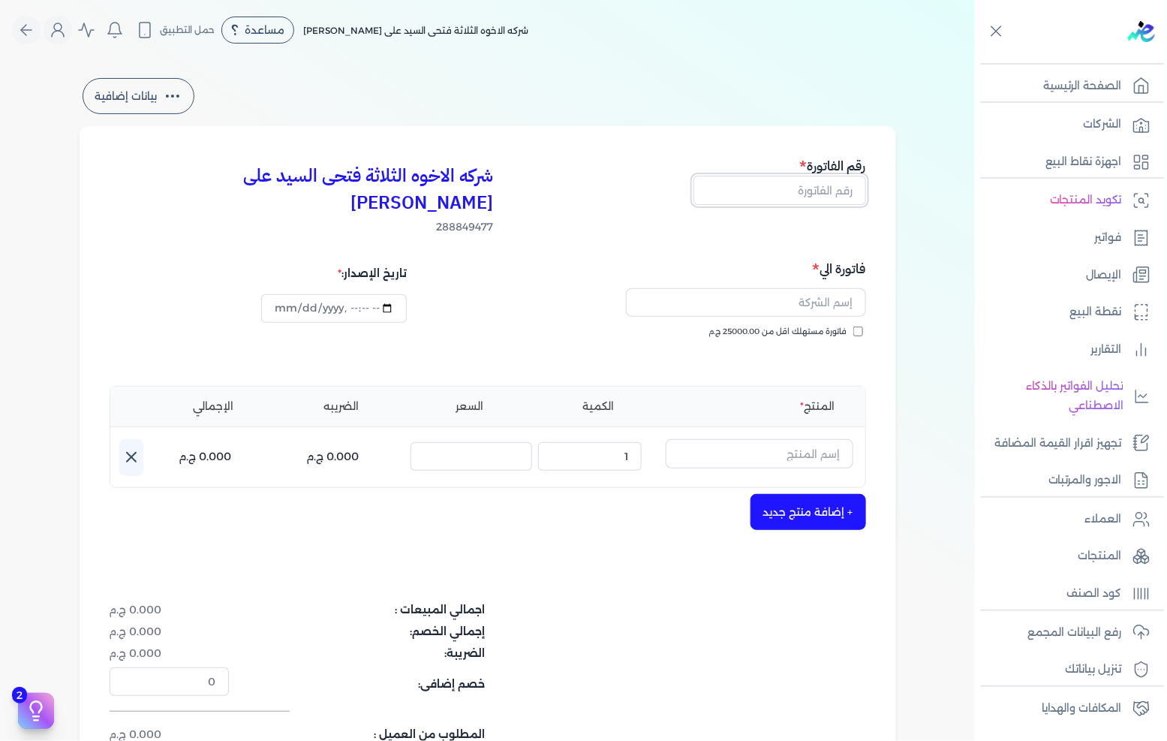
click at [830, 186] on input "text" at bounding box center [780, 190] width 173 height 29
click at [842, 326] on span "فاتورة مستهلك اقل من 25000.00 ج.م" at bounding box center [778, 332] width 138 height 12
click at [854, 327] on input "فاتورة مستهلك اقل من 25000.00 ج.م" at bounding box center [859, 332] width 10 height 10
drag, startPoint x: 830, startPoint y: 279, endPoint x: 851, endPoint y: 288, distance: 23.9
click at [830, 288] on input "text" at bounding box center [746, 302] width 240 height 29
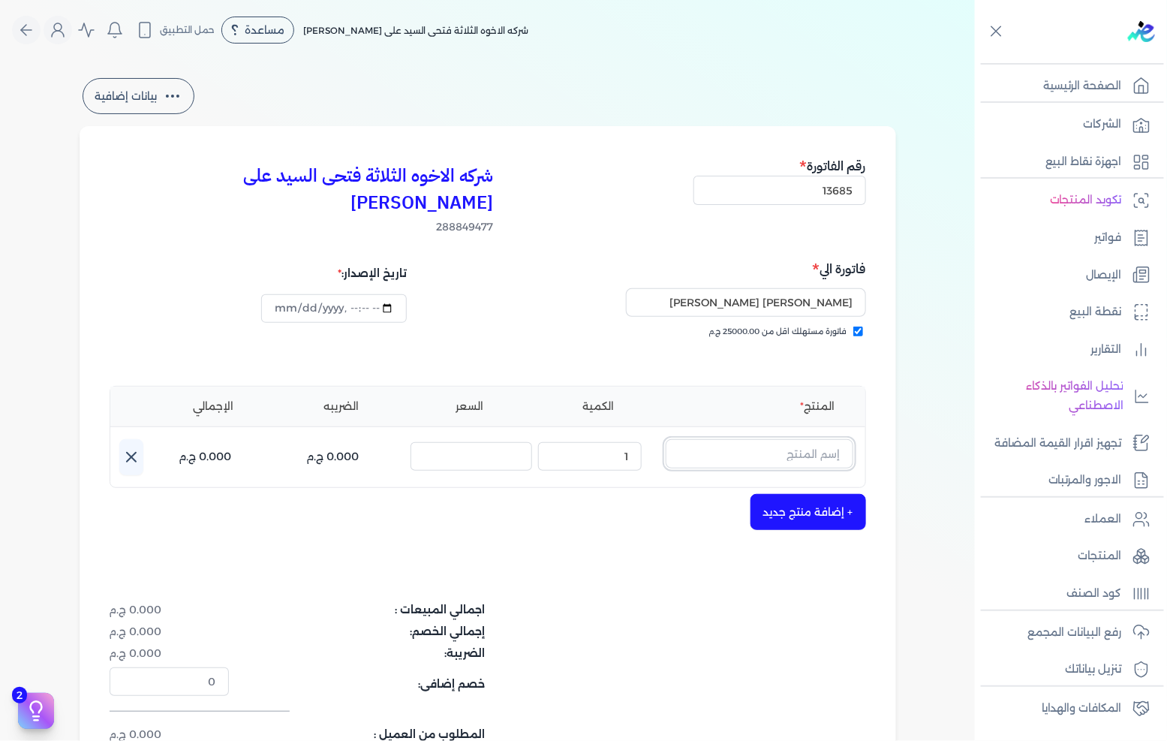
click at [800, 439] on input "text" at bounding box center [760, 453] width 188 height 29
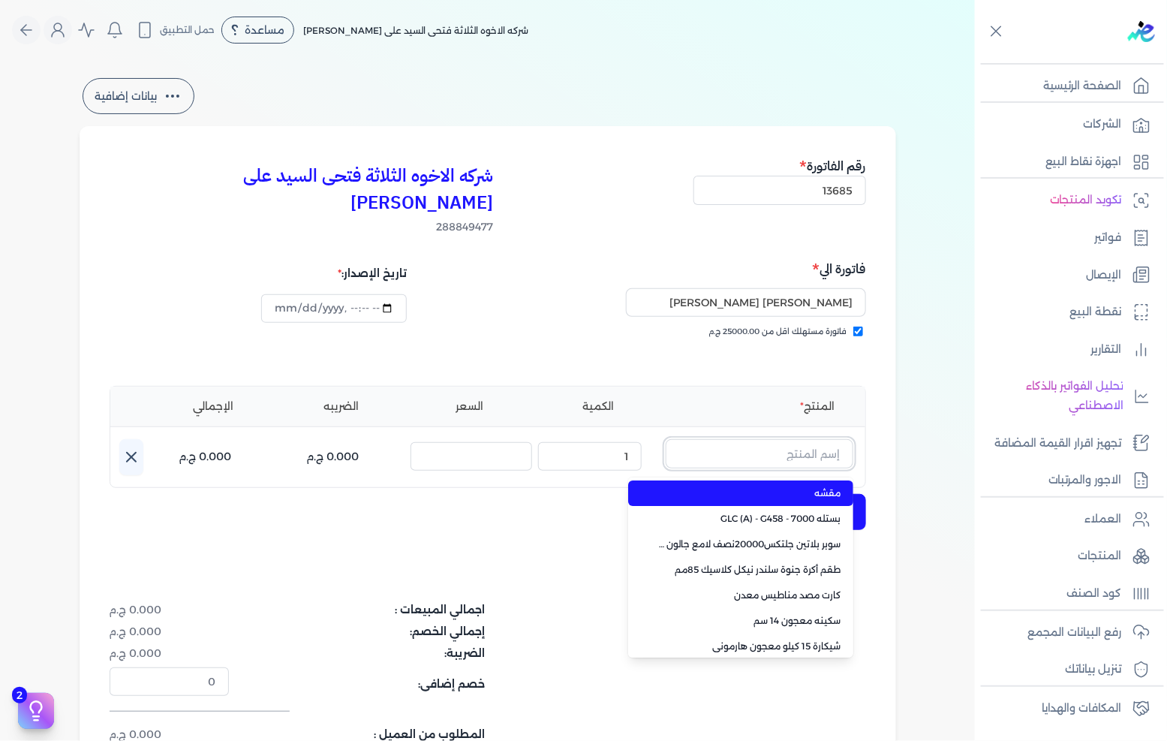
paste input "معجون شروخ فل تايم 013 علبة 1 لتر"
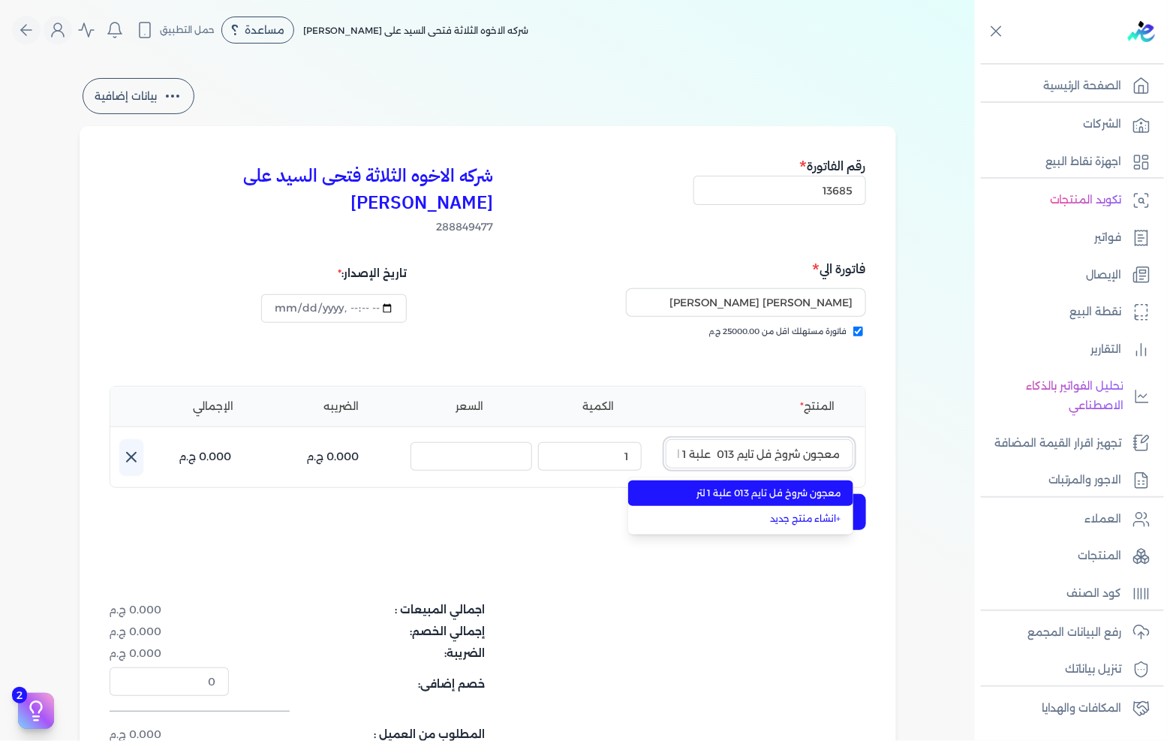
scroll to position [0, -8]
drag, startPoint x: 788, startPoint y: 468, endPoint x: 685, endPoint y: 454, distance: 104.5
click at [788, 486] on span "معجون شروخ فل تايم 013 علبة 1 لتر" at bounding box center [749, 493] width 183 height 14
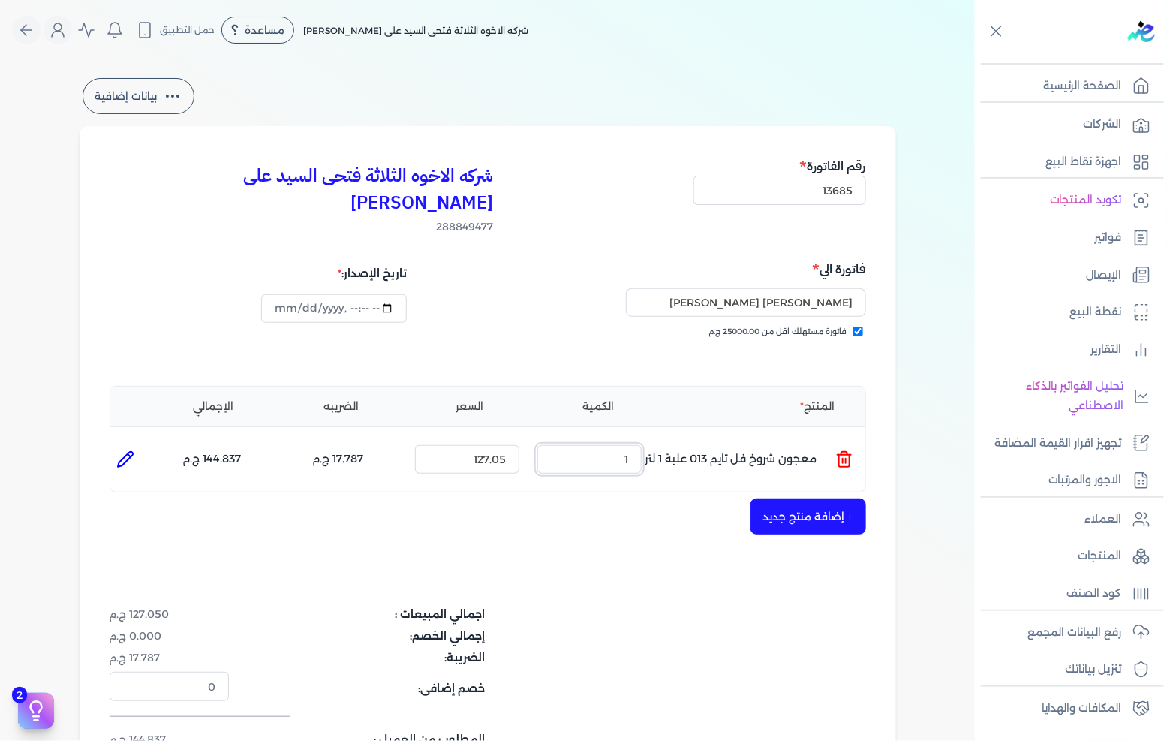
drag, startPoint x: 595, startPoint y: 436, endPoint x: 763, endPoint y: 445, distance: 168.4
click at [762, 445] on ul "المنتج : معجون شروخ فل تايم 013 علبة 1 لتر الكمية : 1 السعر : 127.05 الضريبه : …" at bounding box center [487, 459] width 755 height 41
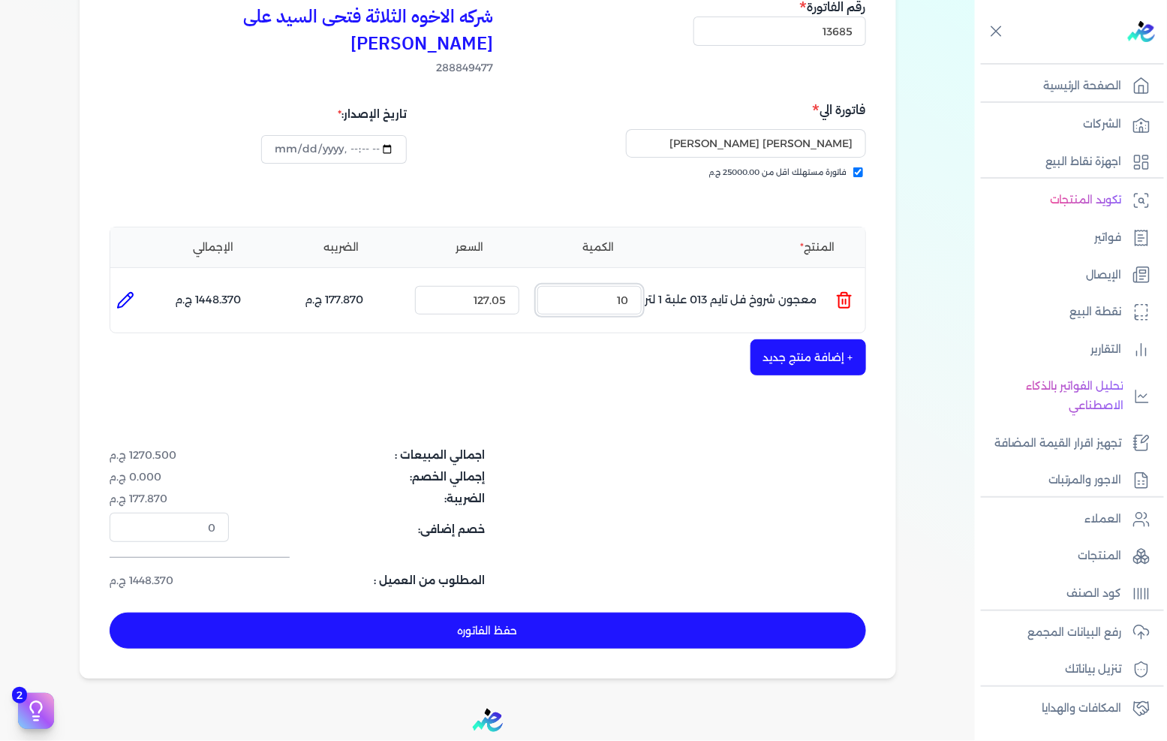
scroll to position [167, 0]
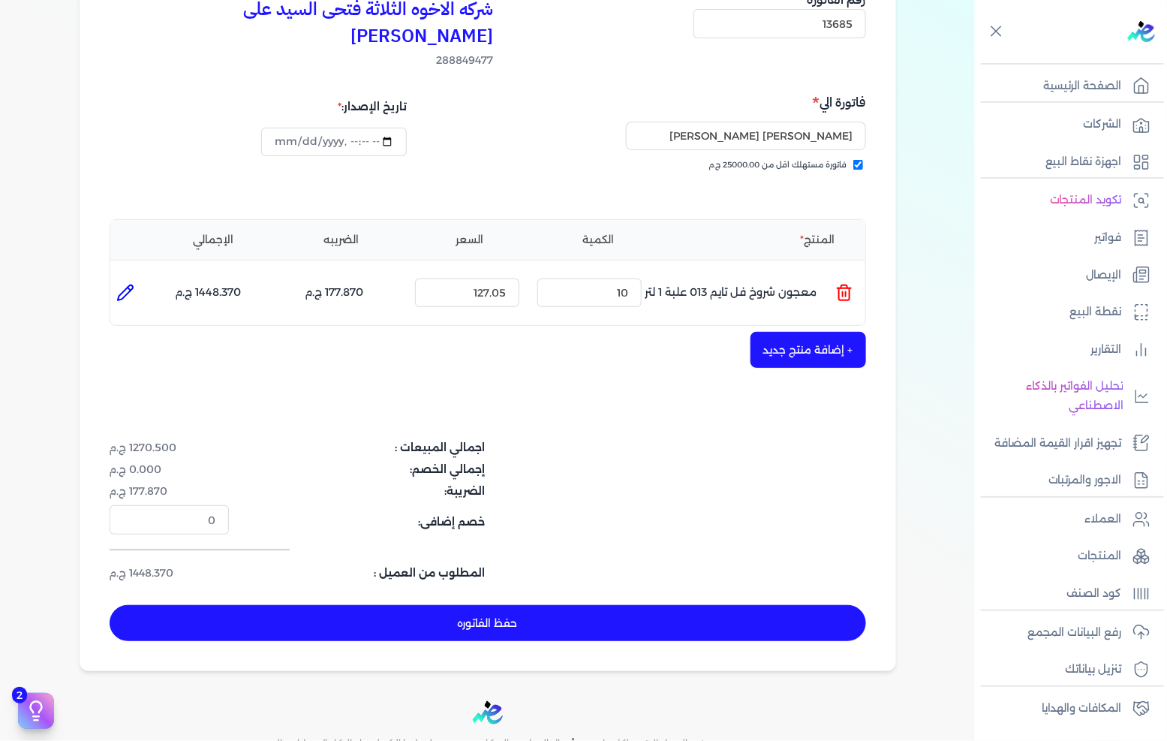
click at [783, 332] on button "+ إضافة منتج جديد" at bounding box center [809, 350] width 116 height 36
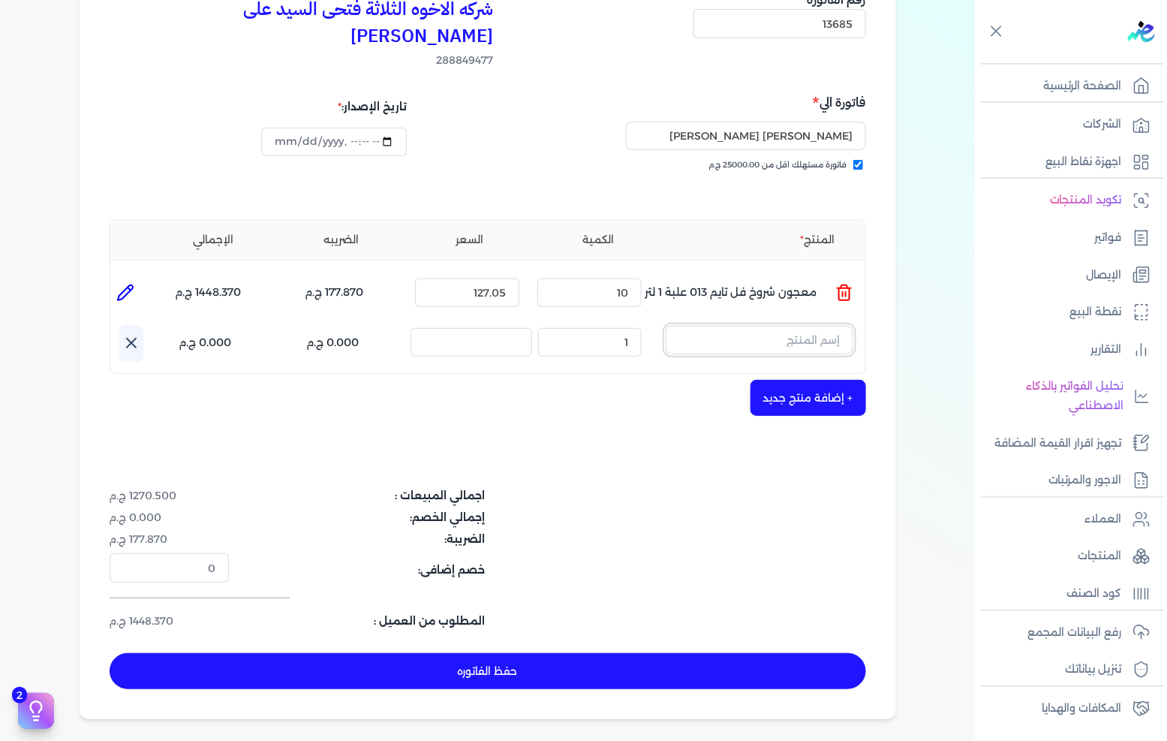
click at [796, 326] on input "text" at bounding box center [760, 340] width 188 height 29
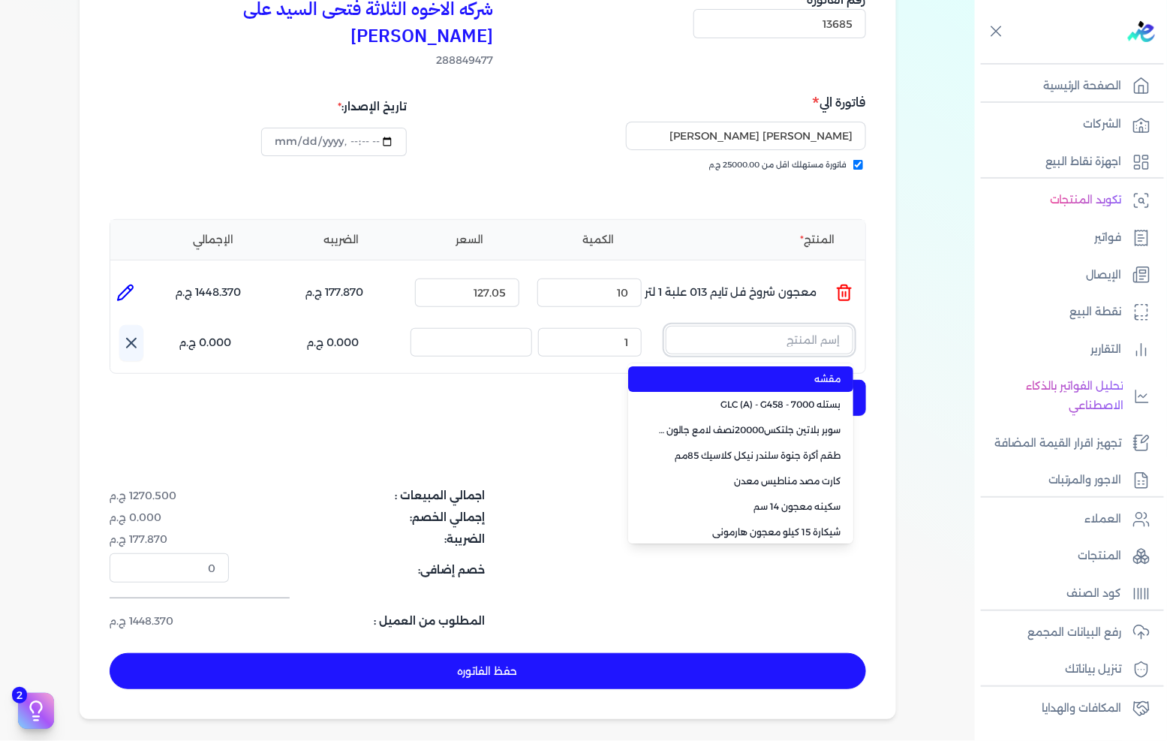
paste input "ورنيش بيور 1901 علبة 0.900 لتر"
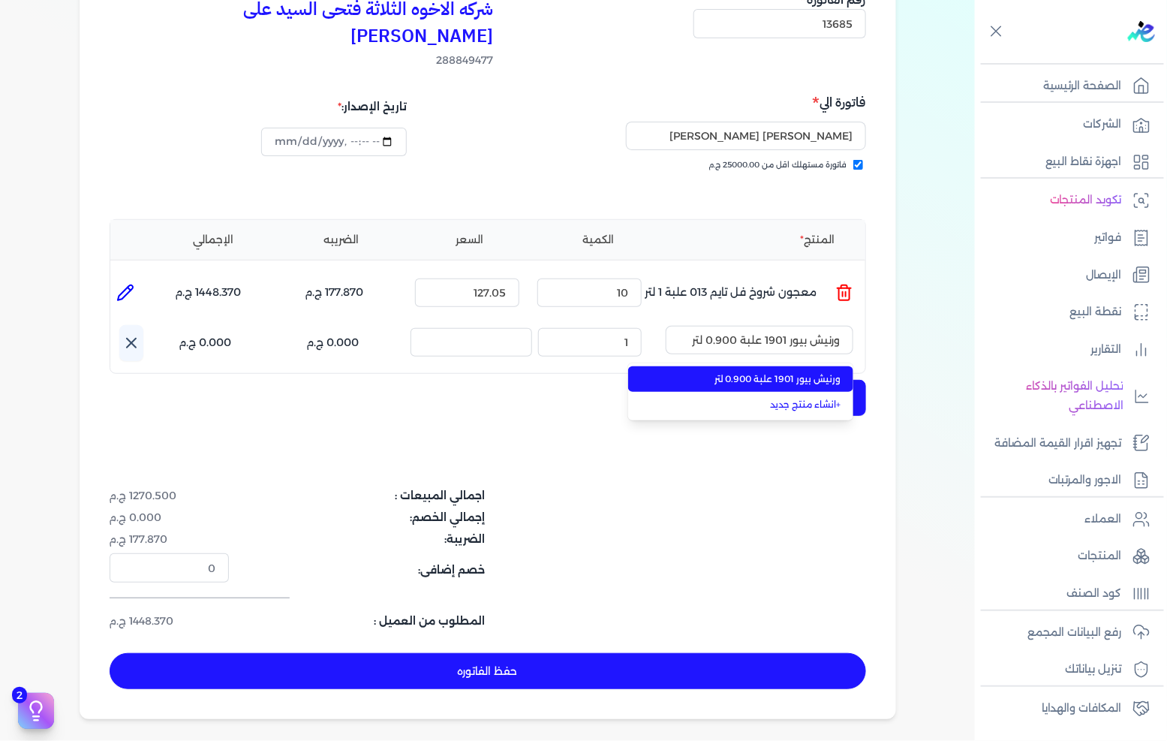
click at [748, 372] on span "ورنيش بيور 1901 علبة 0.900 لتر" at bounding box center [749, 379] width 183 height 14
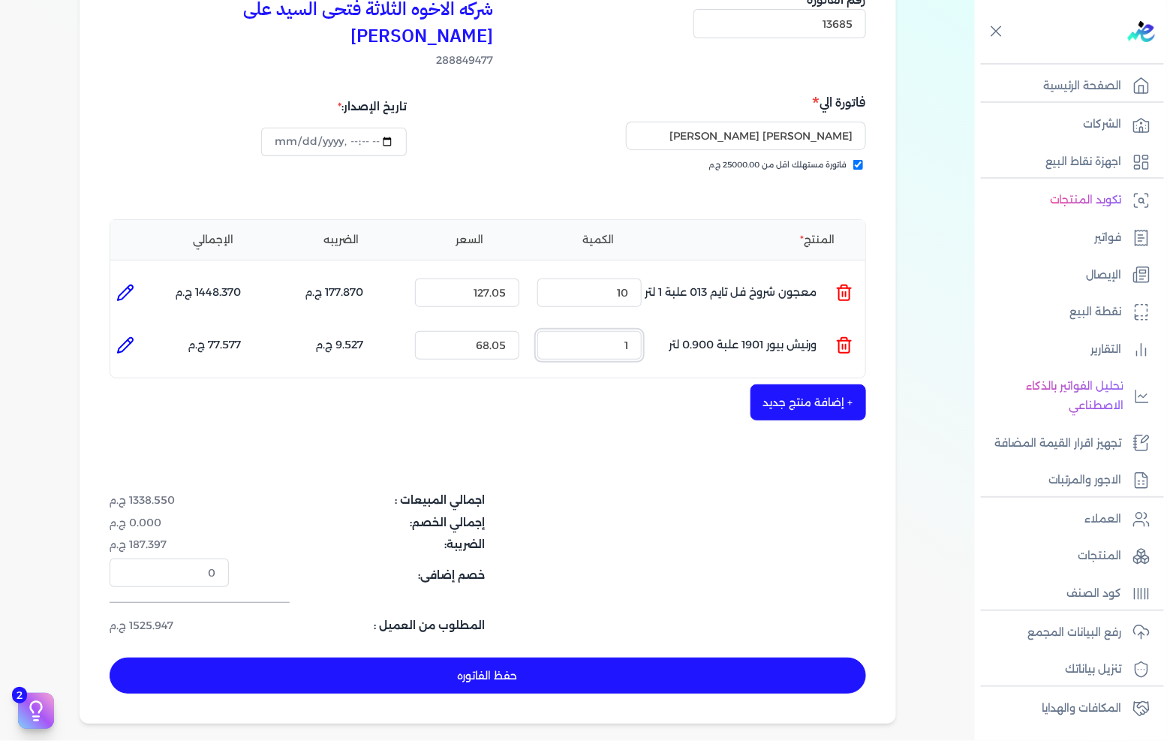
drag, startPoint x: 622, startPoint y: 319, endPoint x: 699, endPoint y: 306, distance: 78.4
click at [691, 325] on ul "المنتج : ورنيش بيور 1901 علبة 0.900 لتر الكمية : 1 السعر : 68.05 الضريبه : 9.52…" at bounding box center [487, 345] width 755 height 41
drag, startPoint x: 626, startPoint y: 259, endPoint x: 634, endPoint y: 261, distance: 8.6
click at [634, 279] on input "10" at bounding box center [590, 293] width 104 height 29
click at [621, 279] on input "1" at bounding box center [590, 293] width 104 height 29
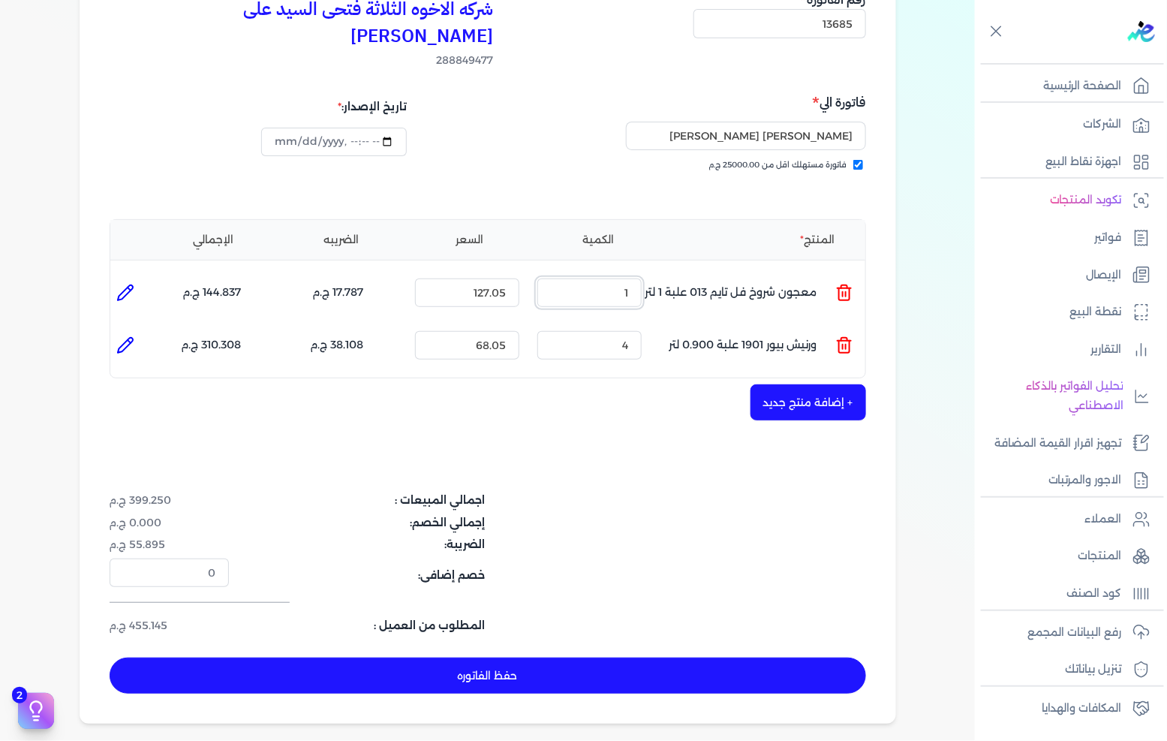
click at [620, 279] on input "1" at bounding box center [590, 293] width 104 height 29
click at [621, 279] on input "1" at bounding box center [590, 293] width 104 height 29
click at [623, 279] on input "1" at bounding box center [590, 293] width 104 height 29
click at [789, 384] on button "+ إضافة منتج جديد" at bounding box center [809, 402] width 116 height 36
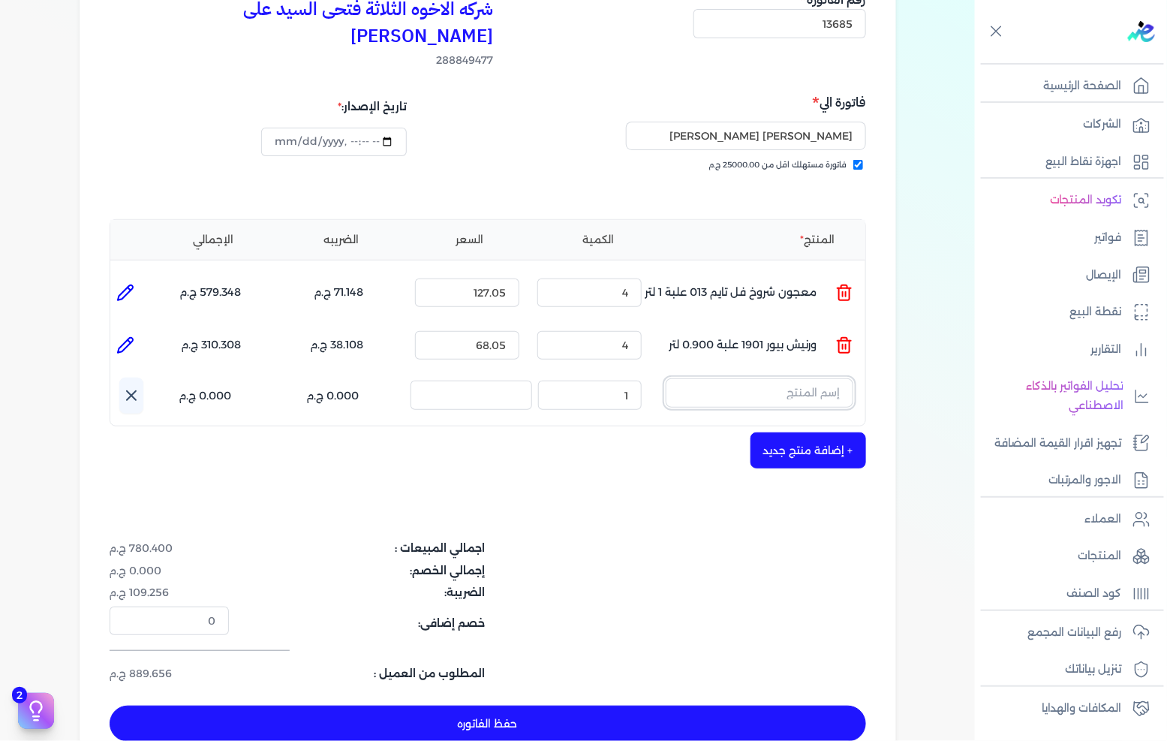
click at [811, 378] on input "text" at bounding box center [760, 392] width 188 height 29
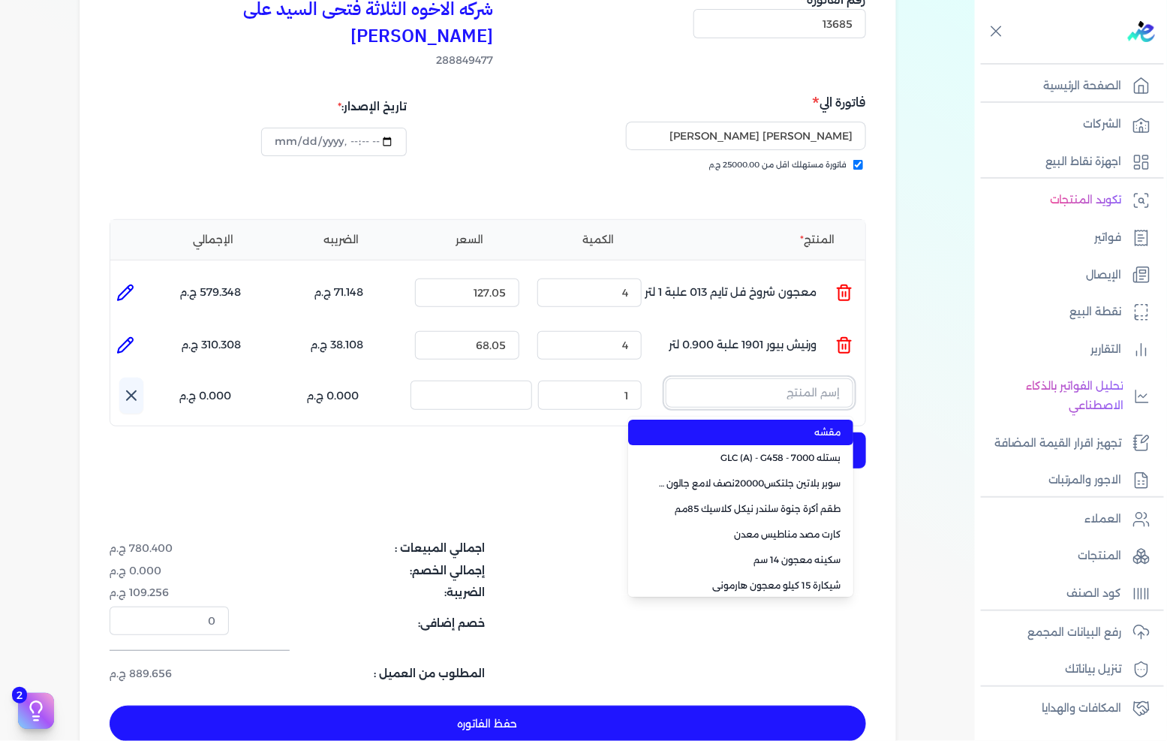
paste input "ورنيش بيور 1901 جالون 2.25 لتر"
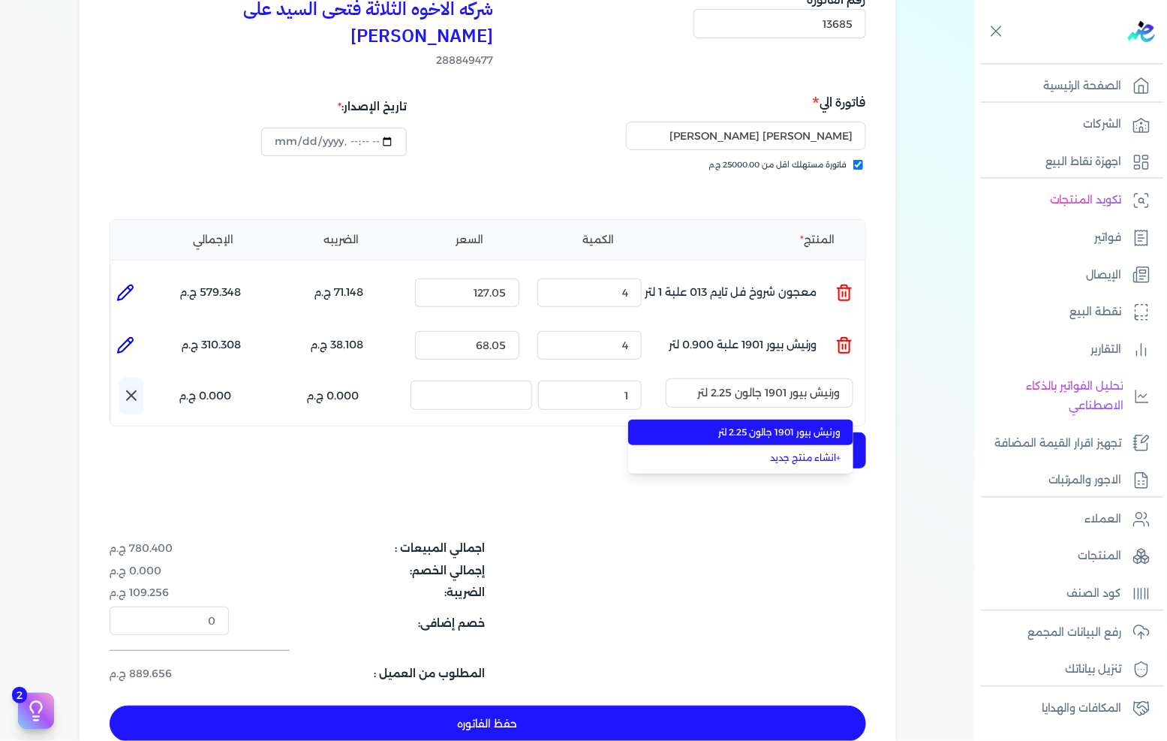
click at [779, 426] on span "ورنيش بيور 1901 جالون 2.25 لتر" at bounding box center [749, 433] width 183 height 14
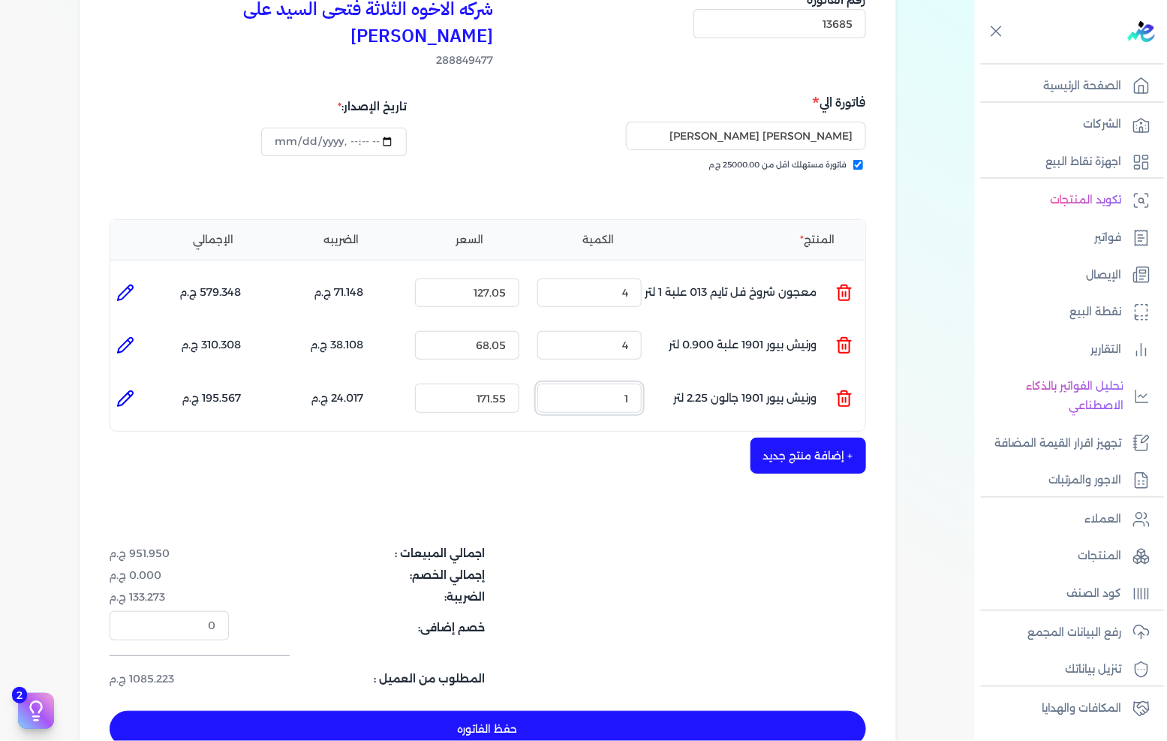
drag, startPoint x: 614, startPoint y: 379, endPoint x: 733, endPoint y: 374, distance: 118.7
click at [718, 378] on ul "المنتج : ورنيش بيور 1901 جالون 2.25 لتر الكمية : 1 السعر : 171.55 الضريبه : 24.…" at bounding box center [487, 398] width 755 height 41
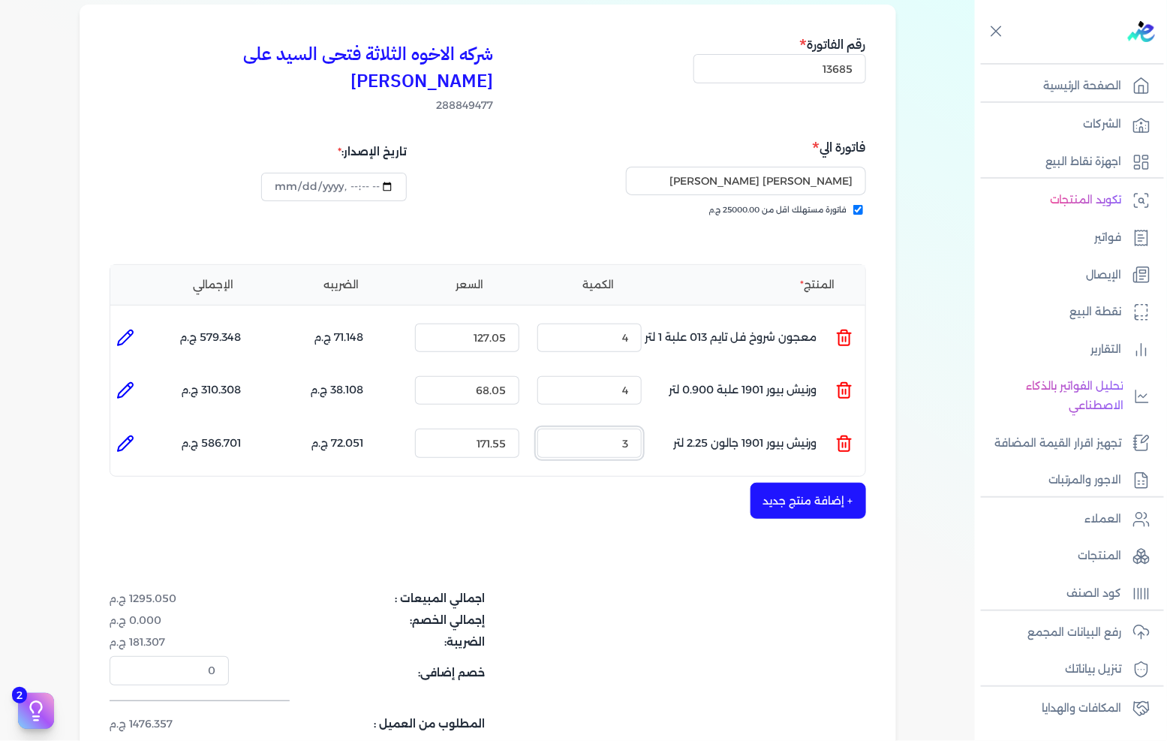
scroll to position [83, 0]
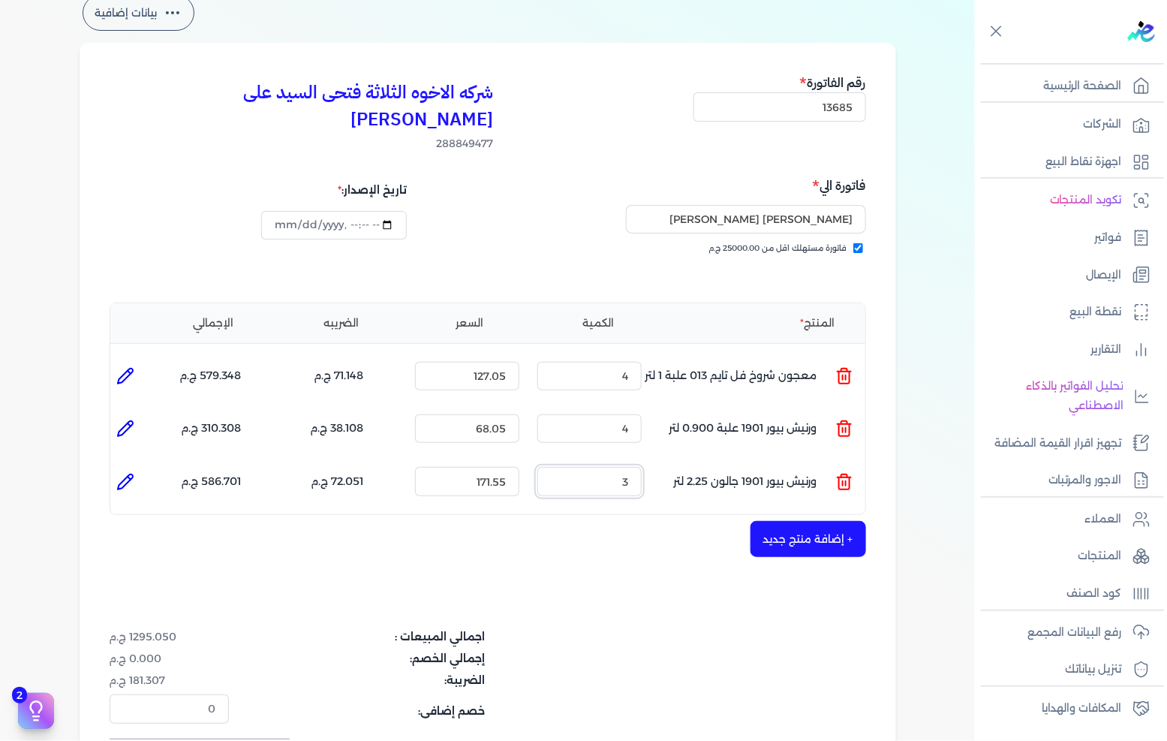
drag, startPoint x: 608, startPoint y: 451, endPoint x: 658, endPoint y: 447, distance: 50.5
click at [661, 461] on ul "المنتج : ورنيش بيور 1901 جالون 2.25 لتر الكمية : 3 السعر : 171.55 الضريبه : 72.…" at bounding box center [487, 481] width 755 height 41
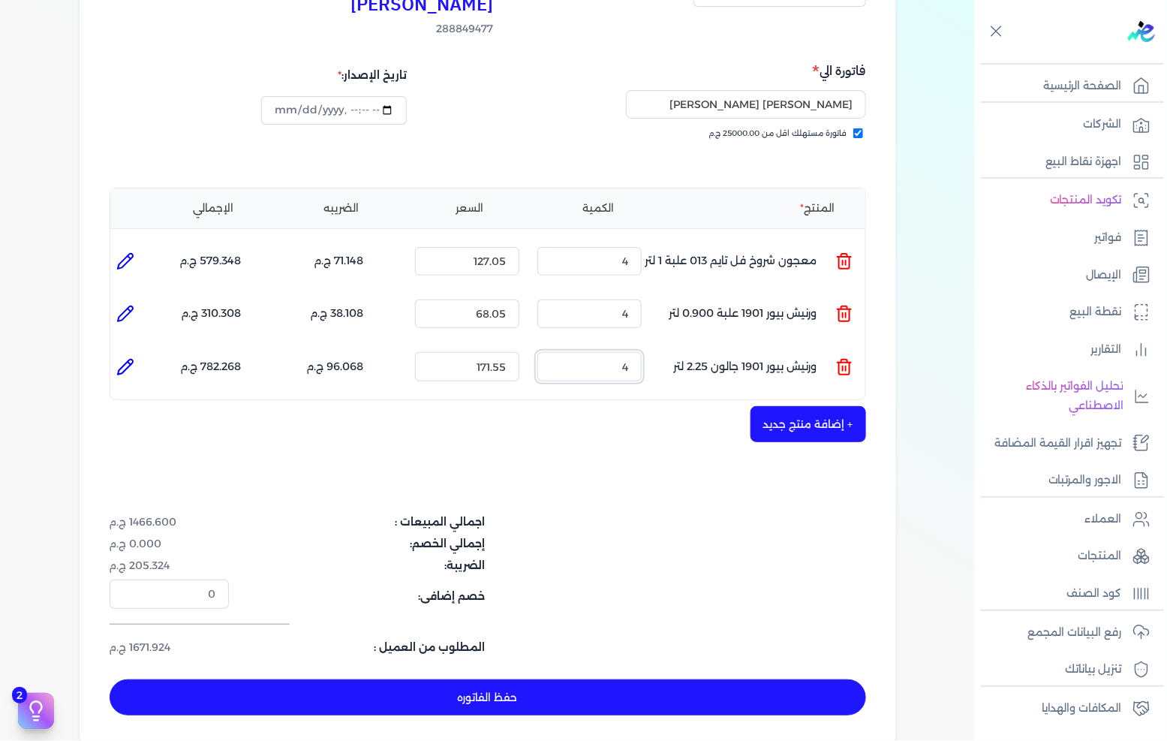
scroll to position [250, 0]
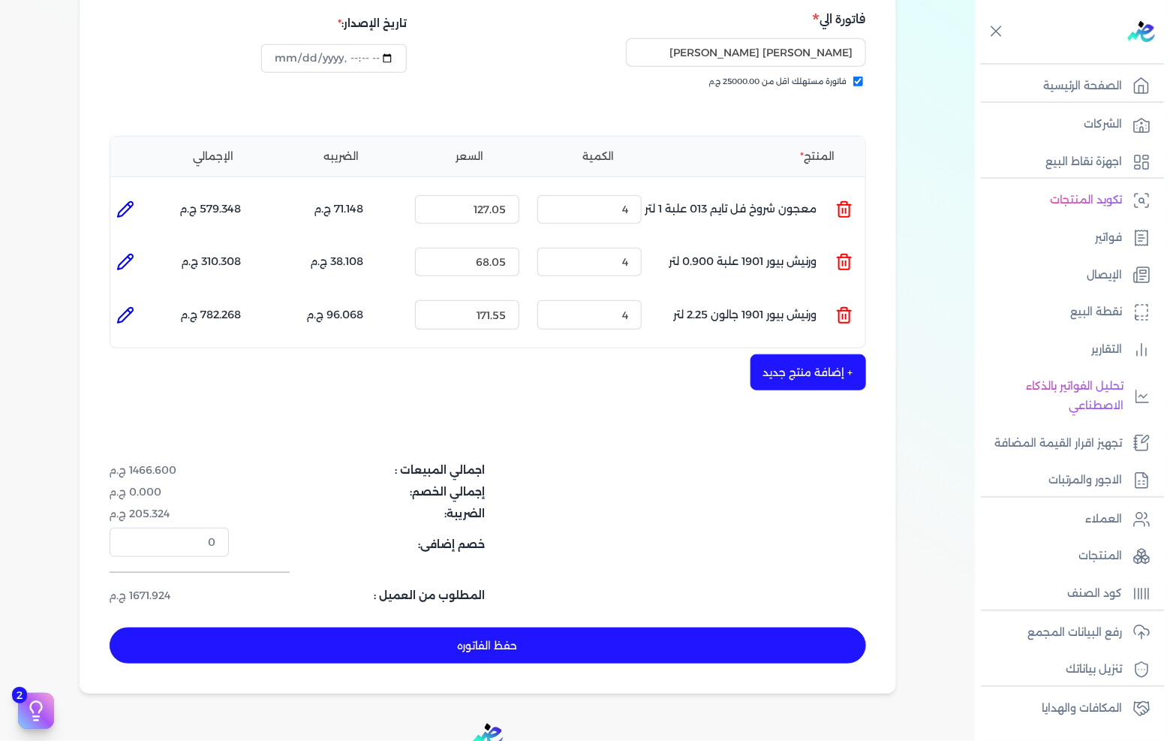
click at [401, 628] on button "حفظ الفاتوره" at bounding box center [488, 646] width 757 height 36
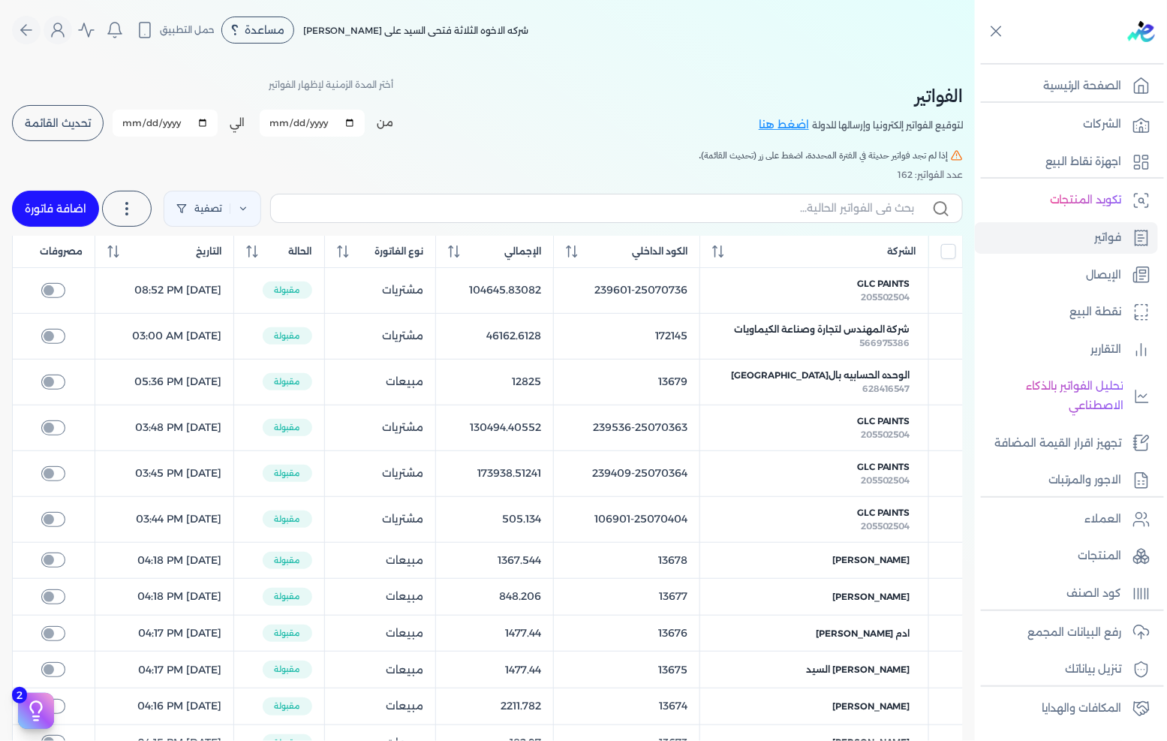
click at [62, 118] on span "تحديث القائمة" at bounding box center [58, 123] width 66 height 11
click at [49, 114] on button "تحديث القائمة" at bounding box center [58, 123] width 92 height 36
